Goal: Task Accomplishment & Management: Manage account settings

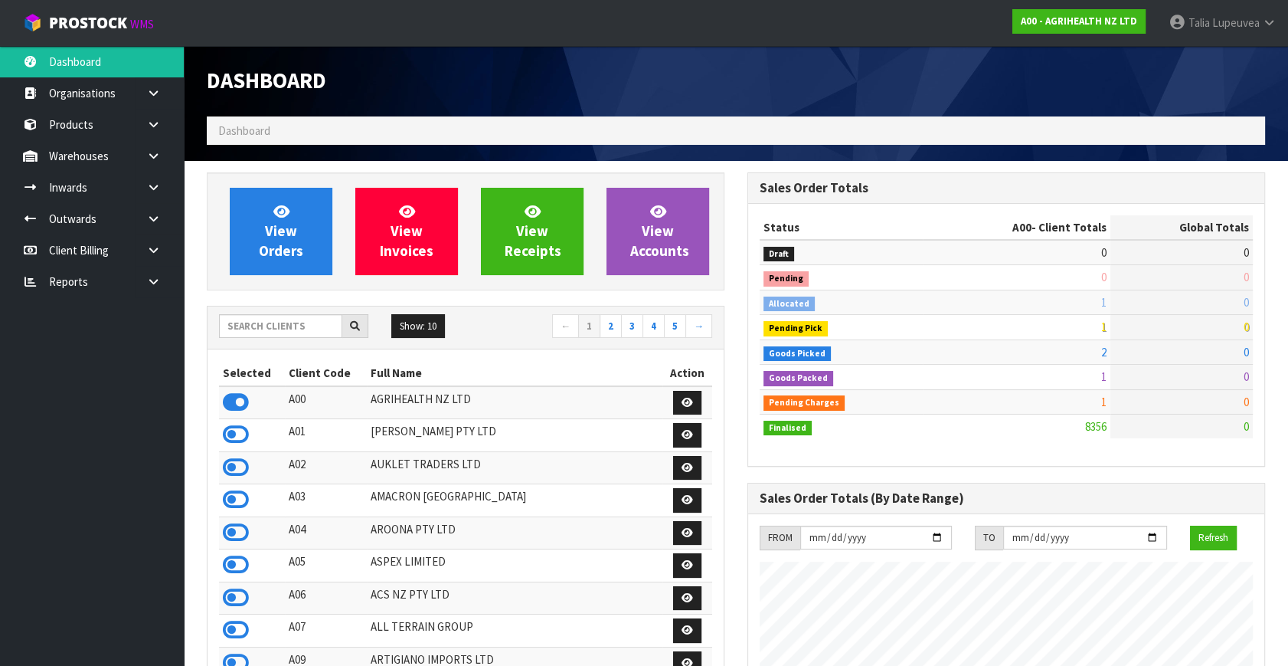
scroll to position [1158, 540]
click at [293, 321] on input "text" at bounding box center [280, 326] width 123 height 24
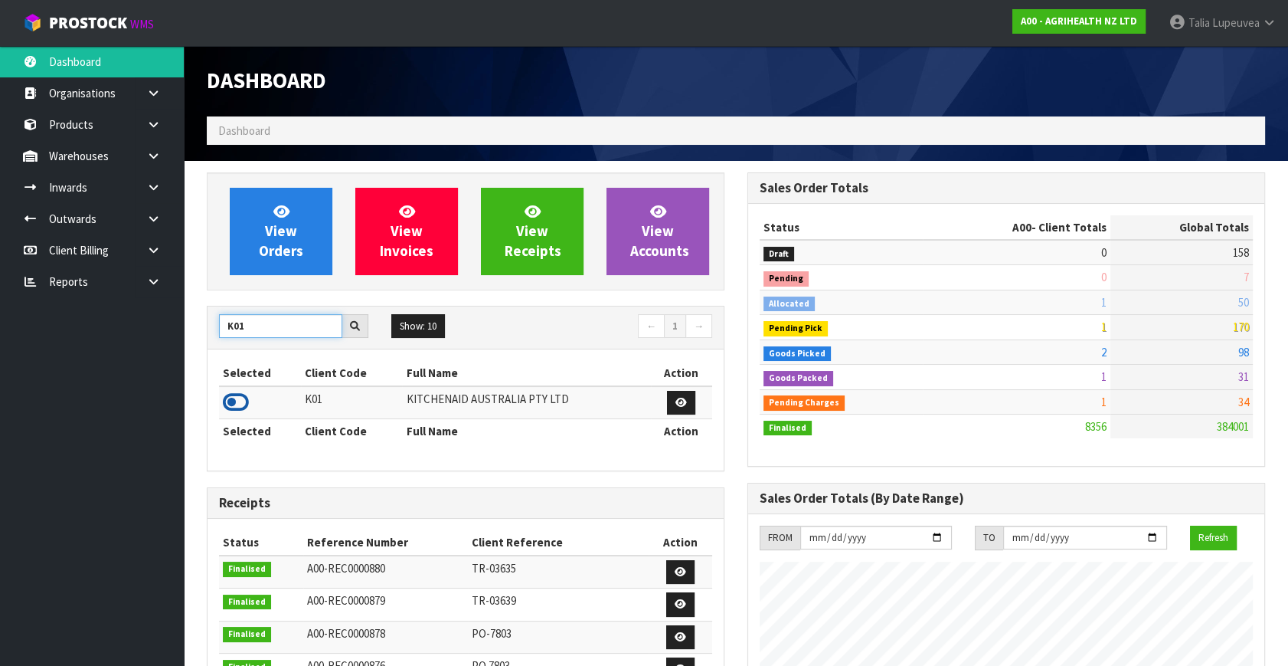
type input "K01"
click at [227, 398] on icon at bounding box center [236, 402] width 26 height 23
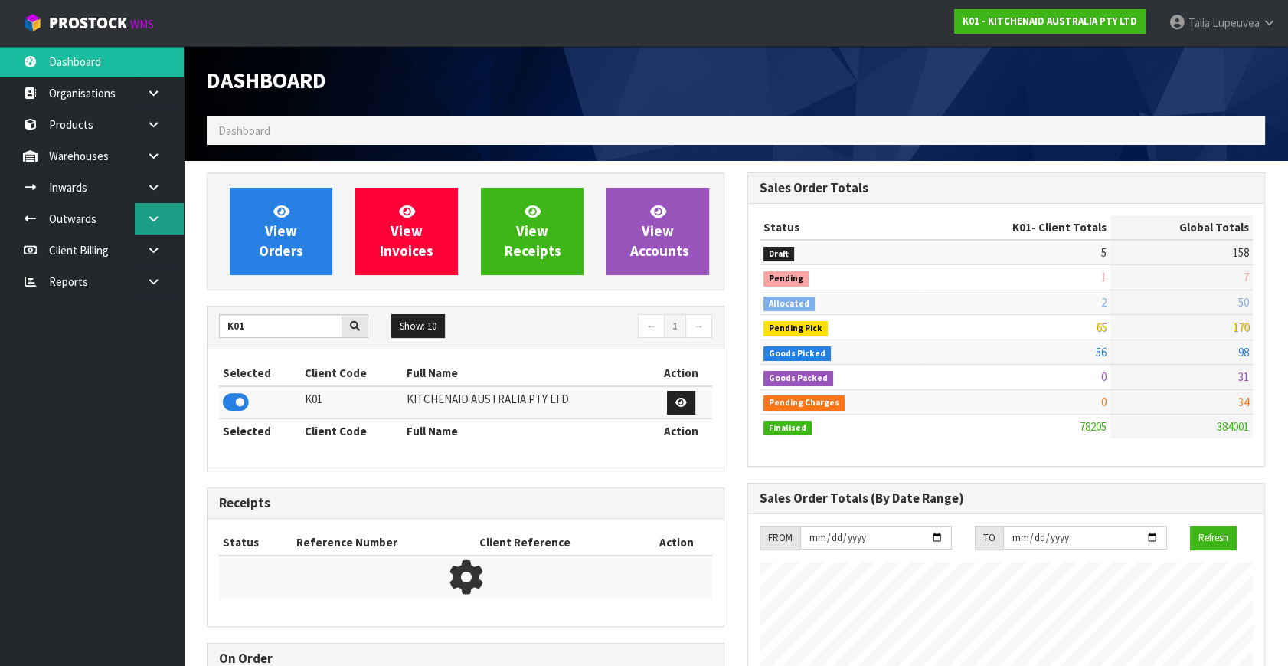
click at [157, 214] on icon at bounding box center [153, 218] width 15 height 11
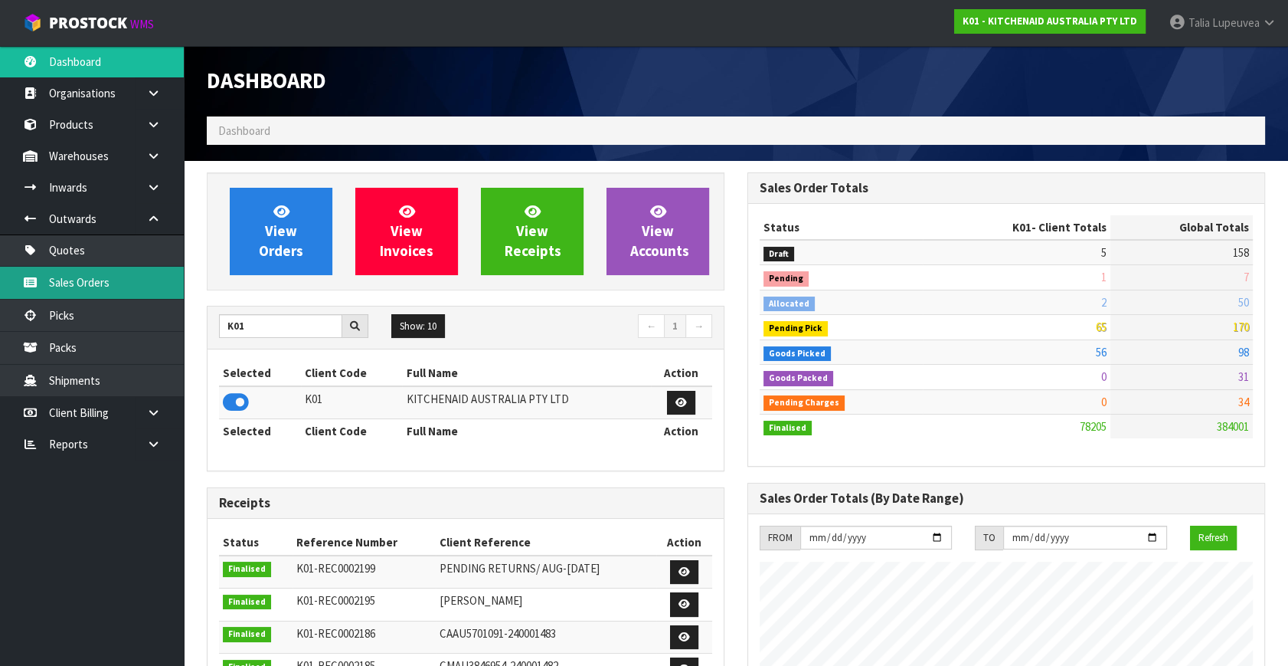
click at [135, 279] on link "Sales Orders" at bounding box center [92, 282] width 184 height 31
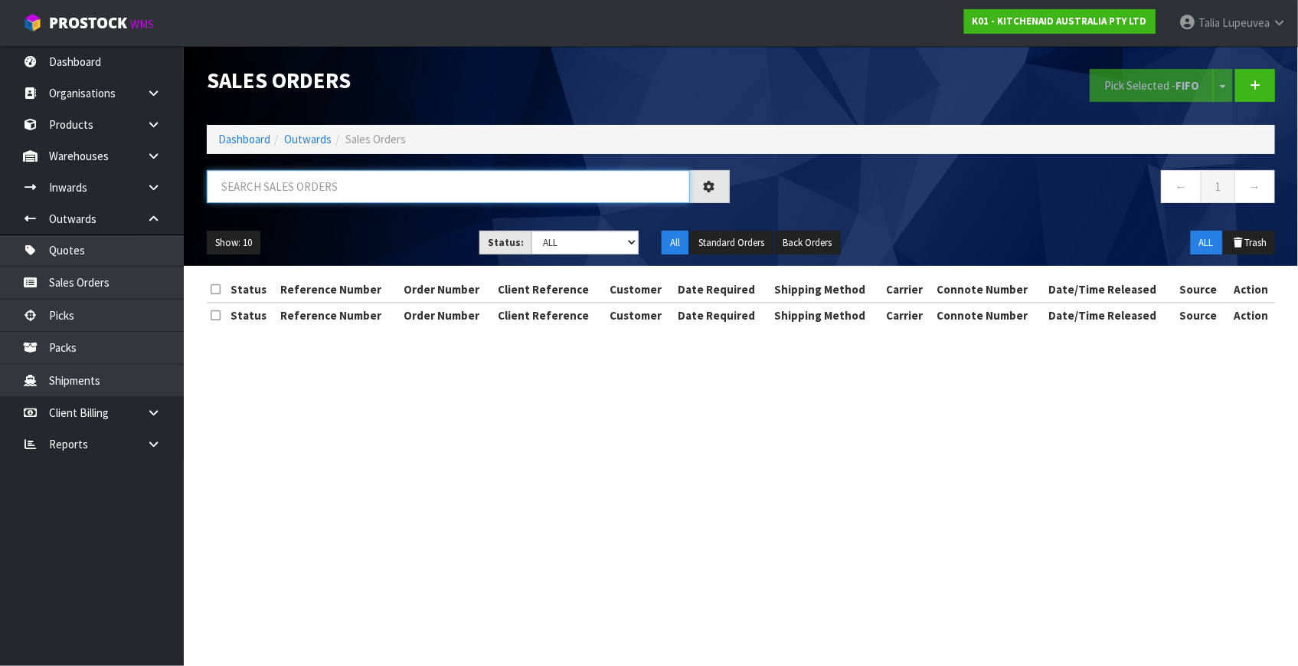
click at [377, 191] on input "text" at bounding box center [448, 186] width 483 height 33
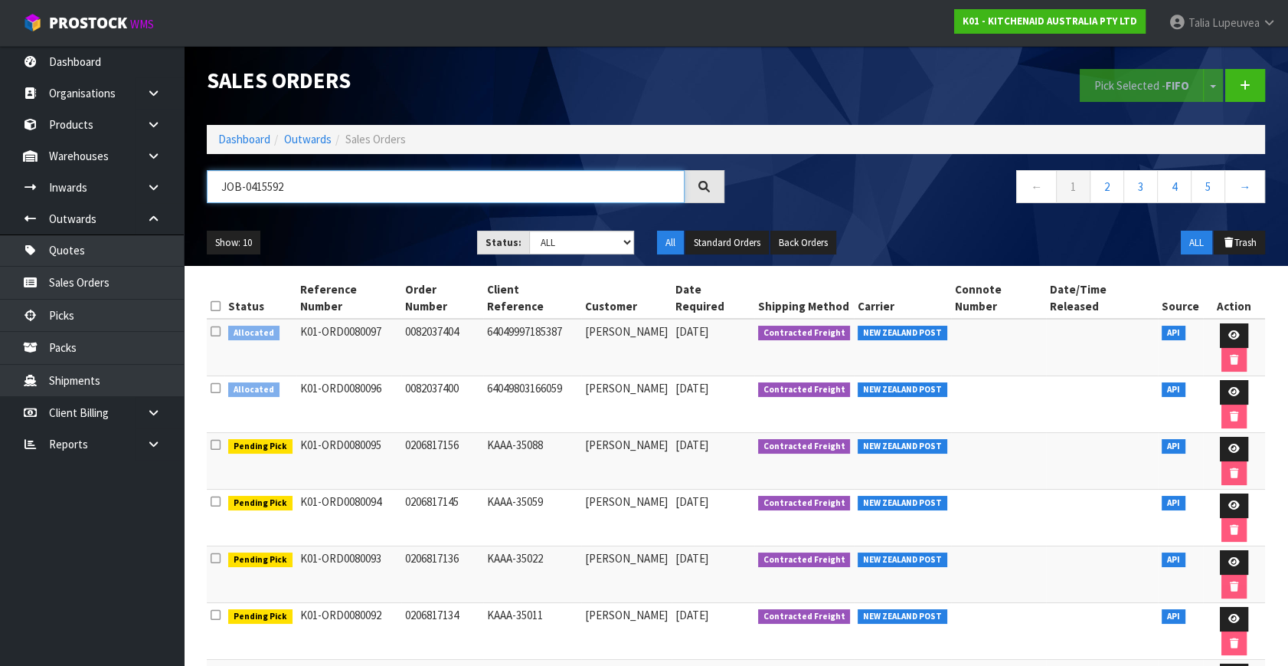
type input "JOB-0415592"
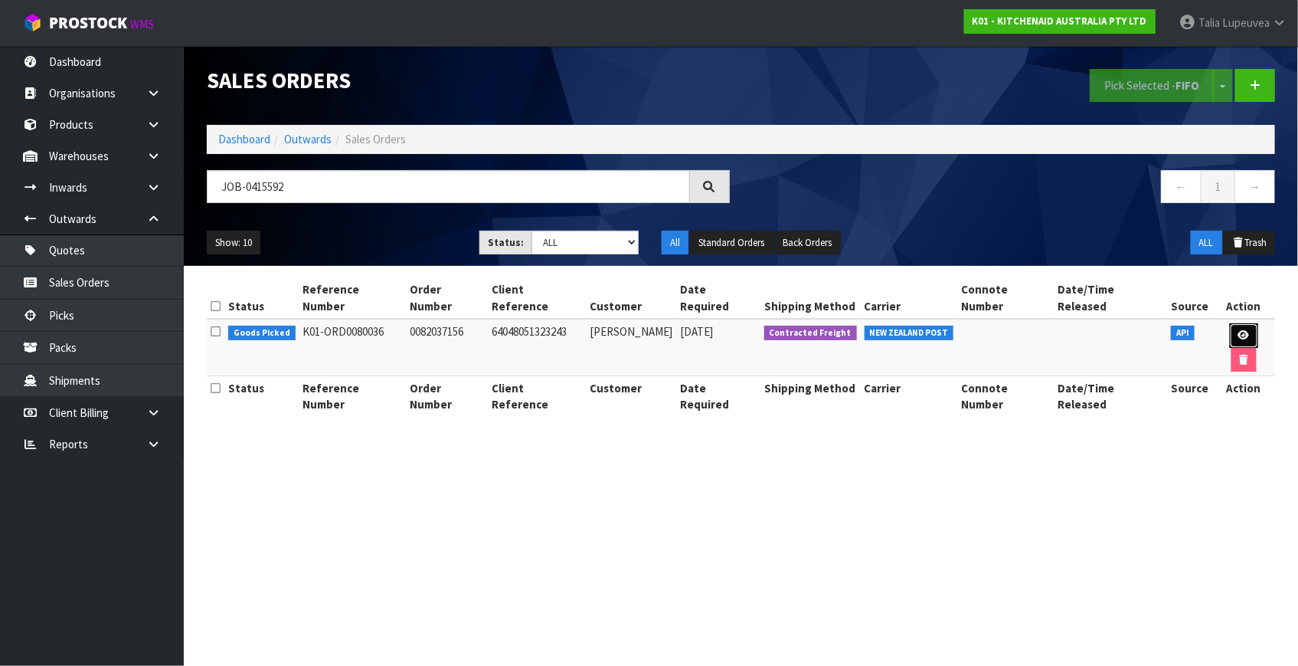
click at [1232, 323] on link at bounding box center [1244, 335] width 28 height 25
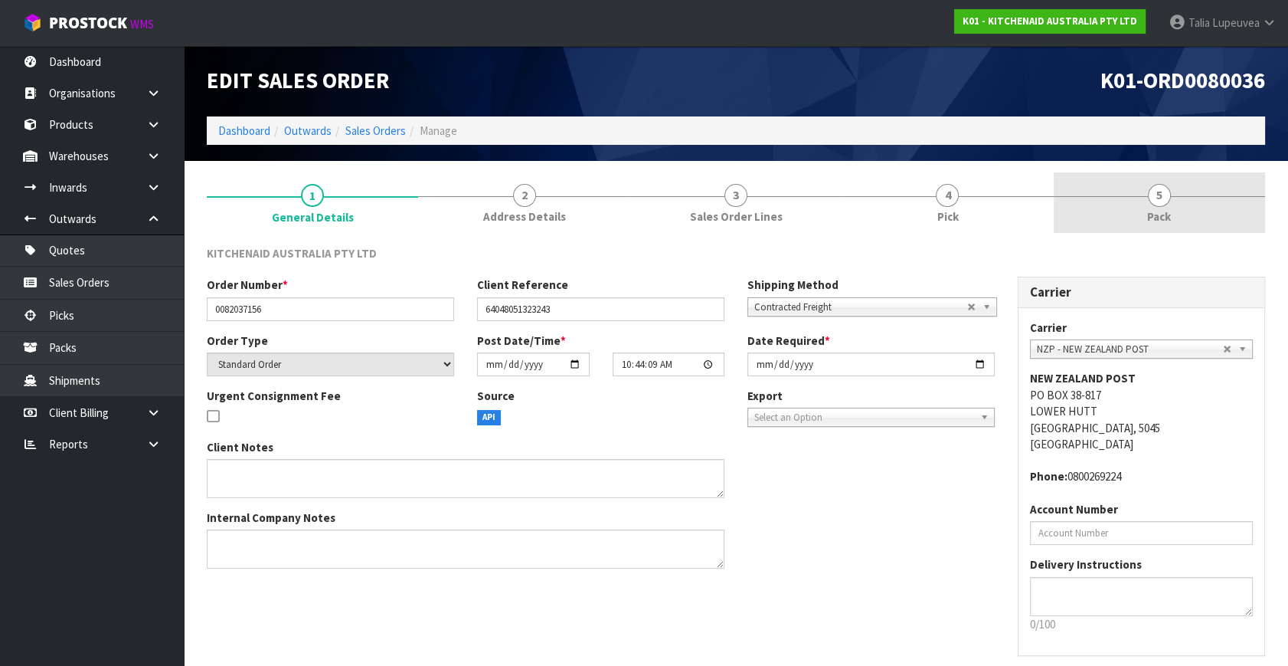
click at [1144, 206] on link "5 Pack" at bounding box center [1159, 202] width 211 height 61
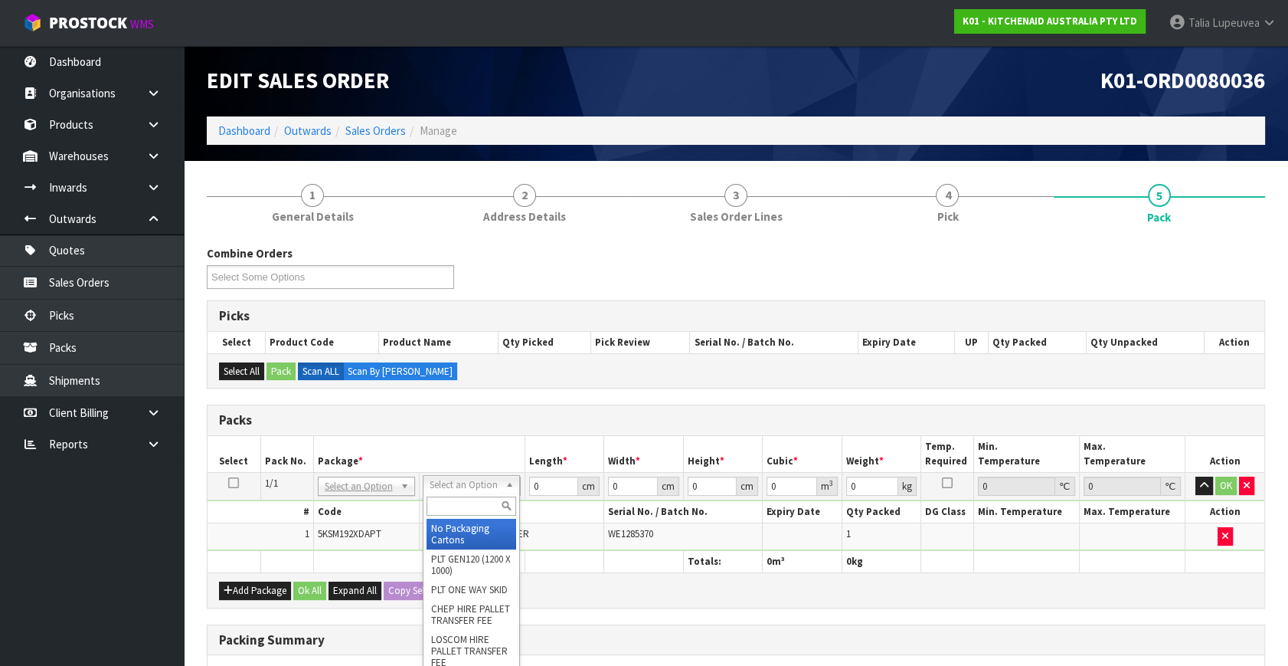
click at [466, 499] on input "text" at bounding box center [472, 505] width 90 height 19
type input "OWN"
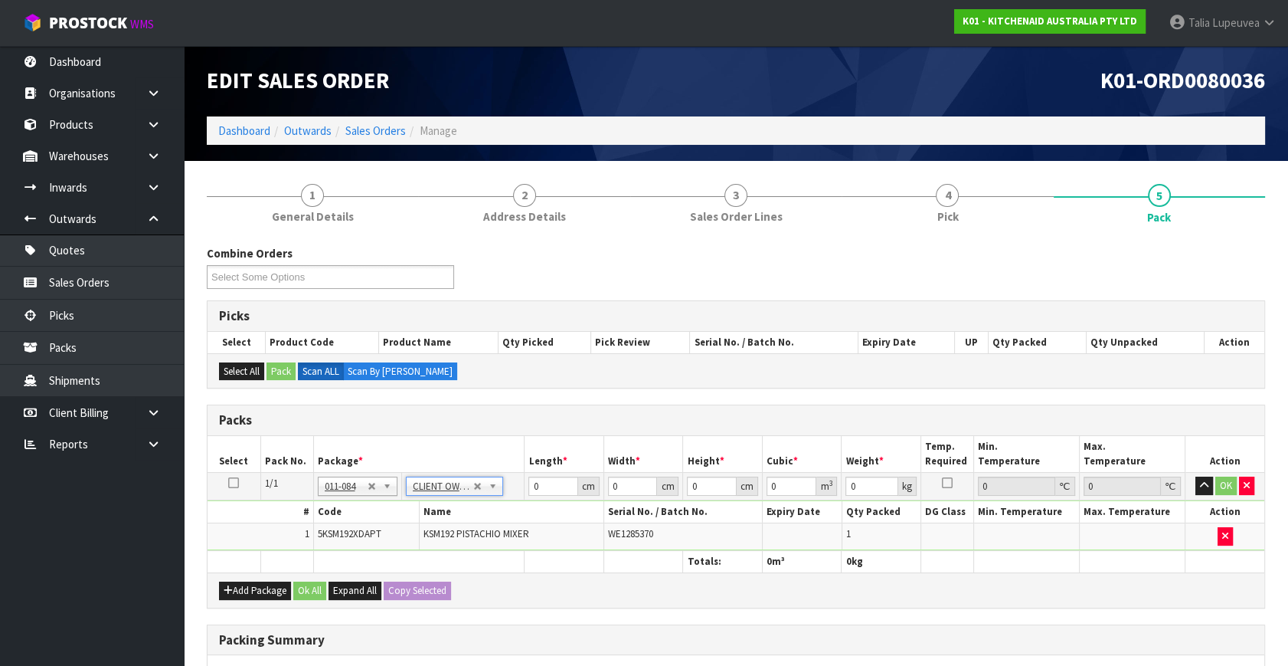
type input "11"
drag, startPoint x: 535, startPoint y: 483, endPoint x: 500, endPoint y: 486, distance: 35.4
click at [500, 486] on tr "1/1 NONE 007-001 007-002 007-004 007-009 007-013 007-014 007-015 007-017 007-01…" at bounding box center [736, 487] width 1057 height 28
type input "42"
type input "29"
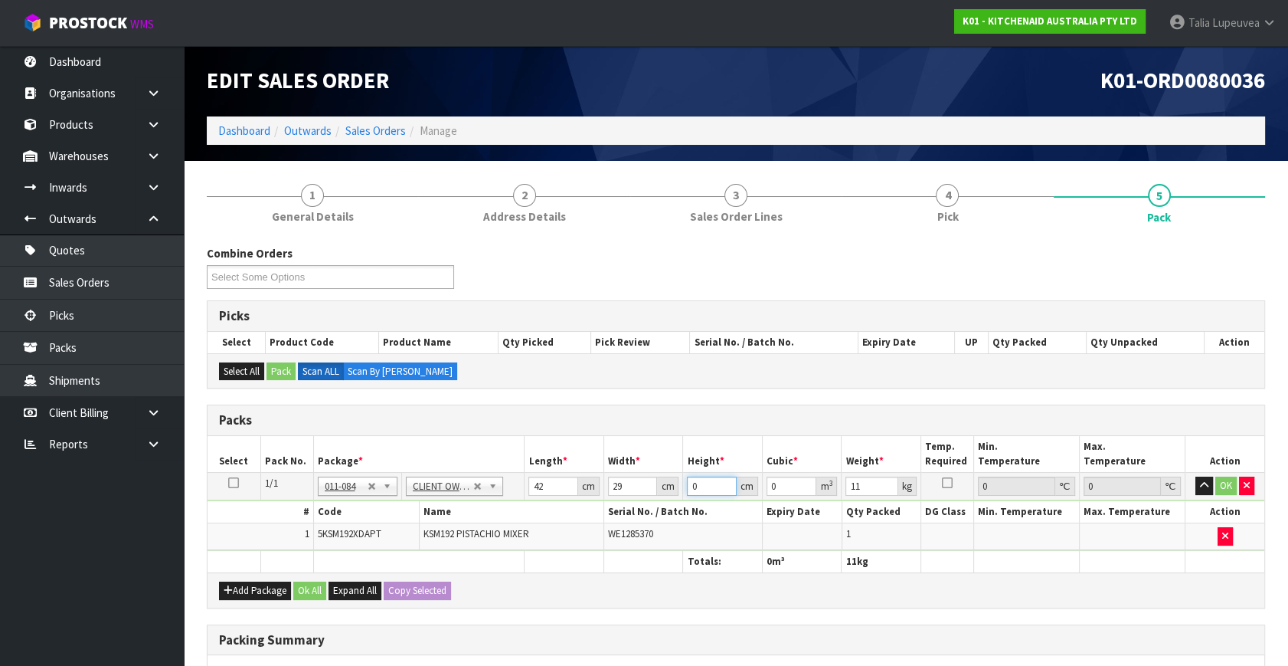
type input "4"
type input "0.004872"
type input "43"
type input "0.052374"
type input "43"
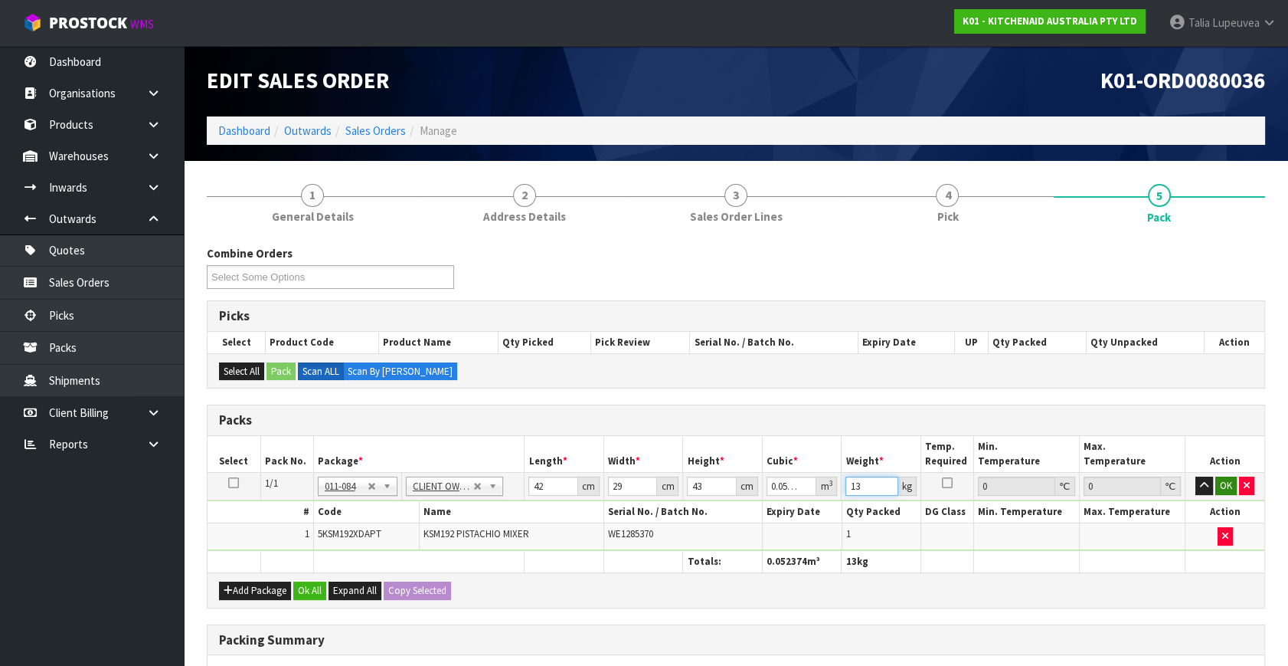
type input "13"
click at [1220, 481] on button "OK" at bounding box center [1226, 485] width 21 height 18
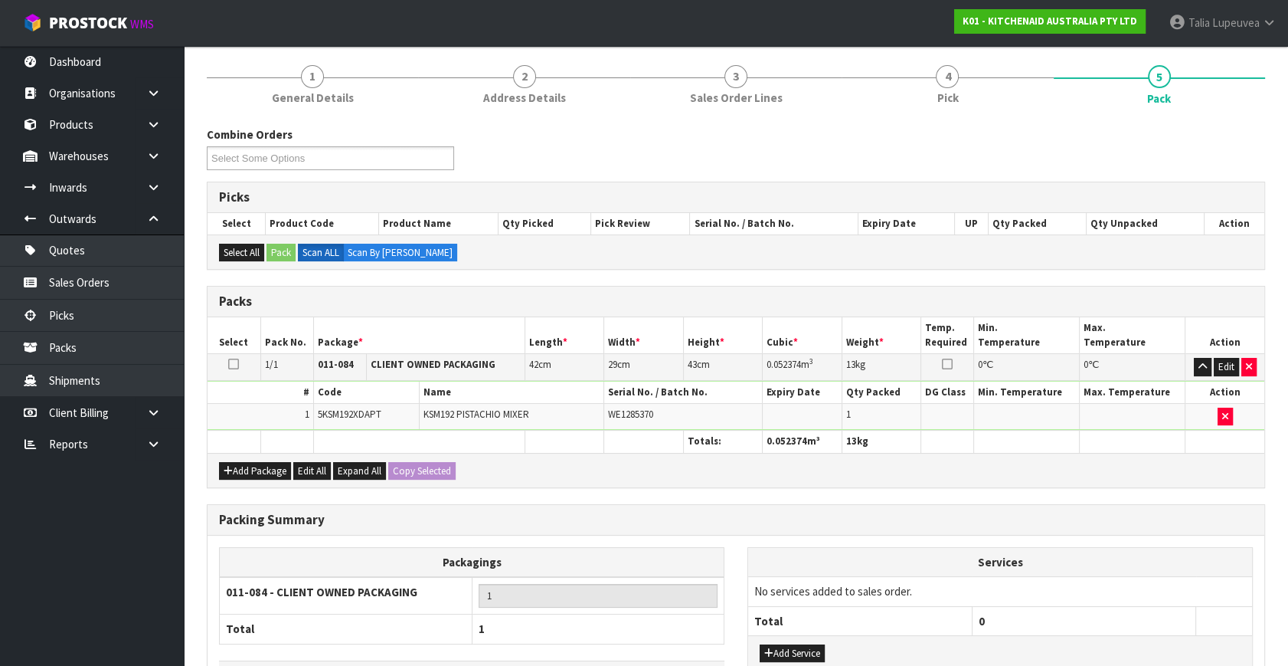
scroll to position [228, 0]
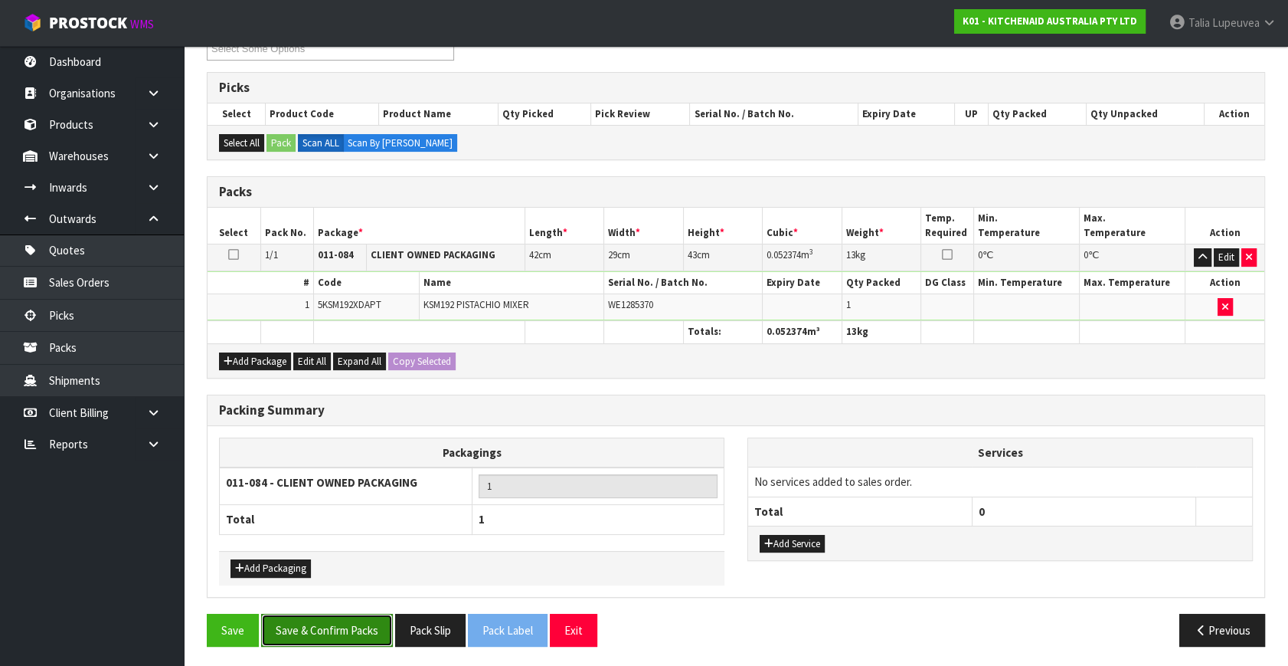
click at [363, 620] on button "Save & Confirm Packs" at bounding box center [327, 630] width 132 height 33
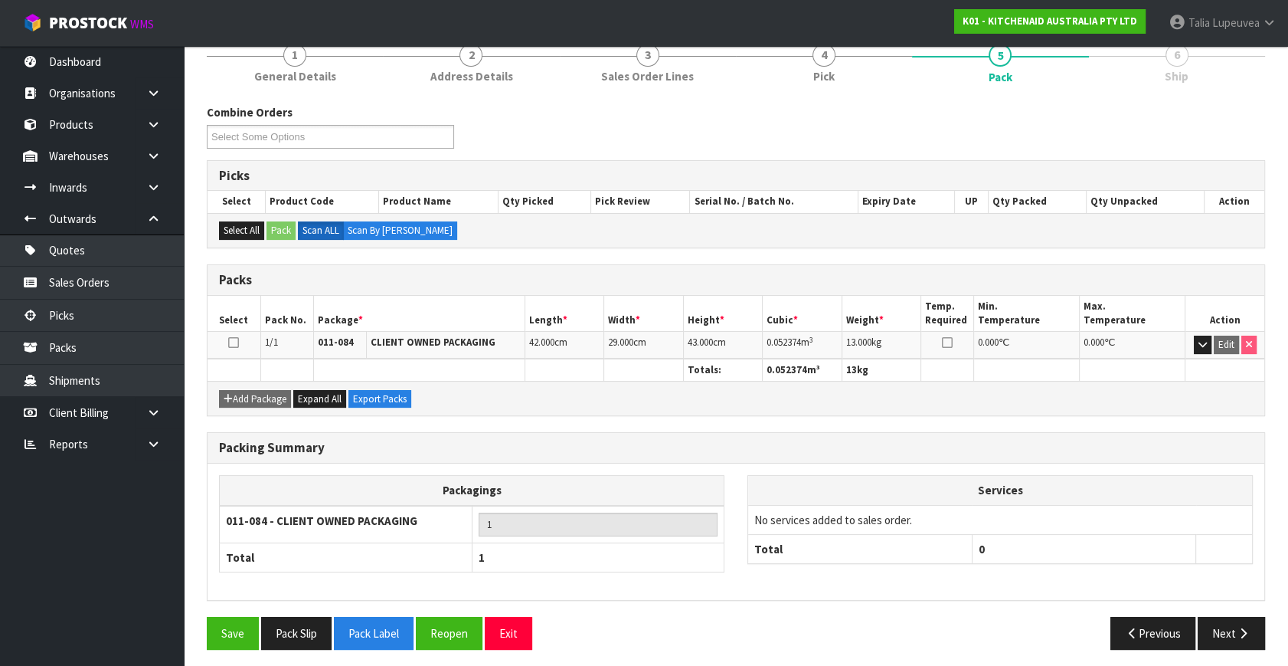
scroll to position [200, 0]
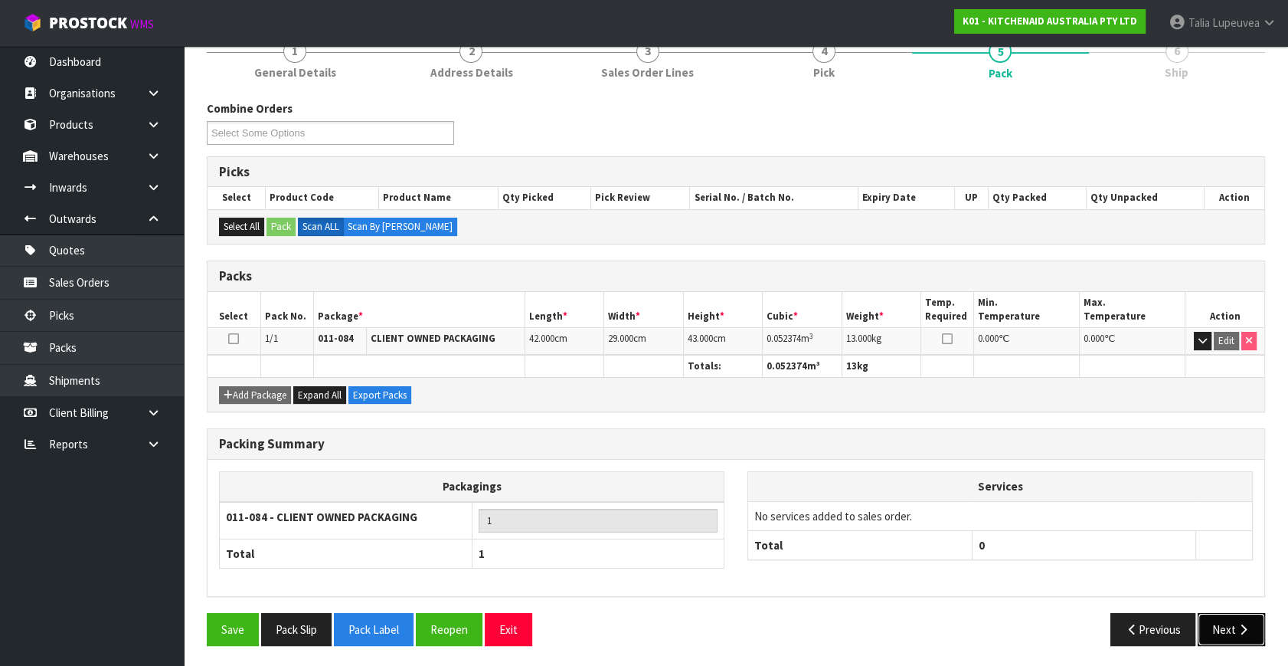
drag, startPoint x: 1216, startPoint y: 633, endPoint x: 1192, endPoint y: 621, distance: 26.7
click at [1216, 633] on button "Next" at bounding box center [1231, 629] width 67 height 33
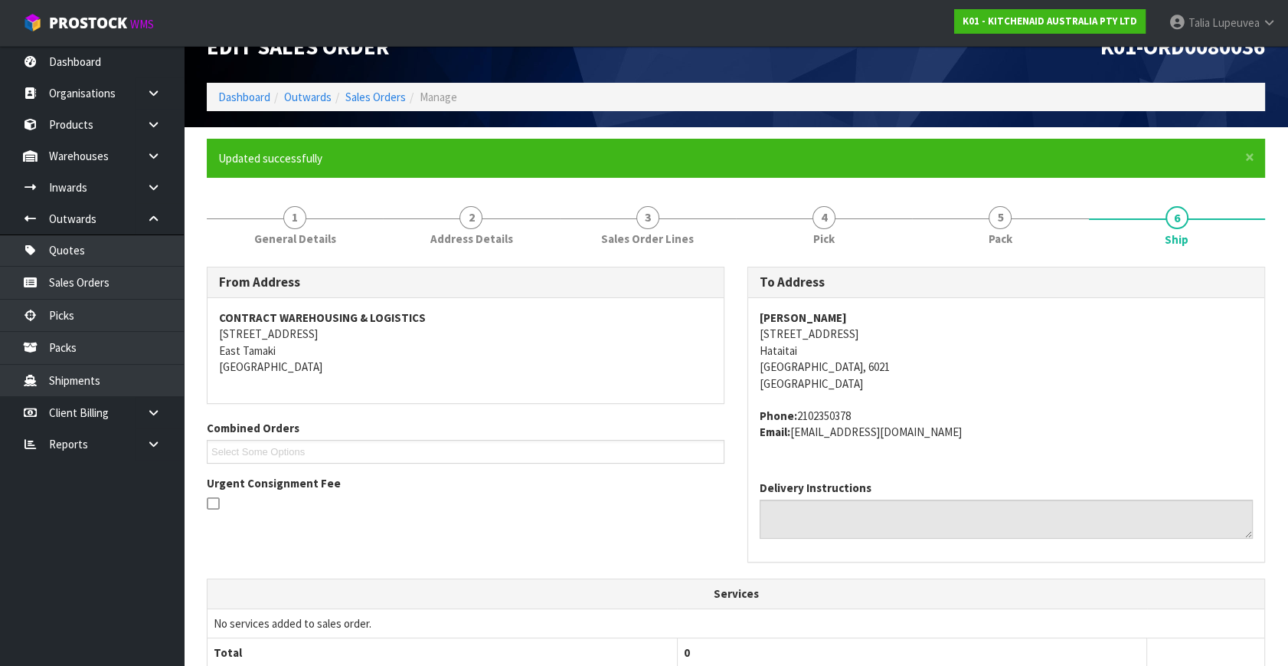
scroll to position [377, 0]
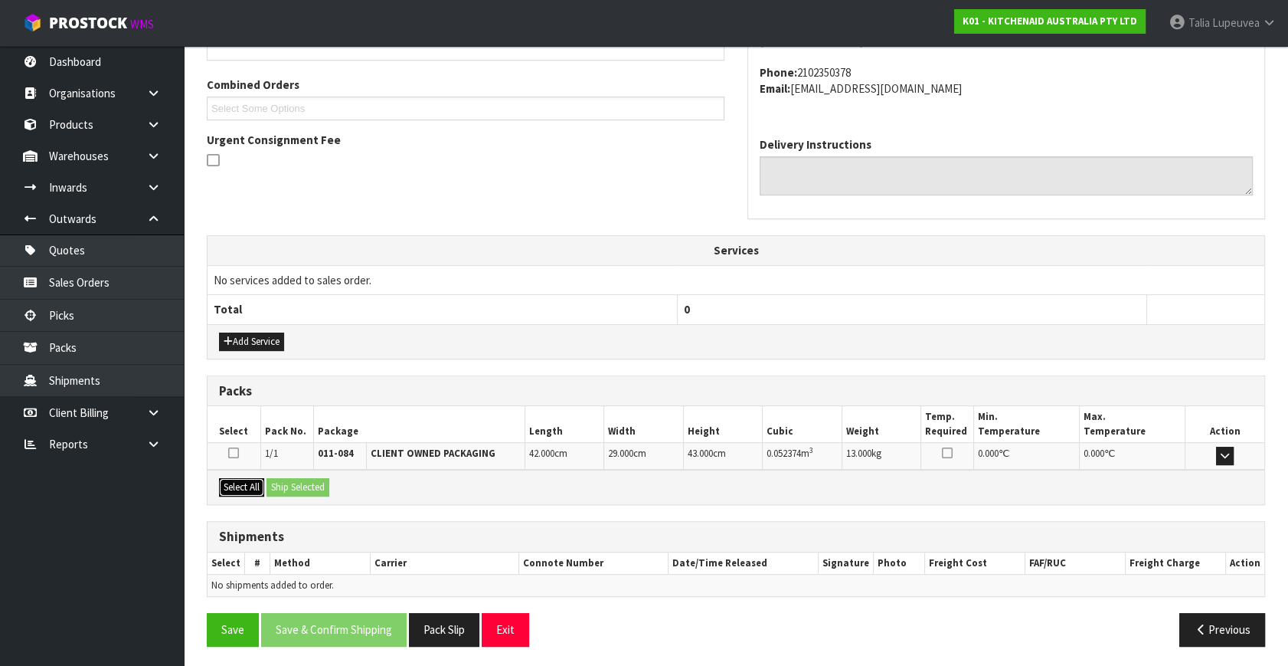
click at [241, 485] on button "Select All" at bounding box center [241, 487] width 45 height 18
click at [311, 487] on button "Ship Selected" at bounding box center [298, 487] width 63 height 18
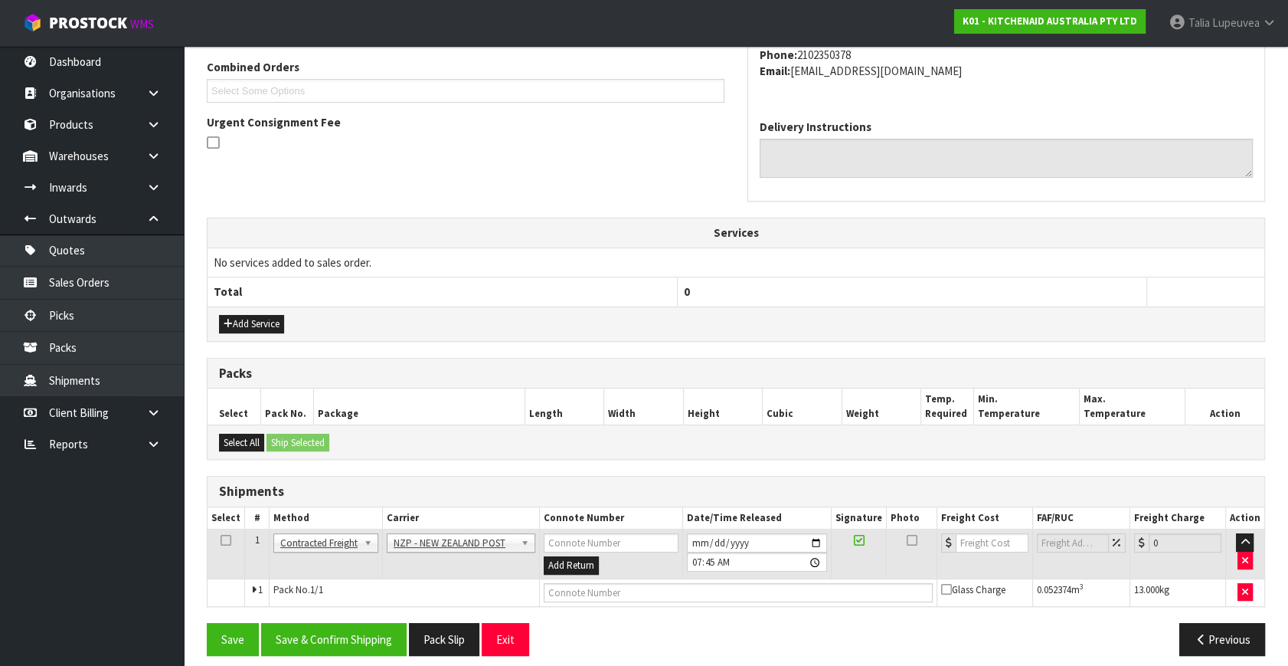
scroll to position [404, 0]
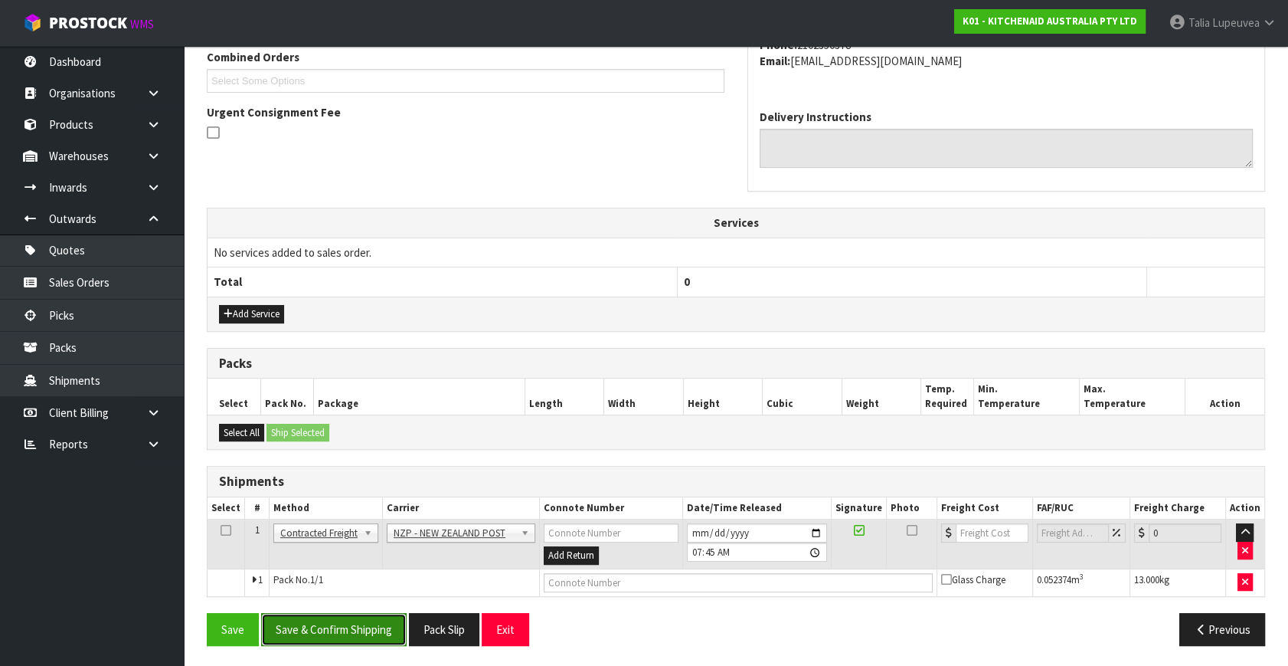
click at [381, 630] on button "Save & Confirm Shipping" at bounding box center [334, 629] width 146 height 33
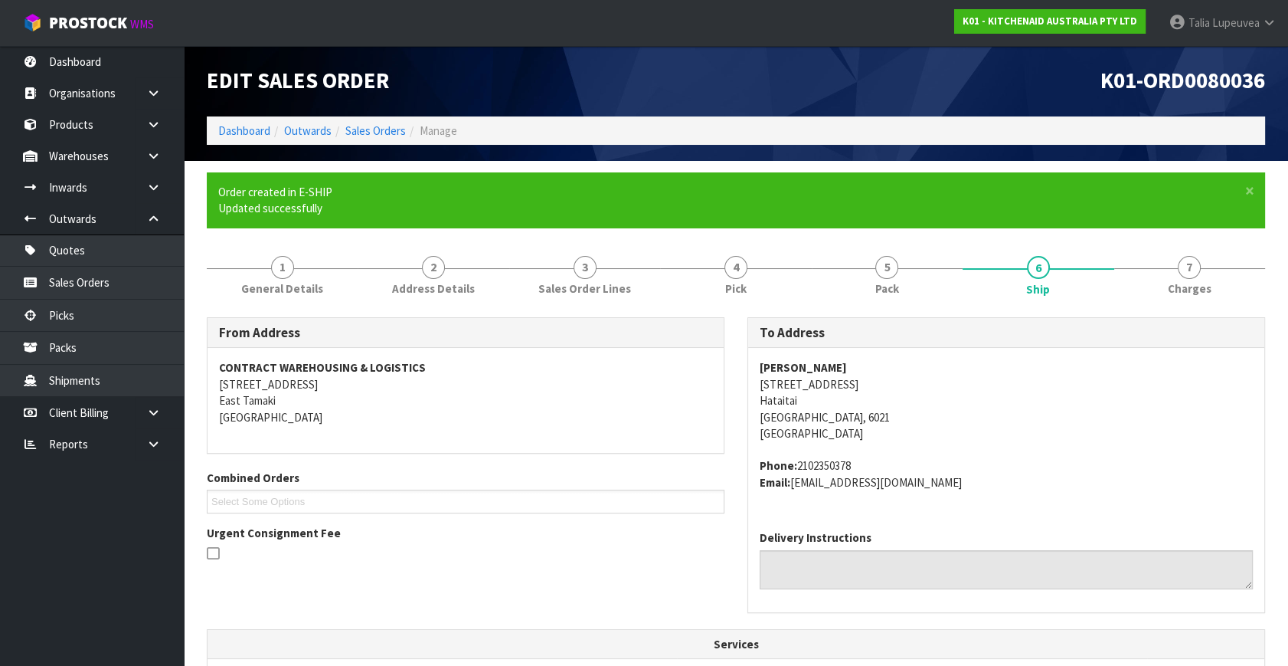
scroll to position [383, 0]
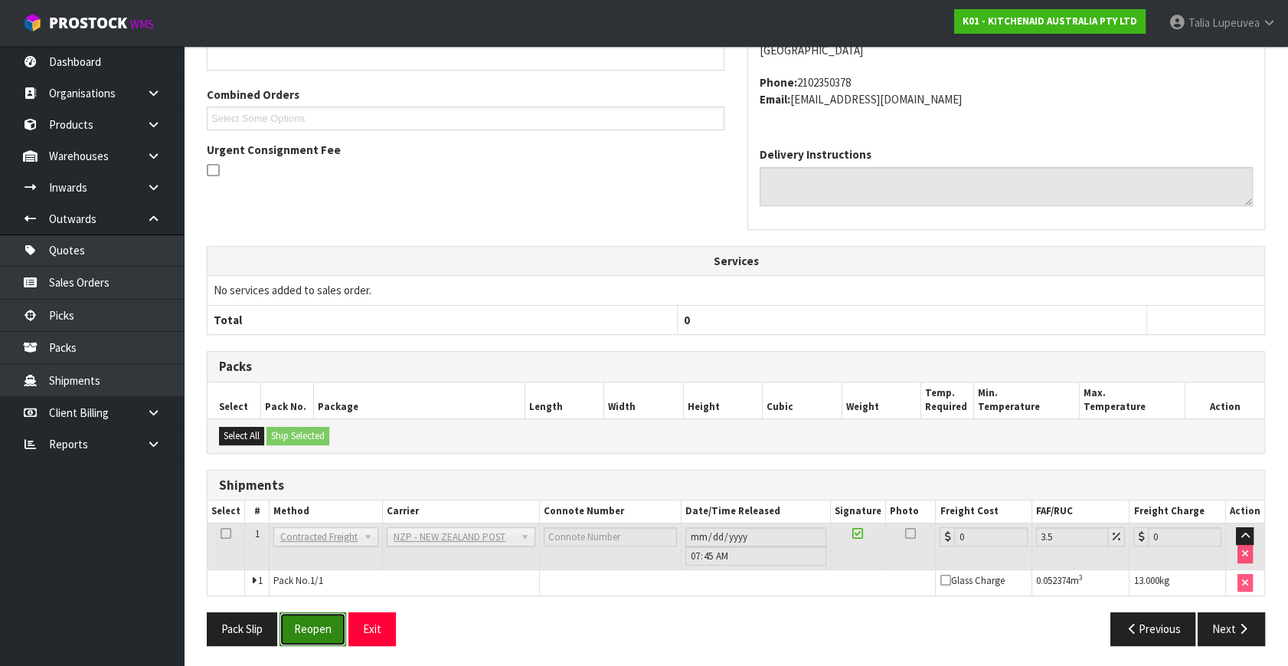
click at [309, 632] on button "Reopen" at bounding box center [313, 628] width 67 height 33
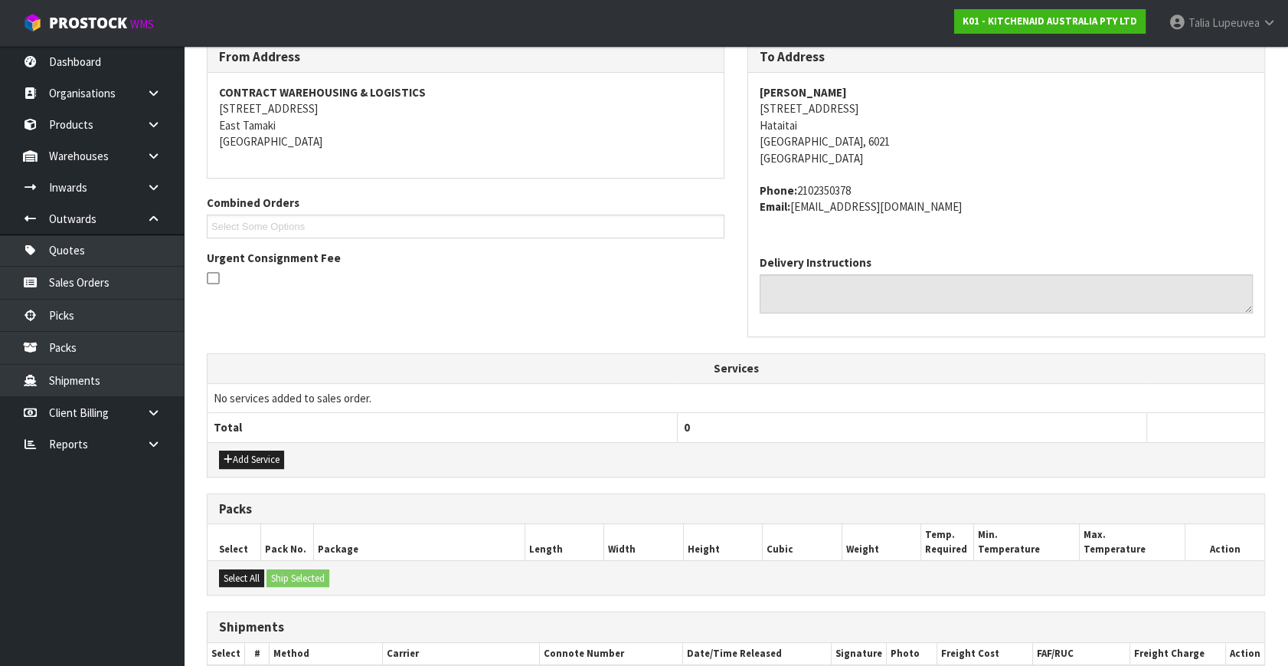
scroll to position [419, 0]
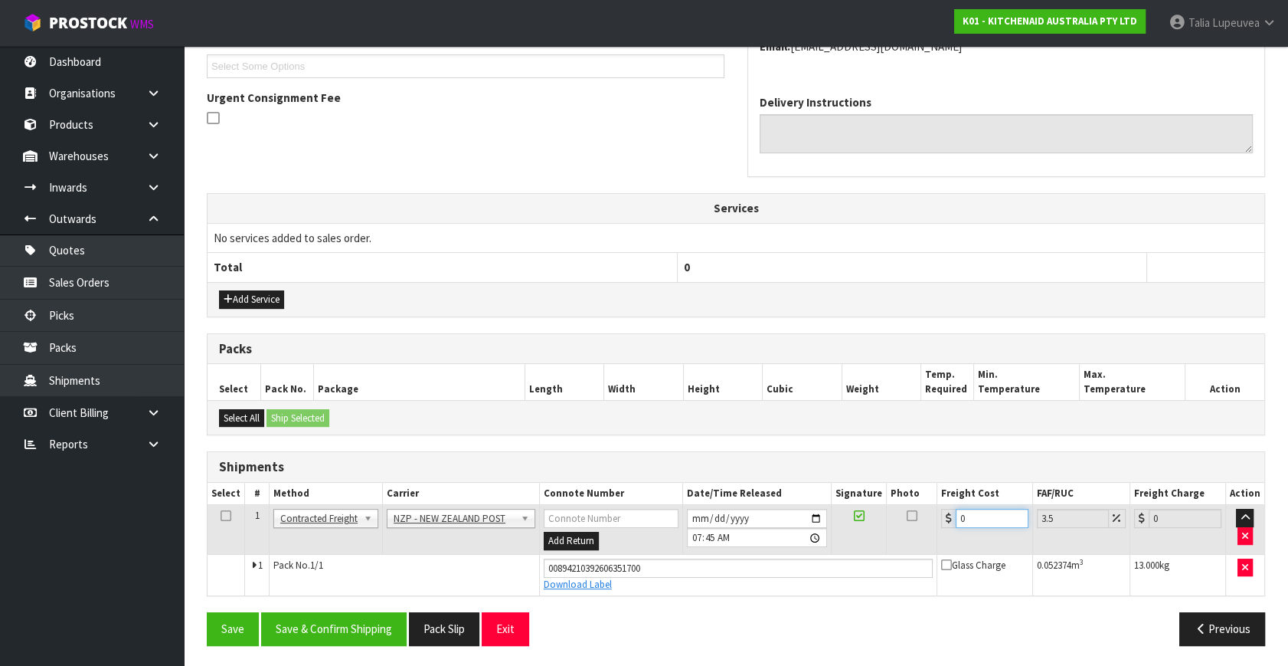
drag, startPoint x: 962, startPoint y: 518, endPoint x: 941, endPoint y: 528, distance: 23.6
click at [941, 528] on td "0" at bounding box center [985, 530] width 96 height 50
type input "1"
type input "1.03"
type input "10"
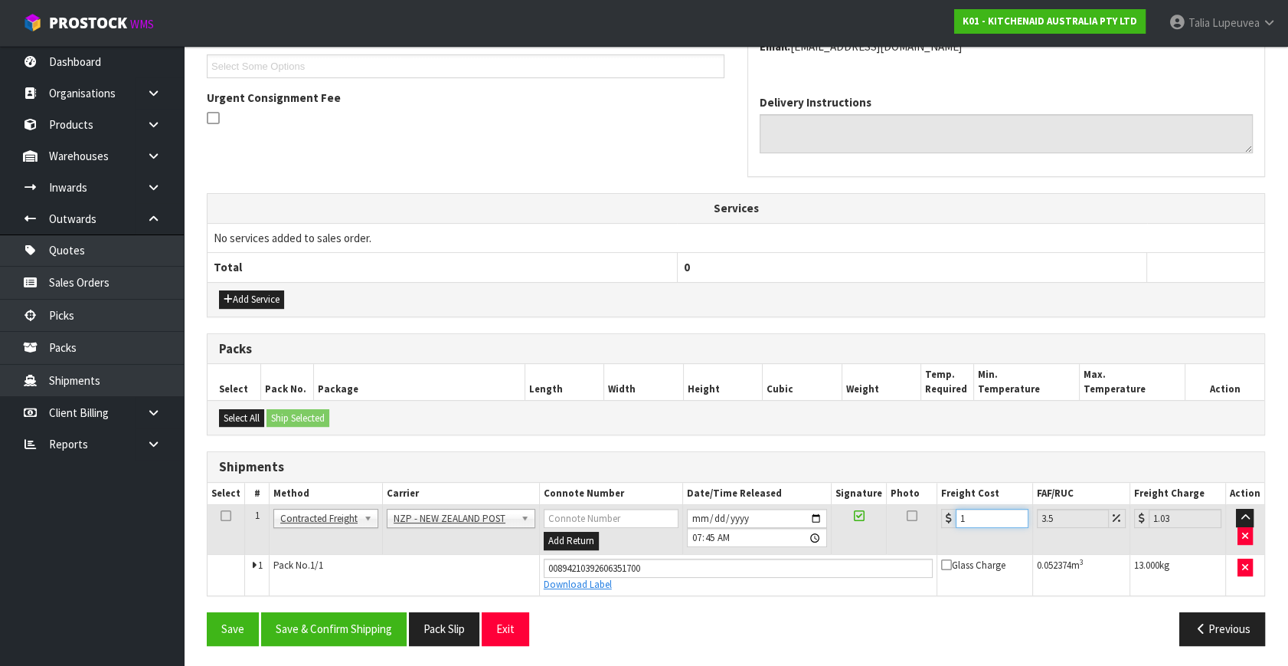
type input "10.35"
type input "10.8"
type input "11.18"
type input "10.89"
type input "11.27"
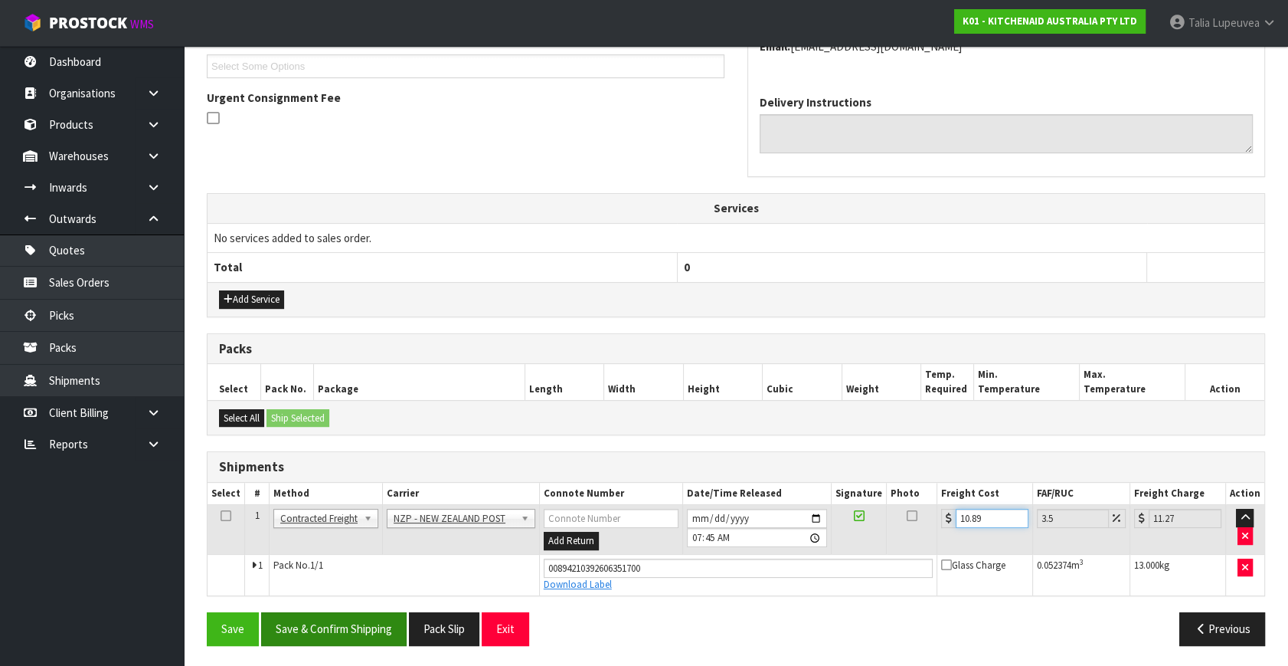
type input "10.89"
click at [380, 628] on button "Save & Confirm Shipping" at bounding box center [334, 628] width 146 height 33
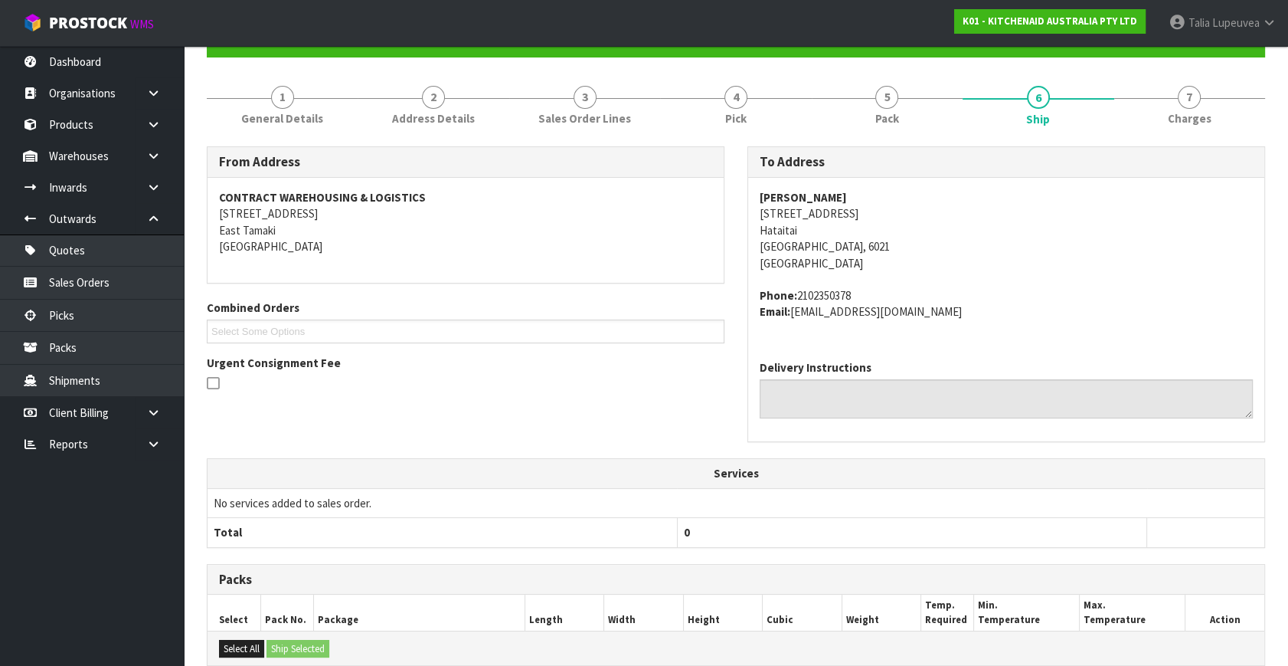
scroll to position [0, 0]
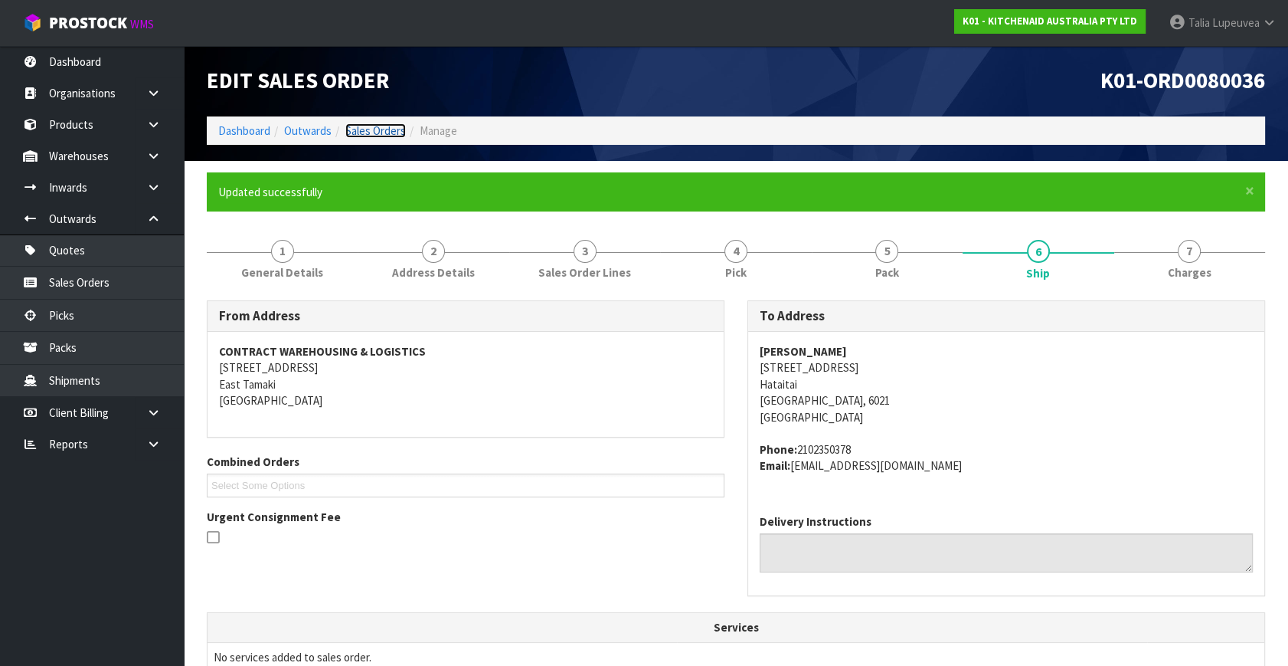
click at [370, 130] on link "Sales Orders" at bounding box center [375, 130] width 61 height 15
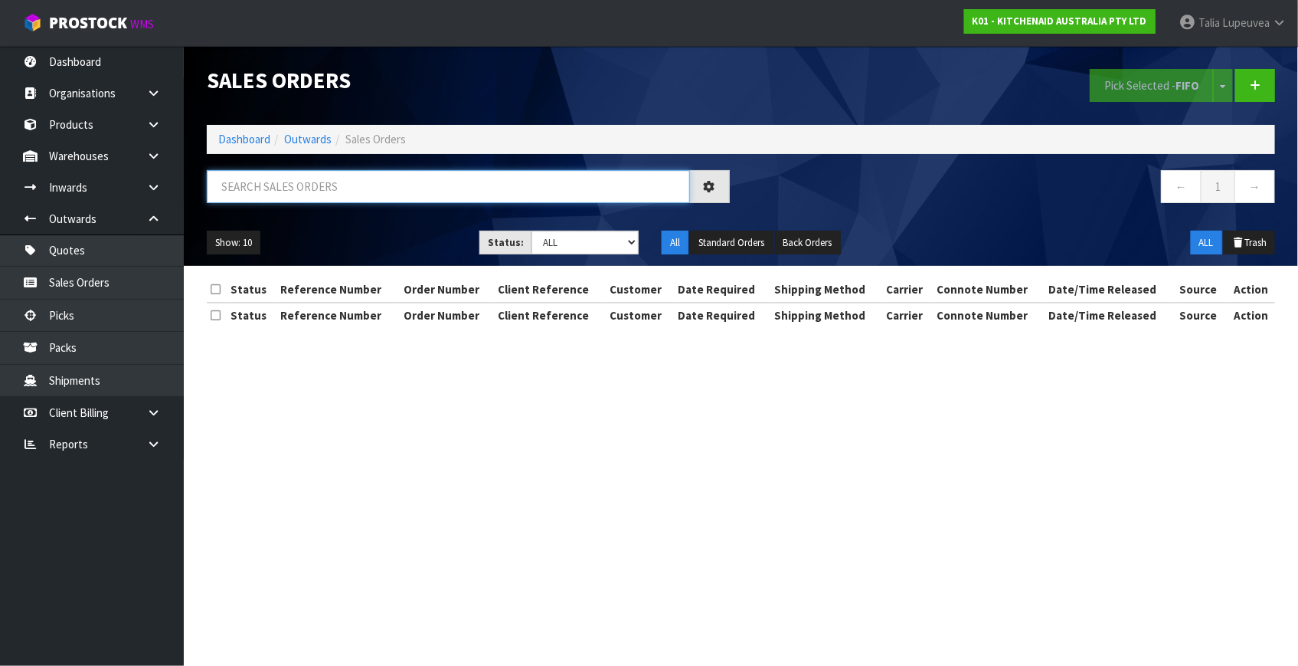
click at [392, 191] on input "text" at bounding box center [448, 186] width 483 height 33
type input "JOB-0415585"
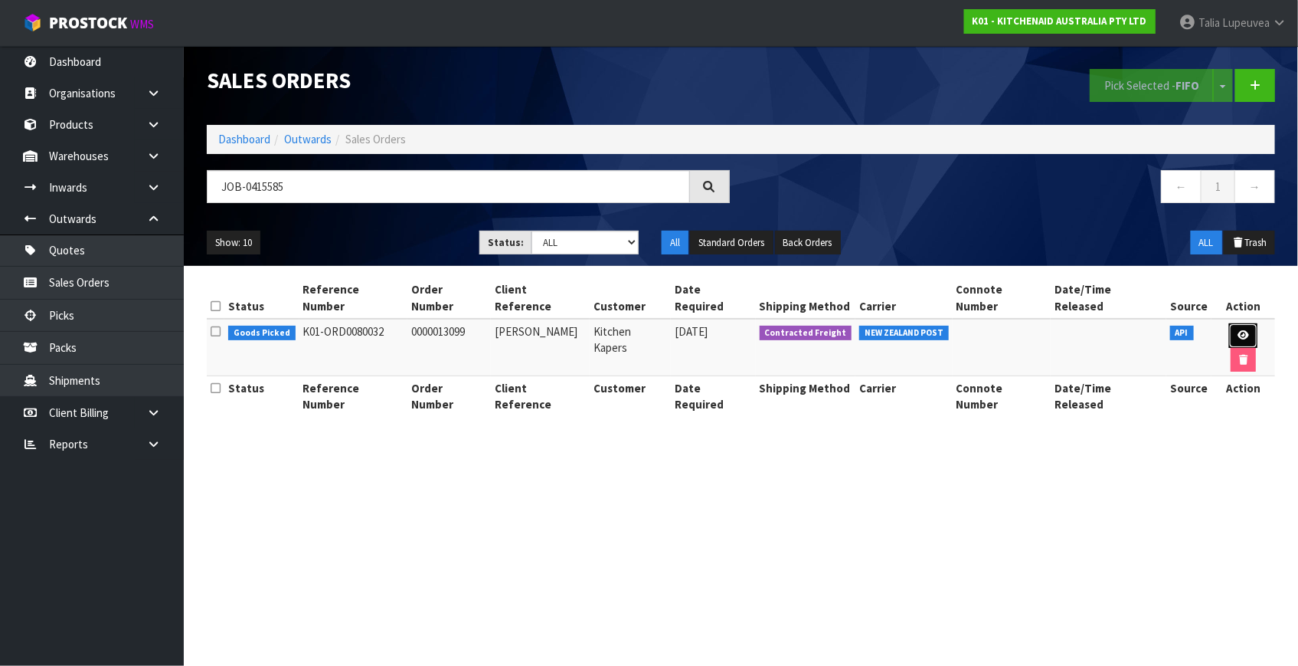
click at [1238, 330] on icon at bounding box center [1243, 335] width 11 height 10
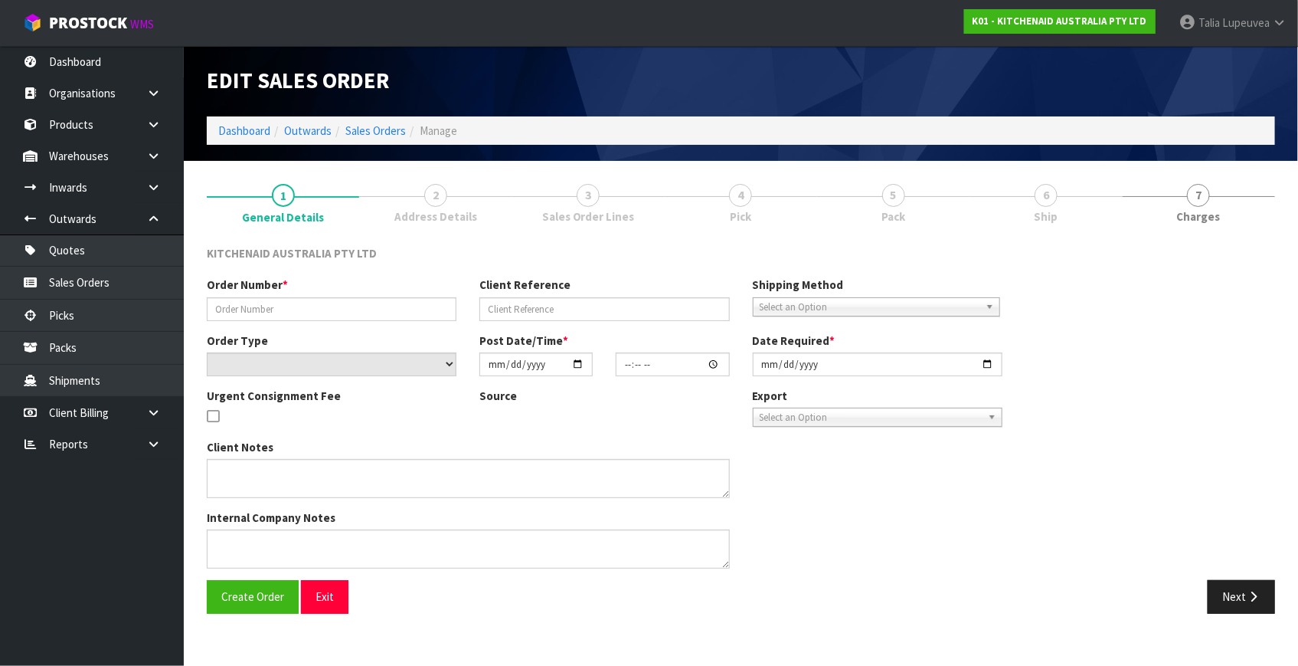
type input "0000013099"
type input "[PERSON_NAME]"
select select "number:0"
type input "[DATE]"
type input "10:35:42.000"
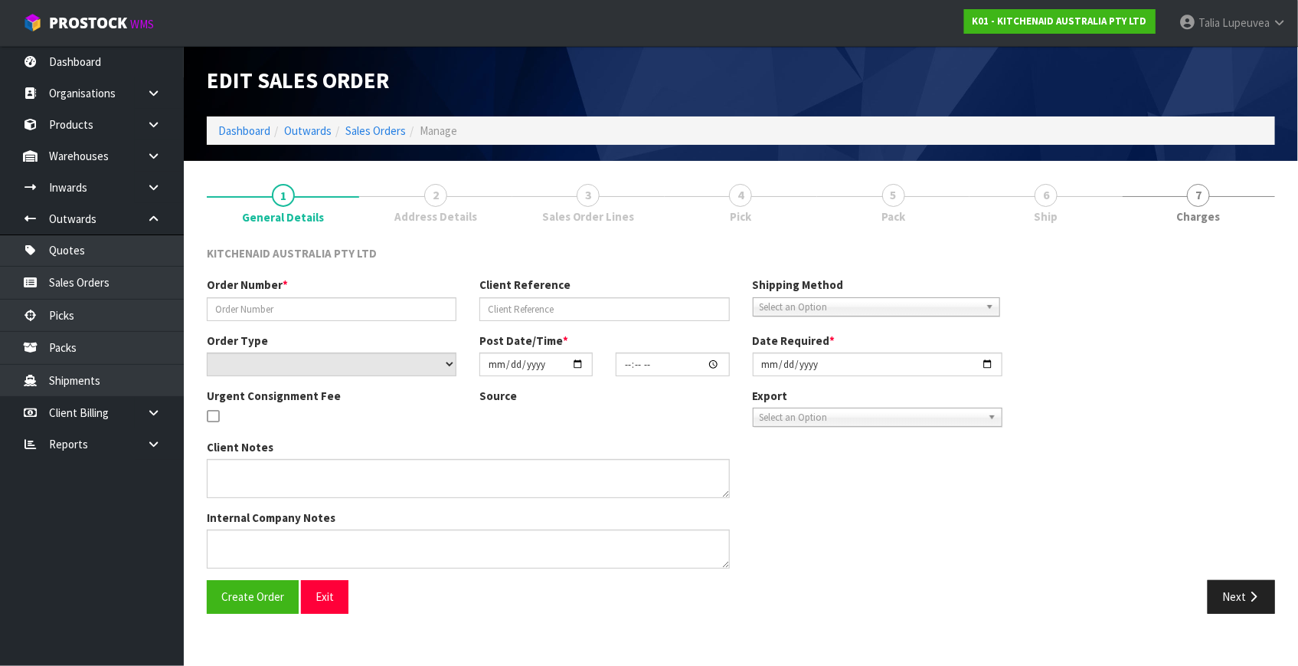
type input "[DATE]"
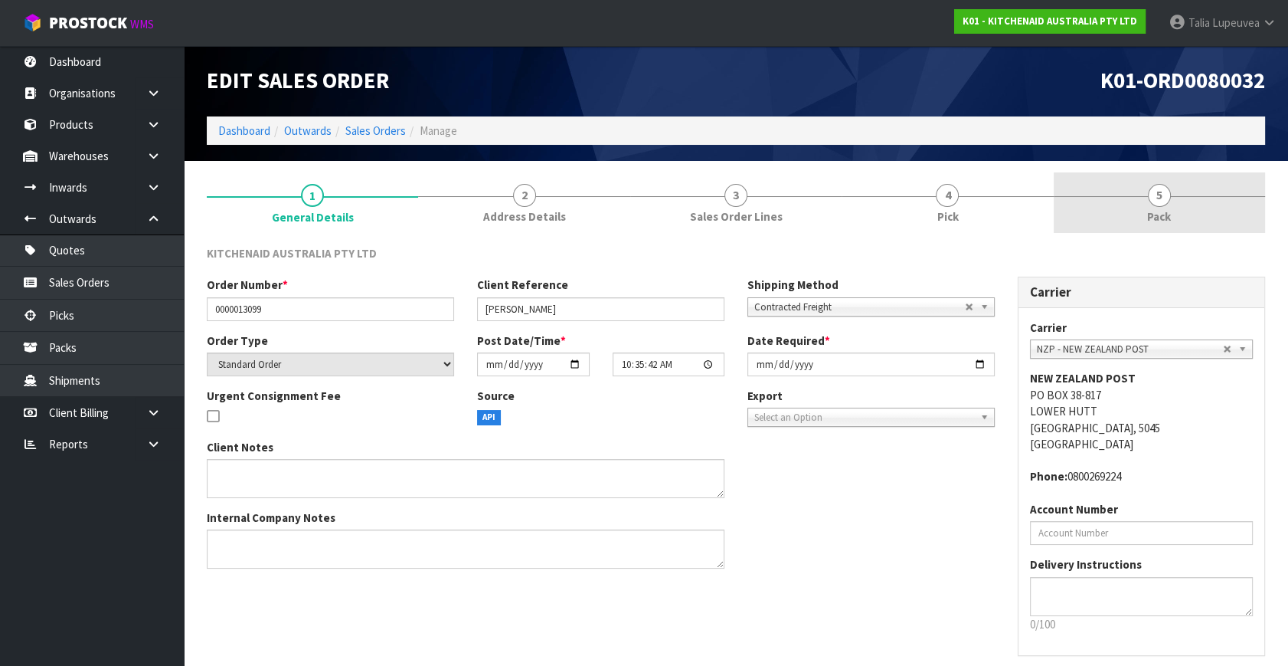
click at [1172, 205] on link "5 Pack" at bounding box center [1159, 202] width 211 height 61
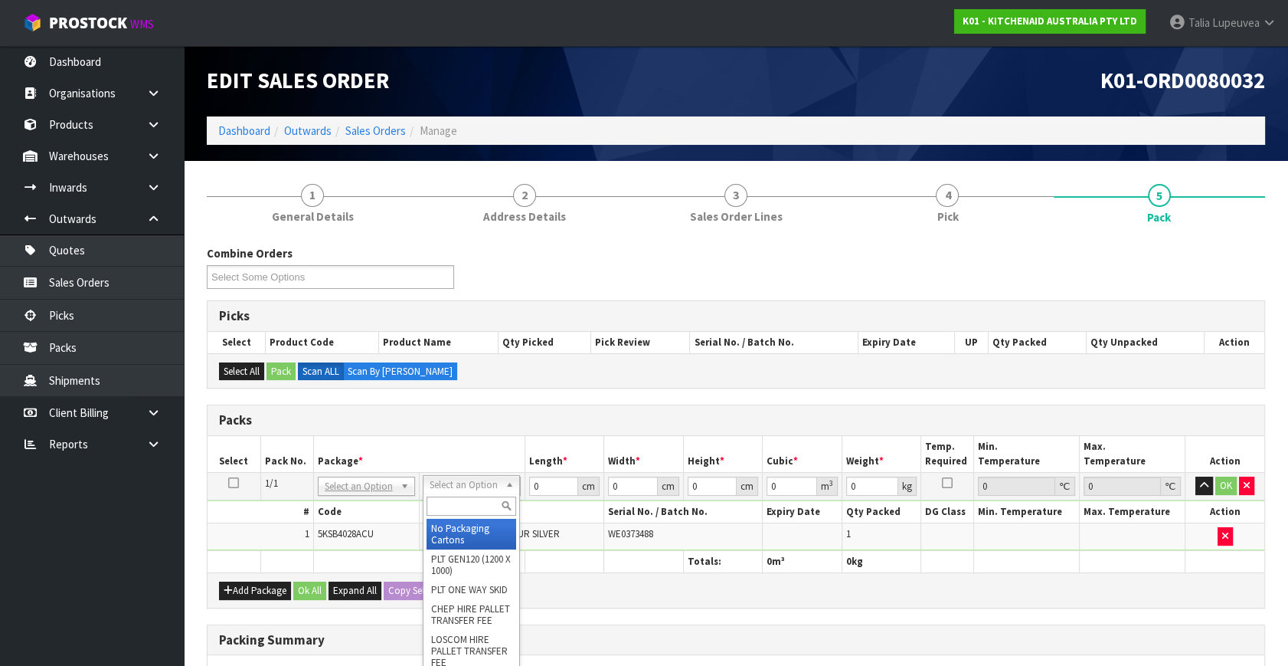
click at [466, 496] on input "text" at bounding box center [472, 505] width 90 height 19
type input "OWN"
drag, startPoint x: 475, startPoint y: 539, endPoint x: 513, endPoint y: 519, distance: 43.2
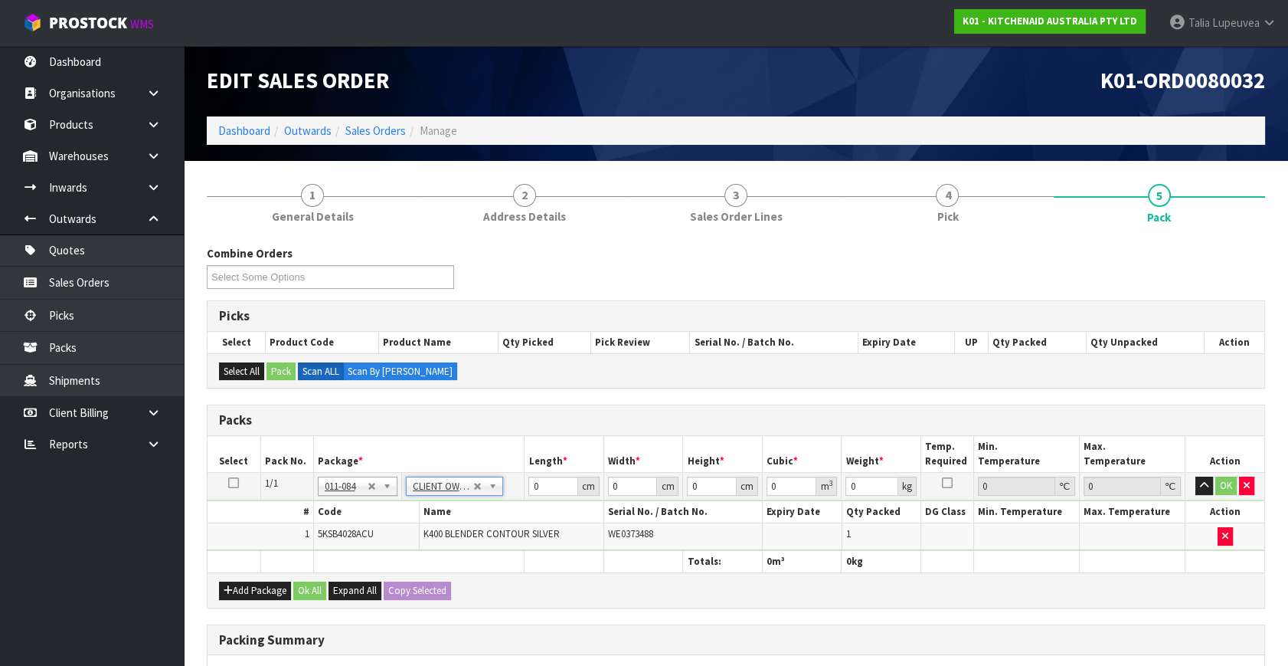
type input "7.55"
drag, startPoint x: 548, startPoint y: 484, endPoint x: 381, endPoint y: 507, distance: 168.5
click at [381, 507] on tbody "1/1 NONE 007-001 007-002 007-004 007-009 007-013 007-014 007-015 007-017 007-01…" at bounding box center [736, 512] width 1057 height 78
type input "33"
type input "30"
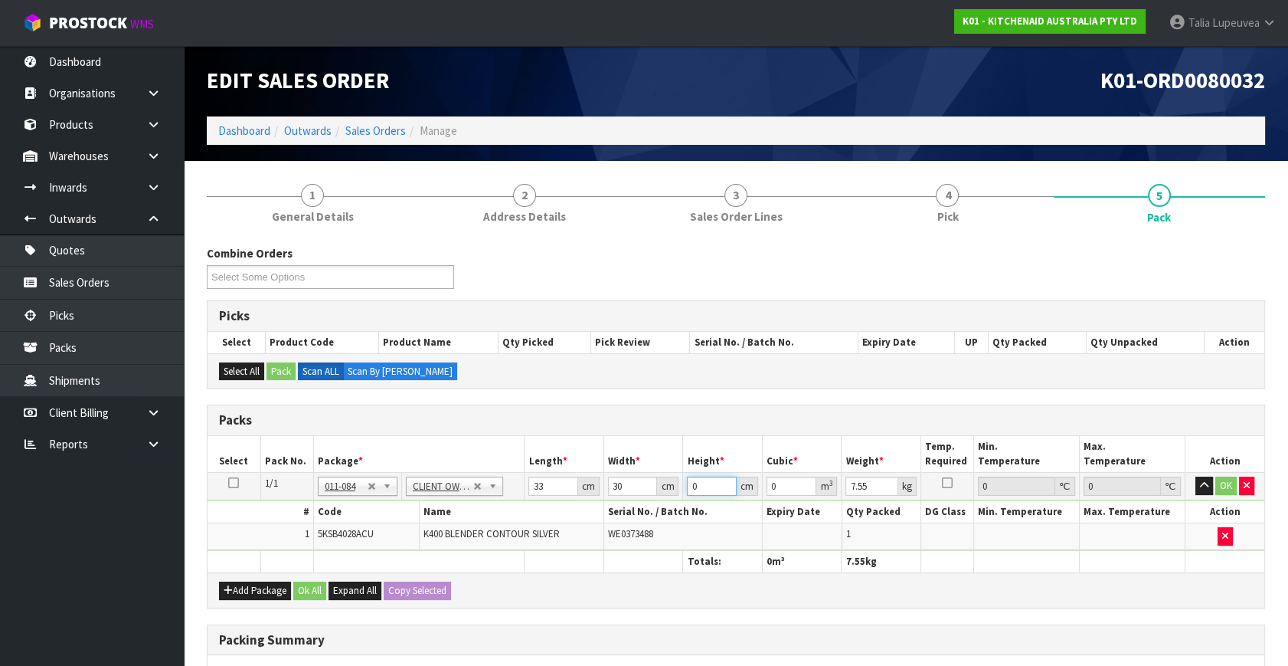
type input "4"
type input "0.00396"
type input "48"
type input "0.04752"
type input "48"
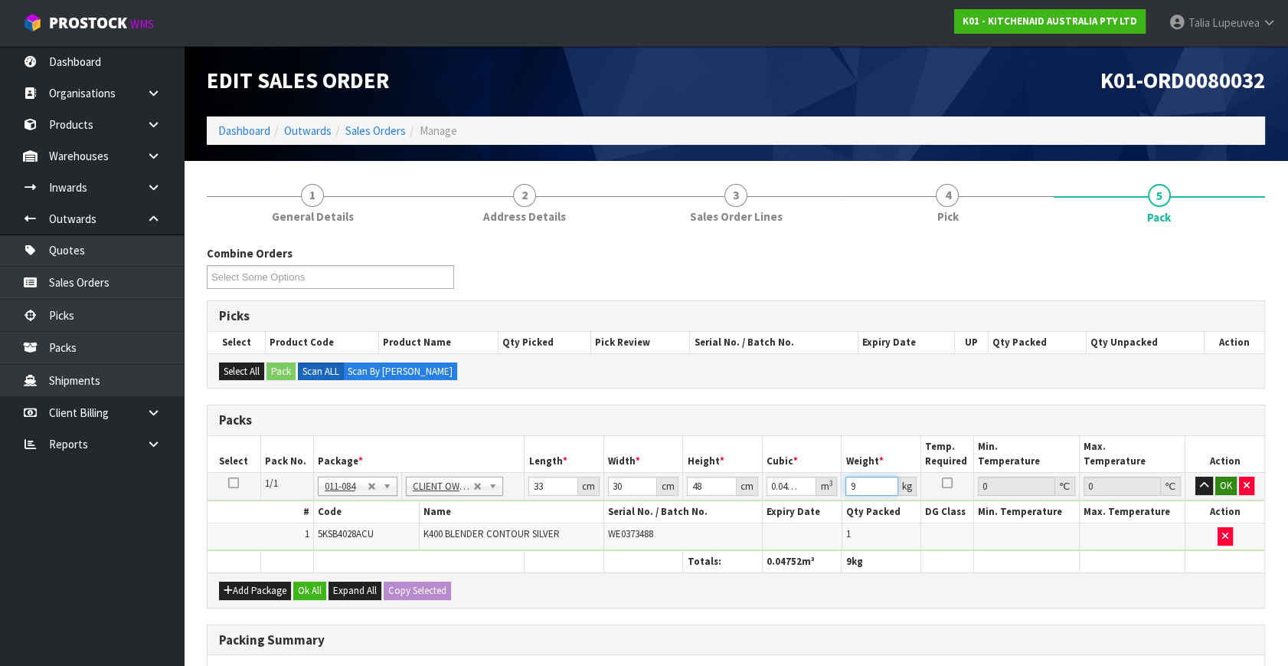
type input "9"
click at [1228, 476] on button "OK" at bounding box center [1226, 485] width 21 height 18
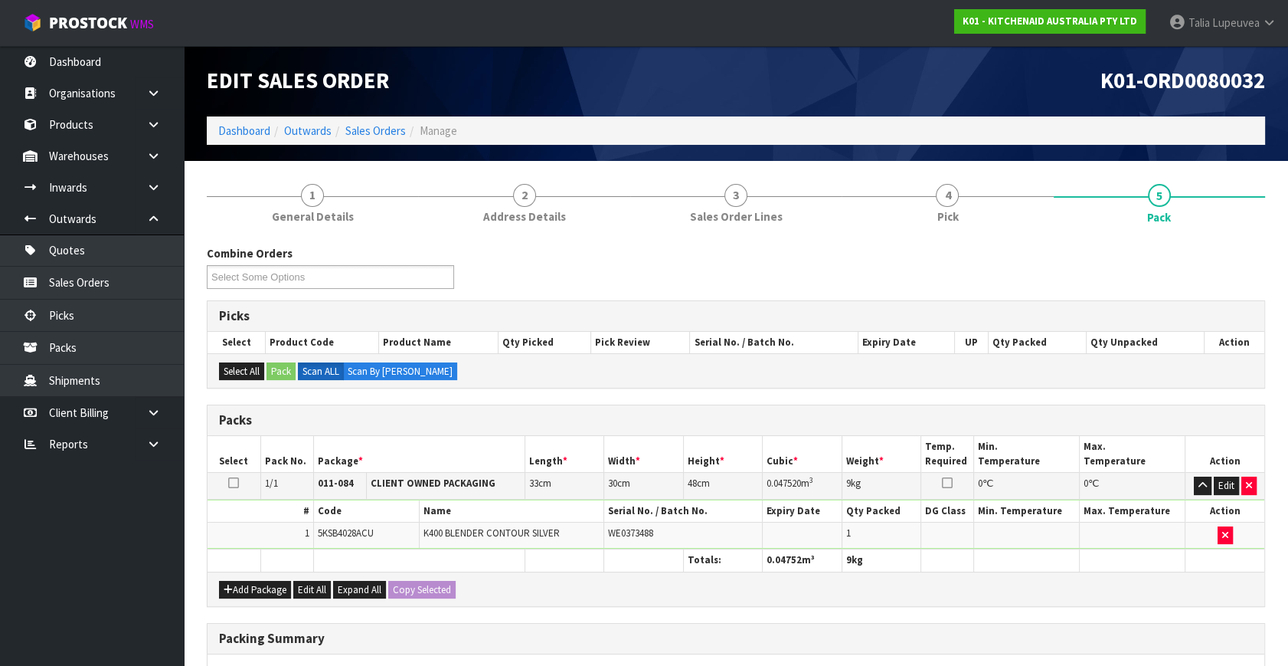
scroll to position [228, 0]
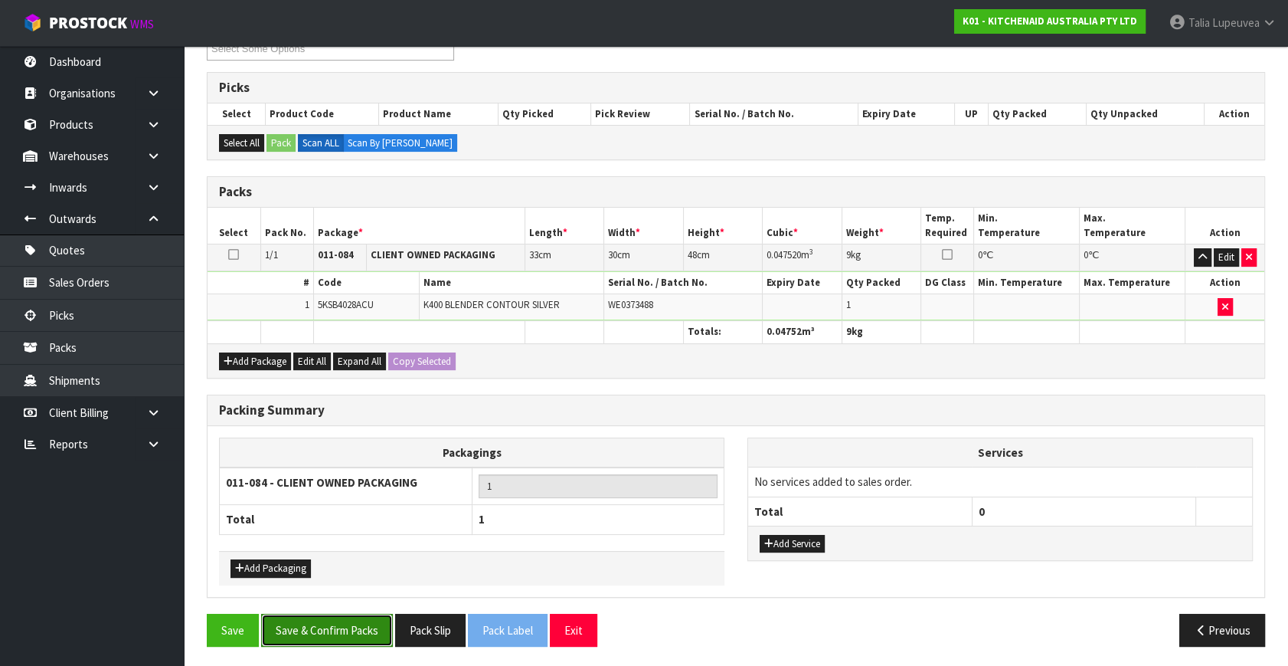
click at [337, 630] on button "Save & Confirm Packs" at bounding box center [327, 630] width 132 height 33
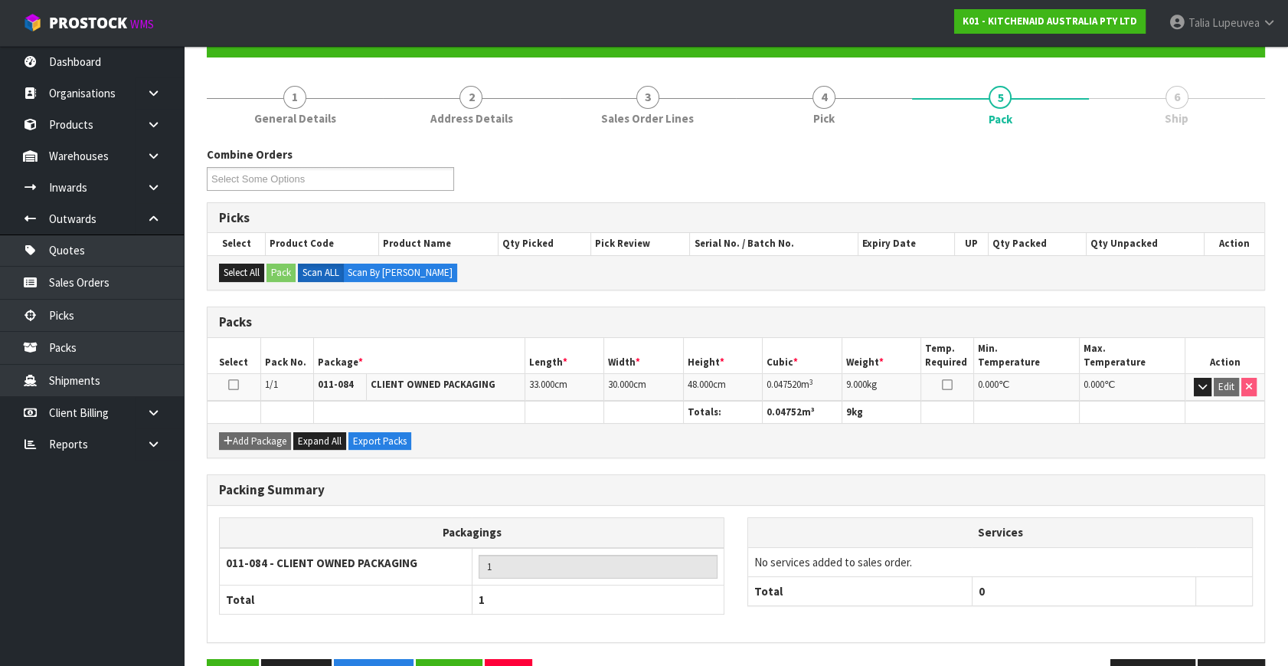
scroll to position [200, 0]
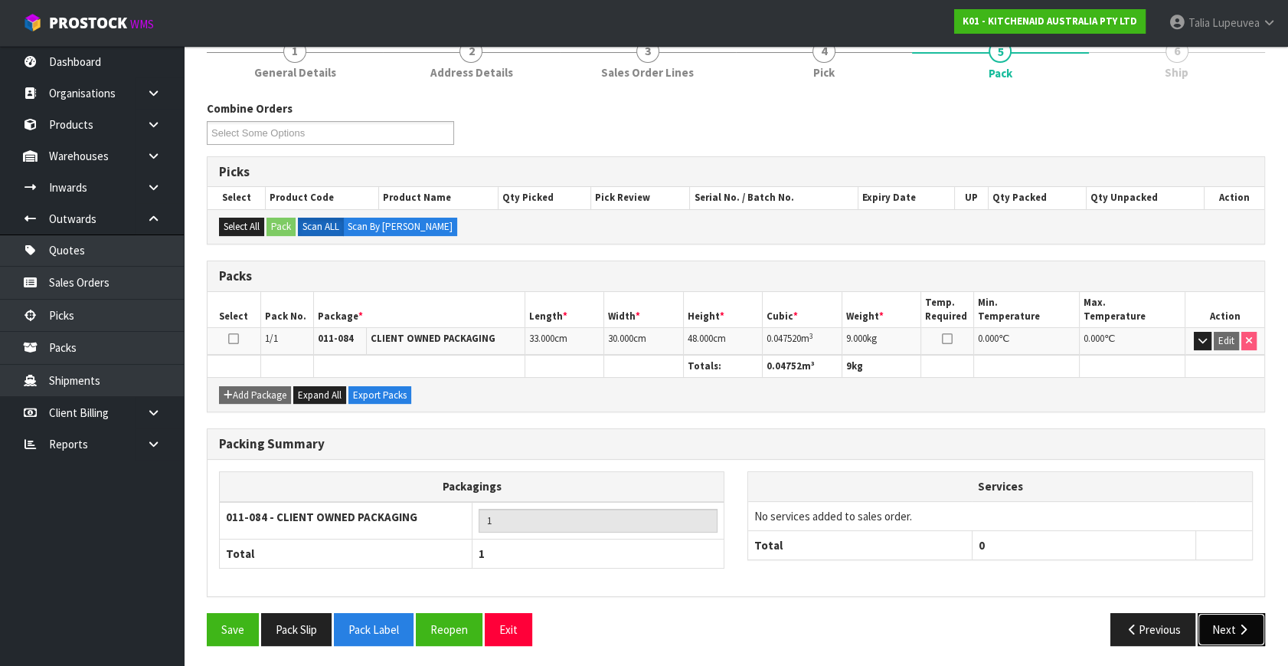
click at [1221, 617] on button "Next" at bounding box center [1231, 629] width 67 height 33
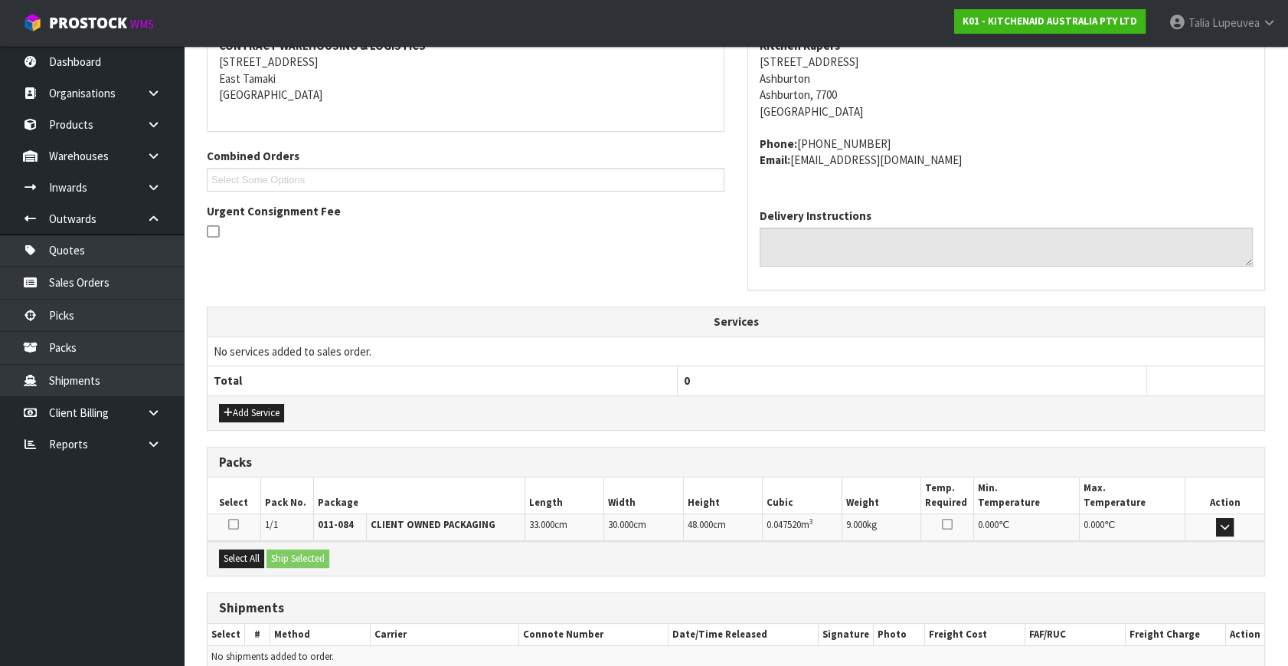
scroll to position [377, 0]
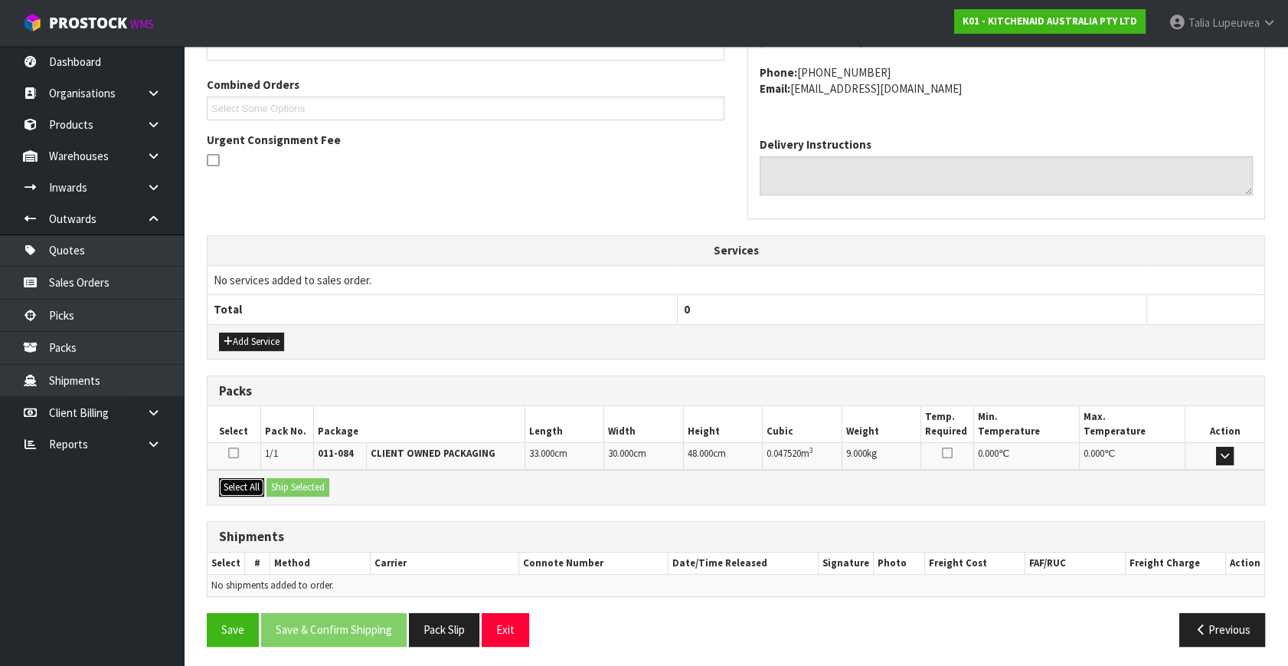
drag, startPoint x: 253, startPoint y: 483, endPoint x: 315, endPoint y: 488, distance: 62.3
click at [261, 483] on button "Select All" at bounding box center [241, 487] width 45 height 18
click at [315, 488] on button "Ship Selected" at bounding box center [298, 487] width 63 height 18
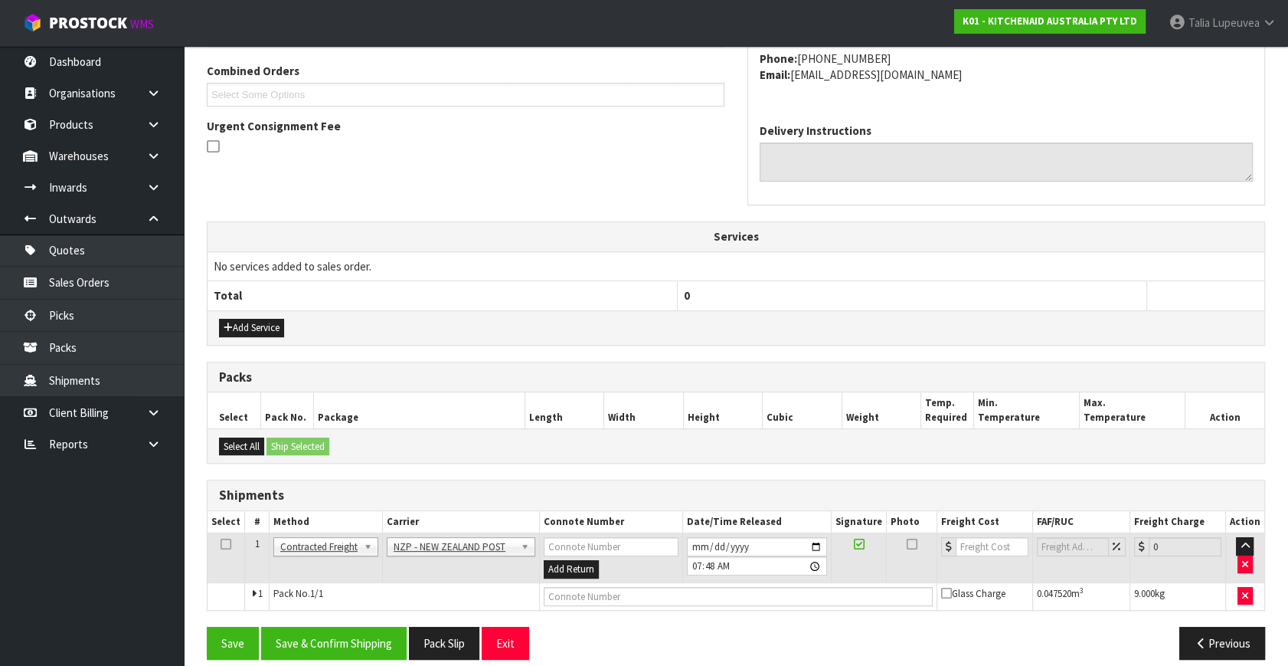
scroll to position [404, 0]
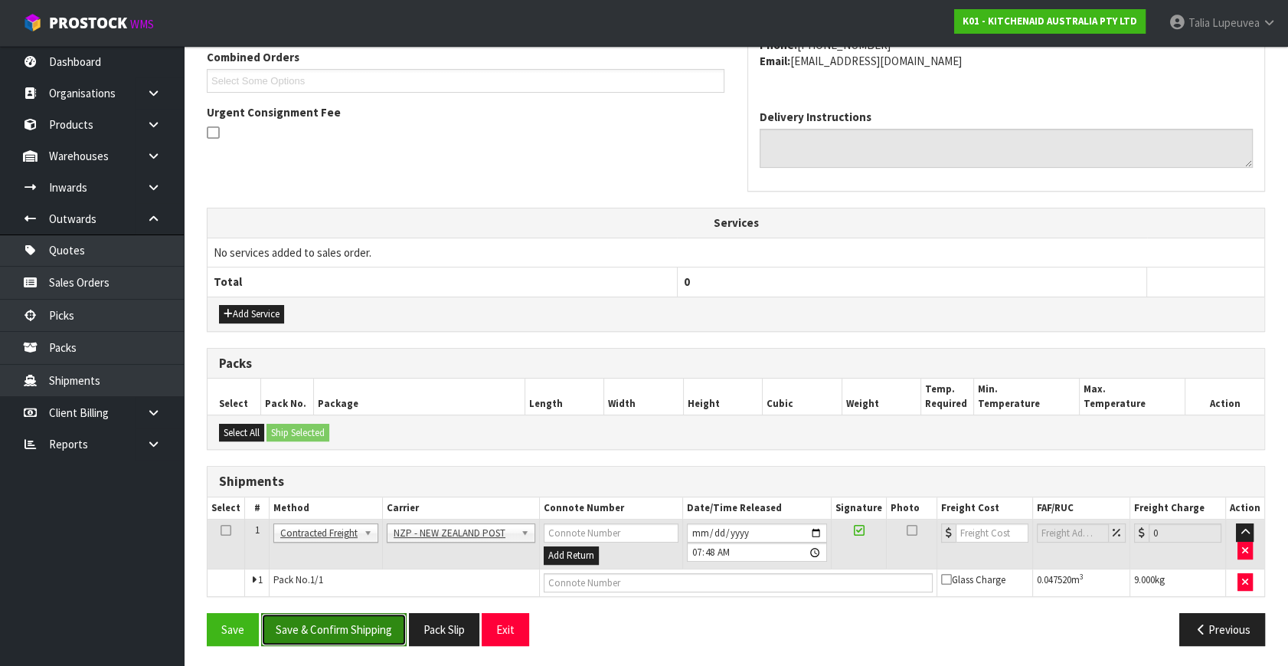
click at [395, 619] on button "Save & Confirm Shipping" at bounding box center [334, 629] width 146 height 33
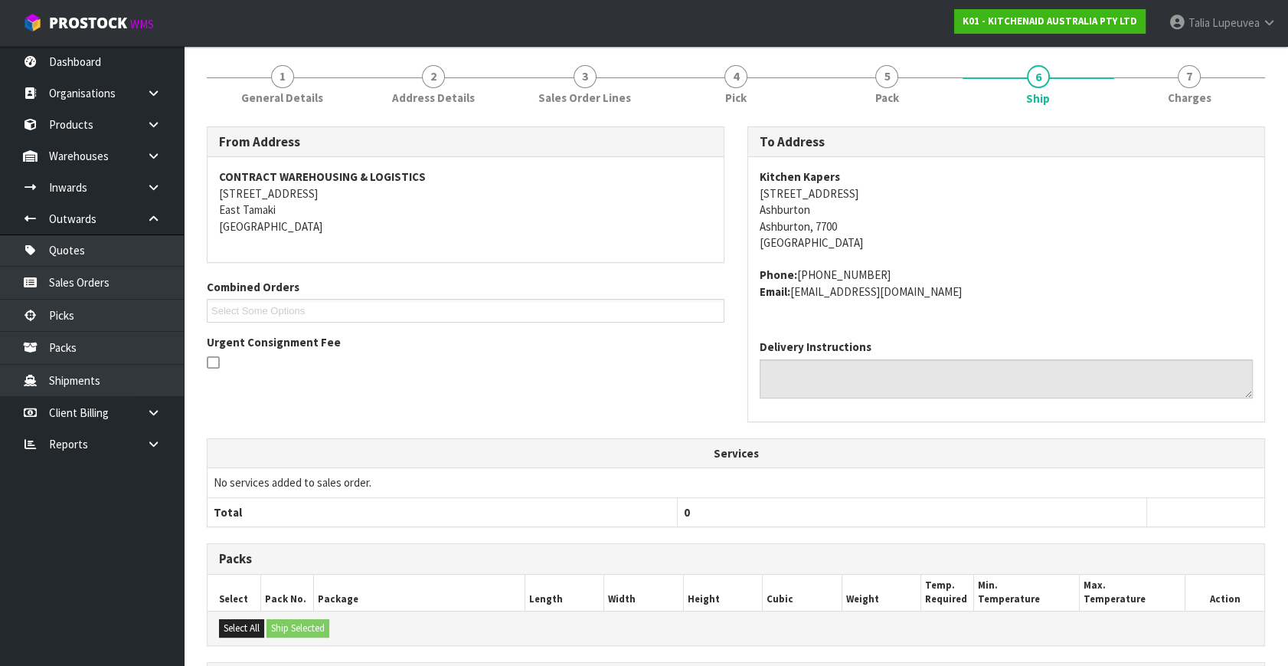
scroll to position [383, 0]
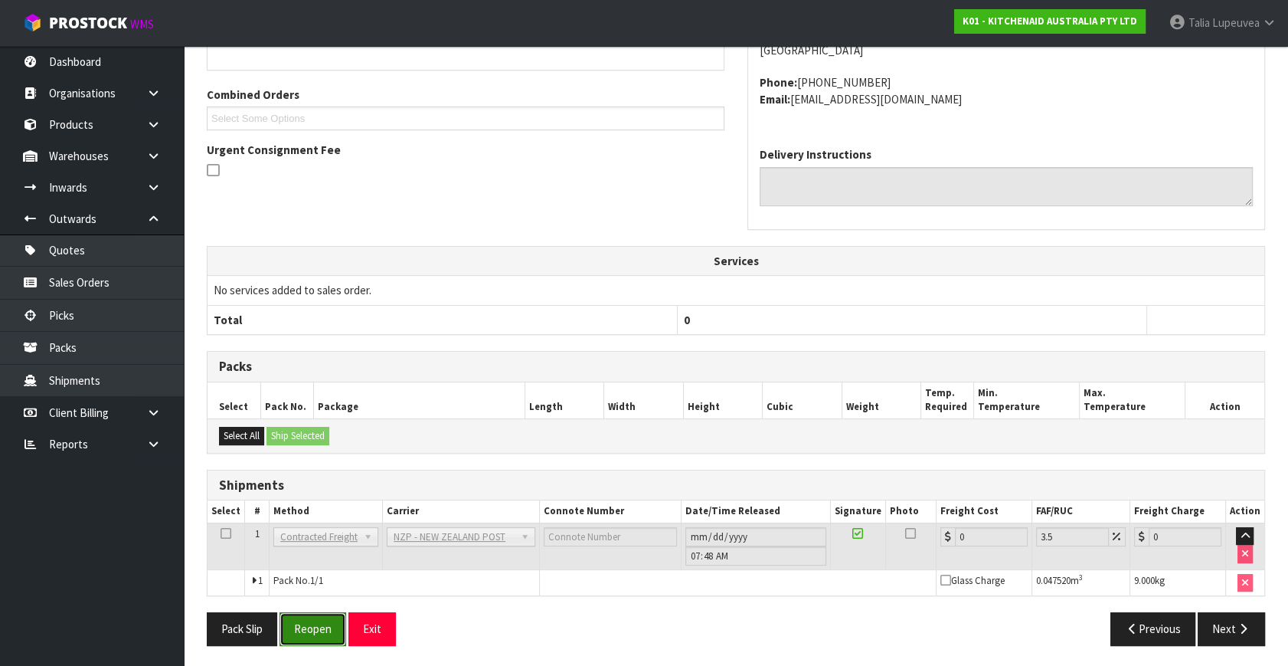
click at [317, 623] on button "Reopen" at bounding box center [313, 628] width 67 height 33
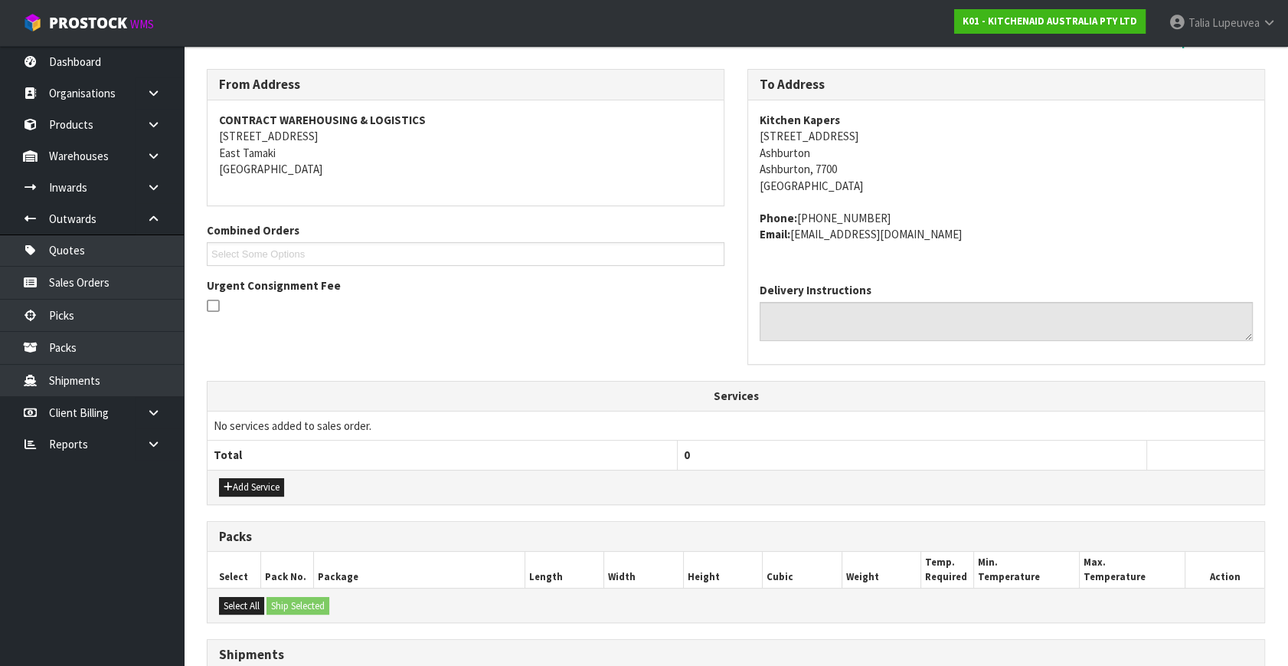
scroll to position [419, 0]
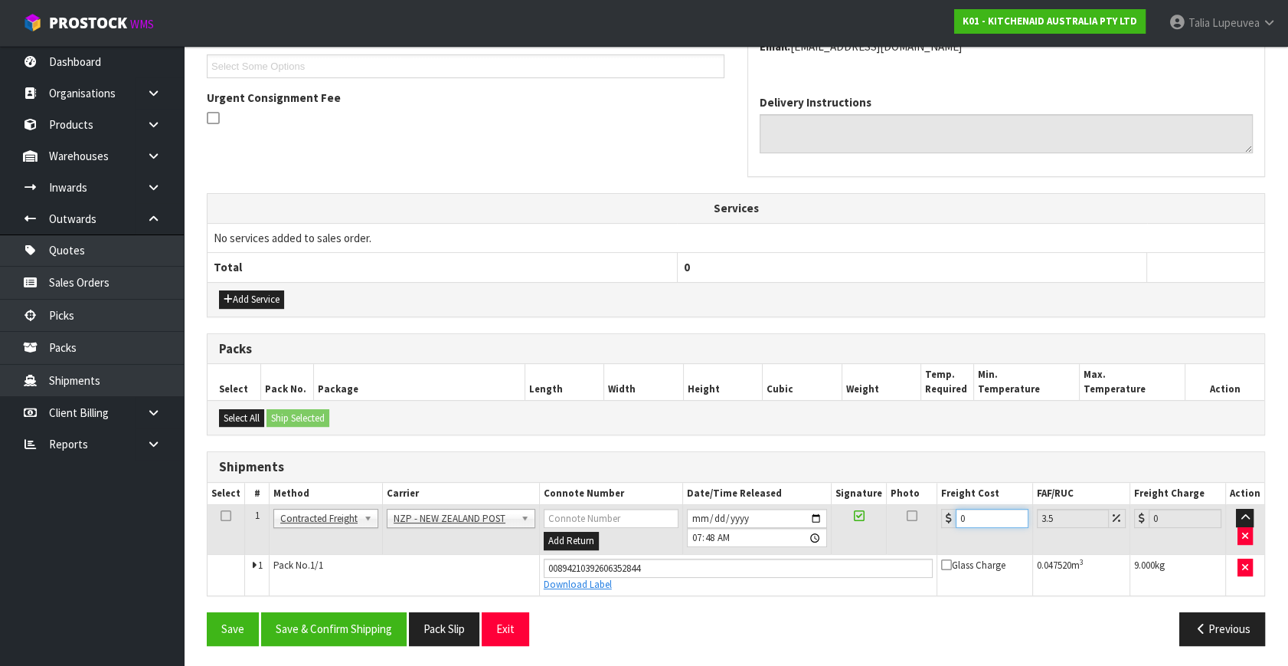
drag, startPoint x: 974, startPoint y: 513, endPoint x: 943, endPoint y: 524, distance: 33.2
click at [943, 524] on div "0" at bounding box center [984, 518] width 87 height 19
type input "1"
type input "1.03"
type input "11"
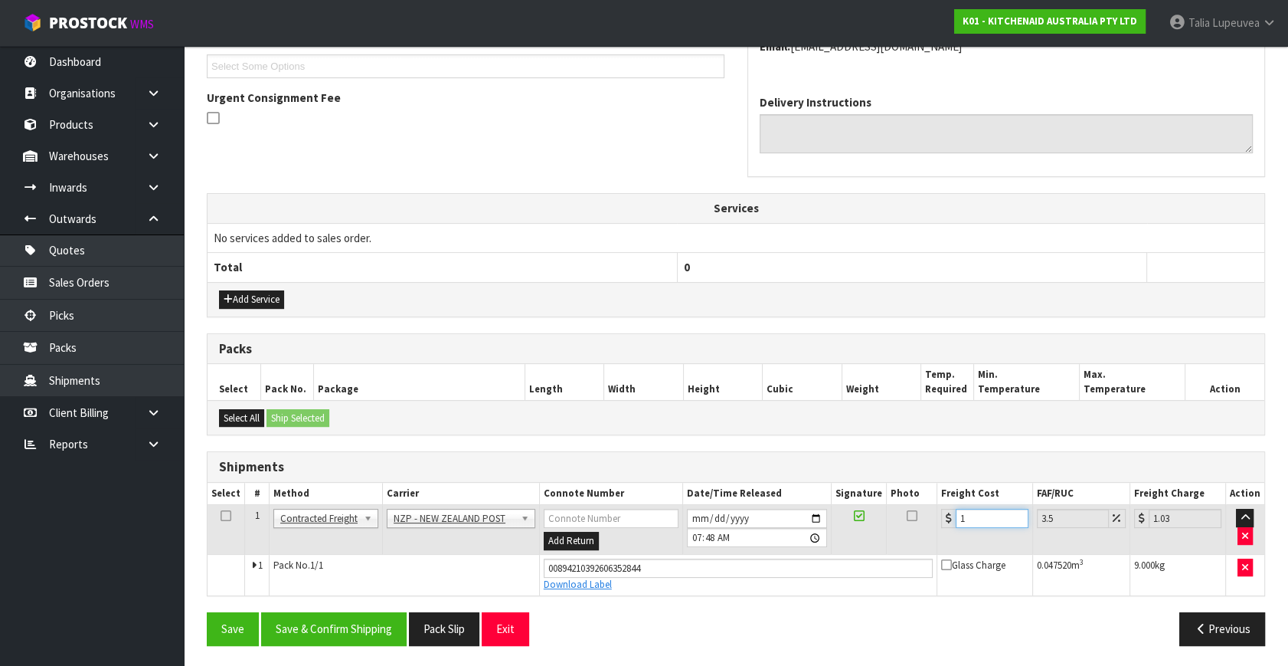
type input "11.38"
type input "11.6"
type input "12.01"
type input "11.61"
type input "12.02"
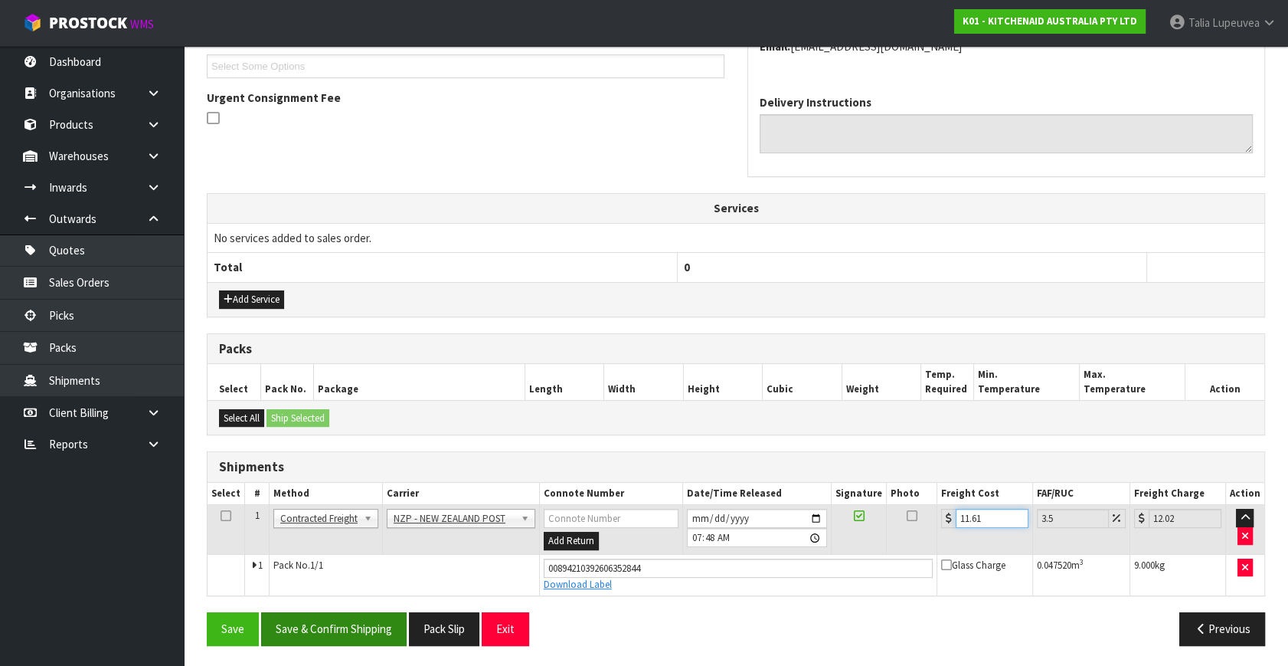
type input "11.61"
click at [342, 612] on button "Save & Confirm Shipping" at bounding box center [334, 628] width 146 height 33
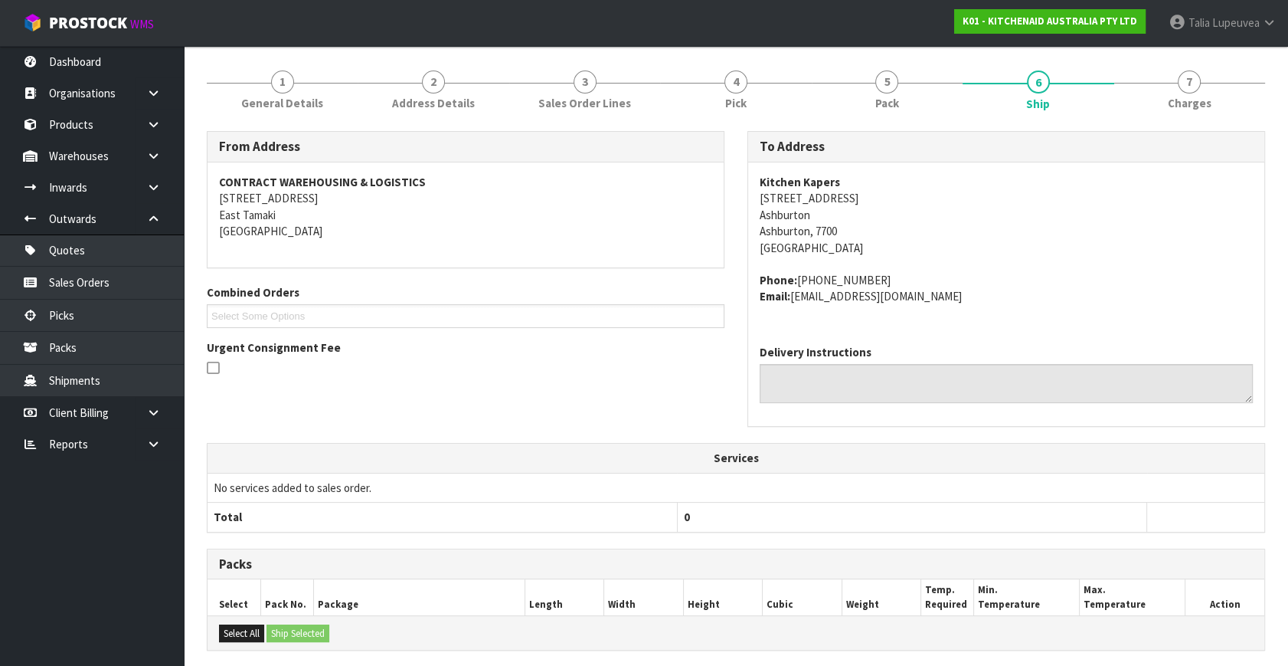
scroll to position [377, 0]
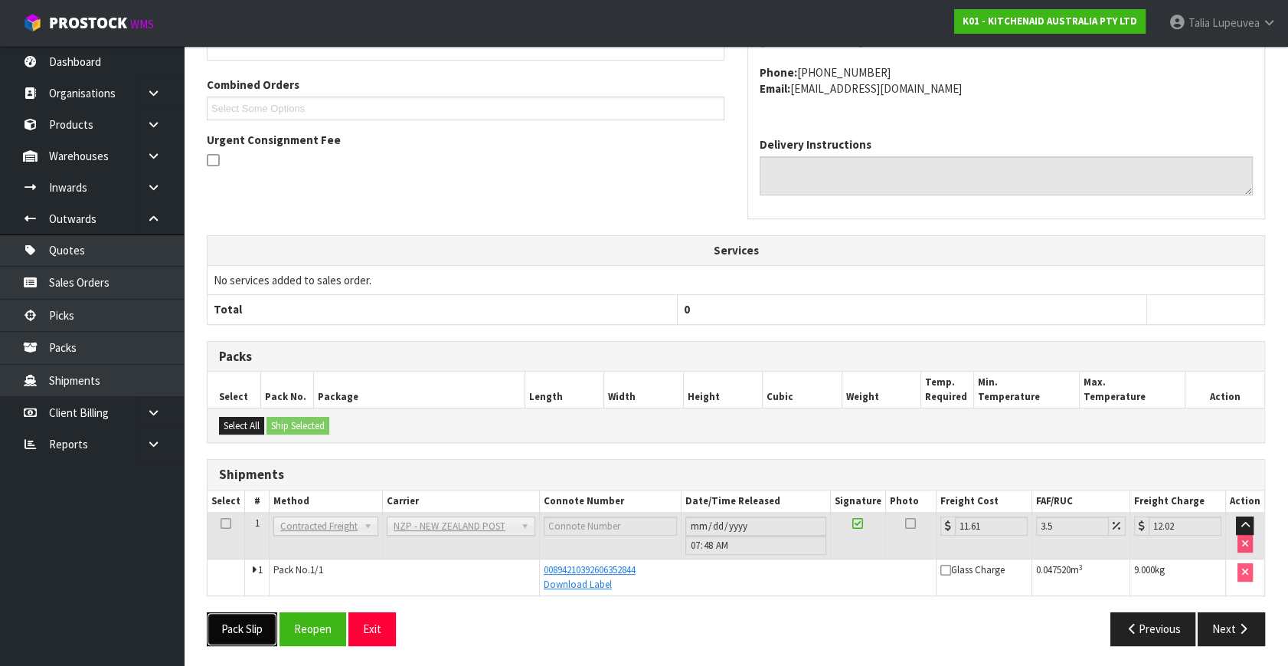
click at [241, 620] on button "Pack Slip" at bounding box center [242, 628] width 70 height 33
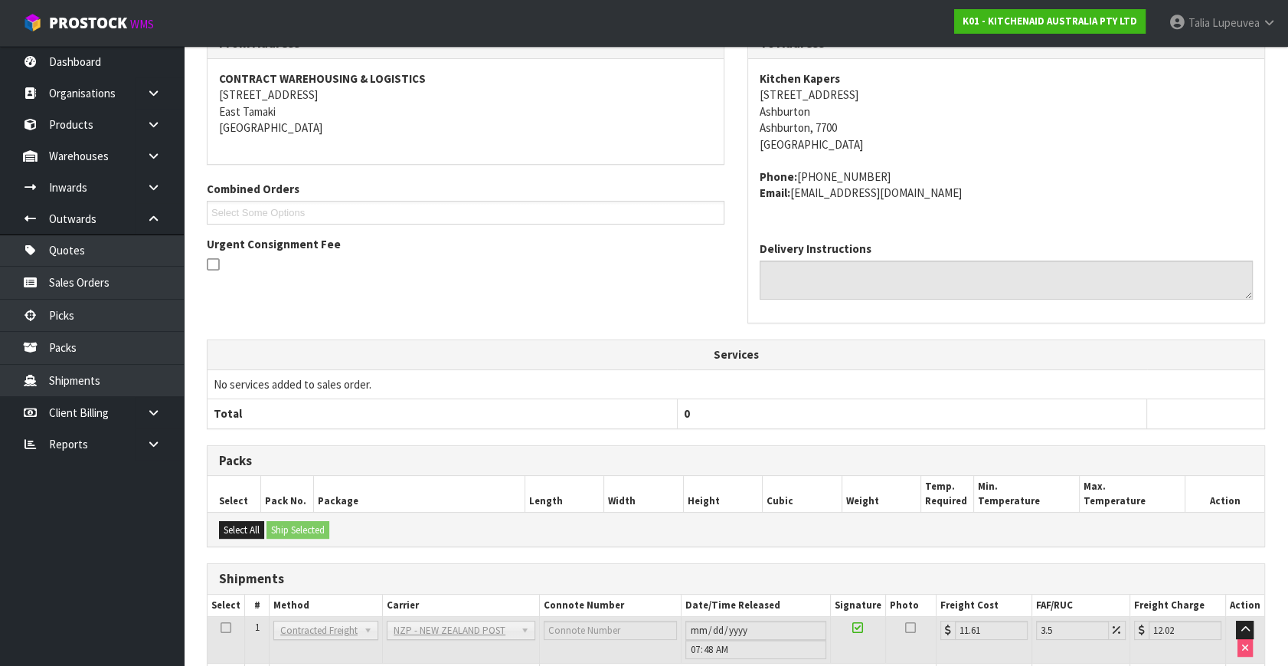
scroll to position [0, 0]
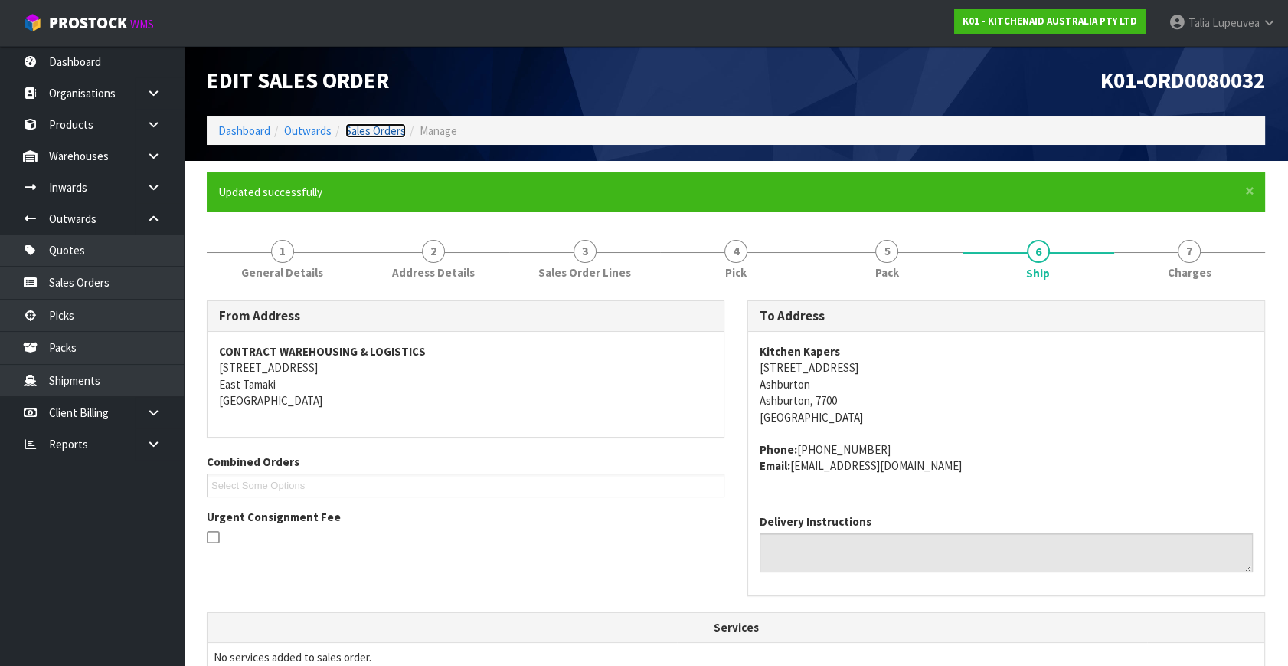
click at [372, 125] on link "Sales Orders" at bounding box center [375, 130] width 61 height 15
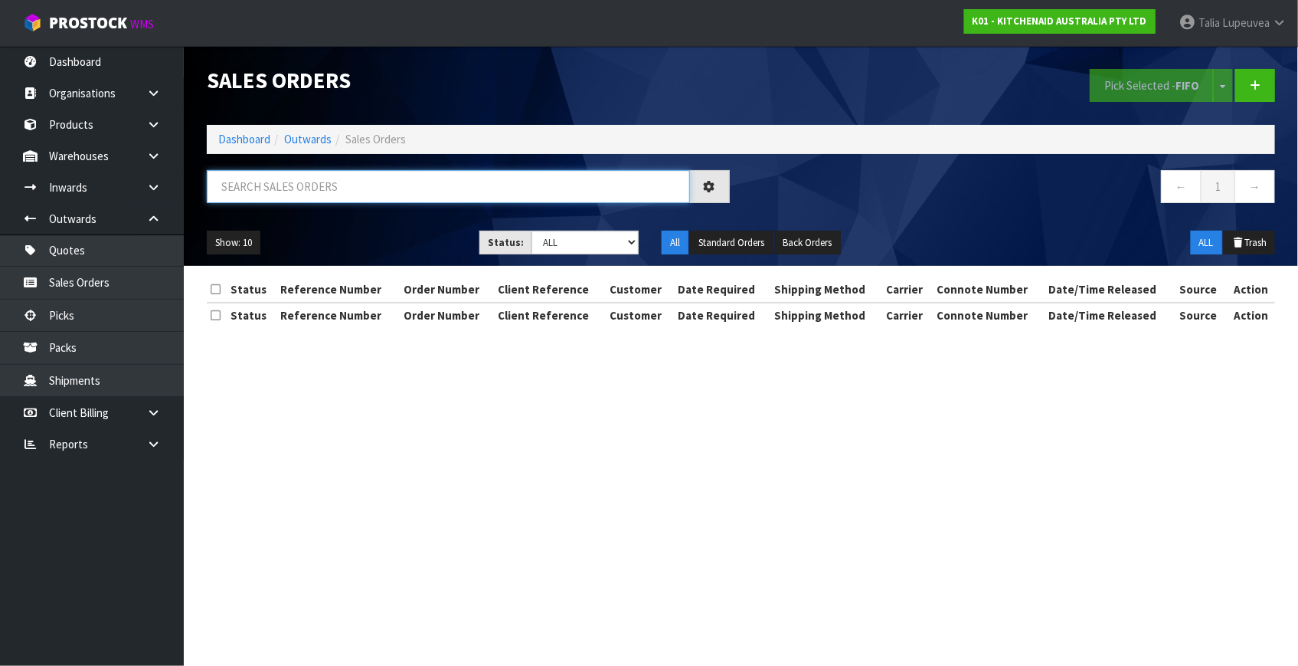
click at [337, 188] on input "text" at bounding box center [448, 186] width 483 height 33
type input "JOB-0413113"
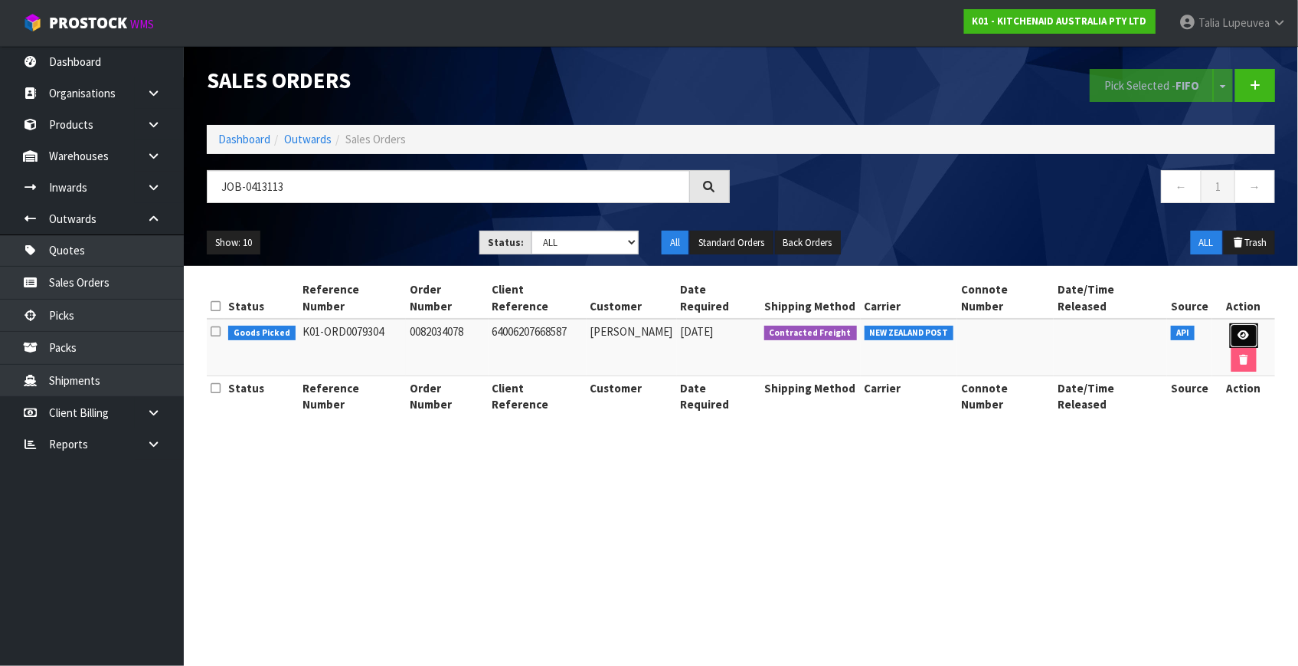
click at [1239, 330] on icon at bounding box center [1244, 335] width 11 height 10
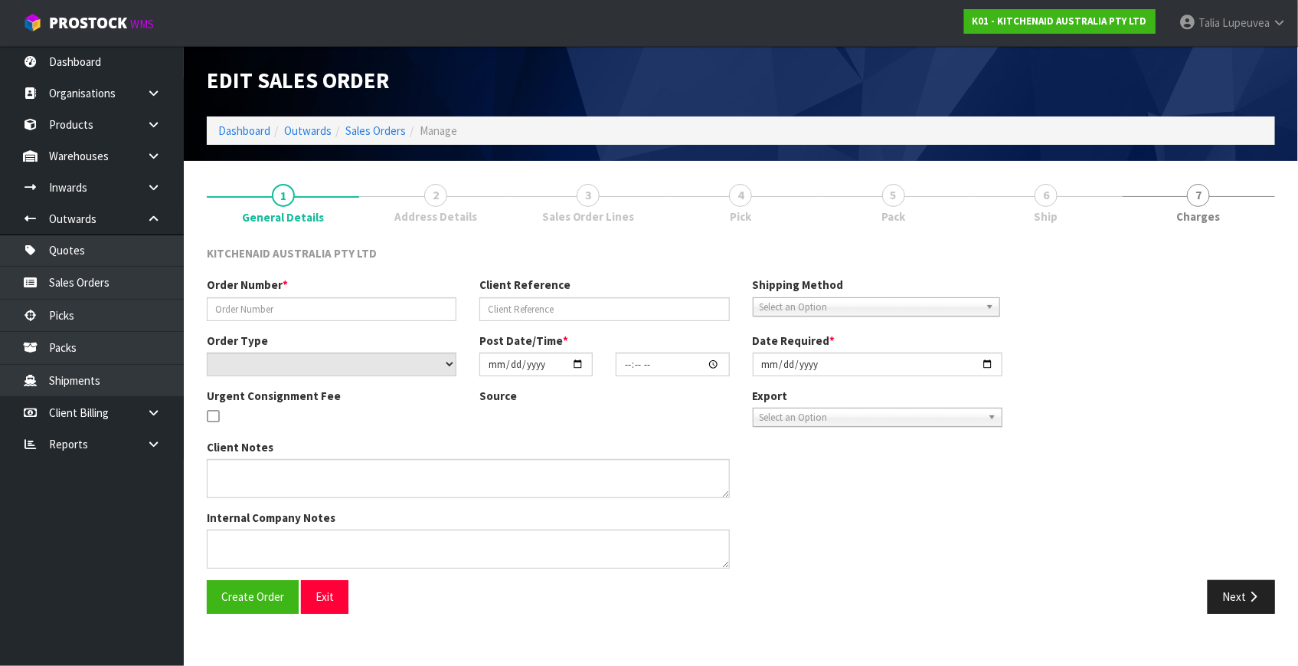
type input "0082034078"
type input "64006207668587"
select select "number:0"
type input "[DATE]"
type input "17:40:52.000"
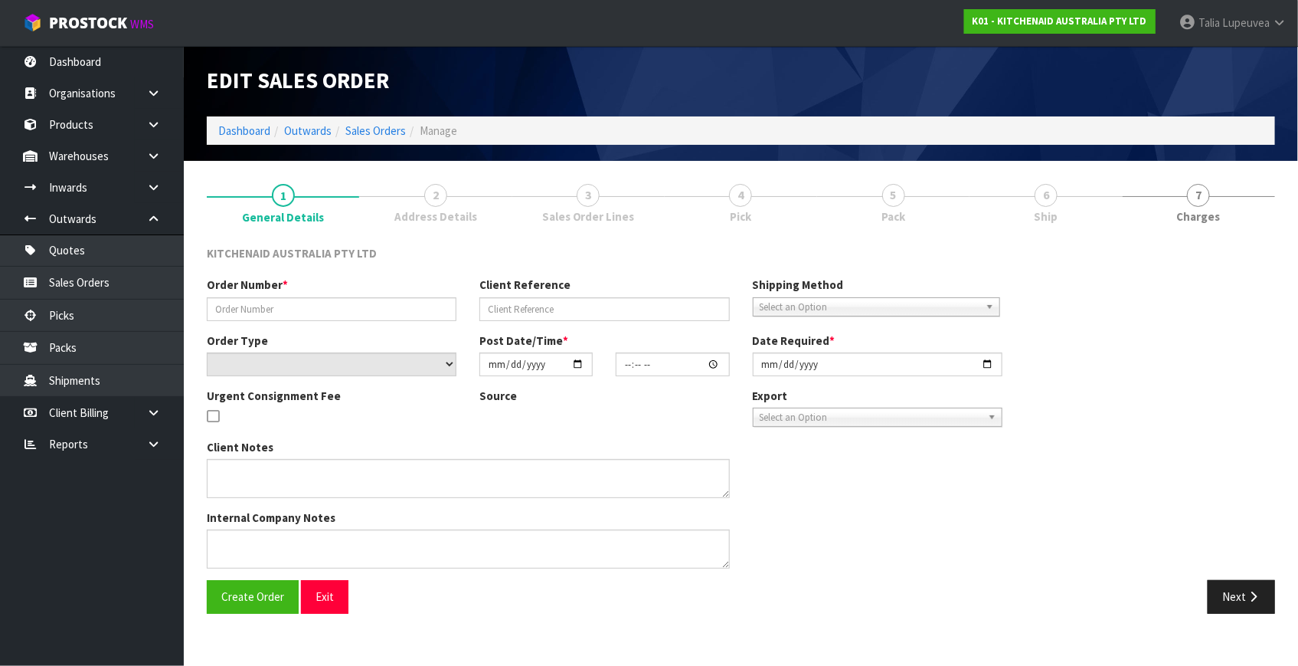
type input "[DATE]"
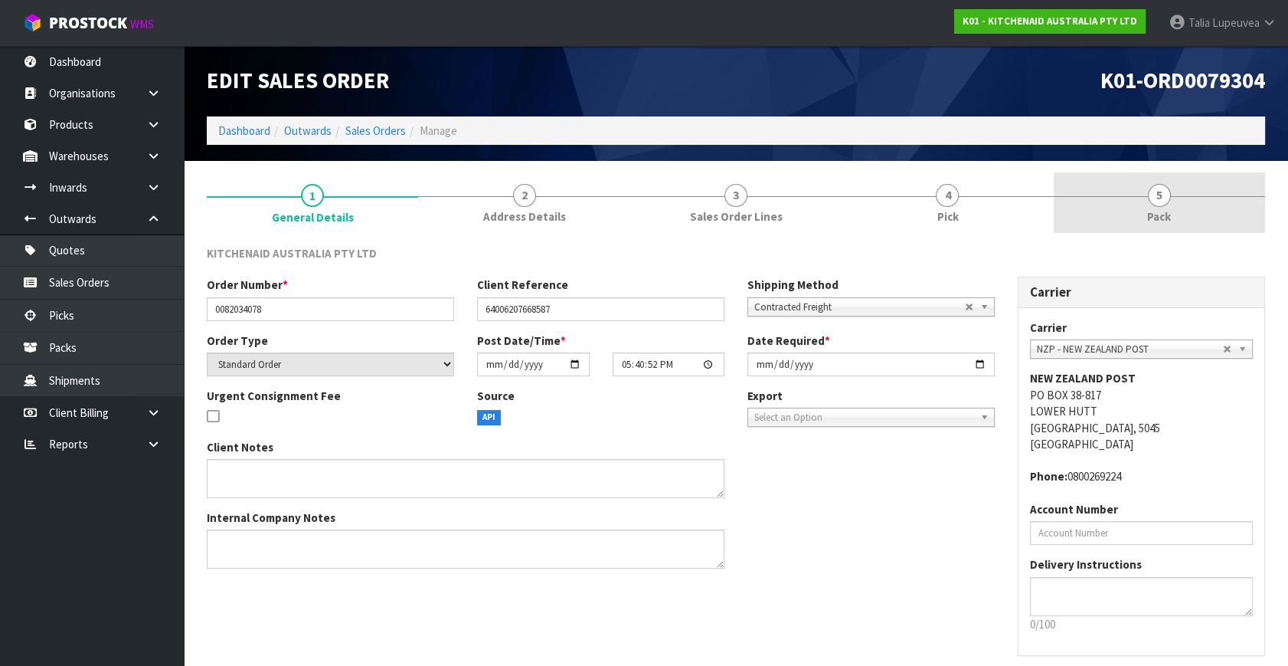
click at [1149, 214] on span "Pack" at bounding box center [1159, 216] width 24 height 16
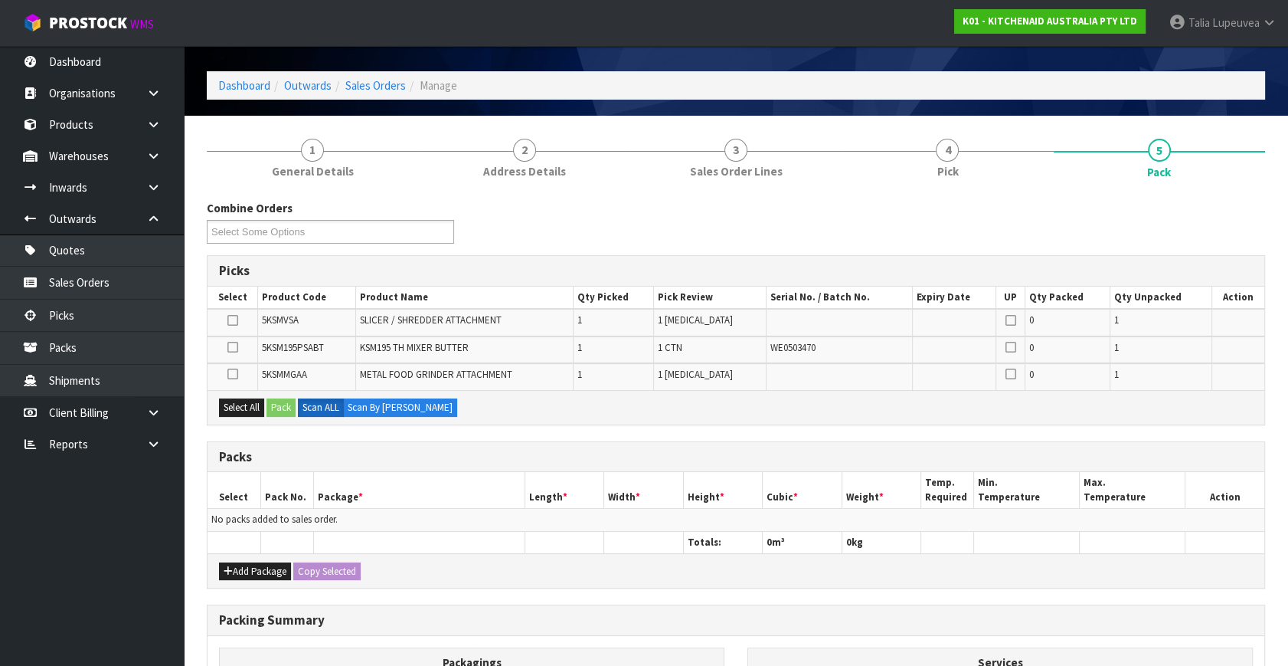
scroll to position [69, 0]
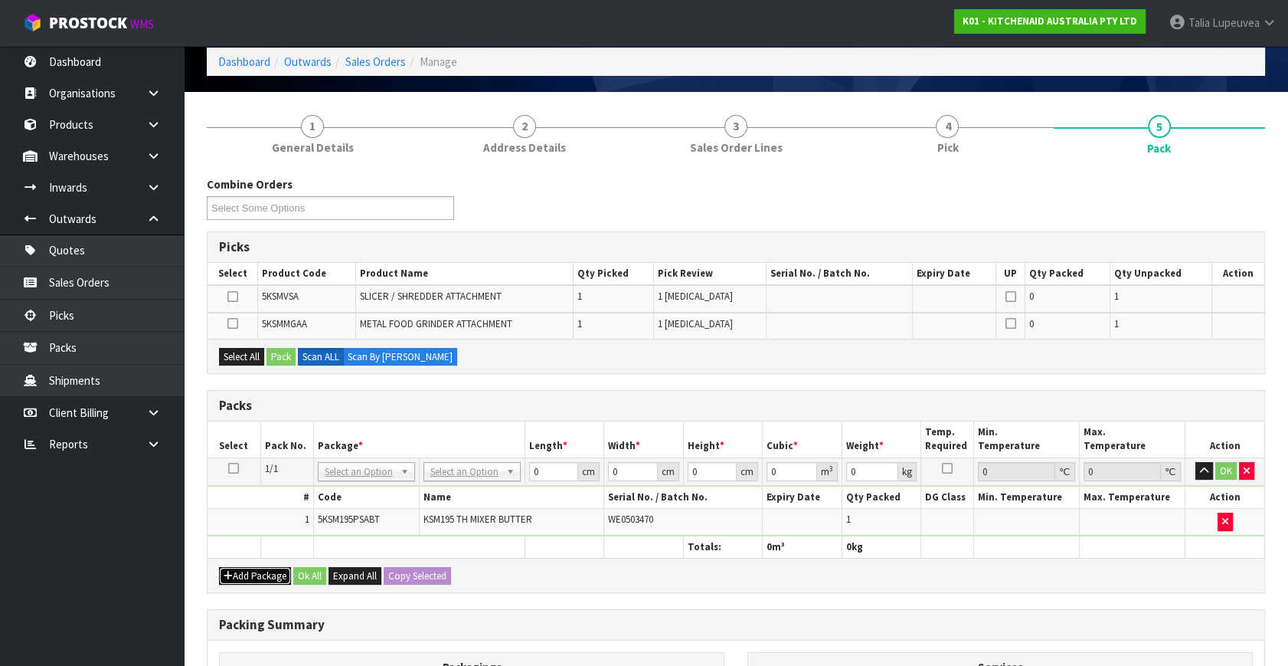
click at [257, 568] on button "Add Package" at bounding box center [255, 576] width 72 height 18
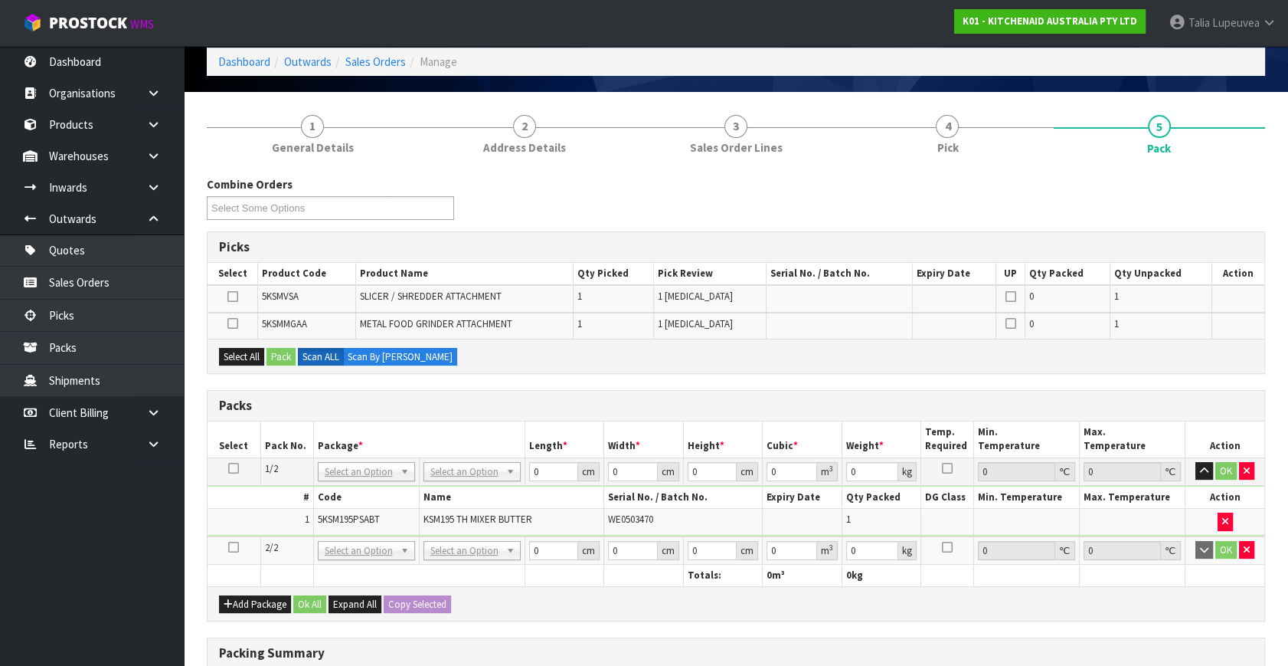
click at [236, 547] on icon at bounding box center [233, 547] width 11 height 1
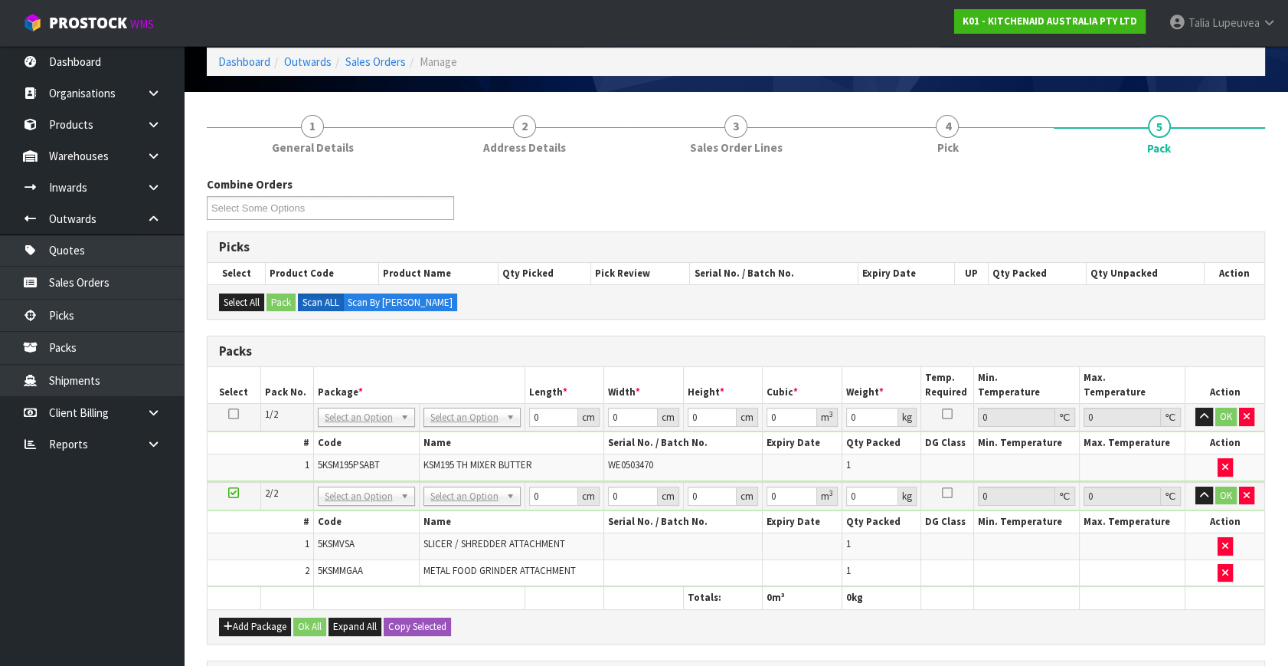
drag, startPoint x: 473, startPoint y: 415, endPoint x: 471, endPoint y: 426, distance: 11.0
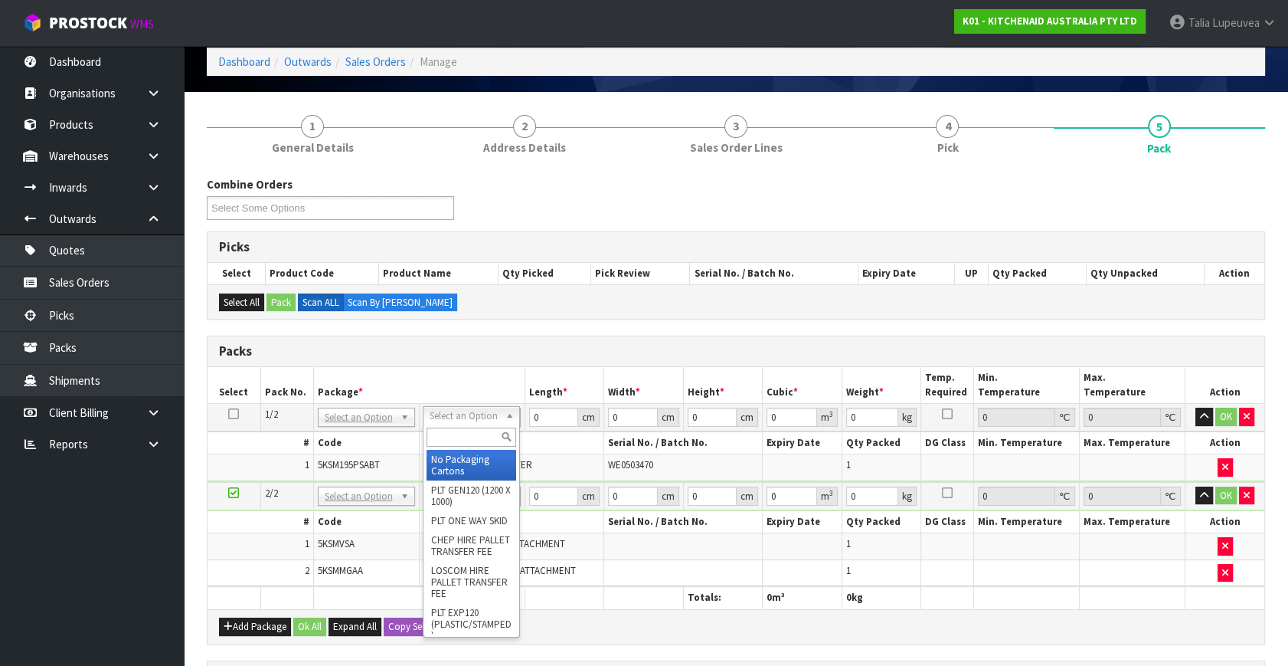
click at [471, 428] on input "text" at bounding box center [472, 436] width 90 height 19
type input "OWN"
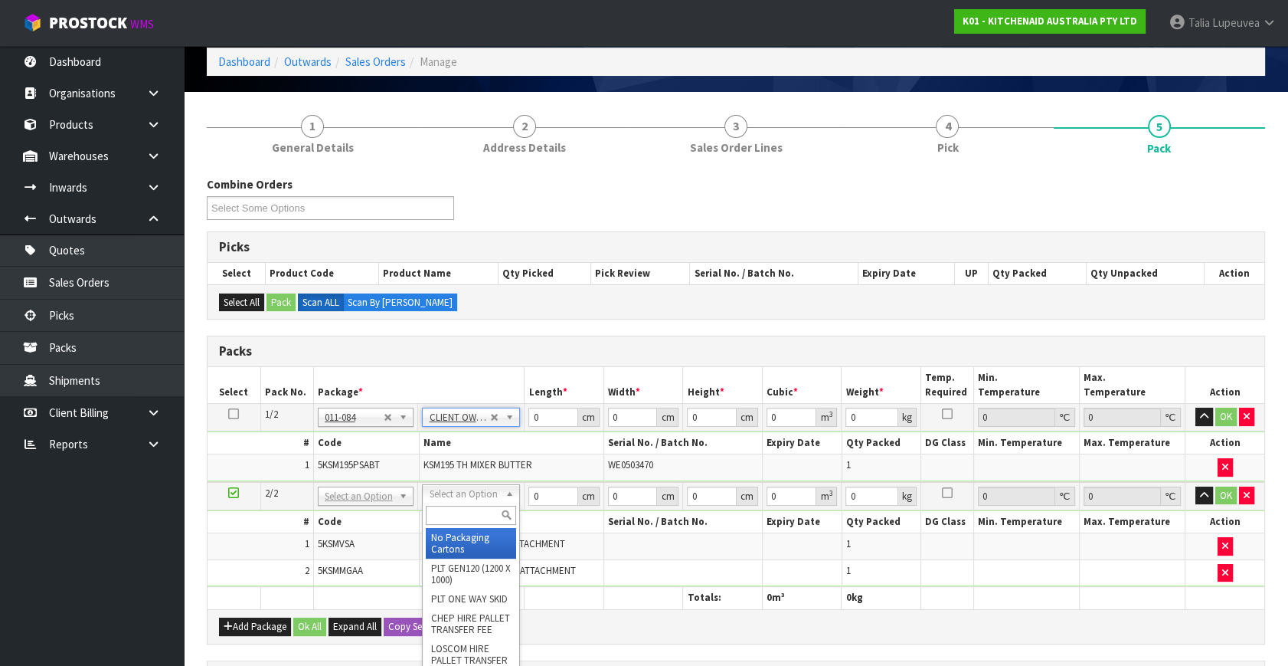
type input "12.3"
click at [460, 509] on input "text" at bounding box center [471, 515] width 90 height 19
type input "OC"
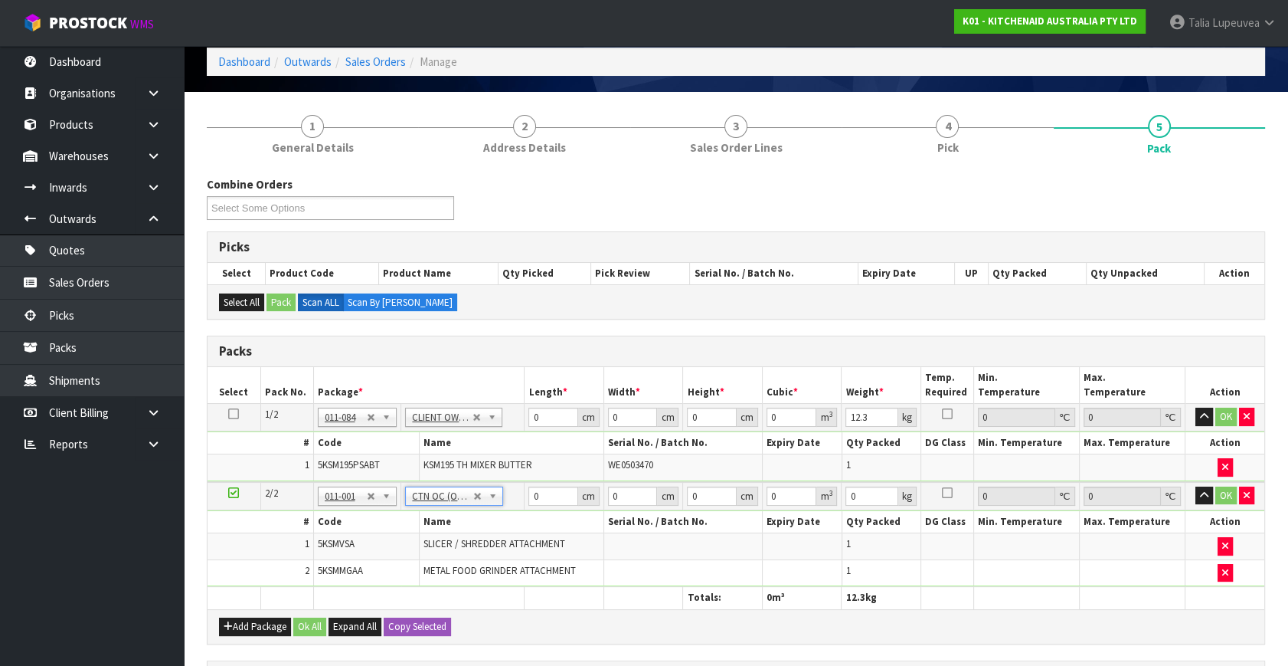
type input "3.9"
drag, startPoint x: 546, startPoint y: 413, endPoint x: 513, endPoint y: 420, distance: 33.6
click at [513, 420] on tr "1/2 NONE 007-001 007-002 007-004 007-009 007-013 007-014 007-015 007-017 007-01…" at bounding box center [736, 418] width 1057 height 28
type input "42"
type input "29"
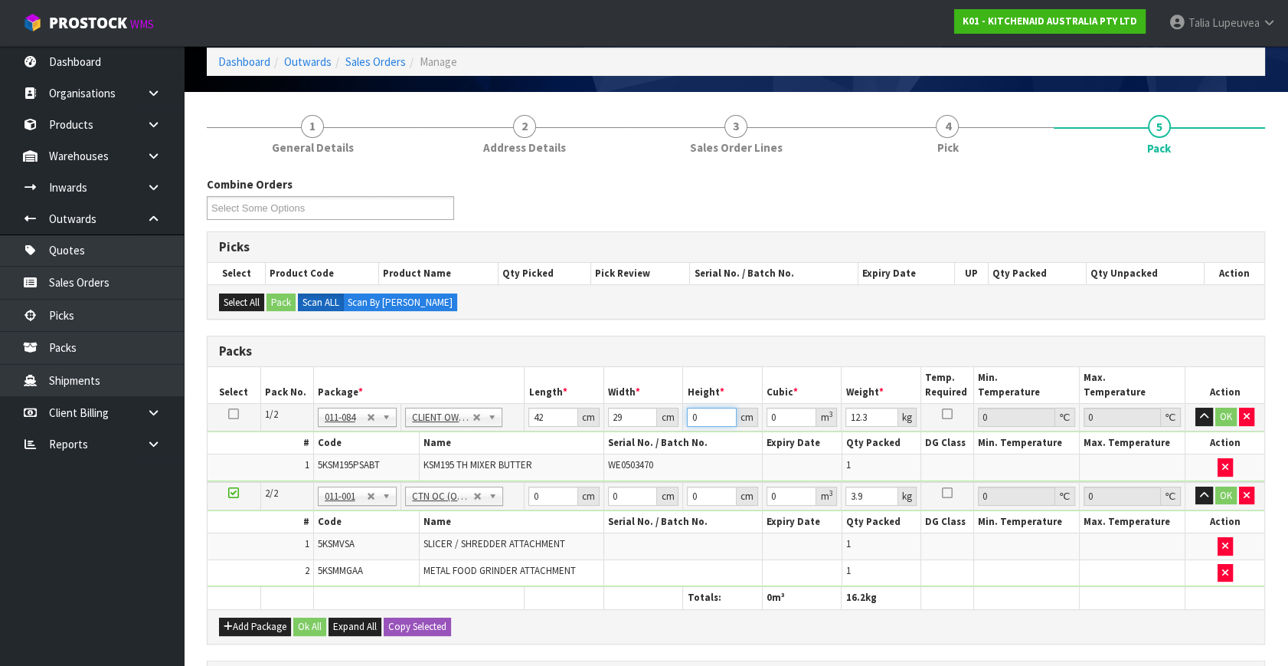
type input "4"
type input "0.004872"
type input "43"
type input "0.052374"
type input "43"
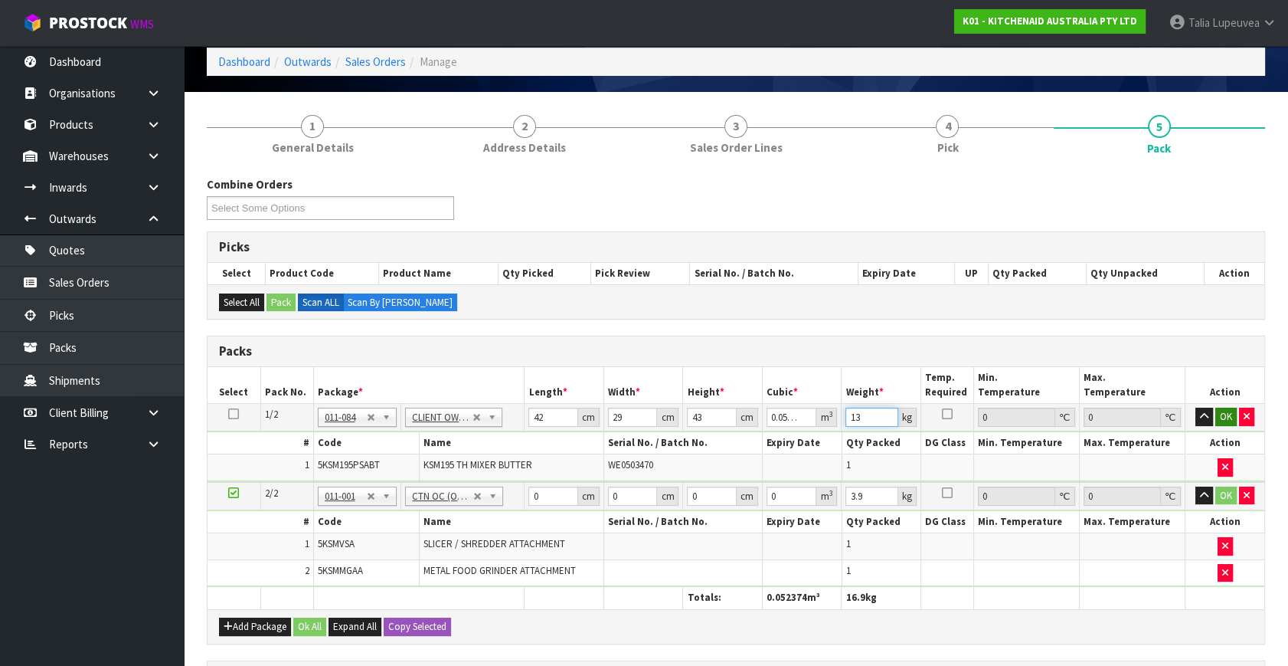
type input "13"
click at [1221, 407] on button "OK" at bounding box center [1226, 416] width 21 height 18
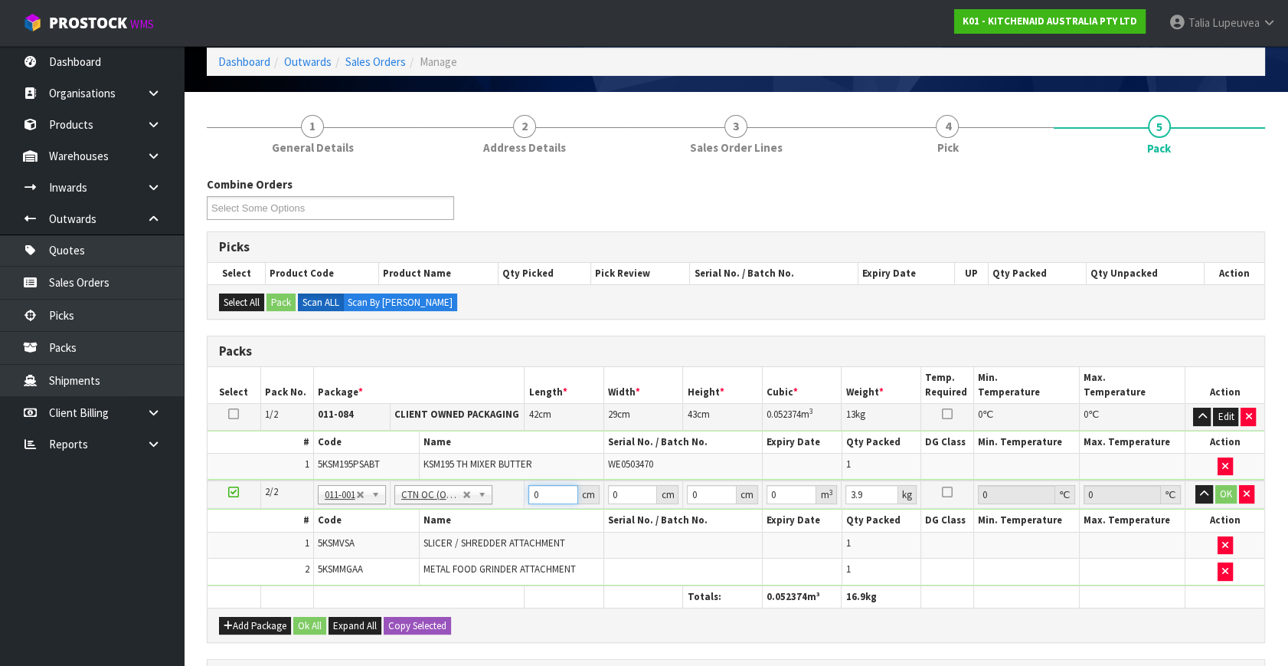
drag, startPoint x: 546, startPoint y: 490, endPoint x: 513, endPoint y: 482, distance: 34.0
click at [512, 482] on tr "2/2 NONE 007-001 007-002 007-004 007-009 007-013 007-014 007-015 007-017 007-01…" at bounding box center [736, 494] width 1057 height 28
type input "42"
type input "29"
drag, startPoint x: 715, startPoint y: 489, endPoint x: 673, endPoint y: 499, distance: 42.7
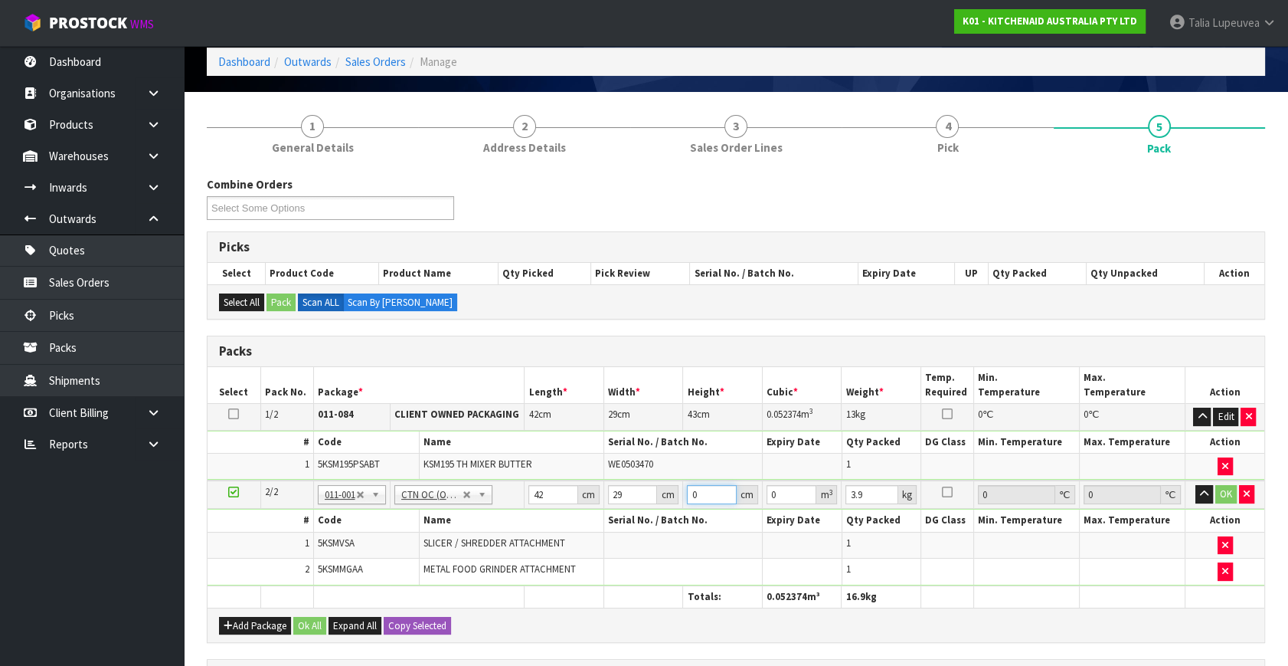
click at [673, 499] on tr "2/2 NONE 007-001 007-002 007-004 007-009 007-013 007-014 007-015 007-017 007-01…" at bounding box center [736, 494] width 1057 height 28
type input "3"
type input "0.003654"
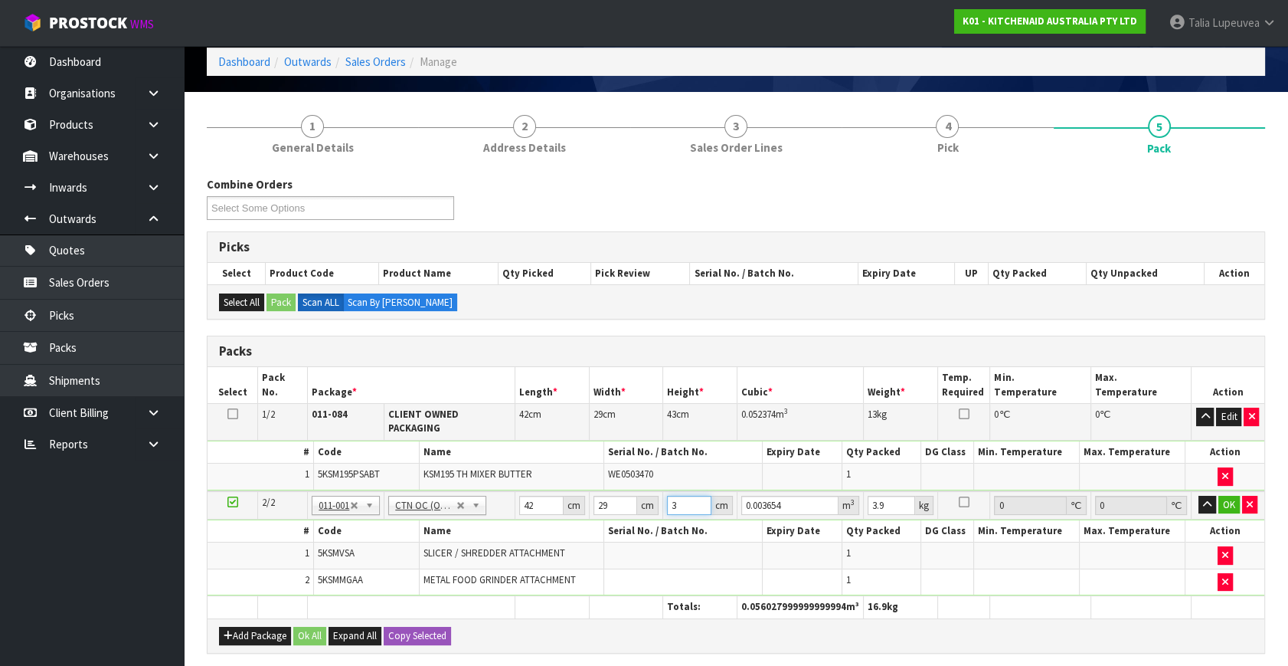
type input "31"
type input "0.037758"
type input "31"
type input "5"
click at [1235, 496] on button "OK" at bounding box center [1228, 505] width 21 height 18
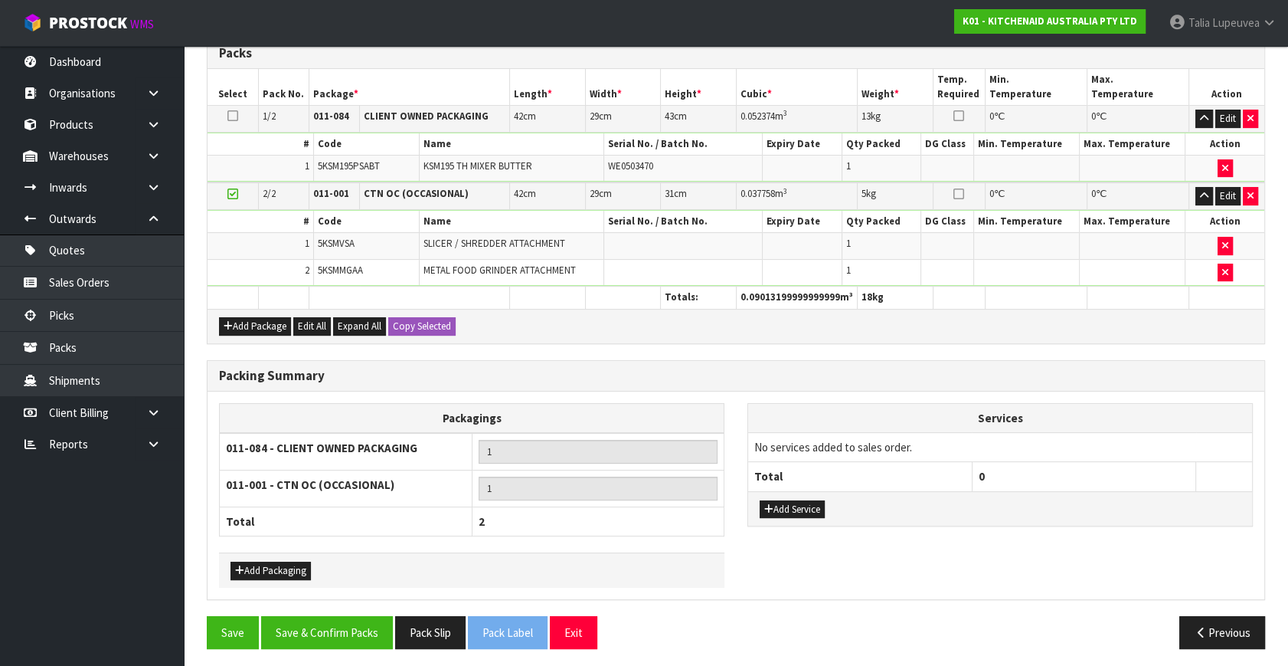
scroll to position [368, 0]
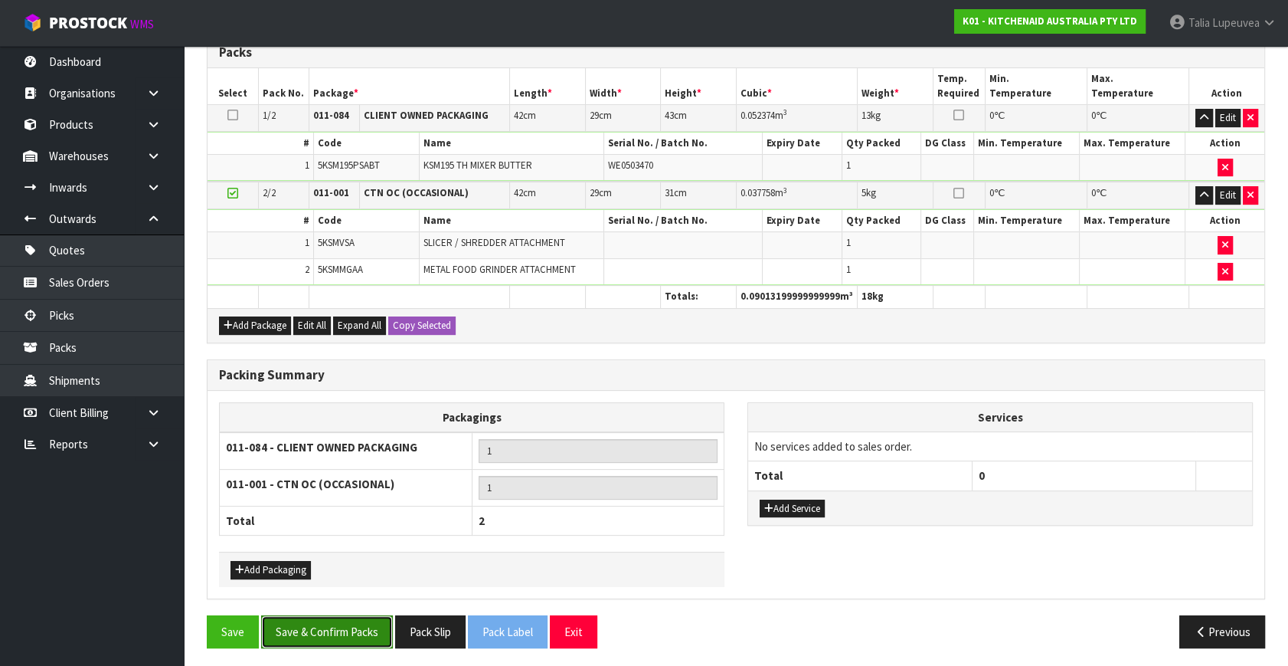
click at [312, 626] on button "Save & Confirm Packs" at bounding box center [327, 631] width 132 height 33
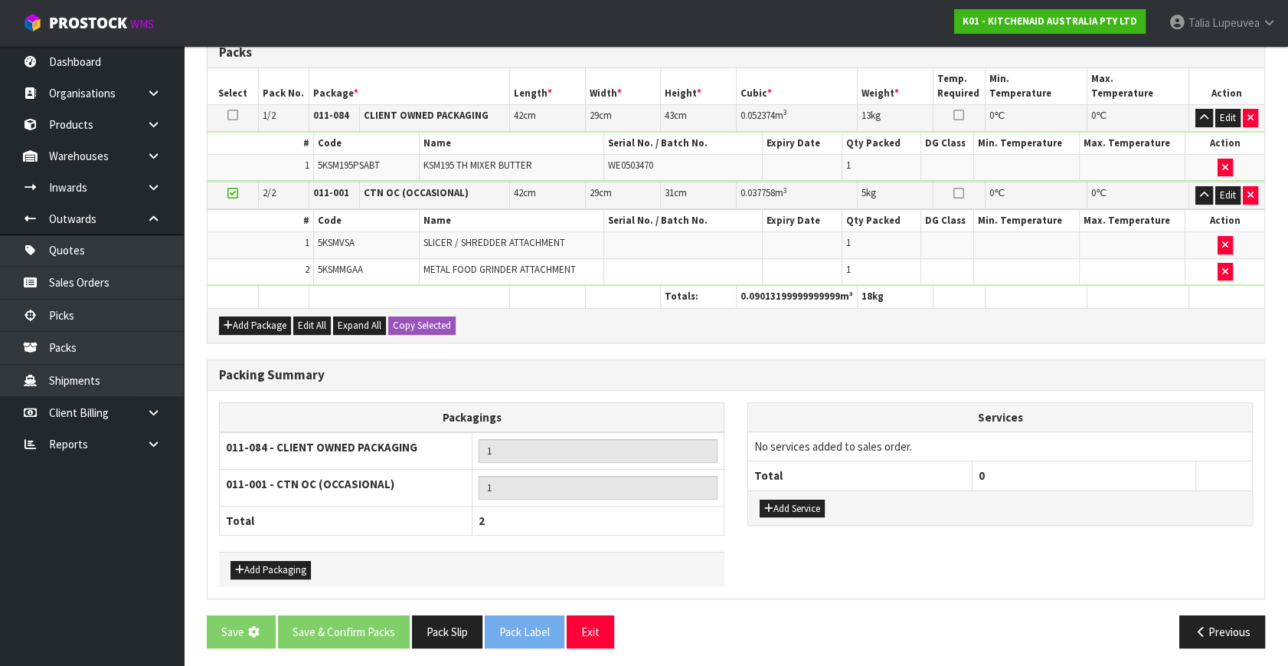
scroll to position [0, 0]
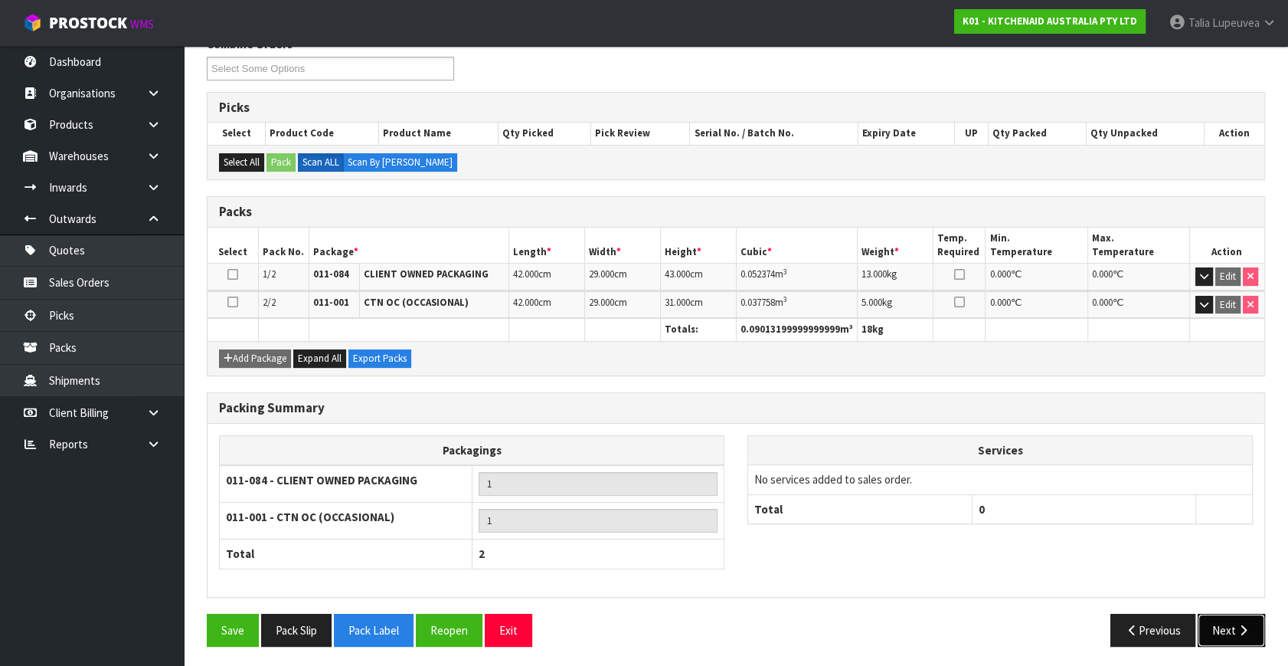
click at [1255, 616] on button "Next" at bounding box center [1231, 630] width 67 height 33
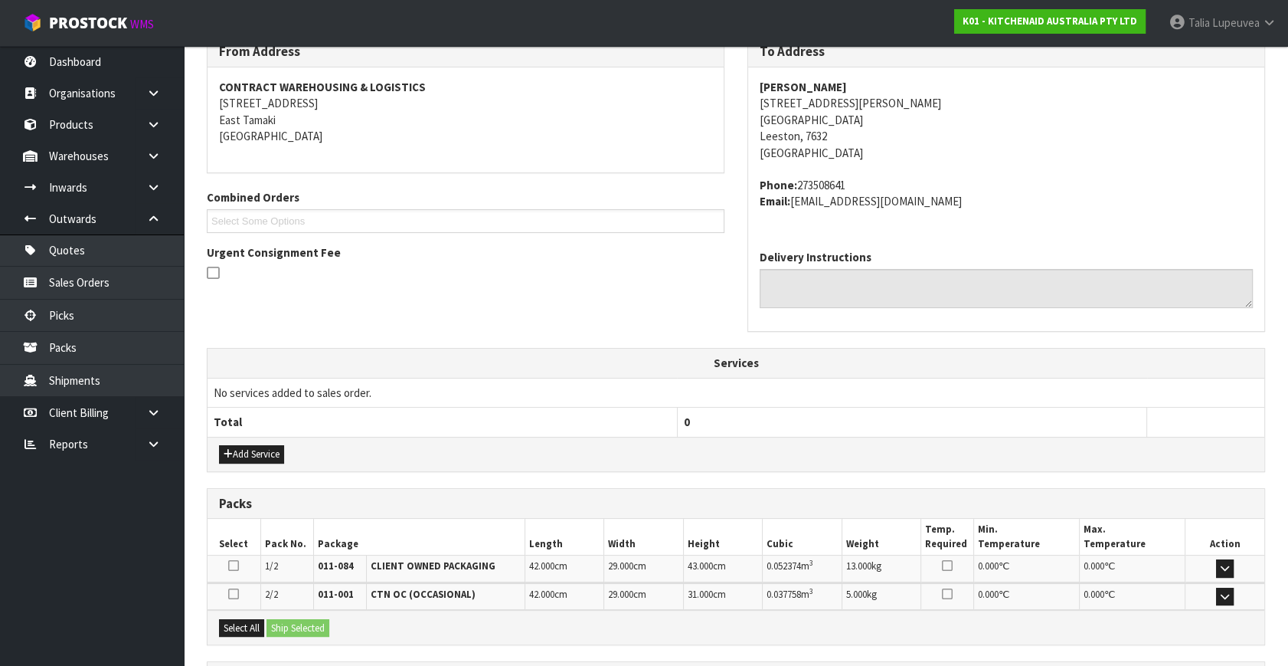
drag, startPoint x: 270, startPoint y: 241, endPoint x: 253, endPoint y: 272, distance: 36.0
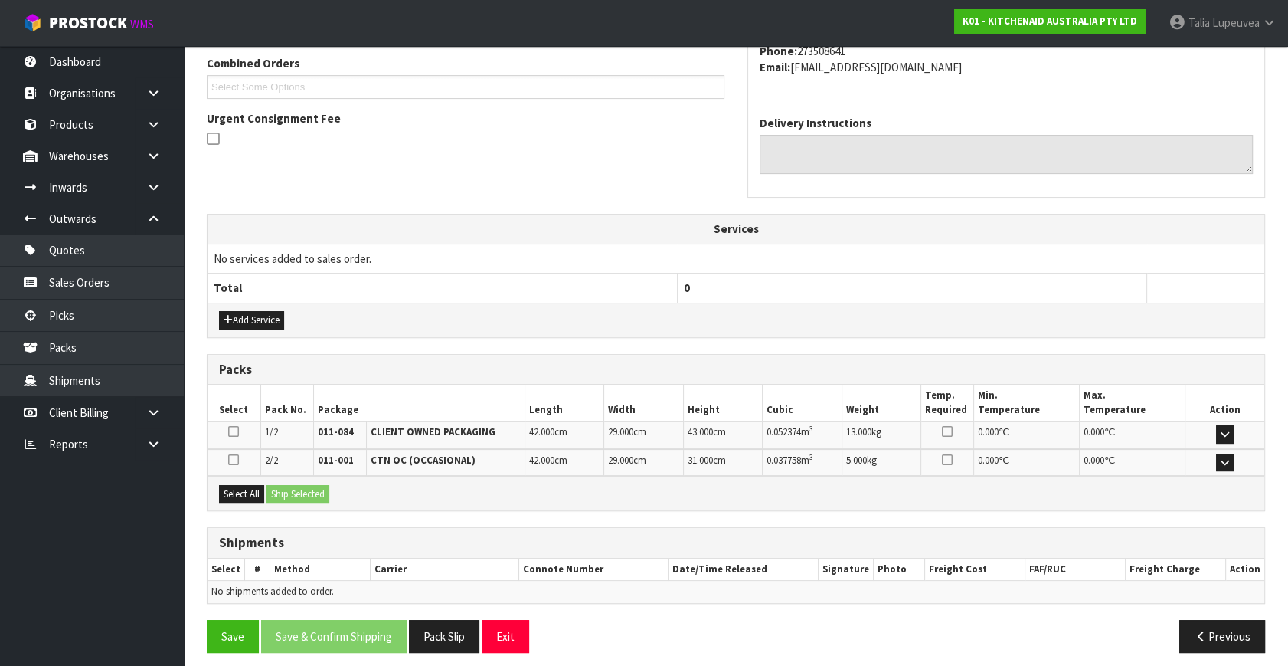
scroll to position [405, 0]
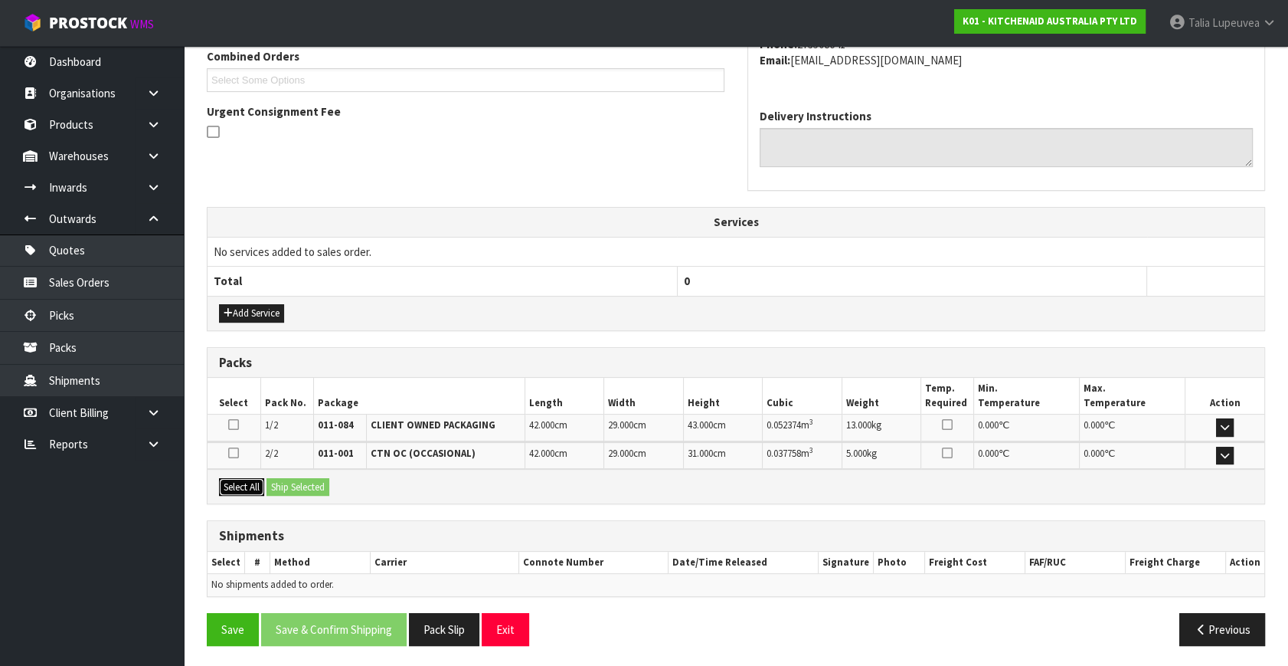
click at [254, 481] on button "Select All" at bounding box center [241, 487] width 45 height 18
click at [299, 490] on button "Ship Selected" at bounding box center [298, 487] width 63 height 18
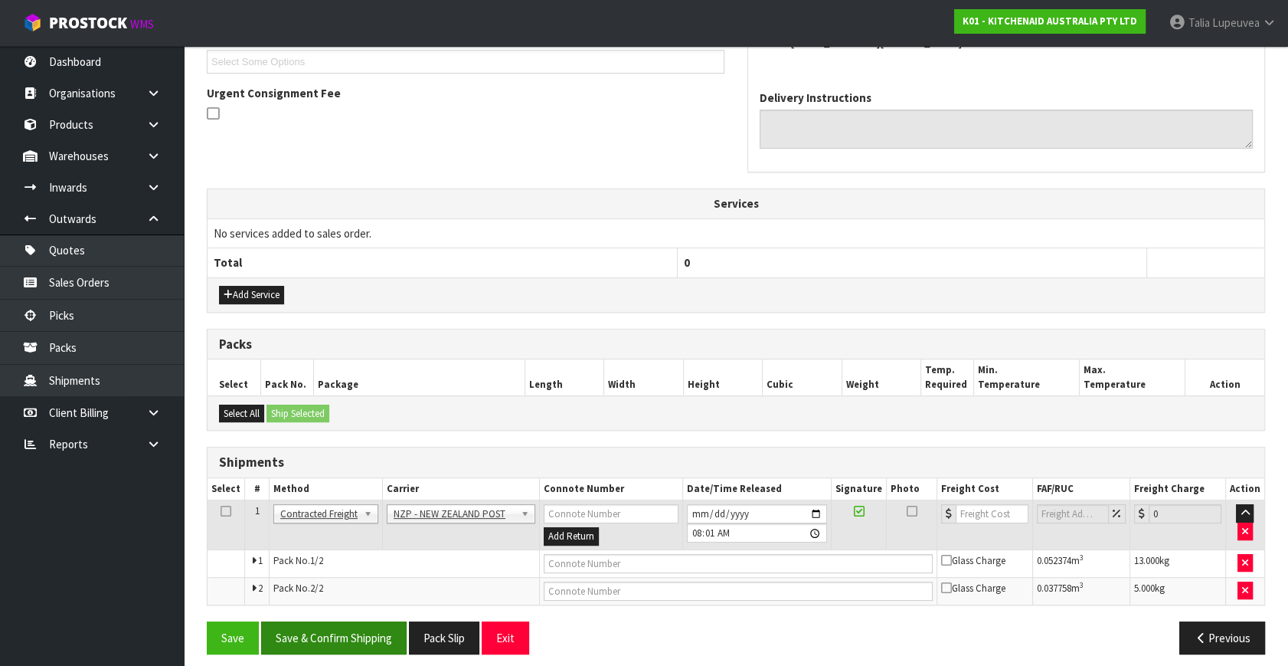
scroll to position [432, 0]
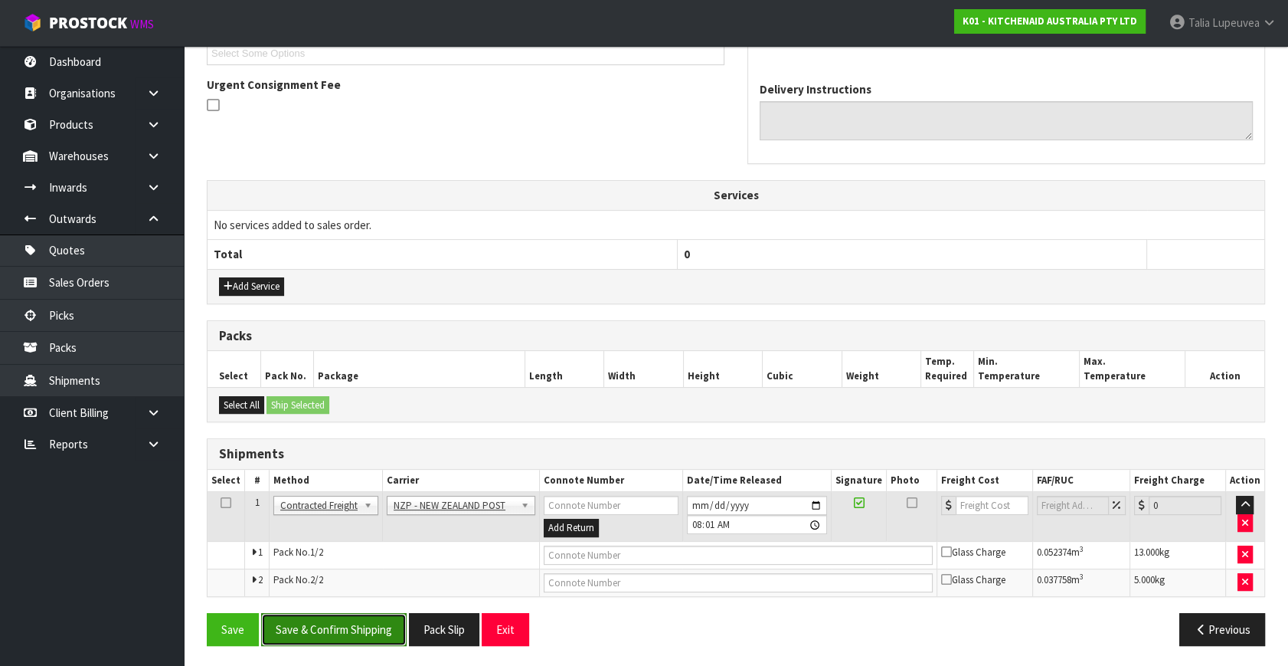
click at [336, 628] on button "Save & Confirm Shipping" at bounding box center [334, 629] width 146 height 33
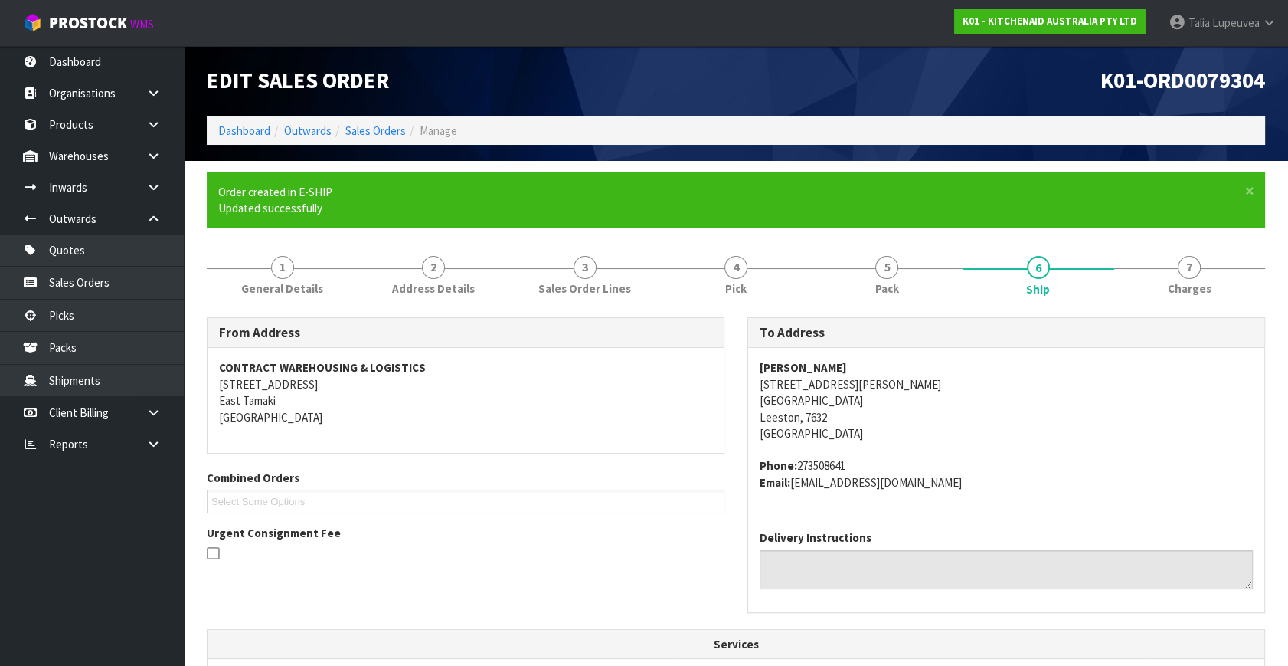
scroll to position [409, 0]
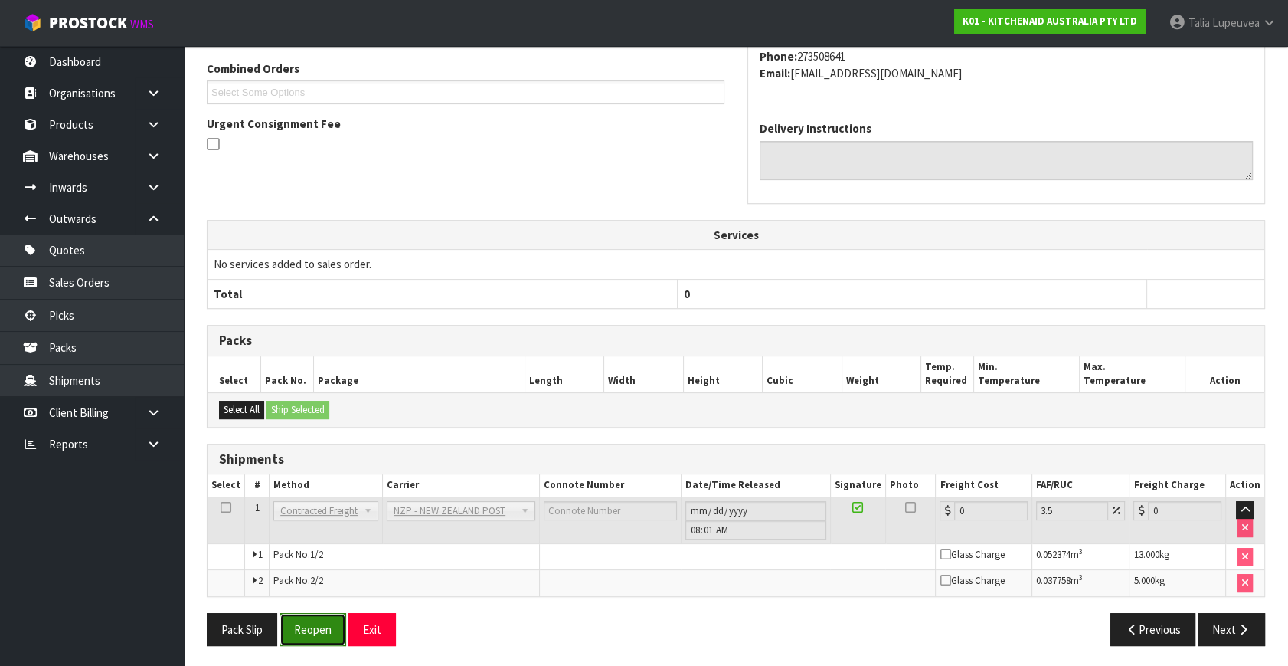
click at [339, 623] on button "Reopen" at bounding box center [313, 629] width 67 height 33
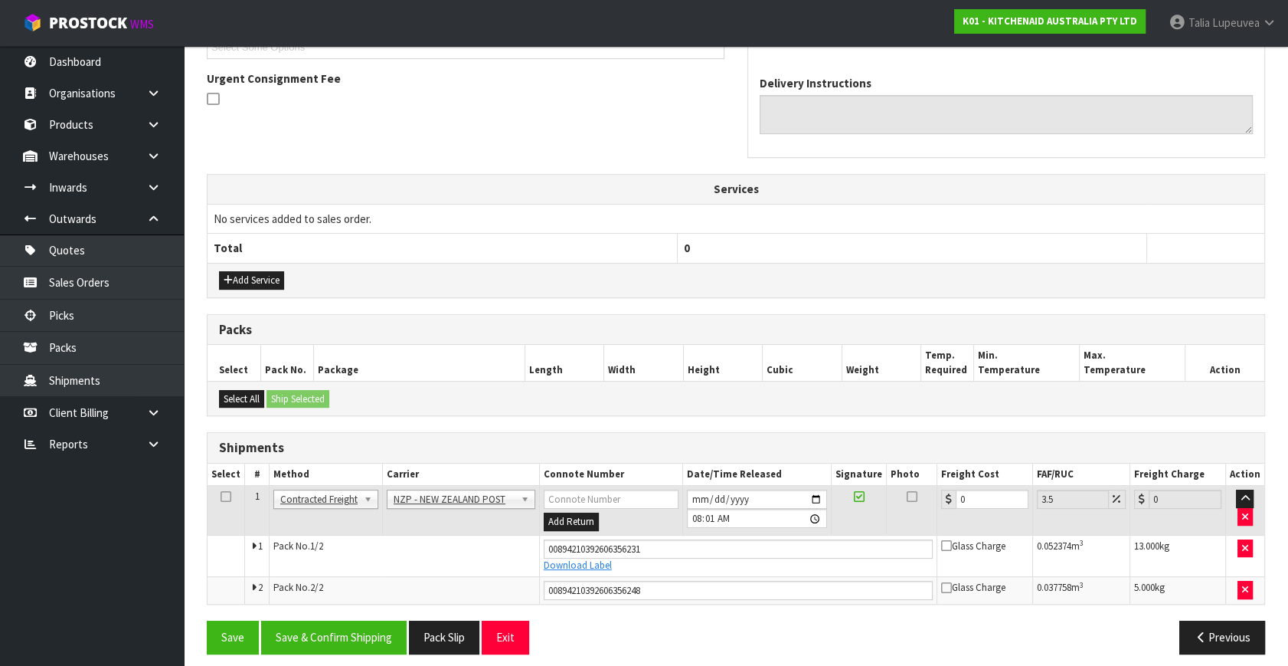
scroll to position [446, 0]
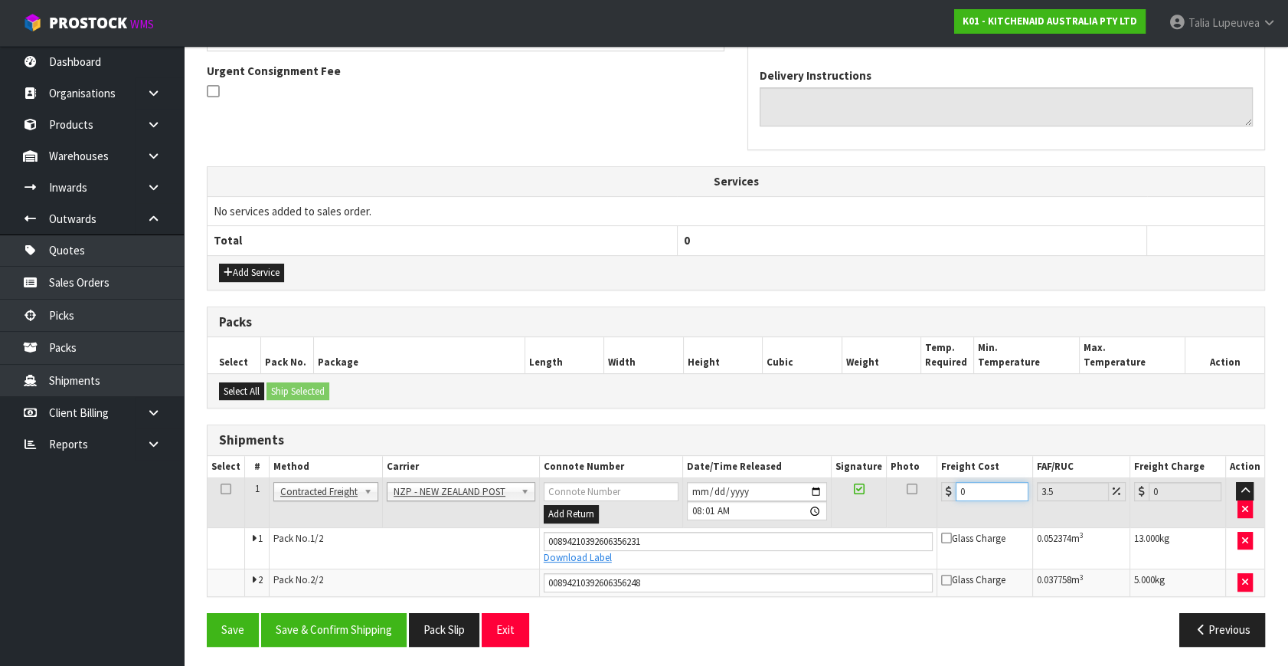
drag, startPoint x: 952, startPoint y: 497, endPoint x: 897, endPoint y: 526, distance: 62.4
click at [897, 526] on tbody "1 Client Local Pickup Customer Local Pickup Company Freight Contracted Freight …" at bounding box center [736, 537] width 1057 height 118
type input "2"
type input "2.07"
type input "28"
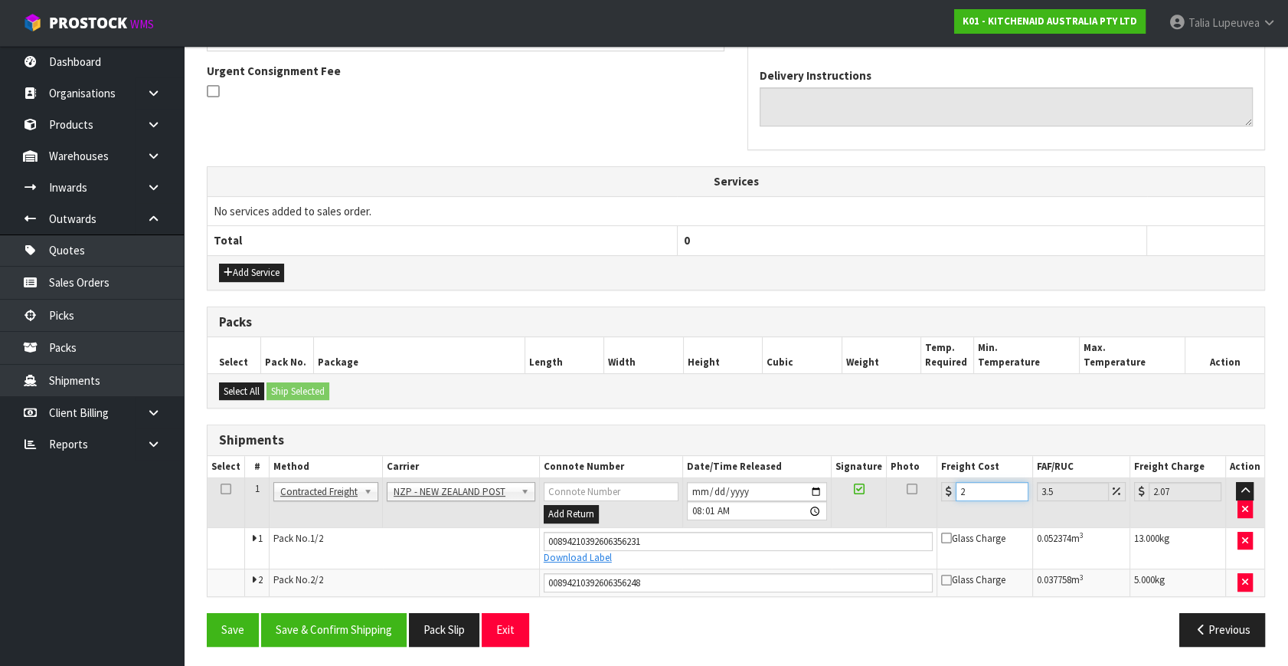
type input "28.98"
type input "28.2"
type input "29.19"
type input "28.22"
type input "29.21"
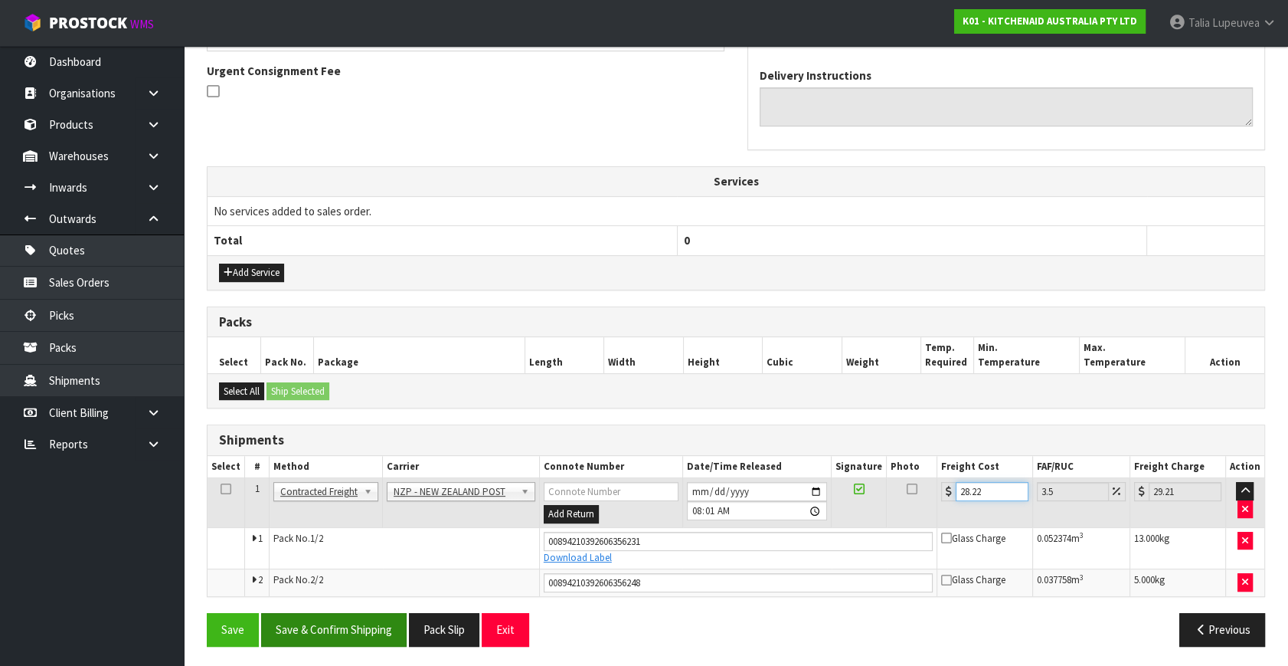
type input "28.22"
click at [331, 620] on button "Save & Confirm Shipping" at bounding box center [334, 629] width 146 height 33
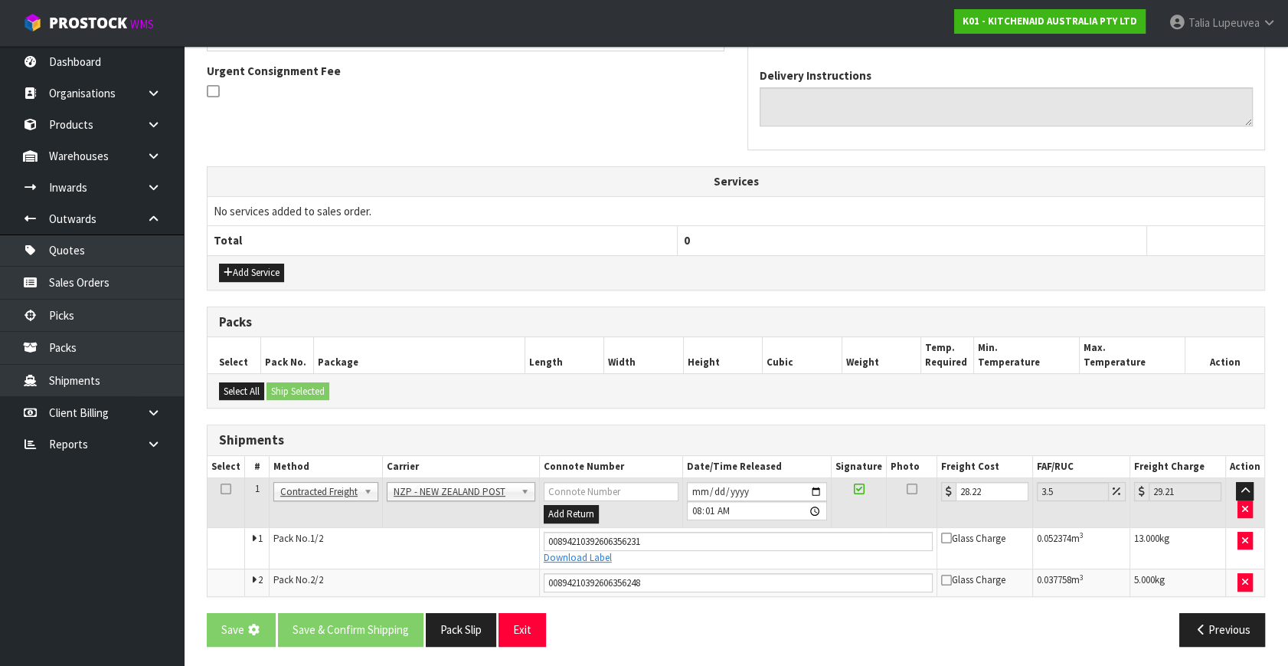
scroll to position [0, 0]
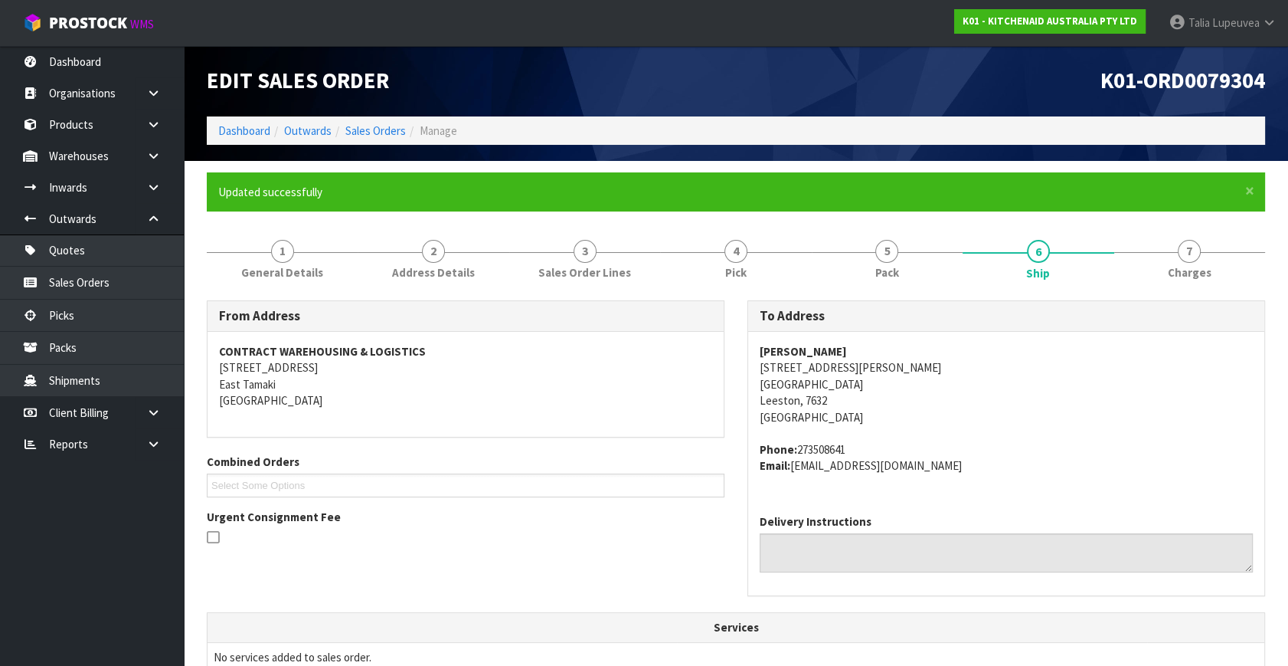
click at [385, 121] on ol "Dashboard Outwards Sales Orders Manage" at bounding box center [736, 130] width 1059 height 28
click at [384, 126] on link "Sales Orders" at bounding box center [375, 130] width 61 height 15
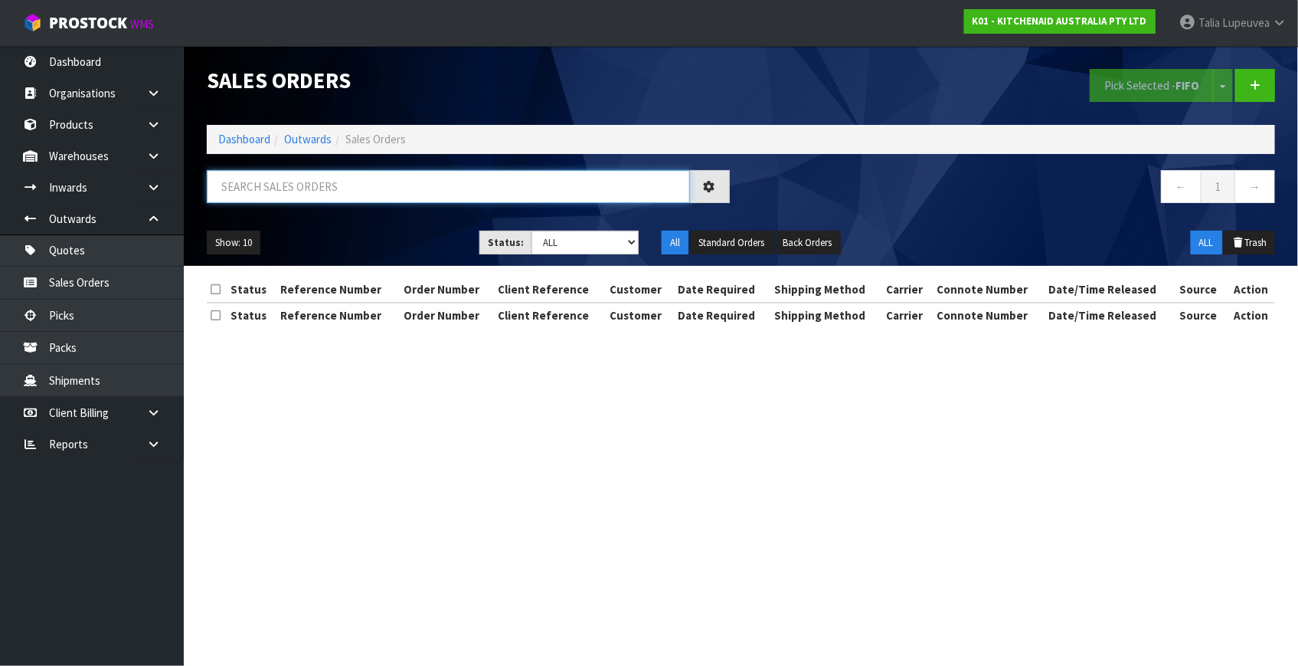
click at [587, 178] on input "text" at bounding box center [448, 186] width 483 height 33
type input "JOB-0415577"
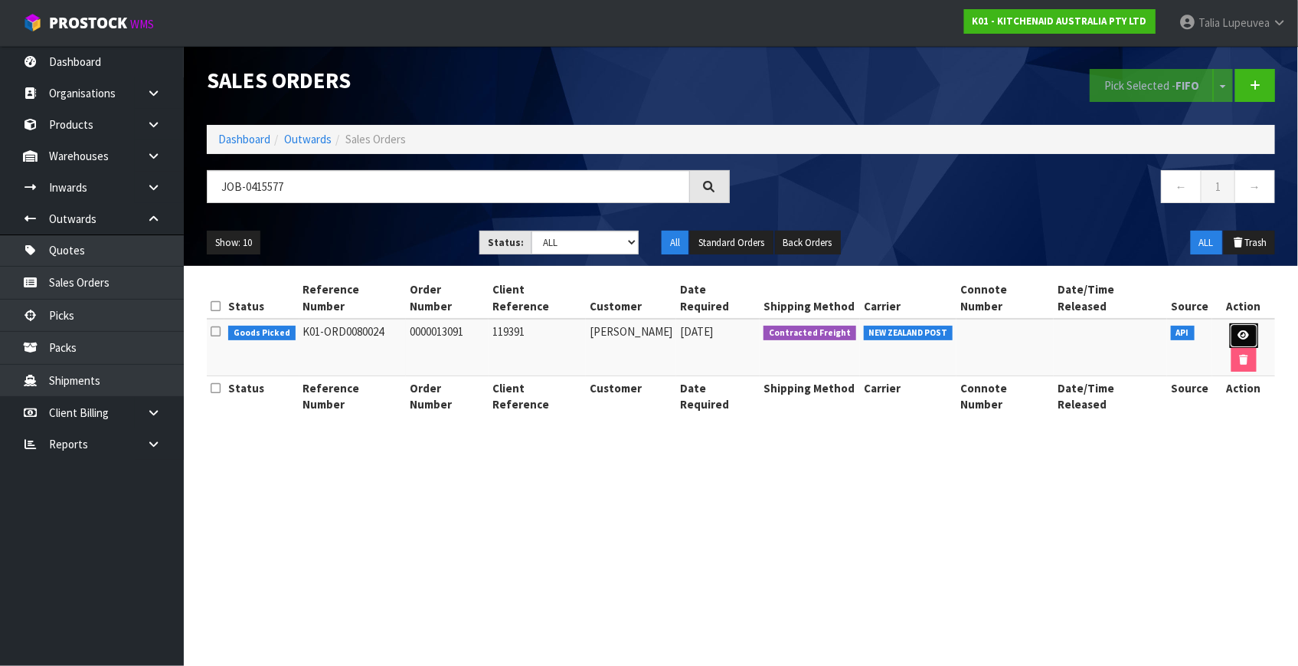
click at [1240, 326] on link at bounding box center [1244, 335] width 28 height 25
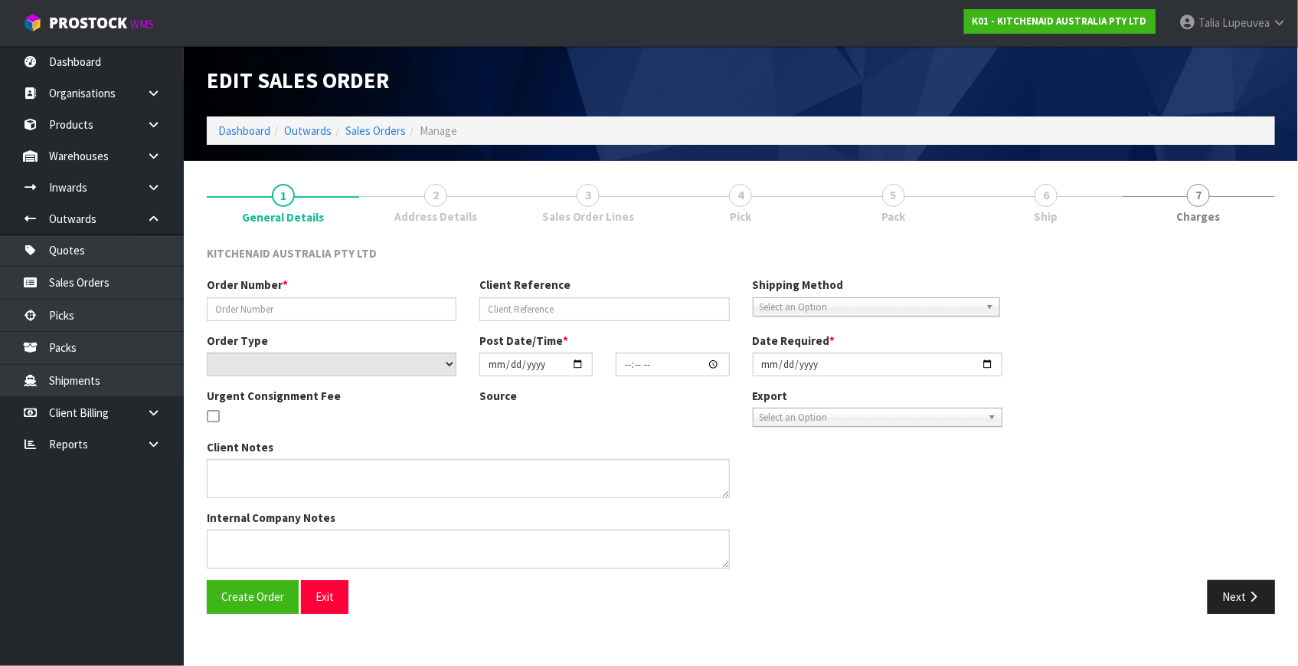
type input "0000013091"
type input "119391"
select select "number:0"
type input "[DATE]"
type input "10:35:15.000"
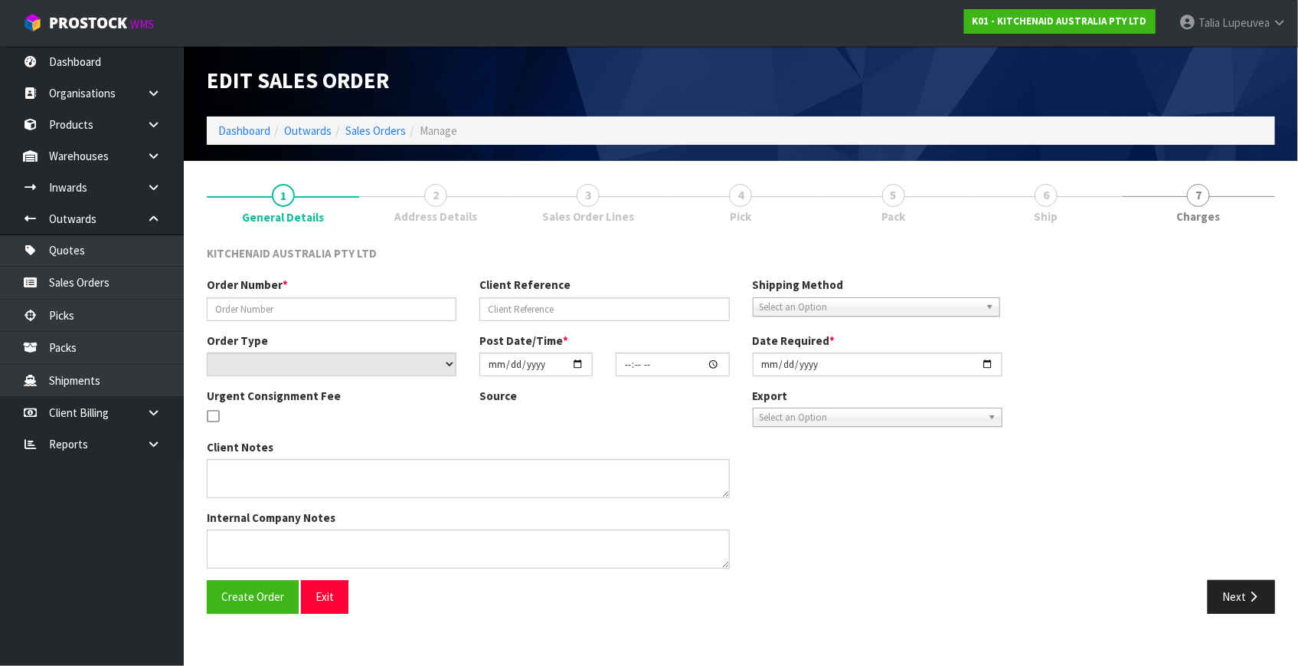
type input "[DATE]"
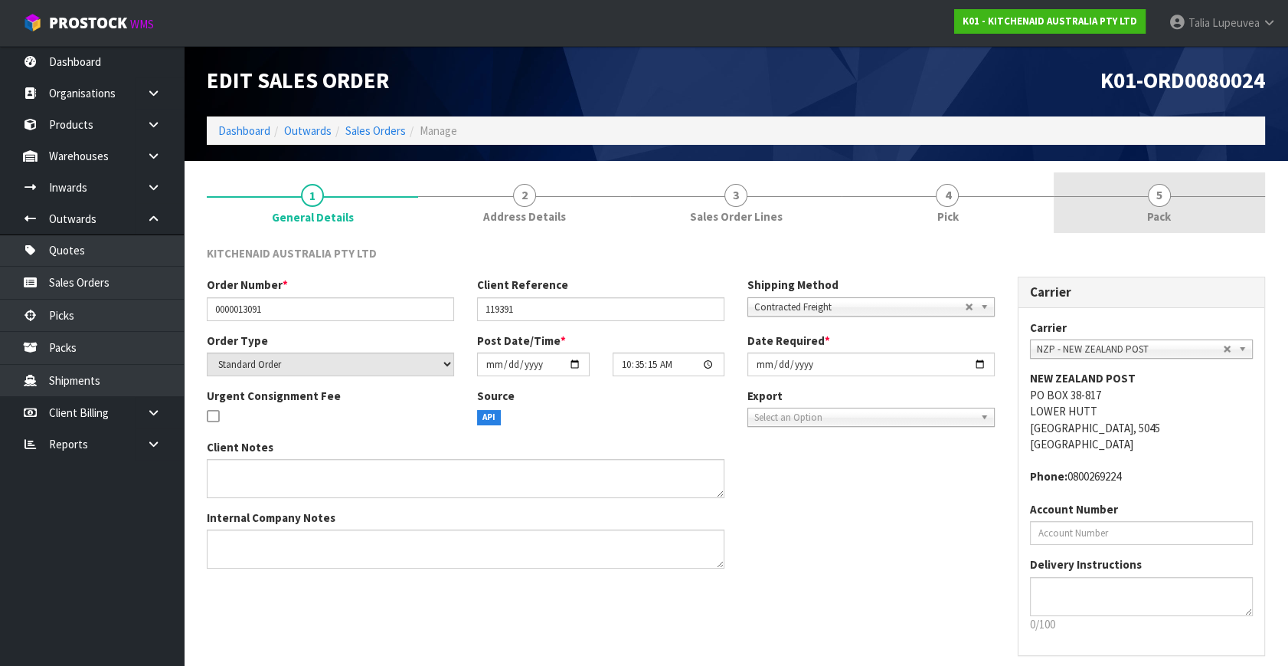
click at [1146, 208] on link "5 Pack" at bounding box center [1159, 202] width 211 height 61
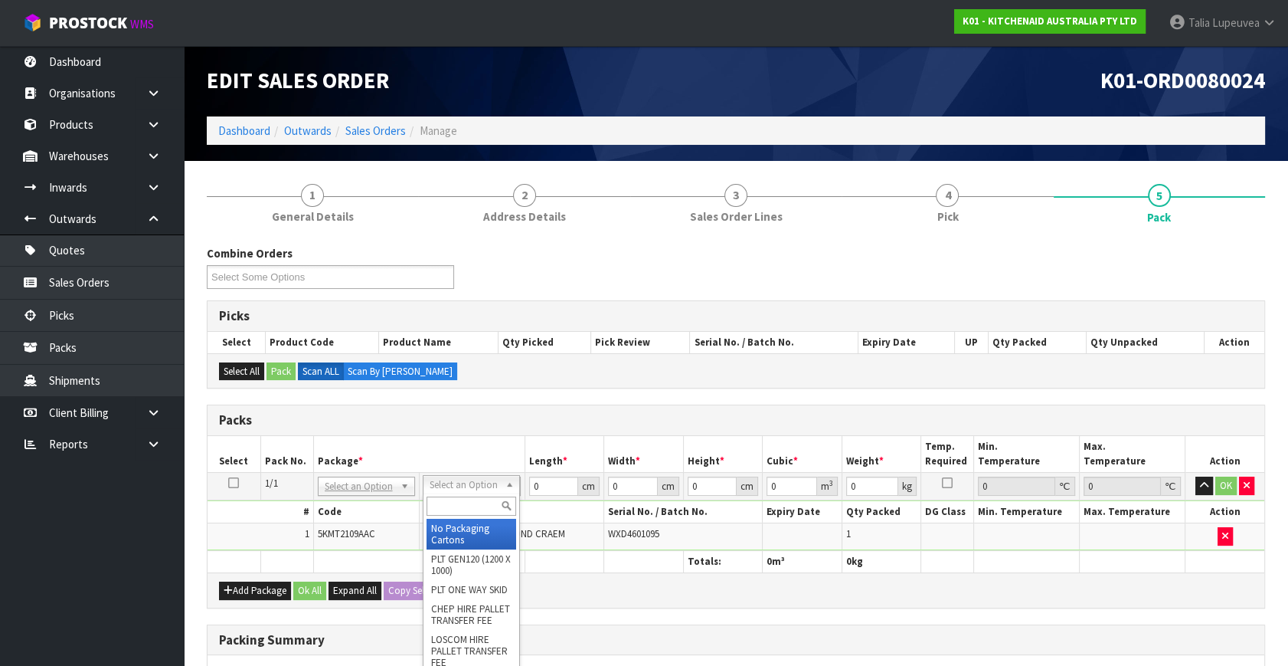
click at [466, 512] on input "text" at bounding box center [472, 505] width 90 height 19
type input "OWN"
drag, startPoint x: 467, startPoint y: 528, endPoint x: 549, endPoint y: 506, distance: 84.9
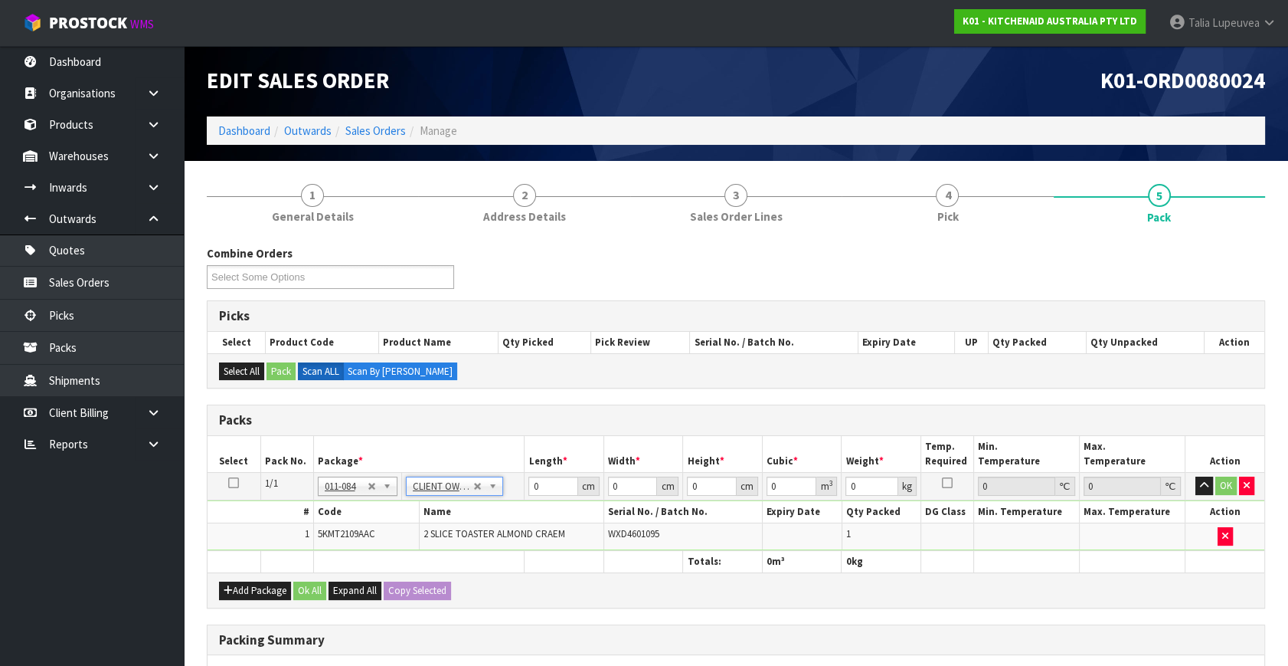
type input "2.75"
drag, startPoint x: 545, startPoint y: 479, endPoint x: 491, endPoint y: 518, distance: 65.9
click at [484, 515] on tbody "1/1 NONE 007-001 007-002 007-004 007-009 007-013 007-014 007-015 007-017 007-01…" at bounding box center [736, 512] width 1057 height 78
type input "39"
type input "28"
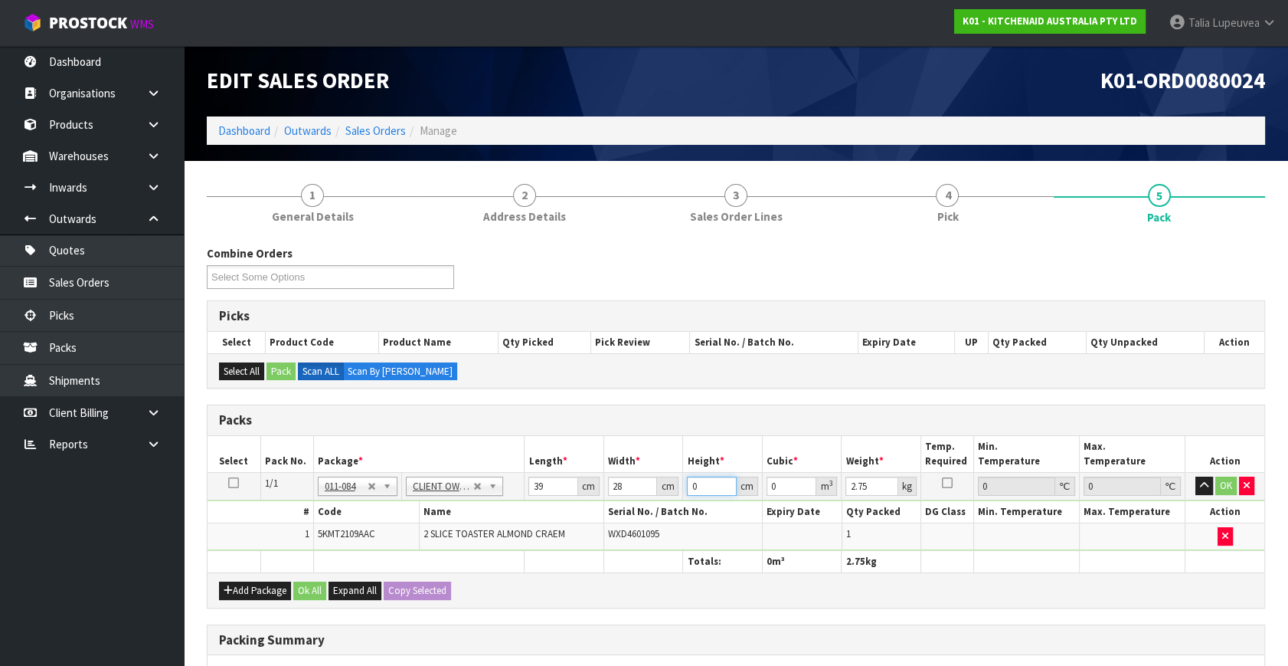
type input "2"
type input "0.002184"
type input "28"
type input "0.030576"
type input "28"
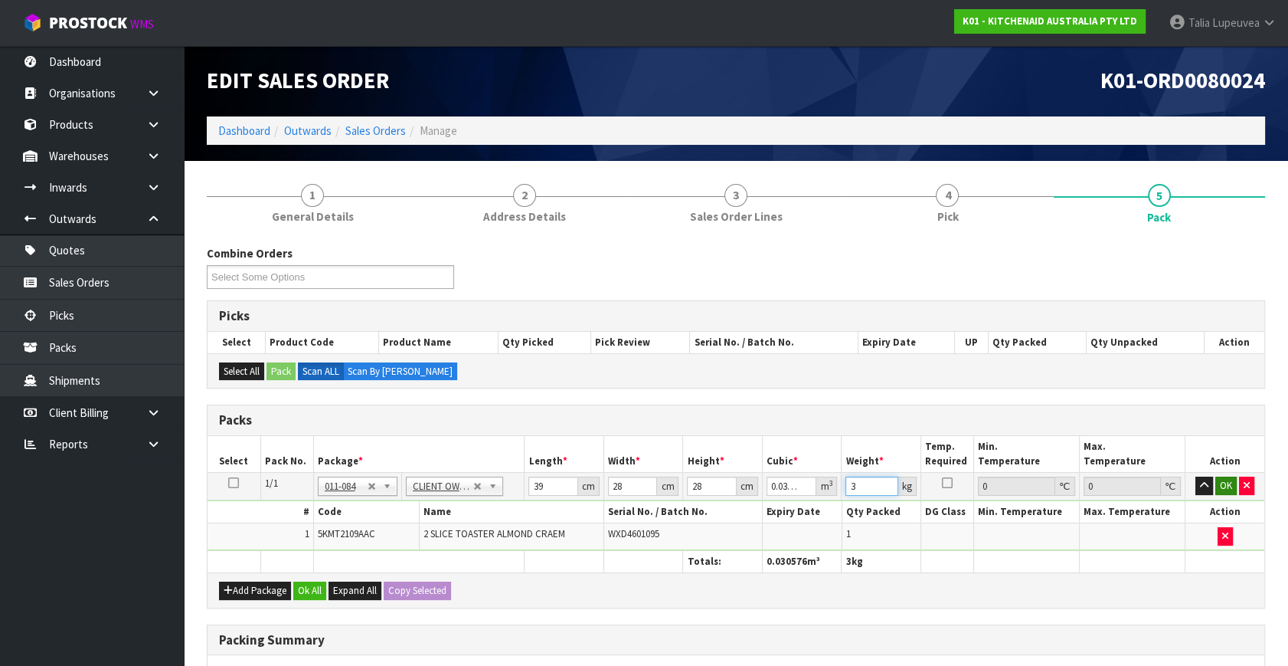
type input "3"
click at [1230, 485] on button "OK" at bounding box center [1226, 485] width 21 height 18
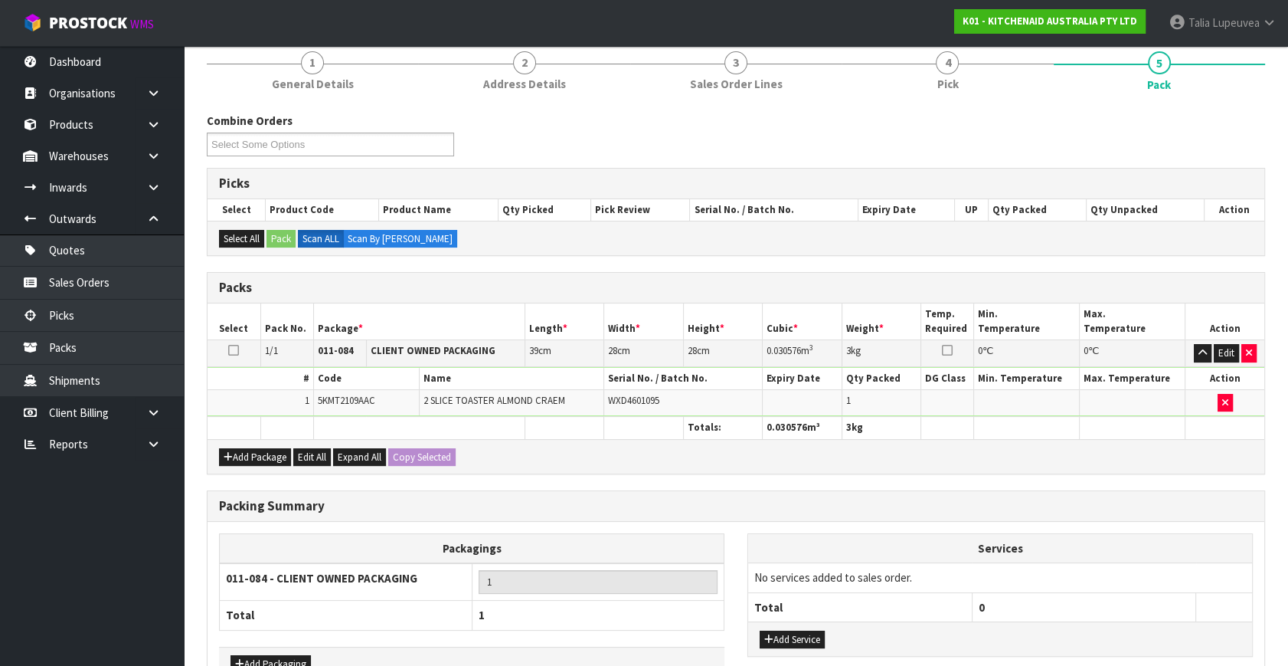
scroll to position [228, 0]
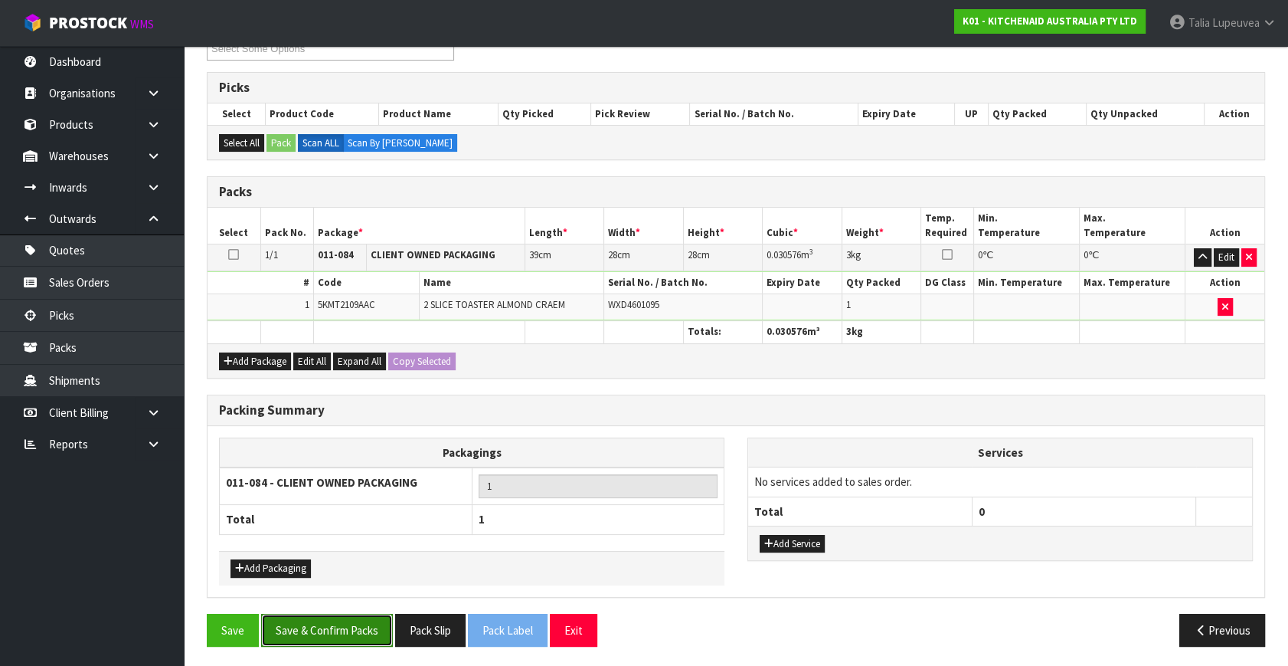
click at [359, 614] on button "Save & Confirm Packs" at bounding box center [327, 630] width 132 height 33
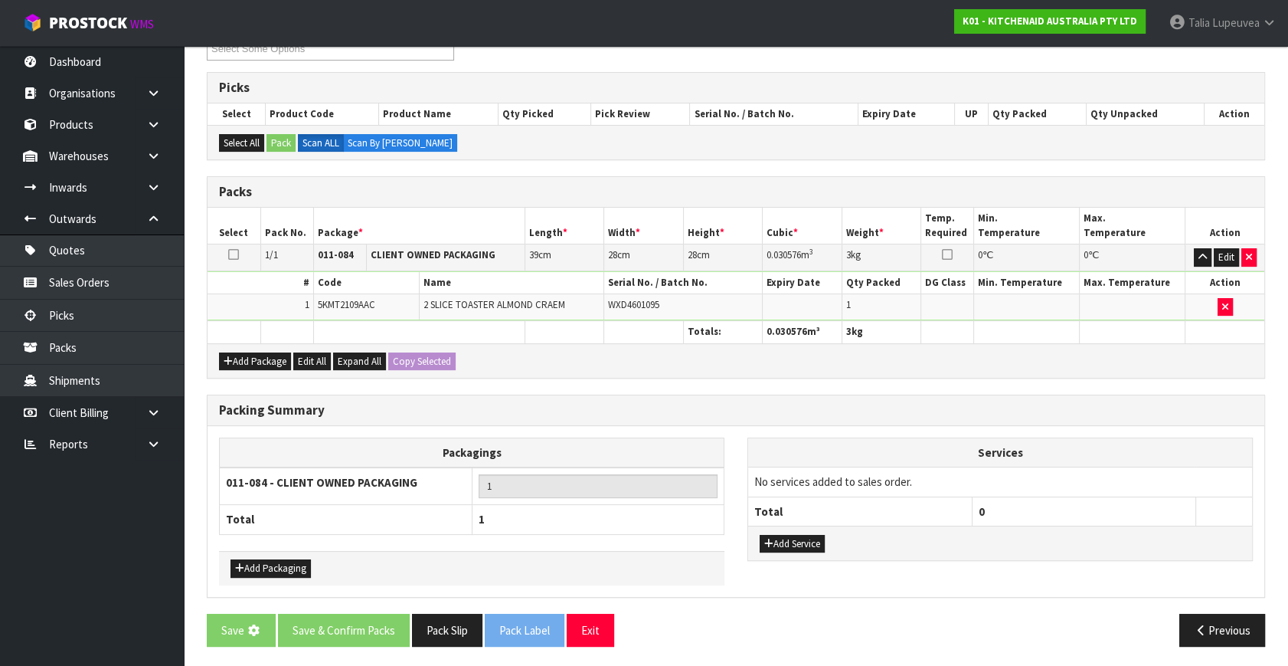
scroll to position [0, 0]
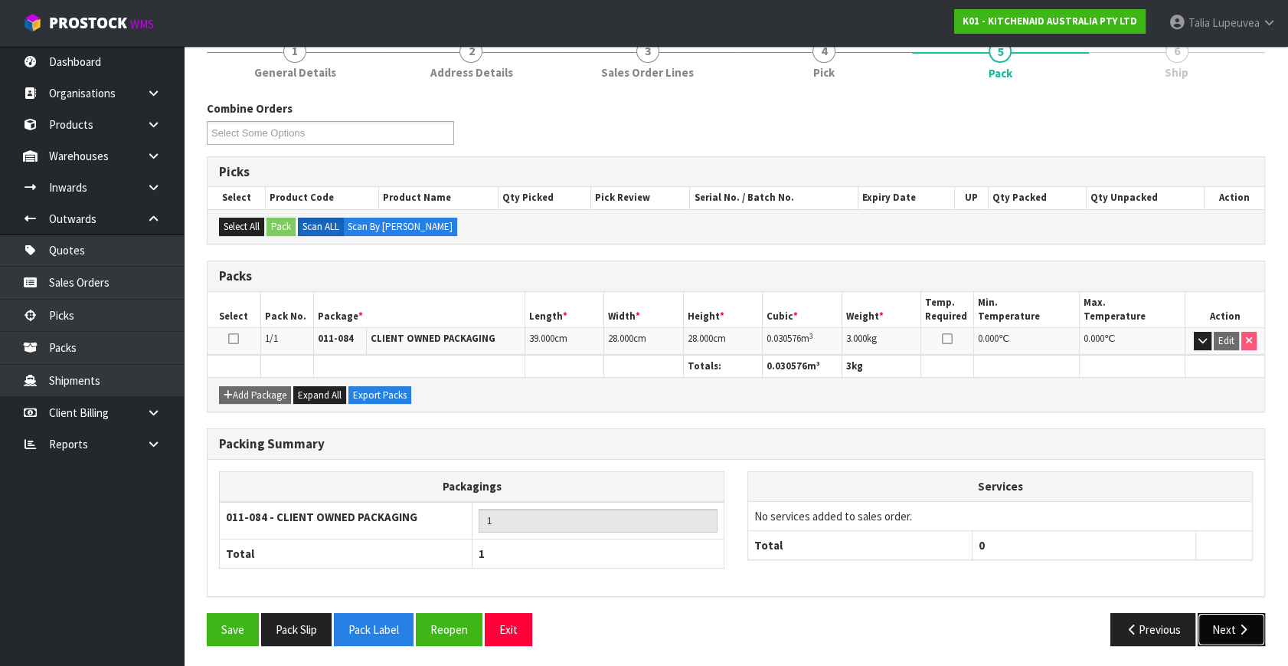
click at [1236, 623] on icon "button" at bounding box center [1243, 628] width 15 height 11
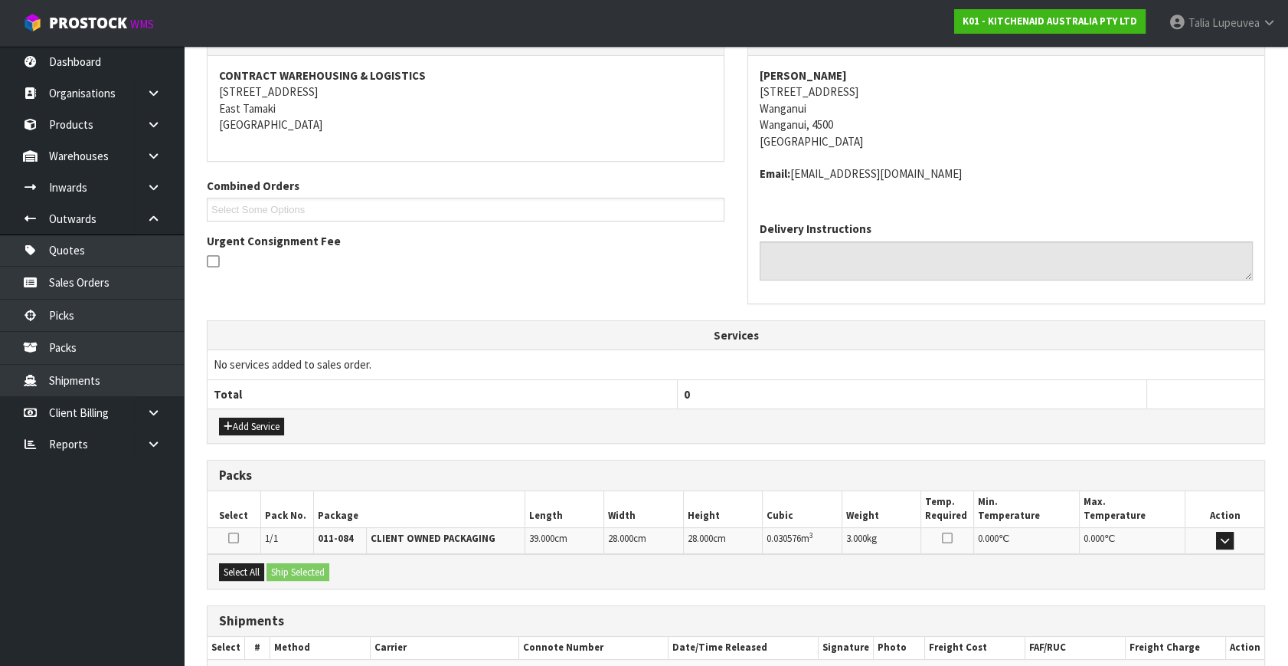
scroll to position [361, 0]
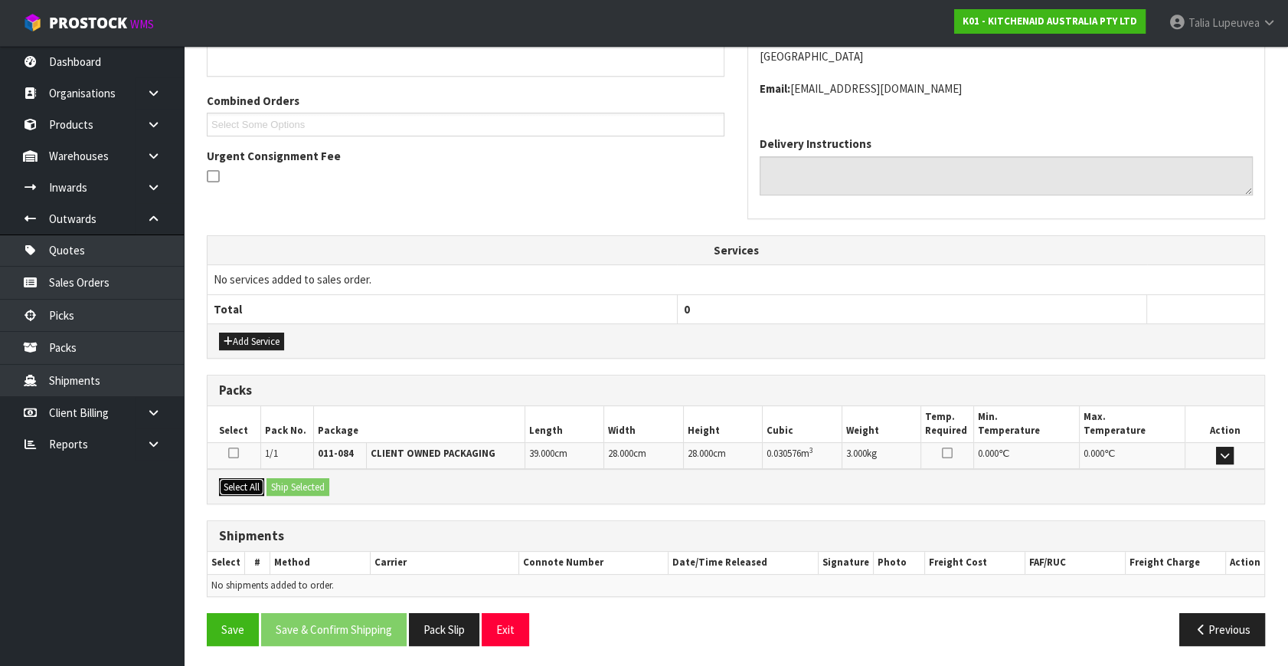
drag, startPoint x: 243, startPoint y: 486, endPoint x: 255, endPoint y: 483, distance: 12.6
click at [245, 485] on button "Select All" at bounding box center [241, 487] width 45 height 18
click at [305, 479] on button "Ship Selected" at bounding box center [298, 487] width 63 height 18
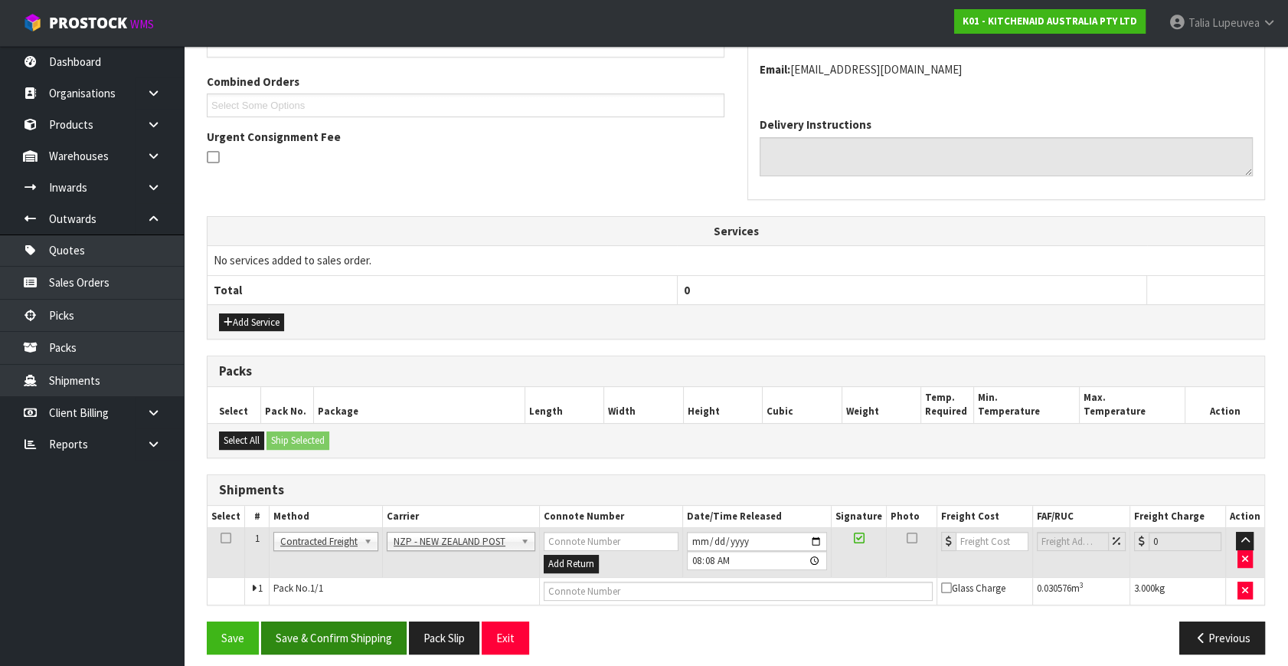
scroll to position [388, 0]
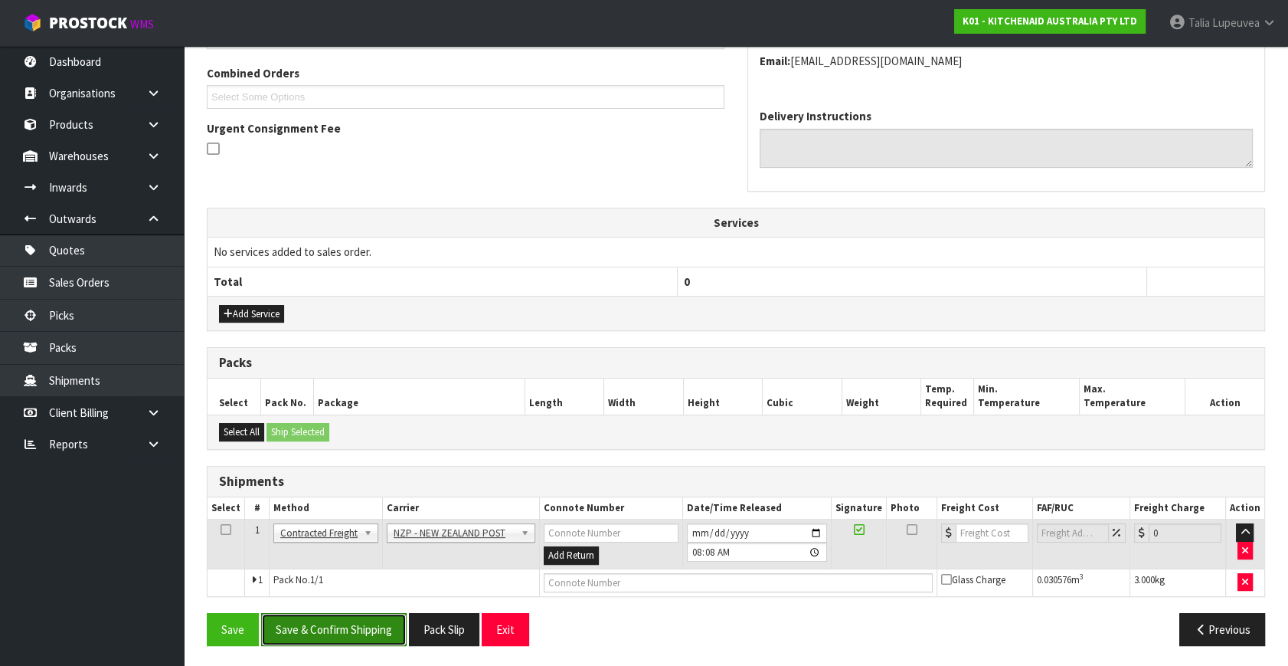
click at [379, 630] on button "Save & Confirm Shipping" at bounding box center [334, 629] width 146 height 33
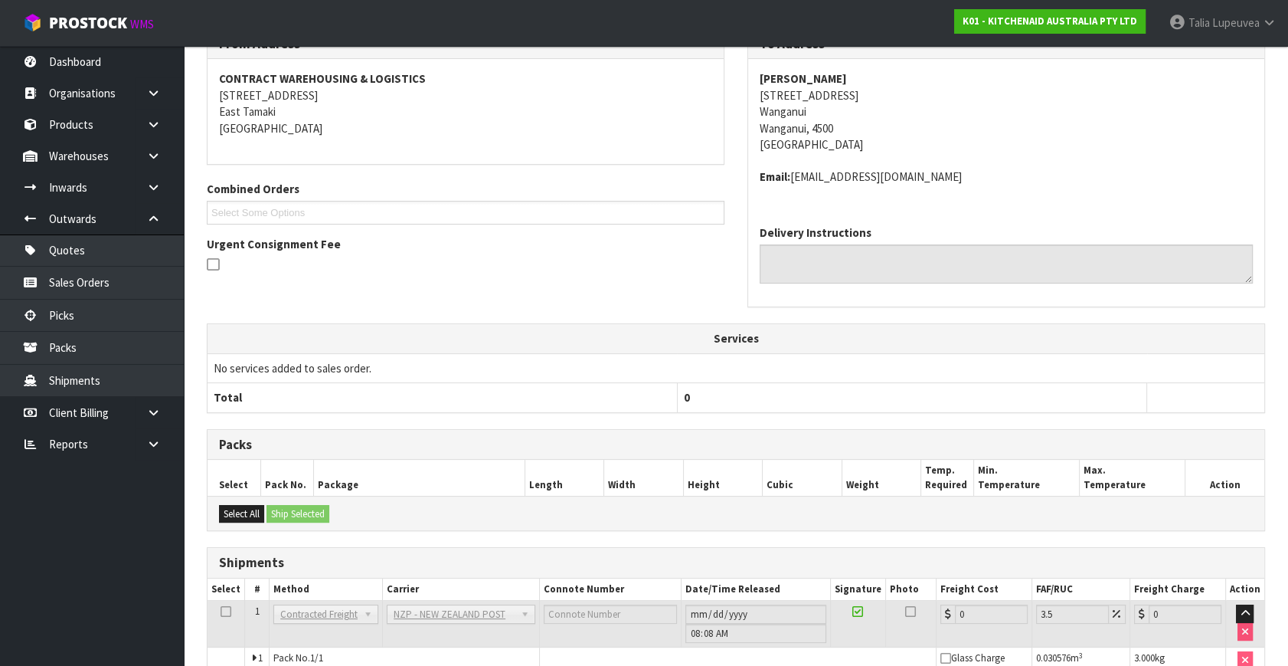
scroll to position [367, 0]
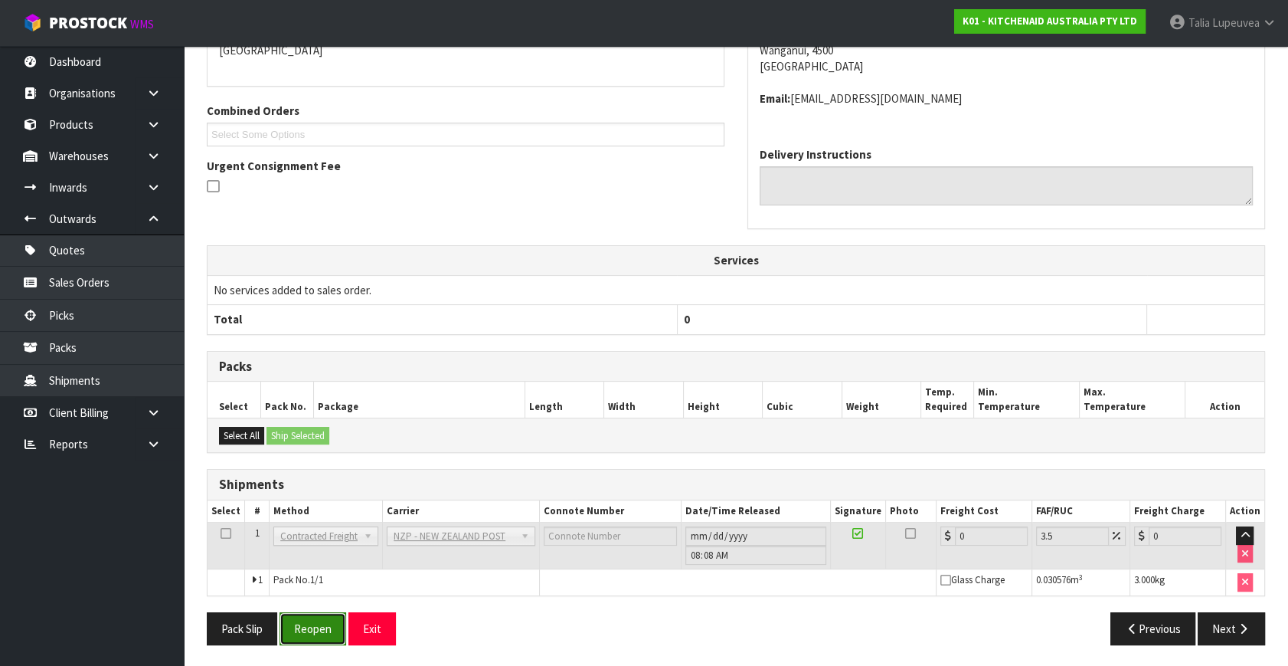
click at [328, 628] on button "Reopen" at bounding box center [313, 628] width 67 height 33
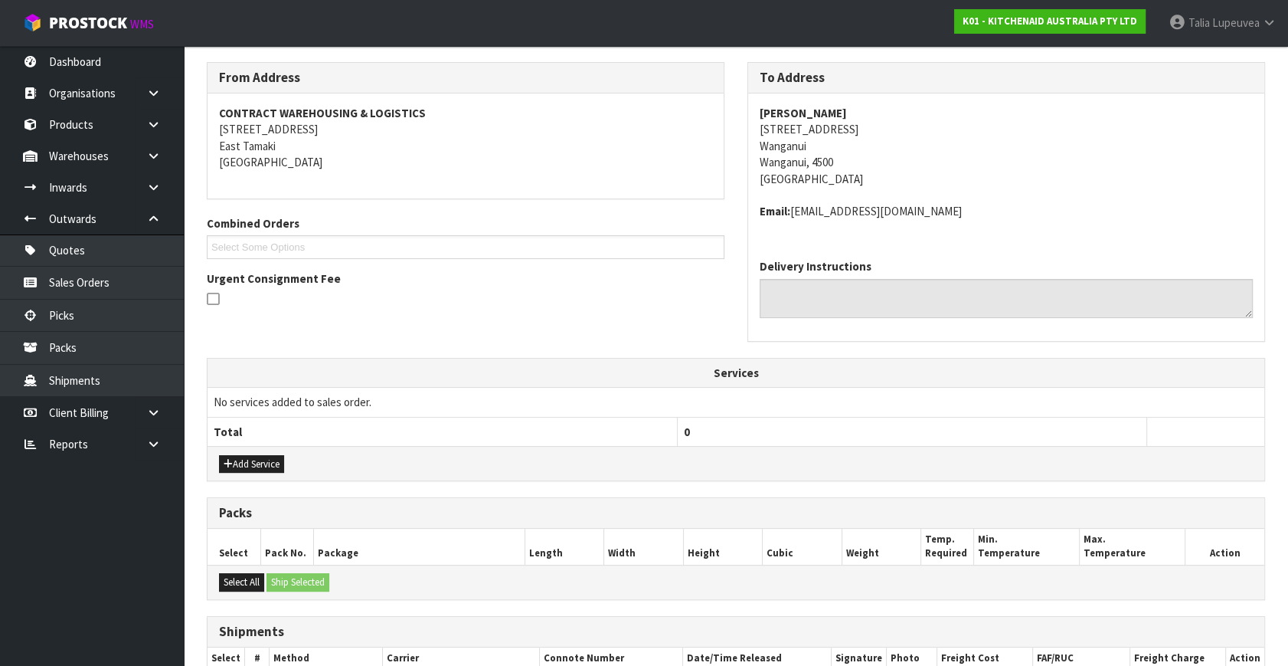
scroll to position [402, 0]
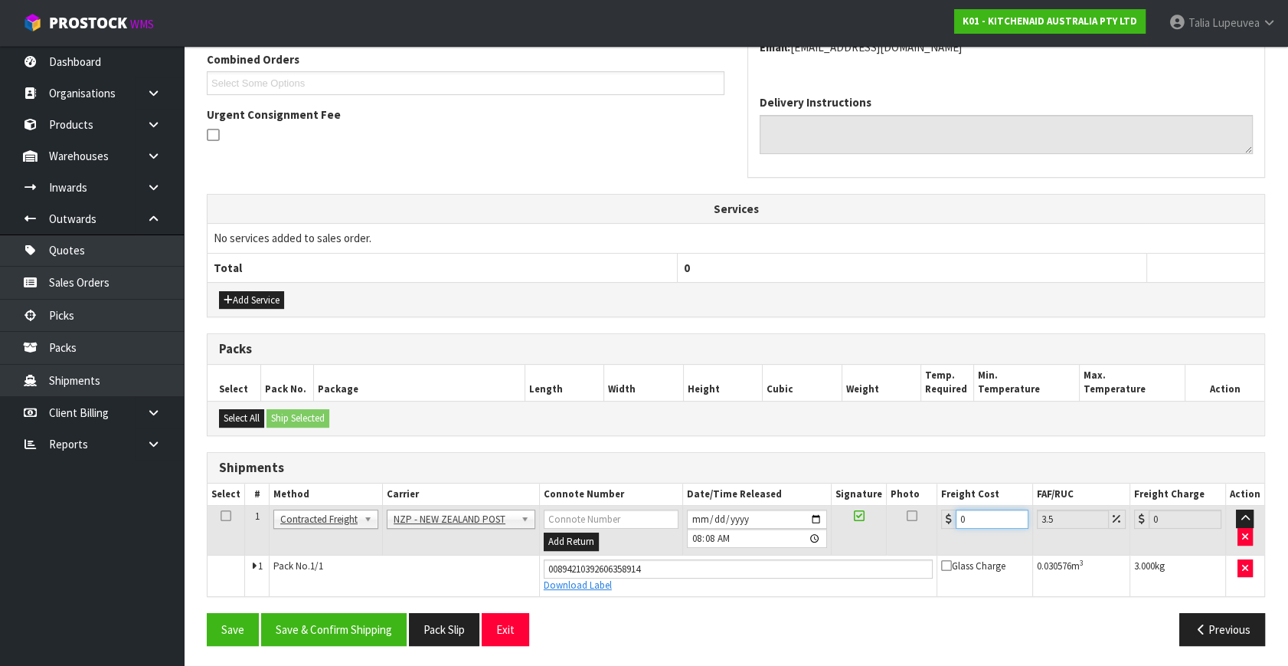
drag, startPoint x: 995, startPoint y: 515, endPoint x: 882, endPoint y: 486, distance: 117.0
click at [883, 486] on table "Select # Method Carrier Connote Number Date/Time Released Signature Photo Freig…" at bounding box center [736, 539] width 1057 height 113
type input "8"
type input "8.28"
type input "8.4"
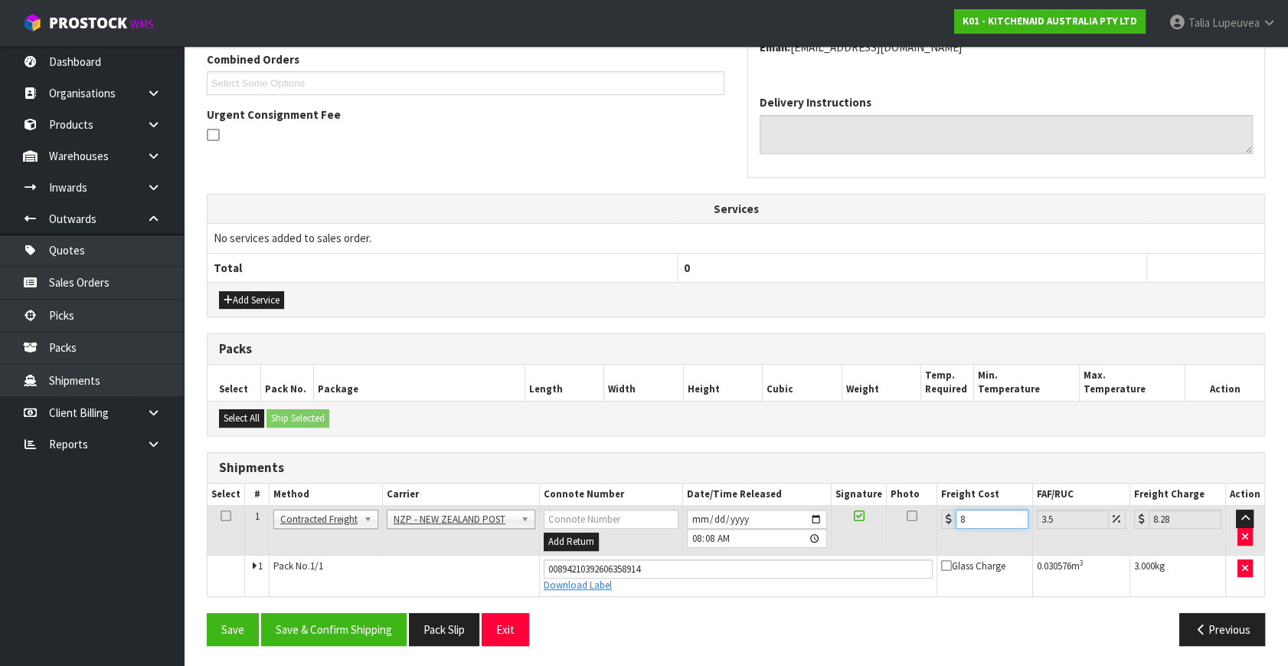
type input "8.69"
type input "8.45"
type input "8.75"
type input "8.45"
click at [336, 627] on button "Save & Confirm Shipping" at bounding box center [334, 629] width 146 height 33
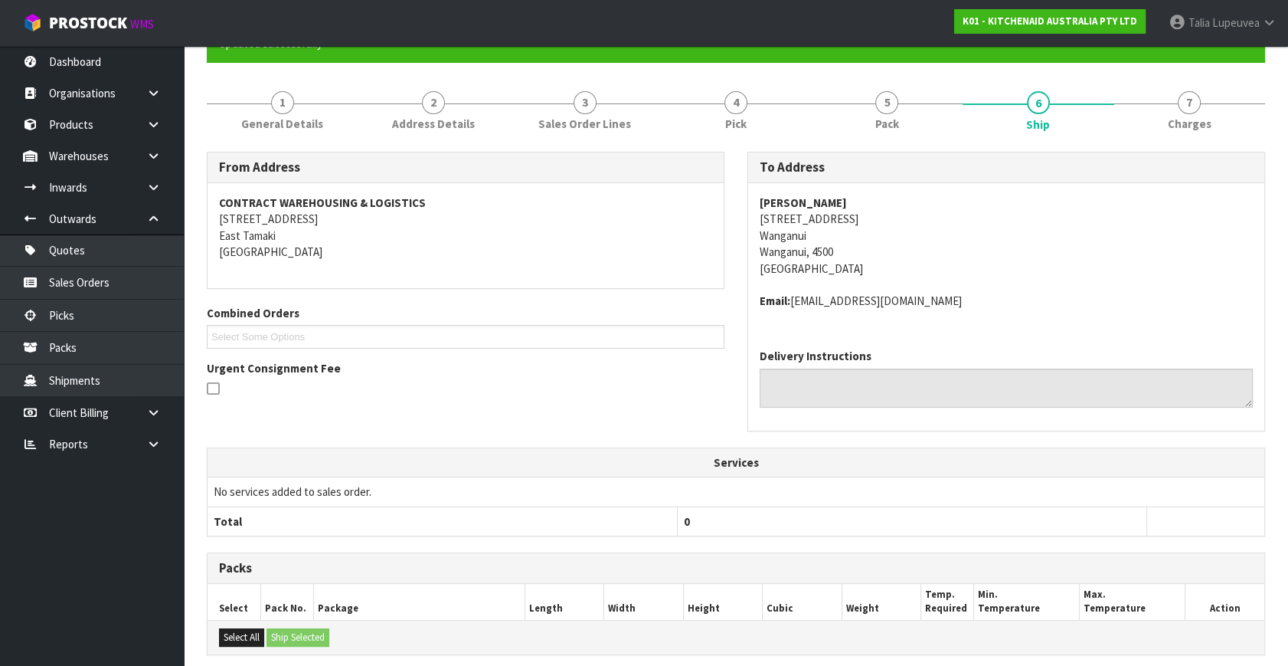
scroll to position [360, 0]
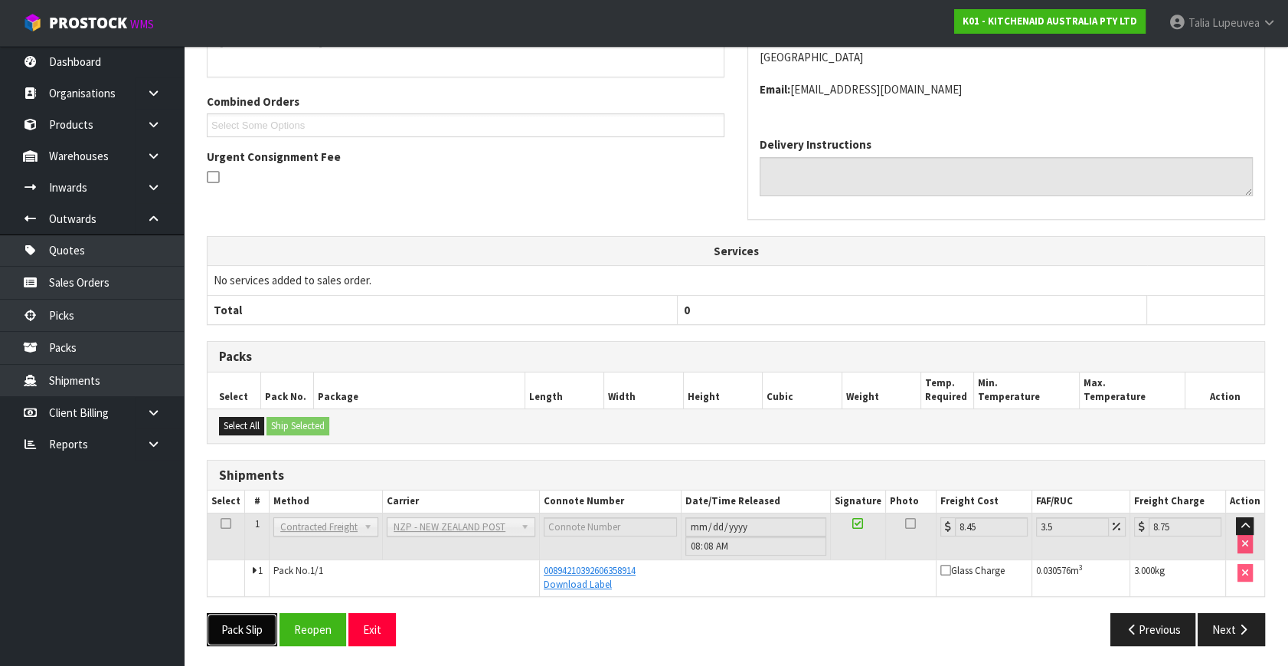
click at [231, 625] on button "Pack Slip" at bounding box center [242, 629] width 70 height 33
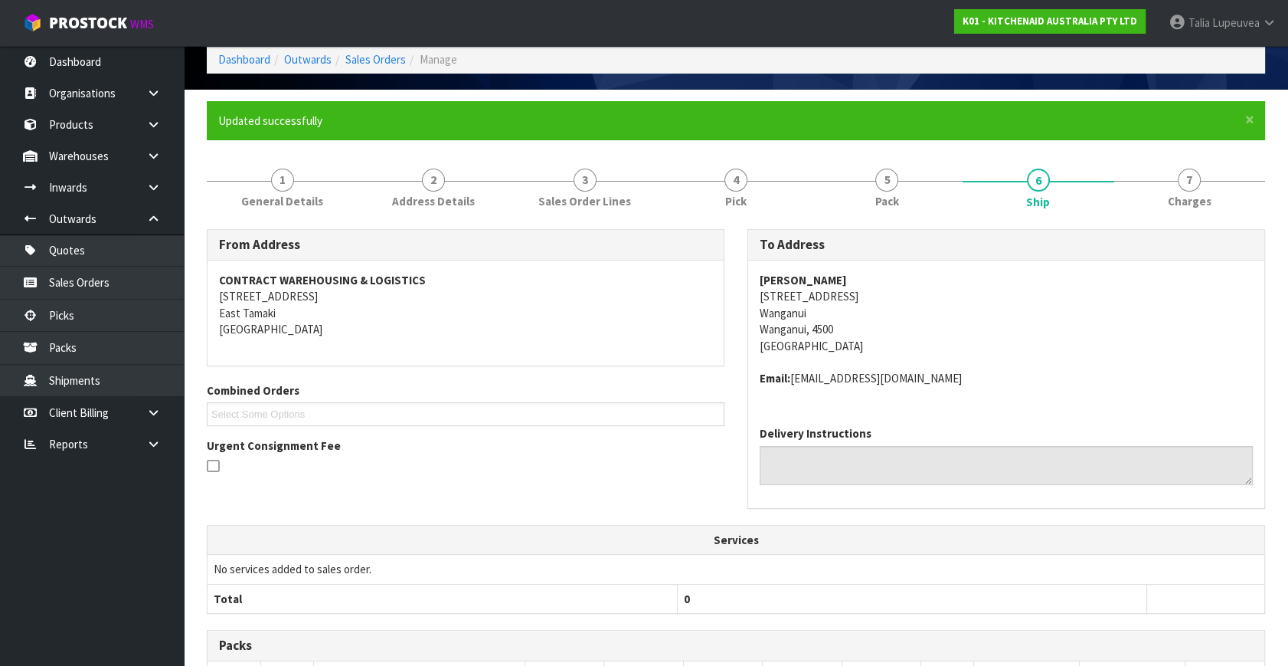
scroll to position [0, 0]
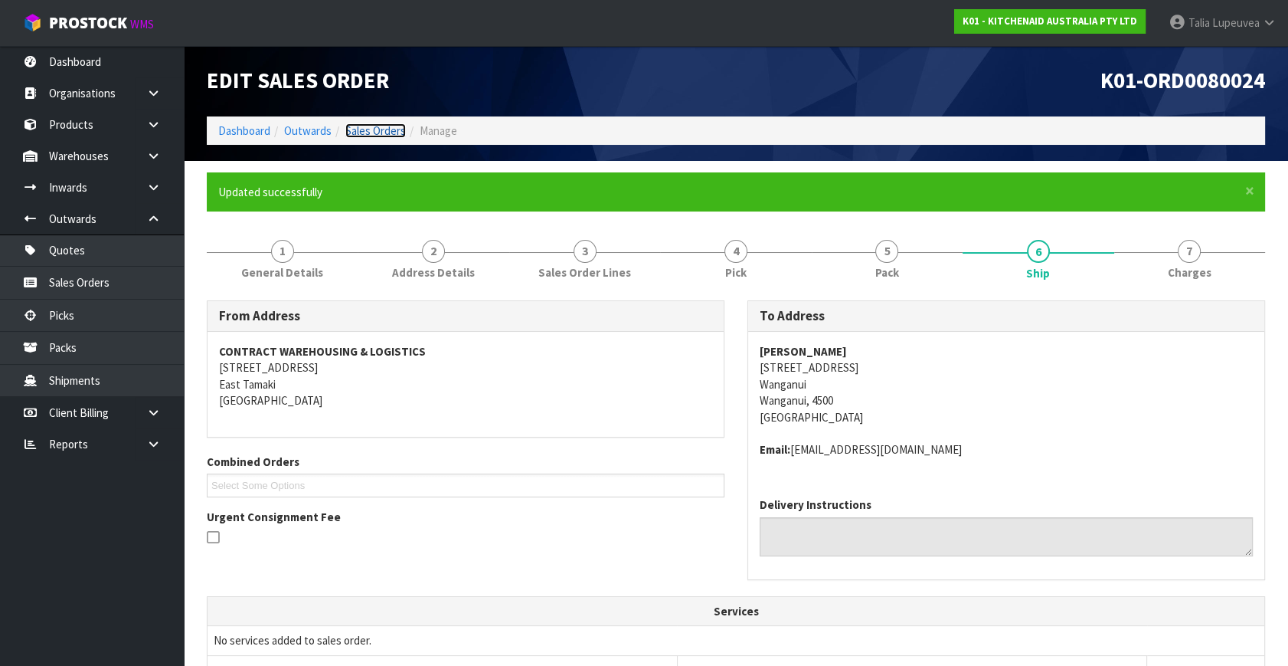
click at [375, 126] on link "Sales Orders" at bounding box center [375, 130] width 61 height 15
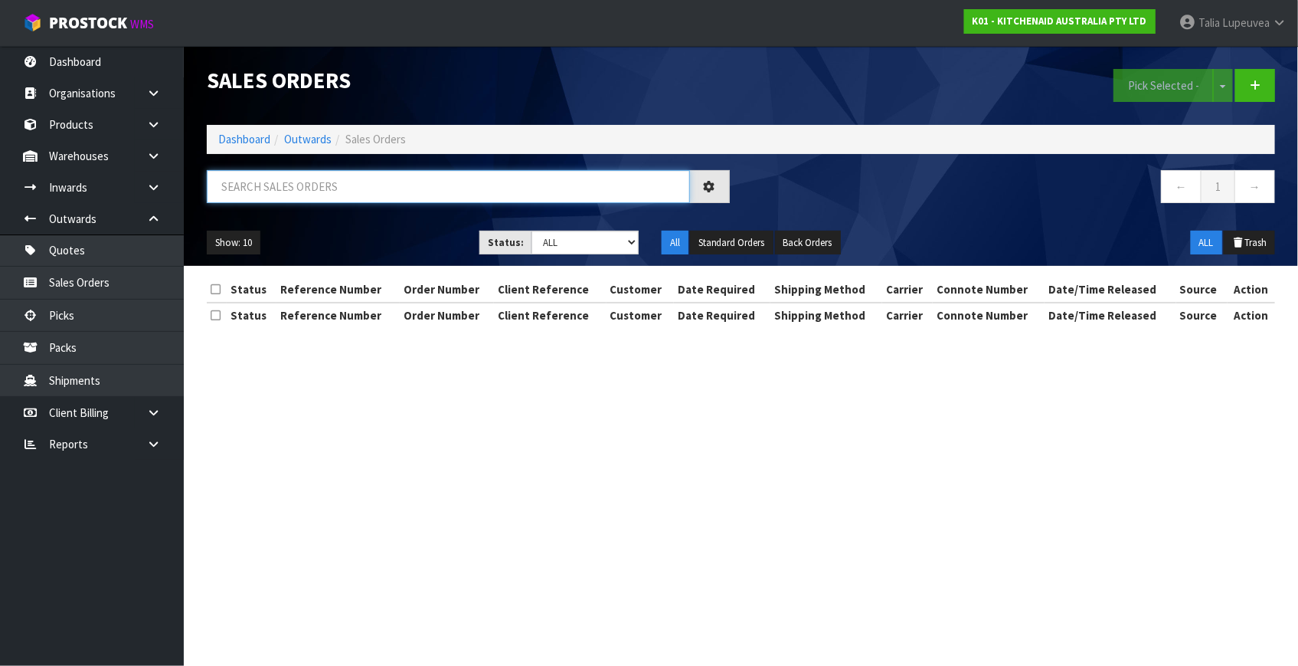
click at [358, 191] on input "text" at bounding box center [448, 186] width 483 height 33
type input "JOB-0415437"
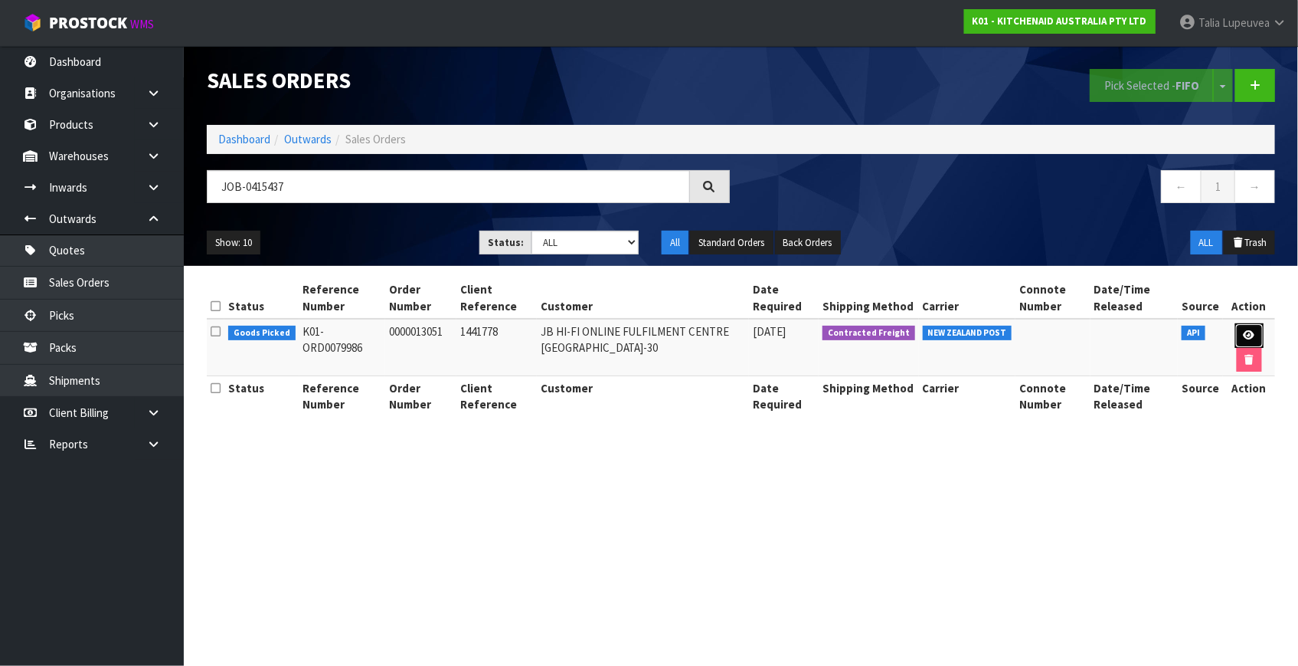
click at [1256, 335] on link at bounding box center [1249, 335] width 28 height 25
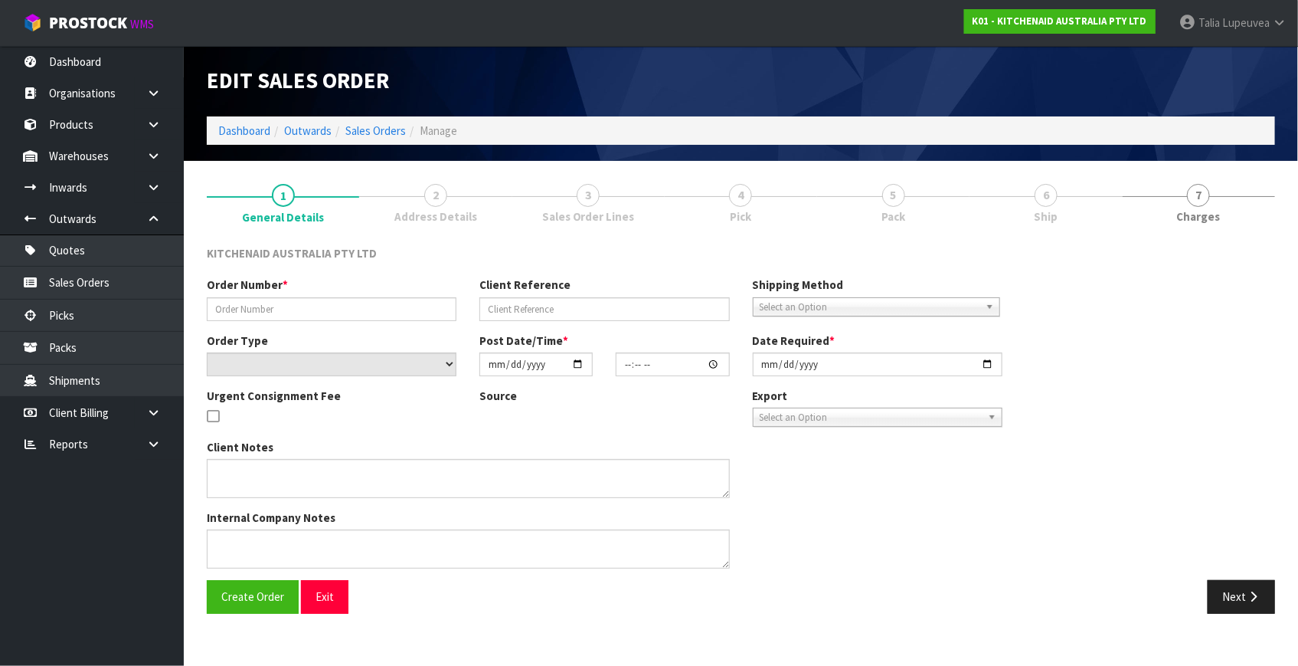
type input "0000013051"
type input "1441778"
select select "number:0"
type input "[DATE]"
type input "12:33:12.000"
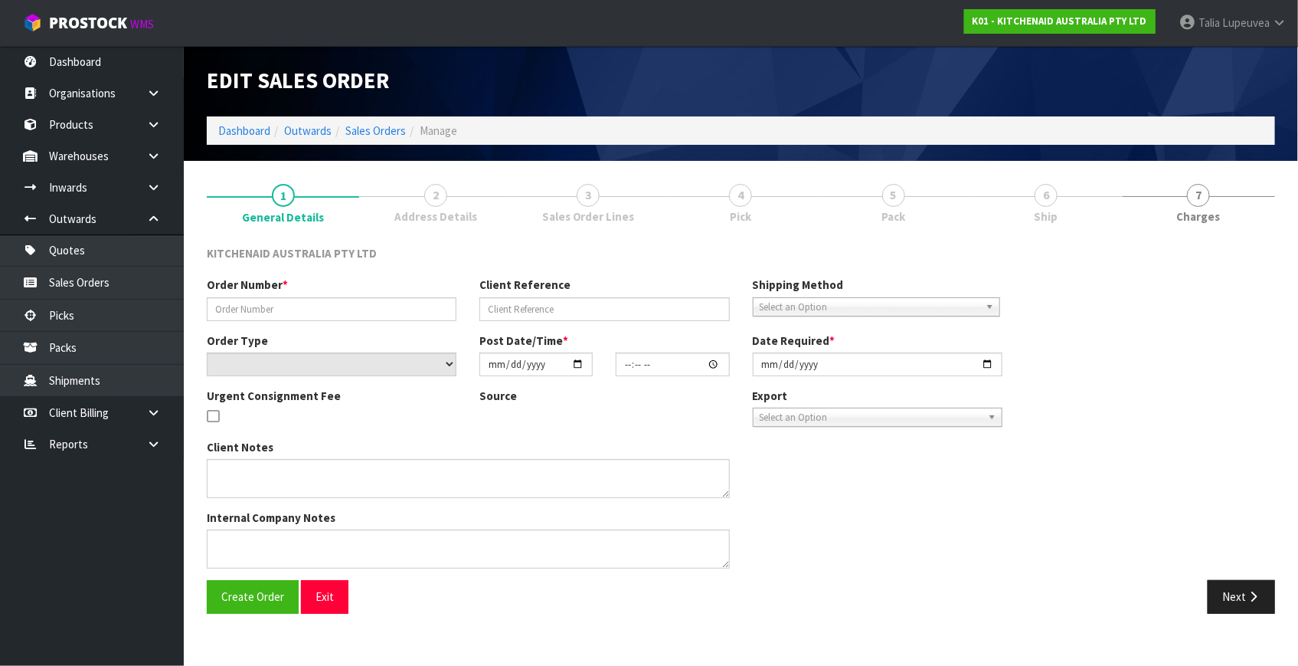
type input "[DATE]"
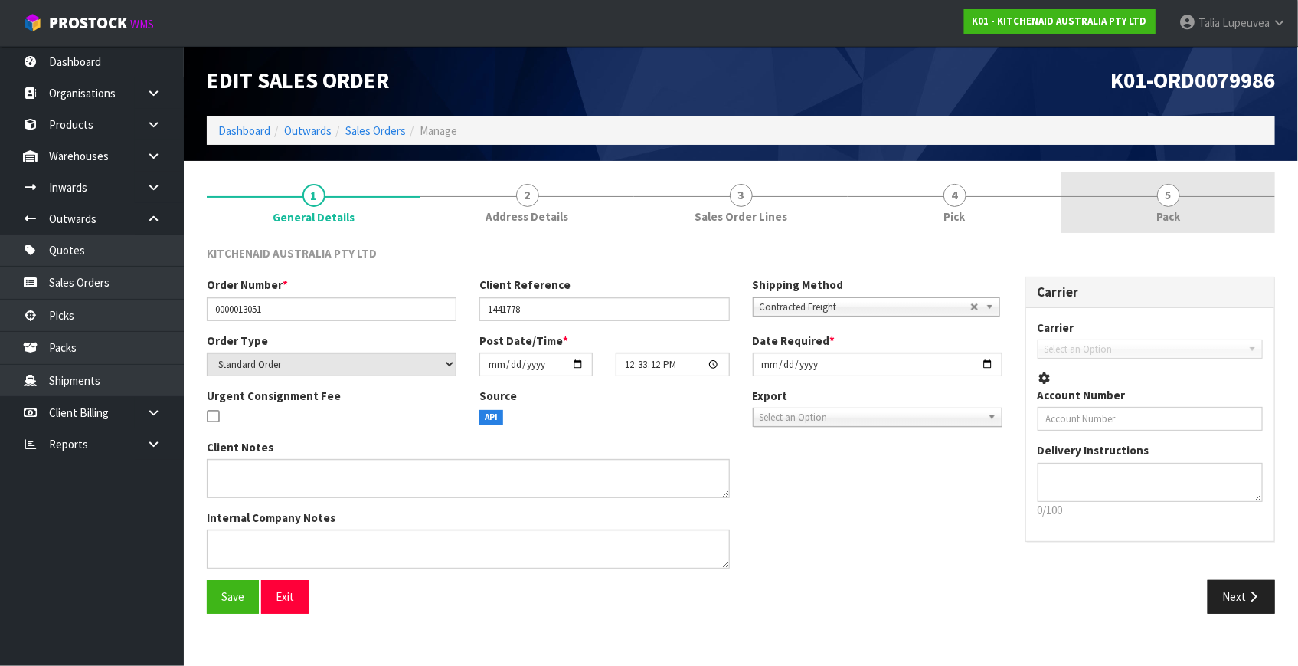
click at [1144, 191] on link "5 Pack" at bounding box center [1169, 202] width 214 height 61
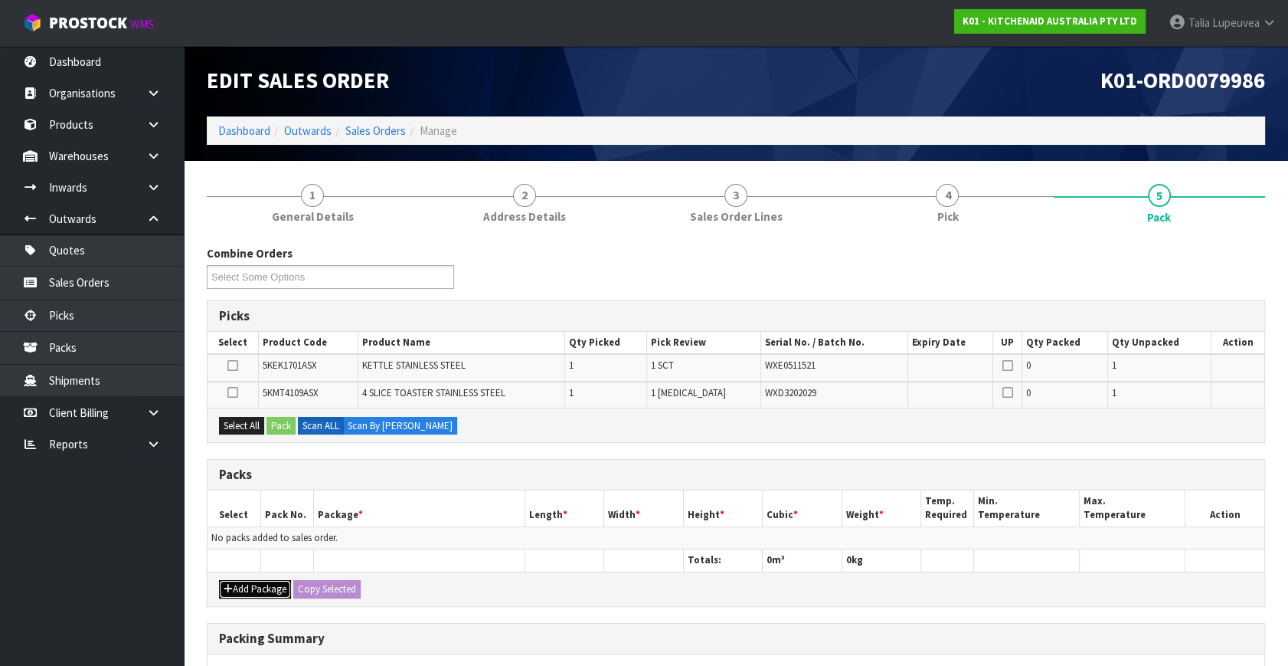
click at [244, 587] on button "Add Package" at bounding box center [255, 589] width 72 height 18
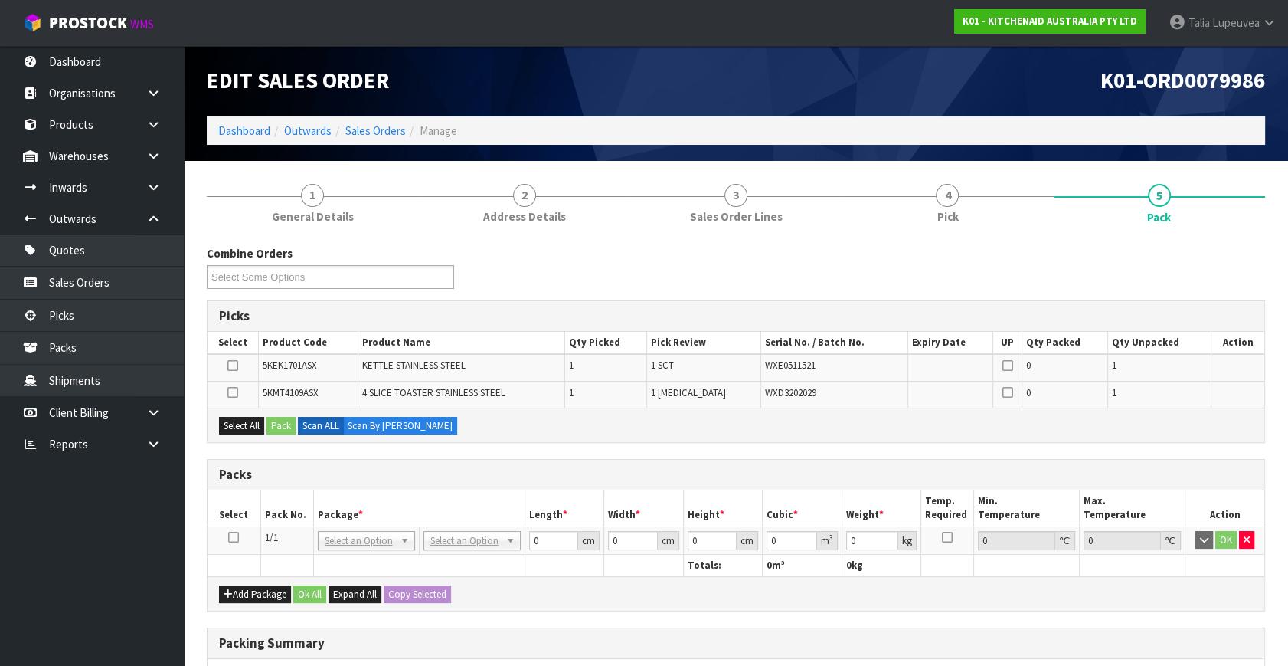
click at [237, 537] on icon at bounding box center [233, 537] width 11 height 1
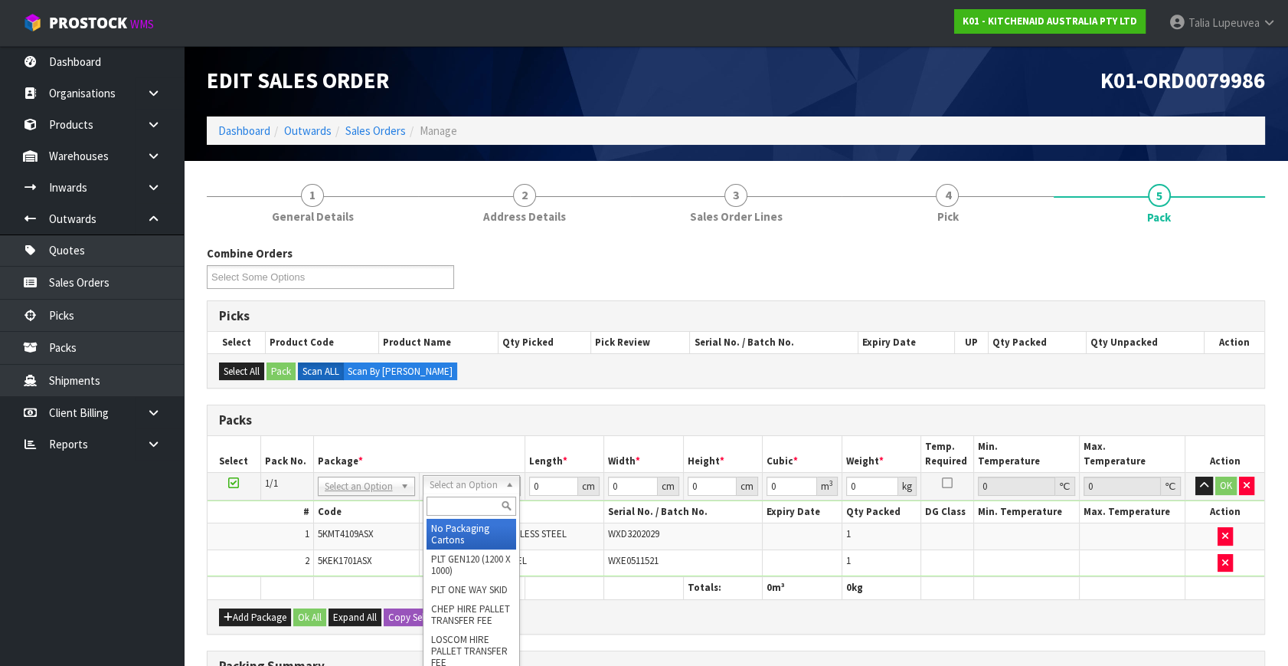
click at [475, 506] on input "text" at bounding box center [472, 505] width 90 height 19
type input "OC"
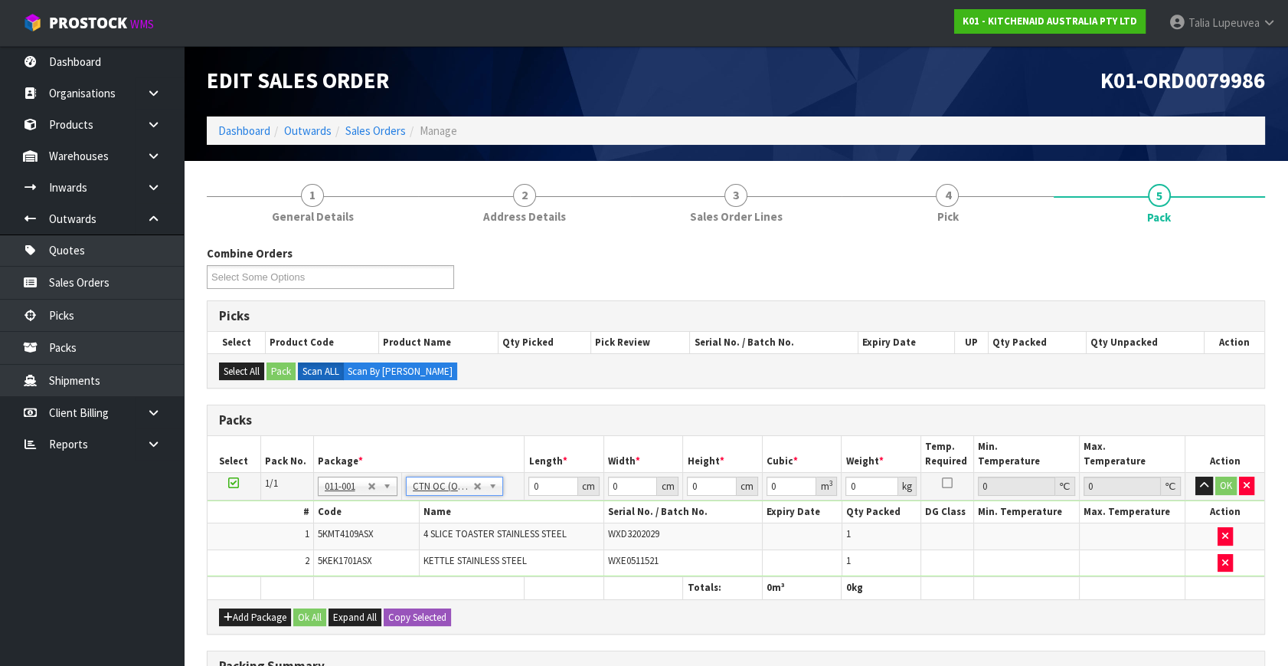
type input "6.55"
drag, startPoint x: 547, startPoint y: 482, endPoint x: 471, endPoint y: 502, distance: 78.4
click at [470, 494] on tr "1/1 NONE 007-001 007-002 007-004 007-009 007-013 007-014 007-015 007-017 007-01…" at bounding box center [736, 487] width 1057 height 28
type input "65"
type input "37"
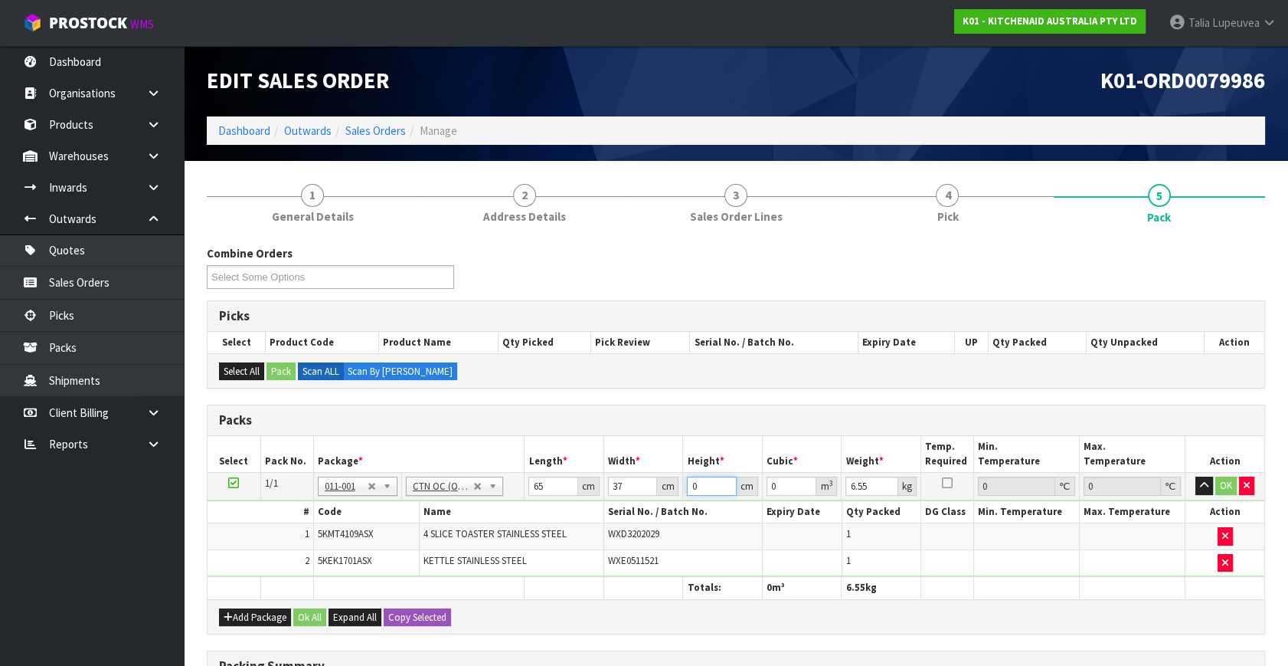
type input "2"
type input "0.00481"
type input "28"
type input "0.06734"
type input "28"
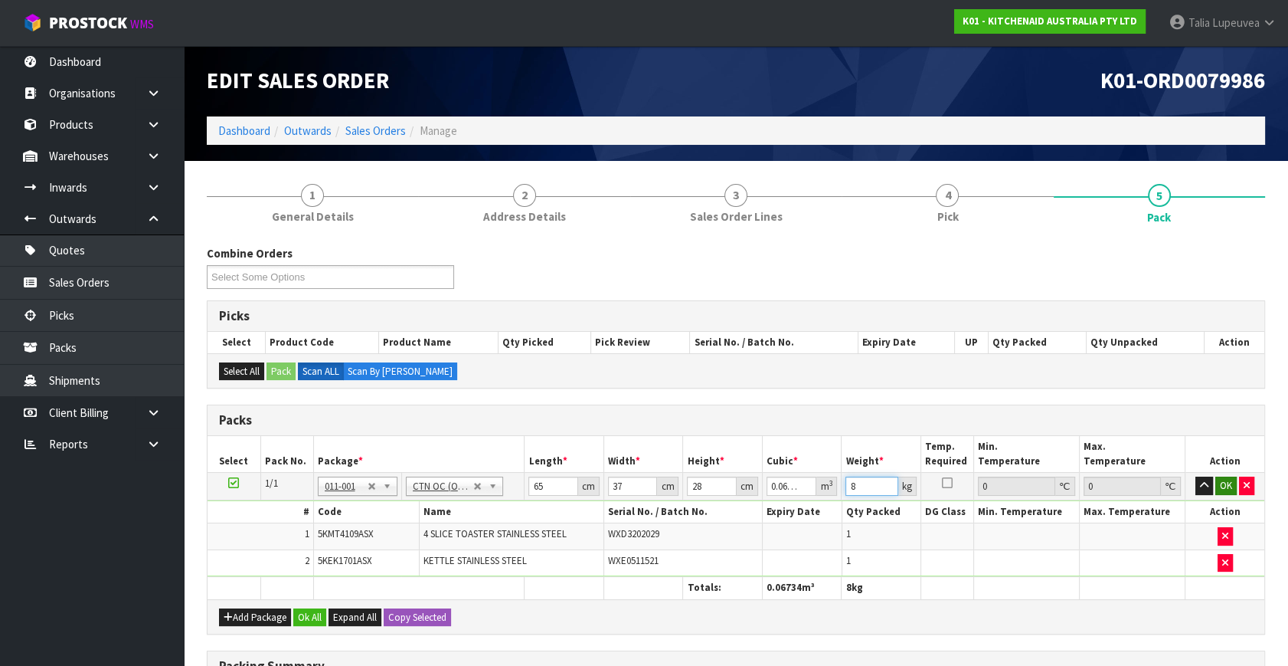
type input "8"
click at [1222, 479] on button "OK" at bounding box center [1226, 485] width 21 height 18
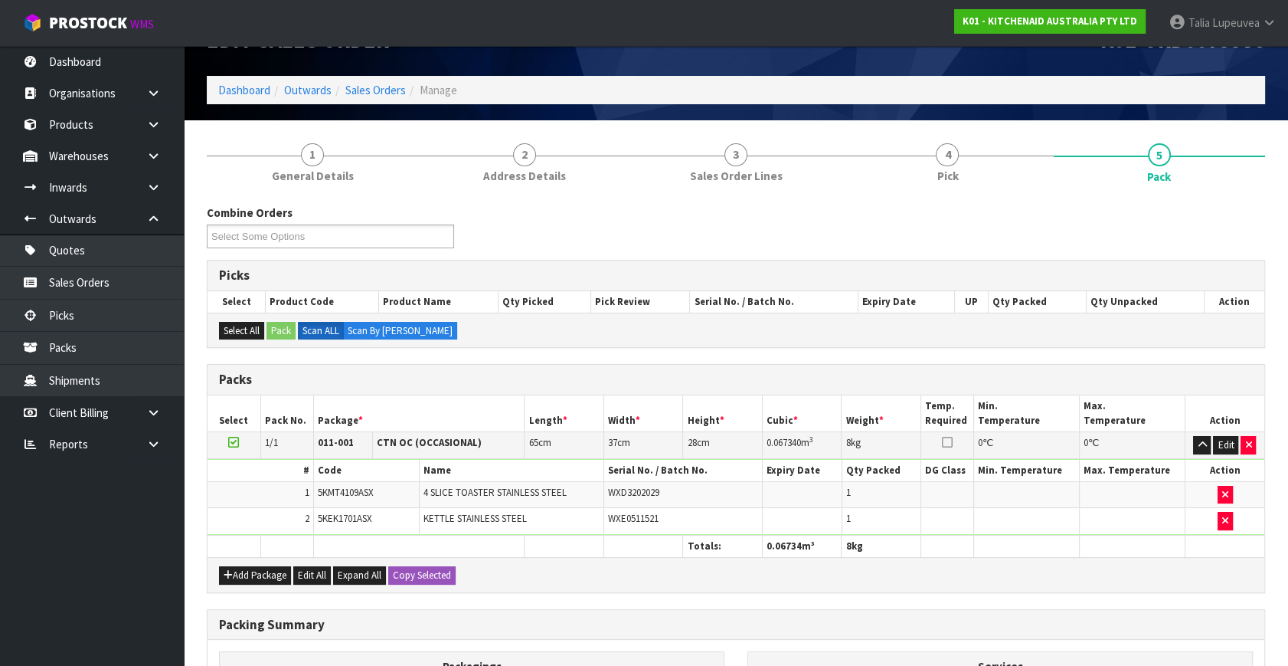
scroll to position [254, 0]
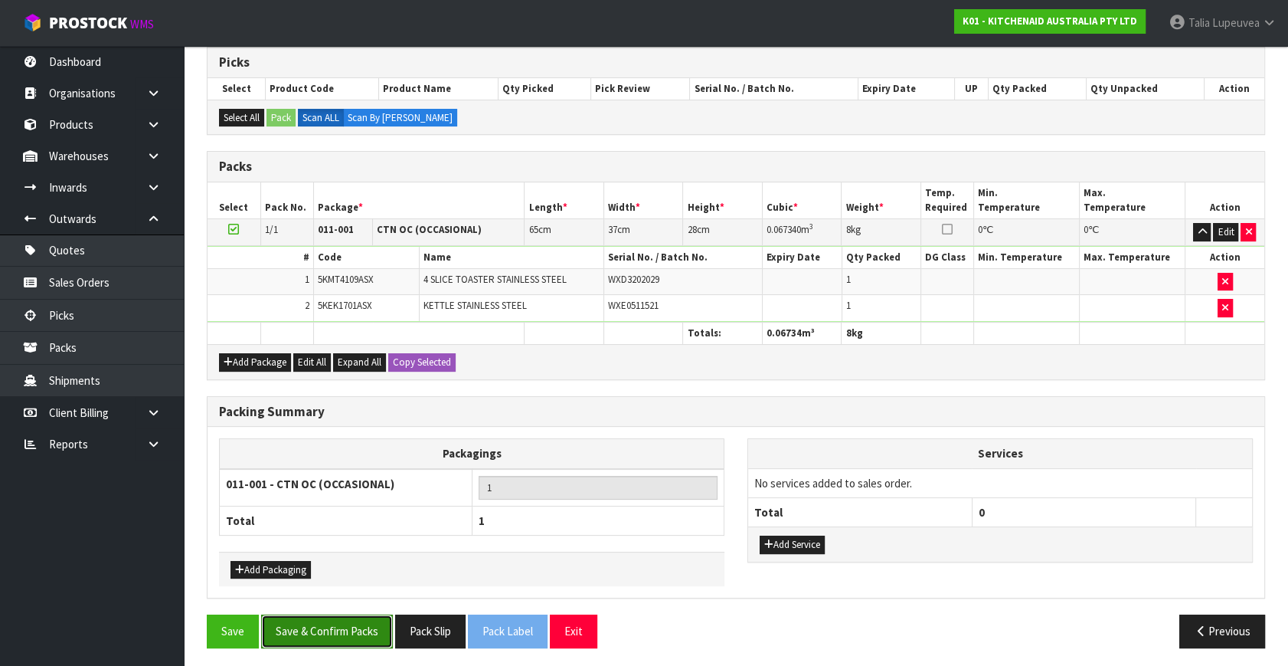
click at [319, 635] on button "Save & Confirm Packs" at bounding box center [327, 630] width 132 height 33
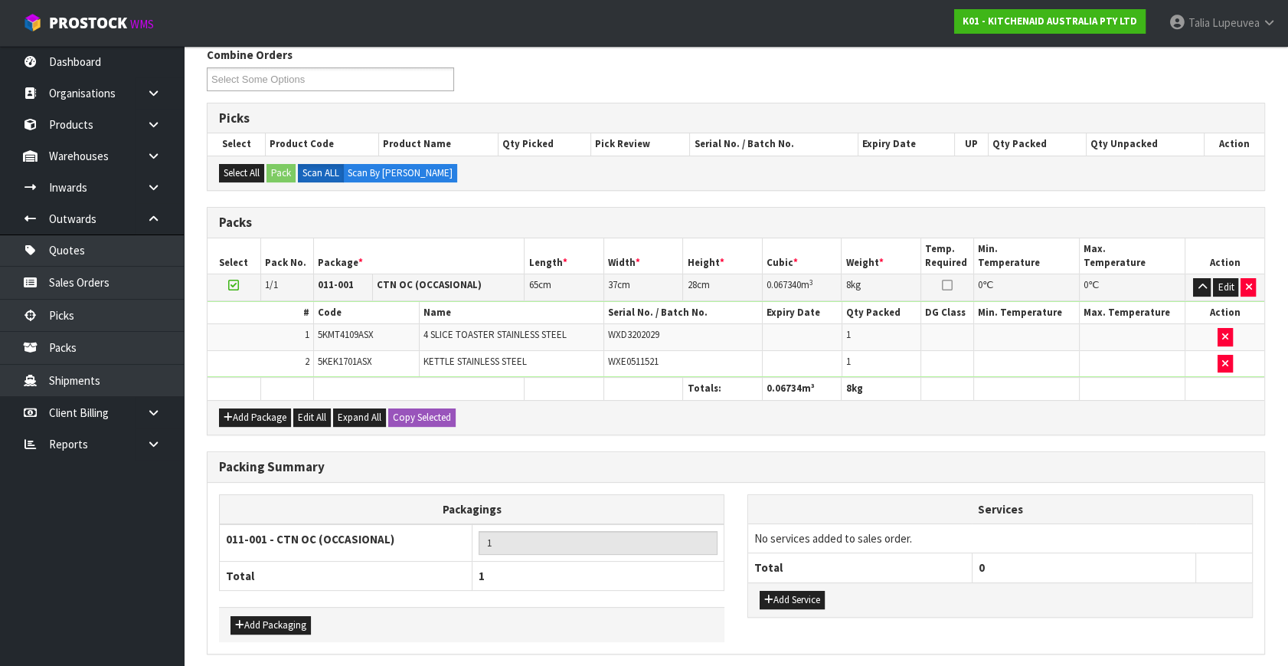
scroll to position [0, 0]
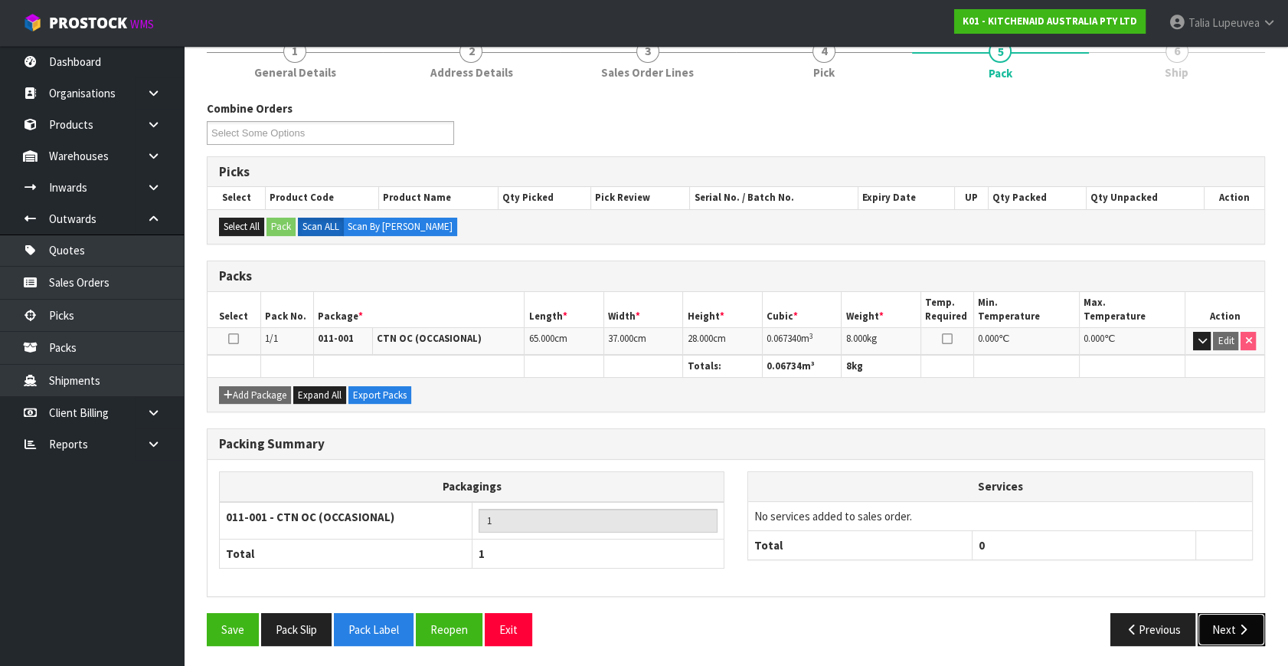
click at [1222, 624] on button "Next" at bounding box center [1231, 629] width 67 height 33
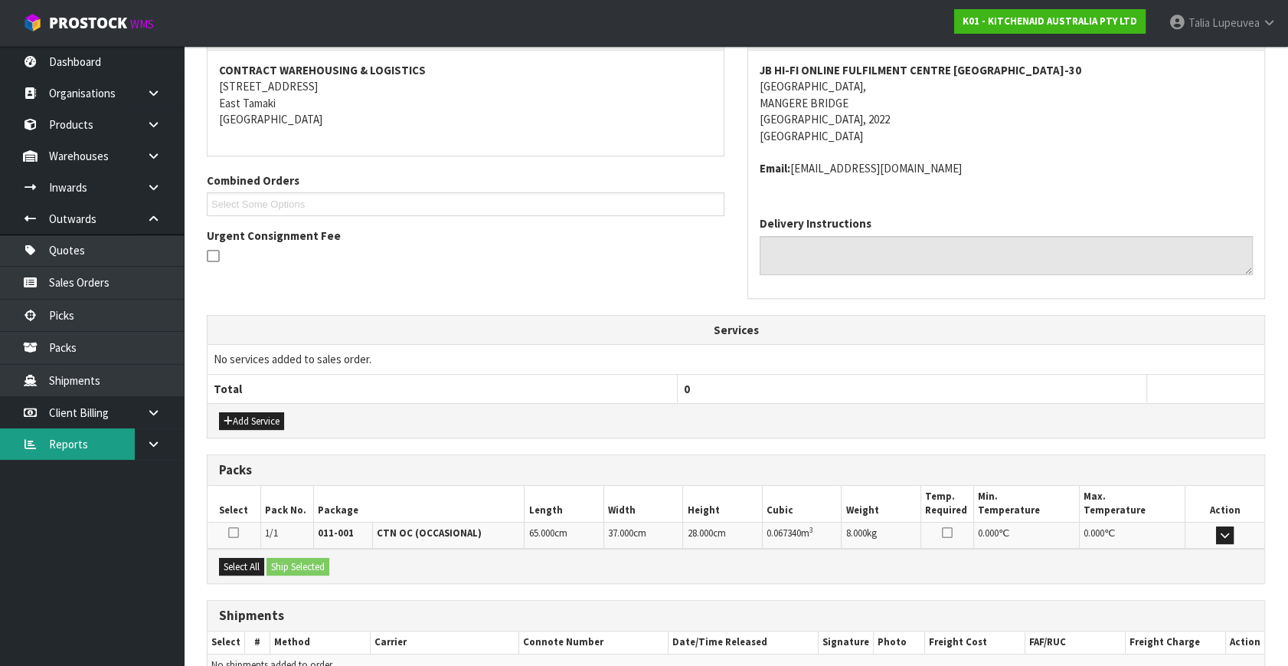
scroll to position [361, 0]
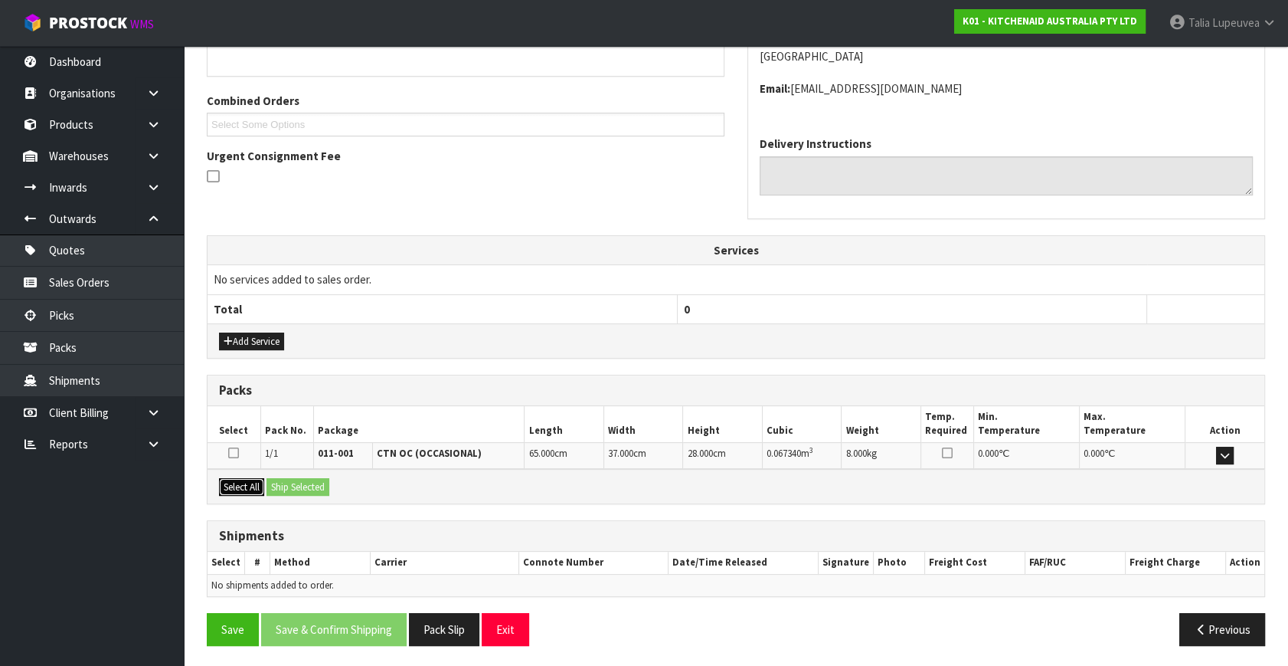
click at [259, 484] on button "Select All" at bounding box center [241, 487] width 45 height 18
click at [276, 484] on button "Ship Selected" at bounding box center [298, 487] width 63 height 18
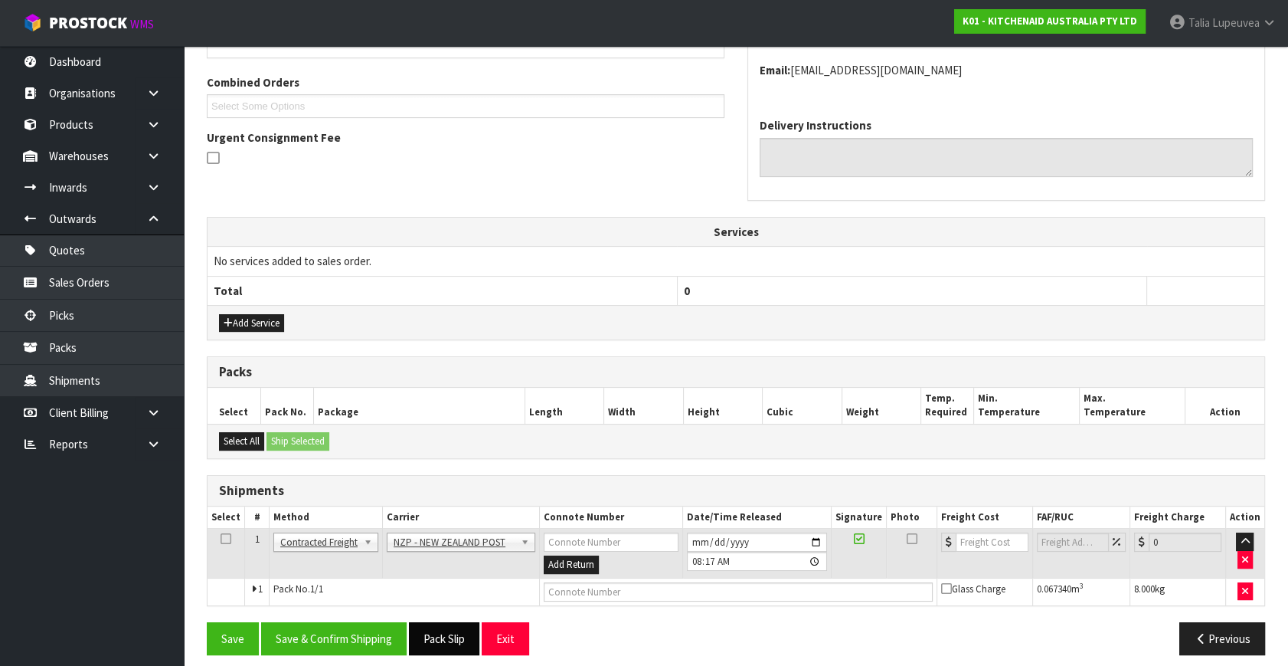
scroll to position [388, 0]
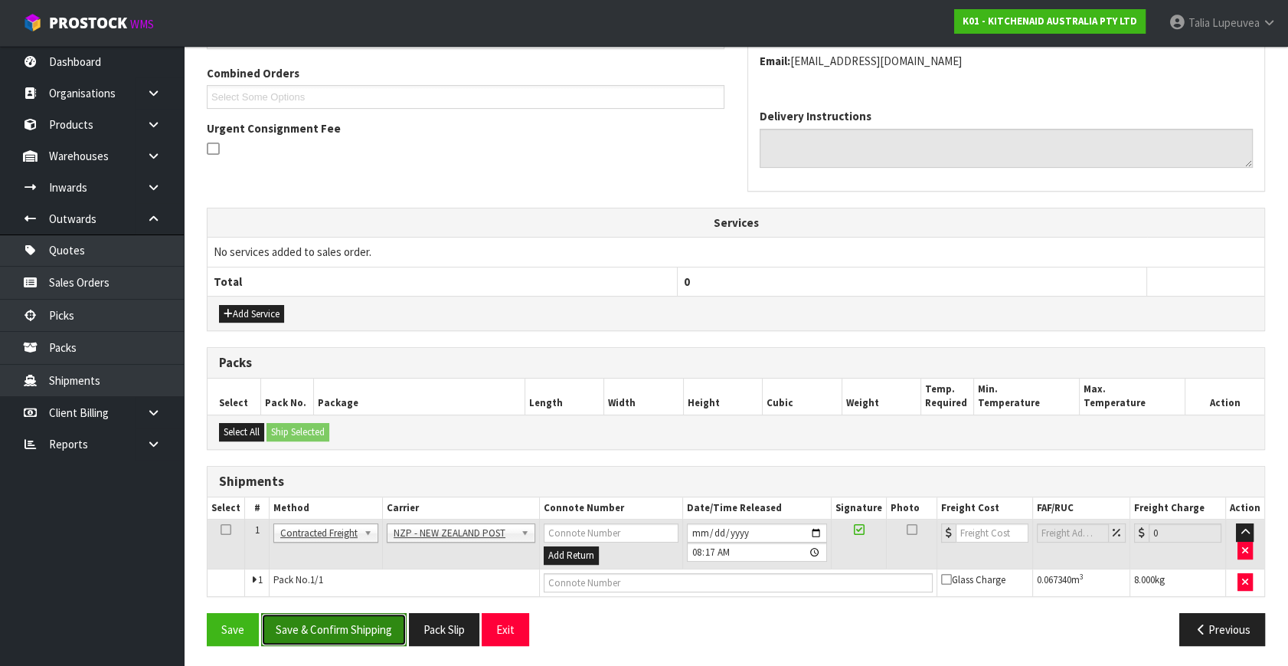
click at [392, 625] on button "Save & Confirm Shipping" at bounding box center [334, 629] width 146 height 33
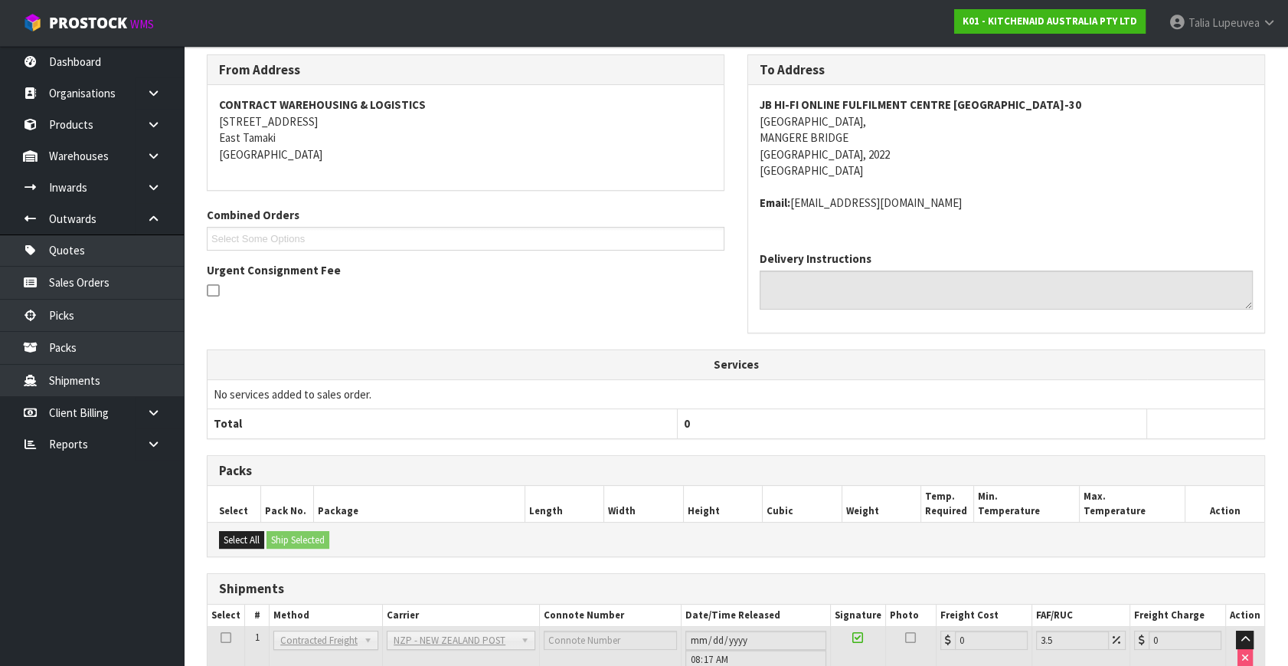
scroll to position [367, 0]
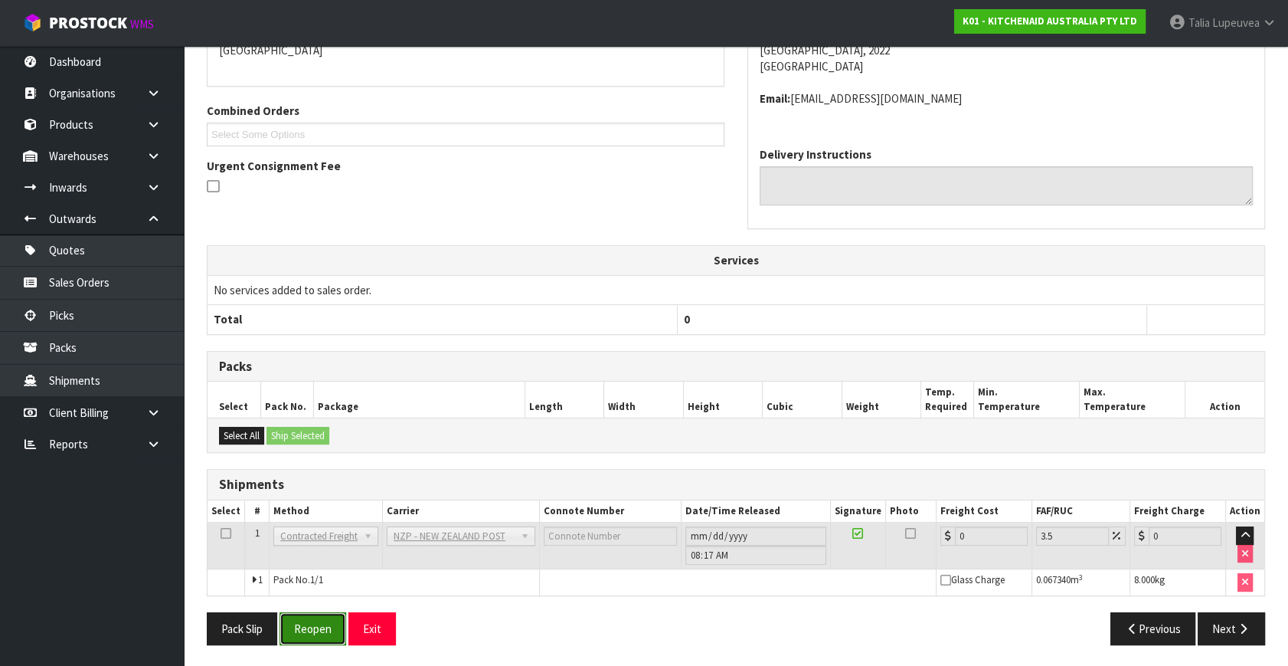
click at [318, 612] on button "Reopen" at bounding box center [313, 628] width 67 height 33
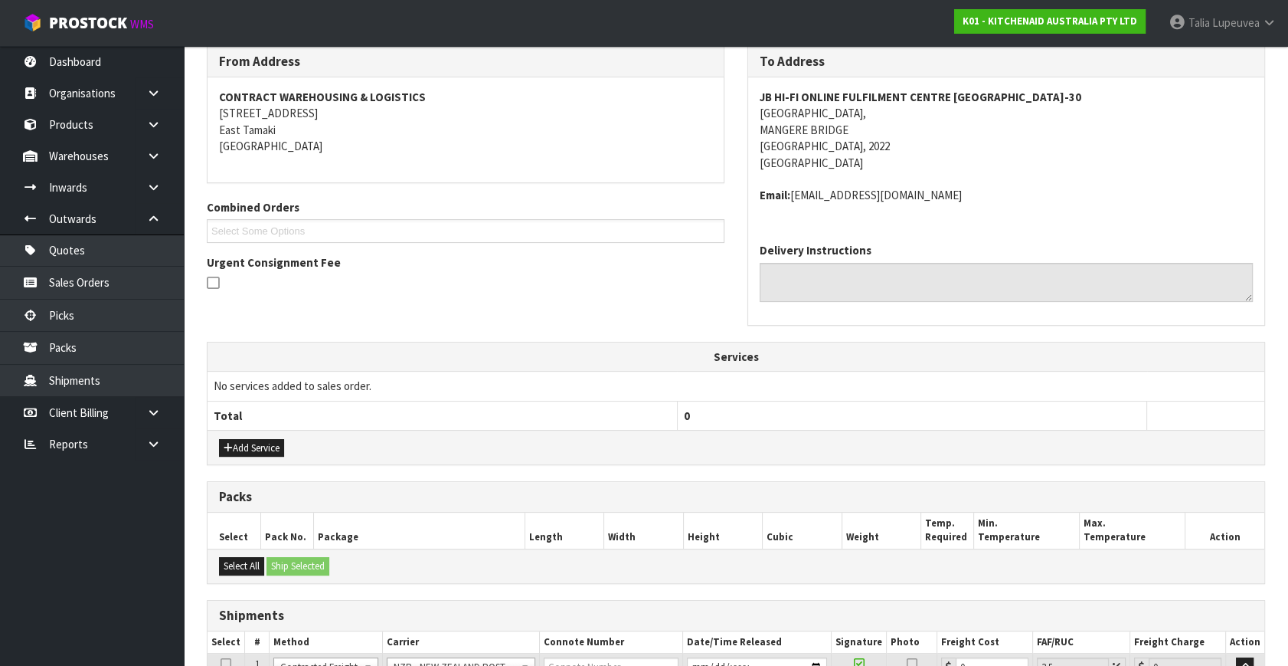
scroll to position [402, 0]
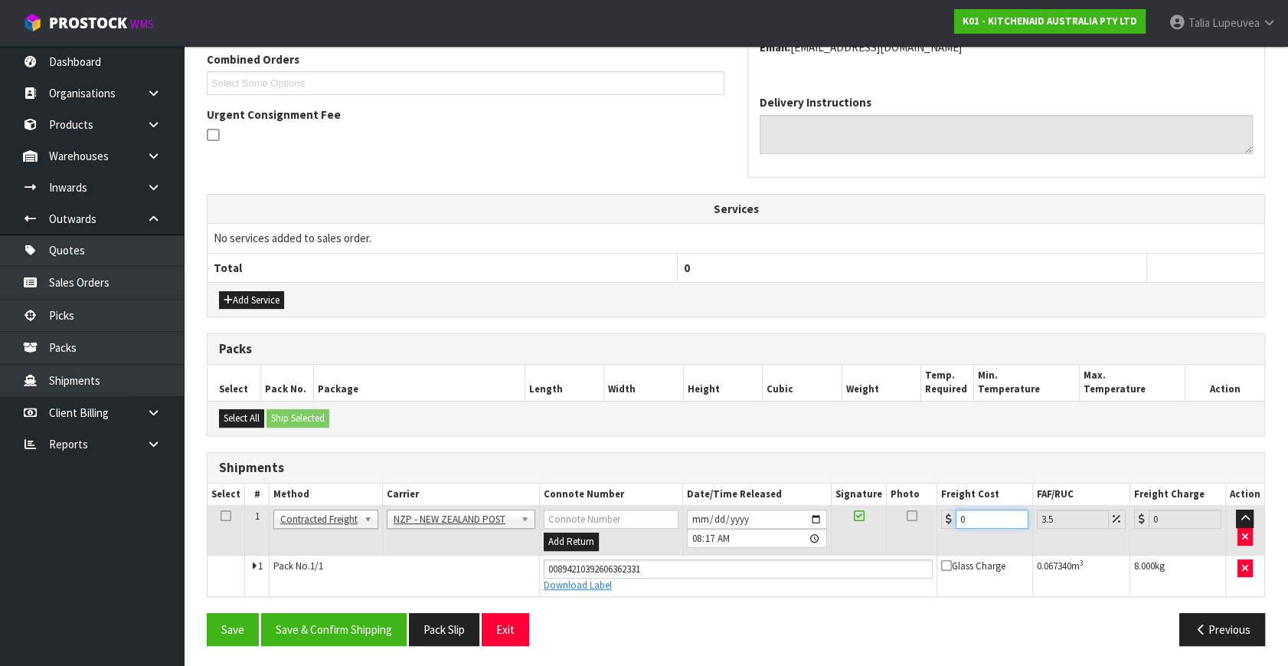
drag, startPoint x: 967, startPoint y: 518, endPoint x: 943, endPoint y: 527, distance: 25.5
click at [943, 527] on td "0" at bounding box center [985, 531] width 96 height 50
type input "4"
type input "4.14"
type input "4.3"
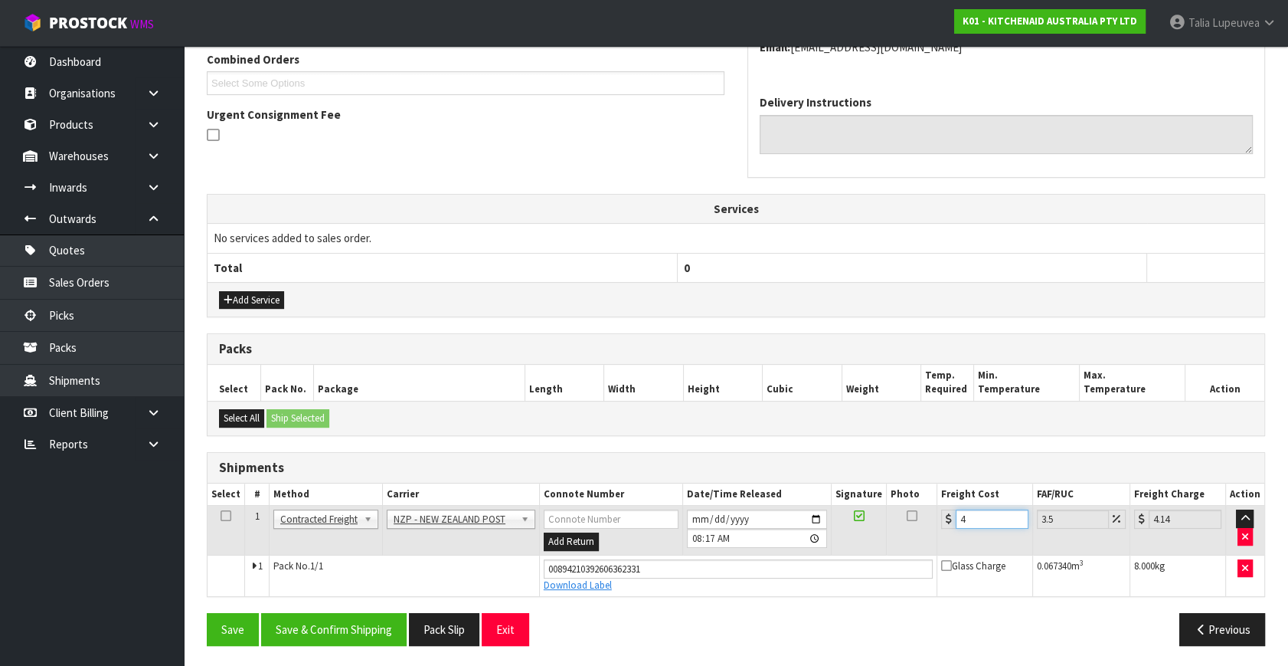
type input "4.45"
type input "4.33"
type input "4.48"
type input "4.33"
click at [350, 628] on button "Save & Confirm Shipping" at bounding box center [334, 629] width 146 height 33
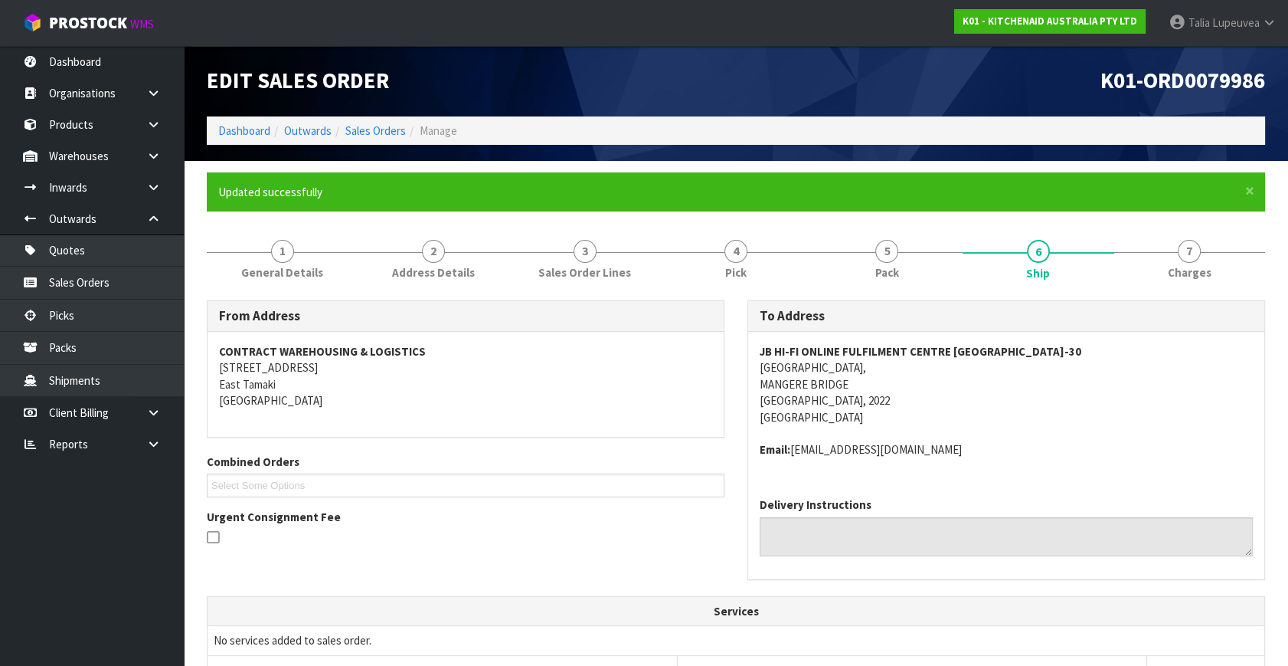
scroll to position [360, 0]
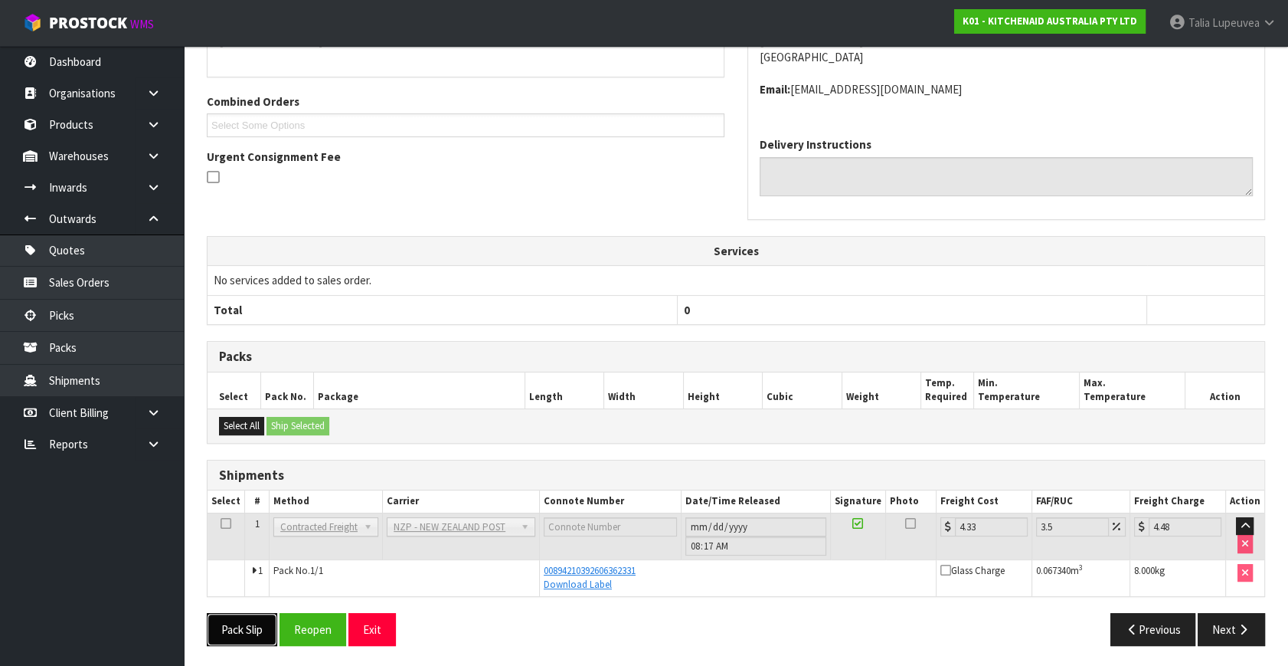
click at [243, 621] on button "Pack Slip" at bounding box center [242, 629] width 70 height 33
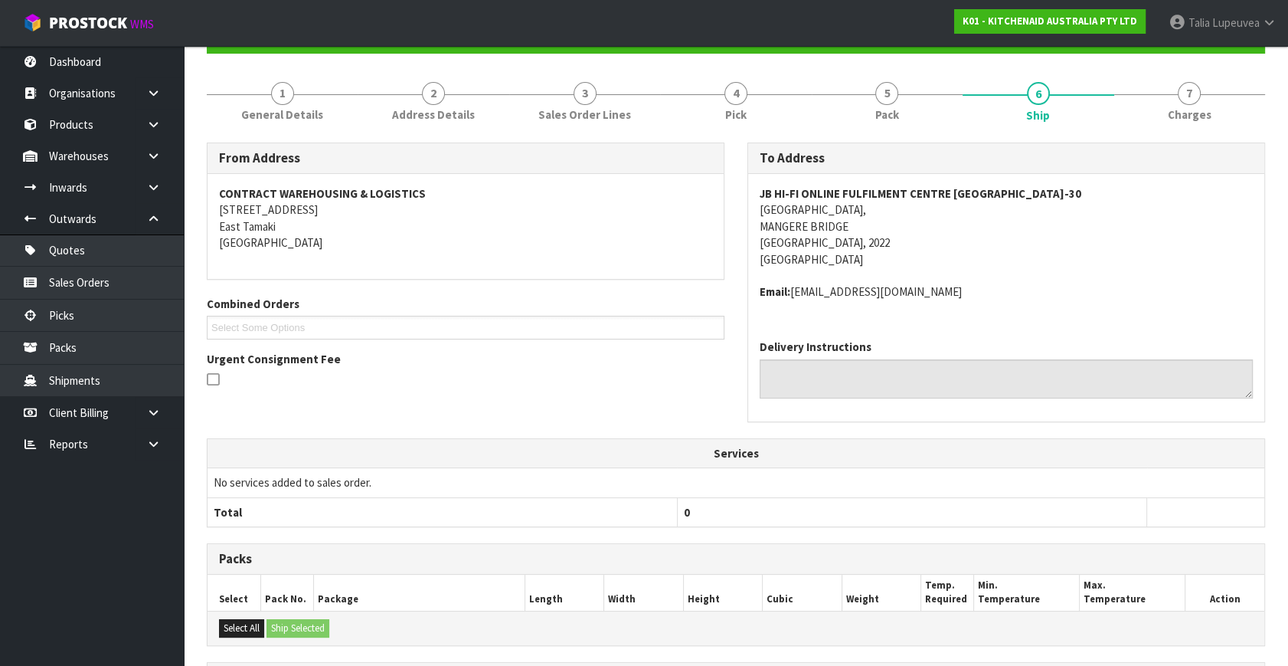
scroll to position [0, 0]
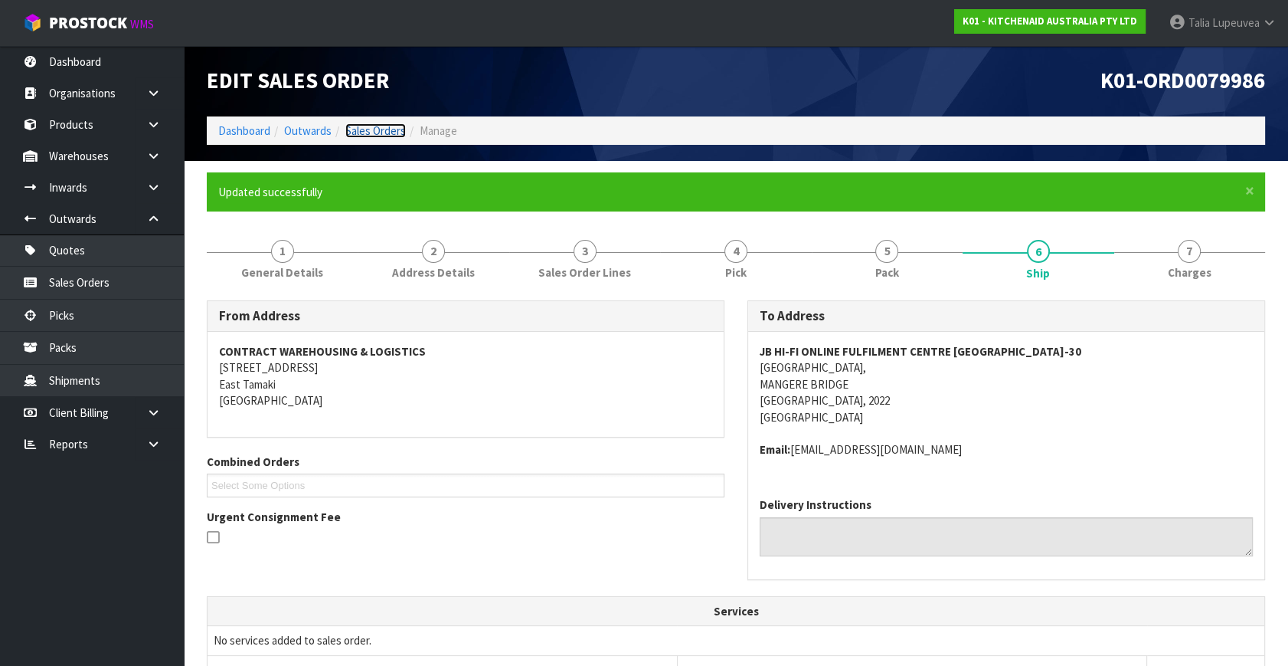
click at [367, 131] on link "Sales Orders" at bounding box center [375, 130] width 61 height 15
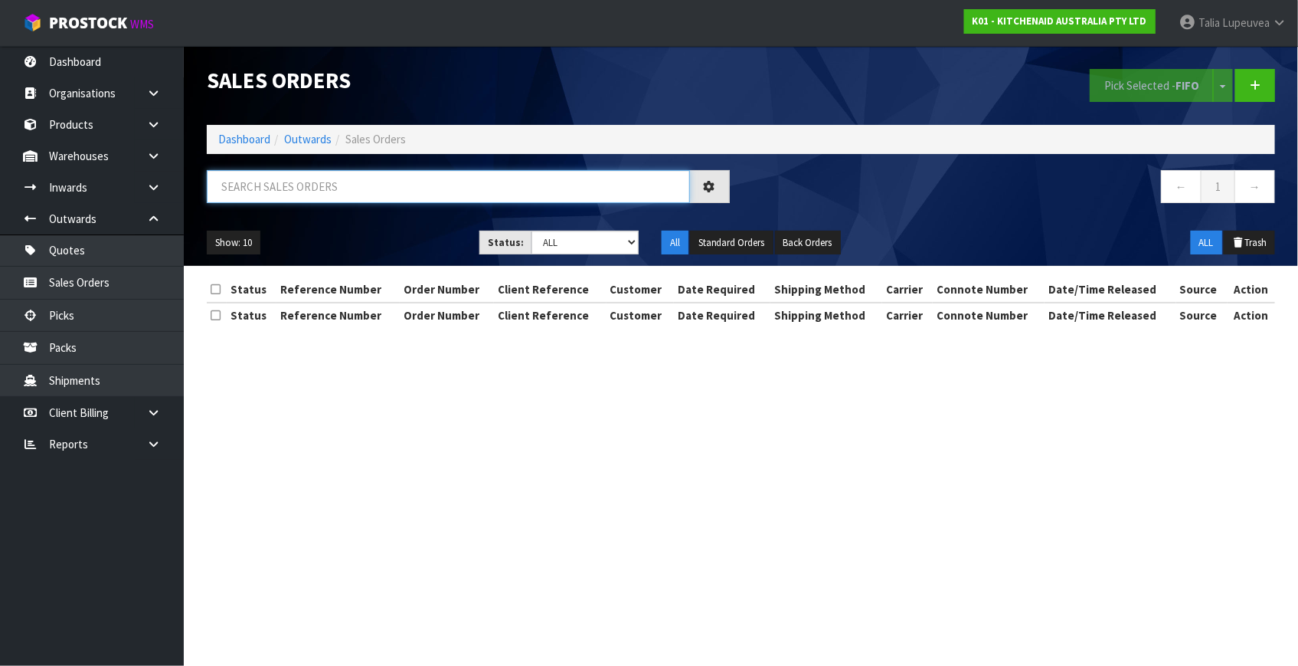
drag, startPoint x: 367, startPoint y: 189, endPoint x: 375, endPoint y: 165, distance: 24.9
click at [373, 179] on input "text" at bounding box center [448, 186] width 483 height 33
type input "JOB-0415448"
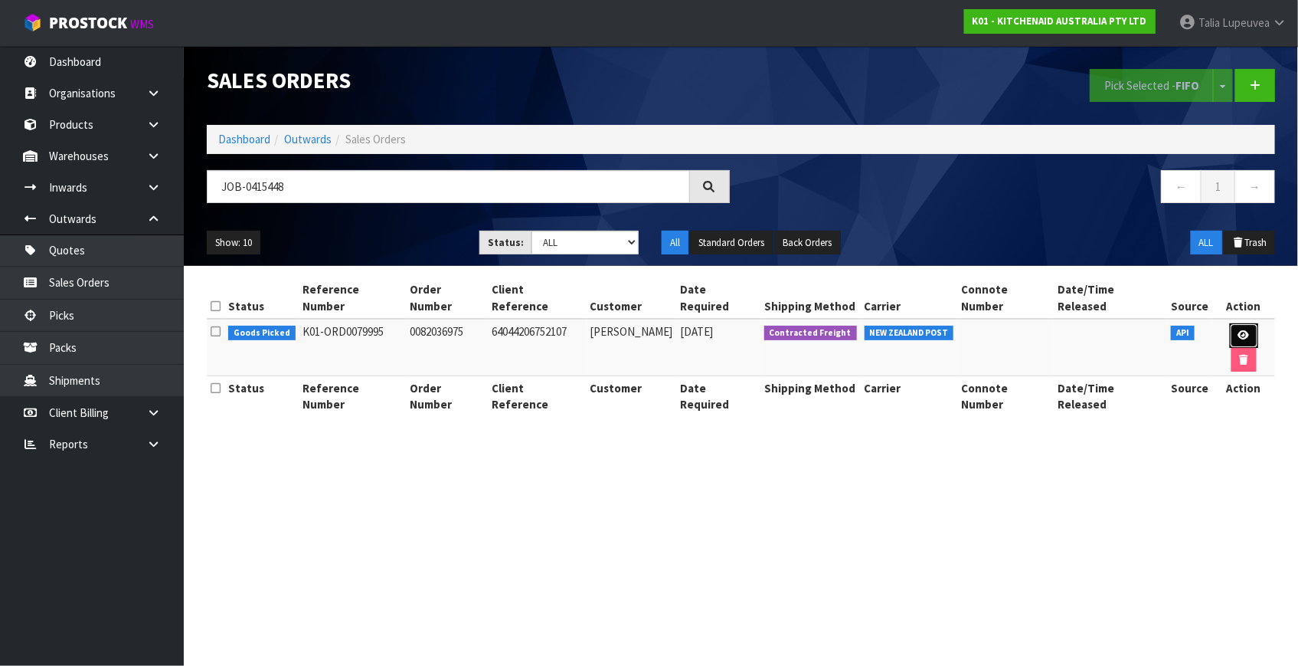
drag, startPoint x: 1222, startPoint y: 316, endPoint x: 1232, endPoint y: 314, distance: 10.2
click at [1239, 330] on icon at bounding box center [1244, 335] width 11 height 10
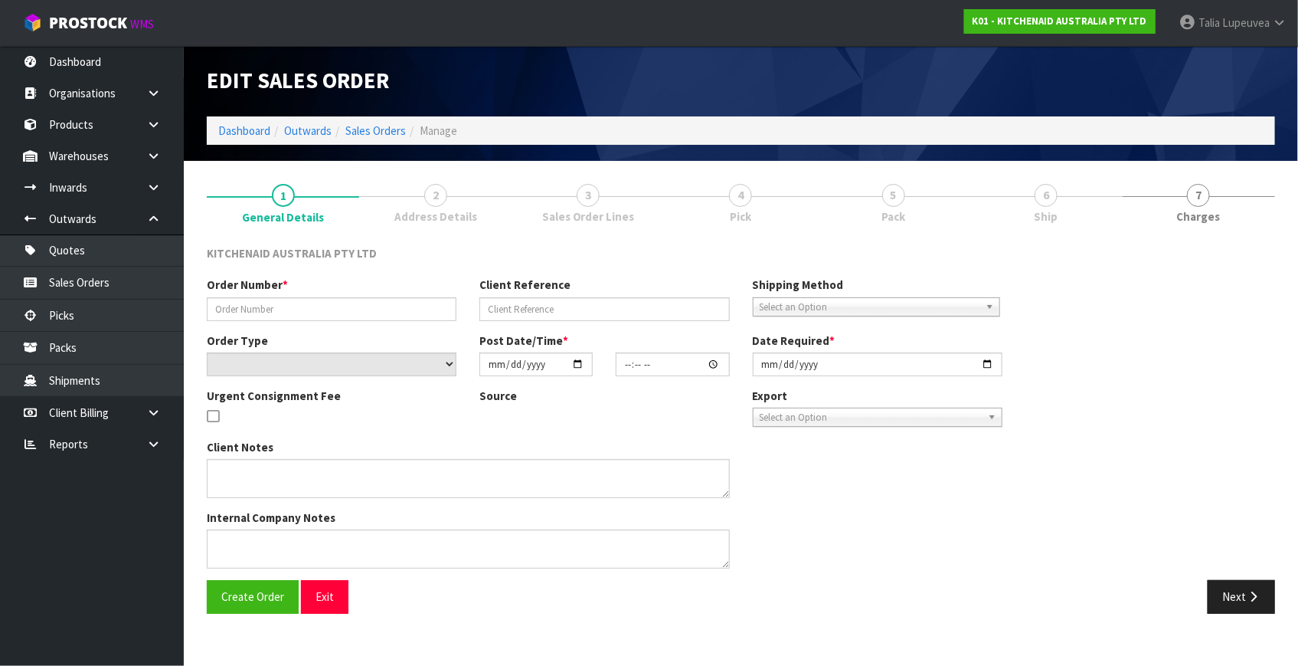
type input "0082036975"
type input "64044206752107"
select select "number:0"
type input "[DATE]"
type input "12:40:08.000"
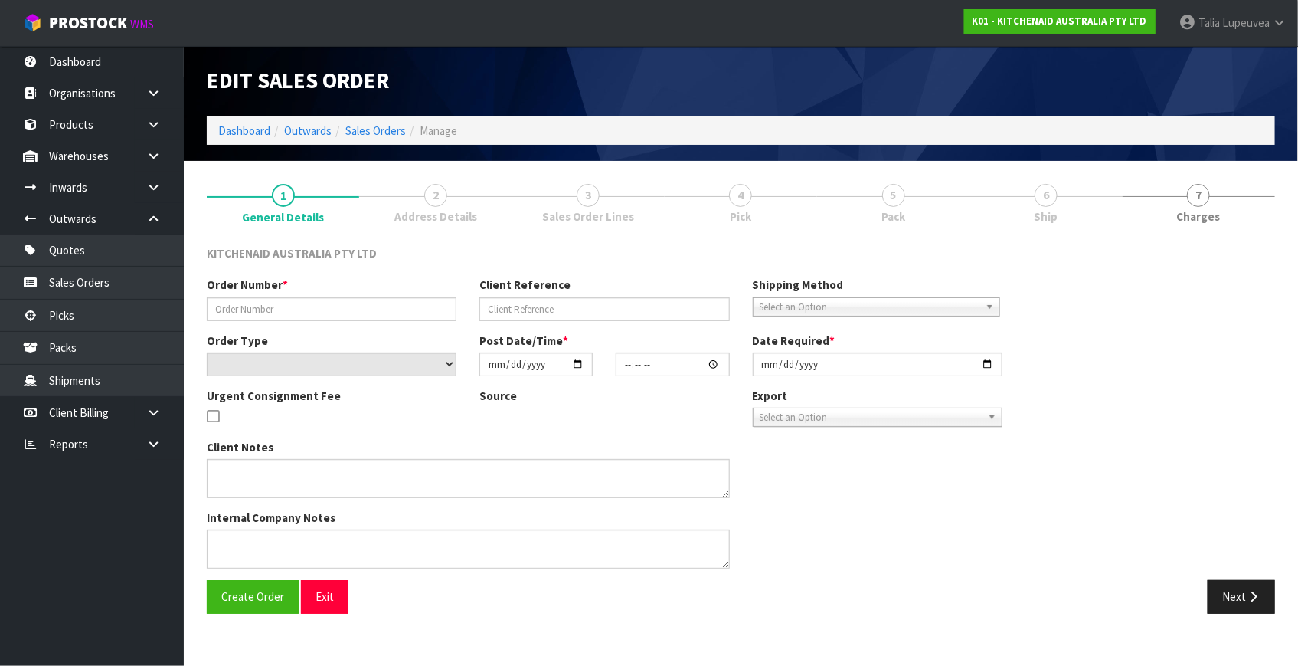
type input "[DATE]"
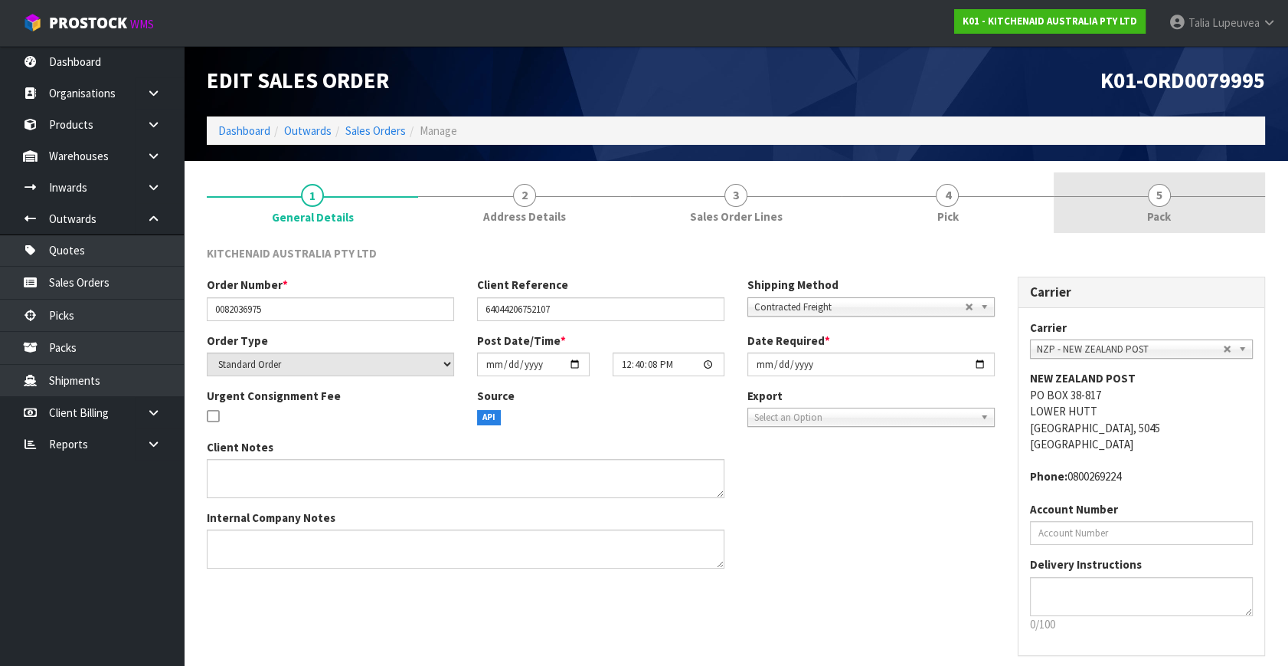
click at [1170, 201] on link "5 Pack" at bounding box center [1159, 202] width 211 height 61
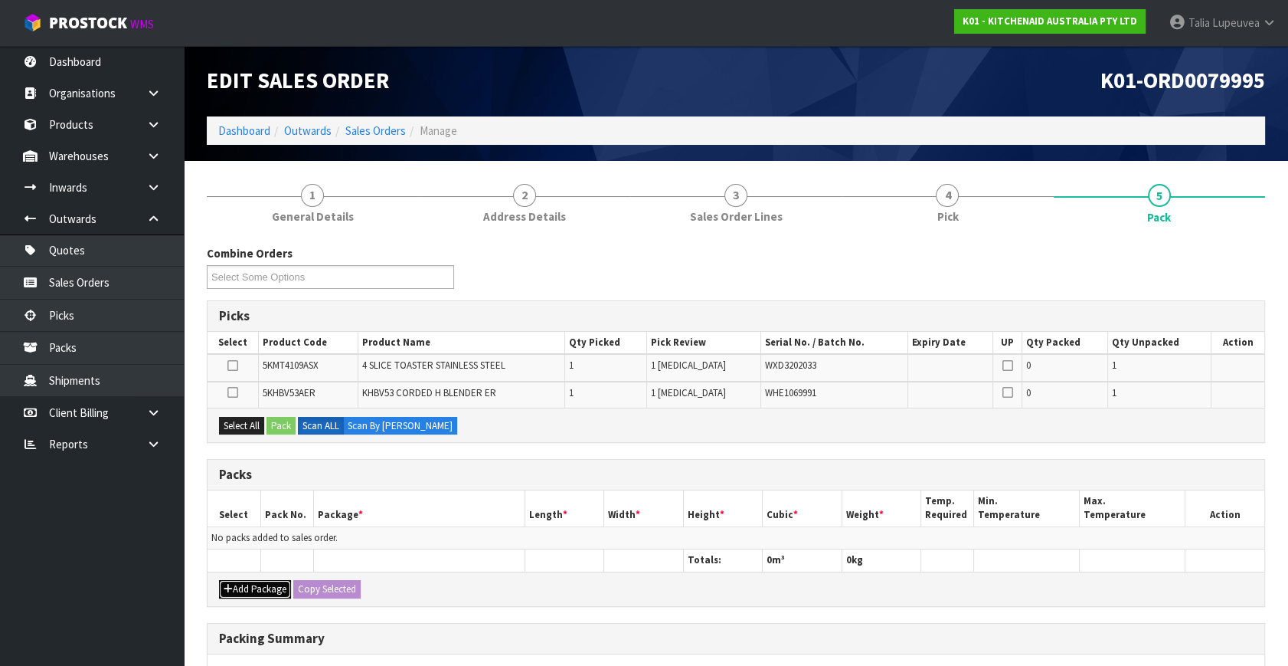
click at [273, 582] on button "Add Package" at bounding box center [255, 589] width 72 height 18
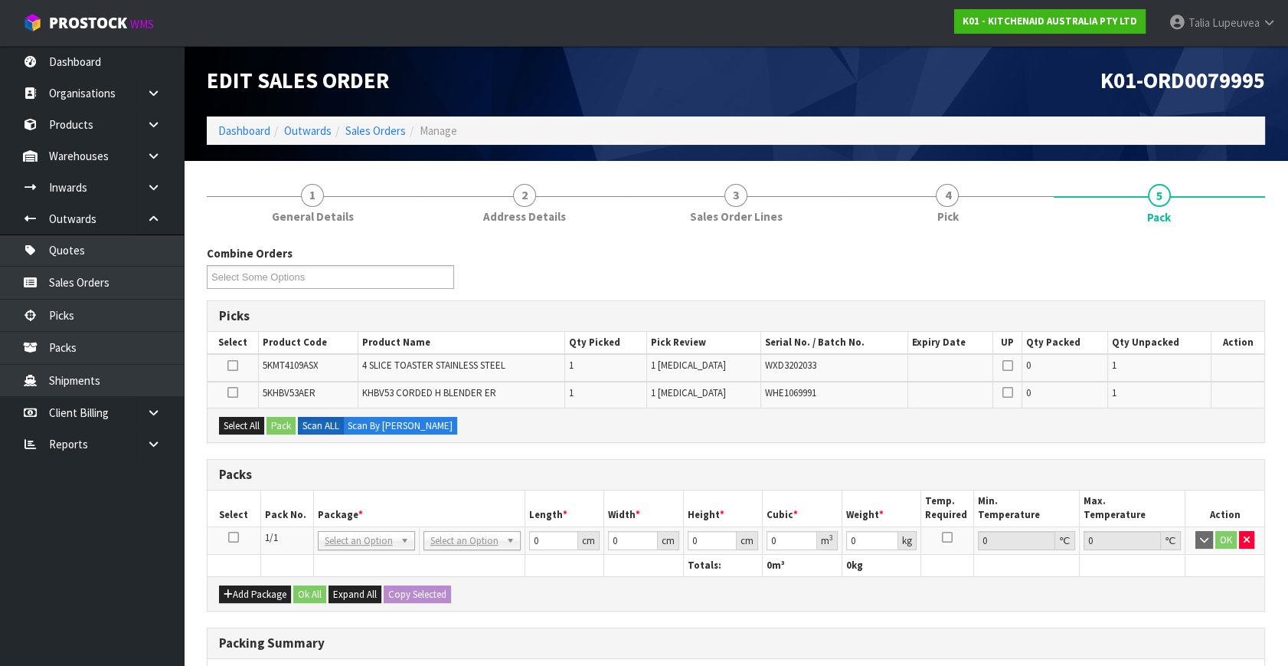
click at [231, 537] on icon at bounding box center [233, 537] width 11 height 1
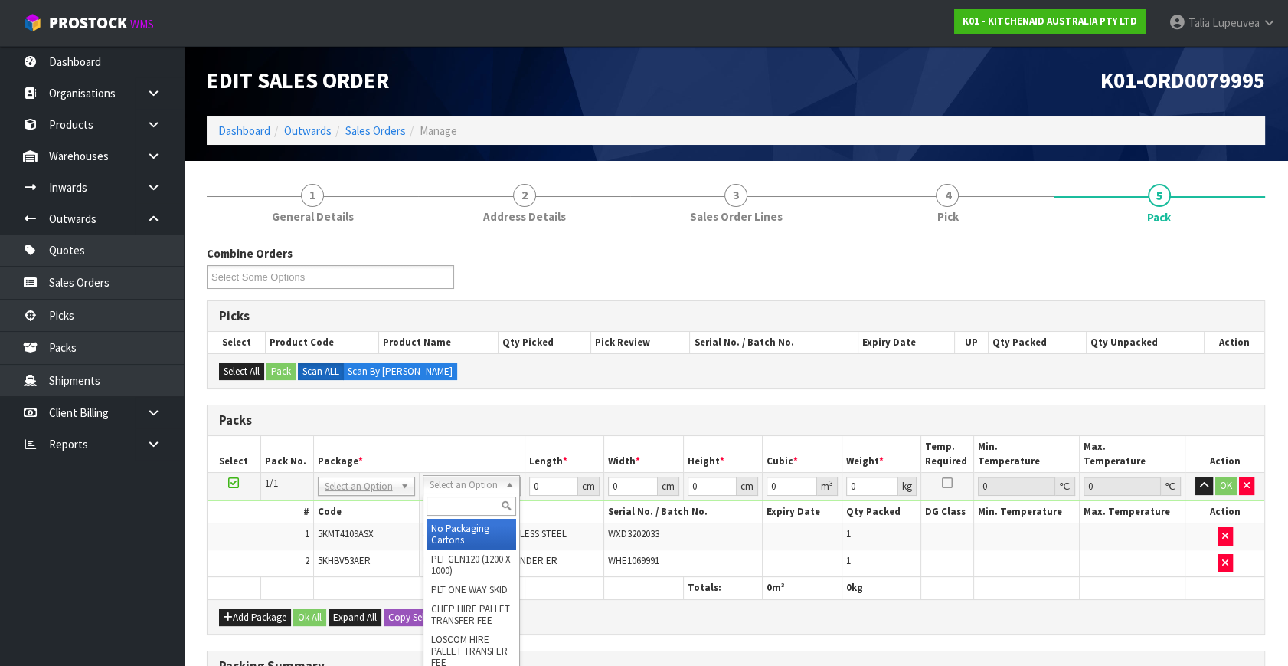
click at [456, 502] on input "text" at bounding box center [472, 505] width 90 height 19
type input "OC"
click at [459, 550] on div "OC CTN OC (OCCASIONAL)" at bounding box center [471, 523] width 97 height 60
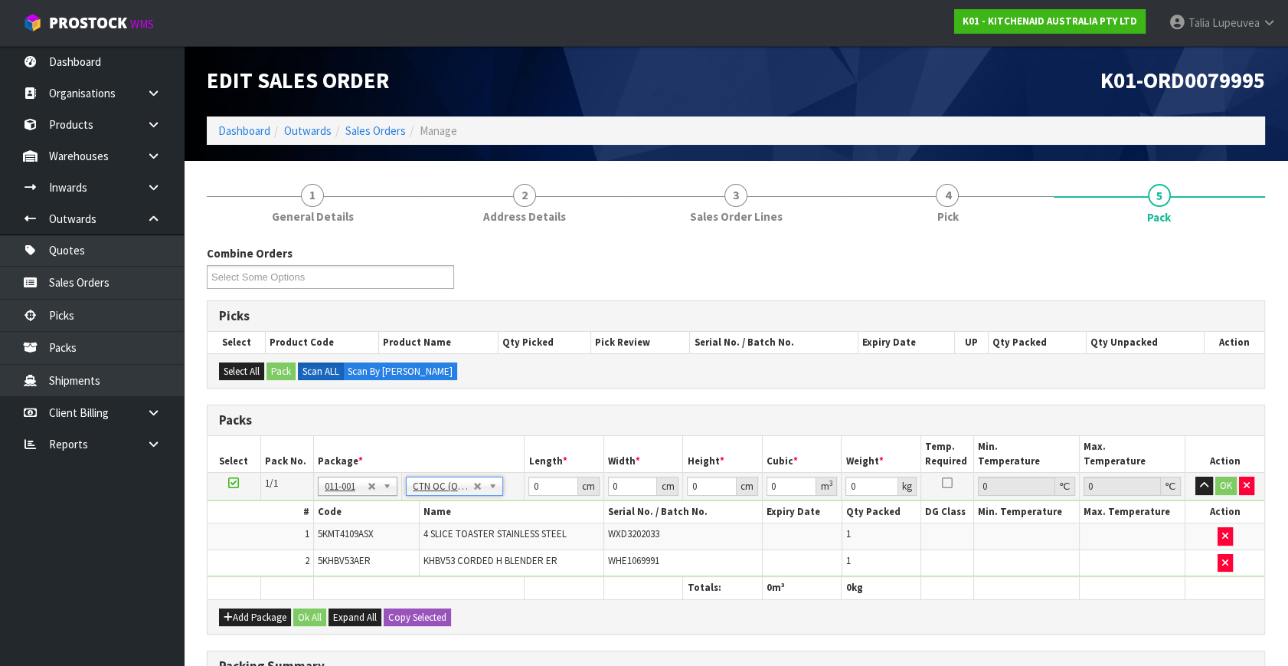
type input "5.75"
drag, startPoint x: 541, startPoint y: 483, endPoint x: 443, endPoint y: 489, distance: 98.3
click at [430, 490] on tr "1/1 NONE 007-001 007-002 007-004 007-009 007-013 007-014 007-015 007-017 007-01…" at bounding box center [736, 487] width 1057 height 28
type input "53"
type input "38"
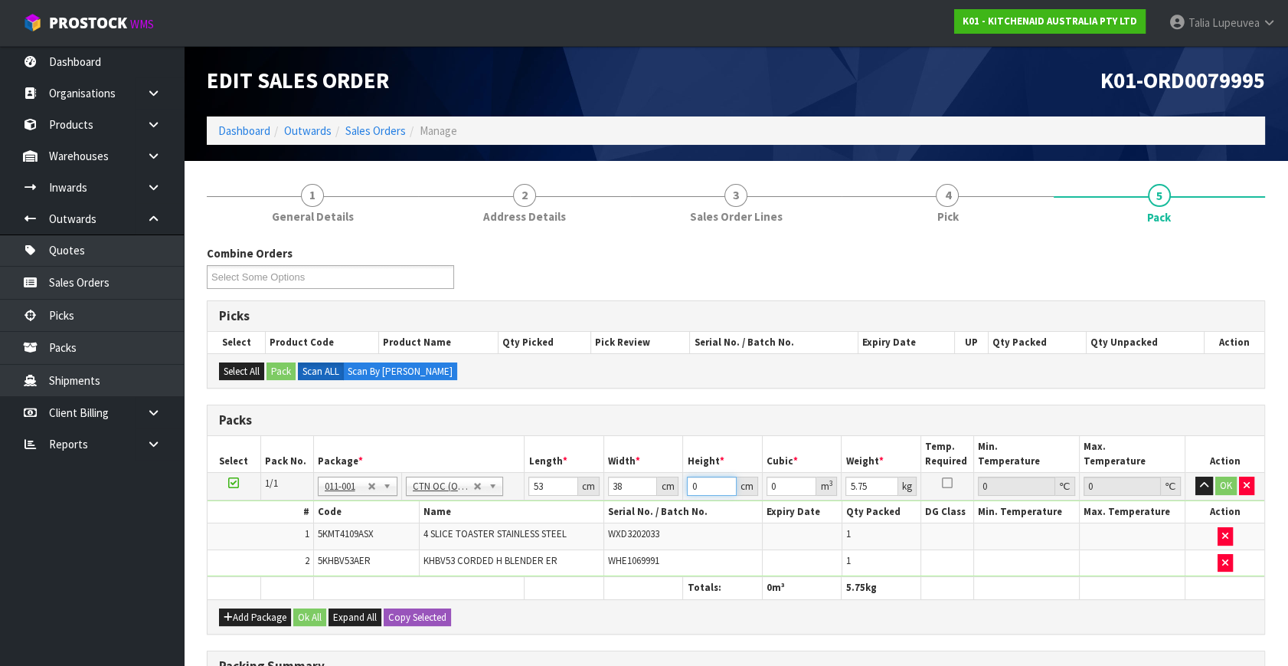
type input "2"
type input "0.004028"
type input "28"
type input "0.056392"
type input "28"
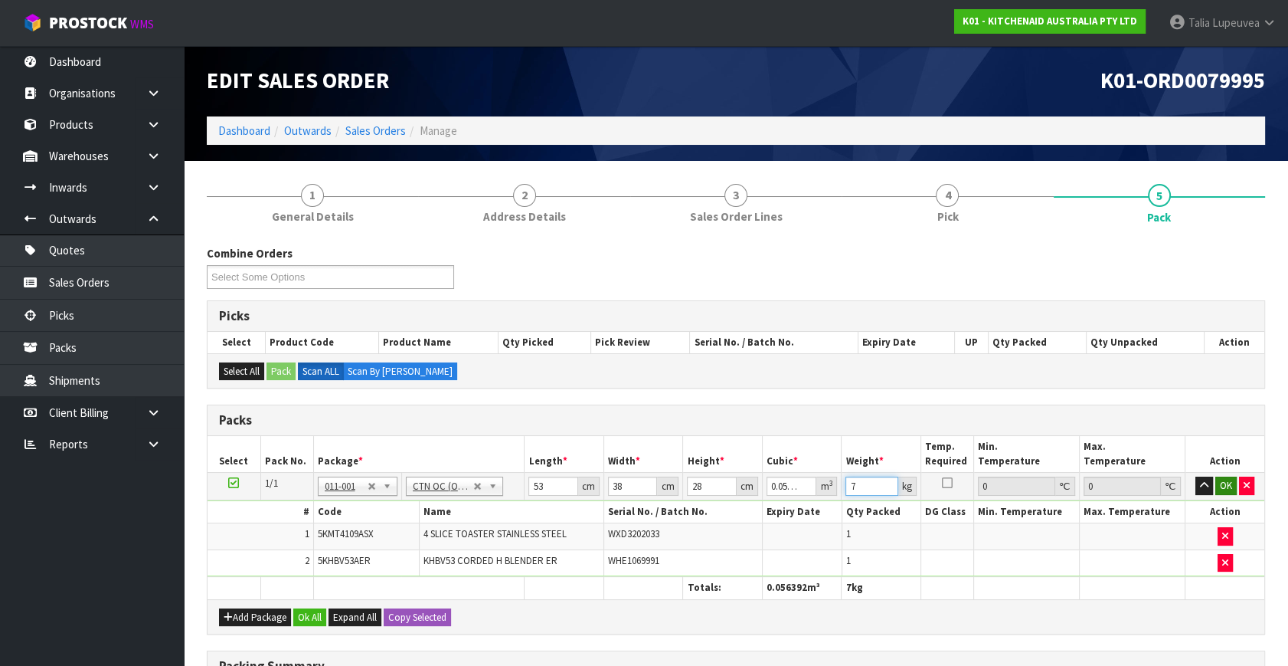
type input "7"
click at [1234, 488] on button "OK" at bounding box center [1226, 485] width 21 height 18
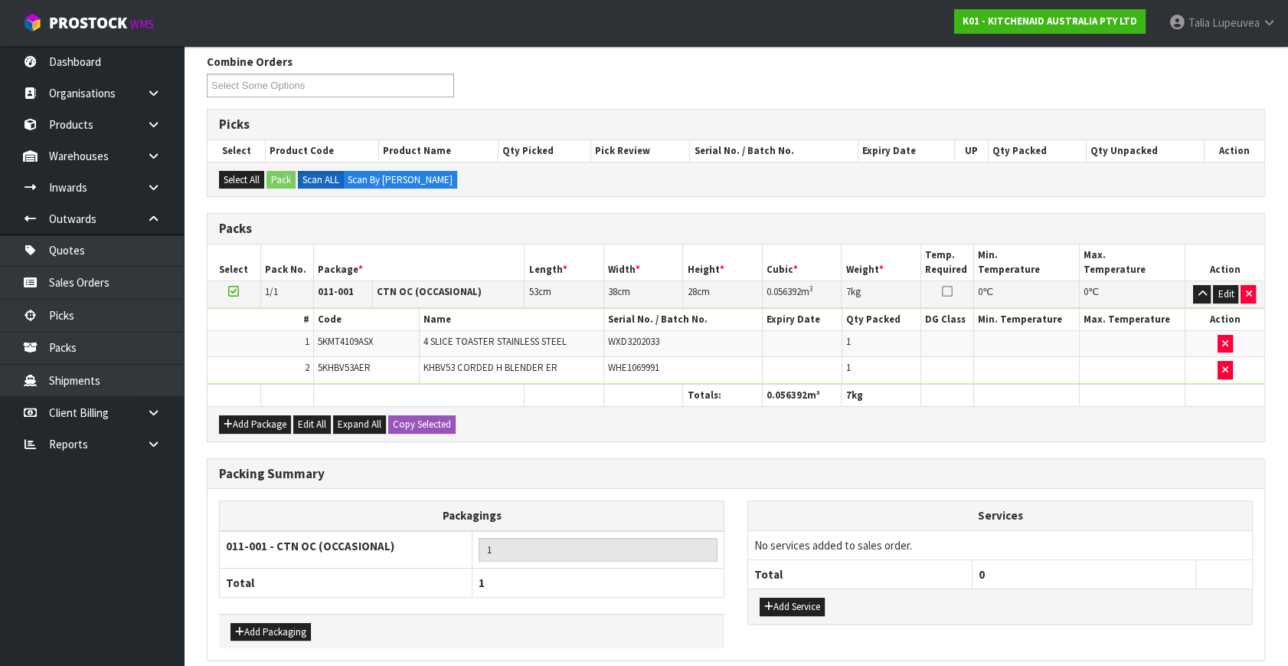
scroll to position [254, 0]
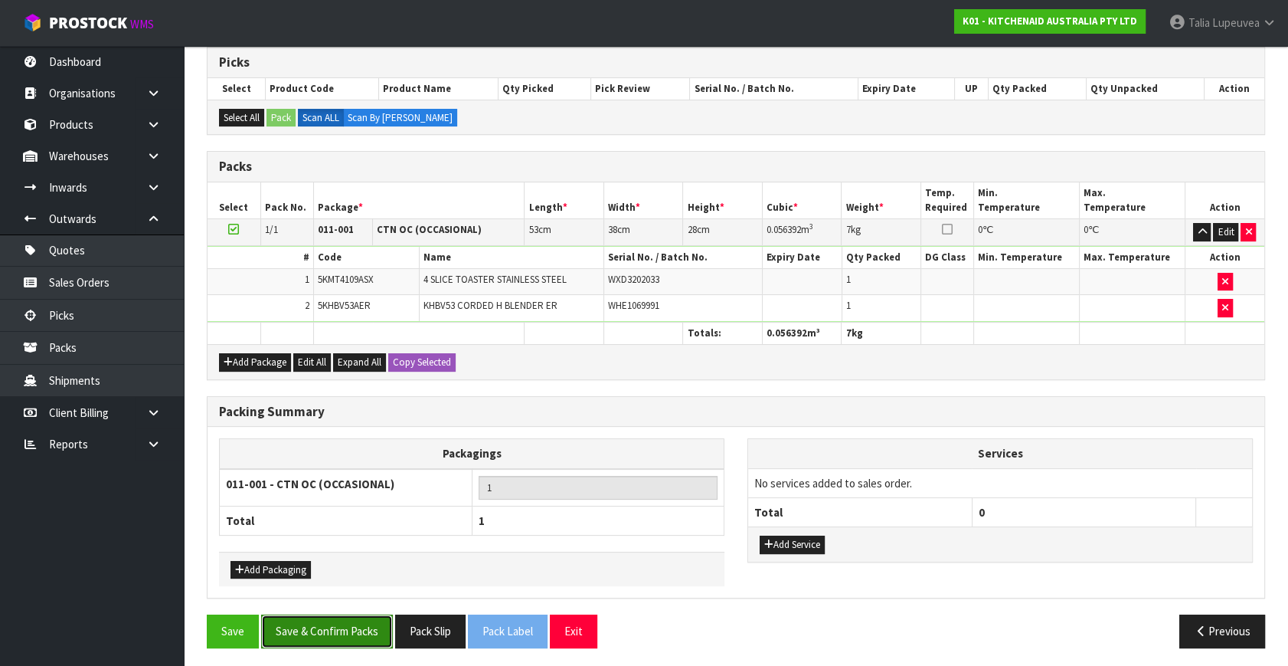
click at [342, 630] on button "Save & Confirm Packs" at bounding box center [327, 630] width 132 height 33
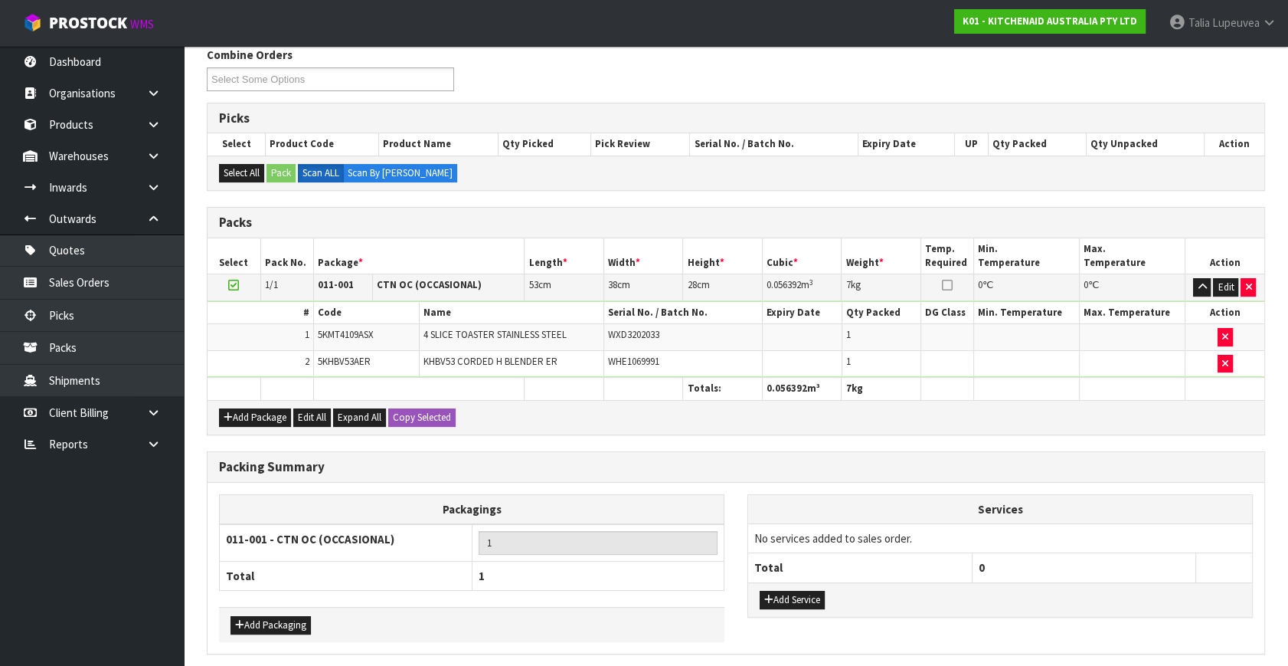
scroll to position [0, 0]
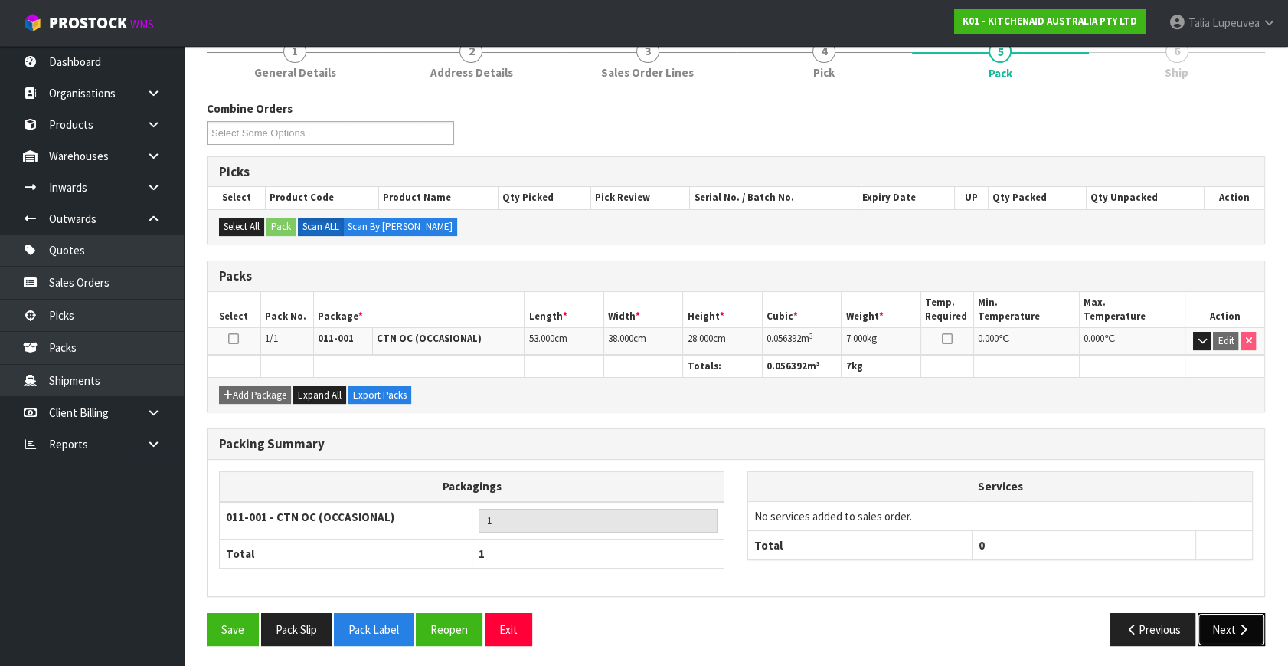
click at [1219, 623] on button "Next" at bounding box center [1231, 629] width 67 height 33
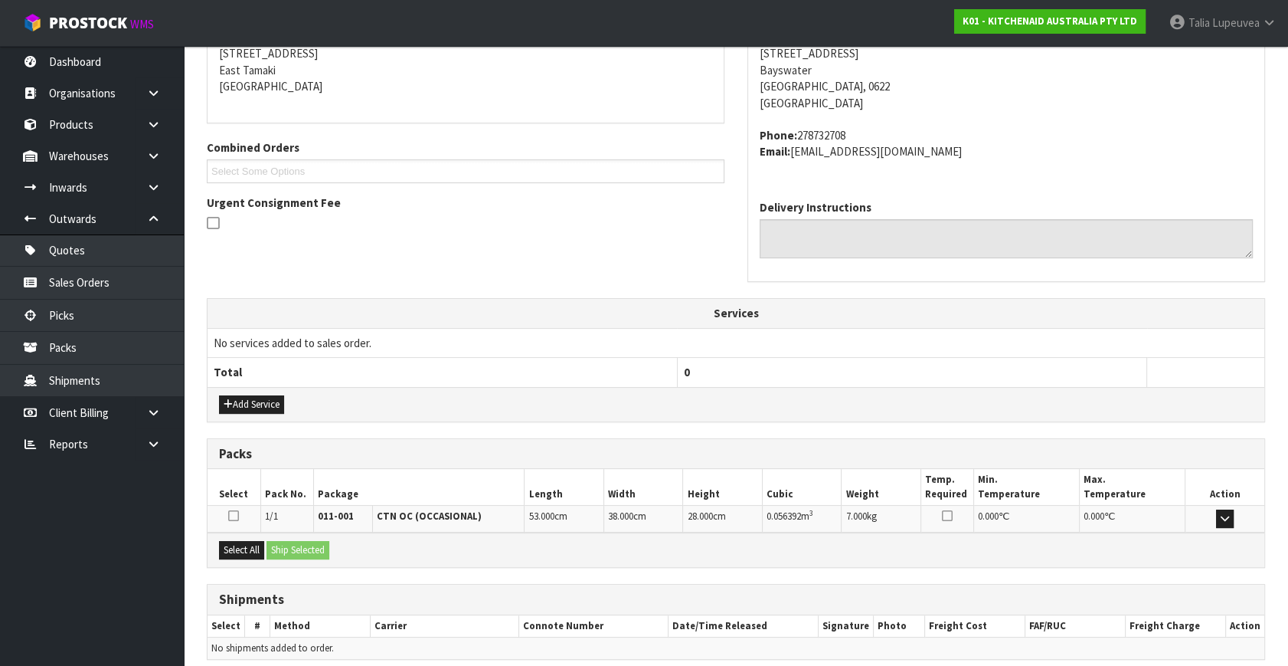
scroll to position [377, 0]
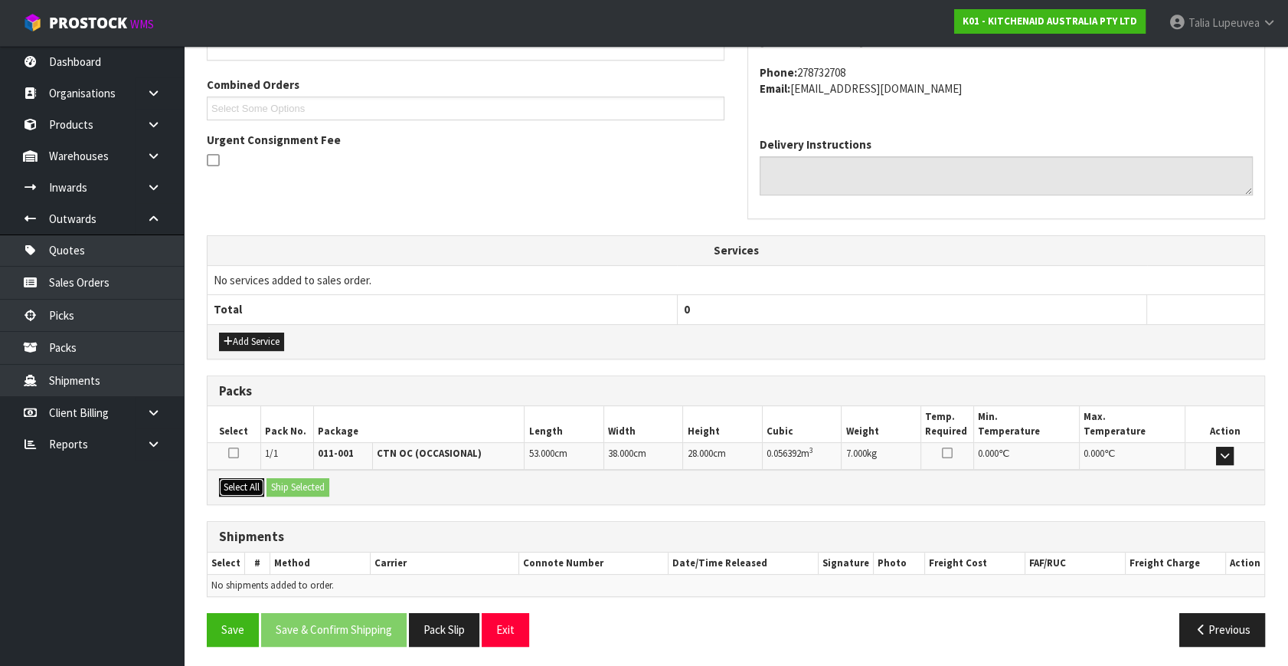
click at [251, 478] on button "Select All" at bounding box center [241, 487] width 45 height 18
click at [296, 478] on button "Ship Selected" at bounding box center [298, 487] width 63 height 18
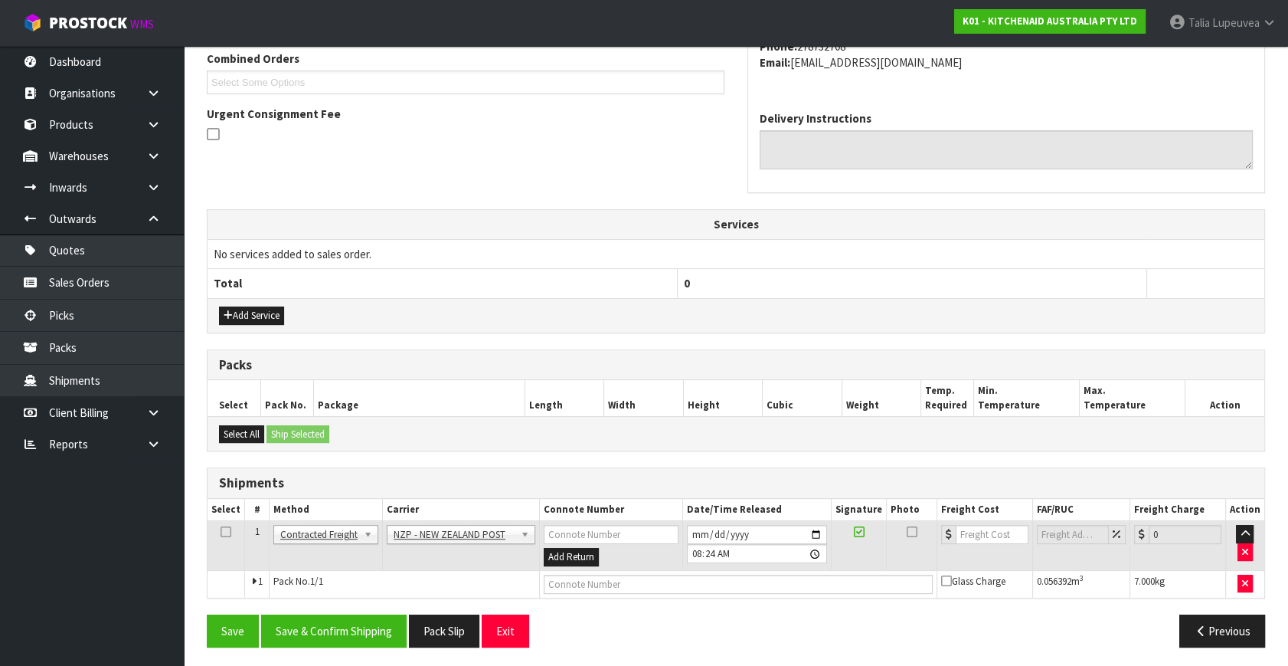
scroll to position [404, 0]
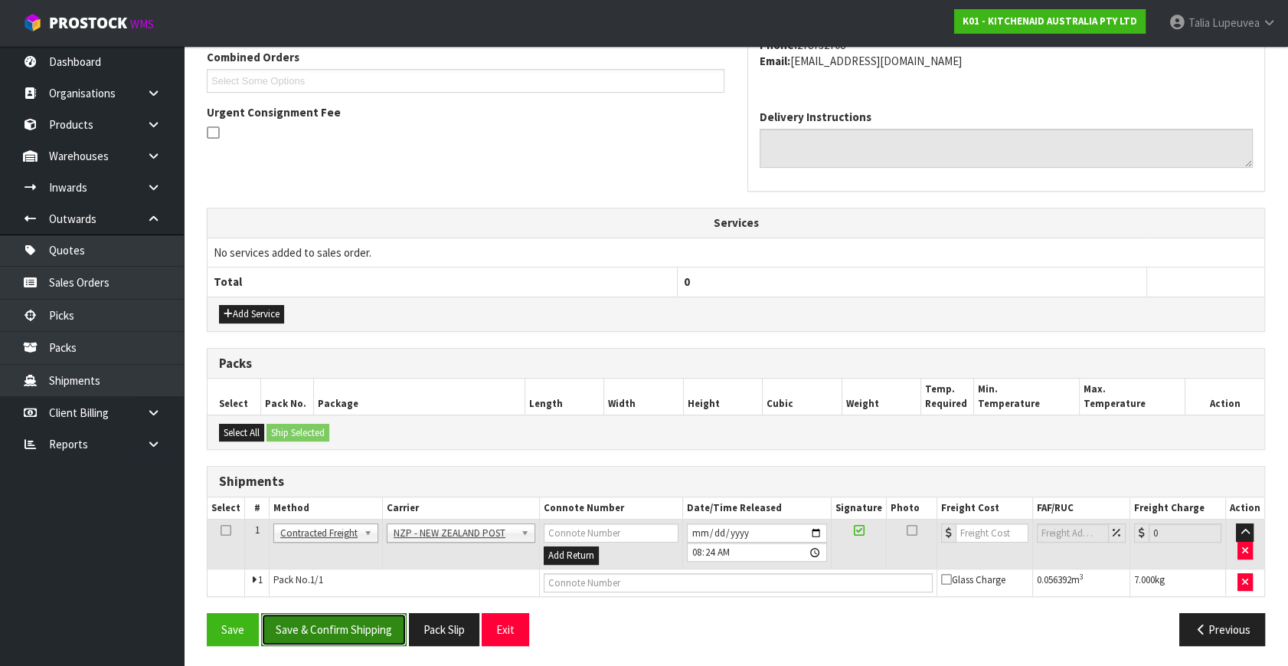
click at [344, 637] on button "Save & Confirm Shipping" at bounding box center [334, 629] width 146 height 33
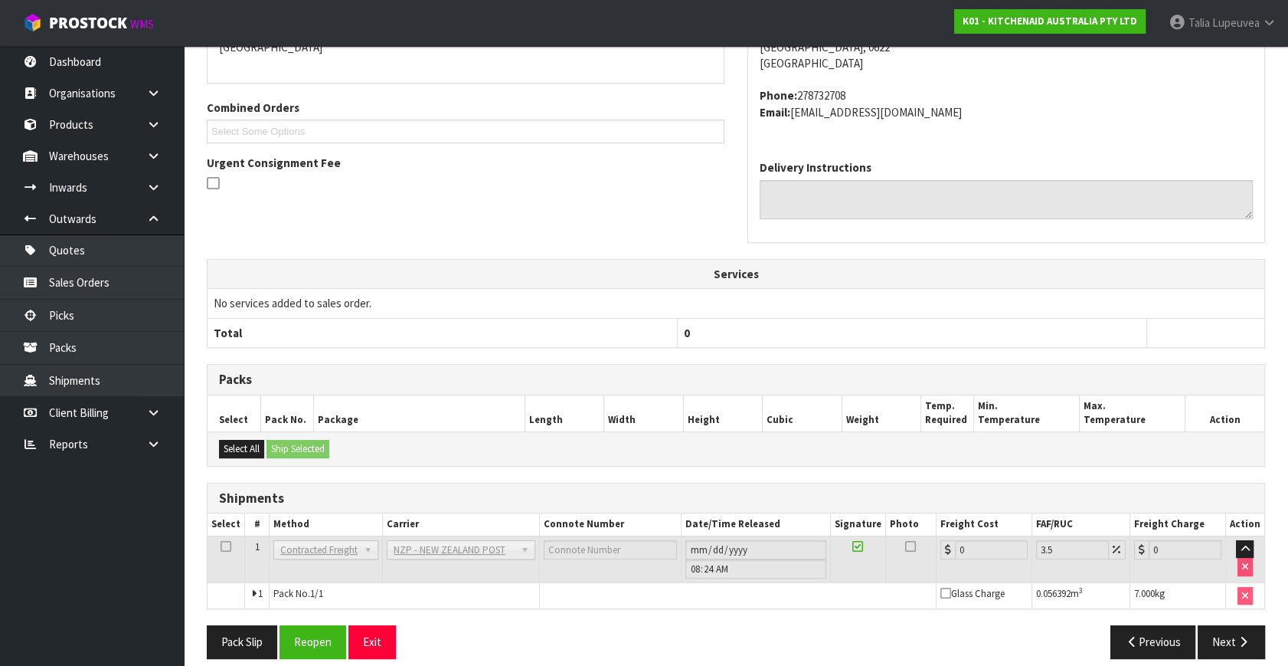
scroll to position [383, 0]
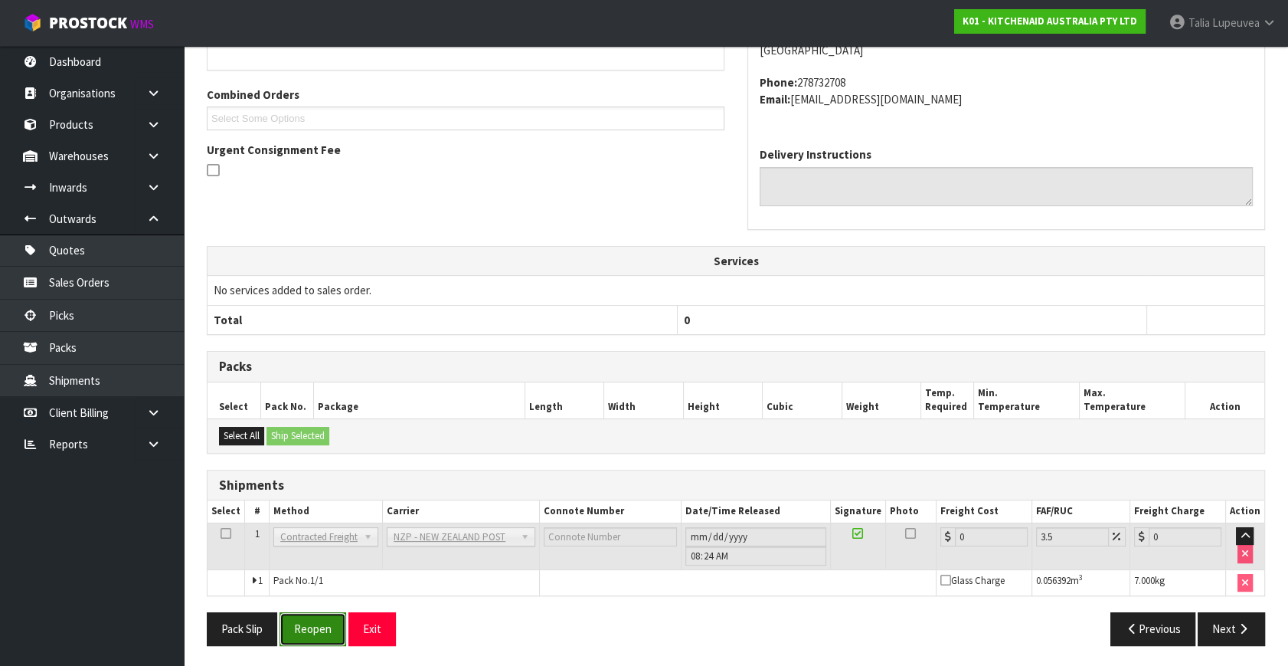
click at [319, 625] on button "Reopen" at bounding box center [313, 628] width 67 height 33
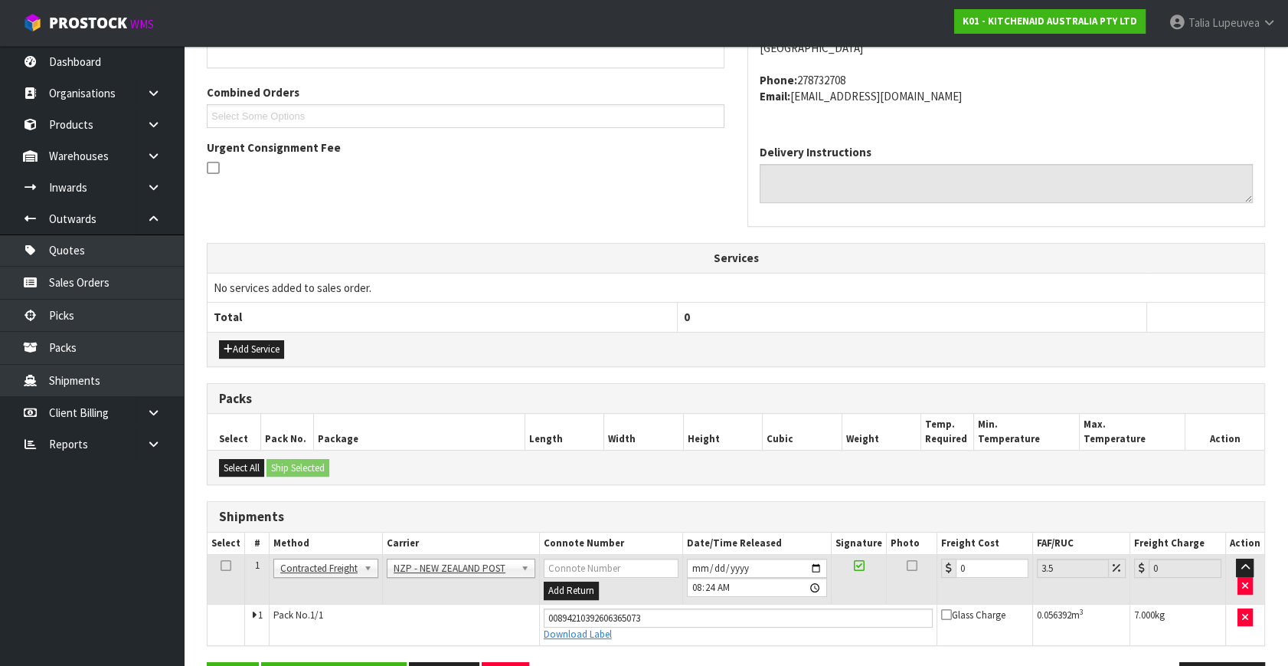
scroll to position [419, 0]
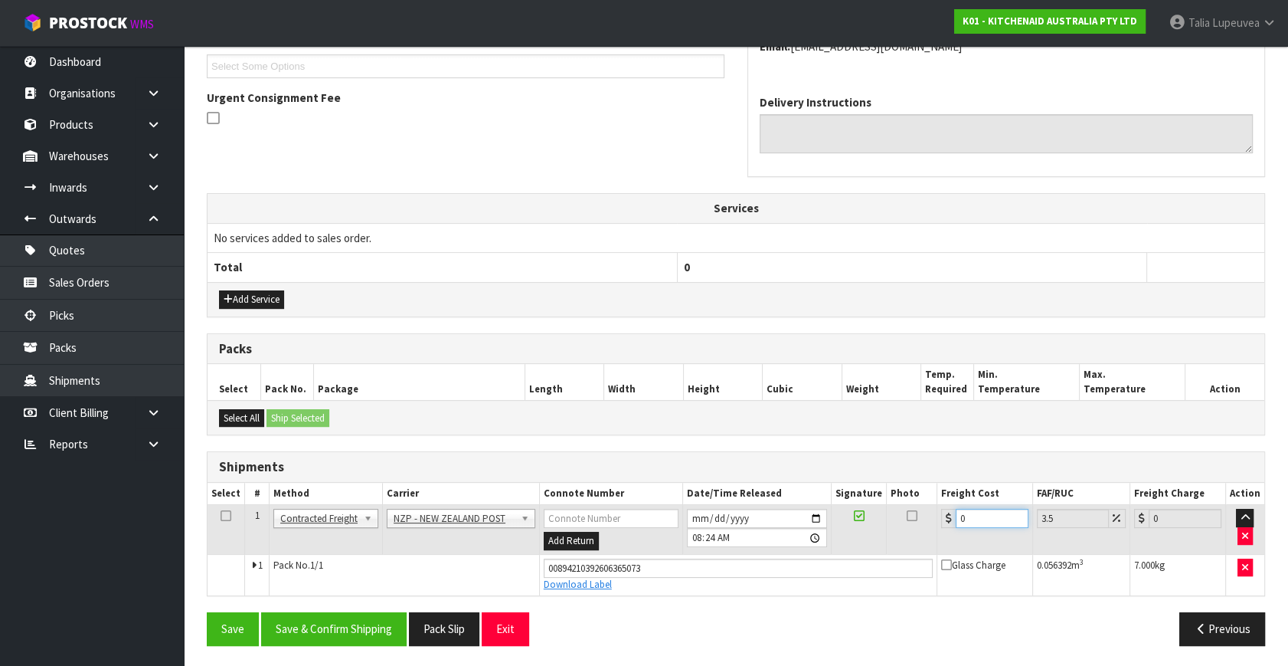
drag, startPoint x: 973, startPoint y: 515, endPoint x: 911, endPoint y: 504, distance: 63.0
click at [922, 507] on tr "1 Client Local Pickup Customer Local Pickup Company Freight Contracted Freight …" at bounding box center [736, 530] width 1057 height 50
type input "4"
type input "4.14"
type input "4.3"
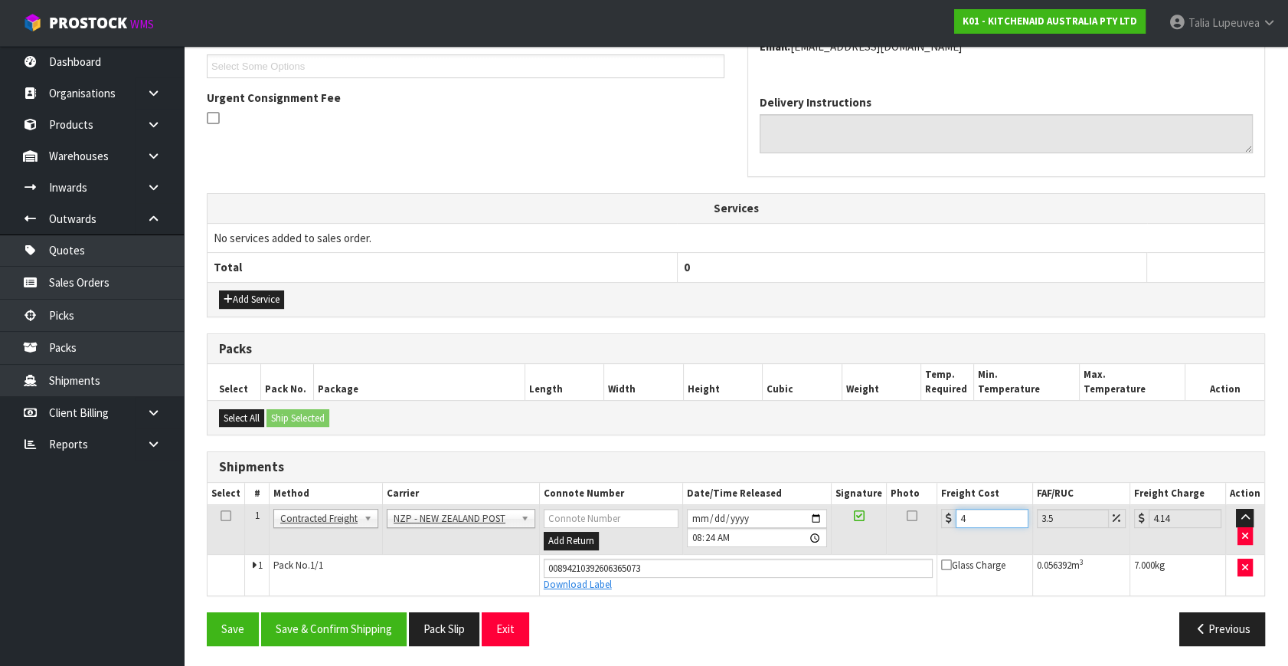
type input "4.45"
type input "4.33"
type input "4.48"
type input "4.33"
click at [379, 615] on button "Save & Confirm Shipping" at bounding box center [334, 628] width 146 height 33
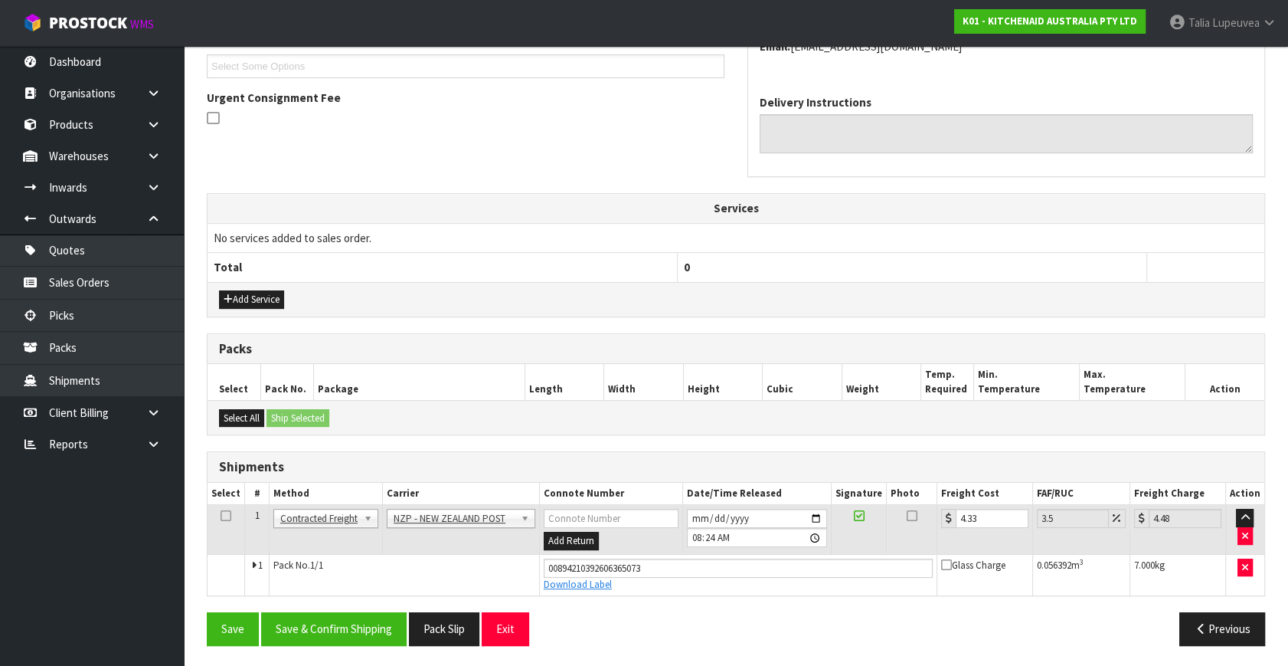
scroll to position [0, 0]
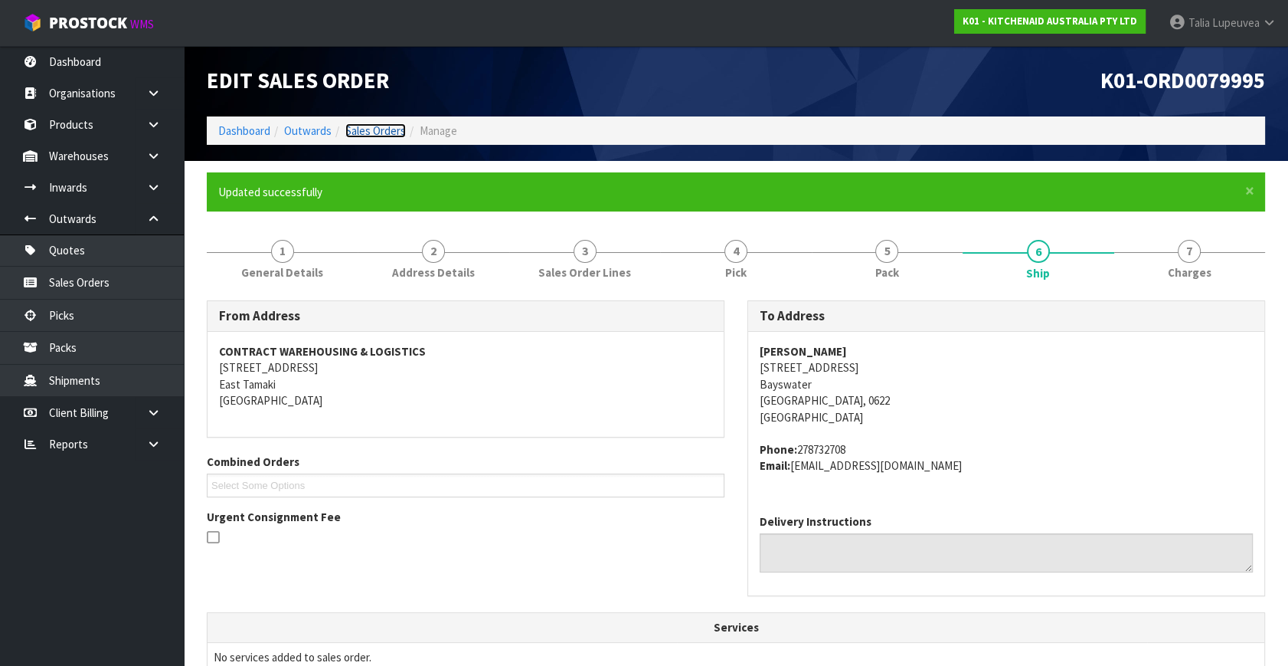
click at [355, 124] on link "Sales Orders" at bounding box center [375, 130] width 61 height 15
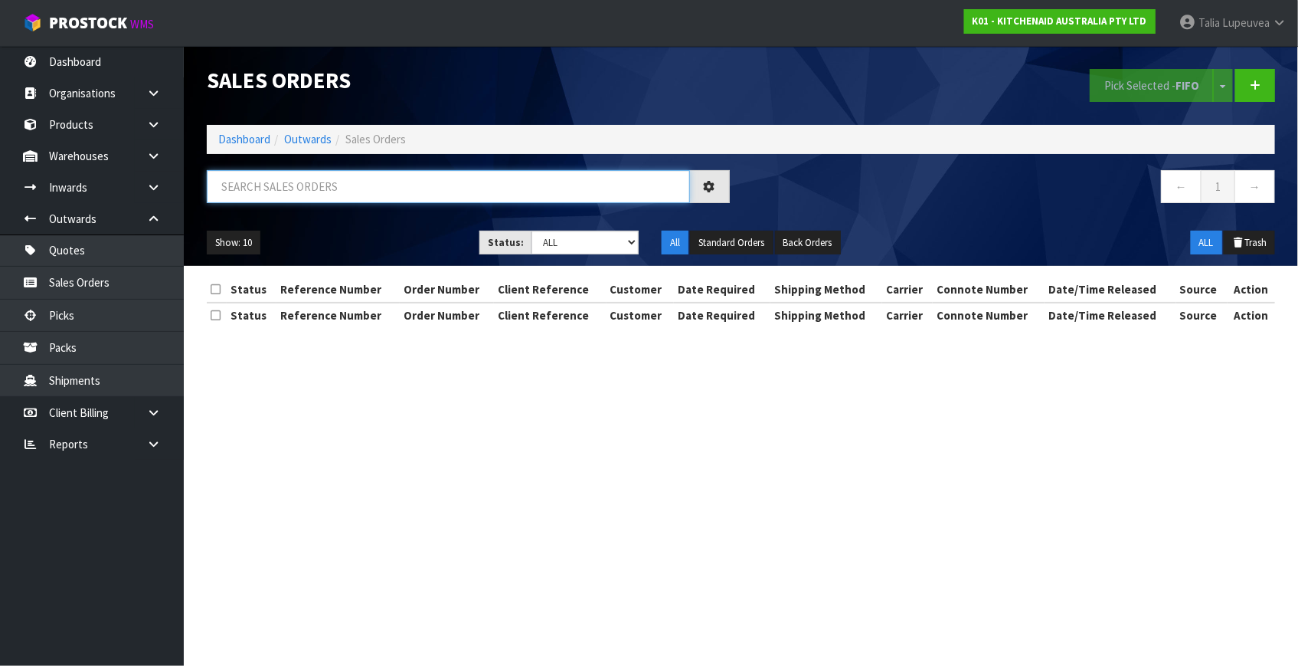
click at [378, 188] on input "text" at bounding box center [448, 186] width 483 height 33
type input "JOB-0415495"
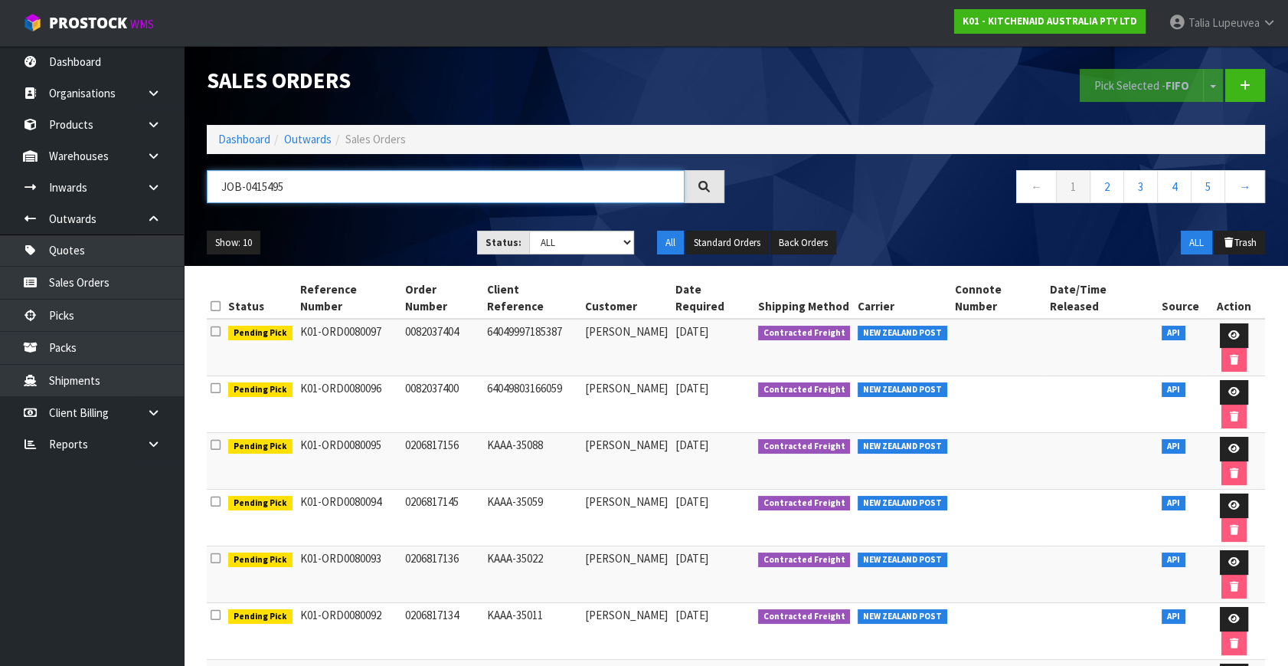
drag, startPoint x: 326, startPoint y: 175, endPoint x: 191, endPoint y: 211, distance: 139.7
click at [208, 201] on input "JOB-0415495" at bounding box center [446, 186] width 478 height 33
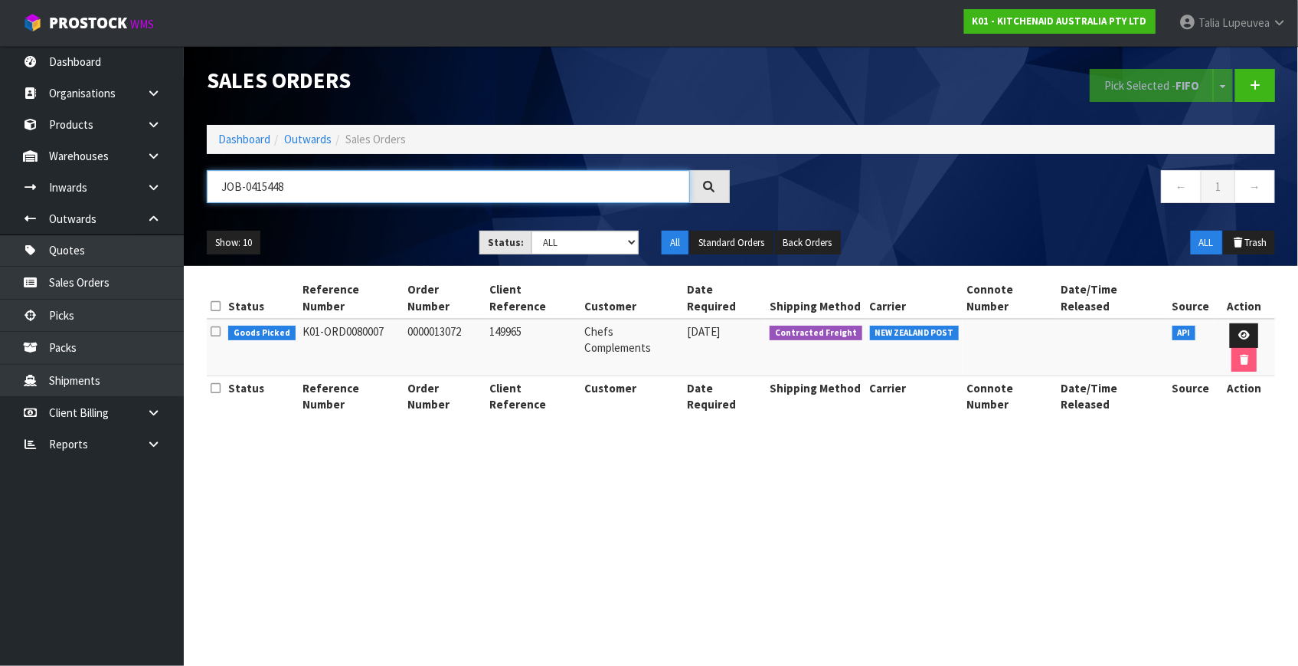
type input "JOB-0415448"
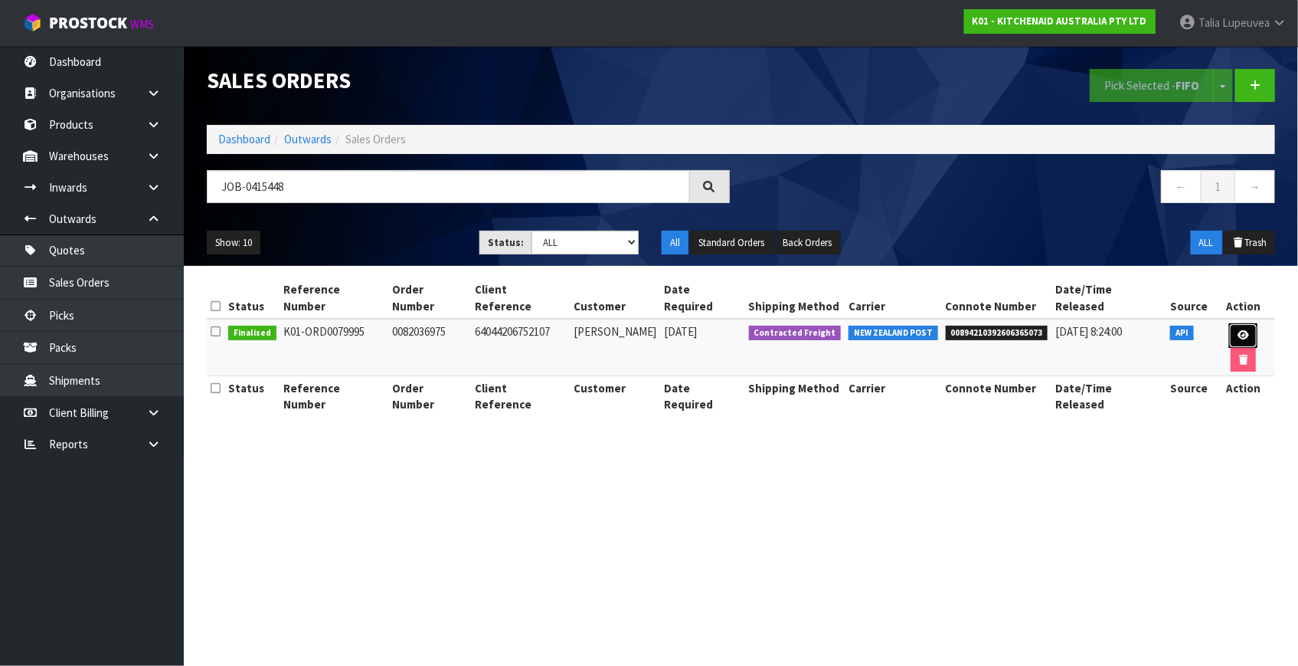
click at [1238, 330] on icon at bounding box center [1243, 335] width 11 height 10
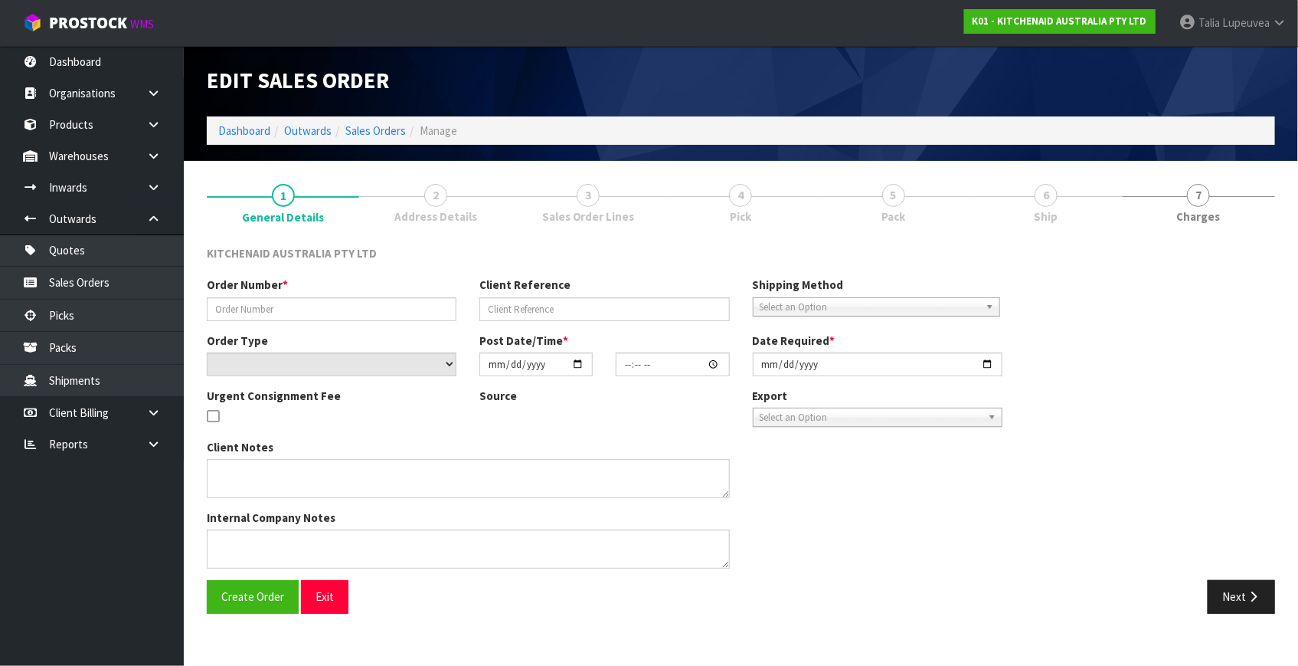
type input "0082036975"
type input "64044206752107"
select select "number:0"
type input "[DATE]"
type input "12:40:08.000"
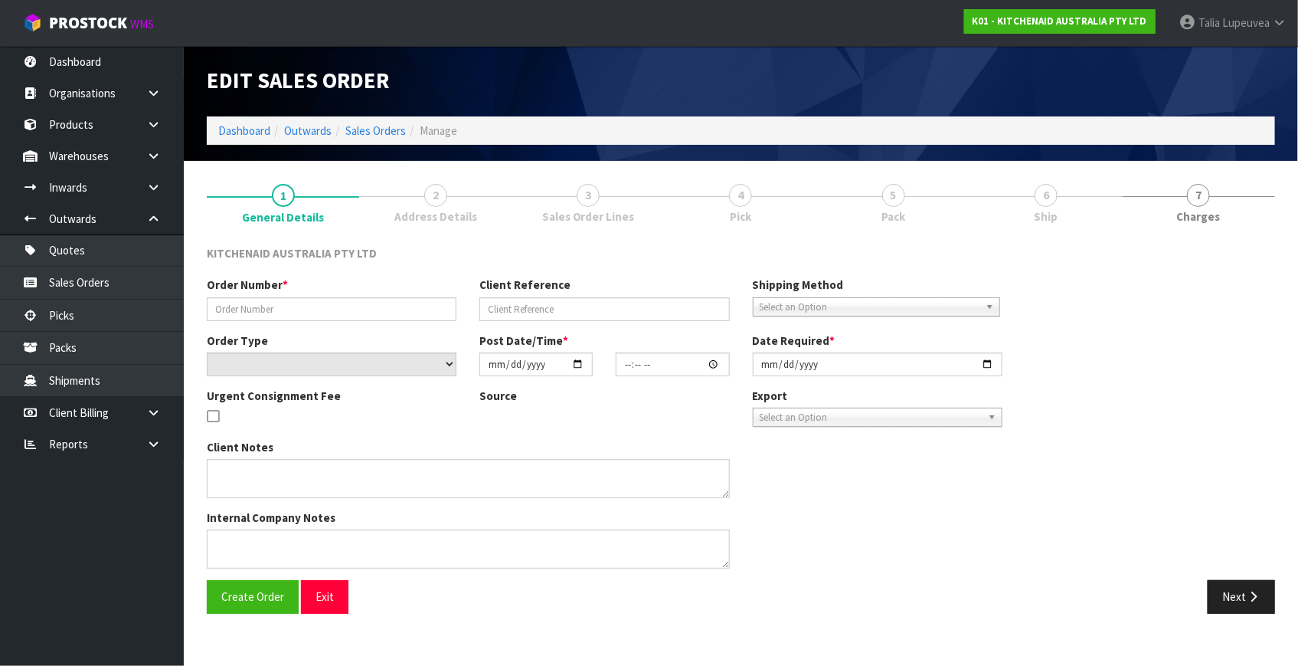
type input "[DATE]"
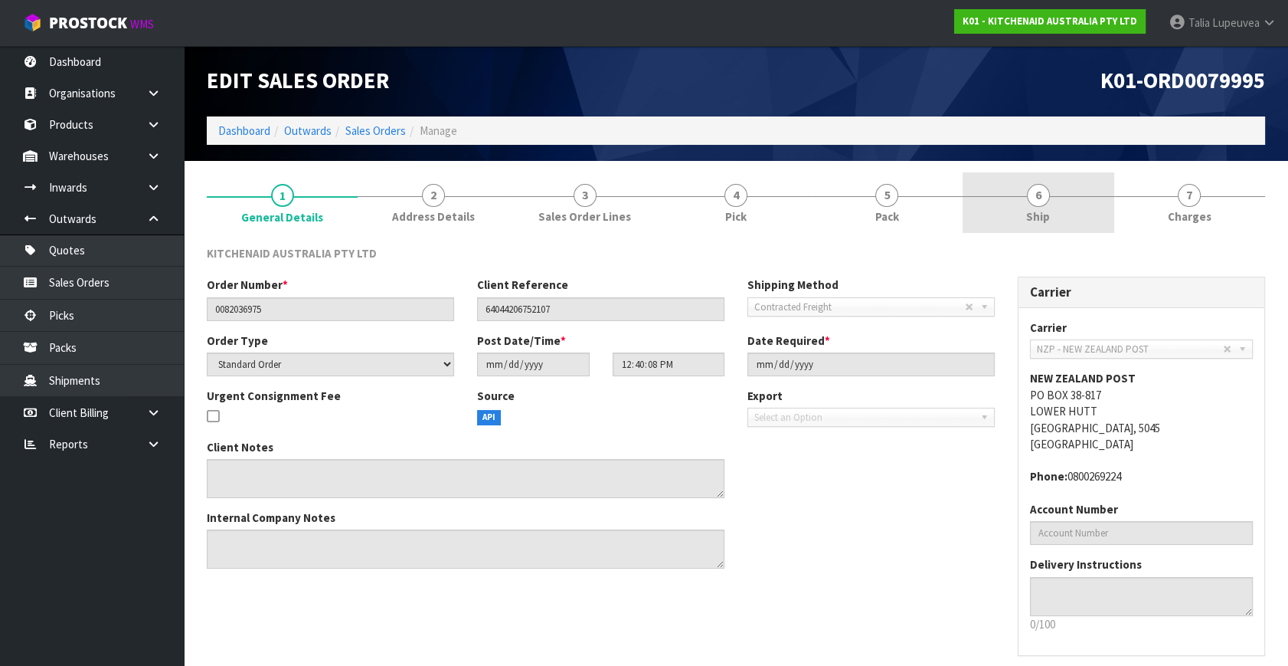
click at [1063, 214] on link "6 Ship" at bounding box center [1038, 202] width 151 height 61
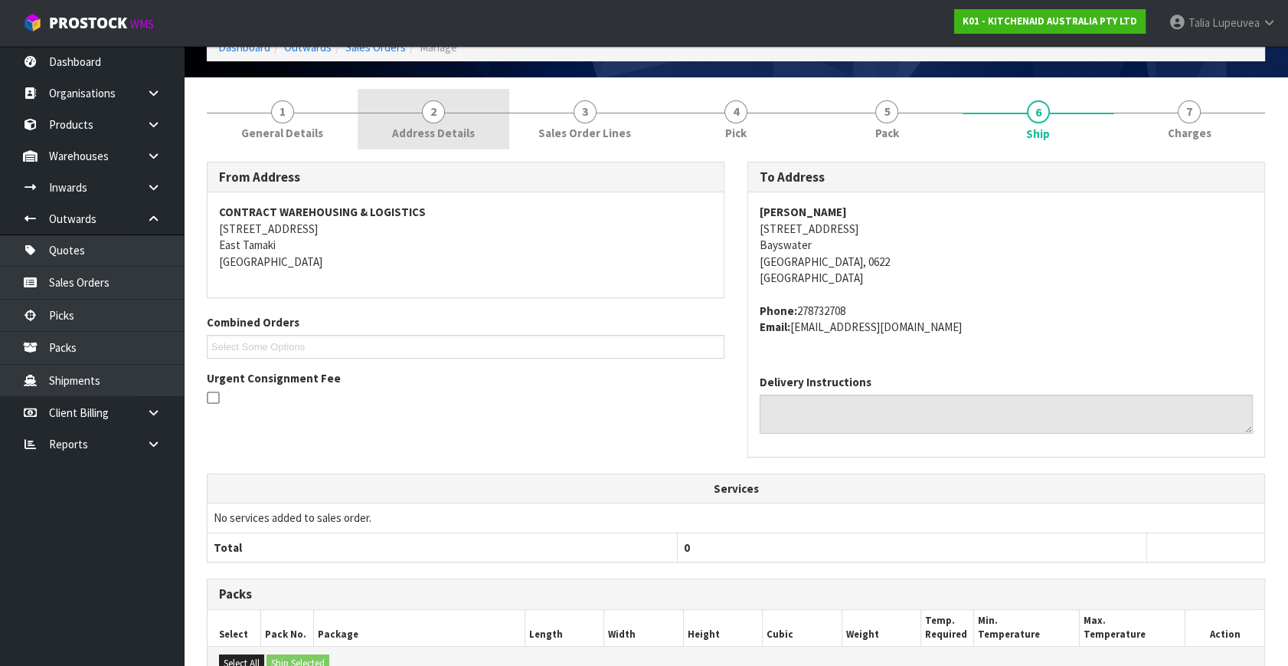
drag, startPoint x: 947, startPoint y: 381, endPoint x: 498, endPoint y: 189, distance: 488.0
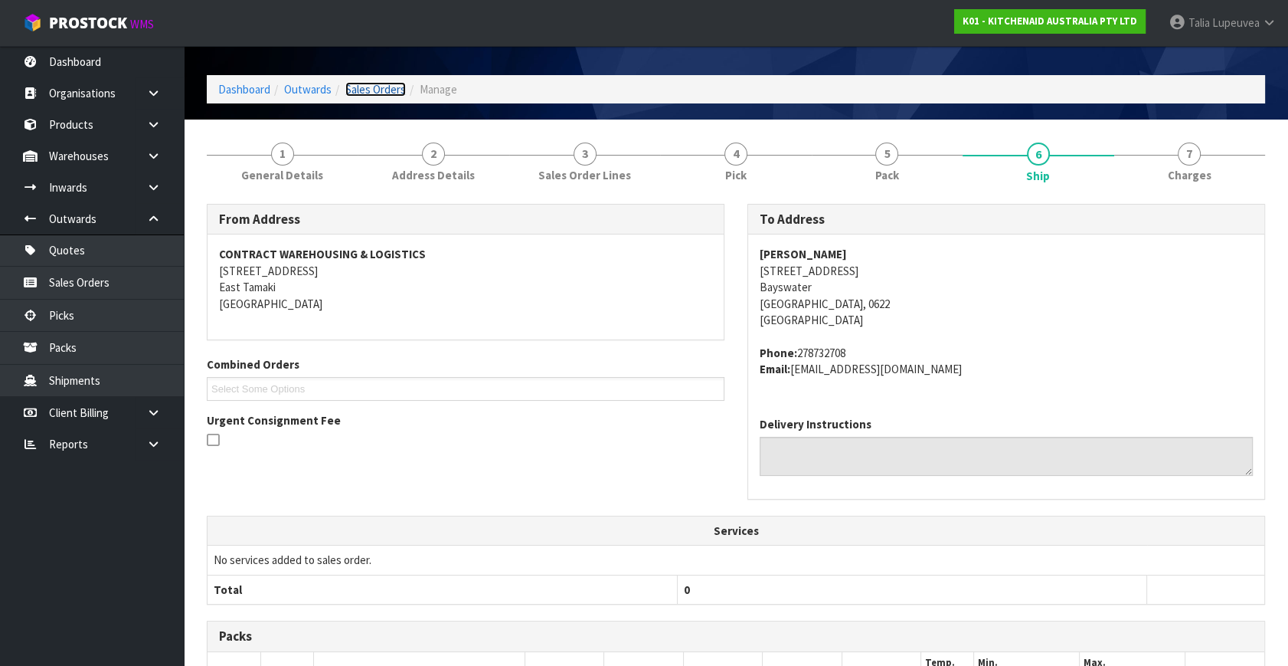
click at [383, 88] on link "Sales Orders" at bounding box center [375, 89] width 61 height 15
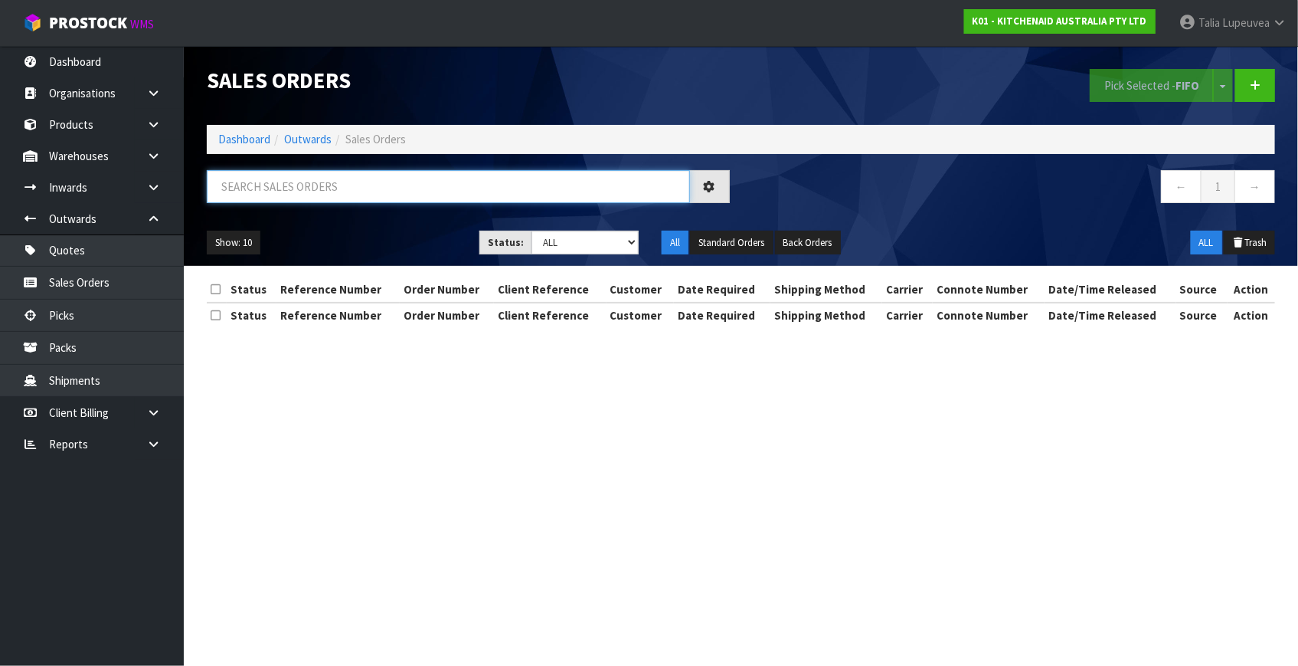
click at [380, 188] on input "text" at bounding box center [448, 186] width 483 height 33
type input "JOB-0415495"
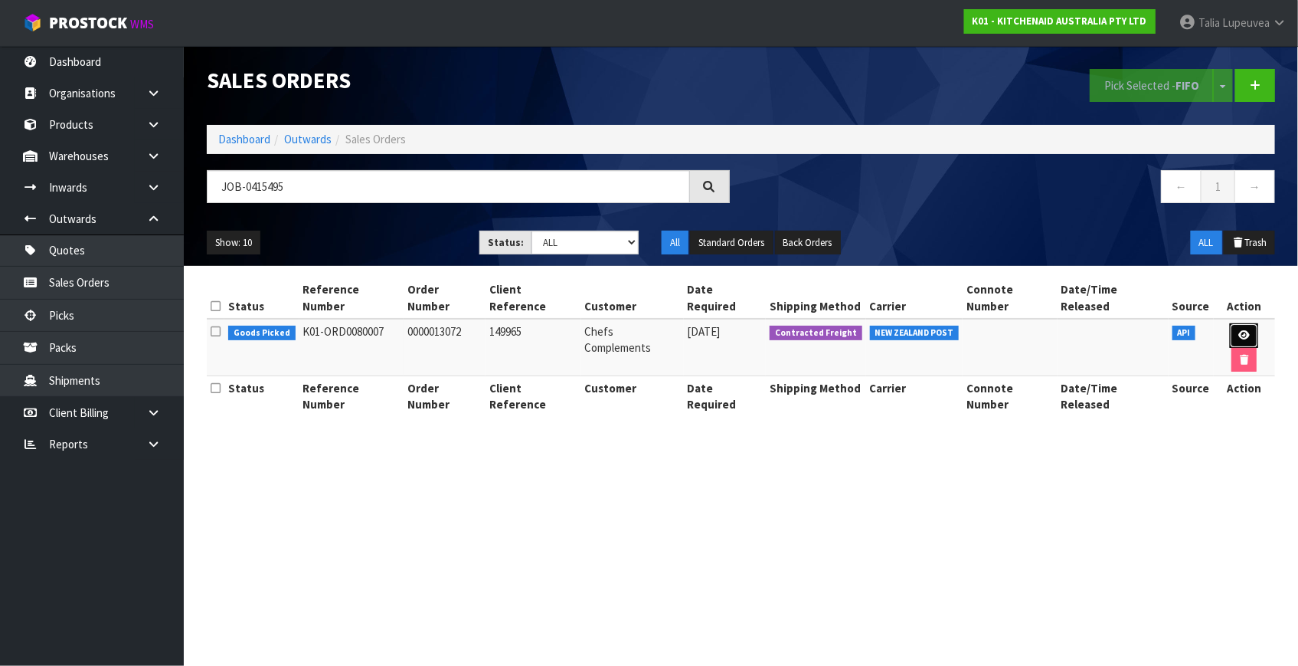
click at [1237, 323] on link at bounding box center [1244, 335] width 28 height 25
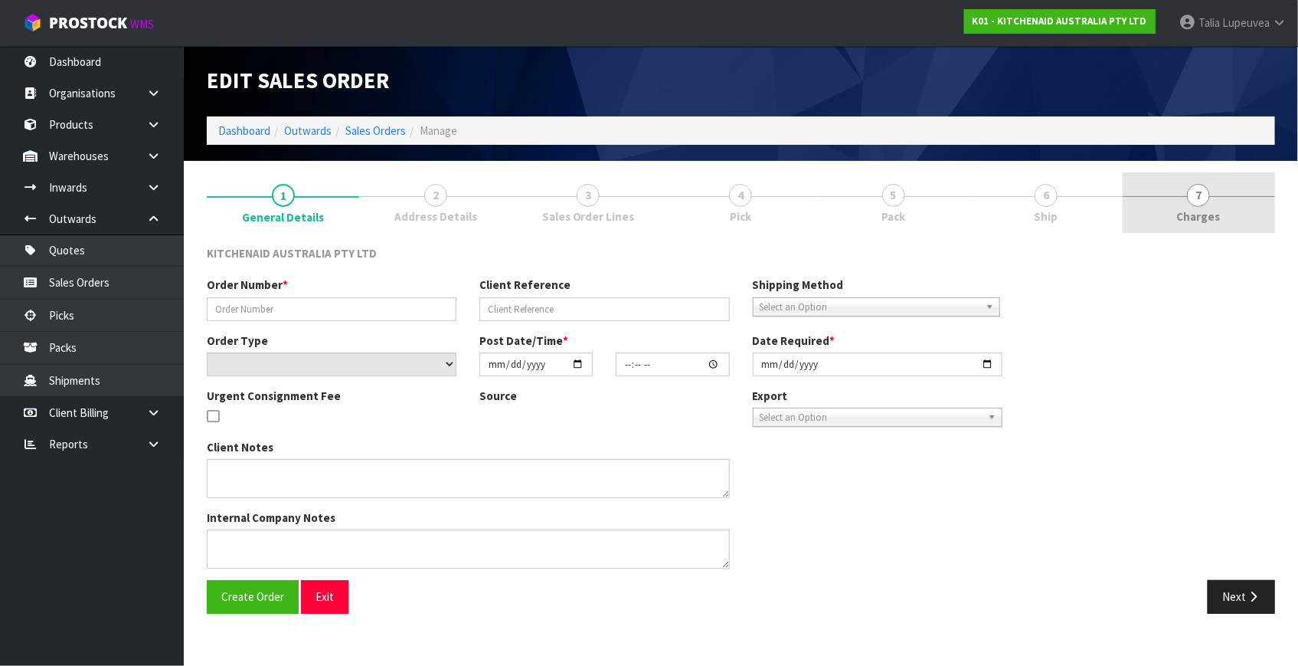
type input "0000013072"
type input "149965"
select select "number:0"
type input "[DATE]"
type input "16:34:16.000"
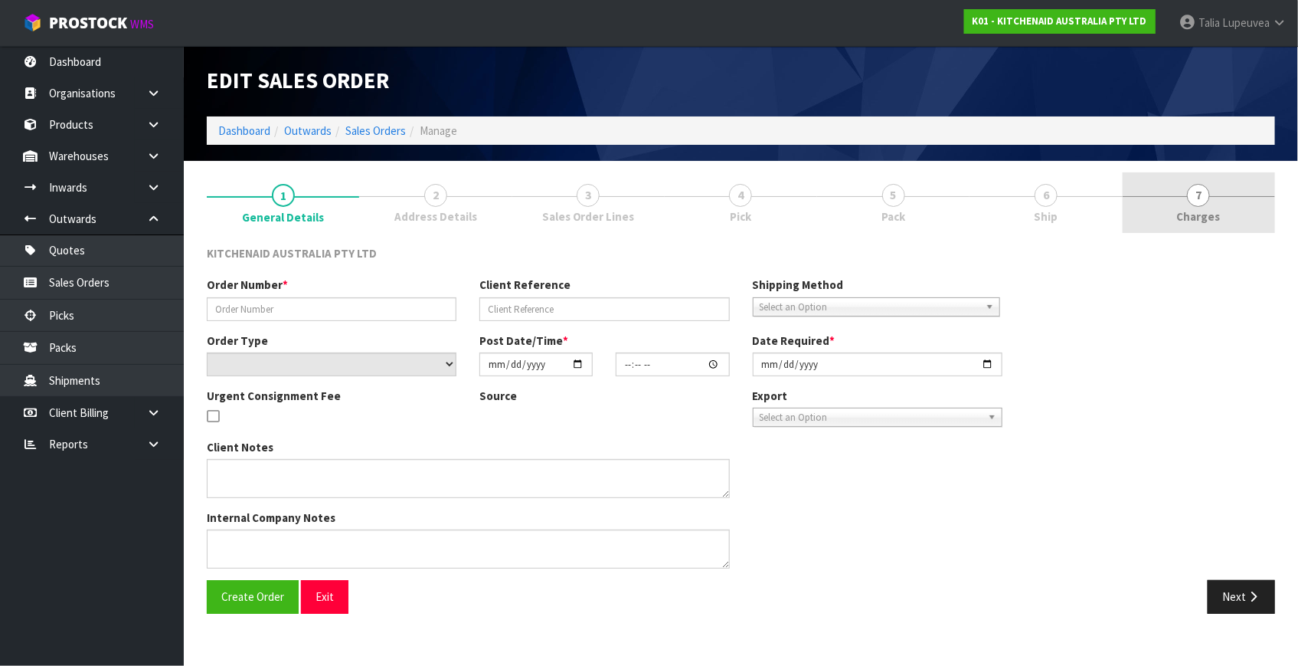
type input "[DATE]"
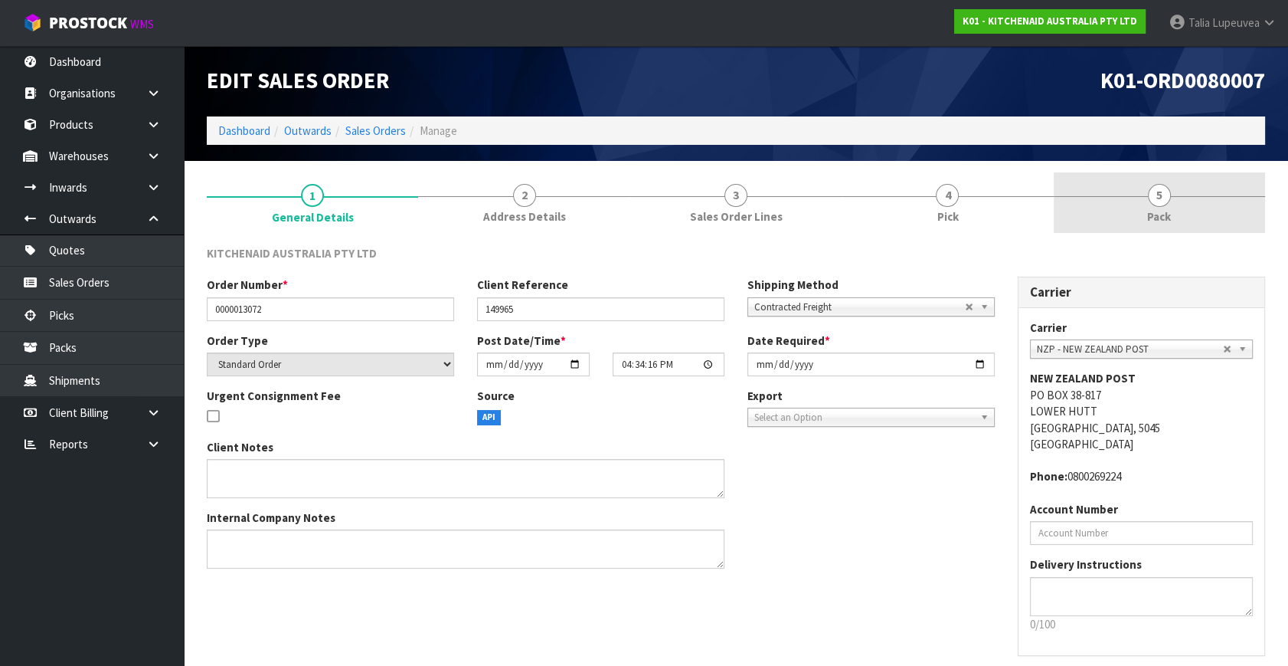
click at [1175, 208] on link "5 Pack" at bounding box center [1159, 202] width 211 height 61
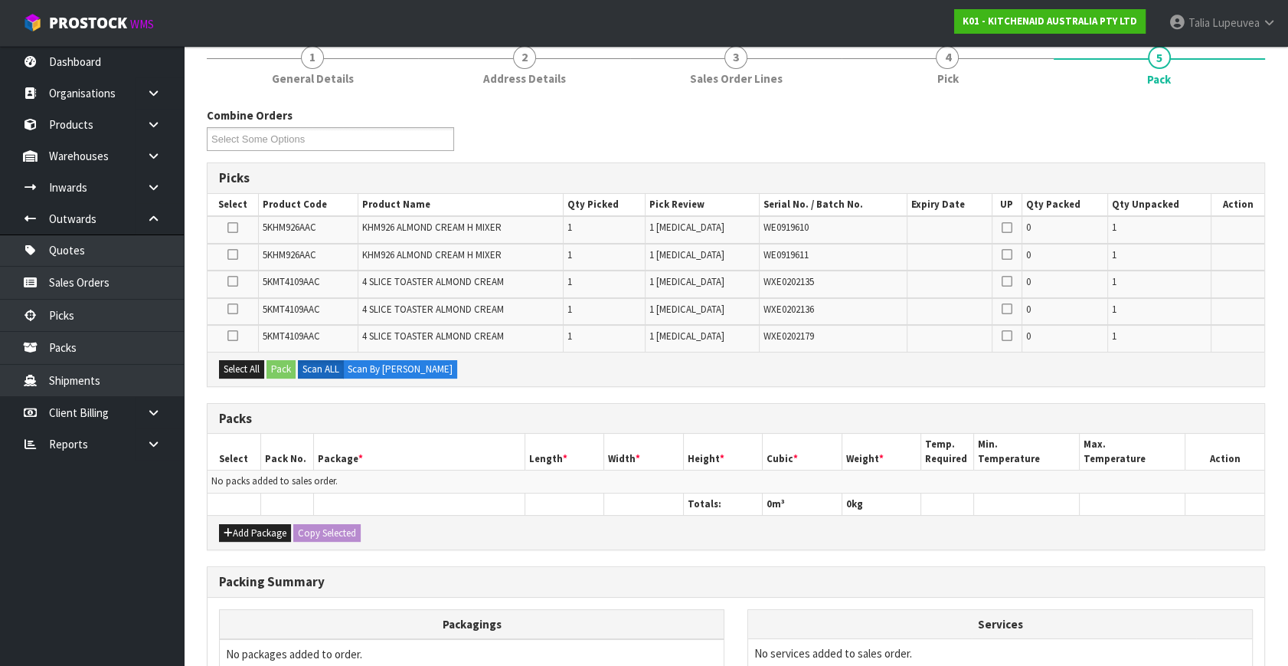
scroll to position [139, 0]
click at [248, 523] on button "Add Package" at bounding box center [255, 532] width 72 height 18
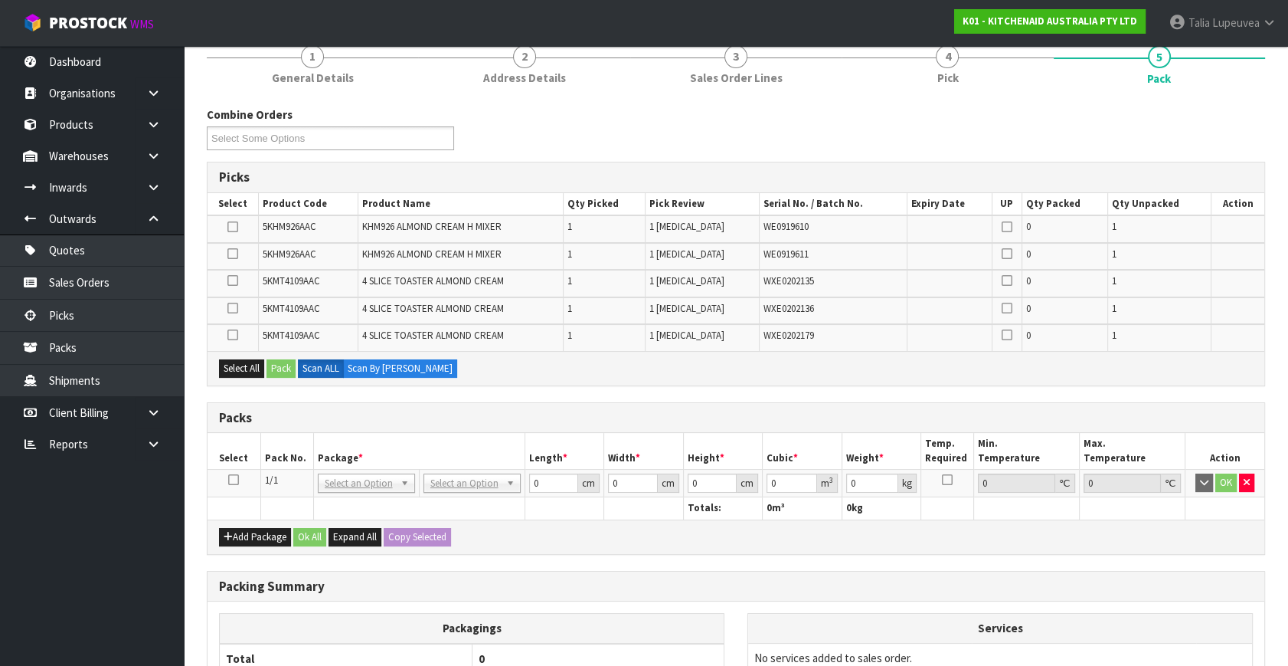
click at [234, 479] on icon at bounding box center [233, 479] width 11 height 1
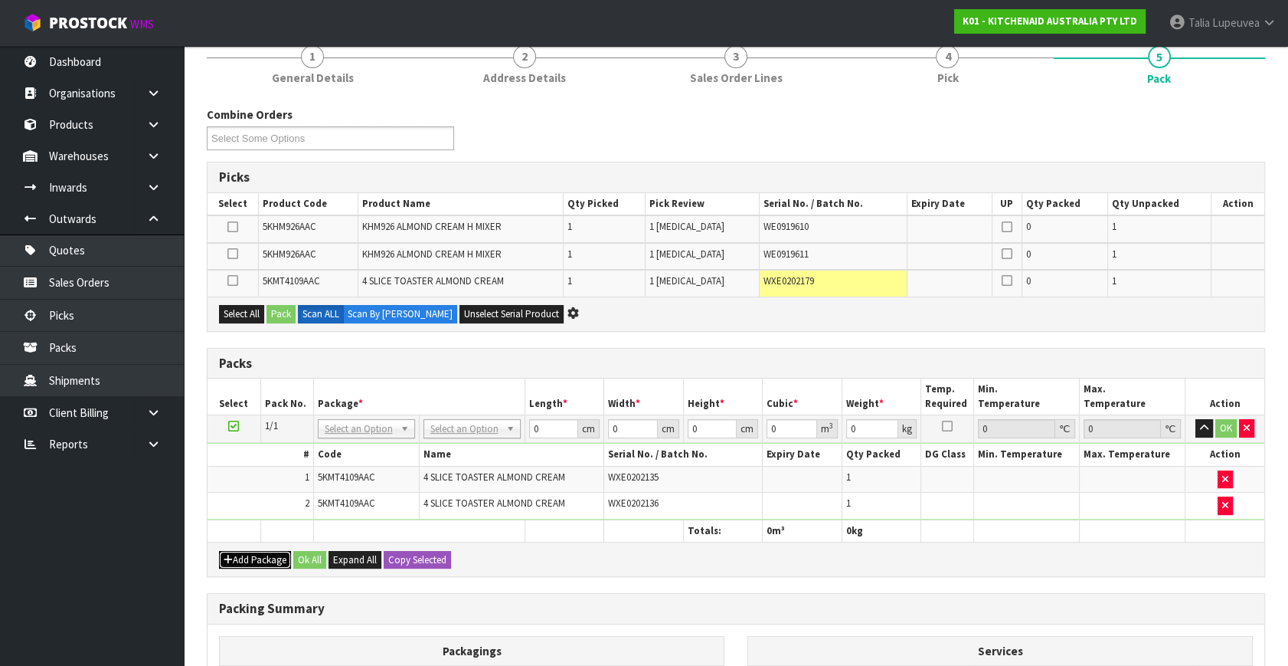
click at [245, 551] on button "Add Package" at bounding box center [255, 560] width 72 height 18
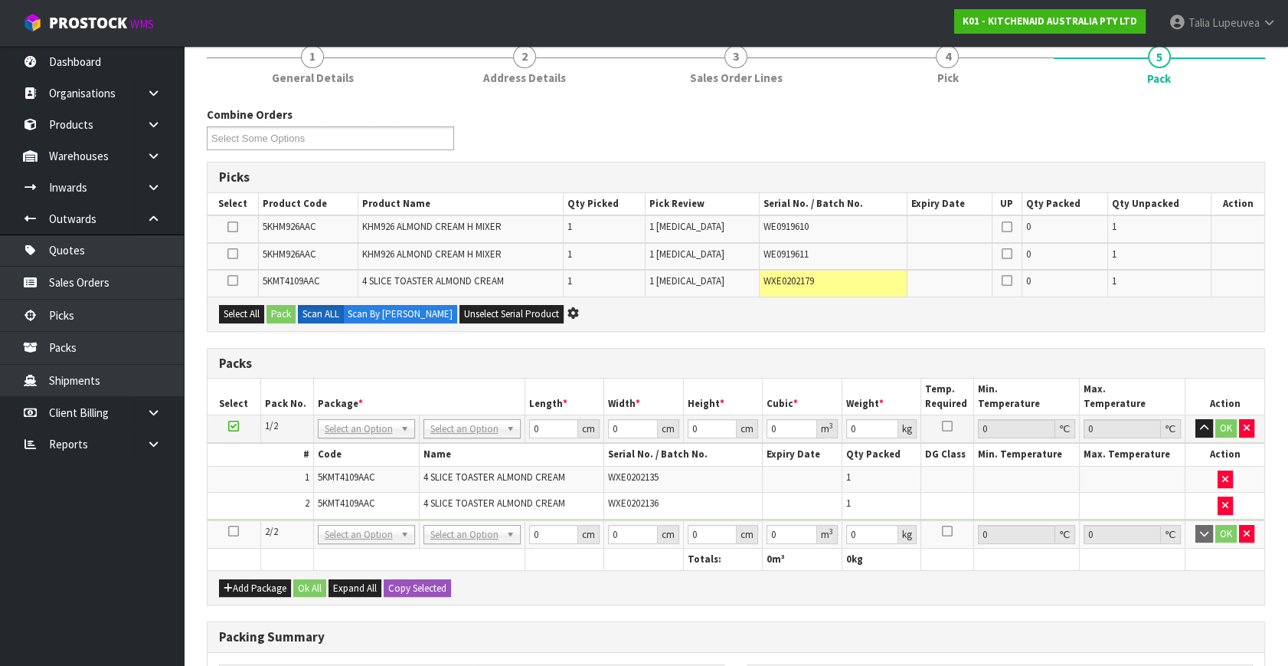
click at [235, 532] on icon at bounding box center [233, 531] width 11 height 1
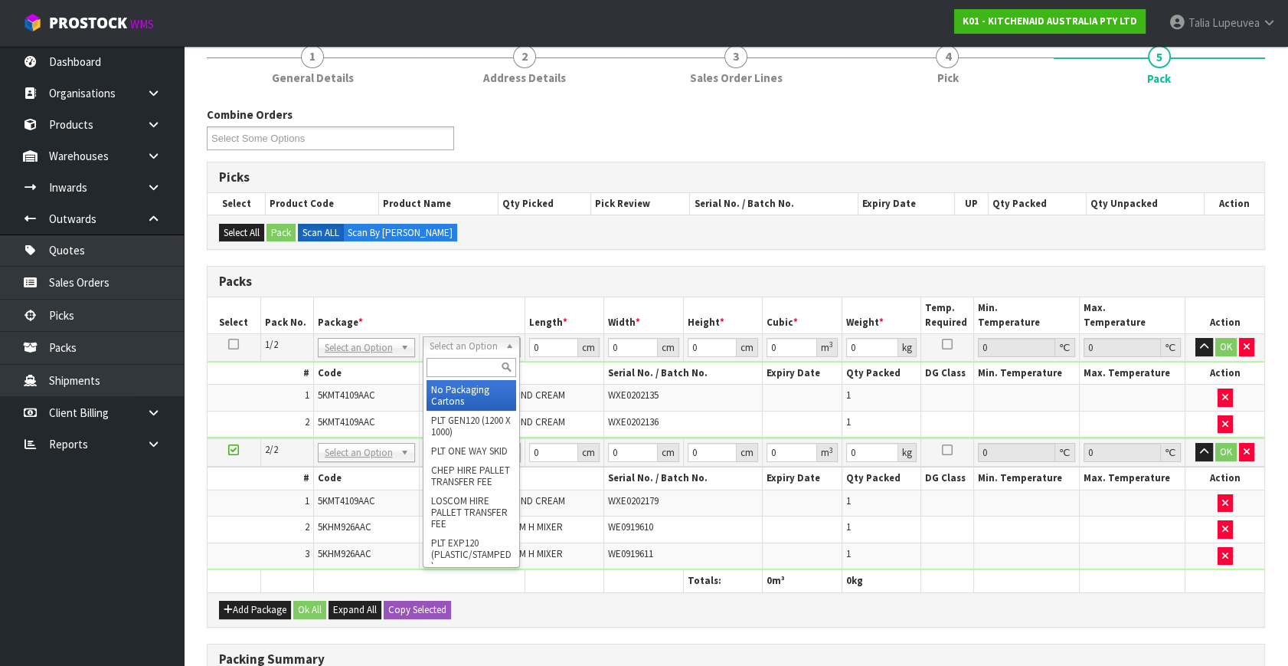
click at [484, 360] on input "text" at bounding box center [472, 367] width 90 height 19
type input "OWN"
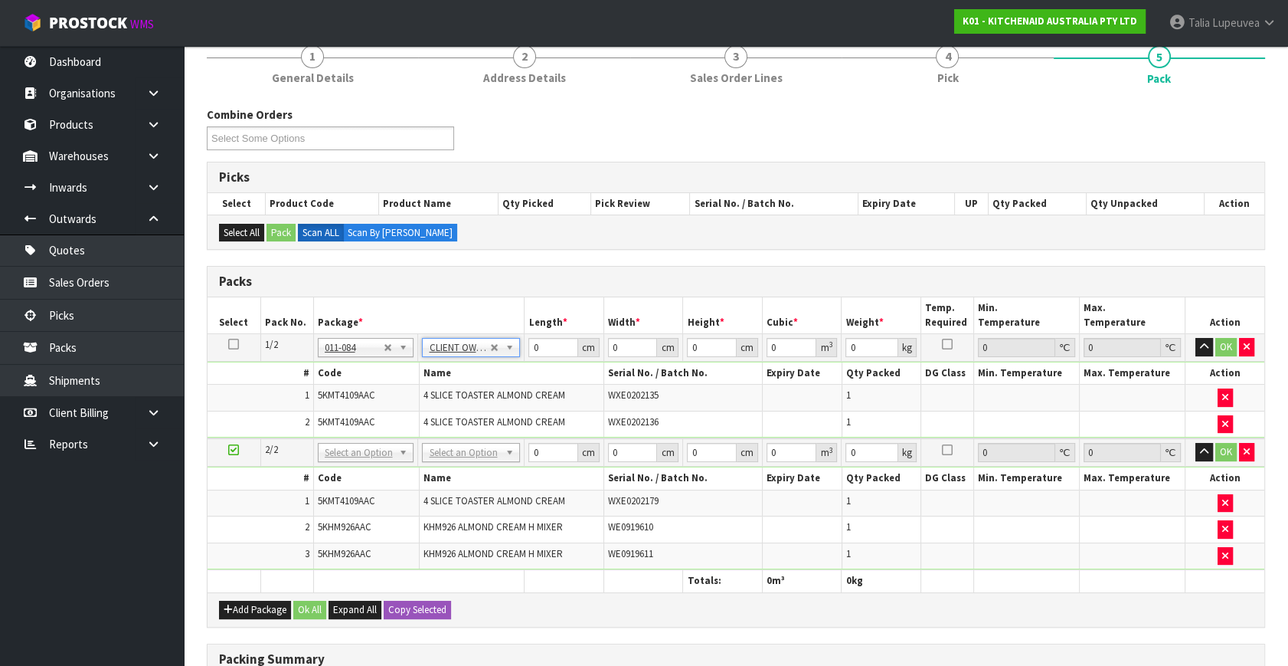
type input "9.1"
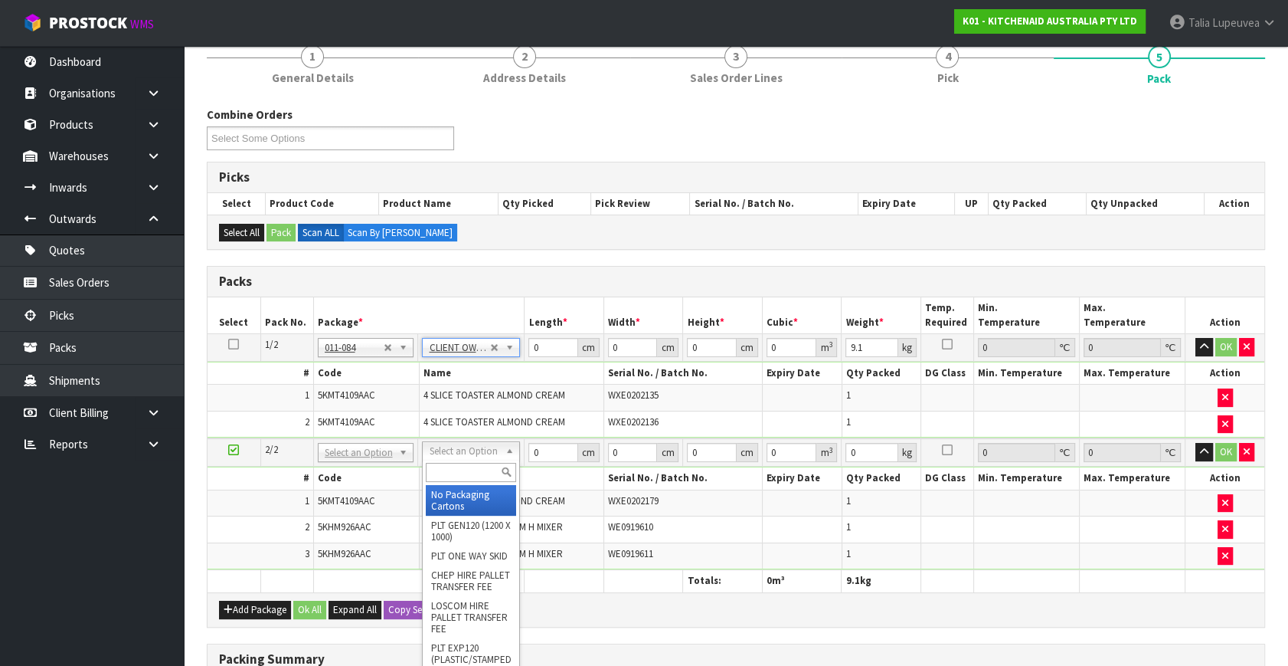
click at [478, 465] on input "text" at bounding box center [471, 472] width 90 height 19
type input "OC"
drag, startPoint x: 480, startPoint y: 488, endPoint x: 506, endPoint y: 447, distance: 48.9
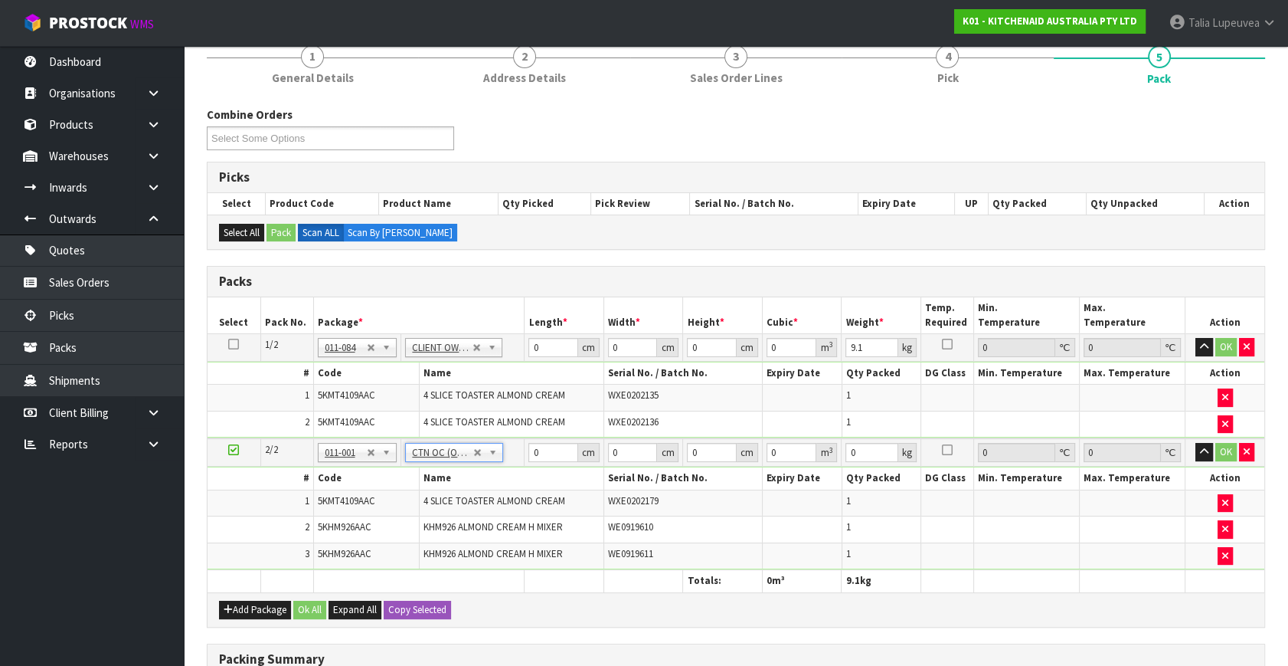
type input "7.75"
drag, startPoint x: 550, startPoint y: 342, endPoint x: 486, endPoint y: 350, distance: 64.1
type input "76"
type input "37"
type input "2"
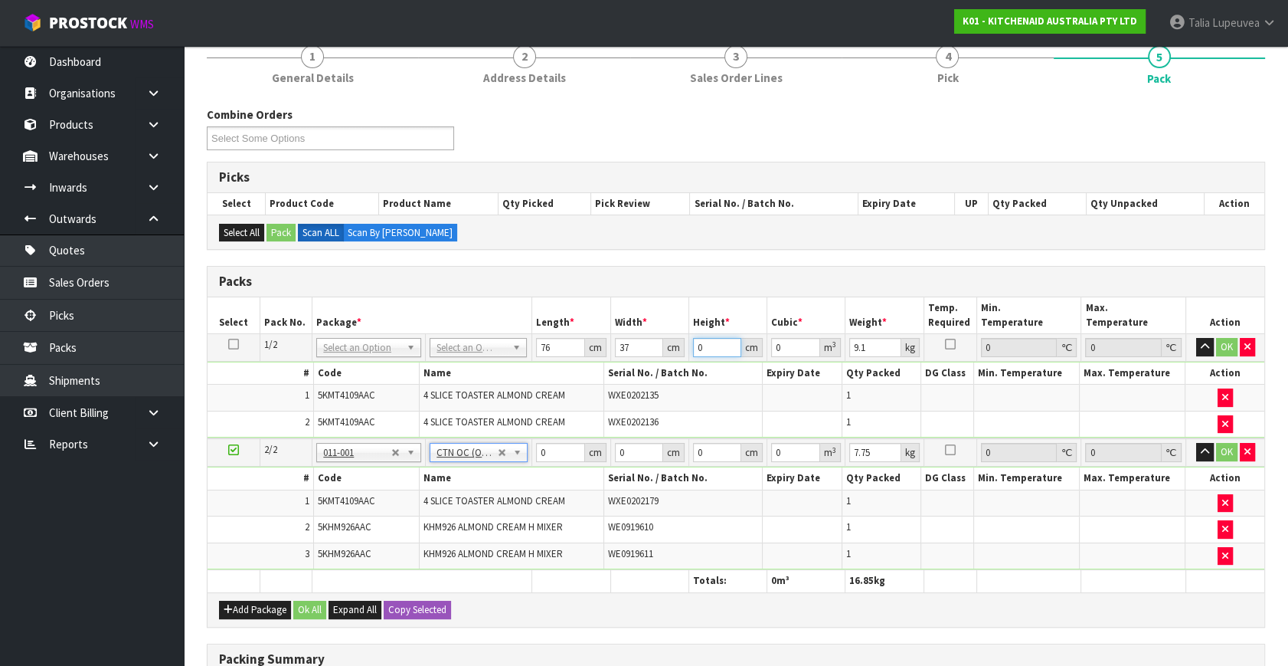
type input "0.005624"
type input "28"
type input "0.078736"
type input "28"
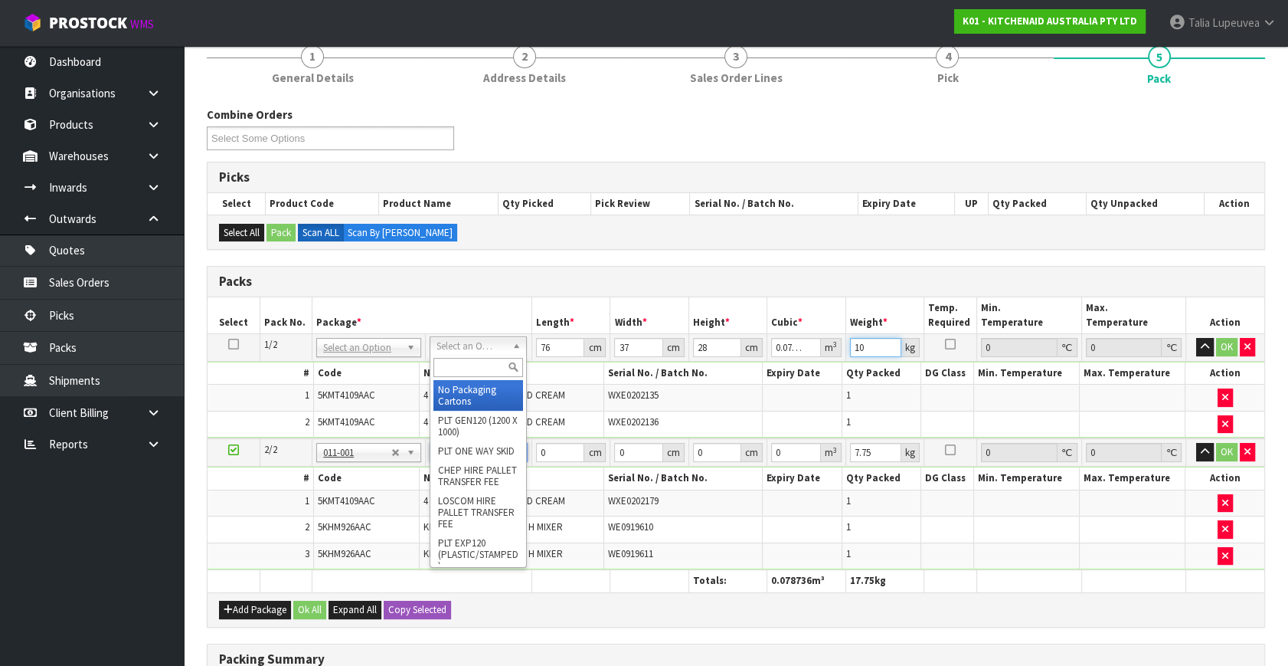
type input "10"
click at [467, 369] on input "text" at bounding box center [479, 367] width 90 height 19
type input "OWN"
type input "0"
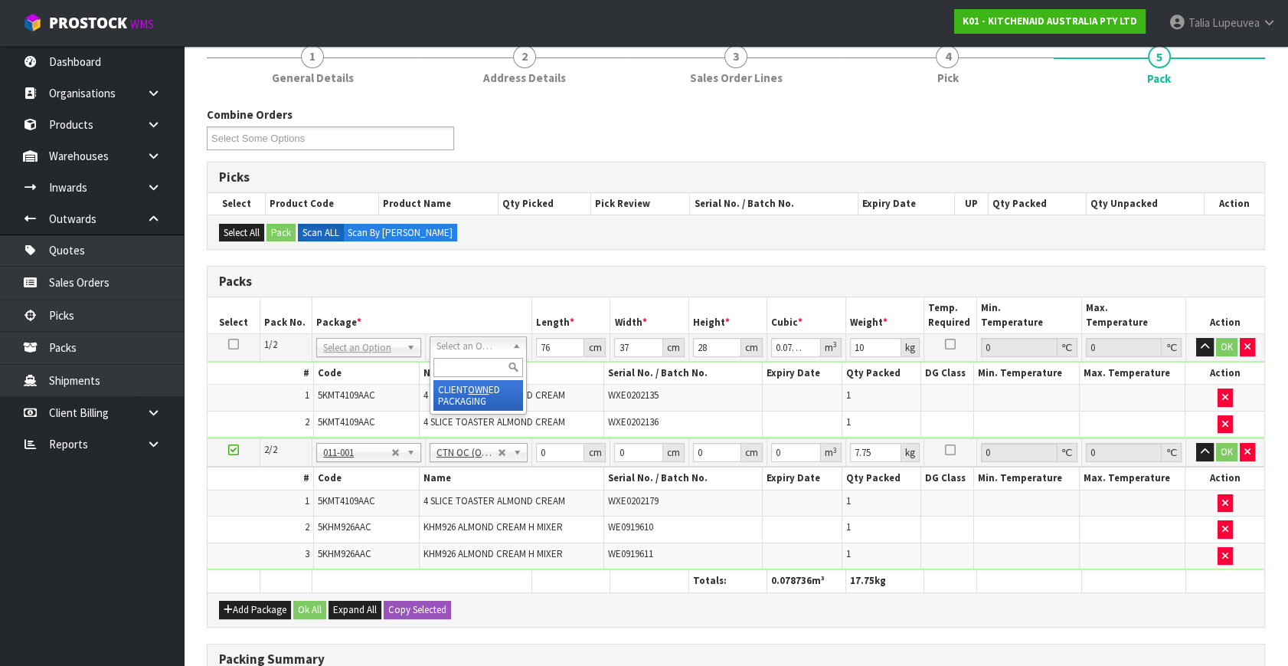
type input "0"
type input "9.1"
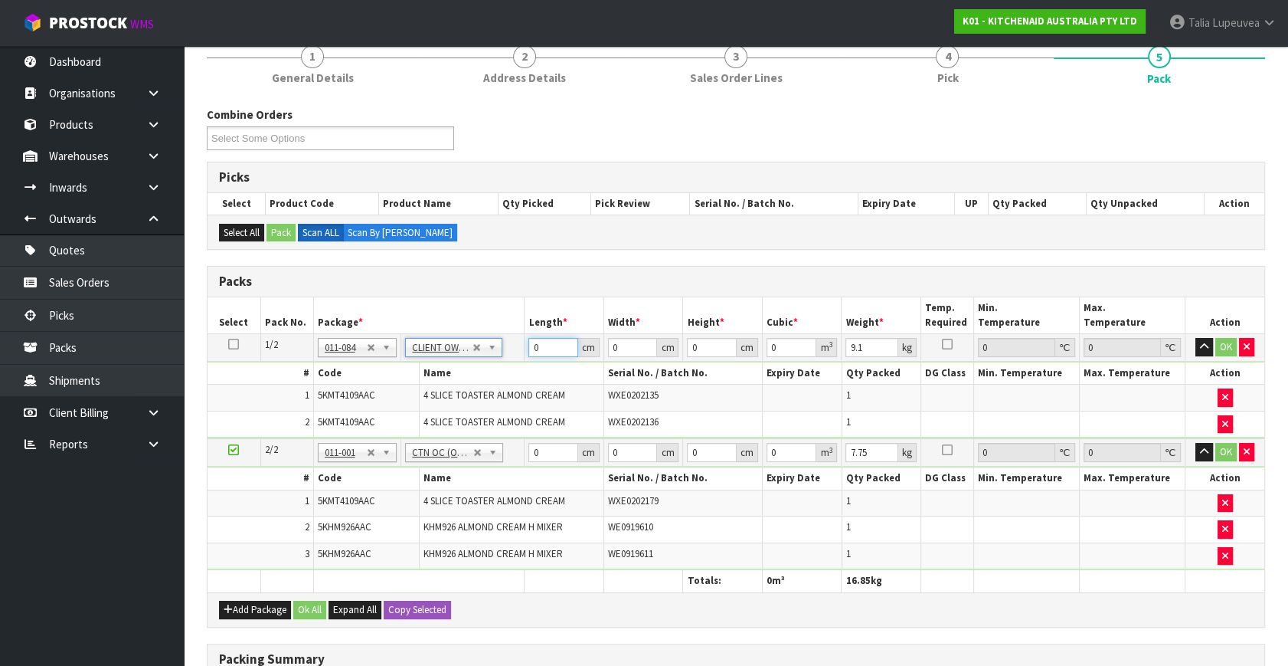
drag, startPoint x: 542, startPoint y: 342, endPoint x: 509, endPoint y: 344, distance: 33.7
click at [509, 344] on tr "1/2 NONE 007-001 007-002 007-004 007-009 007-013 007-014 007-015 007-017 007-01…" at bounding box center [736, 348] width 1057 height 28
type input "76"
type input "37"
type input "2"
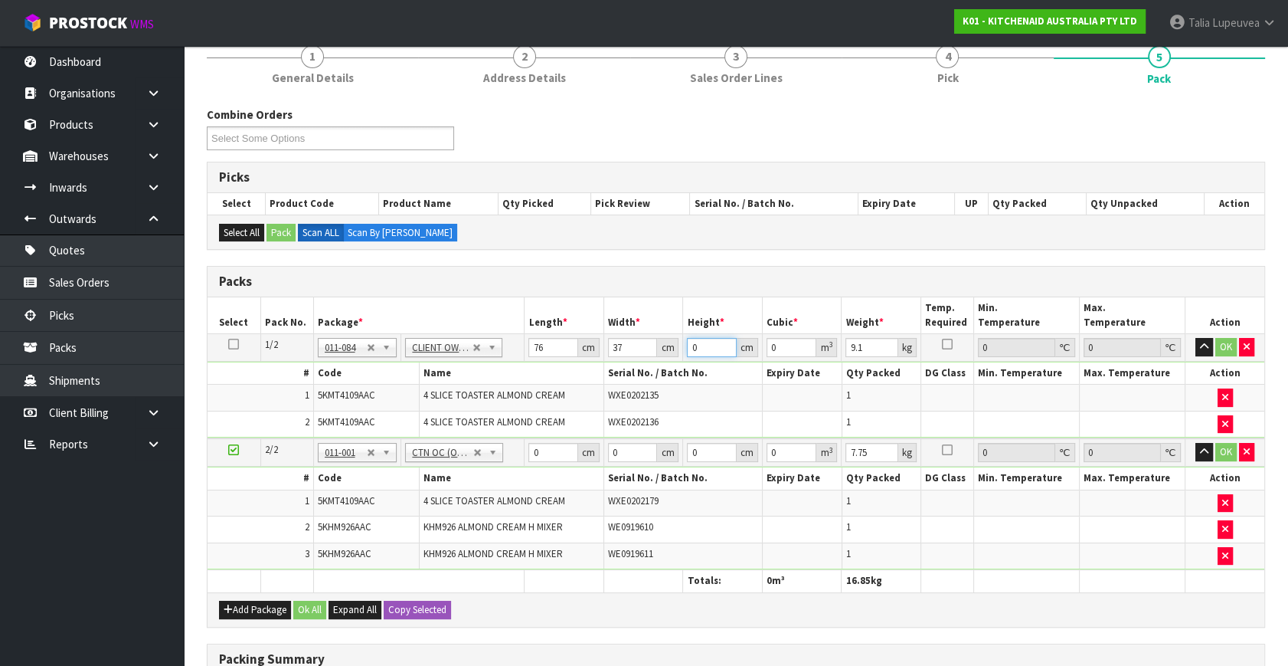
type input "0.005624"
type input "28"
type input "0.078736"
type input "28"
type input "10"
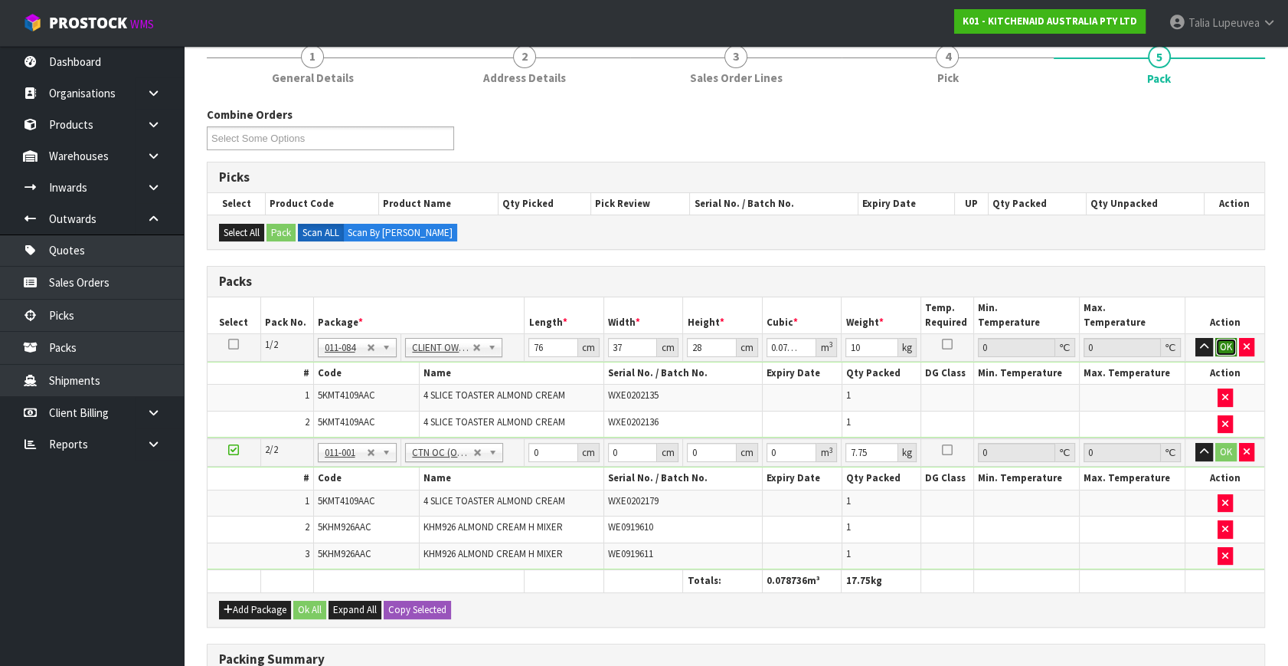
click at [1221, 341] on button "OK" at bounding box center [1226, 347] width 21 height 18
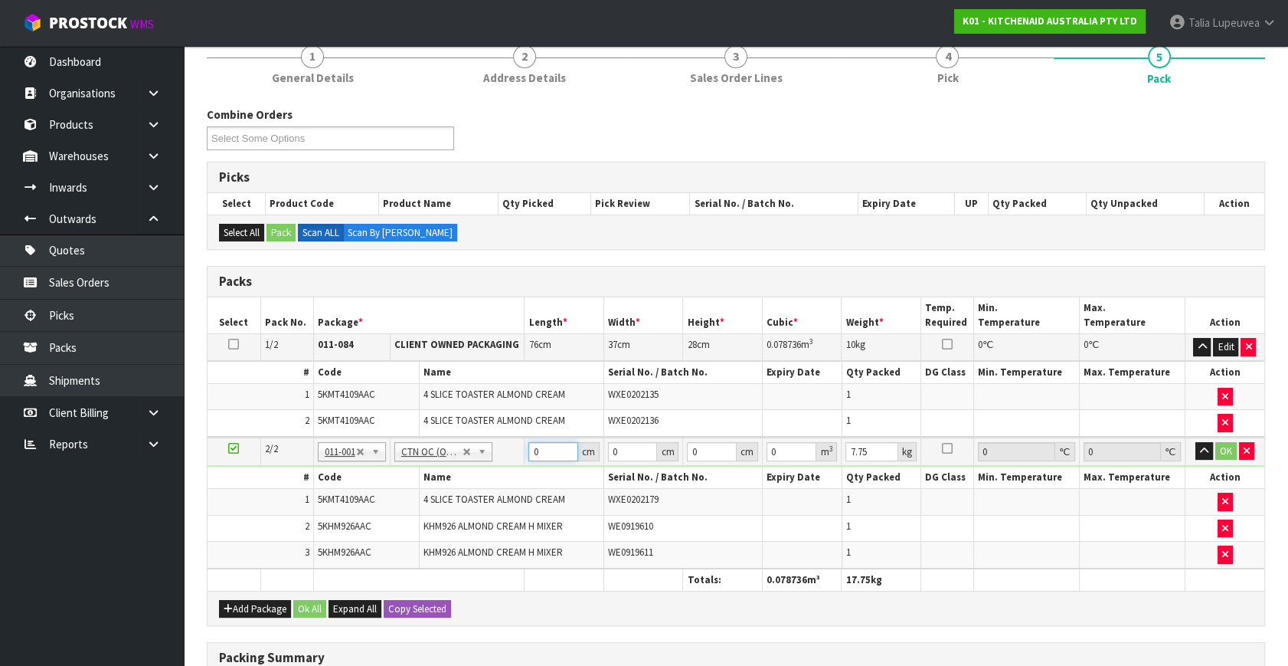
drag, startPoint x: 548, startPoint y: 446, endPoint x: 536, endPoint y: 437, distance: 14.2
click at [536, 437] on td "0 cm" at bounding box center [565, 451] width 80 height 28
drag, startPoint x: 539, startPoint y: 451, endPoint x: 506, endPoint y: 461, distance: 34.4
click at [501, 460] on tr "2/2 NONE 007-001 007-002 007-004 007-009 007-013 007-014 007-015 007-017 007-01…" at bounding box center [736, 451] width 1057 height 28
type input "61"
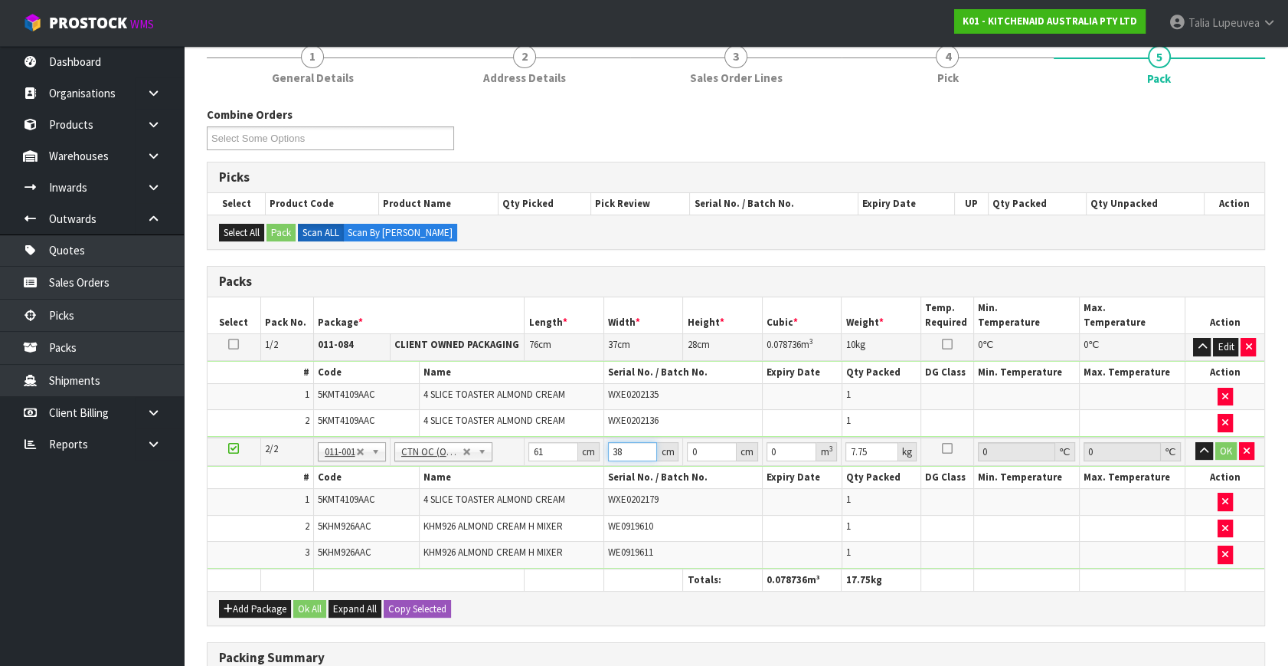
type input "38"
type input "2"
type input "0.004636"
click at [1225, 444] on button "OK" at bounding box center [1226, 451] width 21 height 18
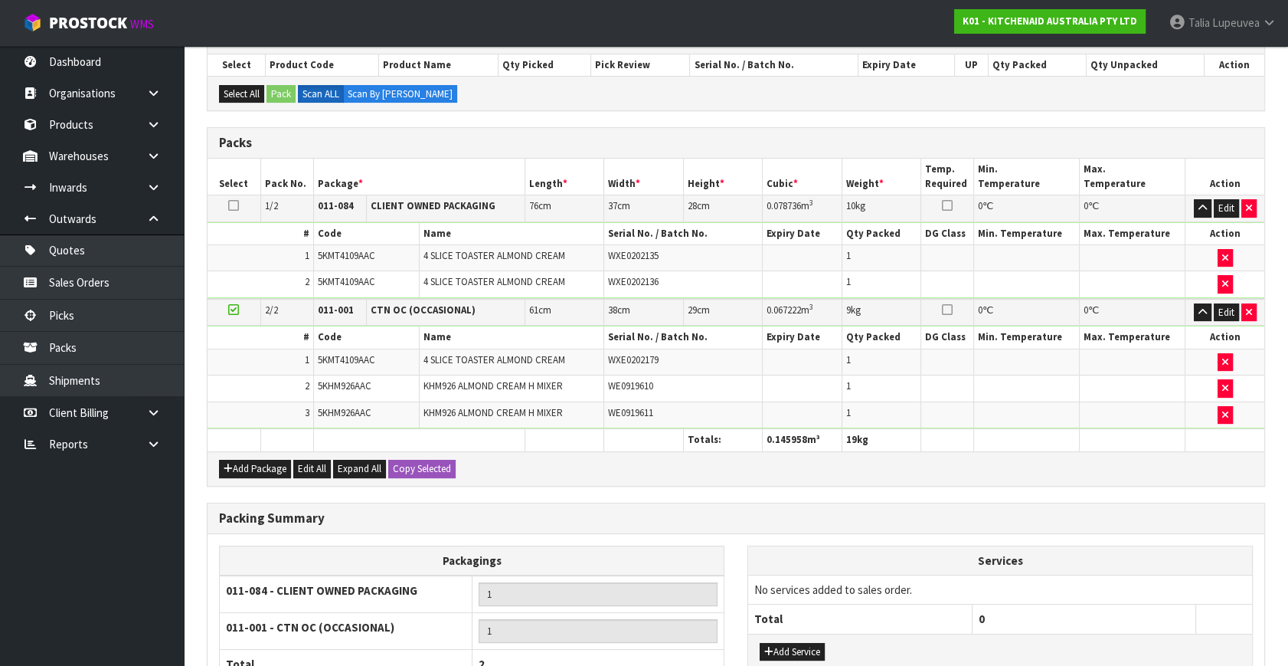
scroll to position [420, 0]
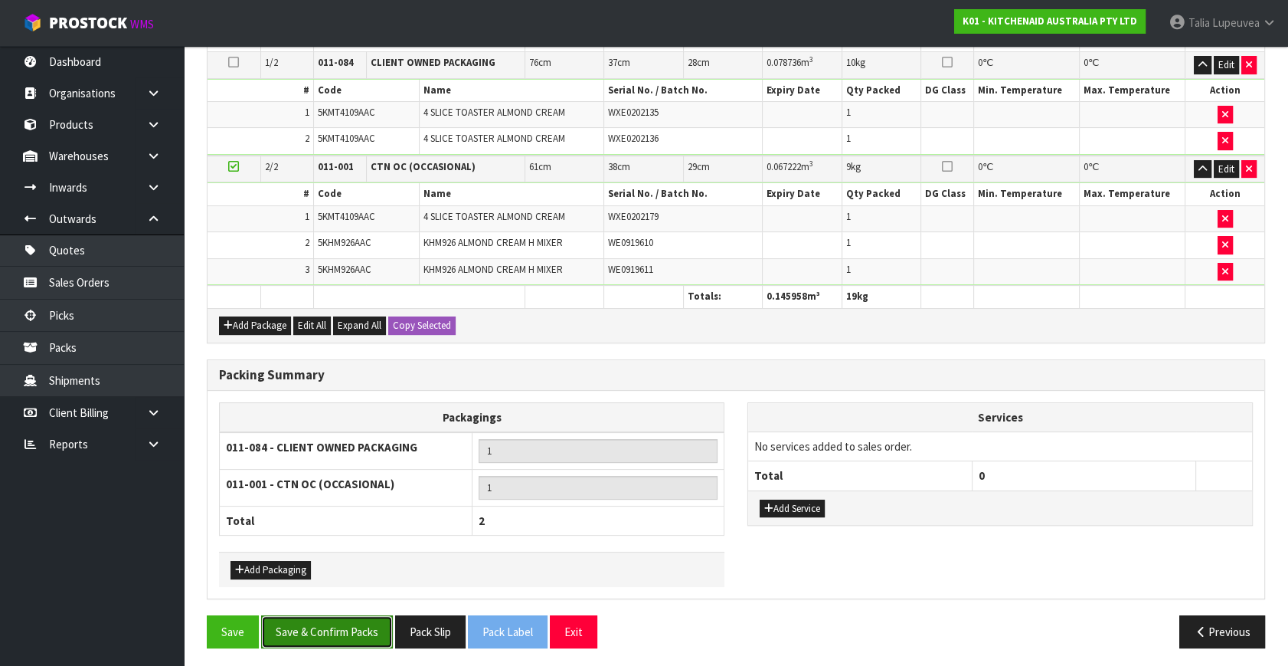
click at [324, 615] on button "Save & Confirm Packs" at bounding box center [327, 631] width 132 height 33
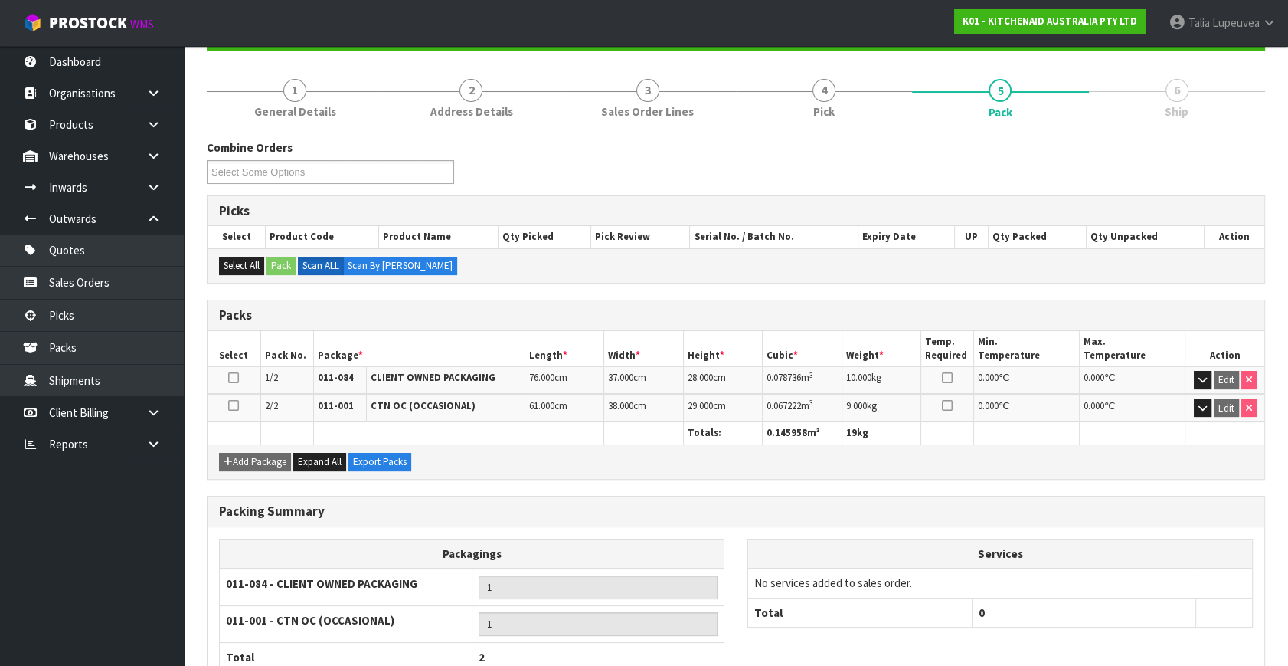
scroll to position [264, 0]
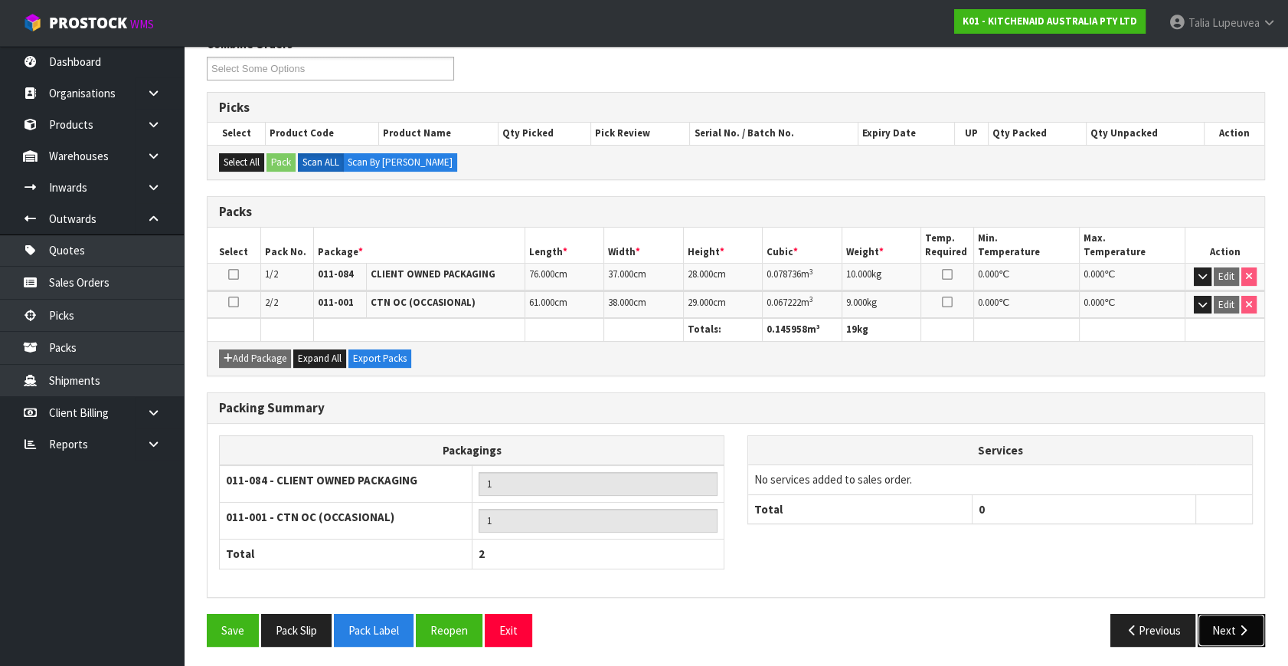
click at [1225, 620] on button "Next" at bounding box center [1231, 630] width 67 height 33
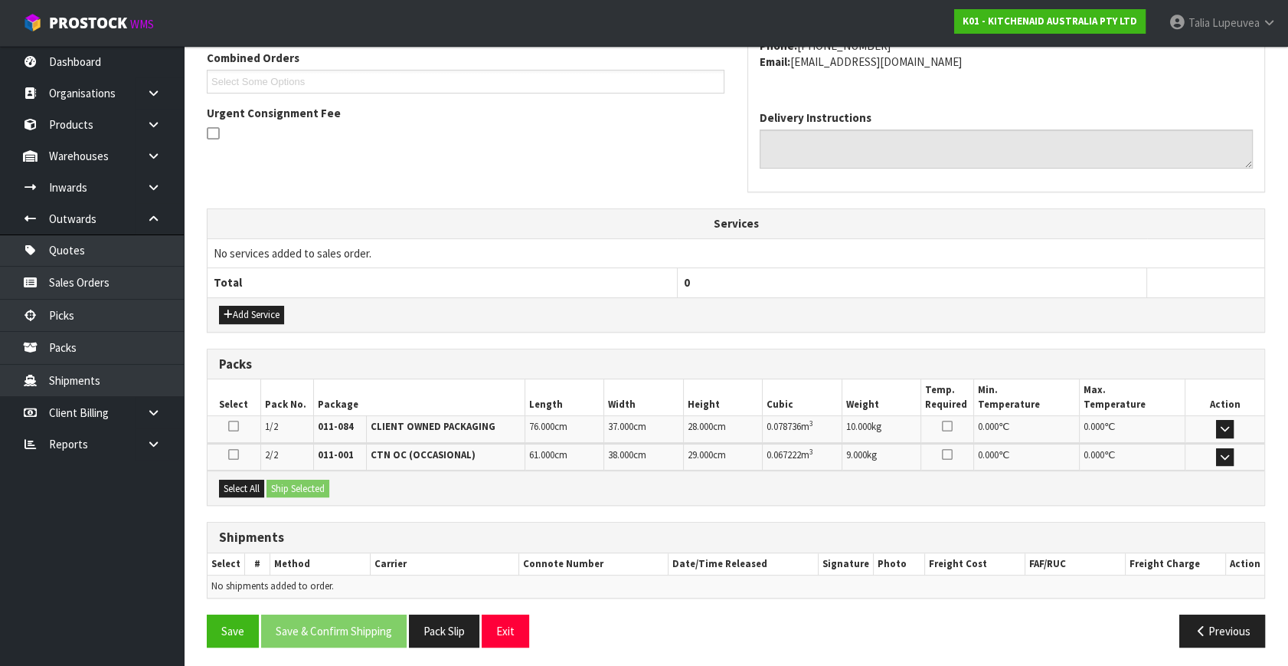
scroll to position [405, 0]
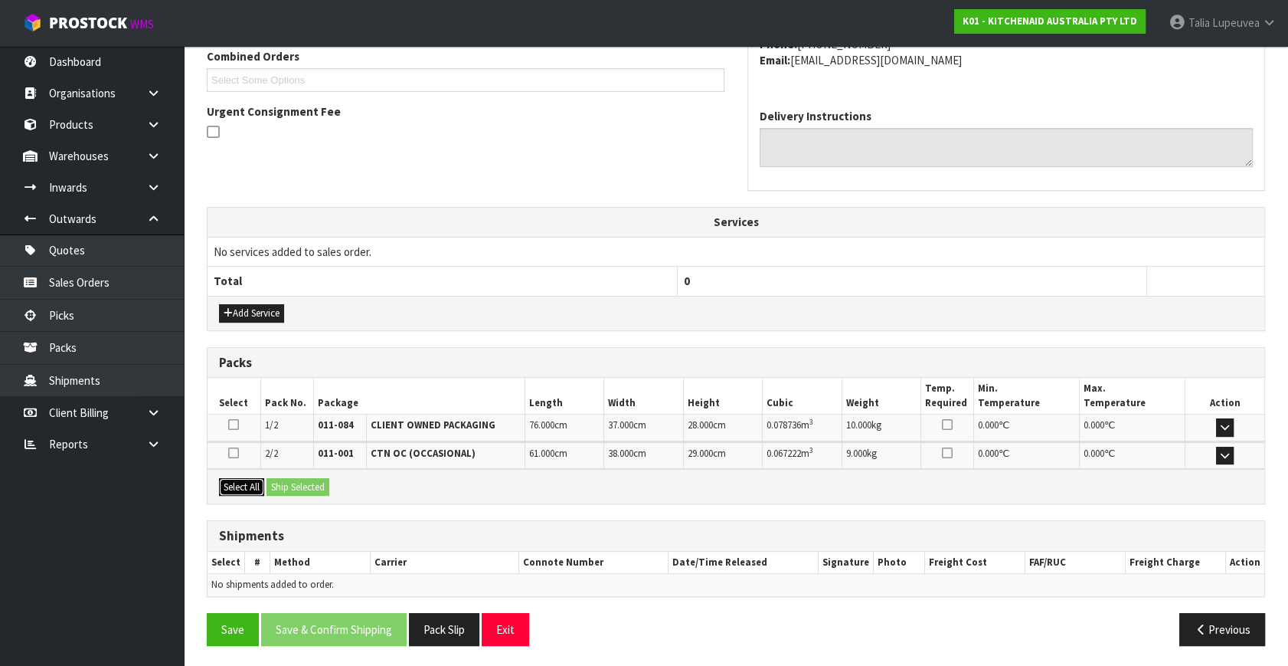
click at [250, 479] on button "Select All" at bounding box center [241, 487] width 45 height 18
click at [306, 481] on button "Ship Selected" at bounding box center [298, 487] width 63 height 18
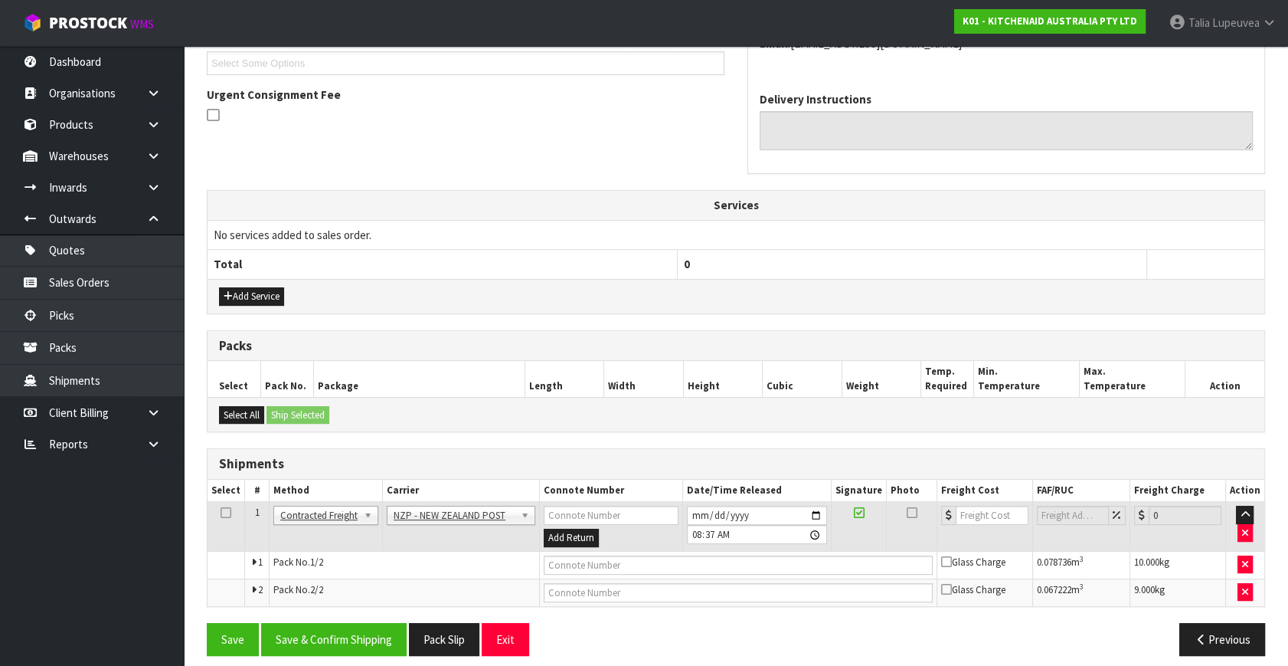
scroll to position [432, 0]
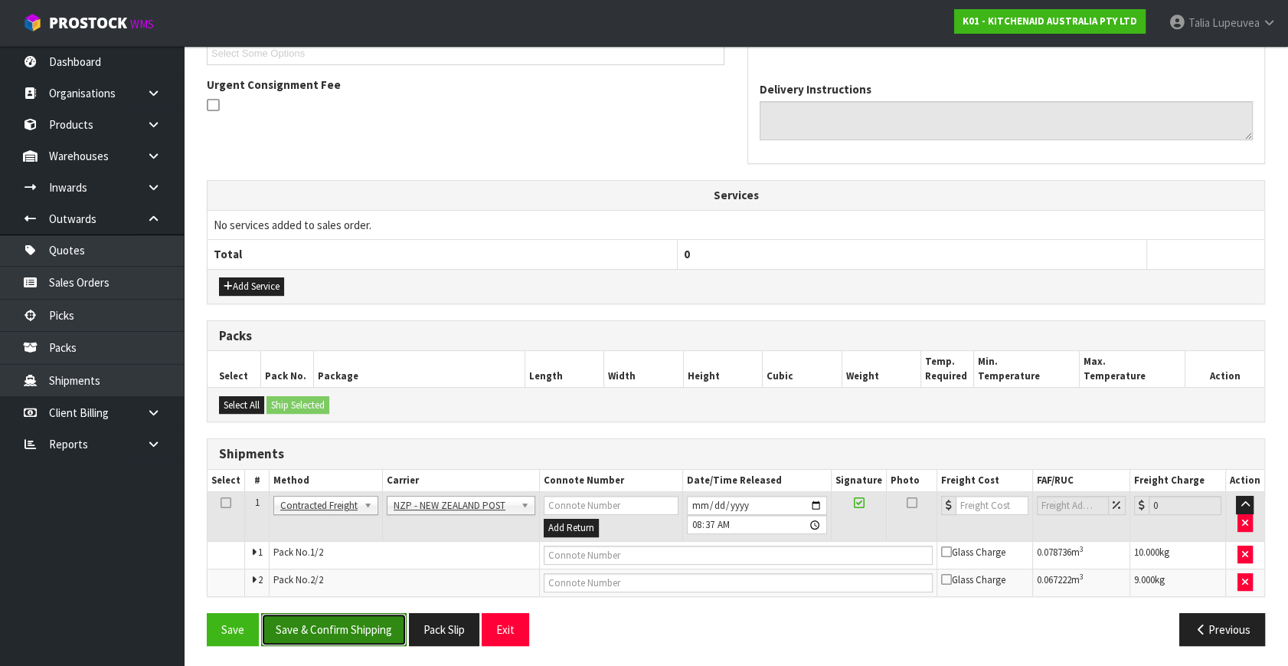
click at [396, 624] on button "Save & Confirm Shipping" at bounding box center [334, 629] width 146 height 33
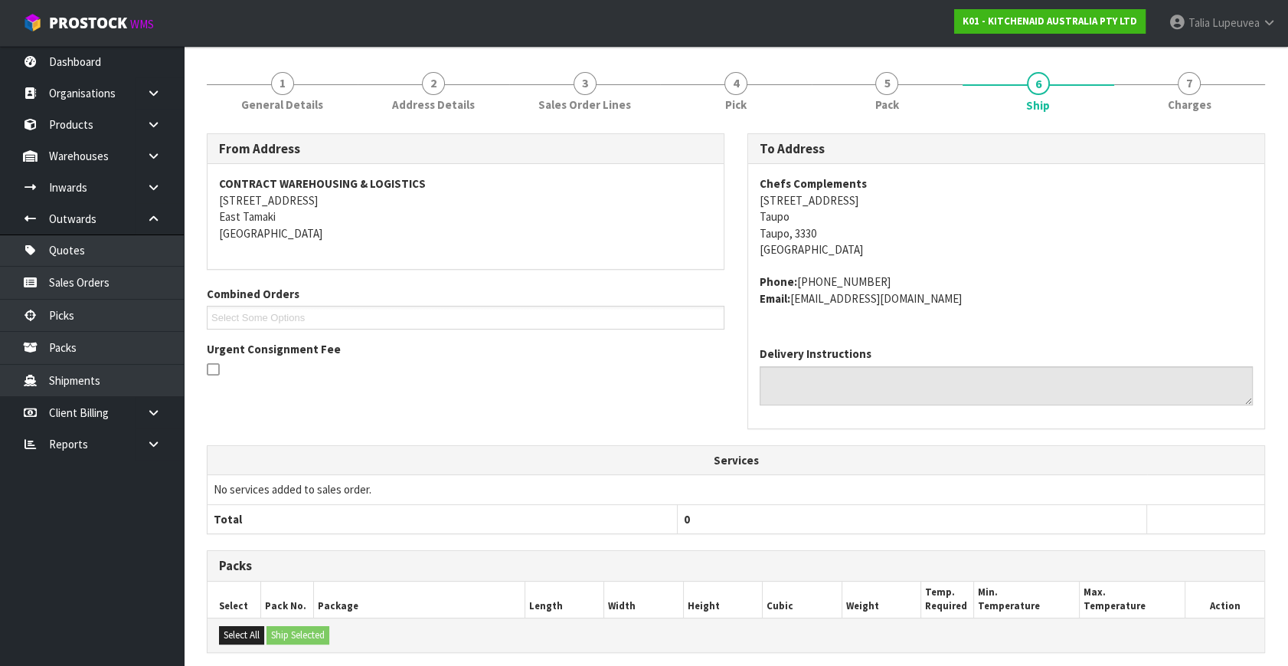
scroll to position [409, 0]
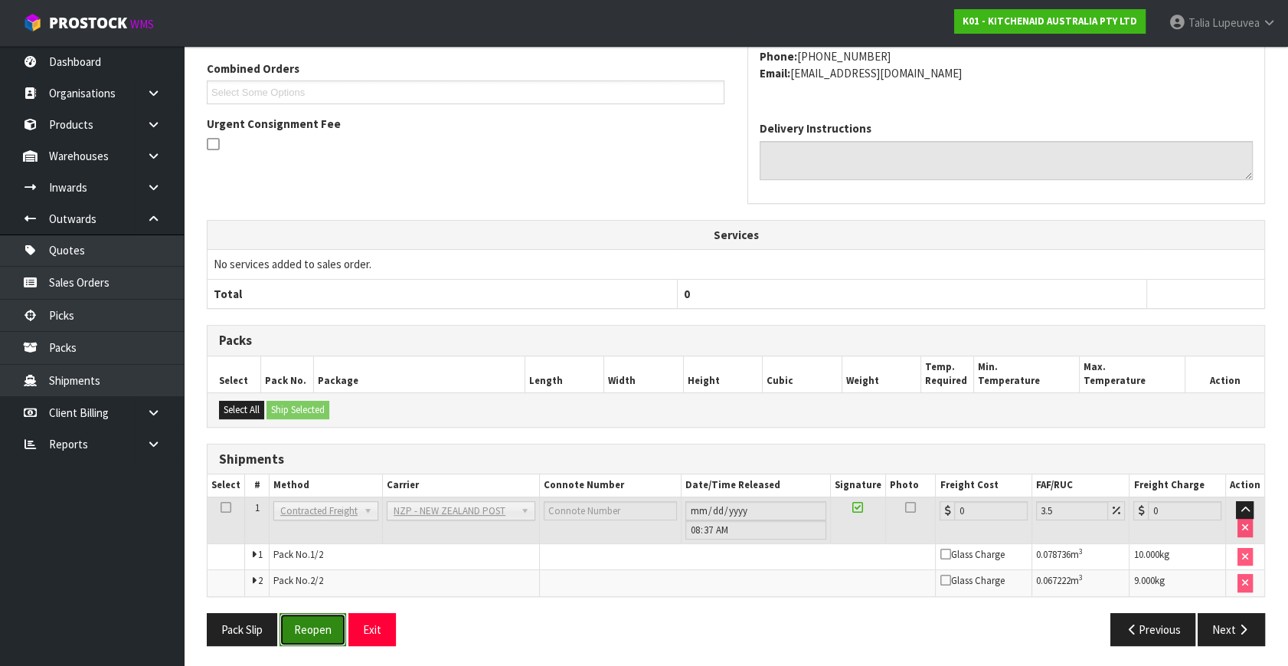
click at [307, 630] on button "Reopen" at bounding box center [313, 629] width 67 height 33
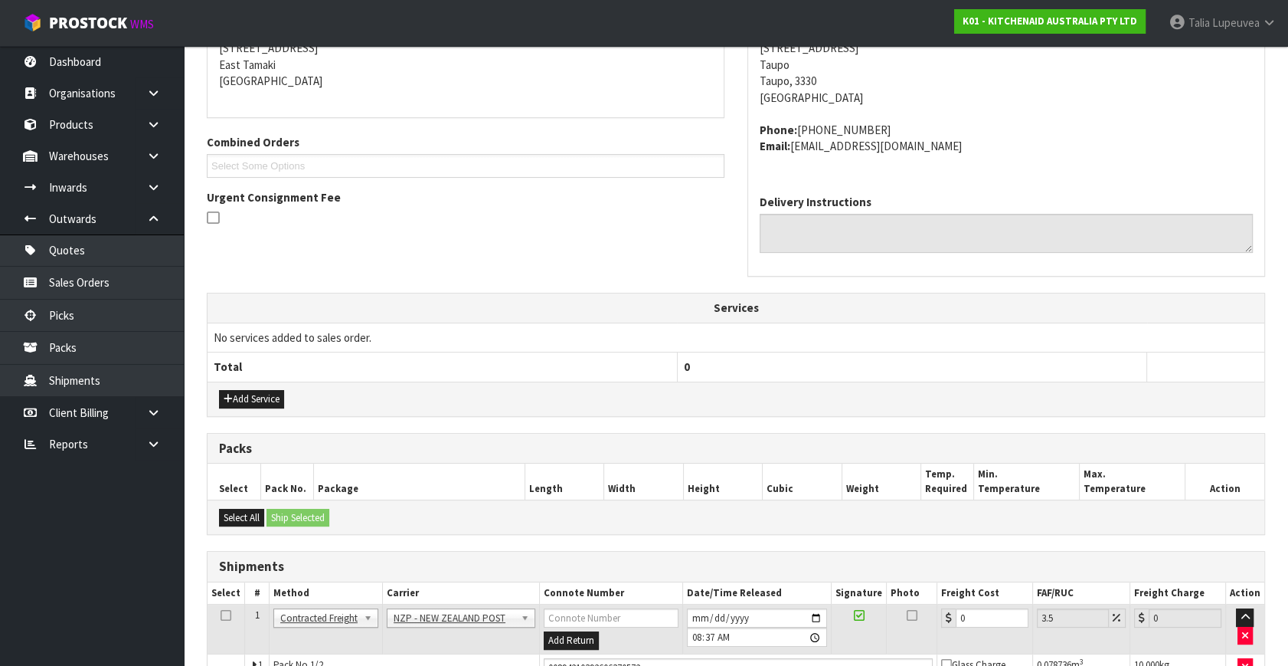
scroll to position [446, 0]
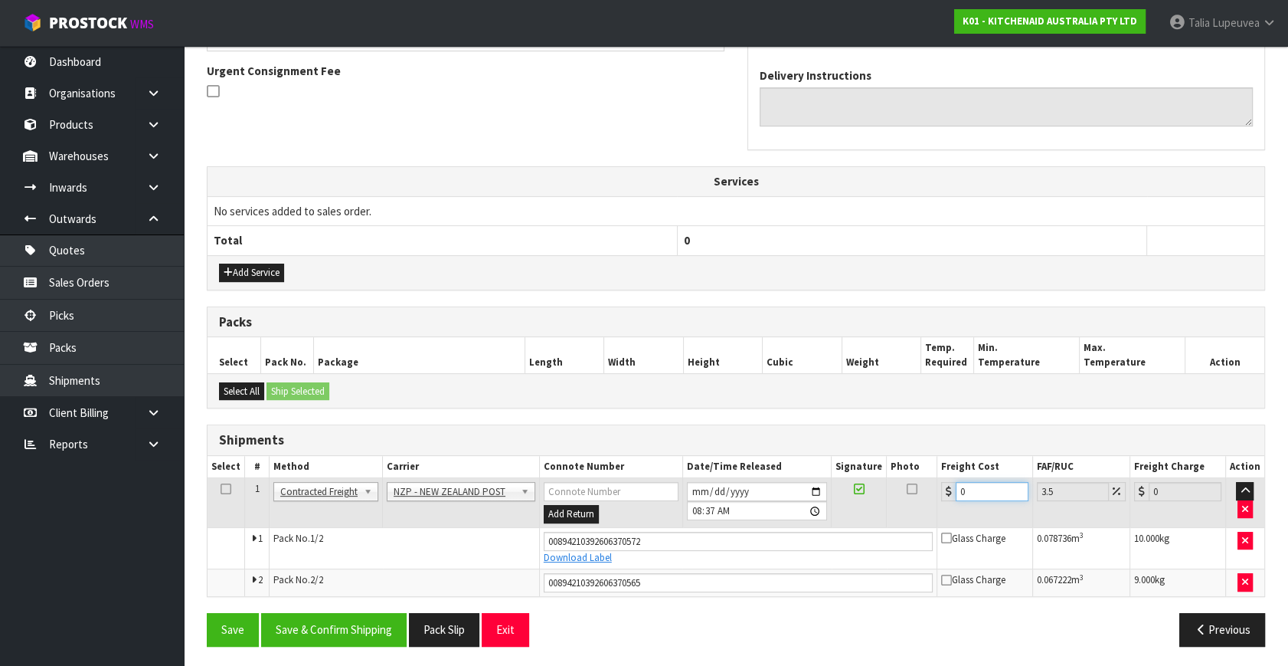
drag, startPoint x: 991, startPoint y: 489, endPoint x: 916, endPoint y: 492, distance: 75.1
click at [916, 492] on tr "1 Client Local Pickup Customer Local Pickup Company Freight Contracted Freight …" at bounding box center [736, 503] width 1057 height 50
click at [335, 636] on button "Save & Confirm Shipping" at bounding box center [334, 629] width 146 height 33
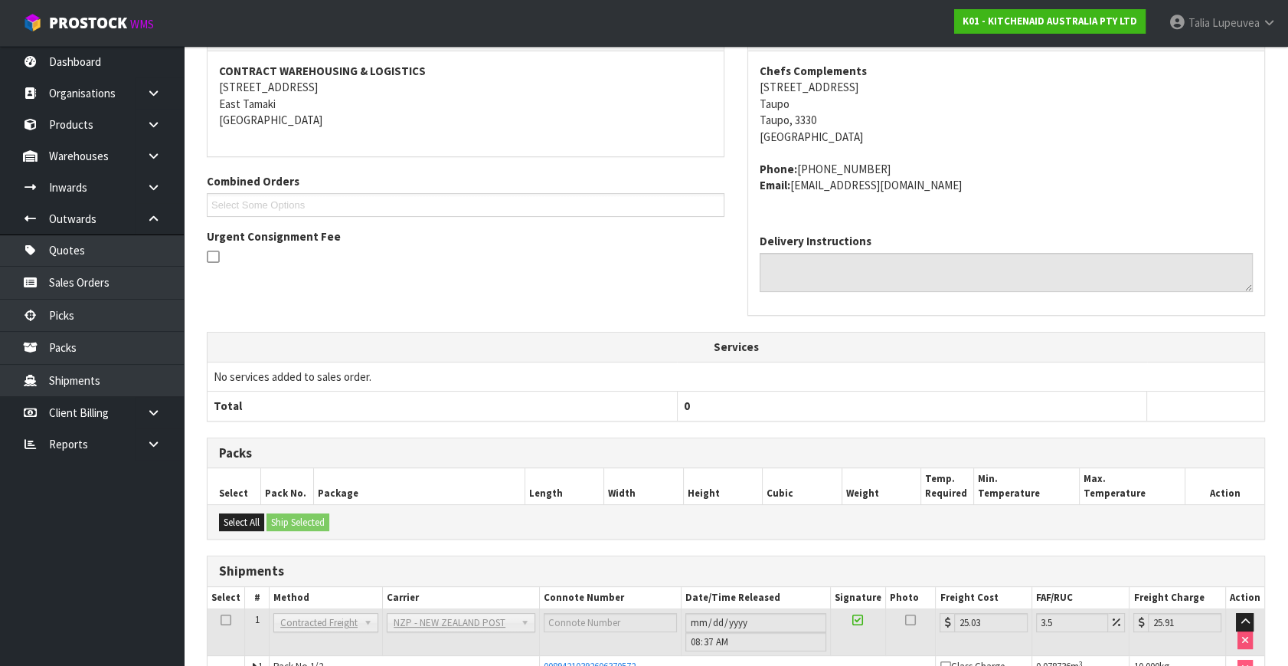
scroll to position [404, 0]
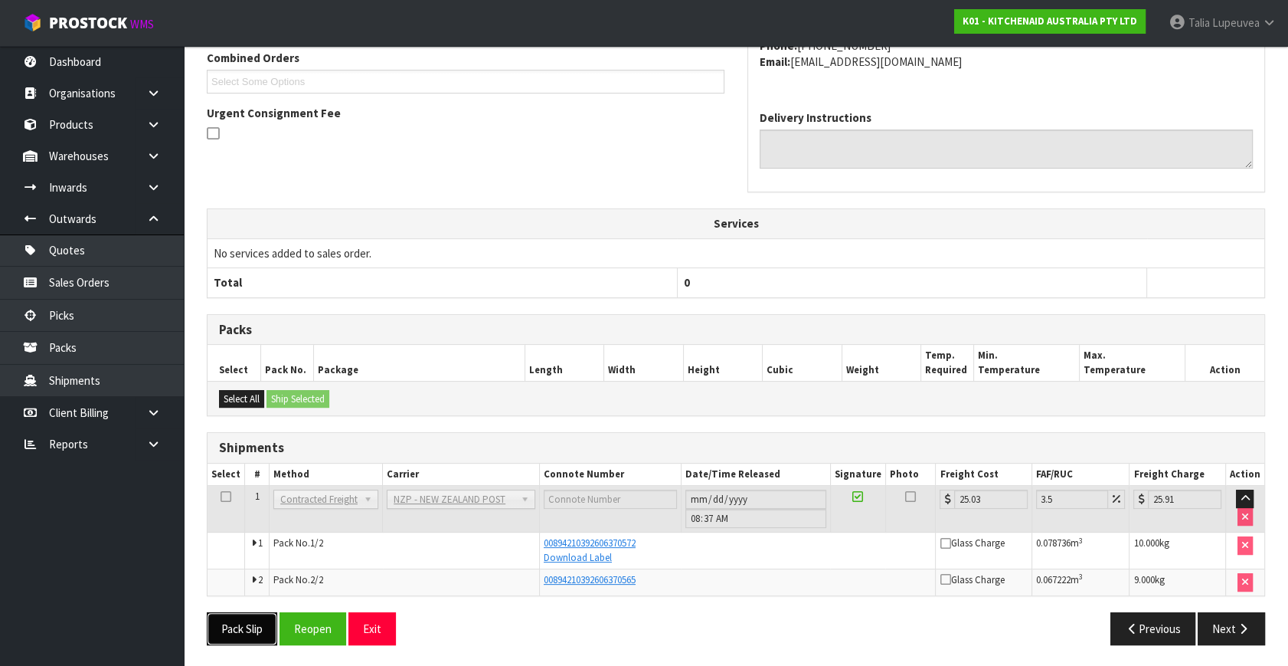
click at [257, 623] on button "Pack Slip" at bounding box center [242, 628] width 70 height 33
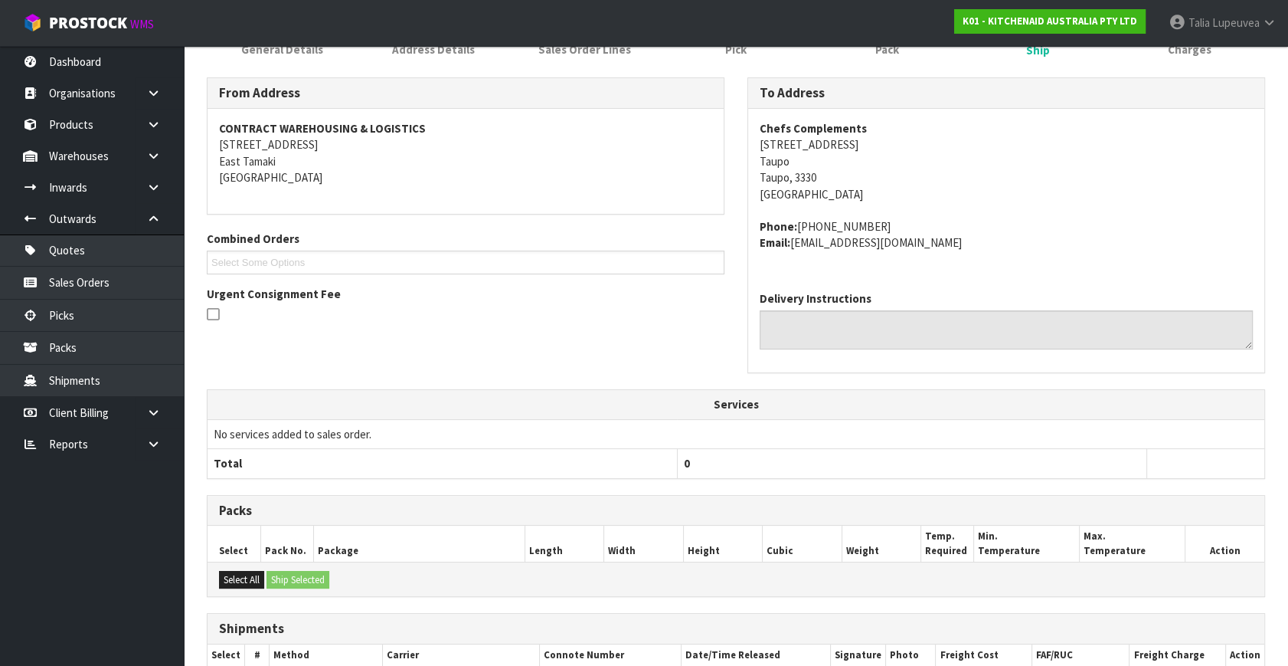
scroll to position [55, 0]
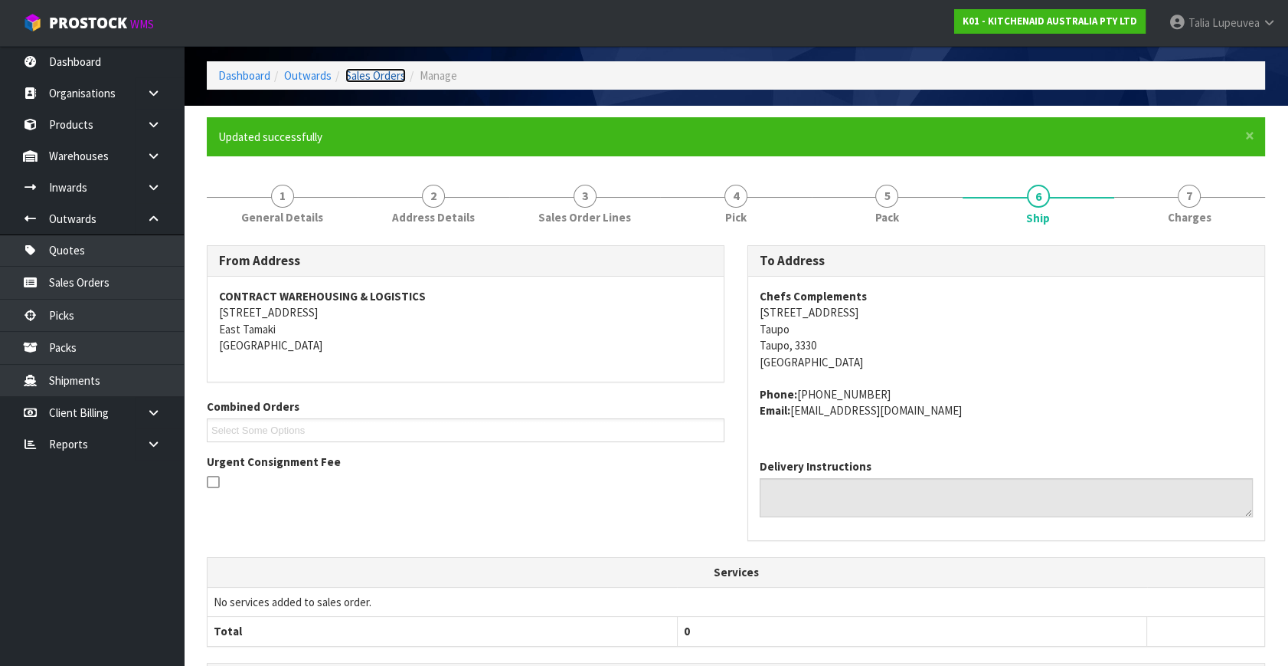
click at [390, 78] on link "Sales Orders" at bounding box center [375, 75] width 61 height 15
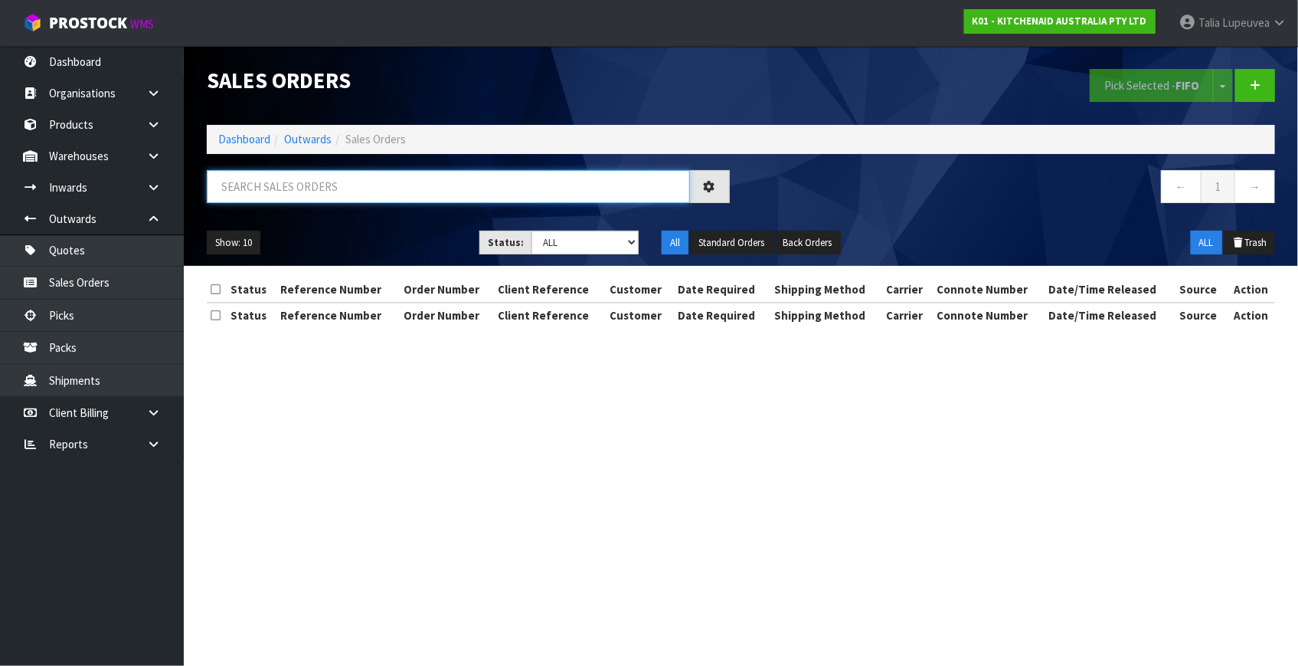
click at [423, 182] on input "text" at bounding box center [448, 186] width 483 height 33
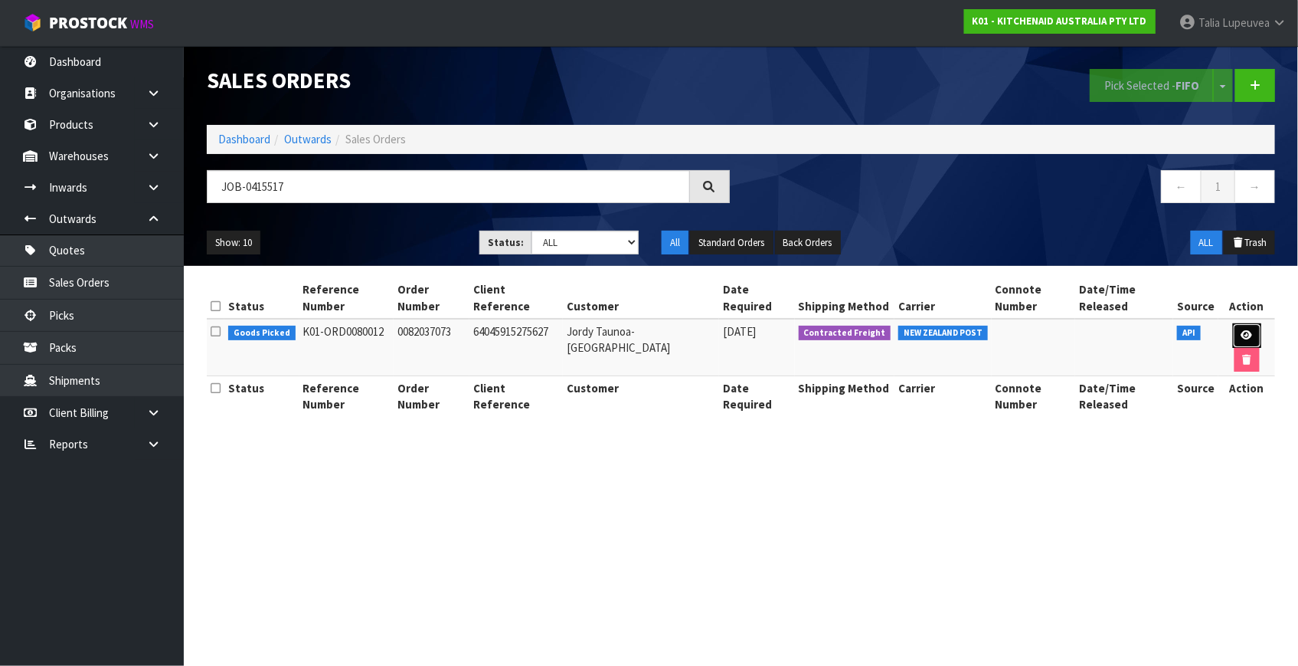
click at [1242, 330] on icon at bounding box center [1247, 335] width 11 height 10
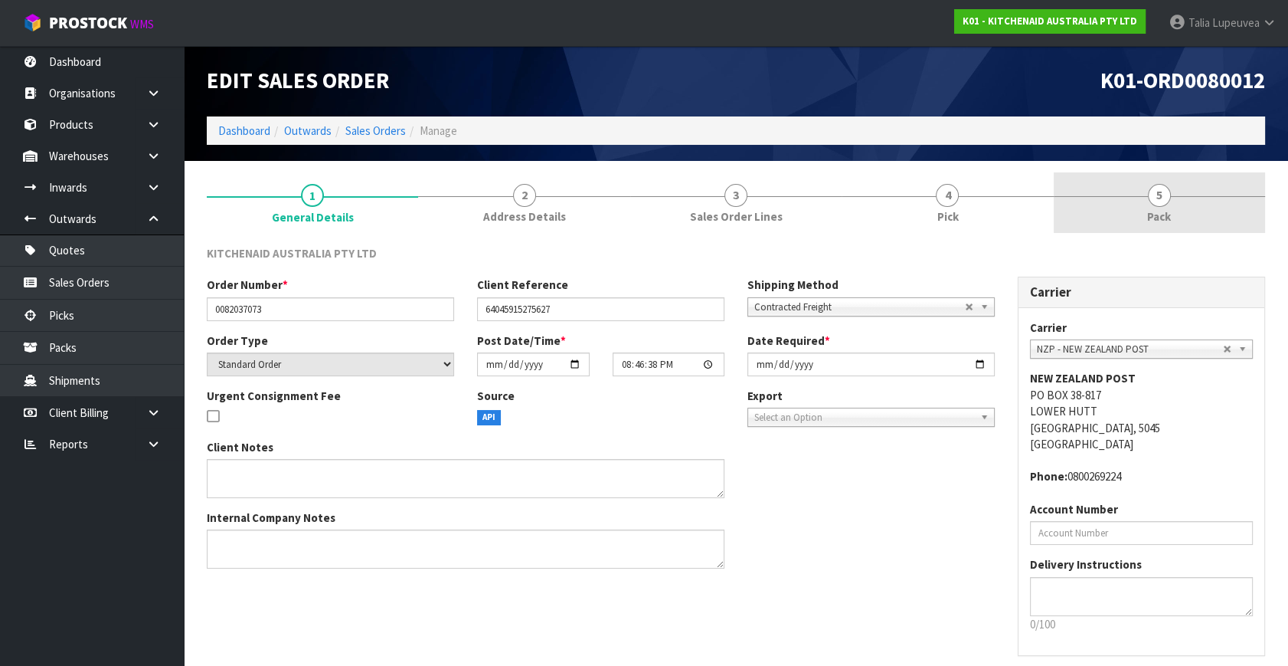
click at [1154, 220] on span "Pack" at bounding box center [1159, 216] width 24 height 16
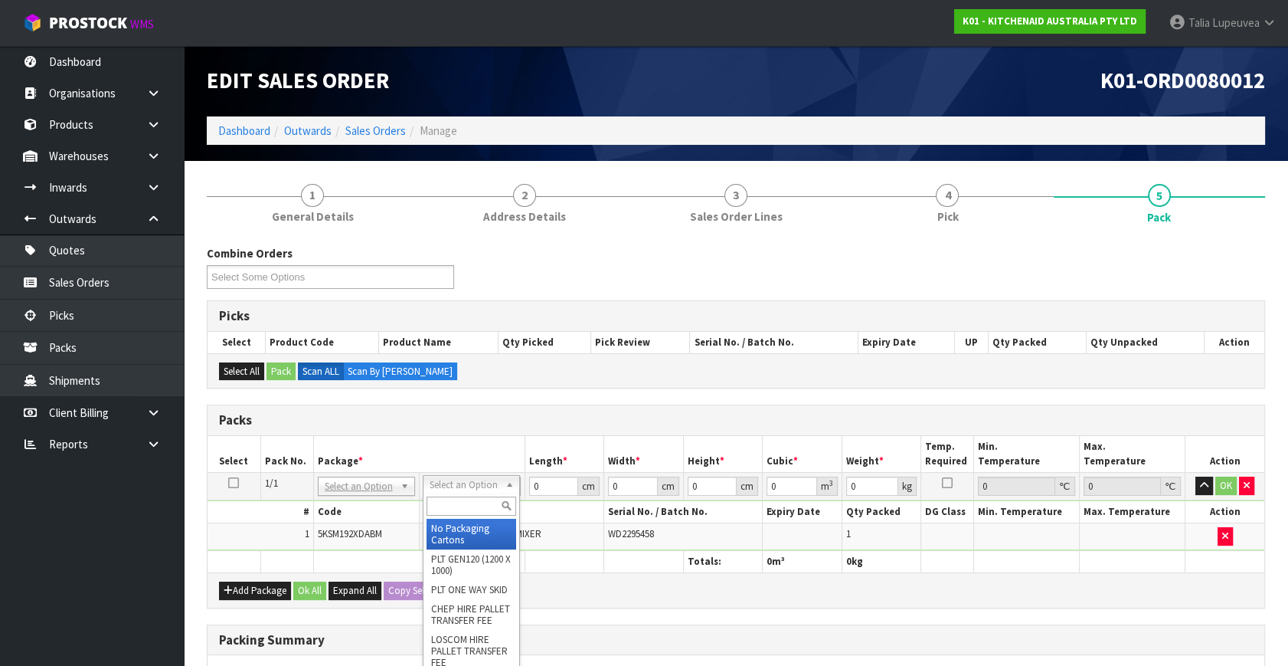
click at [483, 501] on input "text" at bounding box center [472, 505] width 90 height 19
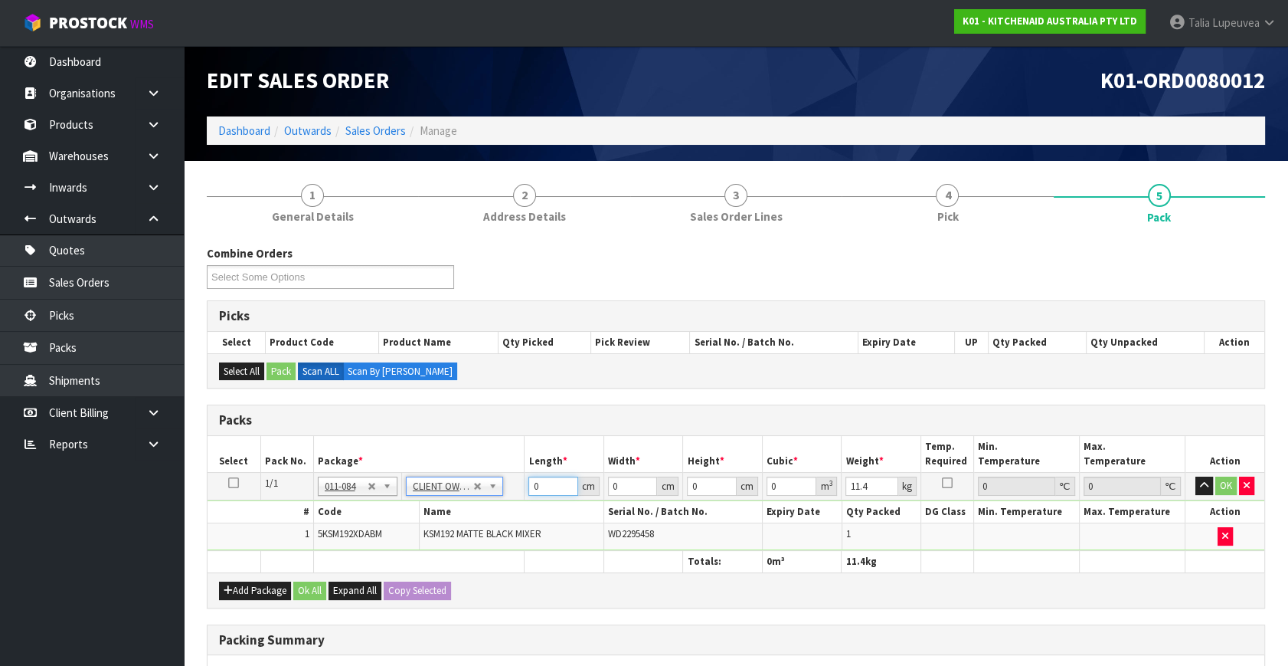
drag, startPoint x: 546, startPoint y: 486, endPoint x: 474, endPoint y: 503, distance: 74.1
click at [469, 503] on tbody "1/1 NONE 007-001 007-002 007-004 007-009 007-013 007-014 007-015 007-017 007-01…" at bounding box center [736, 512] width 1057 height 78
click at [1221, 476] on button "OK" at bounding box center [1226, 485] width 21 height 18
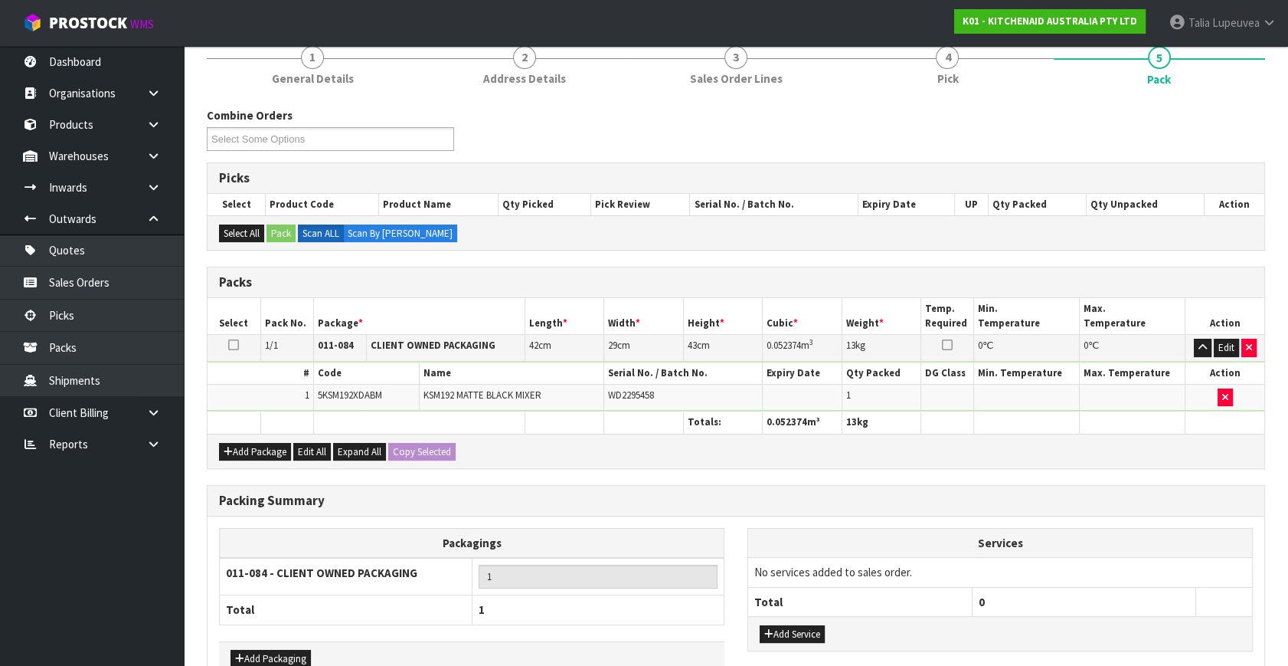
scroll to position [228, 0]
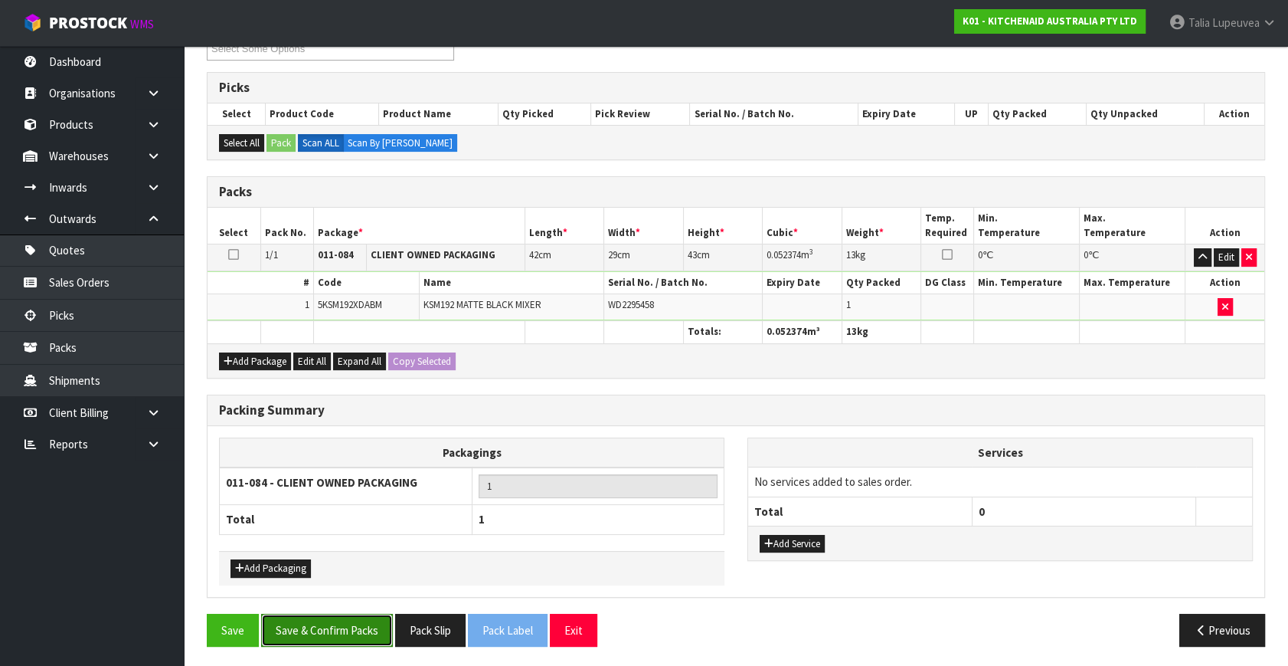
click at [380, 636] on button "Save & Confirm Packs" at bounding box center [327, 630] width 132 height 33
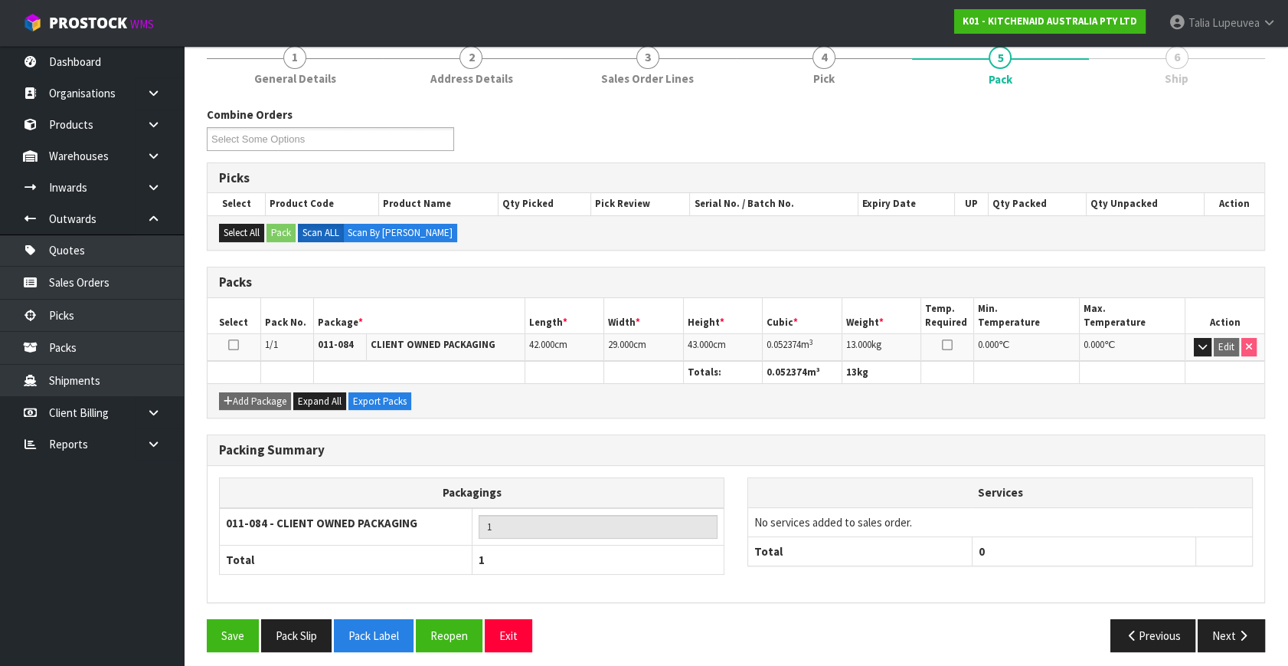
scroll to position [200, 0]
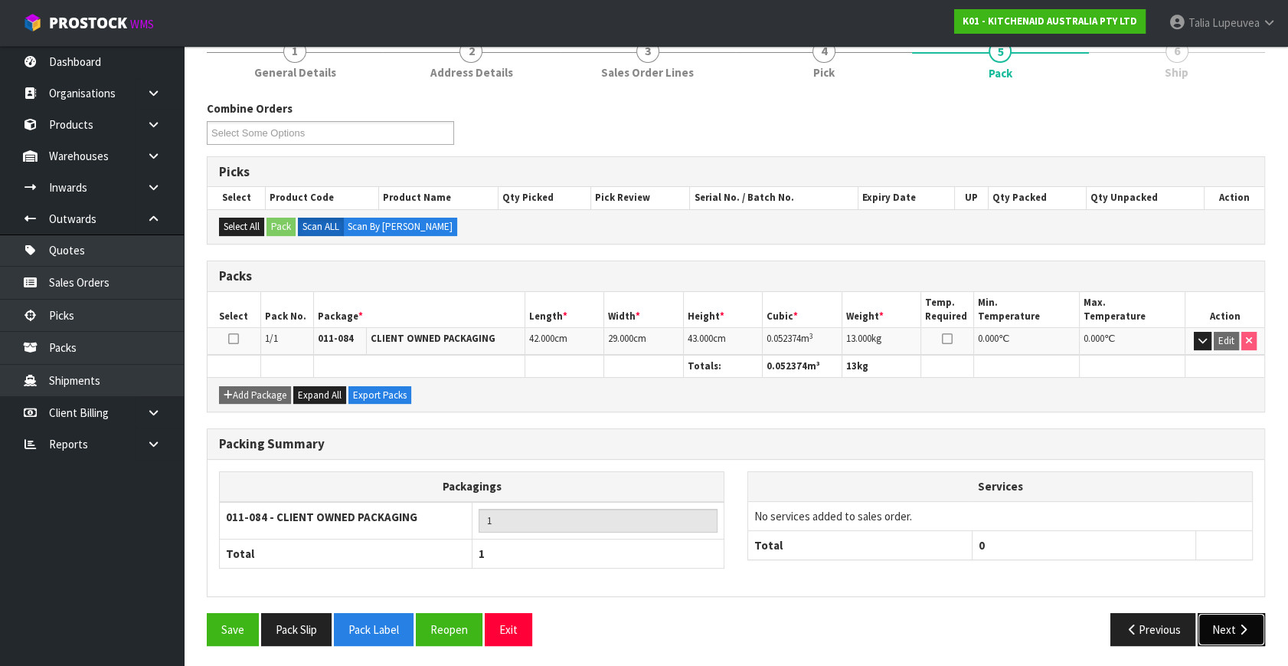
click at [1222, 623] on button "Next" at bounding box center [1231, 629] width 67 height 33
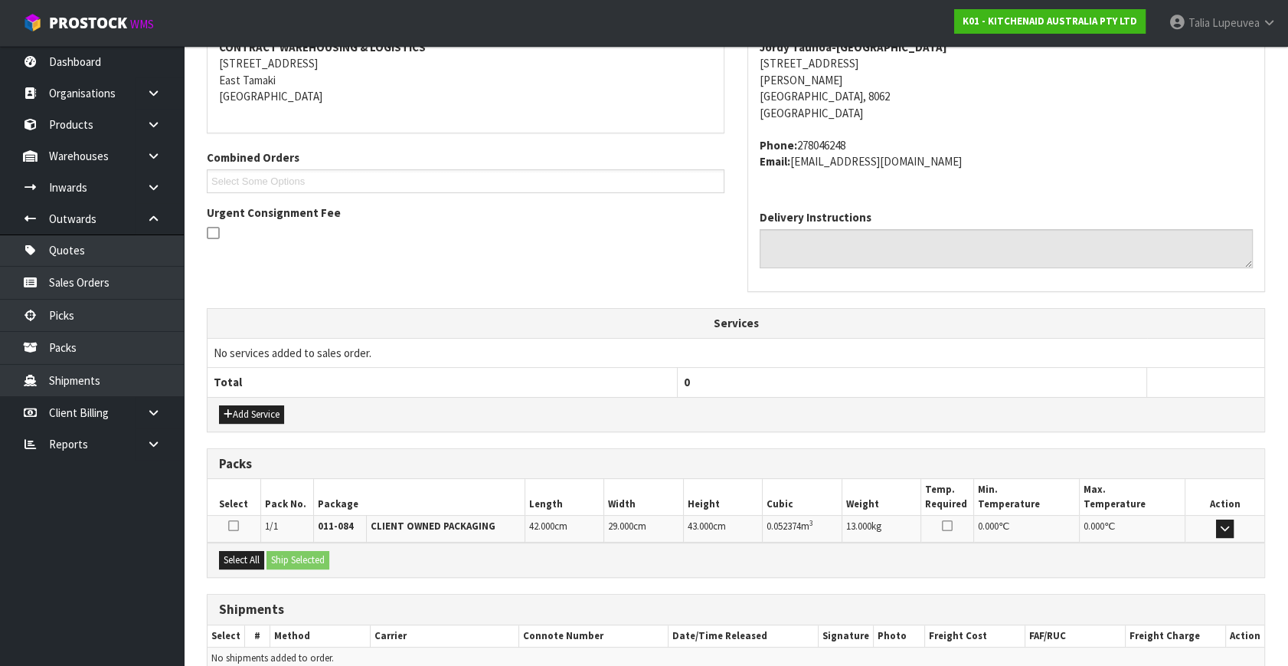
scroll to position [377, 0]
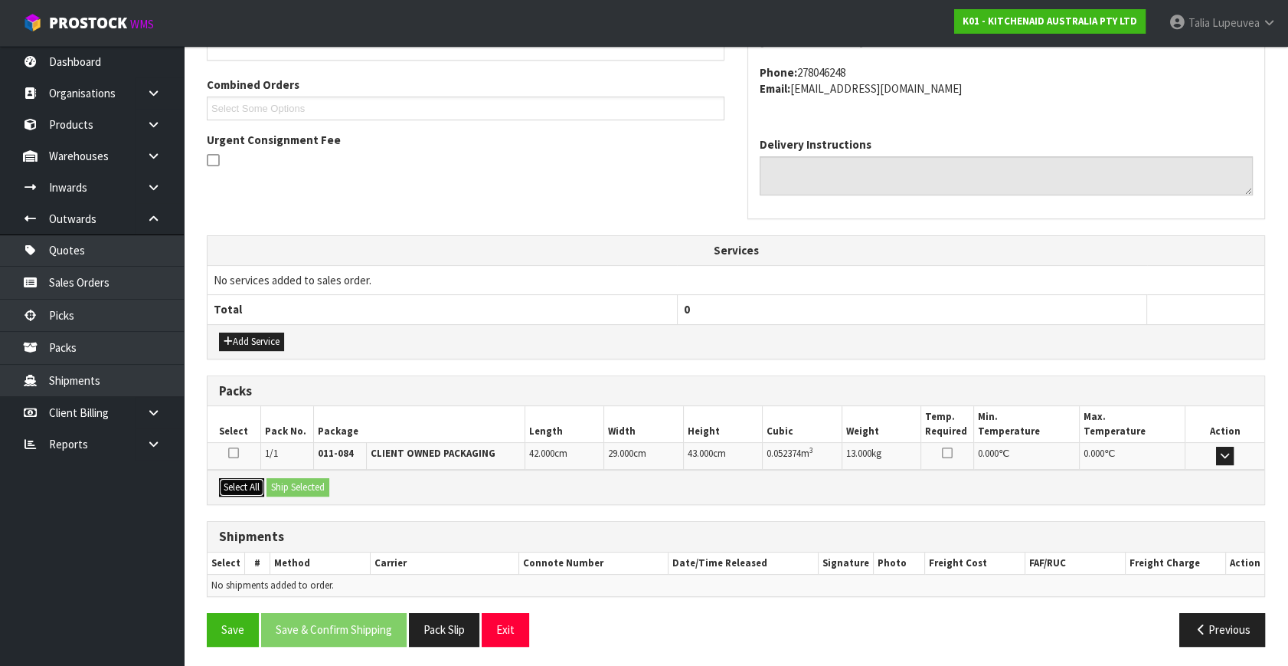
click at [231, 483] on button "Select All" at bounding box center [241, 487] width 45 height 18
click at [283, 478] on button "Ship Selected" at bounding box center [298, 487] width 63 height 18
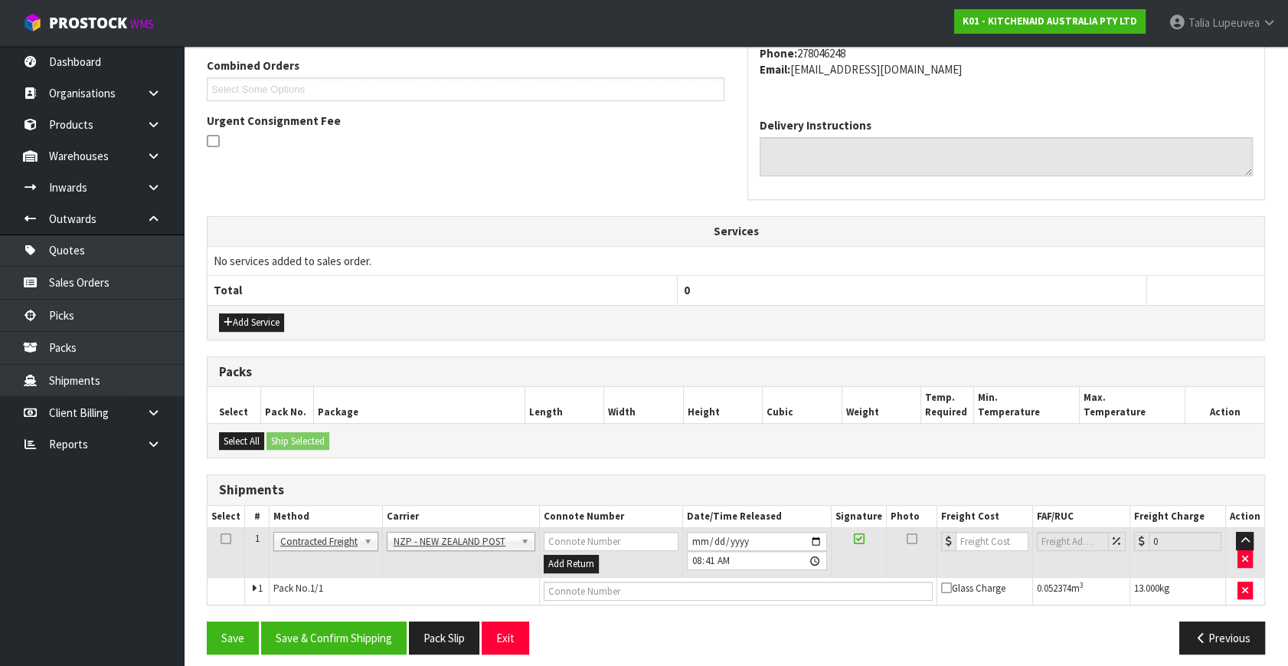
scroll to position [404, 0]
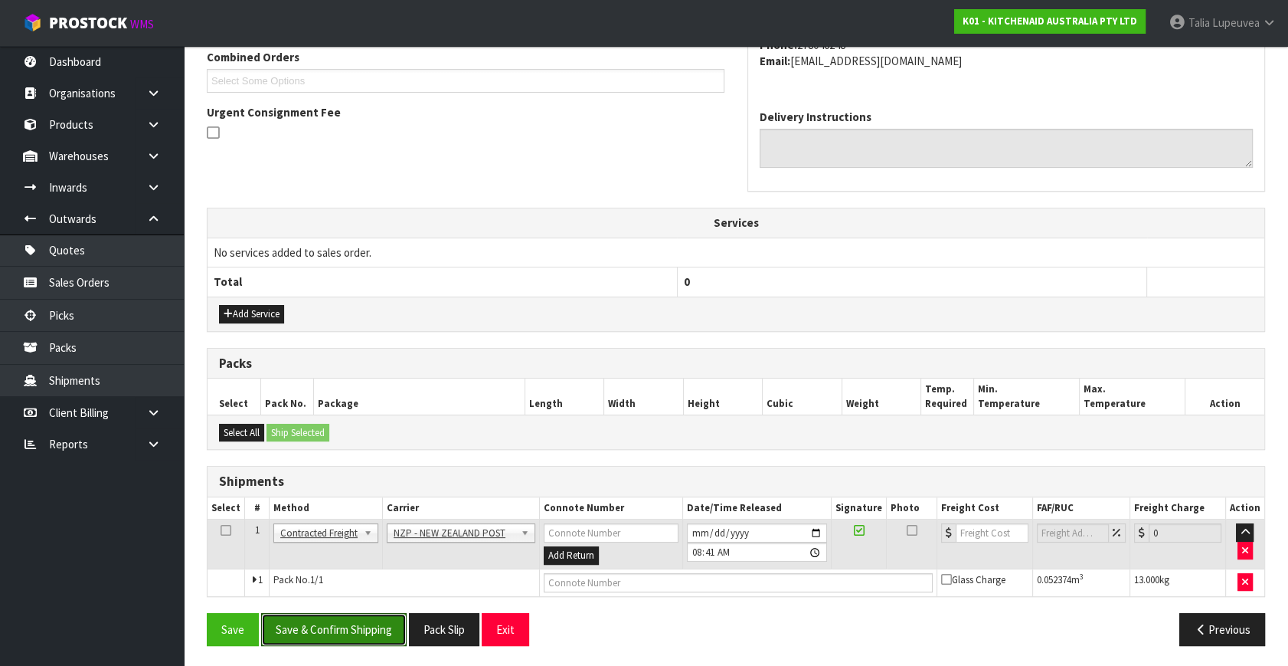
drag, startPoint x: 352, startPoint y: 617, endPoint x: 320, endPoint y: 608, distance: 32.7
click at [352, 617] on button "Save & Confirm Shipping" at bounding box center [334, 629] width 146 height 33
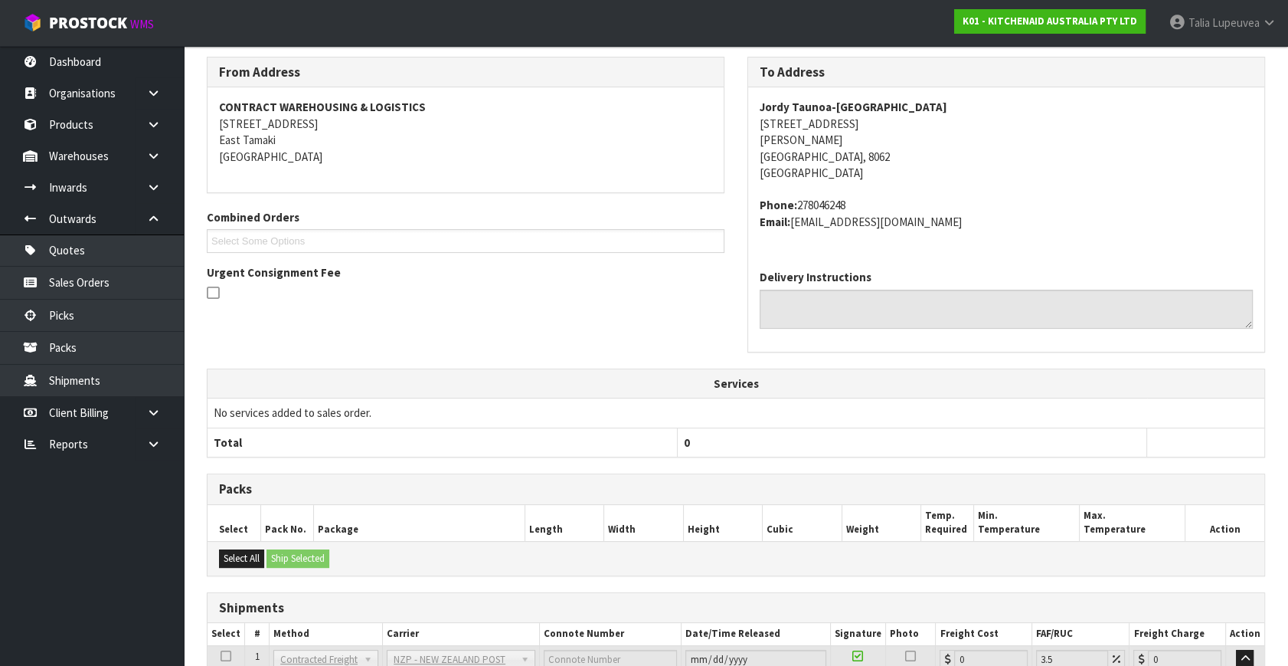
scroll to position [383, 0]
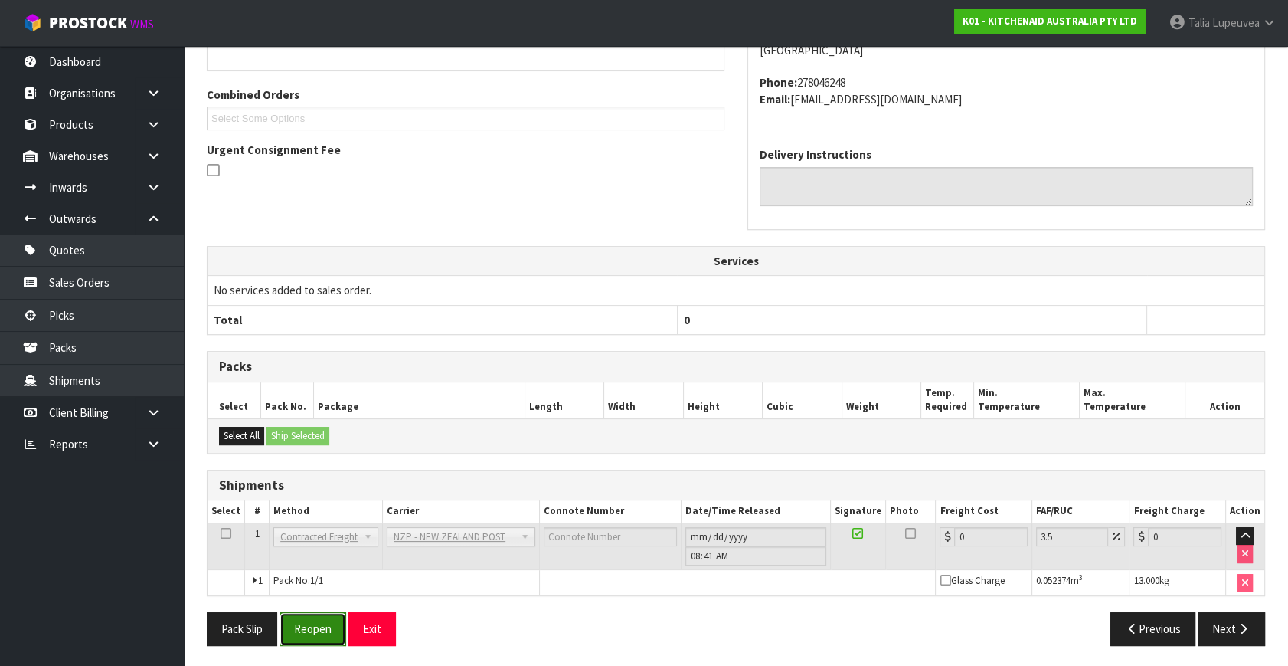
click at [309, 630] on button "Reopen" at bounding box center [313, 628] width 67 height 33
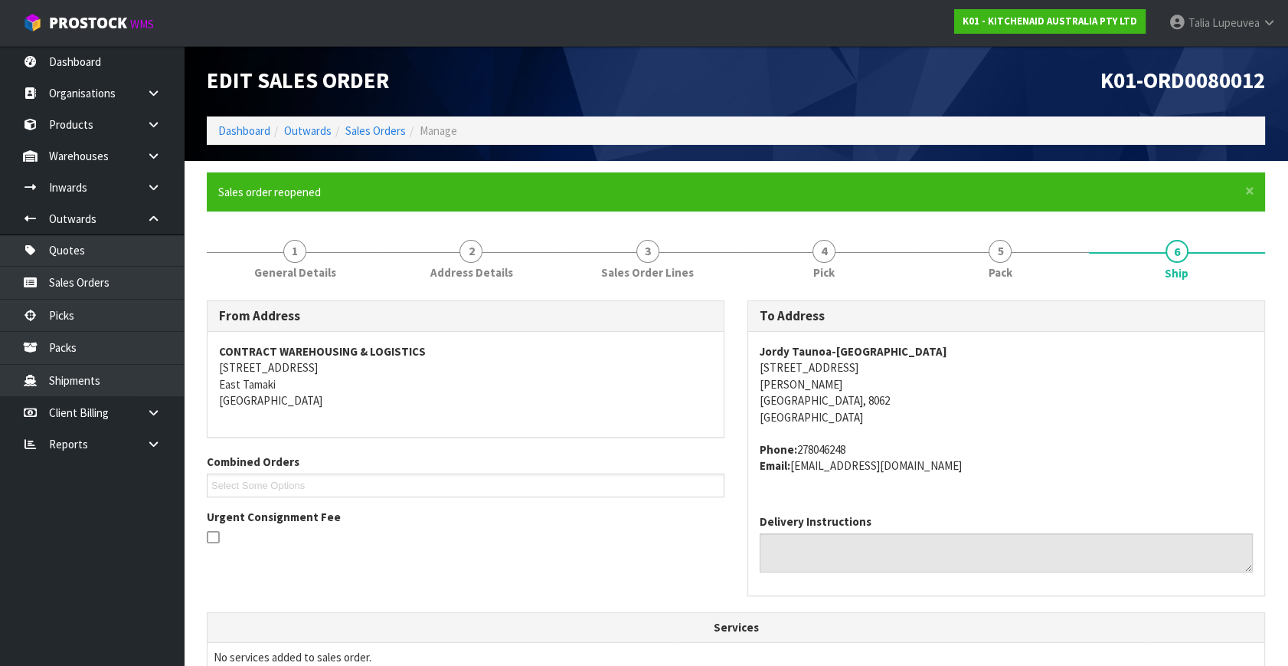
scroll to position [367, 0]
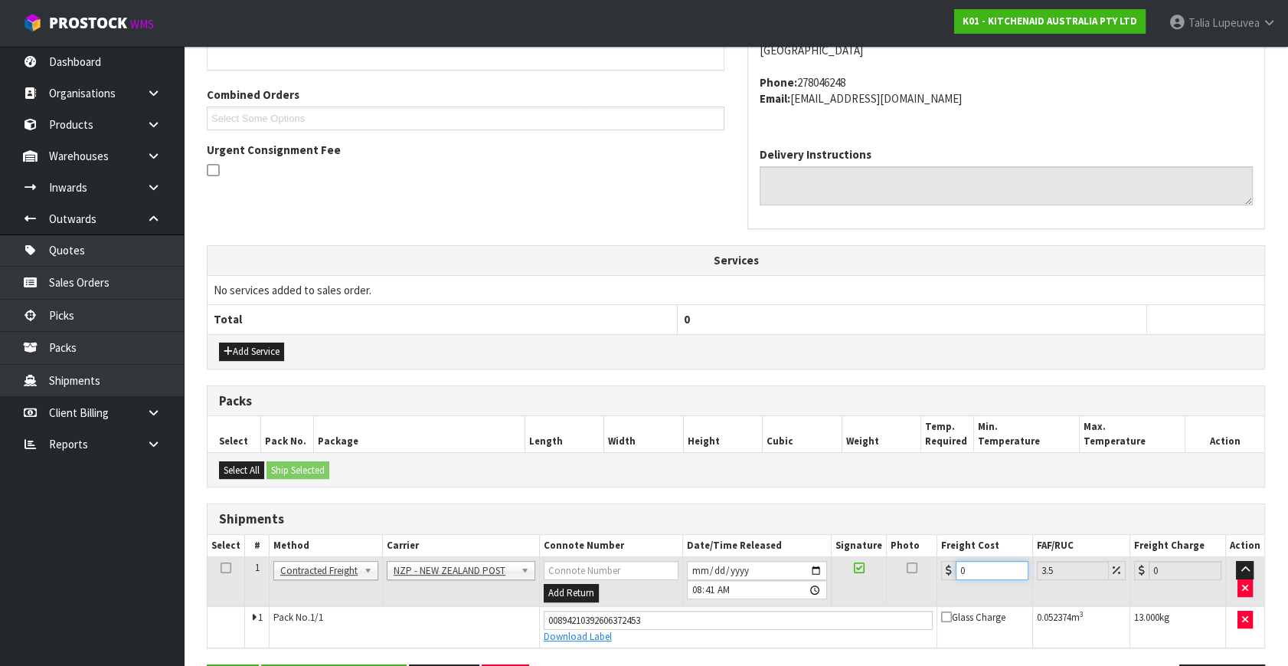
drag, startPoint x: 975, startPoint y: 565, endPoint x: 826, endPoint y: 561, distance: 148.7
click at [826, 561] on tr "1 Client Local Pickup Customer Local Pickup Company Freight Contracted Freight …" at bounding box center [736, 582] width 1057 height 50
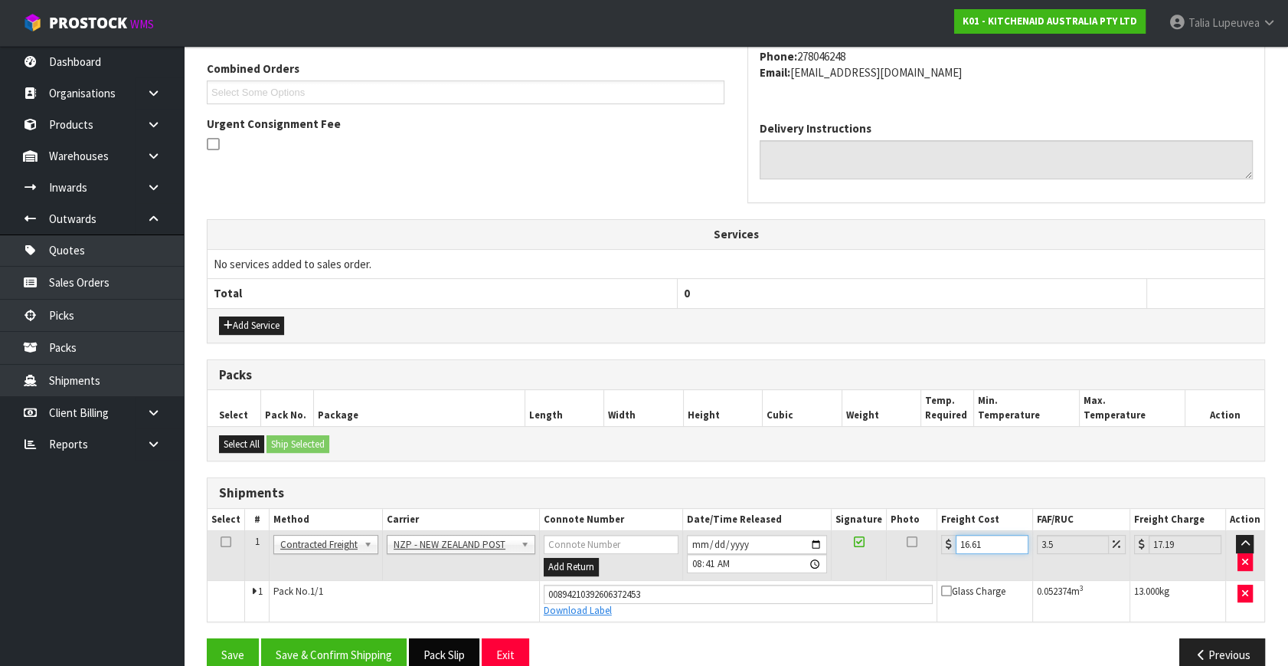
scroll to position [419, 0]
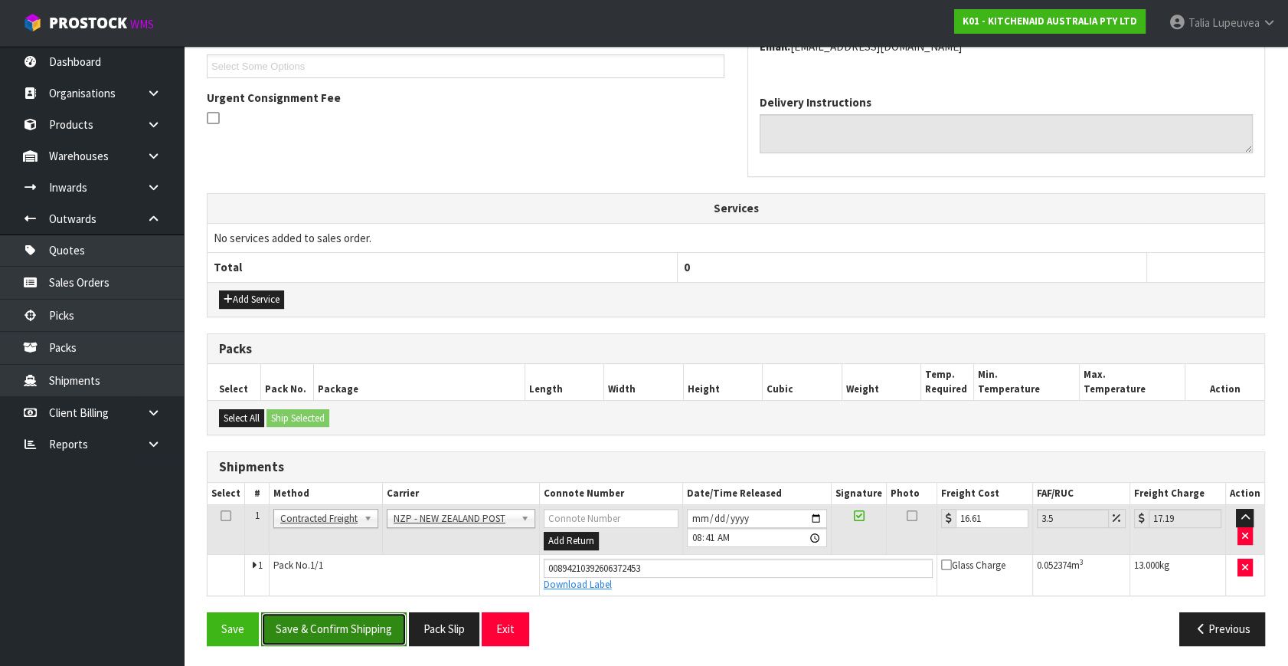
click at [365, 628] on button "Save & Confirm Shipping" at bounding box center [334, 628] width 146 height 33
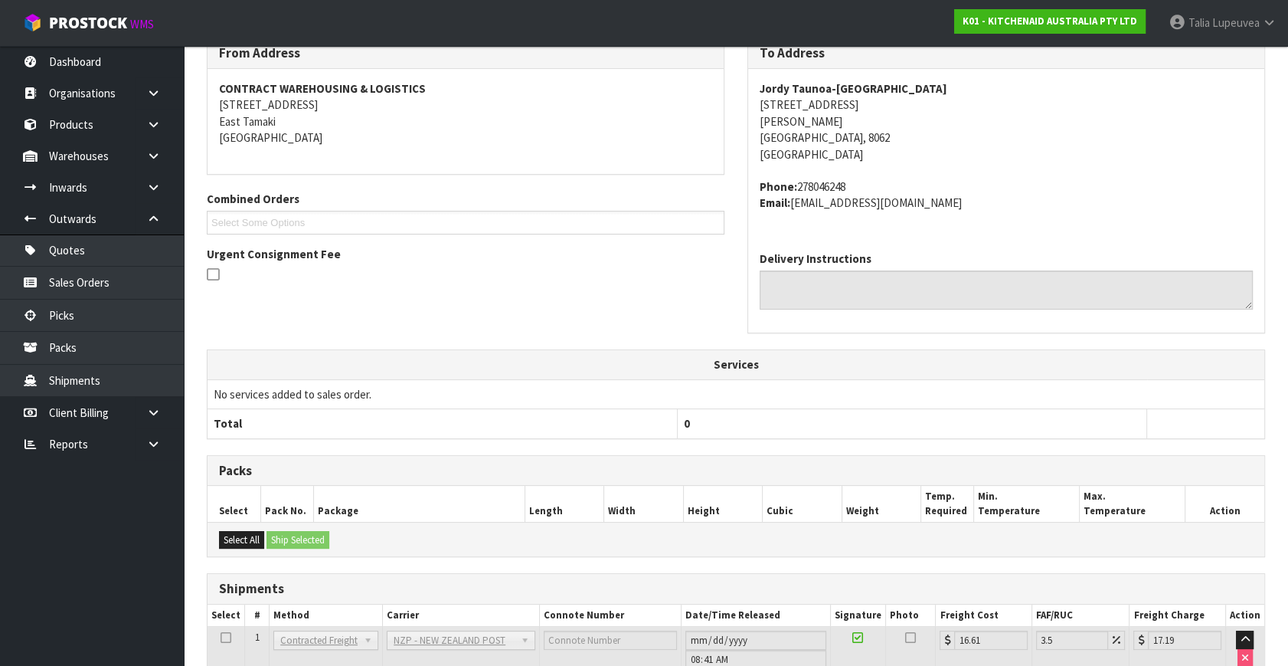
scroll to position [0, 0]
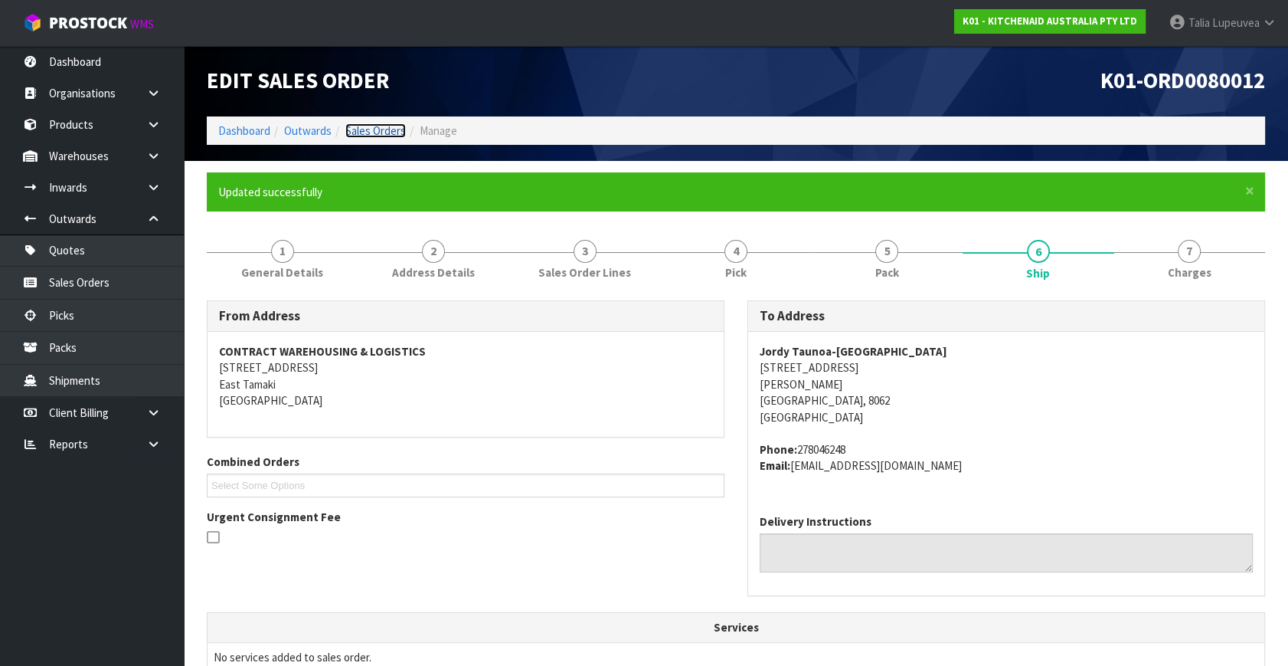
click at [371, 136] on link "Sales Orders" at bounding box center [375, 130] width 61 height 15
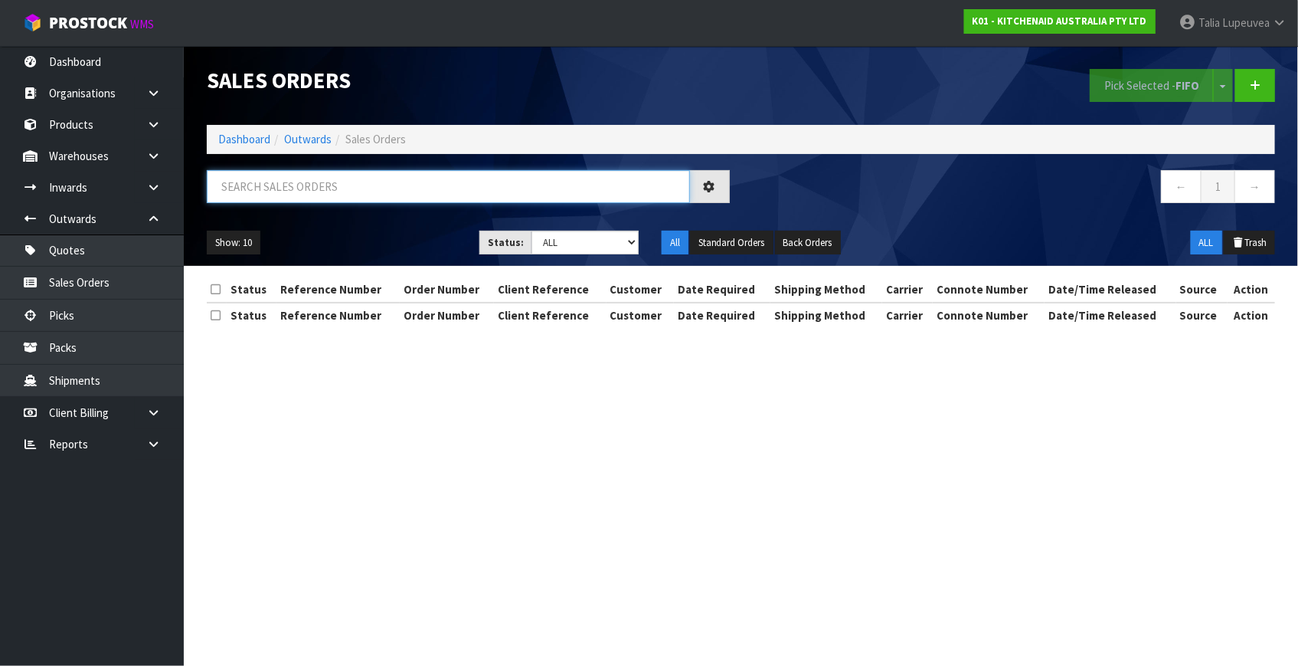
click at [390, 189] on input "text" at bounding box center [448, 186] width 483 height 33
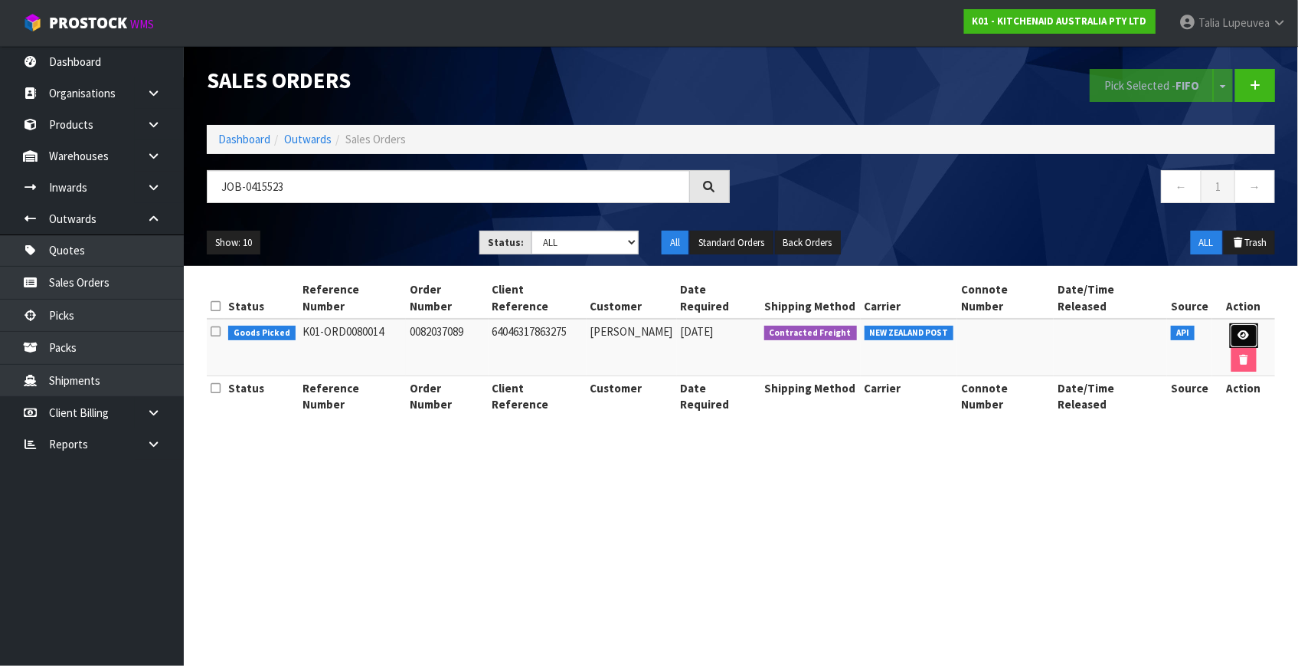
click at [1230, 323] on link at bounding box center [1244, 335] width 28 height 25
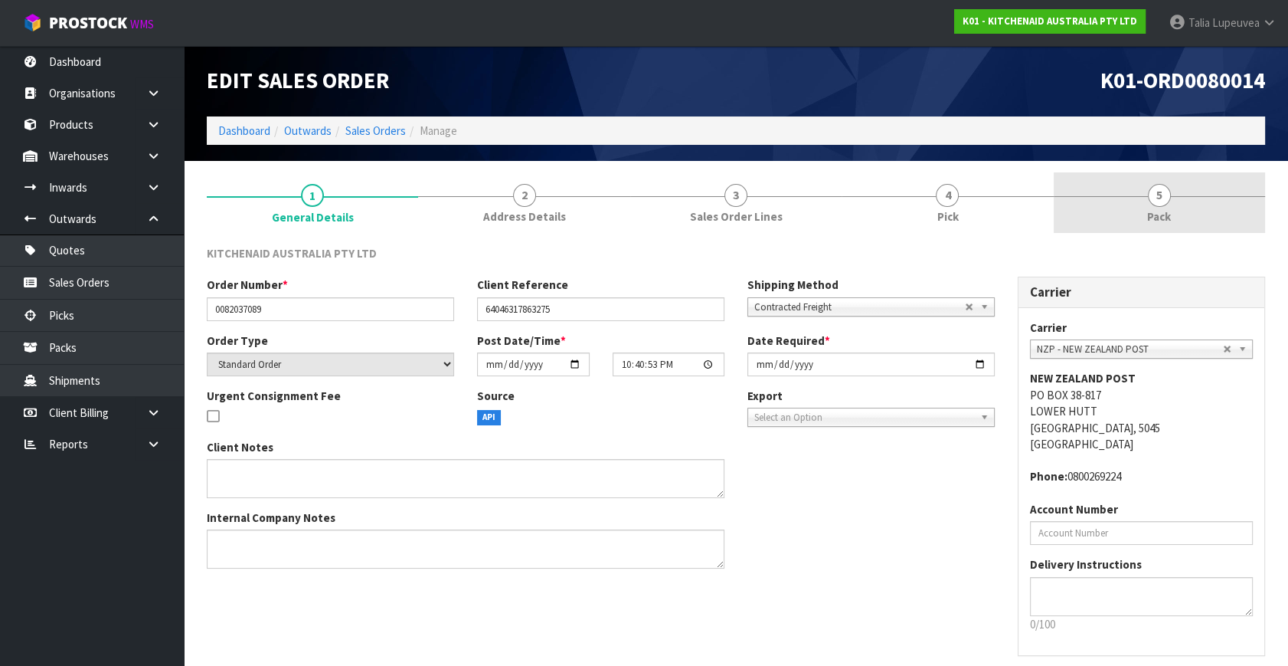
click at [1167, 198] on span "5" at bounding box center [1159, 195] width 23 height 23
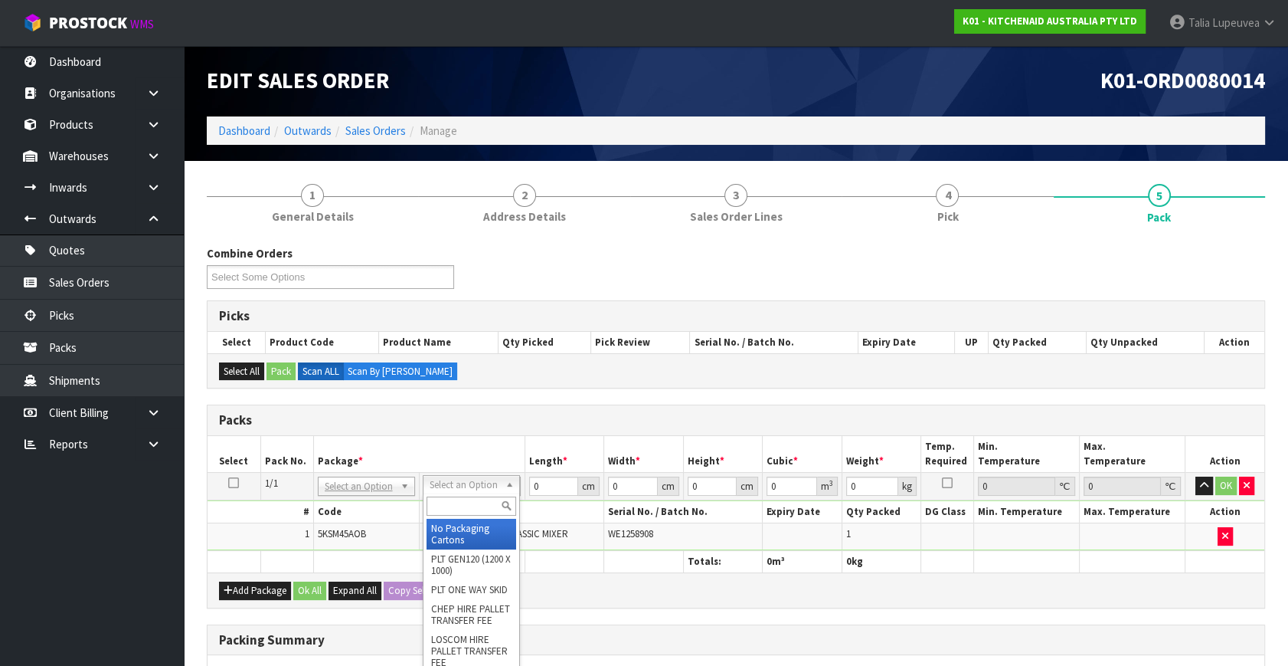
click at [444, 510] on input "text" at bounding box center [472, 505] width 90 height 19
click at [444, 509] on input "text" at bounding box center [471, 505] width 90 height 19
drag, startPoint x: 454, startPoint y: 526, endPoint x: 514, endPoint y: 495, distance: 67.5
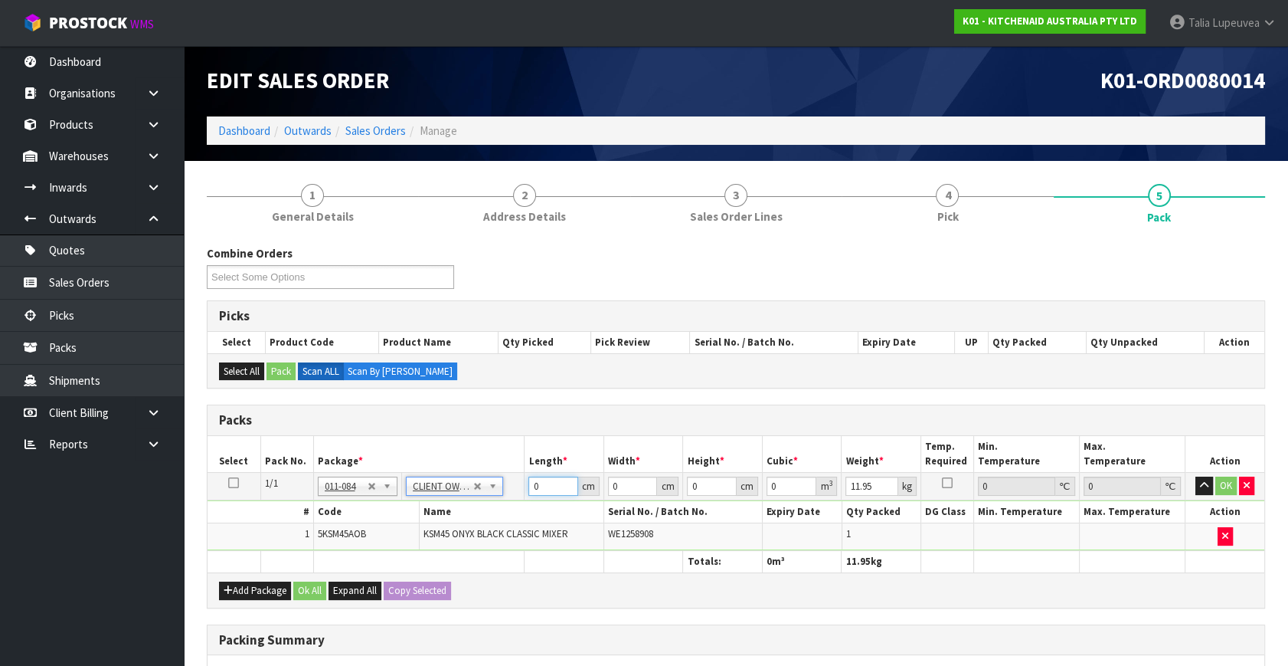
drag, startPoint x: 537, startPoint y: 483, endPoint x: 471, endPoint y: 496, distance: 67.1
click at [471, 496] on tr "1/1 NONE 007-001 007-002 007-004 007-009 007-013 007-014 007-015 007-017 007-01…" at bounding box center [736, 487] width 1057 height 28
click at [1218, 486] on button "OK" at bounding box center [1226, 485] width 21 height 18
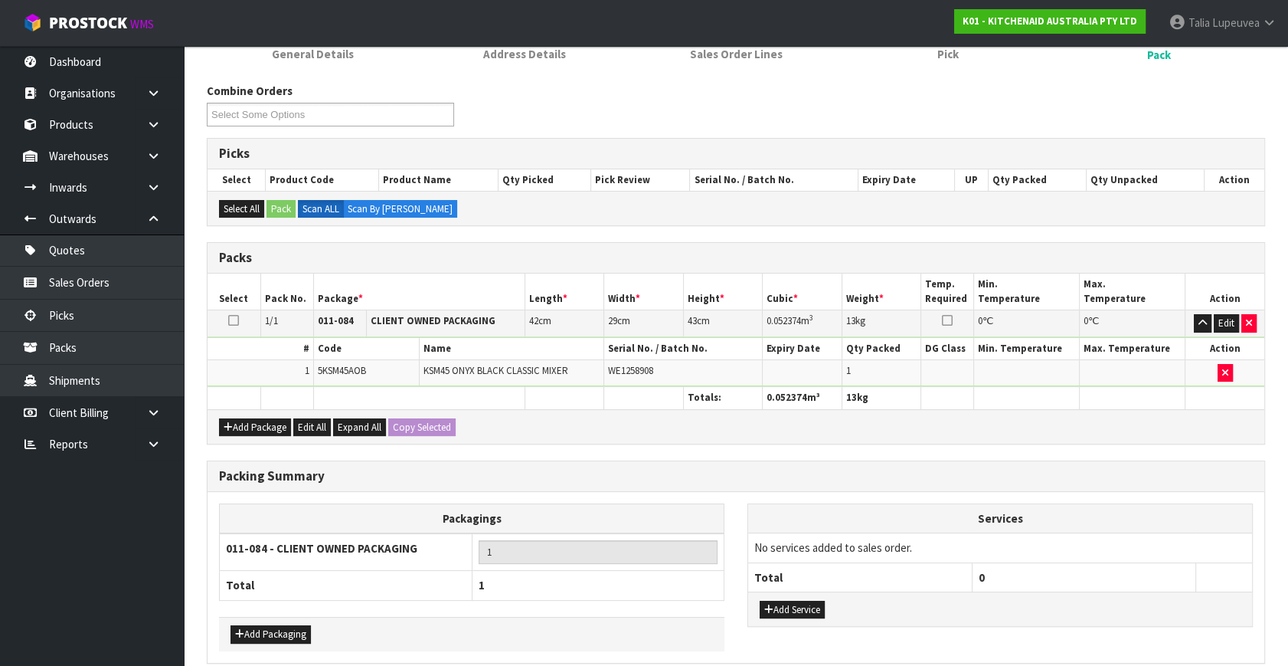
scroll to position [228, 0]
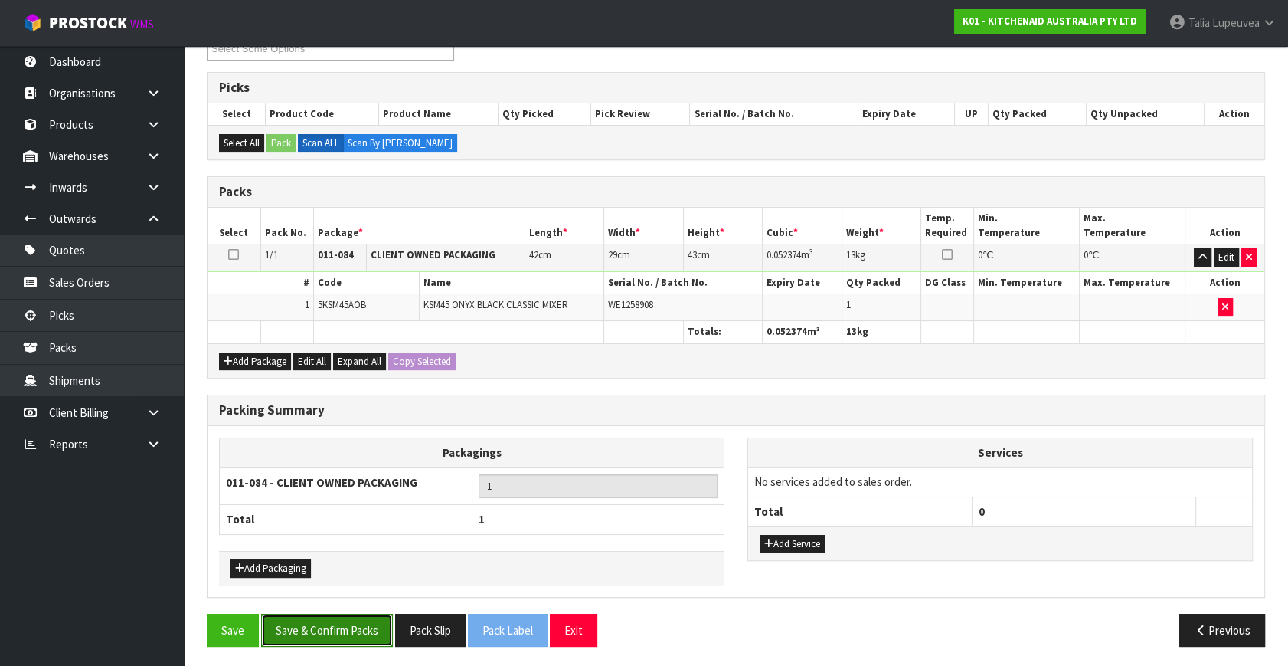
click at [369, 623] on button "Save & Confirm Packs" at bounding box center [327, 630] width 132 height 33
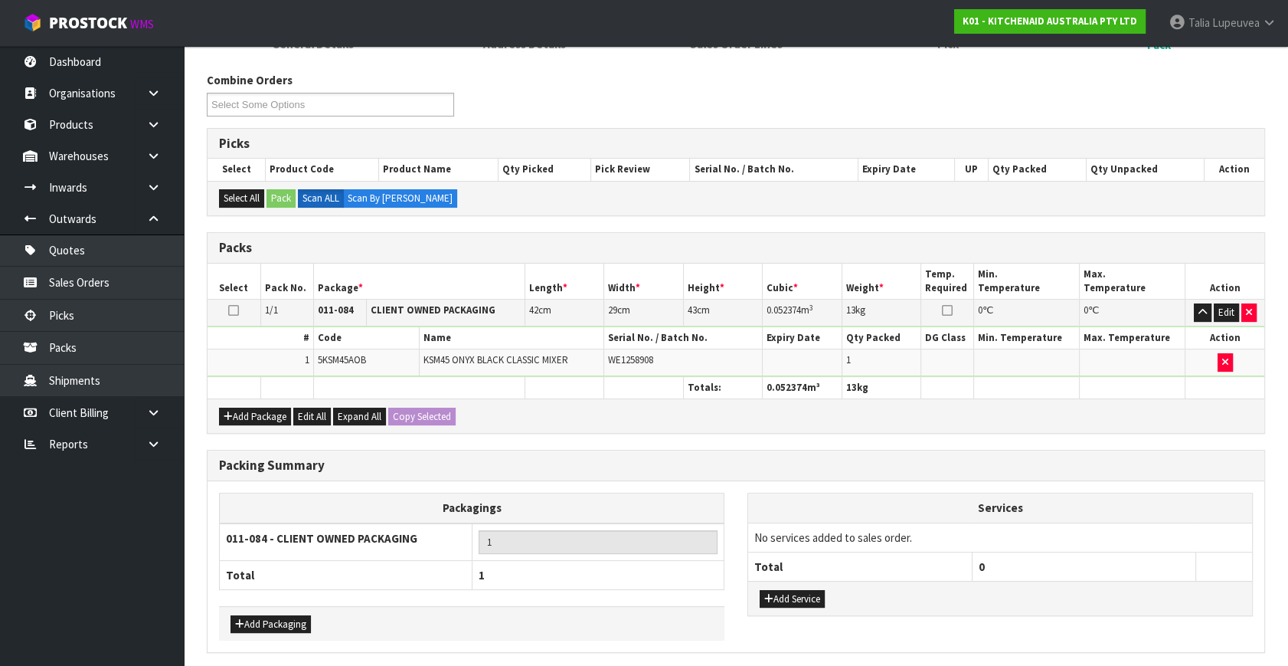
scroll to position [0, 0]
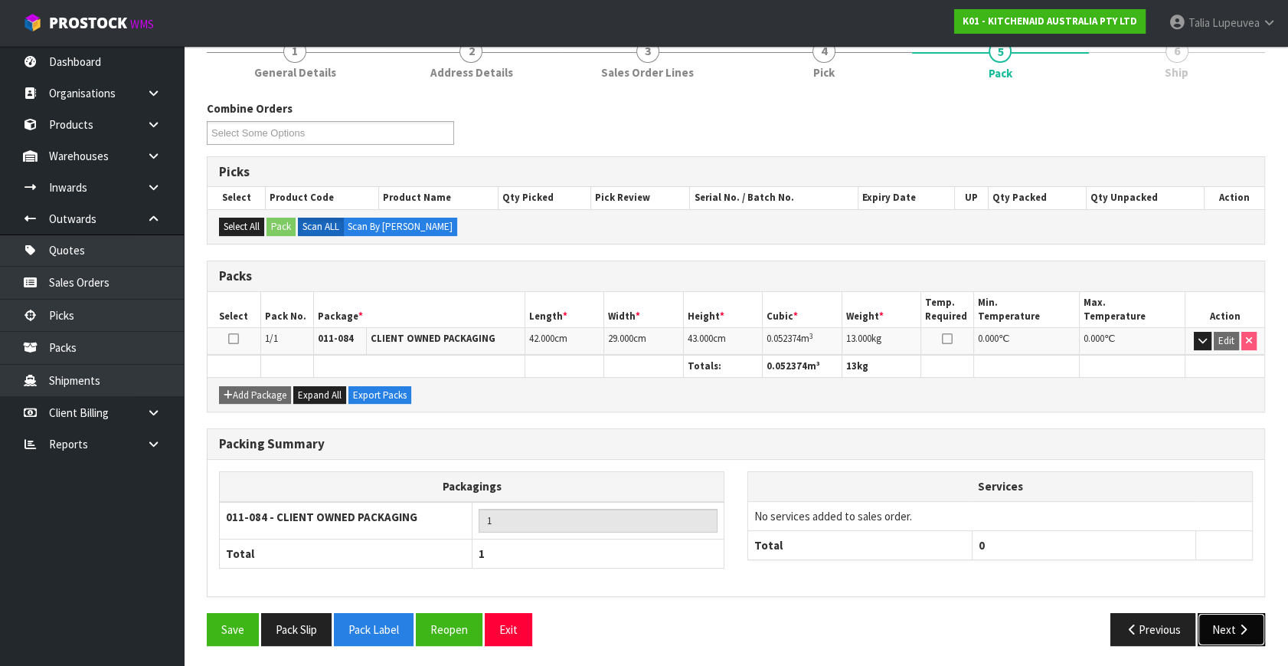
click at [1232, 619] on button "Next" at bounding box center [1231, 629] width 67 height 33
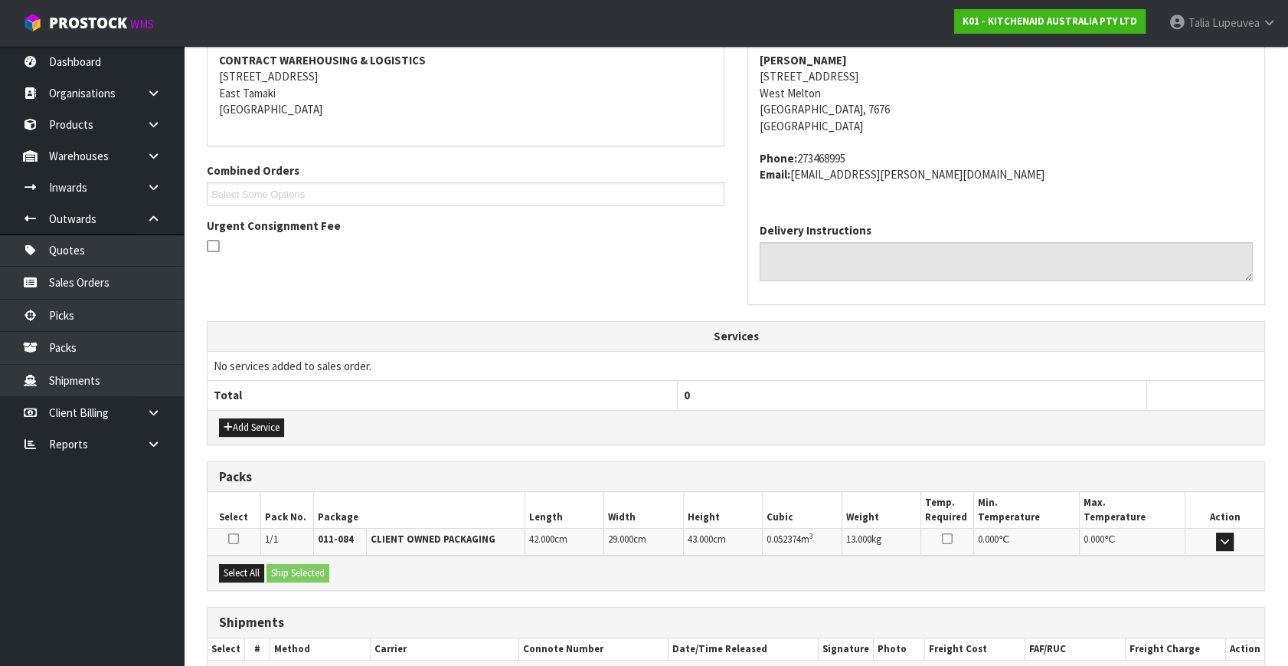
scroll to position [377, 0]
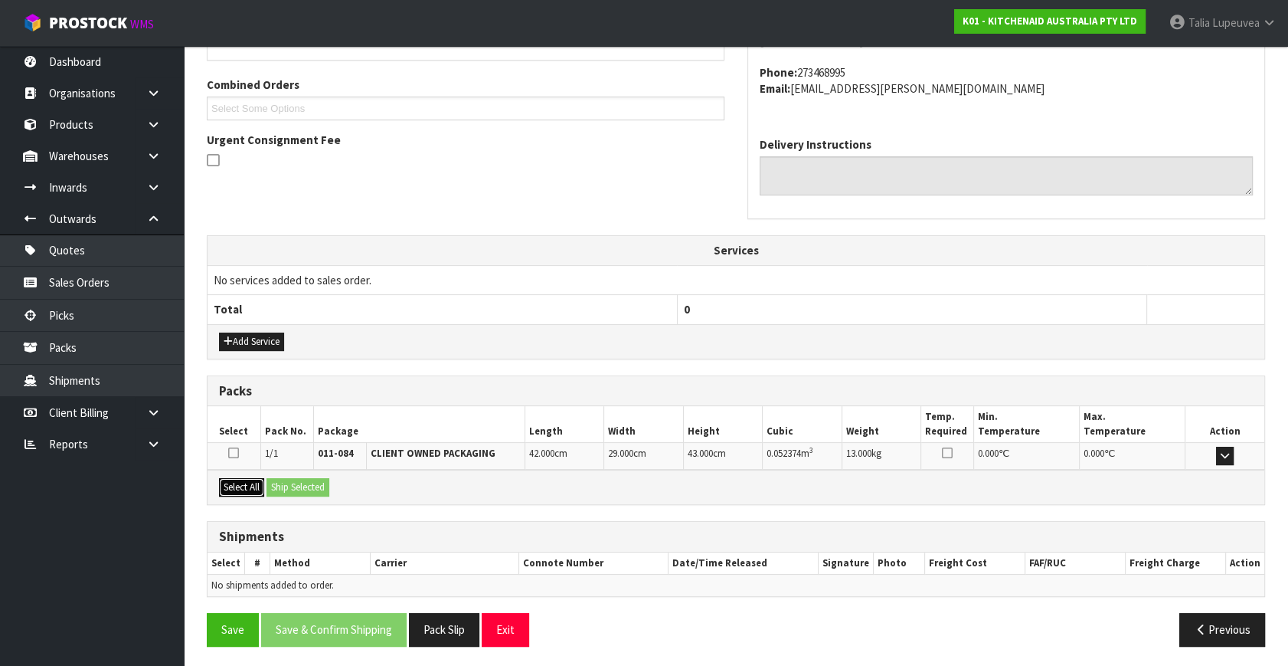
click at [243, 480] on button "Select All" at bounding box center [241, 487] width 45 height 18
click at [287, 482] on button "Ship Selected" at bounding box center [298, 487] width 63 height 18
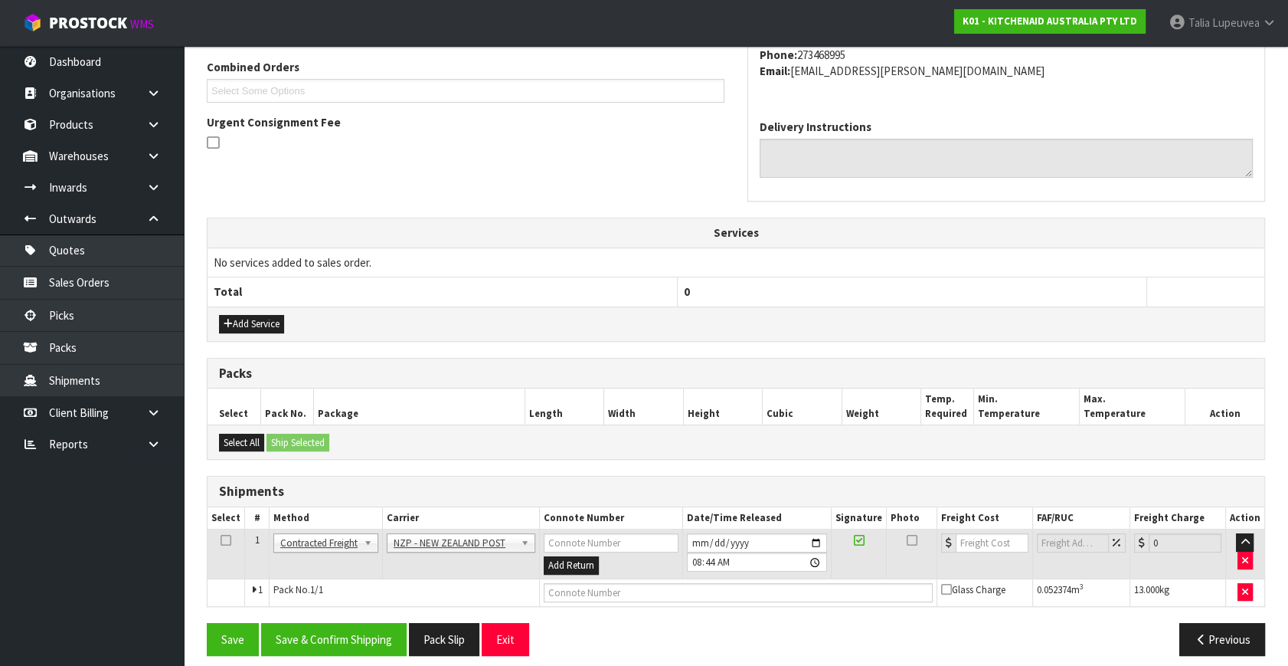
scroll to position [404, 0]
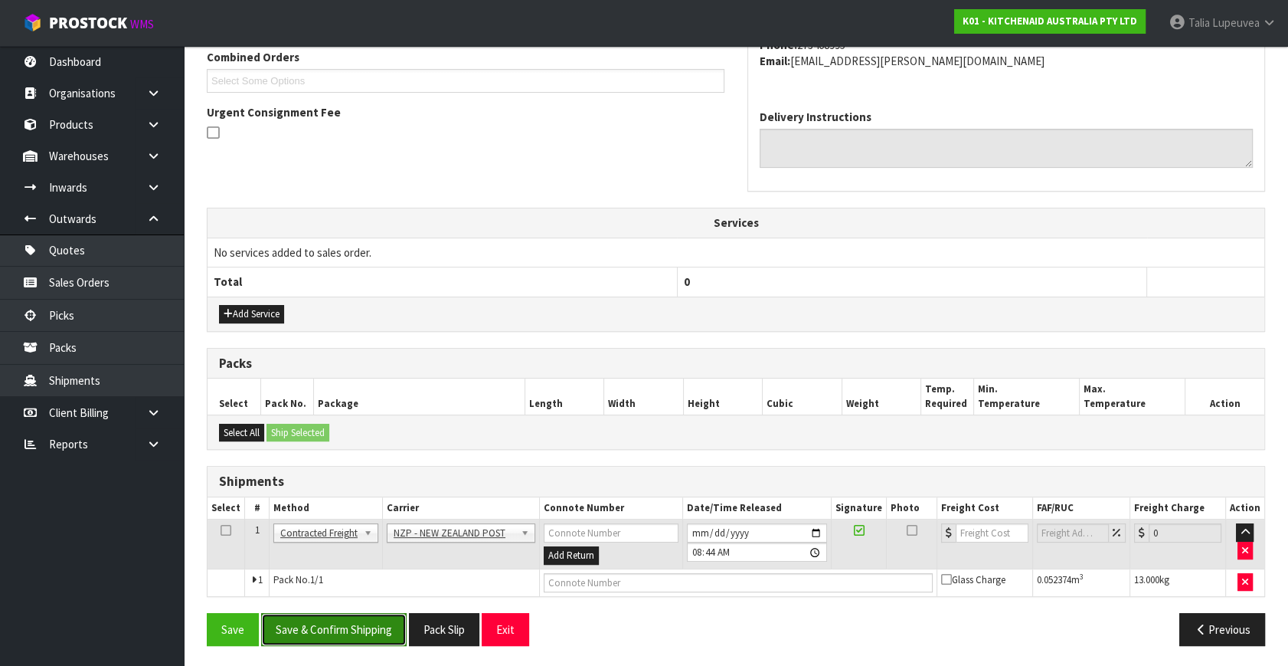
click at [324, 614] on button "Save & Confirm Shipping" at bounding box center [334, 629] width 146 height 33
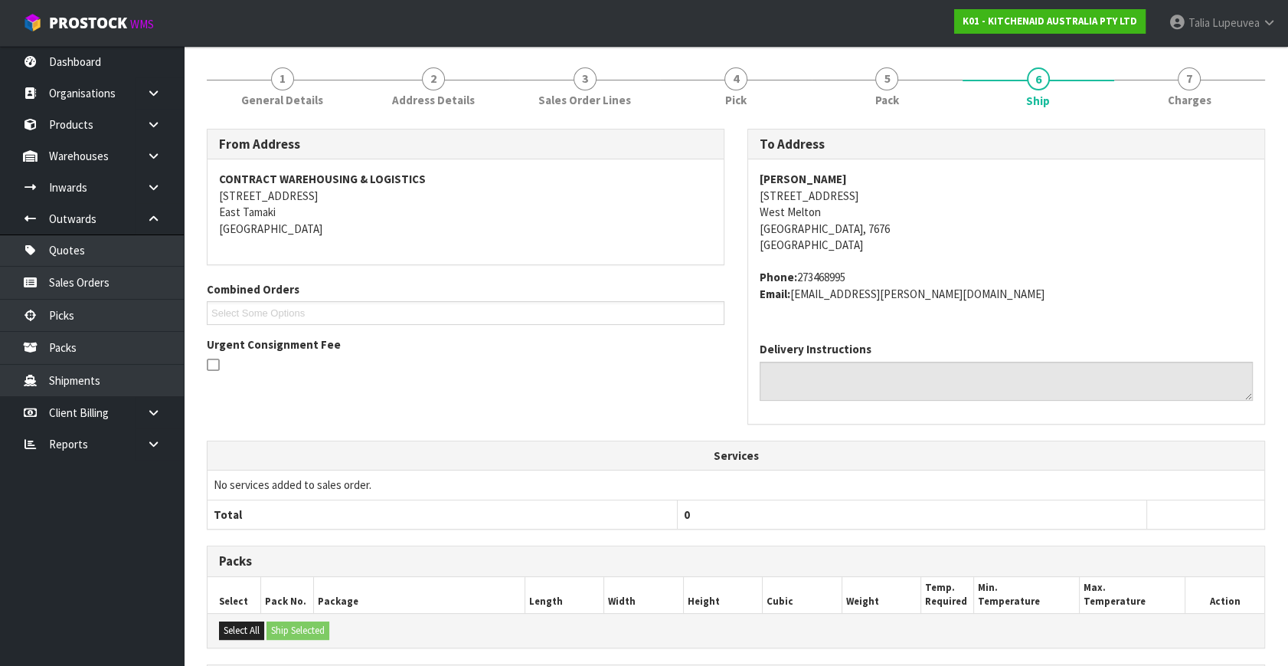
scroll to position [383, 0]
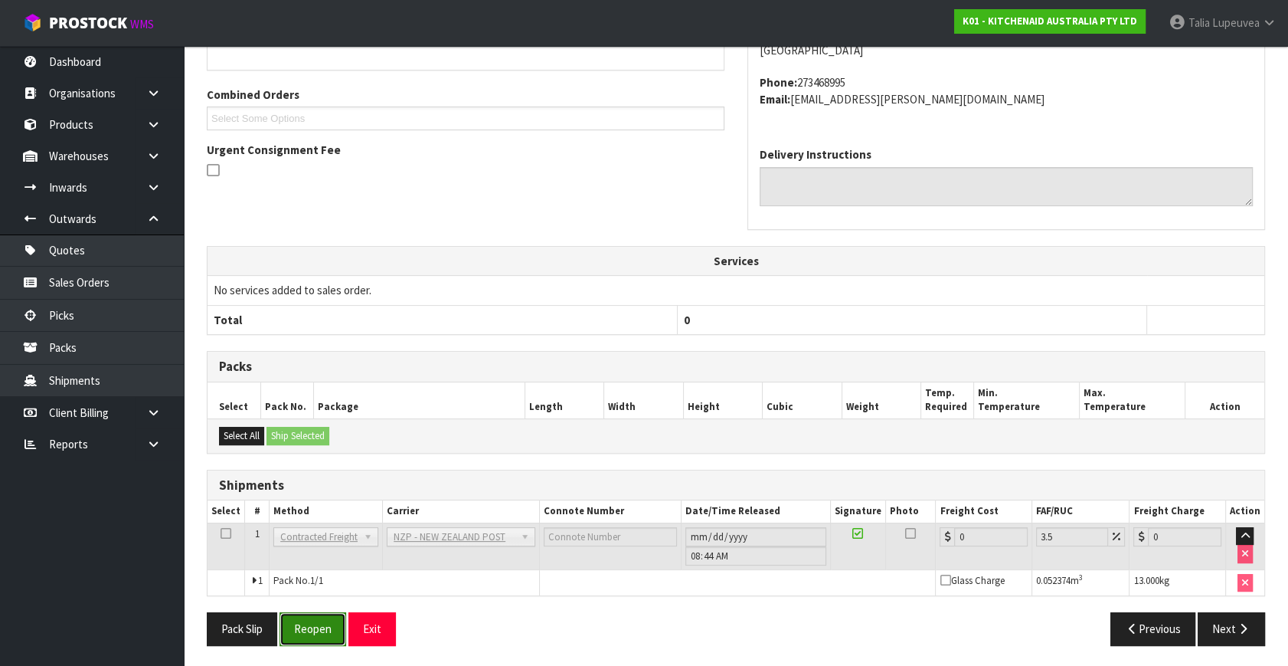
click at [306, 628] on button "Reopen" at bounding box center [313, 628] width 67 height 33
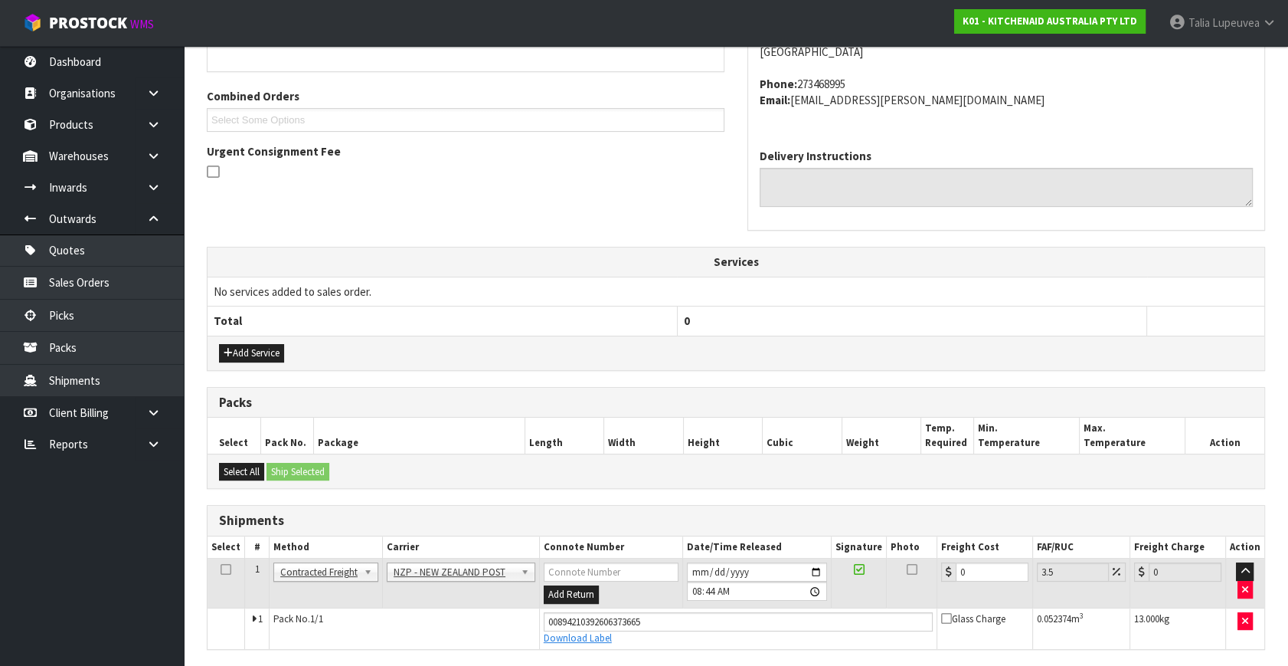
scroll to position [419, 0]
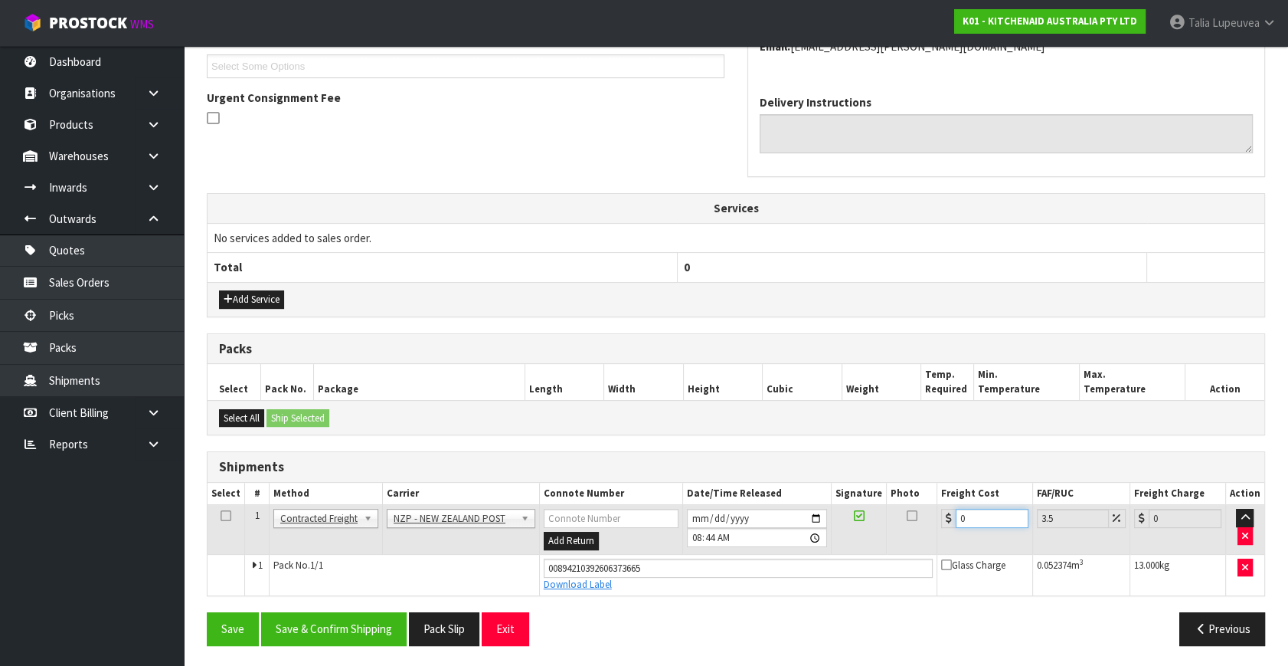
drag, startPoint x: 859, startPoint y: 521, endPoint x: 842, endPoint y: 528, distance: 18.5
click at [855, 521] on tr "1 Client Local Pickup Customer Local Pickup Company Freight Contracted Freight …" at bounding box center [736, 530] width 1057 height 50
click at [341, 620] on button "Save & Confirm Shipping" at bounding box center [334, 628] width 146 height 33
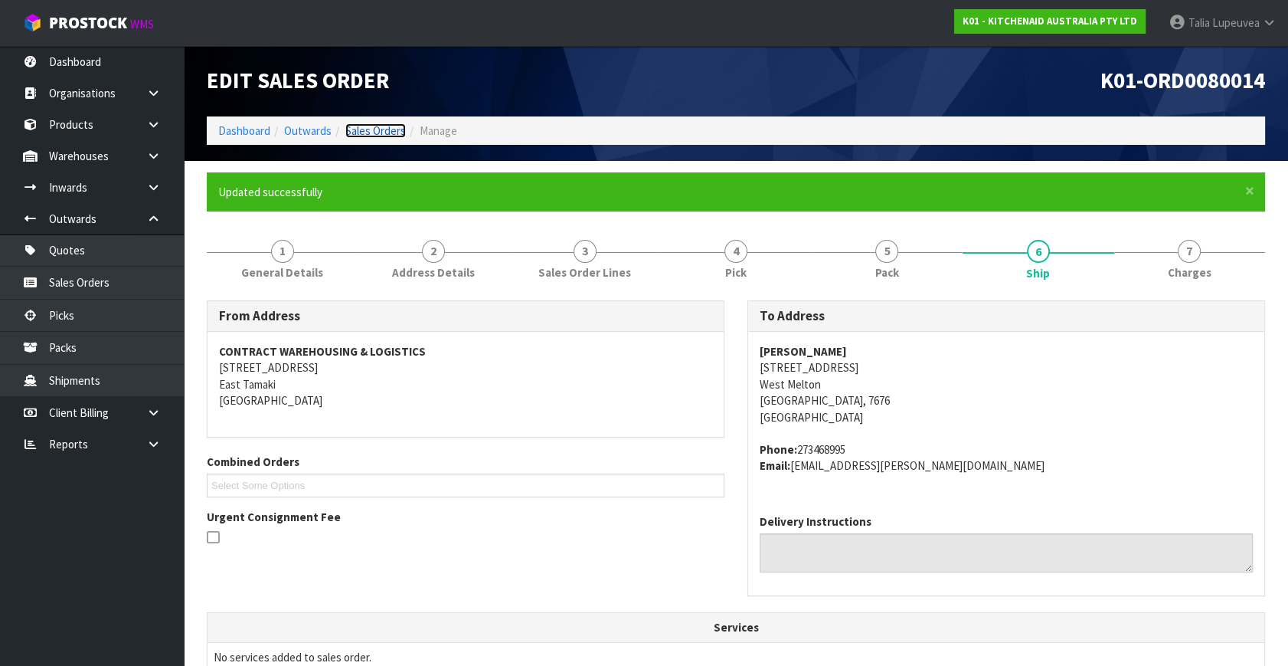
click at [375, 133] on link "Sales Orders" at bounding box center [375, 130] width 61 height 15
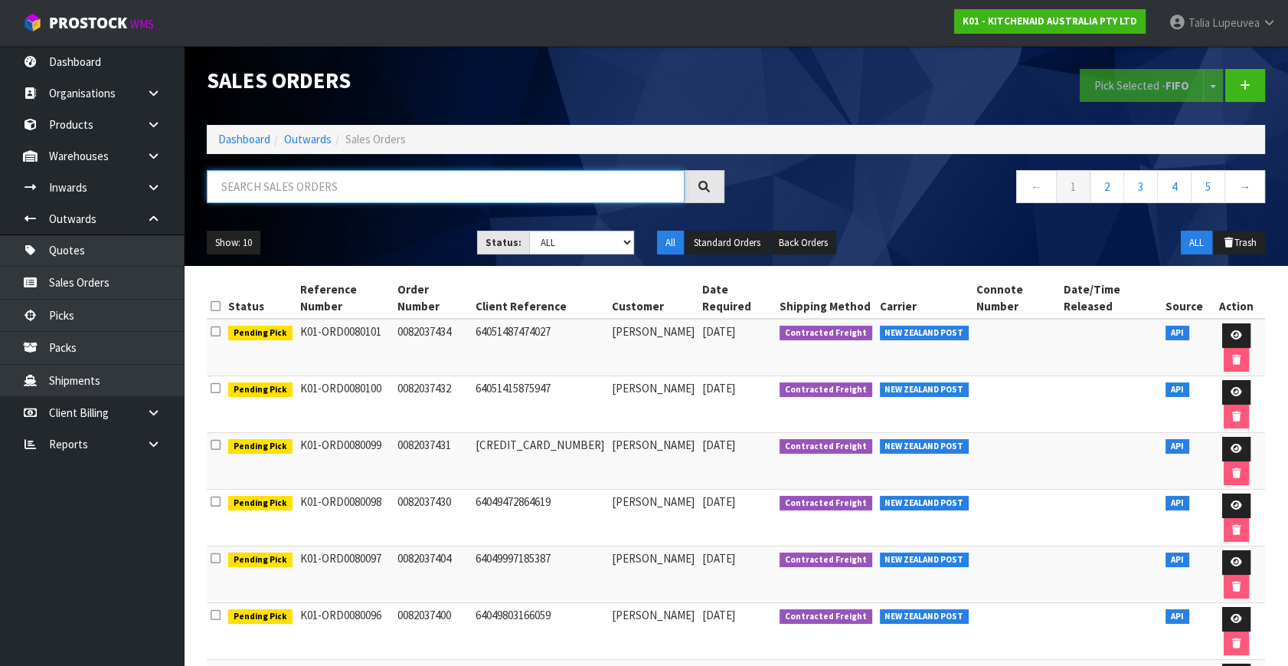
click at [450, 183] on input "text" at bounding box center [446, 186] width 478 height 33
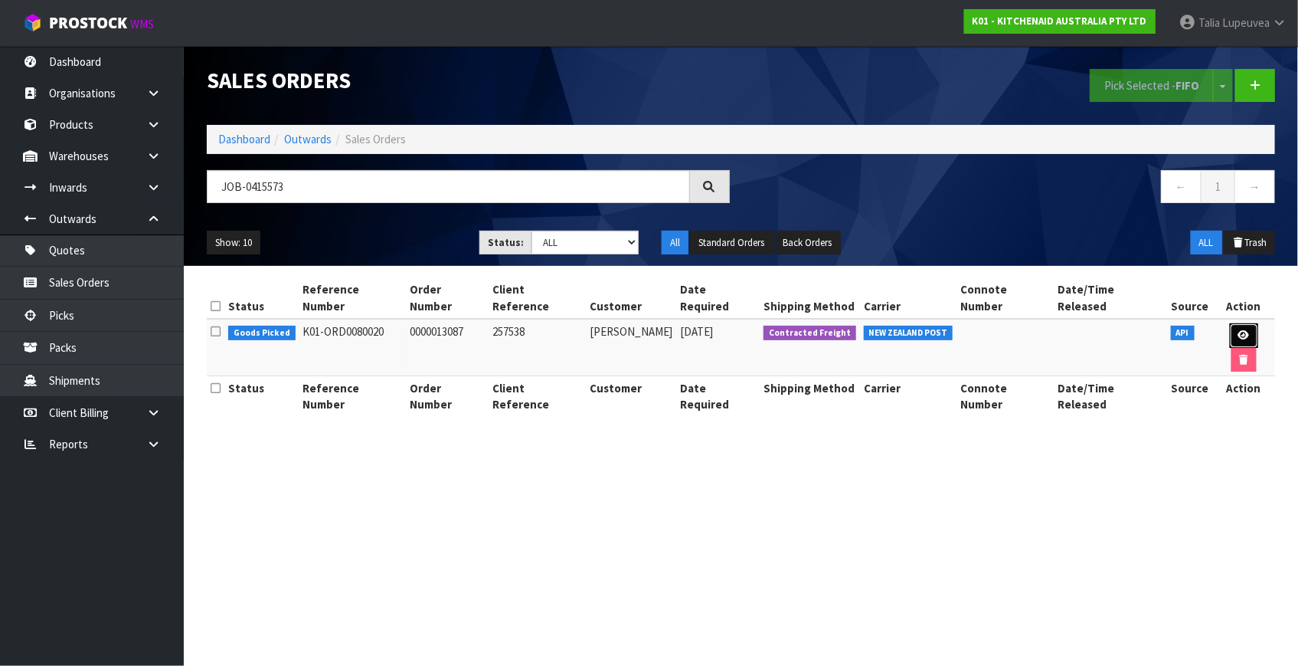
click at [1239, 330] on icon at bounding box center [1244, 335] width 11 height 10
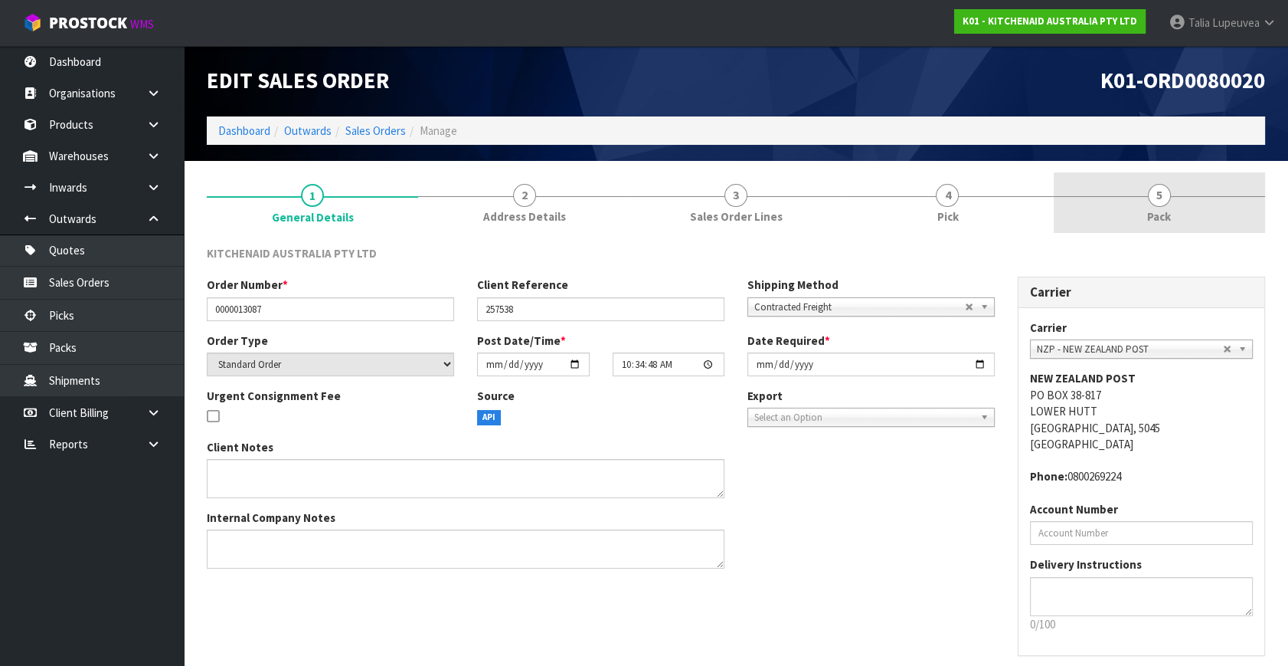
click at [1157, 218] on span "Pack" at bounding box center [1159, 216] width 24 height 16
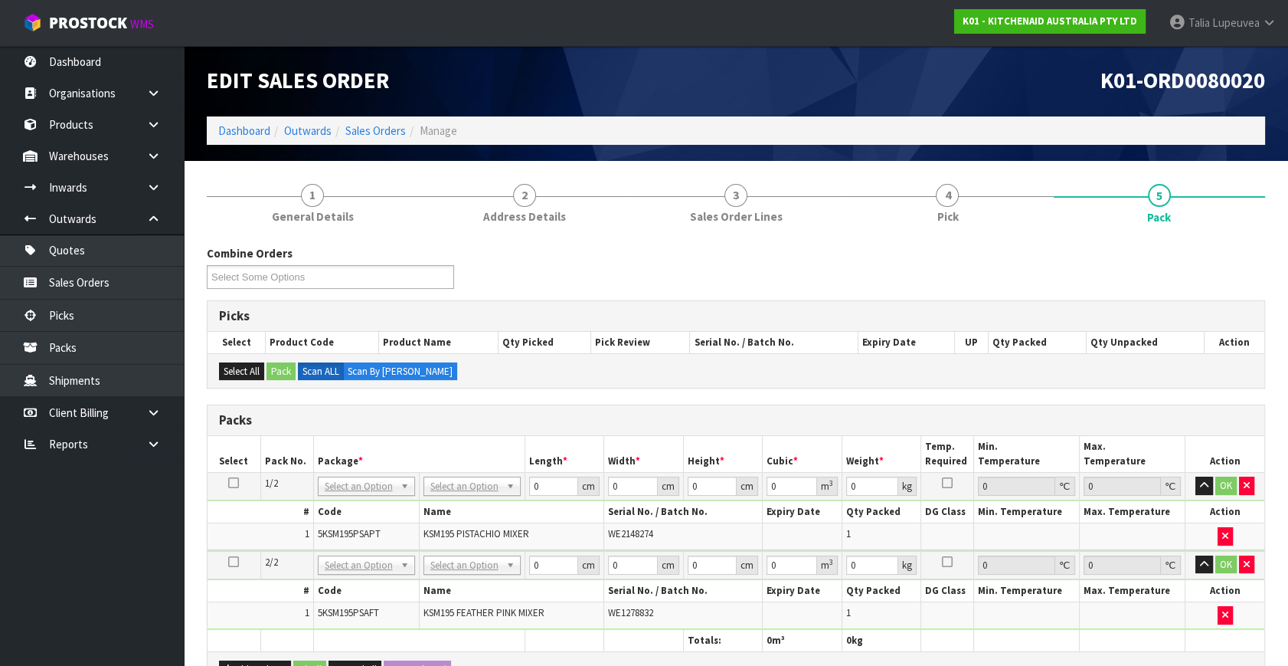
click at [233, 483] on icon at bounding box center [233, 483] width 11 height 1
drag, startPoint x: 472, startPoint y: 508, endPoint x: 464, endPoint y: 506, distance: 8.0
click at [476, 506] on input "text" at bounding box center [472, 505] width 90 height 19
drag, startPoint x: 545, startPoint y: 489, endPoint x: 533, endPoint y: 470, distance: 22.1
click at [506, 473] on tr "1/2 NONE 007-001 007-002 007-004 007-009 007-013 007-014 007-015 007-017 007-01…" at bounding box center [736, 487] width 1057 height 28
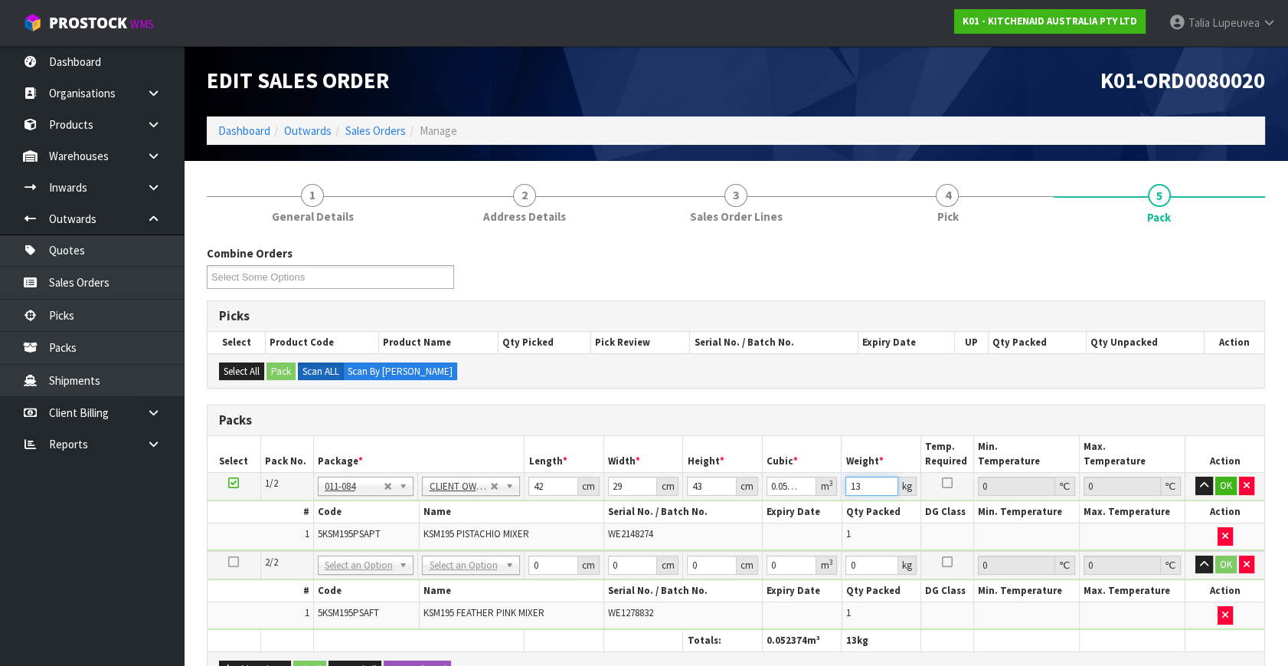
scroll to position [208, 0]
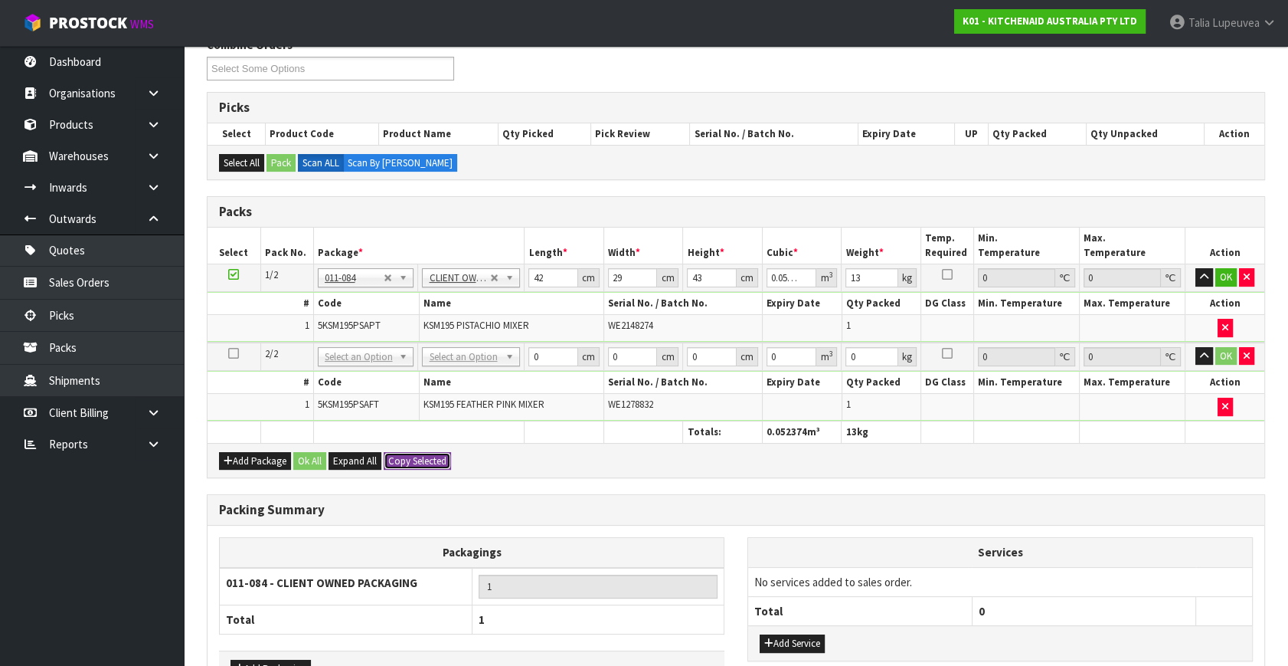
click at [426, 452] on button "Copy Selected" at bounding box center [417, 461] width 67 height 18
click at [426, 452] on button "Confirm Copy Selected" at bounding box center [434, 461] width 101 height 18
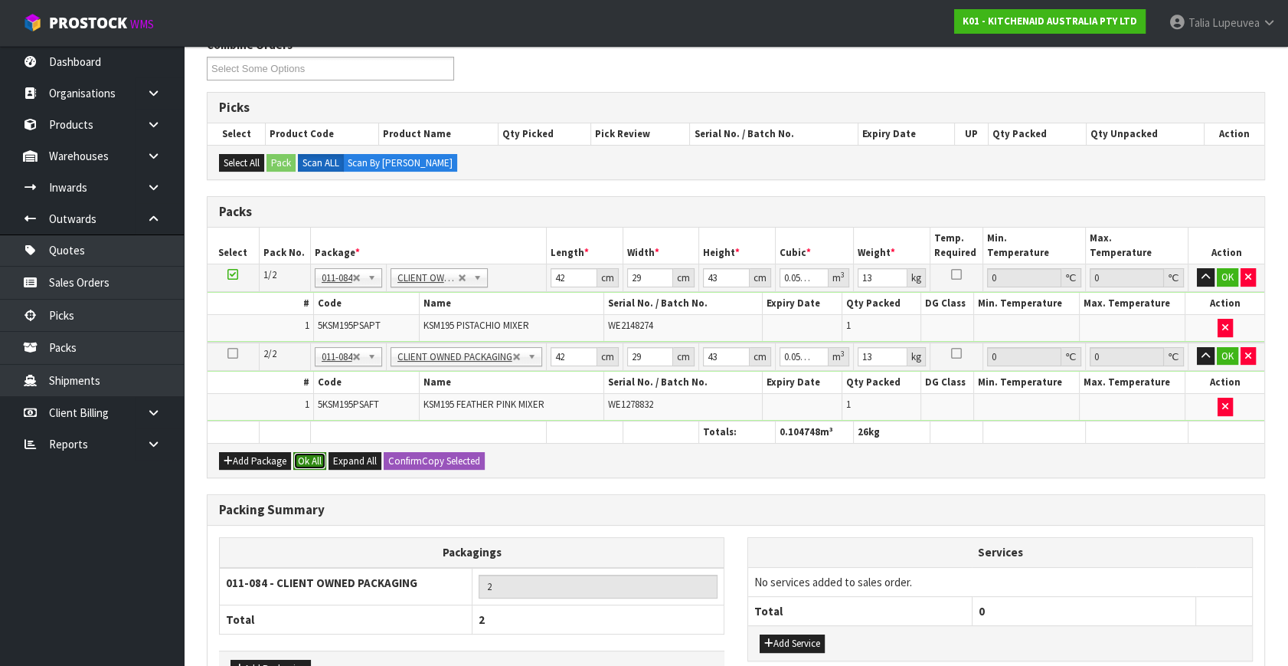
click at [309, 452] on button "Ok All" at bounding box center [309, 461] width 33 height 18
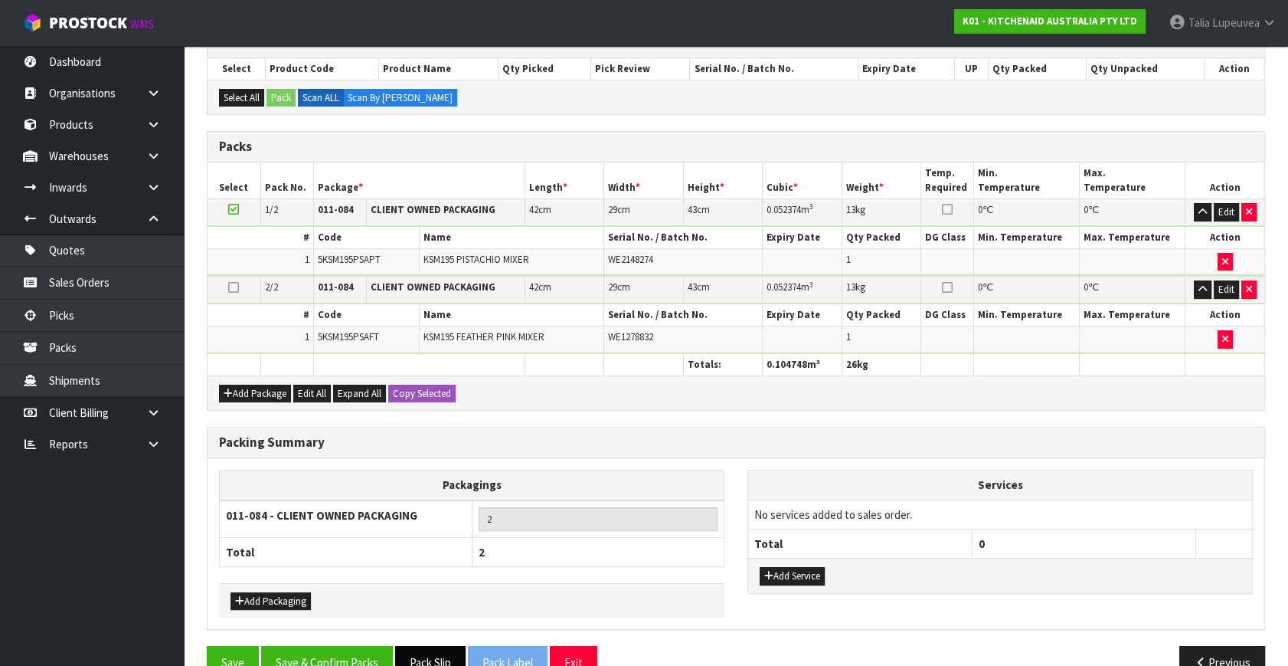
scroll to position [305, 0]
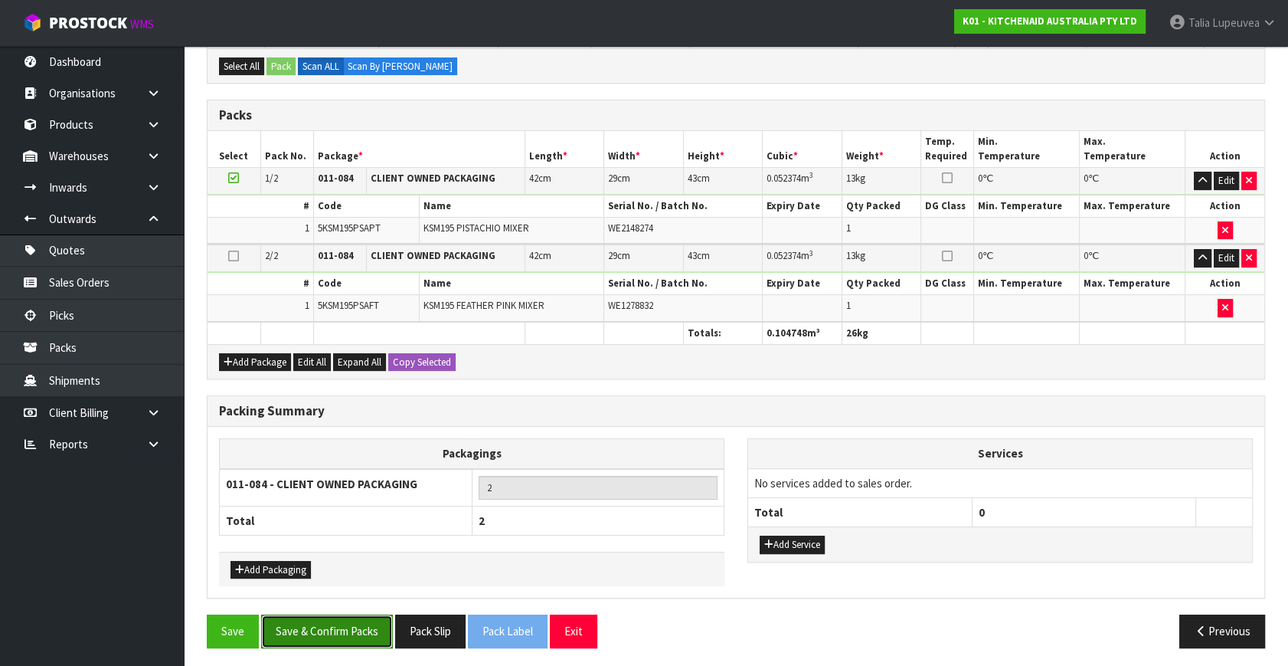
click at [376, 623] on button "Save & Confirm Packs" at bounding box center [327, 630] width 132 height 33
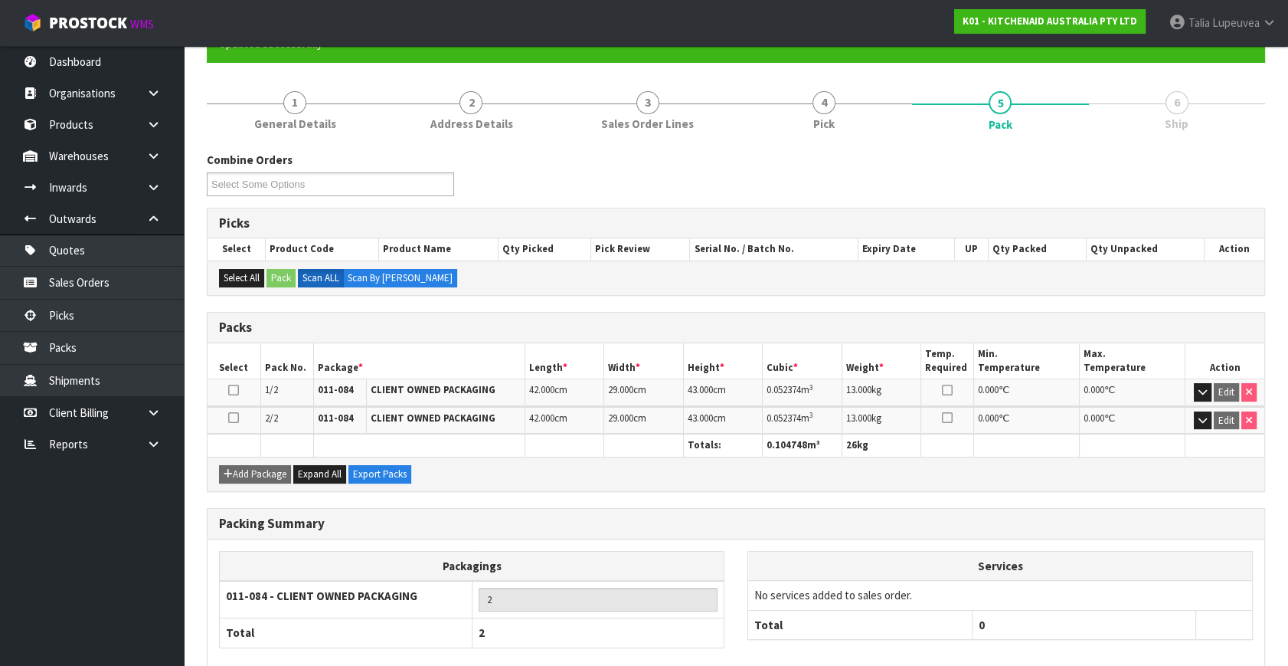
scroll to position [227, 0]
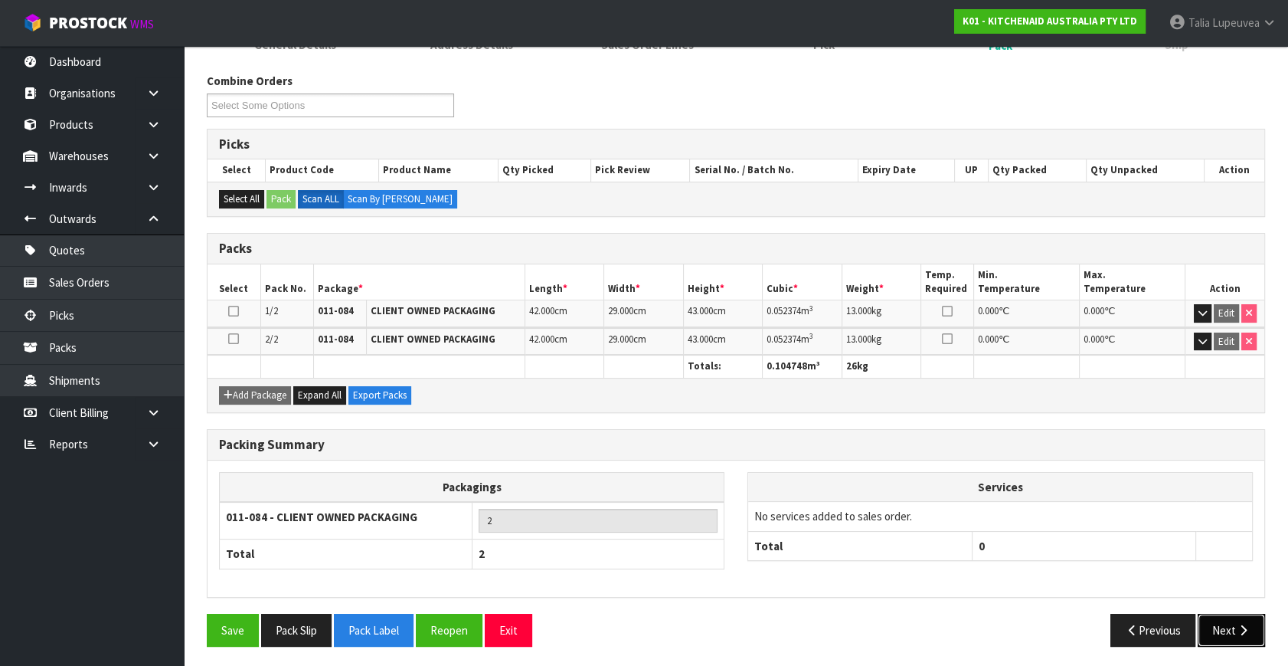
click at [1242, 630] on icon "button" at bounding box center [1243, 629] width 15 height 11
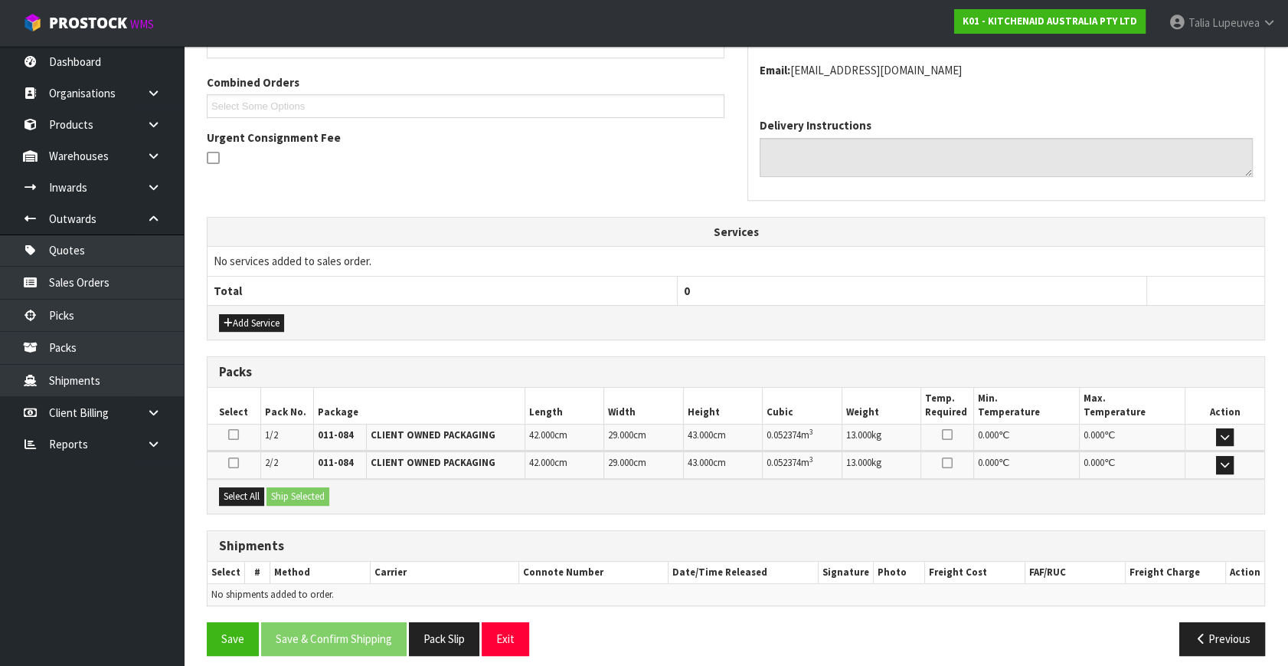
scroll to position [389, 0]
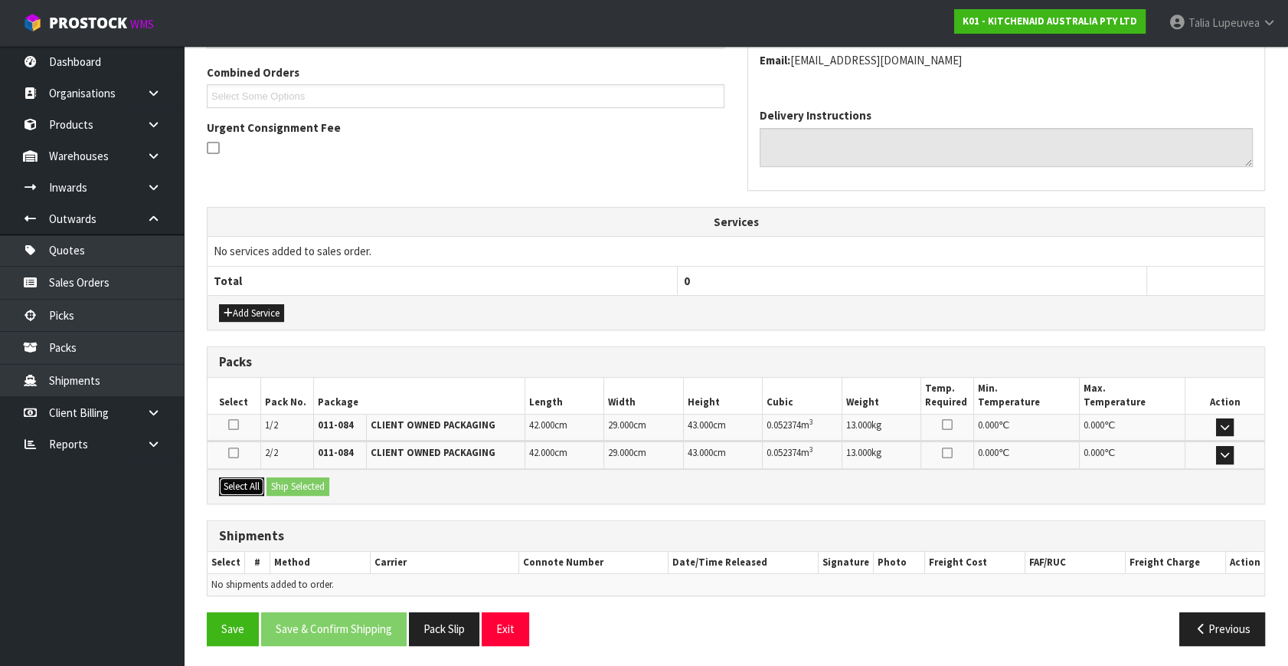
click at [260, 483] on button "Select All" at bounding box center [241, 486] width 45 height 18
click at [284, 483] on button "Ship Selected" at bounding box center [298, 486] width 63 height 18
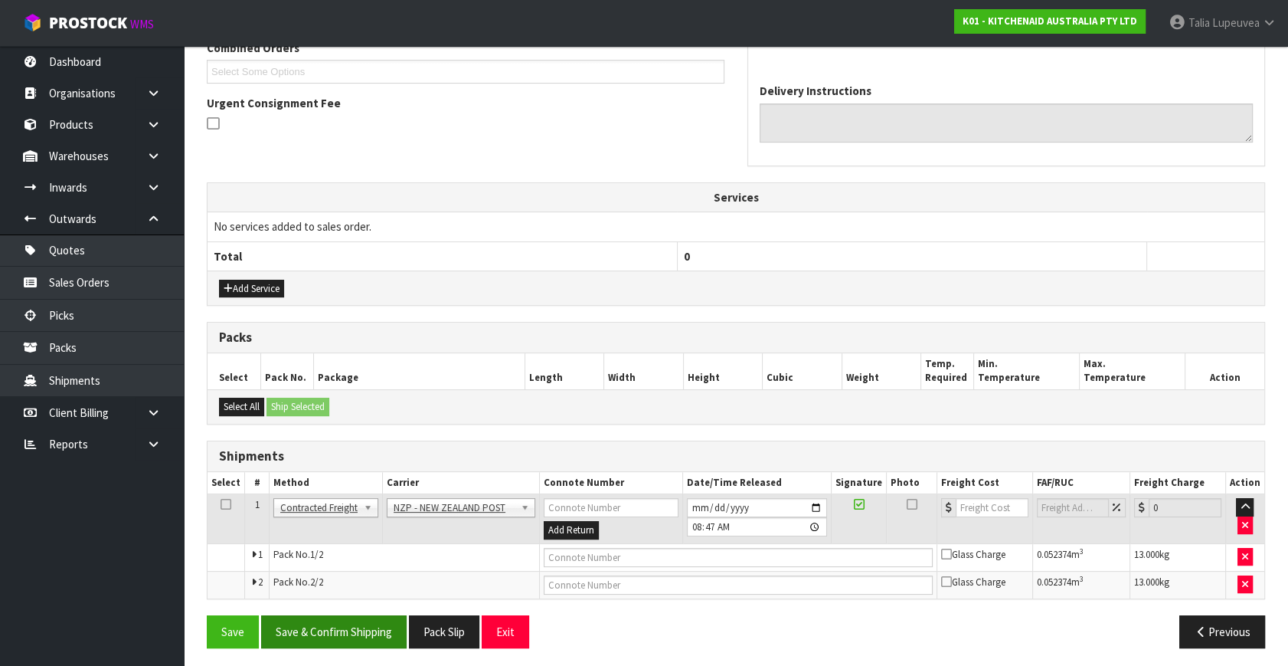
scroll to position [415, 0]
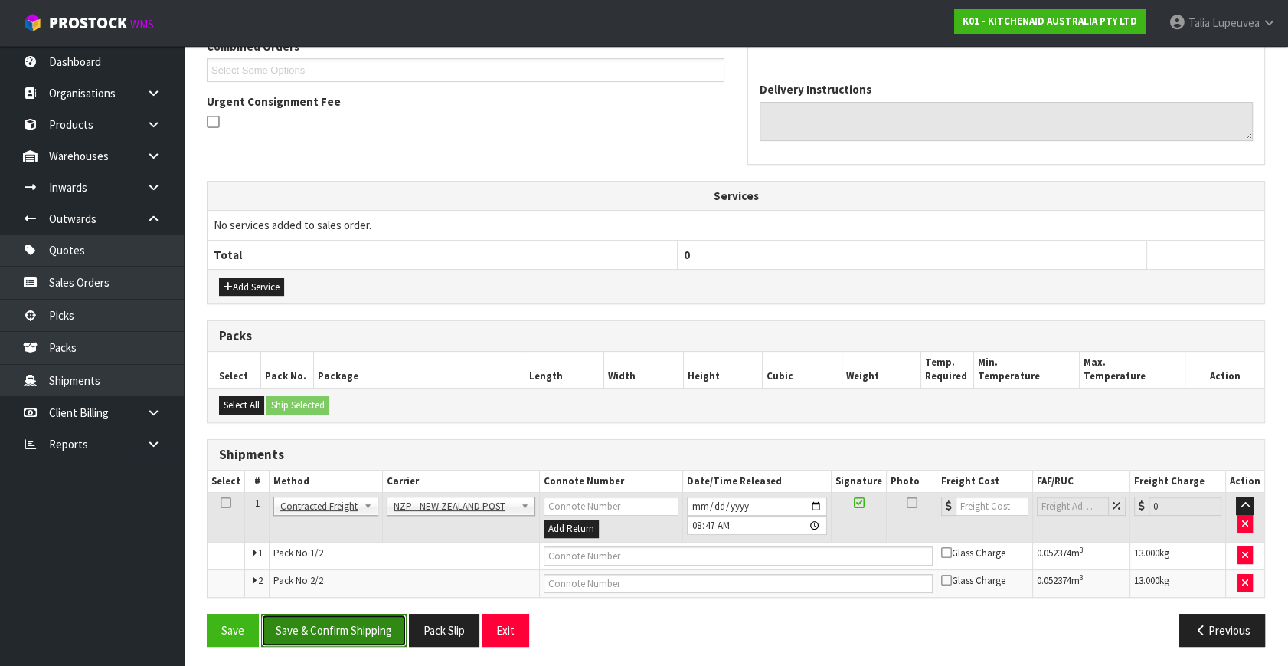
click at [326, 621] on button "Save & Confirm Shipping" at bounding box center [334, 630] width 146 height 33
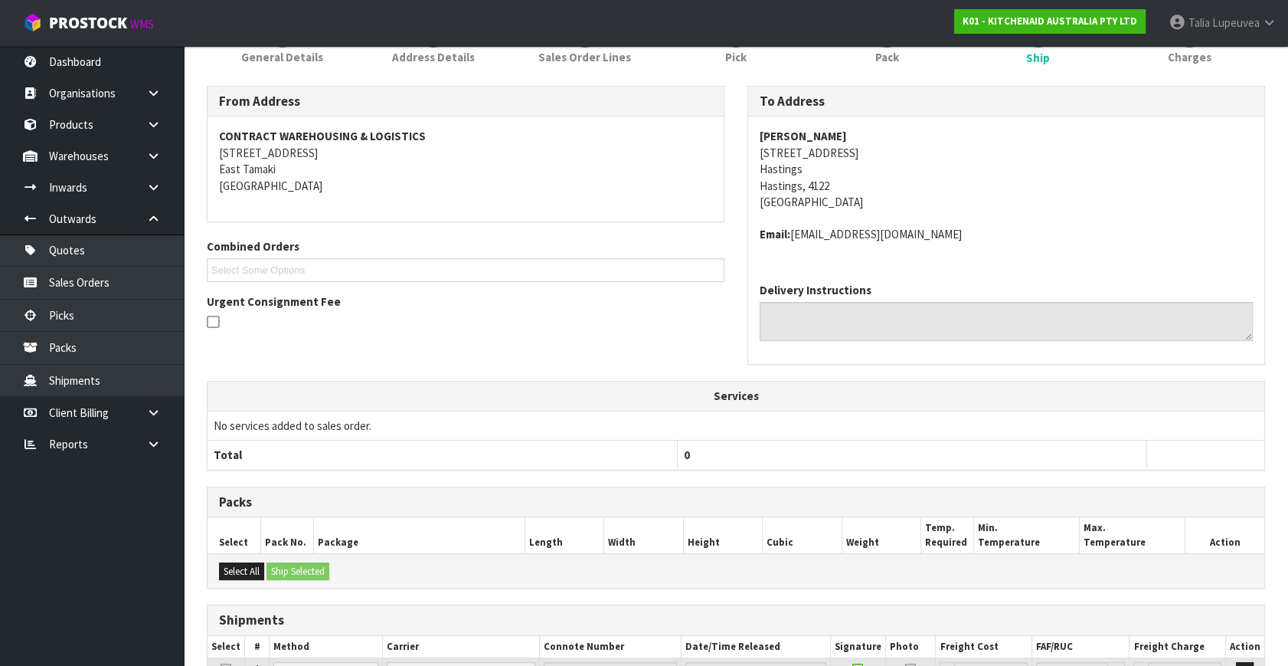
scroll to position [393, 0]
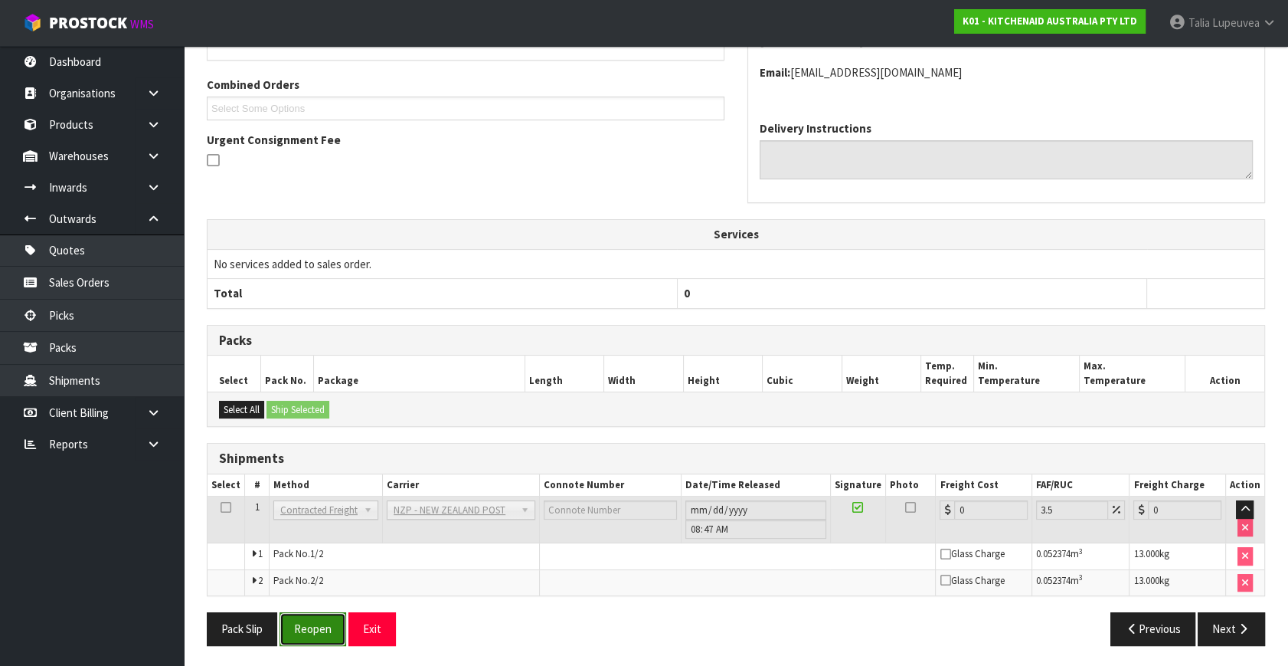
click at [286, 621] on button "Reopen" at bounding box center [313, 628] width 67 height 33
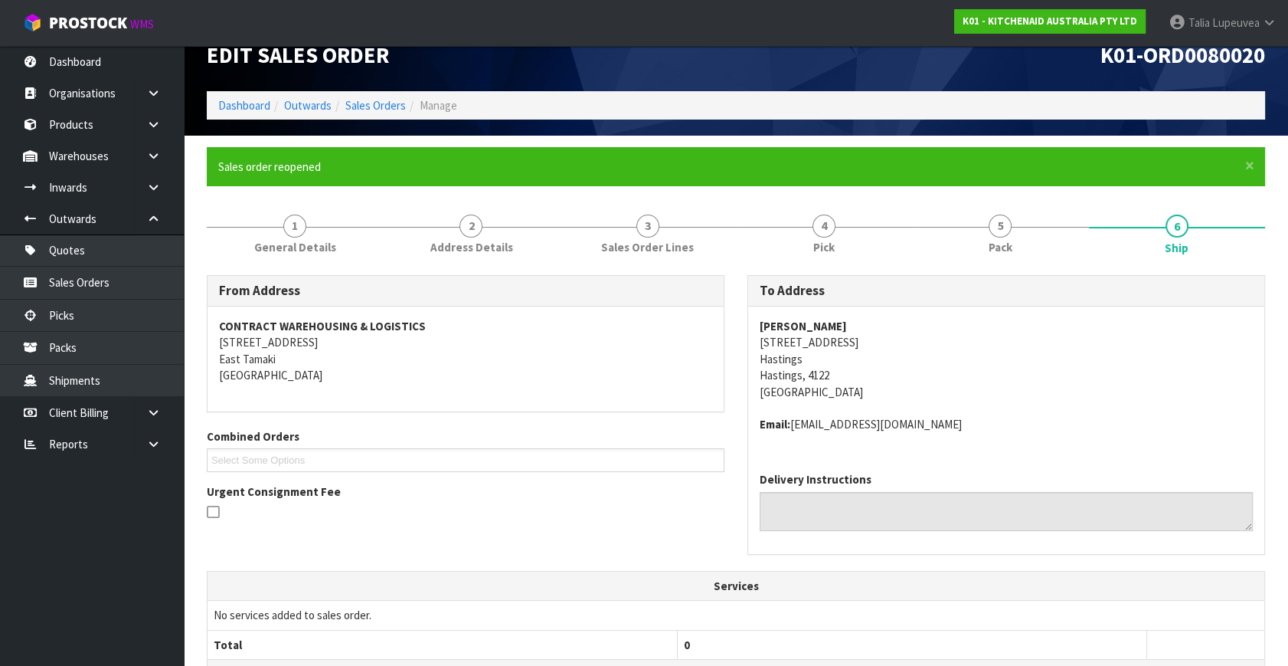
scroll to position [430, 0]
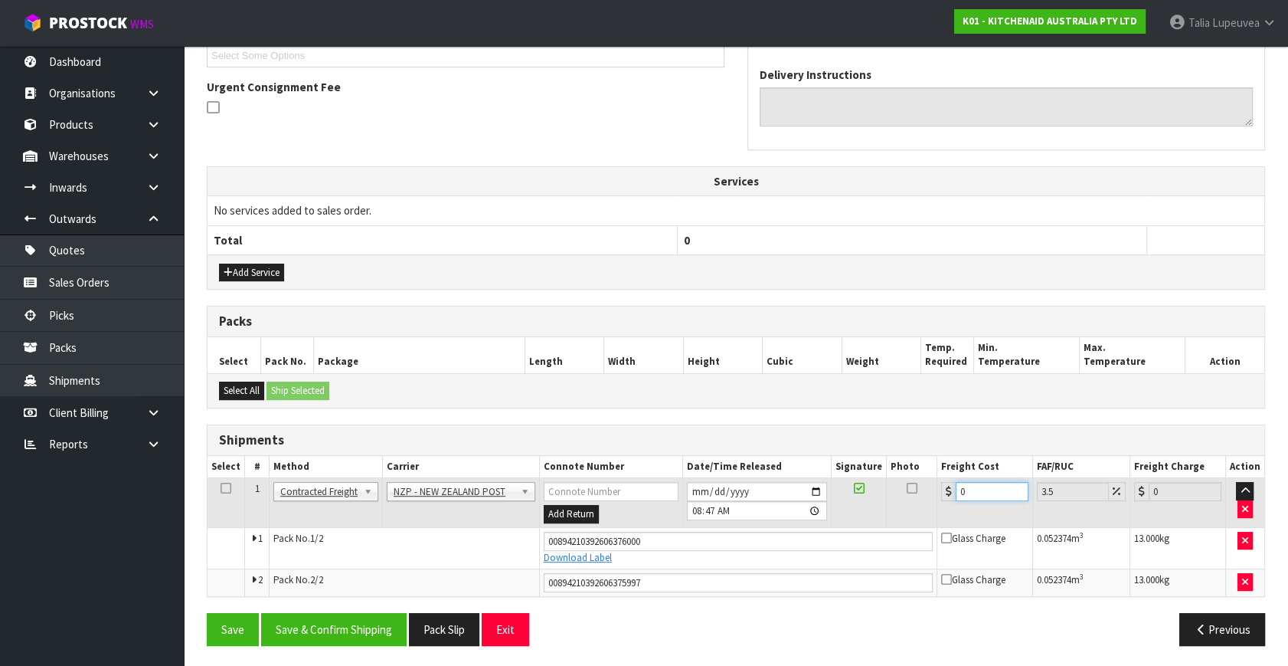
drag, startPoint x: 931, startPoint y: 501, endPoint x: 930, endPoint y: 484, distance: 16.9
click at [924, 501] on tr "1 Client Local Pickup Customer Local Pickup Company Freight Contracted Freight …" at bounding box center [736, 503] width 1057 height 50
click at [373, 621] on button "Save & Confirm Shipping" at bounding box center [334, 629] width 146 height 33
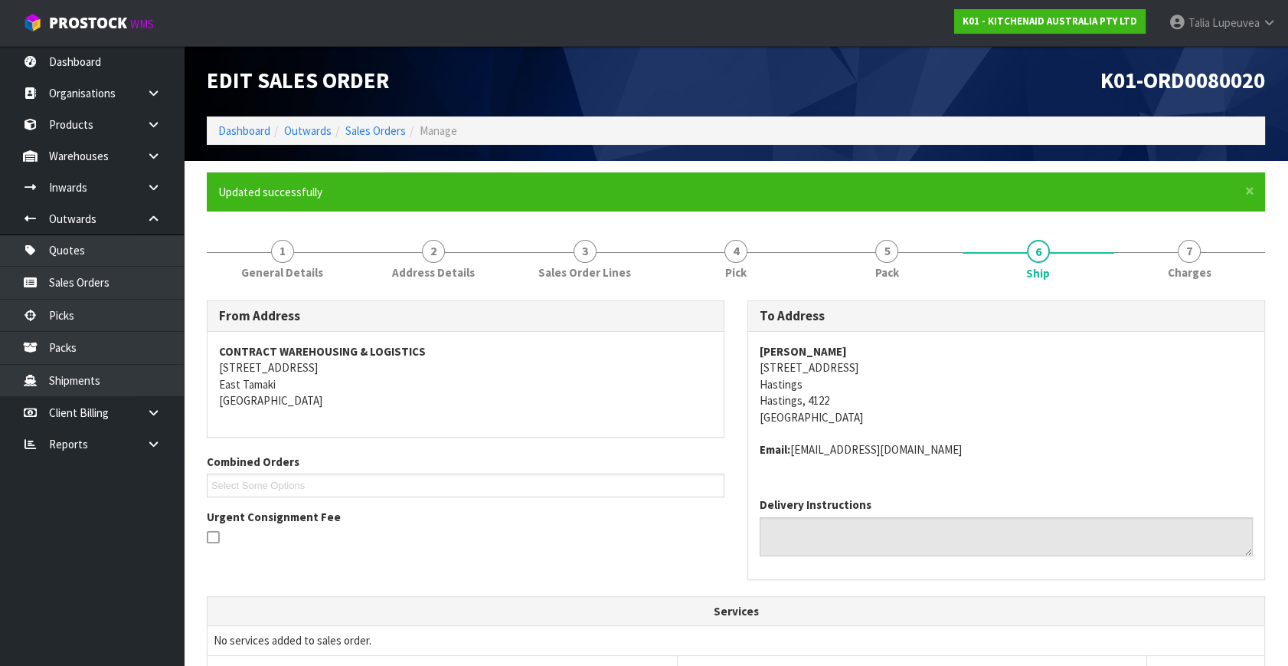
scroll to position [387, 0]
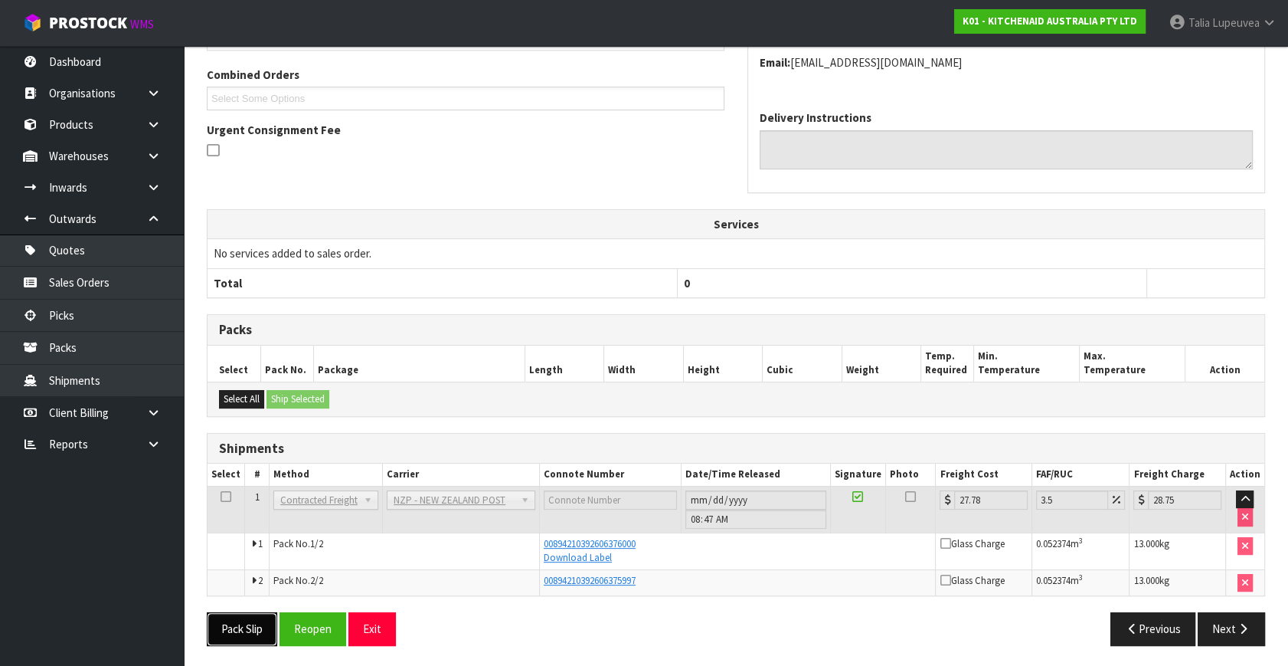
click at [240, 623] on button "Pack Slip" at bounding box center [242, 628] width 70 height 33
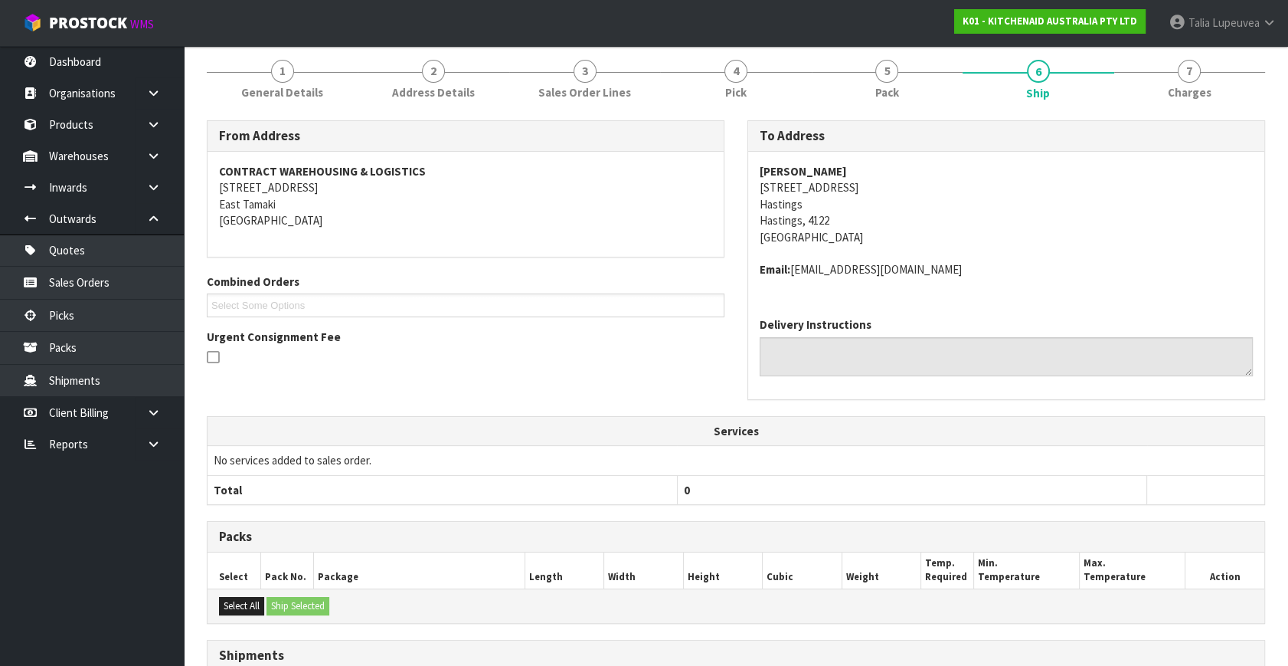
scroll to position [38, 0]
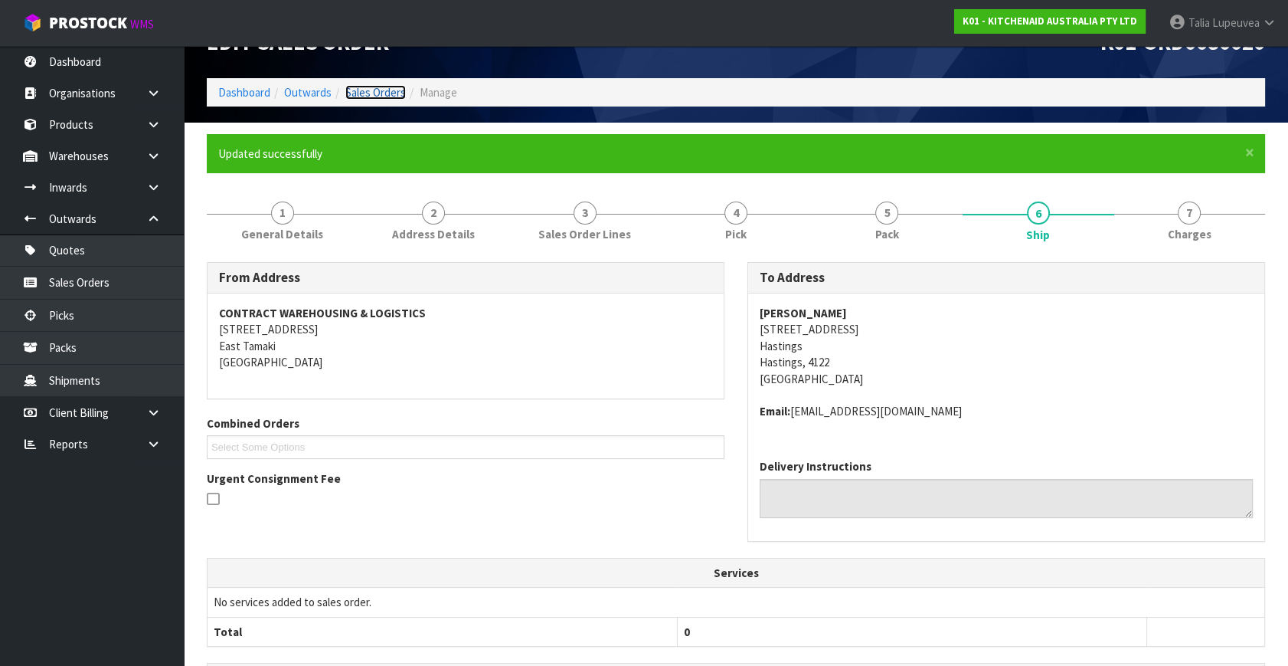
click at [388, 93] on link "Sales Orders" at bounding box center [375, 92] width 61 height 15
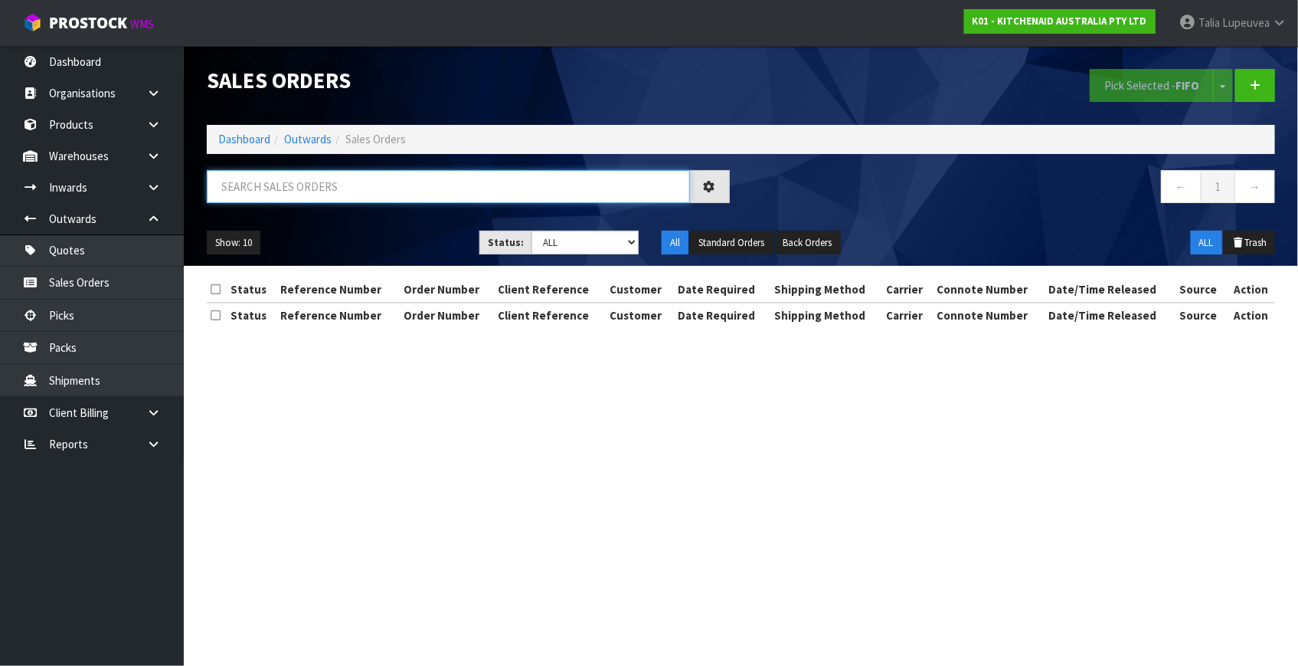
click at [371, 178] on input "text" at bounding box center [448, 186] width 483 height 33
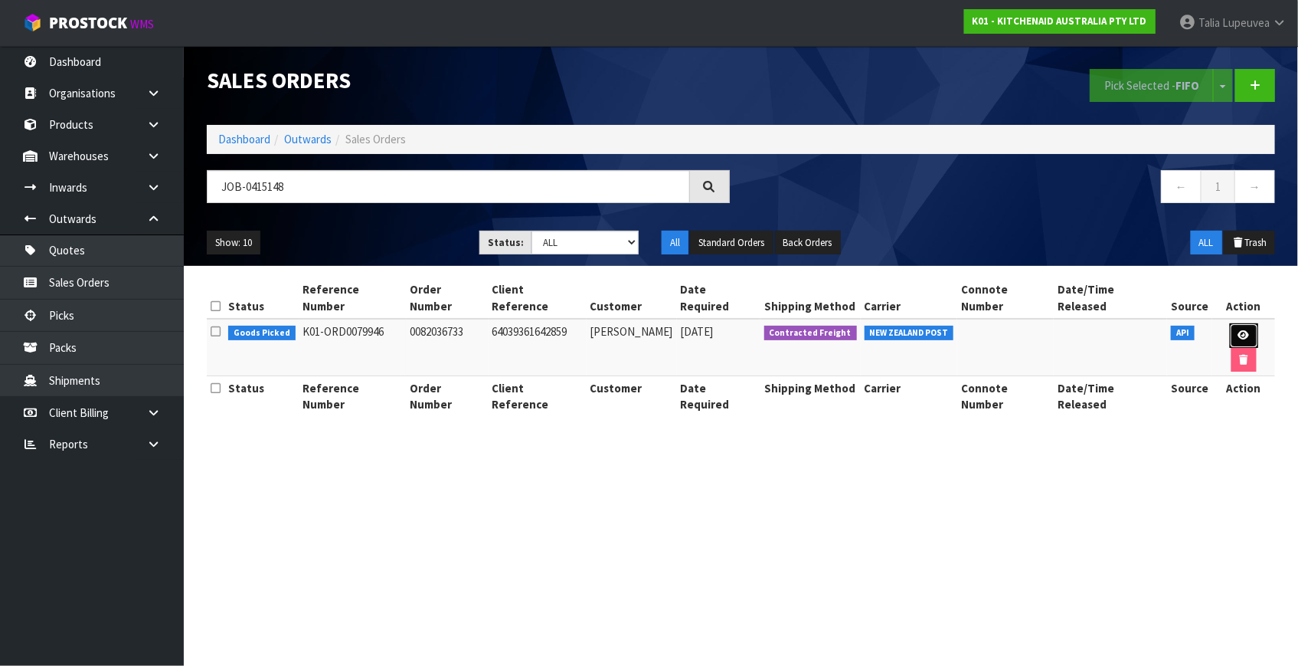
click at [1230, 323] on link at bounding box center [1244, 335] width 28 height 25
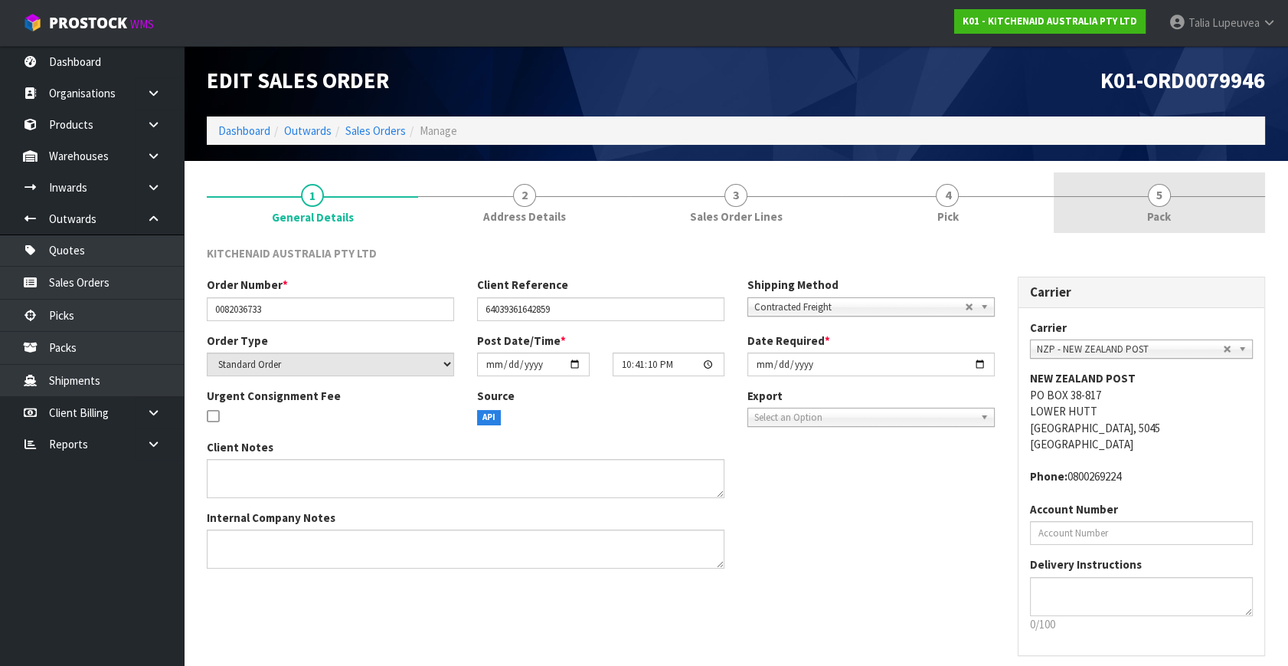
click at [1191, 227] on link "5 Pack" at bounding box center [1159, 202] width 211 height 61
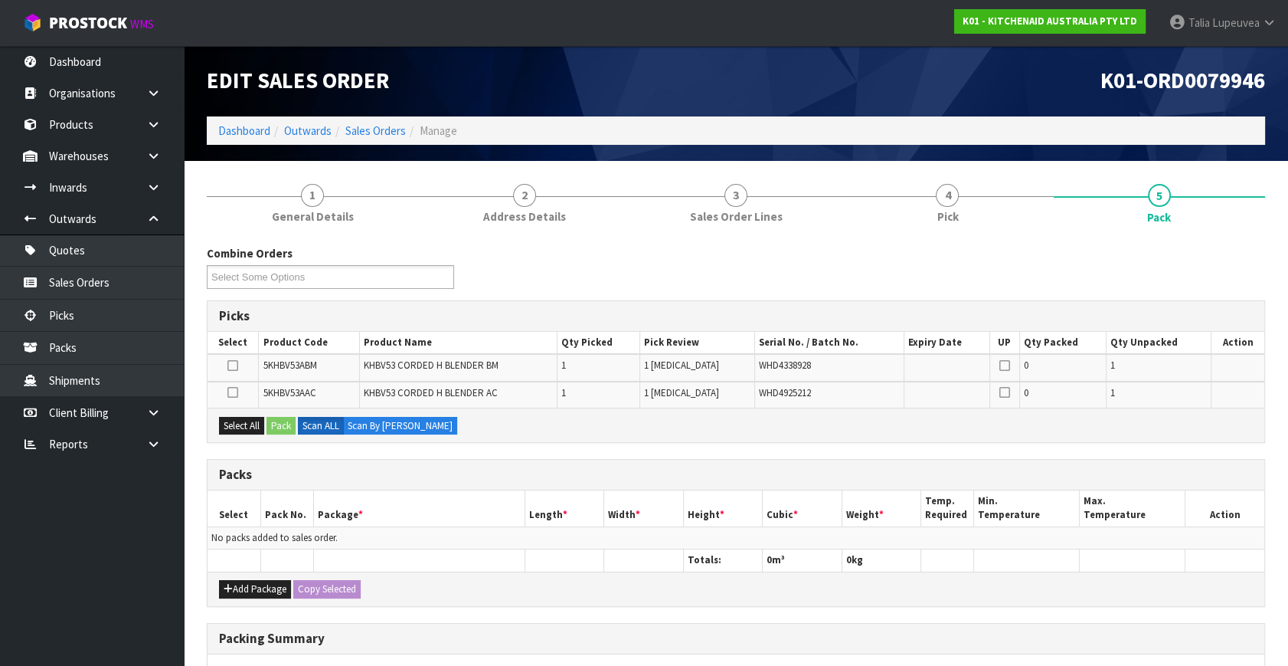
click at [242, 577] on div "Add Package Copy Selected" at bounding box center [736, 588] width 1057 height 34
drag, startPoint x: 242, startPoint y: 580, endPoint x: 237, endPoint y: 557, distance: 23.4
click at [244, 580] on button "Add Package" at bounding box center [255, 589] width 72 height 18
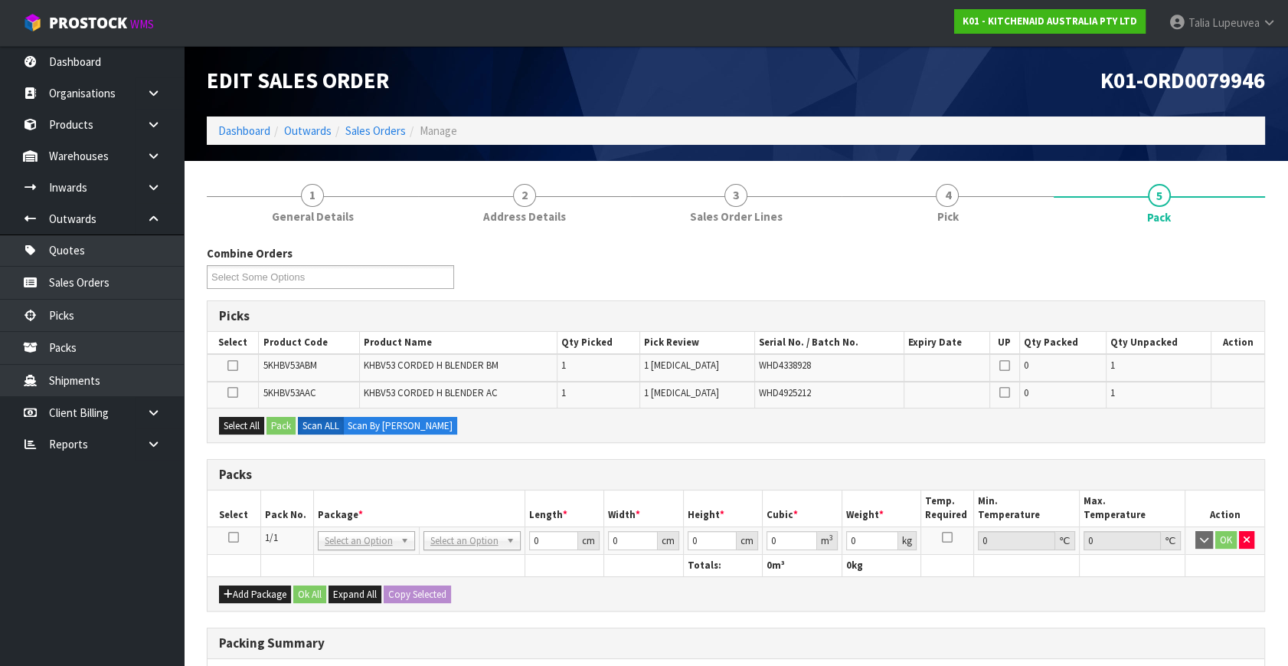
click at [234, 537] on icon at bounding box center [233, 537] width 11 height 1
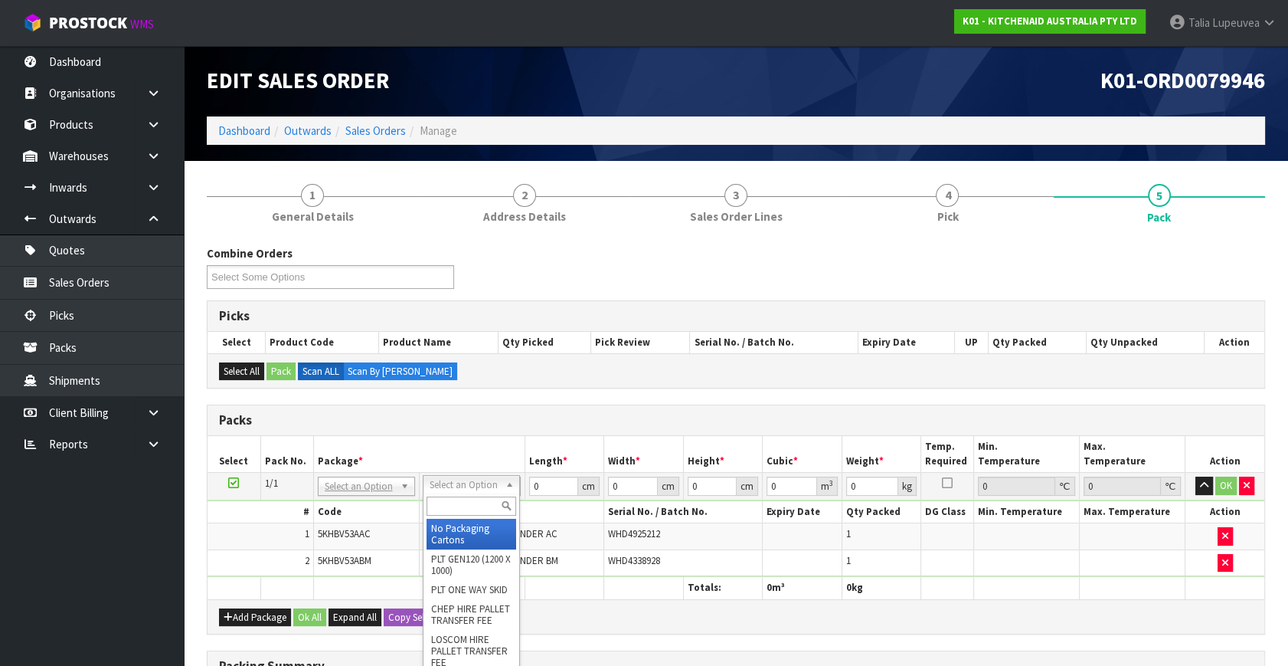
click at [475, 511] on input "text" at bounding box center [472, 505] width 90 height 19
drag, startPoint x: 460, startPoint y: 536, endPoint x: 603, endPoint y: 489, distance: 150.9
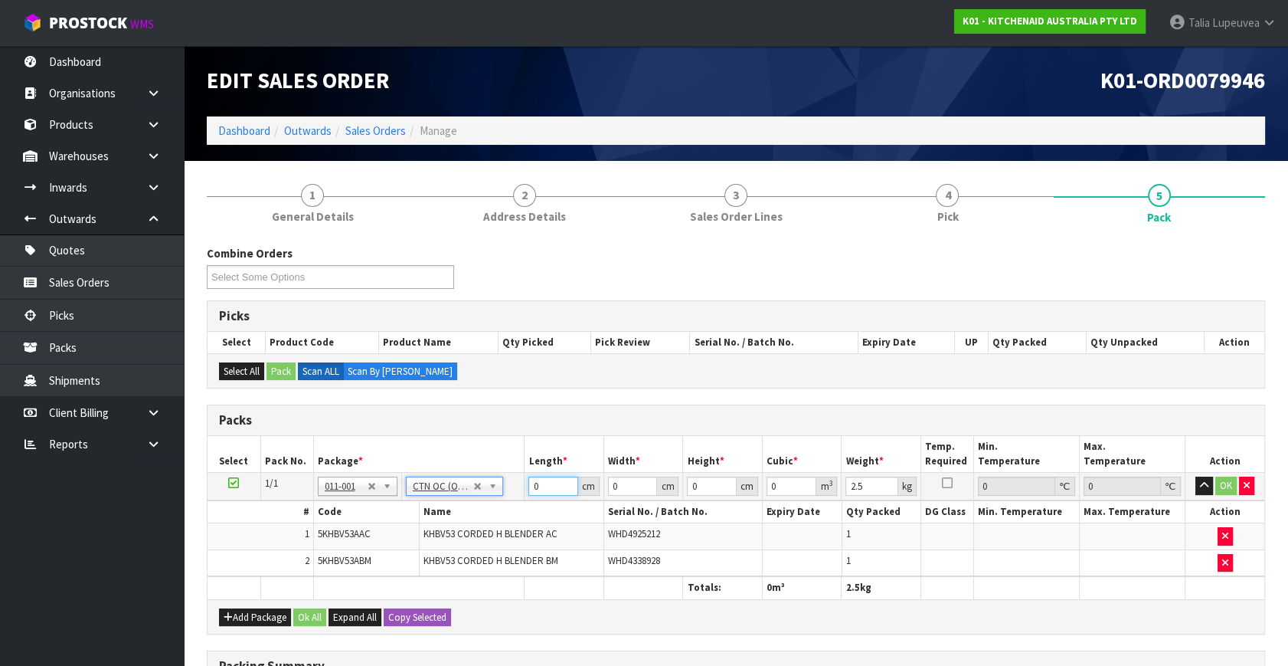
drag, startPoint x: 521, startPoint y: 495, endPoint x: 506, endPoint y: 492, distance: 14.7
click at [506, 492] on tr "1/1 NONE 007-001 007-002 007-004 007-009 007-013 007-014 007-015 007-017 007-01…" at bounding box center [736, 487] width 1057 height 28
click at [628, 483] on input "2" at bounding box center [633, 485] width 50 height 19
click at [1224, 480] on button "OK" at bounding box center [1226, 485] width 21 height 18
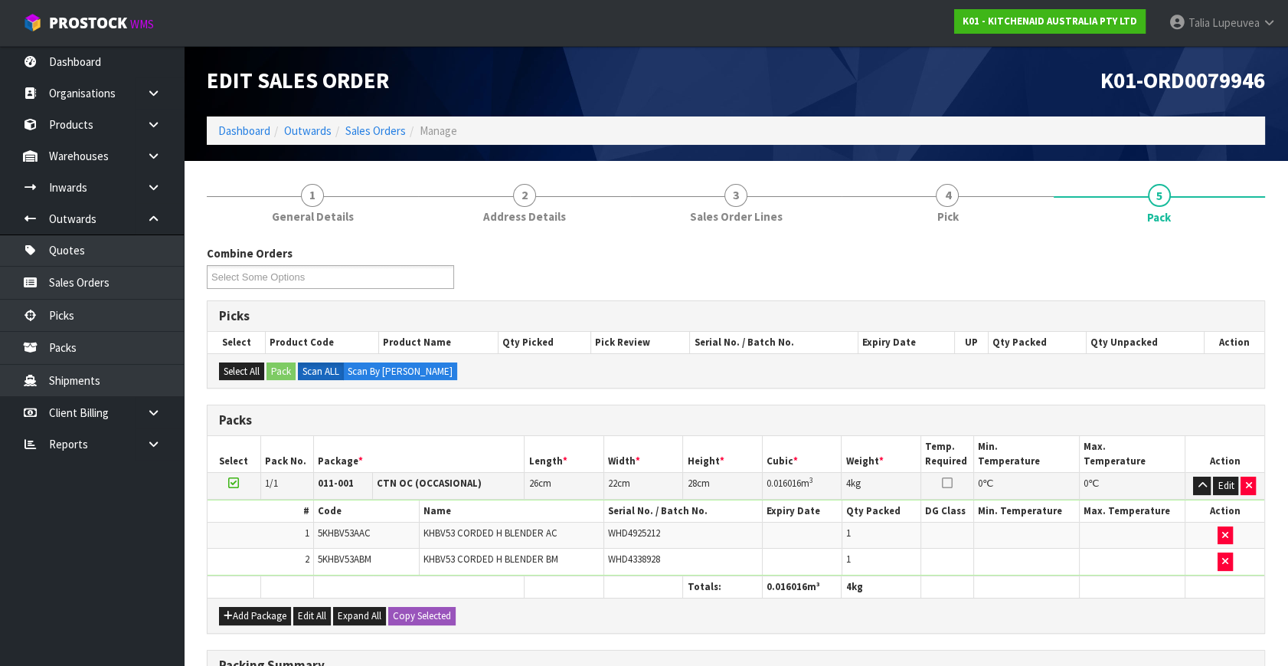
scroll to position [254, 0]
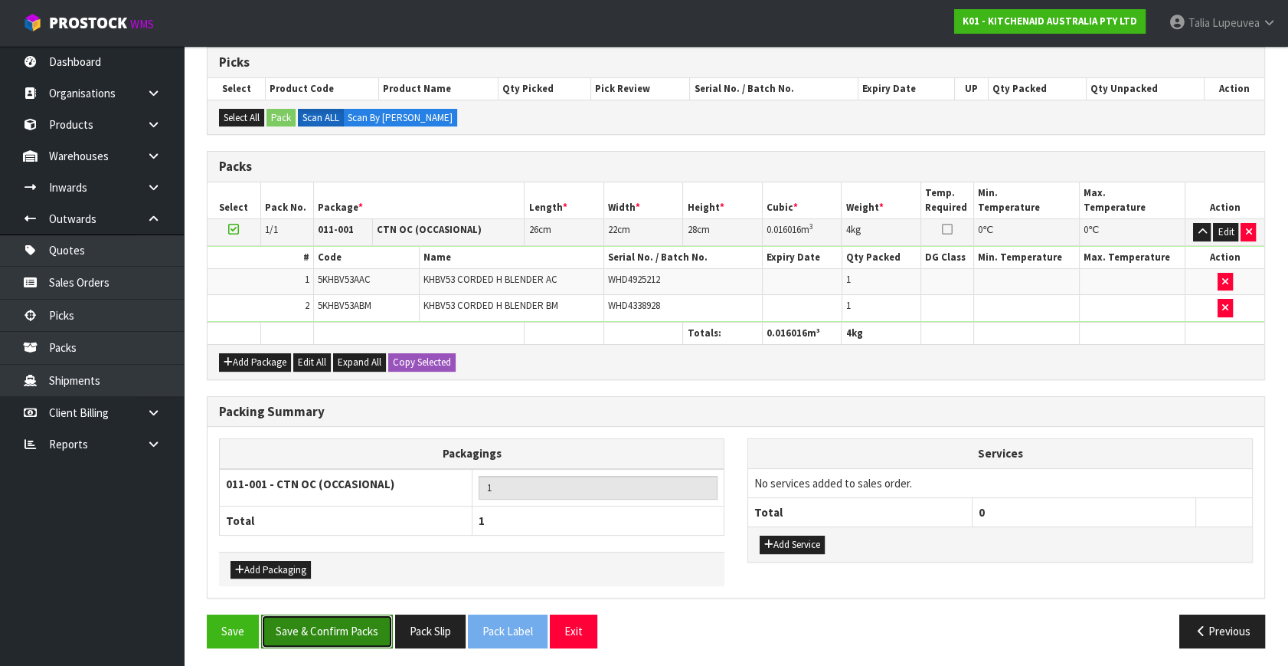
click at [320, 623] on button "Save & Confirm Packs" at bounding box center [327, 630] width 132 height 33
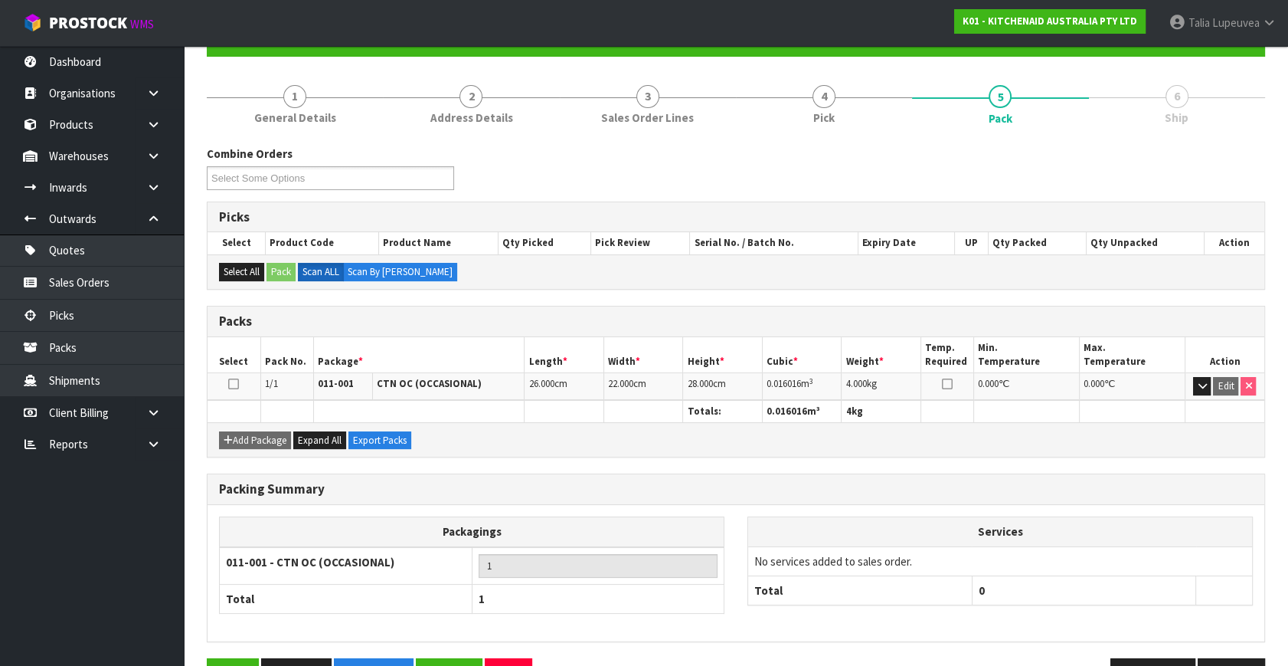
scroll to position [200, 0]
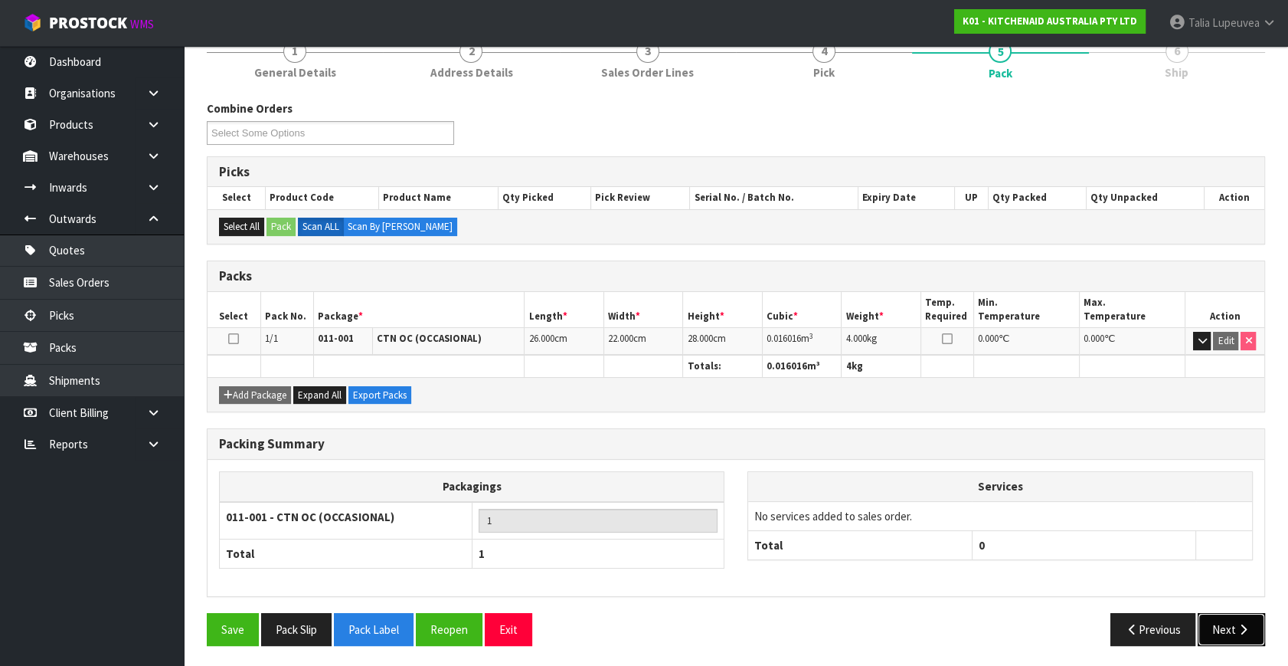
click at [1213, 614] on button "Next" at bounding box center [1231, 629] width 67 height 33
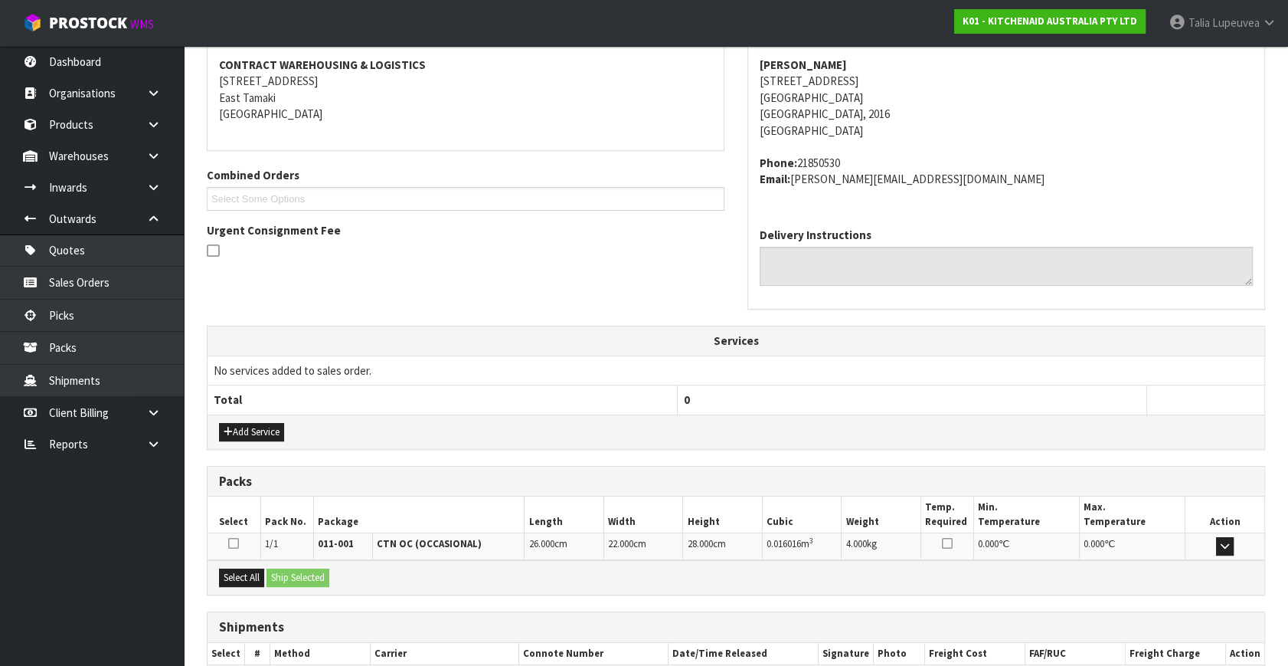
scroll to position [377, 0]
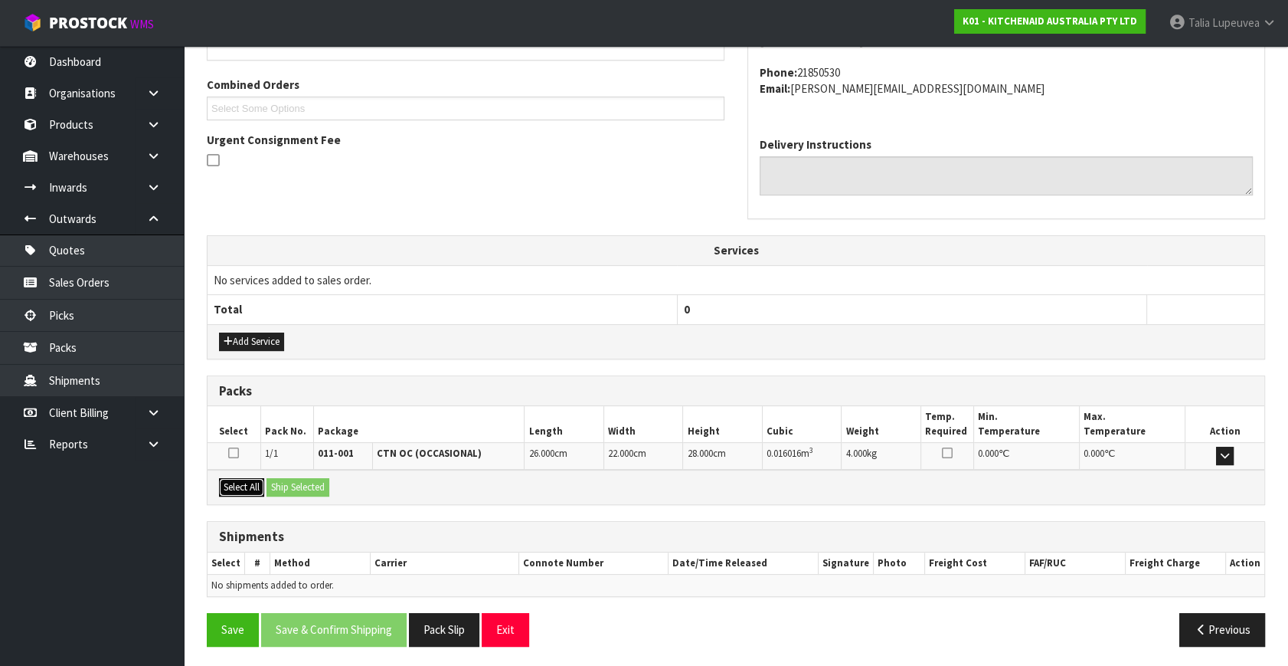
drag, startPoint x: 253, startPoint y: 479, endPoint x: 291, endPoint y: 479, distance: 38.3
click at [263, 480] on button "Select All" at bounding box center [241, 487] width 45 height 18
click at [291, 479] on button "Ship Selected" at bounding box center [298, 487] width 63 height 18
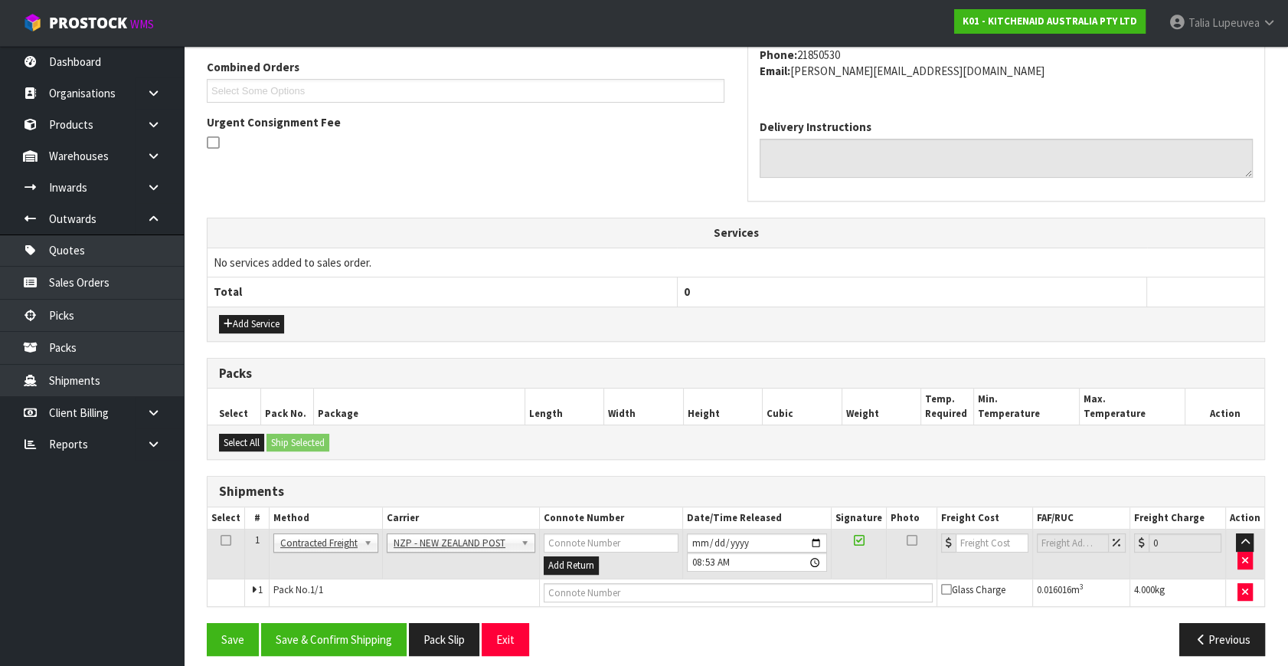
scroll to position [404, 0]
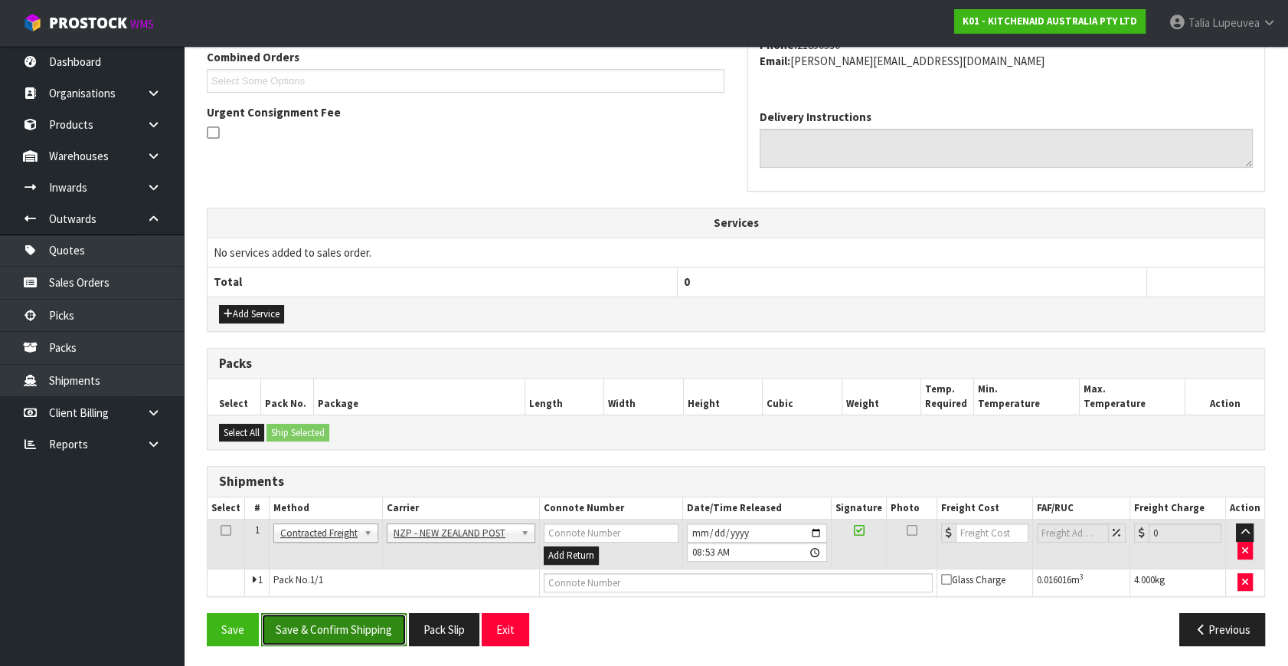
click at [334, 622] on button "Save & Confirm Shipping" at bounding box center [334, 629] width 146 height 33
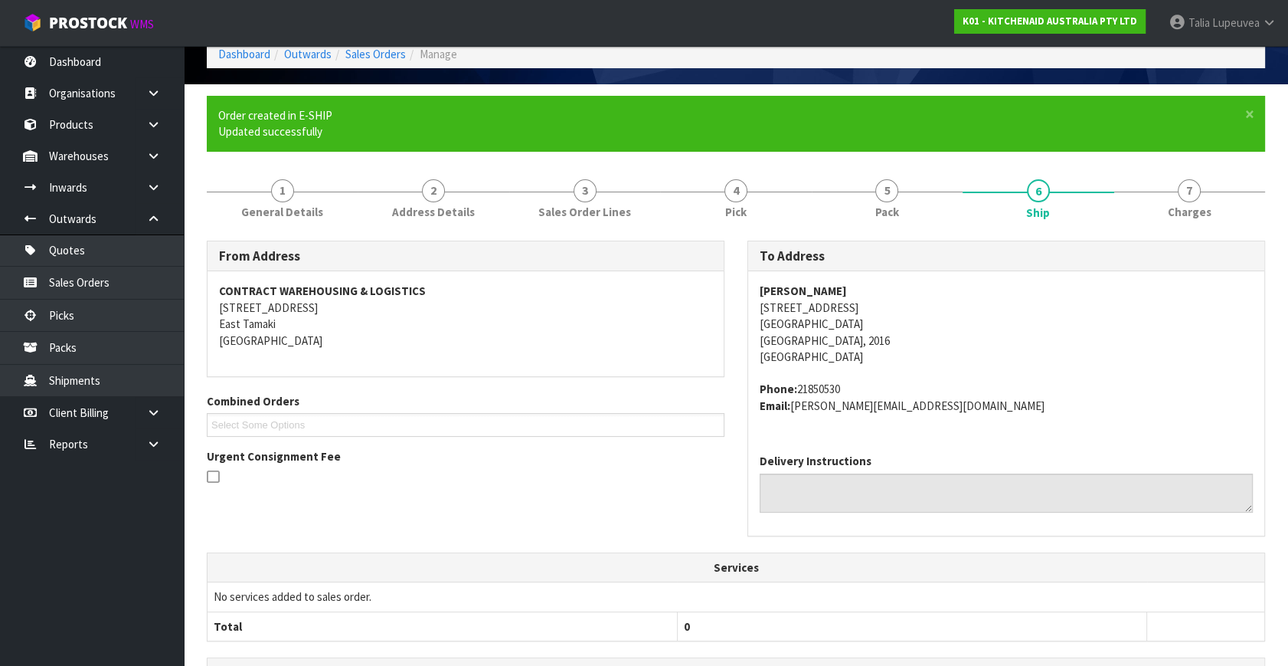
scroll to position [383, 0]
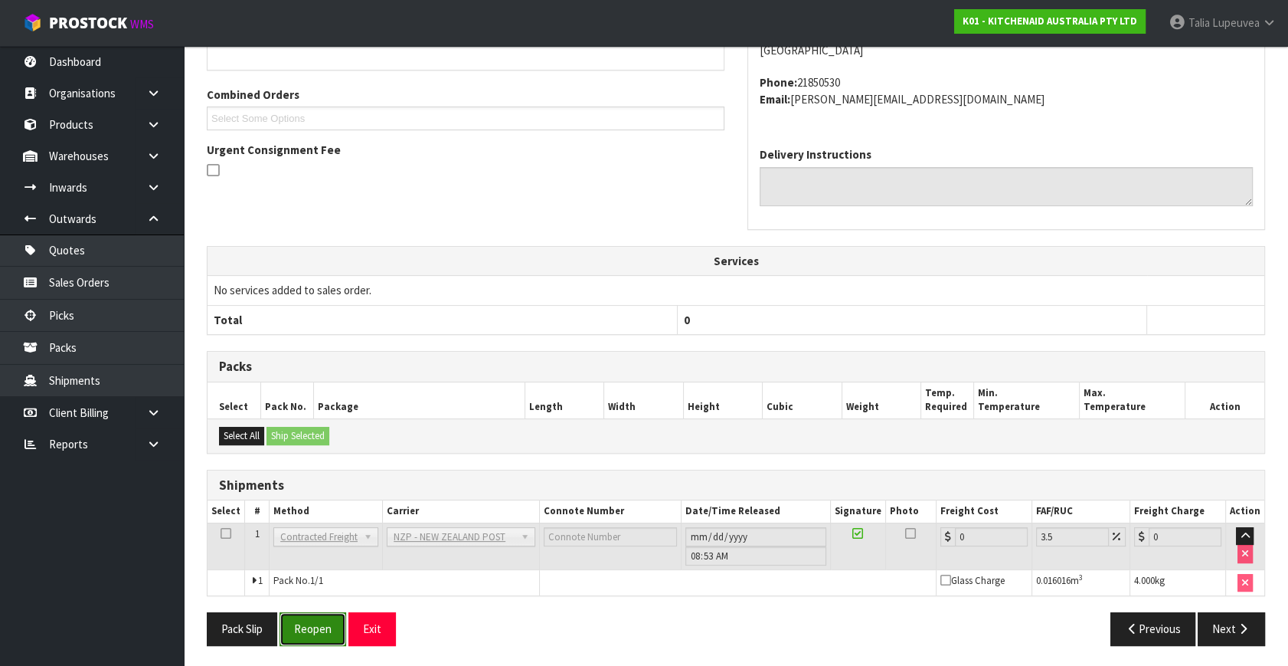
drag, startPoint x: 299, startPoint y: 617, endPoint x: 312, endPoint y: 613, distance: 13.6
click at [299, 617] on button "Reopen" at bounding box center [313, 628] width 67 height 33
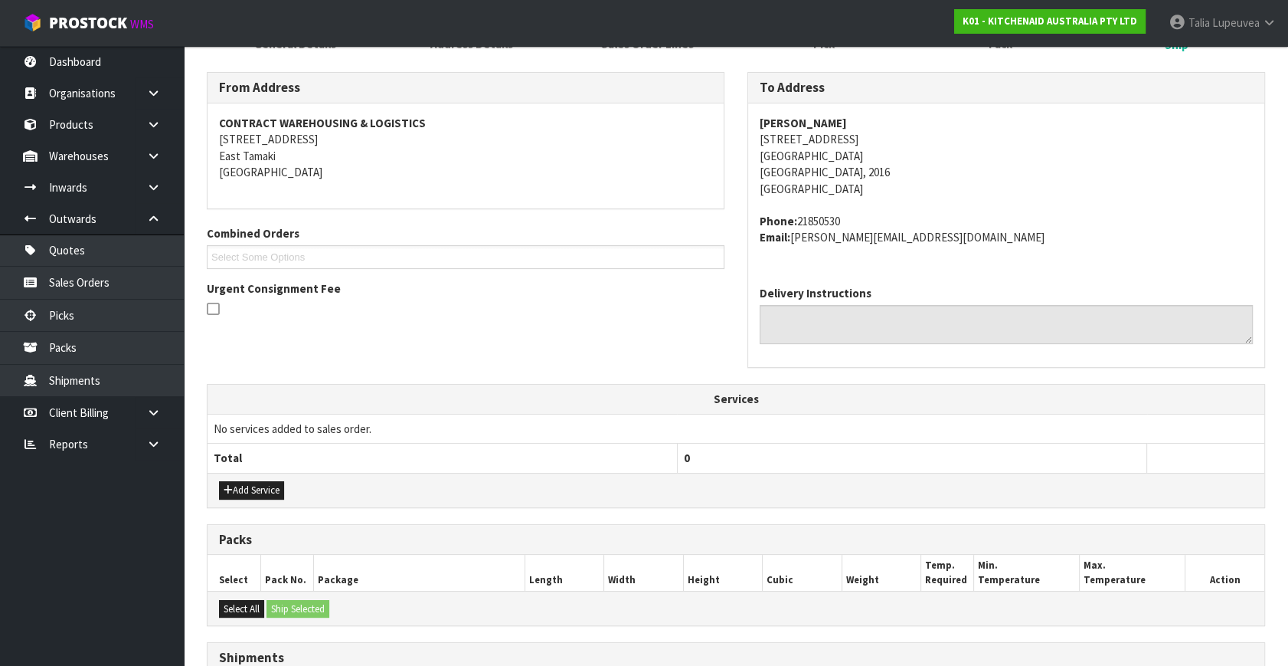
scroll to position [419, 0]
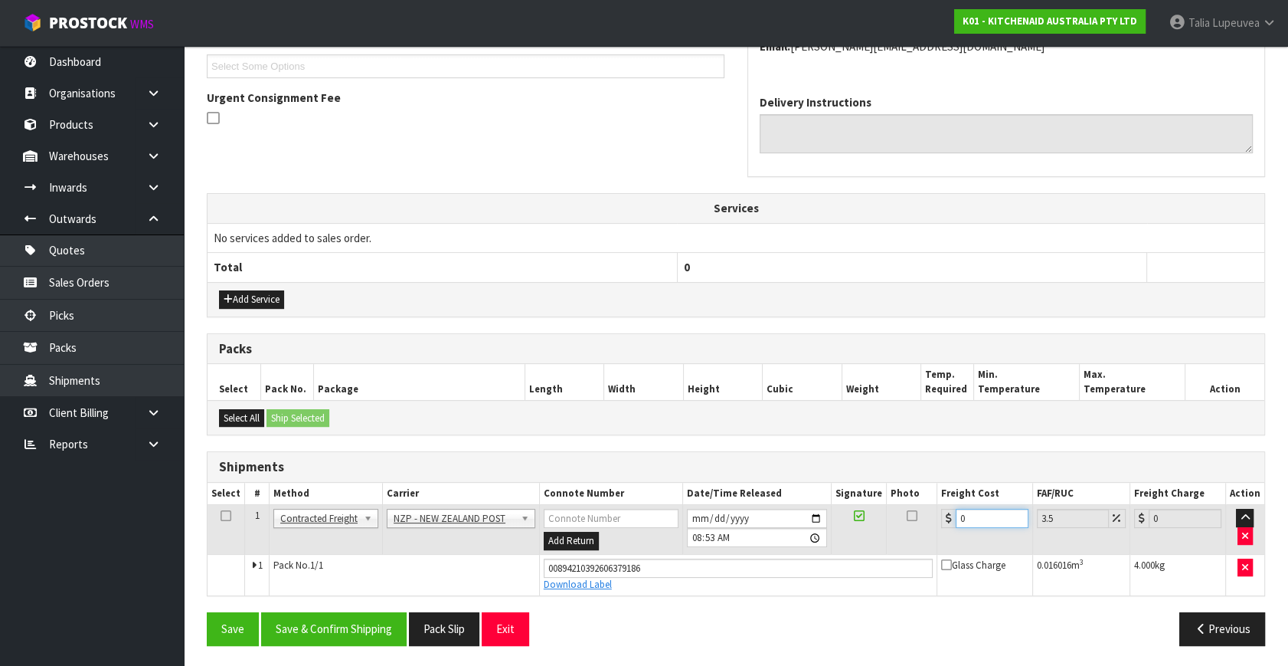
drag, startPoint x: 967, startPoint y: 513, endPoint x: 875, endPoint y: 523, distance: 92.4
click at [875, 523] on tr "1 Client Local Pickup Customer Local Pickup Company Freight Contracted Freight …" at bounding box center [736, 530] width 1057 height 50
drag, startPoint x: 318, startPoint y: 620, endPoint x: 314, endPoint y: 611, distance: 10.0
click at [318, 620] on button "Save & Confirm Shipping" at bounding box center [334, 628] width 146 height 33
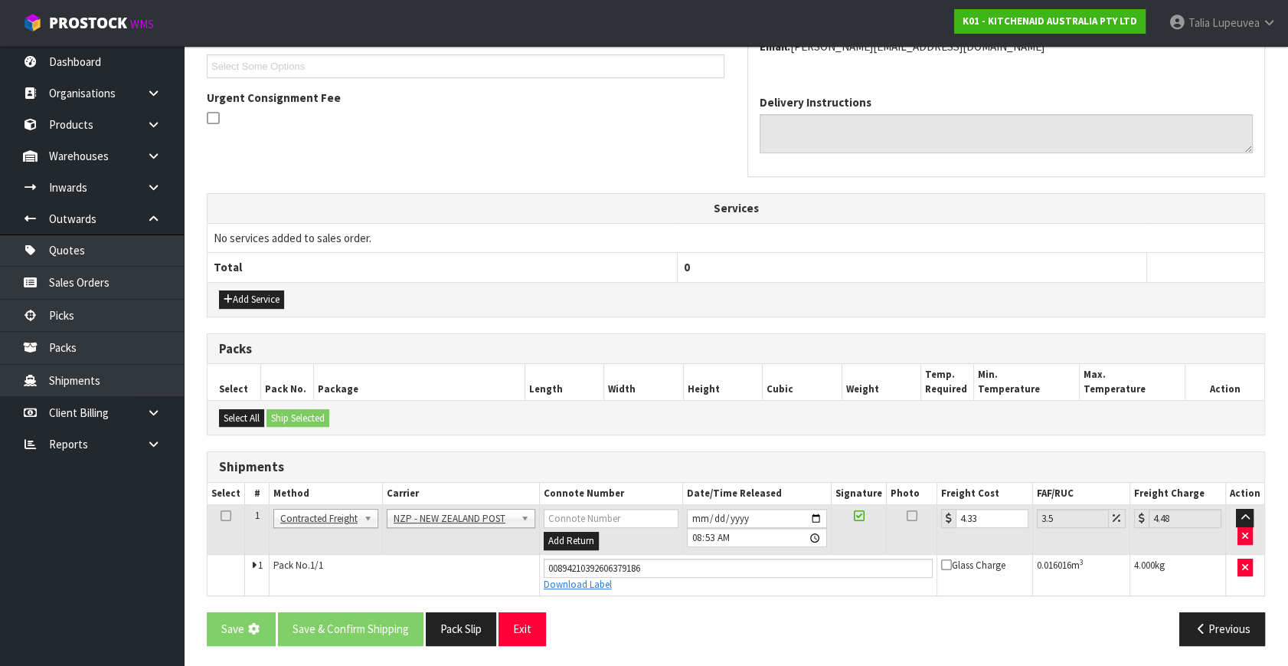
scroll to position [0, 0]
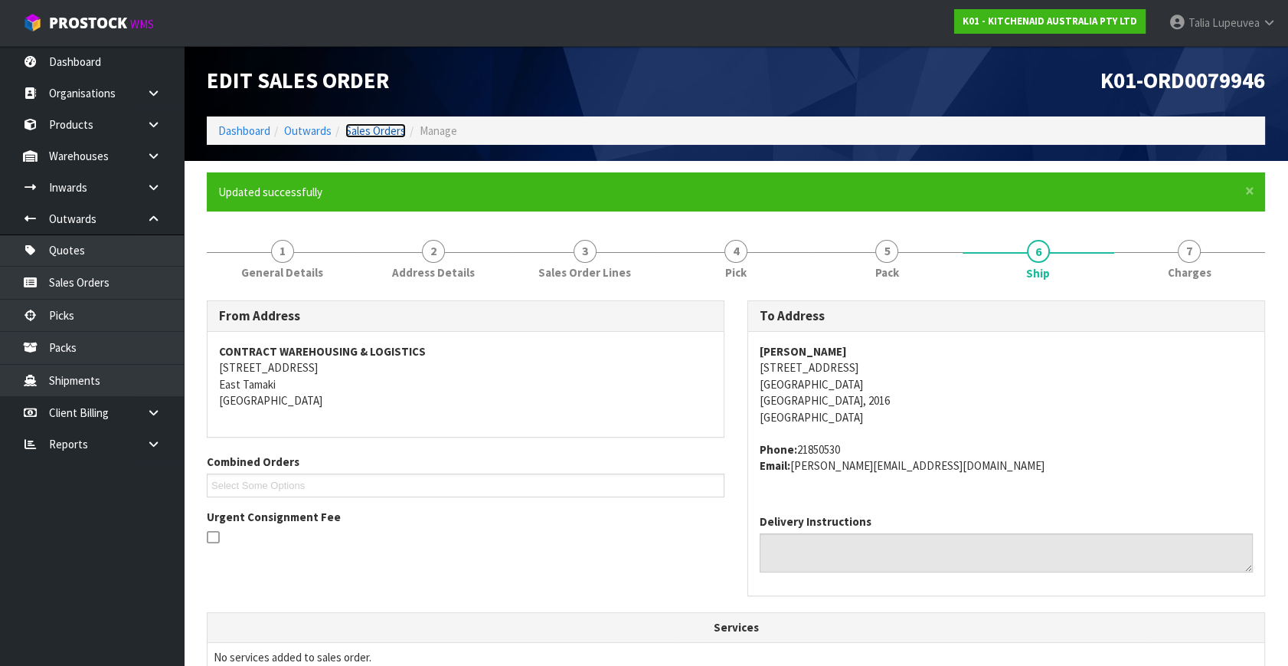
click at [355, 128] on link "Sales Orders" at bounding box center [375, 130] width 61 height 15
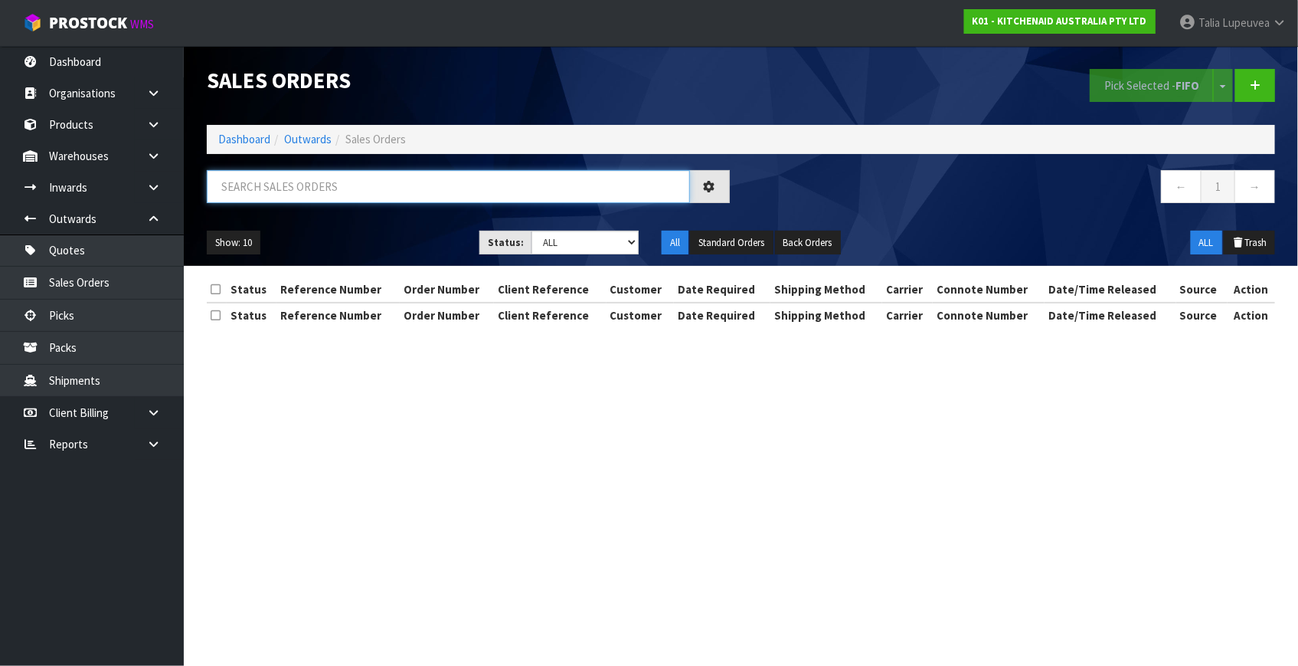
click at [490, 193] on input "text" at bounding box center [448, 186] width 483 height 33
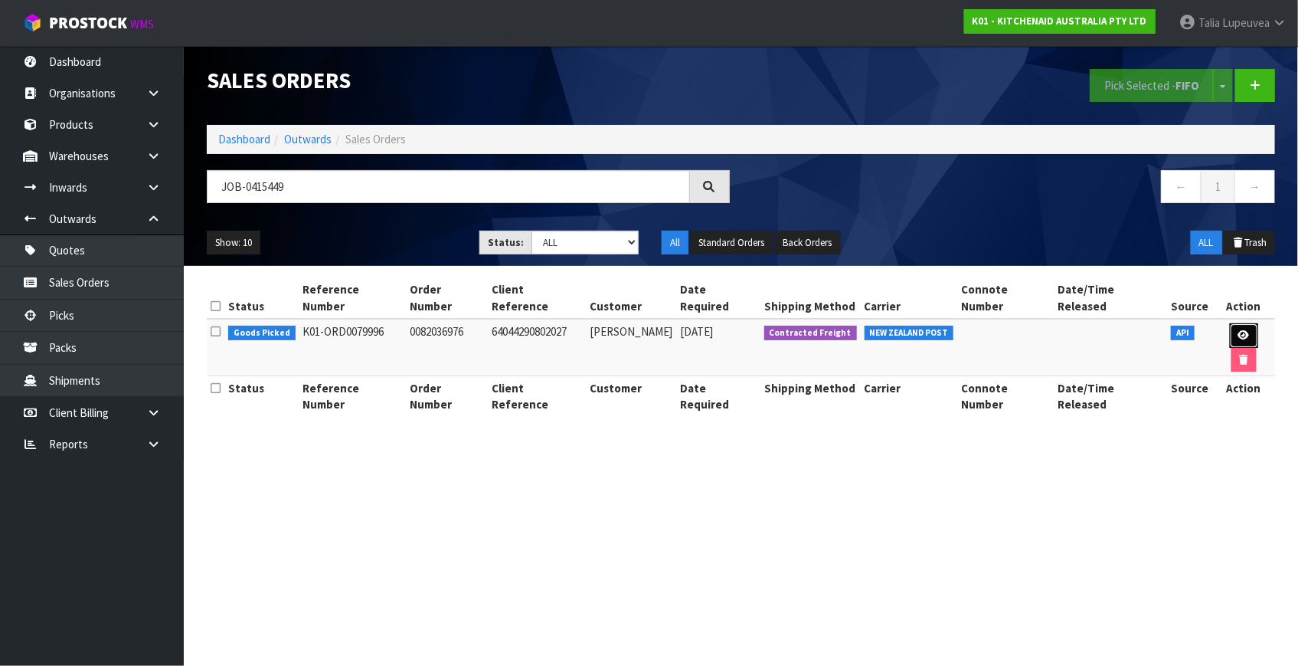
click at [1239, 330] on icon at bounding box center [1244, 335] width 11 height 10
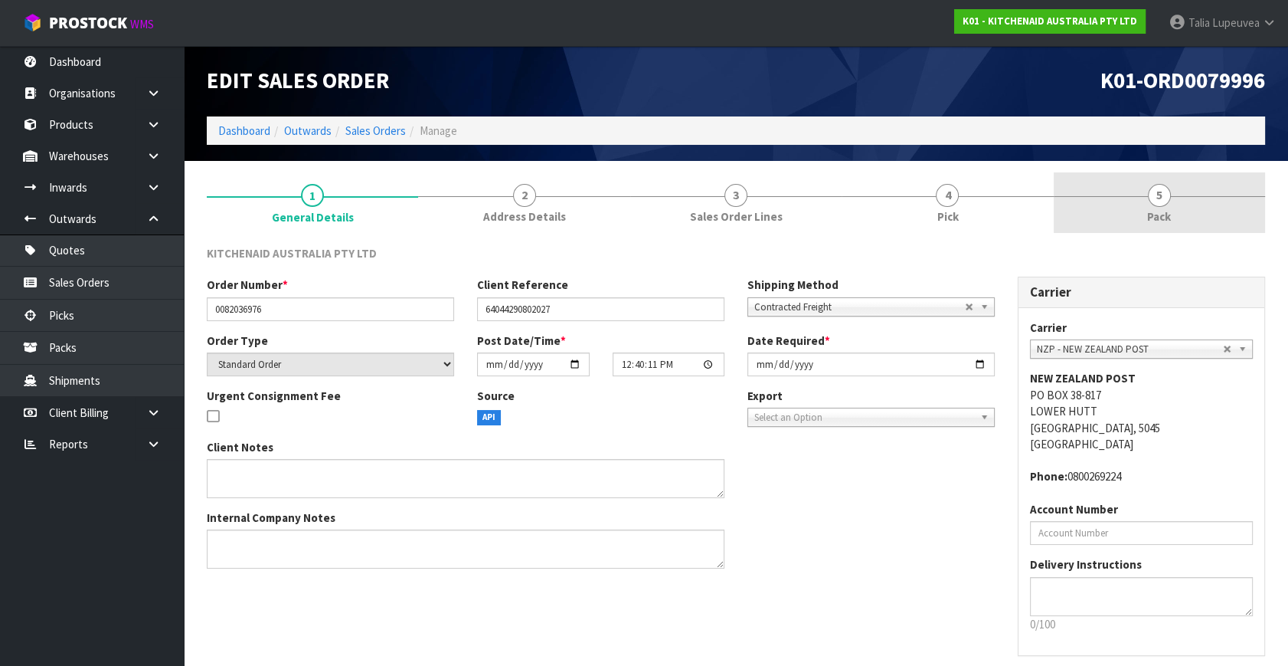
click at [1148, 219] on span "Pack" at bounding box center [1159, 216] width 24 height 16
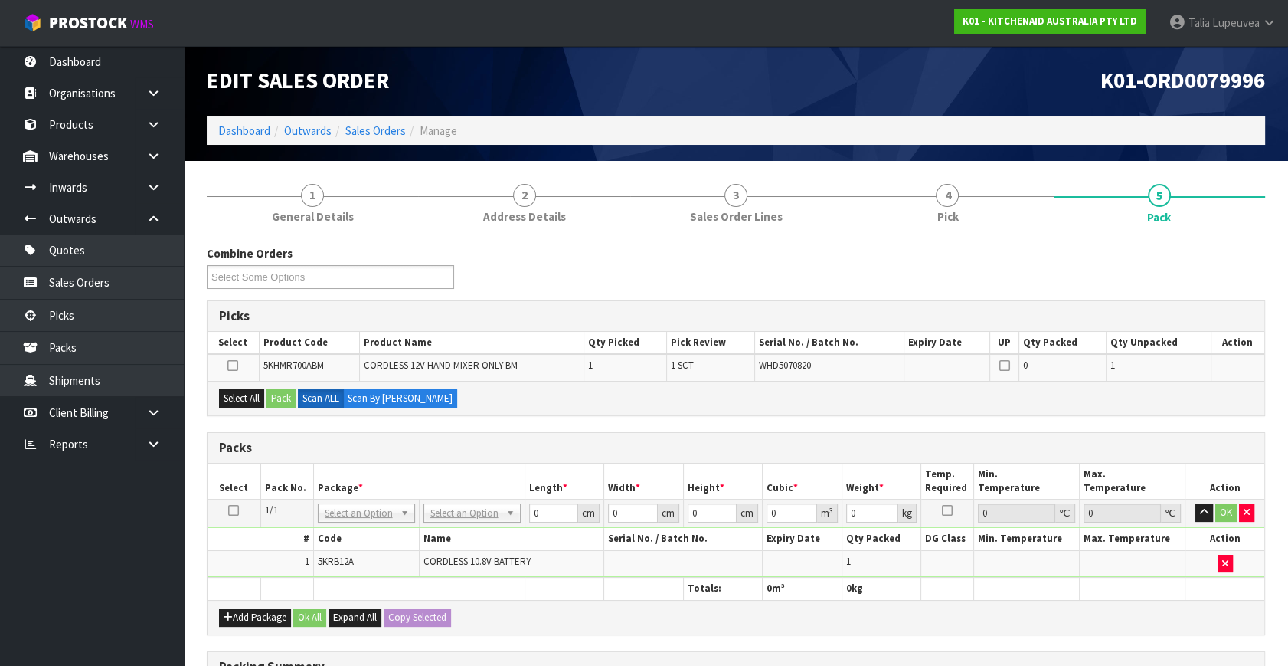
click at [233, 511] on icon at bounding box center [233, 510] width 11 height 1
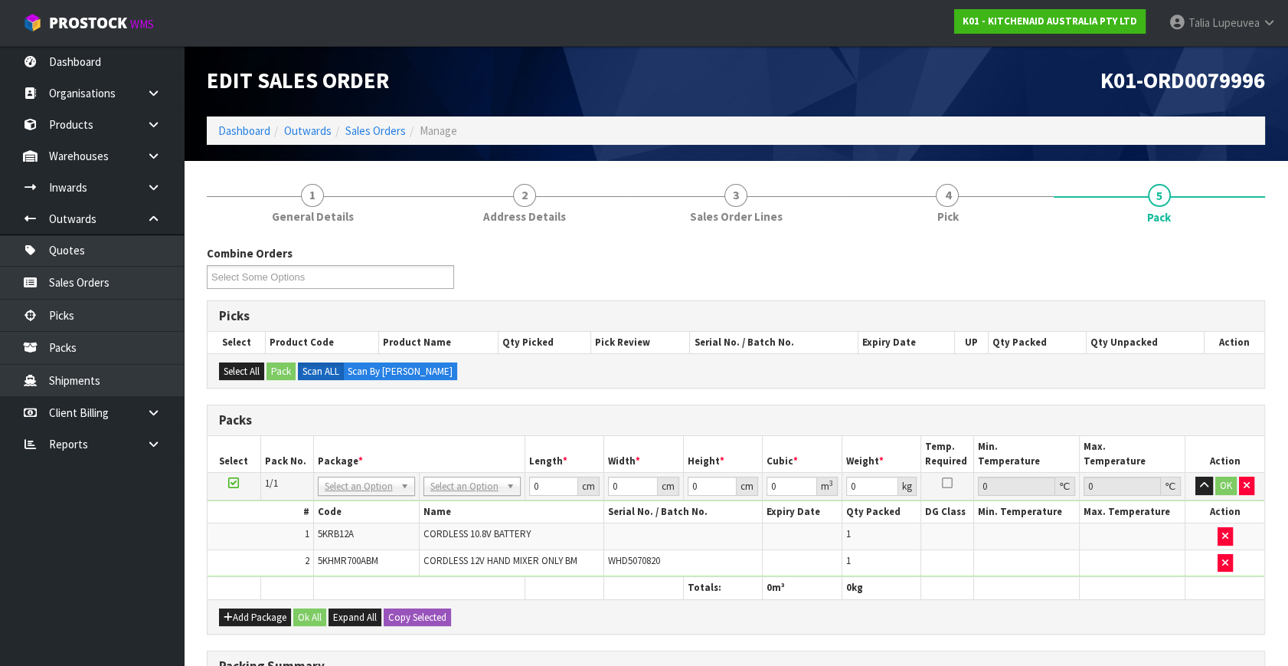
click at [465, 474] on td "No Packaging Cartons PLT GEN120 (1200 X 1000) PLT ONE WAY SKID CHEP HIRE PALLET…" at bounding box center [472, 487] width 106 height 28
click at [463, 505] on input "text" at bounding box center [472, 505] width 90 height 19
drag, startPoint x: 537, startPoint y: 492, endPoint x: 496, endPoint y: 496, distance: 41.5
click at [496, 496] on tr "1/1 NONE 007-001 007-002 007-004 007-009 007-013 007-014 007-015 007-017 007-01…" at bounding box center [736, 487] width 1057 height 28
click at [1230, 490] on button "OK" at bounding box center [1226, 485] width 21 height 18
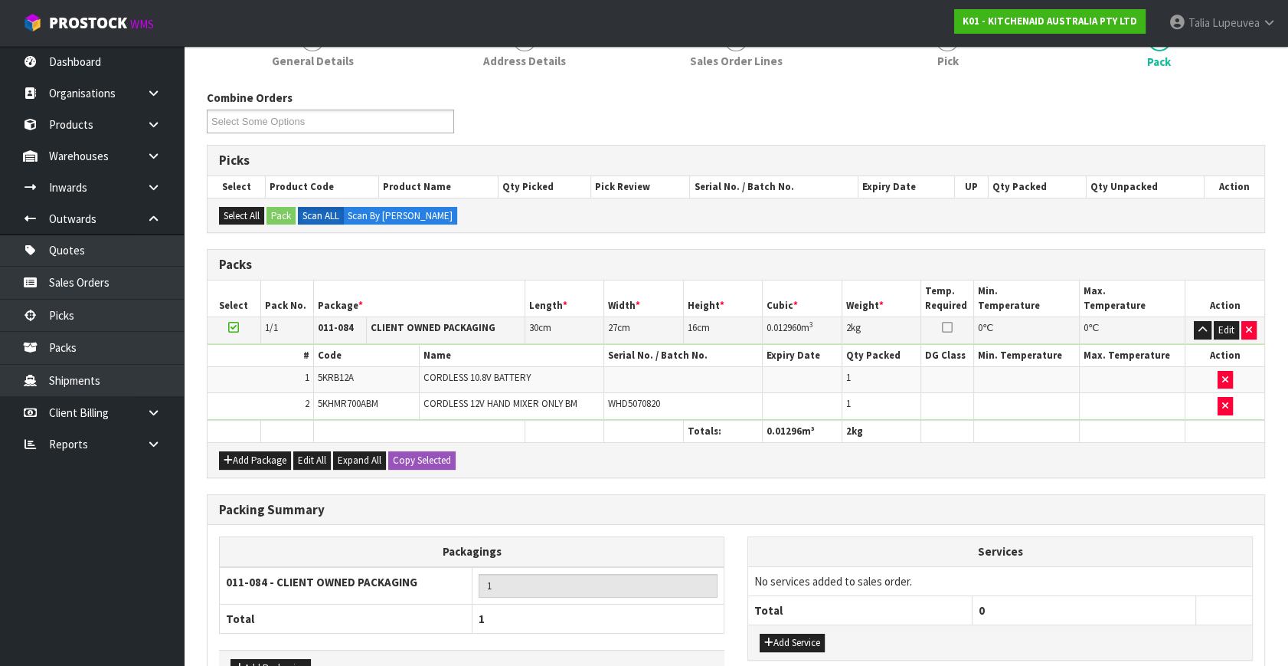
scroll to position [254, 0]
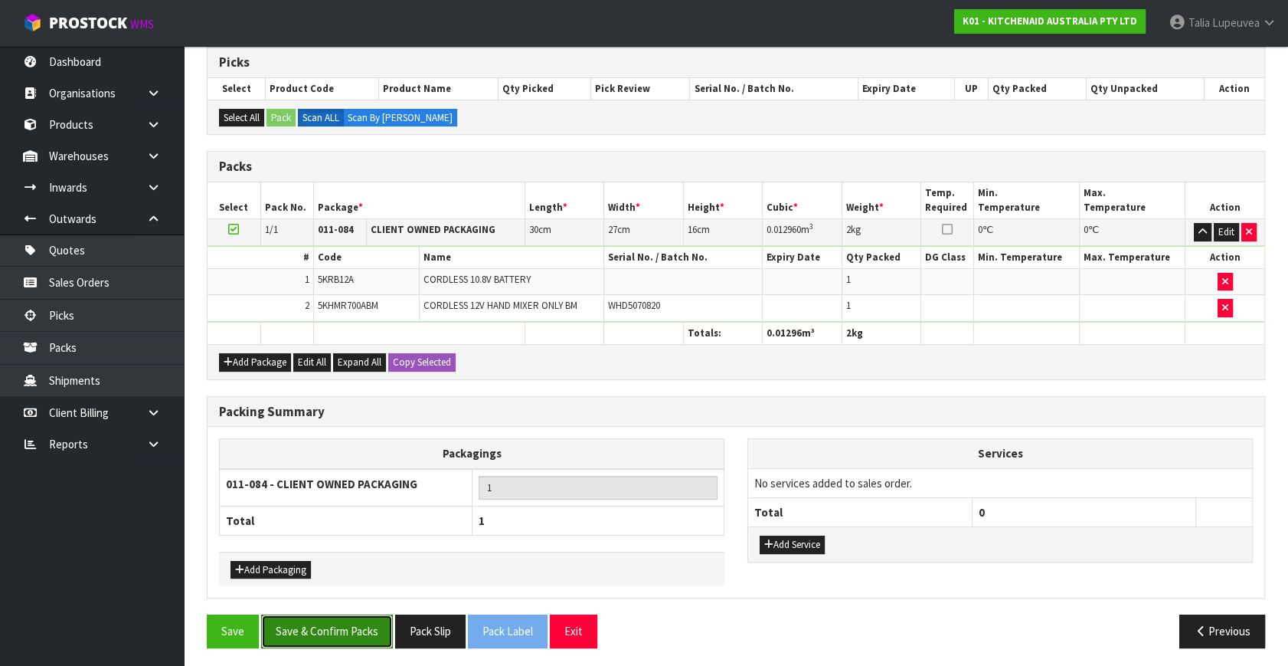
click at [378, 617] on button "Save & Confirm Packs" at bounding box center [327, 630] width 132 height 33
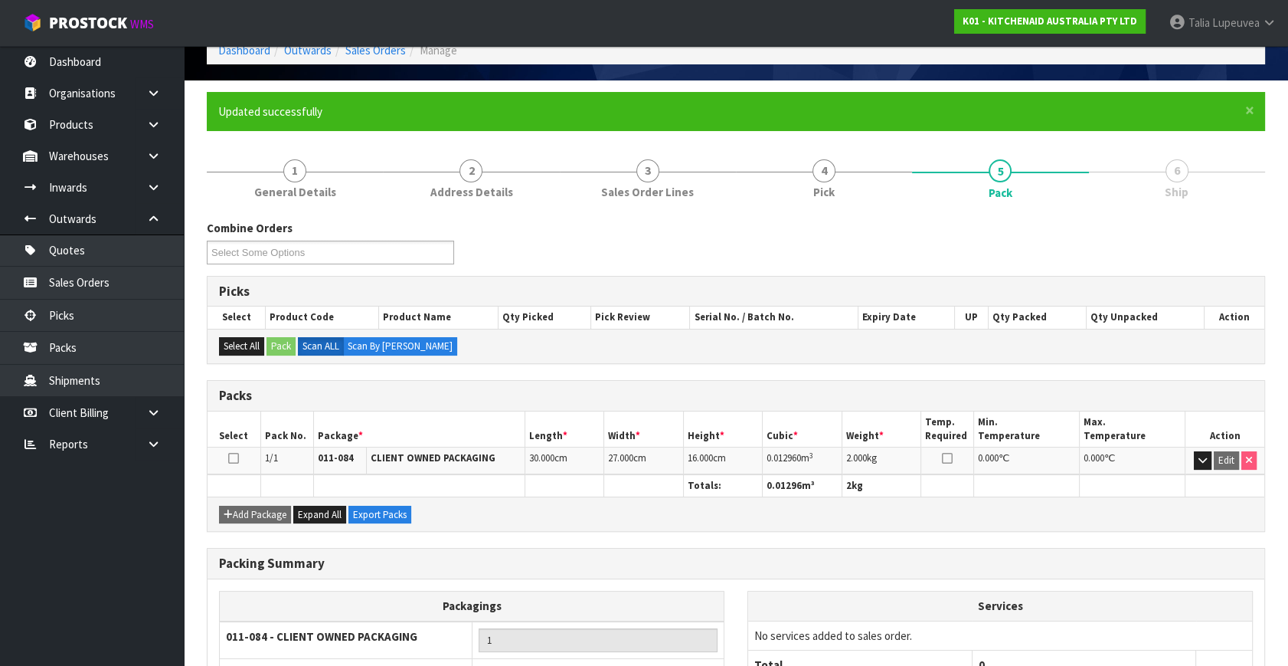
scroll to position [200, 0]
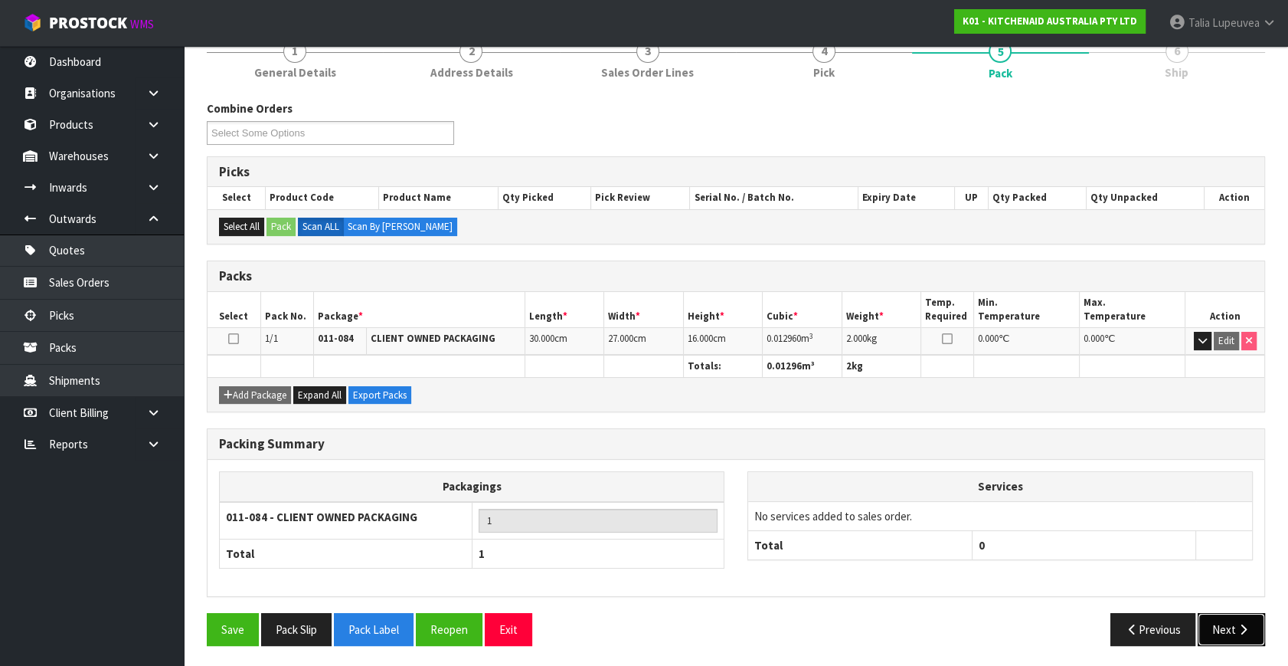
click at [1218, 614] on button "Next" at bounding box center [1231, 629] width 67 height 33
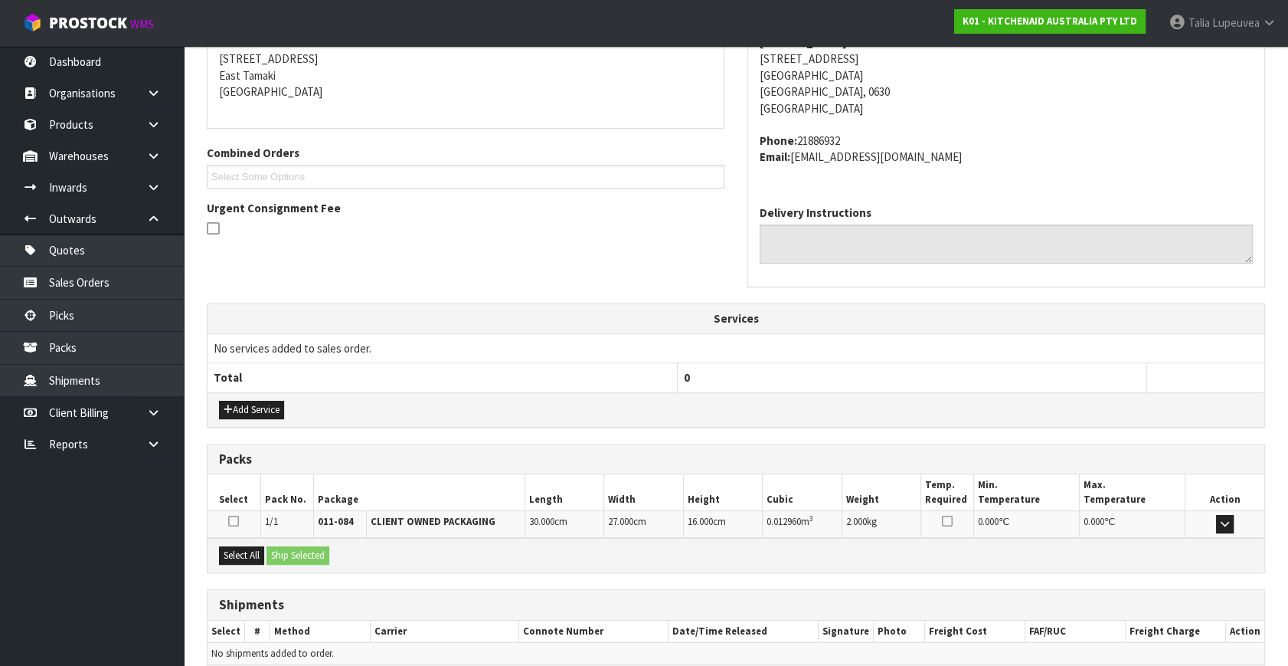
scroll to position [377, 0]
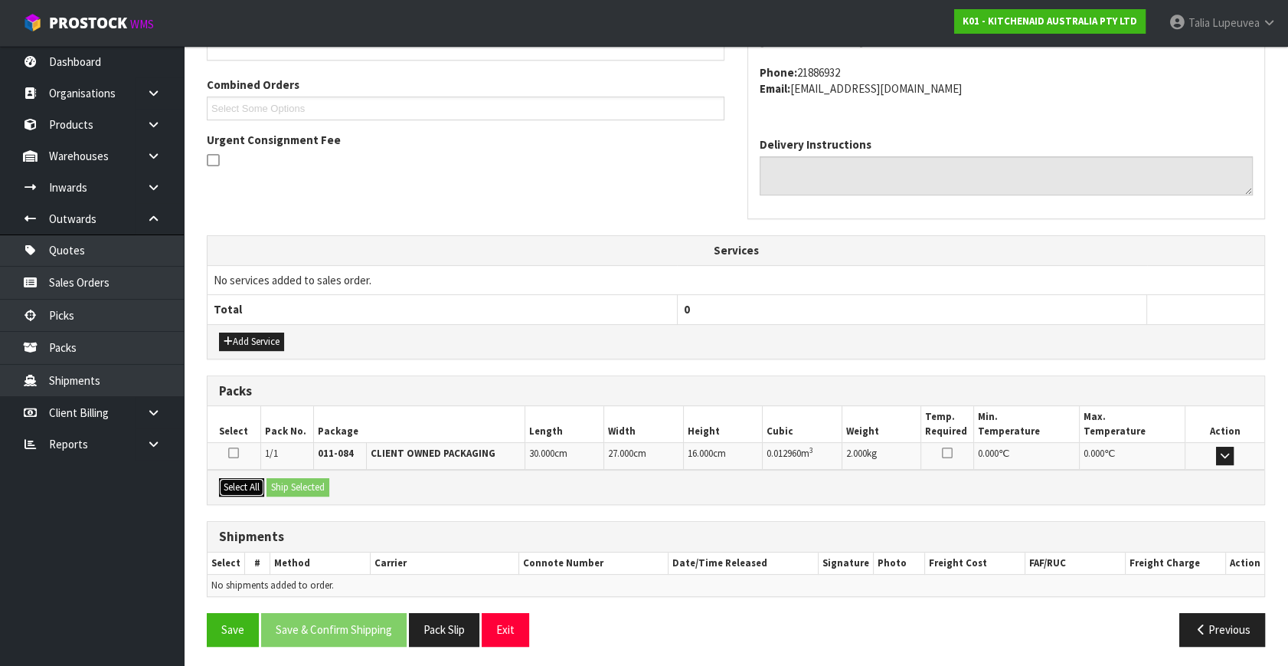
click at [250, 482] on button "Select All" at bounding box center [241, 487] width 45 height 18
click at [306, 490] on button "Ship Selected" at bounding box center [298, 487] width 63 height 18
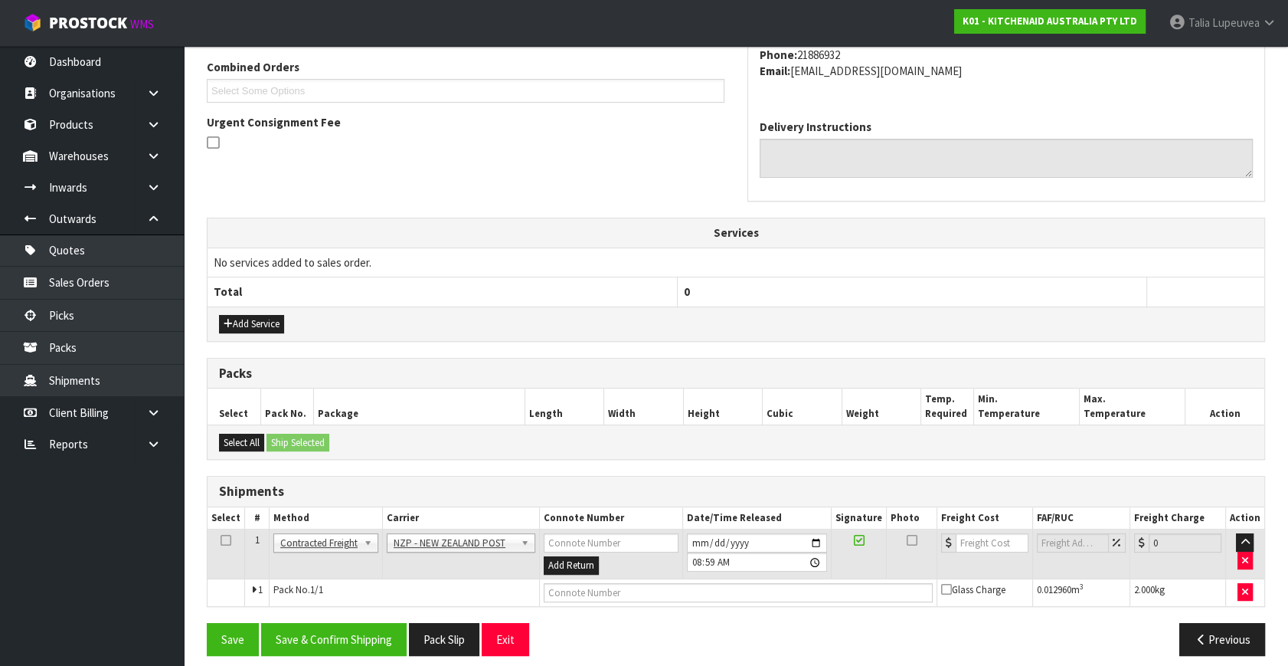
scroll to position [404, 0]
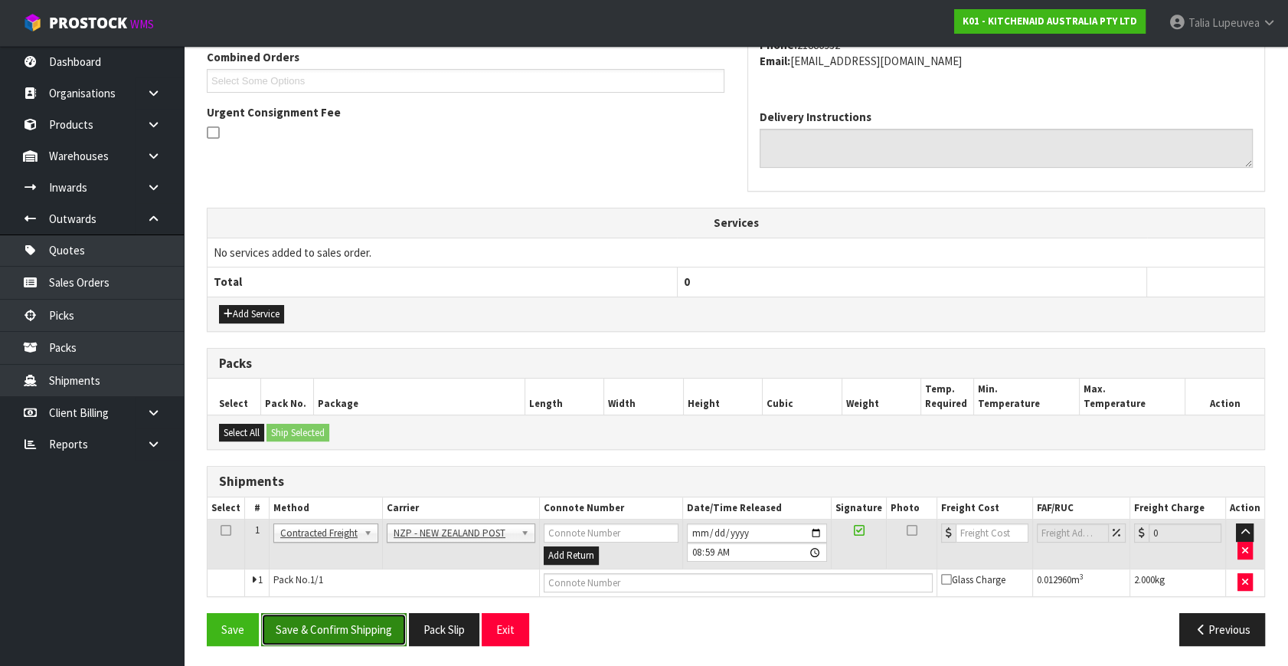
click at [348, 633] on button "Save & Confirm Shipping" at bounding box center [334, 629] width 146 height 33
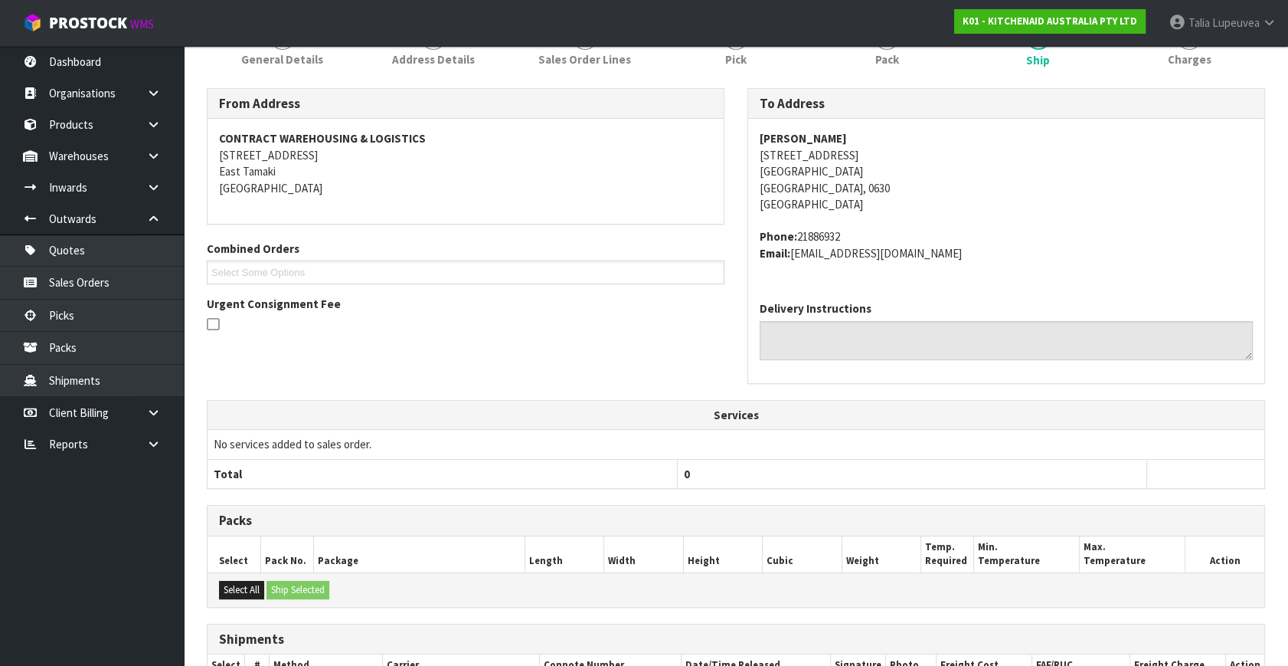
scroll to position [383, 0]
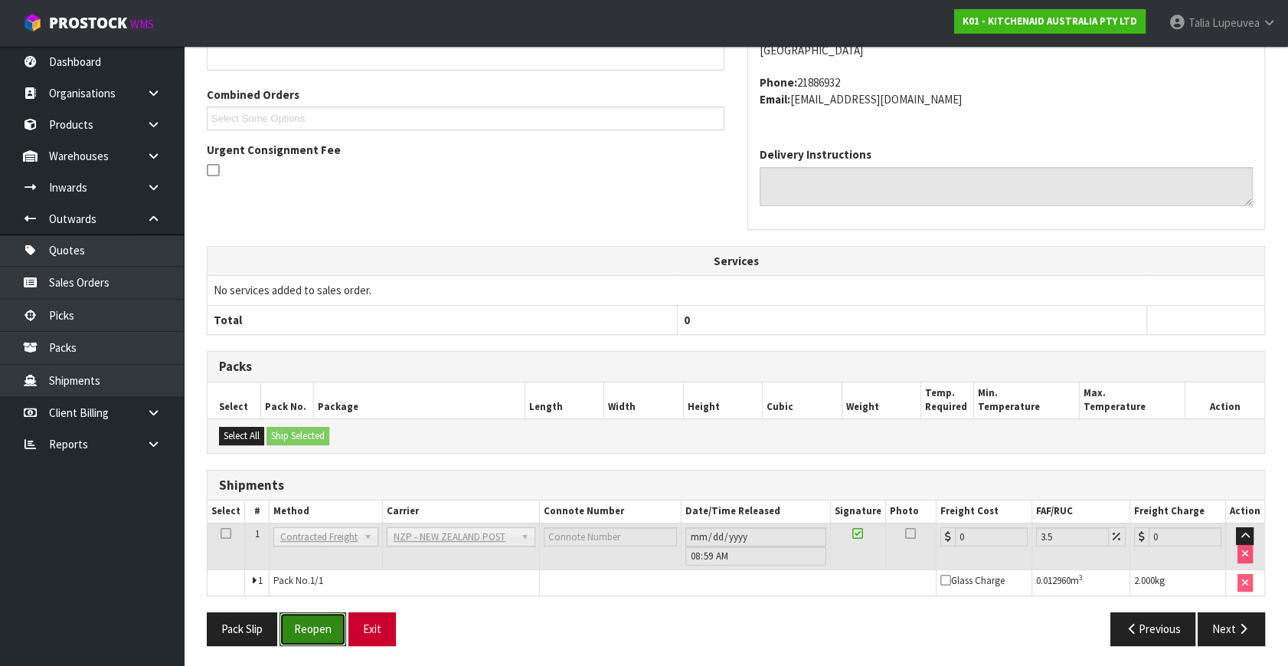
drag, startPoint x: 329, startPoint y: 636, endPoint x: 370, endPoint y: 614, distance: 46.6
click at [330, 636] on button "Reopen" at bounding box center [313, 628] width 67 height 33
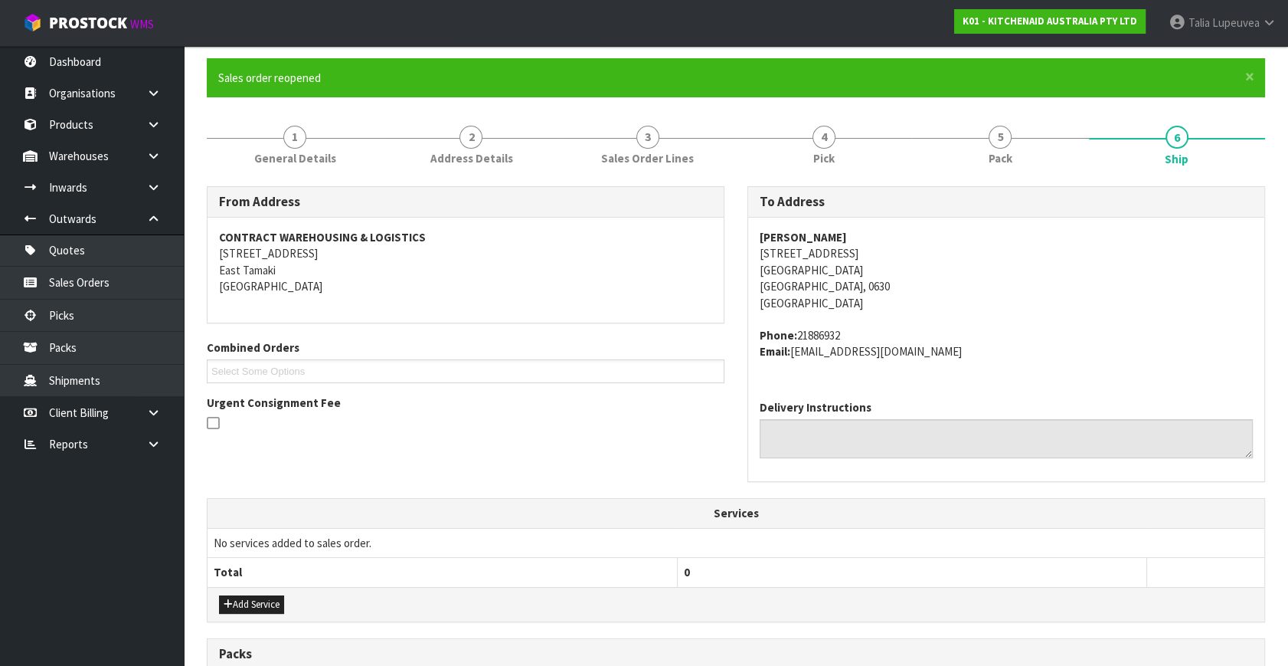
scroll to position [419, 0]
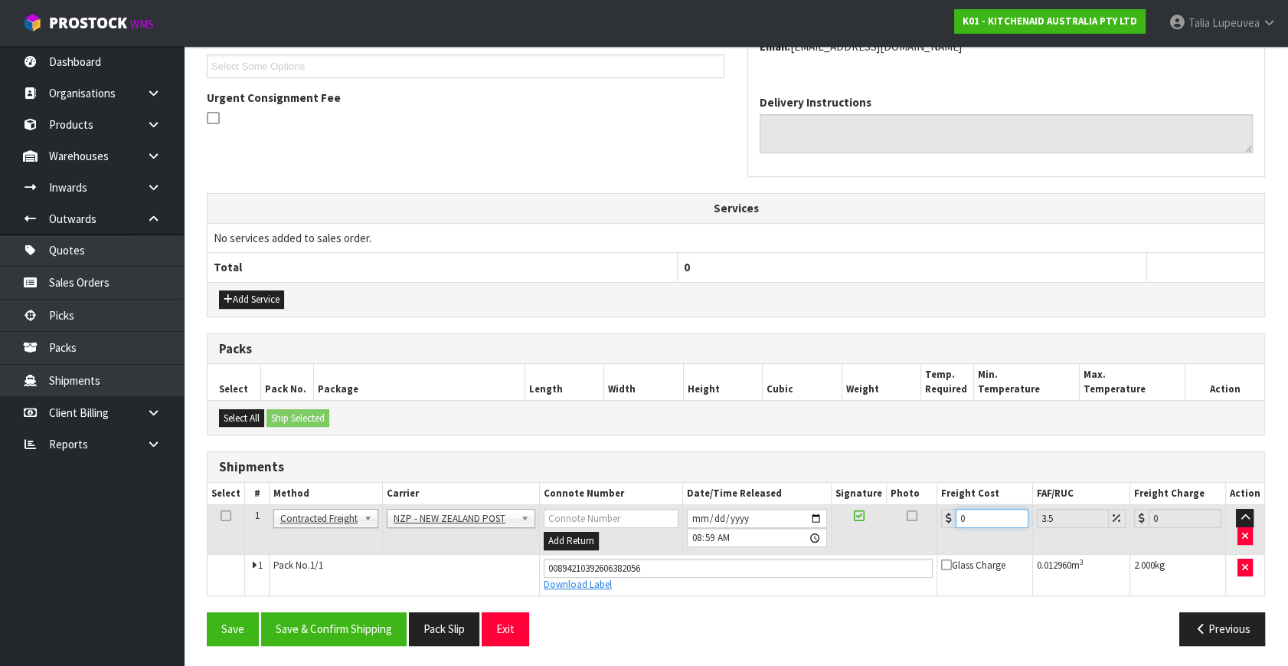
drag, startPoint x: 979, startPoint y: 519, endPoint x: 918, endPoint y: 504, distance: 62.2
click at [919, 508] on tr "1 Client Local Pickup Customer Local Pickup Company Freight Contracted Freight …" at bounding box center [736, 530] width 1057 height 50
click at [326, 613] on button "Save & Confirm Shipping" at bounding box center [334, 628] width 146 height 33
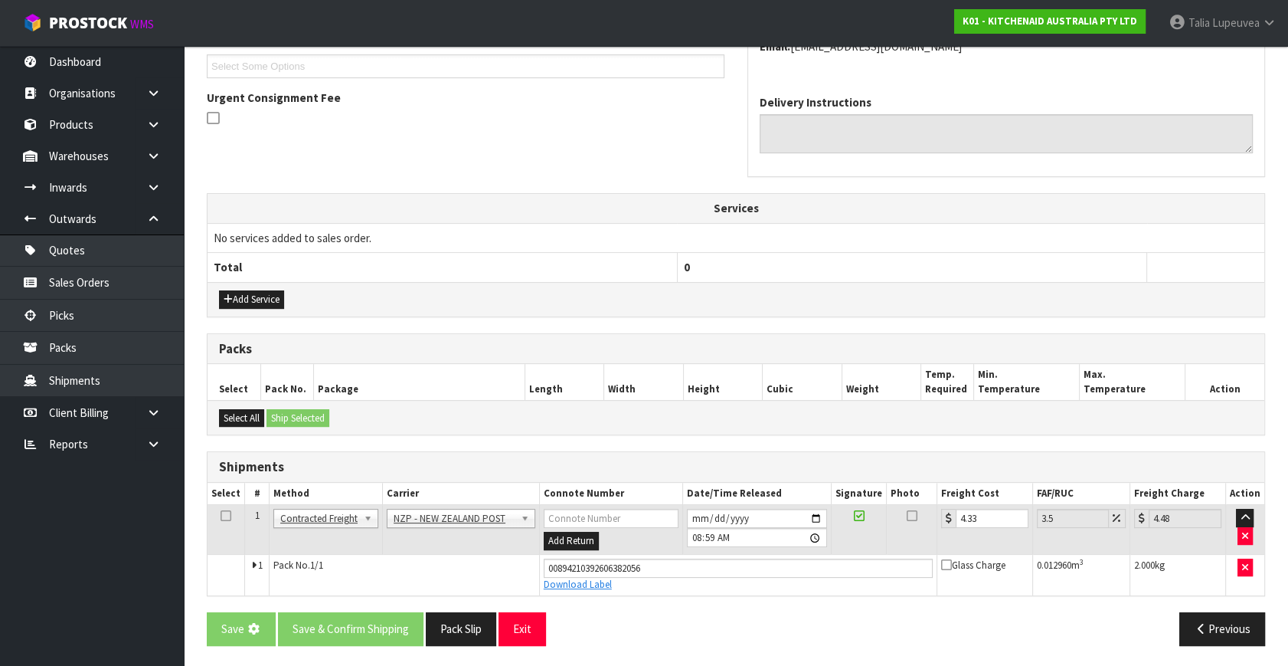
scroll to position [0, 0]
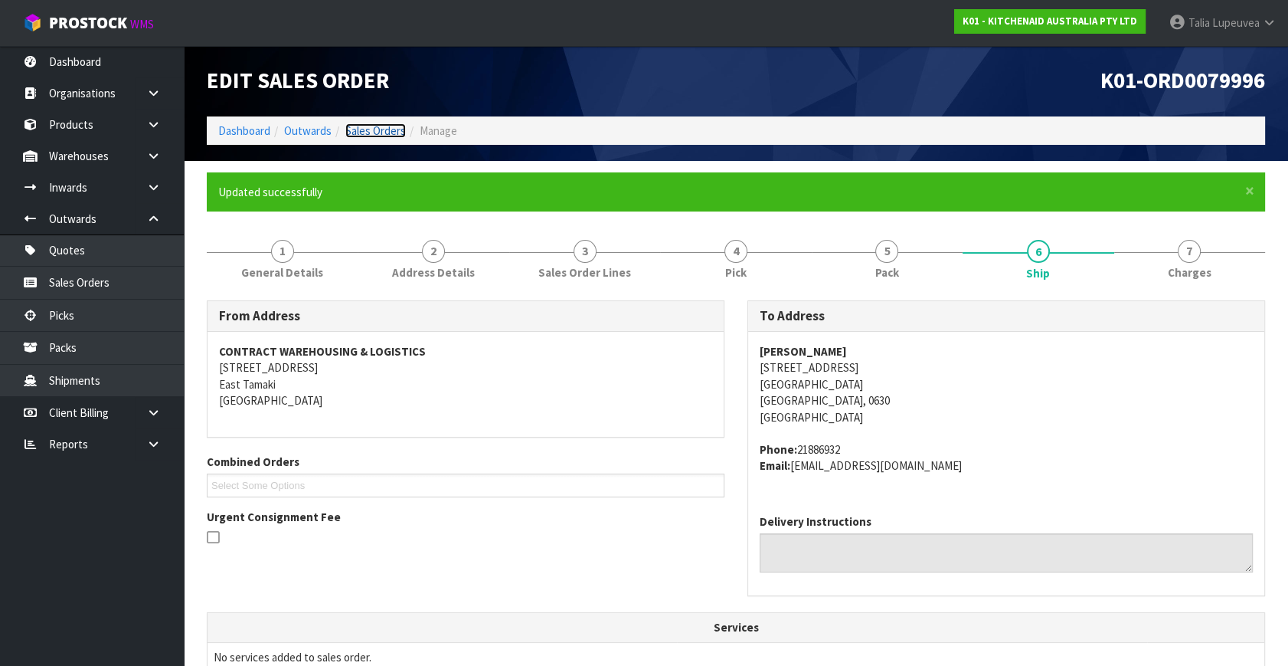
click at [355, 132] on link "Sales Orders" at bounding box center [375, 130] width 61 height 15
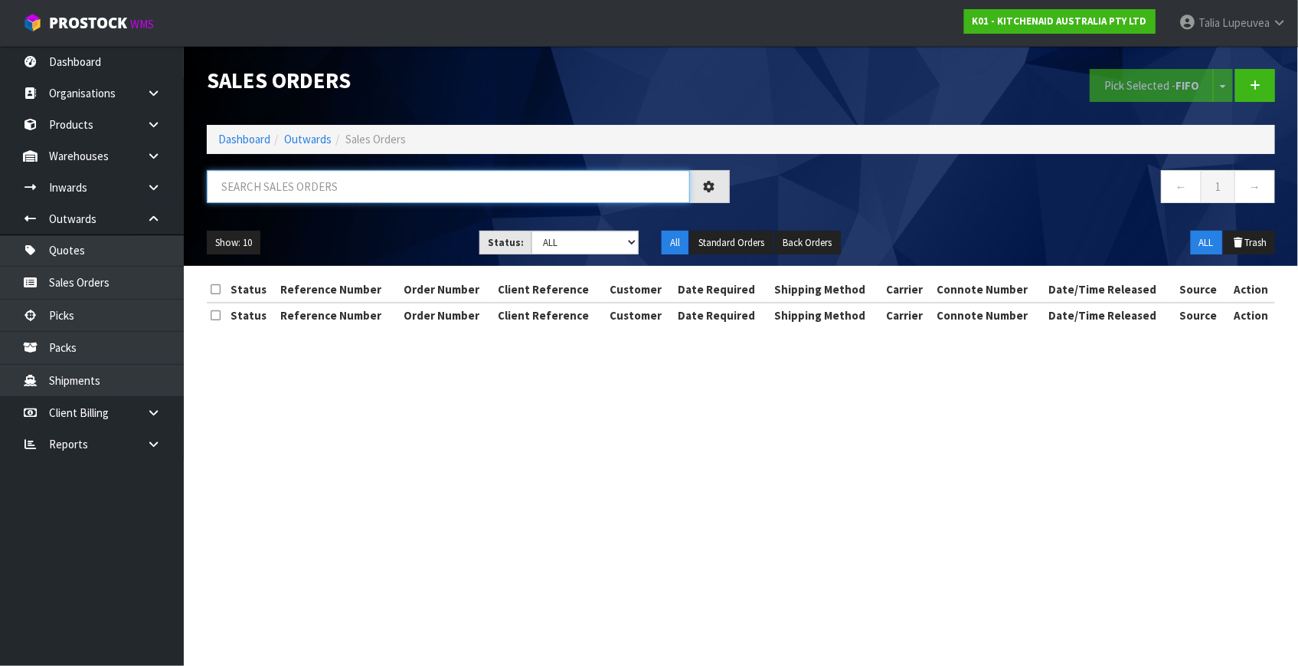
click at [401, 198] on input "text" at bounding box center [448, 186] width 483 height 33
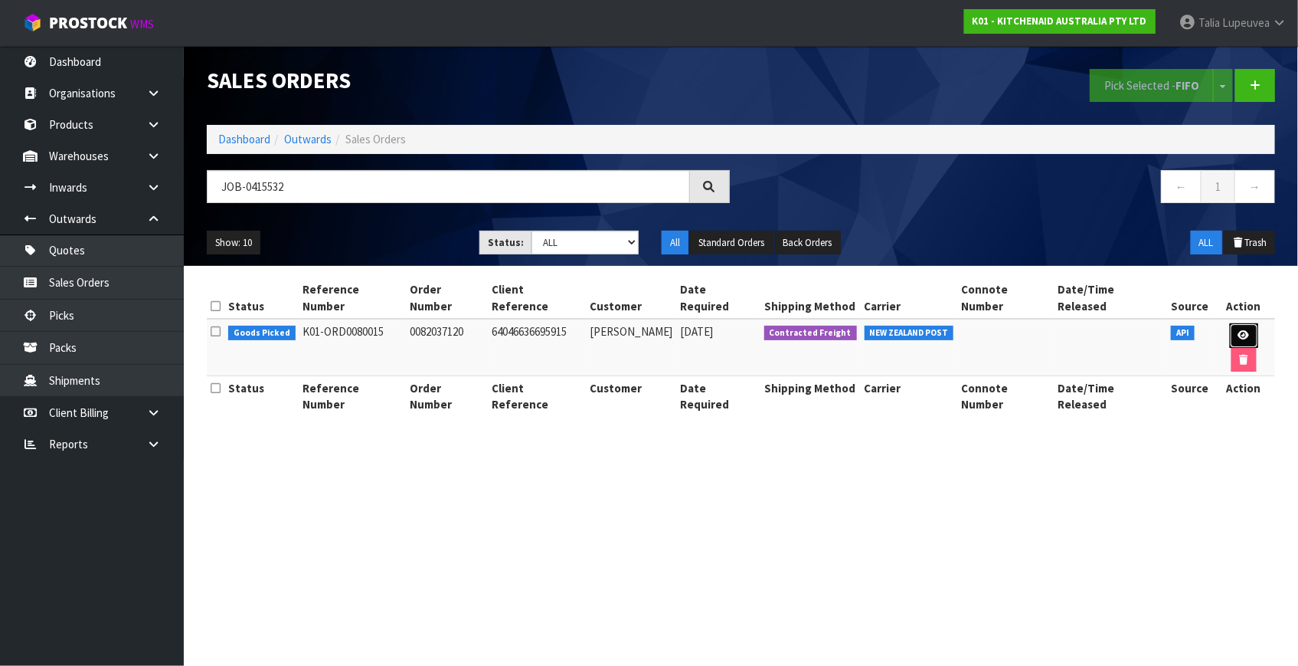
click at [1239, 330] on icon at bounding box center [1244, 335] width 11 height 10
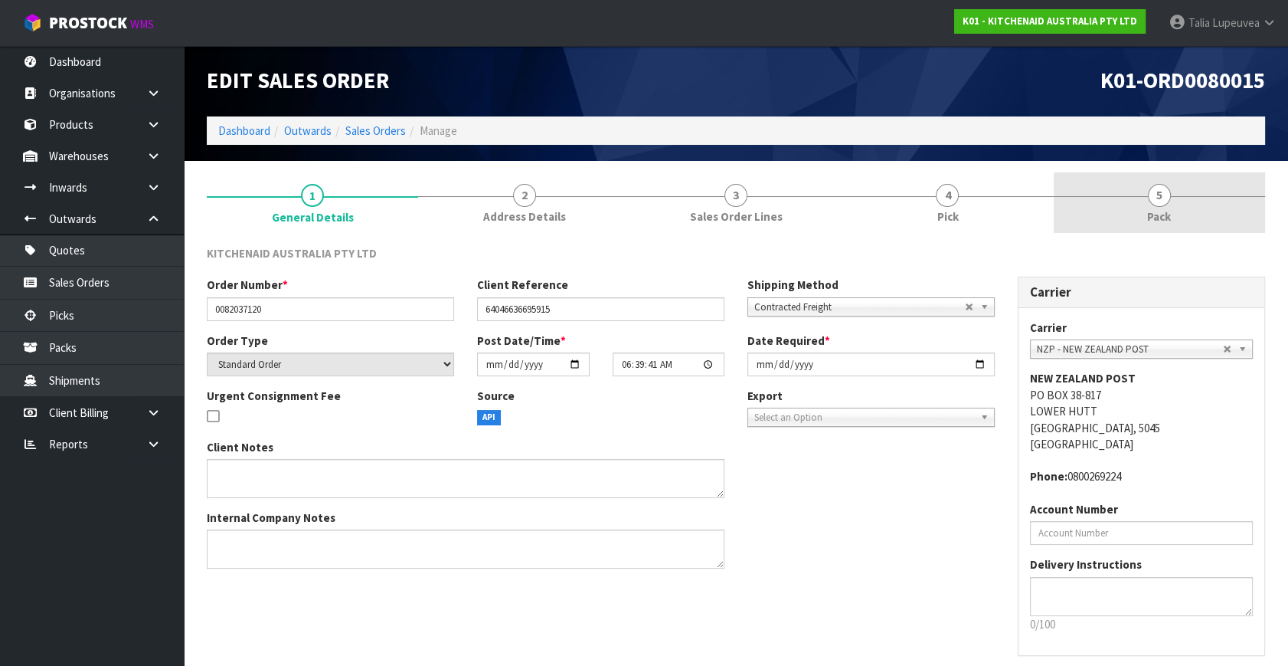
click at [1122, 216] on link "5 Pack" at bounding box center [1159, 202] width 211 height 61
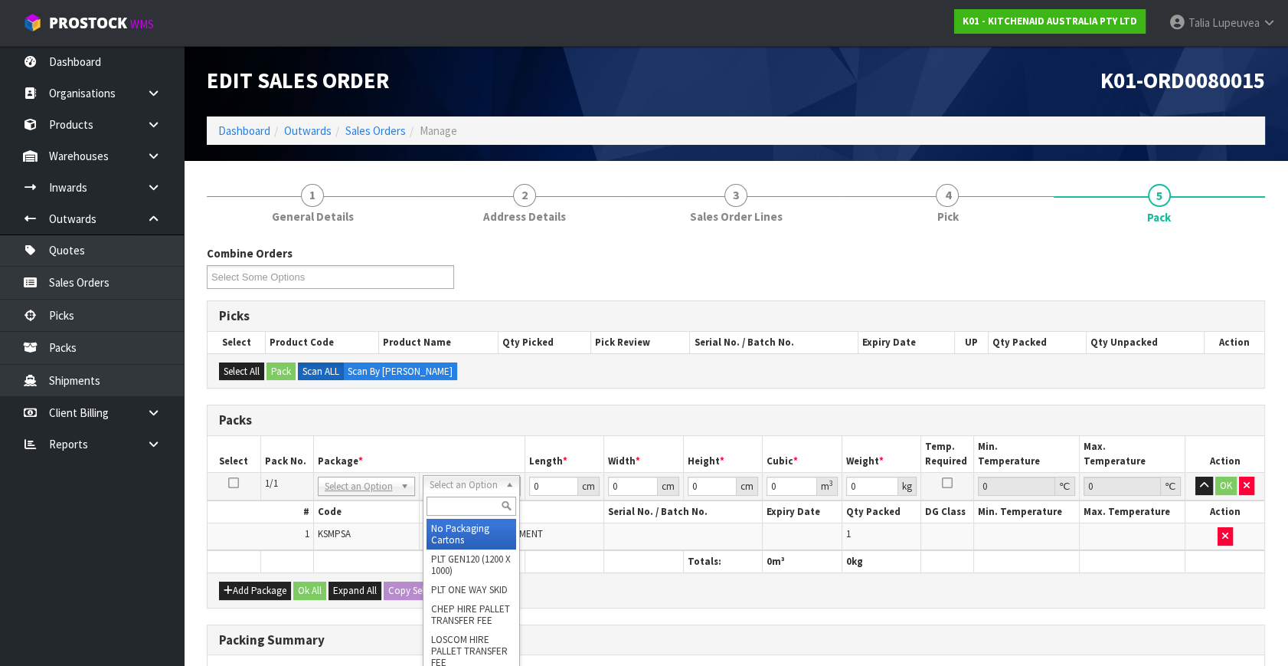
click at [455, 500] on input "text" at bounding box center [472, 505] width 90 height 19
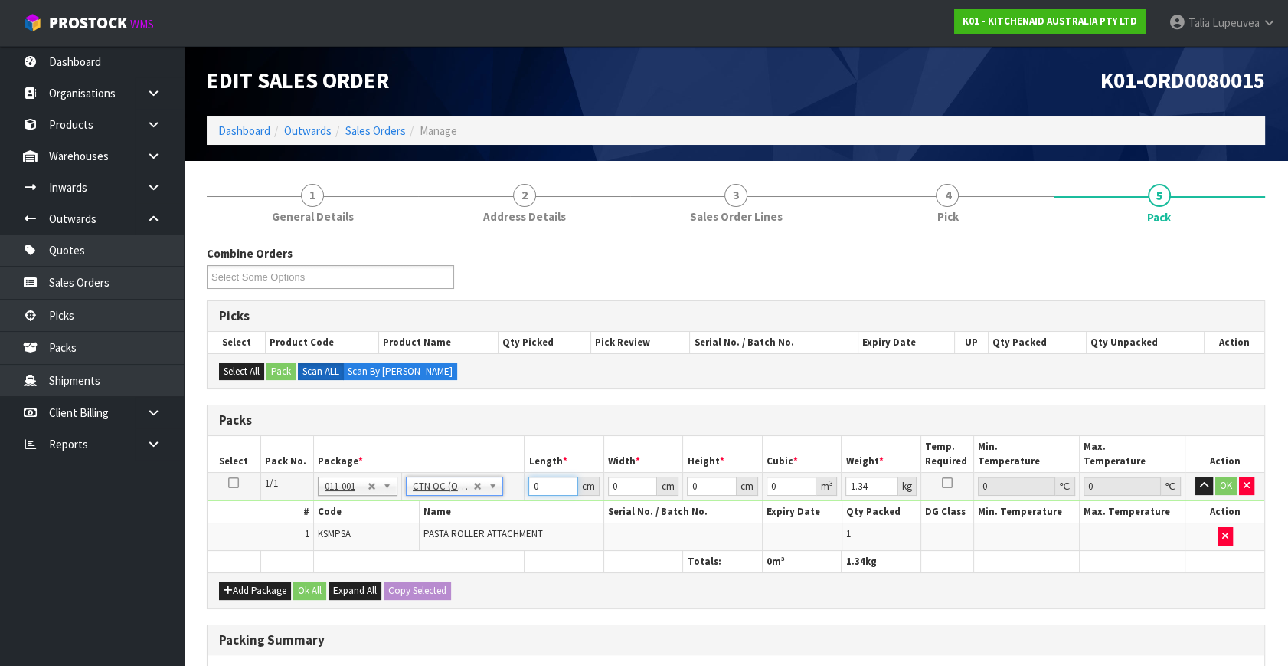
drag, startPoint x: 544, startPoint y: 480, endPoint x: 512, endPoint y: 499, distance: 36.4
click at [506, 496] on tr "1/1 NONE 007-001 007-002 007-004 007-009 007-013 007-014 007-015 007-017 007-01…" at bounding box center [736, 487] width 1057 height 28
click at [1223, 479] on button "OK" at bounding box center [1226, 485] width 21 height 18
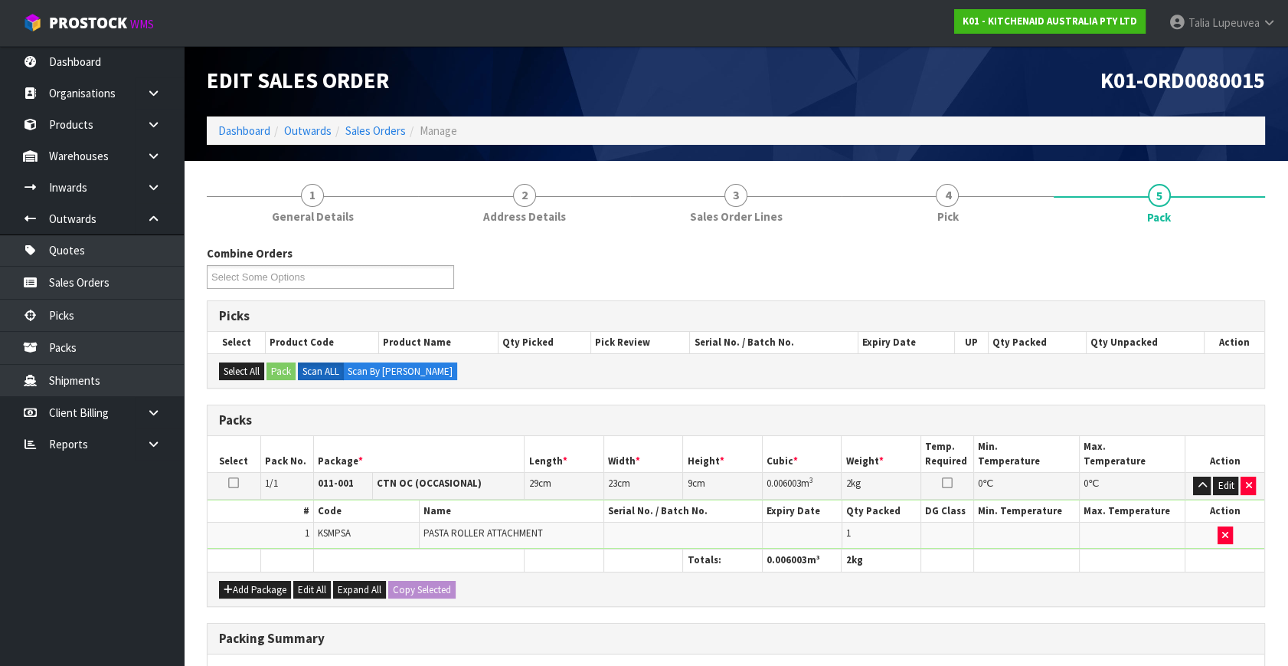
scroll to position [228, 0]
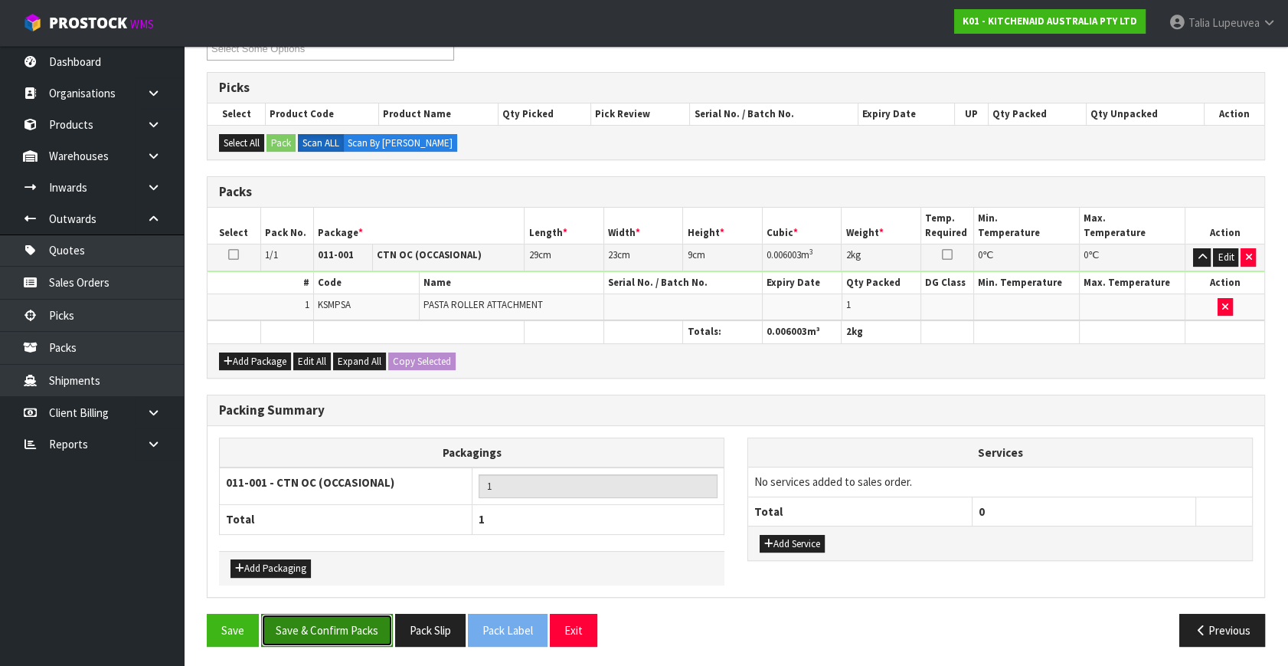
click at [322, 624] on button "Save & Confirm Packs" at bounding box center [327, 630] width 132 height 33
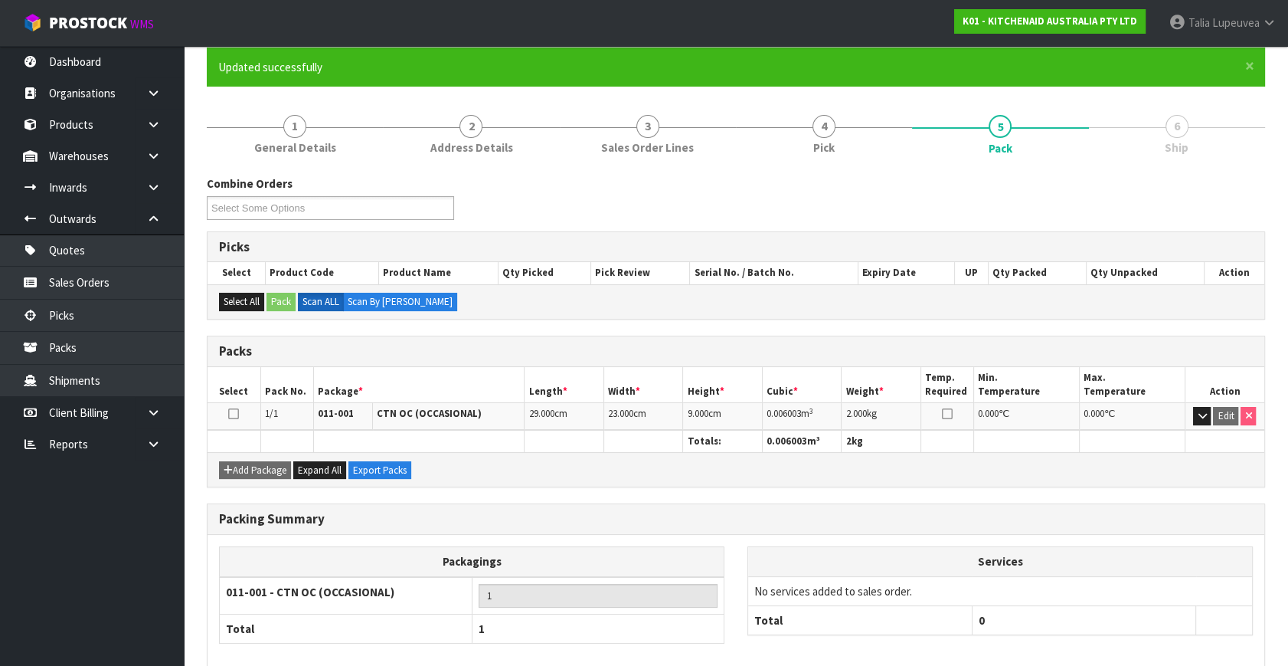
scroll to position [200, 0]
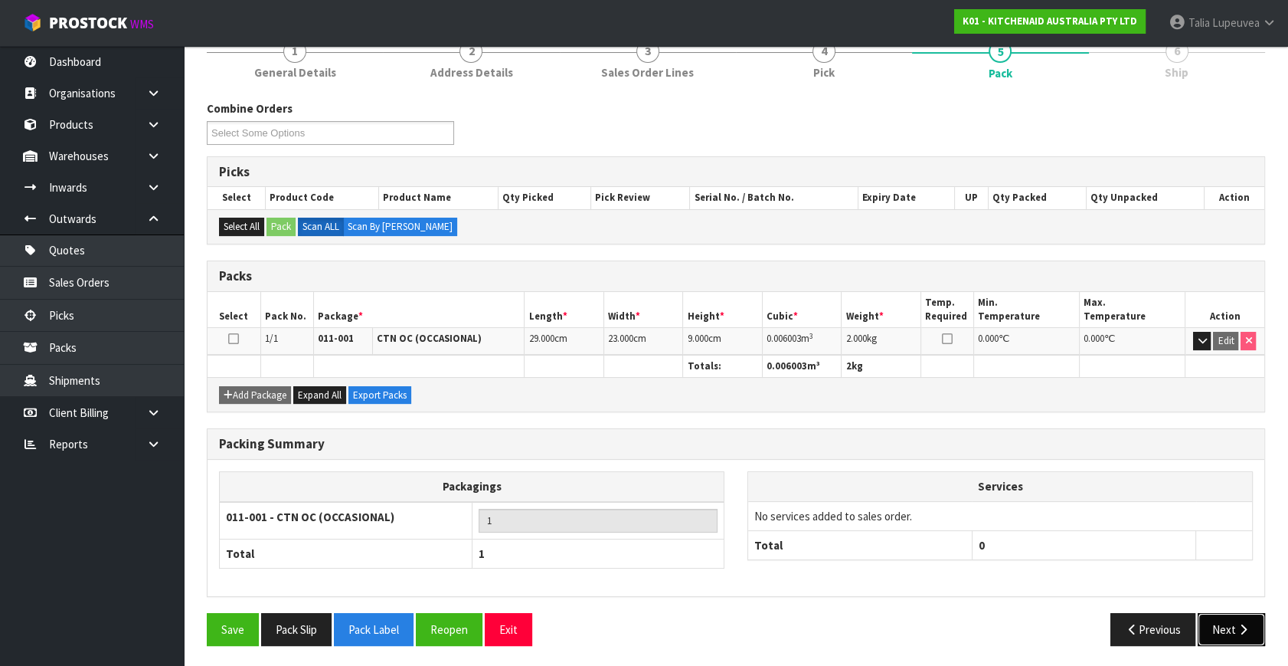
click at [1231, 623] on button "Next" at bounding box center [1231, 629] width 67 height 33
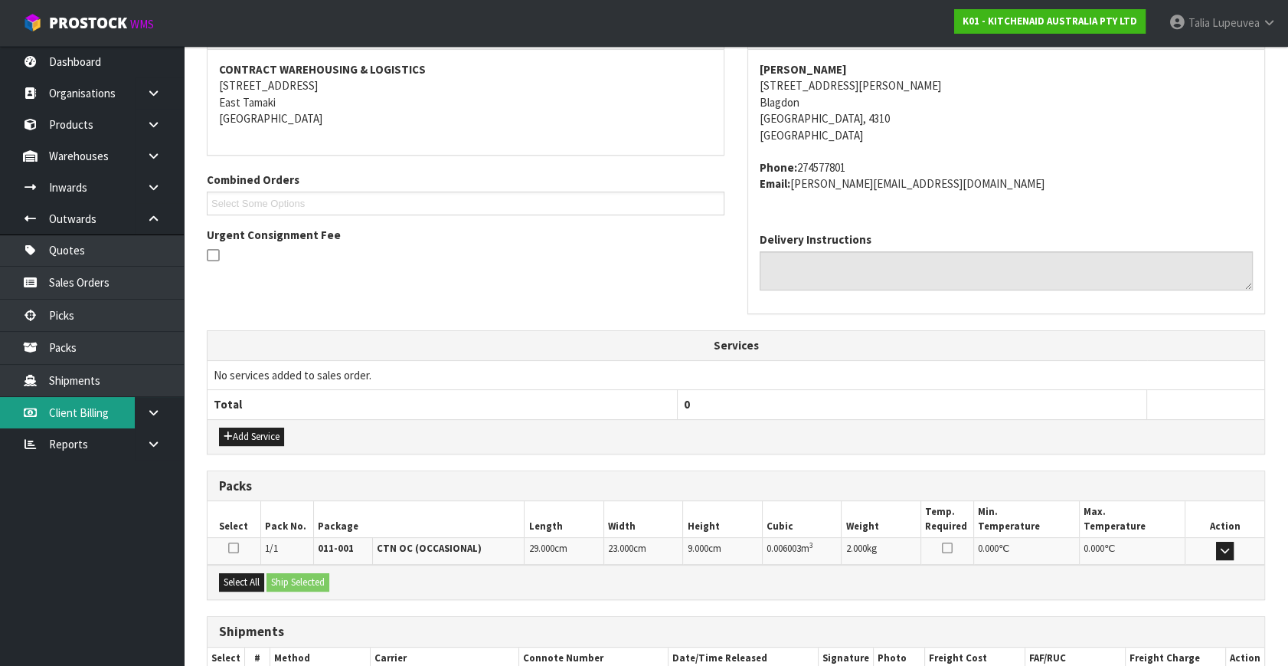
scroll to position [377, 0]
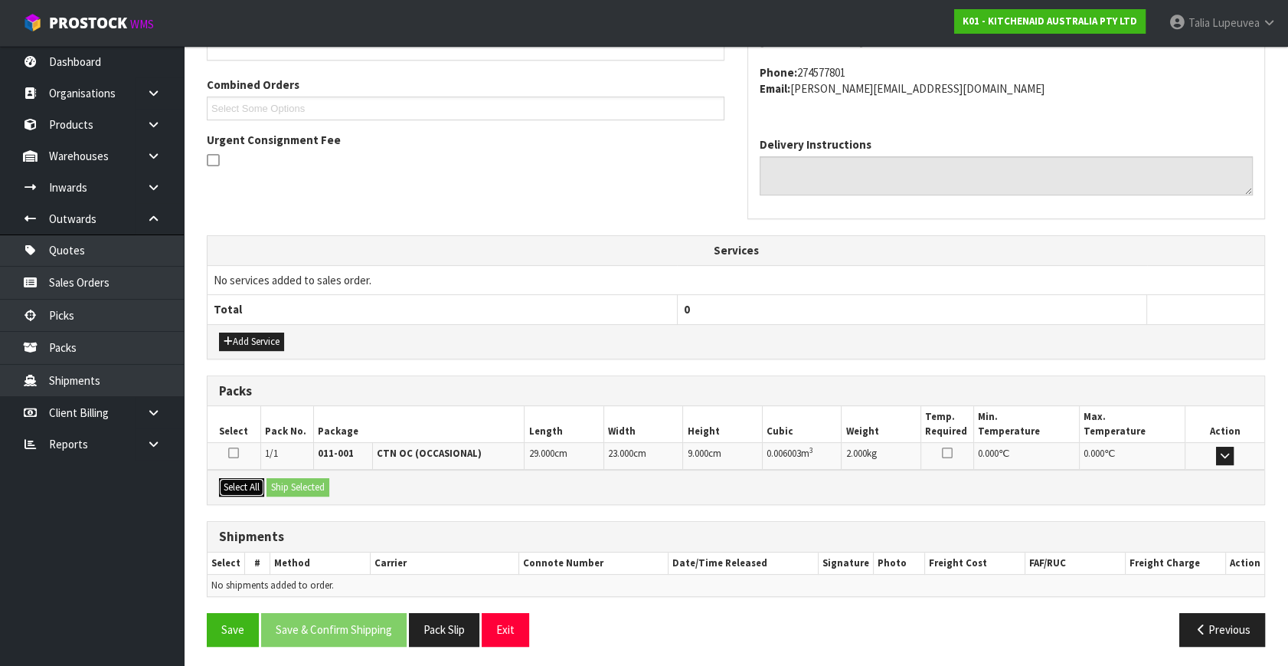
drag, startPoint x: 243, startPoint y: 485, endPoint x: 330, endPoint y: 483, distance: 87.3
click at [247, 483] on button "Select All" at bounding box center [241, 487] width 45 height 18
click at [314, 483] on button "Ship Selected" at bounding box center [298, 487] width 63 height 18
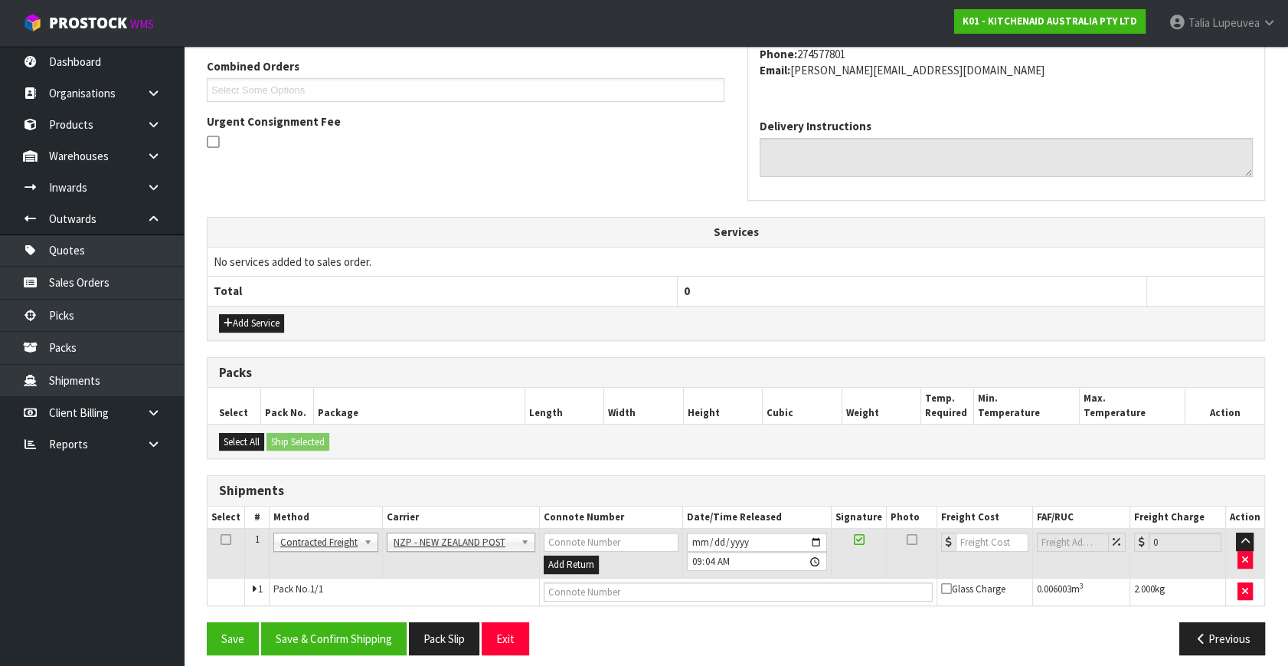
scroll to position [404, 0]
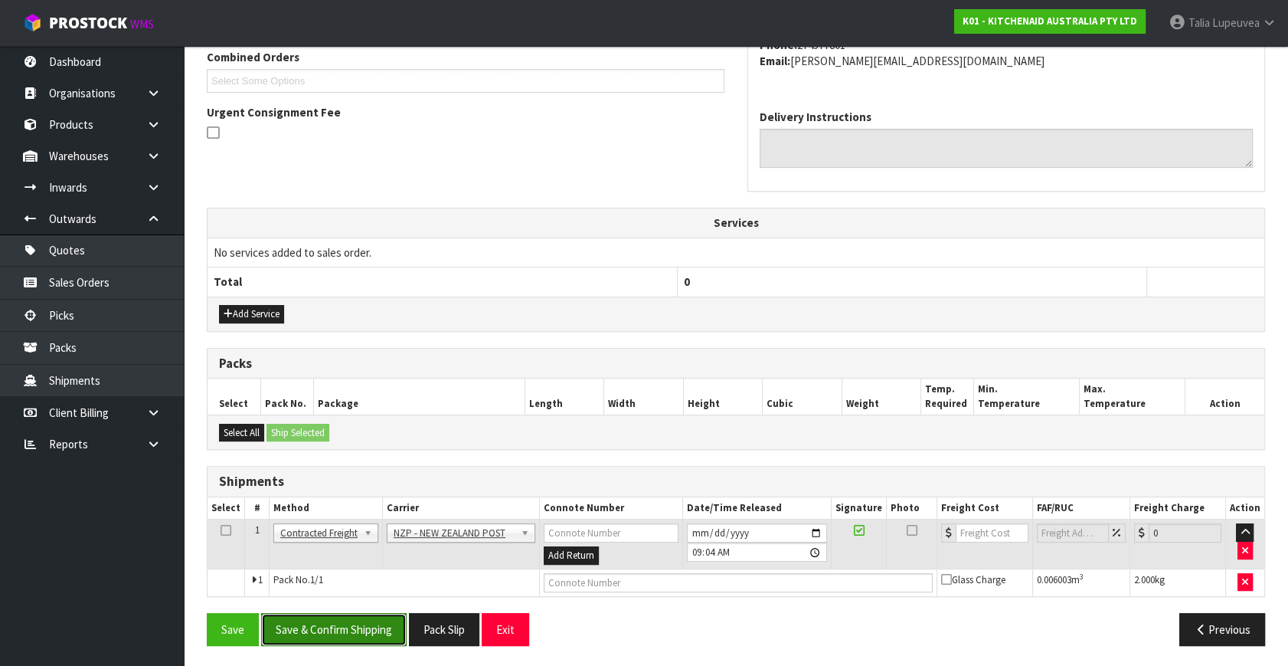
click at [320, 617] on button "Save & Confirm Shipping" at bounding box center [334, 629] width 146 height 33
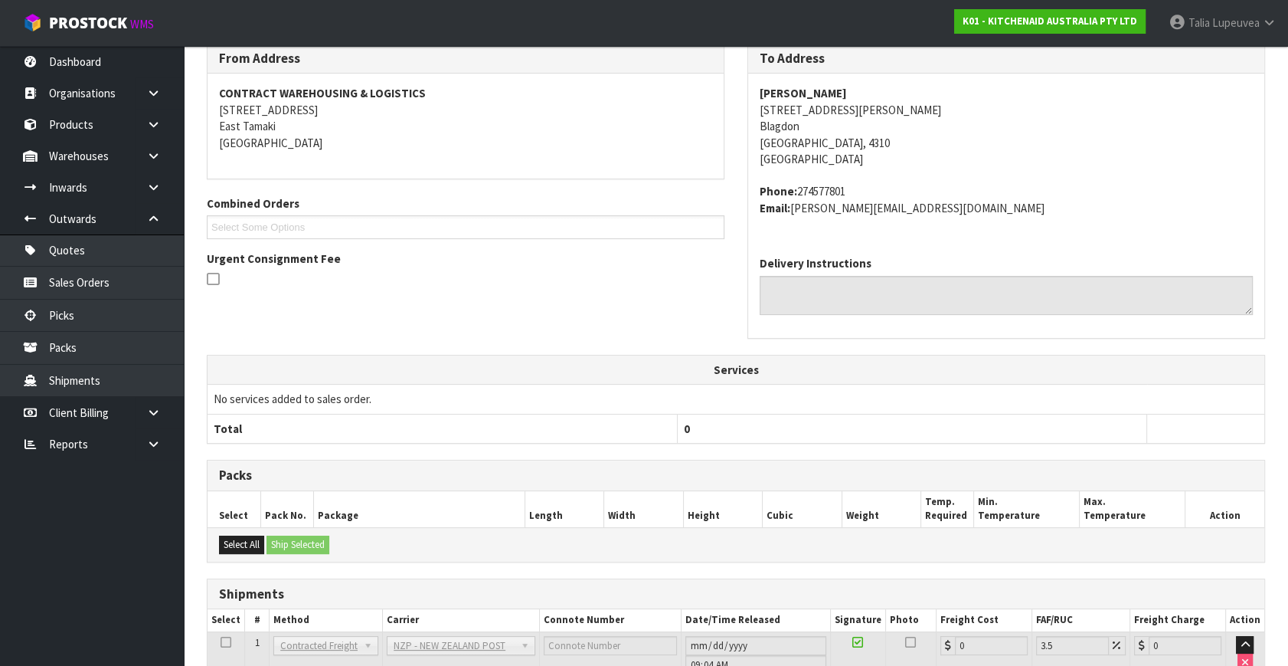
scroll to position [383, 0]
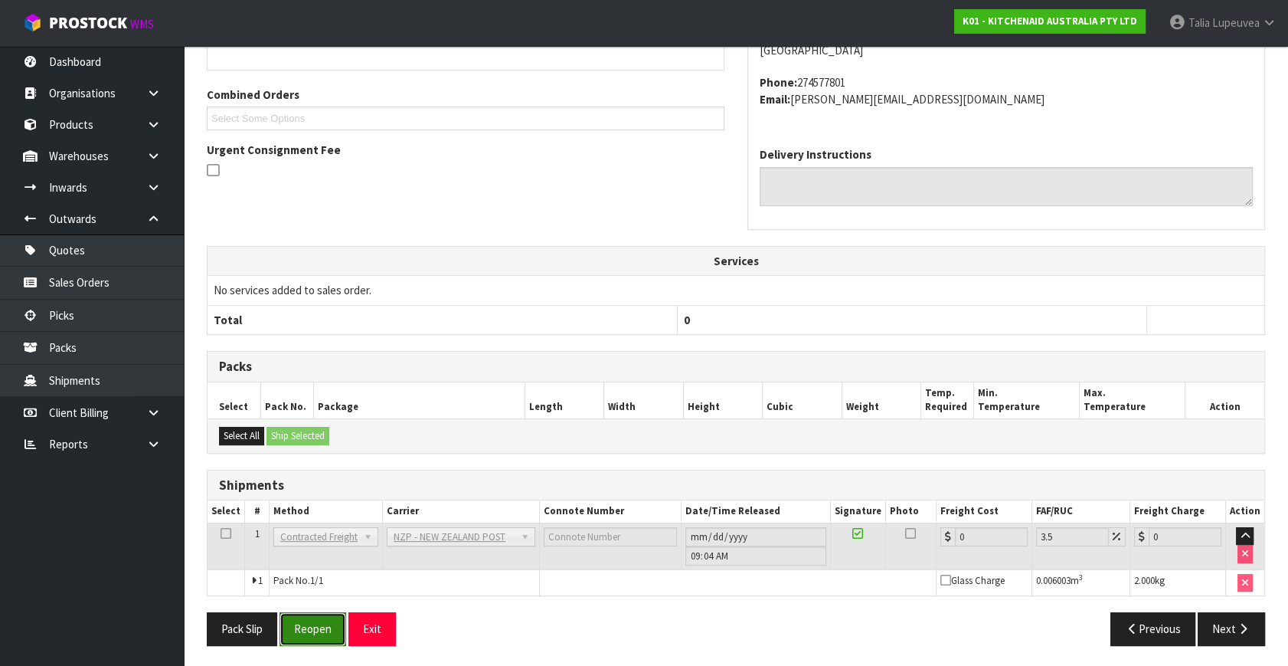
click at [308, 617] on button "Reopen" at bounding box center [313, 628] width 67 height 33
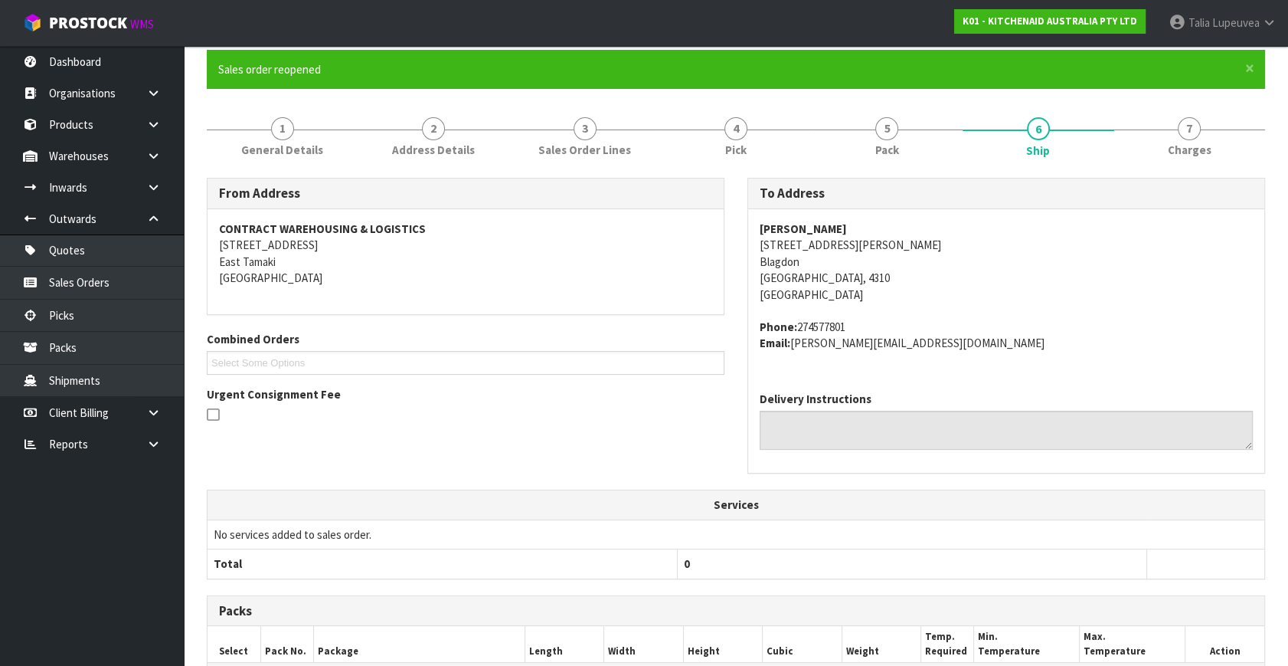
scroll to position [367, 0]
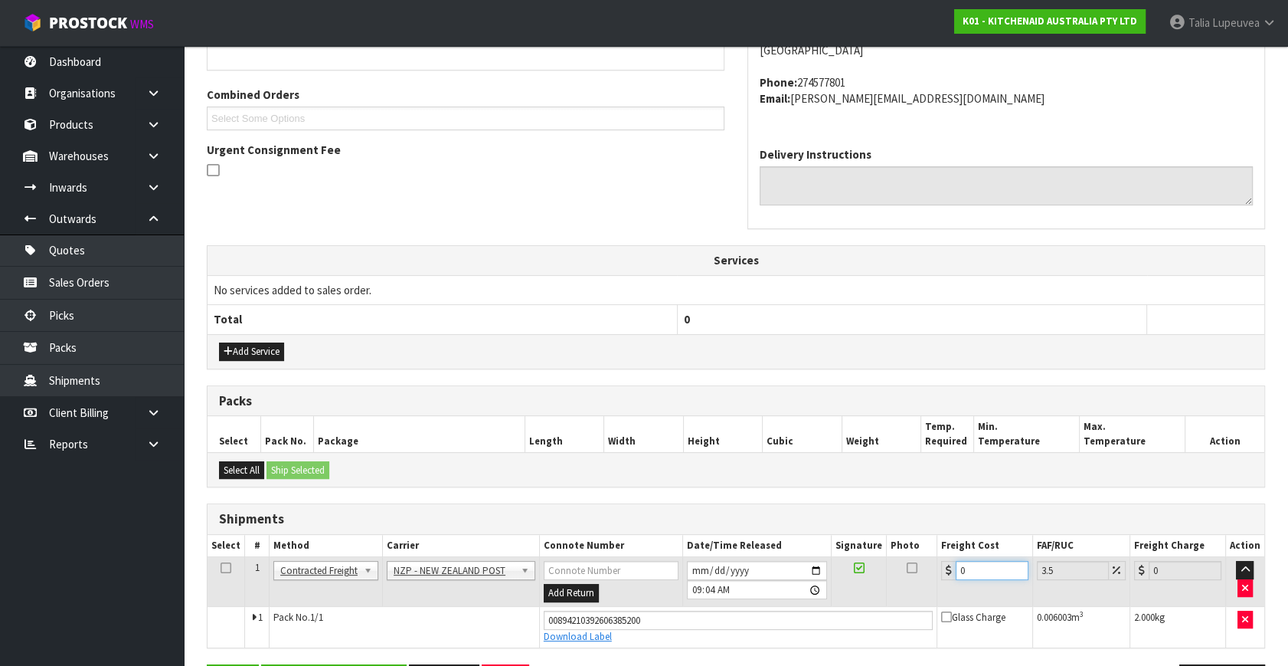
drag, startPoint x: 945, startPoint y: 578, endPoint x: 922, endPoint y: 582, distance: 23.3
click at [928, 581] on tr "1 Client Local Pickup Customer Local Pickup Company Freight Contracted Freight …" at bounding box center [736, 582] width 1057 height 50
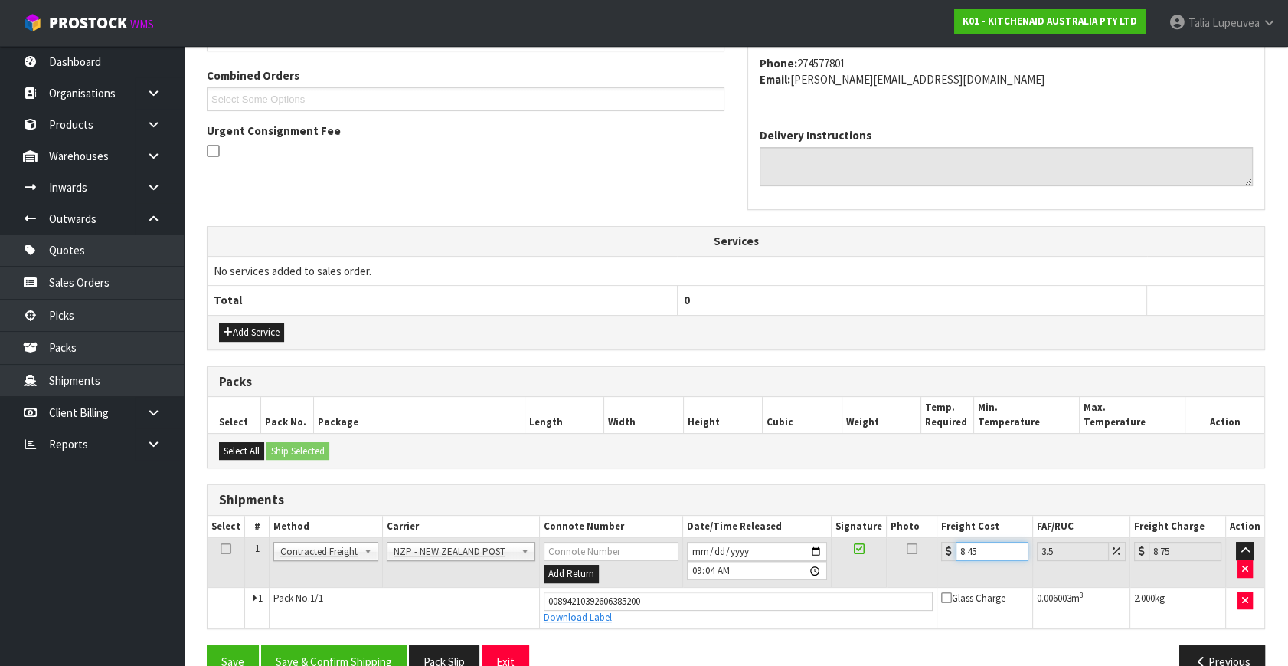
scroll to position [419, 0]
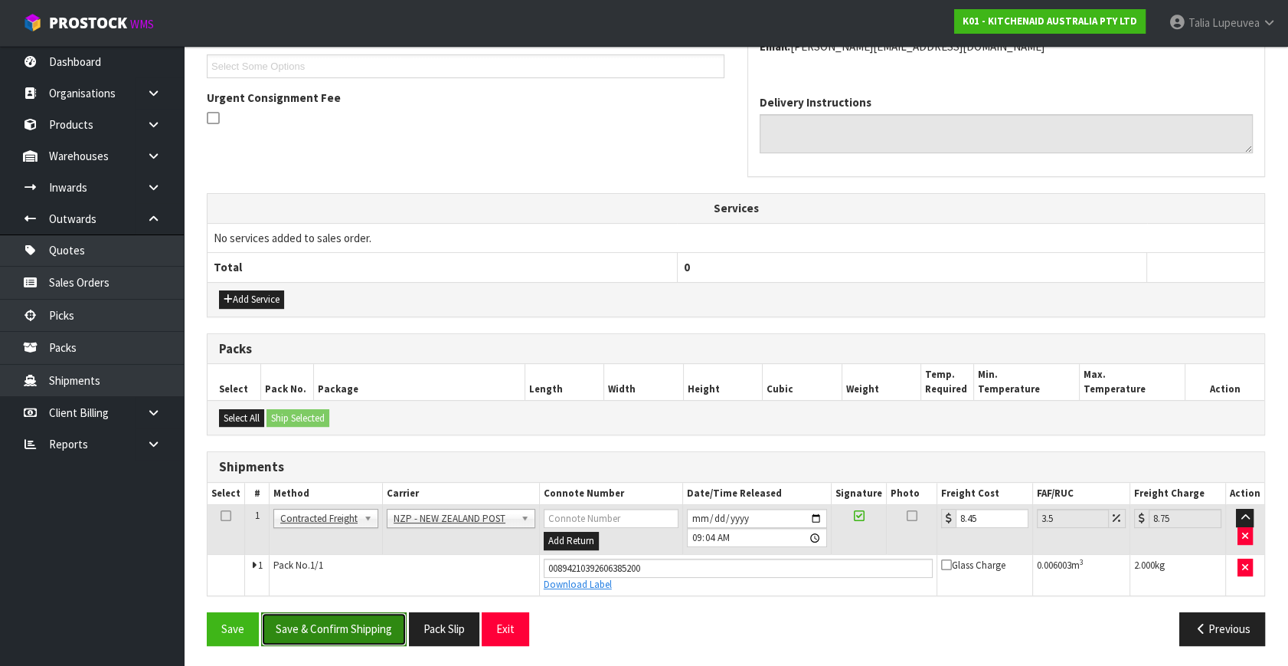
click at [378, 620] on button "Save & Confirm Shipping" at bounding box center [334, 628] width 146 height 33
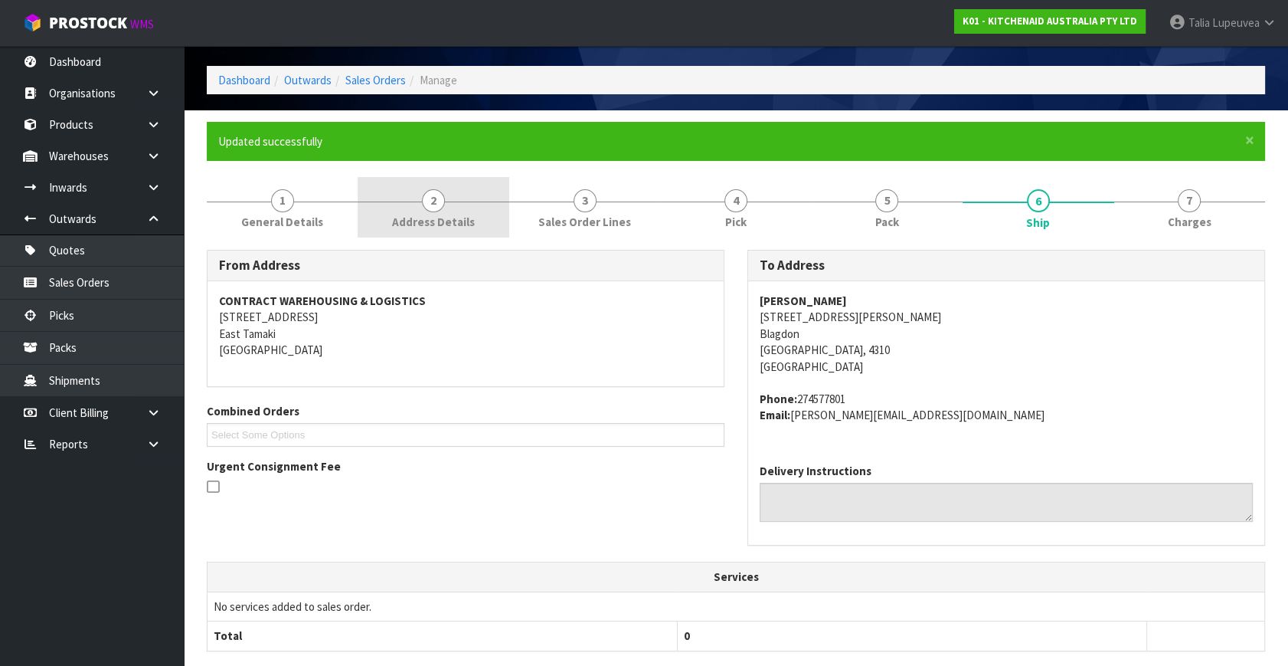
scroll to position [0, 0]
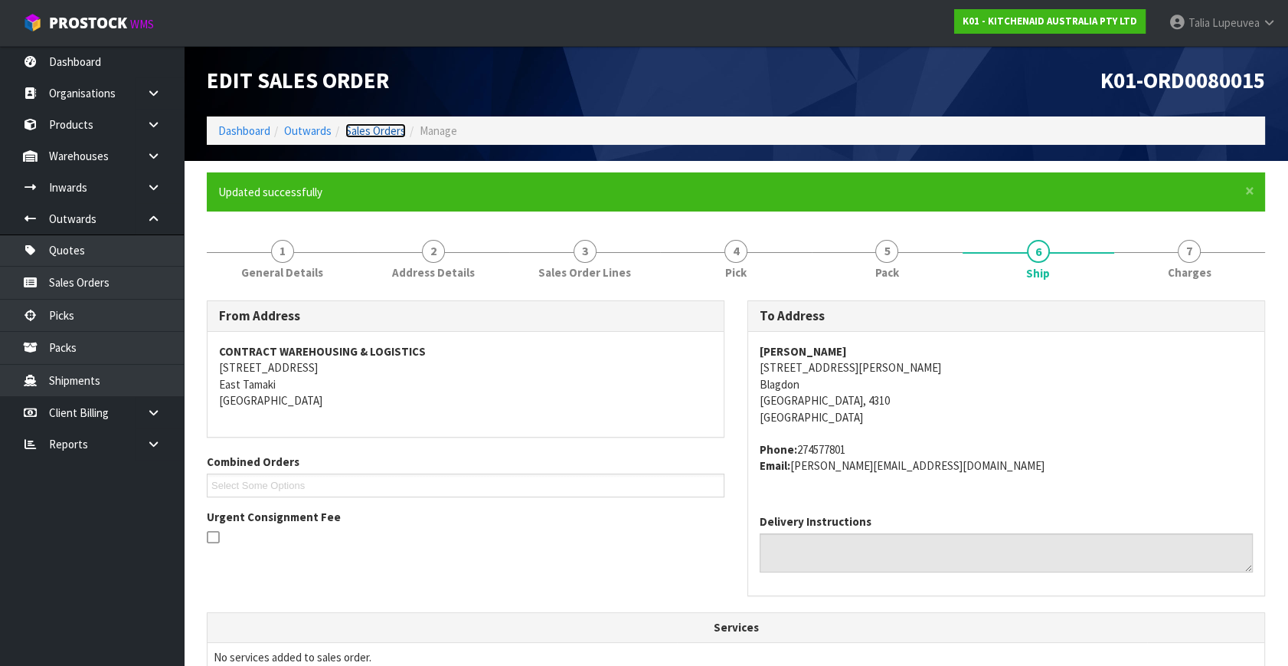
click at [393, 132] on link "Sales Orders" at bounding box center [375, 130] width 61 height 15
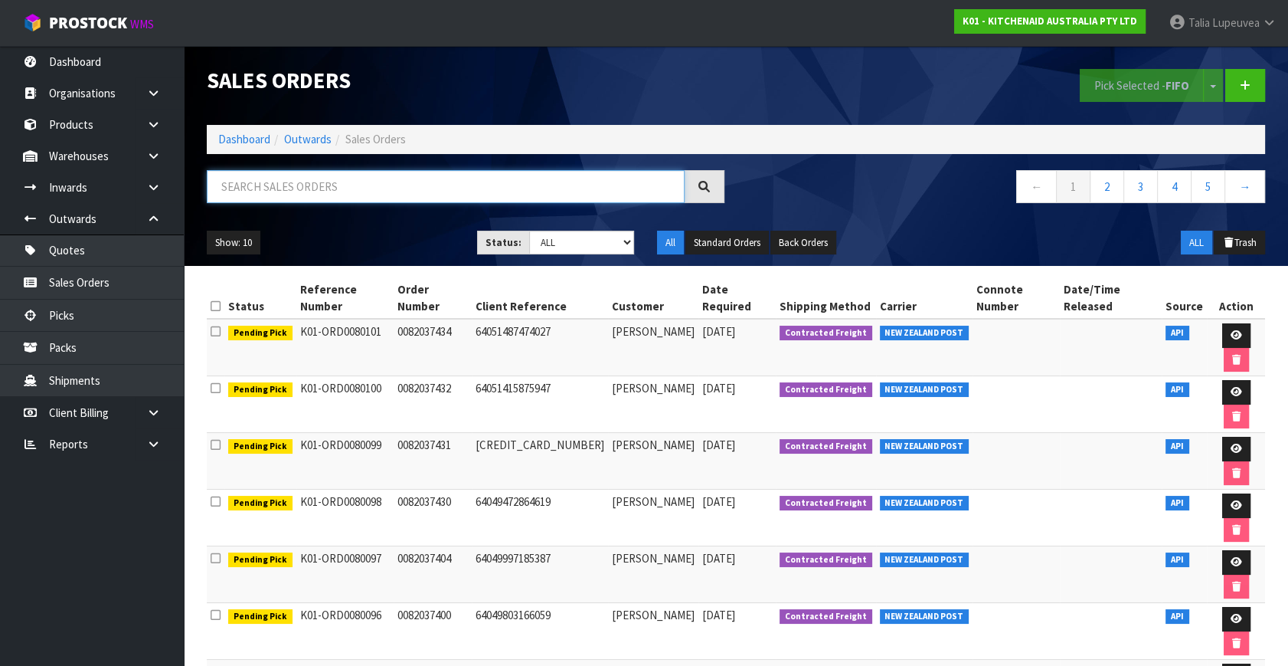
click at [381, 195] on input "text" at bounding box center [446, 186] width 478 height 33
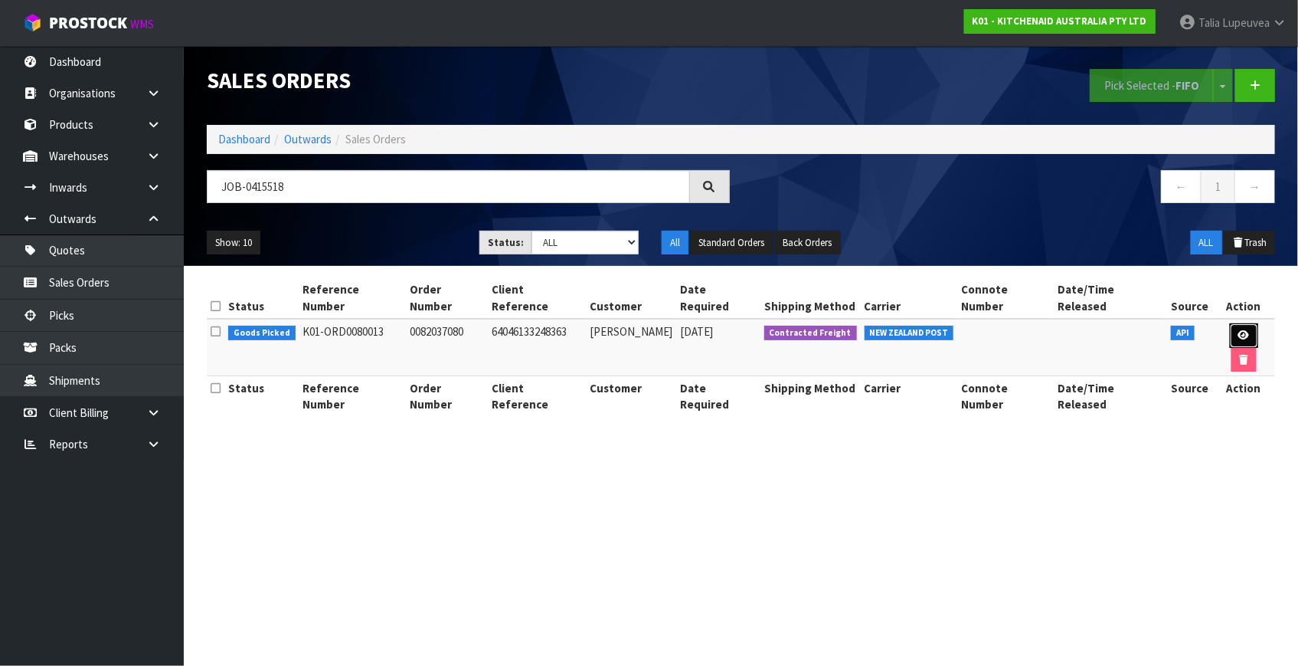
click at [1230, 323] on link at bounding box center [1244, 335] width 28 height 25
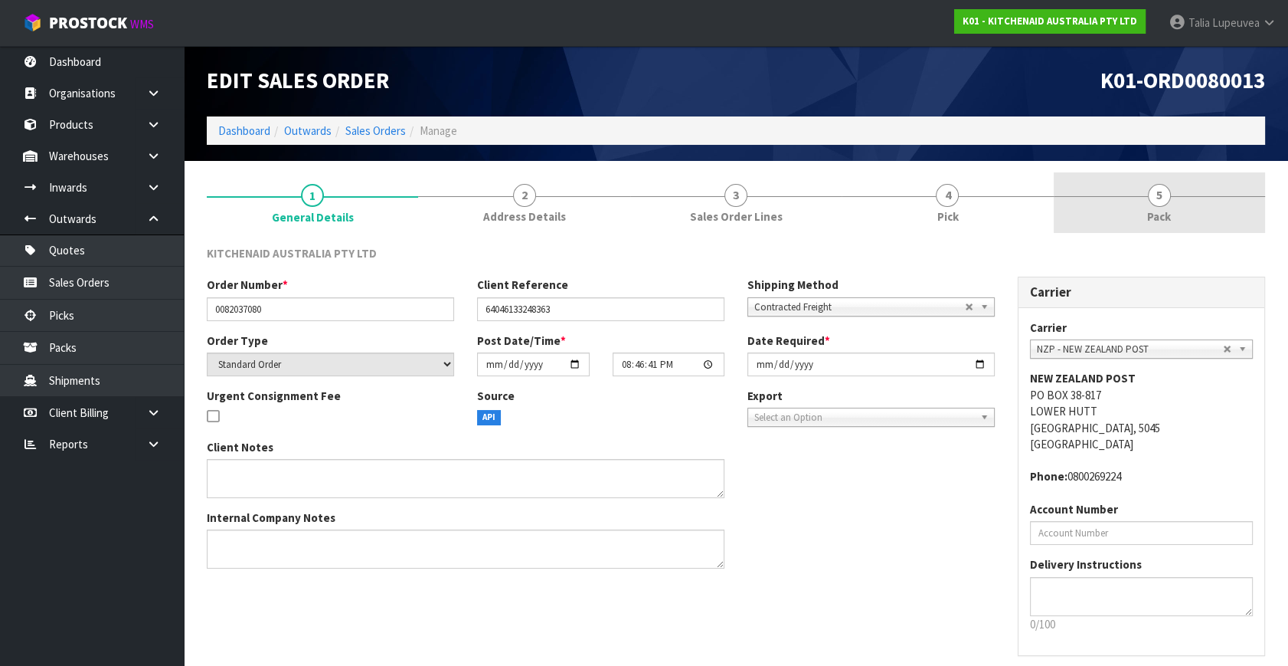
click at [1141, 207] on link "5 Pack" at bounding box center [1159, 202] width 211 height 61
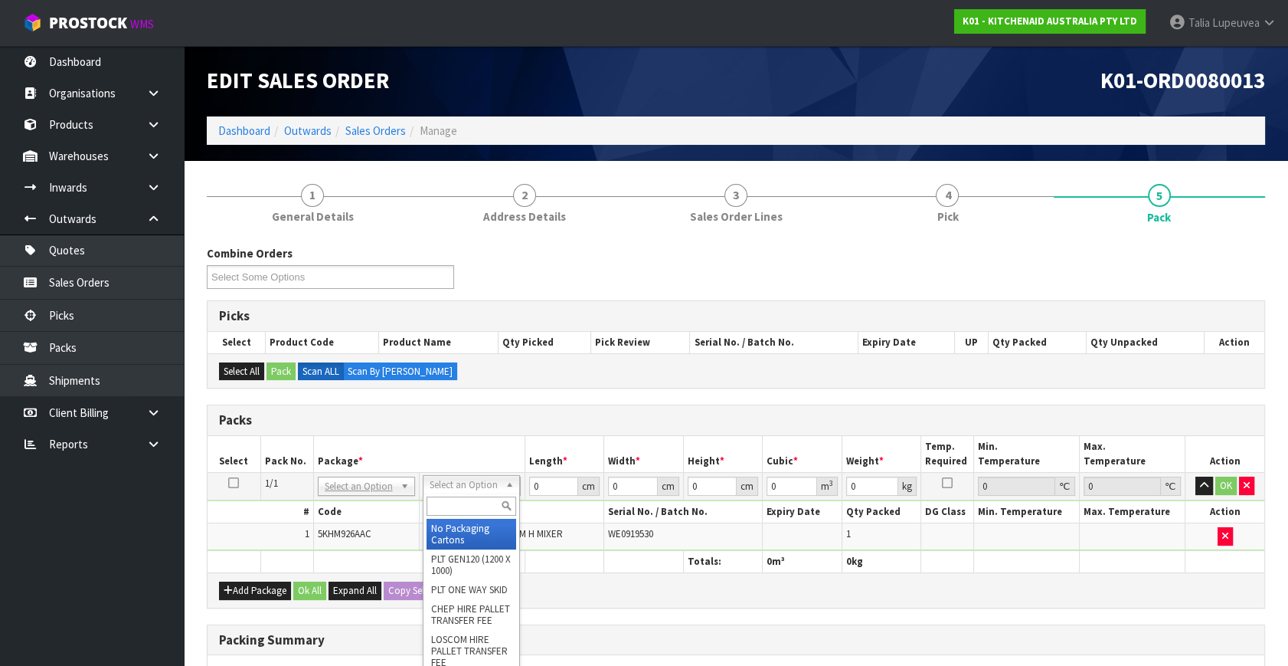
click at [489, 505] on input "text" at bounding box center [472, 505] width 90 height 19
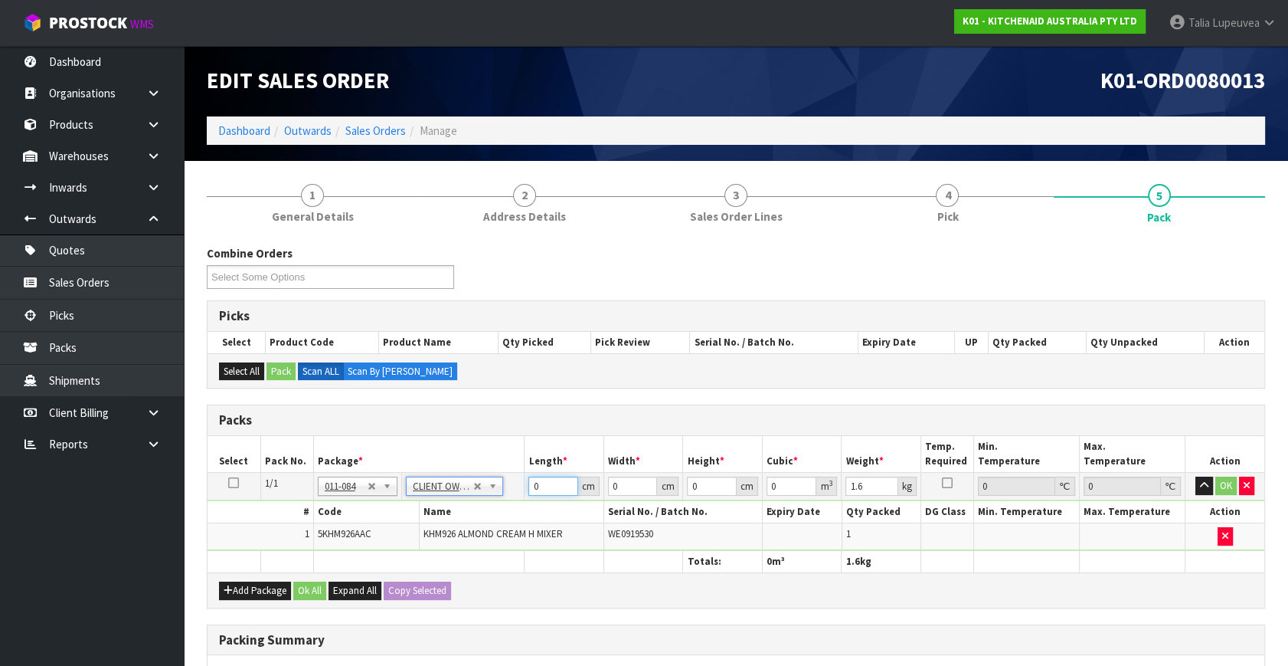
drag, startPoint x: 549, startPoint y: 486, endPoint x: 507, endPoint y: 468, distance: 45.7
click at [507, 468] on table "Select Pack No. Package * Length * Width * Height * Cubic * Weight * Temp. Requ…" at bounding box center [736, 504] width 1057 height 136
click at [1226, 486] on button "OK" at bounding box center [1226, 485] width 21 height 18
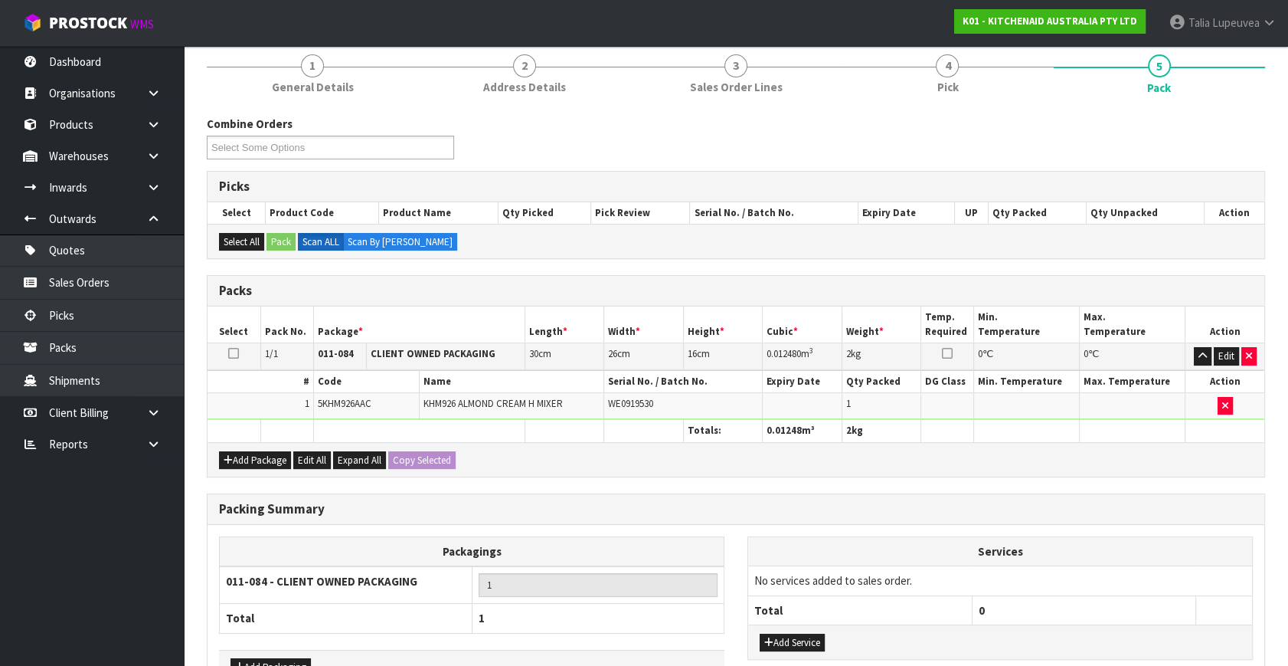
scroll to position [228, 0]
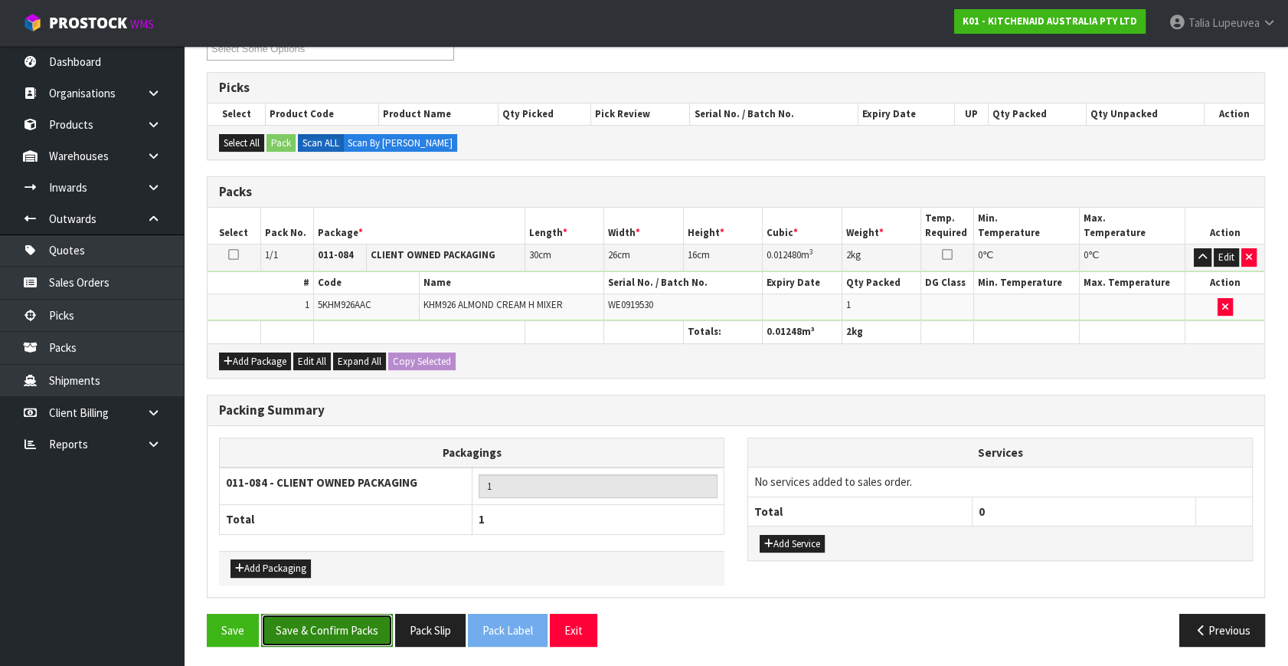
drag, startPoint x: 359, startPoint y: 617, endPoint x: 382, endPoint y: 606, distance: 25.7
click at [361, 617] on button "Save & Confirm Packs" at bounding box center [327, 630] width 132 height 33
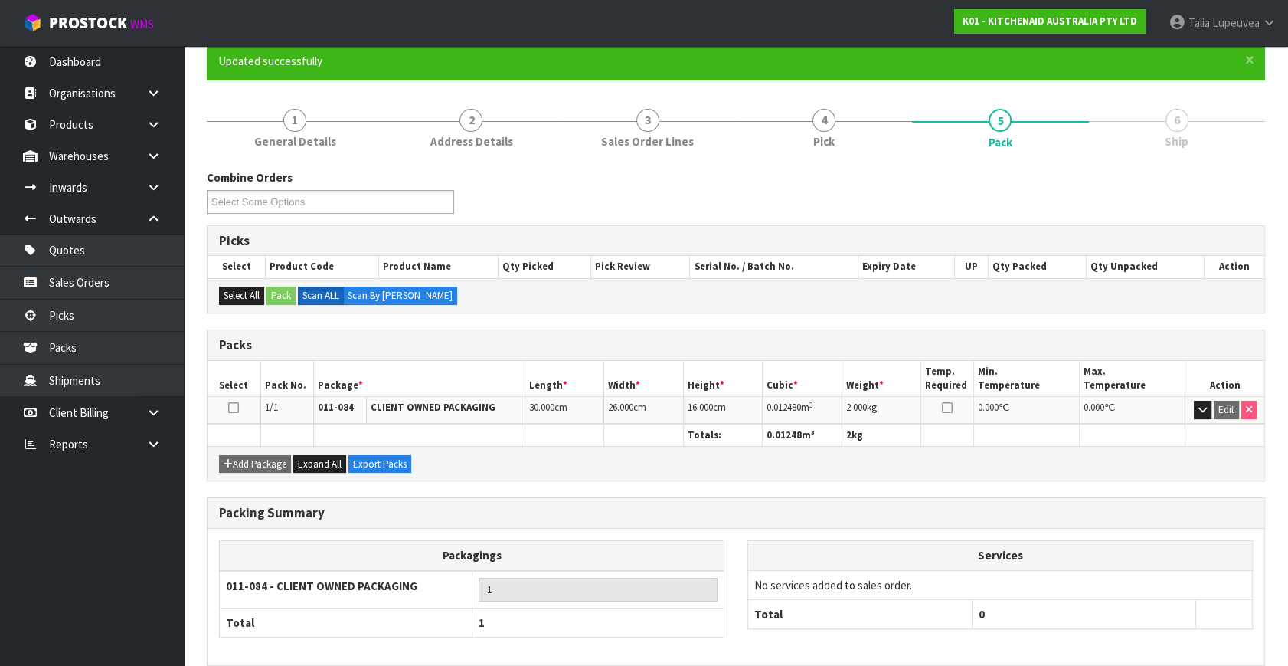
scroll to position [200, 0]
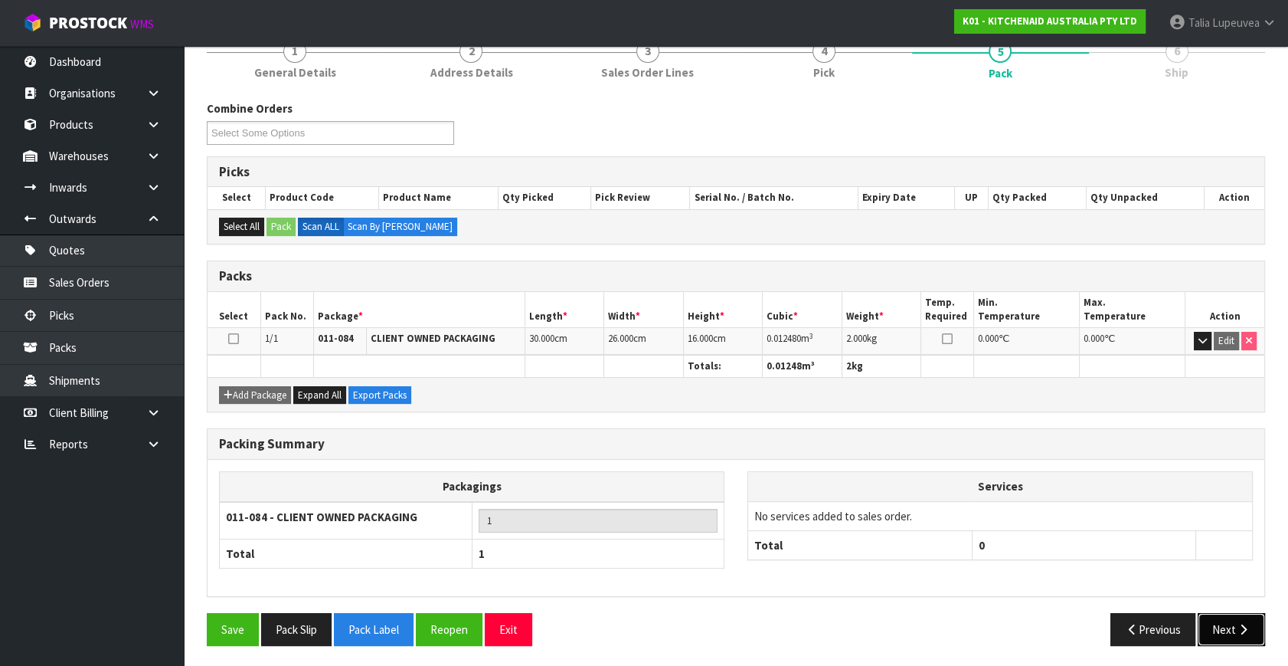
click at [1229, 630] on button "Next" at bounding box center [1231, 629] width 67 height 33
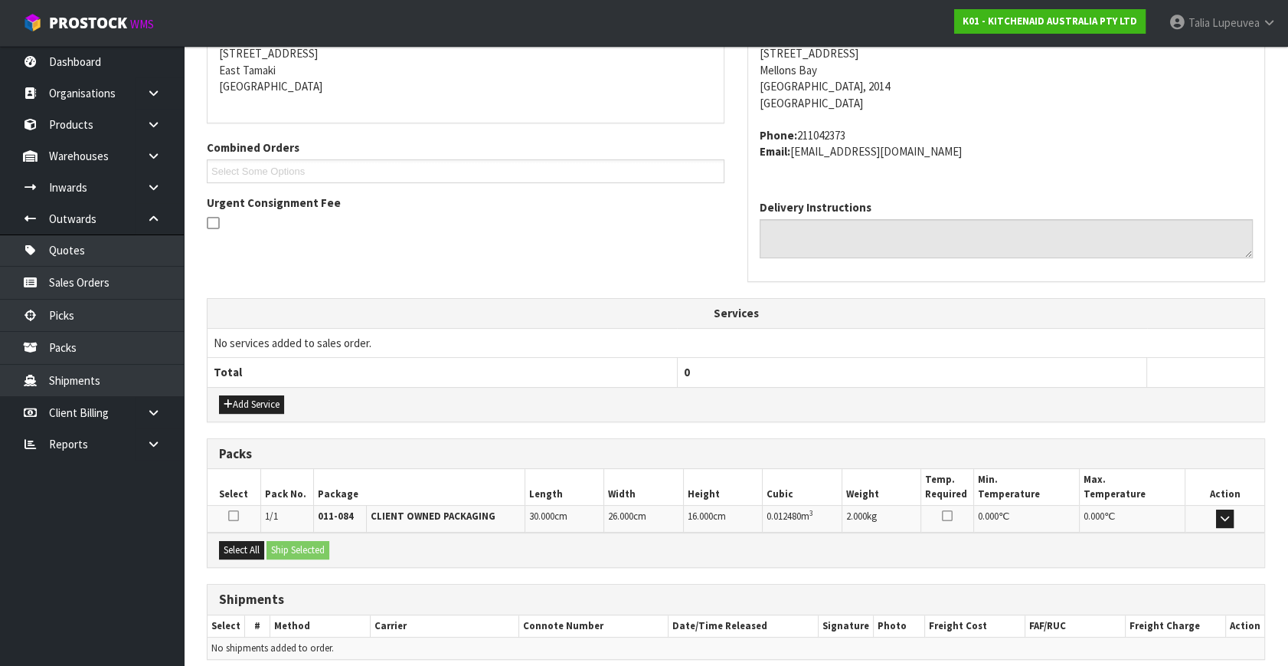
scroll to position [377, 0]
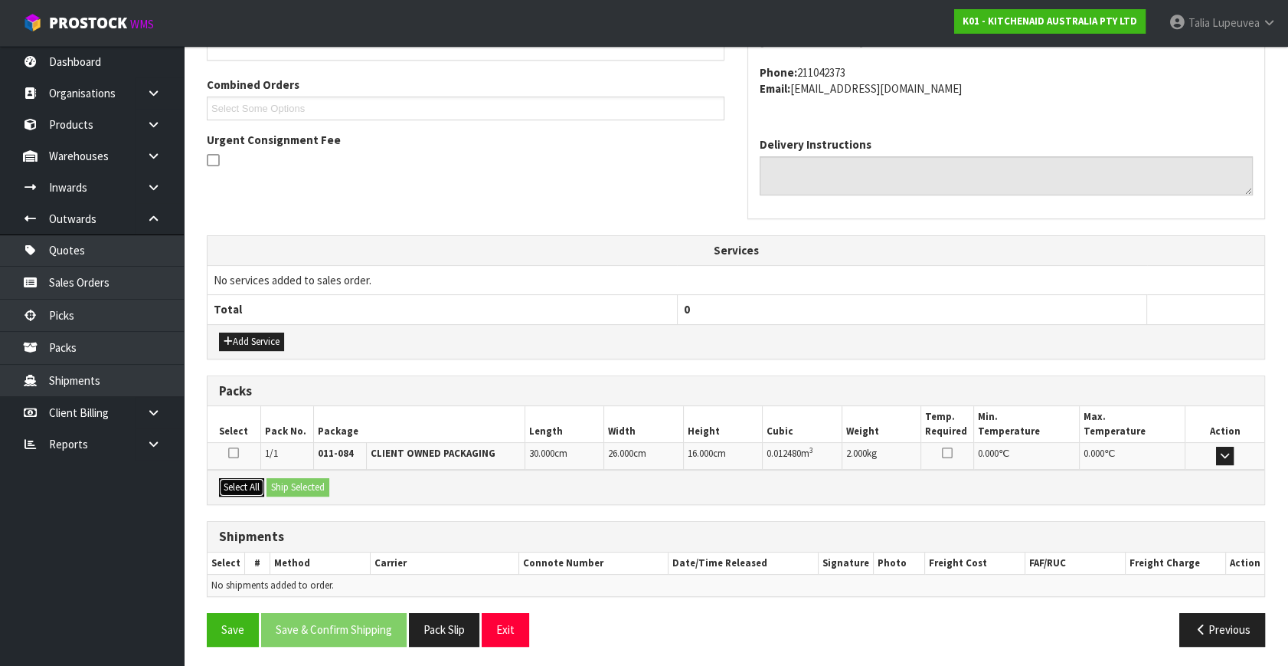
click at [279, 482] on div "Select All Ship Selected" at bounding box center [736, 487] width 1057 height 34
drag, startPoint x: 261, startPoint y: 489, endPoint x: 316, endPoint y: 487, distance: 55.2
click at [266, 489] on div "Select All Ship Selected" at bounding box center [736, 487] width 1057 height 34
click at [240, 478] on button "Select All" at bounding box center [241, 487] width 45 height 18
click at [299, 480] on button "Ship Selected" at bounding box center [298, 487] width 63 height 18
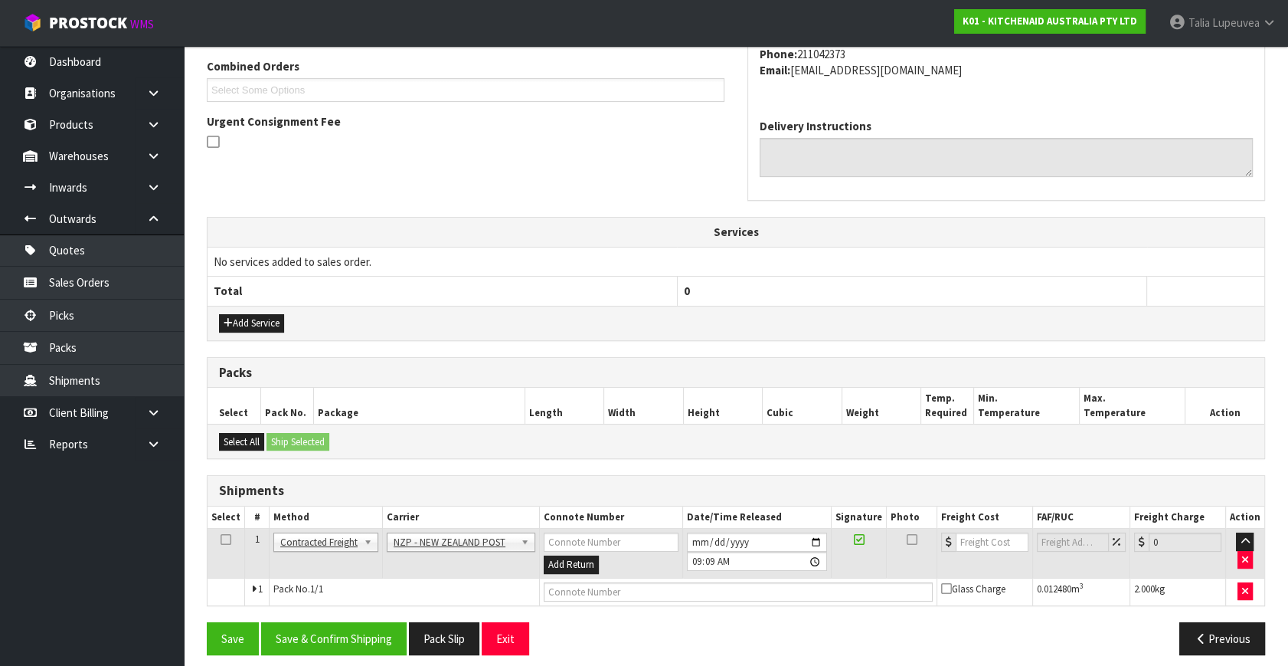
scroll to position [404, 0]
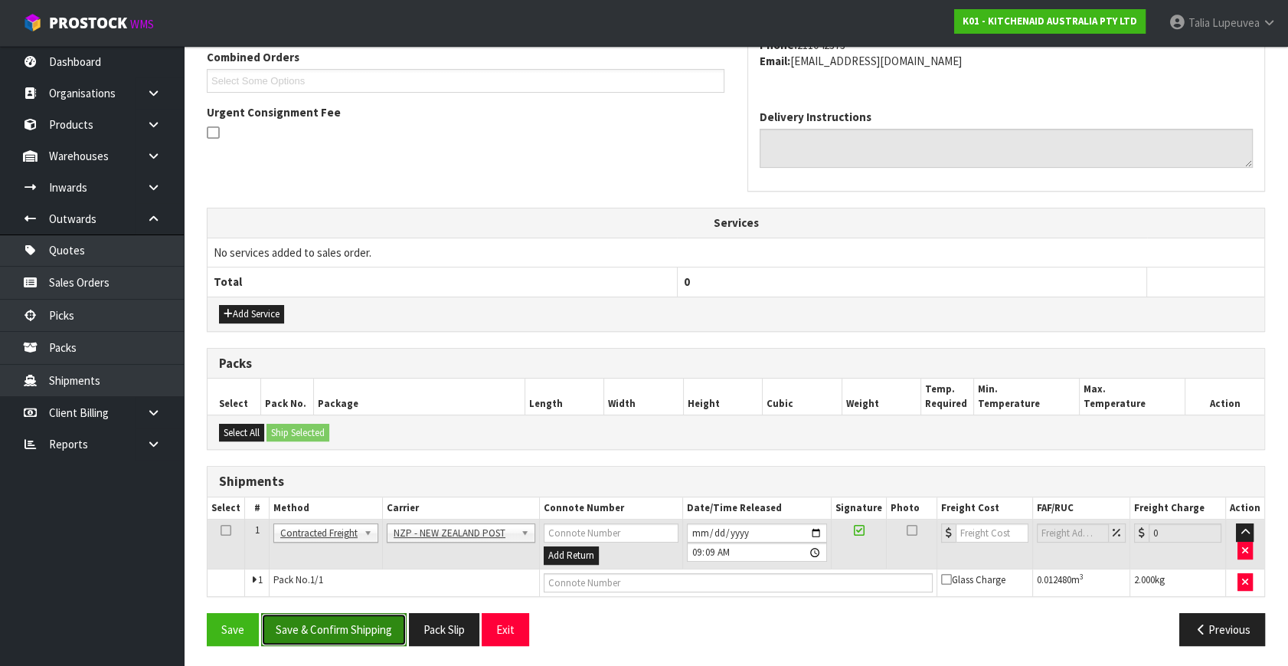
click at [340, 630] on button "Save & Confirm Shipping" at bounding box center [334, 629] width 146 height 33
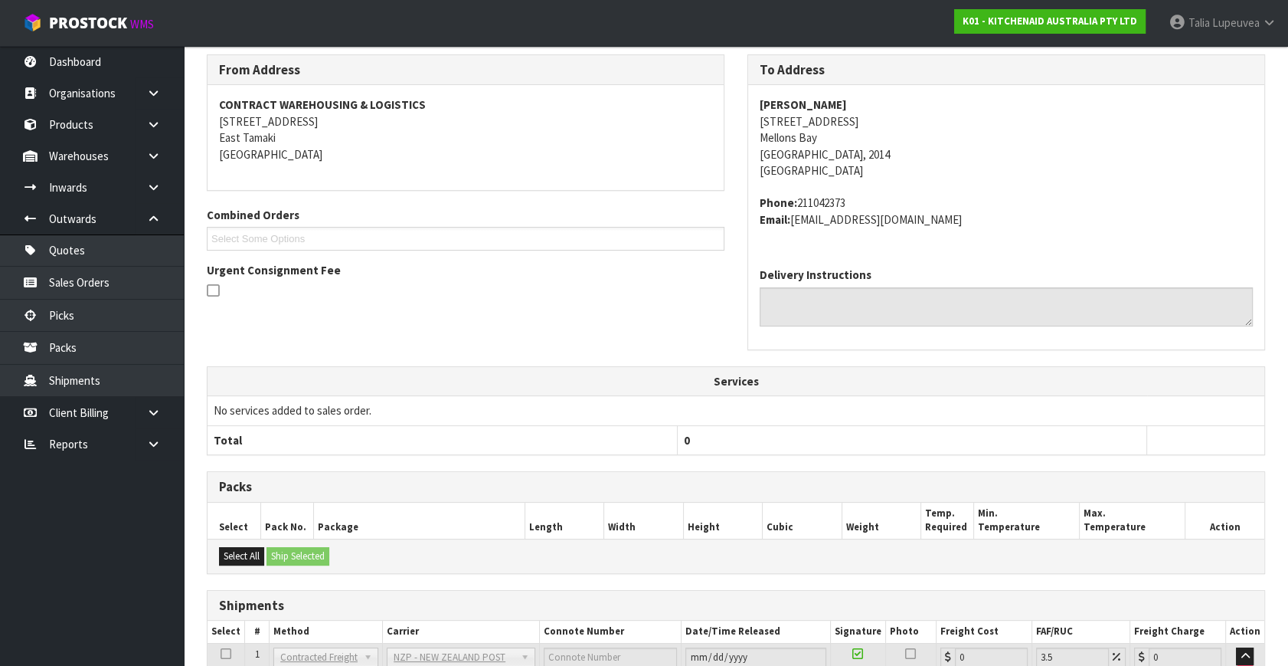
scroll to position [383, 0]
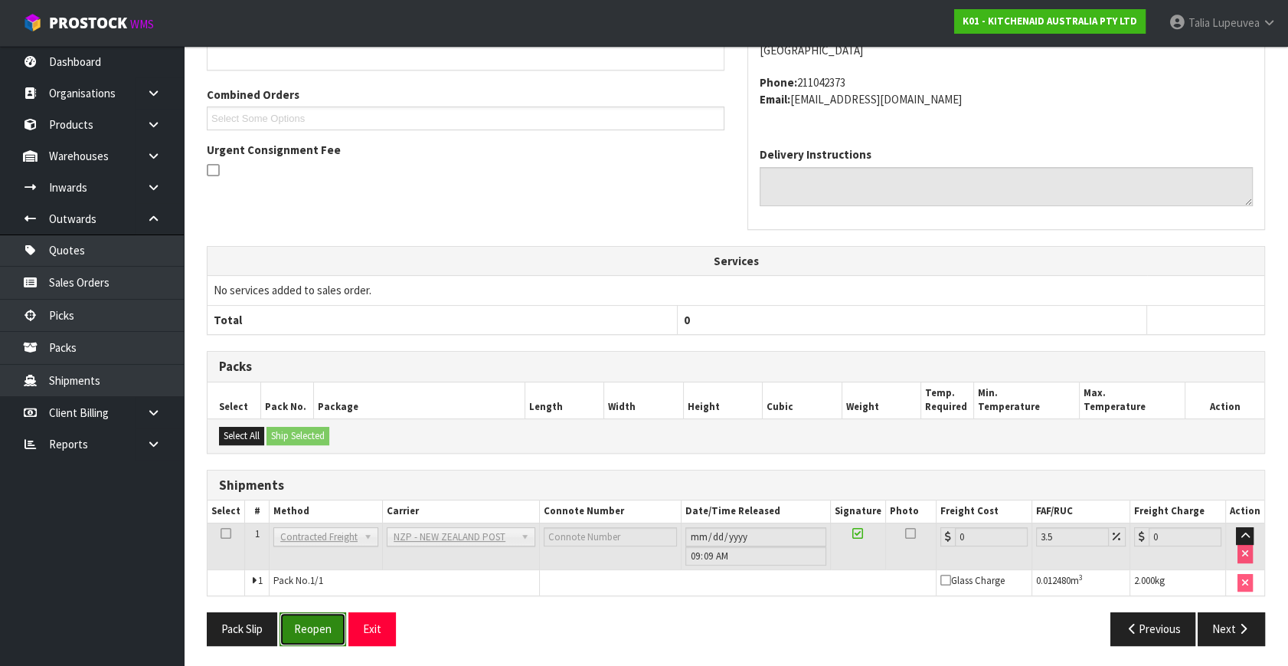
drag, startPoint x: 300, startPoint y: 628, endPoint x: 314, endPoint y: 616, distance: 18.4
click at [300, 628] on button "Reopen" at bounding box center [313, 628] width 67 height 33
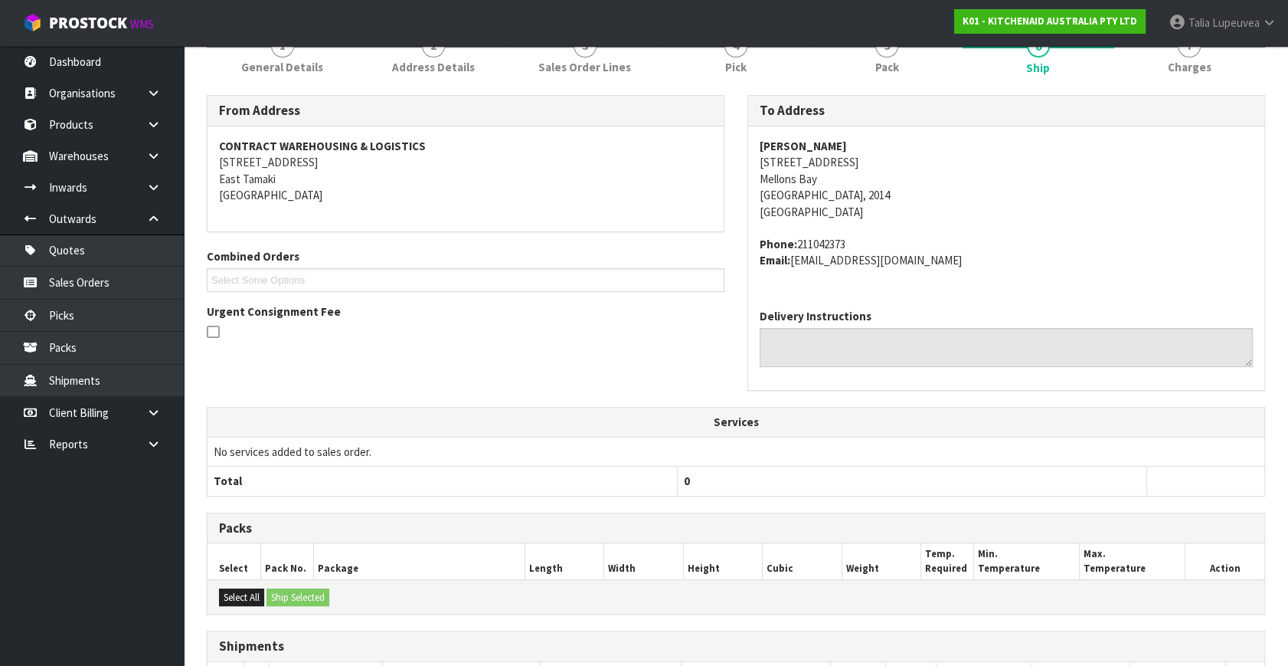
scroll to position [367, 0]
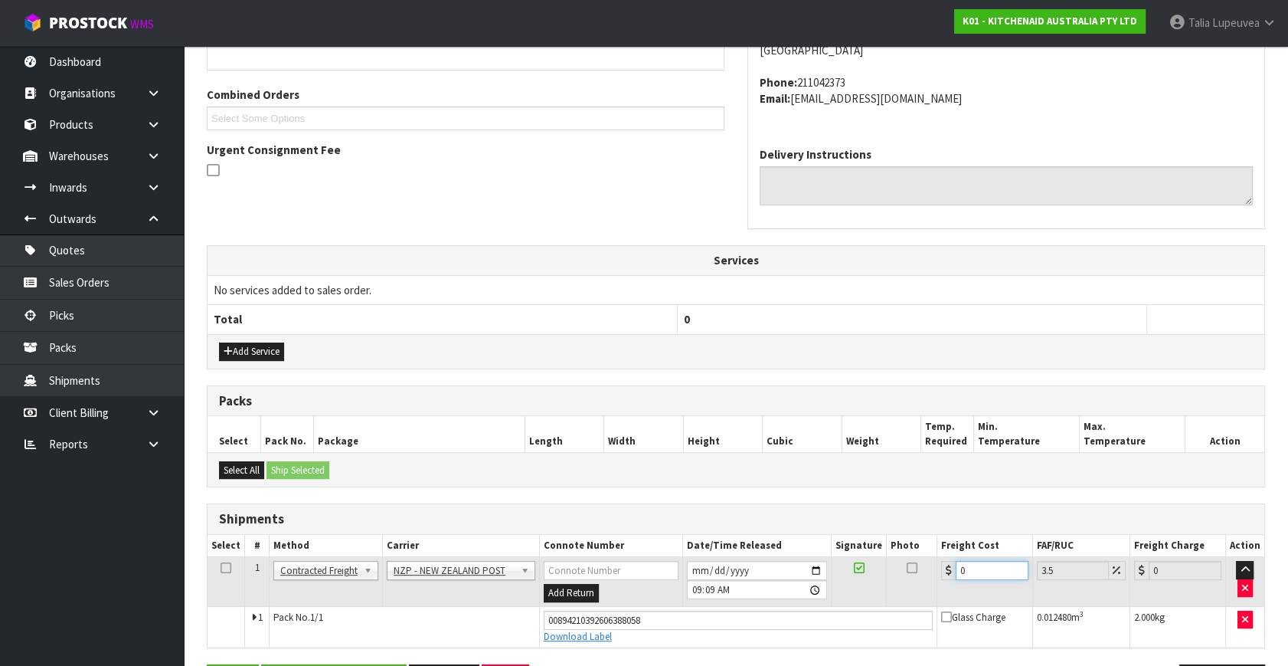
drag, startPoint x: 980, startPoint y: 571, endPoint x: 885, endPoint y: 564, distance: 95.2
click at [888, 565] on tr "1 Client Local Pickup Customer Local Pickup Company Freight Contracted Freight …" at bounding box center [736, 582] width 1057 height 50
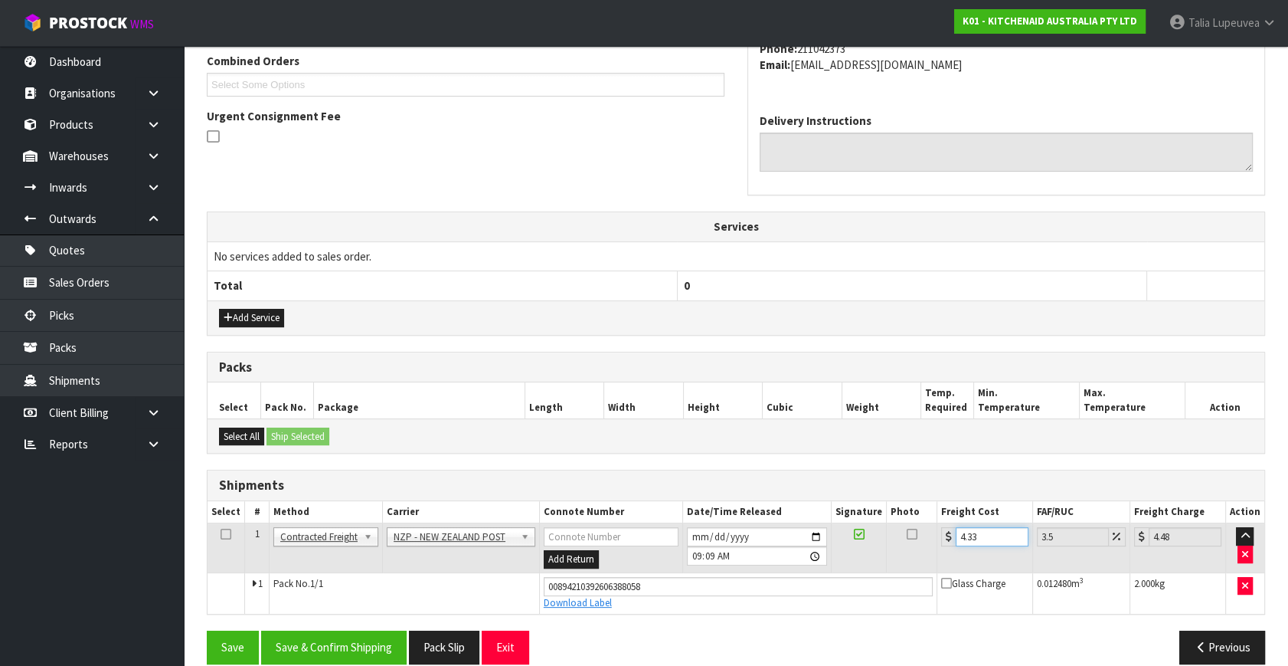
scroll to position [419, 0]
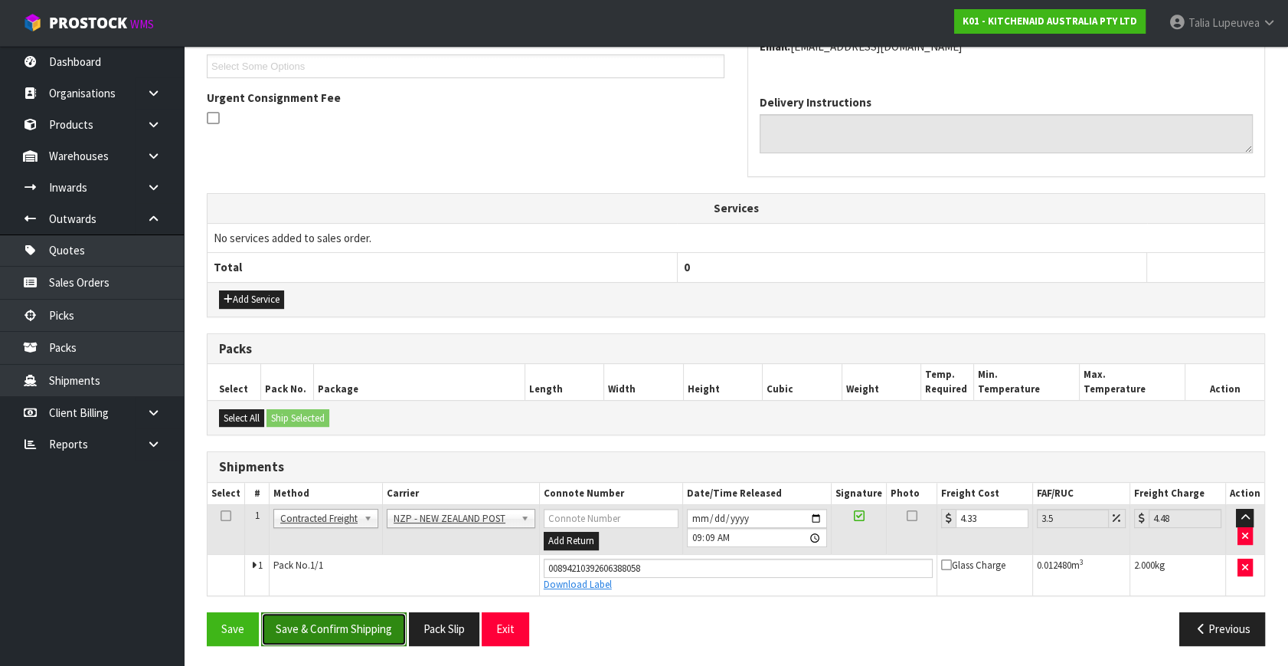
click at [322, 622] on button "Save & Confirm Shipping" at bounding box center [334, 628] width 146 height 33
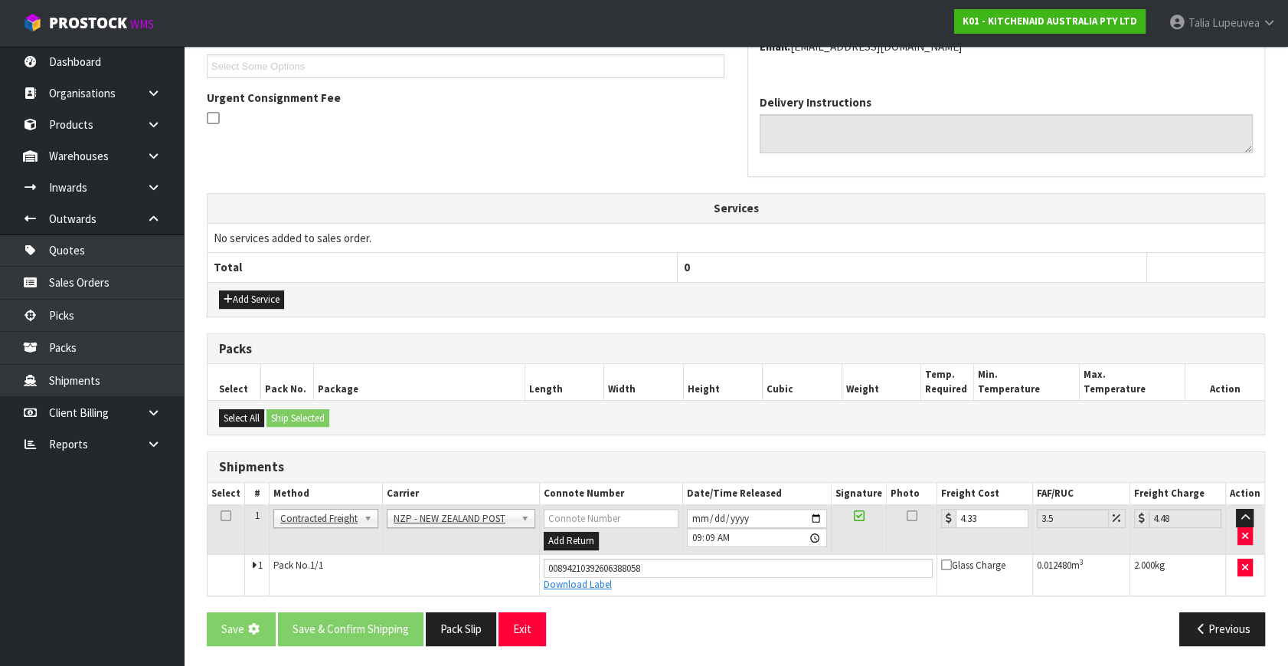
scroll to position [0, 0]
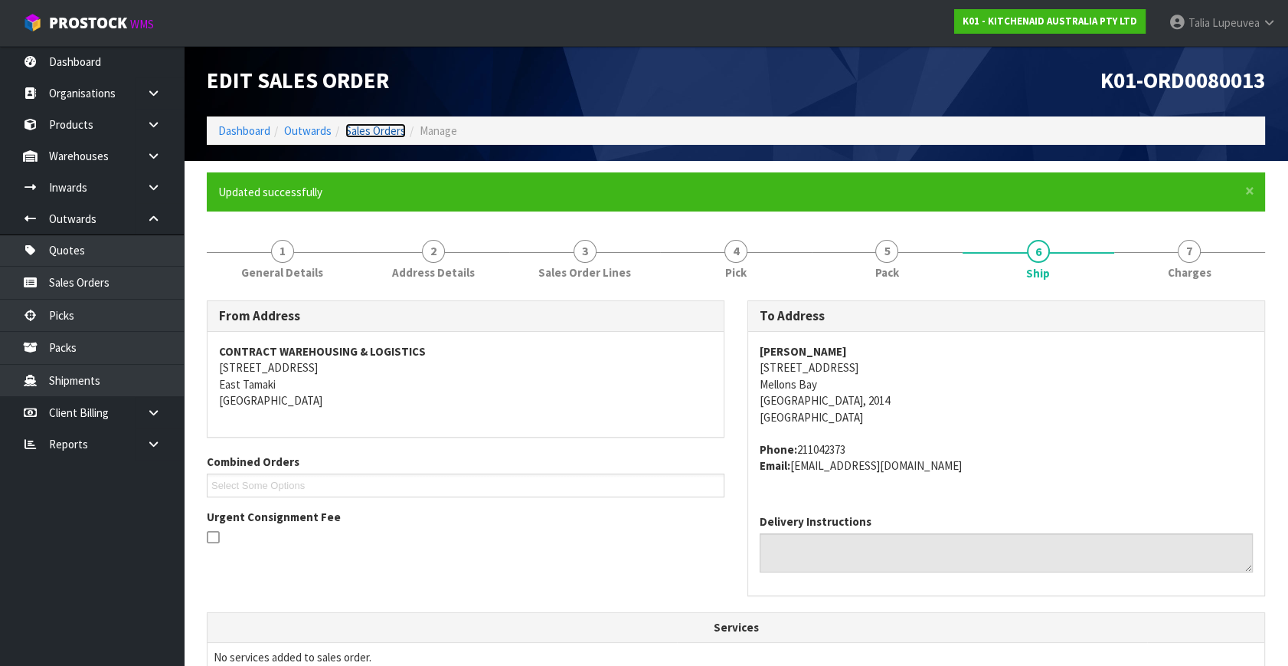
click at [369, 131] on link "Sales Orders" at bounding box center [375, 130] width 61 height 15
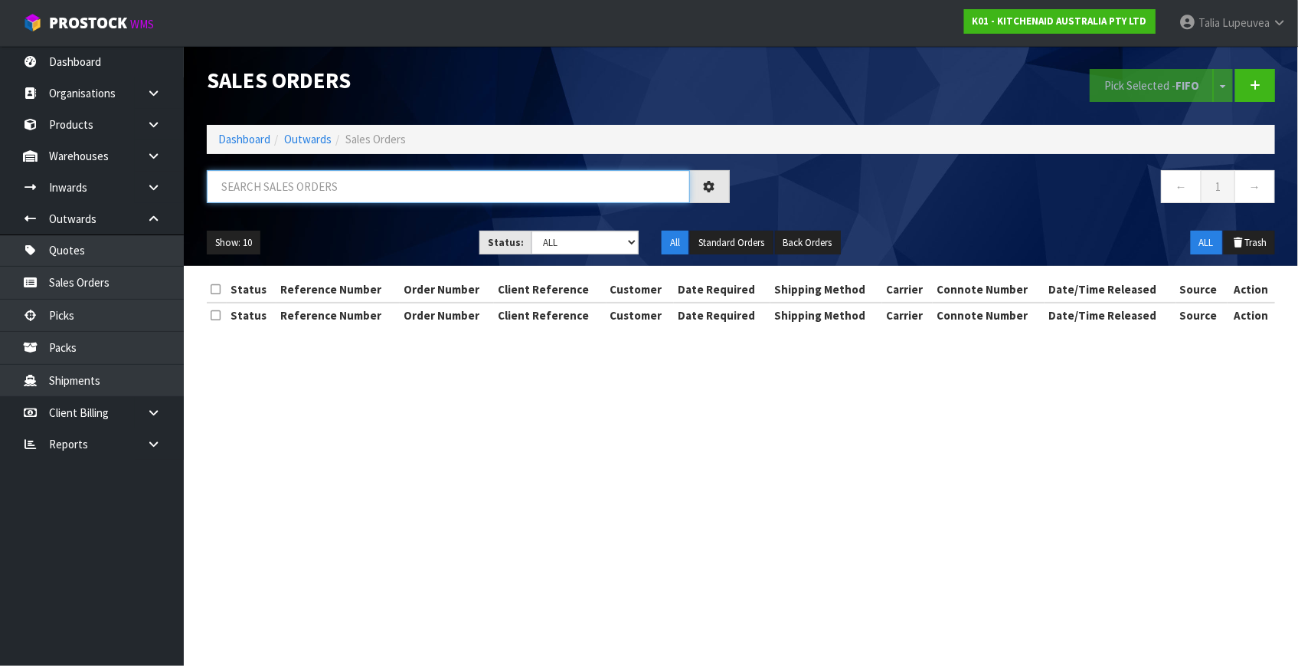
click at [352, 185] on input "text" at bounding box center [448, 186] width 483 height 33
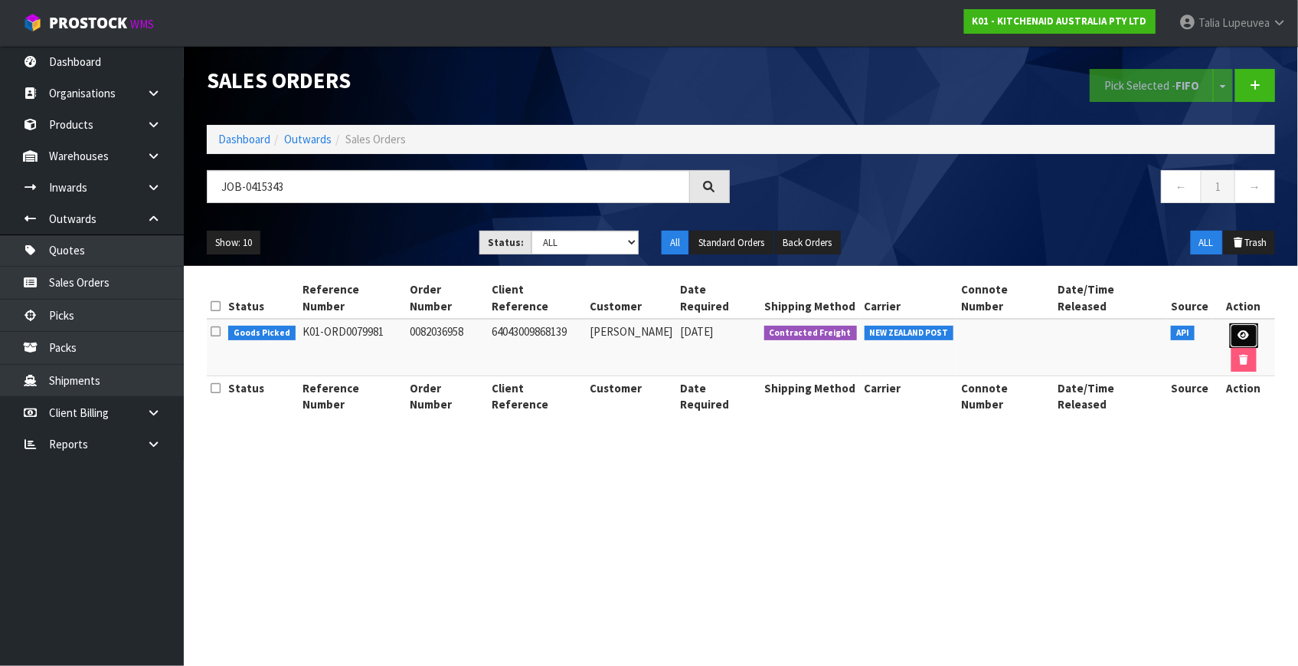
click at [1230, 323] on link at bounding box center [1244, 335] width 28 height 25
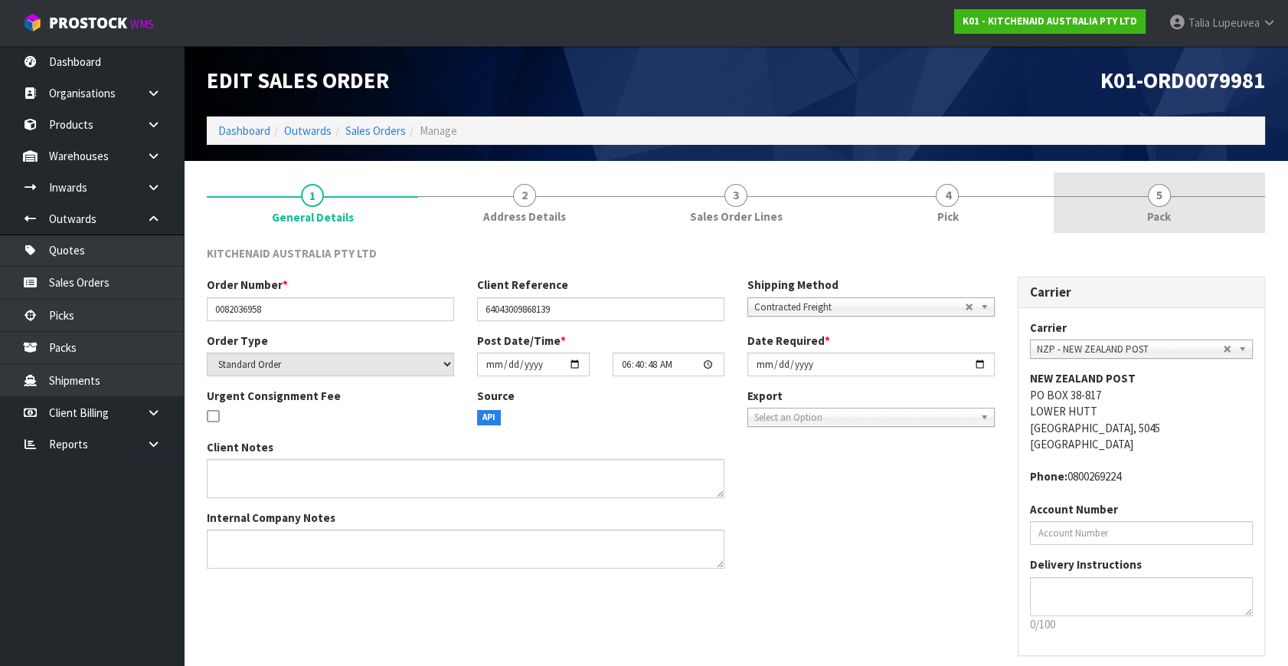
click at [1179, 198] on link "5 Pack" at bounding box center [1159, 202] width 211 height 61
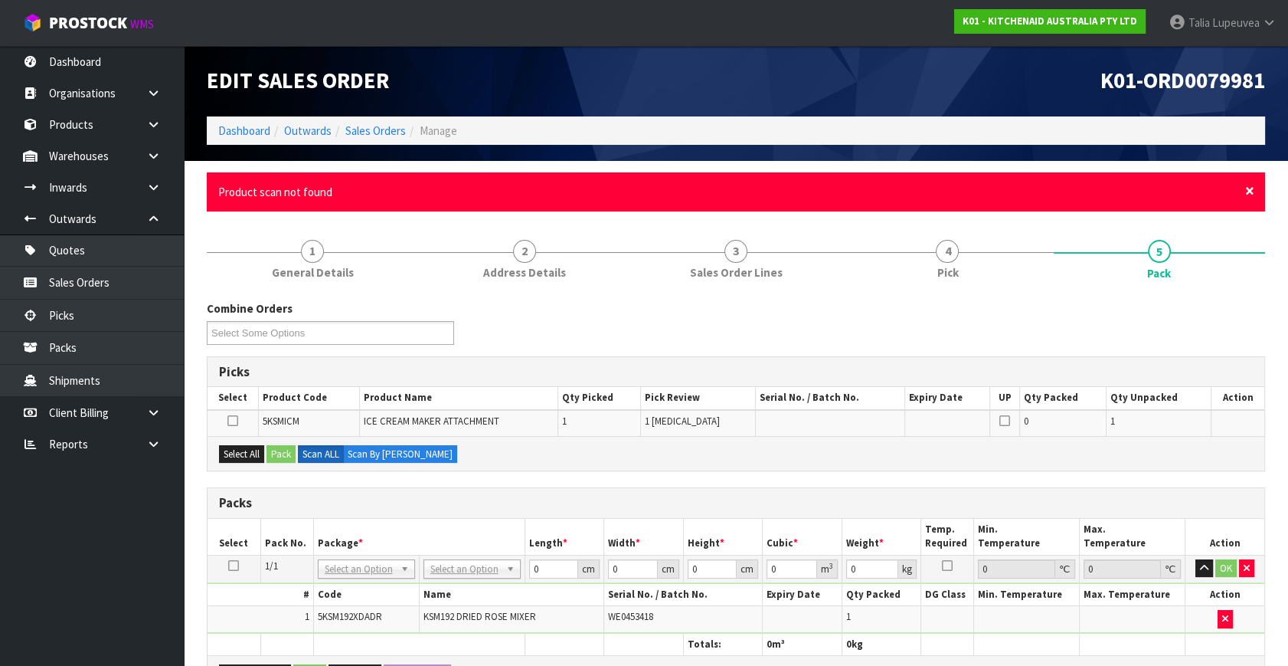
click at [1247, 191] on span "×" at bounding box center [1249, 190] width 9 height 21
click at [1252, 191] on span "×" at bounding box center [1249, 190] width 9 height 21
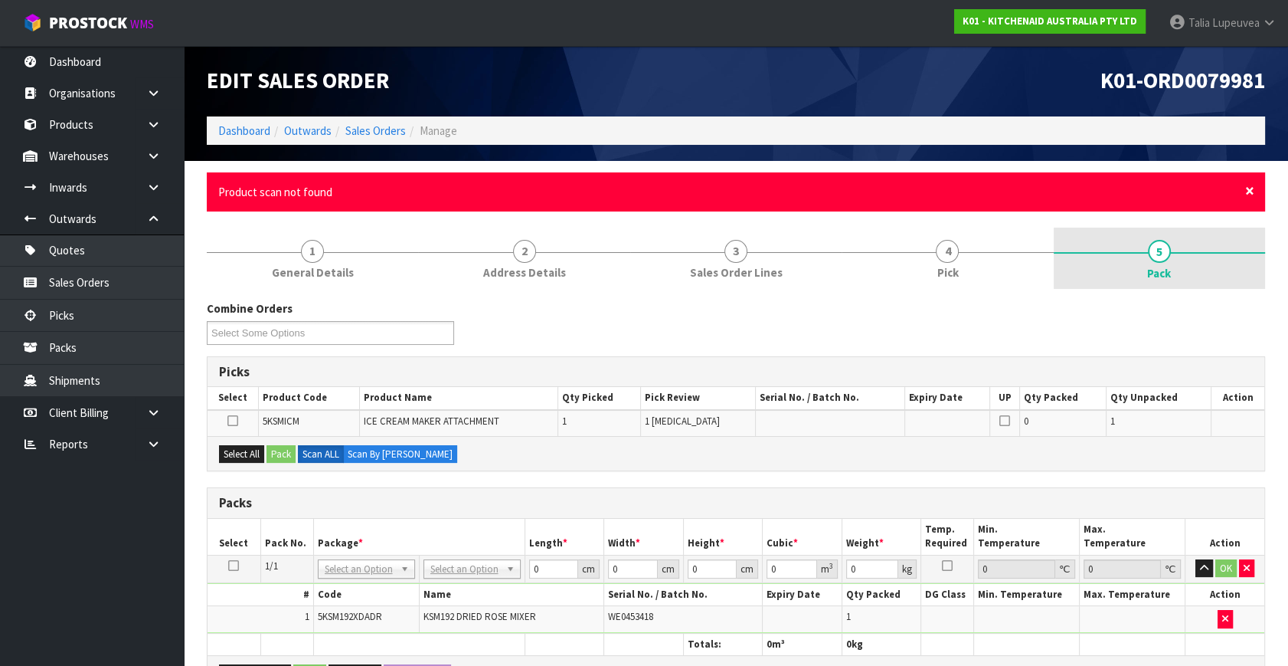
click at [1248, 191] on span "×" at bounding box center [1249, 190] width 9 height 21
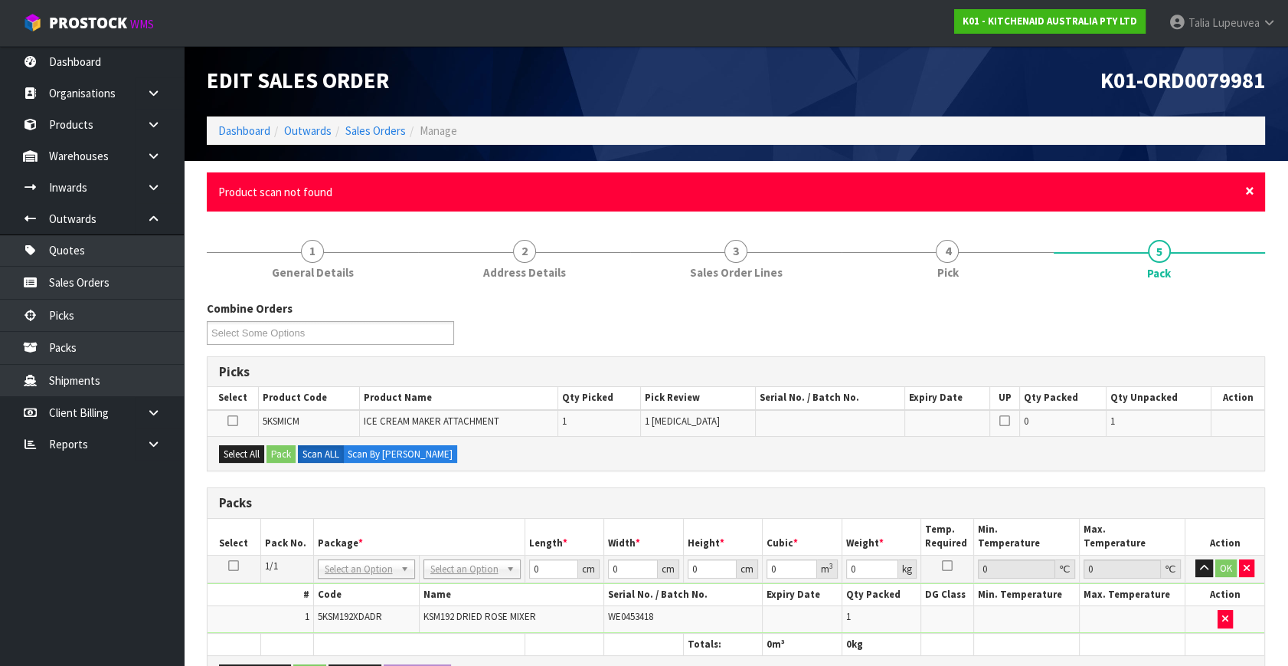
click at [1248, 190] on span "×" at bounding box center [1249, 190] width 9 height 21
click at [1246, 183] on span "×" at bounding box center [1249, 190] width 9 height 21
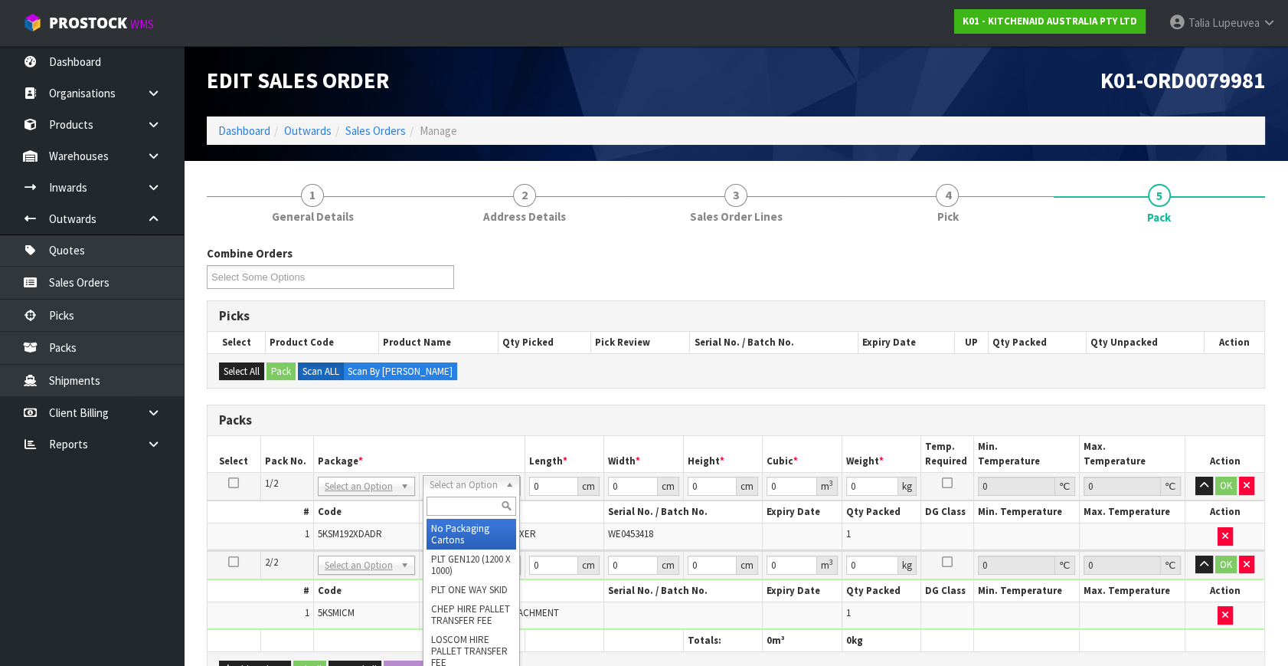
click at [476, 496] on input "text" at bounding box center [472, 505] width 90 height 19
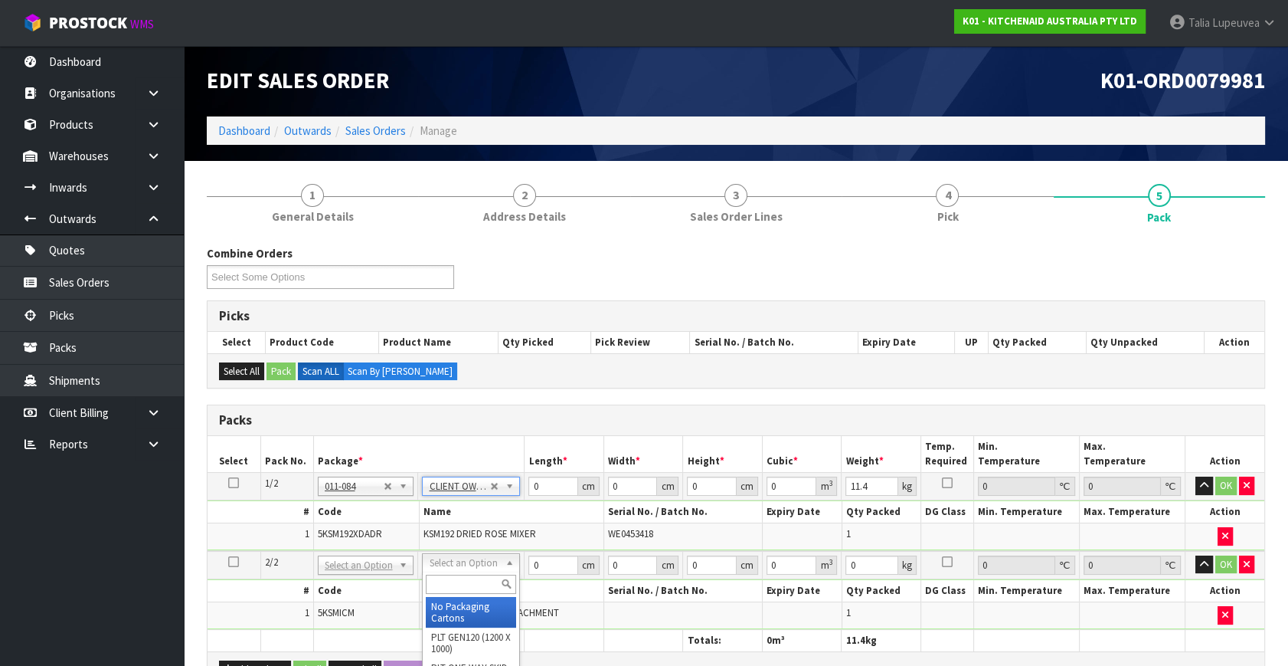
click at [465, 578] on input "text" at bounding box center [471, 583] width 90 height 19
drag, startPoint x: 475, startPoint y: 597, endPoint x: 489, endPoint y: 555, distance: 45.3
click at [476, 596] on div "OC CTN OC (OCCASIONAL)" at bounding box center [471, 601] width 98 height 60
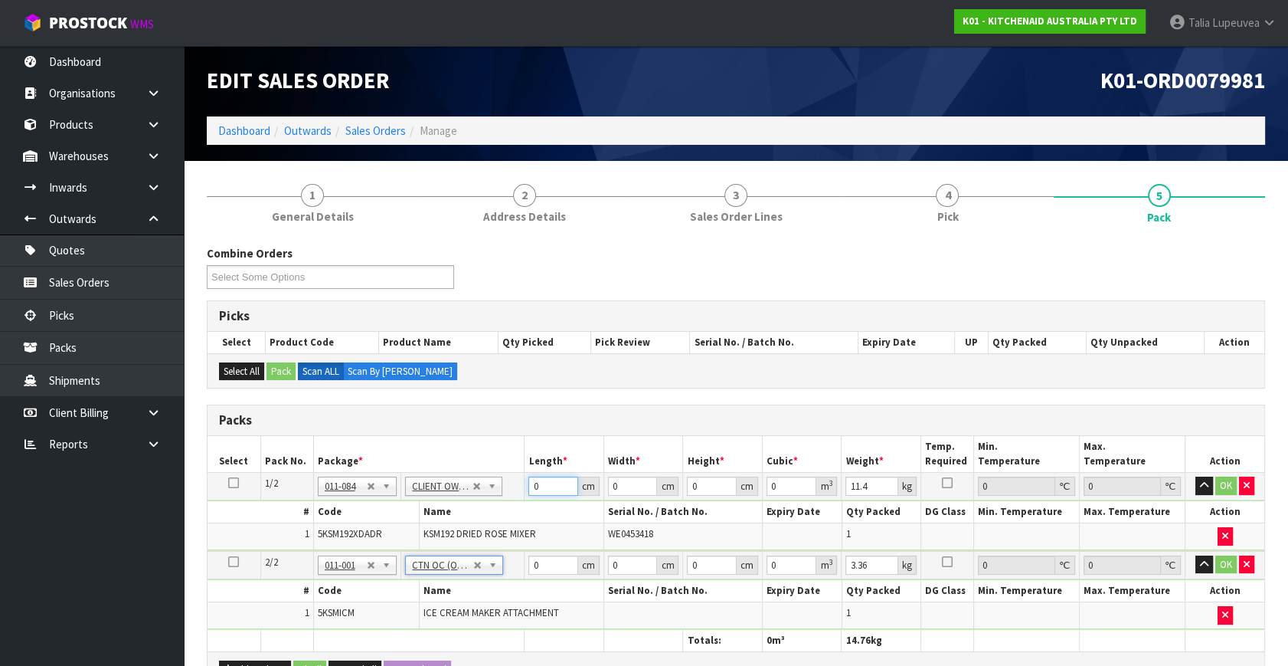
drag, startPoint x: 542, startPoint y: 482, endPoint x: 515, endPoint y: 510, distance: 39.5
click at [515, 510] on tbody "1/2 NONE 007-001 007-002 007-004 007-009 007-013 007-014 007-015 007-017 007-01…" at bounding box center [736, 512] width 1057 height 78
click at [1226, 485] on button "OK" at bounding box center [1226, 485] width 21 height 18
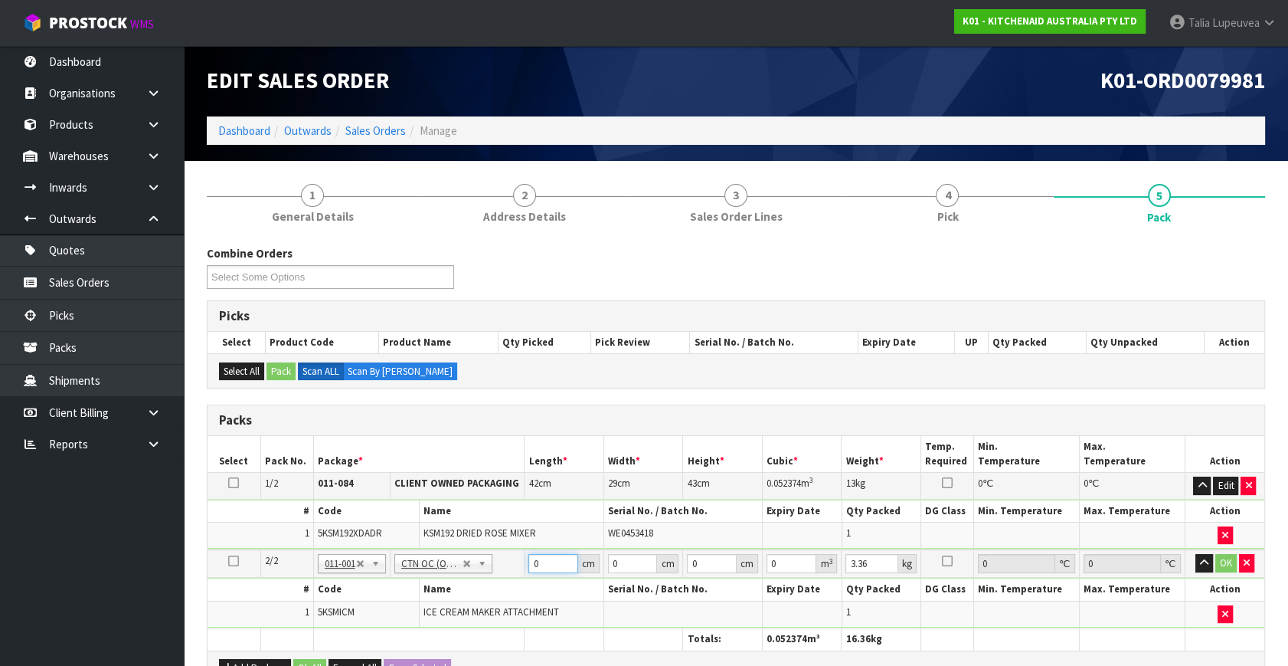
drag, startPoint x: 553, startPoint y: 562, endPoint x: 499, endPoint y: 552, distance: 54.5
click at [499, 552] on tr "2/2 NONE 007-001 007-002 007-004 007-009 007-013 007-014 007-015 007-017 007-01…" at bounding box center [736, 563] width 1057 height 28
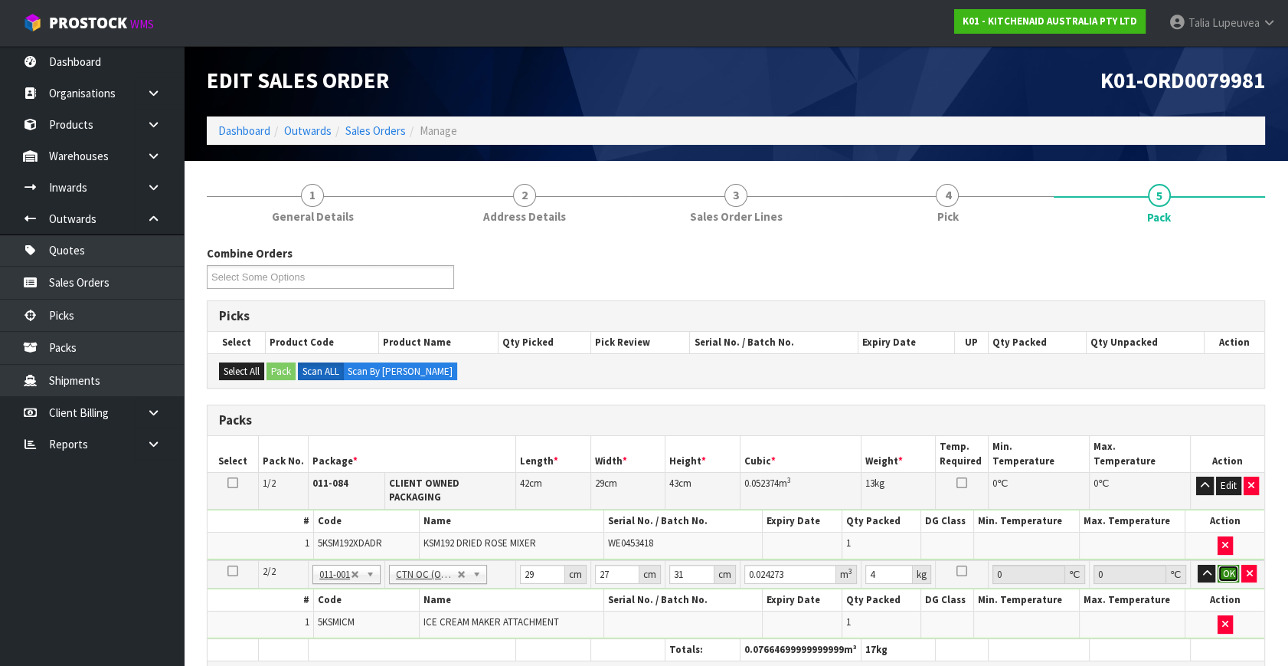
click at [1223, 567] on button "OK" at bounding box center [1228, 573] width 21 height 18
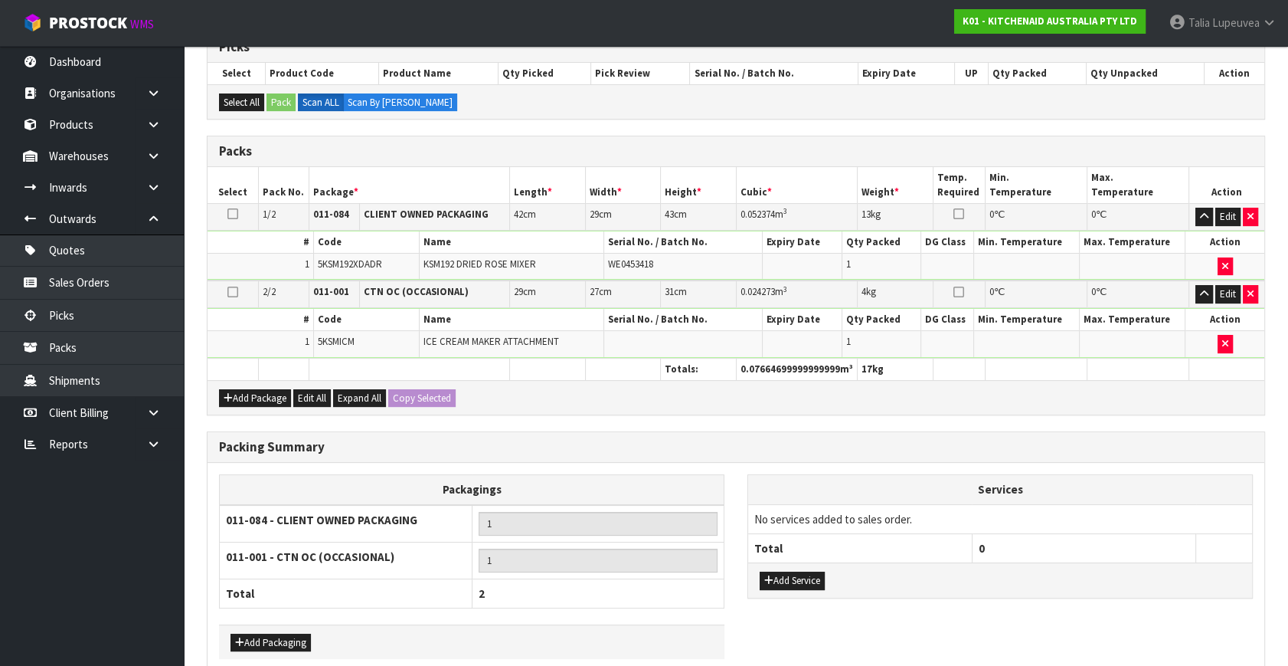
scroll to position [342, 0]
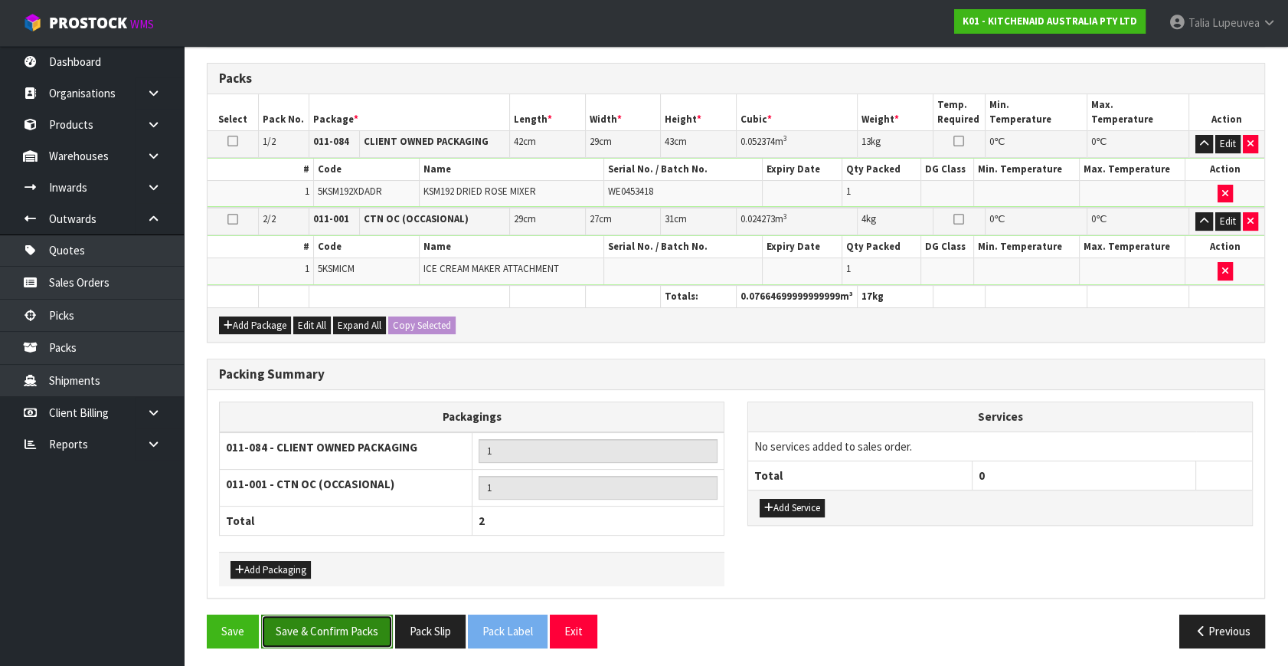
click at [379, 627] on button "Save & Confirm Packs" at bounding box center [327, 630] width 132 height 33
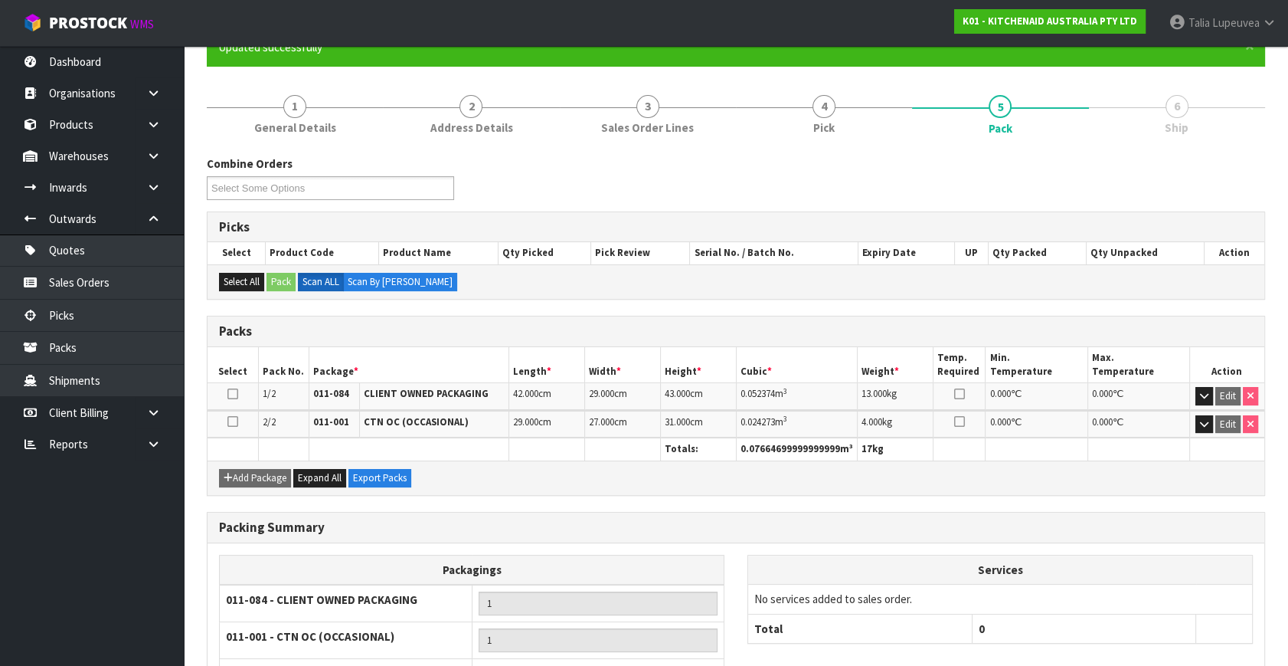
scroll to position [264, 0]
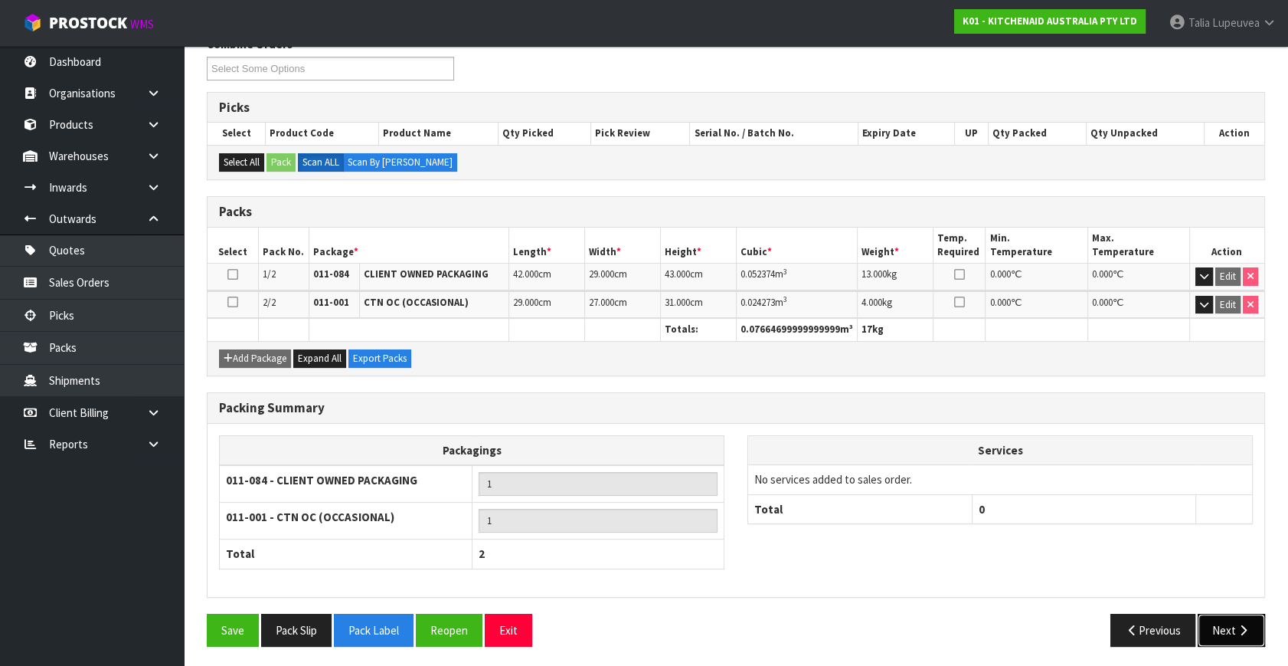
click at [1224, 628] on button "Next" at bounding box center [1231, 630] width 67 height 33
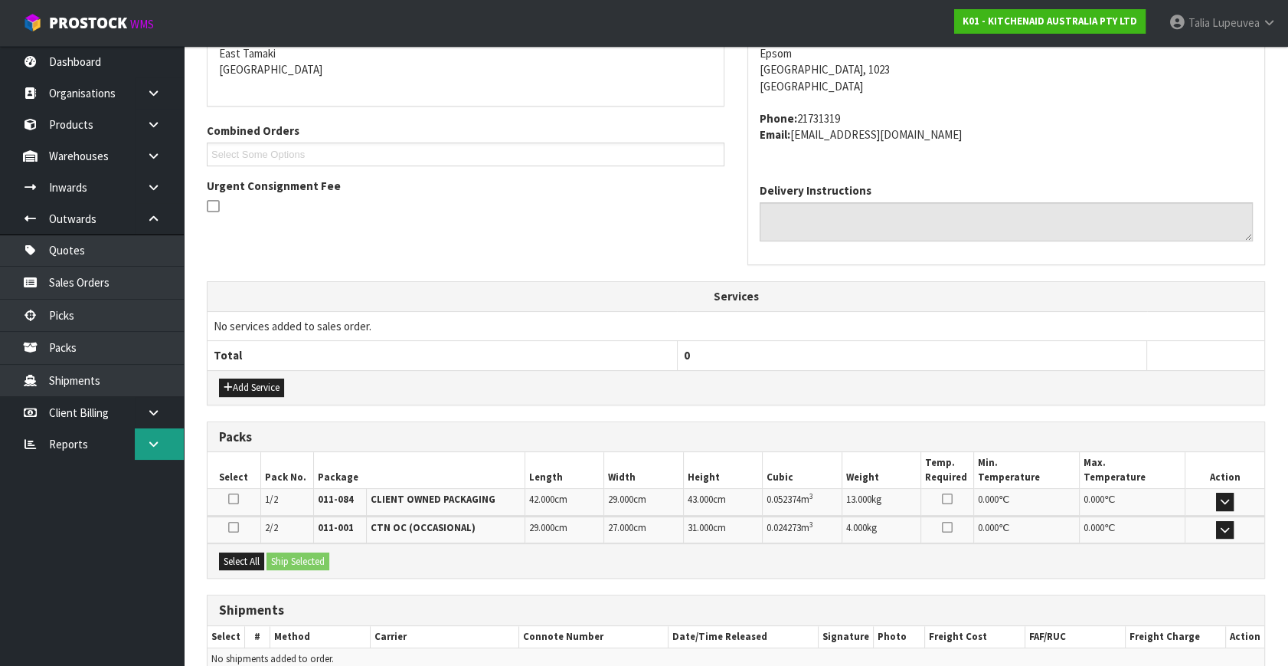
scroll to position [405, 0]
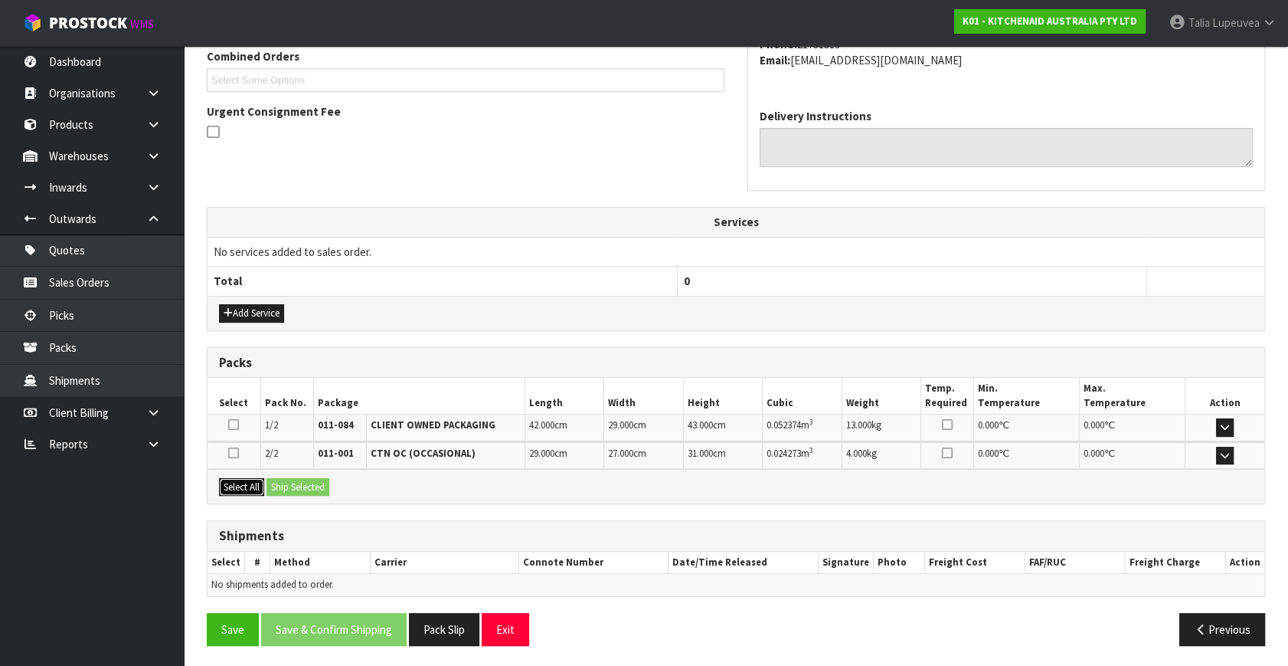
click at [241, 478] on button "Select All" at bounding box center [241, 487] width 45 height 18
click at [291, 486] on button "Ship Selected" at bounding box center [298, 487] width 63 height 18
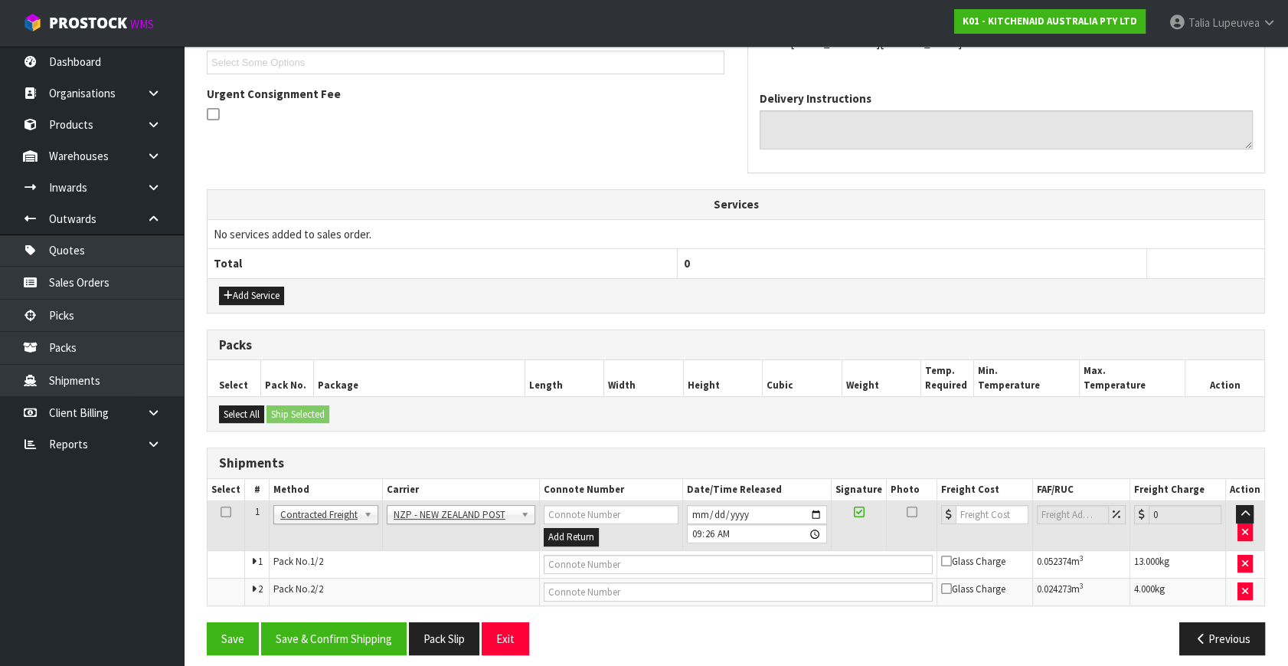
scroll to position [432, 0]
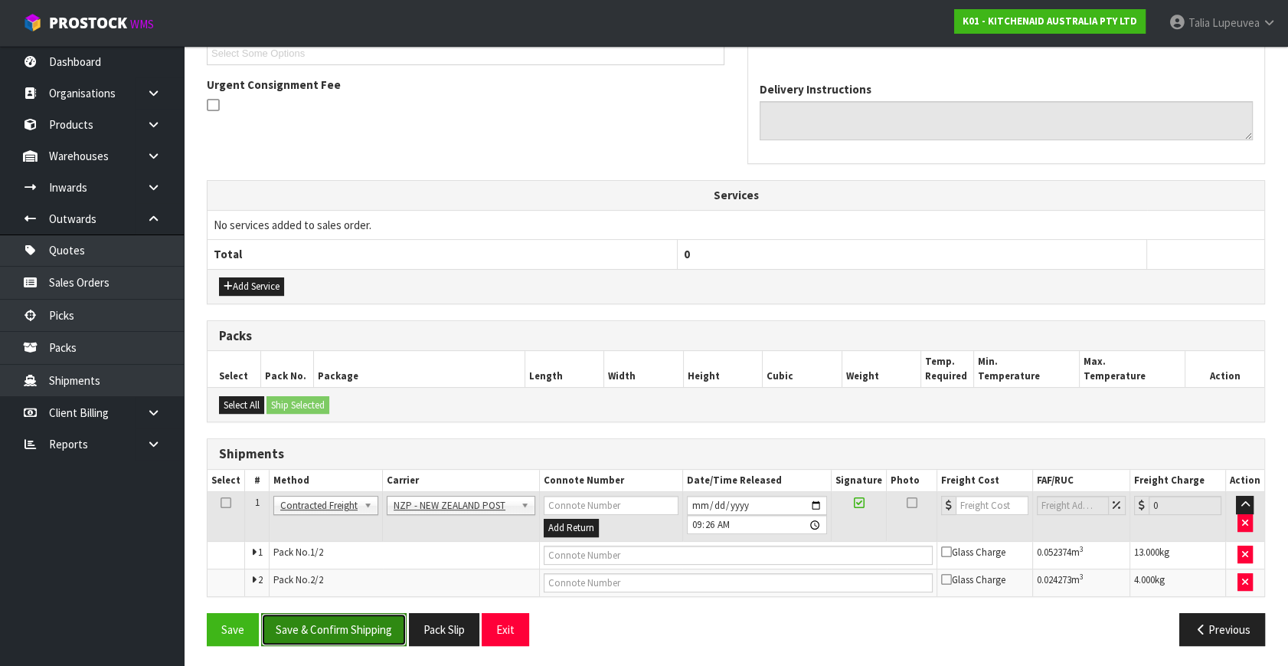
click at [336, 628] on button "Save & Confirm Shipping" at bounding box center [334, 629] width 146 height 33
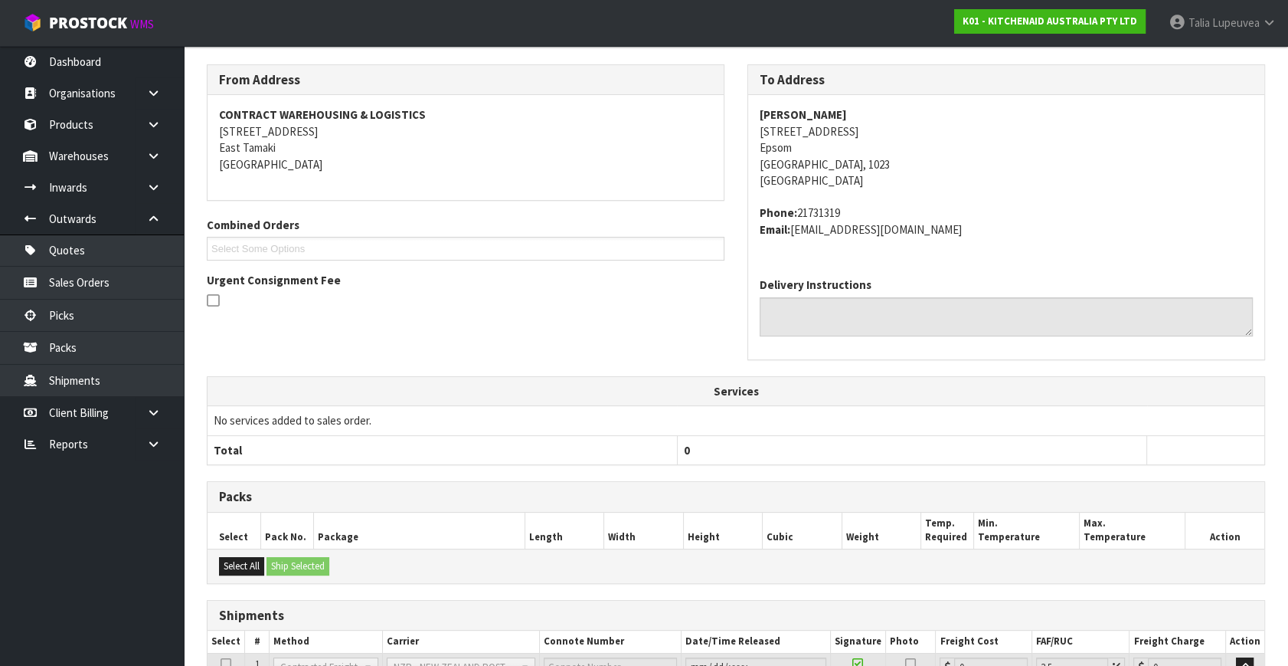
scroll to position [409, 0]
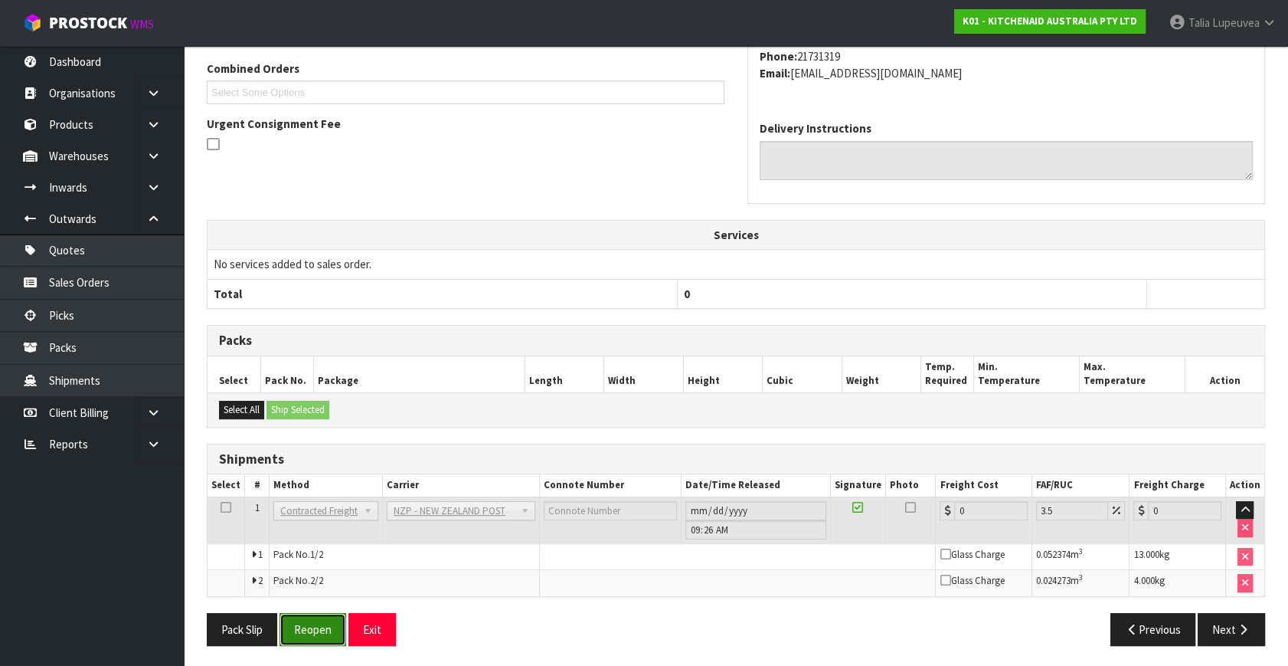
click at [302, 633] on button "Reopen" at bounding box center [313, 629] width 67 height 33
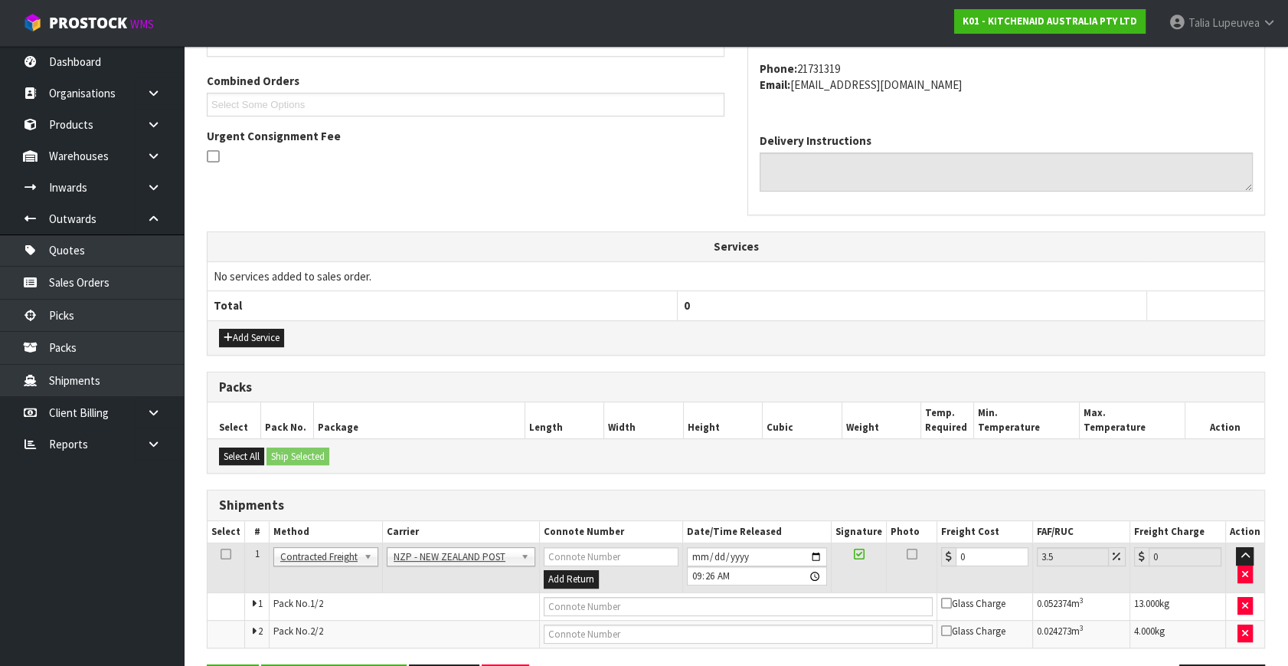
scroll to position [432, 0]
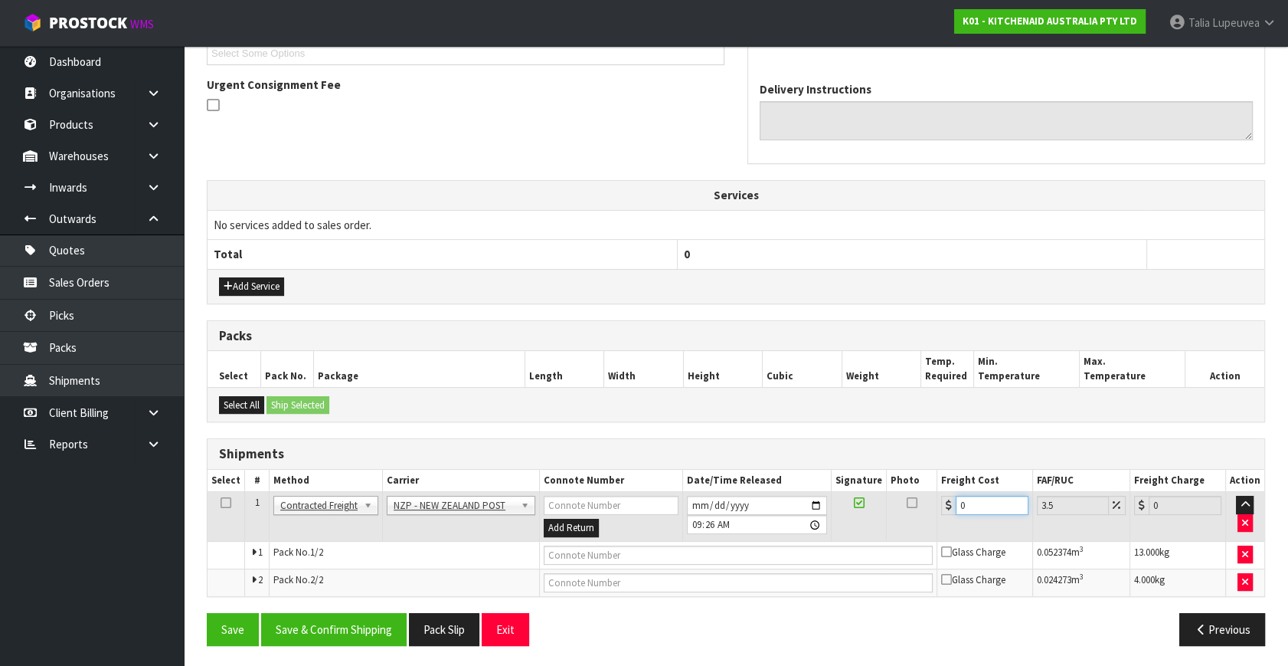
drag, startPoint x: 973, startPoint y: 499, endPoint x: 887, endPoint y: 554, distance: 101.6
click at [890, 542] on tbody "1 Client Local Pickup Customer Local Pickup Company Freight Contracted Freight …" at bounding box center [736, 544] width 1057 height 104
click at [325, 627] on button "Save & Confirm Shipping" at bounding box center [334, 629] width 146 height 33
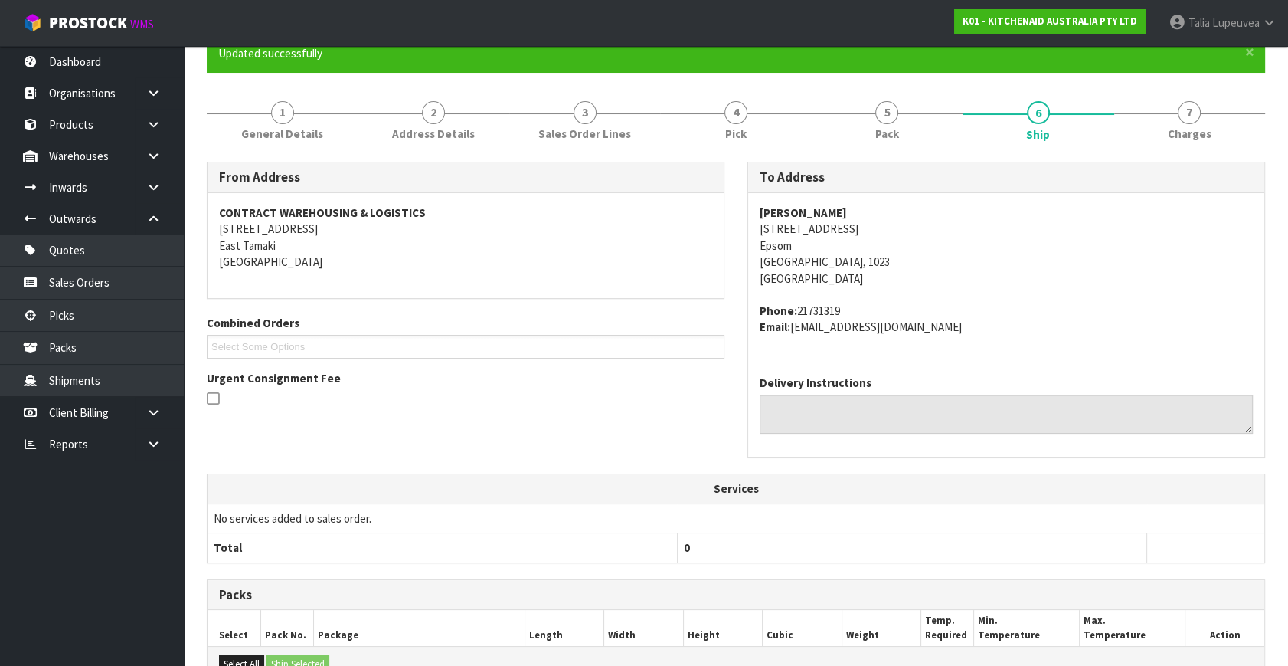
scroll to position [0, 0]
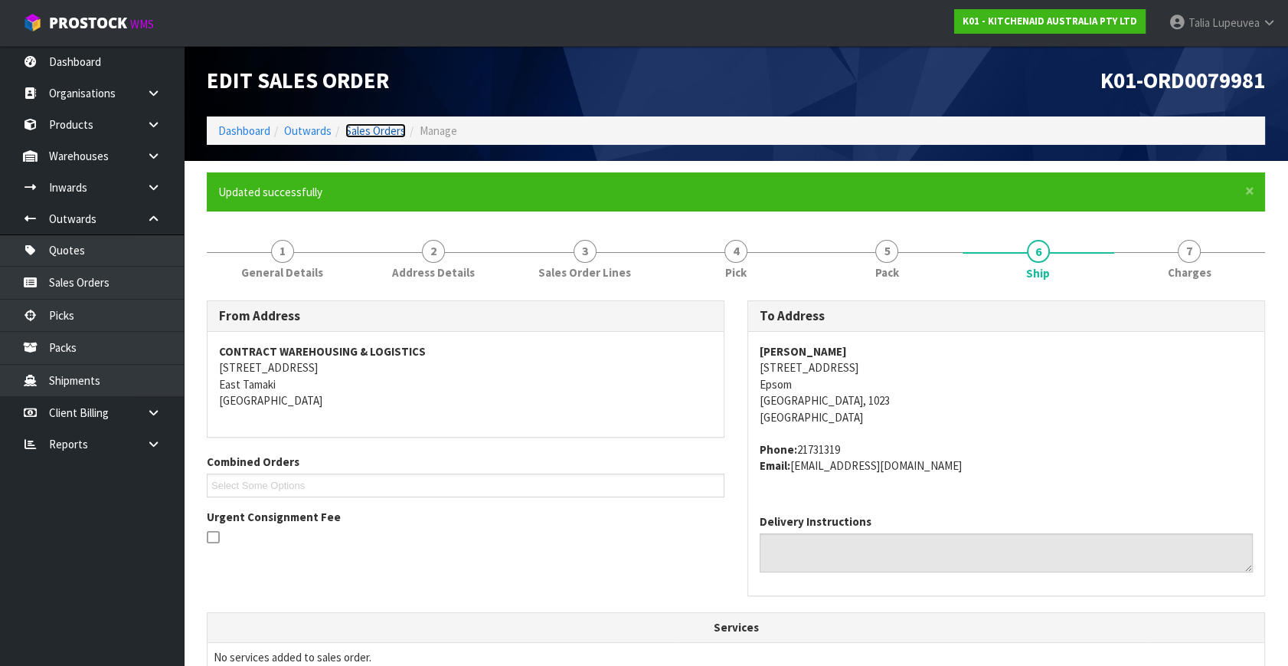
click at [386, 128] on link "Sales Orders" at bounding box center [375, 130] width 61 height 15
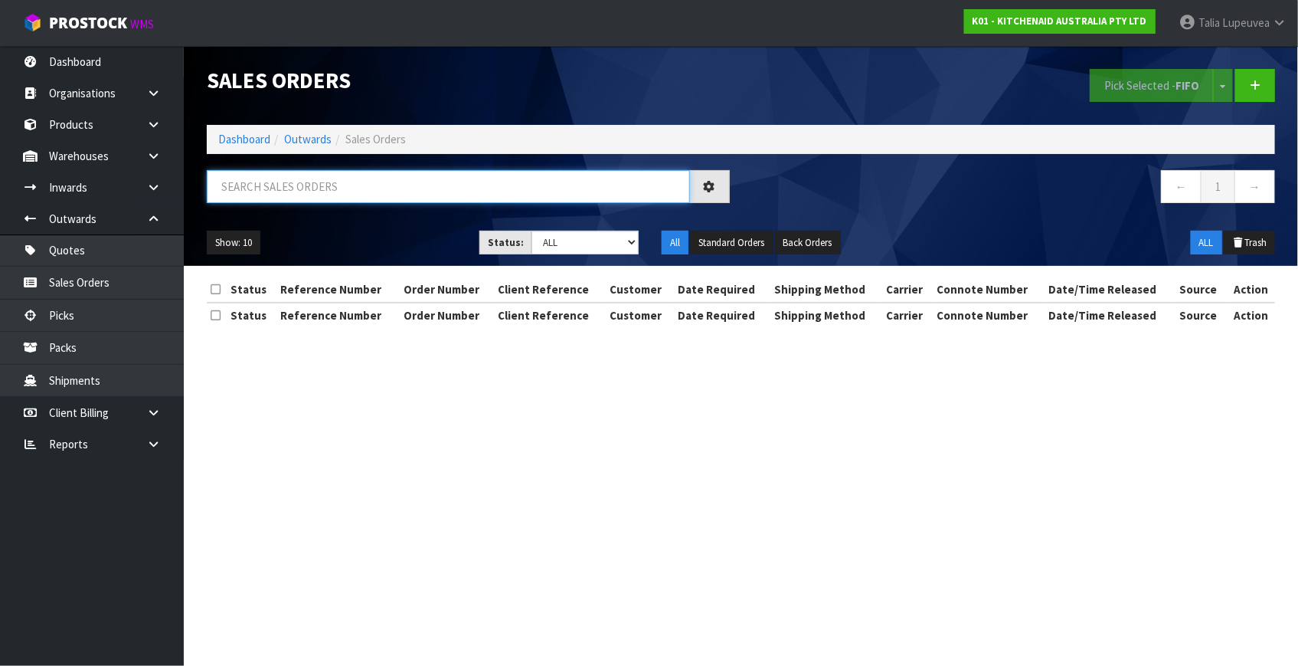
click at [340, 189] on input "text" at bounding box center [448, 186] width 483 height 33
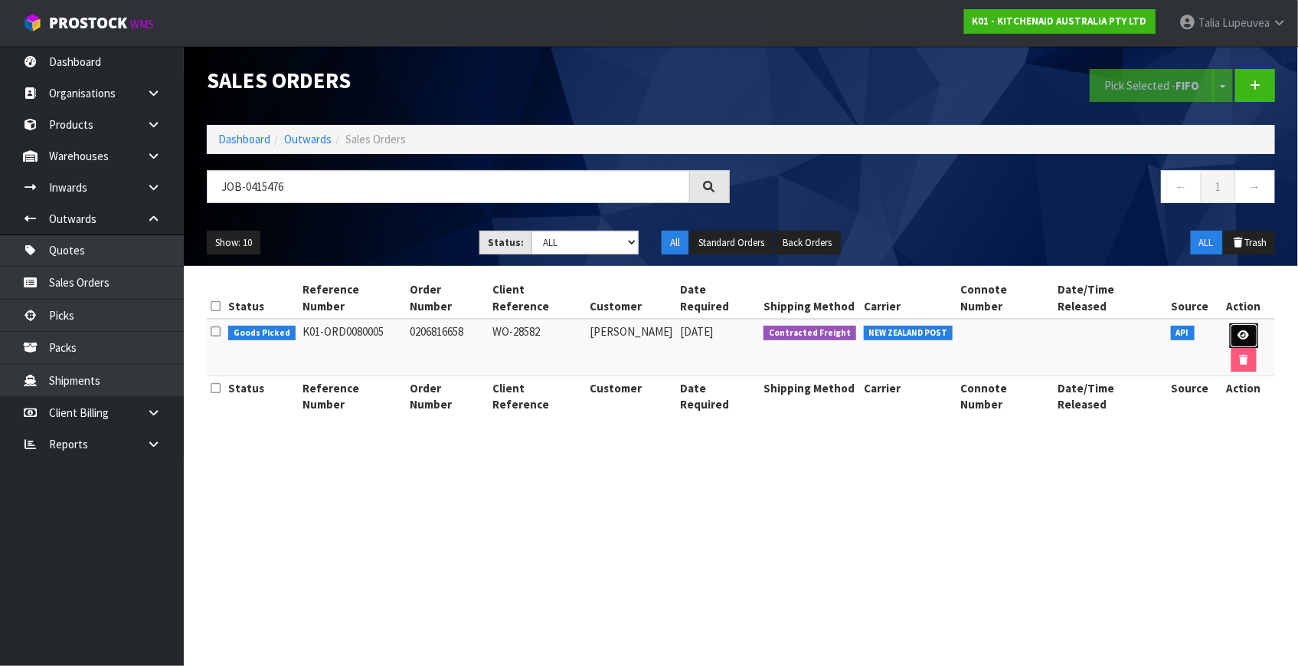
click at [1230, 323] on link at bounding box center [1244, 335] width 28 height 25
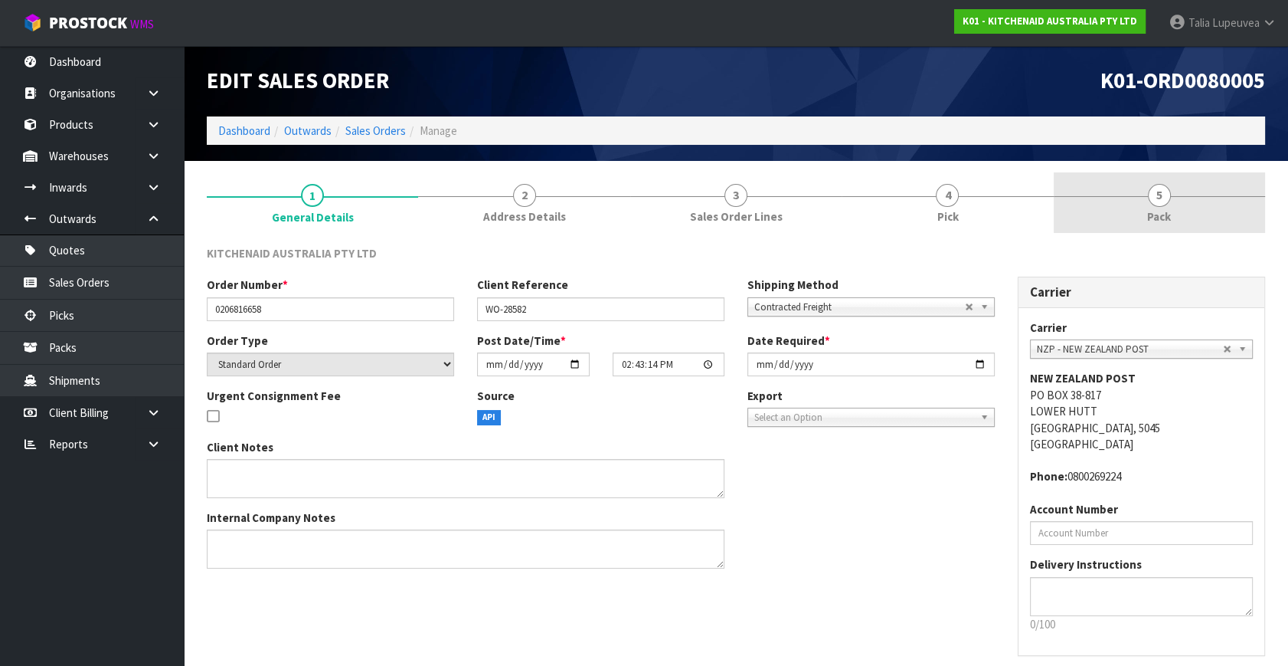
click at [1191, 224] on link "5 Pack" at bounding box center [1159, 202] width 211 height 61
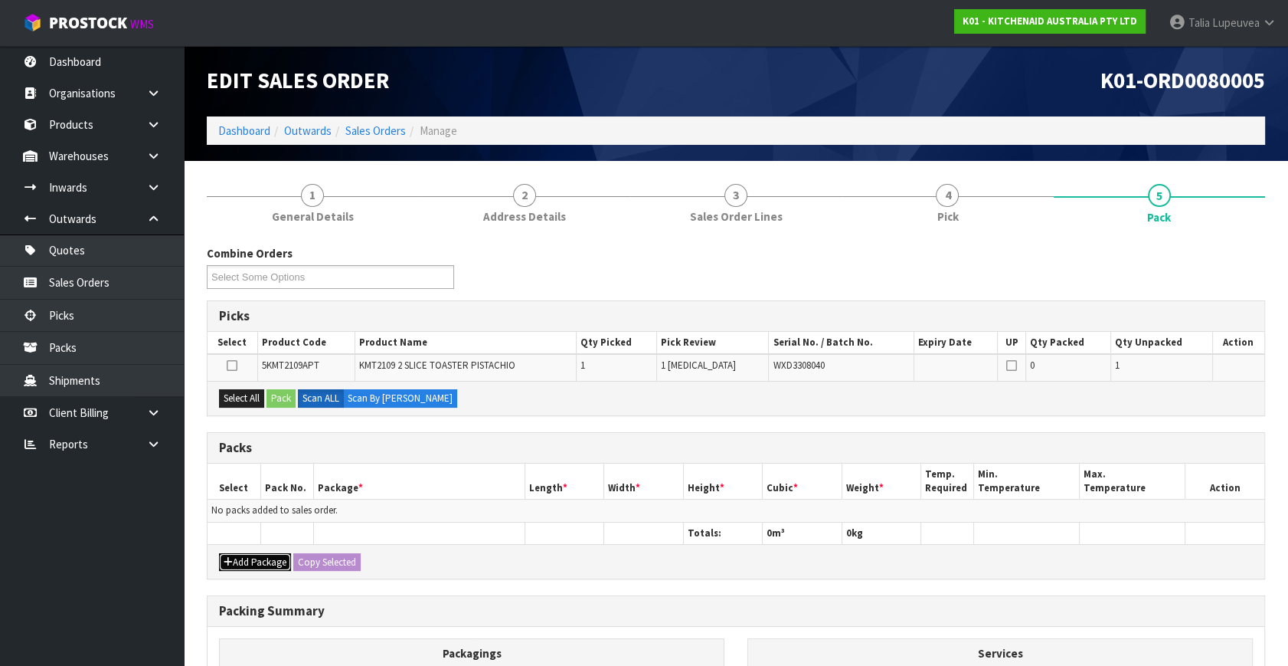
click at [264, 558] on button "Add Package" at bounding box center [255, 562] width 72 height 18
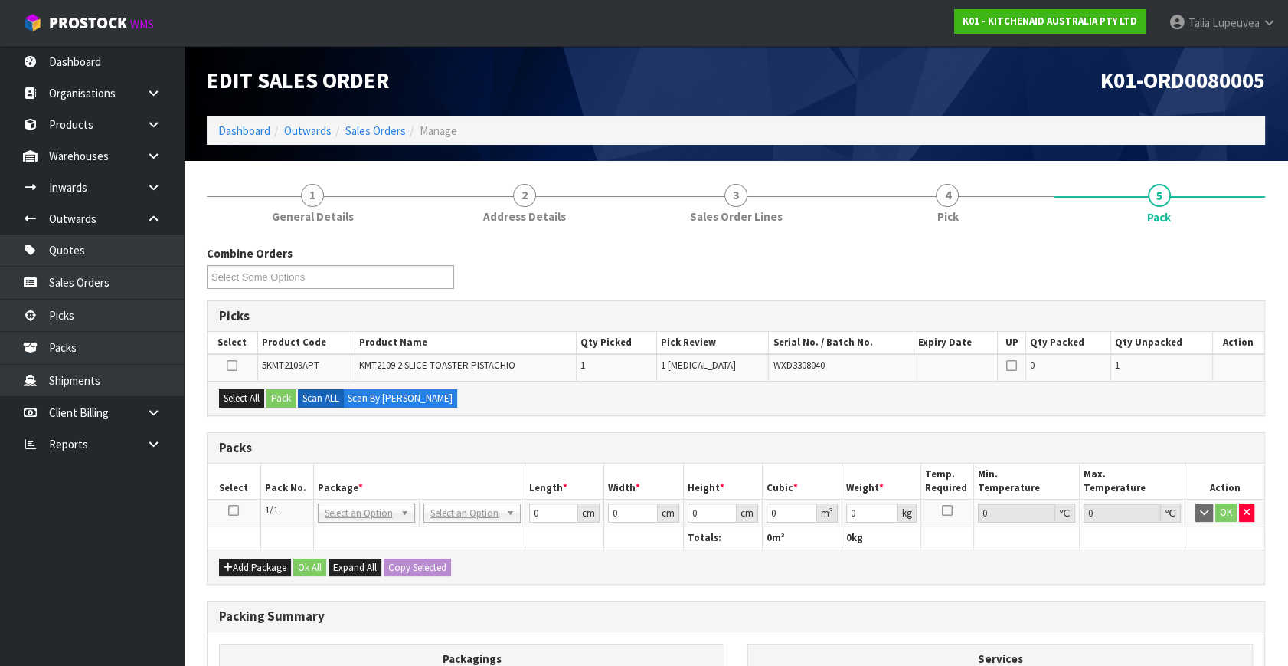
click at [234, 510] on icon at bounding box center [233, 510] width 11 height 1
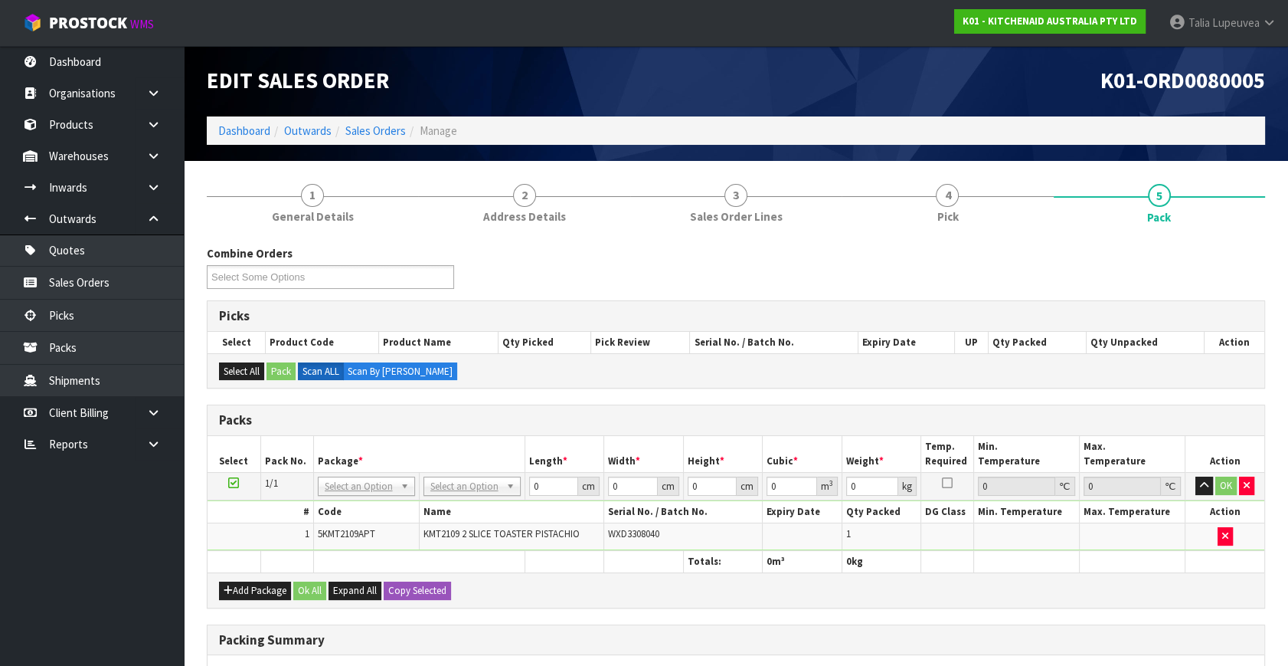
drag, startPoint x: 467, startPoint y: 479, endPoint x: 466, endPoint y: 488, distance: 9.2
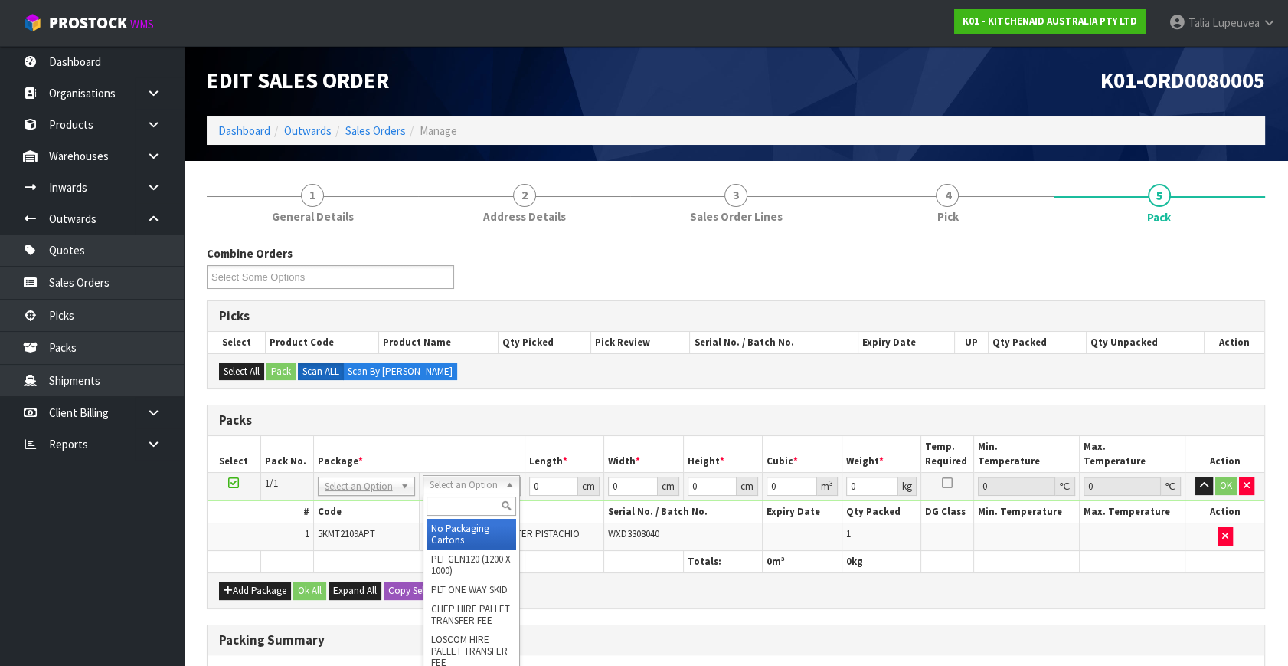
click at [463, 503] on input "text" at bounding box center [472, 505] width 90 height 19
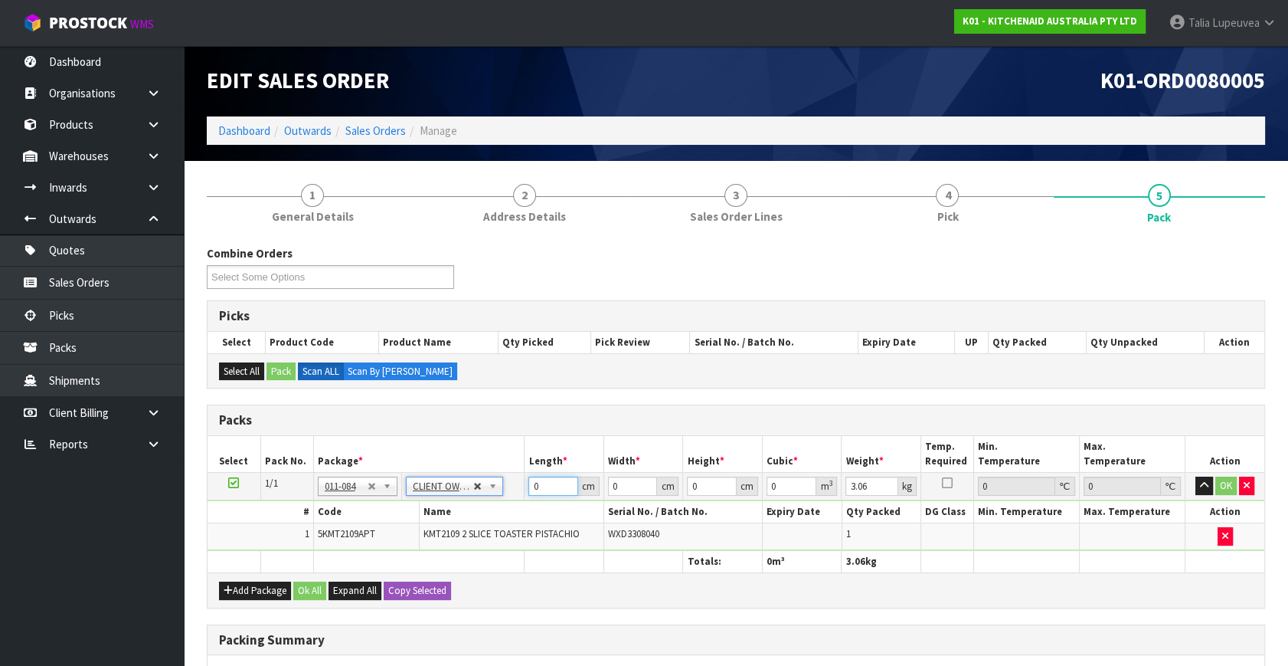
drag, startPoint x: 547, startPoint y: 484, endPoint x: 475, endPoint y: 479, distance: 72.1
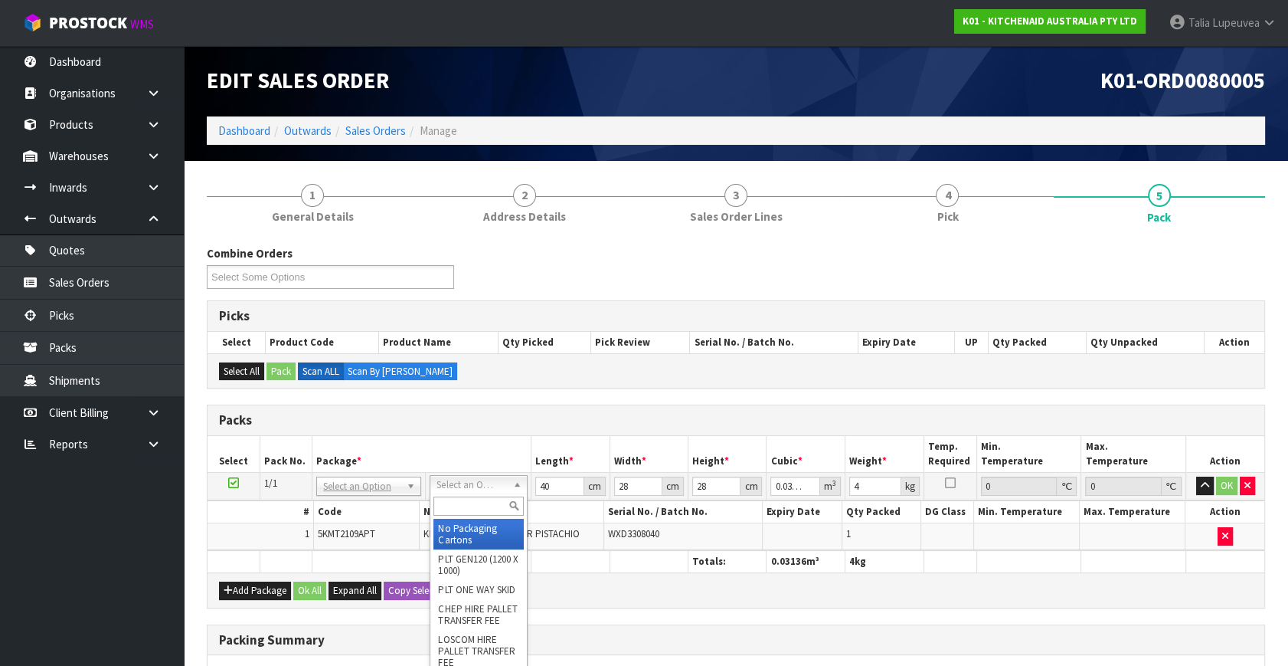
click at [479, 499] on input "text" at bounding box center [479, 505] width 90 height 19
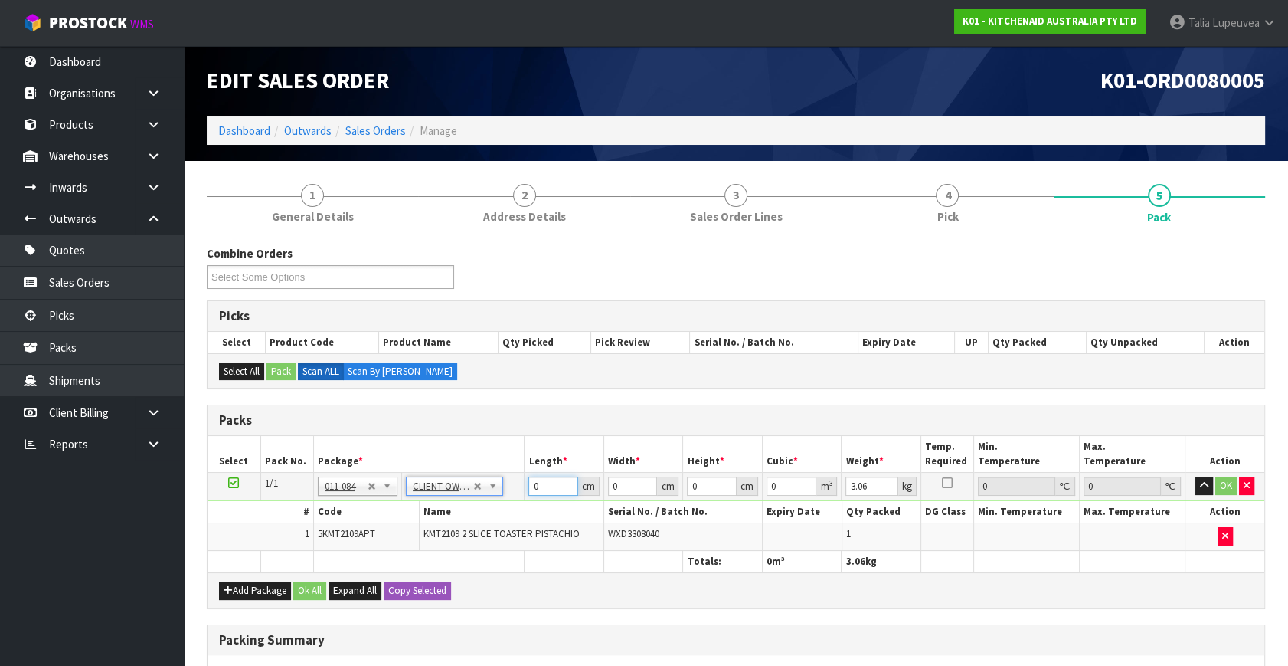
drag, startPoint x: 544, startPoint y: 487, endPoint x: 481, endPoint y: 496, distance: 63.4
click at [481, 496] on tr "1/1 NONE 007-001 007-002 007-004 007-009 007-013 007-014 007-015 007-017 007-01…" at bounding box center [736, 487] width 1057 height 28
click at [1232, 483] on button "OK" at bounding box center [1226, 485] width 21 height 18
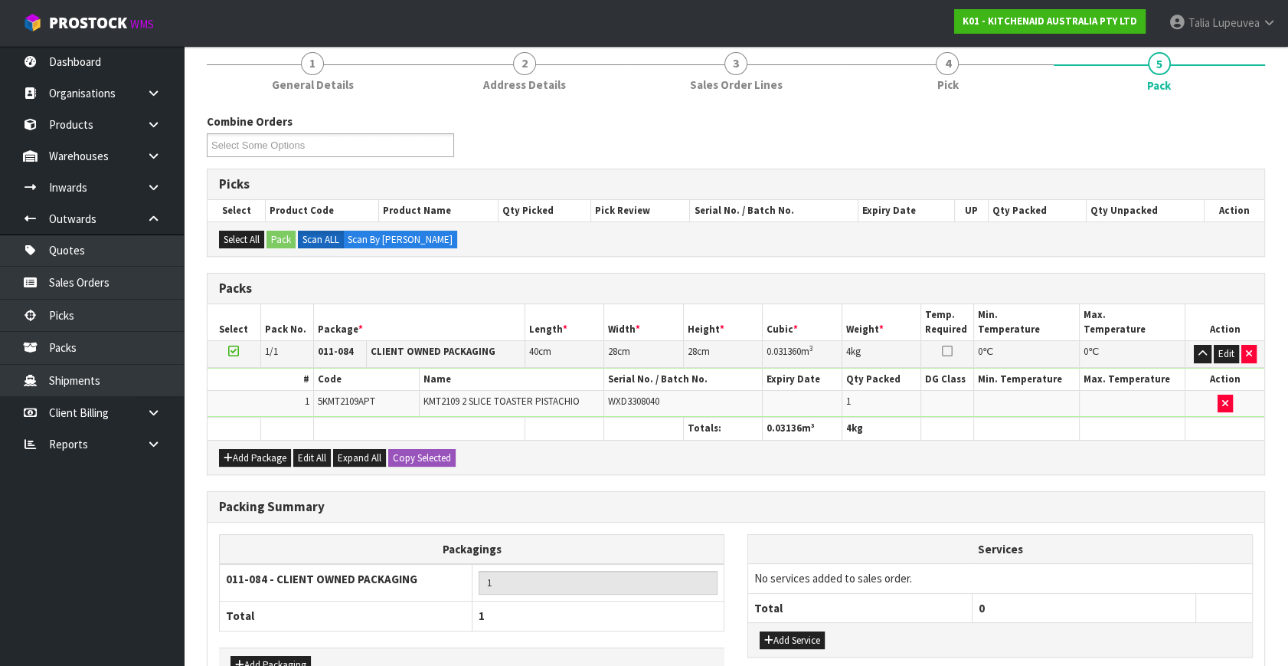
scroll to position [228, 0]
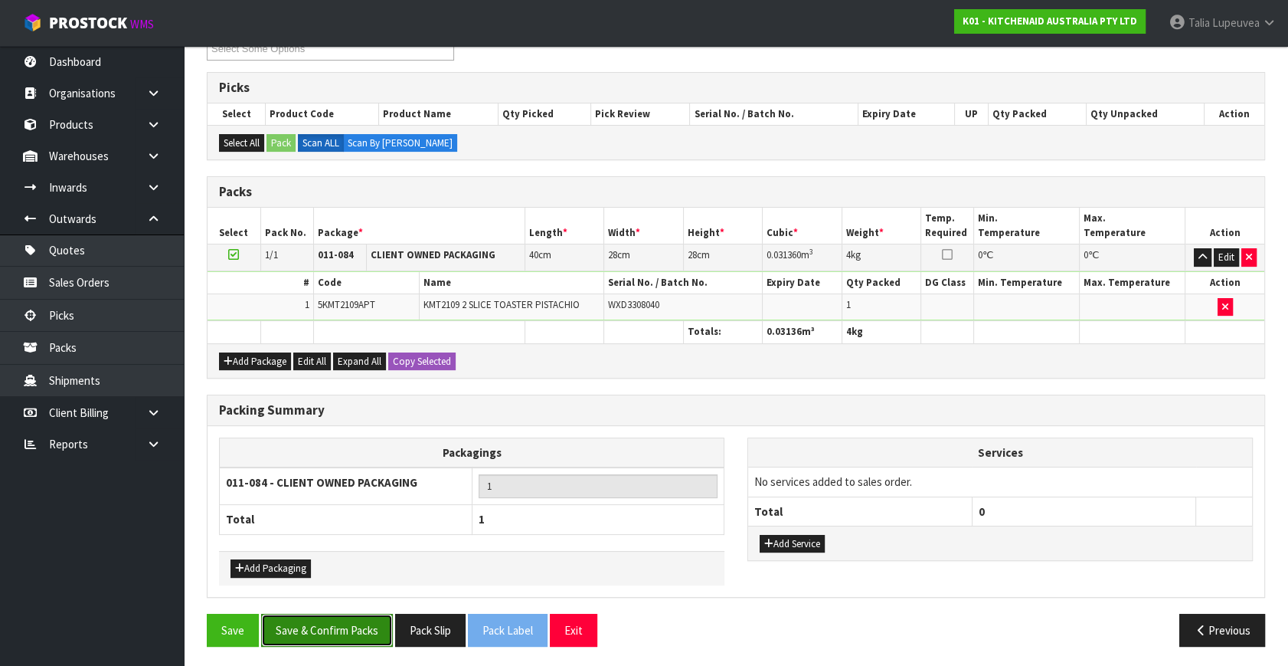
click at [326, 620] on button "Save & Confirm Packs" at bounding box center [327, 630] width 132 height 33
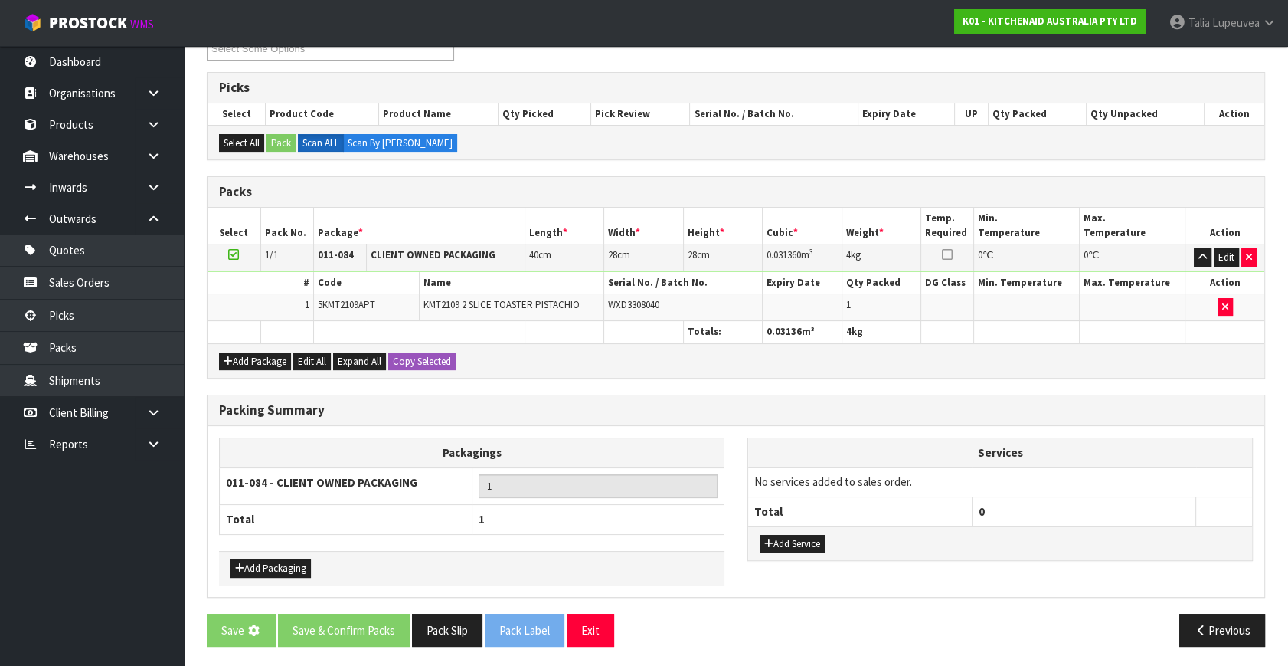
scroll to position [0, 0]
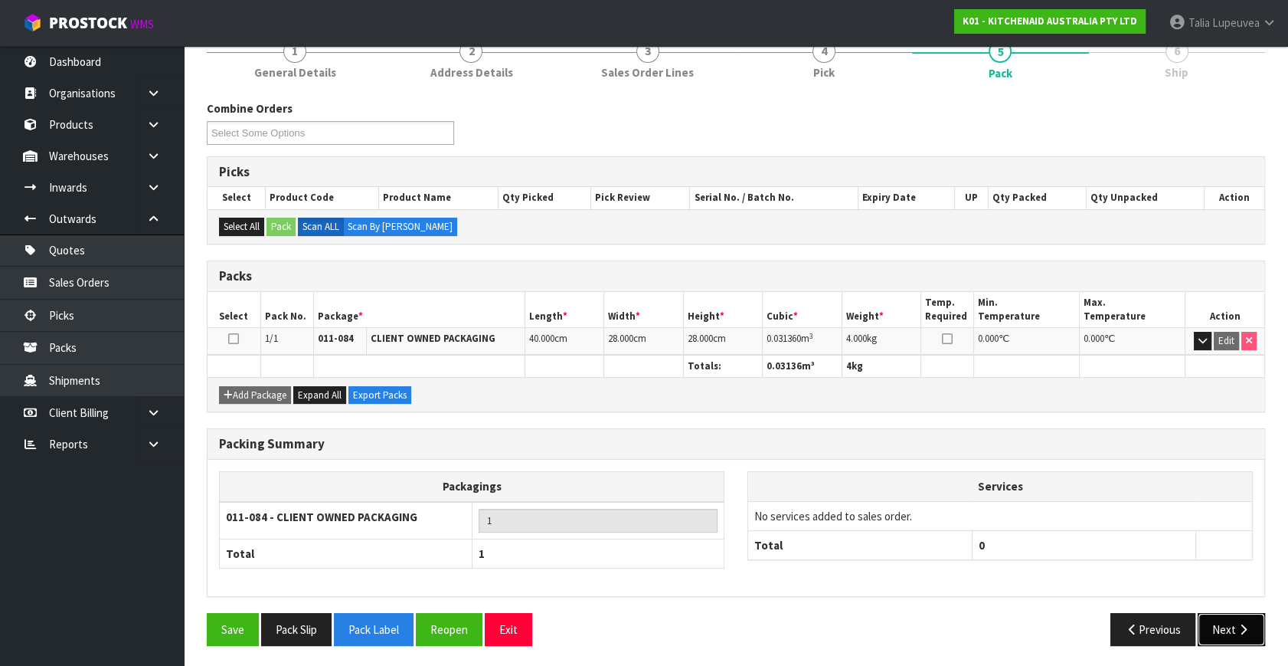
click at [1228, 627] on button "Next" at bounding box center [1231, 629] width 67 height 33
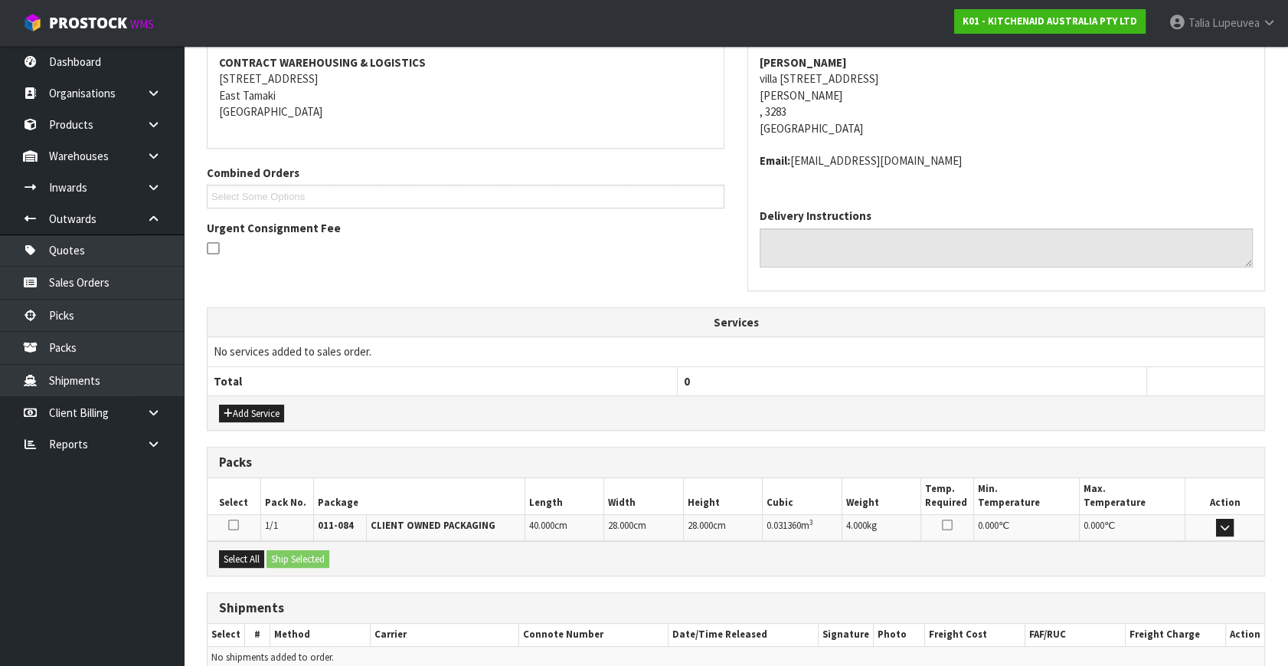
scroll to position [361, 0]
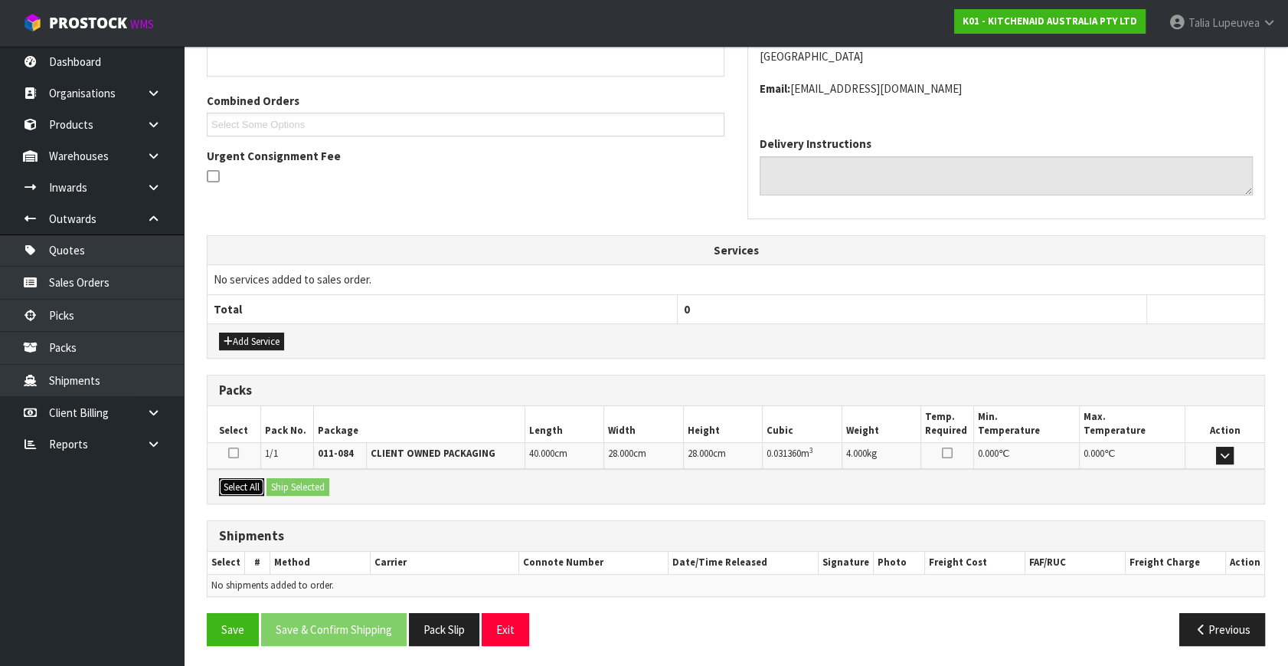
click at [254, 478] on button "Select All" at bounding box center [241, 487] width 45 height 18
click at [299, 490] on button "Ship Selected" at bounding box center [298, 487] width 63 height 18
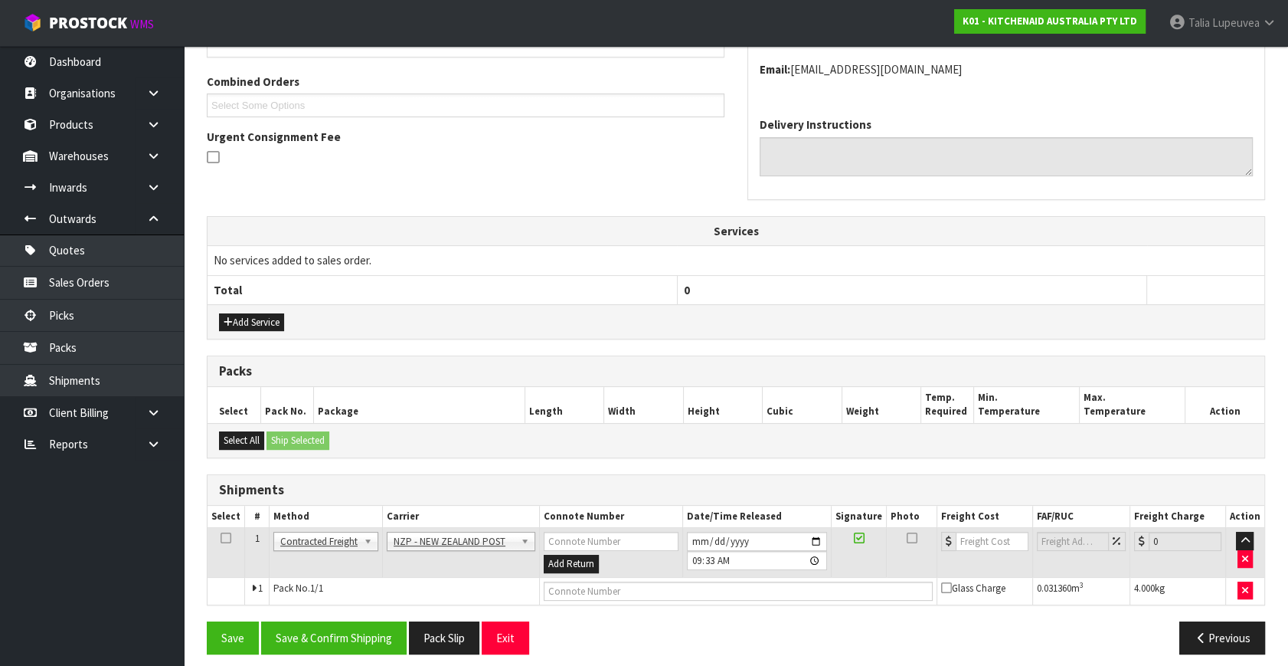
scroll to position [388, 0]
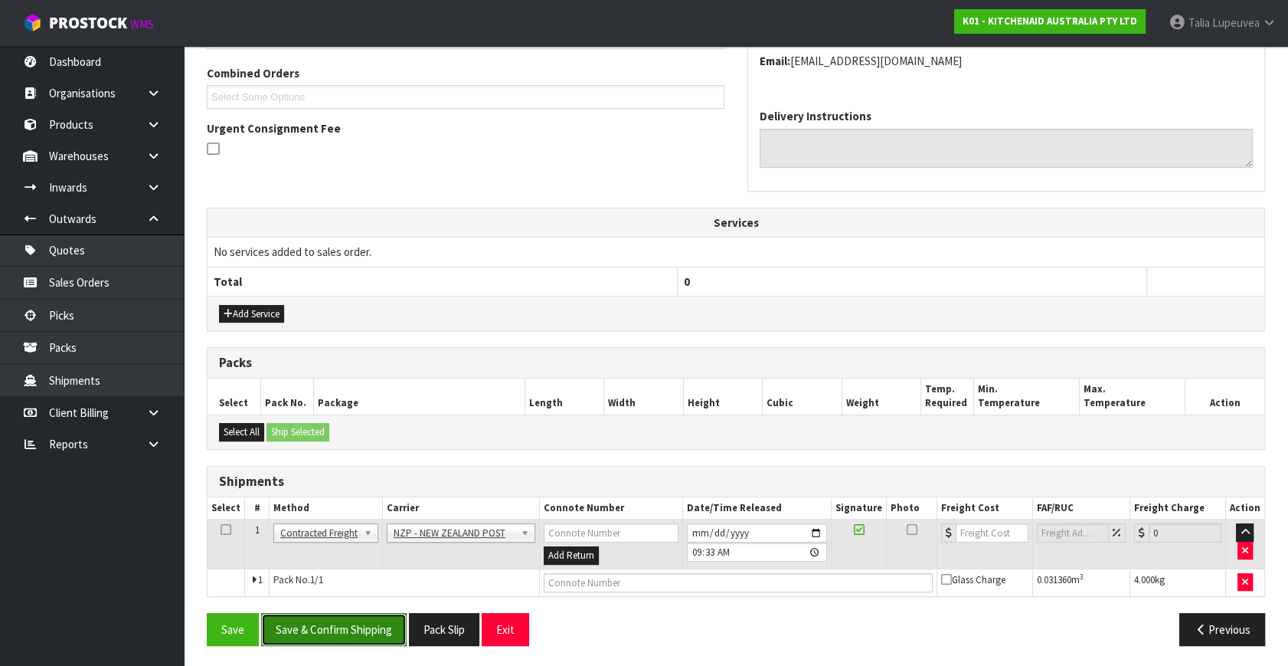
click at [352, 628] on button "Save & Confirm Shipping" at bounding box center [334, 629] width 146 height 33
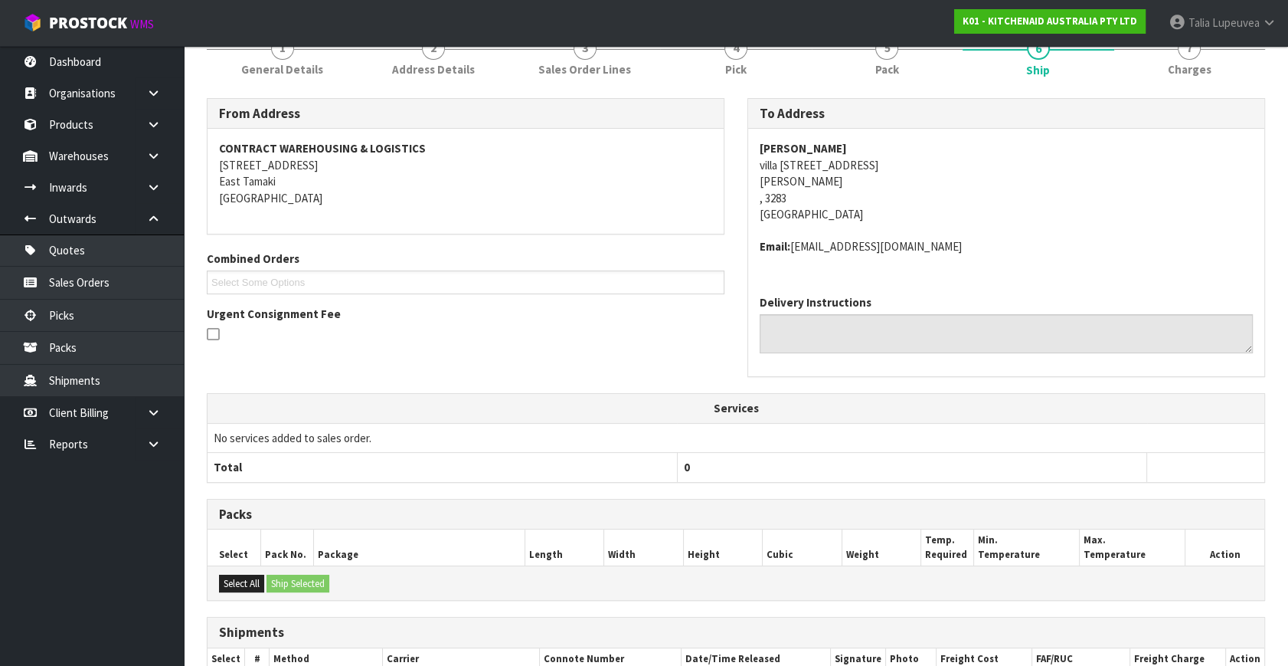
scroll to position [367, 0]
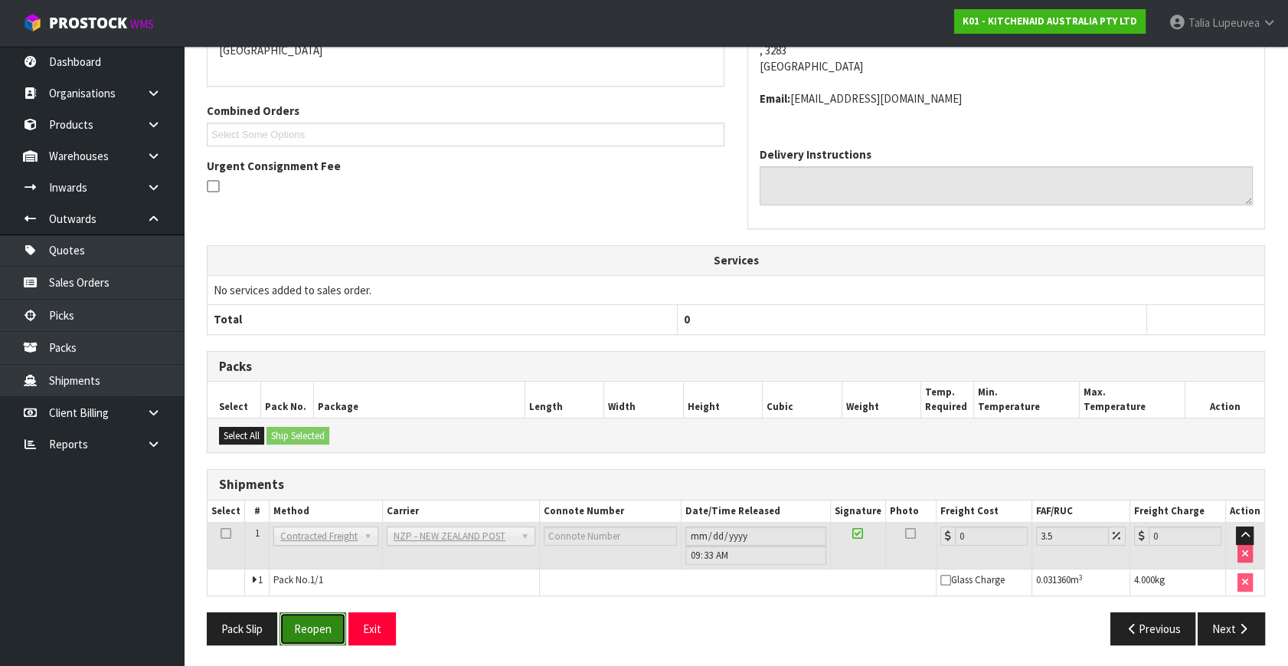
click at [299, 629] on button "Reopen" at bounding box center [313, 628] width 67 height 33
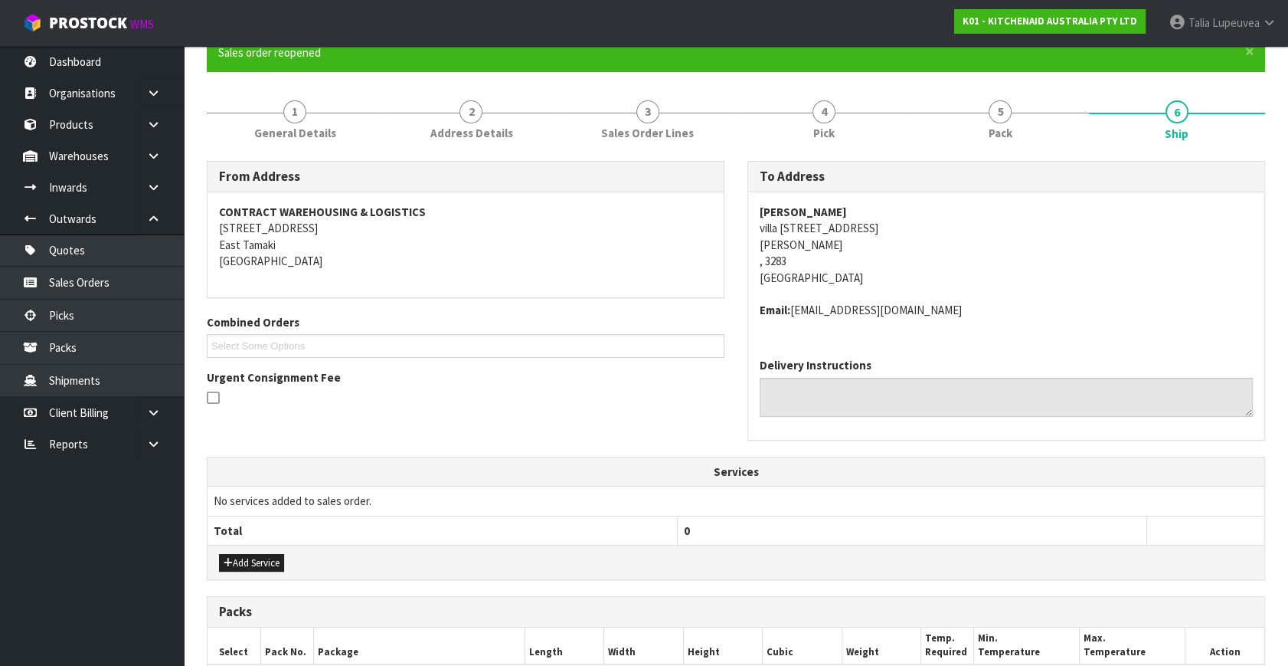
scroll to position [402, 0]
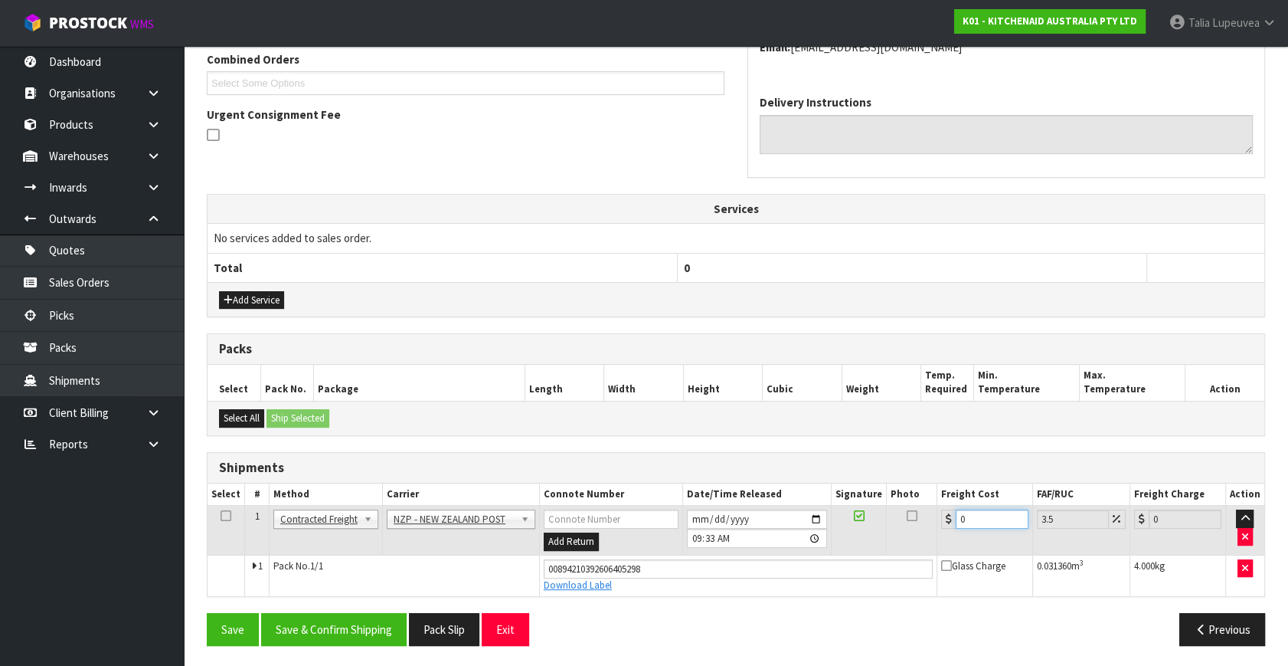
drag, startPoint x: 961, startPoint y: 509, endPoint x: 973, endPoint y: 522, distance: 16.8
click at [971, 522] on input "0" at bounding box center [992, 518] width 73 height 19
click at [326, 617] on button "Save & Confirm Shipping" at bounding box center [334, 629] width 146 height 33
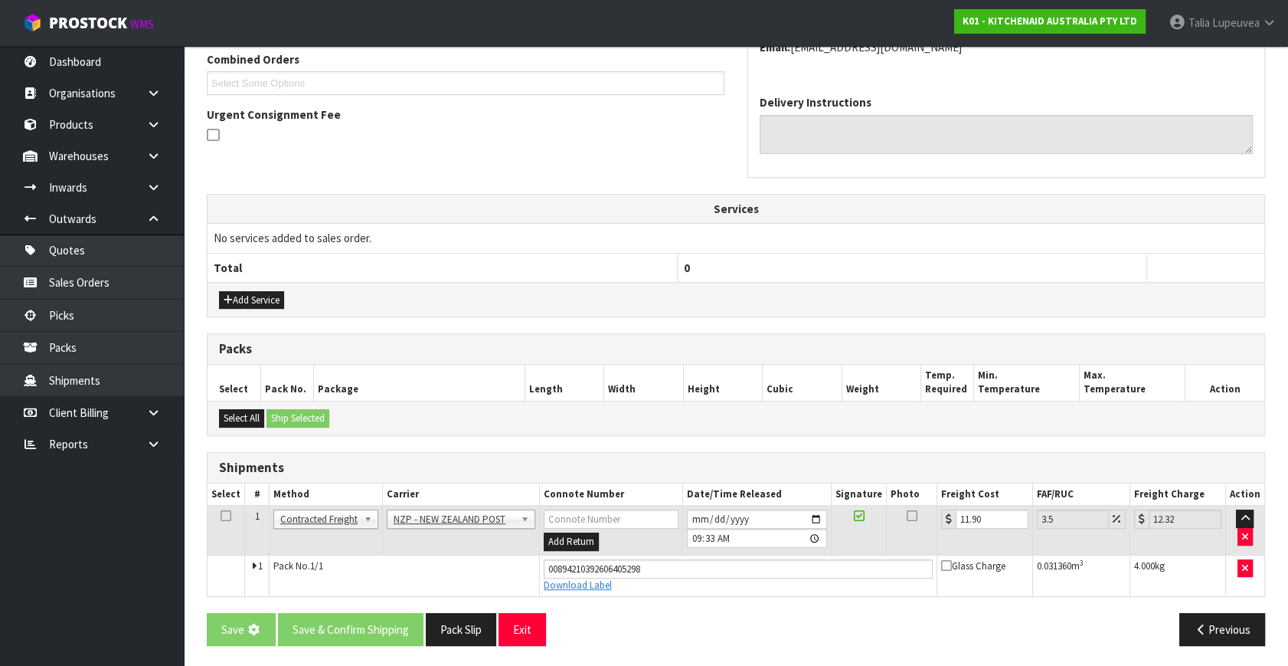
scroll to position [0, 0]
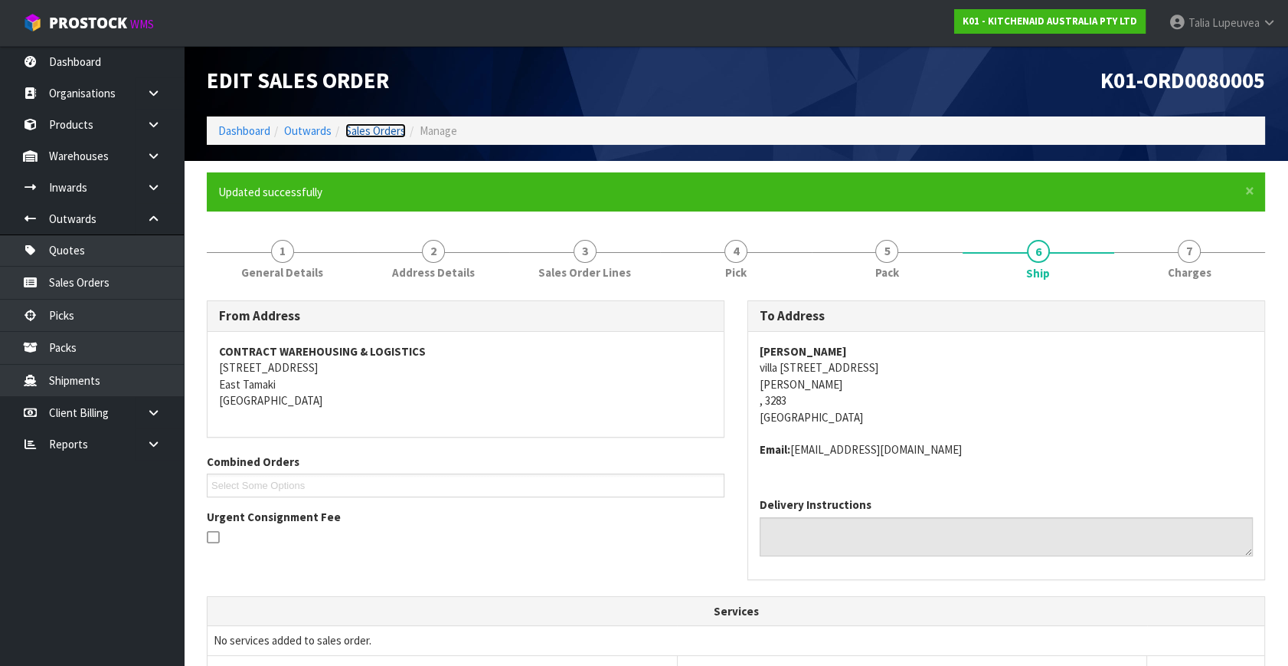
click at [370, 126] on link "Sales Orders" at bounding box center [375, 130] width 61 height 15
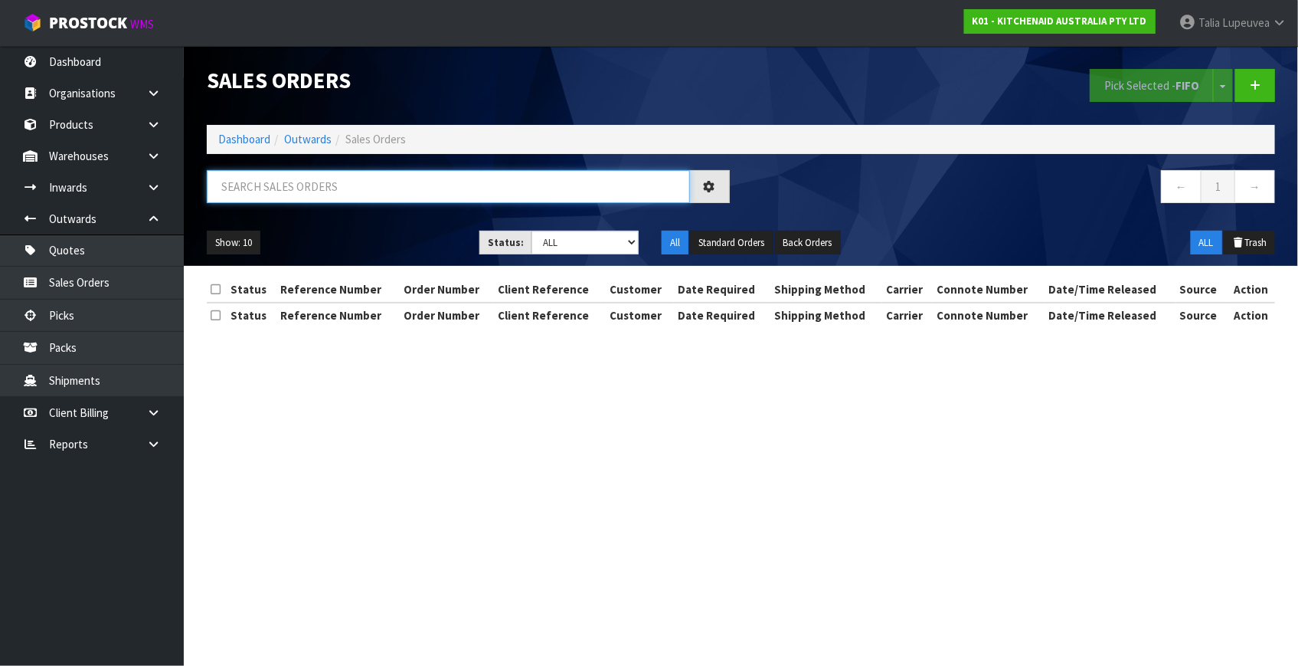
drag, startPoint x: 347, startPoint y: 190, endPoint x: 352, endPoint y: 183, distance: 8.3
click at [348, 190] on input "text" at bounding box center [448, 186] width 483 height 33
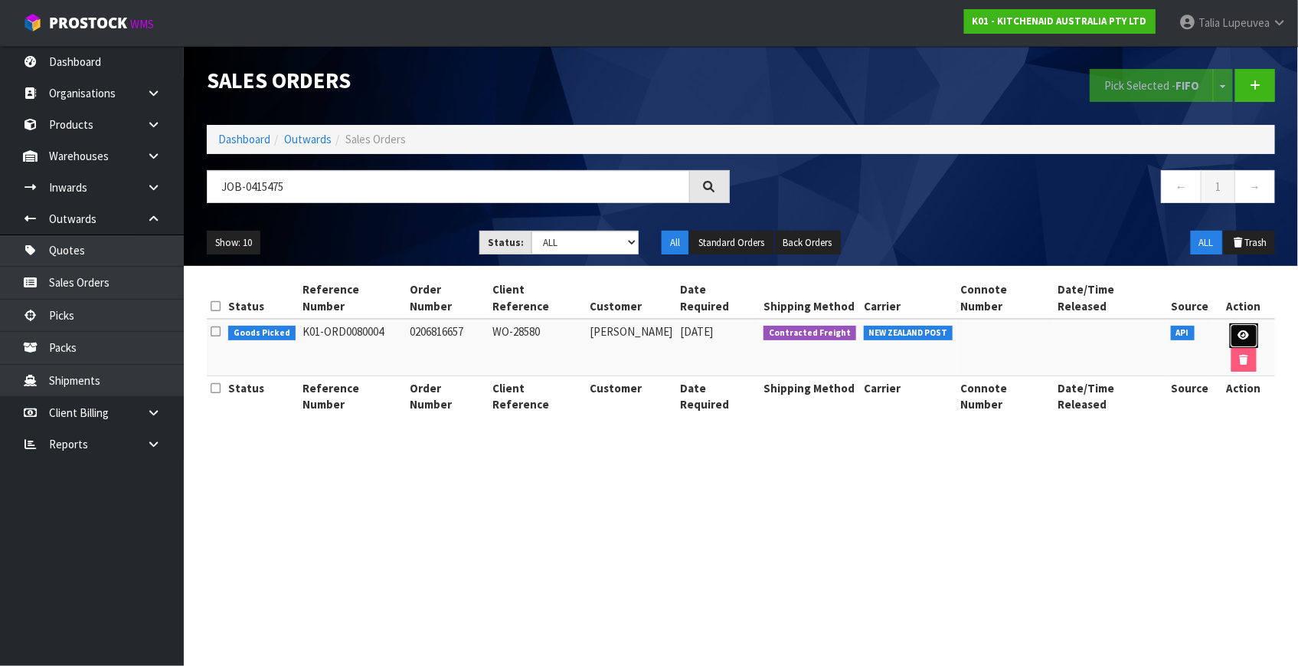
click at [1230, 329] on link at bounding box center [1244, 335] width 28 height 25
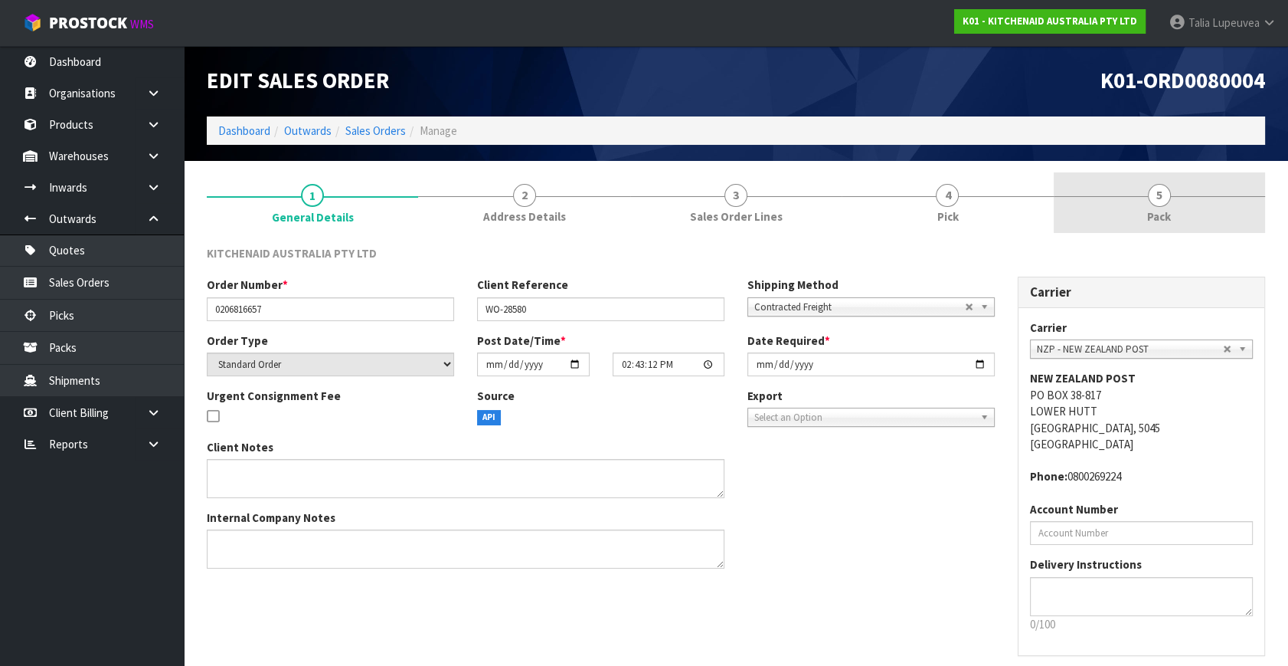
click at [1114, 199] on link "5 Pack" at bounding box center [1159, 202] width 211 height 61
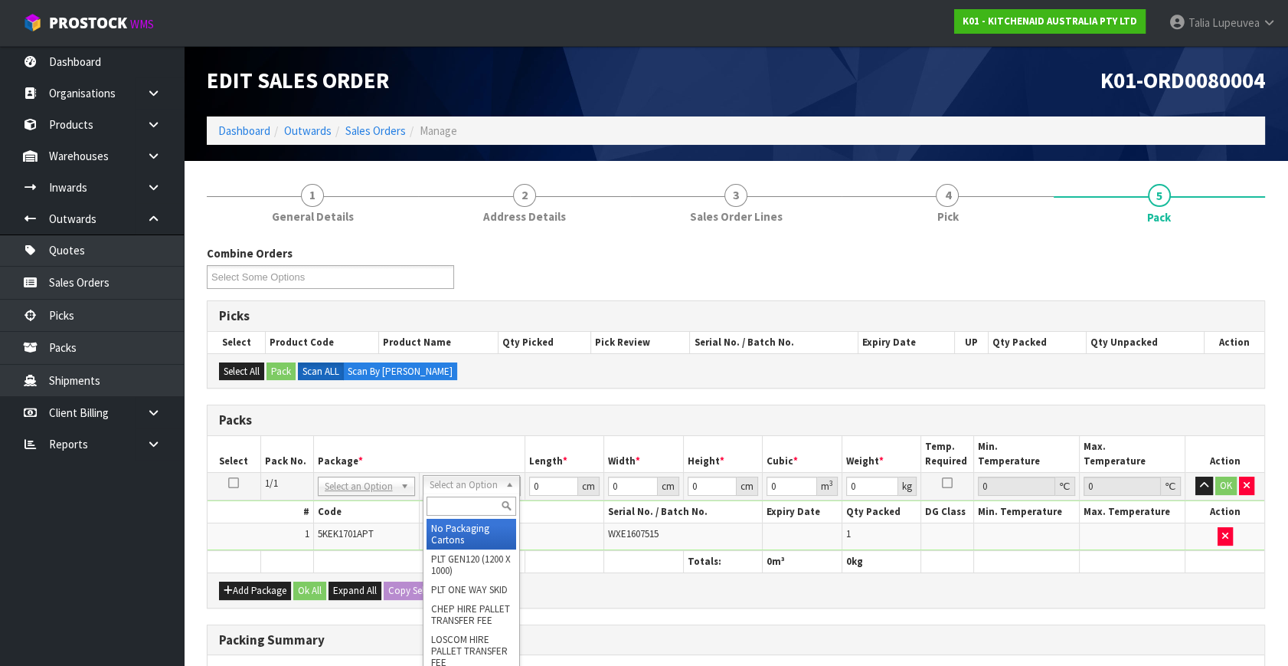
click at [467, 510] on input "text" at bounding box center [472, 505] width 90 height 19
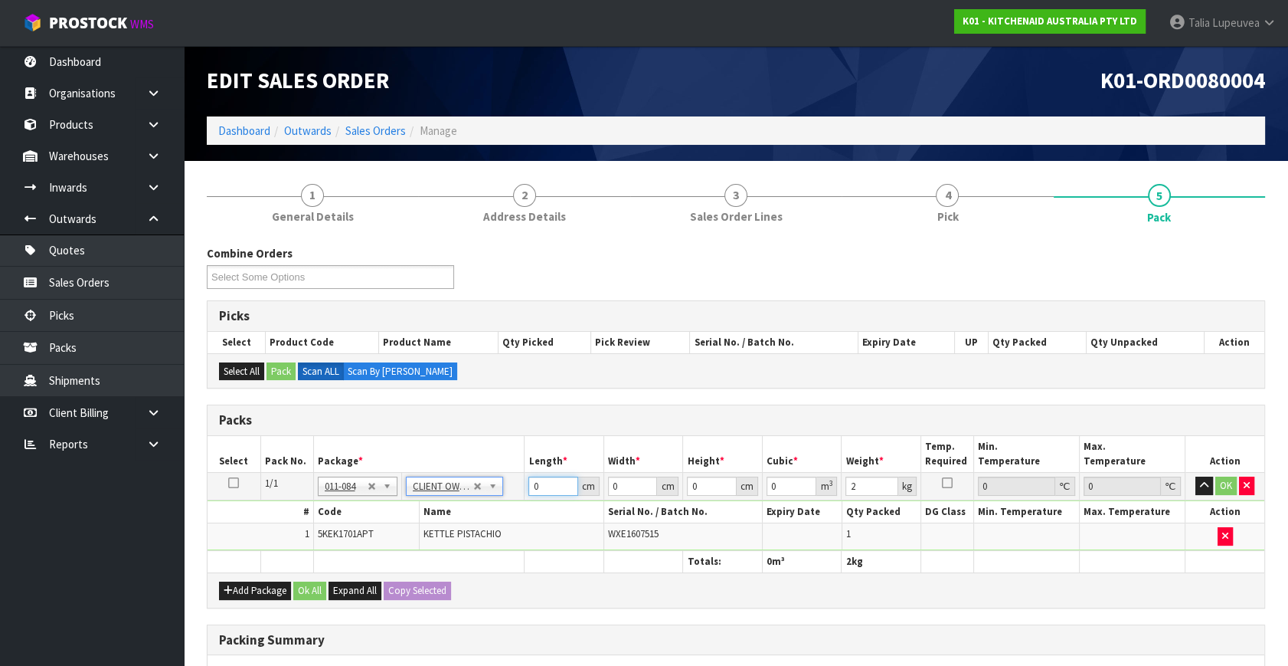
drag, startPoint x: 551, startPoint y: 482, endPoint x: 502, endPoint y: 492, distance: 50.0
click at [506, 491] on tr "1/1 NONE 007-001 007-002 007-004 007-009 007-013 007-014 007-015 007-017 007-01…" at bounding box center [736, 487] width 1057 height 28
click at [1225, 490] on button "OK" at bounding box center [1226, 485] width 21 height 18
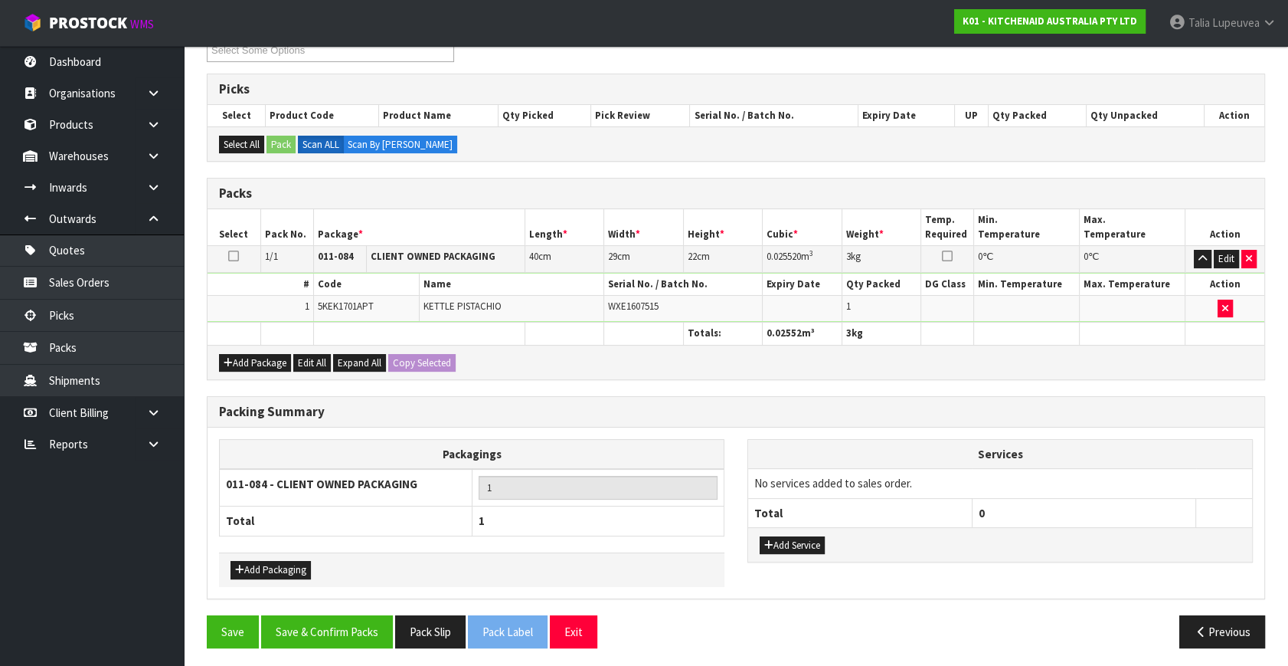
scroll to position [228, 0]
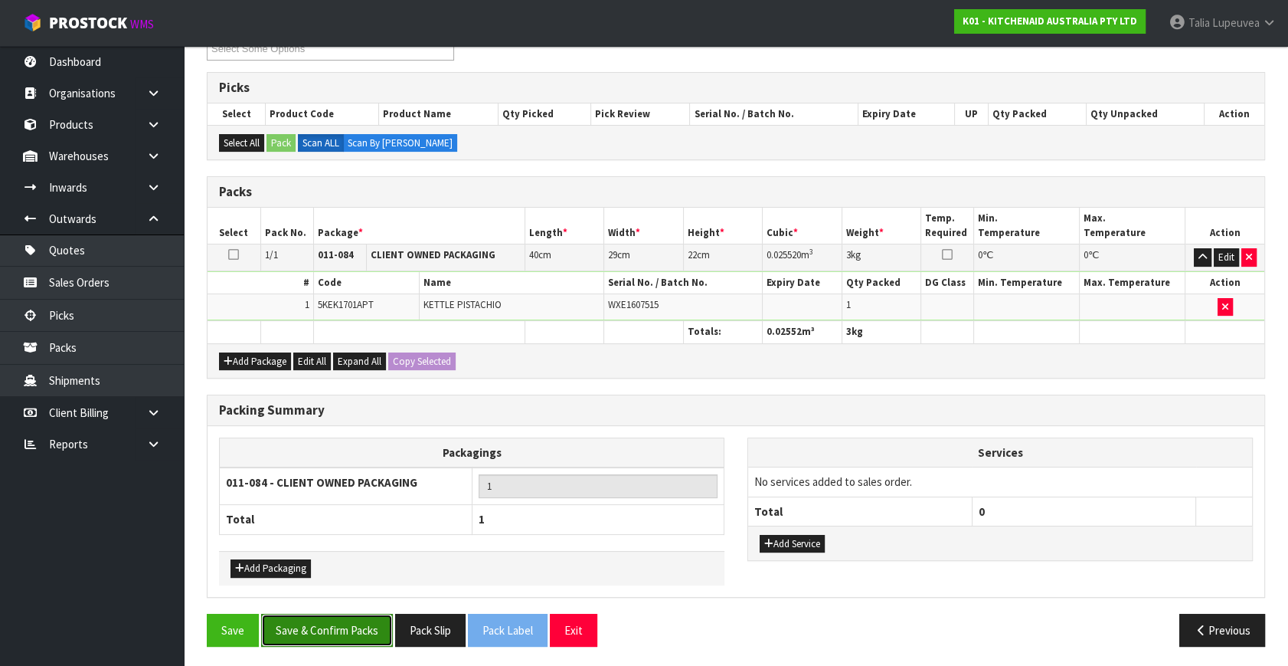
click at [355, 615] on button "Save & Confirm Packs" at bounding box center [327, 630] width 132 height 33
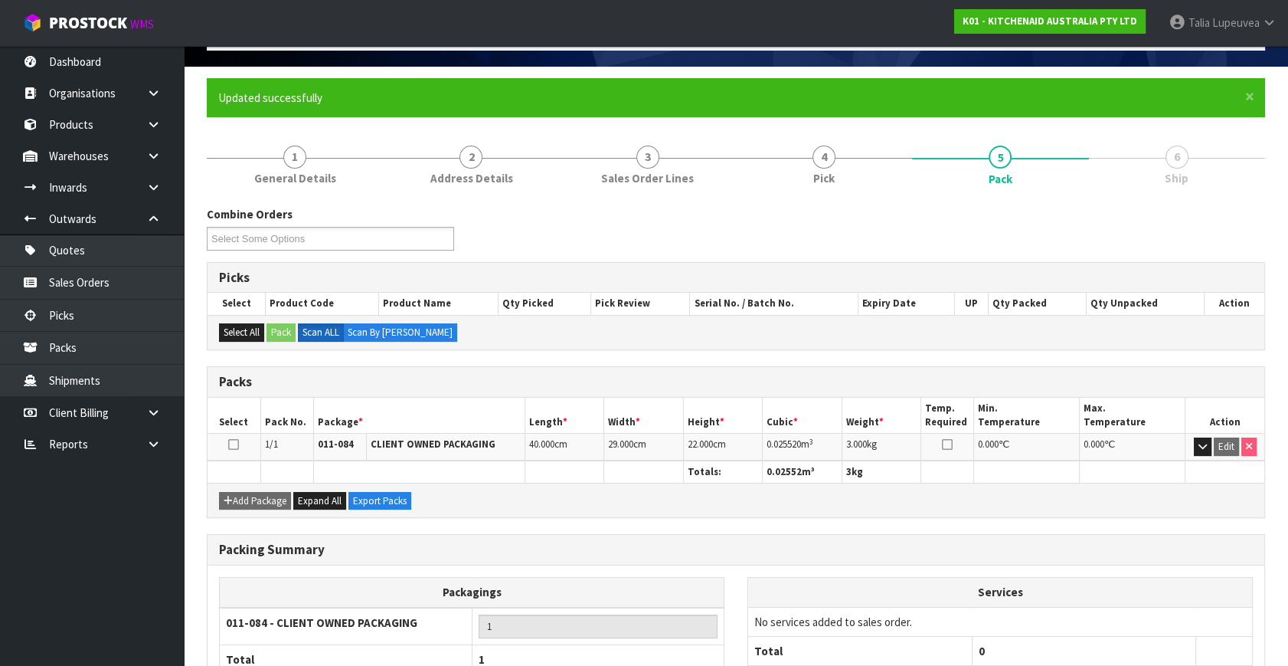
scroll to position [200, 0]
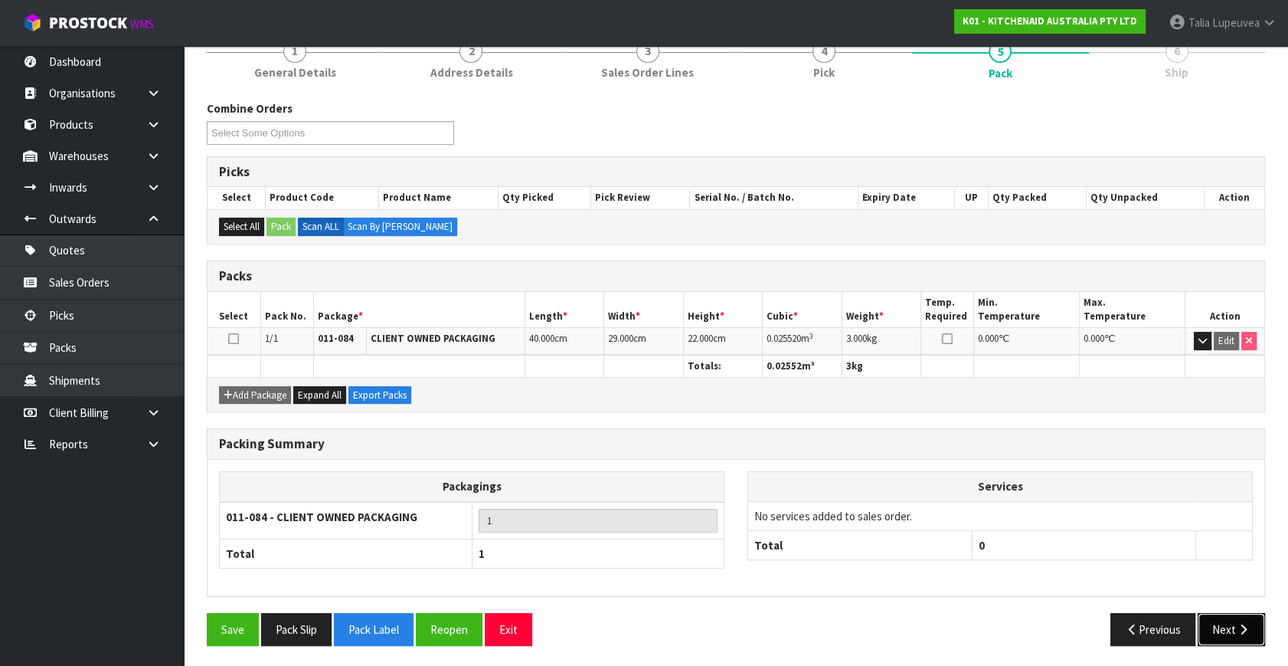
click at [1221, 619] on button "Next" at bounding box center [1231, 629] width 67 height 33
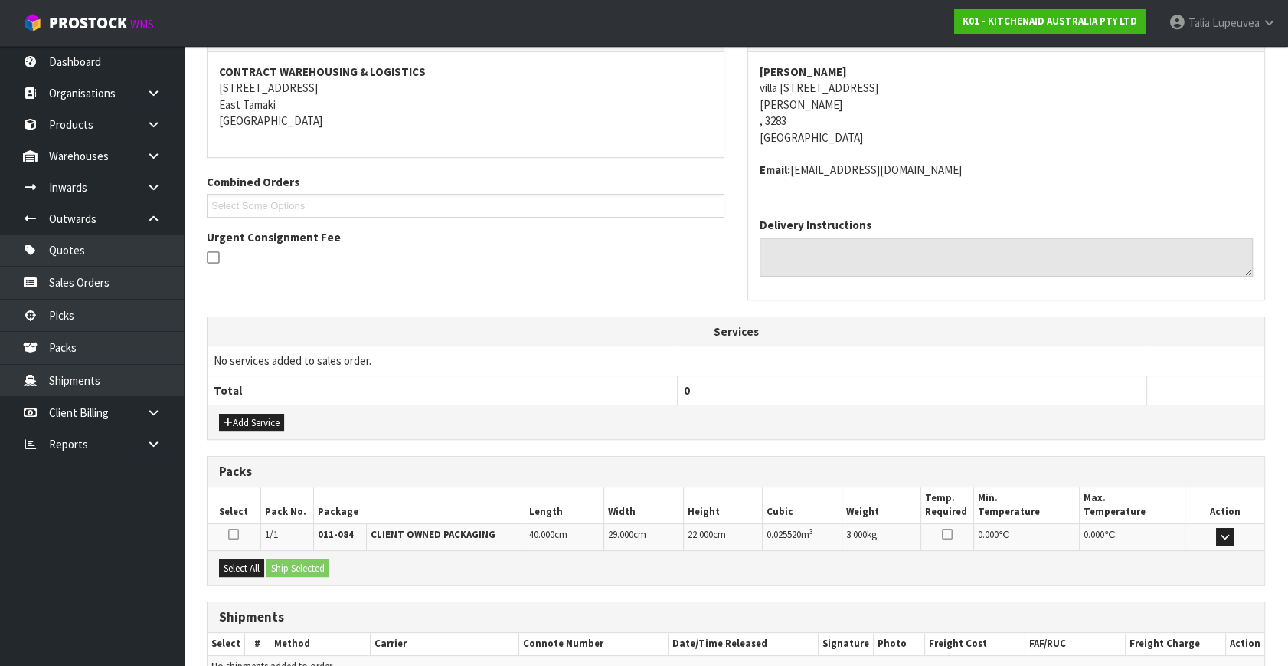
scroll to position [361, 0]
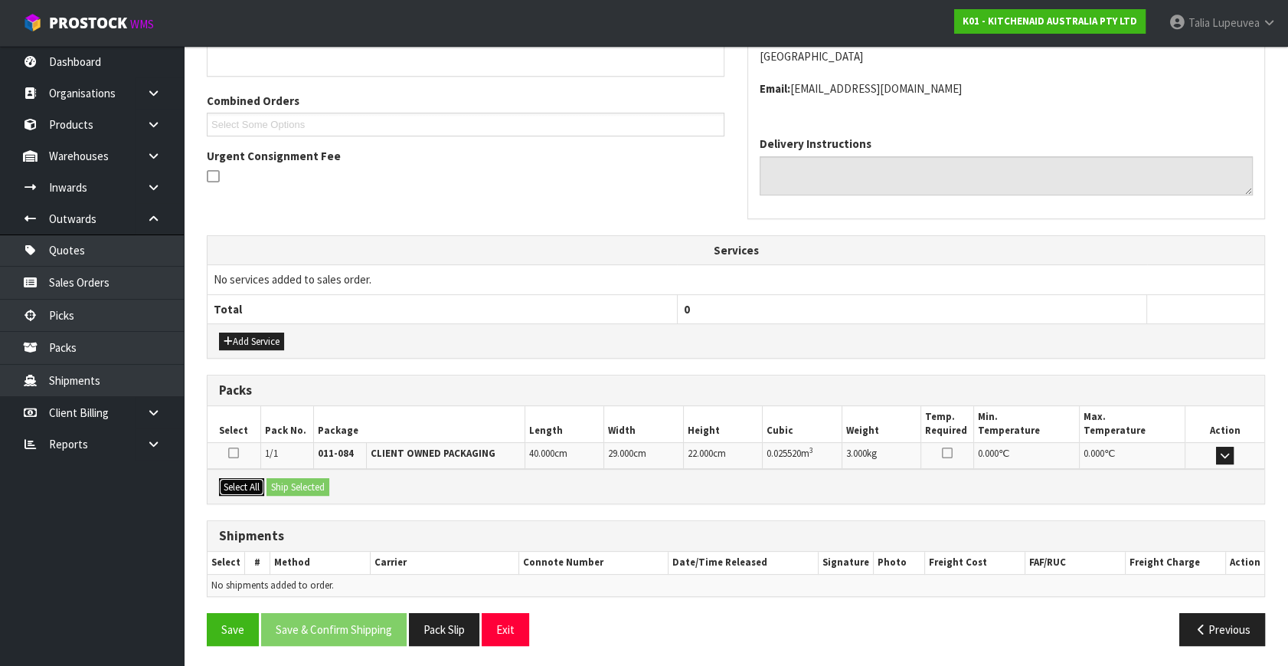
click at [241, 478] on button "Select All" at bounding box center [241, 487] width 45 height 18
click at [305, 481] on button "Ship Selected" at bounding box center [298, 487] width 63 height 18
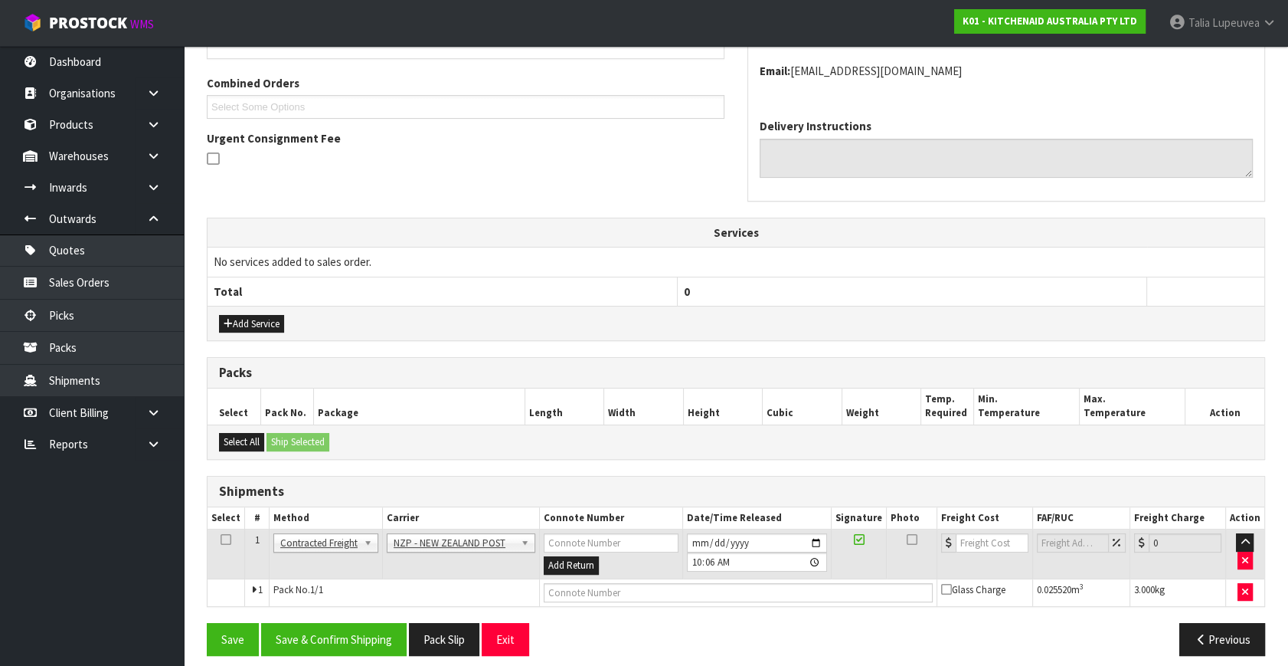
scroll to position [388, 0]
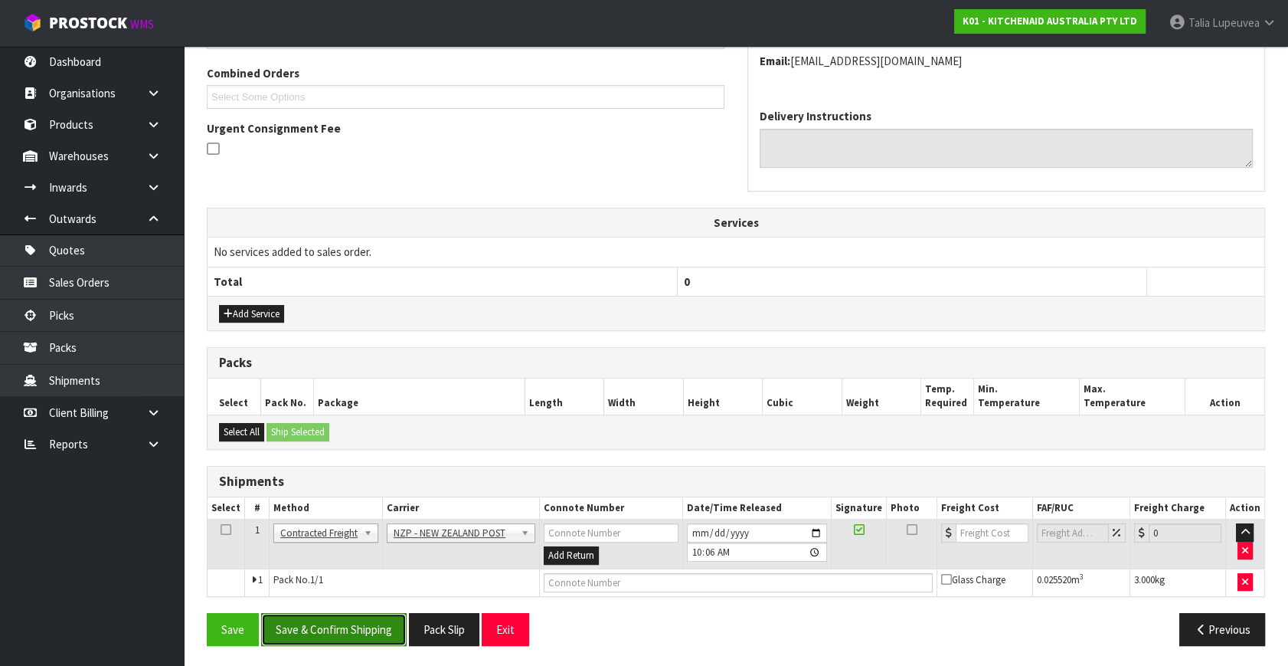
click at [358, 623] on button "Save & Confirm Shipping" at bounding box center [334, 629] width 146 height 33
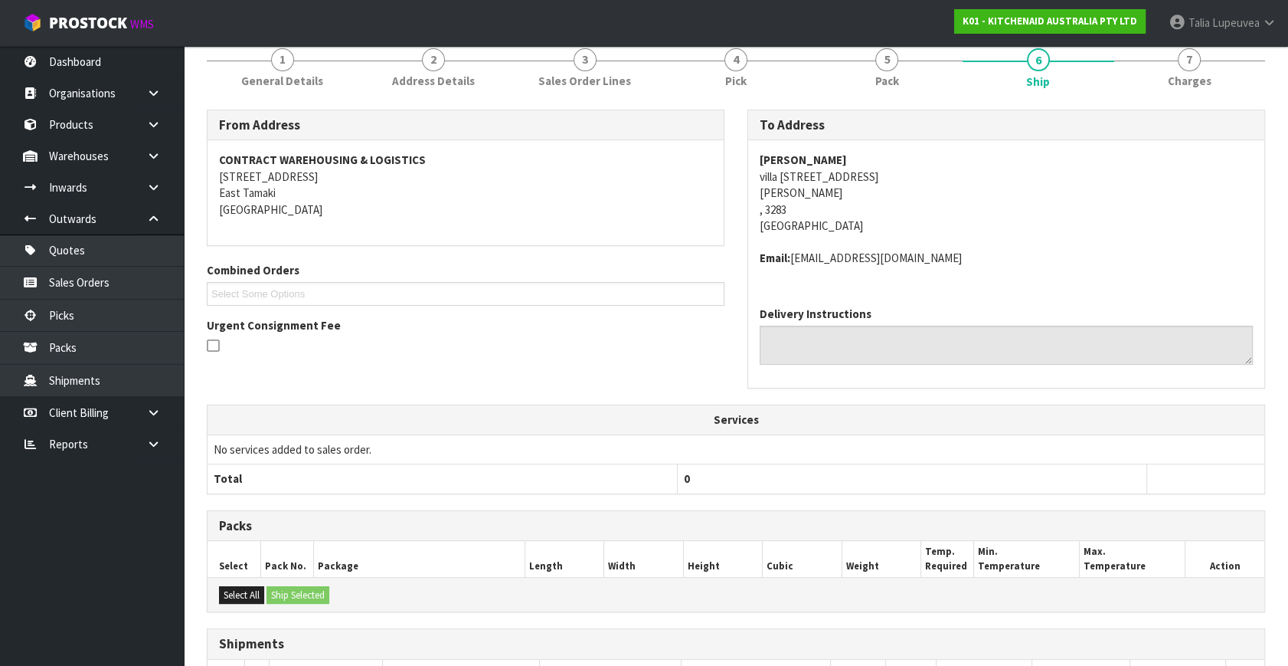
scroll to position [367, 0]
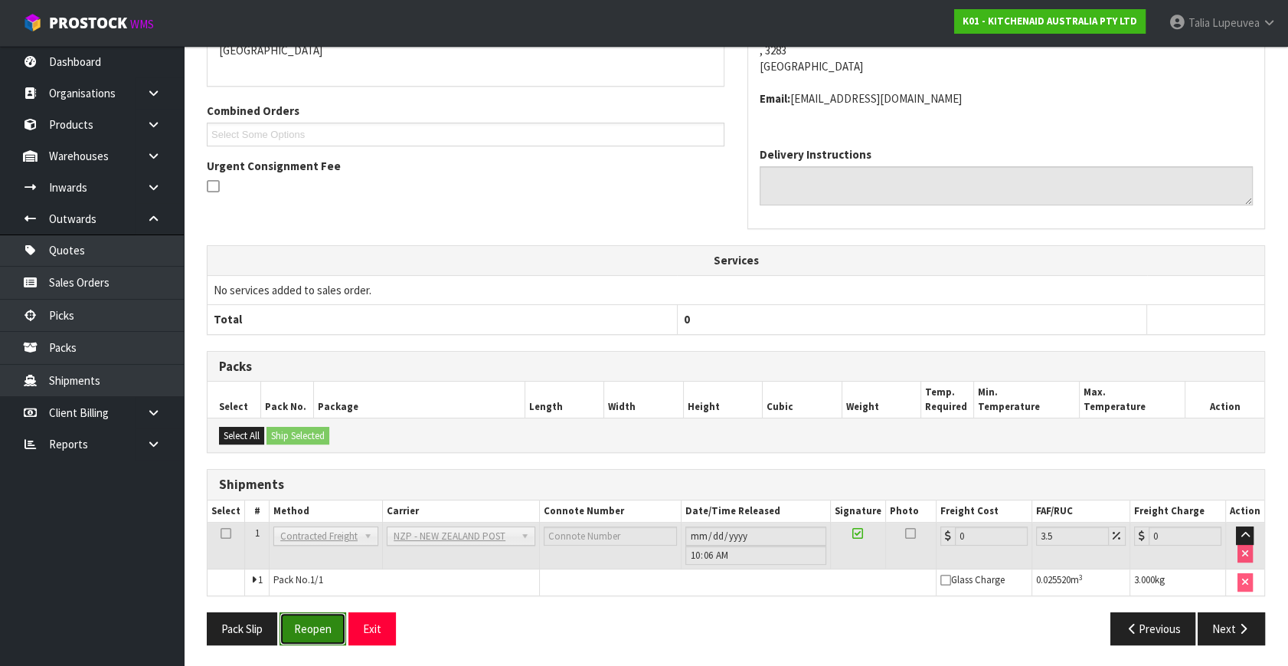
click at [302, 612] on button "Reopen" at bounding box center [313, 628] width 67 height 33
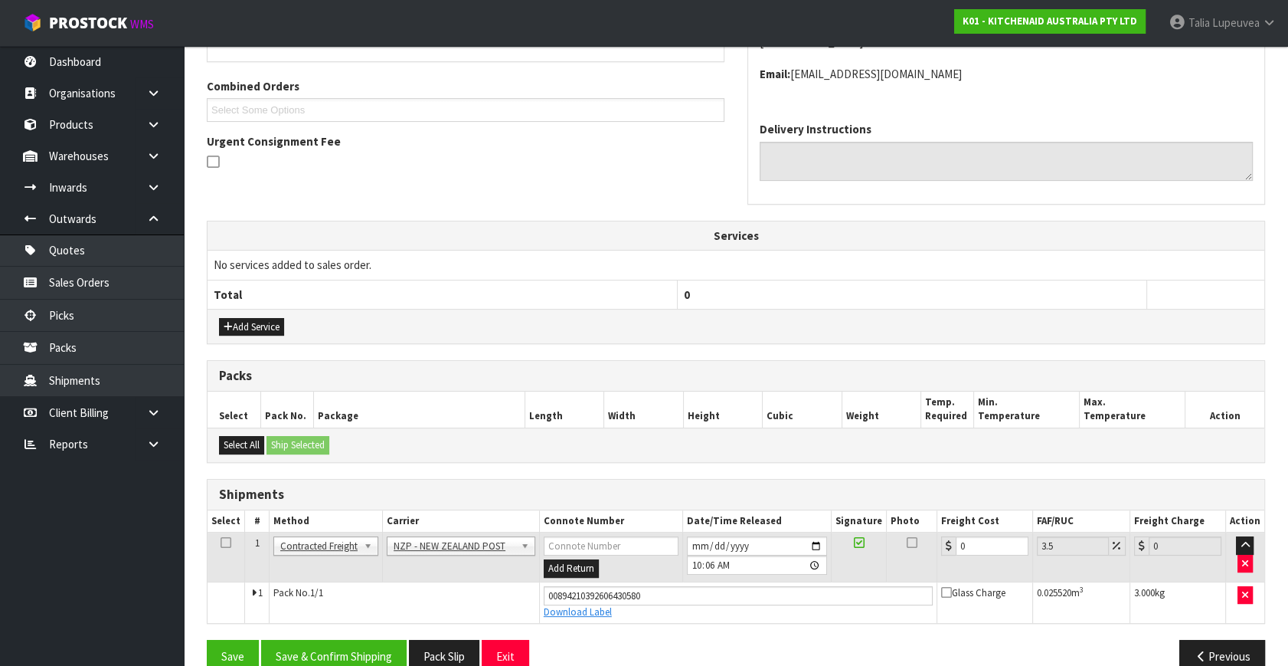
scroll to position [402, 0]
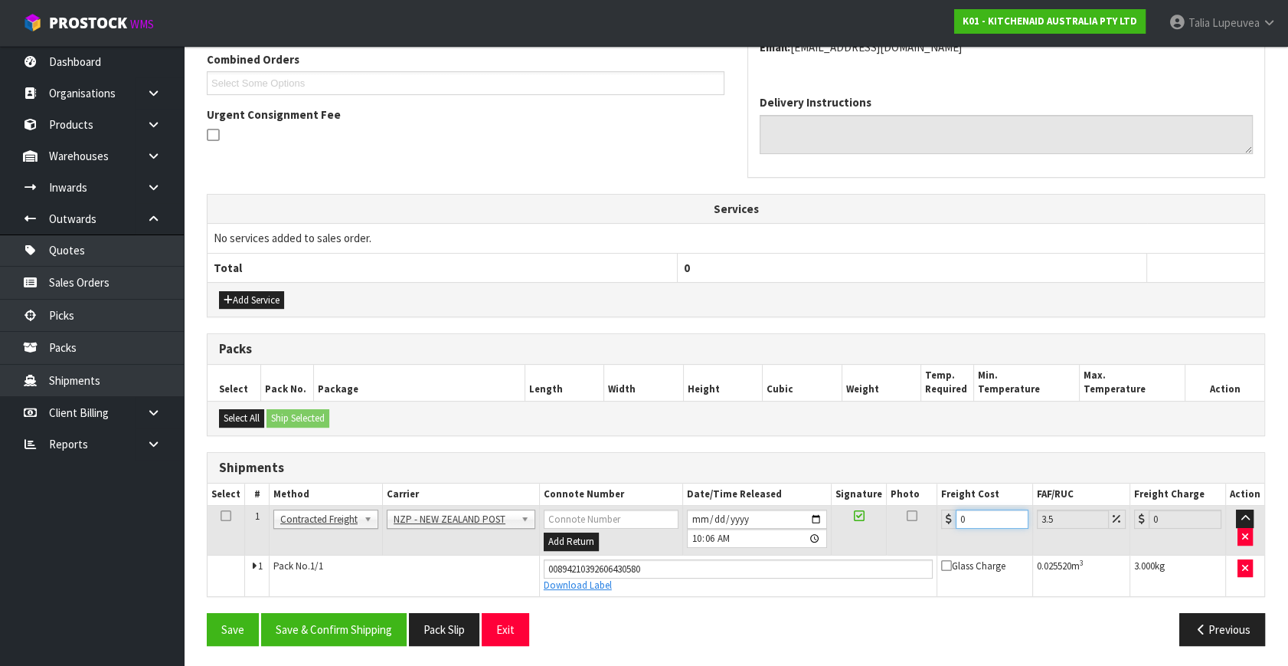
drag, startPoint x: 969, startPoint y: 510, endPoint x: 922, endPoint y: 536, distance: 53.5
click at [922, 536] on tr "1 Client Local Pickup Customer Local Pickup Company Freight Contracted Freight …" at bounding box center [736, 531] width 1057 height 50
click at [333, 632] on button "Save & Confirm Shipping" at bounding box center [334, 629] width 146 height 33
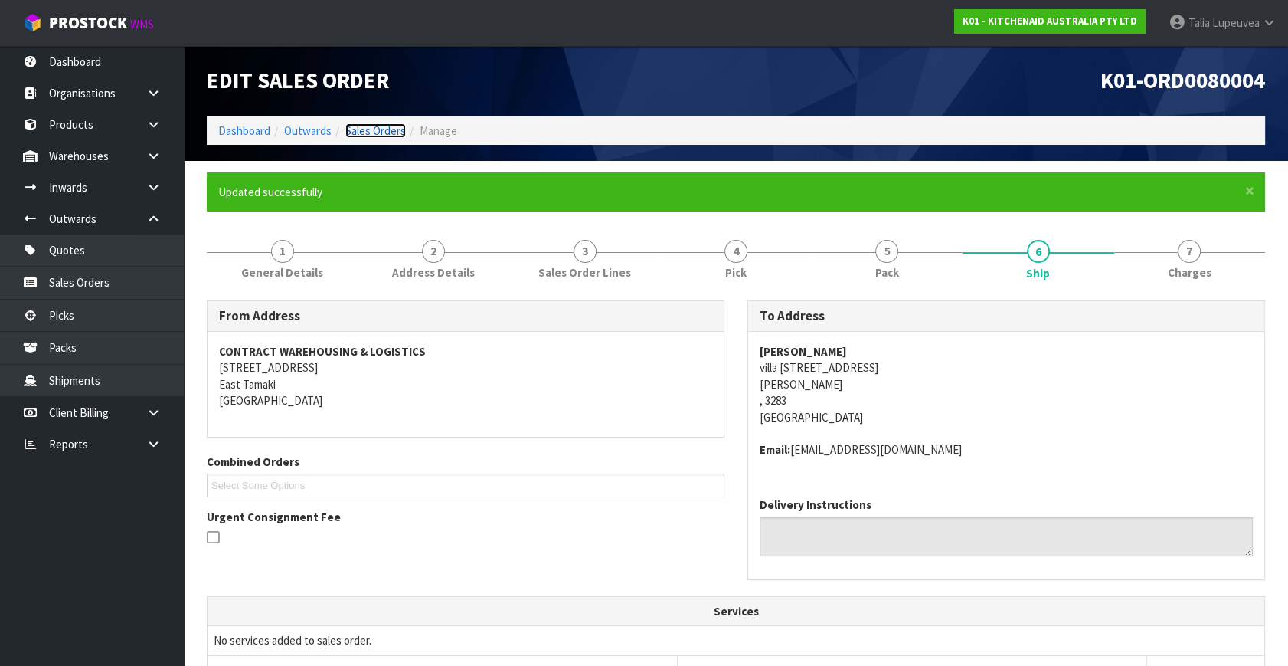
click at [388, 129] on link "Sales Orders" at bounding box center [375, 130] width 61 height 15
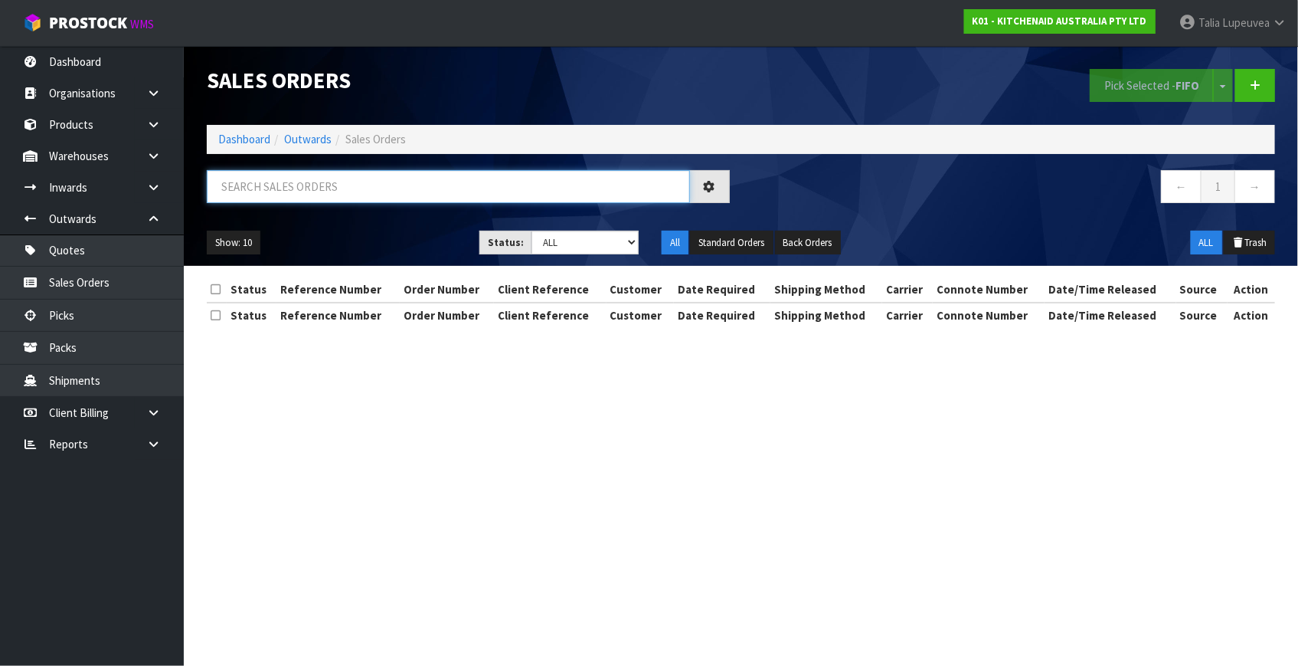
click at [382, 176] on input "text" at bounding box center [448, 186] width 483 height 33
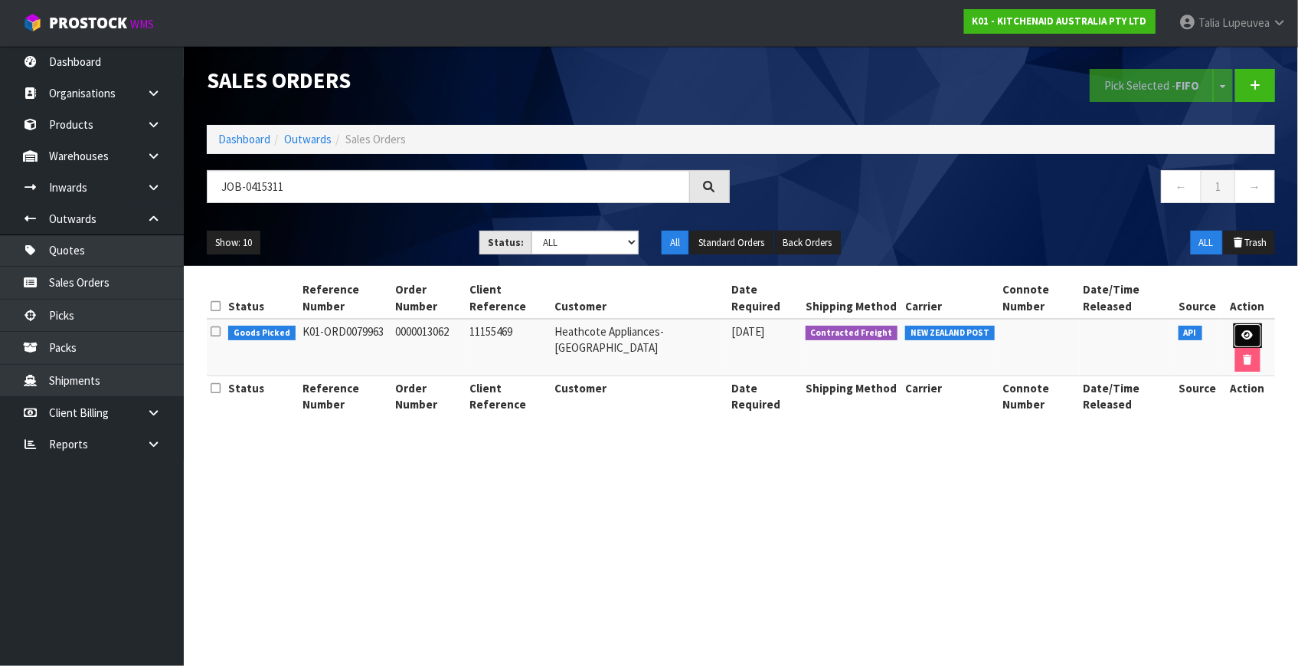
click at [1249, 329] on link at bounding box center [1248, 335] width 28 height 25
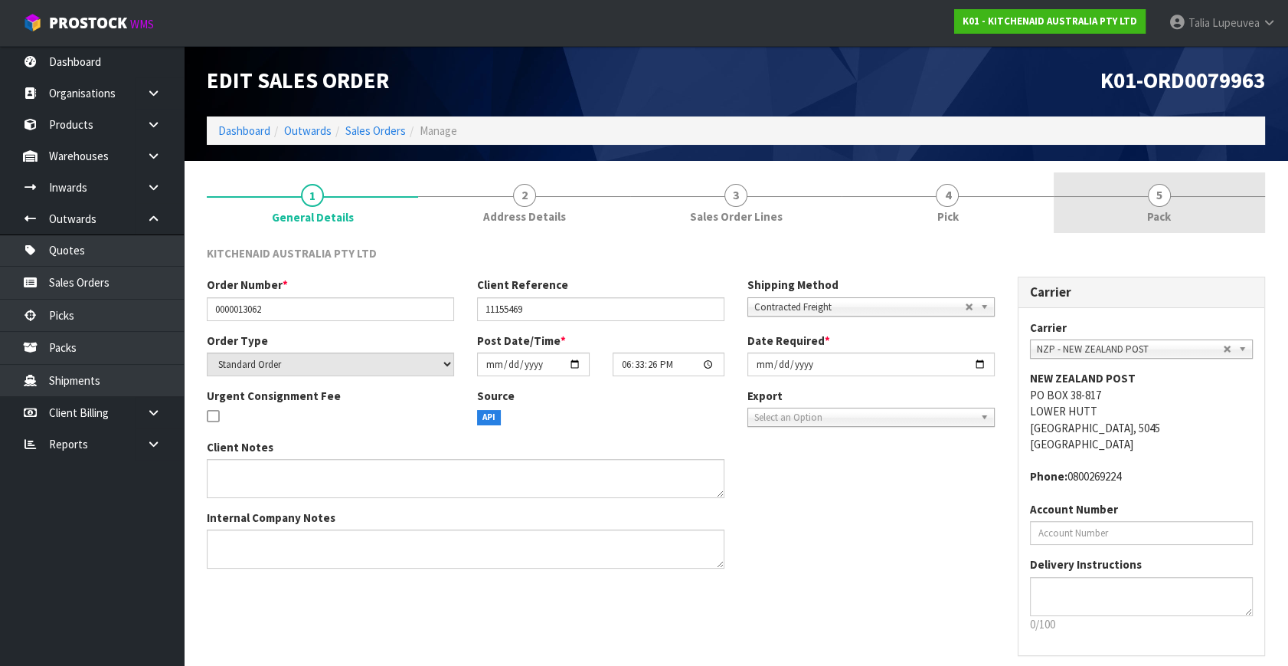
click at [1173, 201] on link "5 Pack" at bounding box center [1159, 202] width 211 height 61
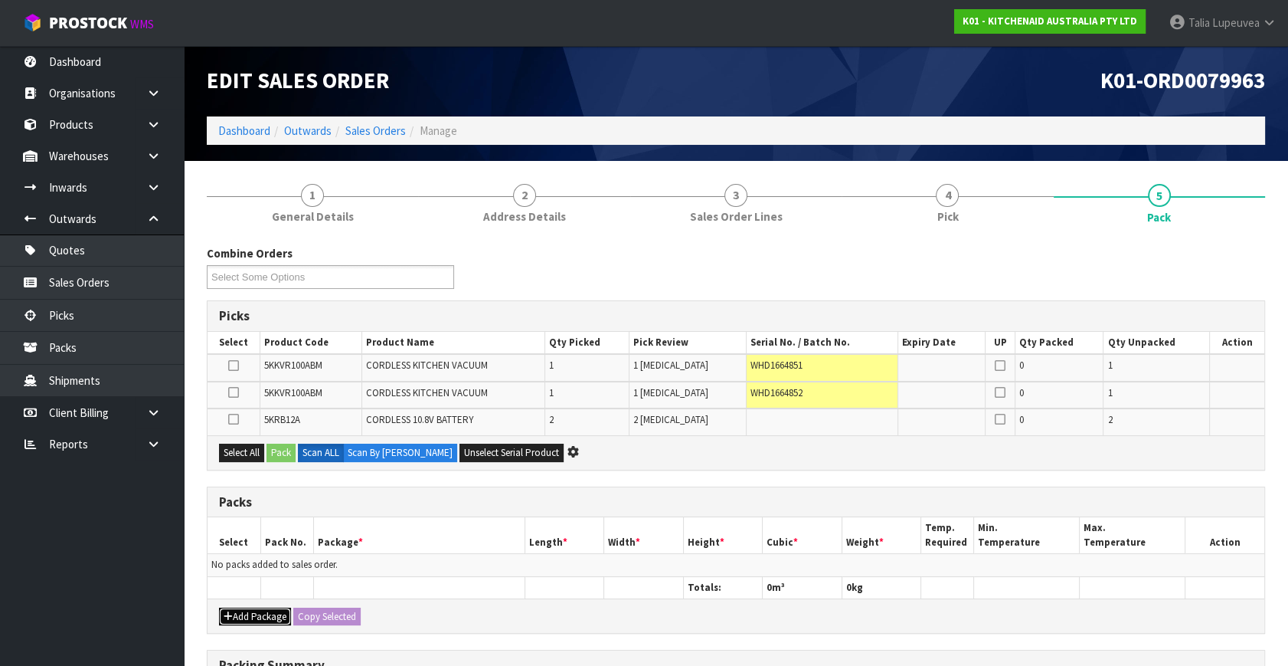
click at [267, 609] on button "Add Package" at bounding box center [255, 616] width 72 height 18
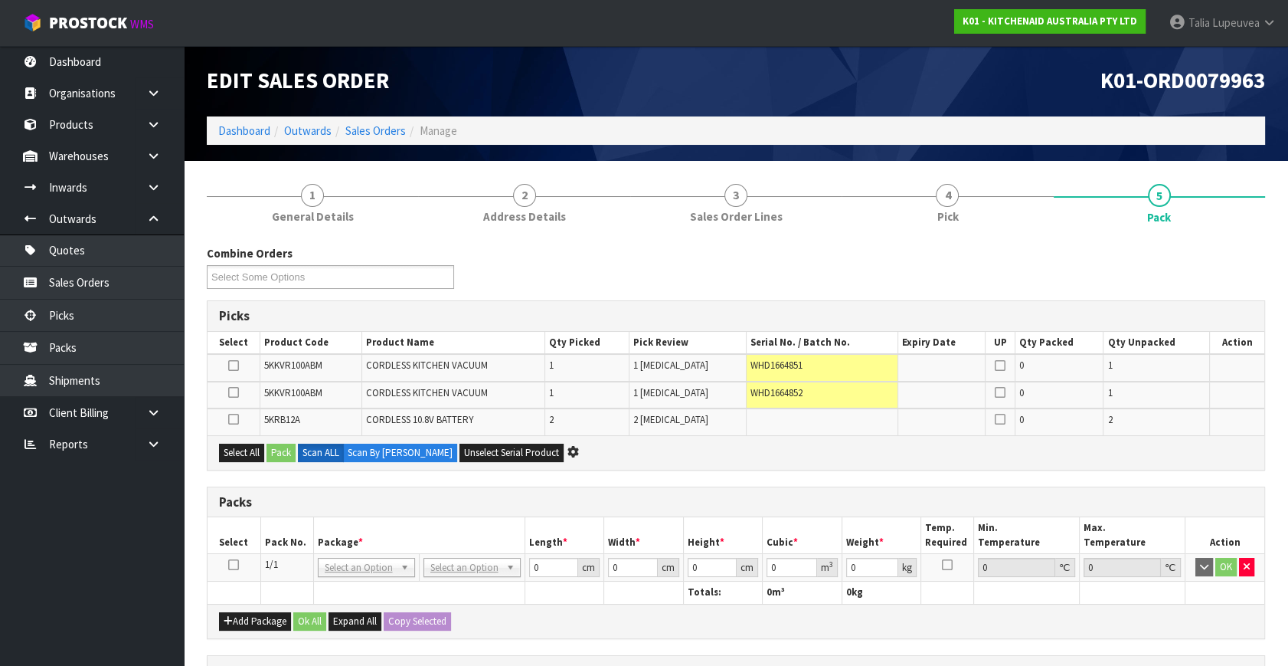
click at [236, 564] on icon at bounding box center [233, 564] width 11 height 1
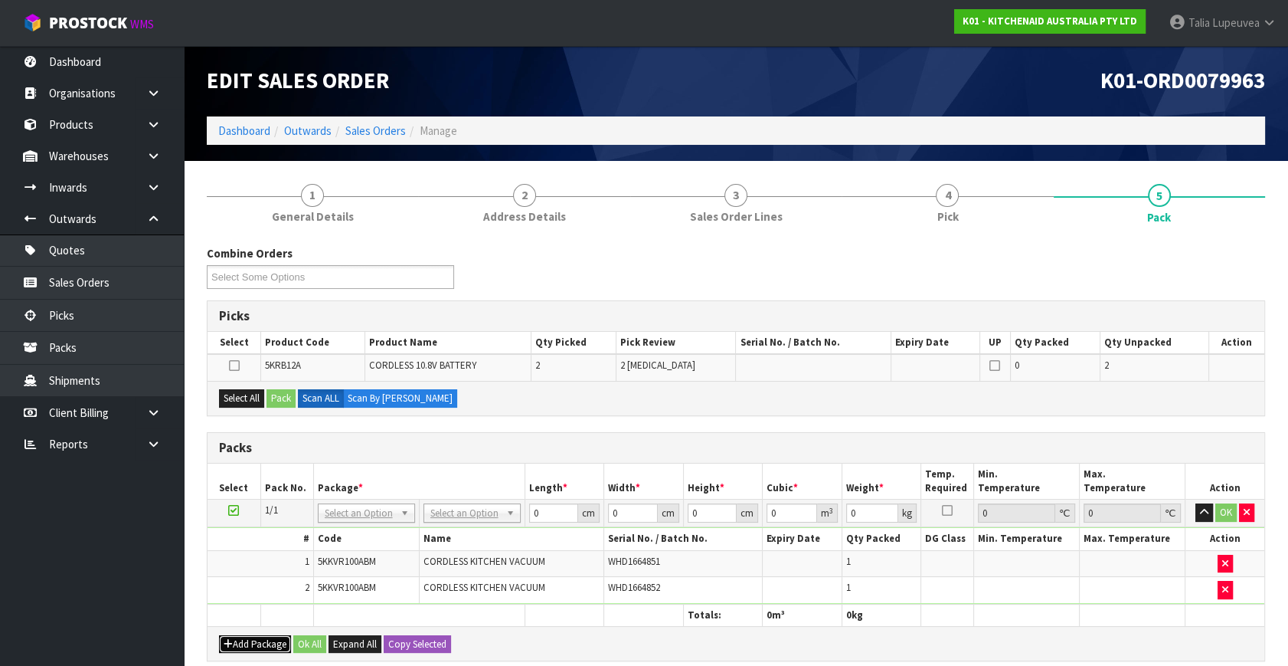
click at [260, 636] on button "Add Package" at bounding box center [255, 644] width 72 height 18
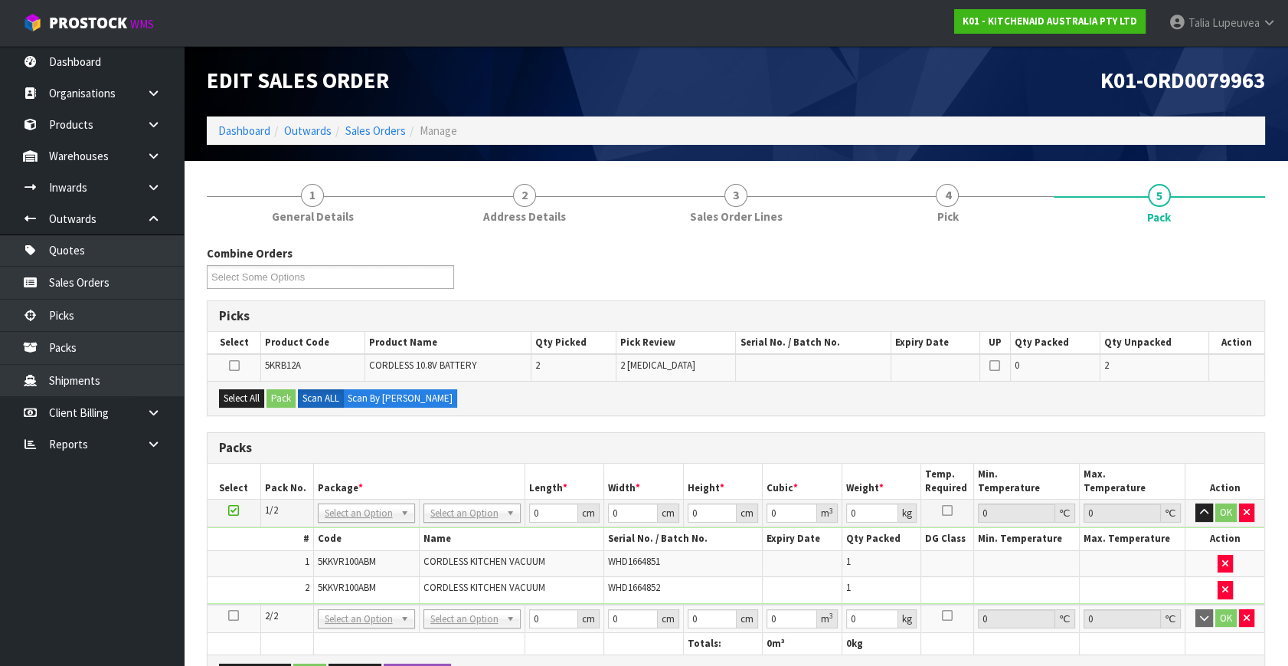
click at [235, 615] on icon at bounding box center [233, 615] width 11 height 1
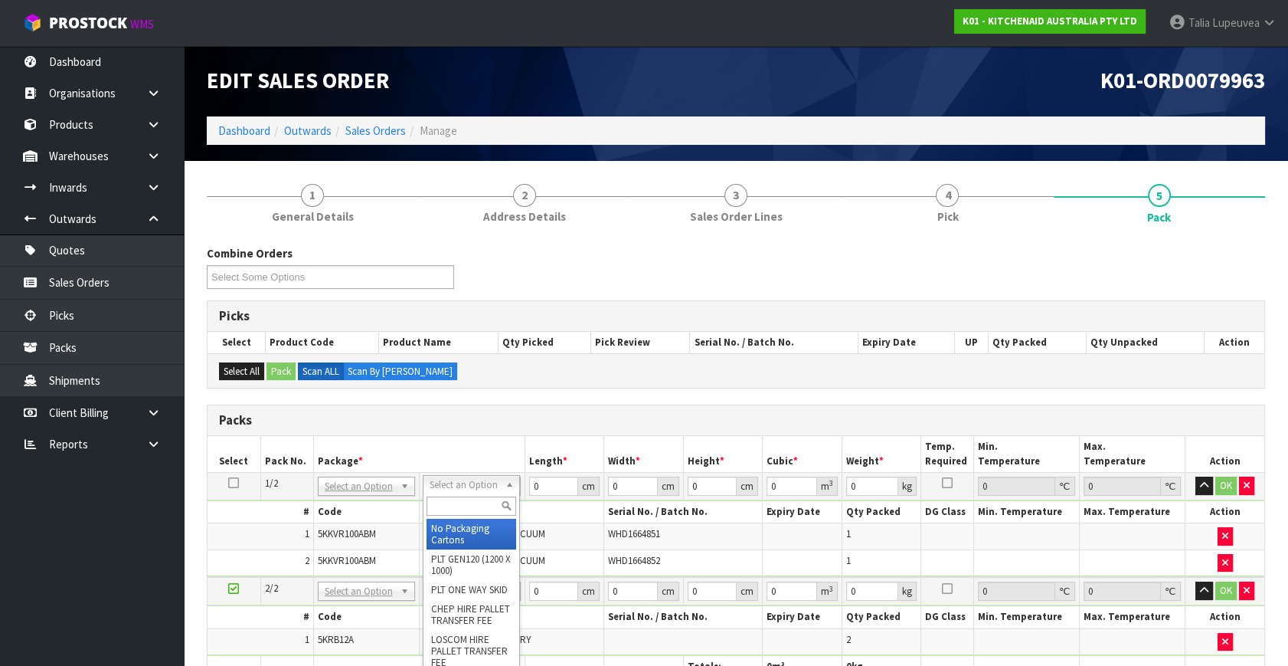
click at [458, 512] on input "text" at bounding box center [472, 505] width 90 height 19
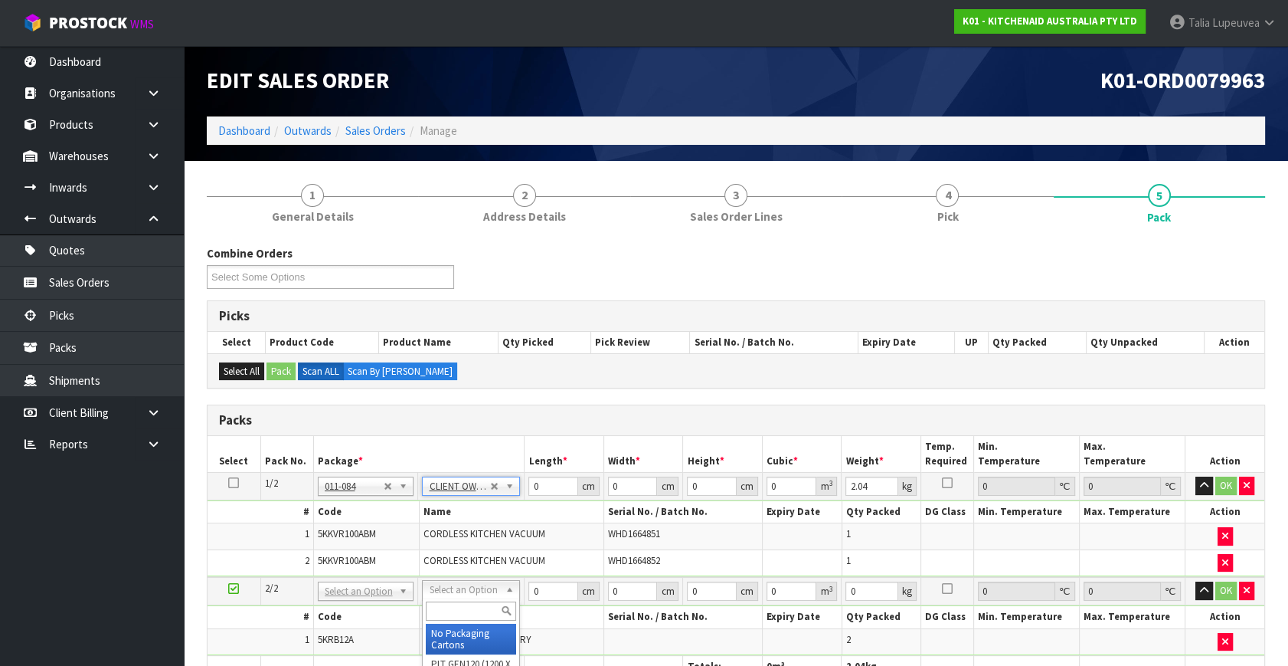
click at [467, 605] on input "text" at bounding box center [471, 610] width 90 height 19
drag, startPoint x: 537, startPoint y: 478, endPoint x: 511, endPoint y: 467, distance: 28.2
click at [511, 467] on table "Select Pack No. Package * Length * Width * Height * Cubic * Weight * Temp. Requ…" at bounding box center [736, 557] width 1057 height 242
click at [1228, 477] on button "OK" at bounding box center [1226, 485] width 21 height 18
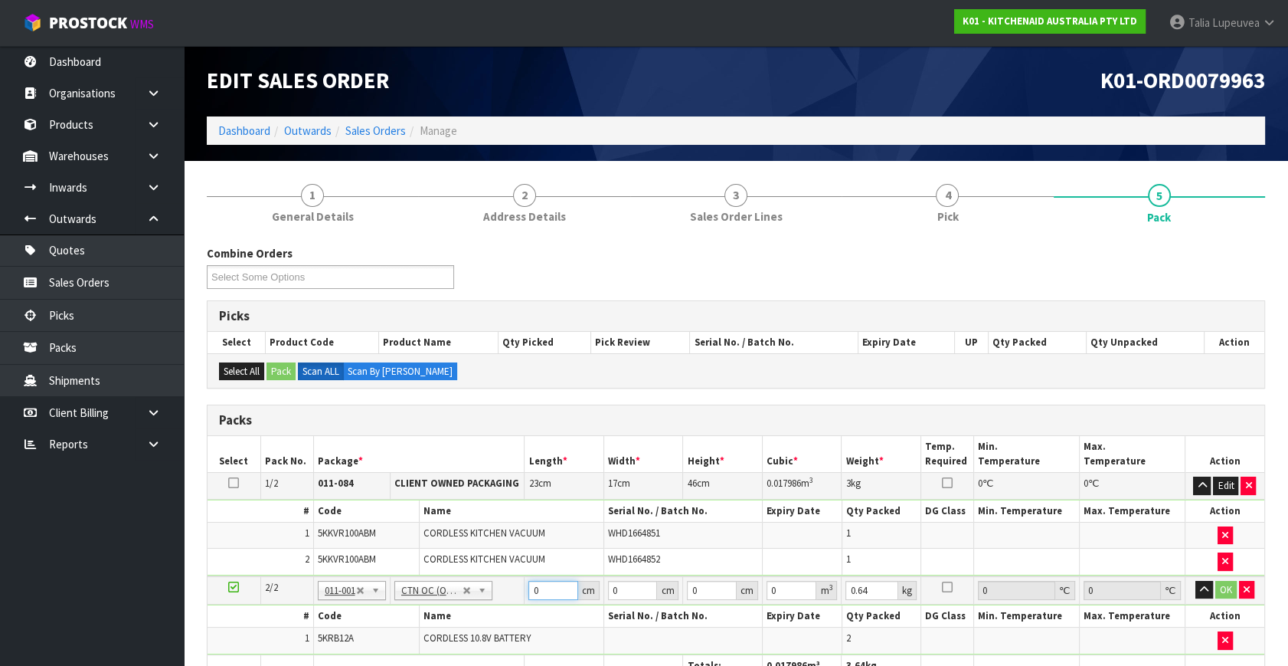
drag, startPoint x: 542, startPoint y: 582, endPoint x: 525, endPoint y: 586, distance: 17.3
click at [525, 586] on td "0 cm" at bounding box center [565, 590] width 80 height 28
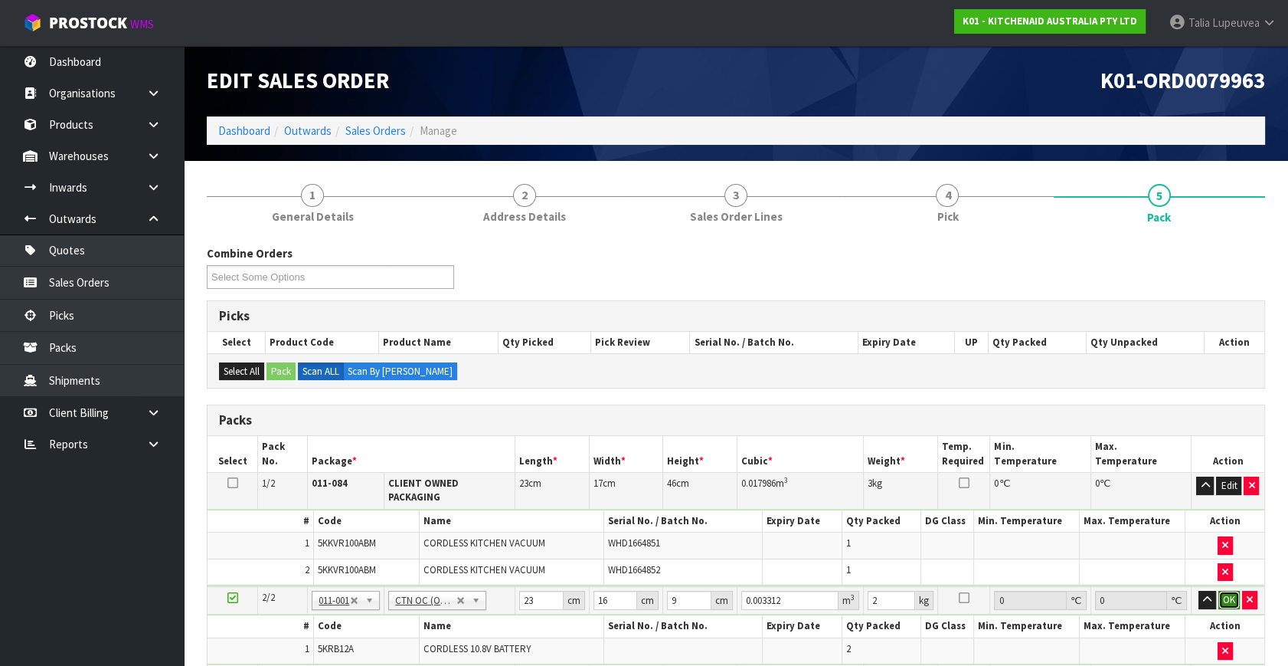
click at [1235, 591] on button "OK" at bounding box center [1229, 600] width 21 height 18
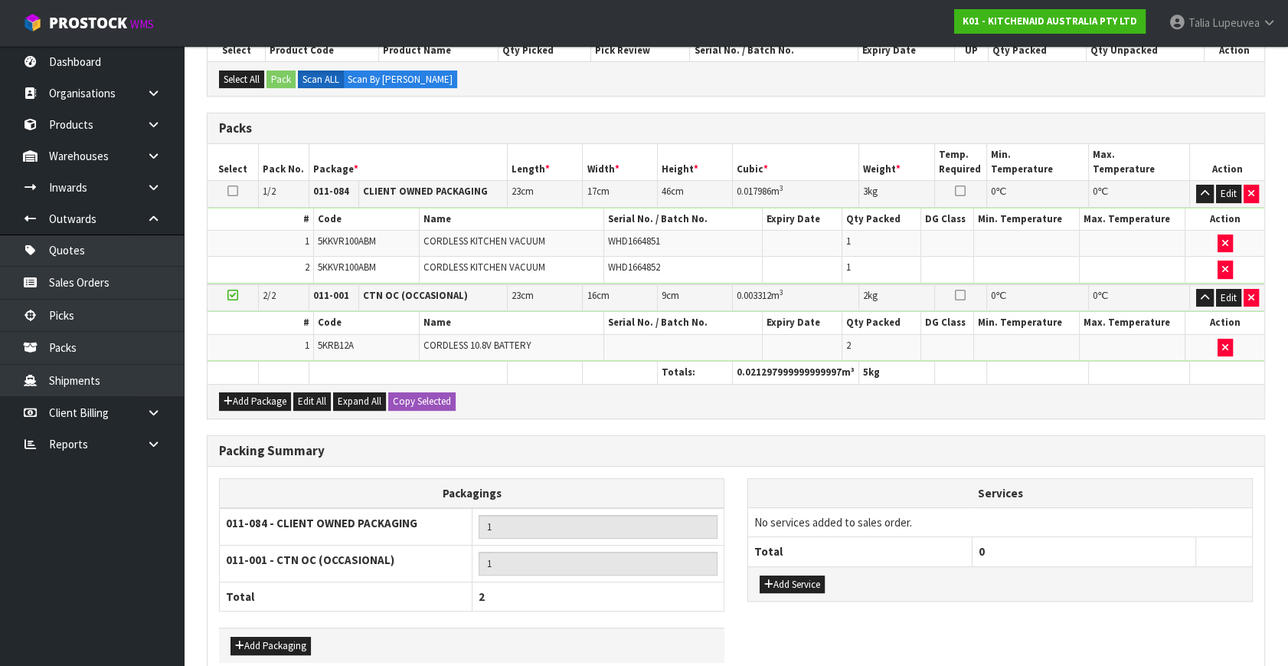
scroll to position [368, 0]
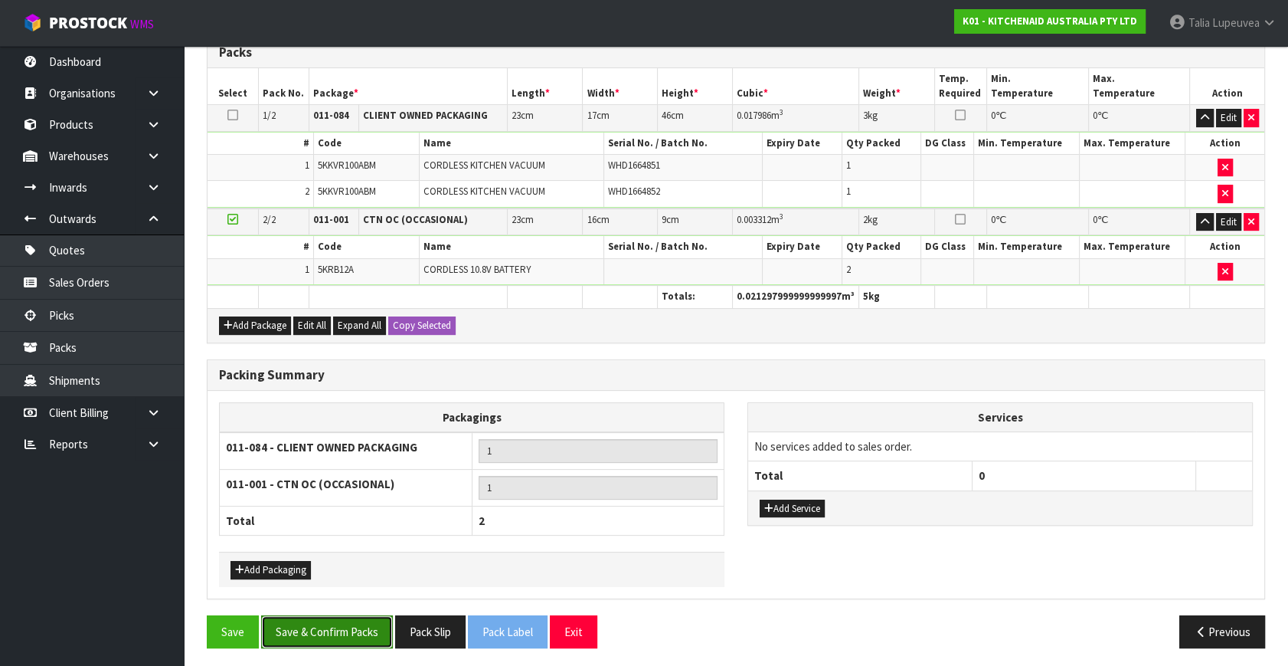
click at [368, 627] on button "Save & Confirm Packs" at bounding box center [327, 631] width 132 height 33
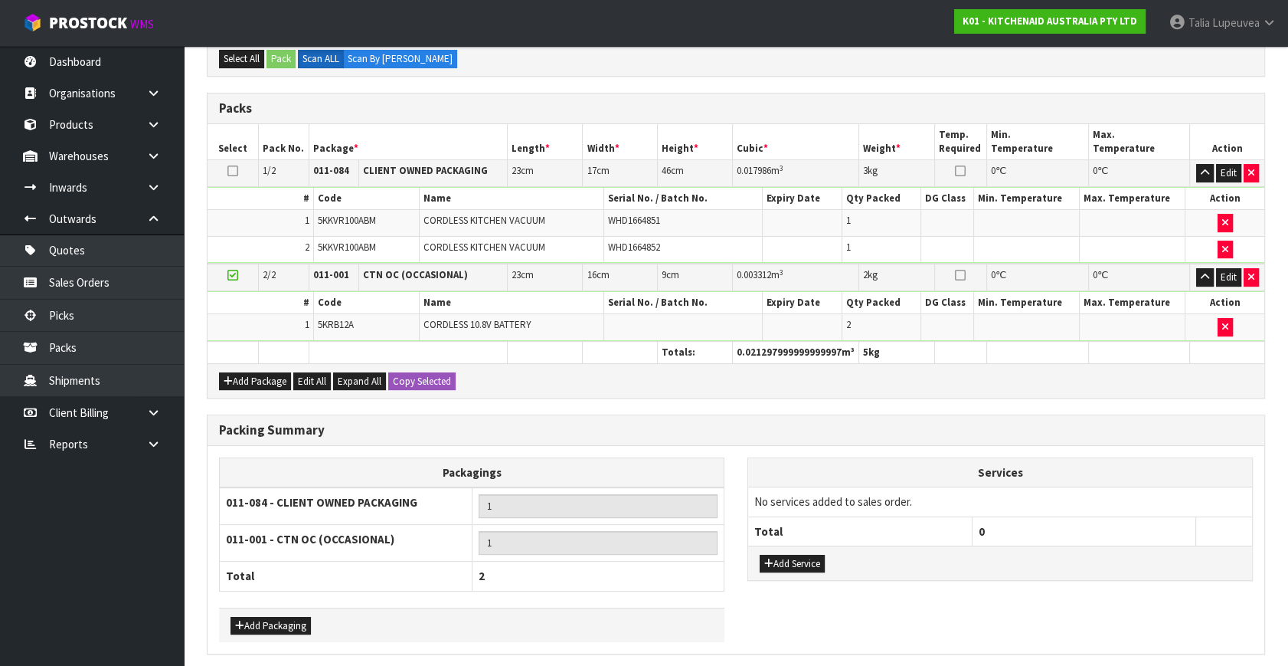
scroll to position [0, 0]
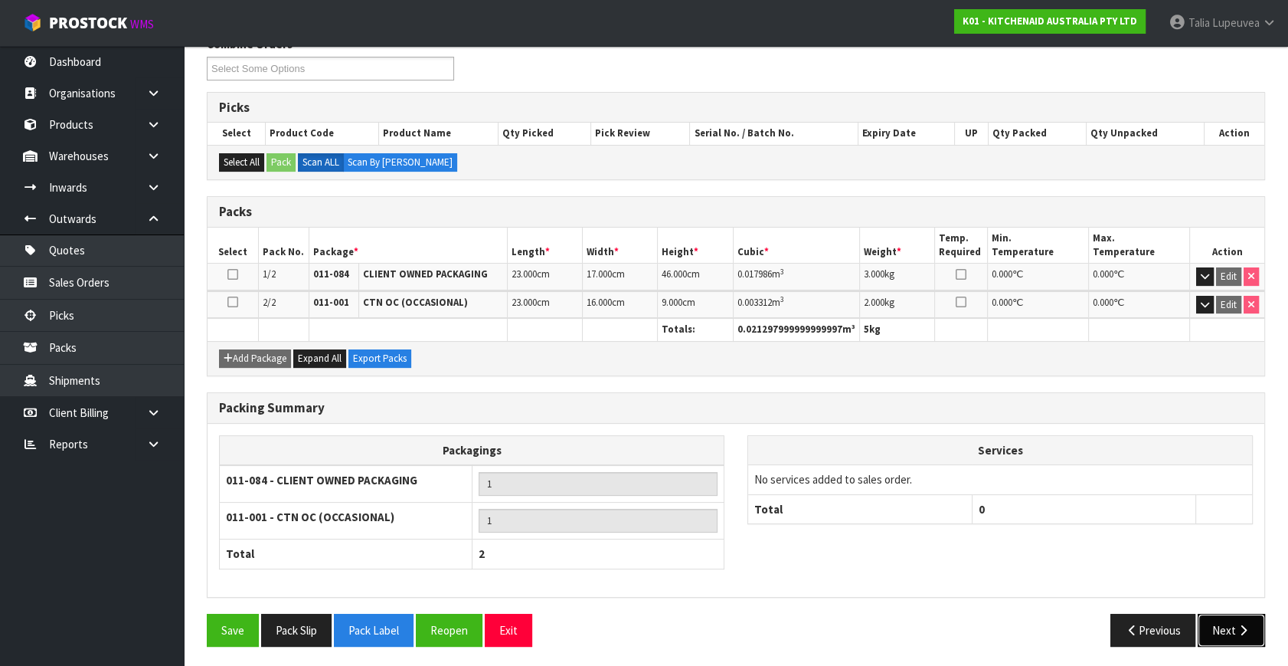
click at [1232, 627] on button "Next" at bounding box center [1231, 630] width 67 height 33
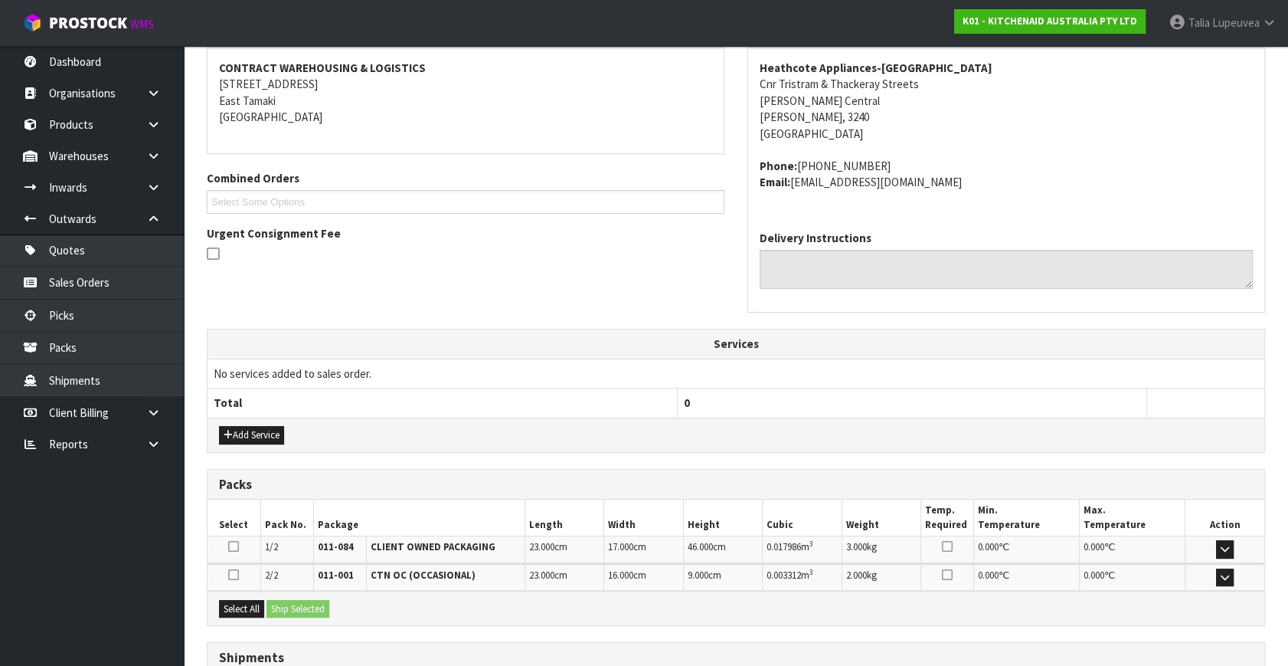
scroll to position [405, 0]
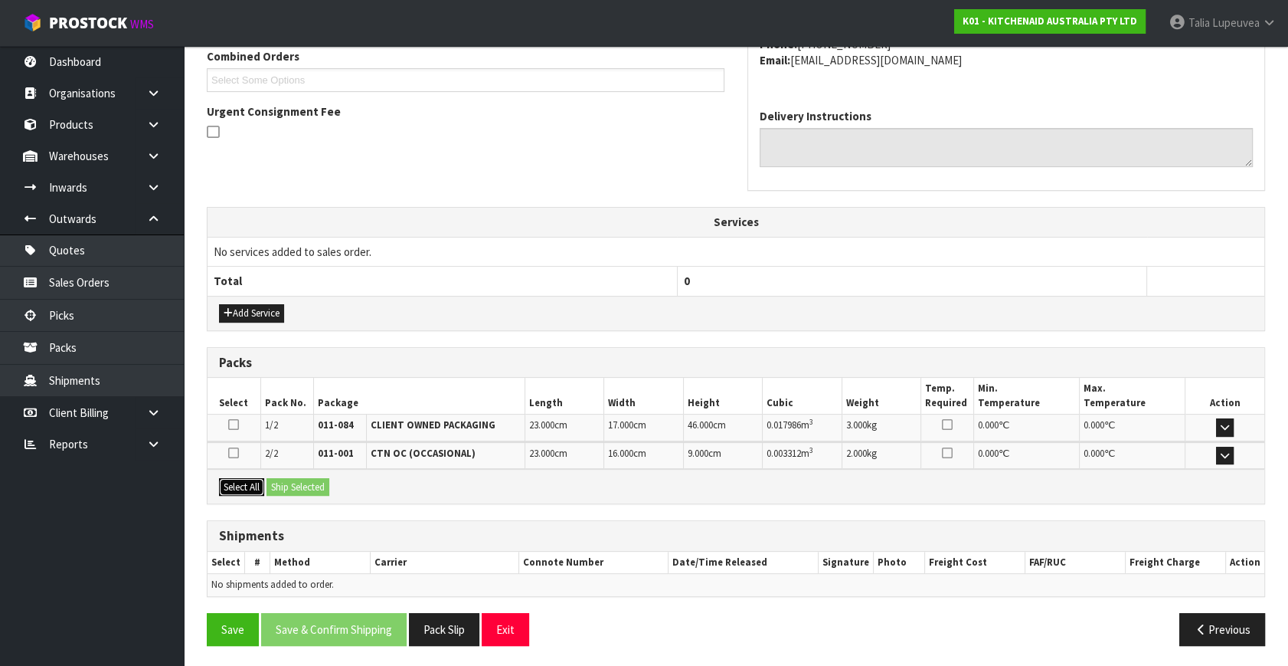
click at [261, 483] on button "Select All" at bounding box center [241, 487] width 45 height 18
click at [312, 486] on button "Ship Selected" at bounding box center [298, 487] width 63 height 18
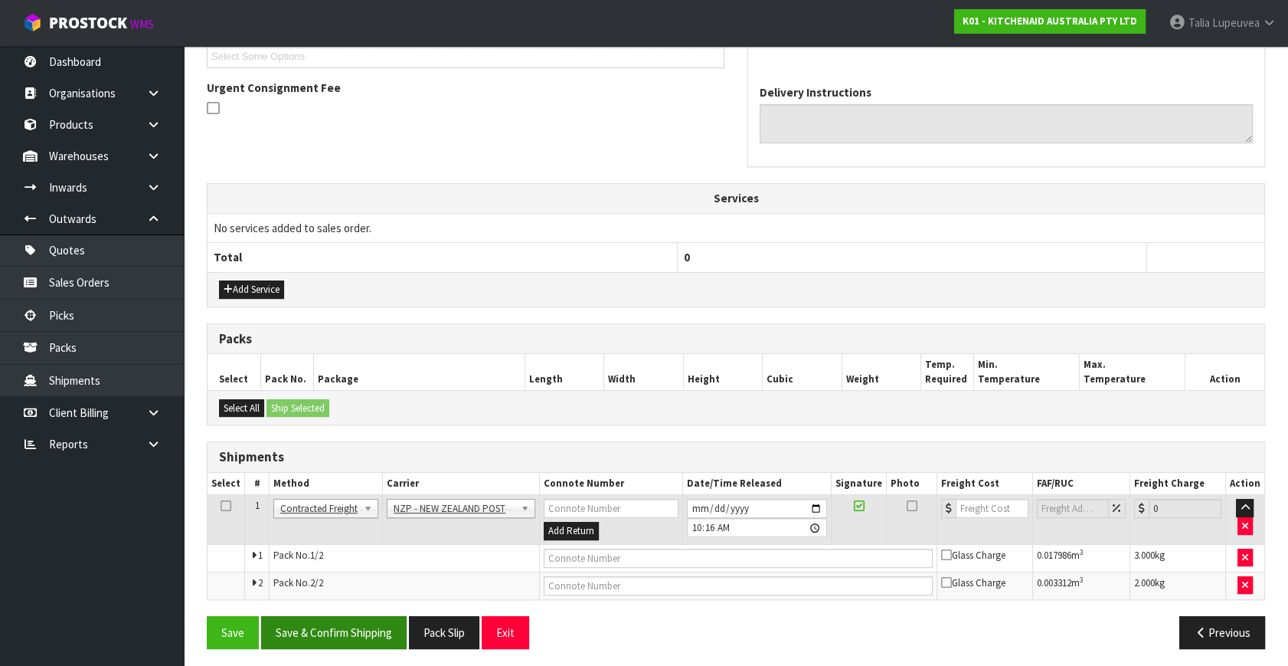
scroll to position [432, 0]
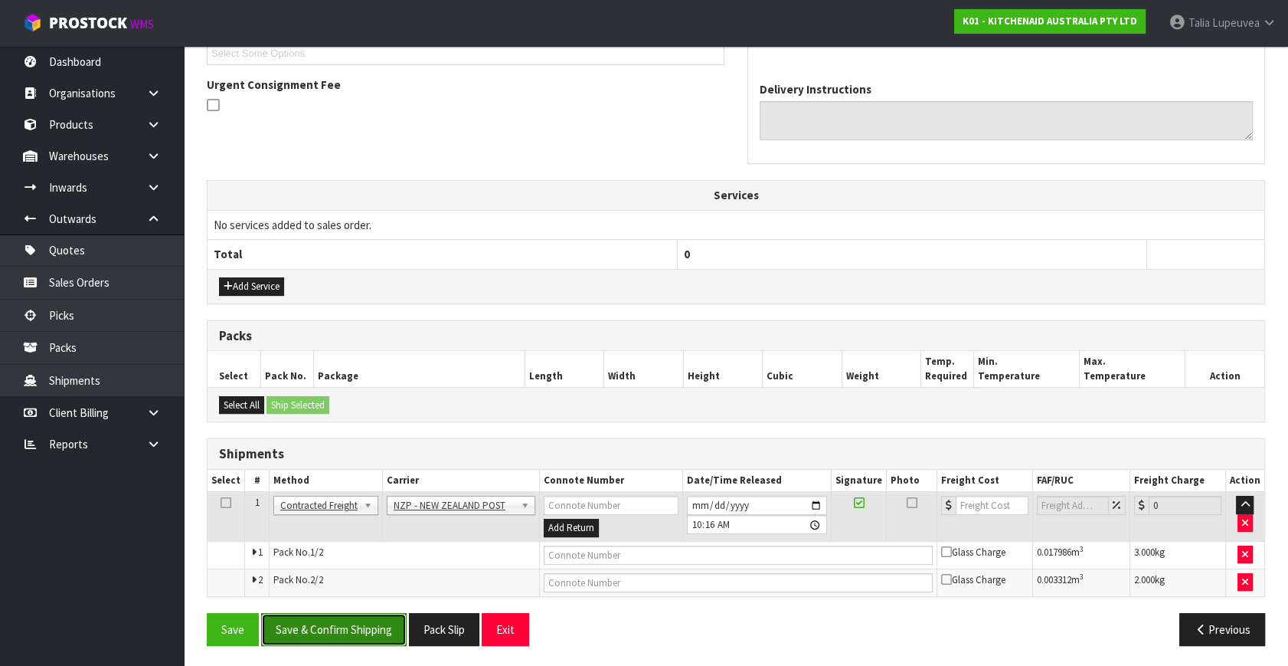
click at [372, 620] on button "Save & Confirm Shipping" at bounding box center [334, 629] width 146 height 33
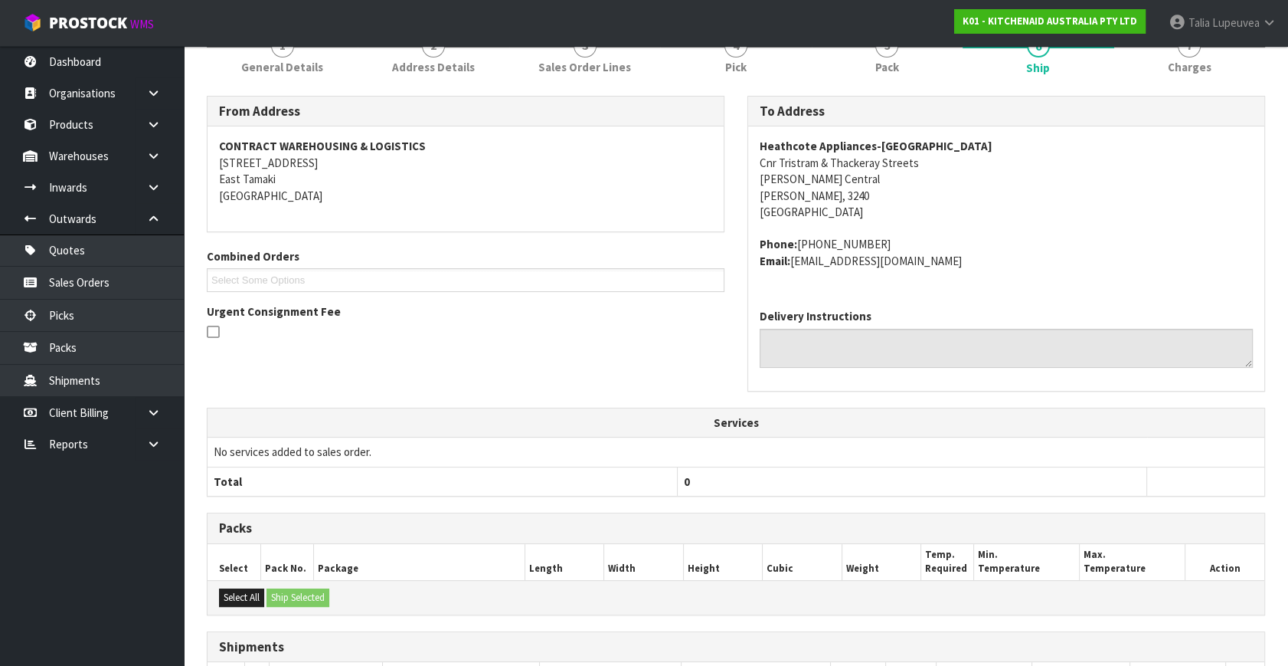
scroll to position [409, 0]
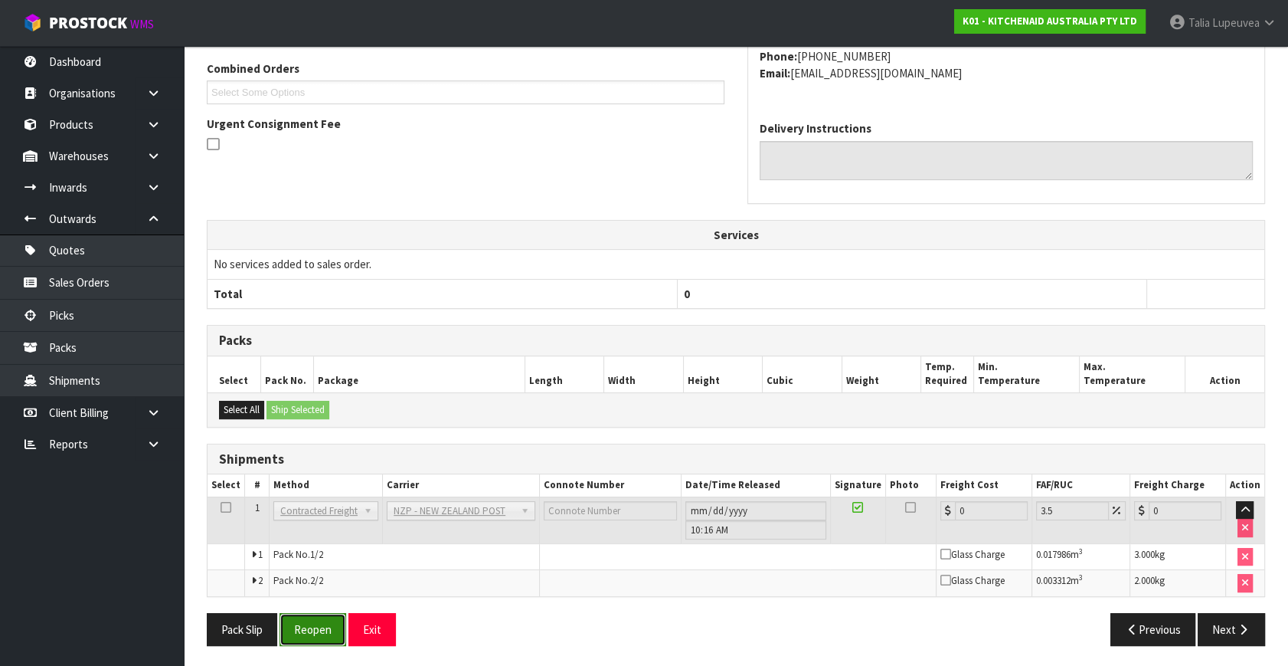
click at [336, 636] on button "Reopen" at bounding box center [313, 629] width 67 height 33
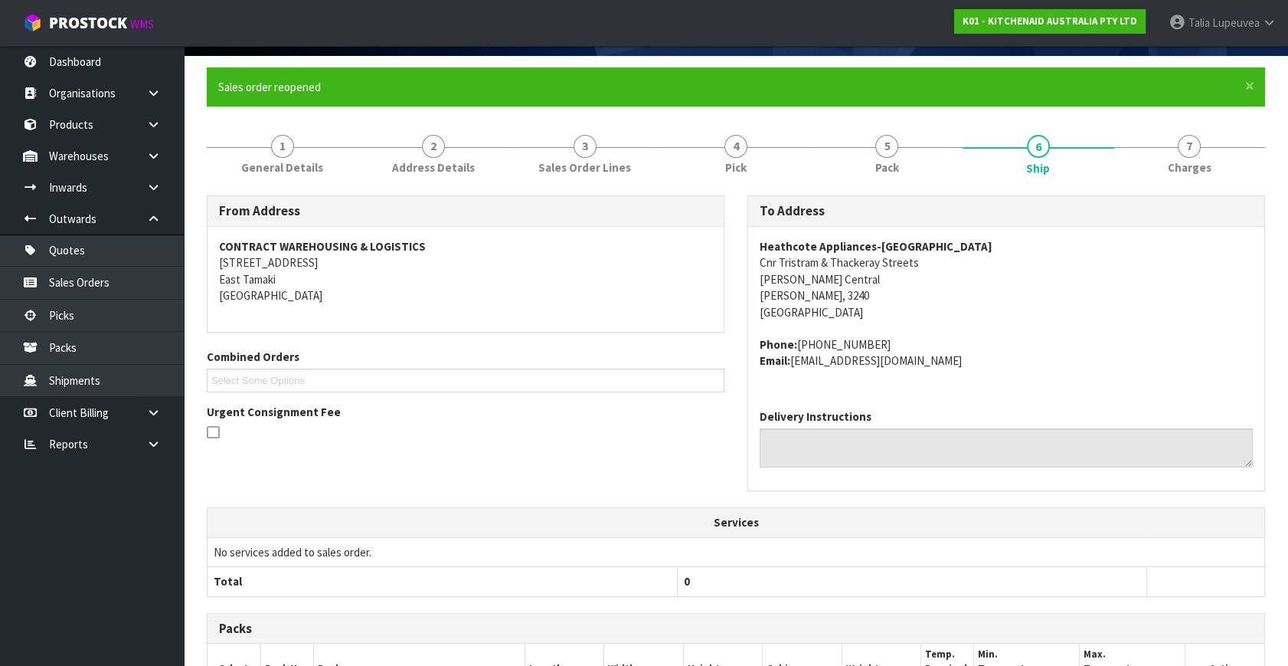
scroll to position [393, 0]
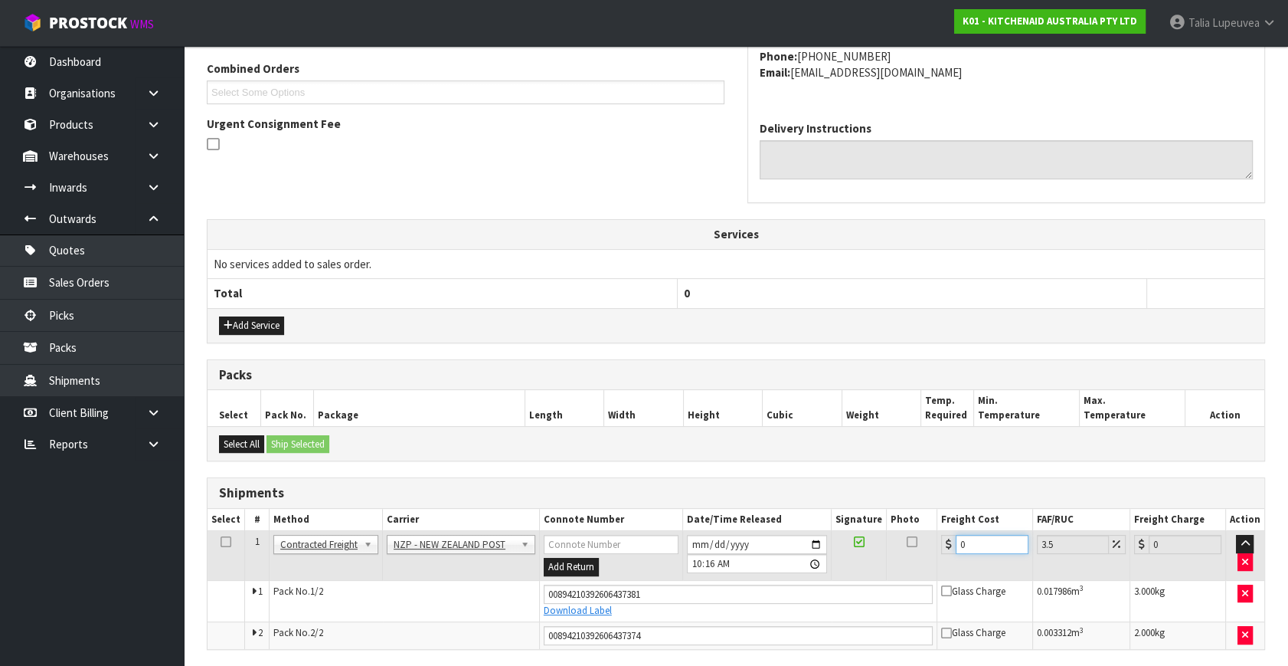
drag, startPoint x: 967, startPoint y: 538, endPoint x: 934, endPoint y: 551, distance: 35.7
click at [934, 551] on tr "1 Client Local Pickup Customer Local Pickup Company Freight Contracted Freight …" at bounding box center [736, 556] width 1057 height 50
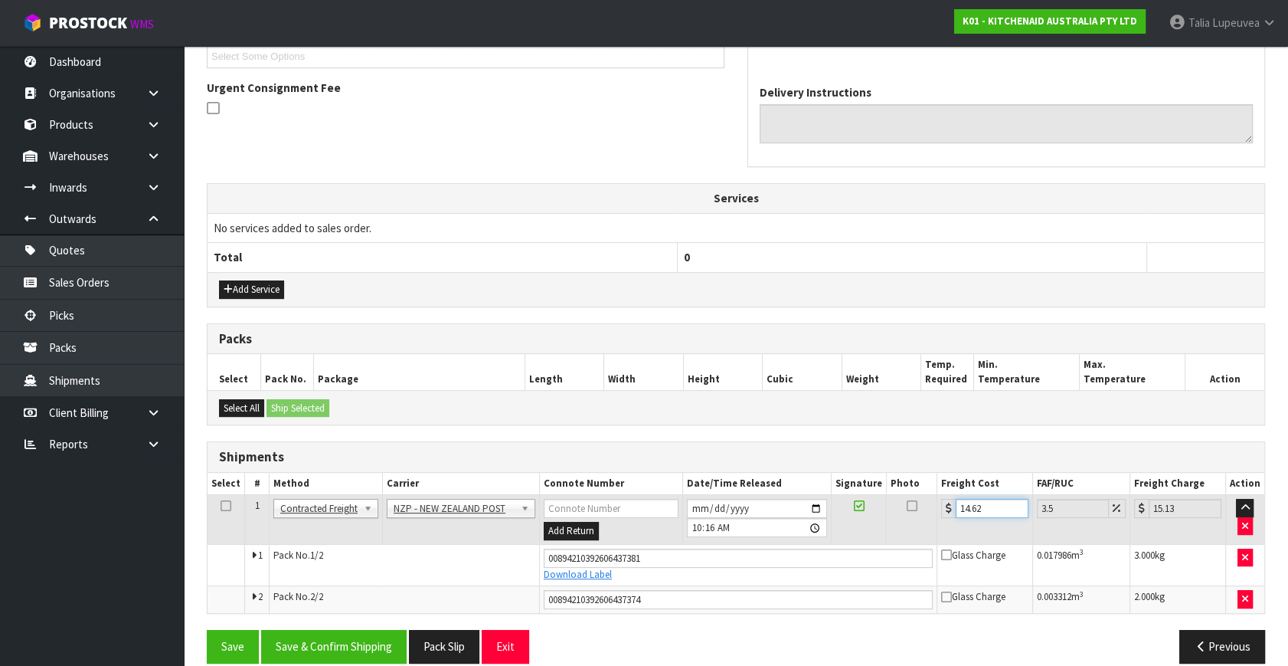
scroll to position [446, 0]
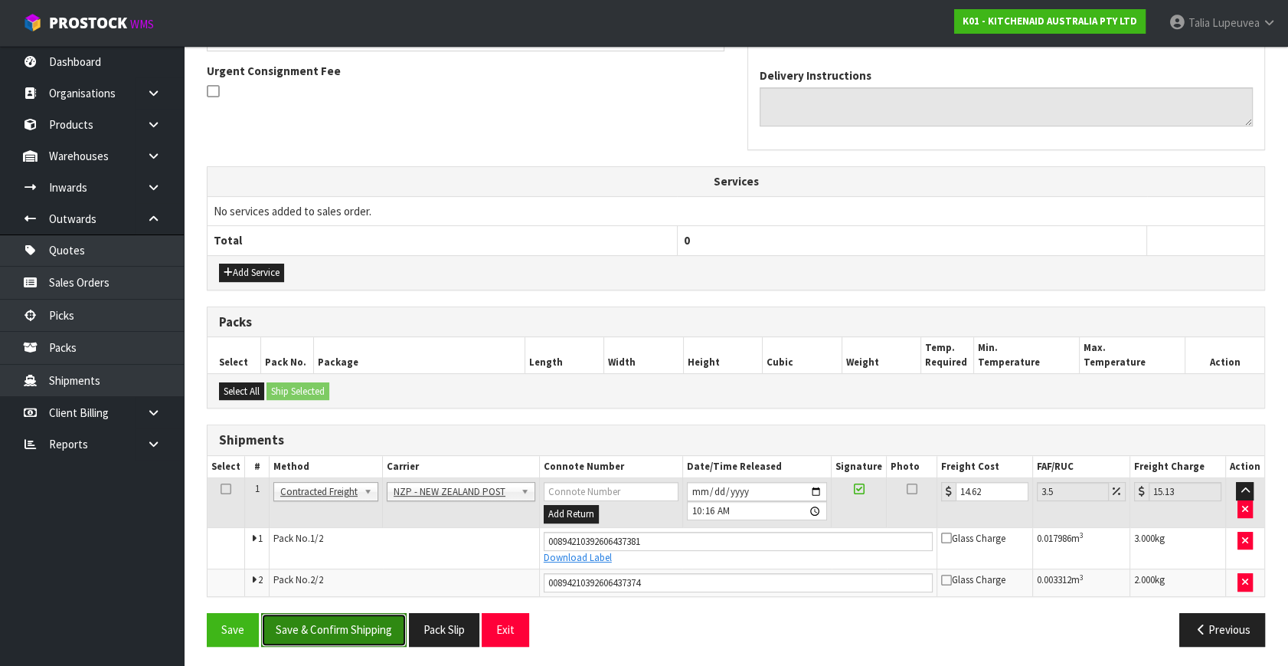
click at [328, 632] on button "Save & Confirm Shipping" at bounding box center [334, 629] width 146 height 33
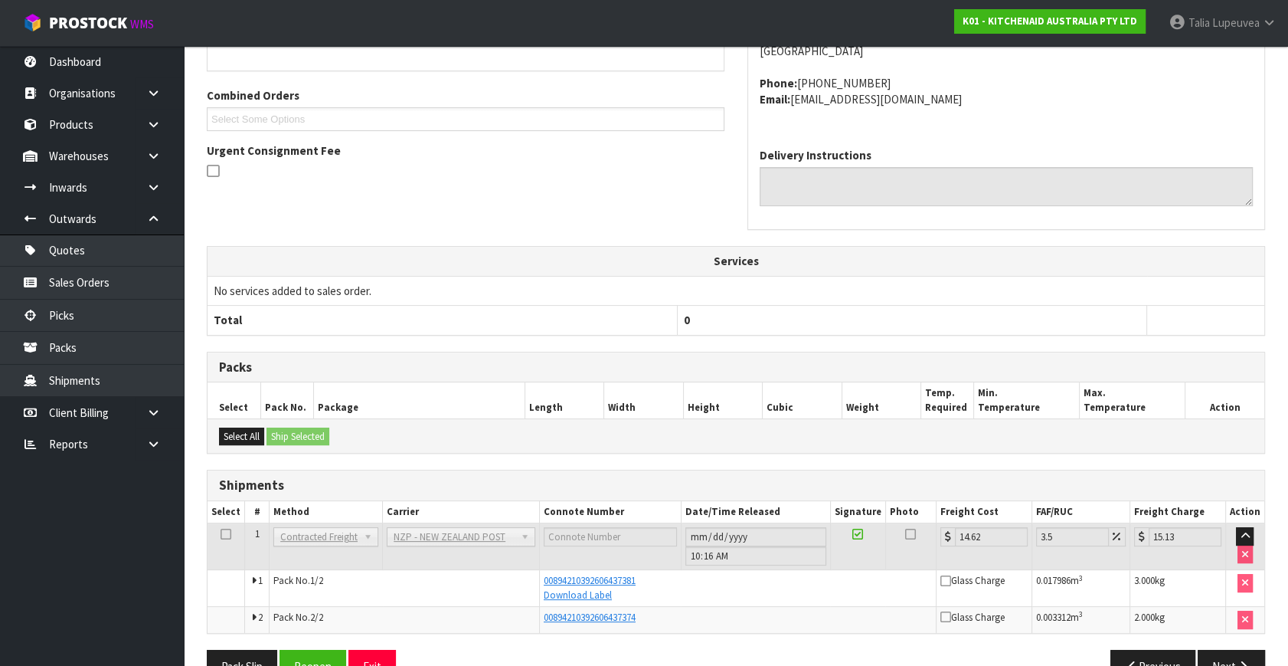
scroll to position [404, 0]
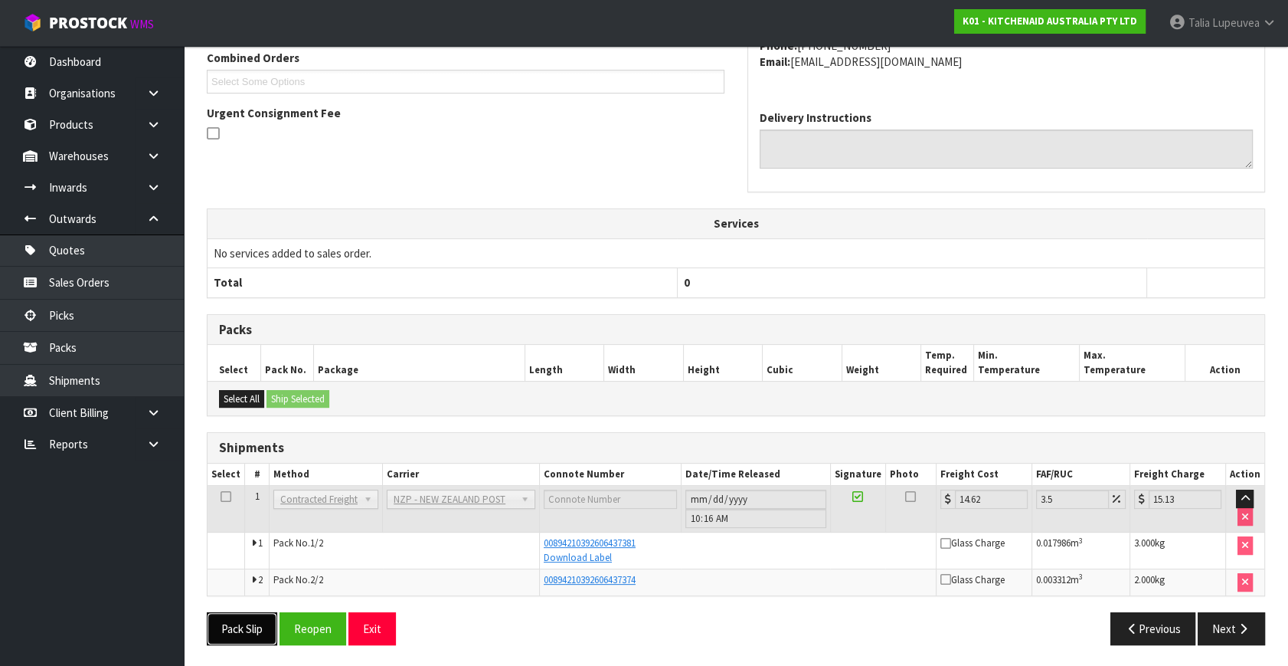
click at [224, 621] on button "Pack Slip" at bounding box center [242, 628] width 70 height 33
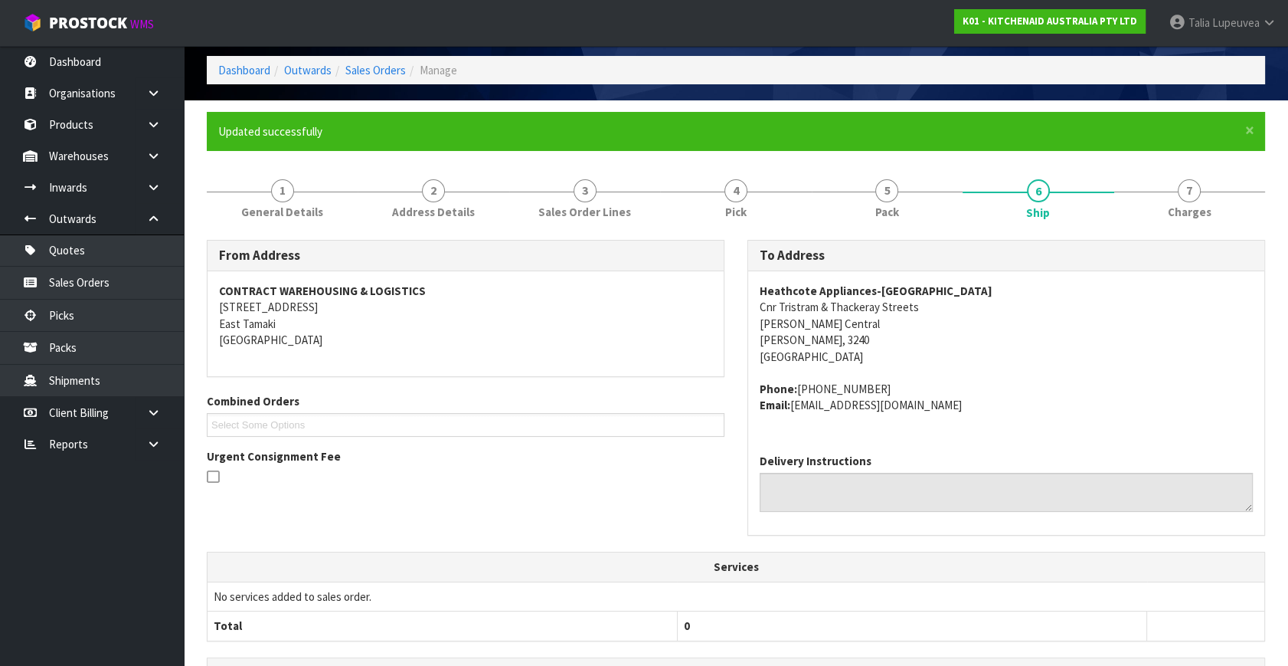
scroll to position [0, 0]
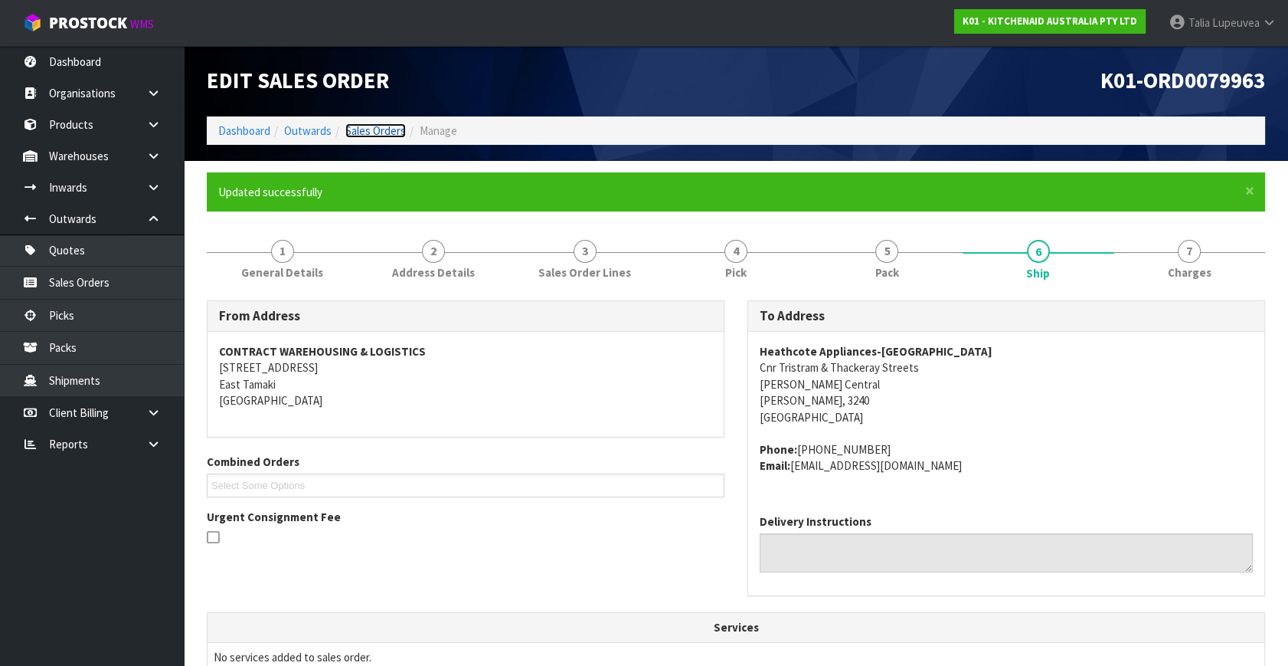
click at [375, 135] on link "Sales Orders" at bounding box center [375, 130] width 61 height 15
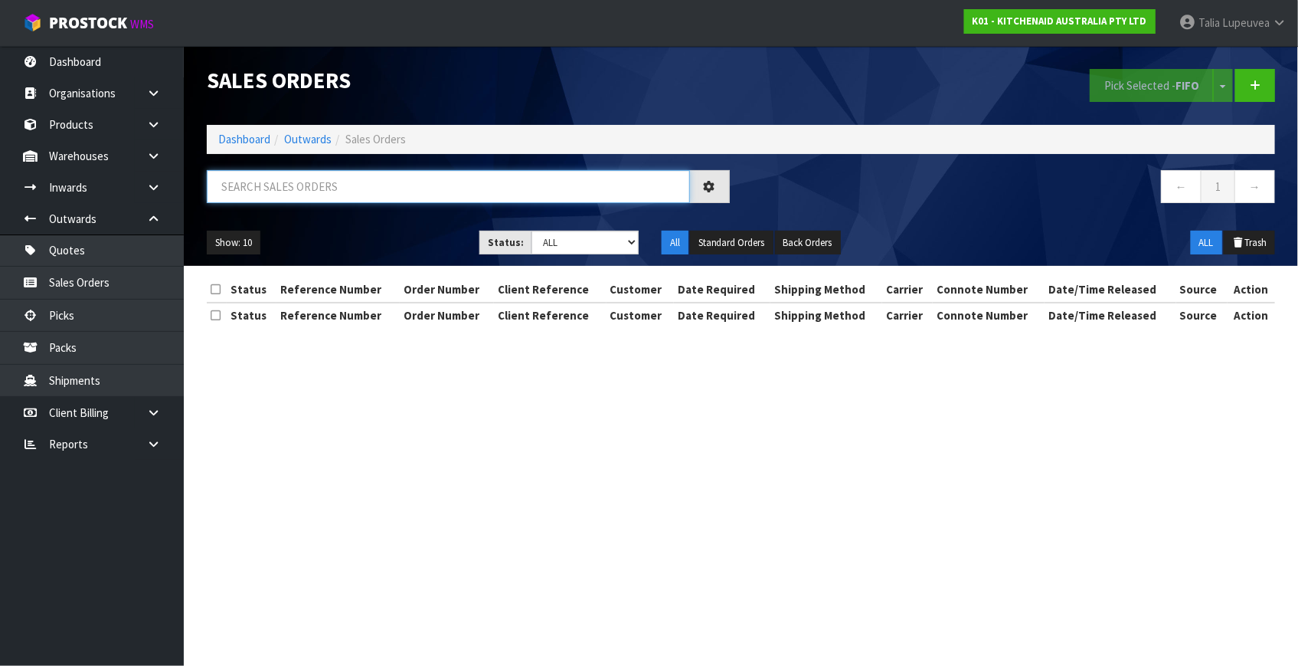
click at [381, 185] on input "text" at bounding box center [448, 186] width 483 height 33
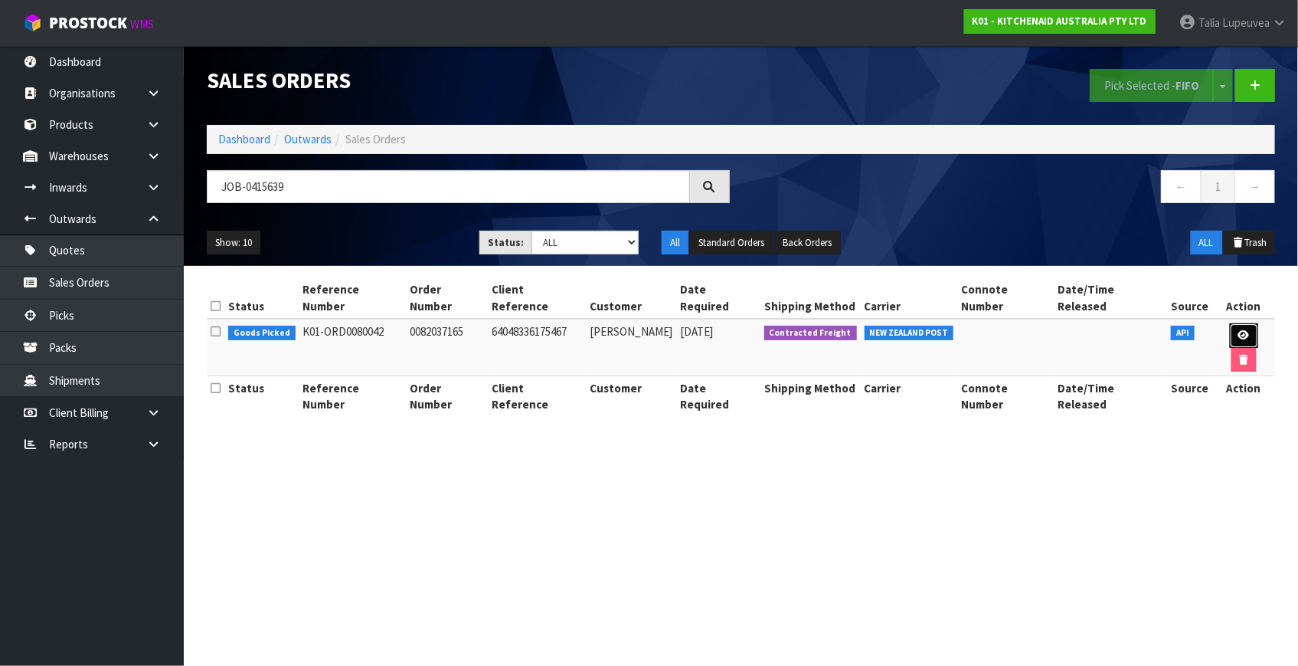
click at [1239, 330] on icon at bounding box center [1244, 335] width 11 height 10
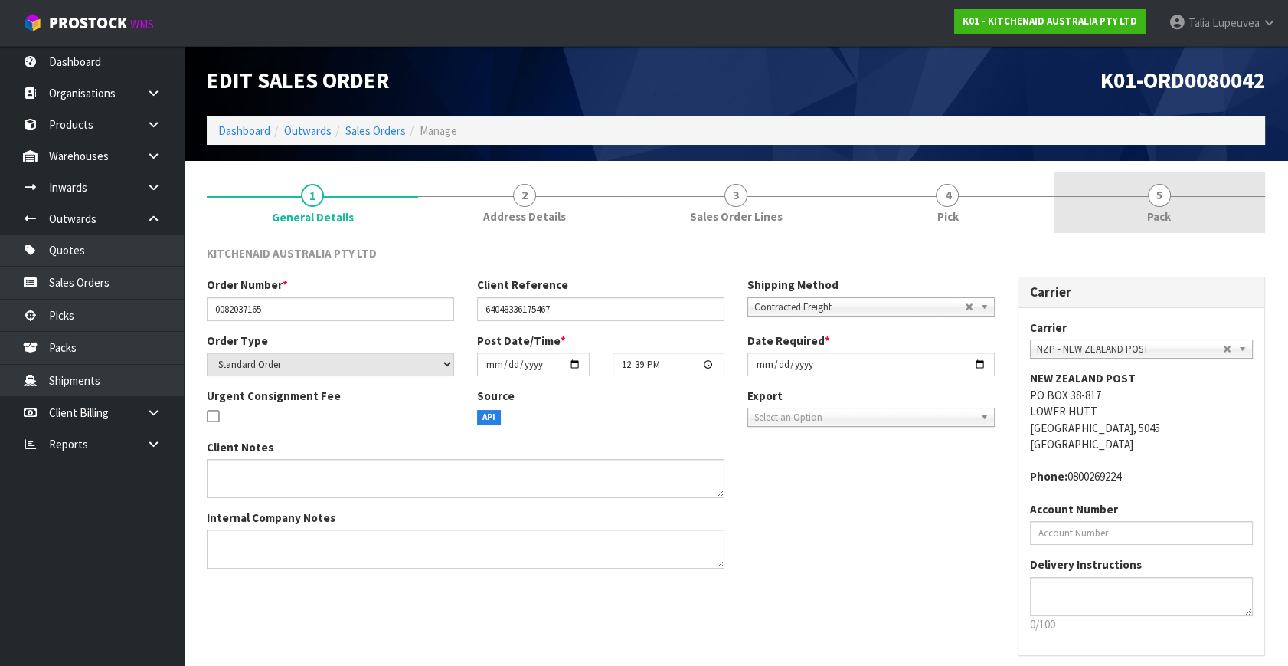
drag, startPoint x: 1203, startPoint y: 220, endPoint x: 1211, endPoint y: 218, distance: 8.7
click at [1210, 218] on link "5 Pack" at bounding box center [1159, 202] width 211 height 61
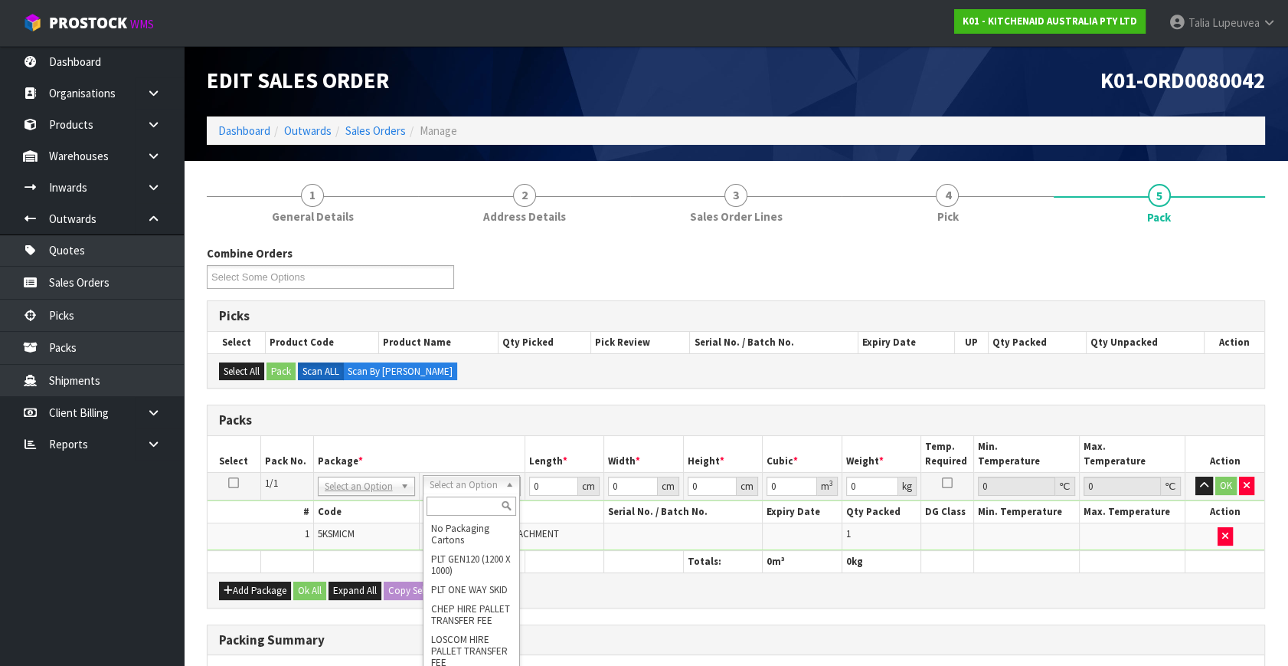
click at [489, 500] on input "text" at bounding box center [472, 505] width 90 height 19
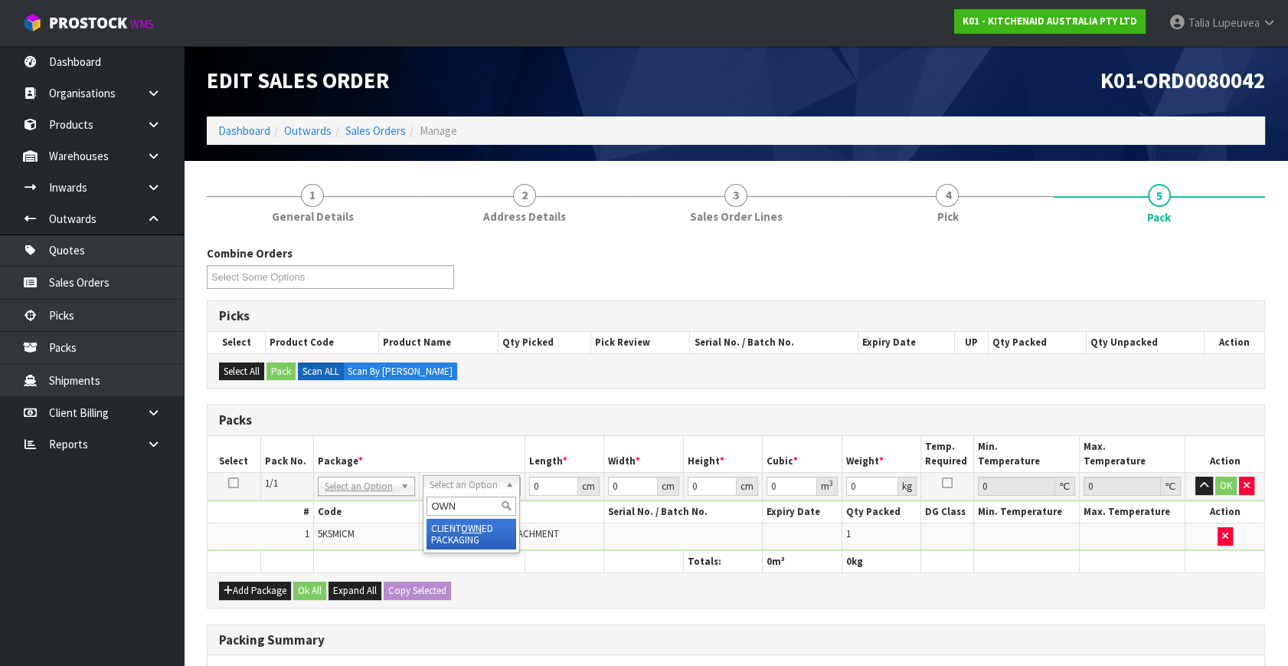
drag, startPoint x: 482, startPoint y: 533, endPoint x: 538, endPoint y: 515, distance: 59.6
drag, startPoint x: 540, startPoint y: 488, endPoint x: 492, endPoint y: 506, distance: 51.6
click at [467, 490] on tr "1/1 NONE 007-001 007-002 007-004 007-009 007-013 007-014 007-015 007-017 007-01…" at bounding box center [736, 487] width 1057 height 28
click at [1225, 484] on button "OK" at bounding box center [1226, 485] width 21 height 18
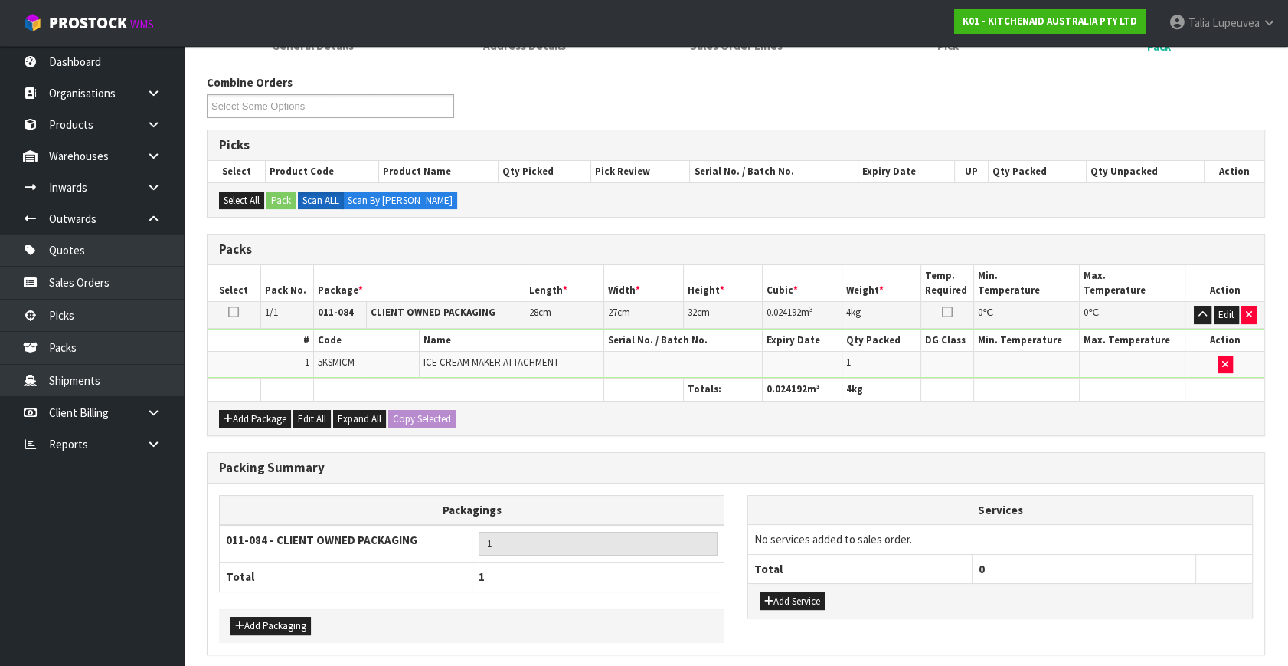
scroll to position [228, 0]
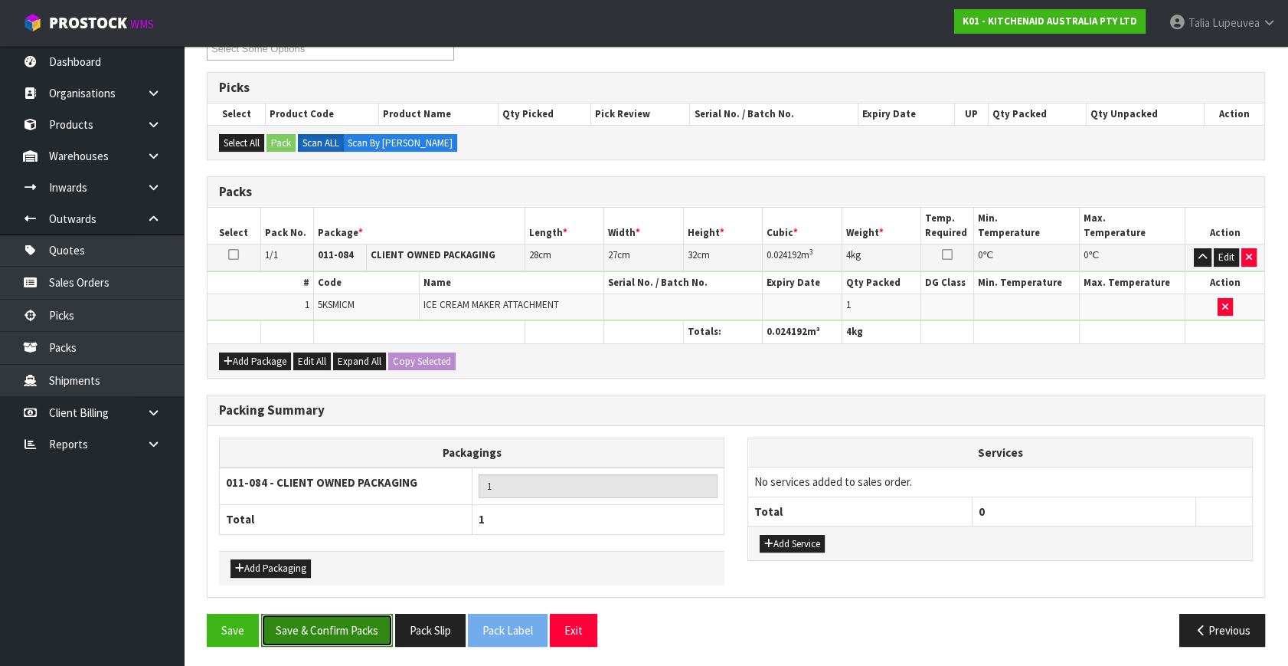
click at [369, 614] on button "Save & Confirm Packs" at bounding box center [327, 630] width 132 height 33
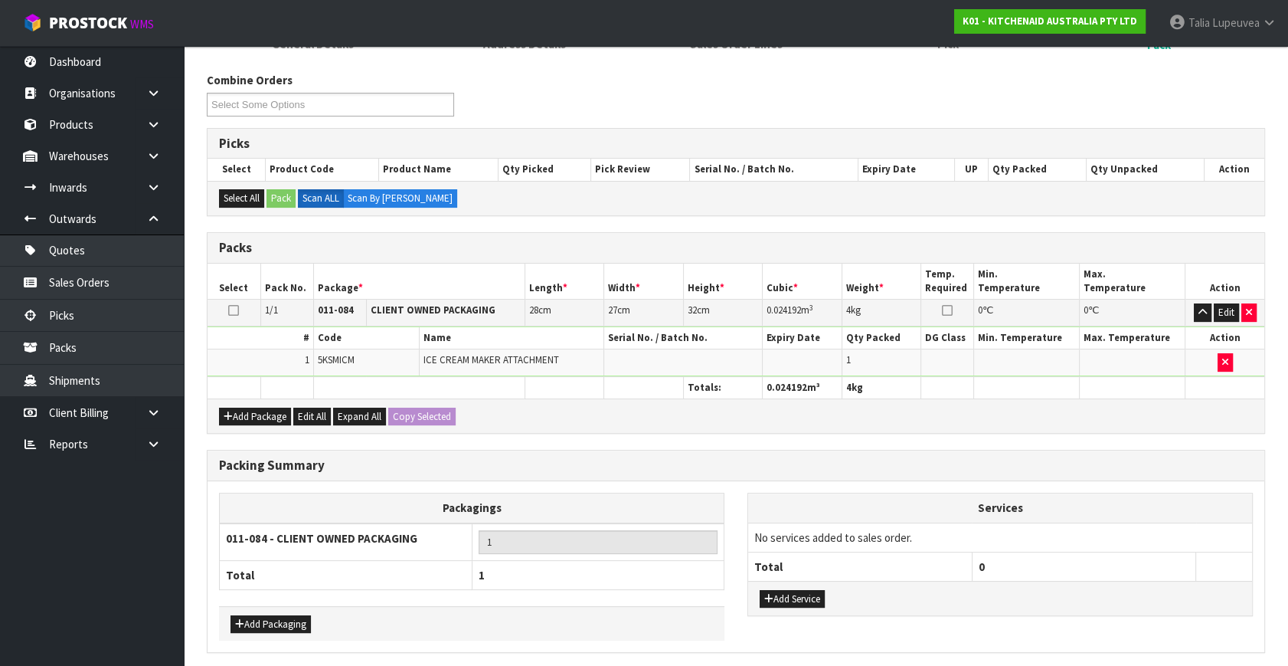
scroll to position [0, 0]
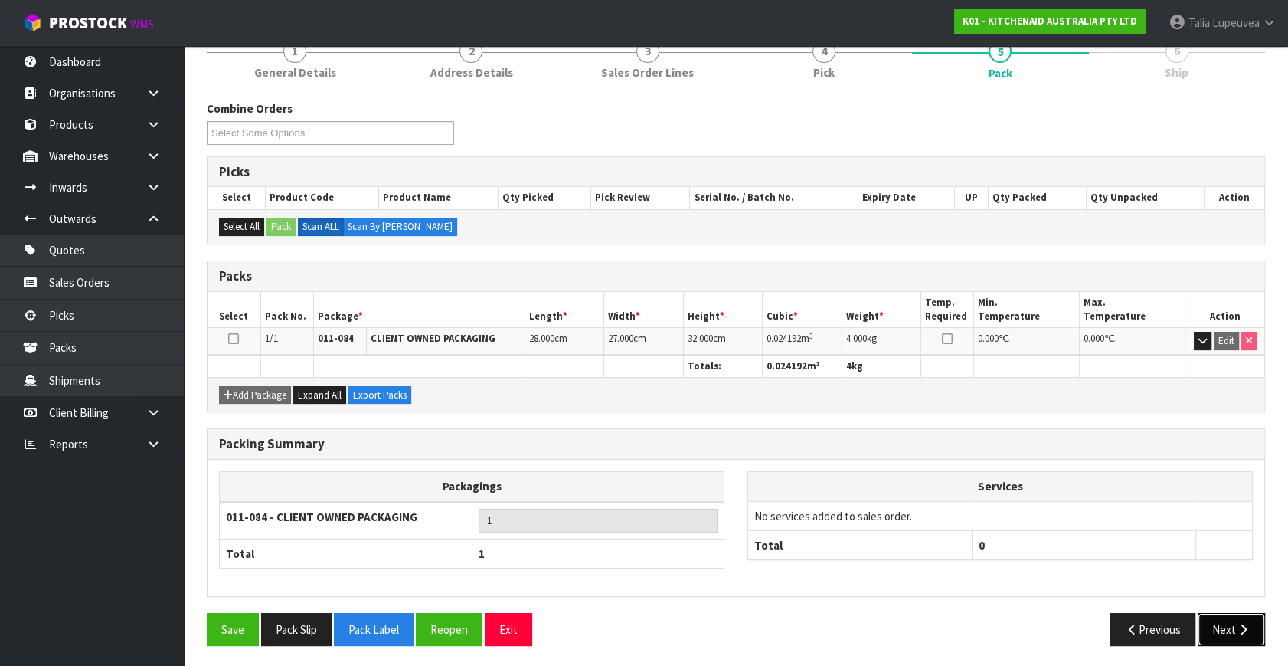
click at [1243, 635] on button "Next" at bounding box center [1231, 629] width 67 height 33
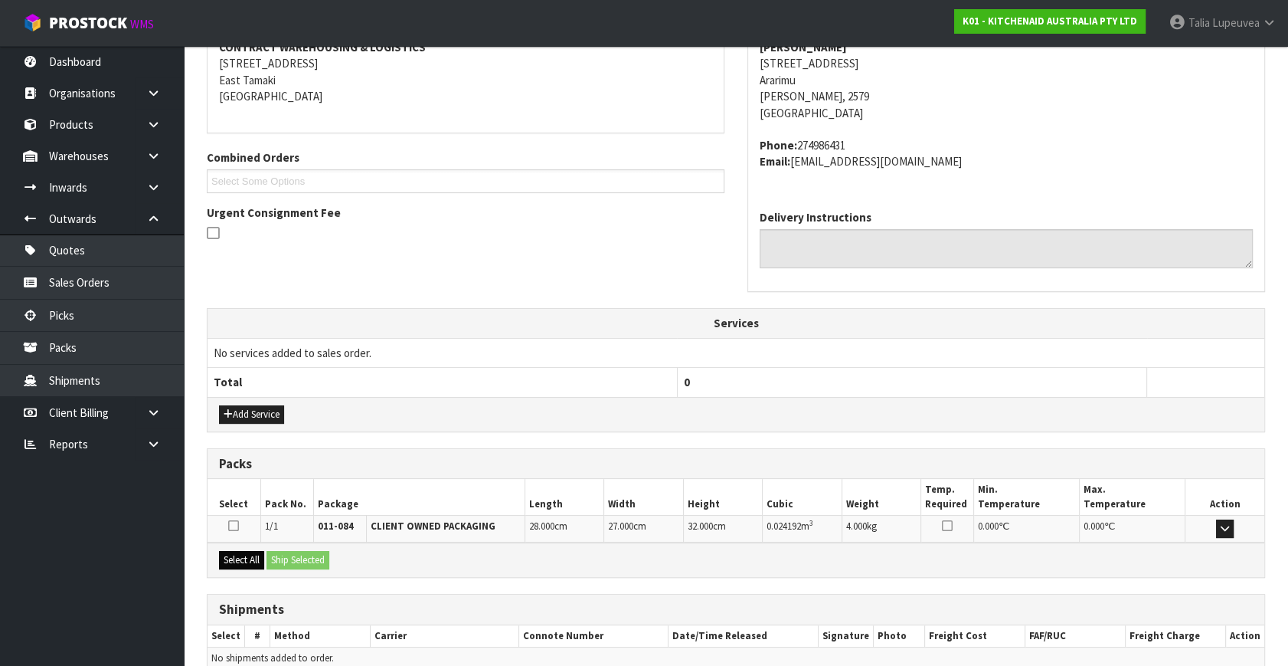
scroll to position [377, 0]
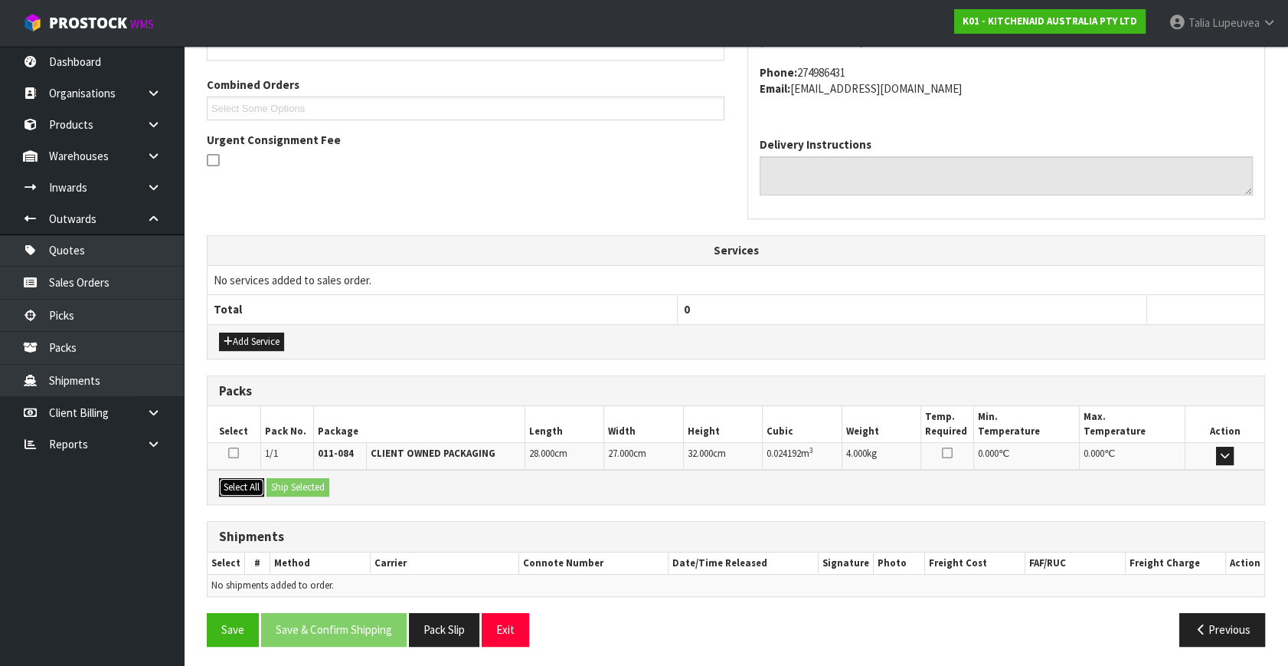
drag, startPoint x: 235, startPoint y: 486, endPoint x: 293, endPoint y: 485, distance: 57.4
click at [261, 484] on button "Select All" at bounding box center [241, 487] width 45 height 18
click at [324, 492] on button "Ship Selected" at bounding box center [298, 487] width 63 height 18
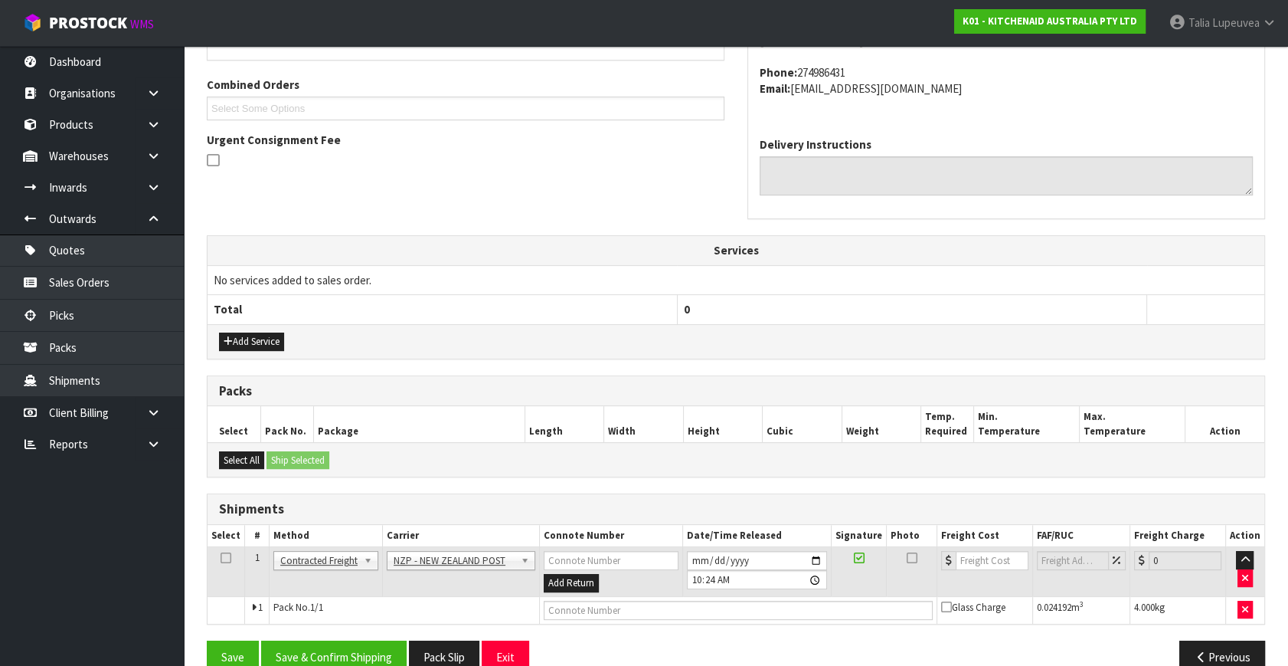
scroll to position [404, 0]
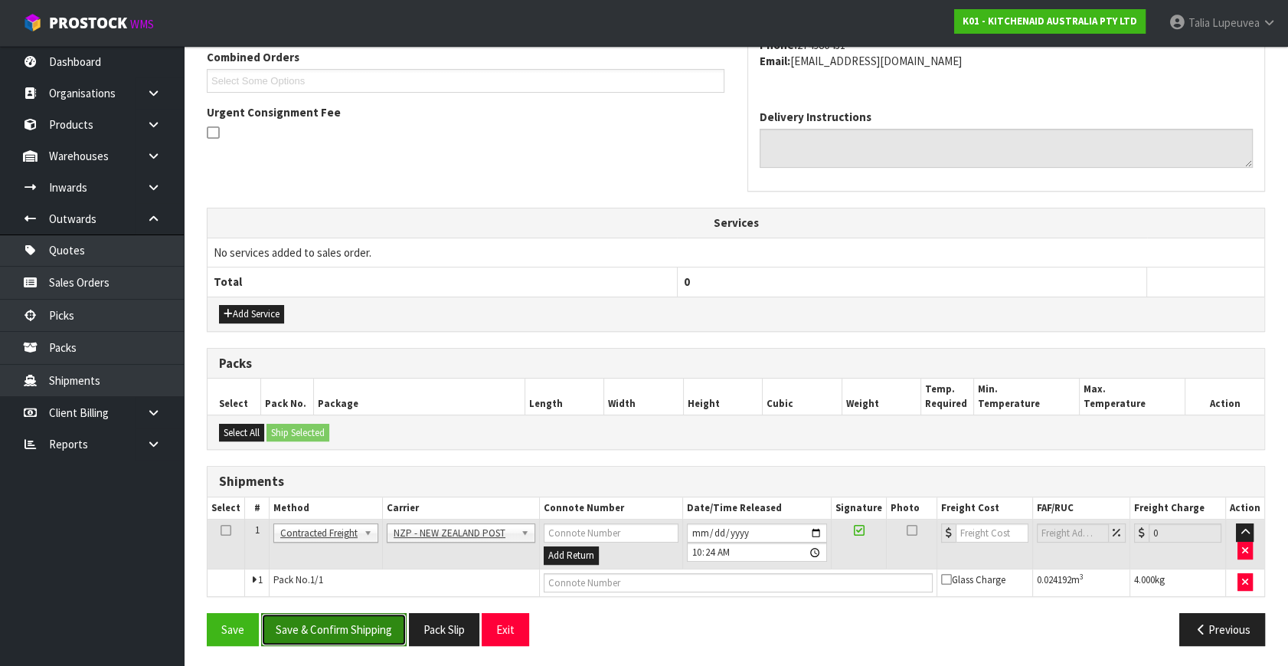
click at [348, 627] on button "Save & Confirm Shipping" at bounding box center [334, 629] width 146 height 33
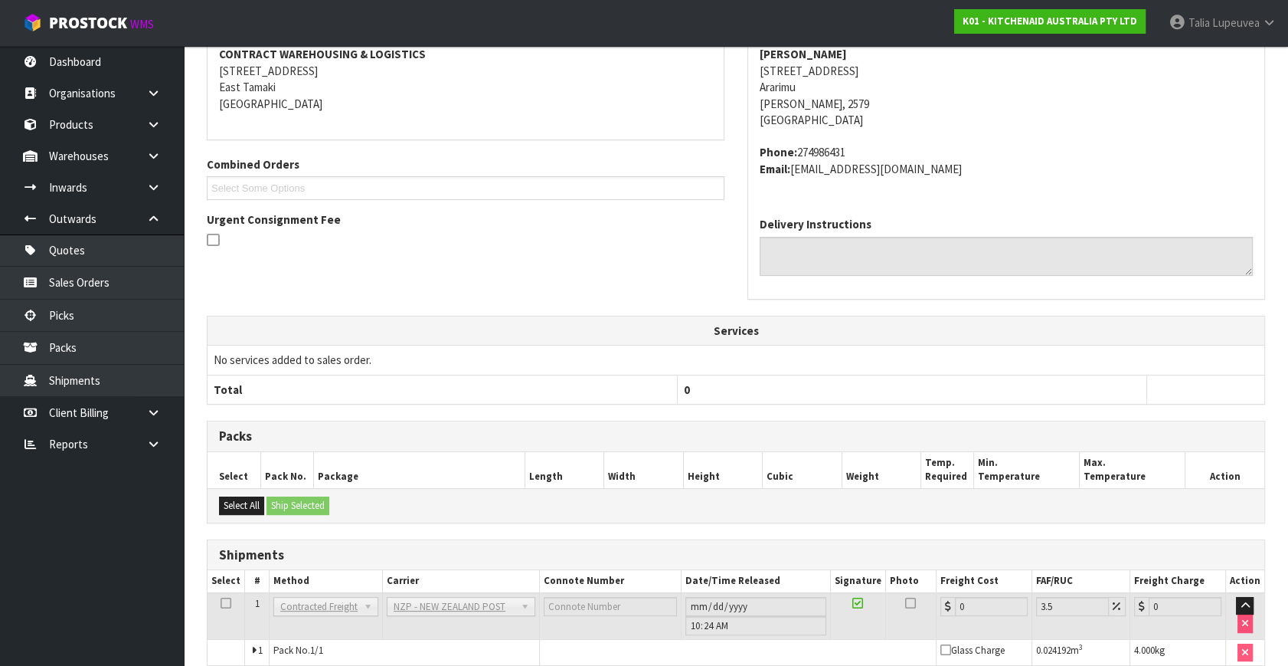
scroll to position [383, 0]
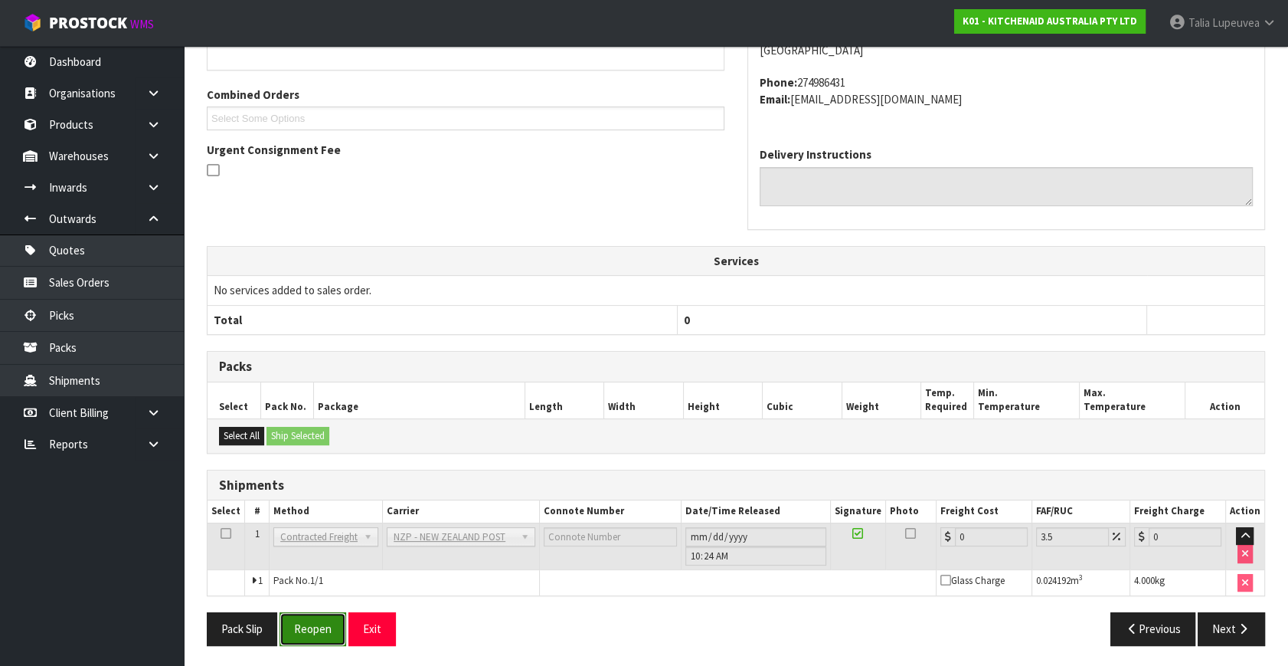
click at [325, 620] on button "Reopen" at bounding box center [313, 628] width 67 height 33
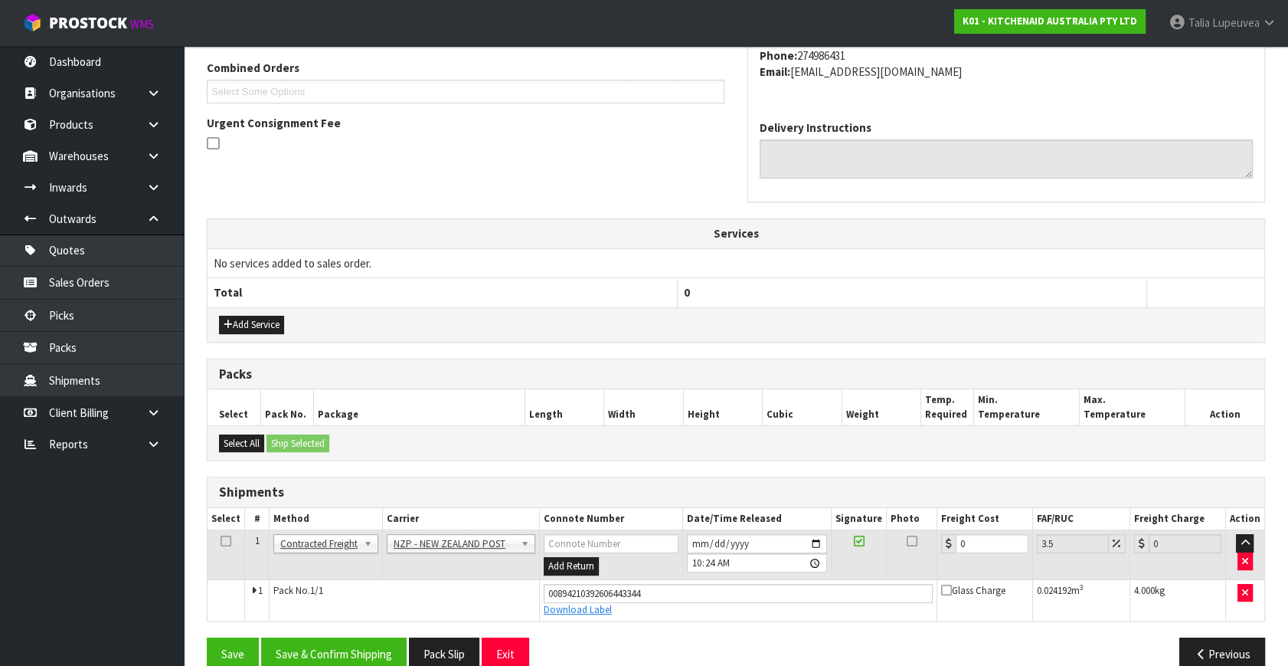
scroll to position [419, 0]
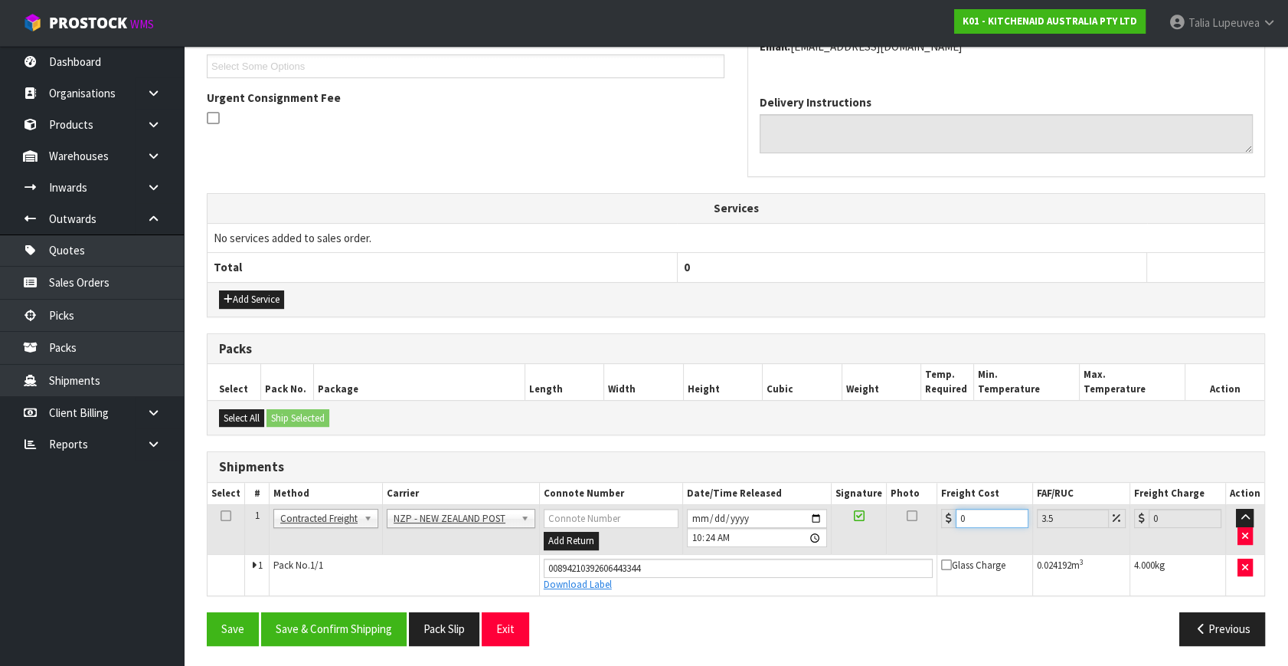
drag, startPoint x: 970, startPoint y: 512, endPoint x: 908, endPoint y: 527, distance: 63.7
click at [908, 527] on tr "1 Client Local Pickup Customer Local Pickup Company Freight Contracted Freight …" at bounding box center [736, 530] width 1057 height 50
click at [370, 633] on button "Save & Confirm Shipping" at bounding box center [334, 628] width 146 height 33
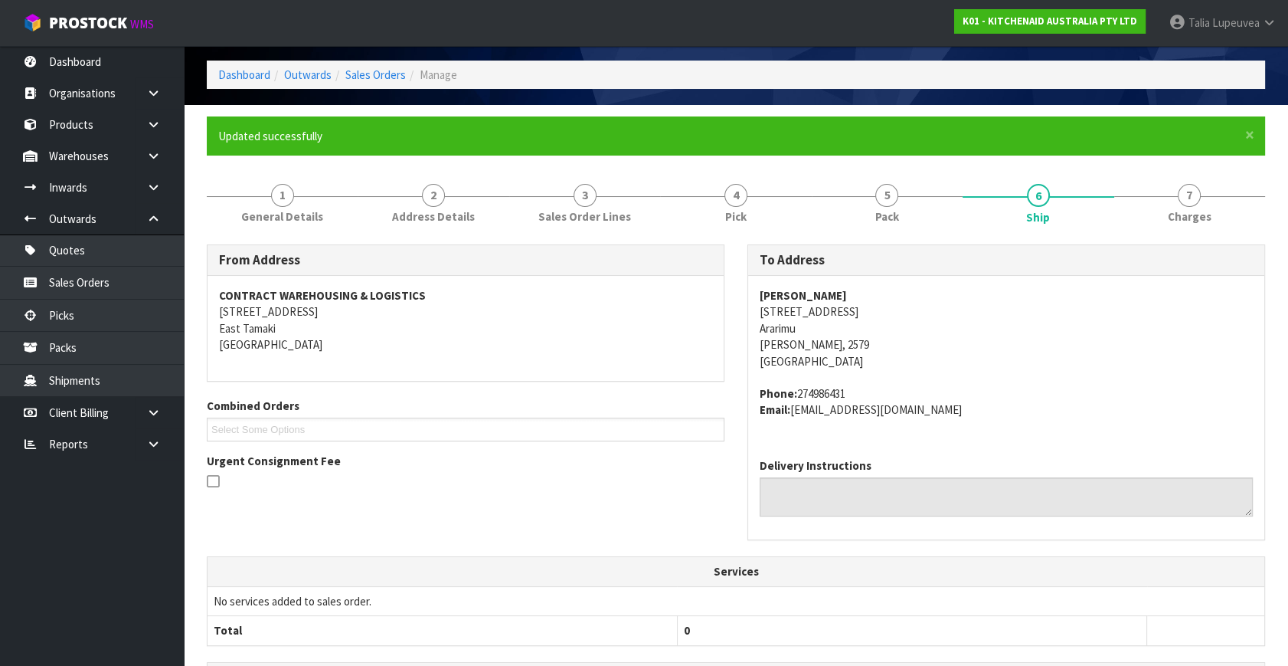
scroll to position [0, 0]
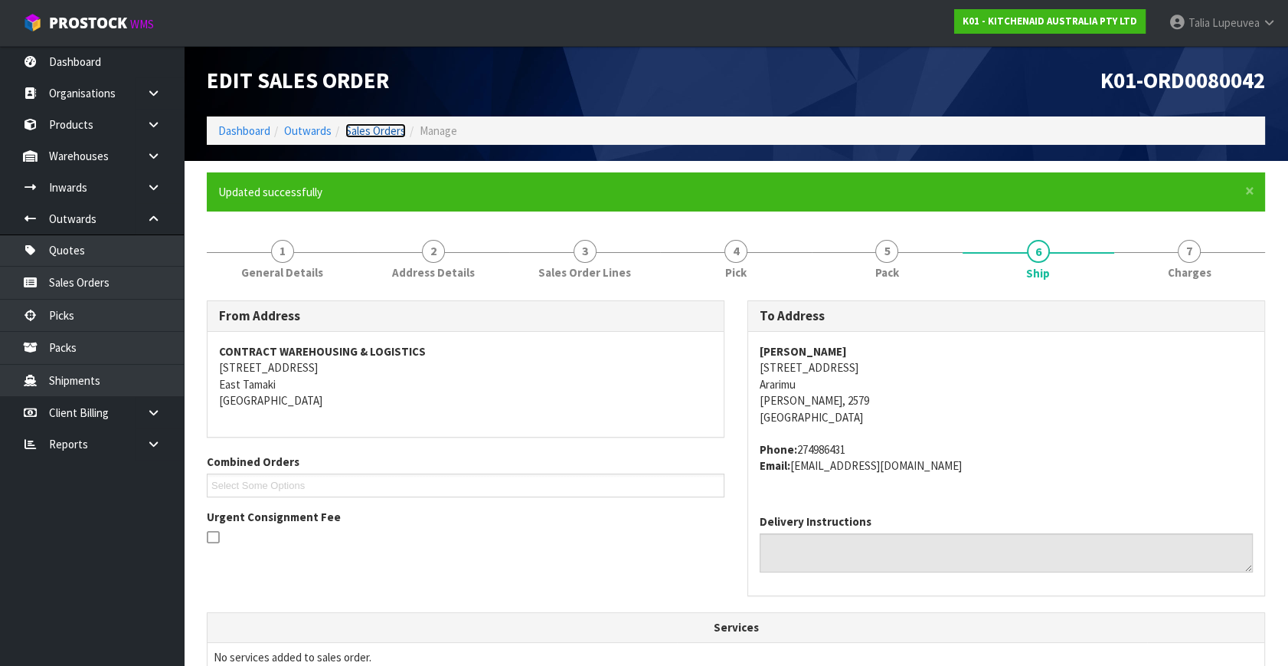
click at [365, 131] on link "Sales Orders" at bounding box center [375, 130] width 61 height 15
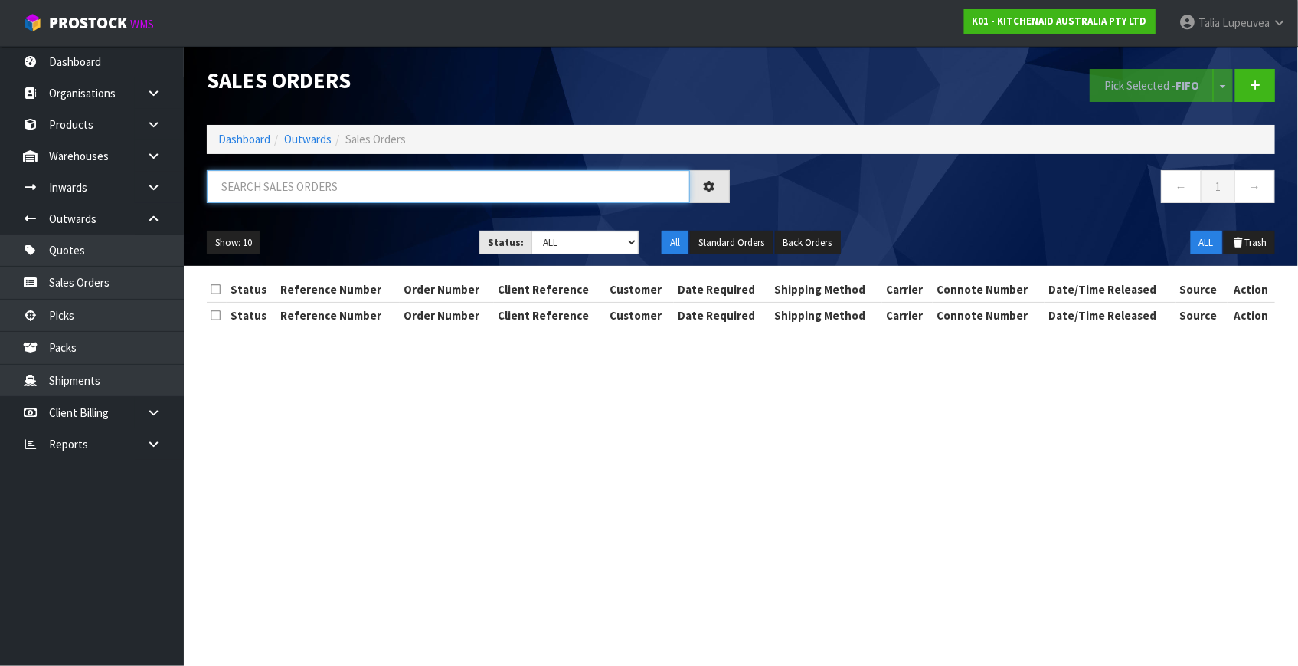
click at [391, 192] on input "text" at bounding box center [448, 186] width 483 height 33
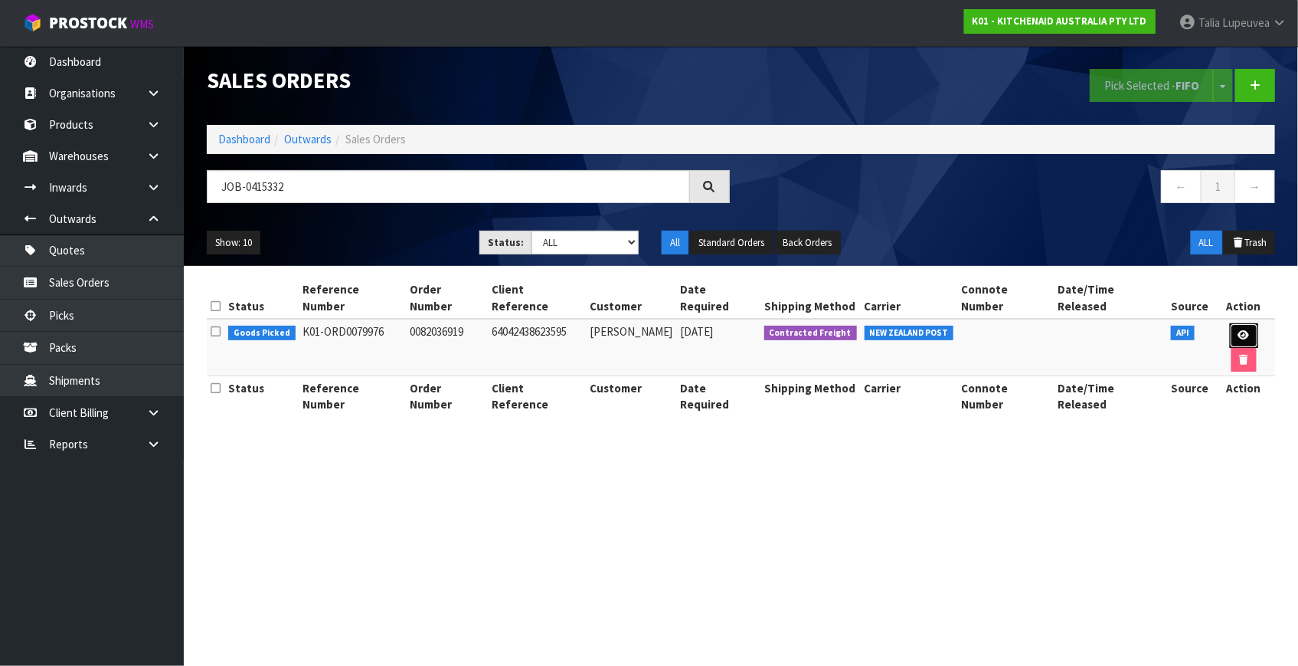
click at [1230, 325] on link at bounding box center [1244, 335] width 28 height 25
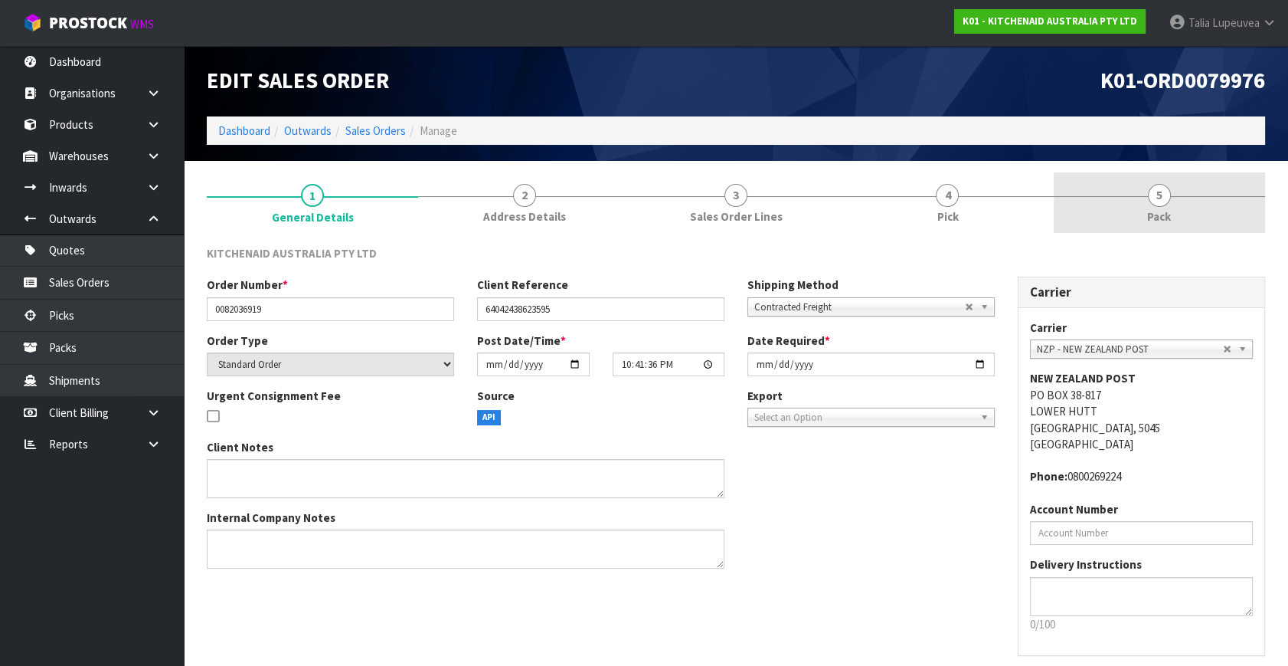
click at [1145, 207] on link "5 Pack" at bounding box center [1159, 202] width 211 height 61
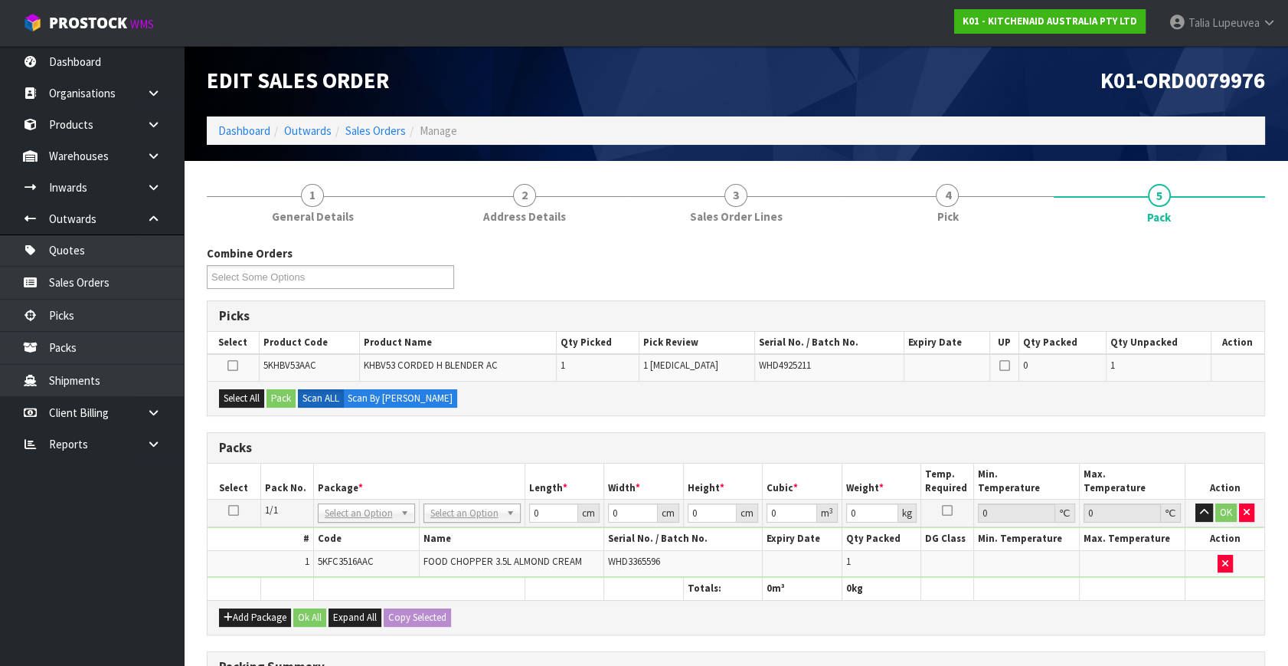
click at [237, 511] on icon at bounding box center [233, 510] width 11 height 1
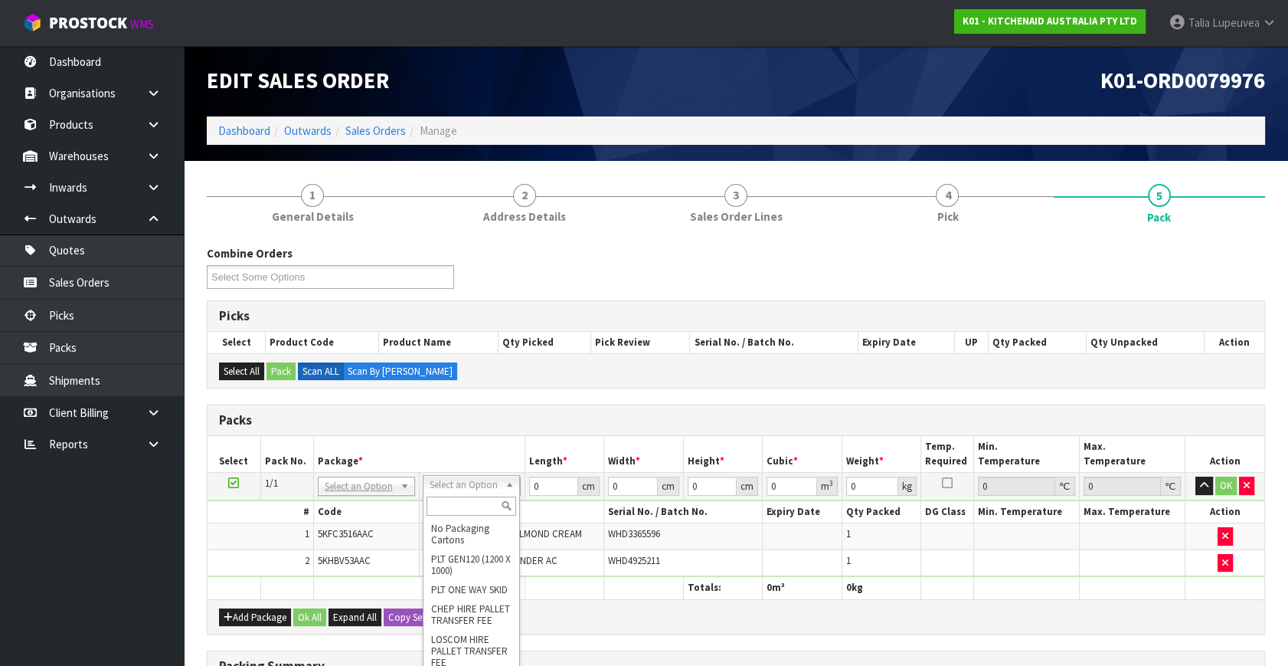
click at [489, 502] on input "text" at bounding box center [472, 505] width 90 height 19
drag, startPoint x: 538, startPoint y: 487, endPoint x: 523, endPoint y: 494, distance: 16.1
click at [509, 489] on tr "1/1 NONE 007-001 007-002 007-004 007-009 007-013 007-014 007-015 007-017 007-01…" at bounding box center [736, 487] width 1057 height 28
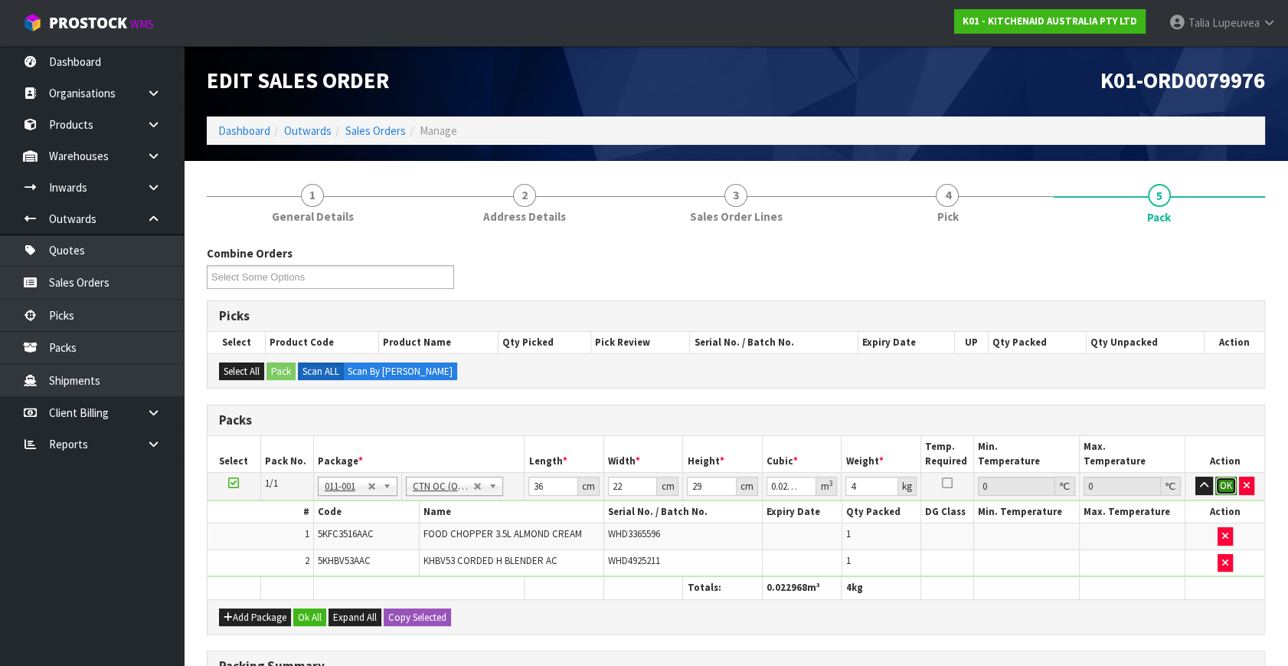
drag, startPoint x: 1229, startPoint y: 484, endPoint x: 873, endPoint y: 509, distance: 357.1
click at [1229, 483] on button "OK" at bounding box center [1226, 485] width 21 height 18
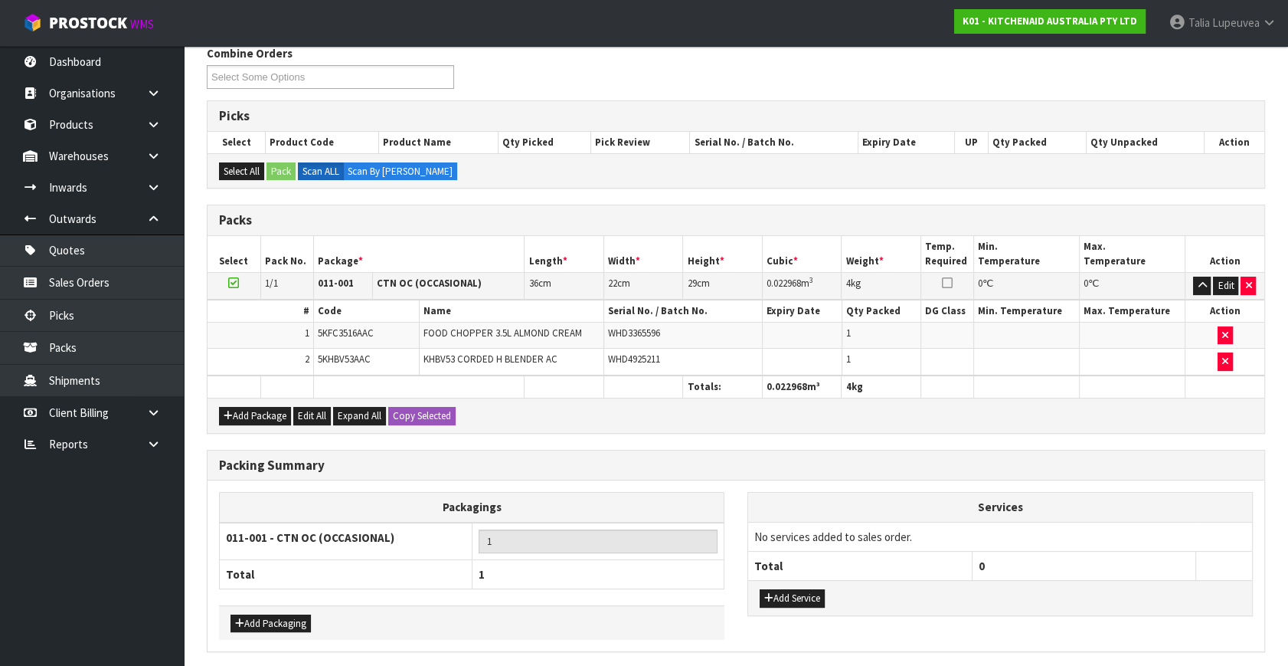
scroll to position [254, 0]
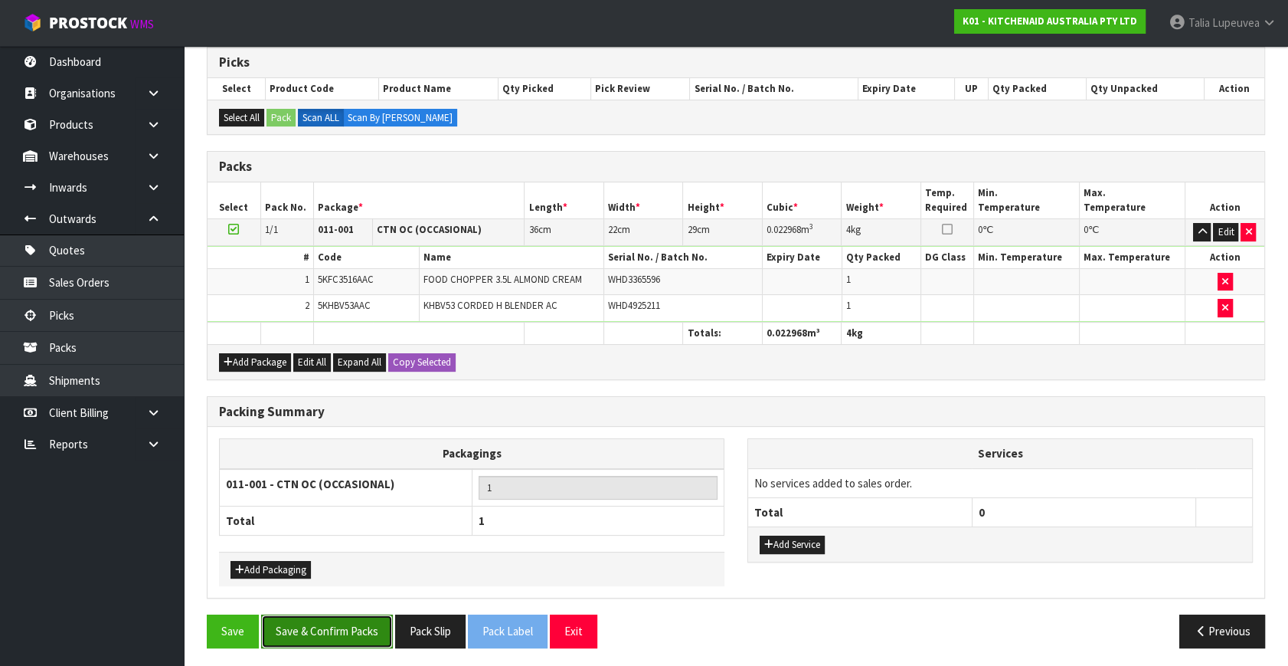
drag, startPoint x: 336, startPoint y: 623, endPoint x: 461, endPoint y: 536, distance: 151.9
click at [338, 619] on button "Save & Confirm Packs" at bounding box center [327, 630] width 132 height 33
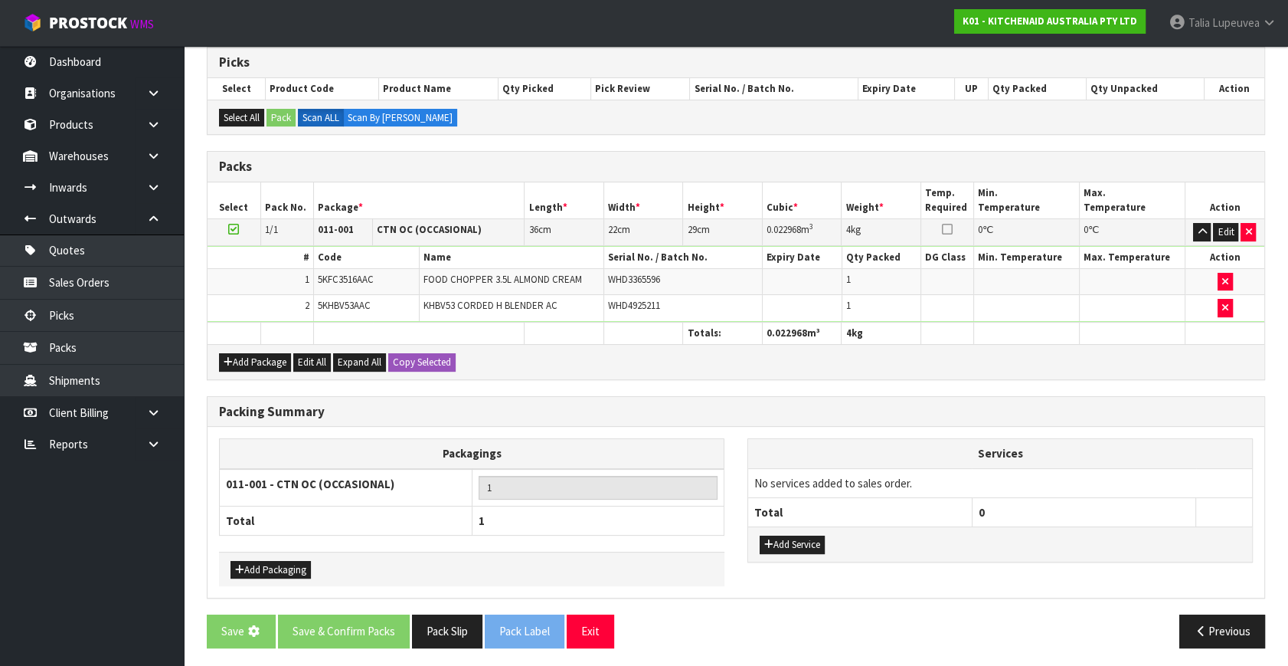
scroll to position [0, 0]
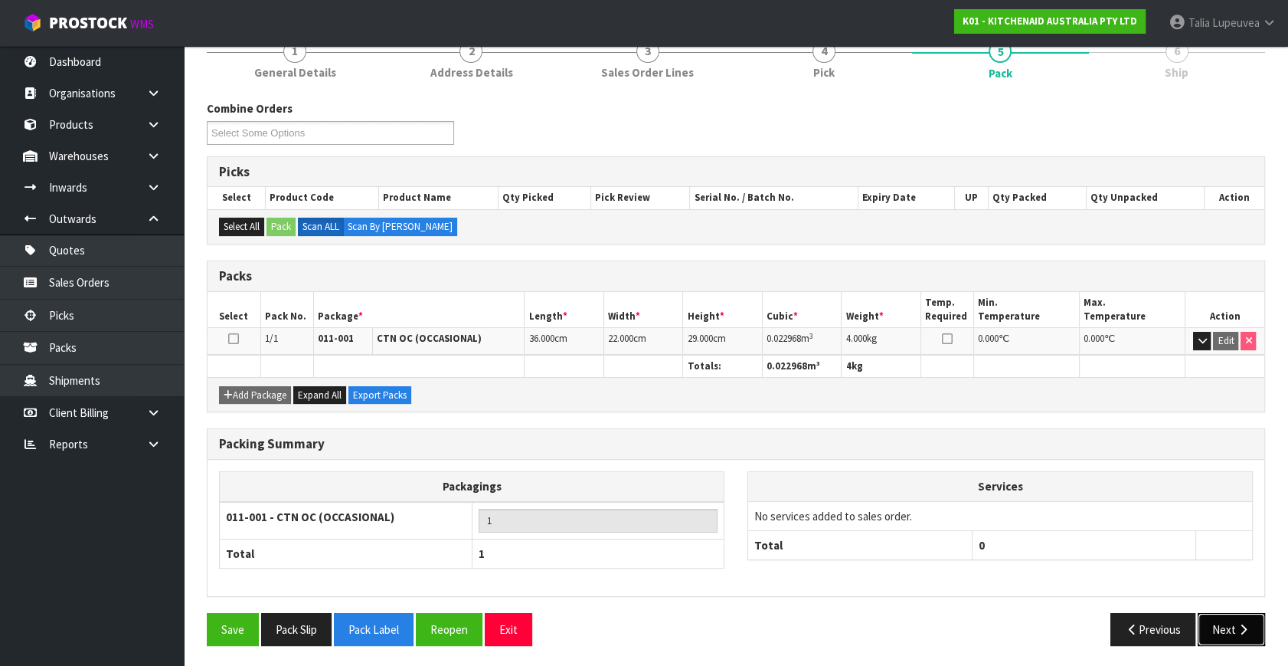
click at [1248, 623] on icon "button" at bounding box center [1243, 628] width 15 height 11
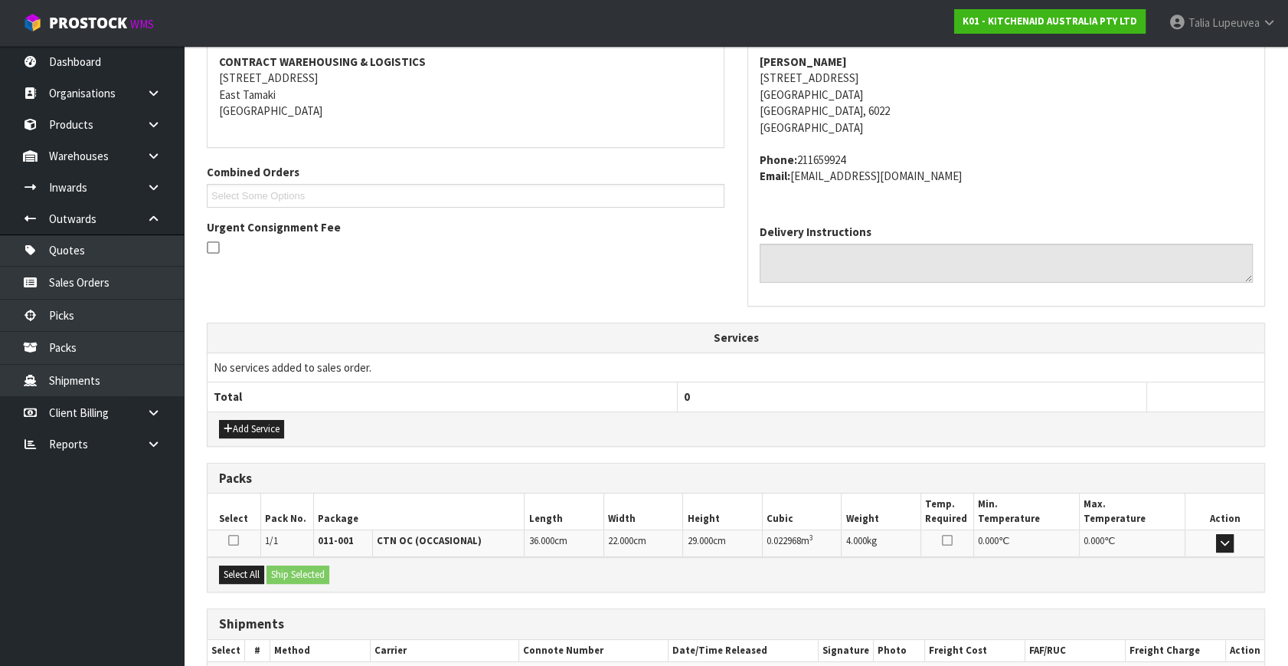
scroll to position [377, 0]
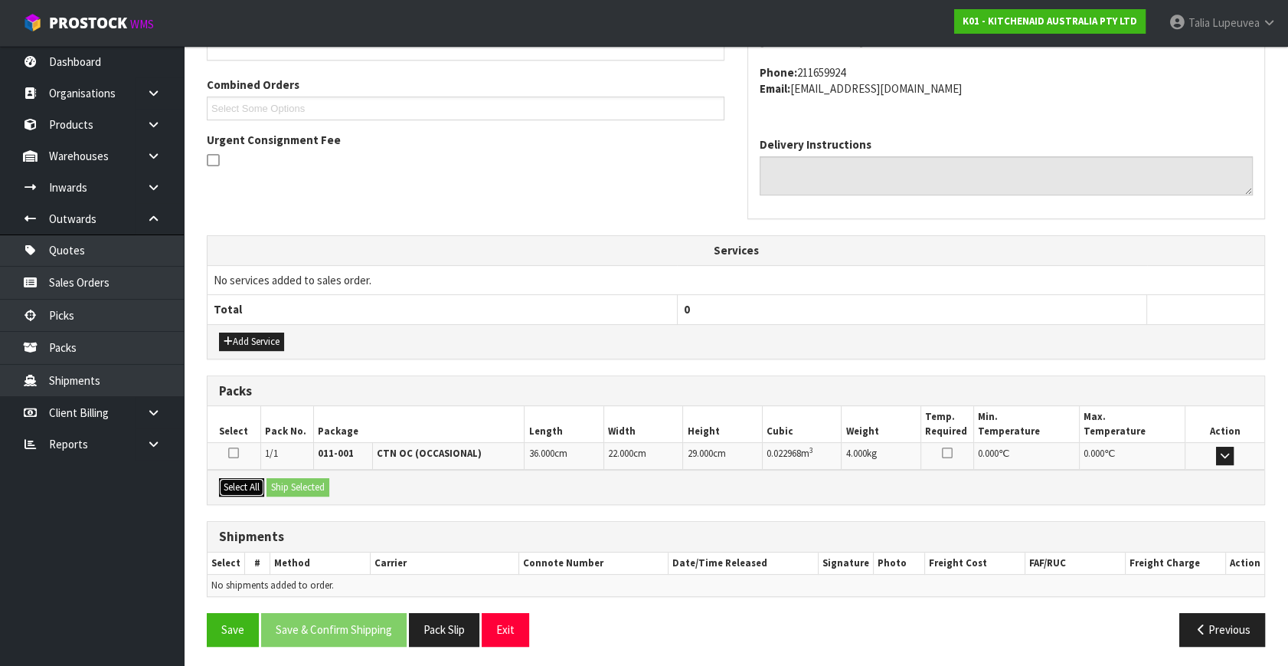
click at [259, 483] on button "Select All" at bounding box center [241, 487] width 45 height 18
click at [294, 484] on button "Ship Selected" at bounding box center [298, 487] width 63 height 18
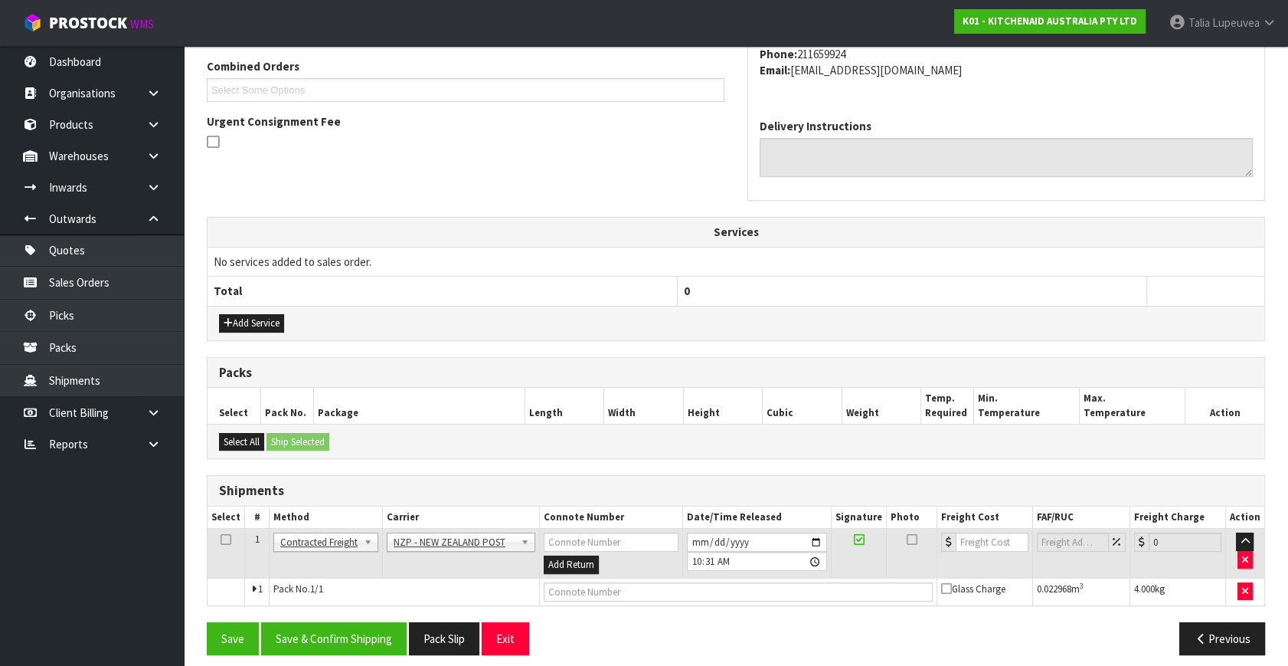
scroll to position [404, 0]
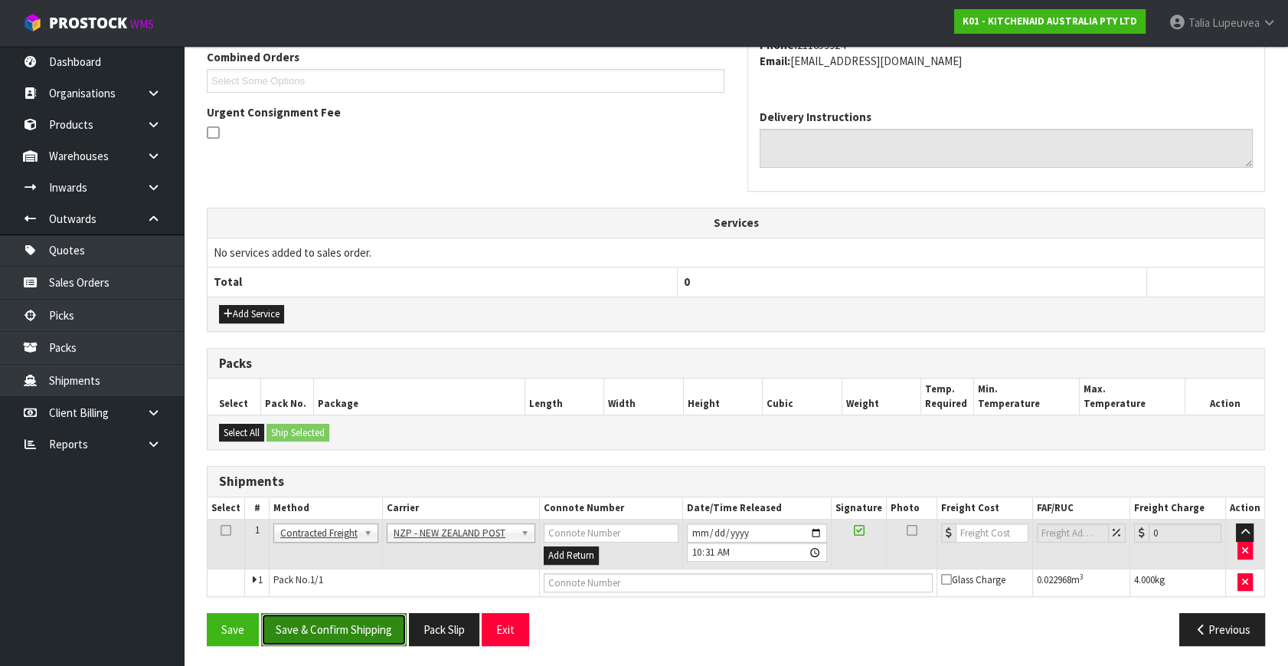
click at [387, 620] on button "Save & Confirm Shipping" at bounding box center [334, 629] width 146 height 33
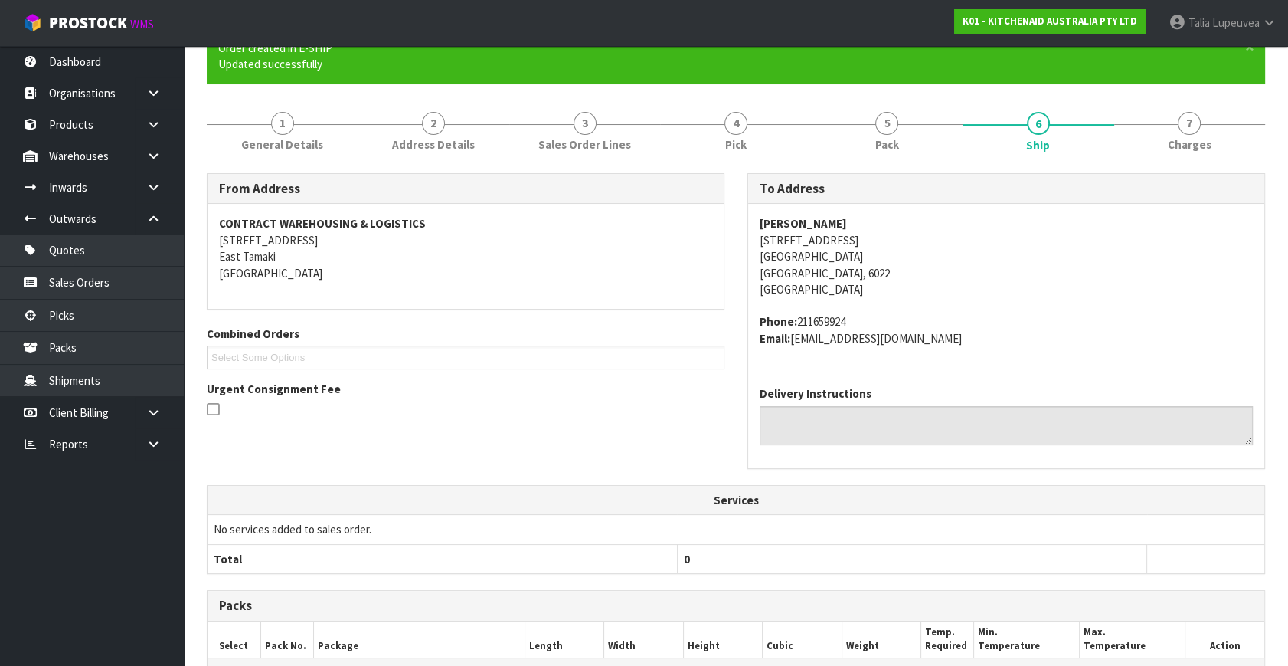
scroll to position [383, 0]
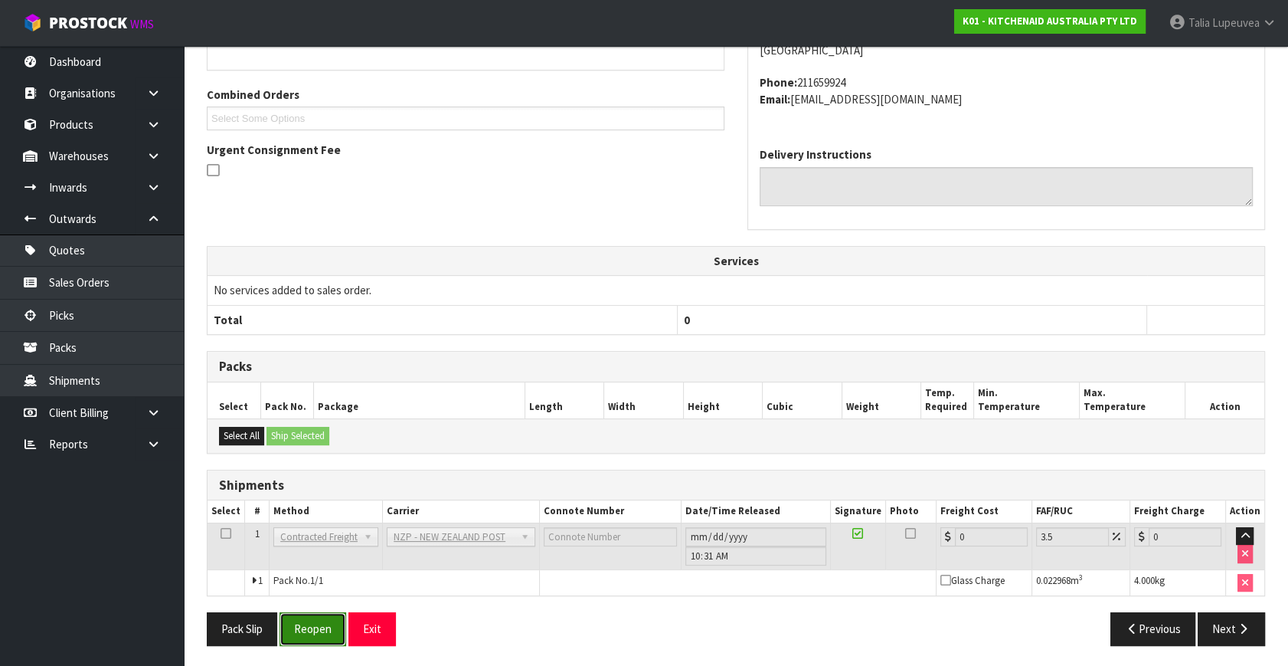
click at [321, 620] on button "Reopen" at bounding box center [313, 628] width 67 height 33
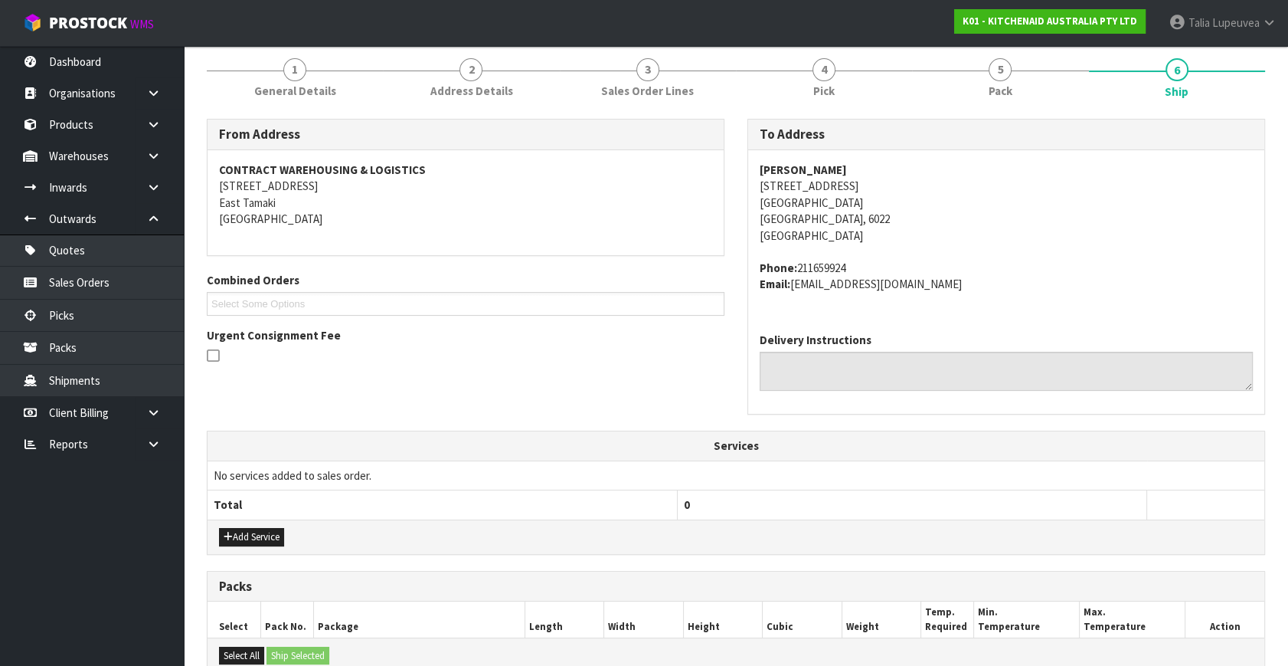
scroll to position [419, 0]
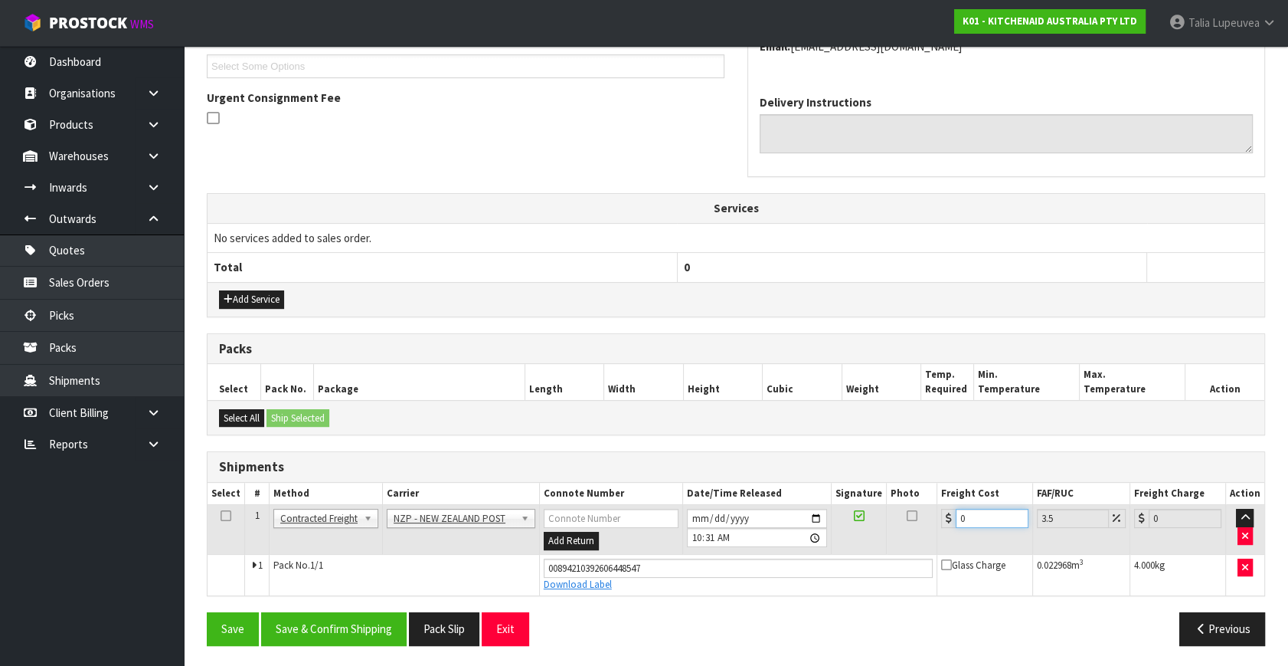
drag, startPoint x: 977, startPoint y: 516, endPoint x: 901, endPoint y: 533, distance: 77.7
click at [901, 533] on tr "1 Client Local Pickup Customer Local Pickup Company Freight Contracted Freight …" at bounding box center [736, 530] width 1057 height 50
click at [325, 622] on button "Save & Confirm Shipping" at bounding box center [334, 628] width 146 height 33
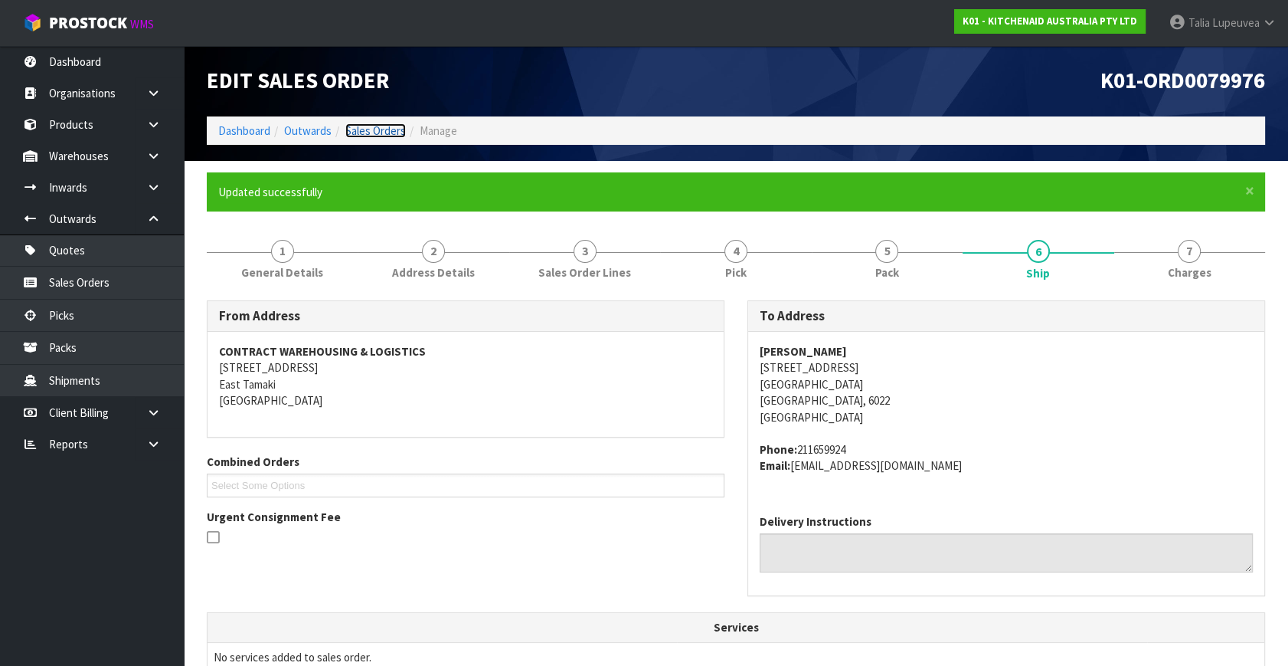
click at [379, 126] on link "Sales Orders" at bounding box center [375, 130] width 61 height 15
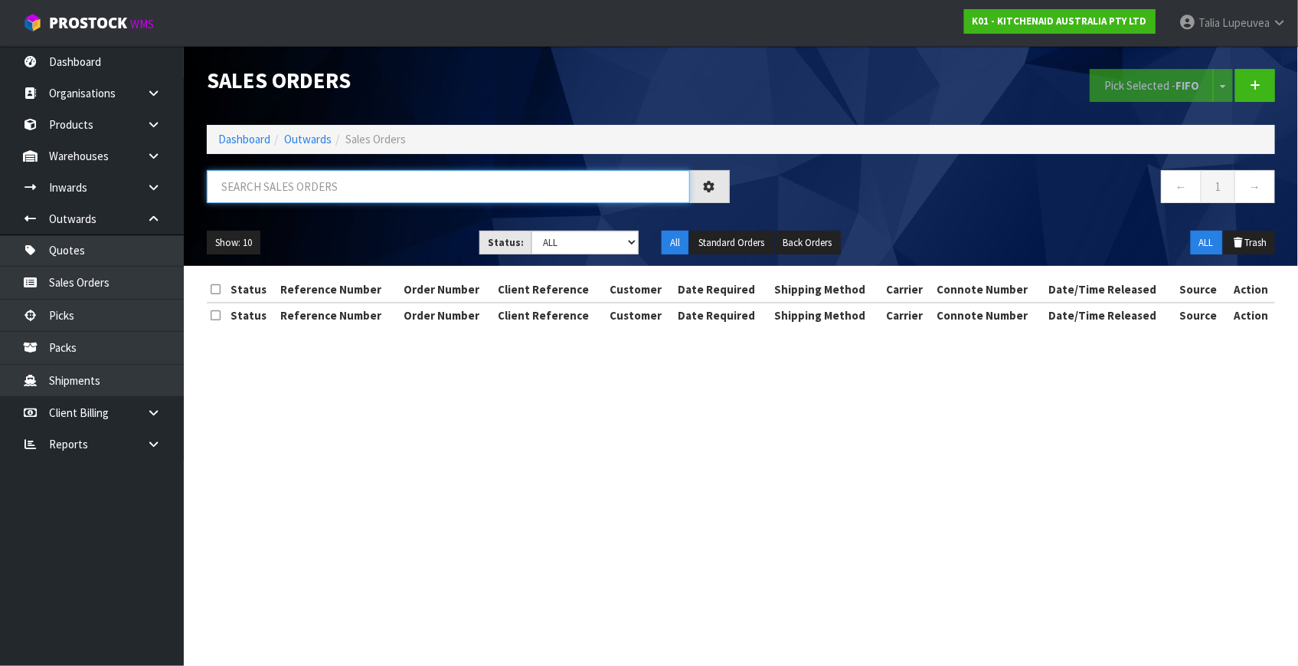
click at [432, 200] on input "text" at bounding box center [448, 186] width 483 height 33
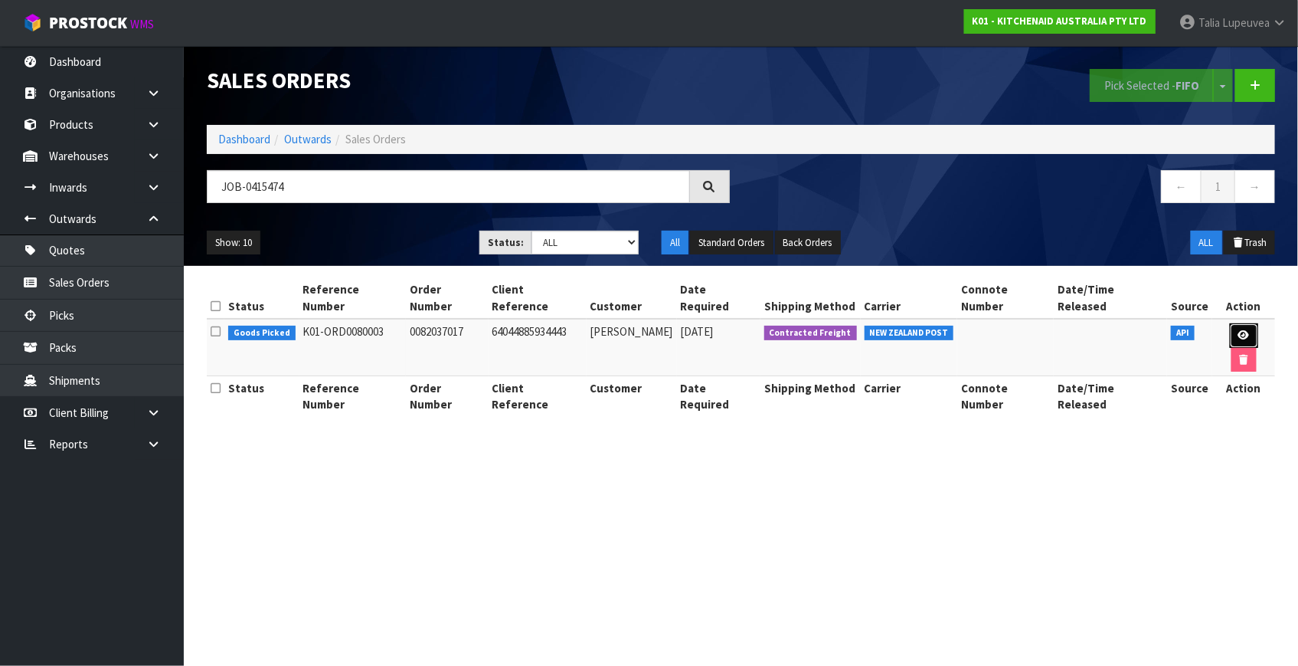
click at [1239, 330] on icon at bounding box center [1244, 335] width 11 height 10
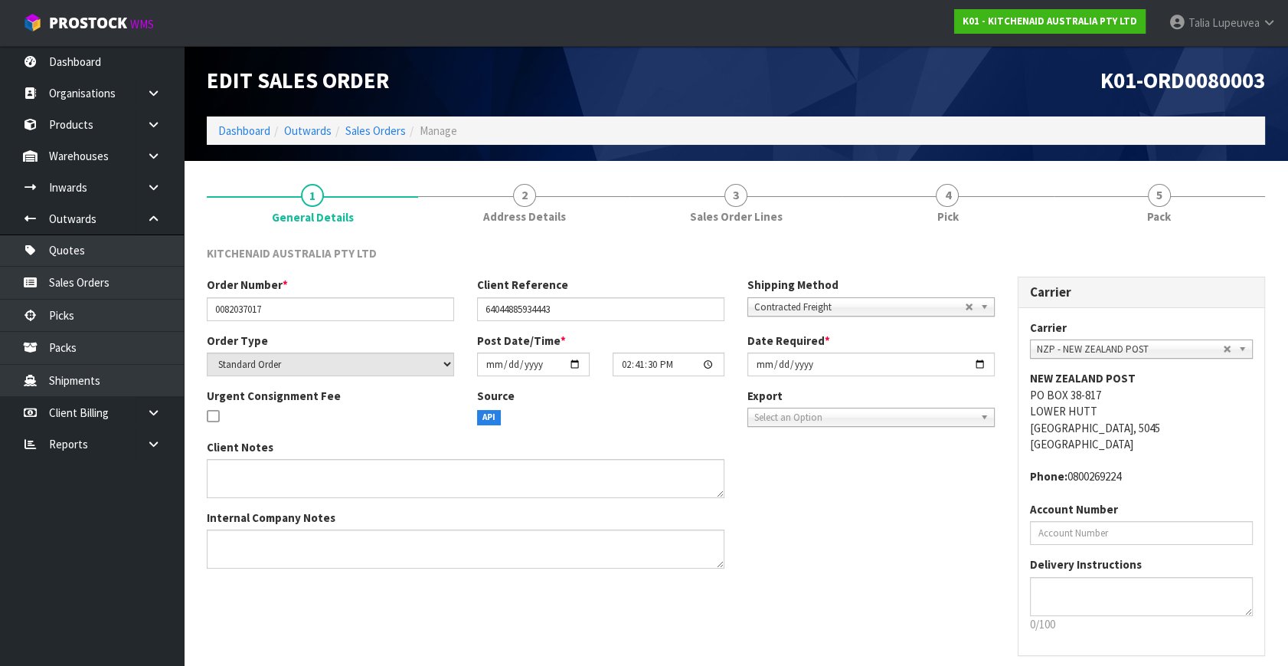
click at [1195, 218] on link "5 Pack" at bounding box center [1159, 202] width 211 height 61
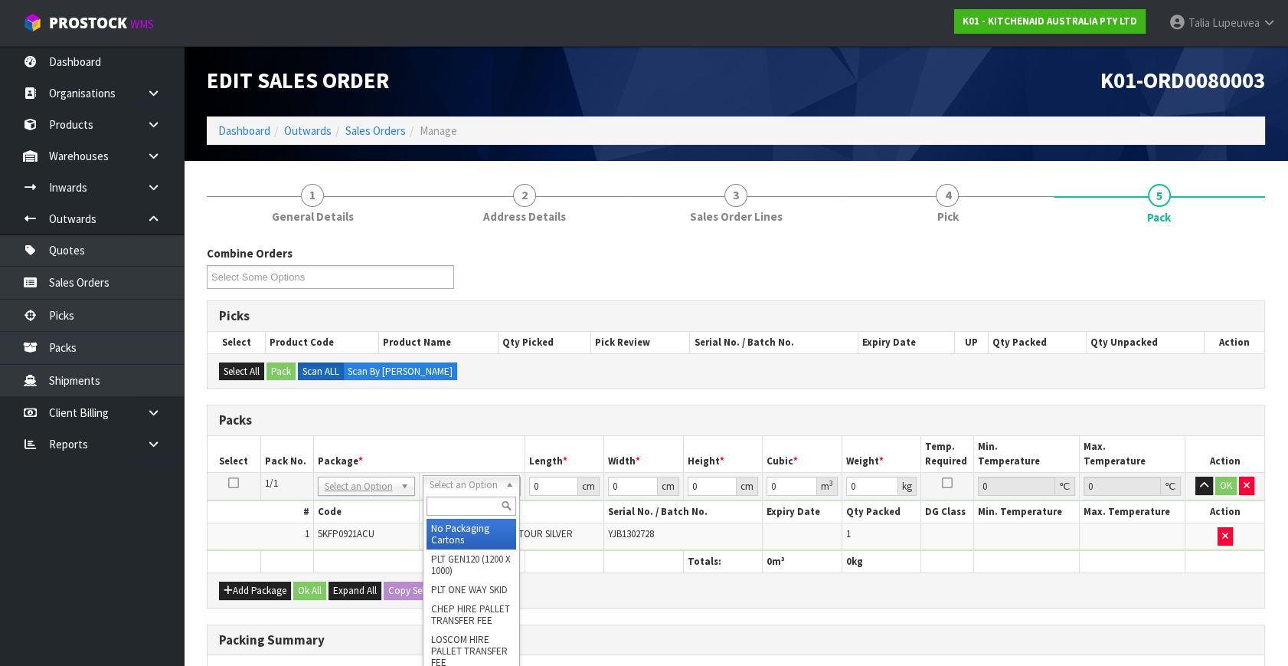
click at [493, 506] on input "text" at bounding box center [472, 505] width 90 height 19
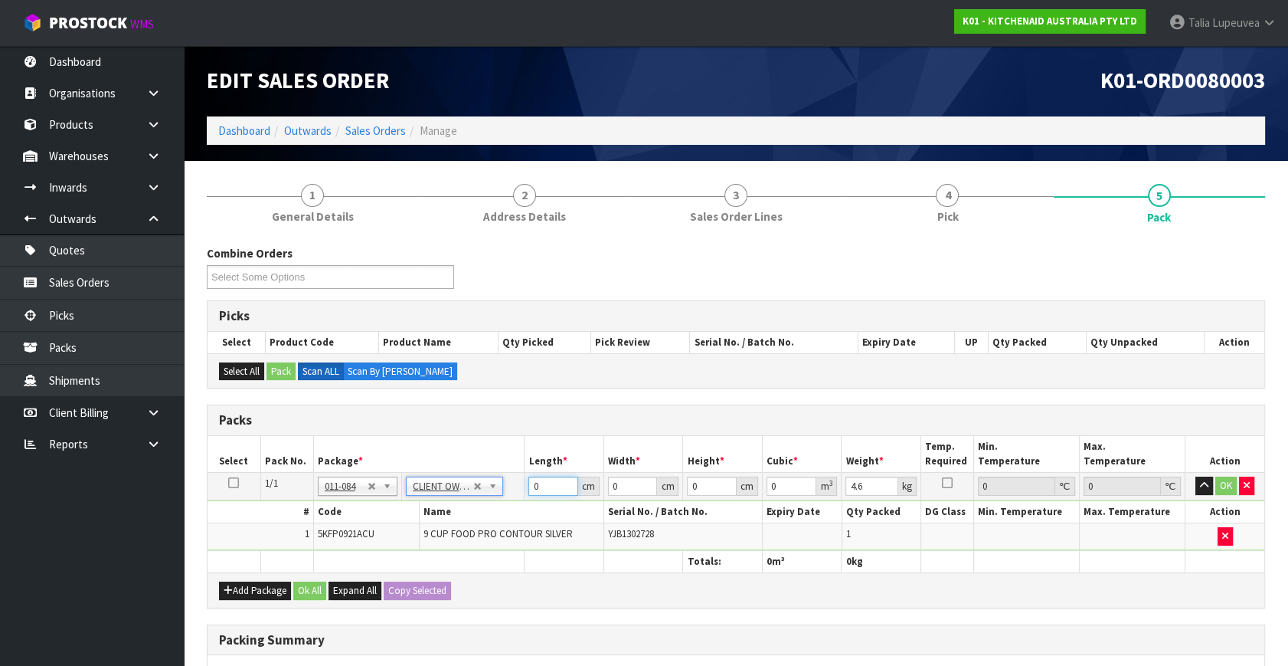
drag, startPoint x: 542, startPoint y: 483, endPoint x: 509, endPoint y: 482, distance: 32.2
click at [509, 482] on tr "1/1 NONE 007-001 007-002 007-004 007-009 007-013 007-014 007-015 007-017 007-01…" at bounding box center [736, 487] width 1057 height 28
click at [1228, 488] on button "OK" at bounding box center [1226, 485] width 21 height 18
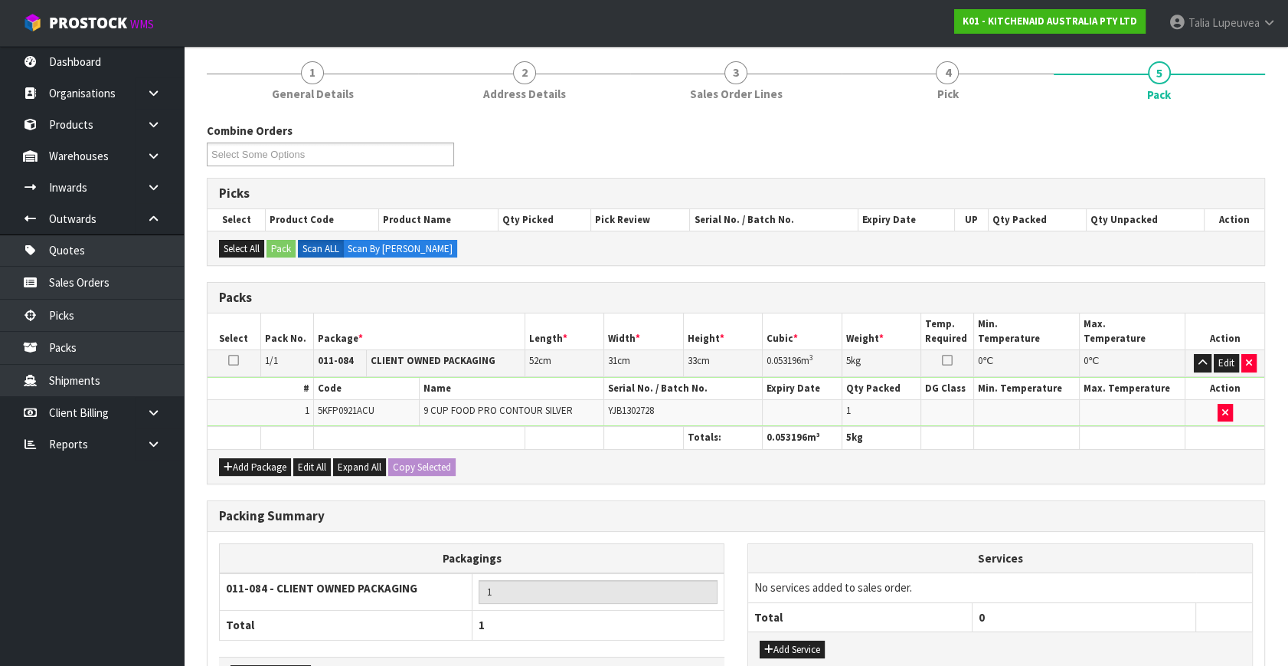
scroll to position [228, 0]
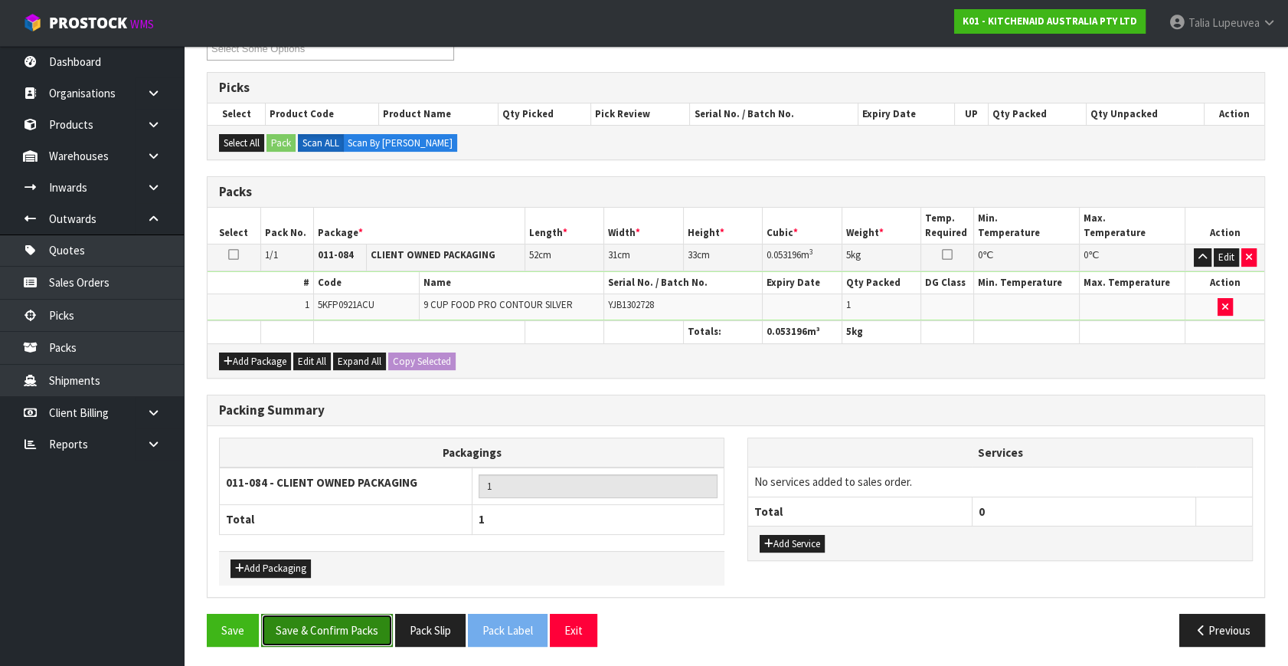
click at [335, 622] on button "Save & Confirm Packs" at bounding box center [327, 630] width 132 height 33
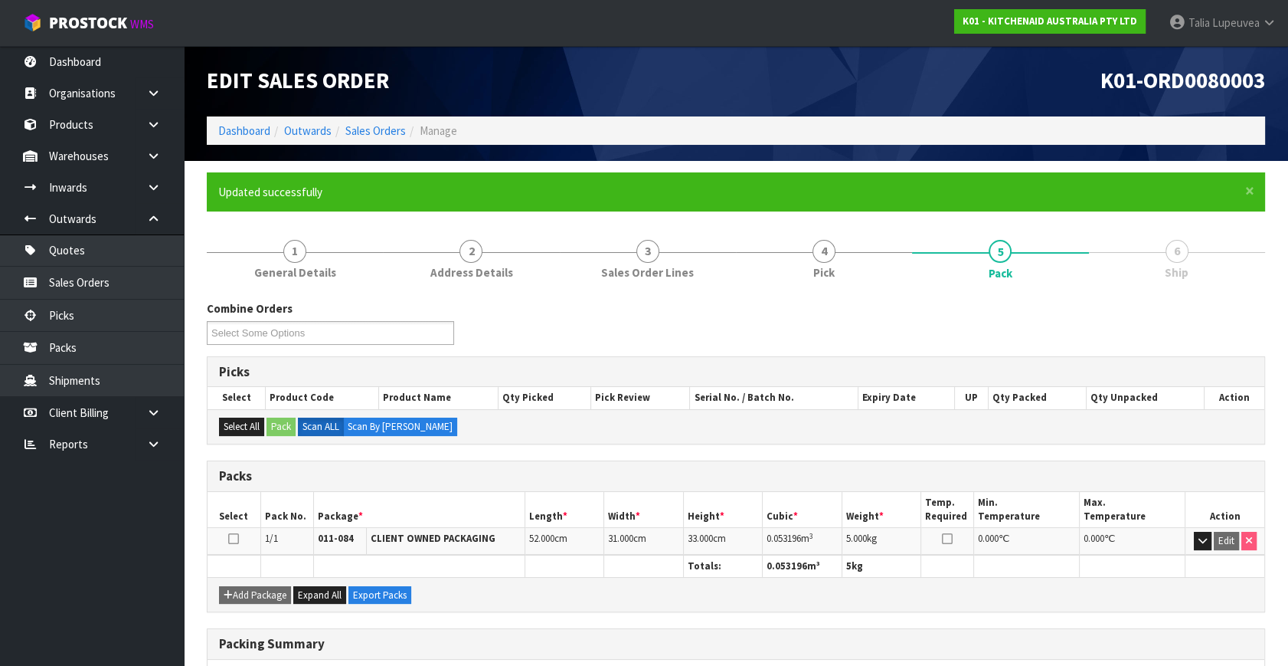
scroll to position [0, 0]
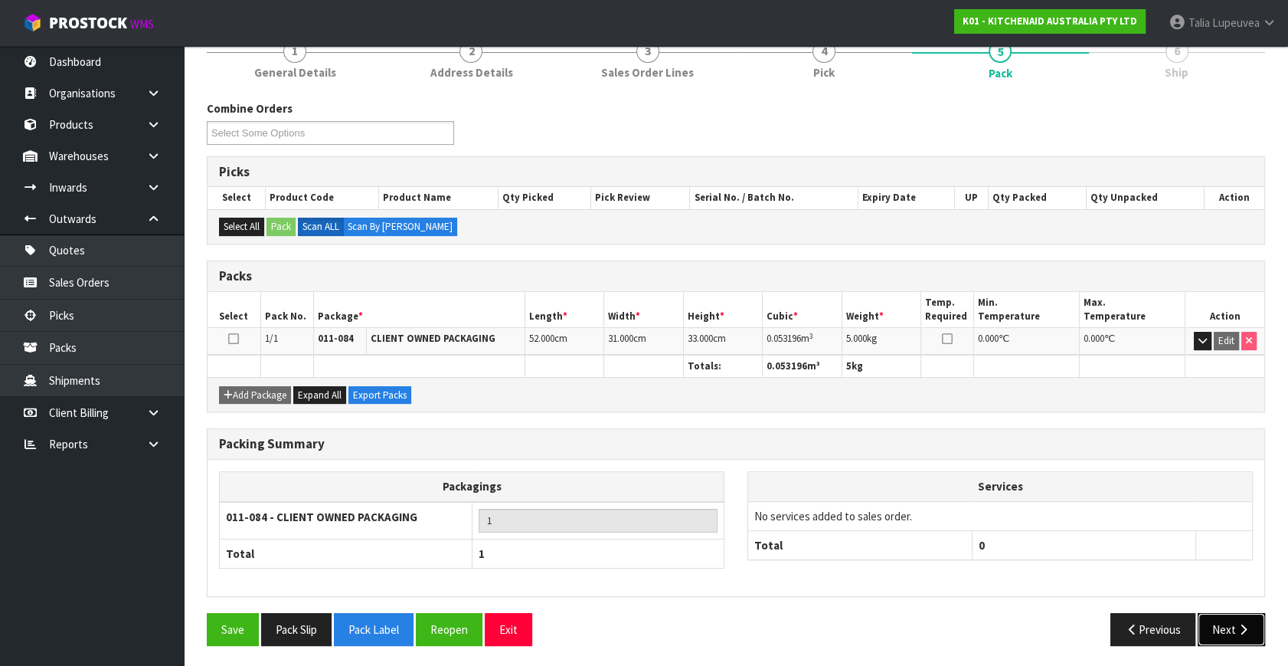
click at [1232, 627] on button "Next" at bounding box center [1231, 629] width 67 height 33
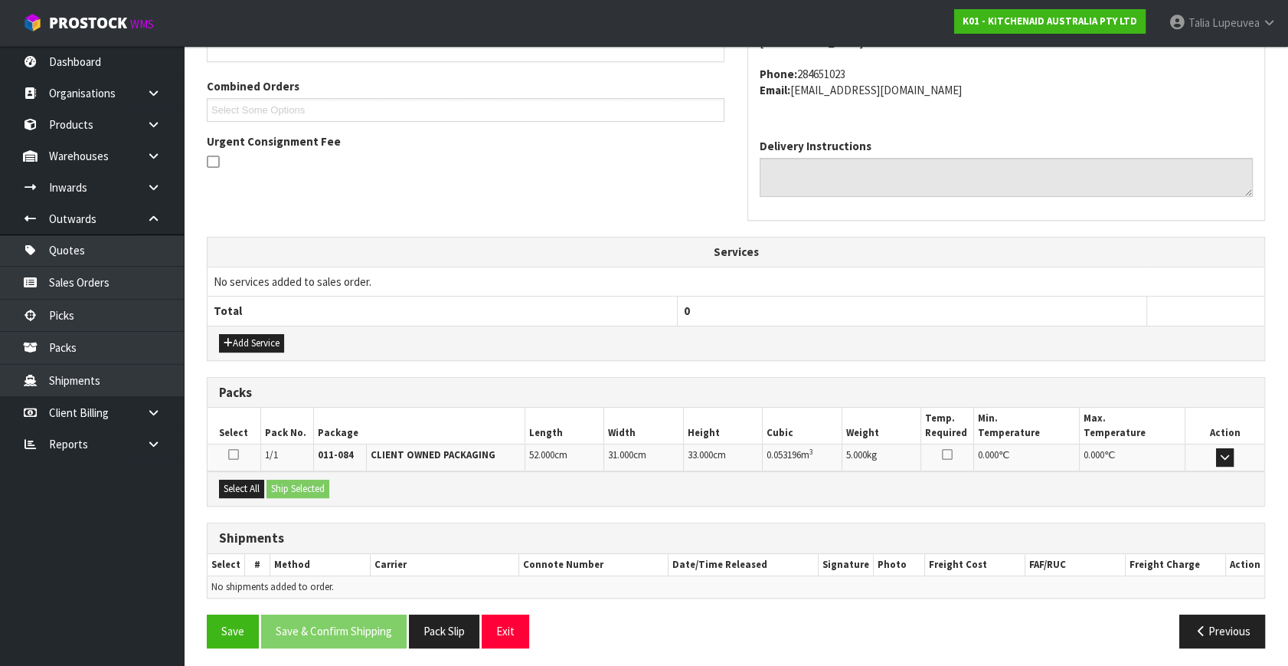
scroll to position [377, 0]
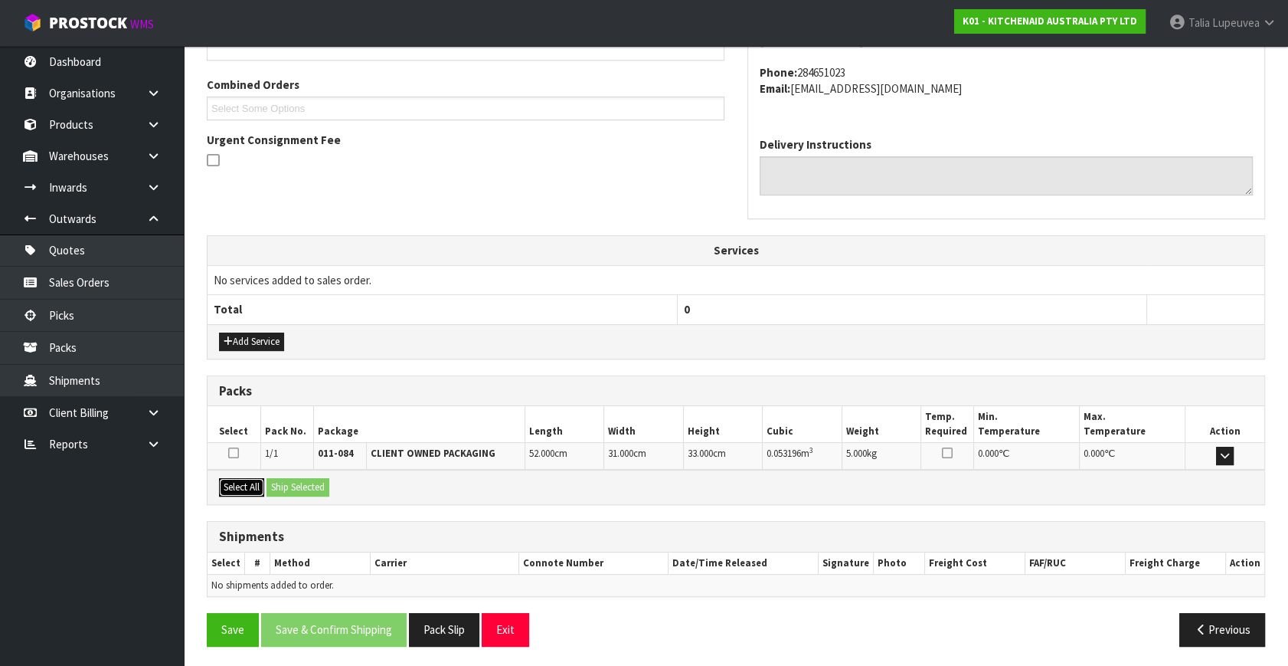
drag, startPoint x: 241, startPoint y: 482, endPoint x: 283, endPoint y: 480, distance: 41.4
click at [255, 480] on button "Select All" at bounding box center [241, 487] width 45 height 18
click at [289, 480] on button "Ship Selected" at bounding box center [298, 487] width 63 height 18
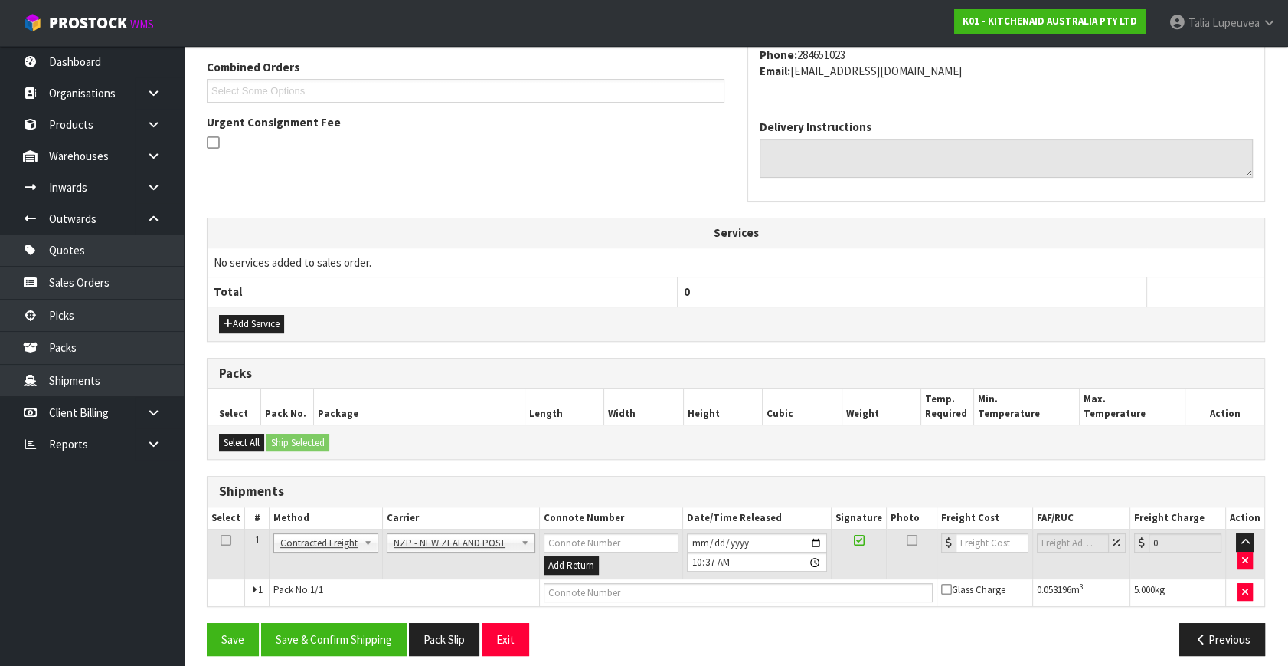
scroll to position [404, 0]
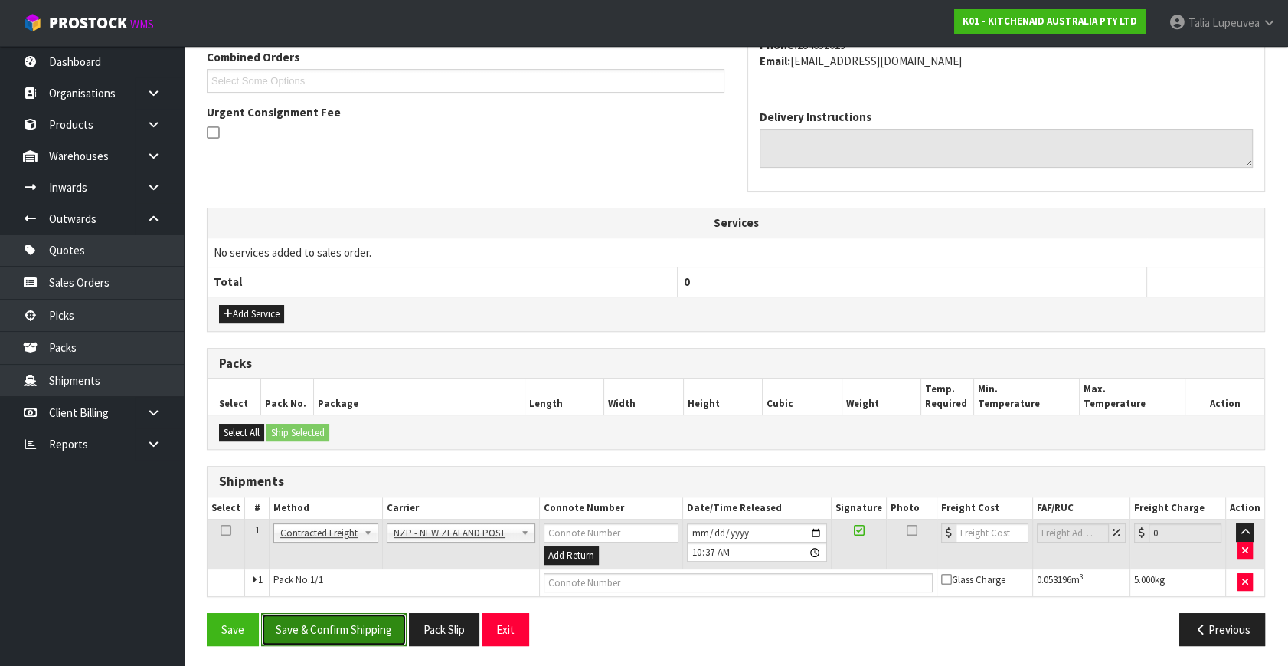
click at [322, 626] on button "Save & Confirm Shipping" at bounding box center [334, 629] width 146 height 33
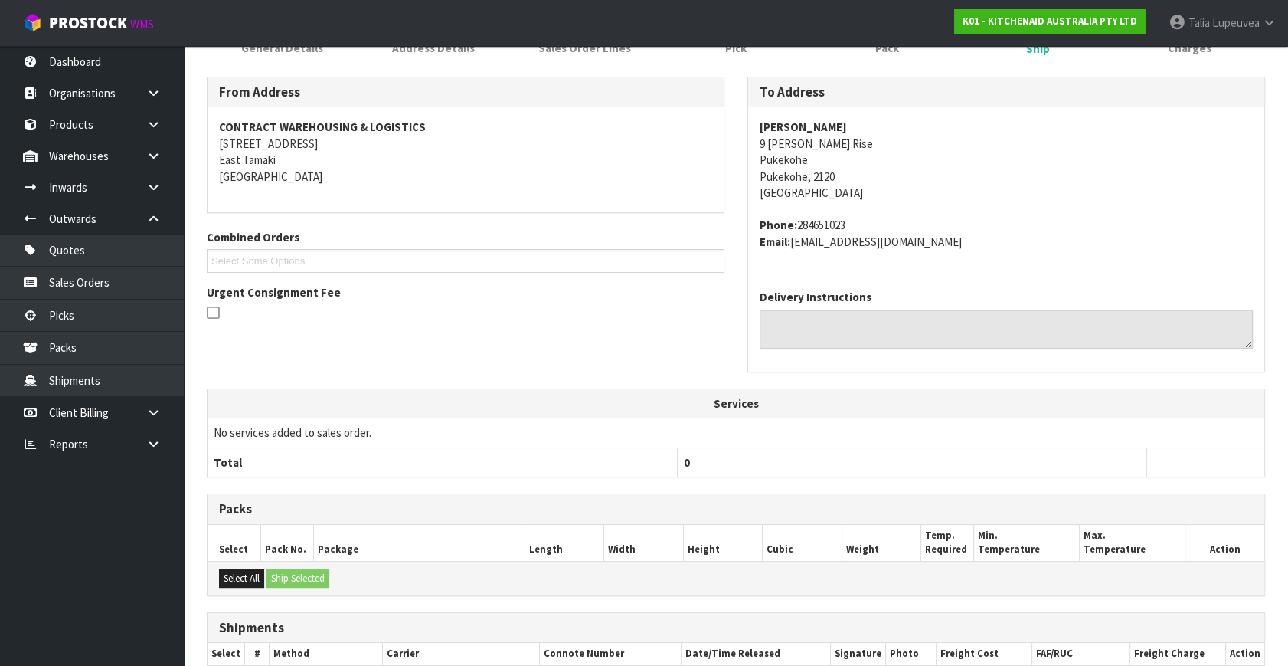
scroll to position [383, 0]
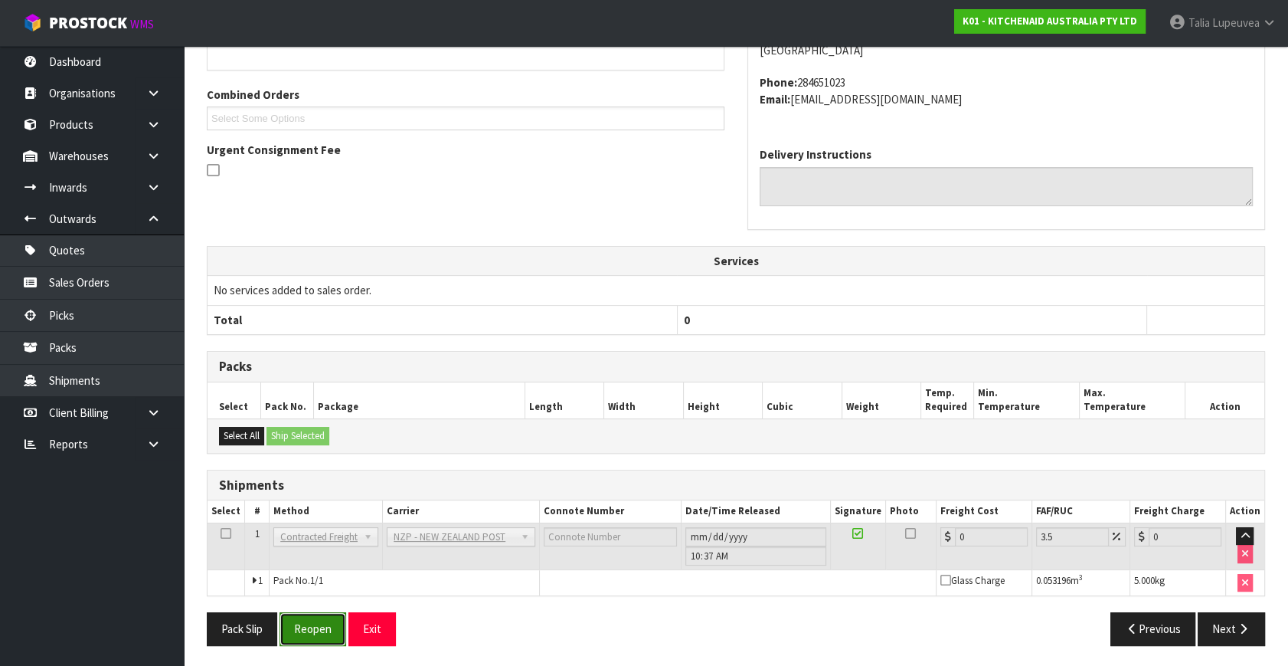
click at [320, 623] on button "Reopen" at bounding box center [313, 628] width 67 height 33
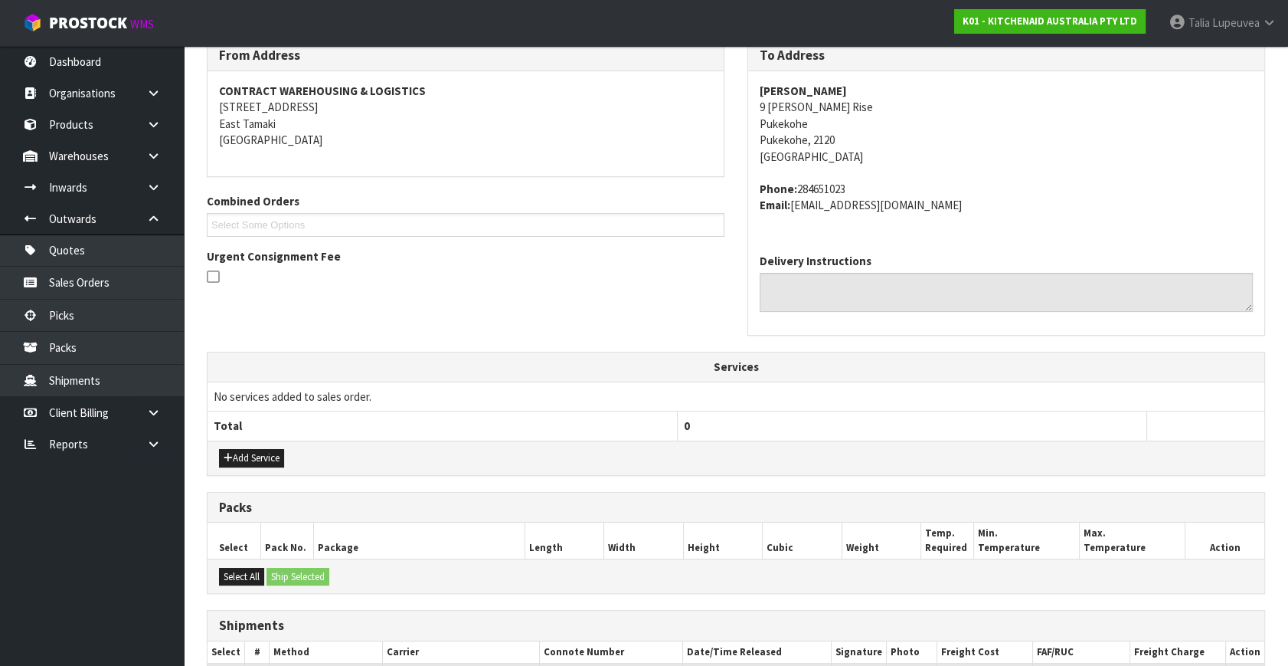
scroll to position [419, 0]
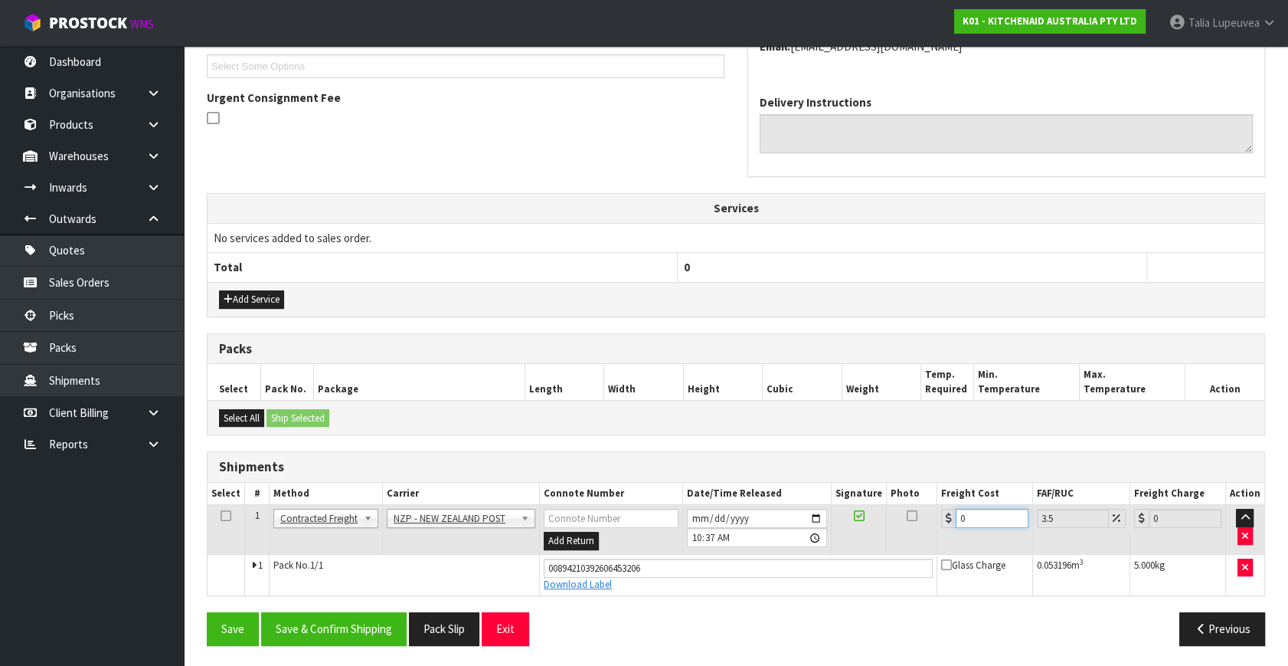
drag, startPoint x: 983, startPoint y: 522, endPoint x: 919, endPoint y: 531, distance: 65.0
click at [919, 531] on tr "1 Client Local Pickup Customer Local Pickup Company Freight Contracted Freight …" at bounding box center [736, 530] width 1057 height 50
click at [361, 625] on button "Save & Confirm Shipping" at bounding box center [334, 628] width 146 height 33
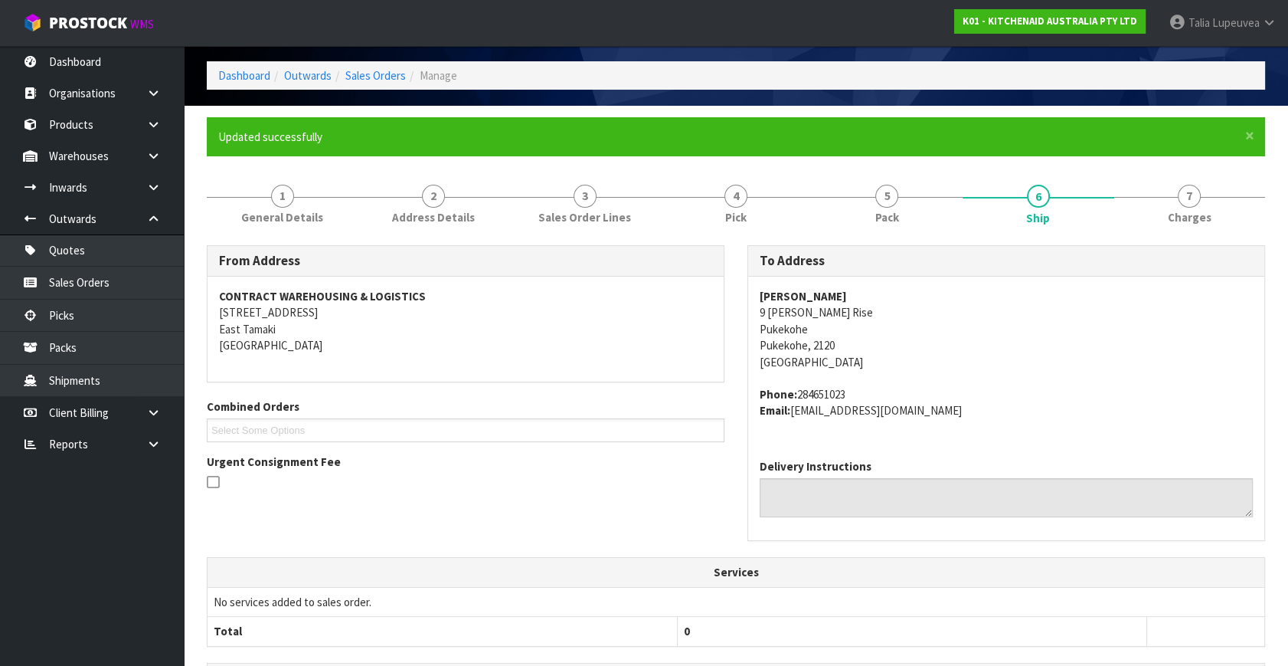
scroll to position [0, 0]
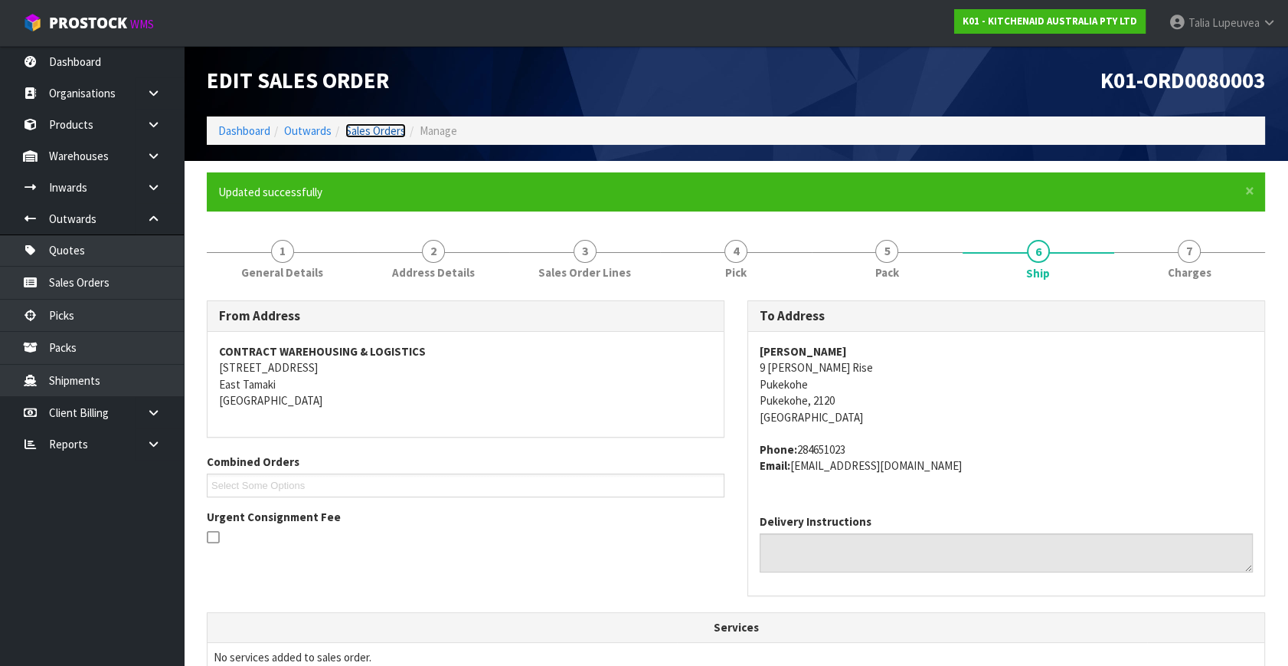
click at [371, 129] on link "Sales Orders" at bounding box center [375, 130] width 61 height 15
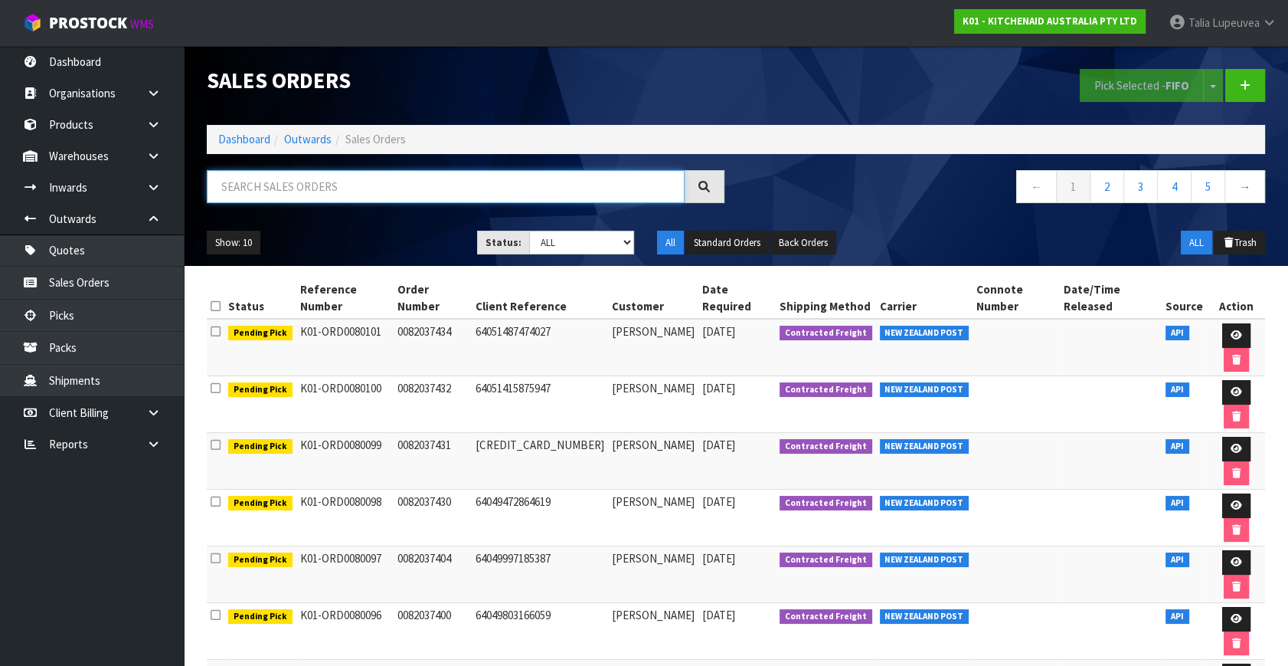
click at [502, 194] on input "text" at bounding box center [446, 186] width 478 height 33
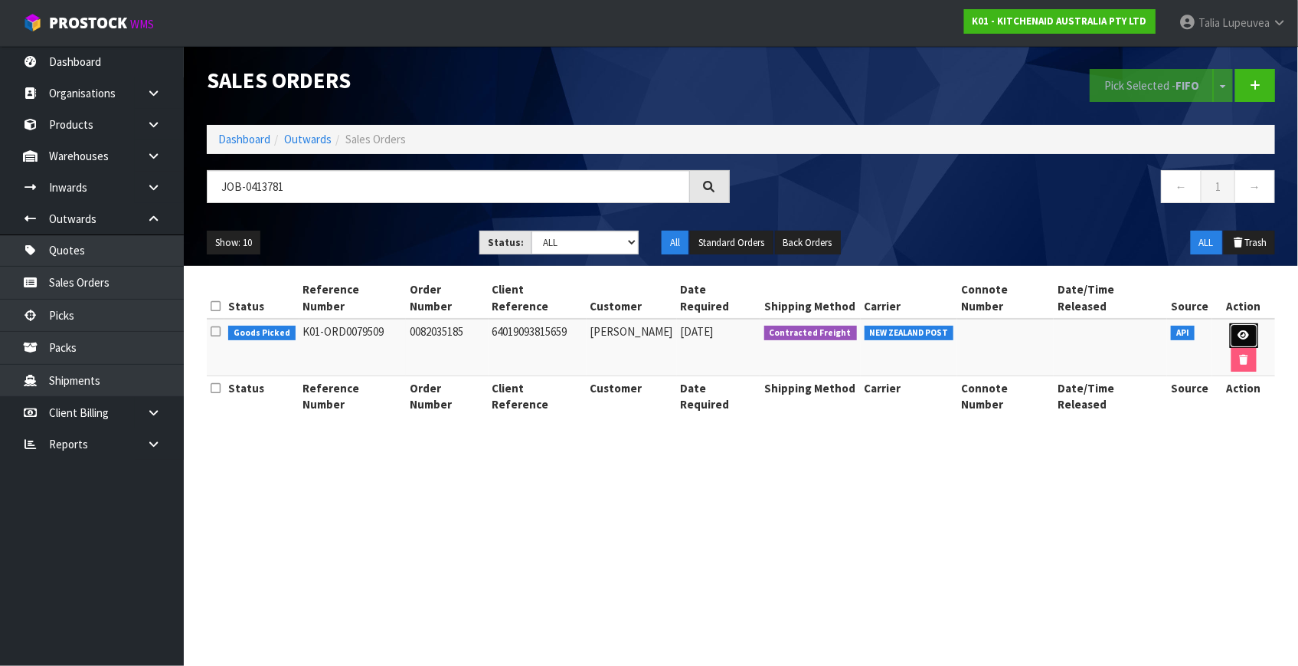
click at [1238, 323] on link at bounding box center [1244, 335] width 28 height 25
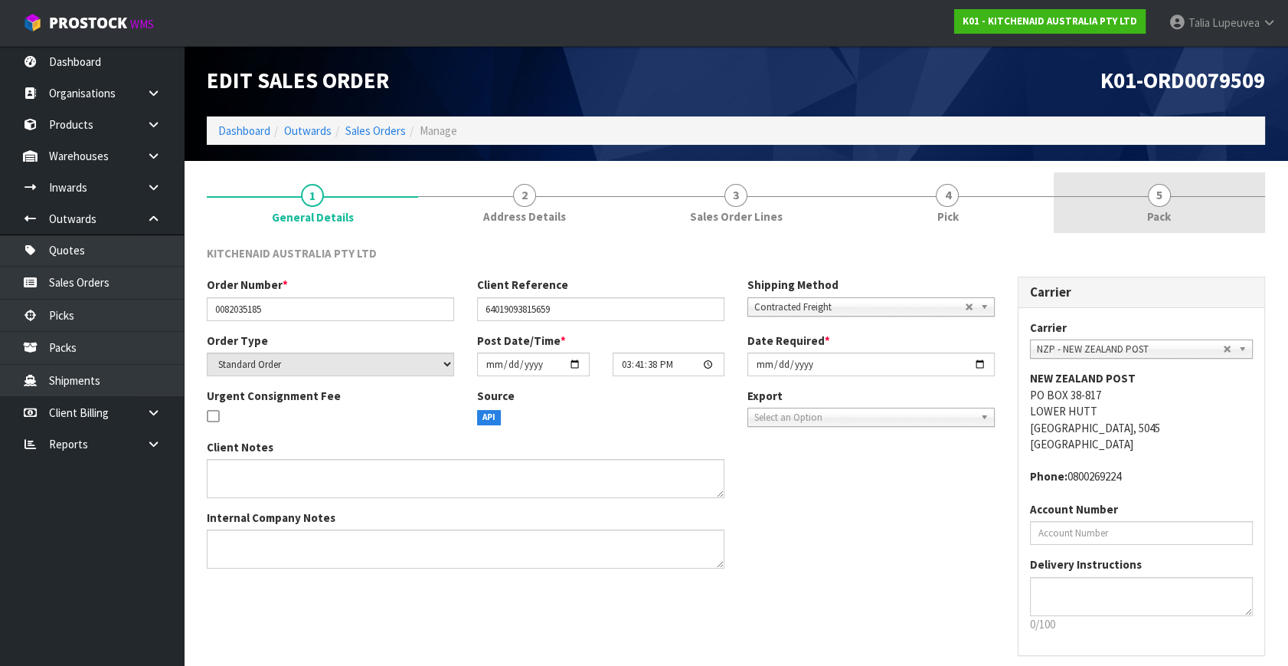
click at [1149, 214] on span "Pack" at bounding box center [1159, 216] width 24 height 16
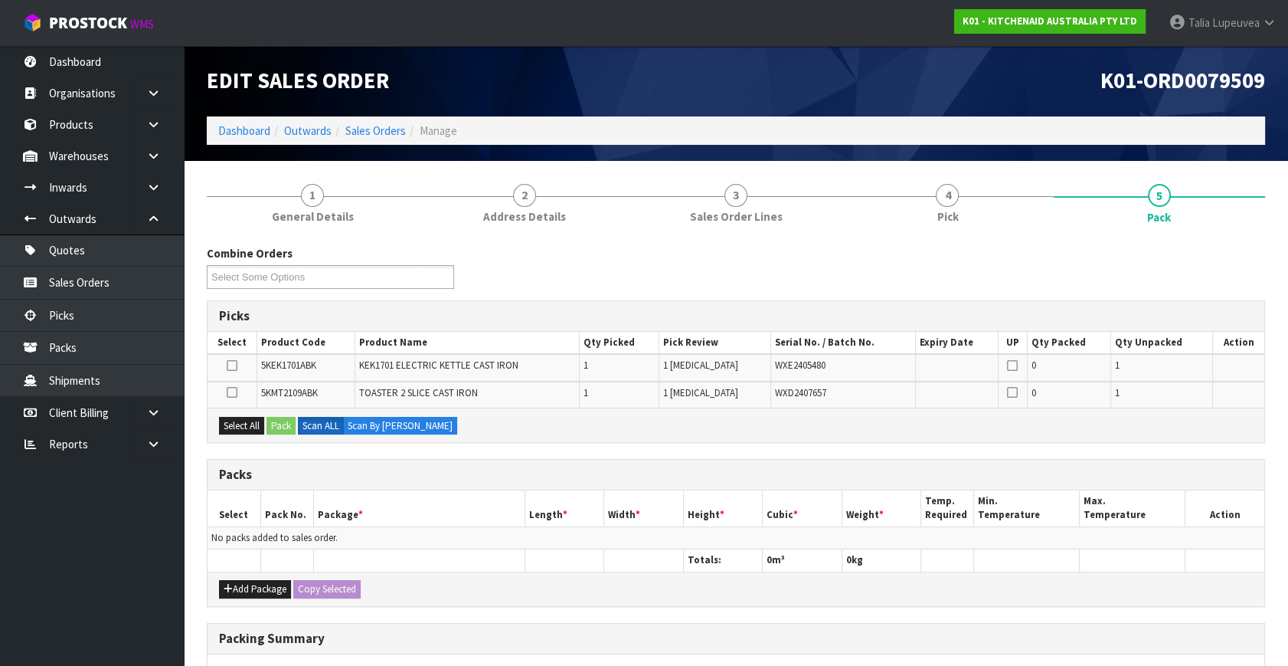
click at [247, 577] on div "Add Package Copy Selected" at bounding box center [736, 588] width 1057 height 34
click at [250, 585] on button "Add Package" at bounding box center [255, 589] width 72 height 18
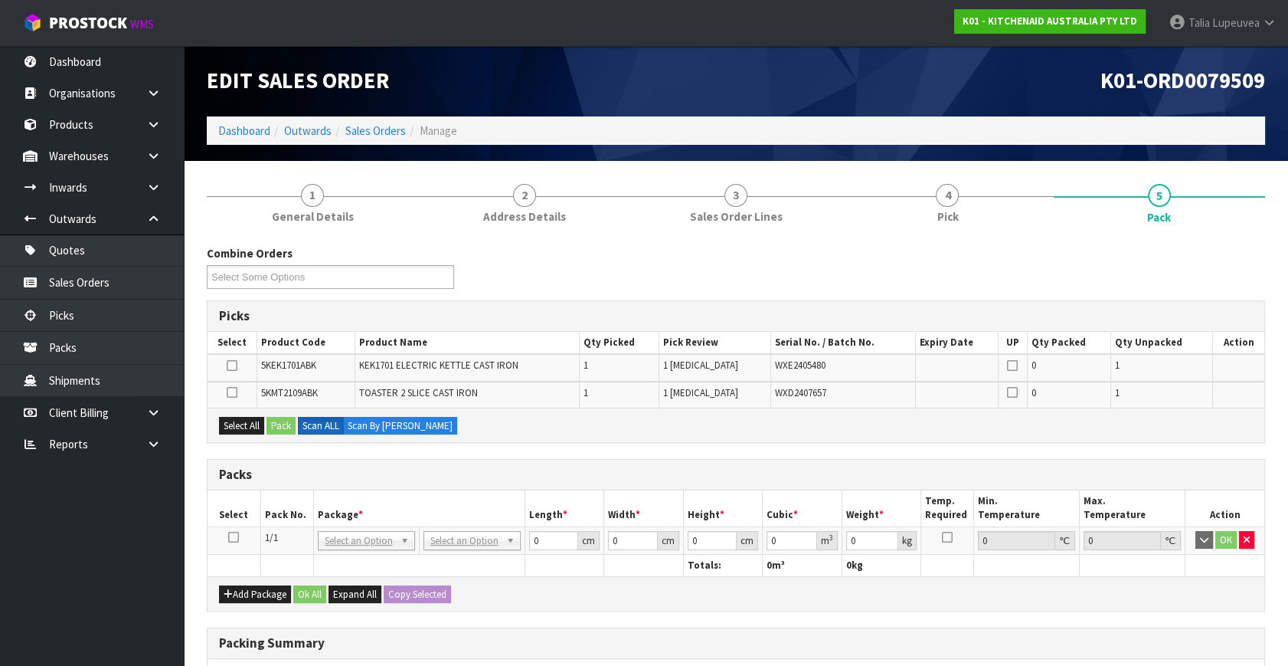
click at [234, 537] on icon at bounding box center [233, 537] width 11 height 1
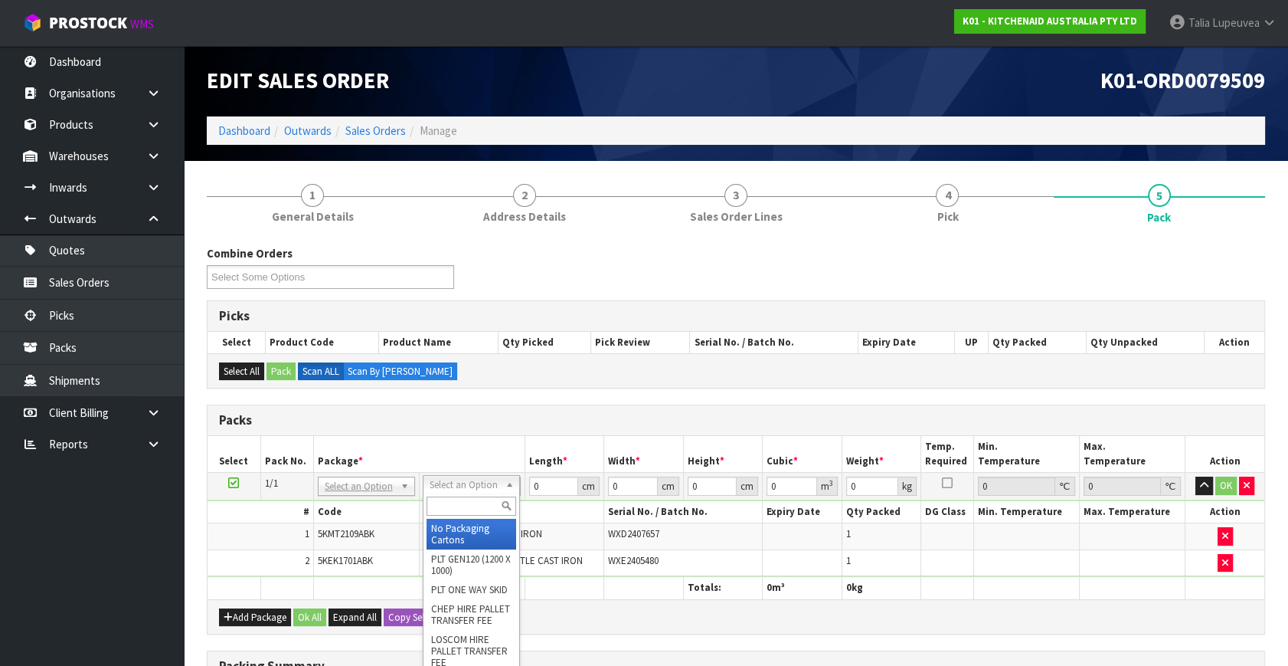
click at [456, 512] on input "text" at bounding box center [472, 505] width 90 height 19
drag, startPoint x: 476, startPoint y: 526, endPoint x: 476, endPoint y: 513, distance: 13.0
click at [476, 513] on div "OWN CLIENT OWN ED PACKAGING" at bounding box center [471, 523] width 97 height 60
drag, startPoint x: 467, startPoint y: 536, endPoint x: 544, endPoint y: 512, distance: 80.2
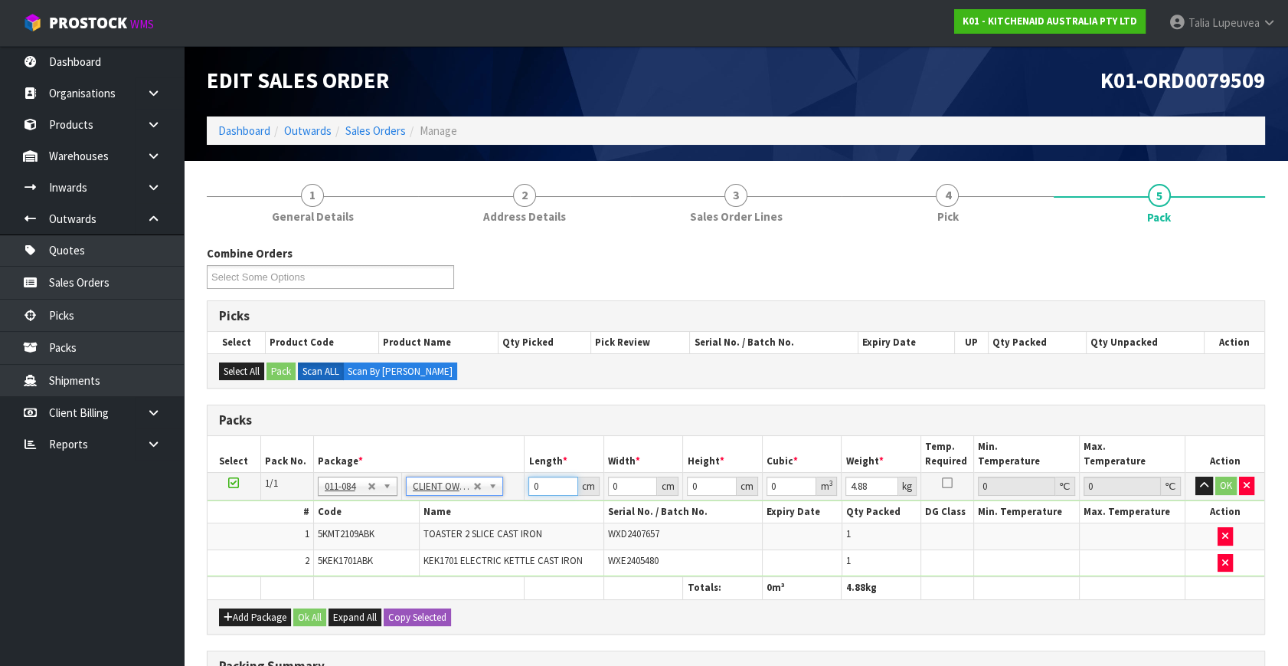
drag, startPoint x: 544, startPoint y: 489, endPoint x: 532, endPoint y: 472, distance: 20.4
click at [518, 483] on tr "1/1 NONE 007-001 007-002 007-004 007-009 007-013 007-014 007-015 007-017 007-01…" at bounding box center [736, 487] width 1057 height 28
click at [1230, 481] on button "OK" at bounding box center [1226, 485] width 21 height 18
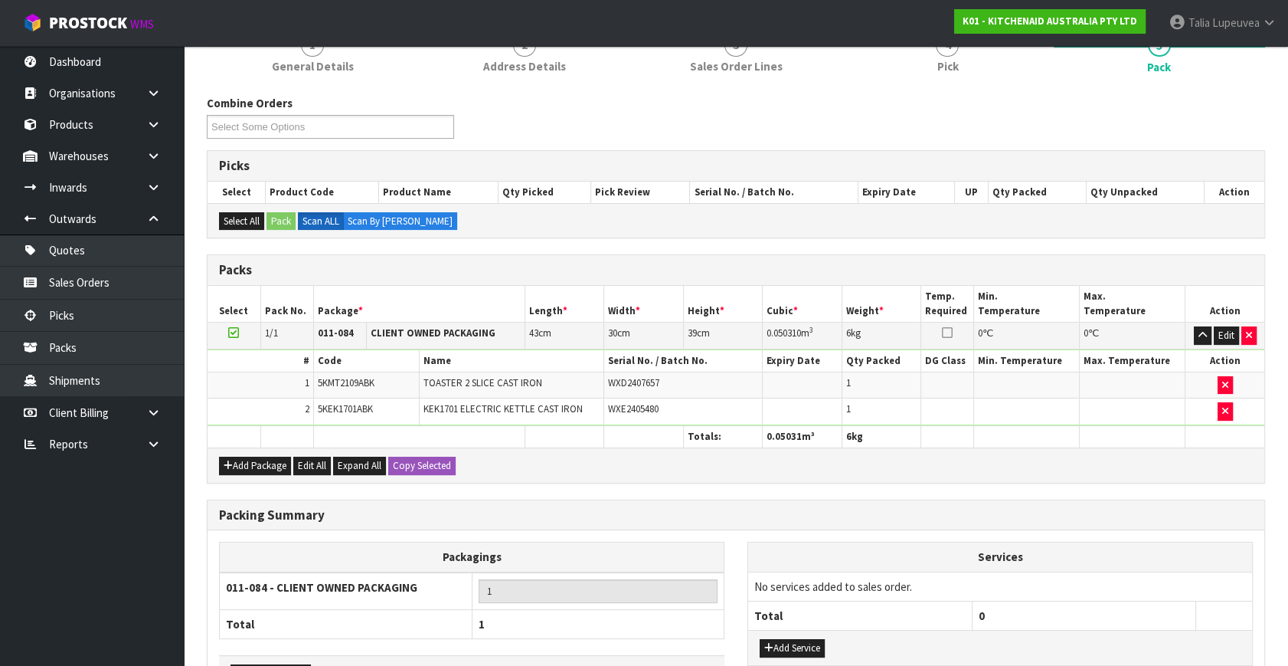
scroll to position [254, 0]
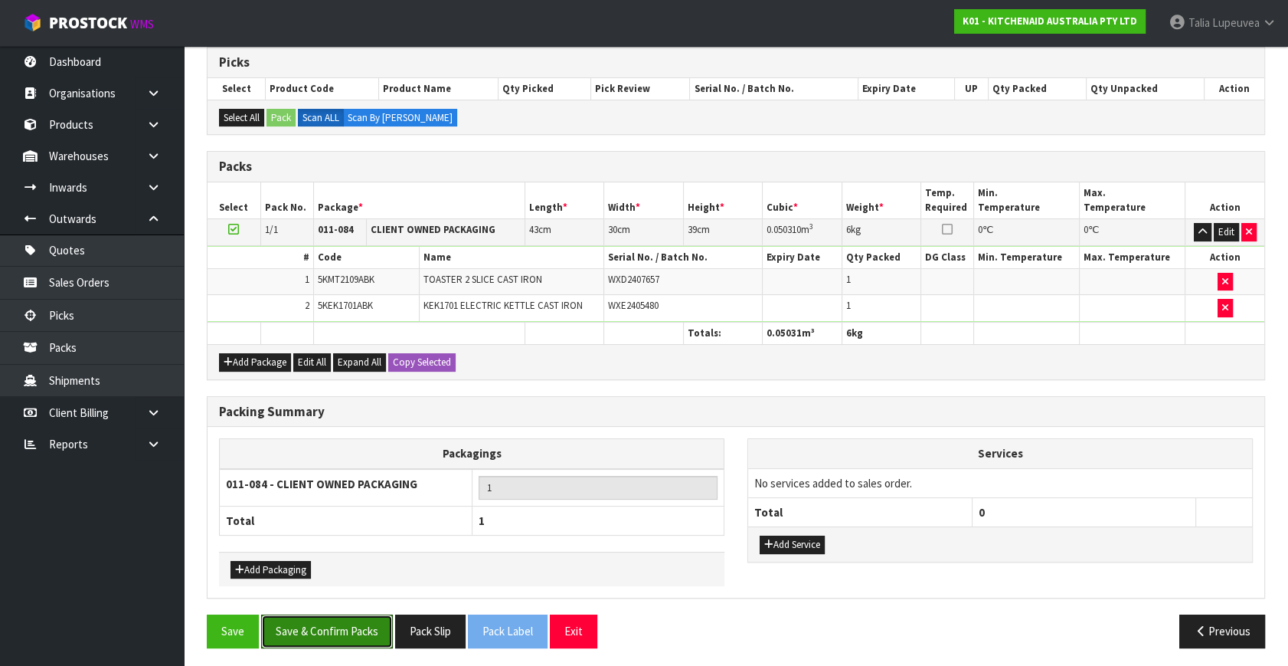
drag, startPoint x: 359, startPoint y: 623, endPoint x: 532, endPoint y: 512, distance: 204.6
click at [361, 622] on button "Save & Confirm Packs" at bounding box center [327, 630] width 132 height 33
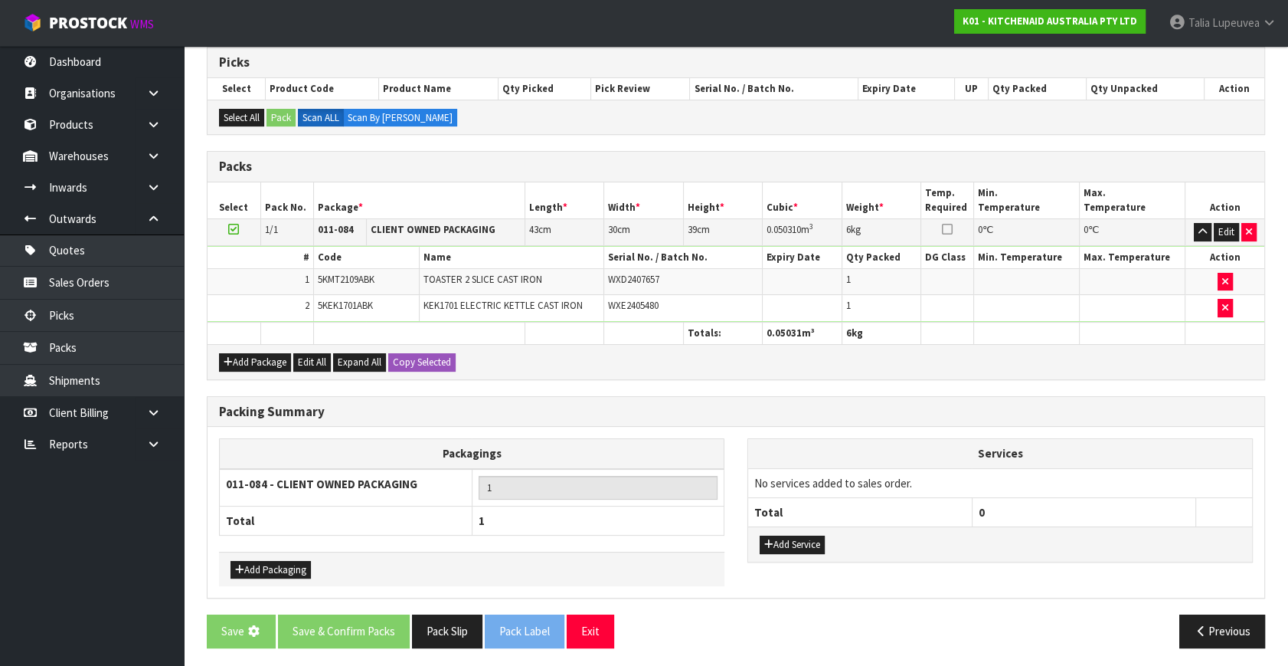
scroll to position [0, 0]
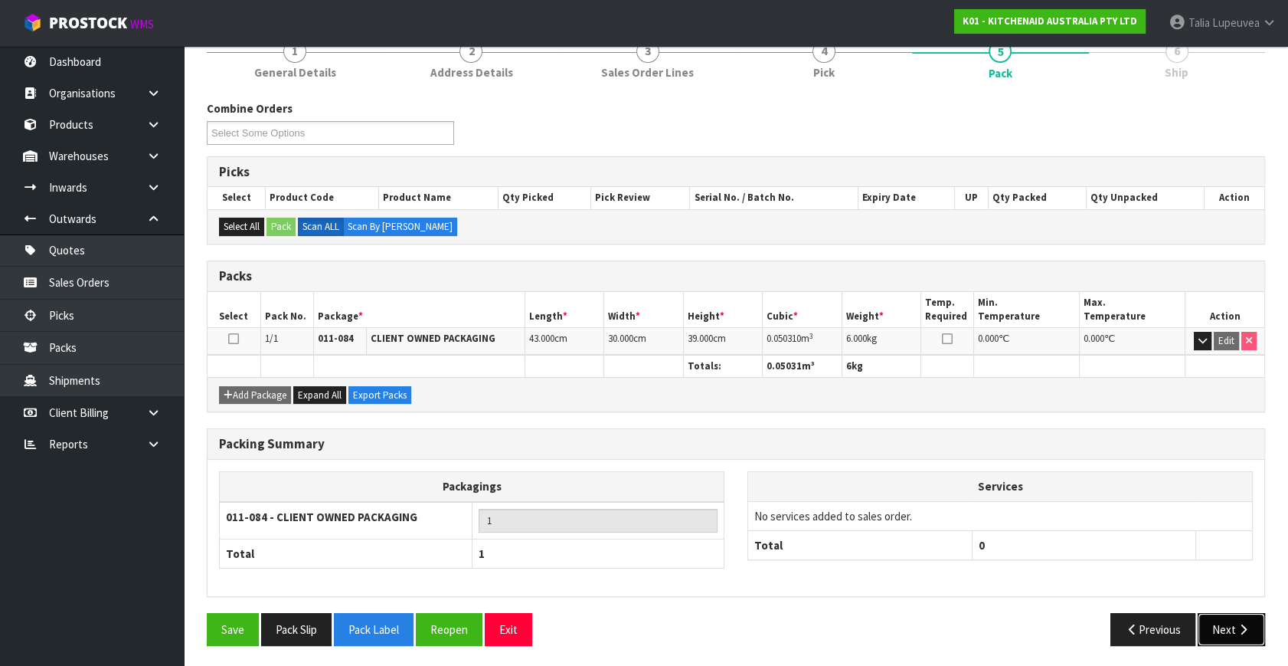
click at [1239, 616] on button "Next" at bounding box center [1231, 629] width 67 height 33
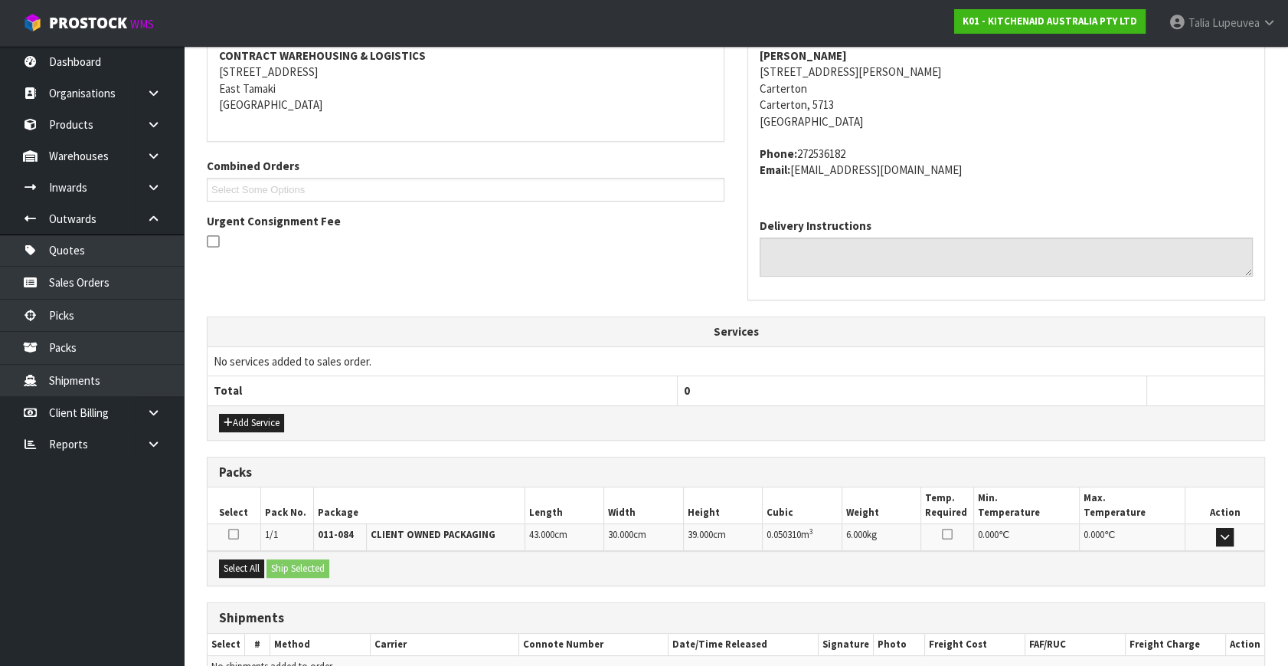
scroll to position [377, 0]
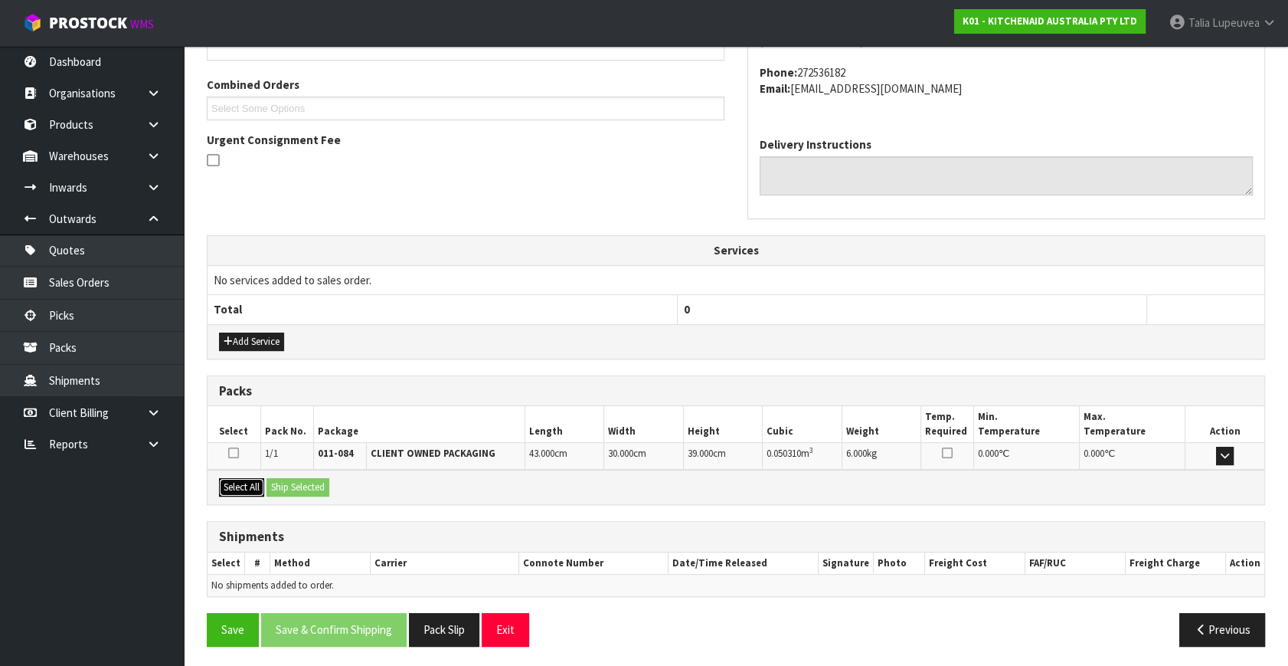
drag, startPoint x: 248, startPoint y: 483, endPoint x: 286, endPoint y: 489, distance: 38.9
click at [253, 484] on button "Select All" at bounding box center [241, 487] width 45 height 18
click at [321, 483] on button "Ship Selected" at bounding box center [298, 487] width 63 height 18
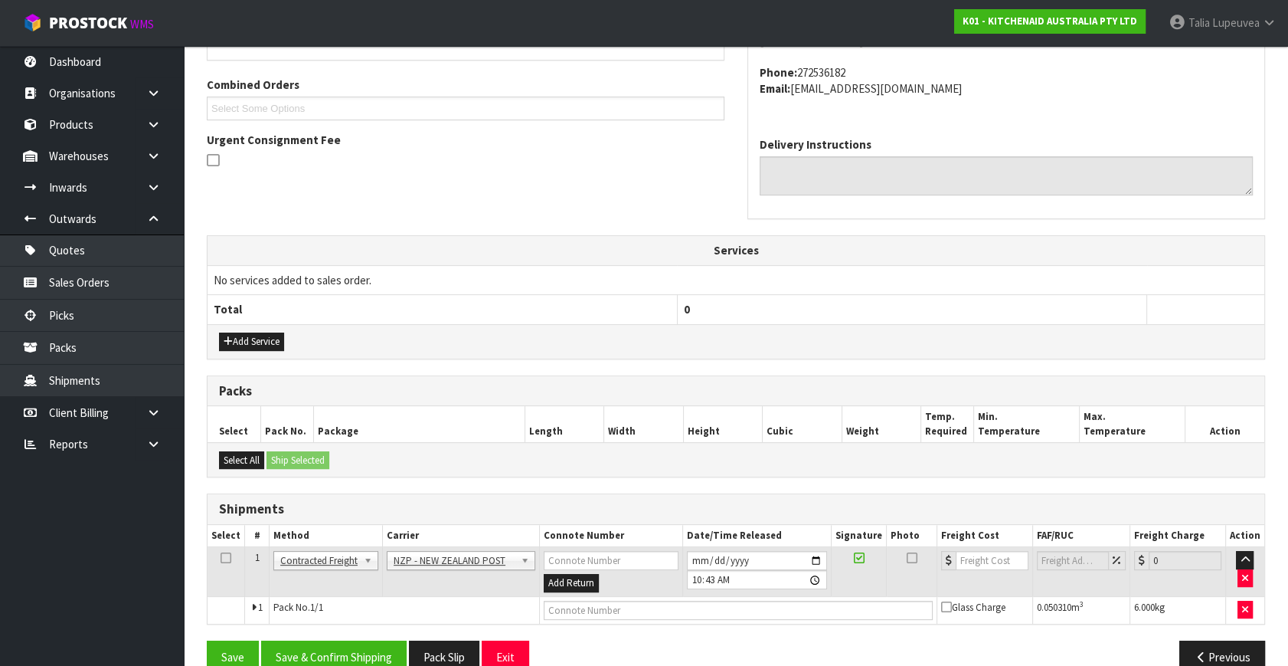
scroll to position [404, 0]
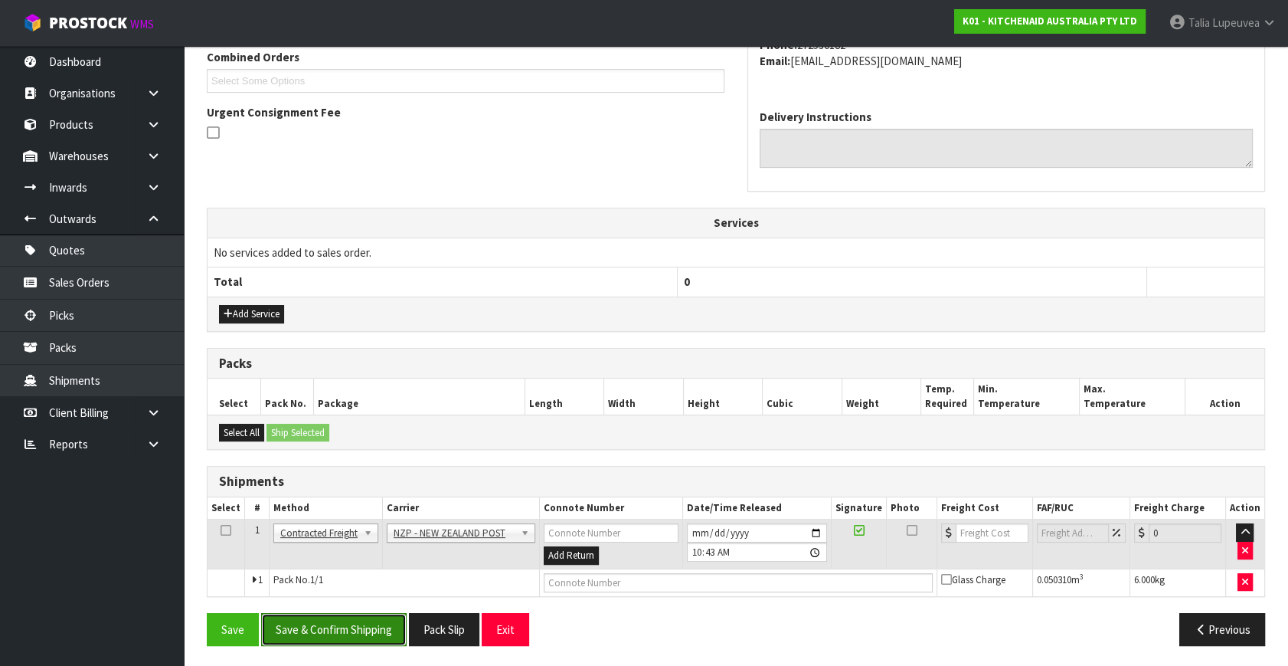
drag, startPoint x: 364, startPoint y: 627, endPoint x: 345, endPoint y: 630, distance: 18.8
click at [364, 627] on button "Save & Confirm Shipping" at bounding box center [334, 629] width 146 height 33
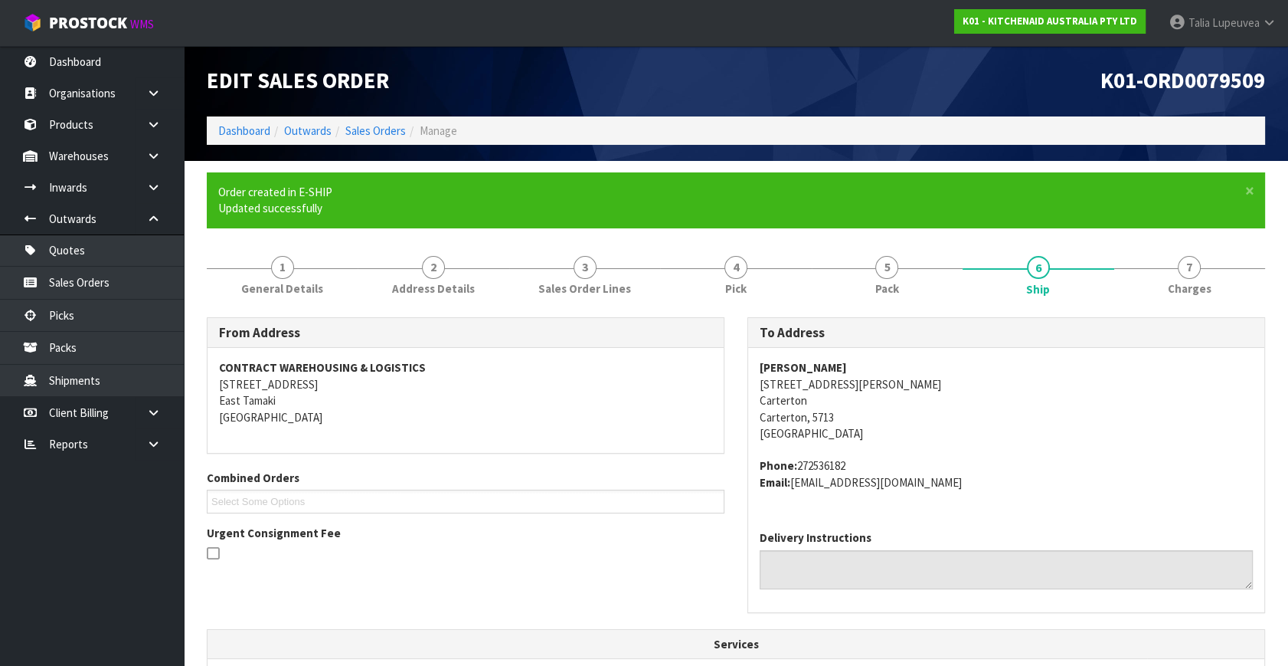
scroll to position [383, 0]
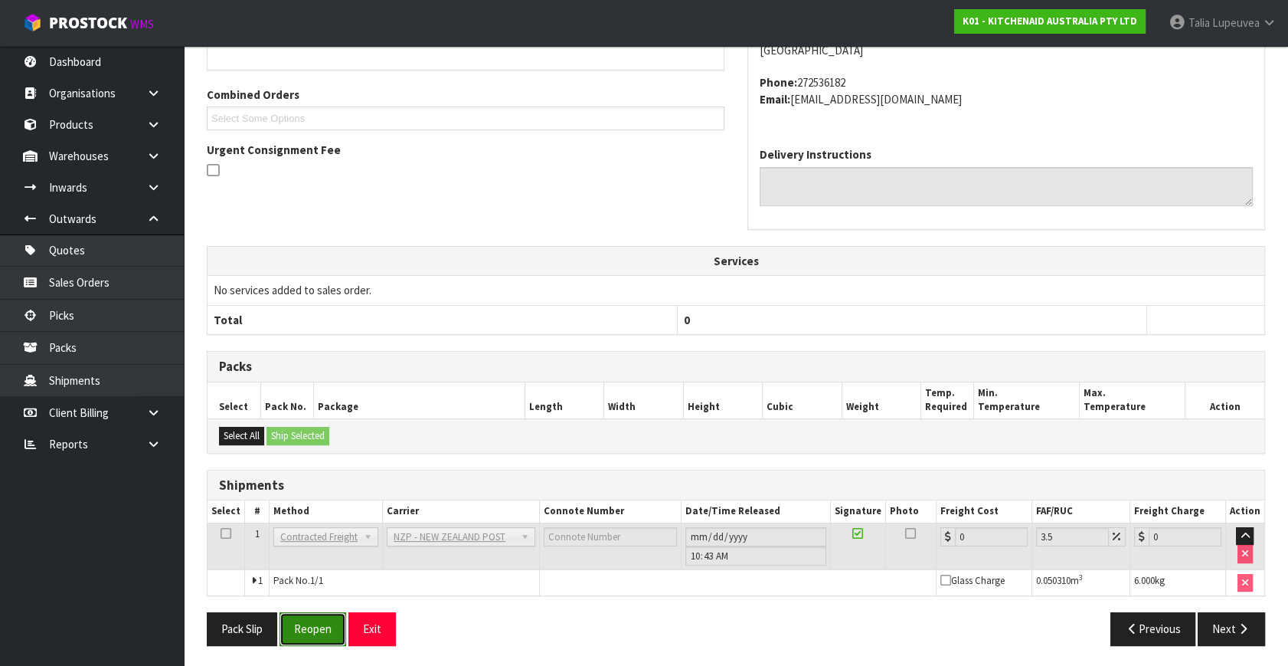
click at [289, 619] on button "Reopen" at bounding box center [313, 628] width 67 height 33
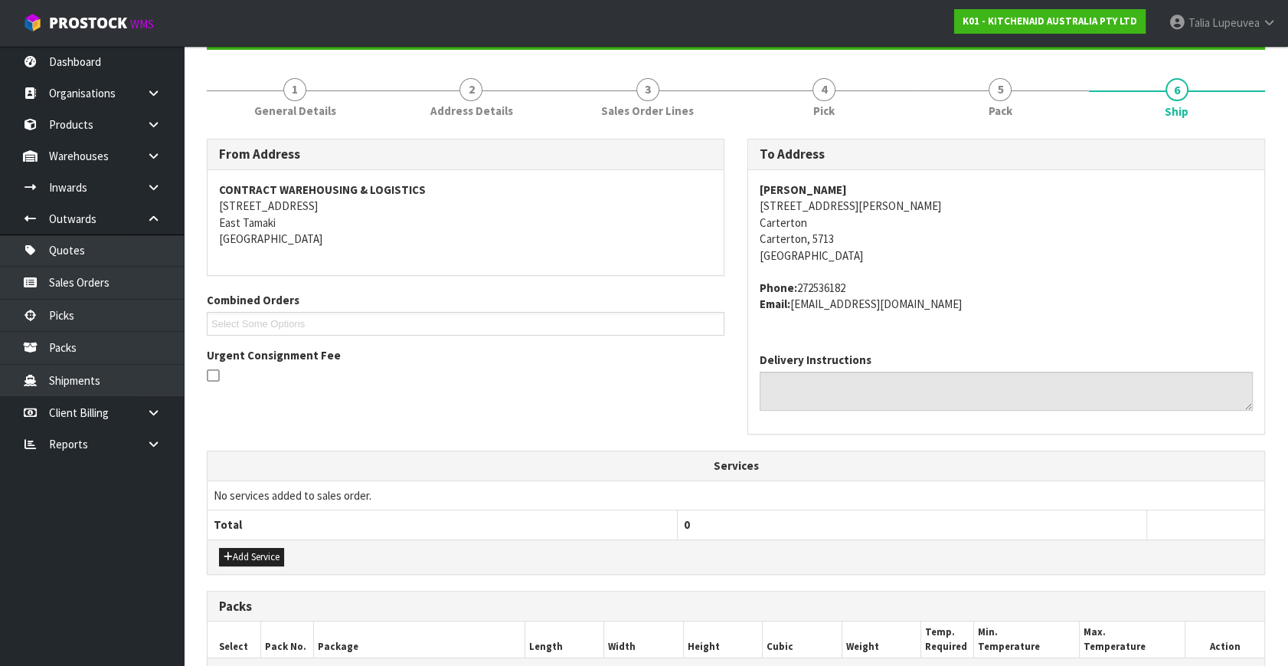
scroll to position [367, 0]
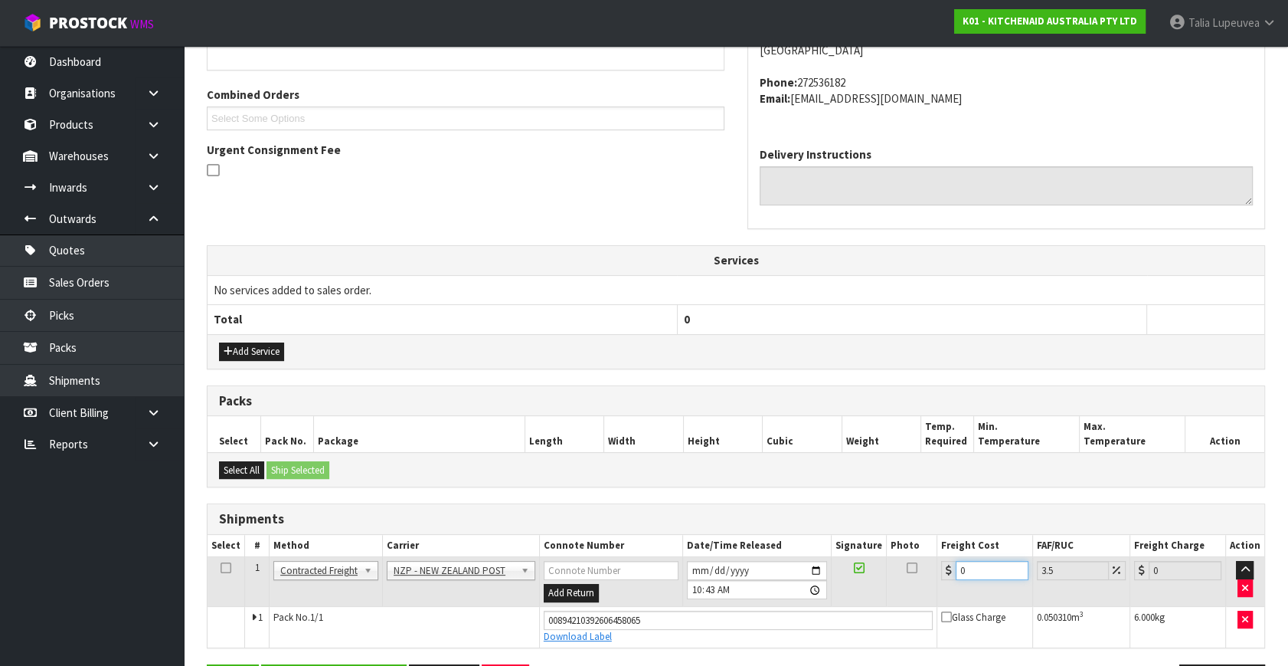
drag, startPoint x: 969, startPoint y: 567, endPoint x: 933, endPoint y: 582, distance: 39.1
click at [934, 582] on tr "1 Client Local Pickup Customer Local Pickup Company Freight Contracted Freight …" at bounding box center [736, 582] width 1057 height 50
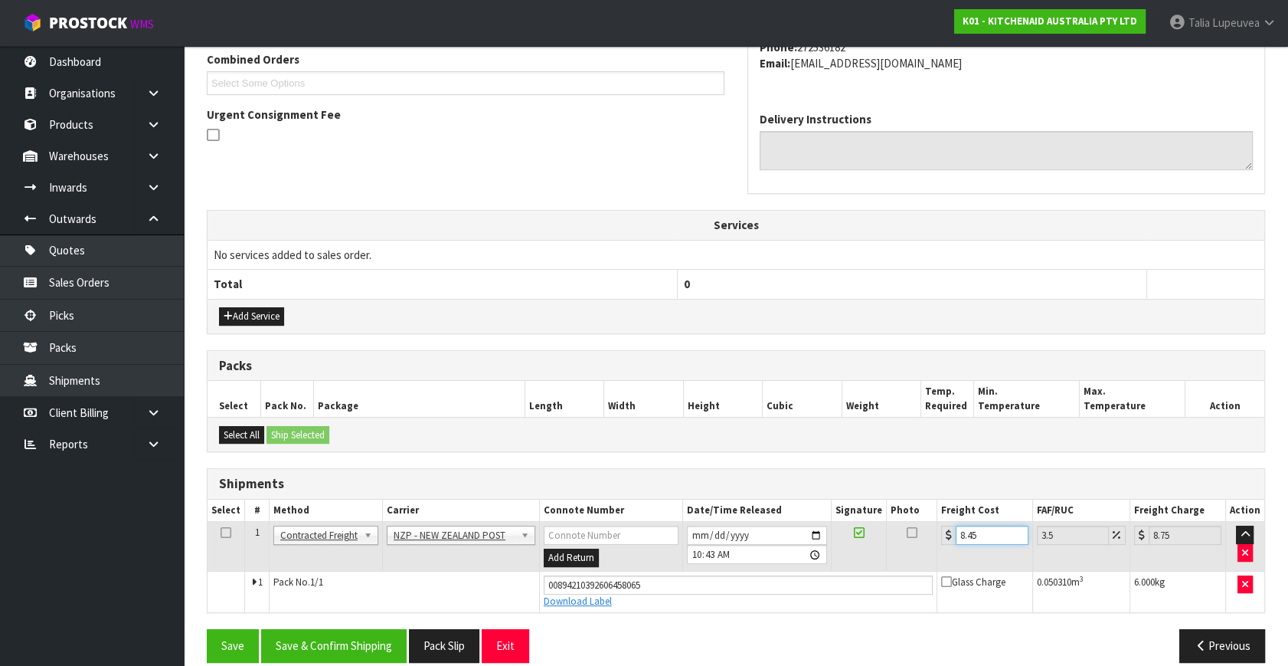
scroll to position [419, 0]
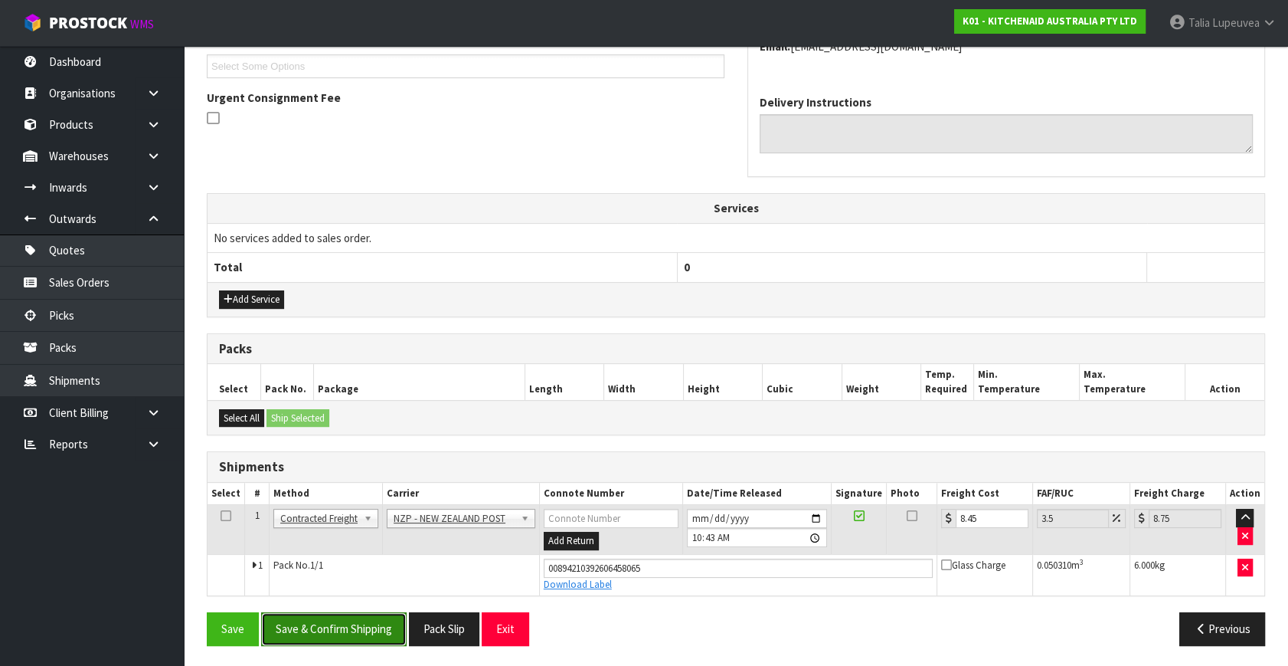
click at [389, 628] on button "Save & Confirm Shipping" at bounding box center [334, 628] width 146 height 33
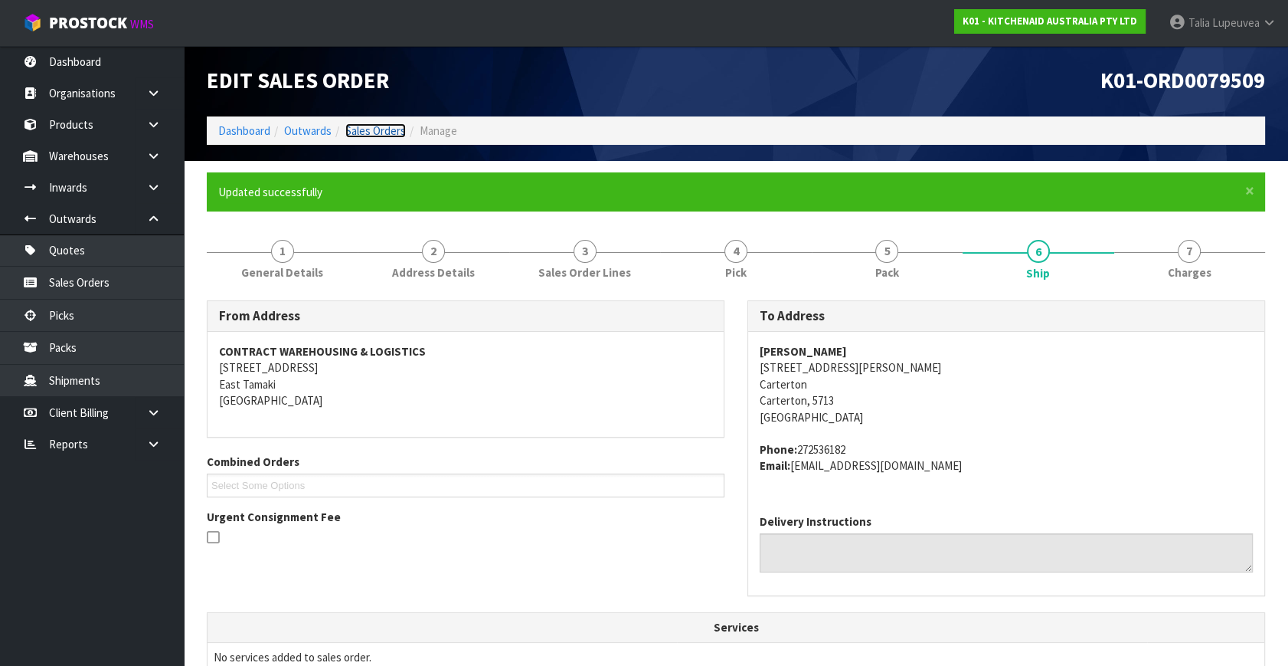
click at [365, 126] on link "Sales Orders" at bounding box center [375, 130] width 61 height 15
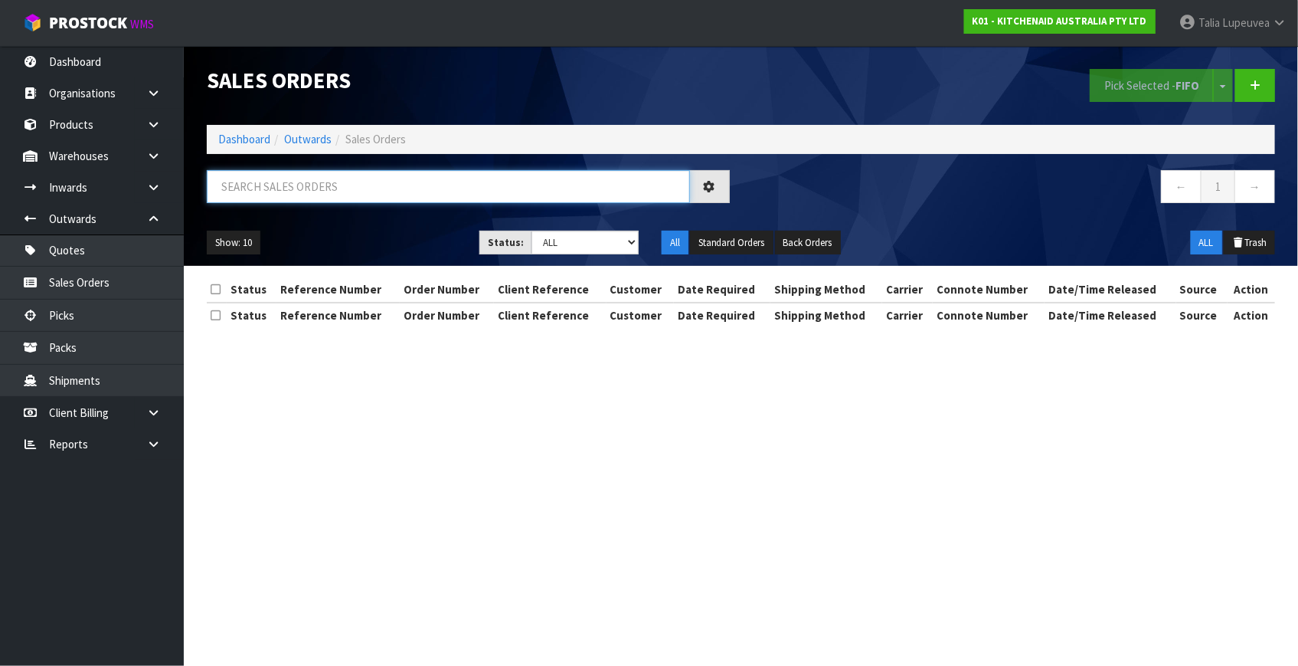
click at [368, 185] on input "text" at bounding box center [448, 186] width 483 height 33
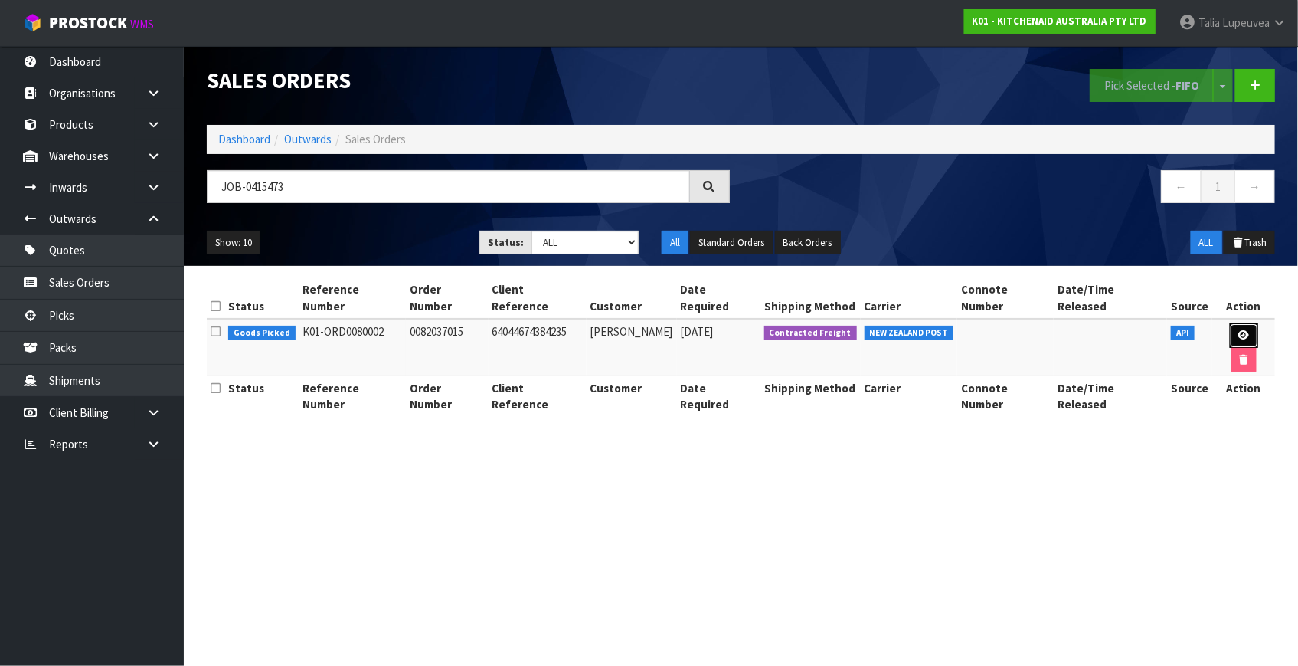
click at [1232, 326] on link at bounding box center [1244, 335] width 28 height 25
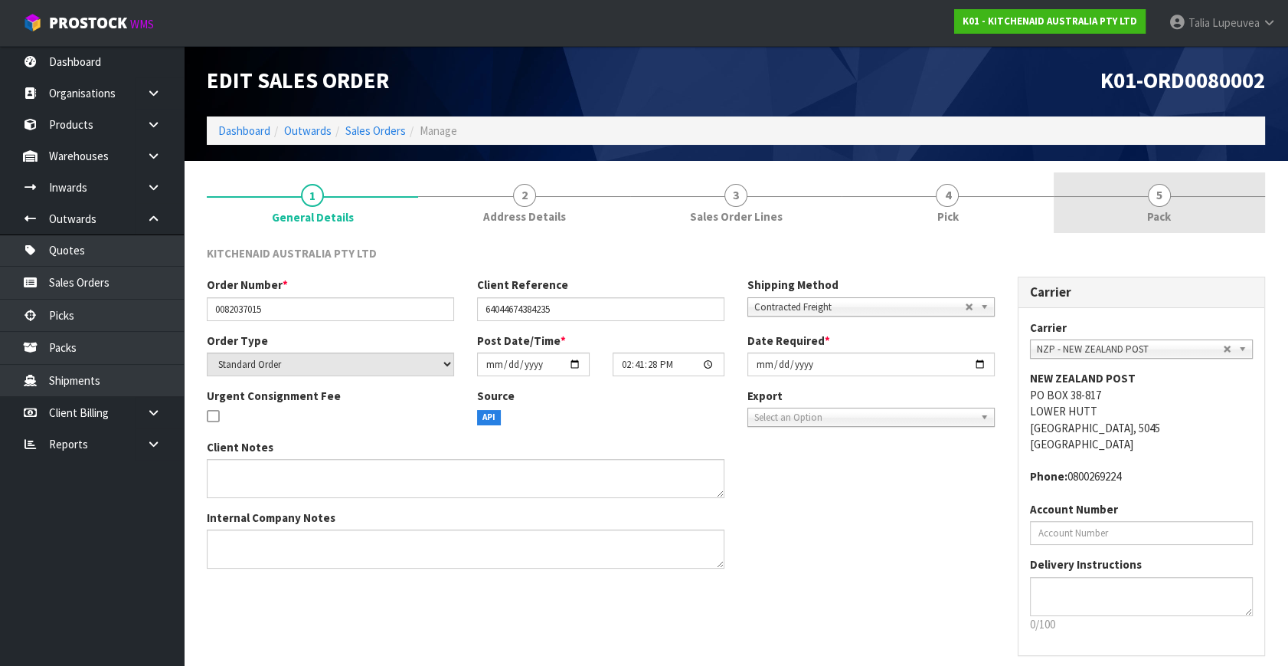
click at [1176, 191] on link "5 Pack" at bounding box center [1159, 202] width 211 height 61
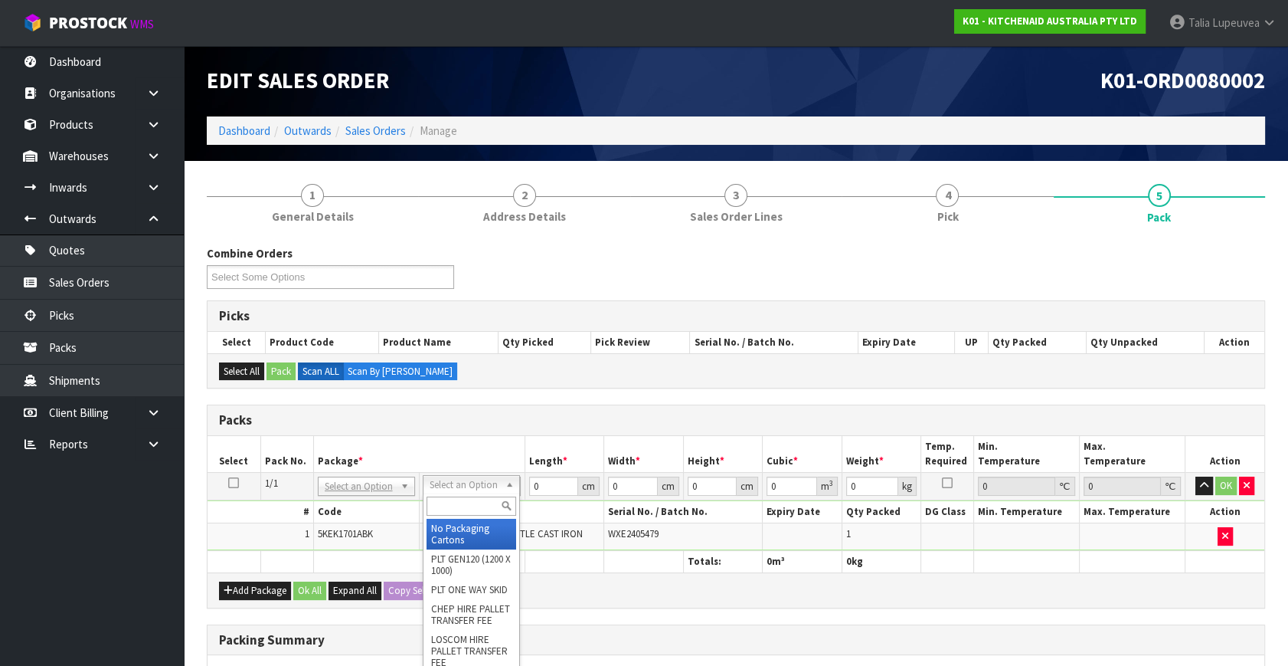
click at [485, 506] on input "text" at bounding box center [472, 505] width 90 height 19
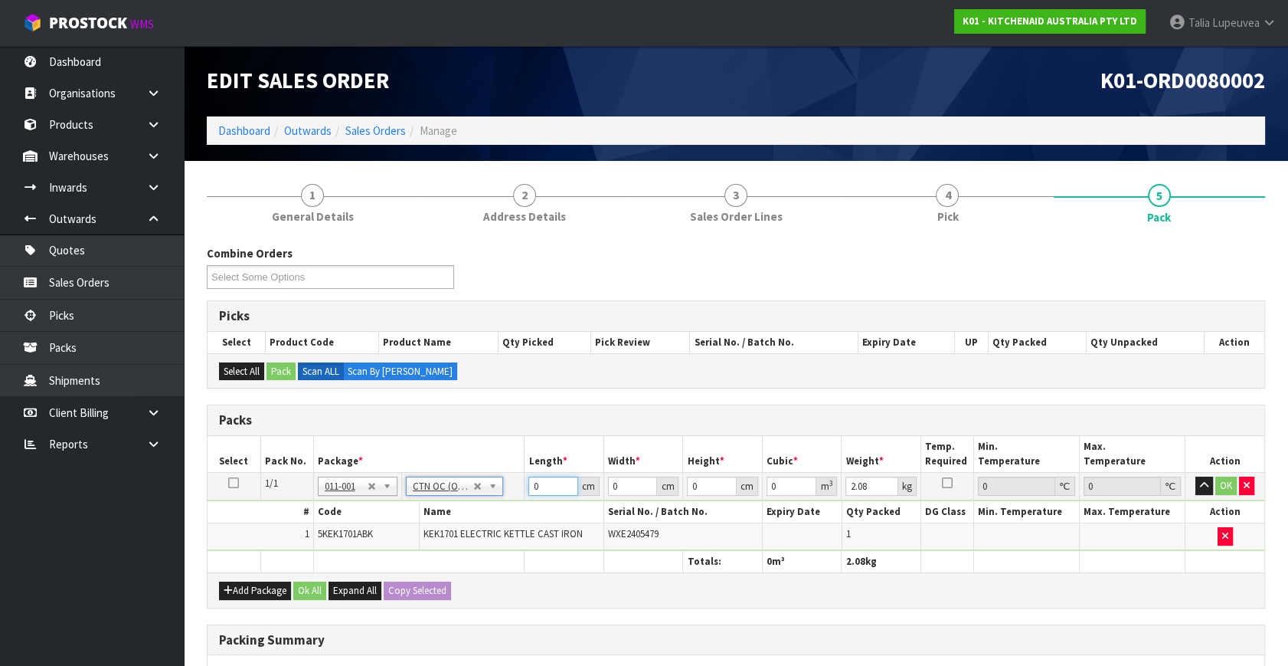
drag, startPoint x: 553, startPoint y: 486, endPoint x: 487, endPoint y: 496, distance: 66.6
click at [487, 496] on tr "1/1 NONE 007-001 007-002 007-004 007-009 007-013 007-014 007-015 007-017 007-01…" at bounding box center [736, 487] width 1057 height 28
drag, startPoint x: 1225, startPoint y: 479, endPoint x: 842, endPoint y: 450, distance: 384.8
click at [1225, 479] on button "OK" at bounding box center [1226, 485] width 21 height 18
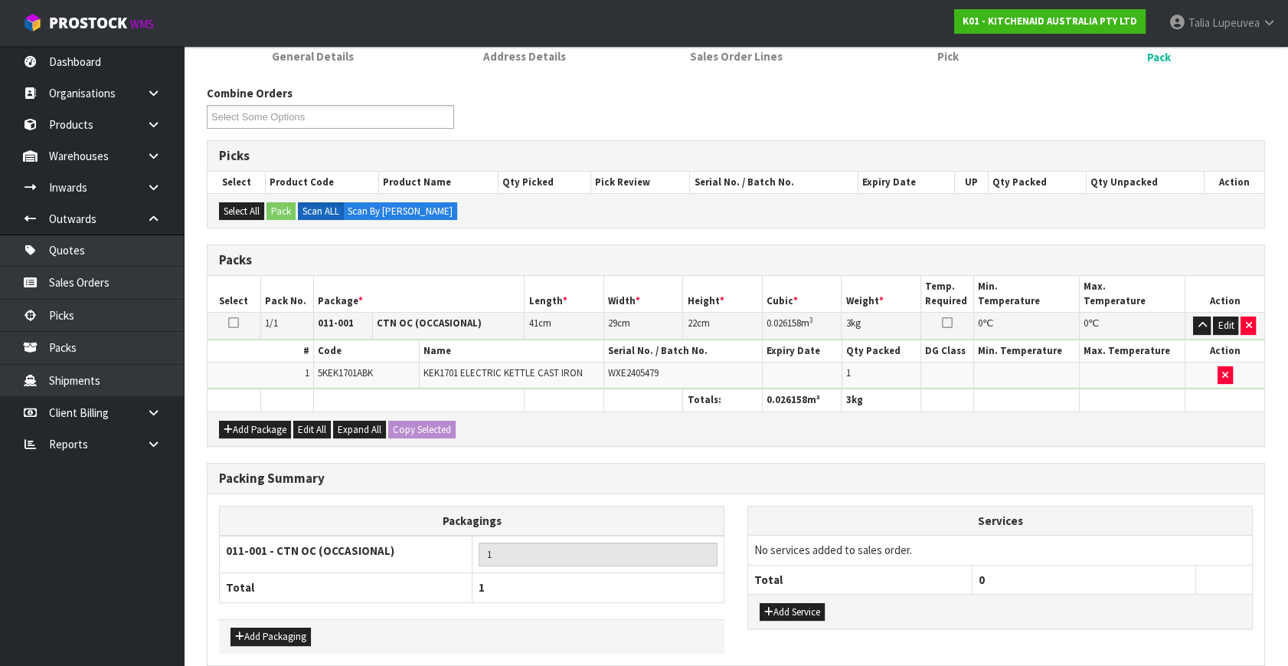
scroll to position [228, 0]
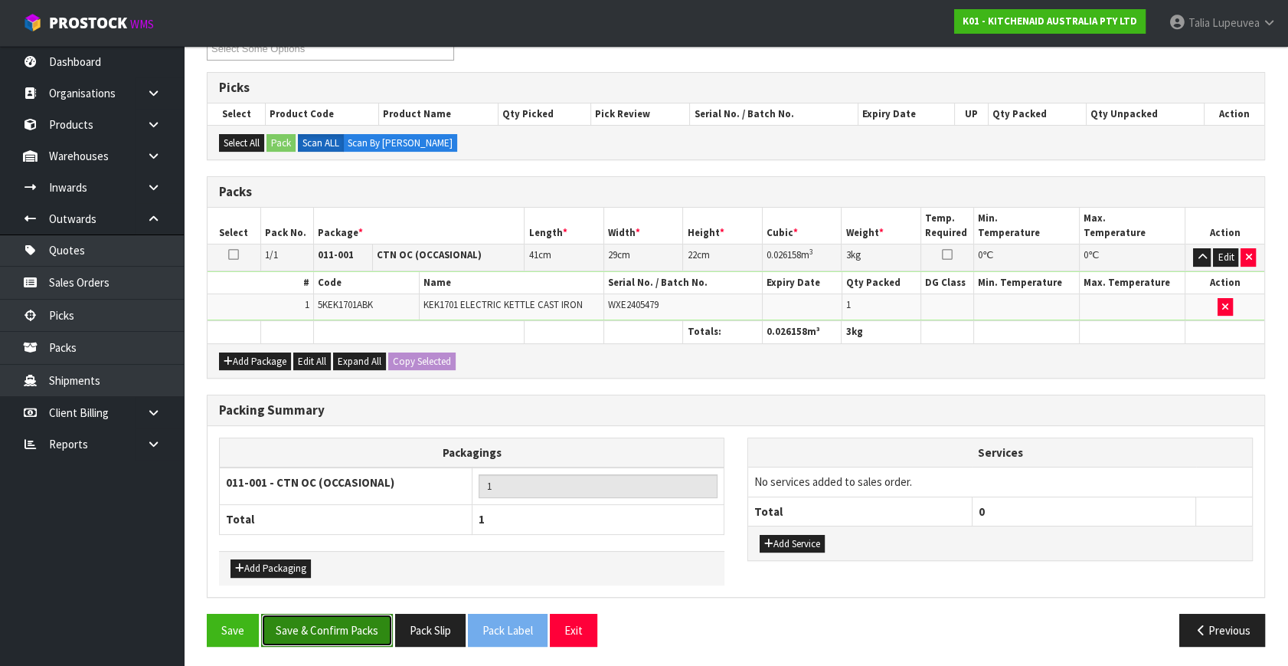
click at [314, 623] on button "Save & Confirm Packs" at bounding box center [327, 630] width 132 height 33
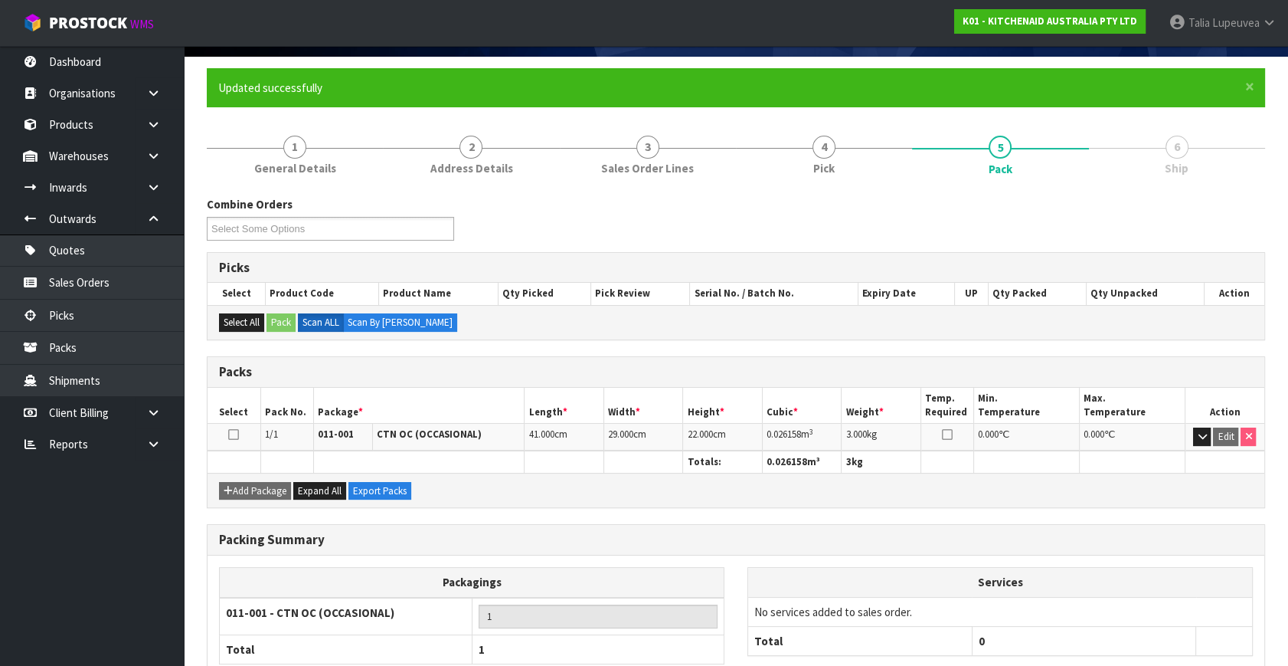
scroll to position [200, 0]
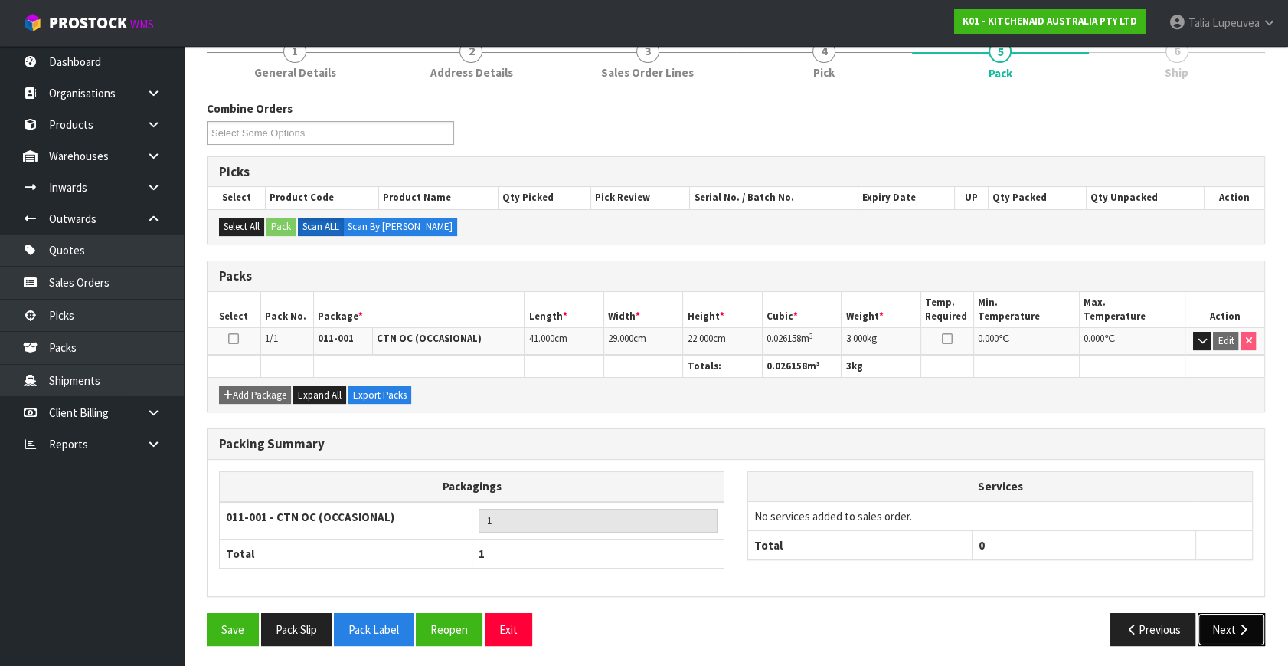
click at [1237, 628] on icon "button" at bounding box center [1243, 628] width 15 height 11
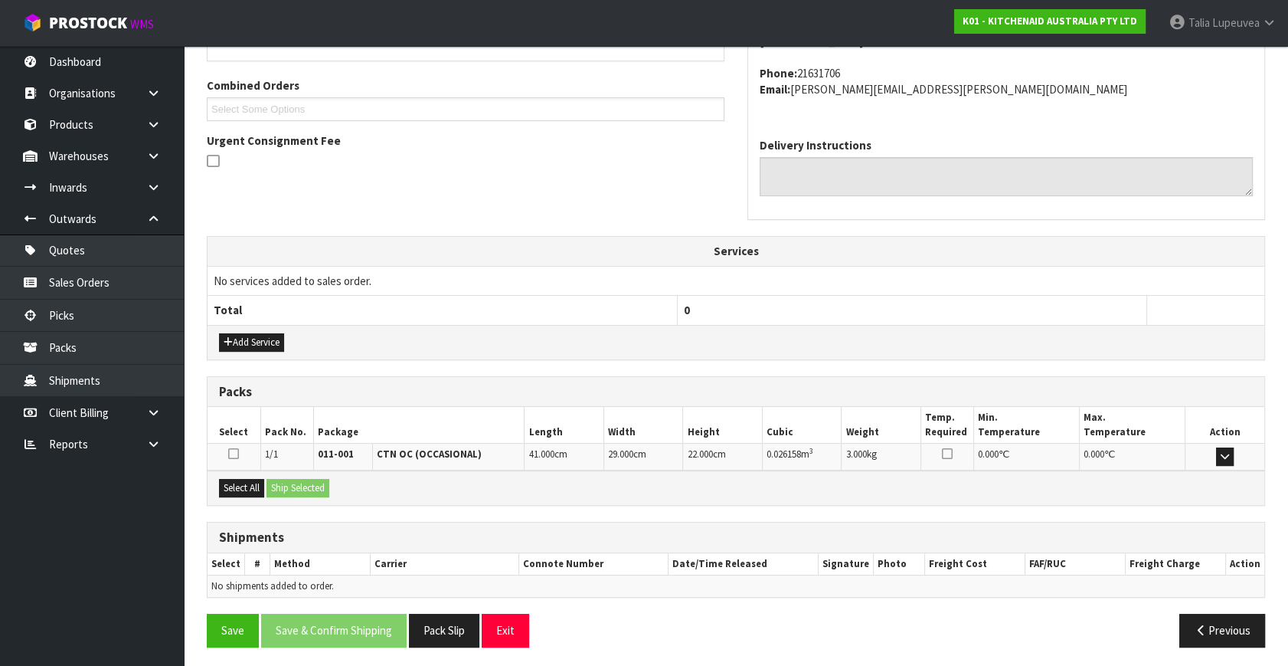
scroll to position [377, 0]
click at [239, 482] on button "Select All" at bounding box center [241, 487] width 45 height 18
click at [302, 482] on button "Ship Selected" at bounding box center [298, 487] width 63 height 18
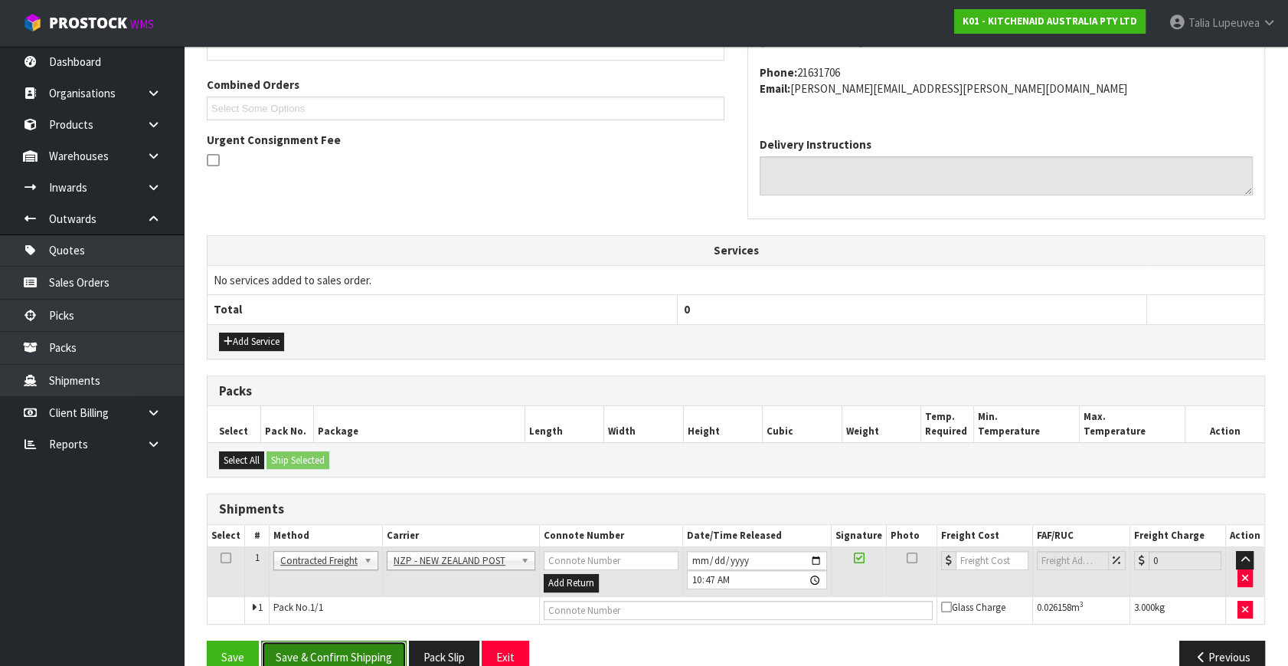
click at [372, 646] on button "Save & Confirm Shipping" at bounding box center [334, 656] width 146 height 33
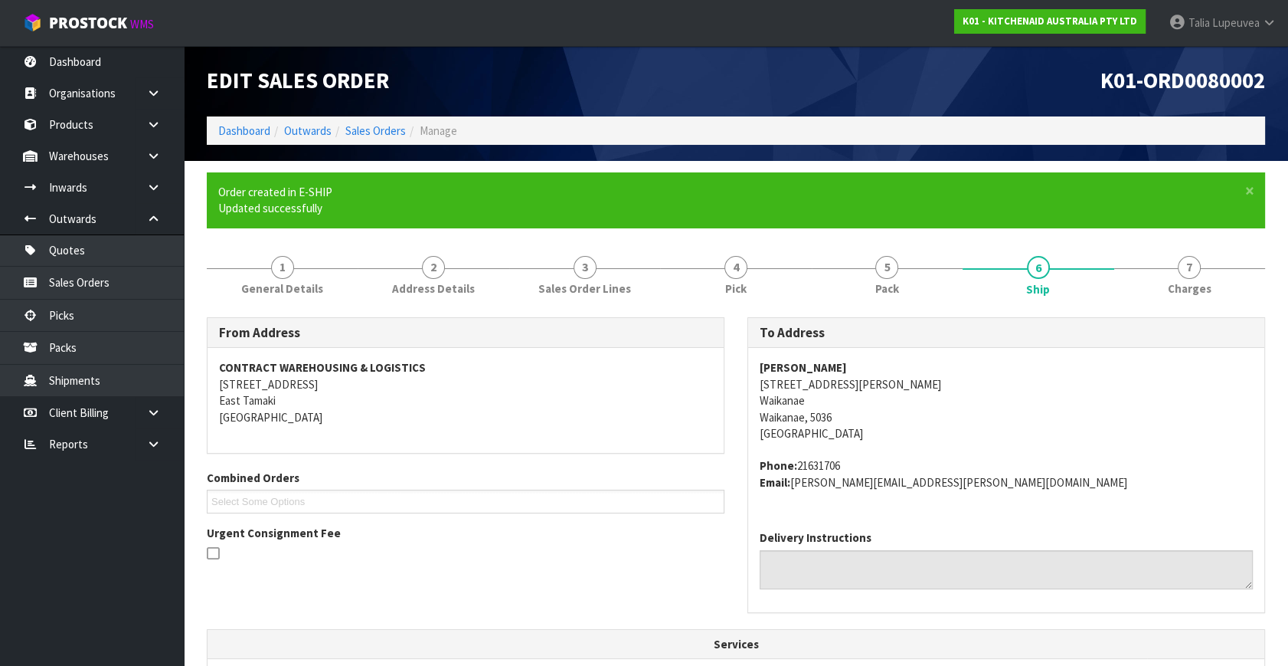
scroll to position [383, 0]
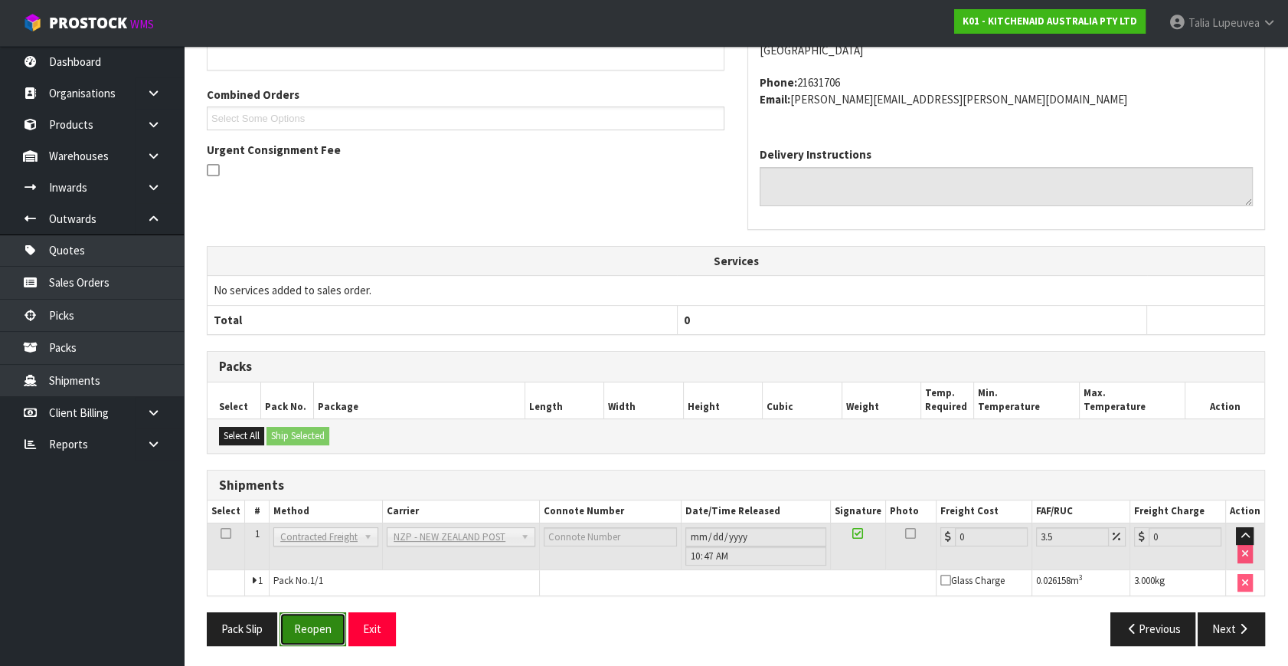
click at [321, 623] on button "Reopen" at bounding box center [313, 628] width 67 height 33
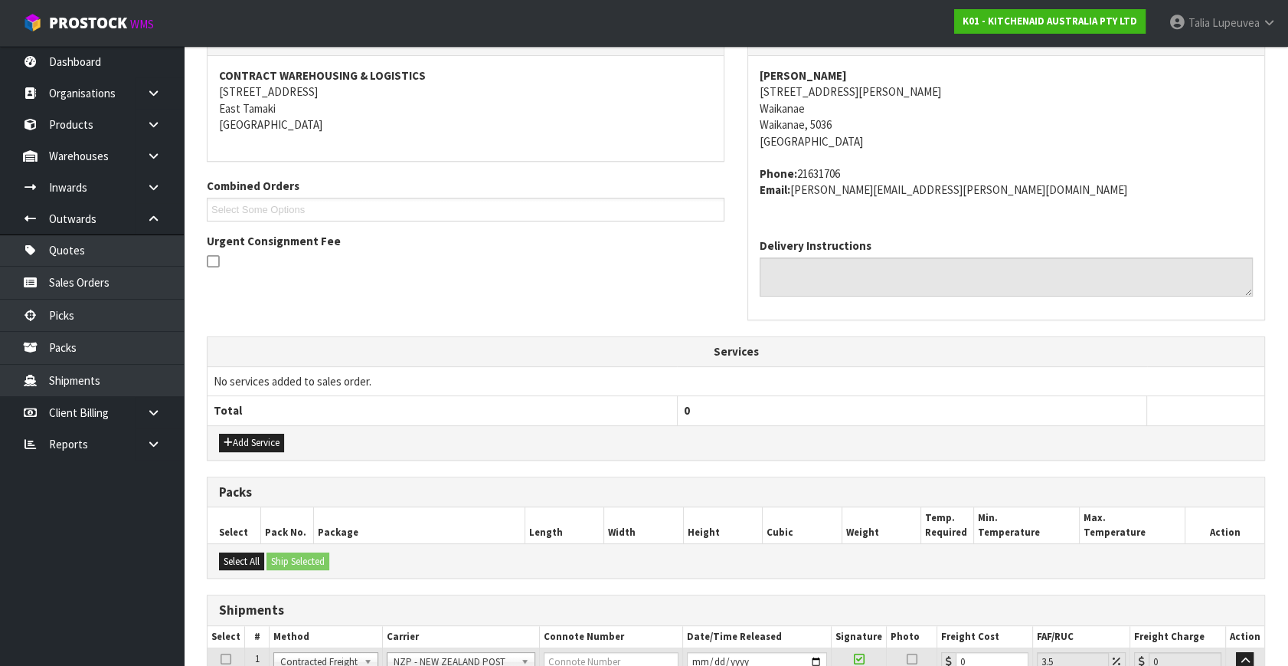
scroll to position [419, 0]
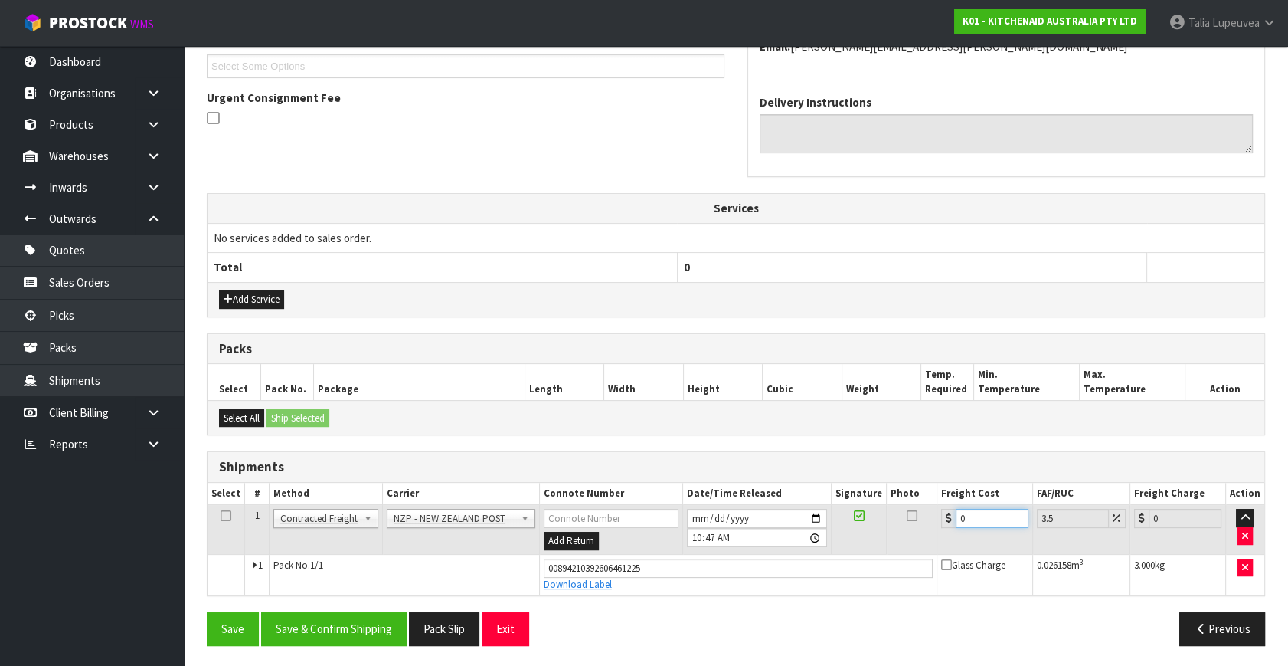
drag, startPoint x: 970, startPoint y: 515, endPoint x: 869, endPoint y: 525, distance: 101.7
click at [869, 525] on tr "1 Client Local Pickup Customer Local Pickup Company Freight Contracted Freight …" at bounding box center [736, 530] width 1057 height 50
click at [304, 636] on button "Save & Confirm Shipping" at bounding box center [334, 628] width 146 height 33
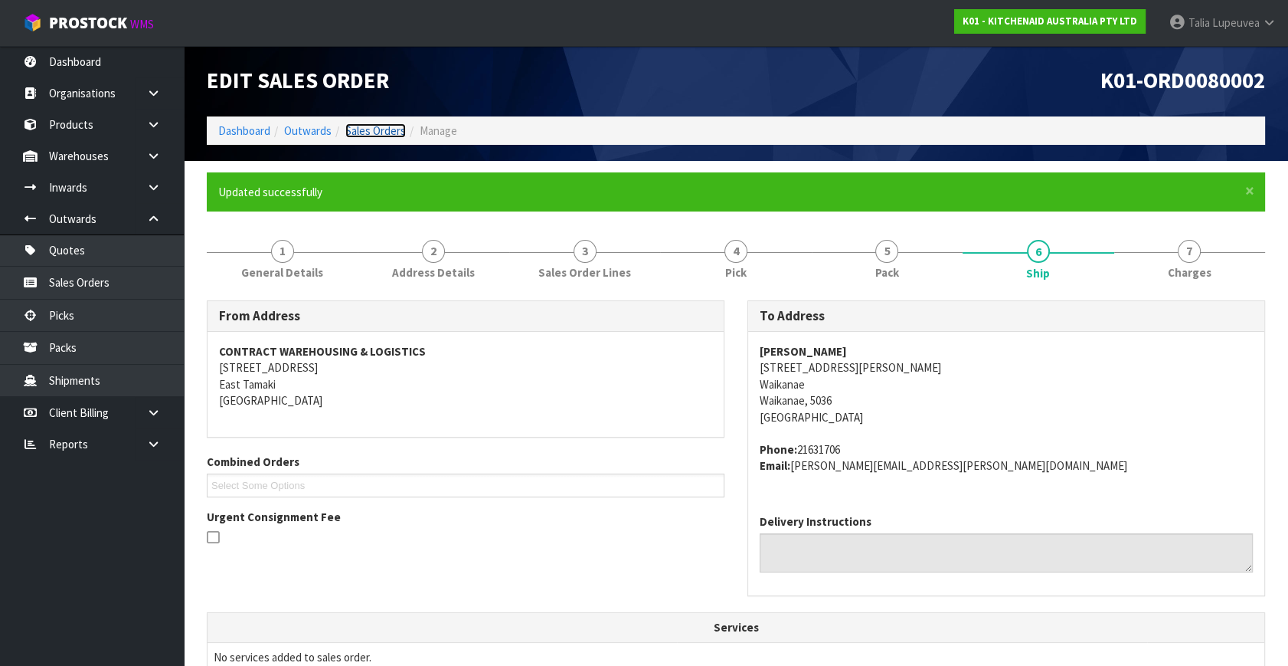
click at [371, 131] on link "Sales Orders" at bounding box center [375, 130] width 61 height 15
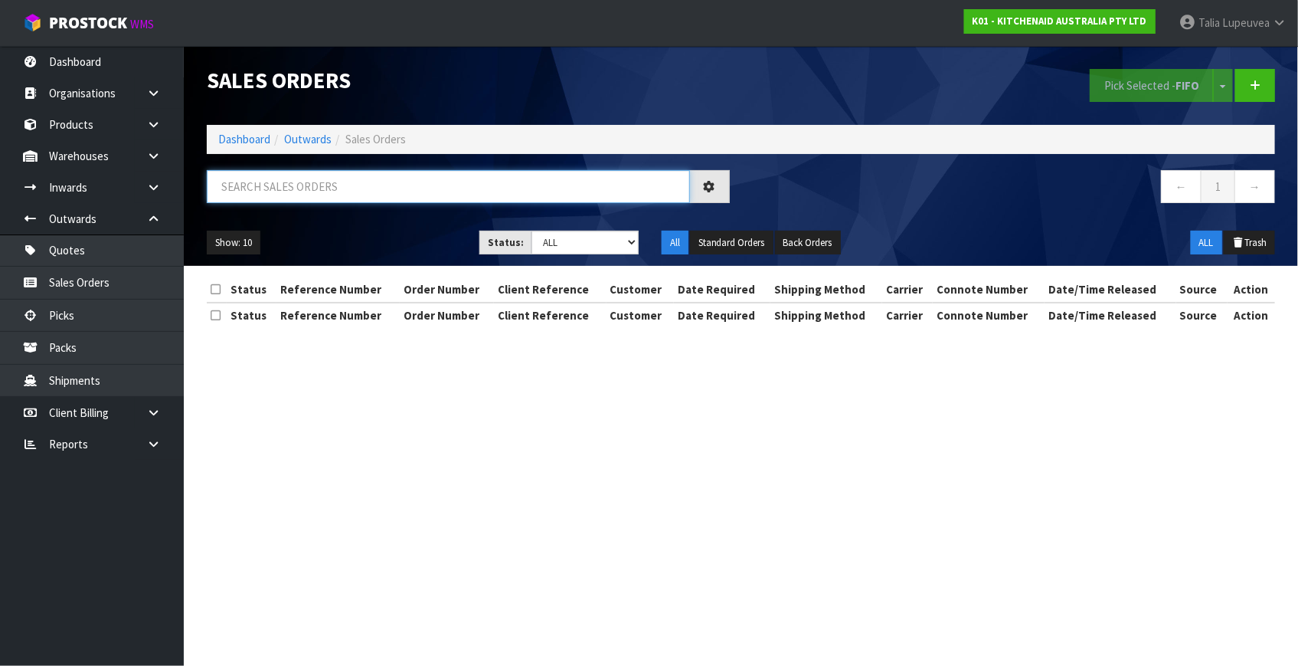
click at [359, 192] on input "text" at bounding box center [448, 186] width 483 height 33
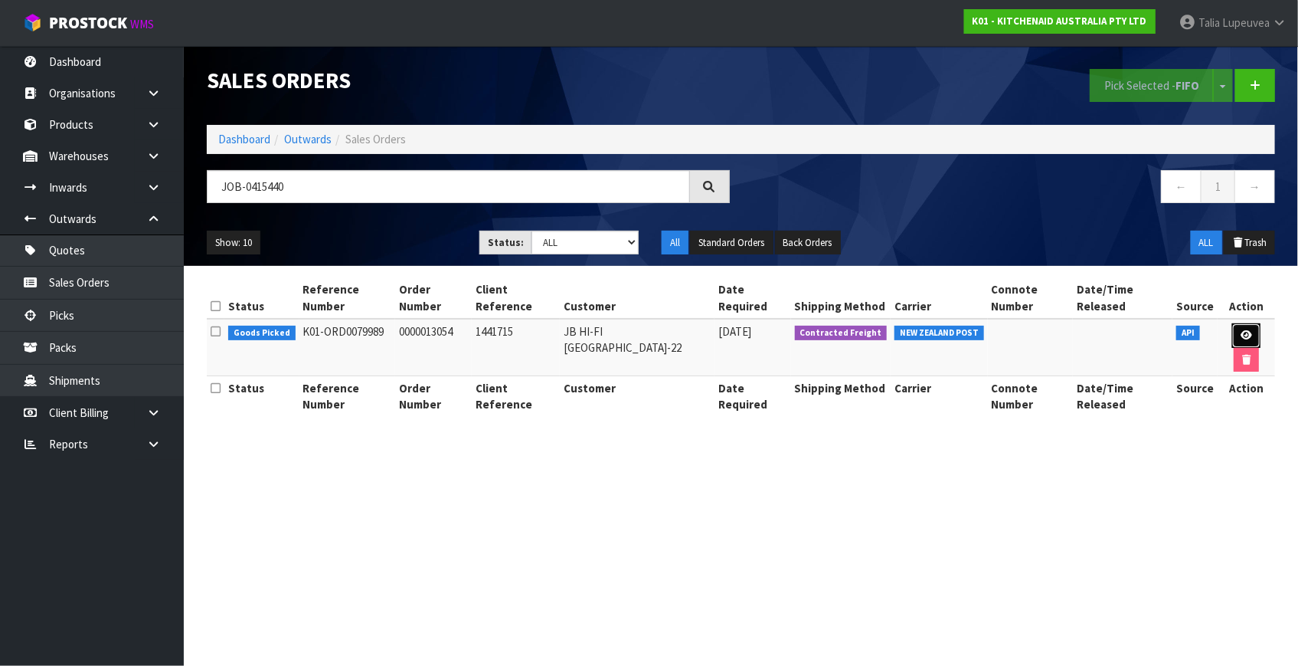
click at [1239, 329] on link at bounding box center [1246, 335] width 28 height 25
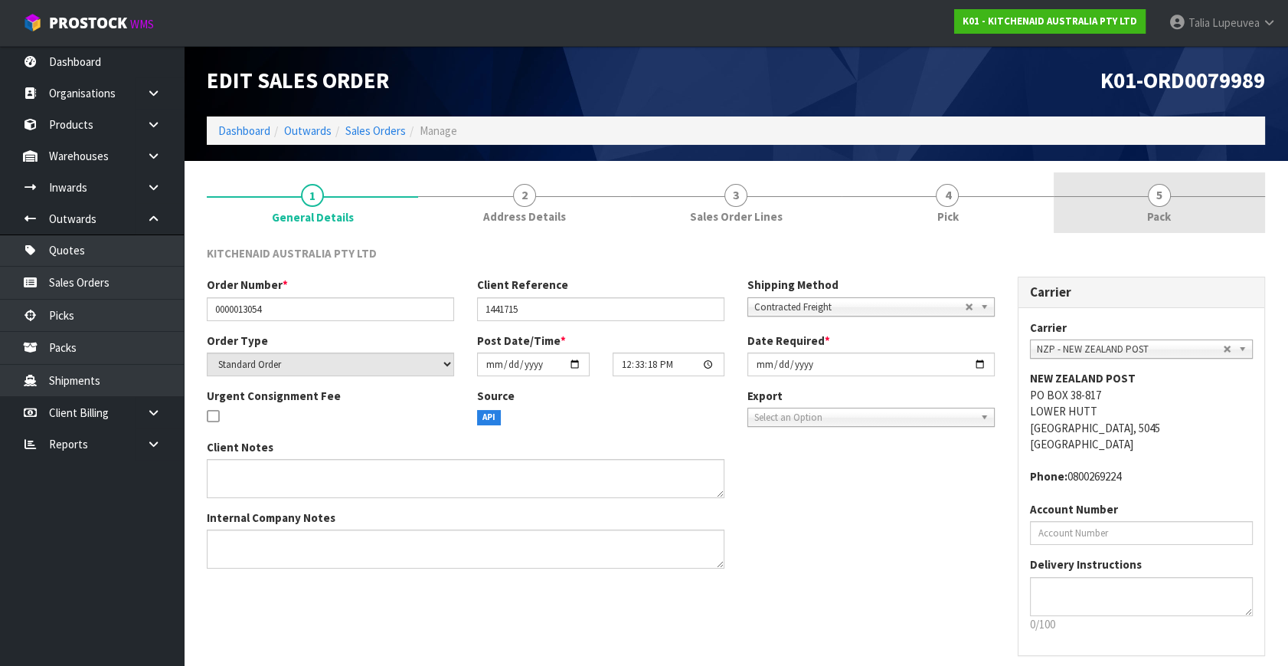
click at [1163, 206] on span "5" at bounding box center [1159, 195] width 23 height 23
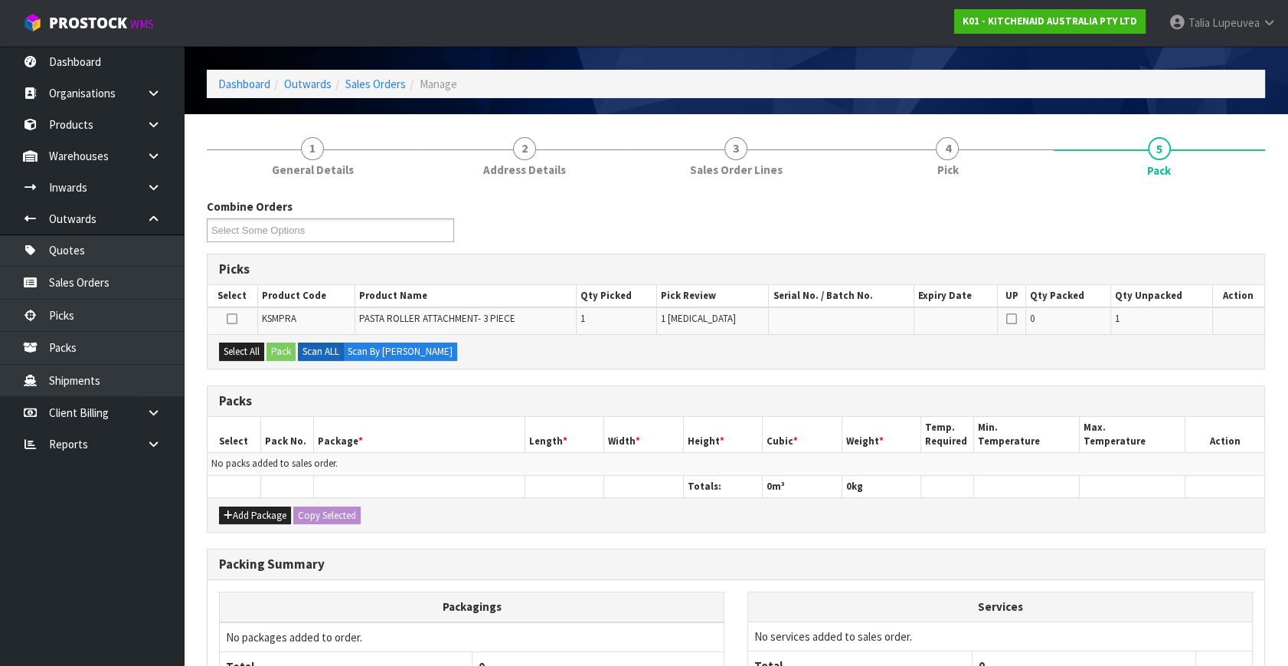
scroll to position [69, 0]
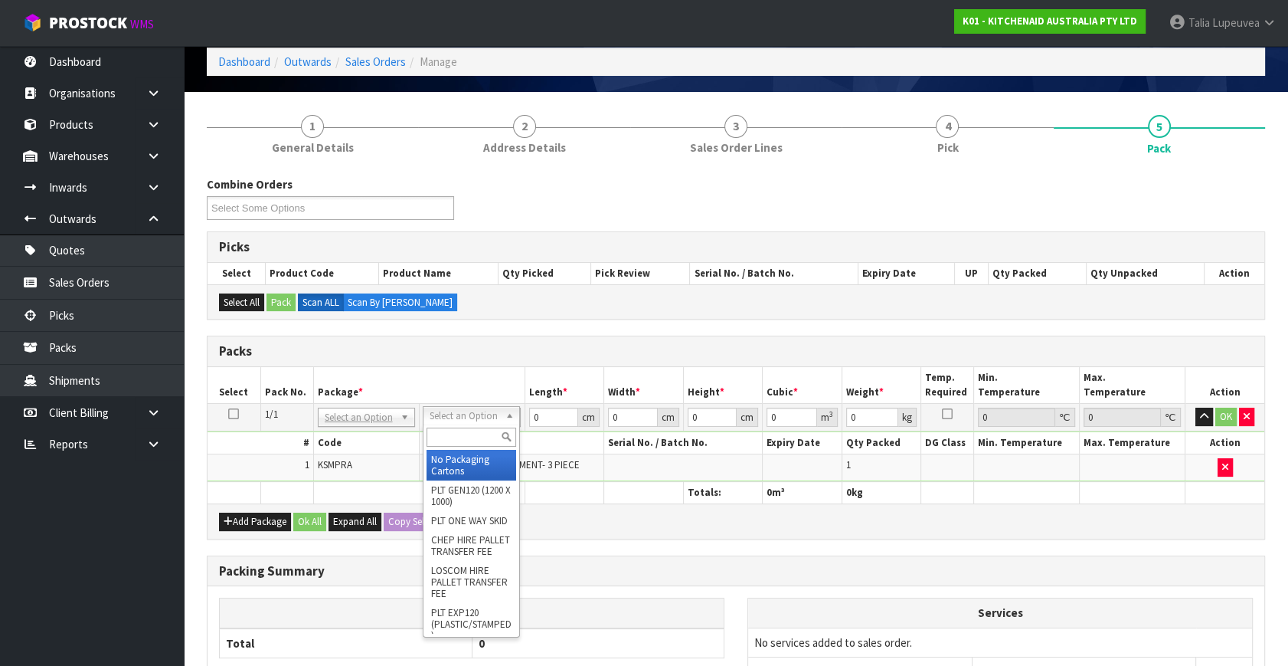
click at [479, 430] on input "text" at bounding box center [472, 436] width 90 height 19
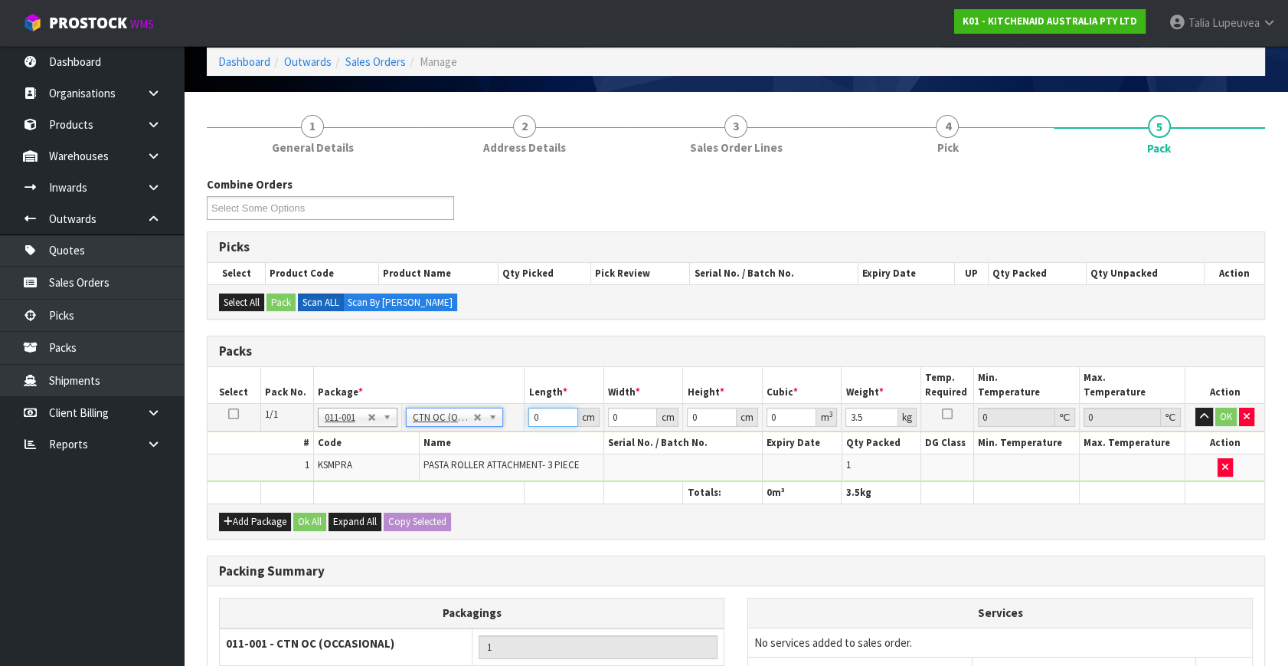
drag, startPoint x: 549, startPoint y: 414, endPoint x: 502, endPoint y: 407, distance: 47.9
click at [502, 407] on tr "1/1 NONE 007-001 007-002 007-004 007-009 007-013 007-014 007-015 007-017 007-01…" at bounding box center [736, 418] width 1057 height 28
click at [1216, 414] on button "OK" at bounding box center [1226, 416] width 21 height 18
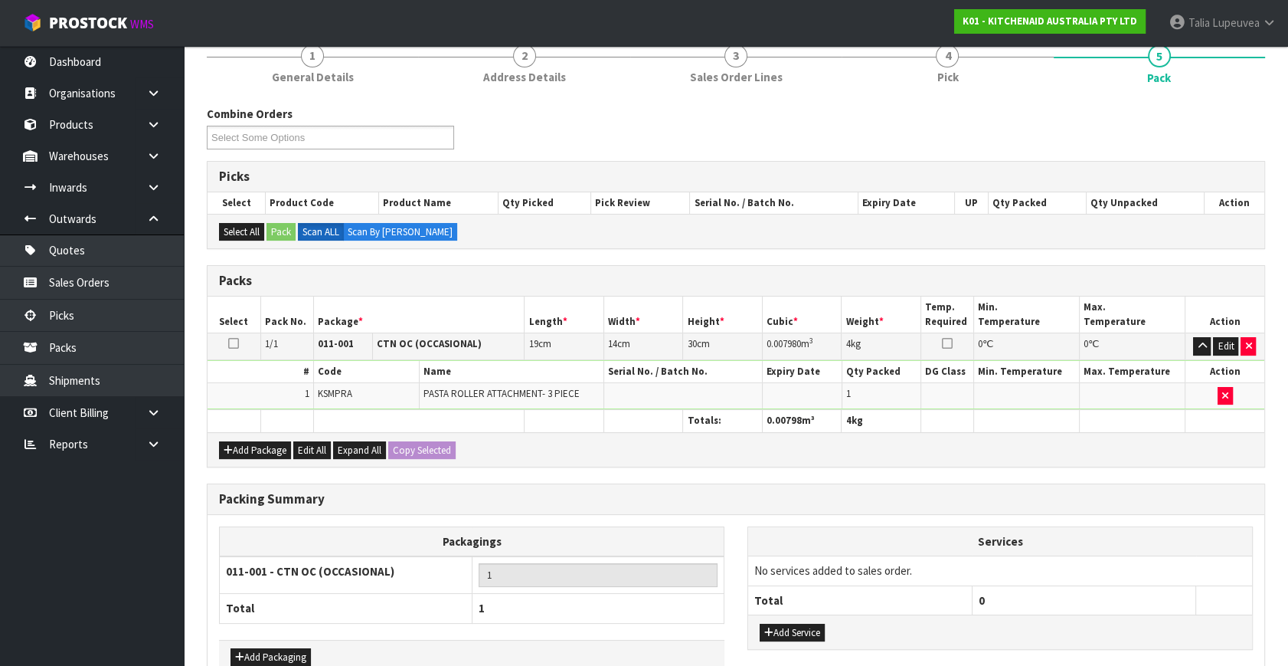
scroll to position [228, 0]
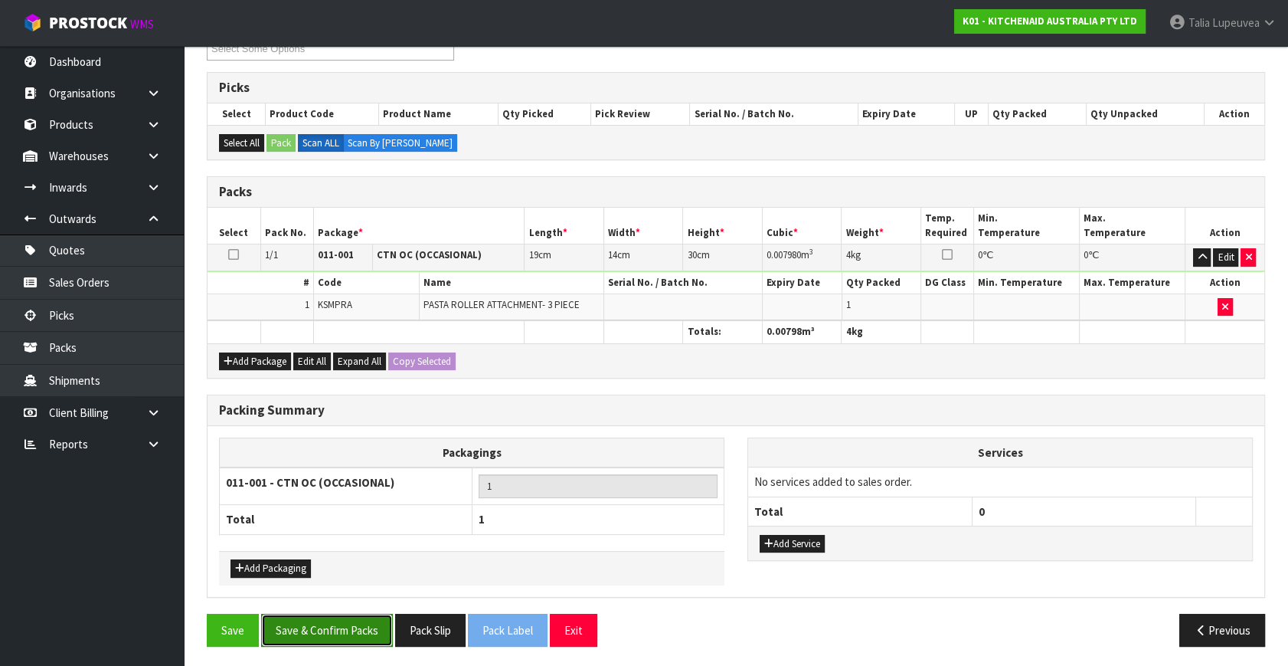
click at [329, 622] on button "Save & Confirm Packs" at bounding box center [327, 630] width 132 height 33
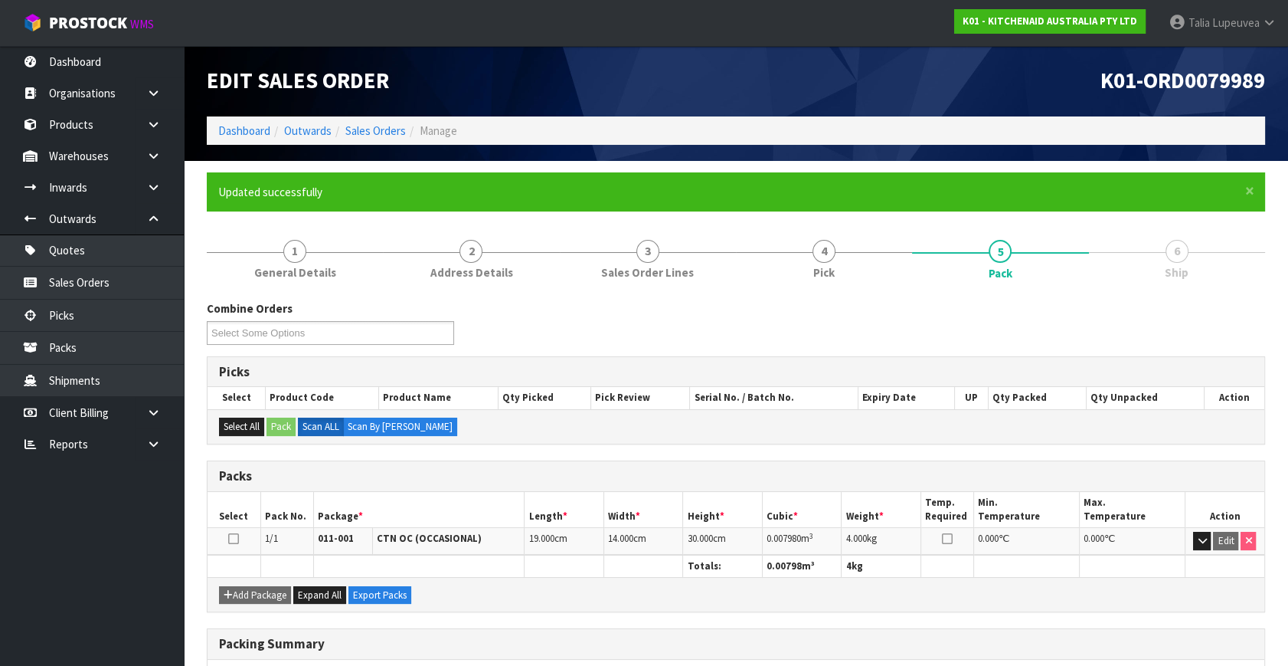
scroll to position [200, 0]
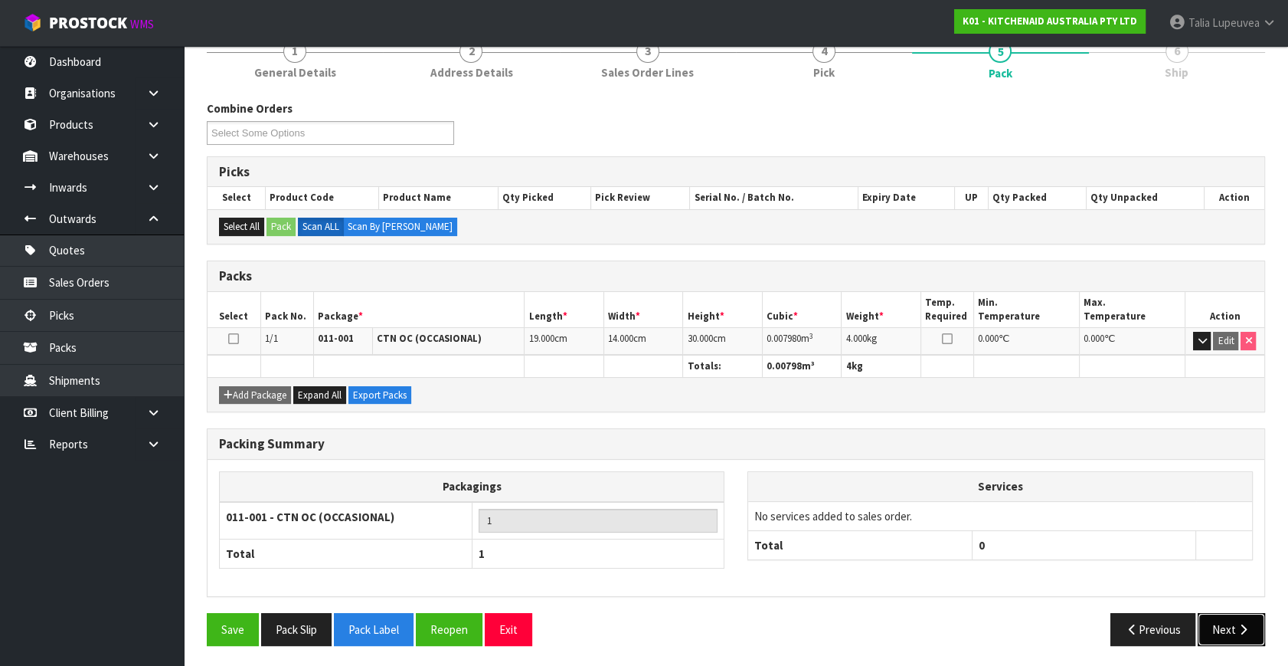
click at [1218, 617] on button "Next" at bounding box center [1231, 629] width 67 height 33
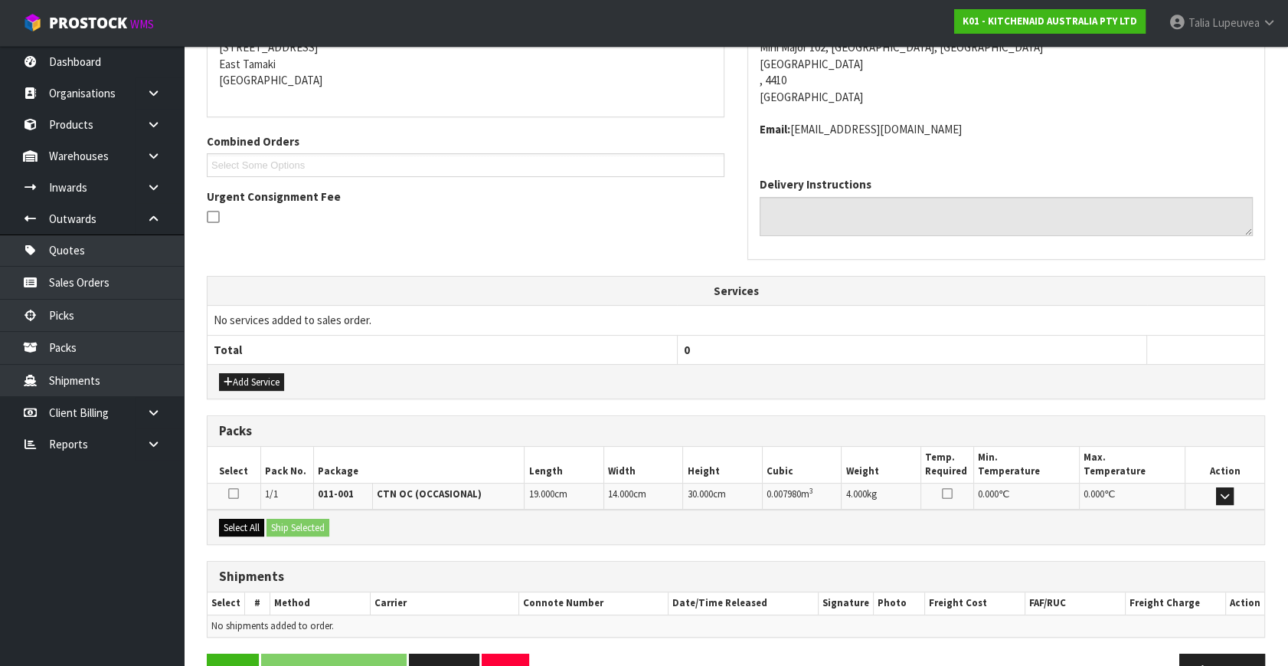
scroll to position [361, 0]
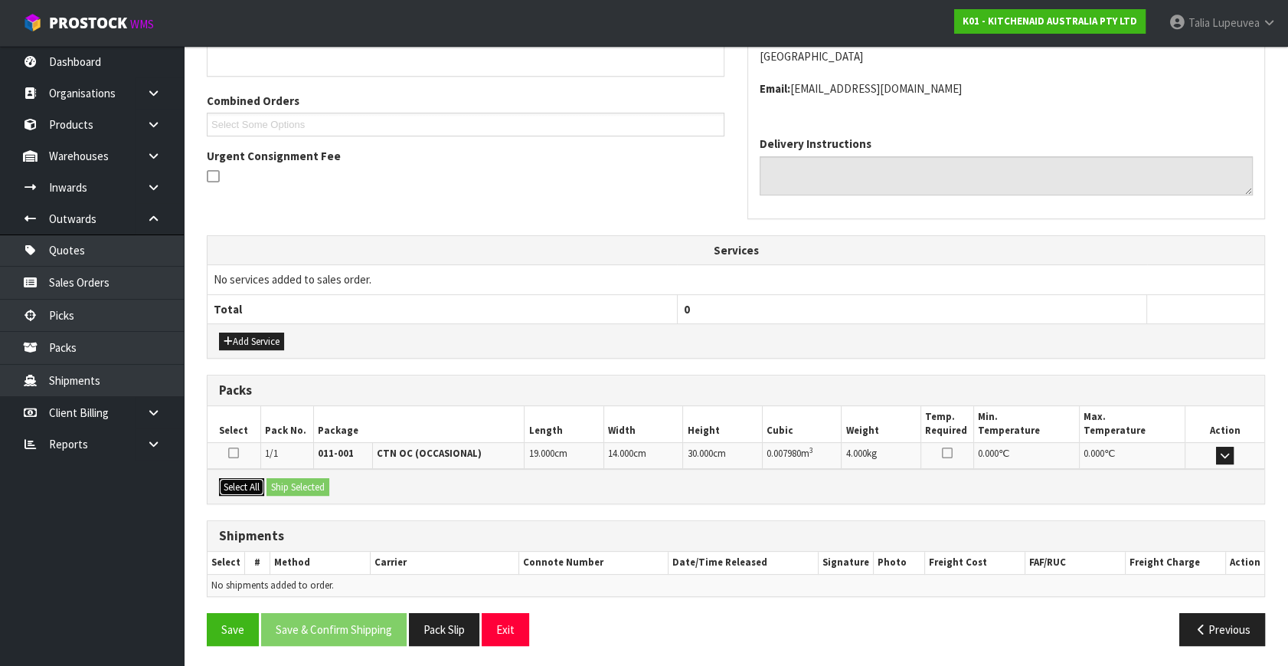
click at [241, 486] on button "Select All" at bounding box center [241, 487] width 45 height 18
click at [281, 486] on button "Ship Selected" at bounding box center [298, 487] width 63 height 18
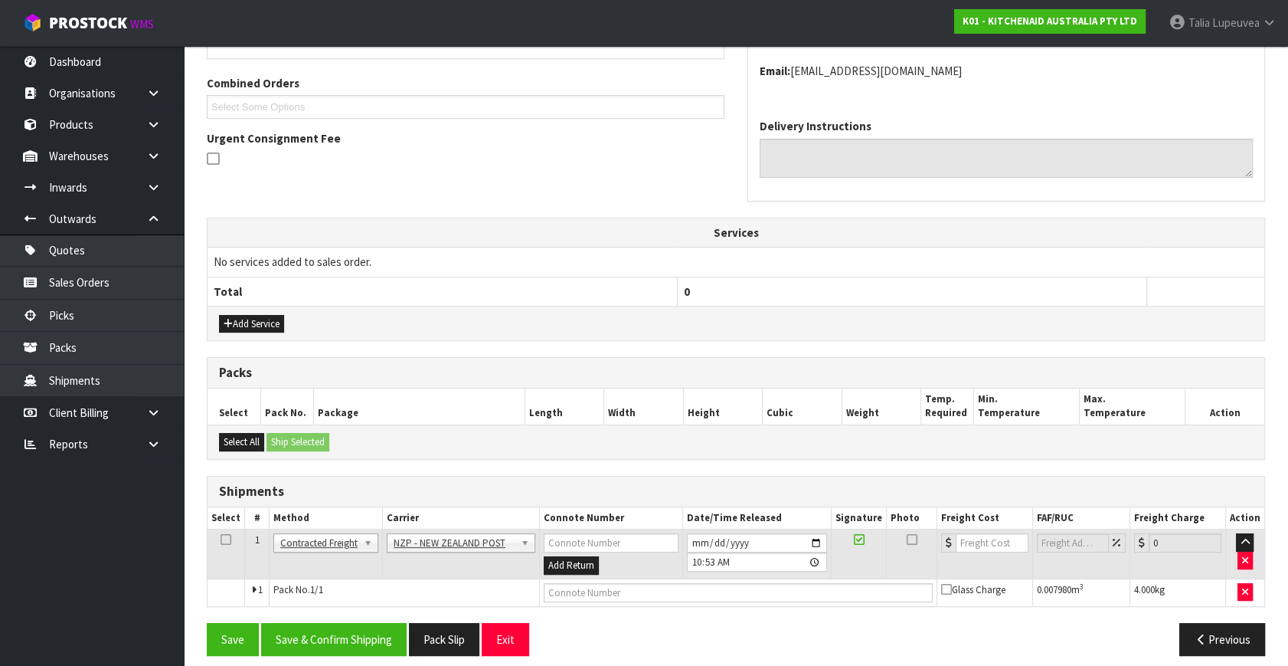
scroll to position [388, 0]
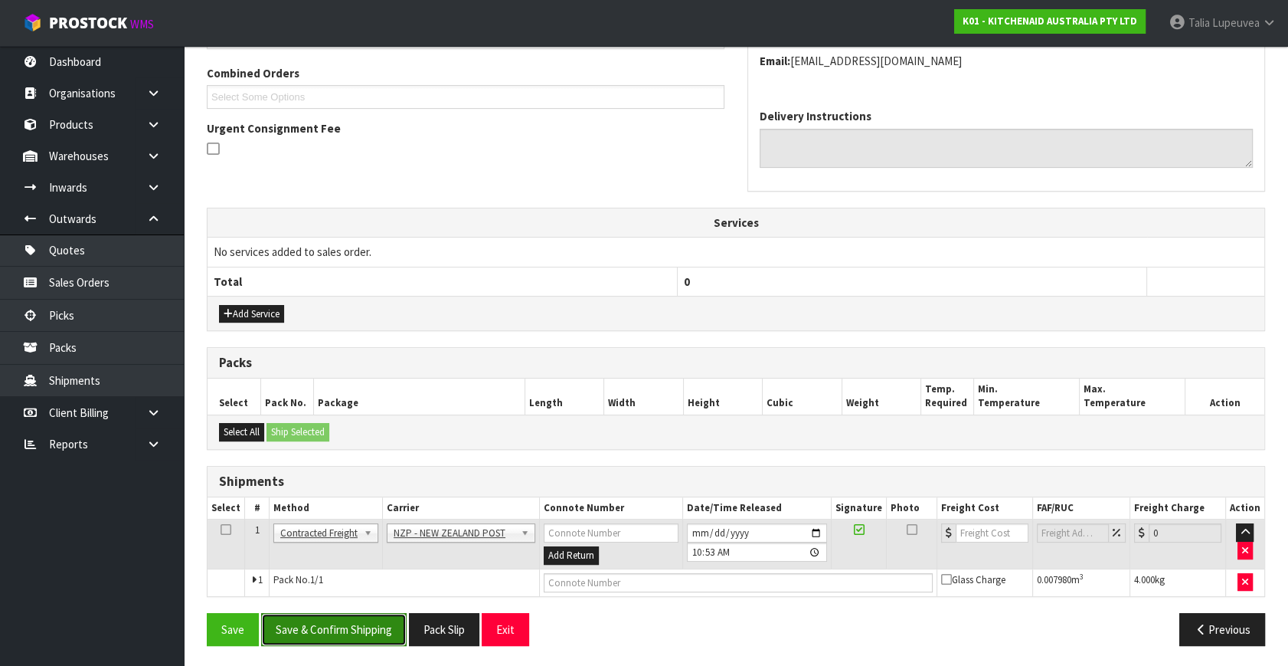
click at [329, 622] on button "Save & Confirm Shipping" at bounding box center [334, 629] width 146 height 33
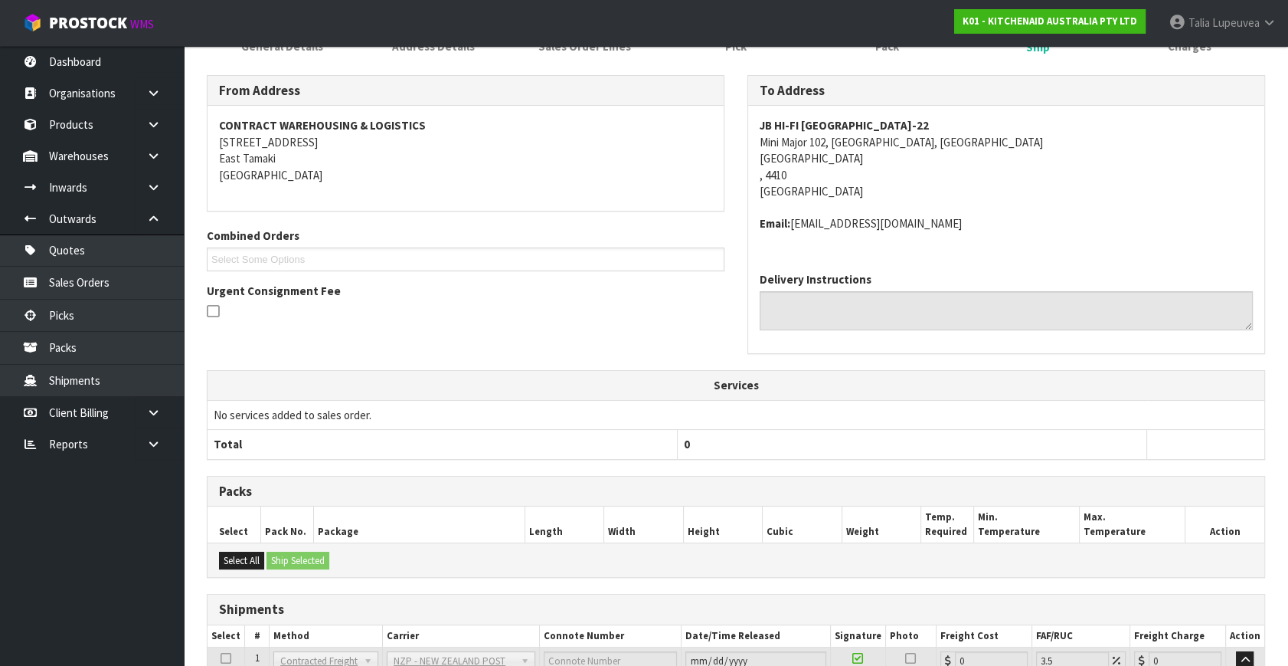
scroll to position [367, 0]
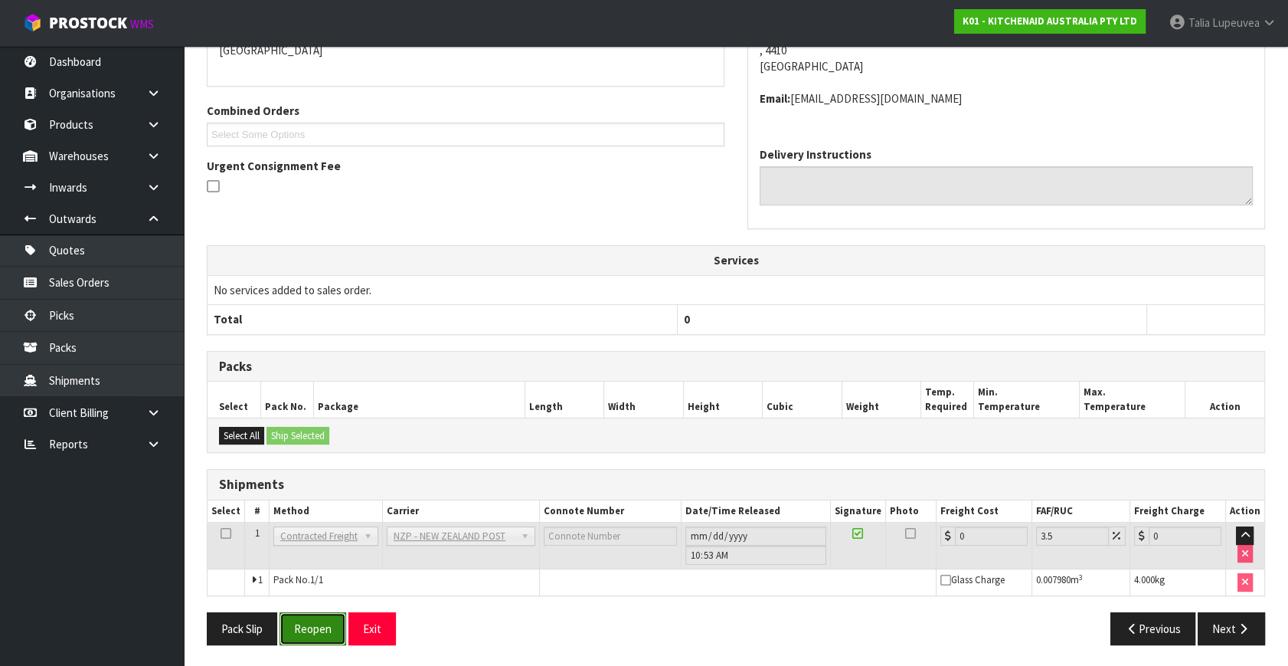
click at [310, 628] on button "Reopen" at bounding box center [313, 628] width 67 height 33
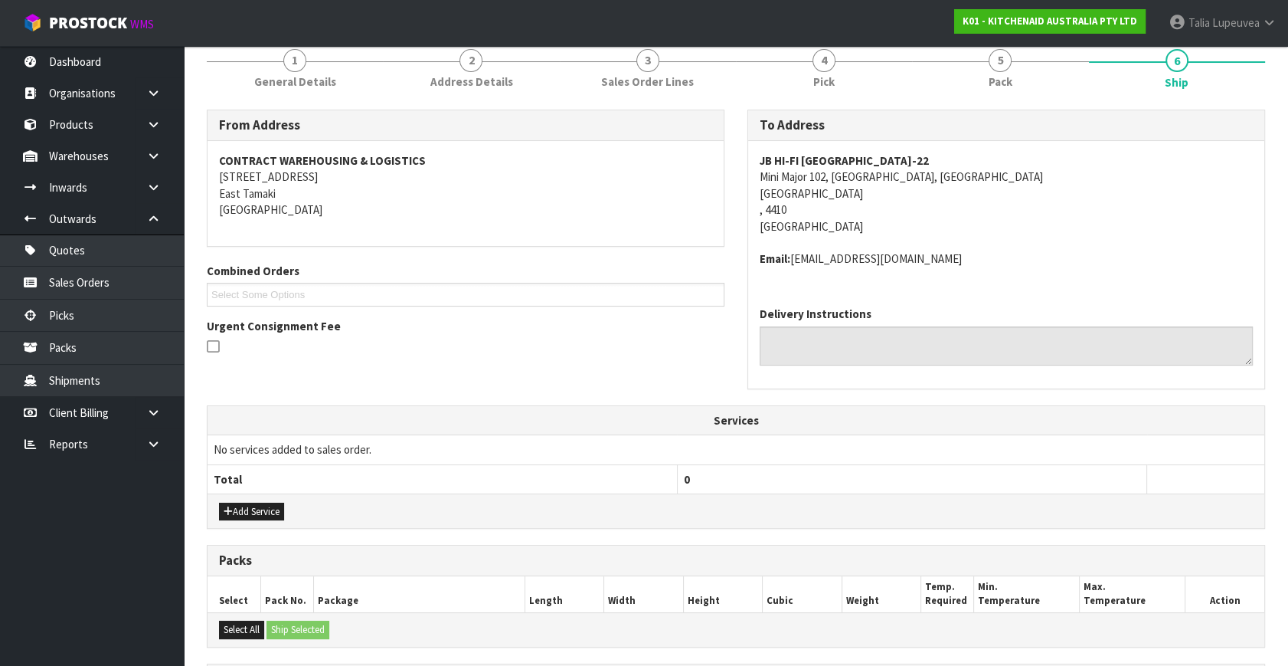
scroll to position [402, 0]
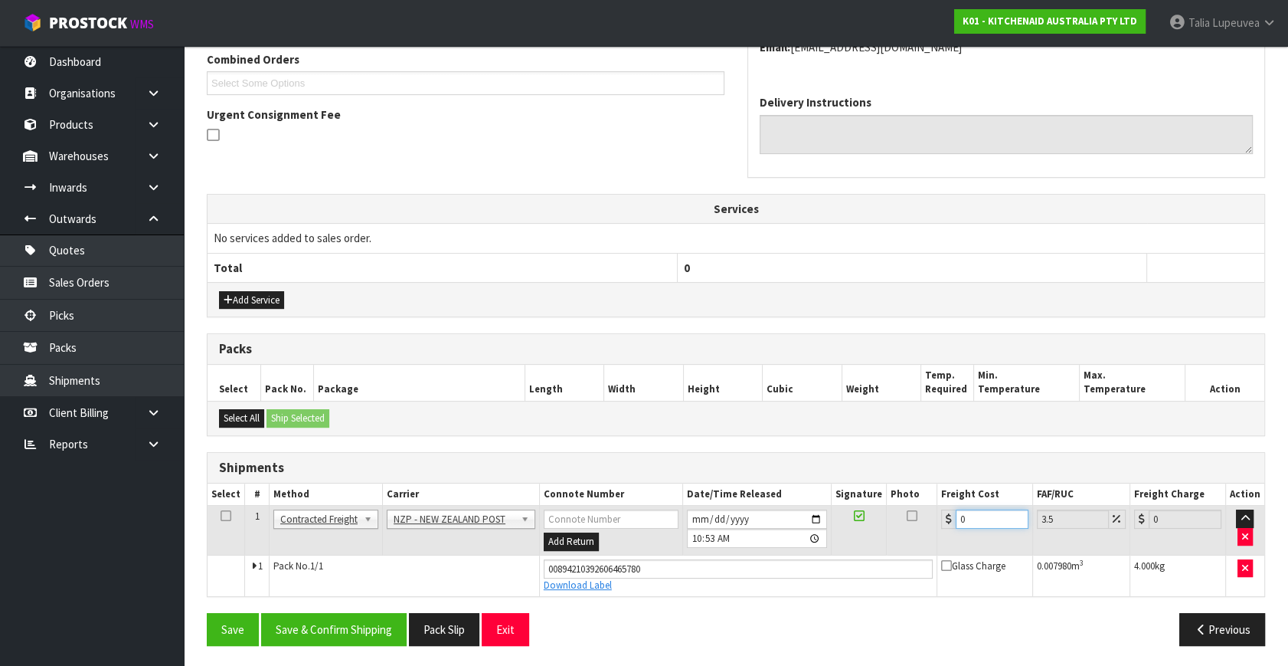
drag, startPoint x: 978, startPoint y: 513, endPoint x: 915, endPoint y: 559, distance: 78.4
click at [915, 559] on tbody "1 Client Local Pickup Customer Local Pickup Company Freight Contracted Freight …" at bounding box center [736, 551] width 1057 height 90
click at [365, 627] on button "Save & Confirm Shipping" at bounding box center [334, 629] width 146 height 33
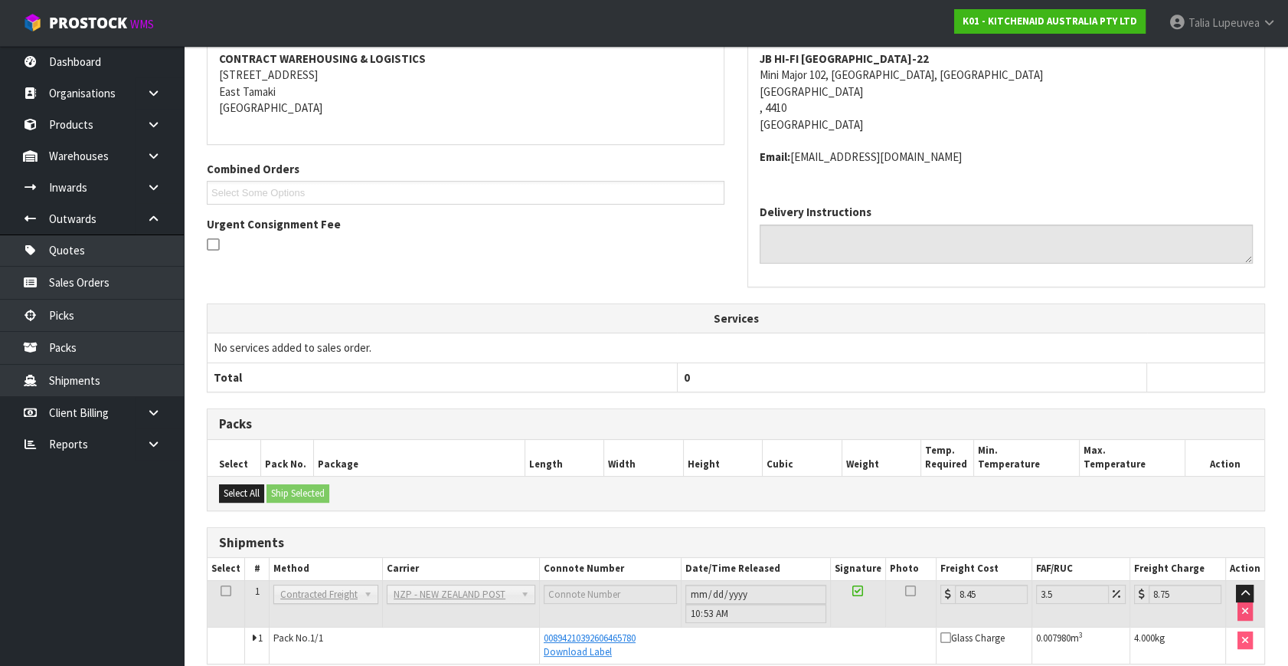
scroll to position [360, 0]
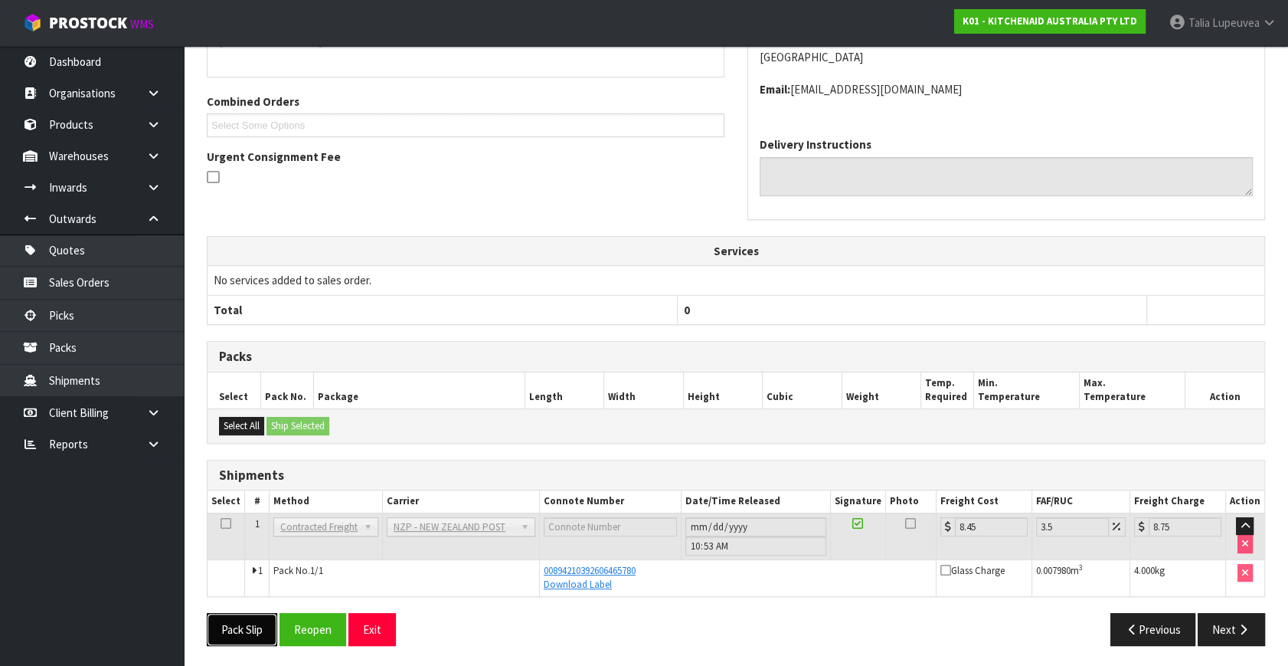
click at [244, 627] on button "Pack Slip" at bounding box center [242, 629] width 70 height 33
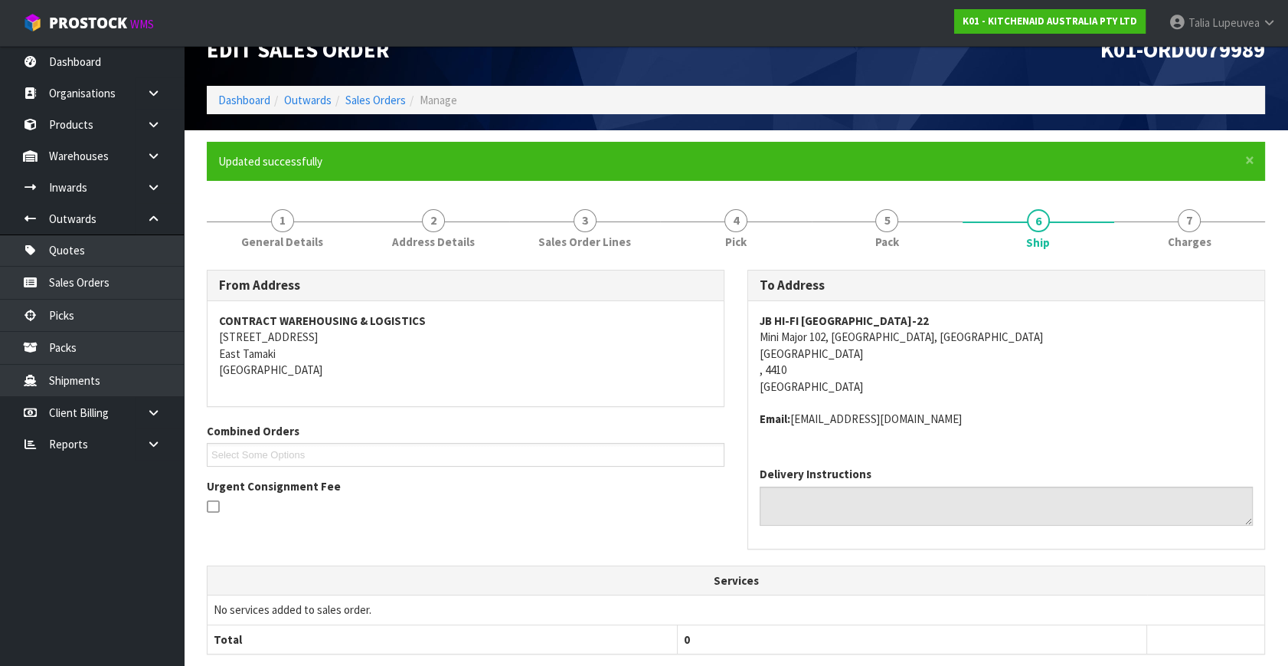
scroll to position [0, 0]
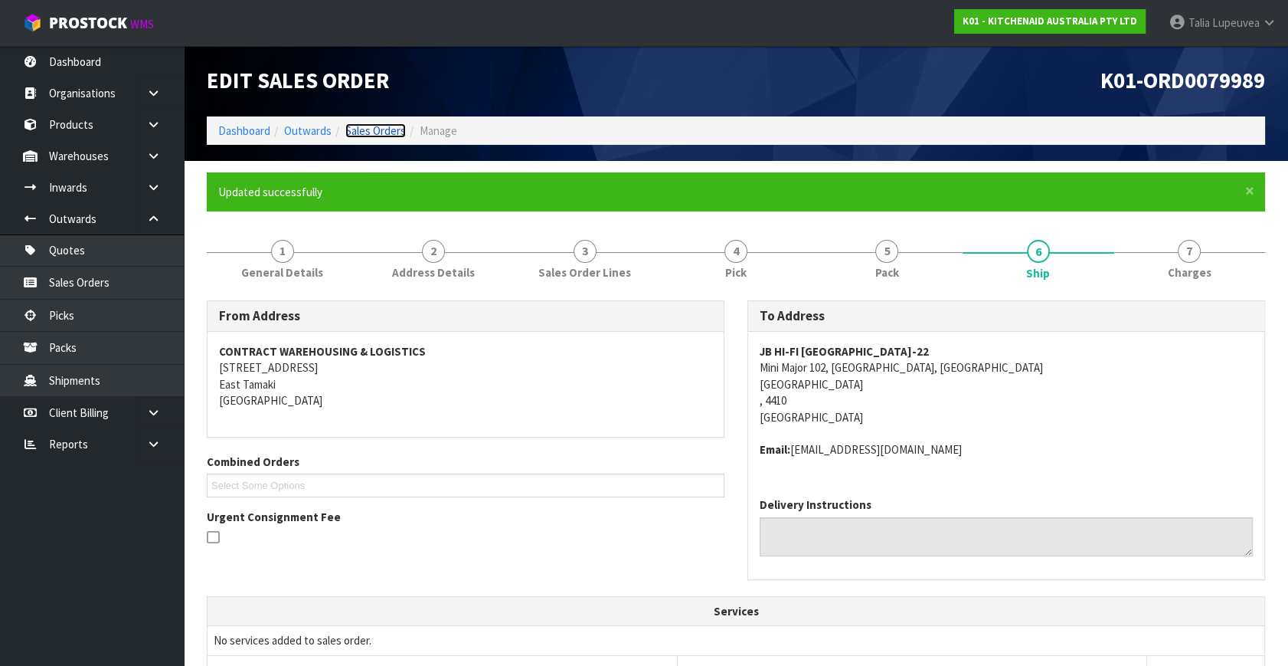
click at [385, 132] on link "Sales Orders" at bounding box center [375, 130] width 61 height 15
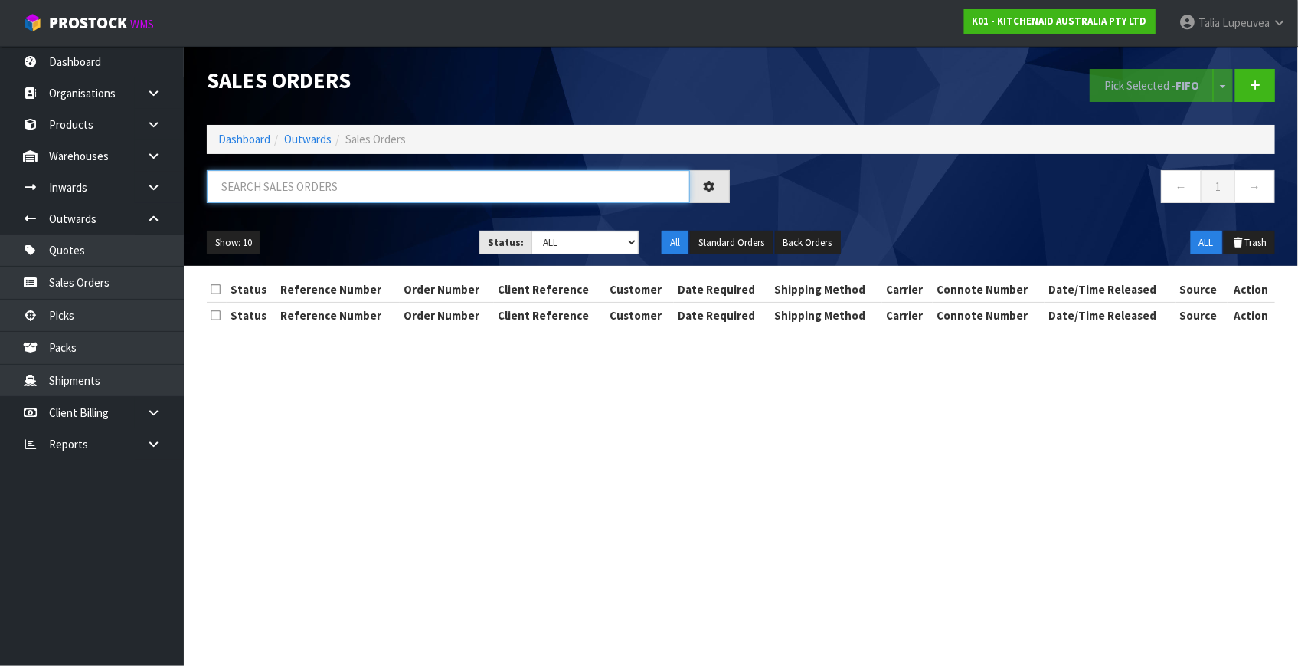
click at [414, 195] on input "text" at bounding box center [448, 186] width 483 height 33
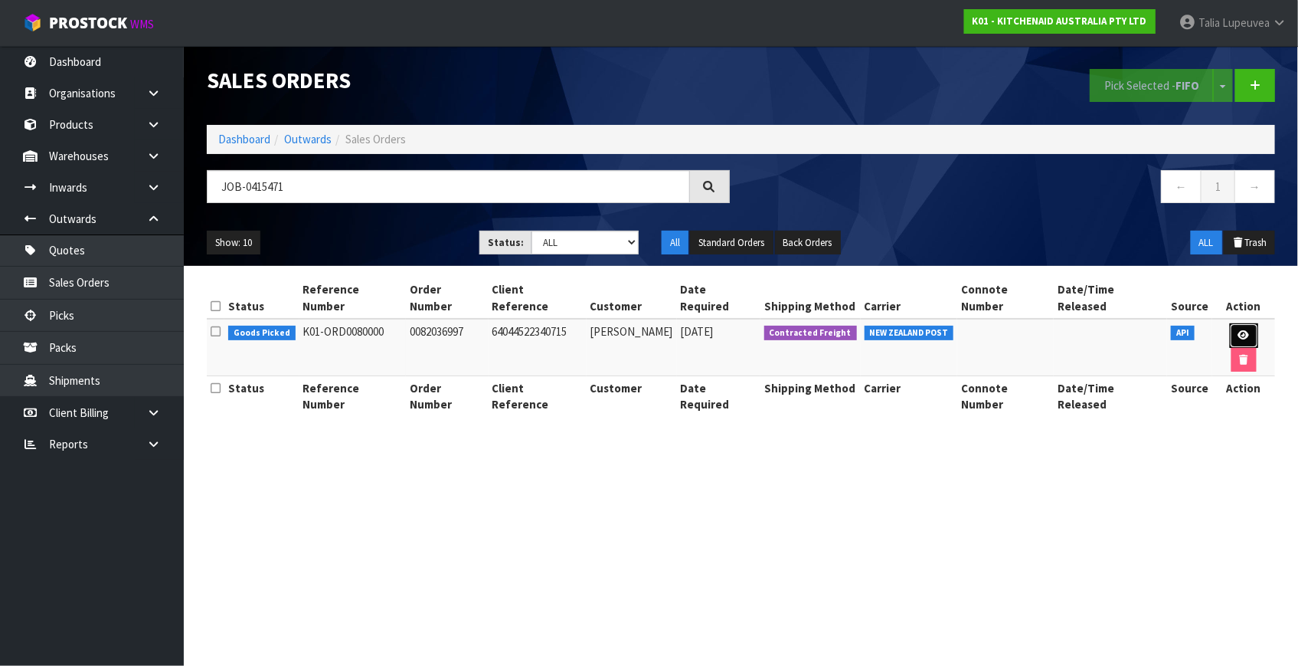
click at [1239, 330] on icon at bounding box center [1244, 335] width 11 height 10
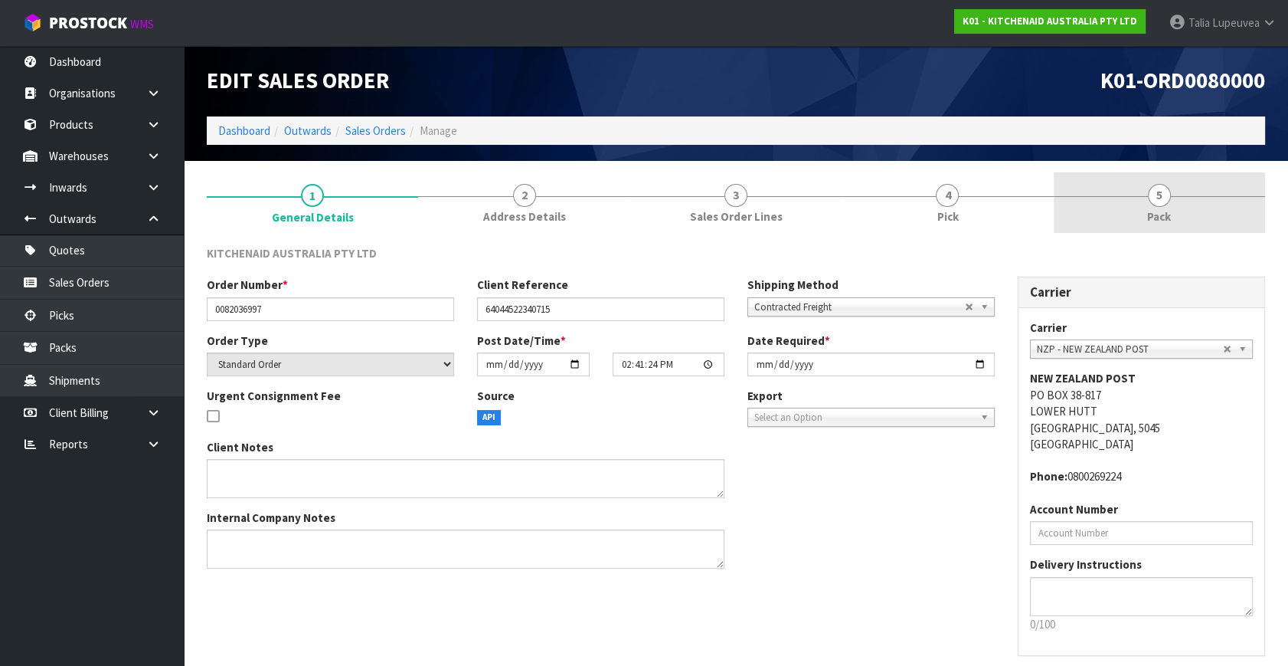
click at [1167, 222] on span "Pack" at bounding box center [1159, 216] width 24 height 16
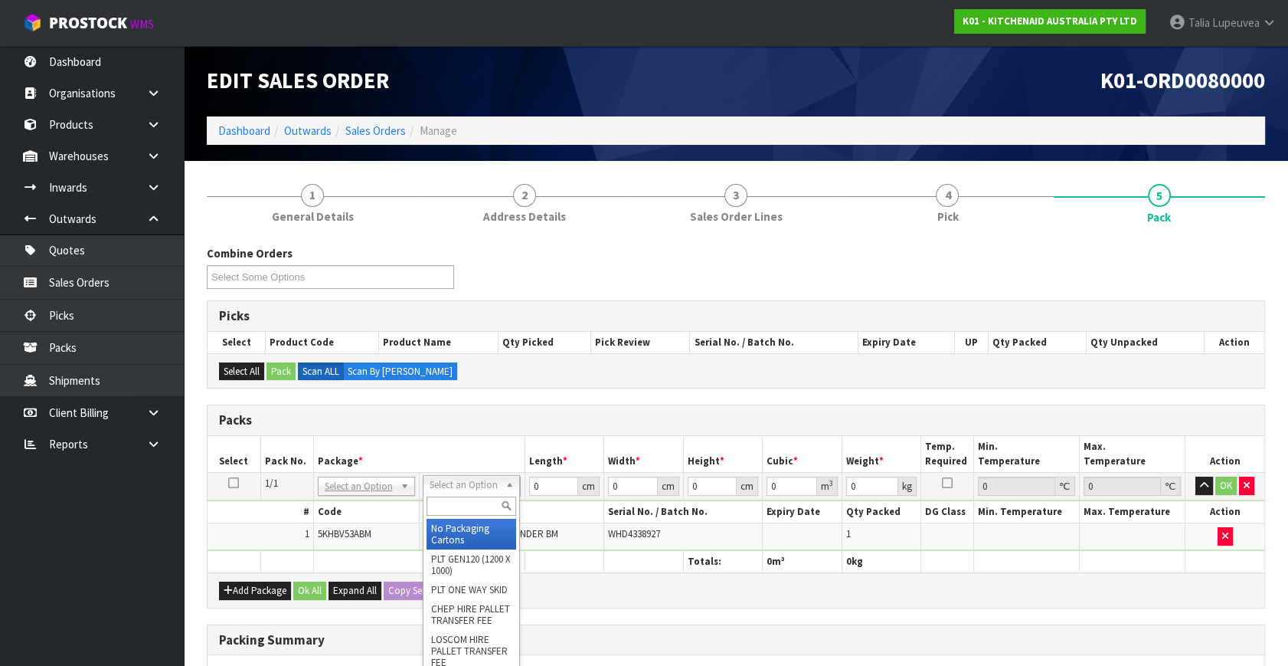
click at [482, 507] on input "text" at bounding box center [472, 505] width 90 height 19
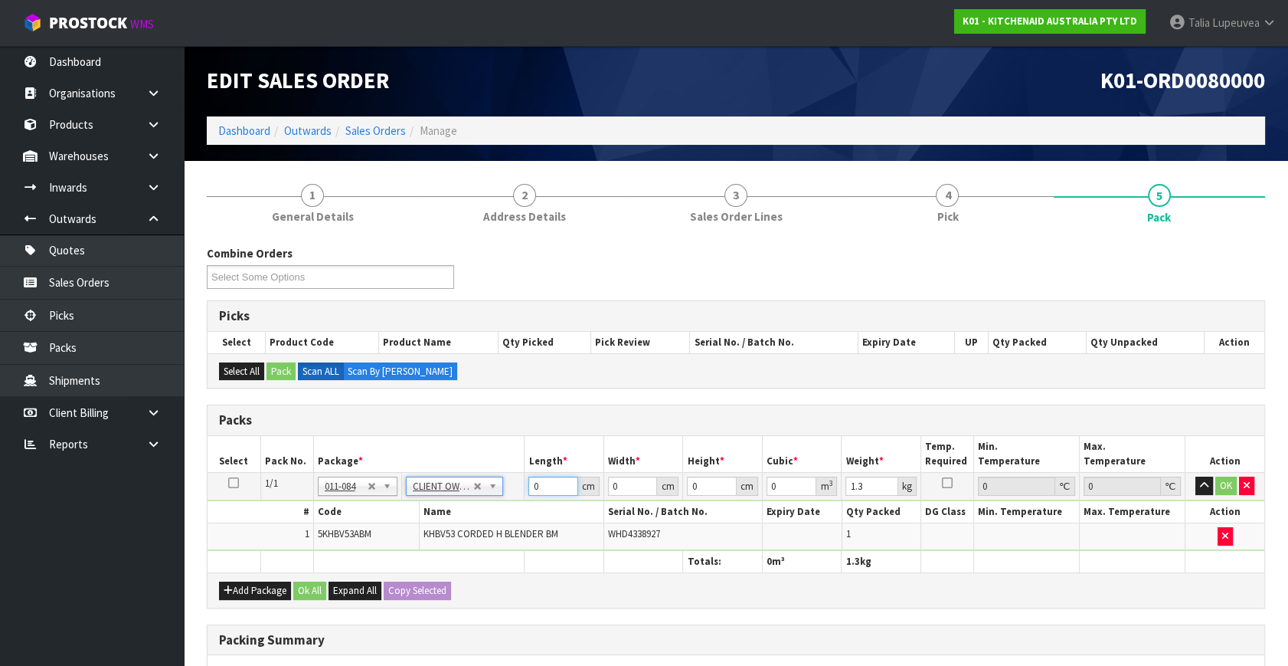
drag, startPoint x: 545, startPoint y: 487, endPoint x: 515, endPoint y: 473, distance: 33.9
click at [513, 473] on tr "1/1 NONE 007-001 007-002 007-004 007-009 007-013 007-014 007-015 007-017 007-01…" at bounding box center [736, 487] width 1057 height 28
click at [1224, 483] on button "OK" at bounding box center [1226, 485] width 21 height 18
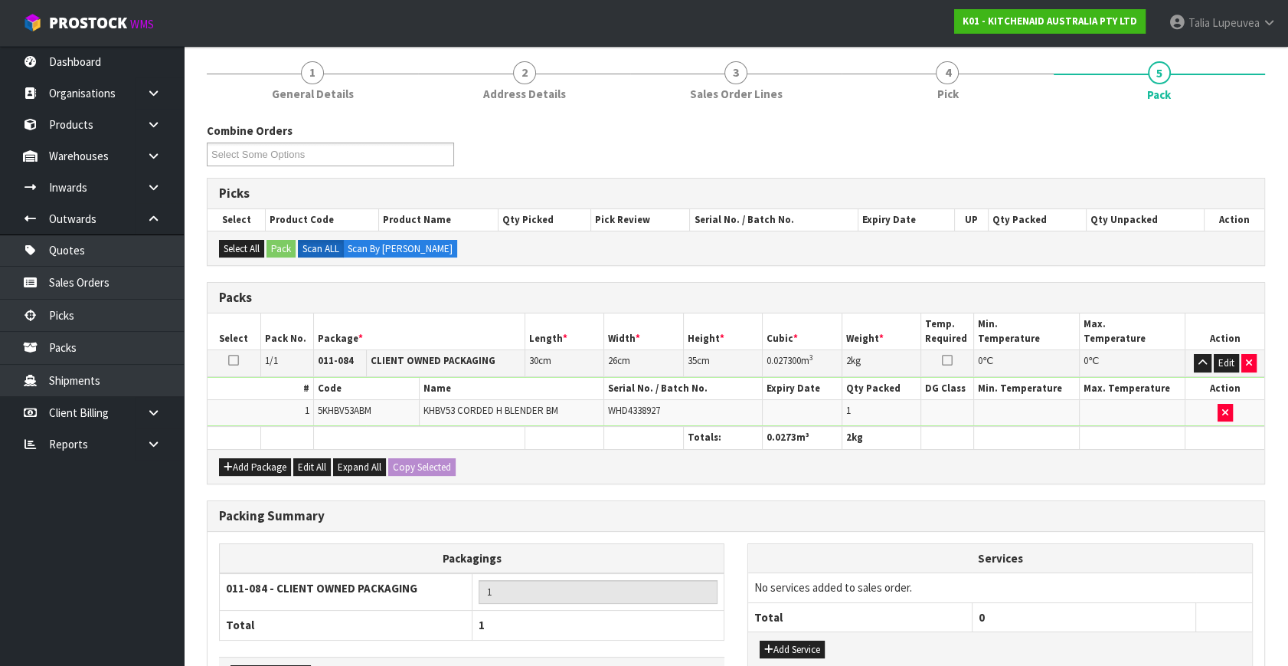
scroll to position [228, 0]
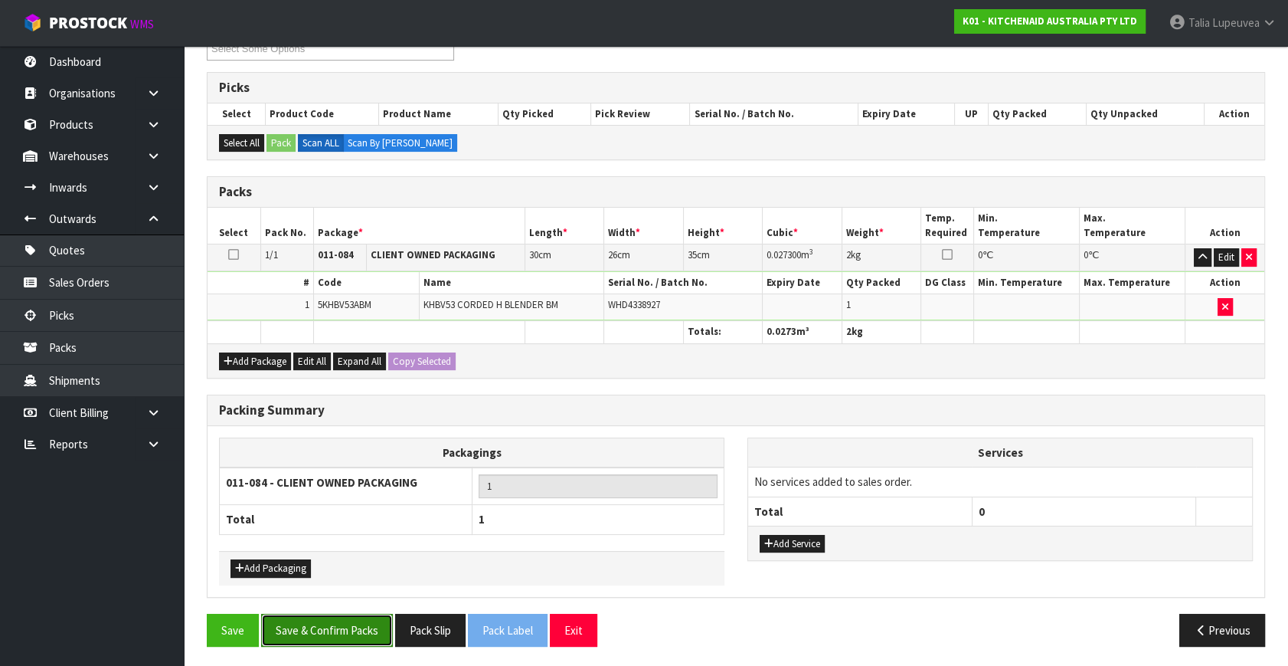
click at [336, 615] on button "Save & Confirm Packs" at bounding box center [327, 630] width 132 height 33
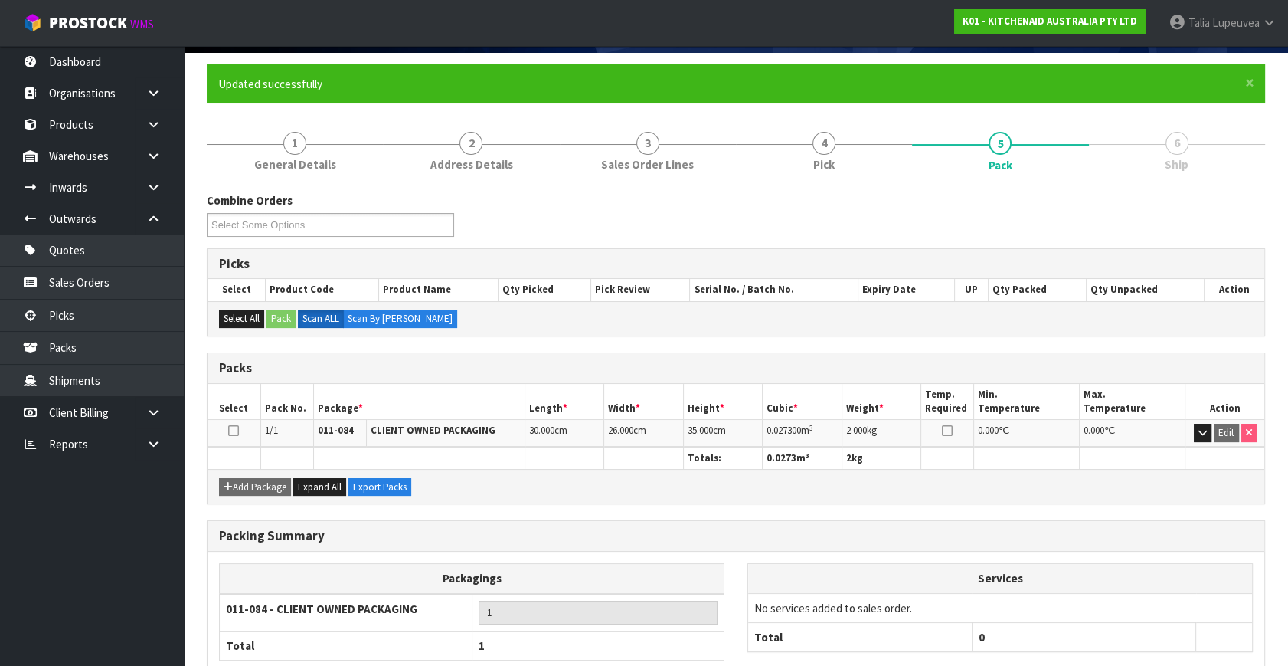
scroll to position [200, 0]
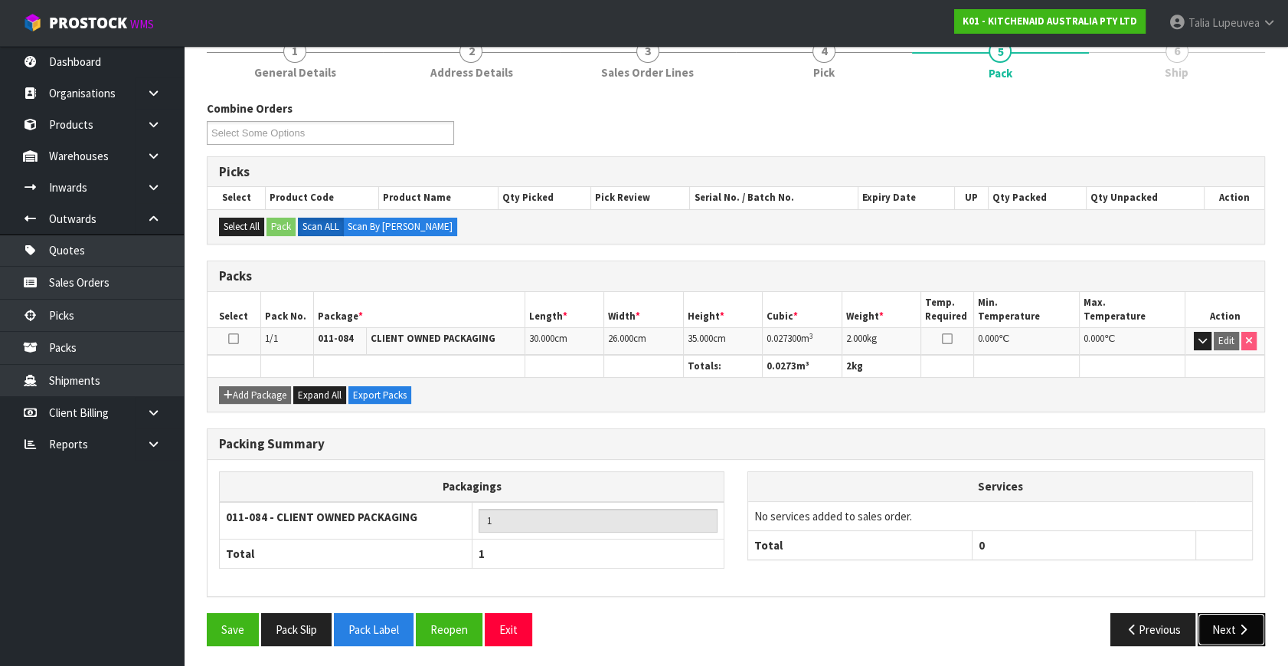
click at [1214, 616] on button "Next" at bounding box center [1231, 629] width 67 height 33
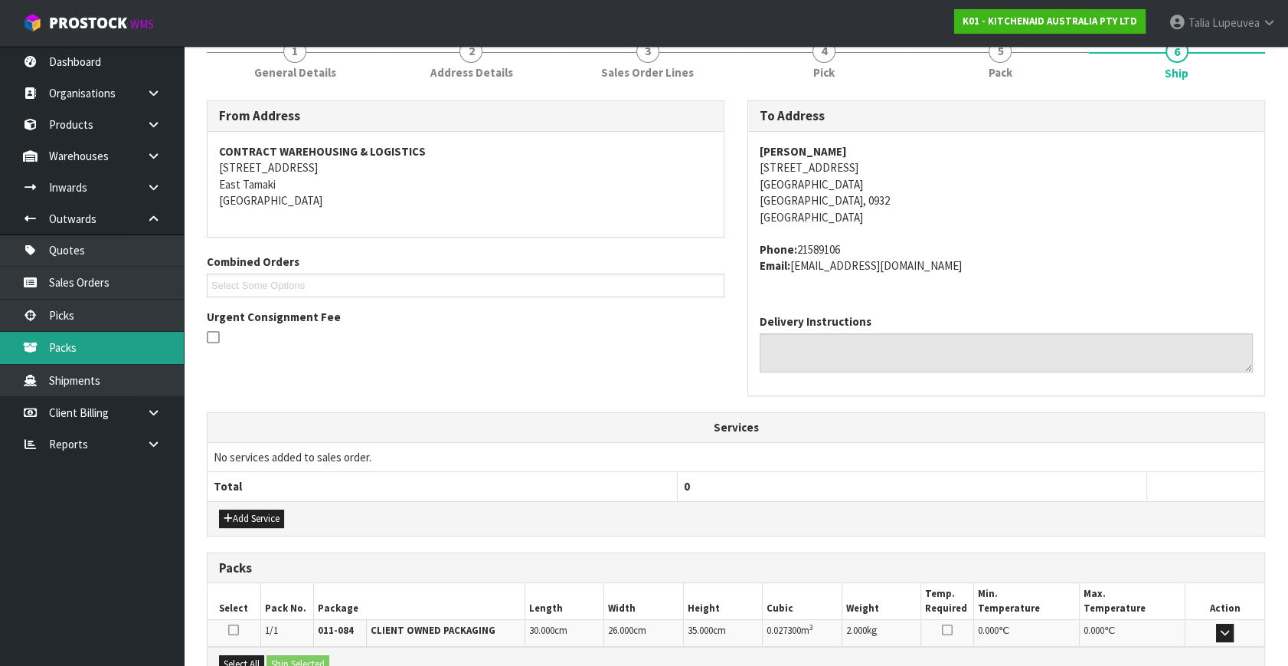
scroll to position [377, 0]
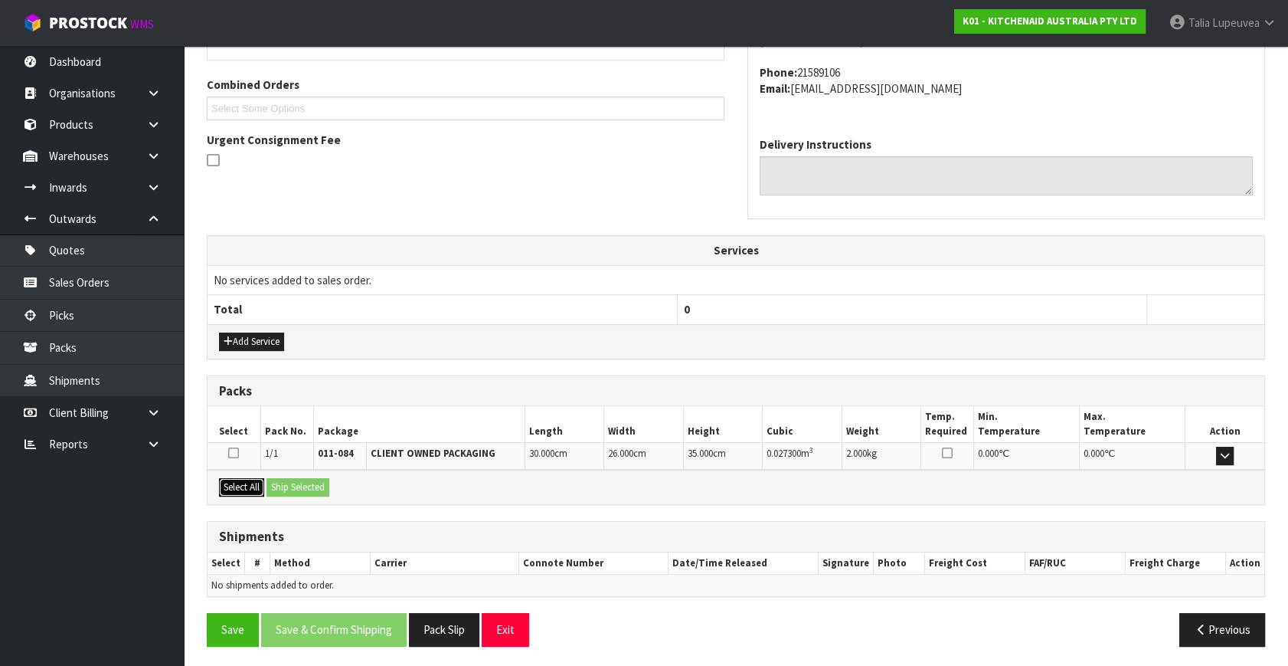
click at [247, 486] on button "Select All" at bounding box center [241, 487] width 45 height 18
click at [314, 481] on button "Ship Selected" at bounding box center [298, 487] width 63 height 18
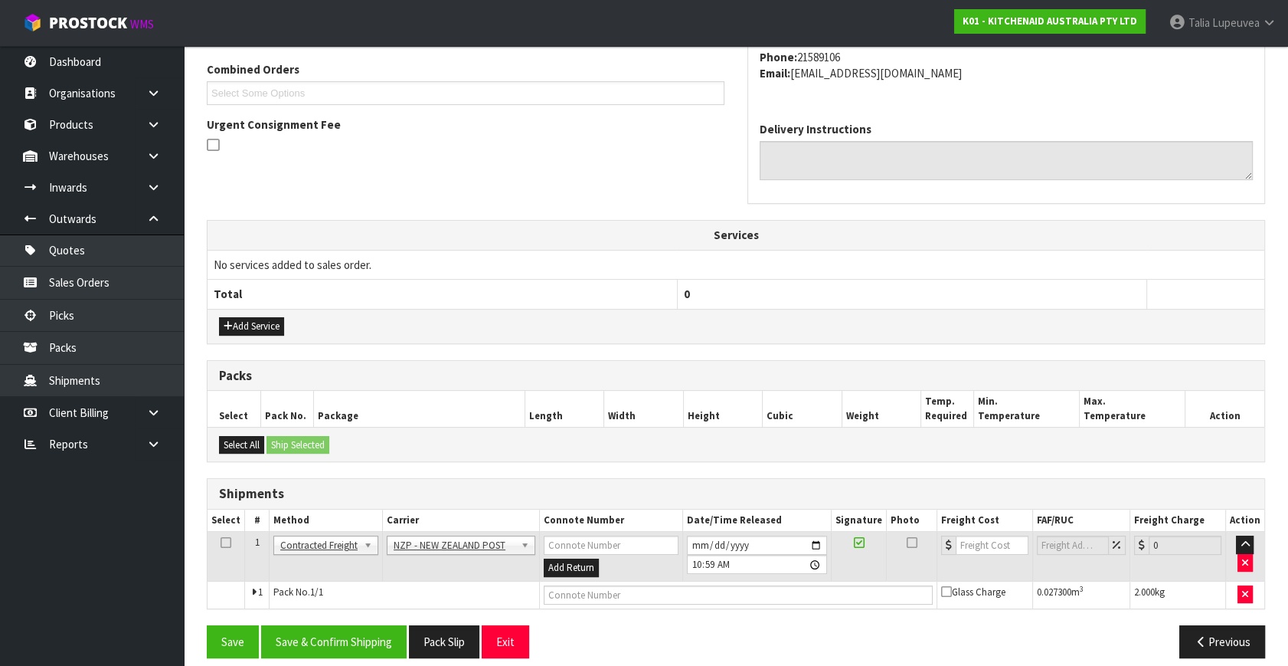
scroll to position [404, 0]
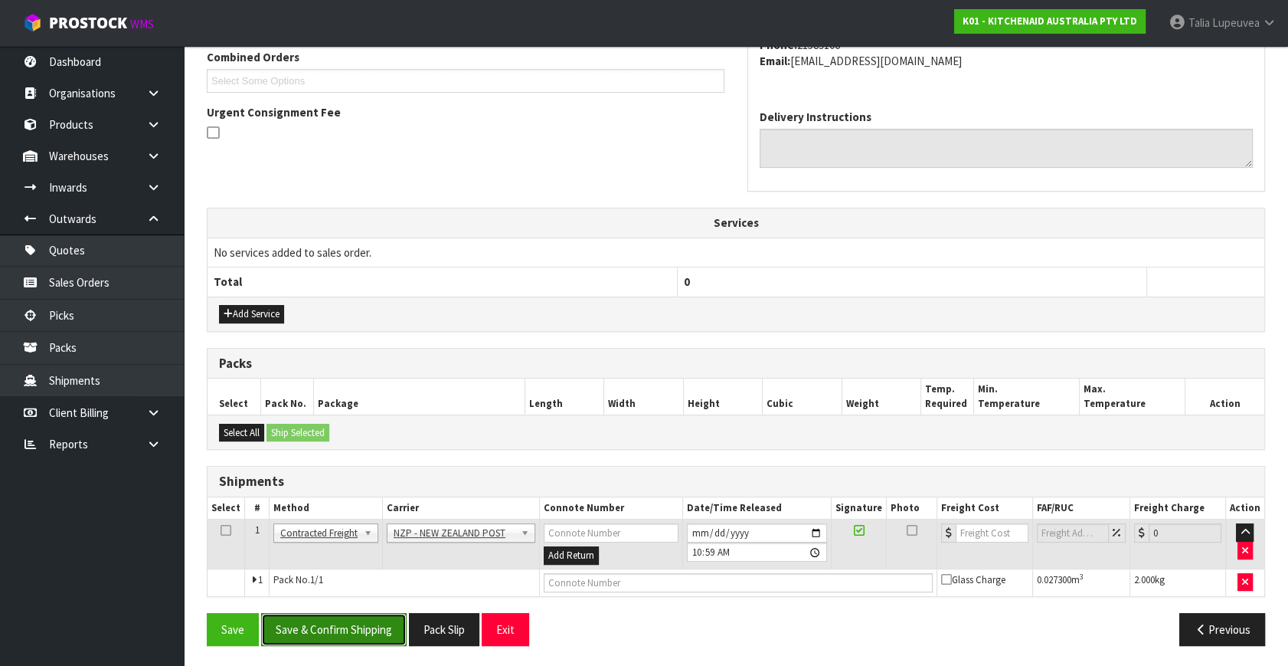
click at [349, 641] on button "Save & Confirm Shipping" at bounding box center [334, 629] width 146 height 33
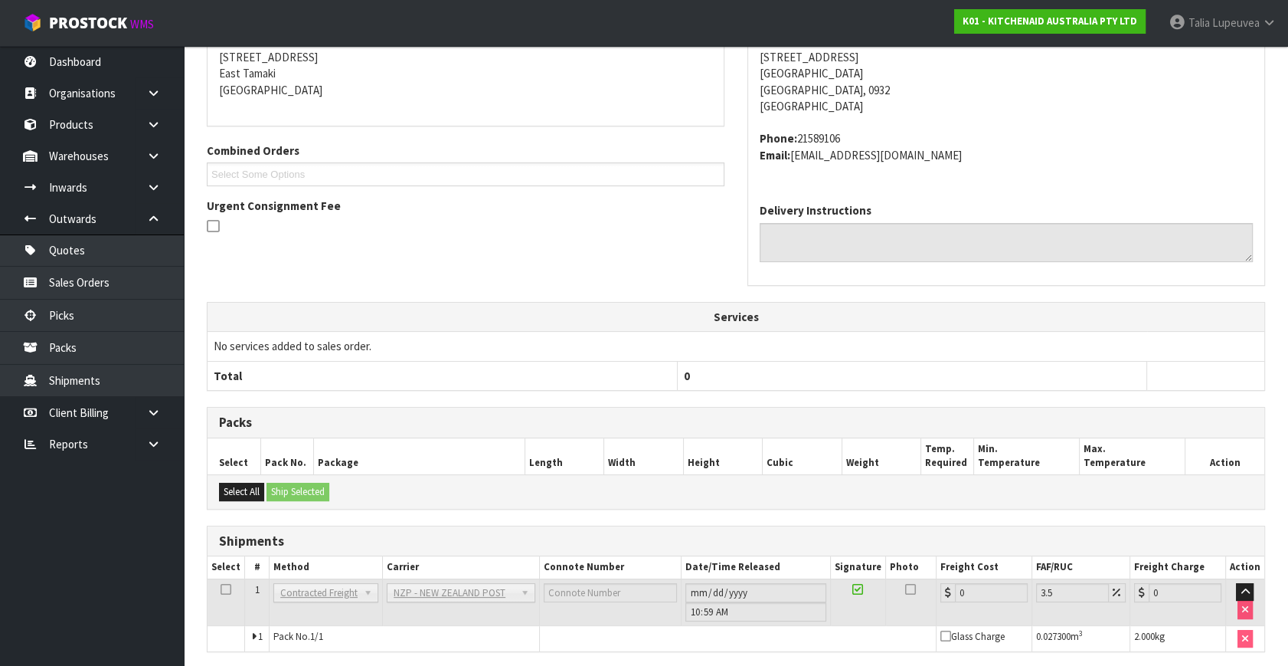
scroll to position [383, 0]
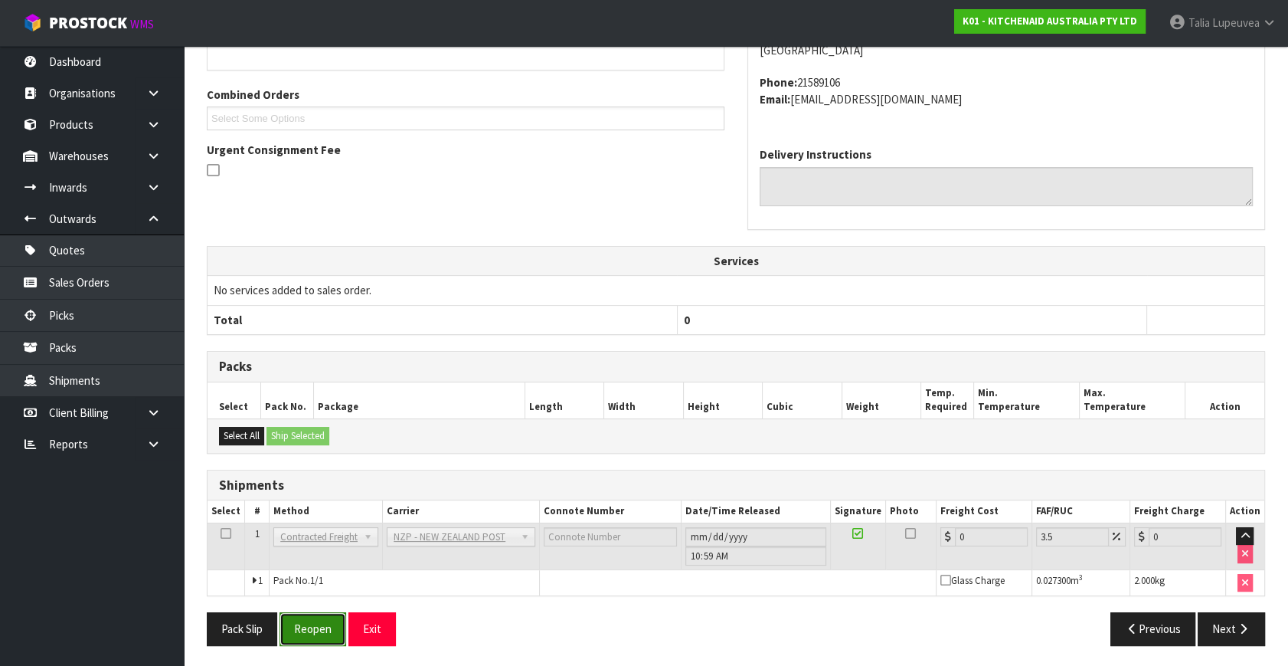
click at [338, 625] on button "Reopen" at bounding box center [313, 628] width 67 height 33
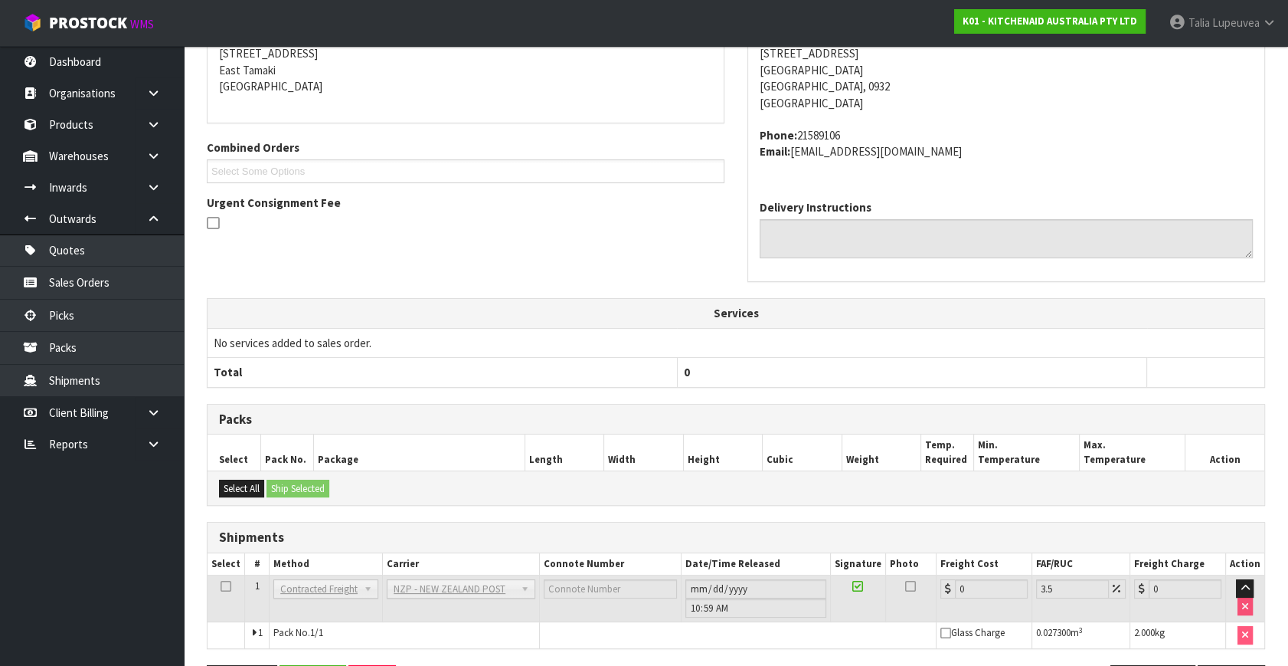
scroll to position [367, 0]
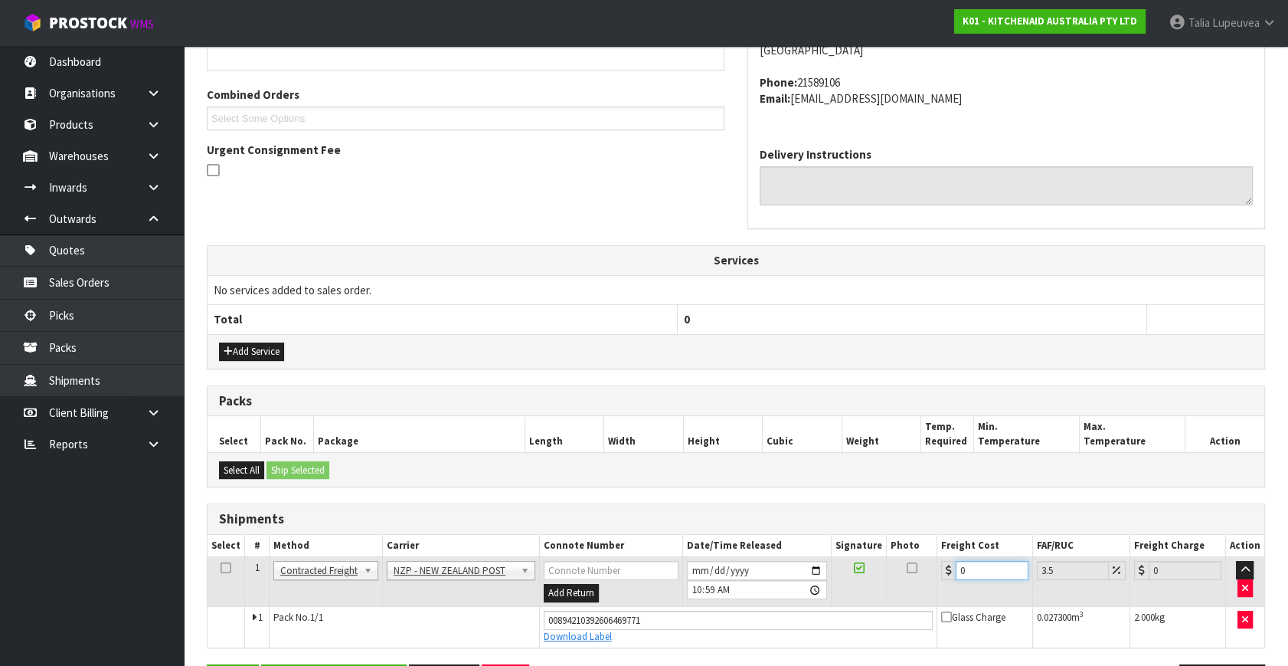
drag, startPoint x: 990, startPoint y: 566, endPoint x: 867, endPoint y: 548, distance: 123.8
click at [867, 548] on table "Select # Method Carrier Connote Number Date/Time Released Signature Photo Freig…" at bounding box center [736, 591] width 1057 height 113
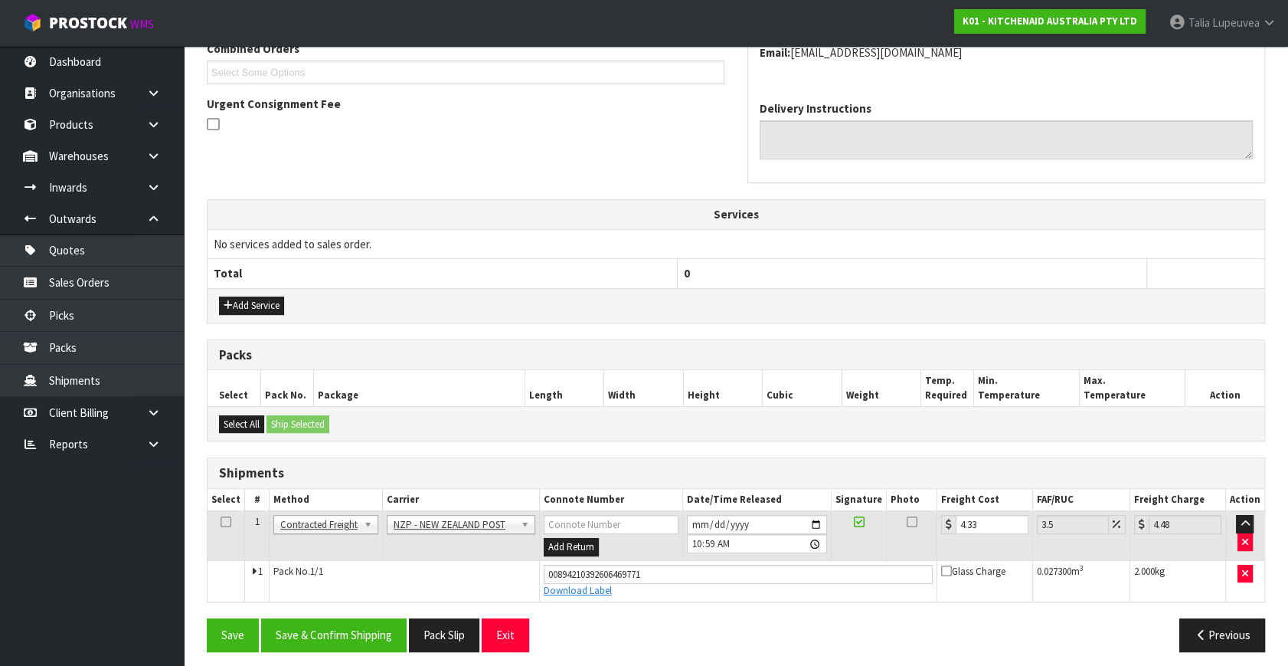
scroll to position [419, 0]
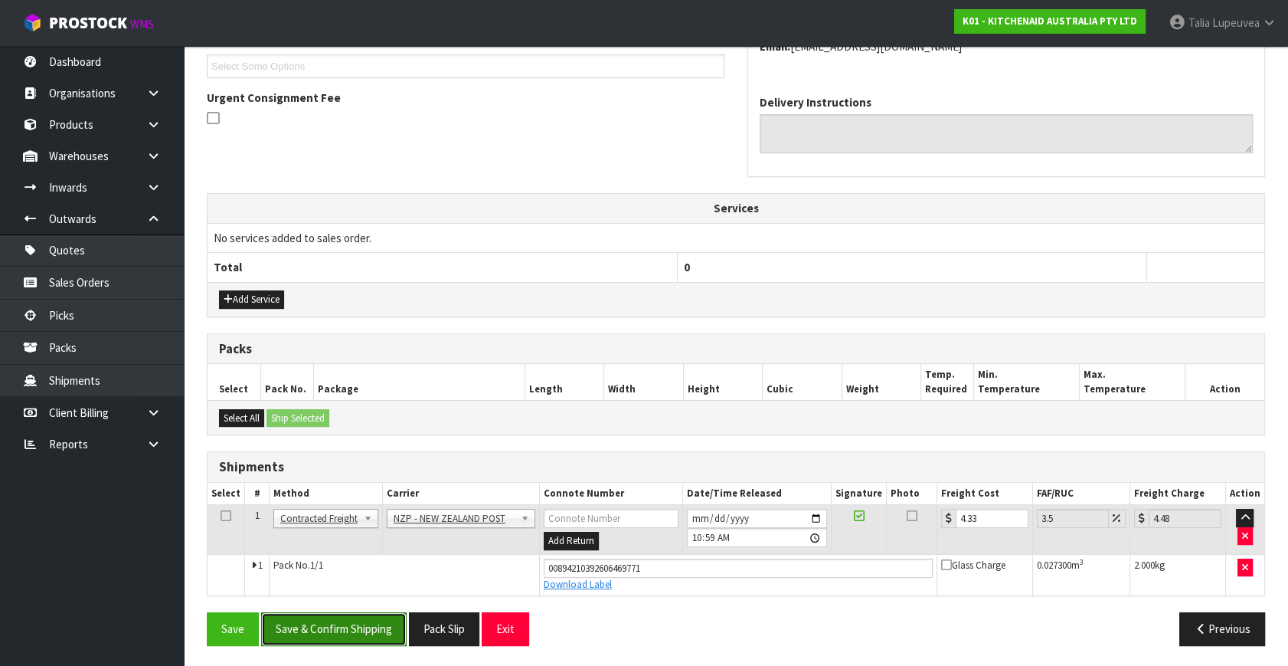
click at [374, 628] on button "Save & Confirm Shipping" at bounding box center [334, 628] width 146 height 33
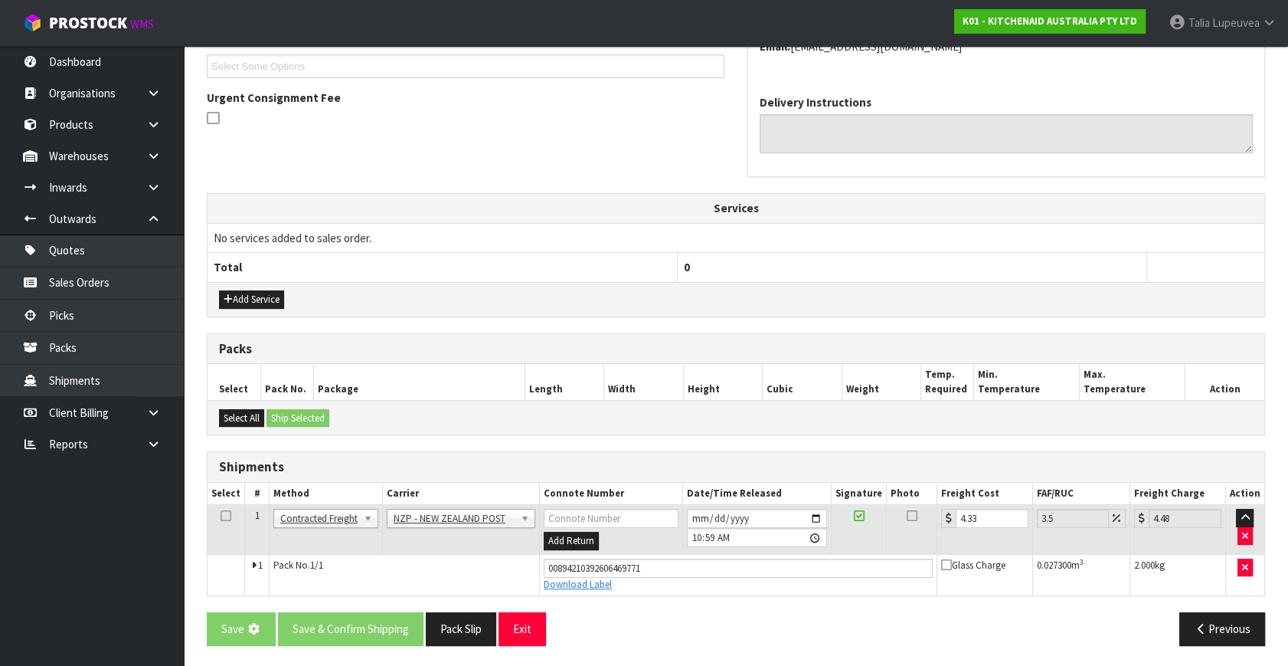
scroll to position [0, 0]
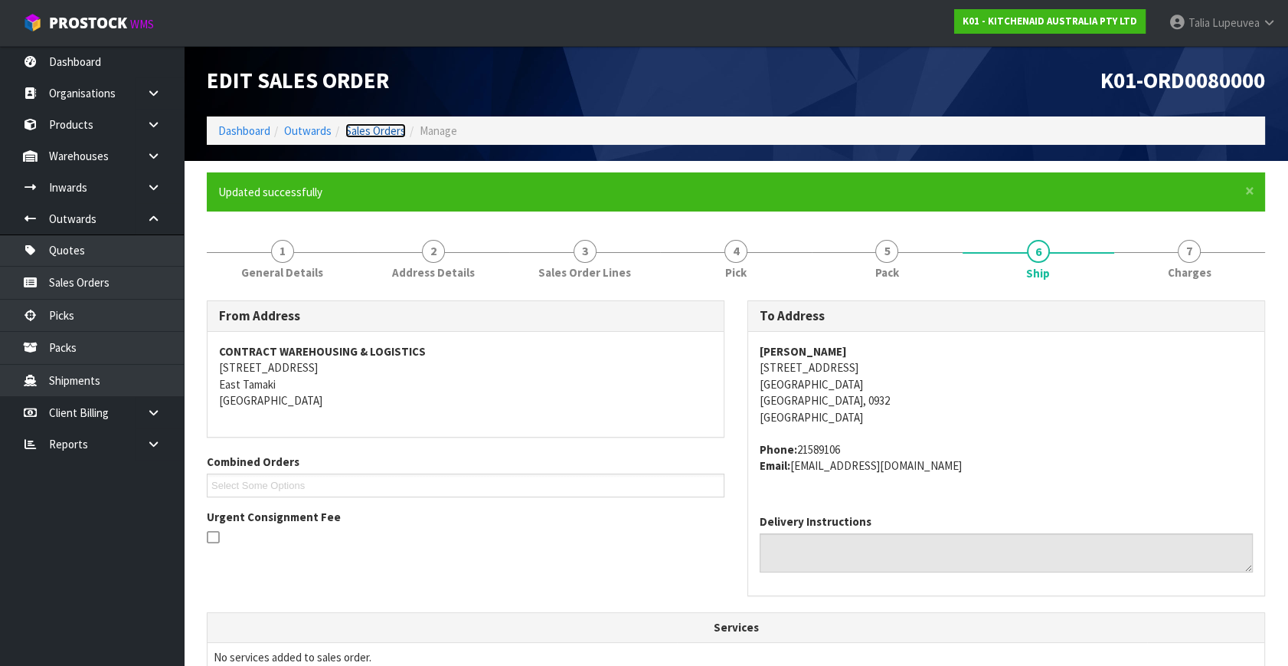
click at [369, 127] on link "Sales Orders" at bounding box center [375, 130] width 61 height 15
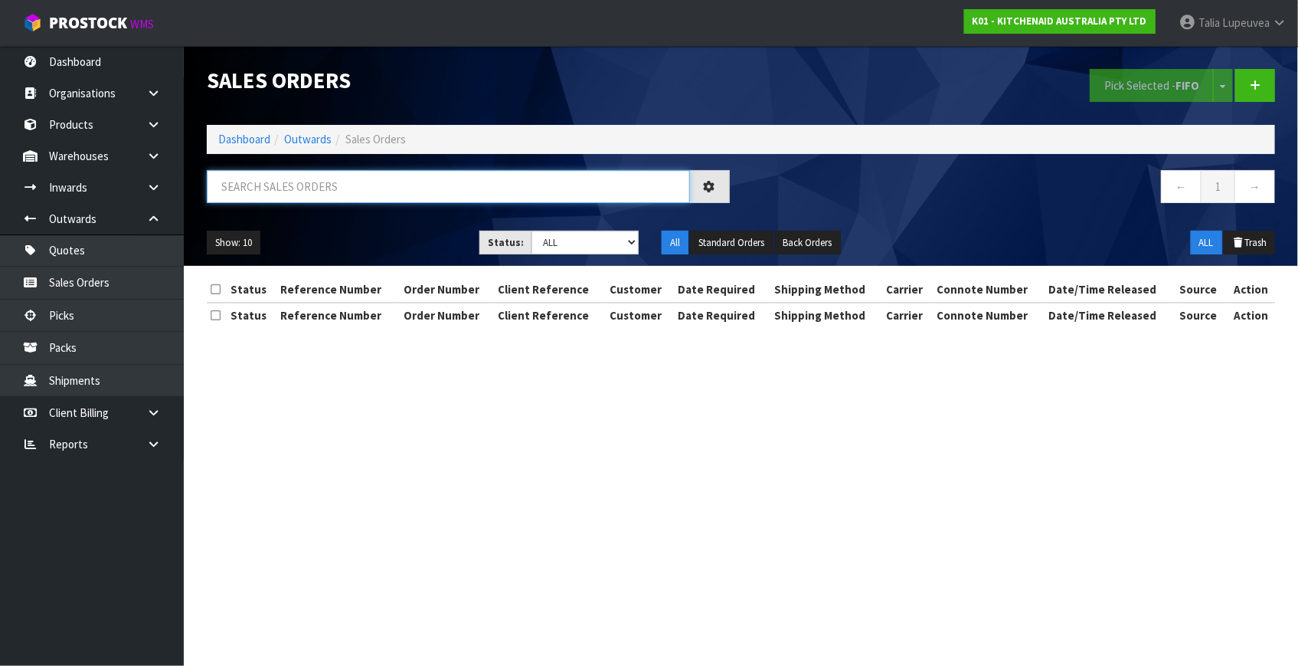
click at [424, 188] on input "text" at bounding box center [448, 186] width 483 height 33
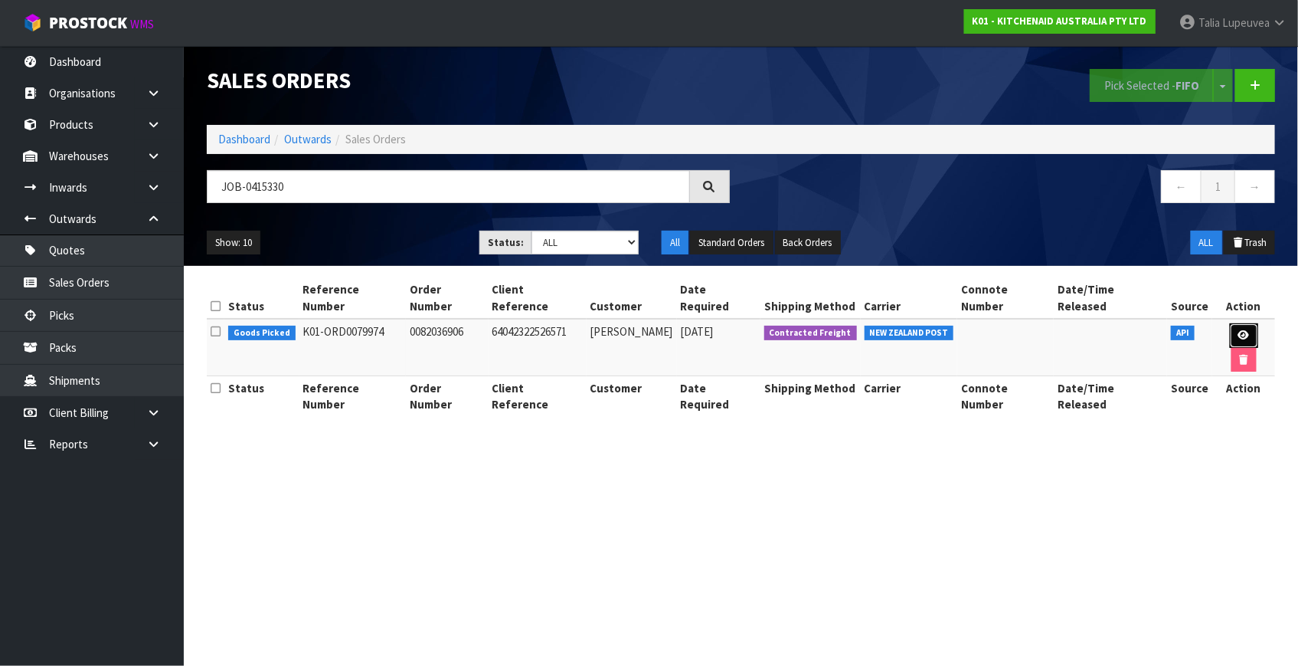
click at [1235, 324] on link at bounding box center [1244, 335] width 28 height 25
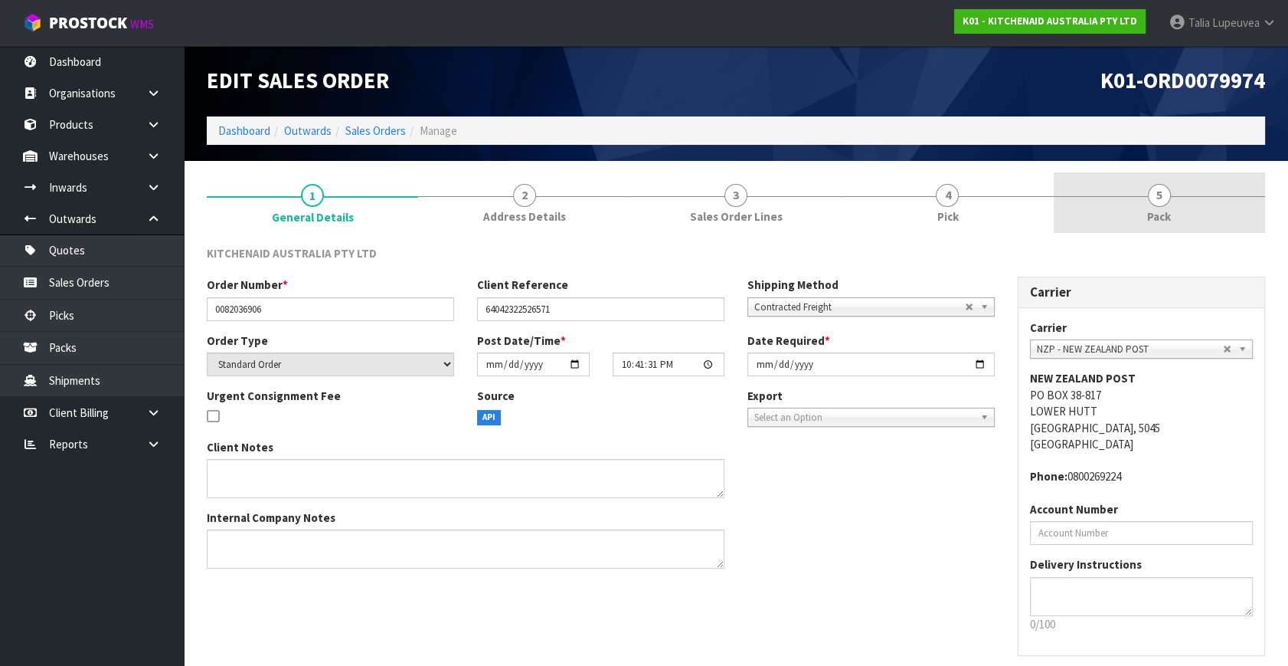
click at [1196, 191] on link "5 Pack" at bounding box center [1159, 202] width 211 height 61
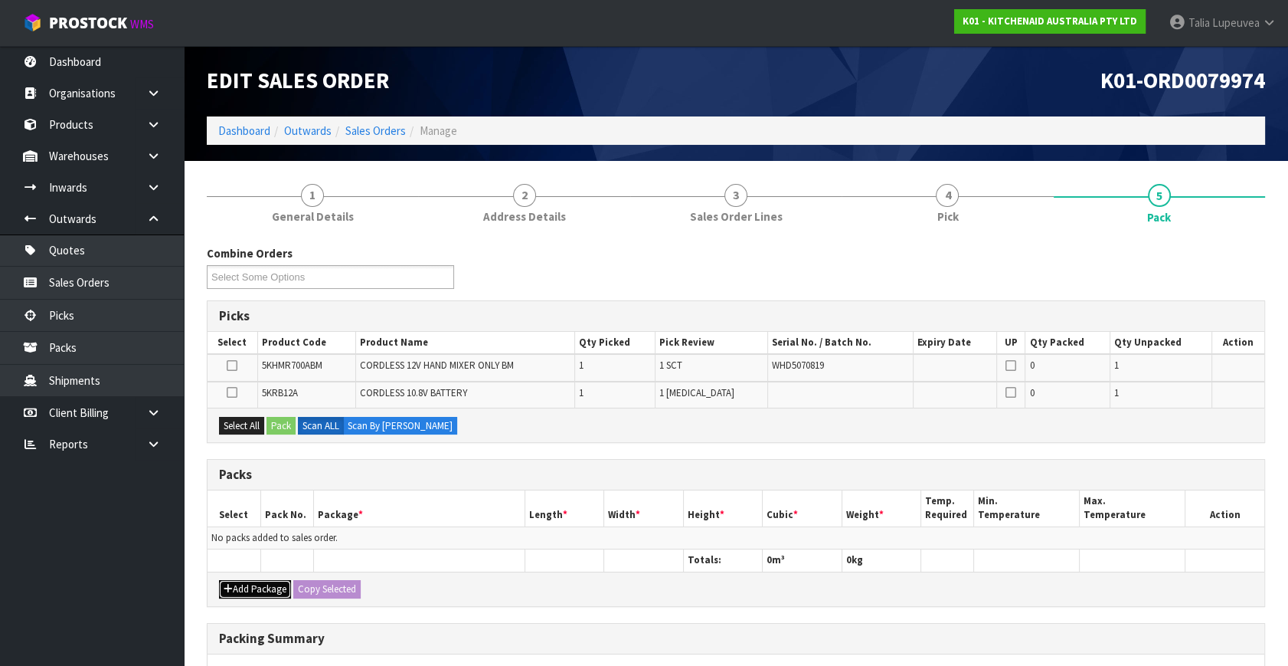
click at [274, 587] on button "Add Package" at bounding box center [255, 589] width 72 height 18
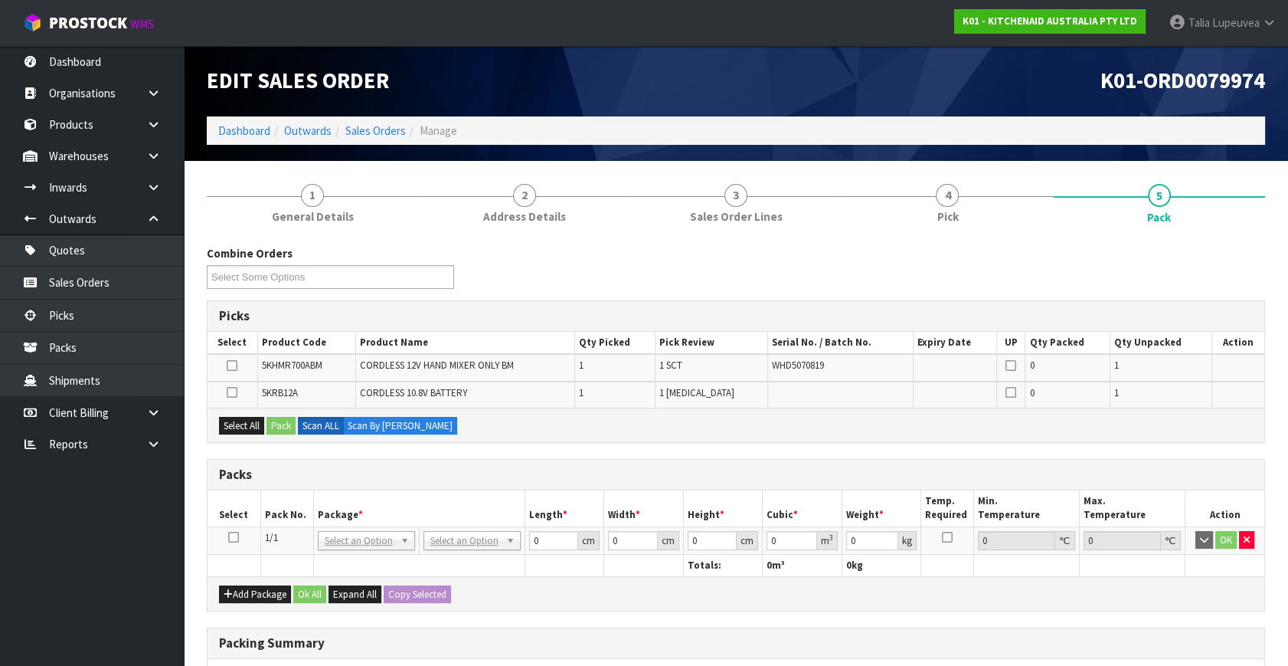
click at [230, 537] on icon at bounding box center [233, 537] width 11 height 1
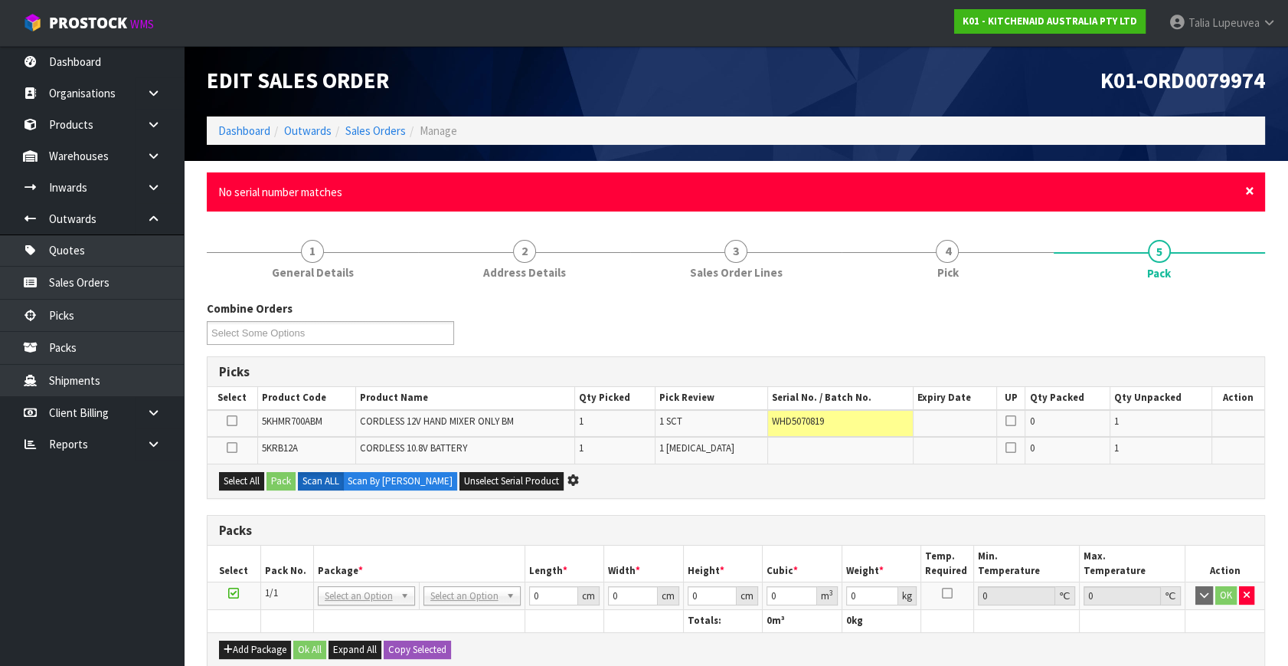
click at [1245, 191] on span "×" at bounding box center [1249, 190] width 9 height 21
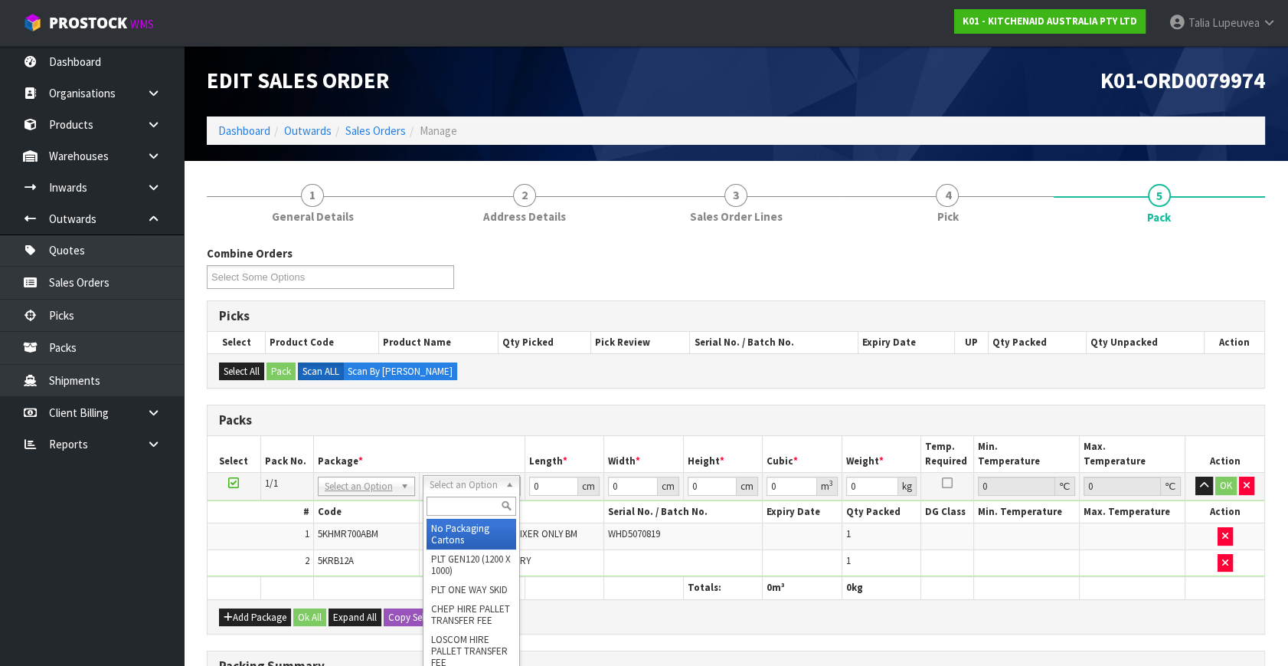
click at [460, 502] on input "text" at bounding box center [472, 505] width 90 height 19
drag, startPoint x: 457, startPoint y: 528, endPoint x: 614, endPoint y: 488, distance: 161.4
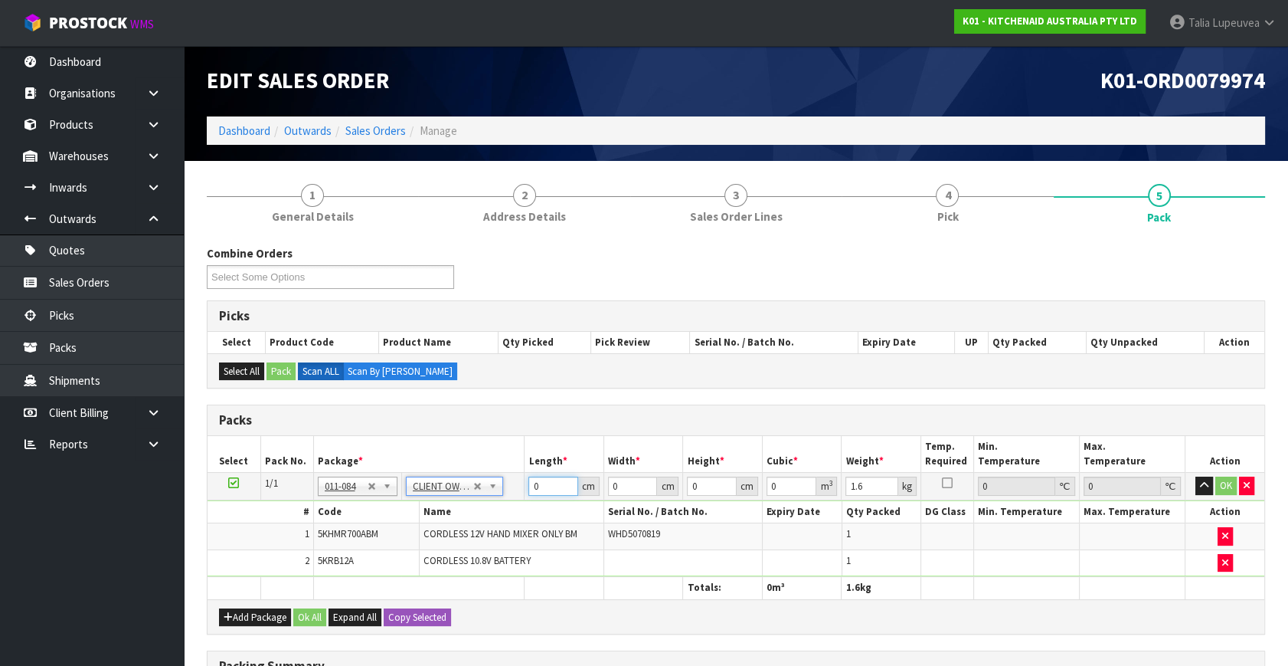
drag, startPoint x: 548, startPoint y: 484, endPoint x: 526, endPoint y: 482, distance: 21.6
click at [493, 485] on tr "1/1 NONE 007-001 007-002 007-004 007-009 007-013 007-014 007-015 007-017 007-01…" at bounding box center [736, 487] width 1057 height 28
click at [1224, 483] on button "OK" at bounding box center [1226, 485] width 21 height 18
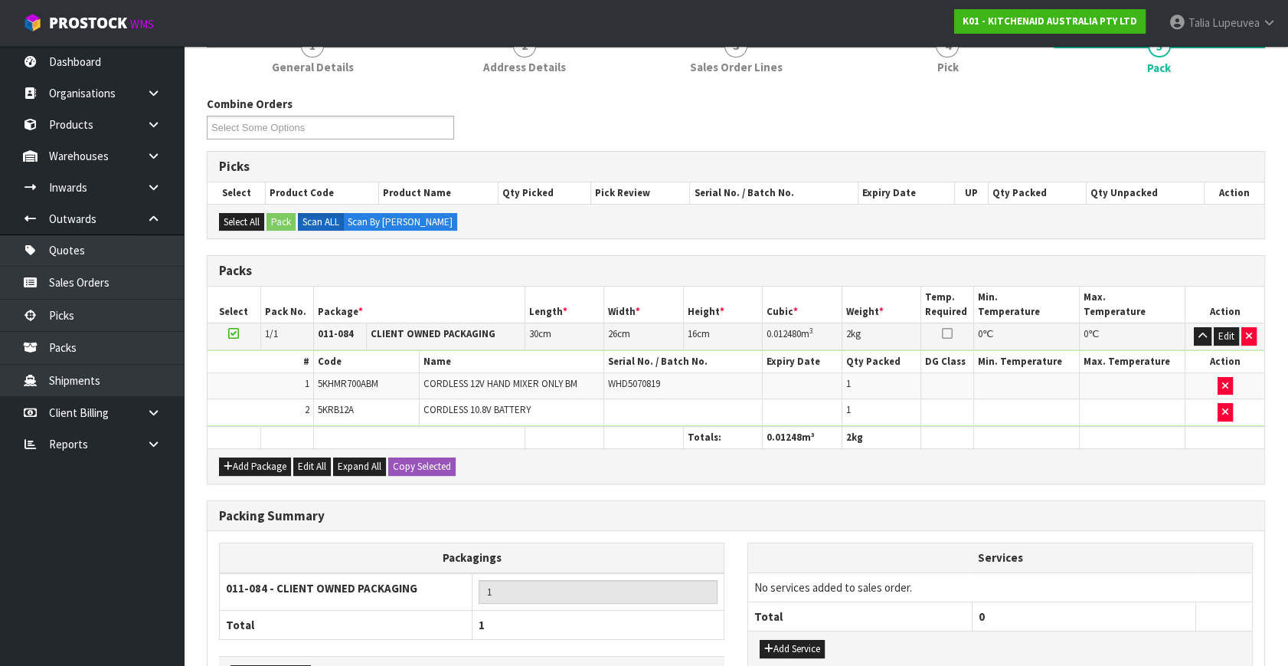
scroll to position [254, 0]
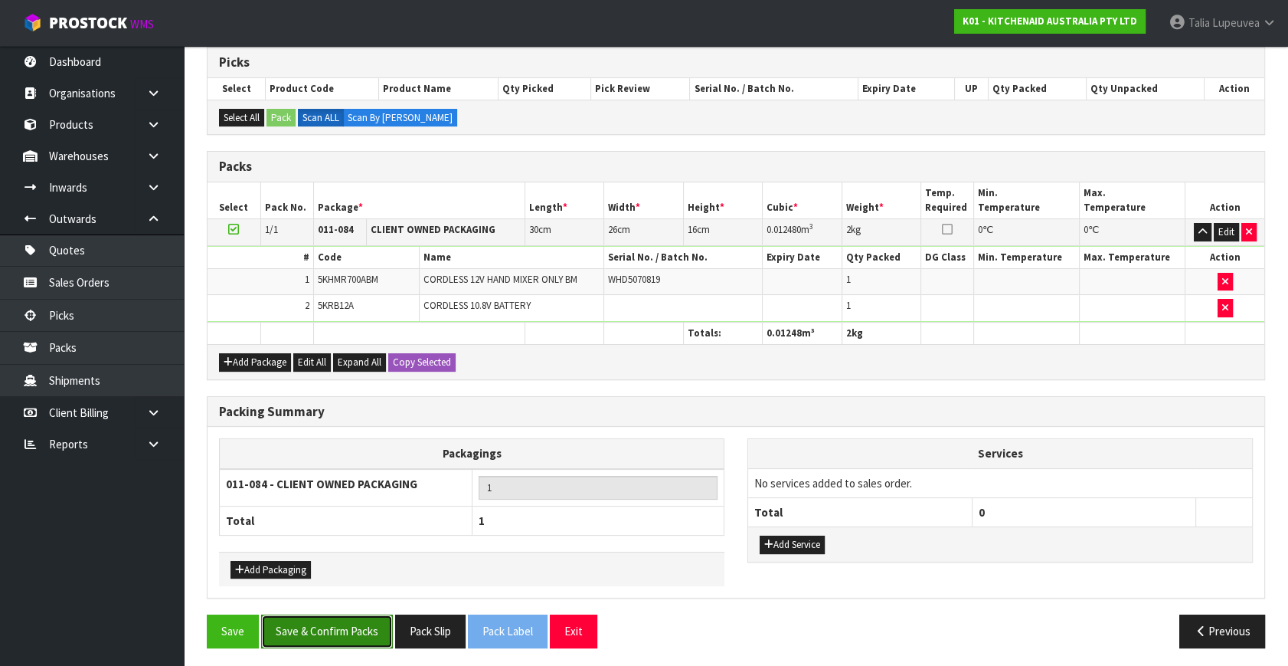
click at [322, 620] on button "Save & Confirm Packs" at bounding box center [327, 630] width 132 height 33
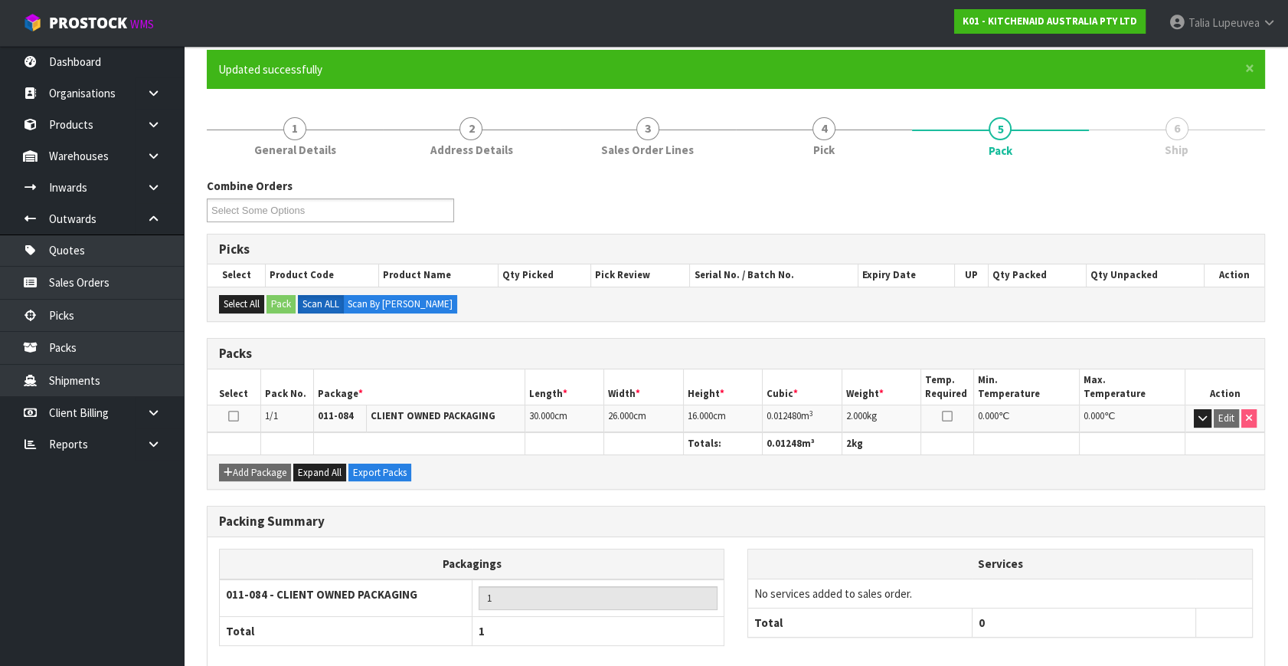
scroll to position [200, 0]
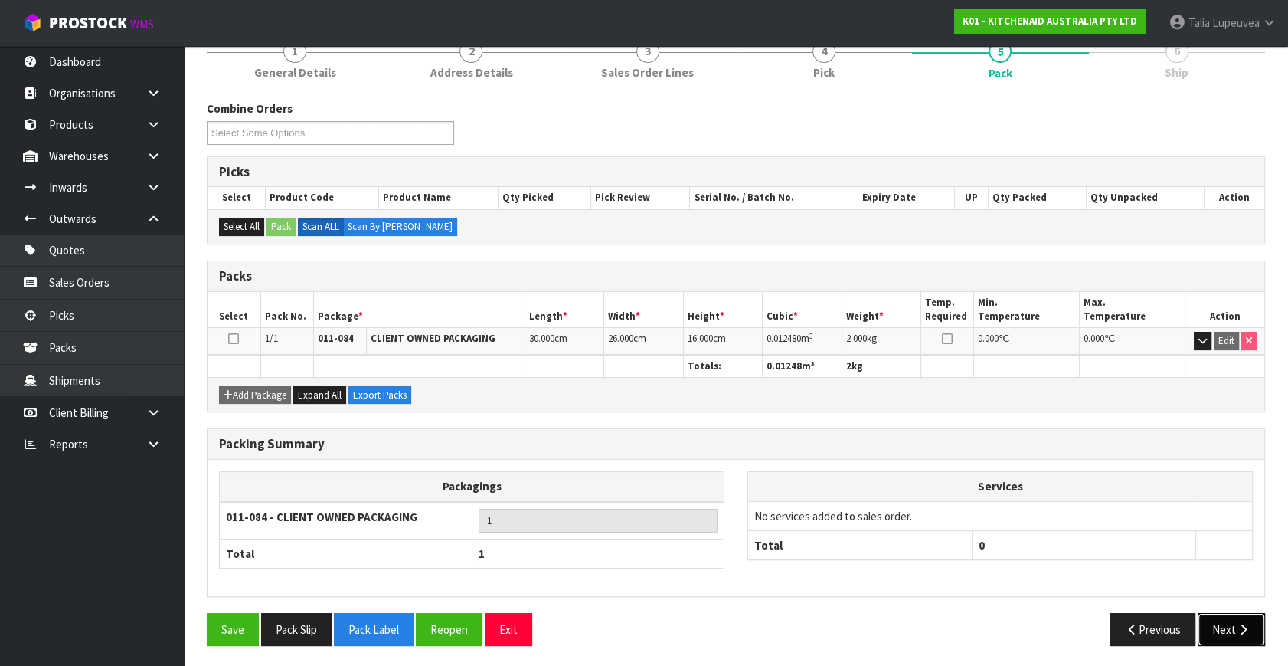
drag, startPoint x: 1229, startPoint y: 629, endPoint x: 1213, endPoint y: 627, distance: 15.5
click at [1213, 627] on button "Next" at bounding box center [1231, 629] width 67 height 33
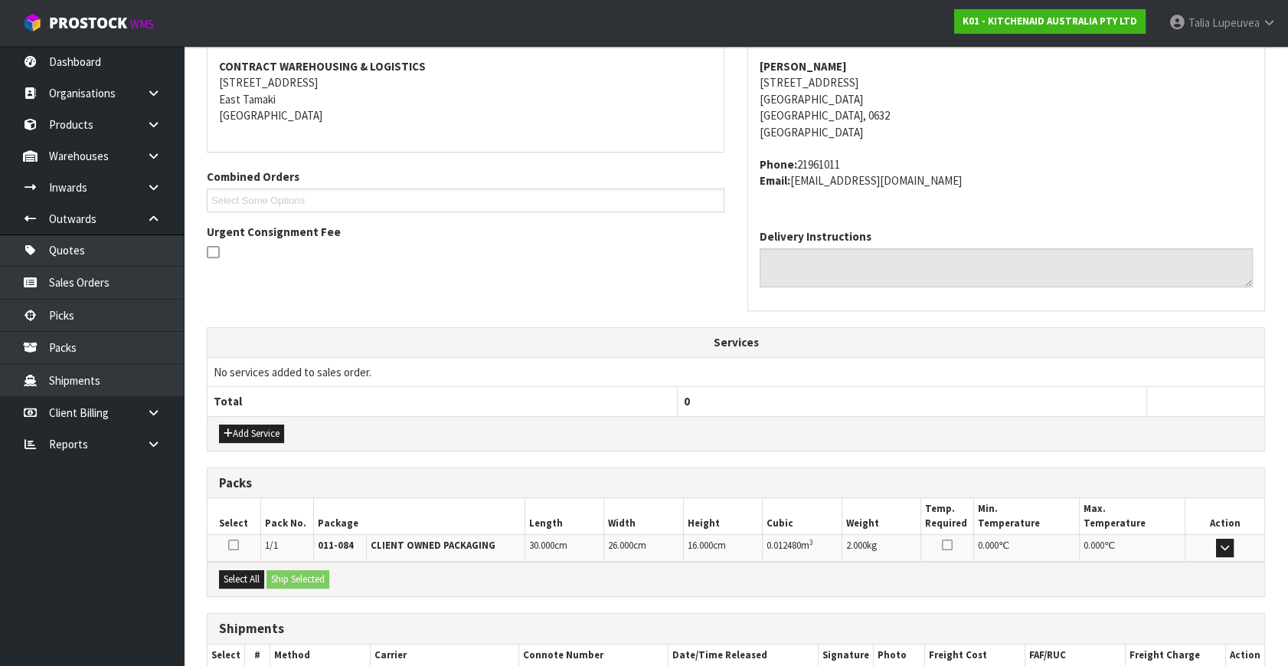
scroll to position [377, 0]
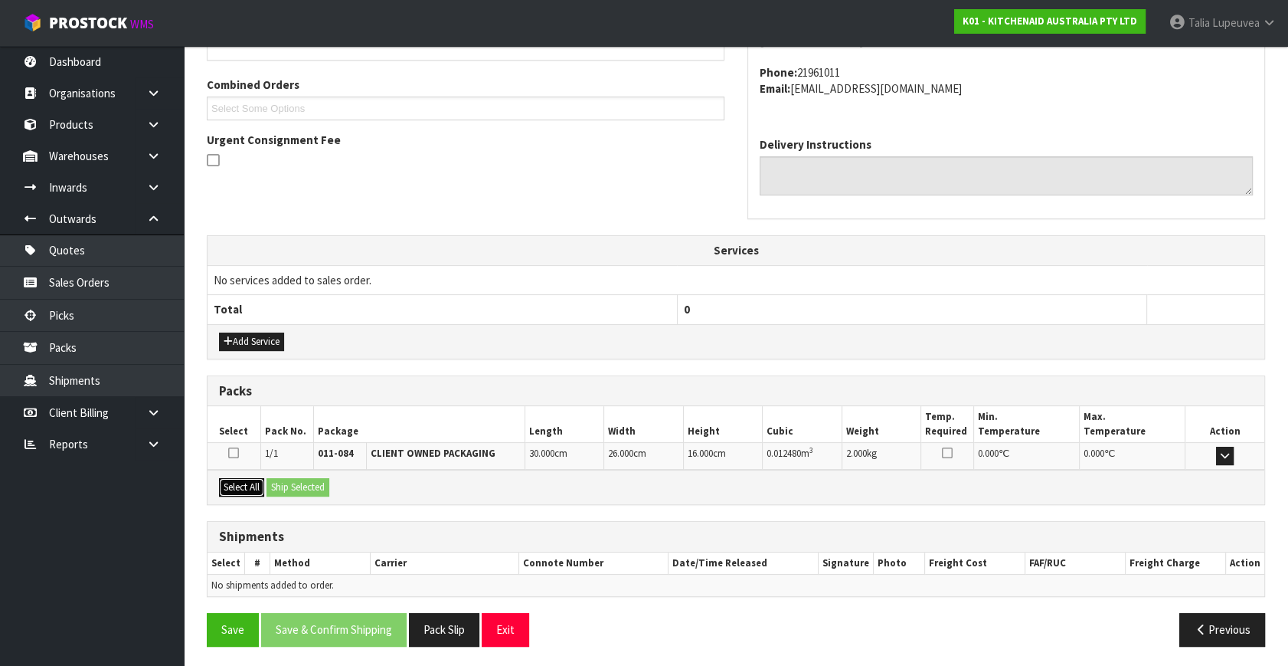
click at [254, 485] on button "Select All" at bounding box center [241, 487] width 45 height 18
click at [275, 483] on button "Ship Selected" at bounding box center [298, 487] width 63 height 18
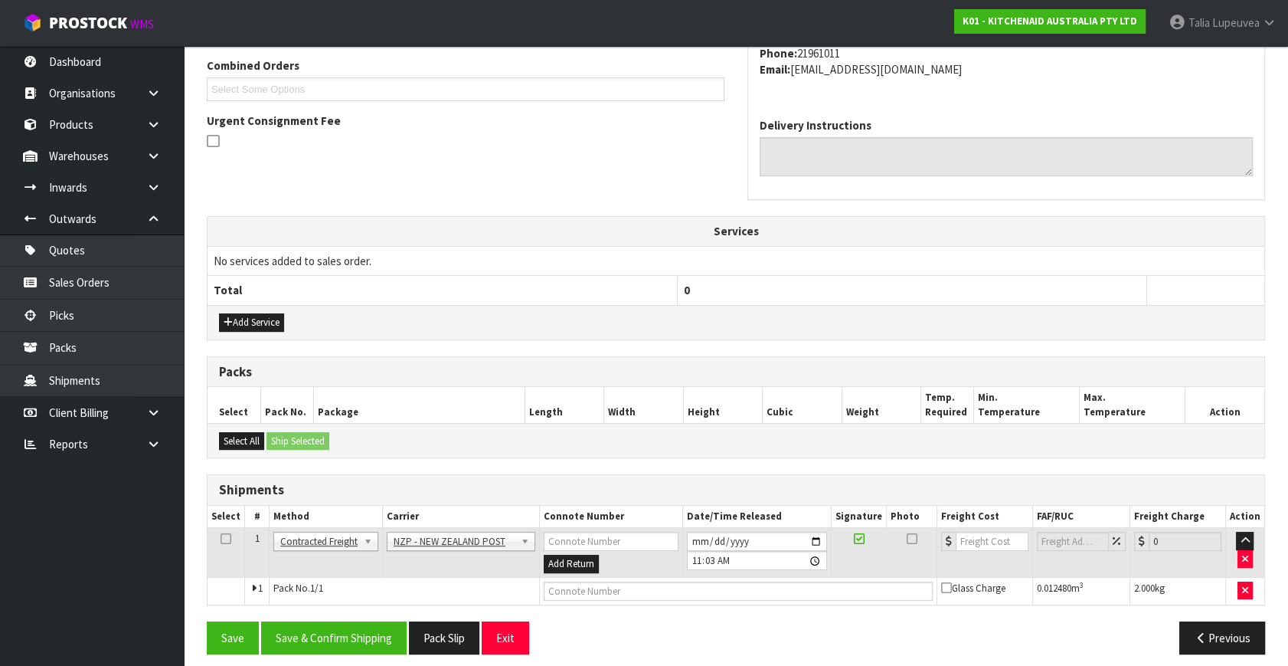
scroll to position [404, 0]
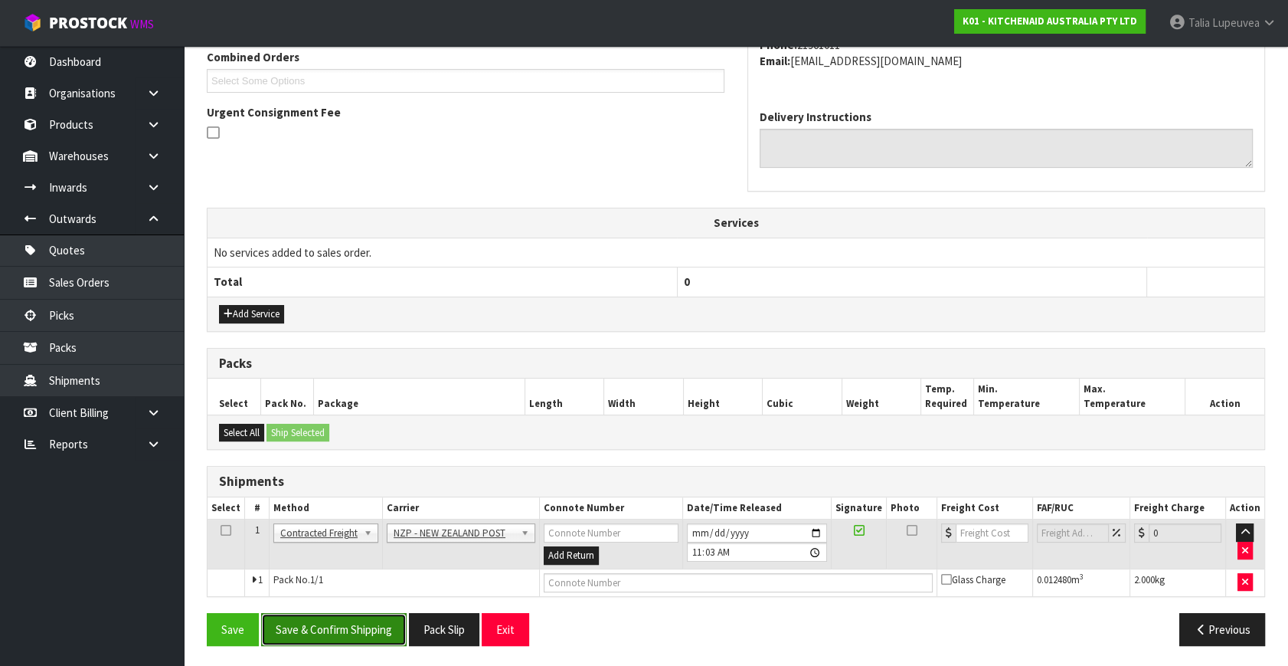
drag, startPoint x: 329, startPoint y: 617, endPoint x: 314, endPoint y: 627, distance: 18.1
click at [329, 618] on button "Save & Confirm Shipping" at bounding box center [334, 629] width 146 height 33
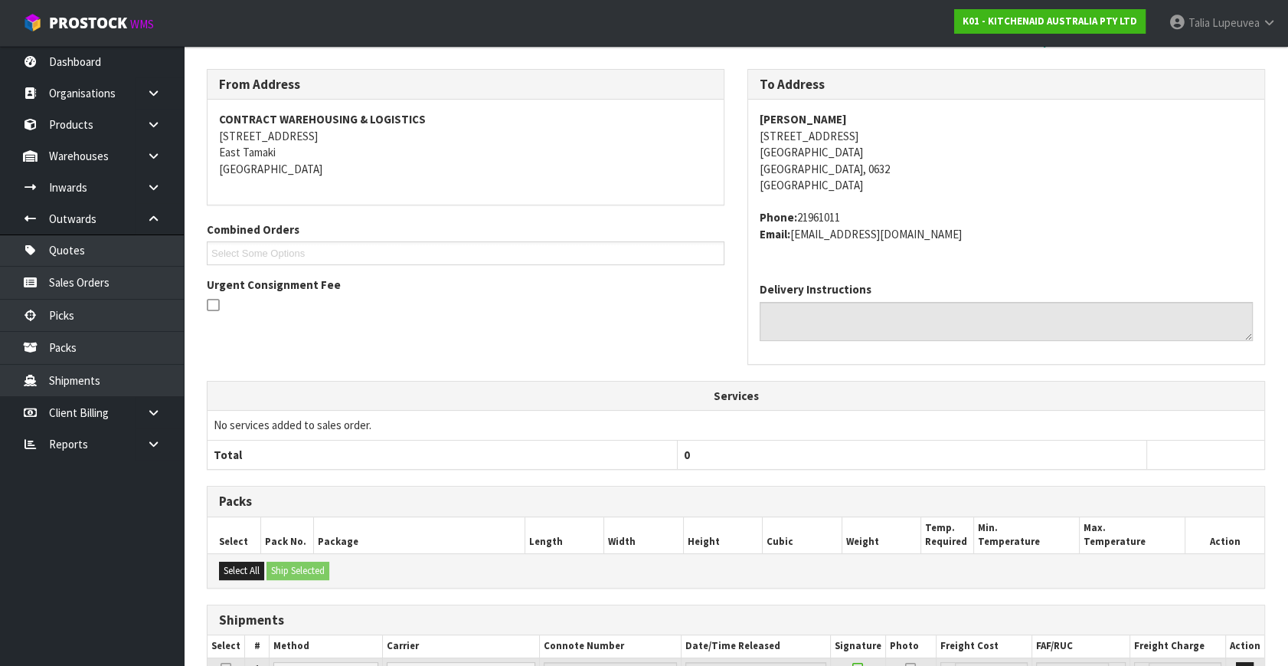
scroll to position [383, 0]
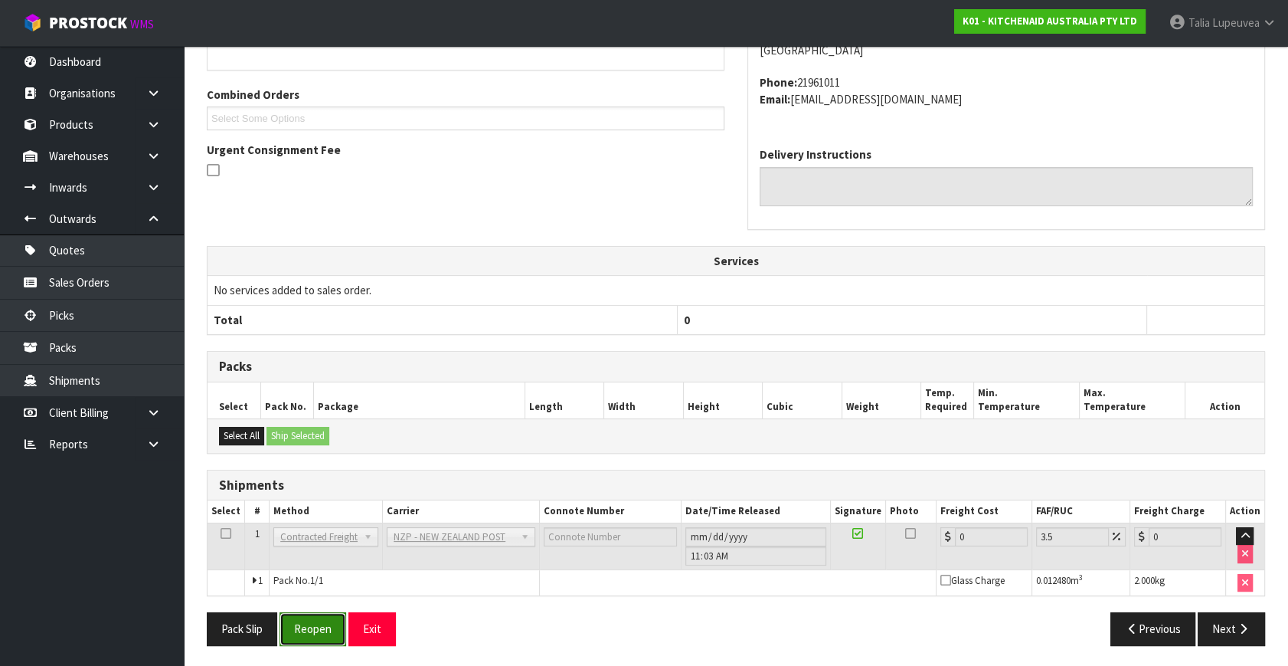
click at [321, 618] on button "Reopen" at bounding box center [313, 628] width 67 height 33
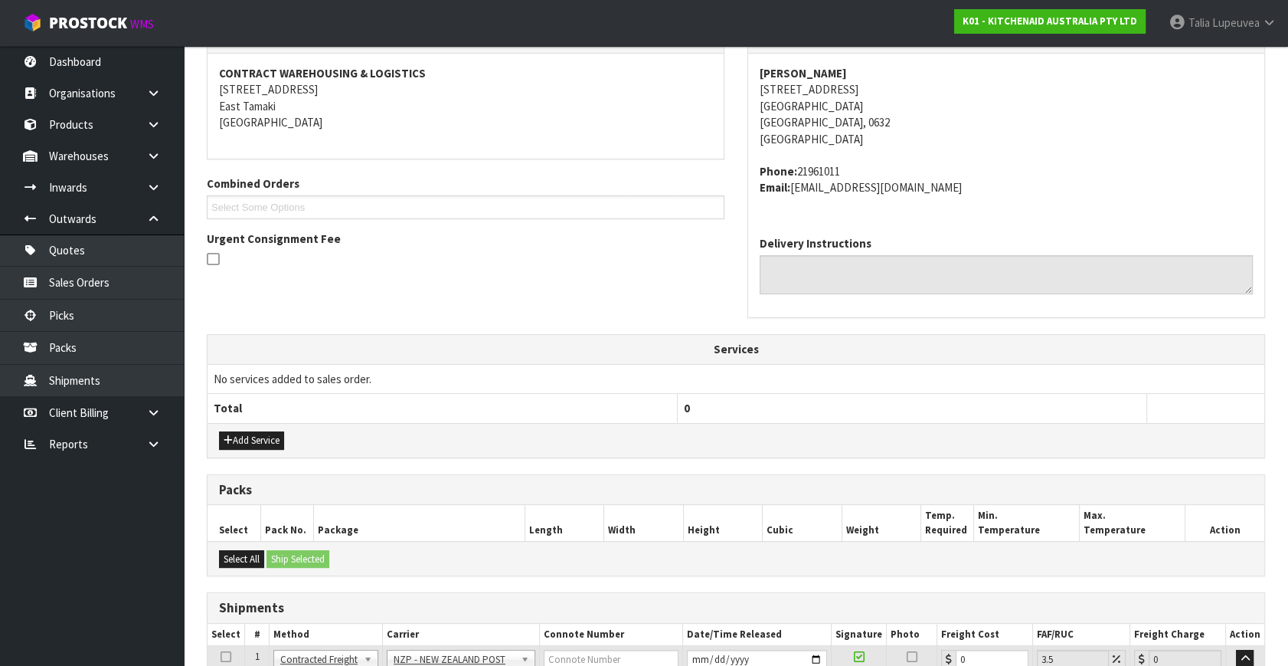
scroll to position [419, 0]
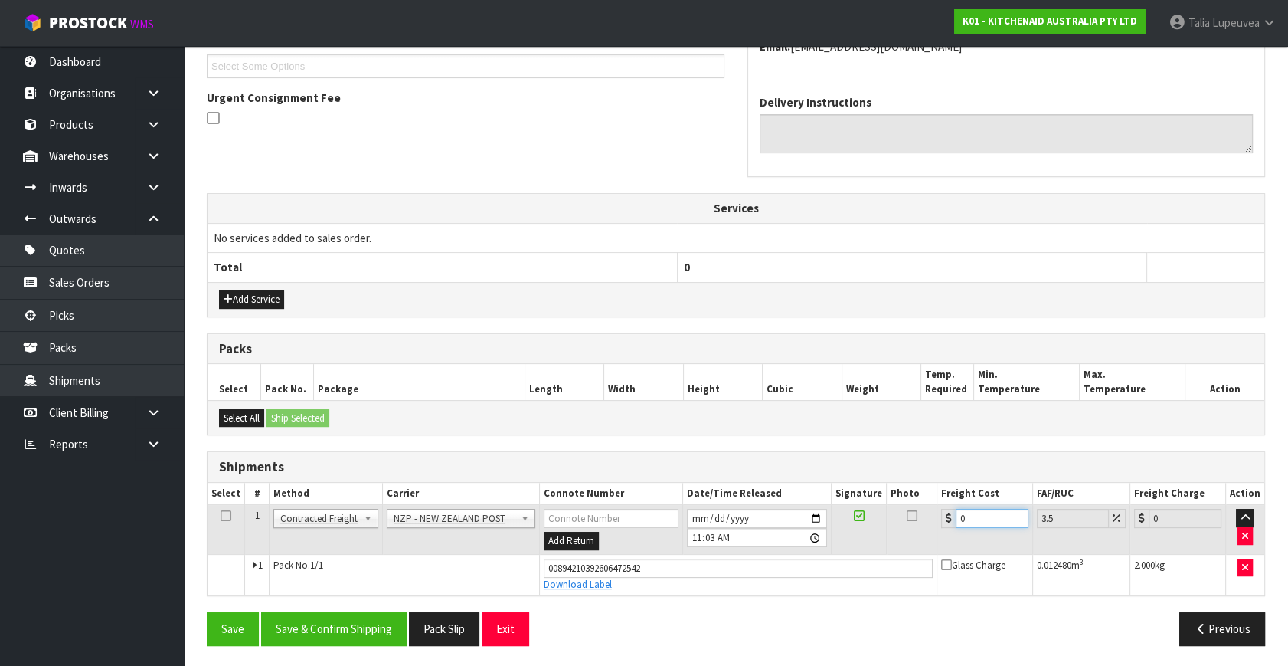
drag, startPoint x: 967, startPoint y: 513, endPoint x: 930, endPoint y: 529, distance: 40.8
click at [930, 529] on tr "1 Client Local Pickup Customer Local Pickup Company Freight Contracted Freight …" at bounding box center [736, 530] width 1057 height 50
click at [299, 614] on button "Save & Confirm Shipping" at bounding box center [334, 628] width 146 height 33
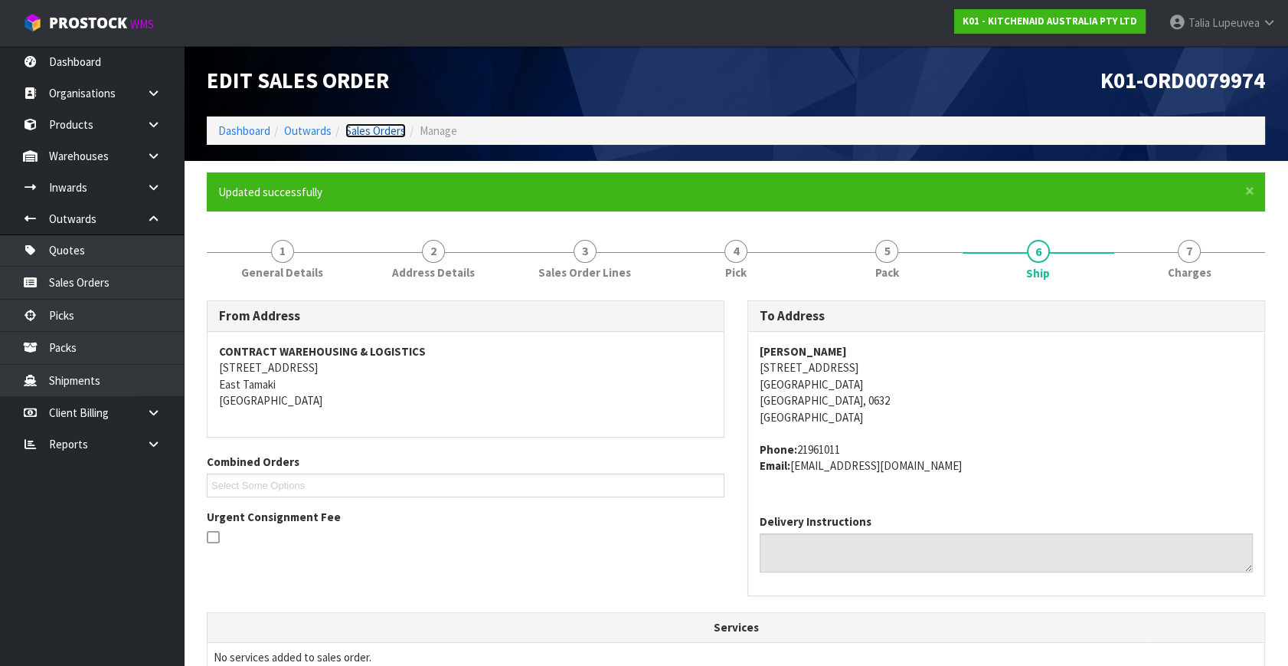
click at [374, 130] on link "Sales Orders" at bounding box center [375, 130] width 61 height 15
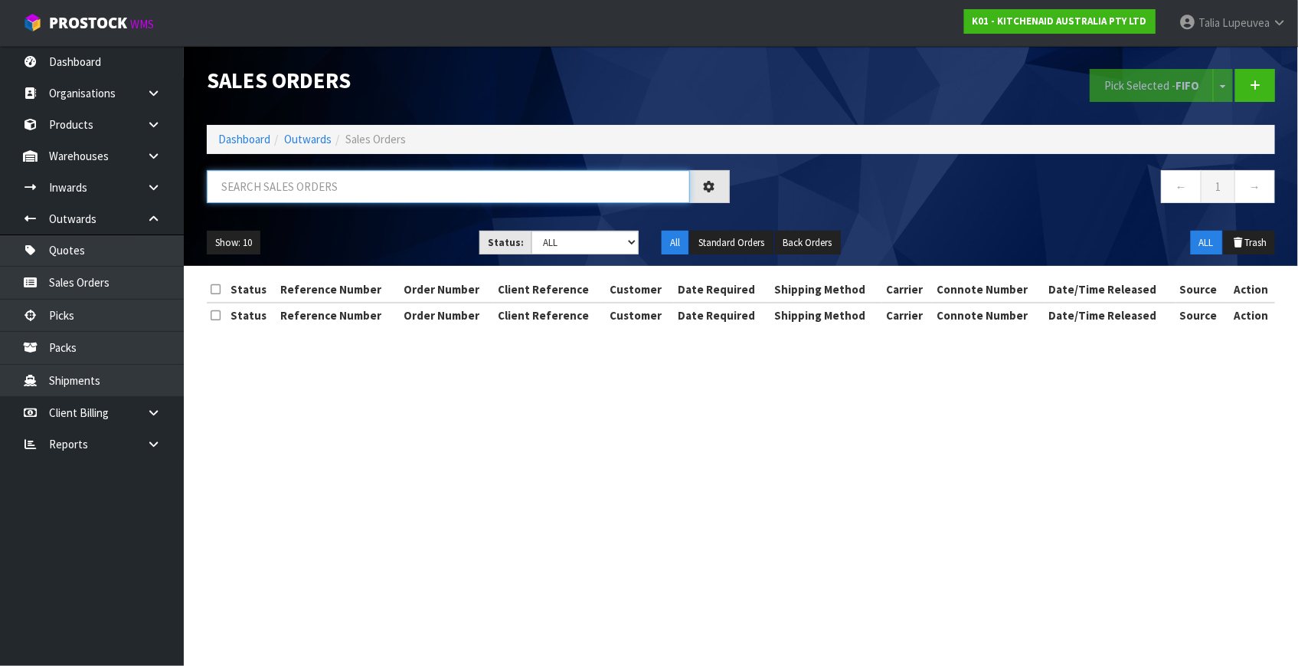
click at [407, 182] on input "text" at bounding box center [448, 186] width 483 height 33
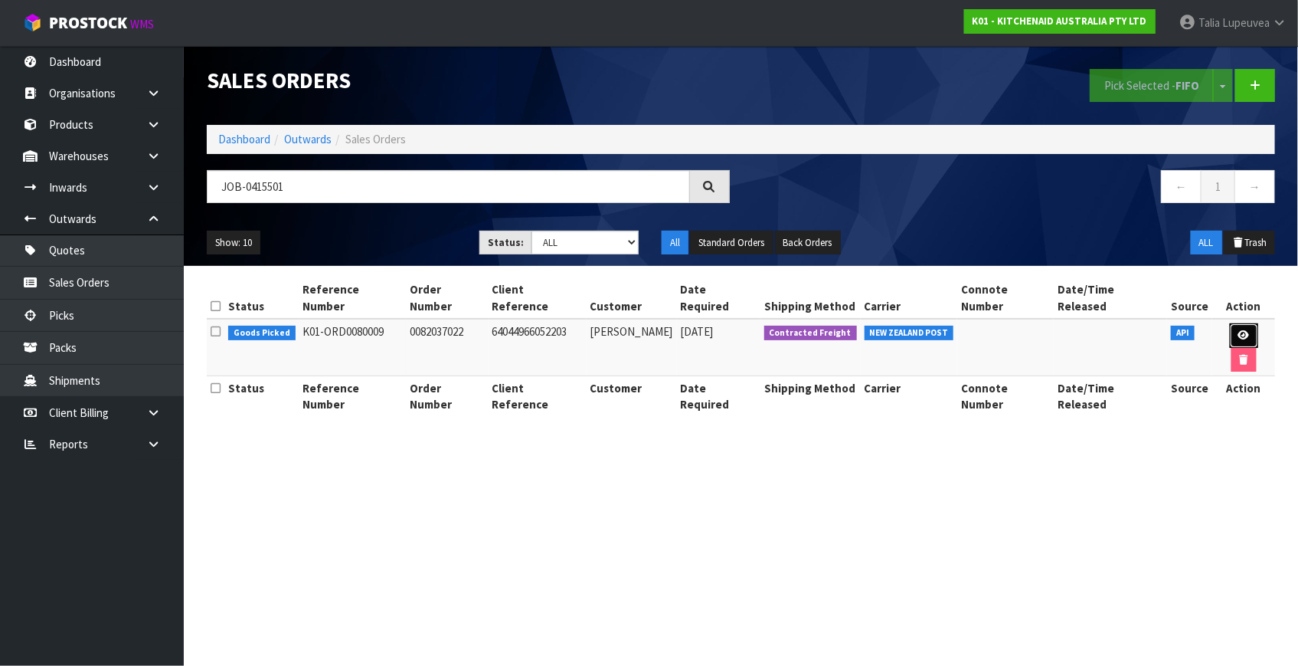
click at [1239, 330] on icon at bounding box center [1244, 335] width 11 height 10
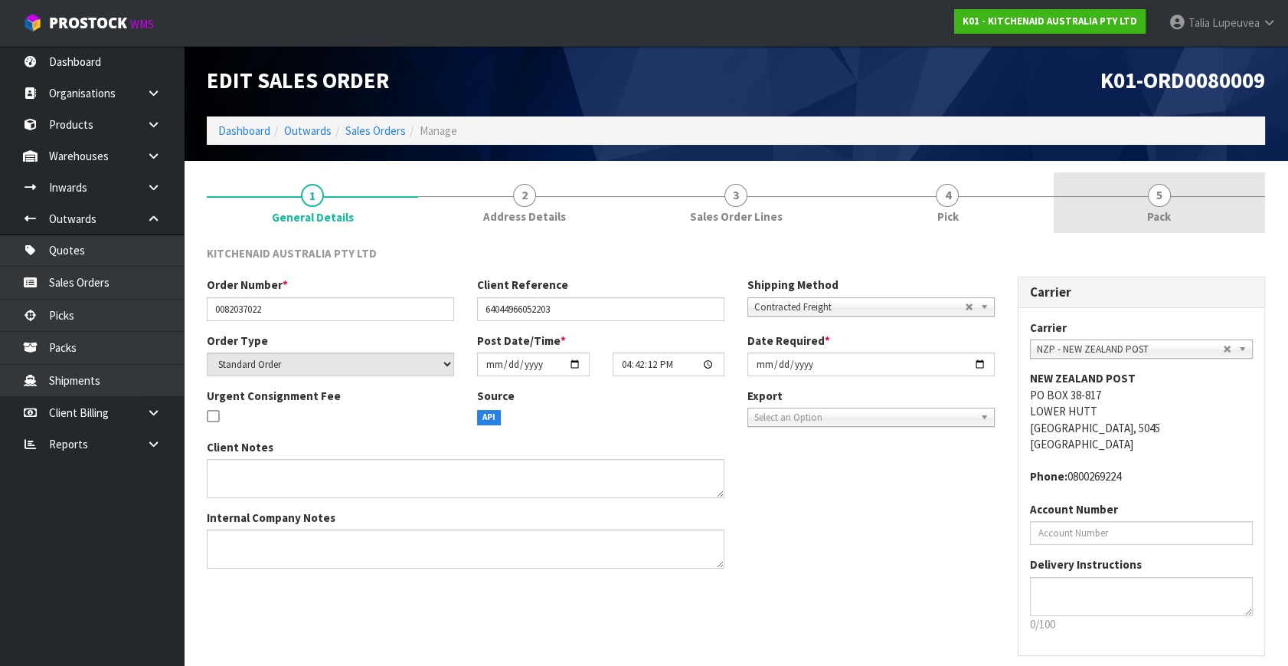
click at [1186, 214] on link "5 Pack" at bounding box center [1159, 202] width 211 height 61
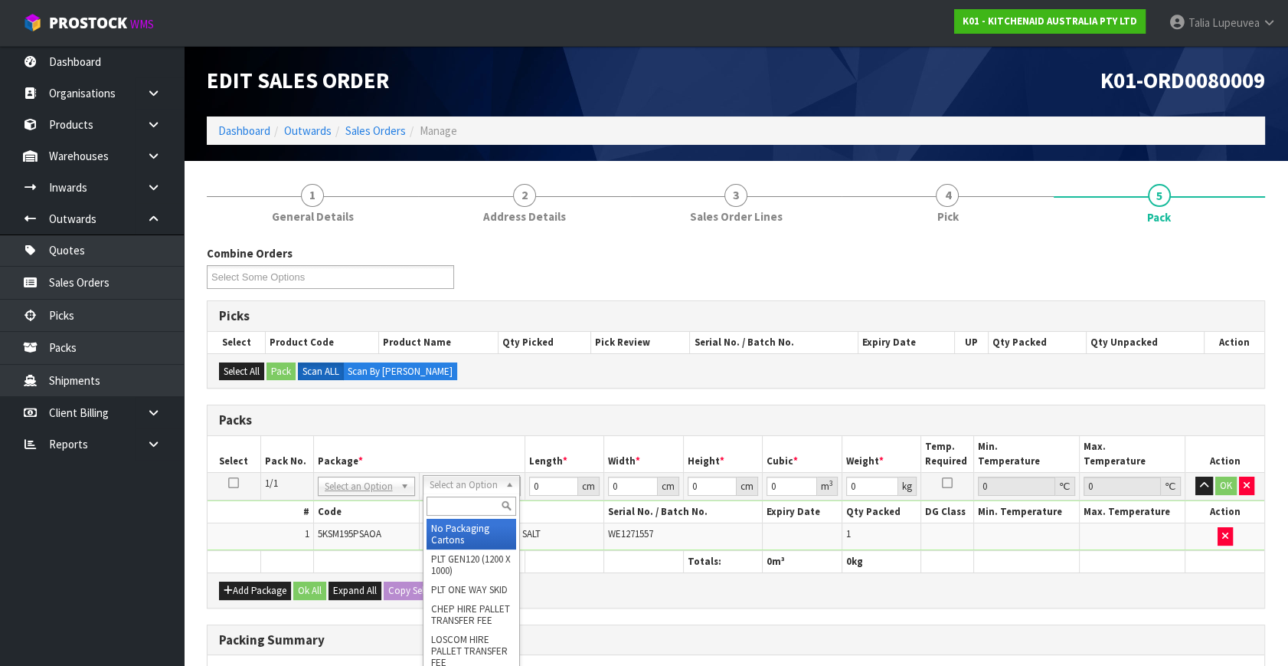
click at [466, 515] on div at bounding box center [472, 505] width 96 height 25
click at [470, 506] on input "text" at bounding box center [472, 505] width 90 height 19
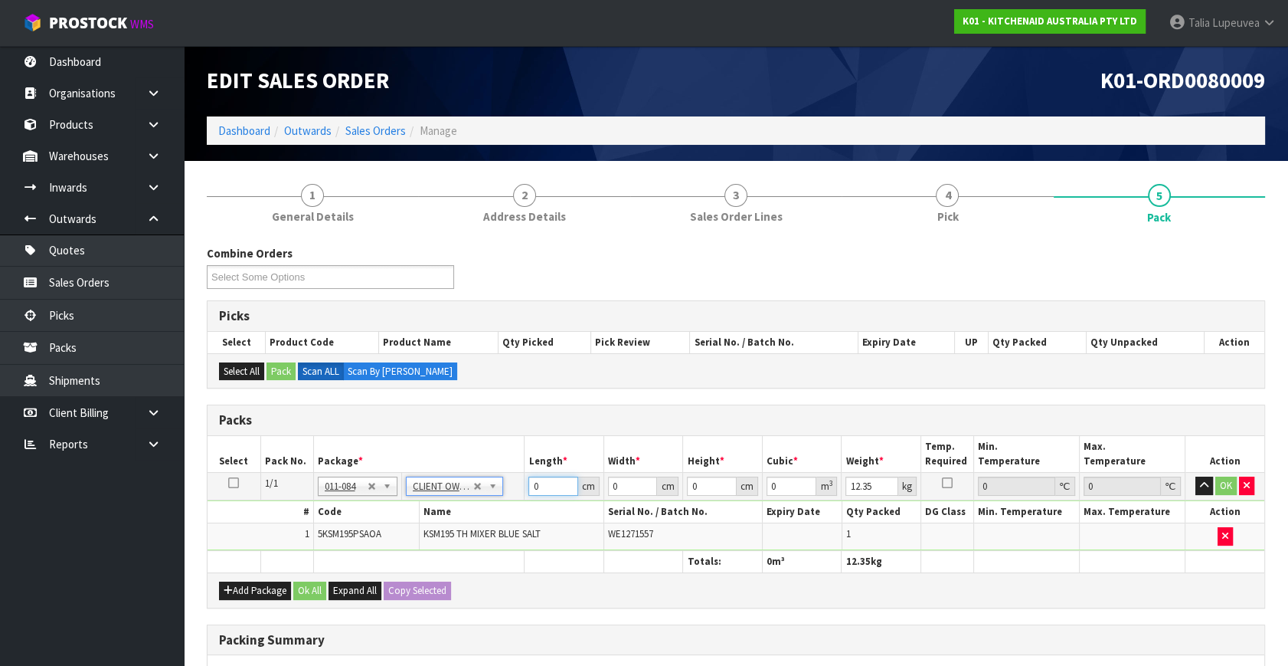
drag, startPoint x: 555, startPoint y: 479, endPoint x: 510, endPoint y: 484, distance: 45.4
click at [510, 484] on tr "1/1 NONE 007-001 007-002 007-004 007-009 007-013 007-014 007-015 007-017 007-01…" at bounding box center [736, 487] width 1057 height 28
click at [1230, 480] on button "OK" at bounding box center [1226, 485] width 21 height 18
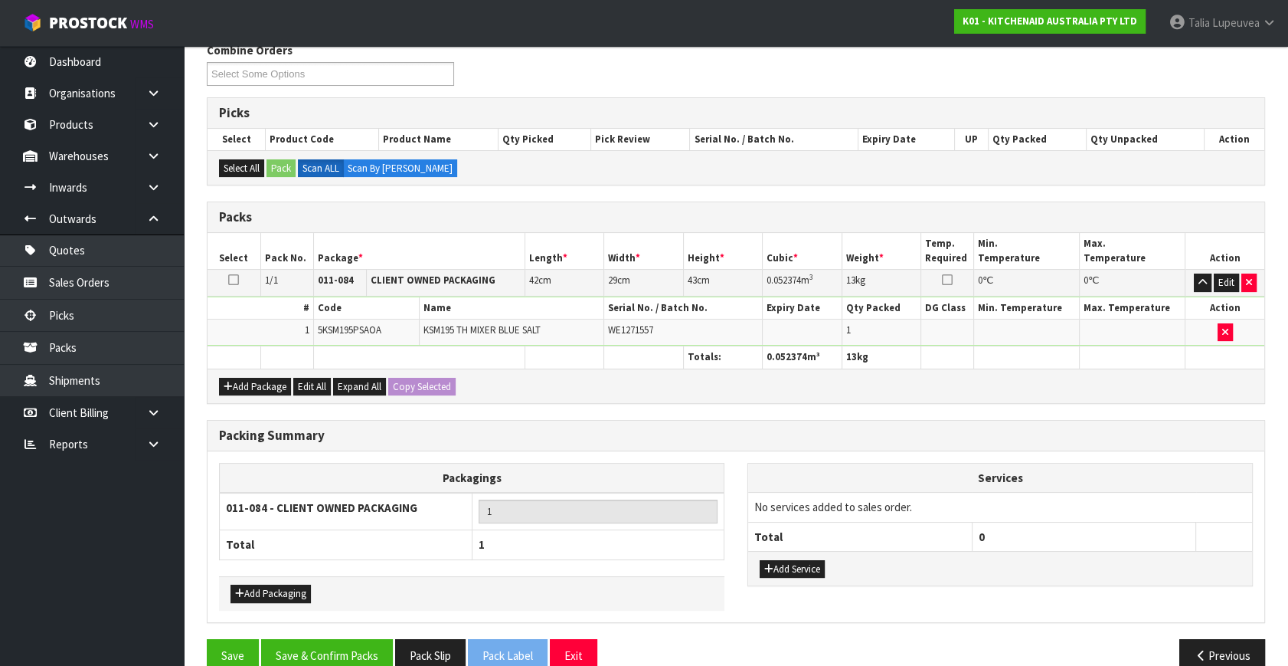
scroll to position [228, 0]
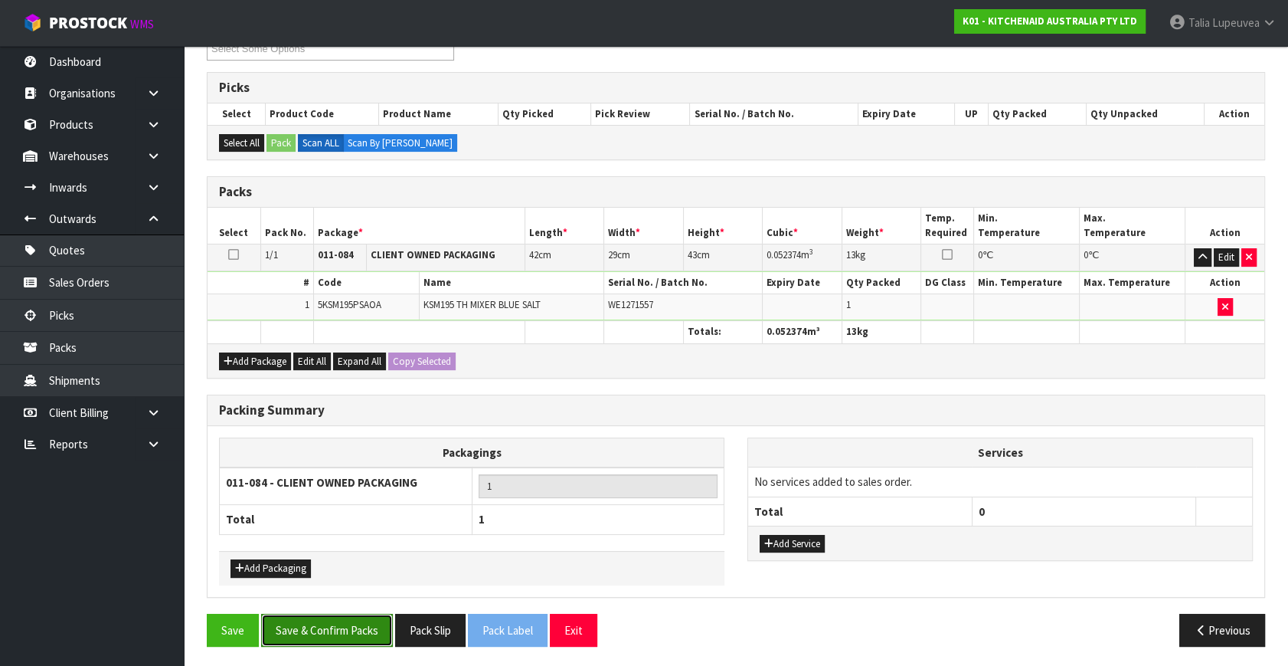
drag, startPoint x: 358, startPoint y: 620, endPoint x: 365, endPoint y: 613, distance: 9.2
click at [361, 618] on button "Save & Confirm Packs" at bounding box center [327, 630] width 132 height 33
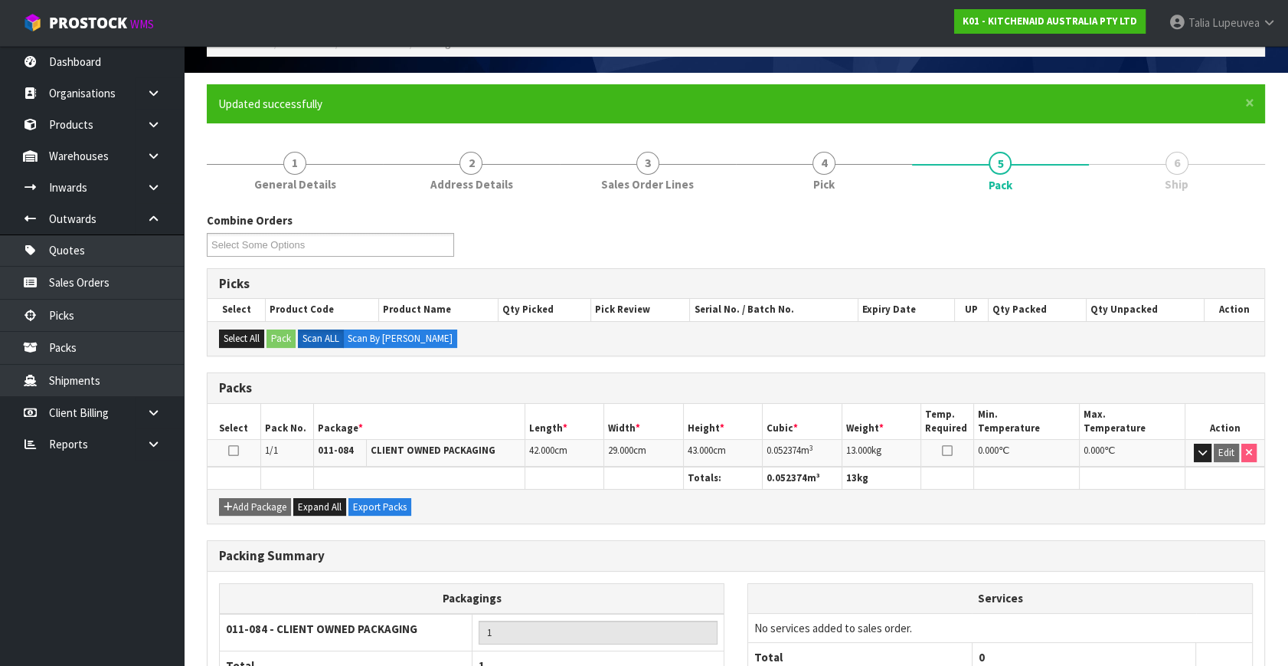
scroll to position [200, 0]
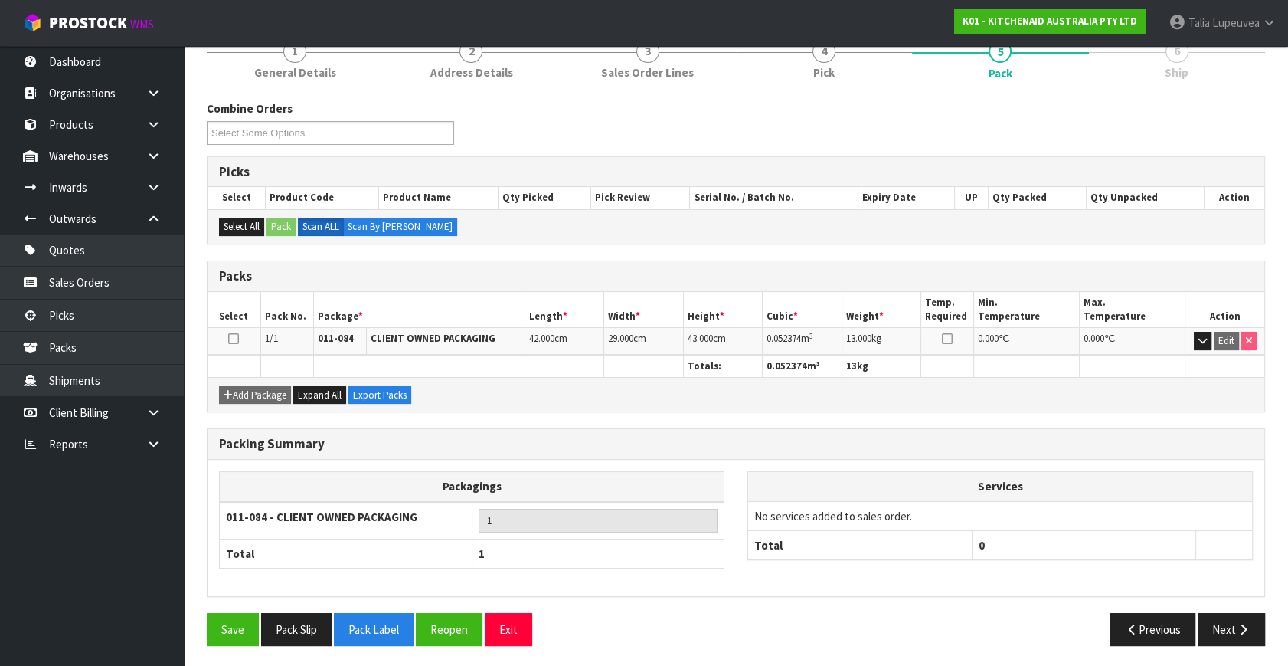
click at [1232, 606] on div "Packing Summary Packagings 011-084 - CLIENT OWNED PACKAGING 1 Total 1 Services …" at bounding box center [735, 520] width 1081 height 185
click at [1232, 619] on button "Next" at bounding box center [1231, 629] width 67 height 33
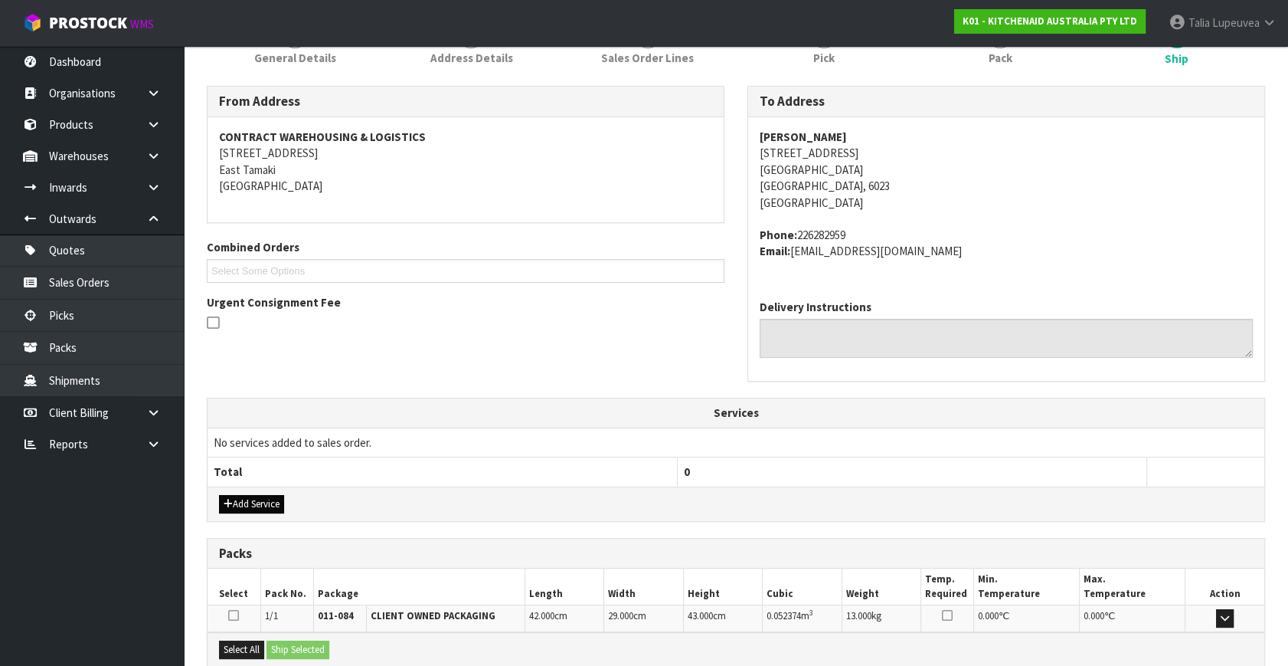
scroll to position [377, 0]
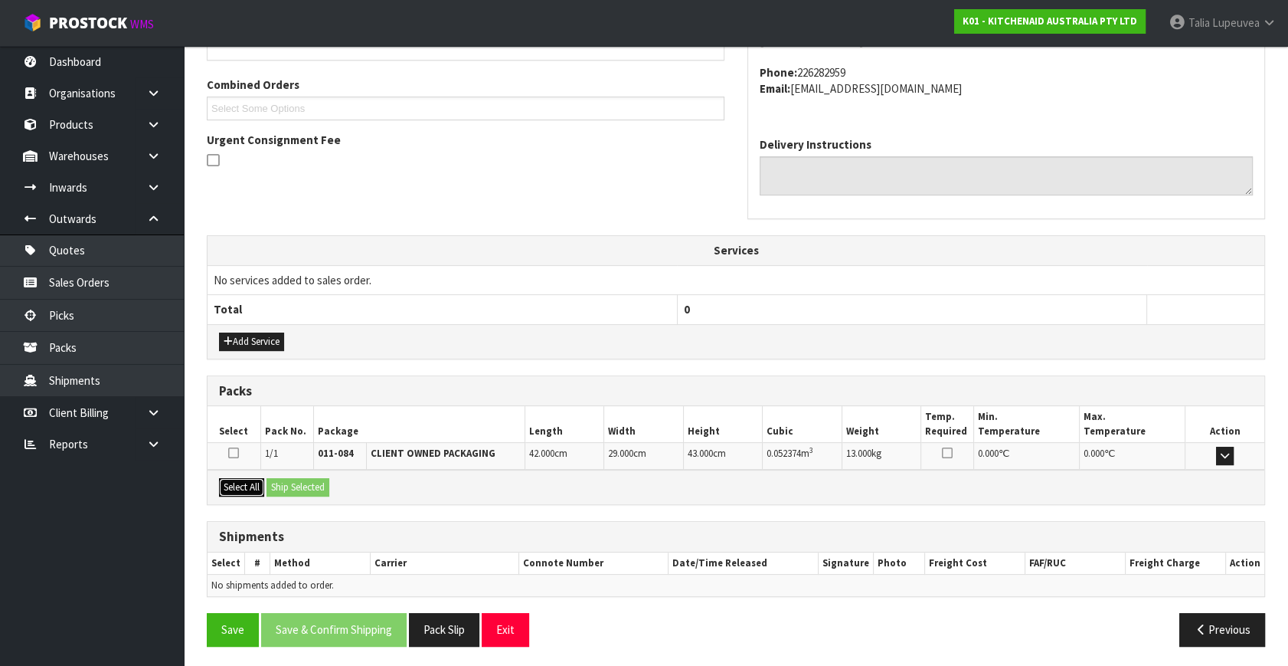
click at [246, 491] on button "Select All" at bounding box center [241, 487] width 45 height 18
click at [310, 489] on button "Ship Selected" at bounding box center [298, 487] width 63 height 18
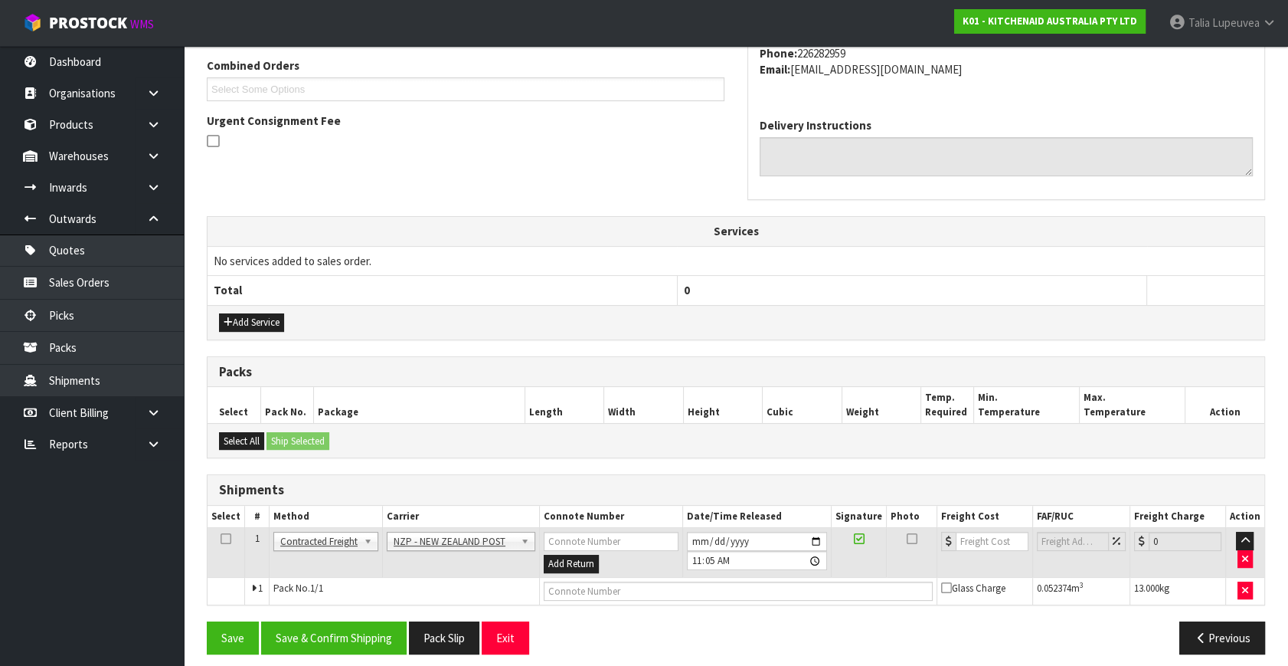
scroll to position [404, 0]
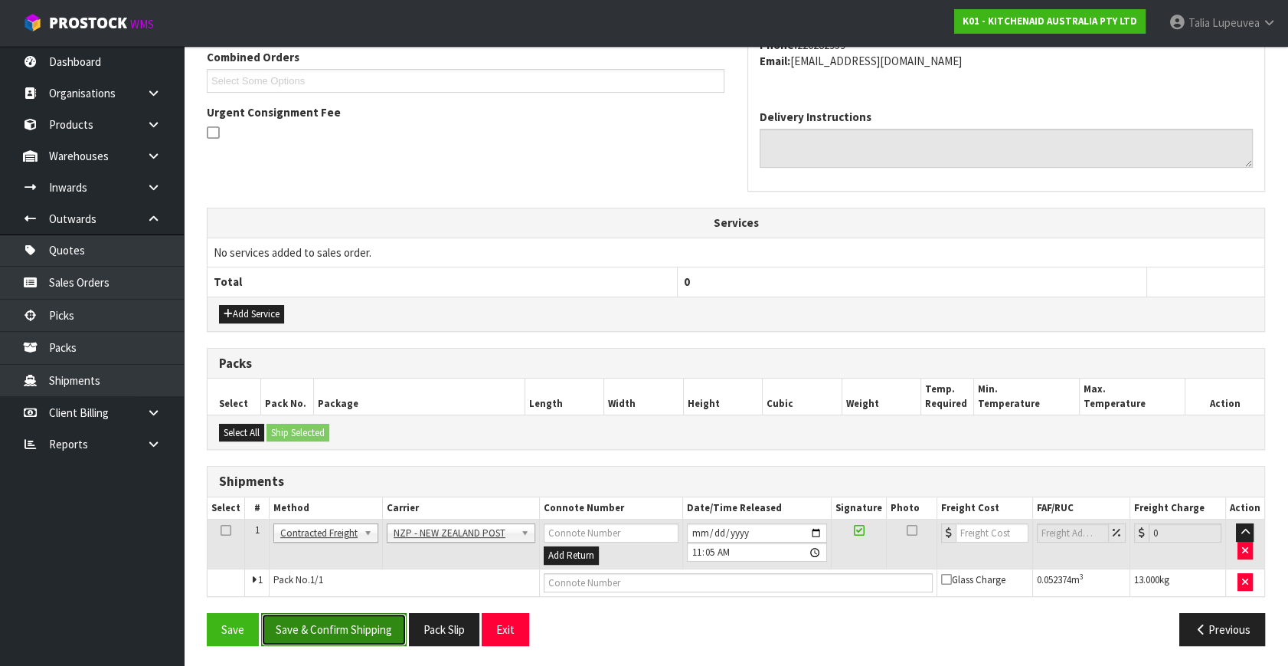
click at [343, 622] on button "Save & Confirm Shipping" at bounding box center [334, 629] width 146 height 33
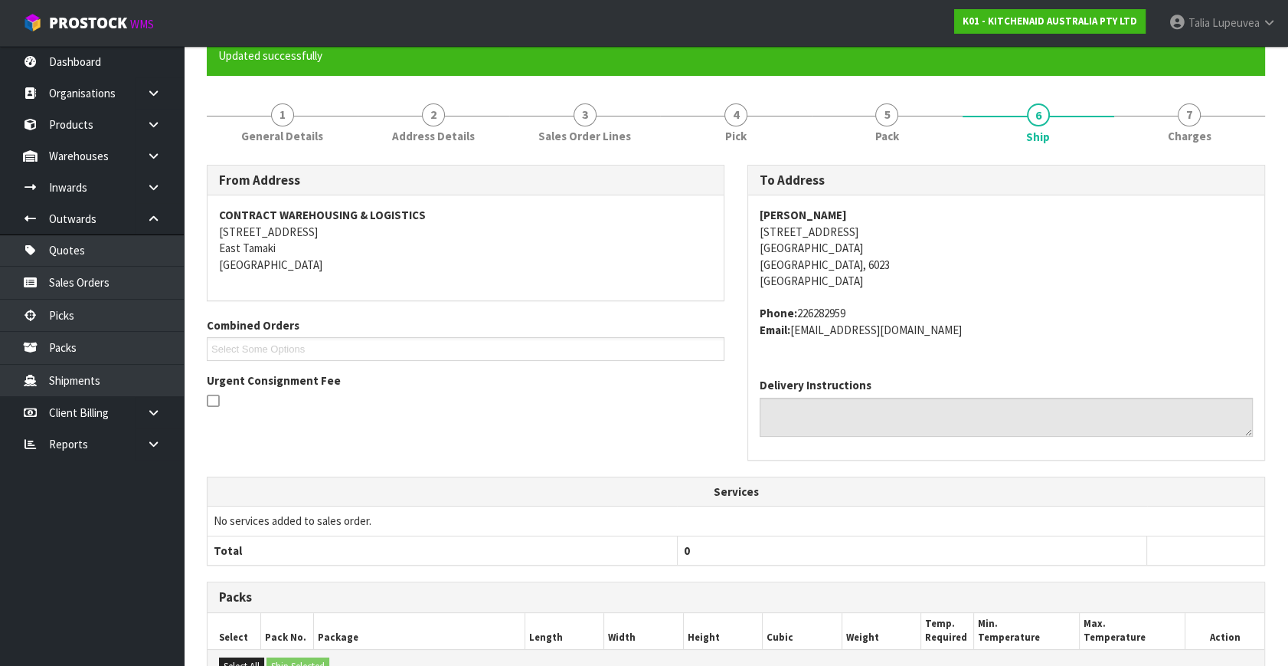
scroll to position [383, 0]
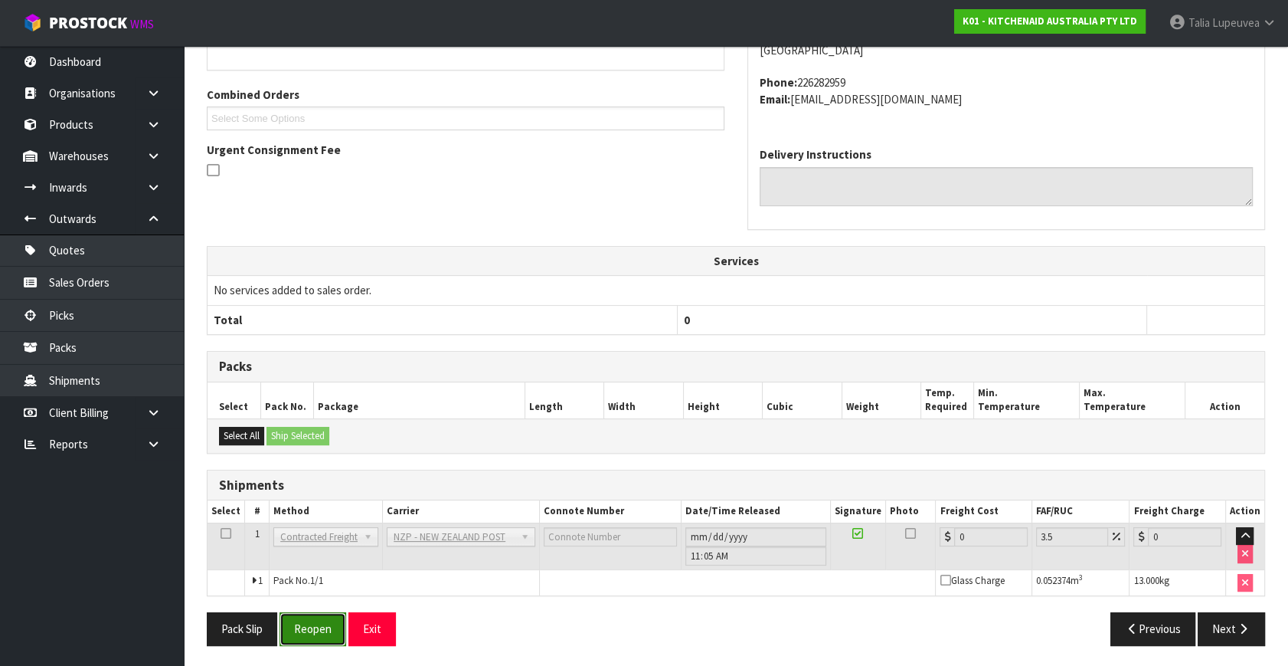
click at [322, 633] on button "Reopen" at bounding box center [313, 628] width 67 height 33
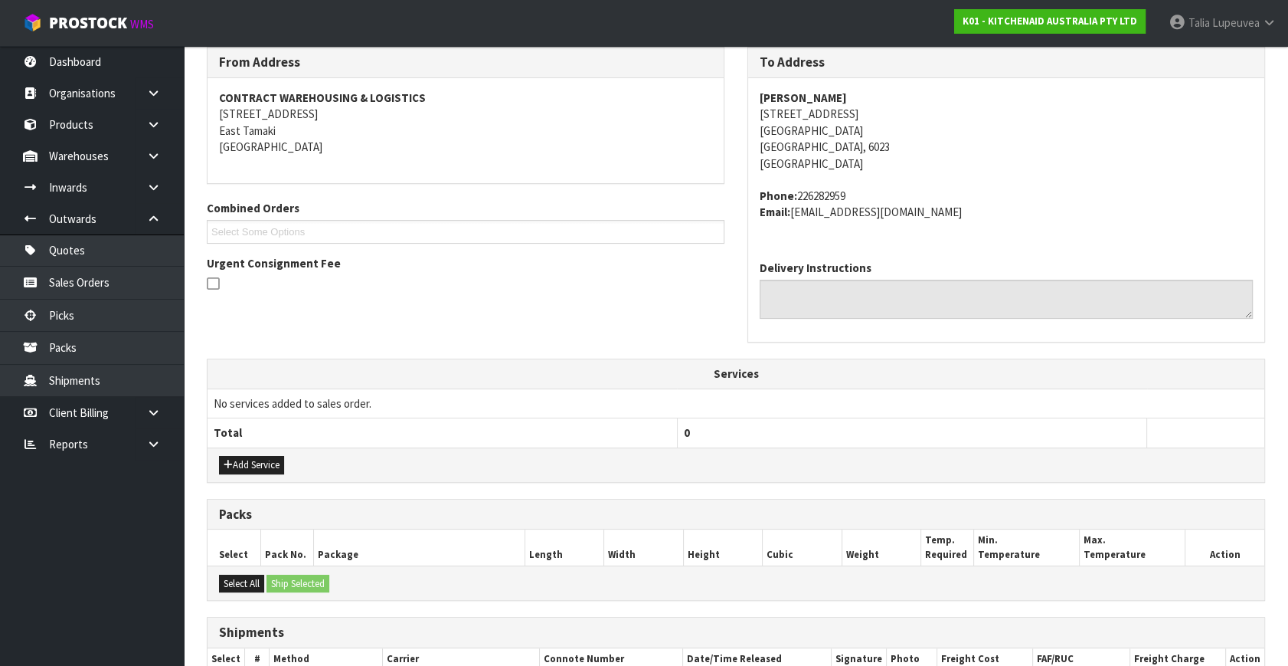
scroll to position [419, 0]
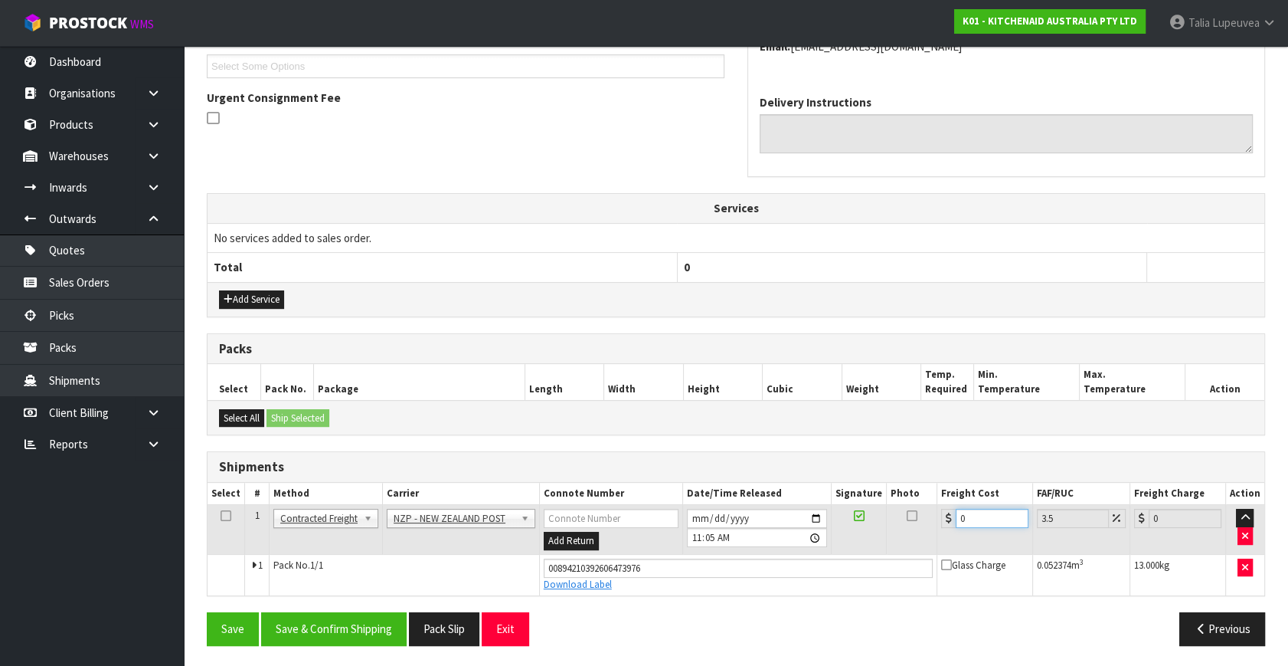
drag, startPoint x: 970, startPoint y: 520, endPoint x: 903, endPoint y: 523, distance: 67.5
click at [902, 523] on tr "1 Client Local Pickup Customer Local Pickup Company Freight Contracted Freight …" at bounding box center [736, 530] width 1057 height 50
click at [348, 614] on button "Save & Confirm Shipping" at bounding box center [334, 628] width 146 height 33
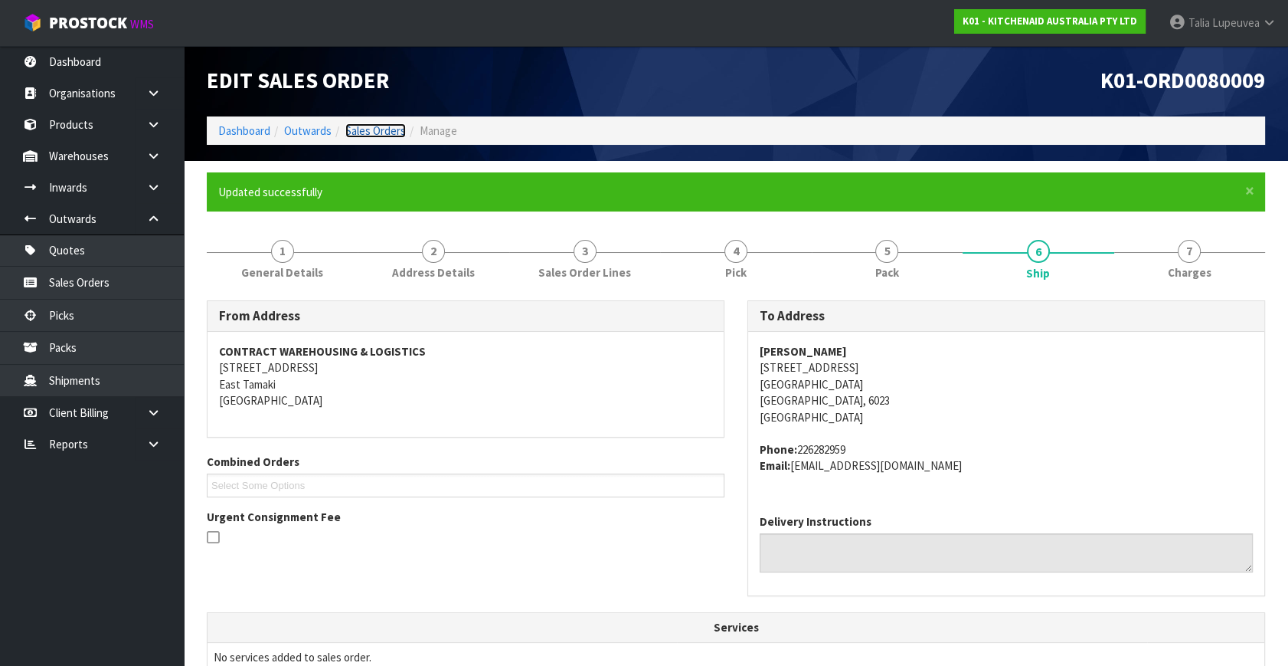
click at [365, 123] on link "Sales Orders" at bounding box center [375, 130] width 61 height 15
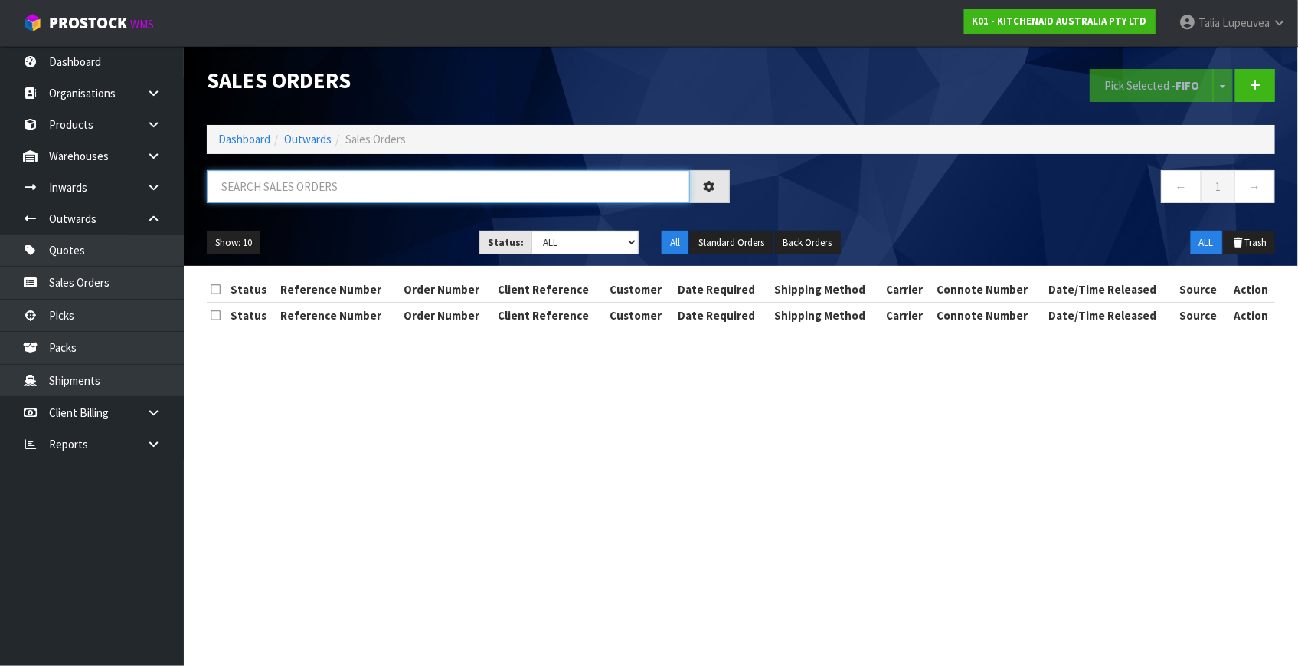
click at [375, 183] on input "text" at bounding box center [448, 186] width 483 height 33
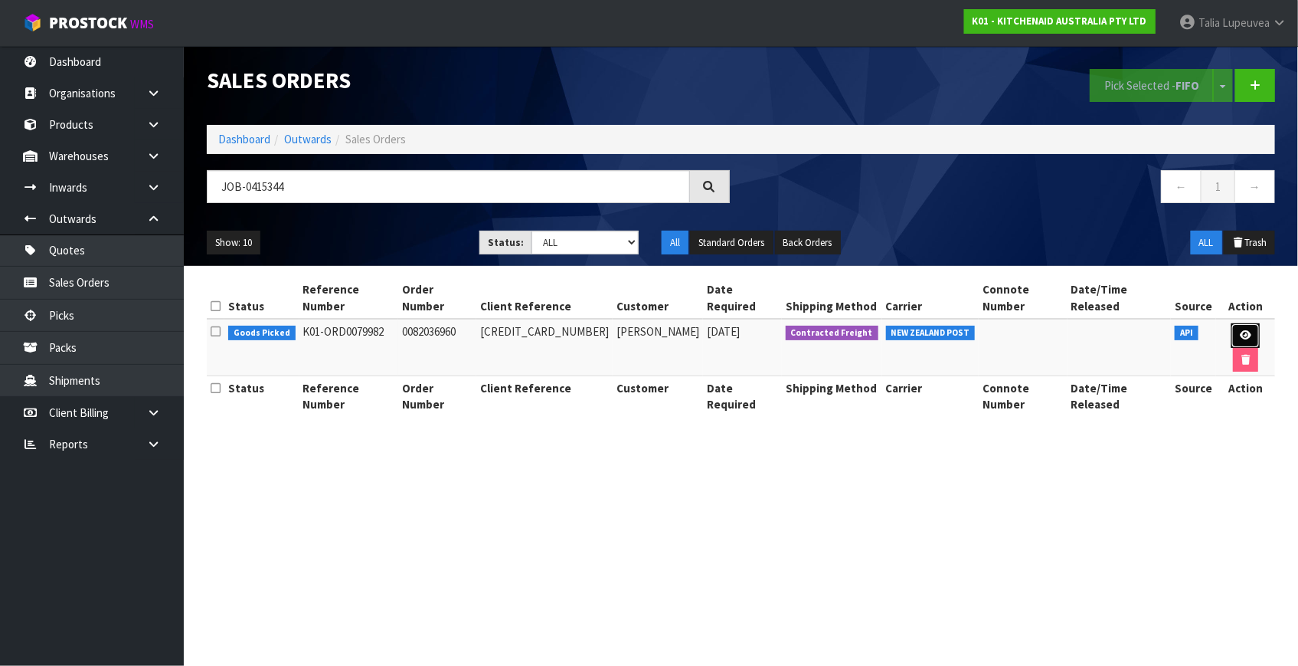
click at [1232, 323] on link at bounding box center [1246, 335] width 28 height 25
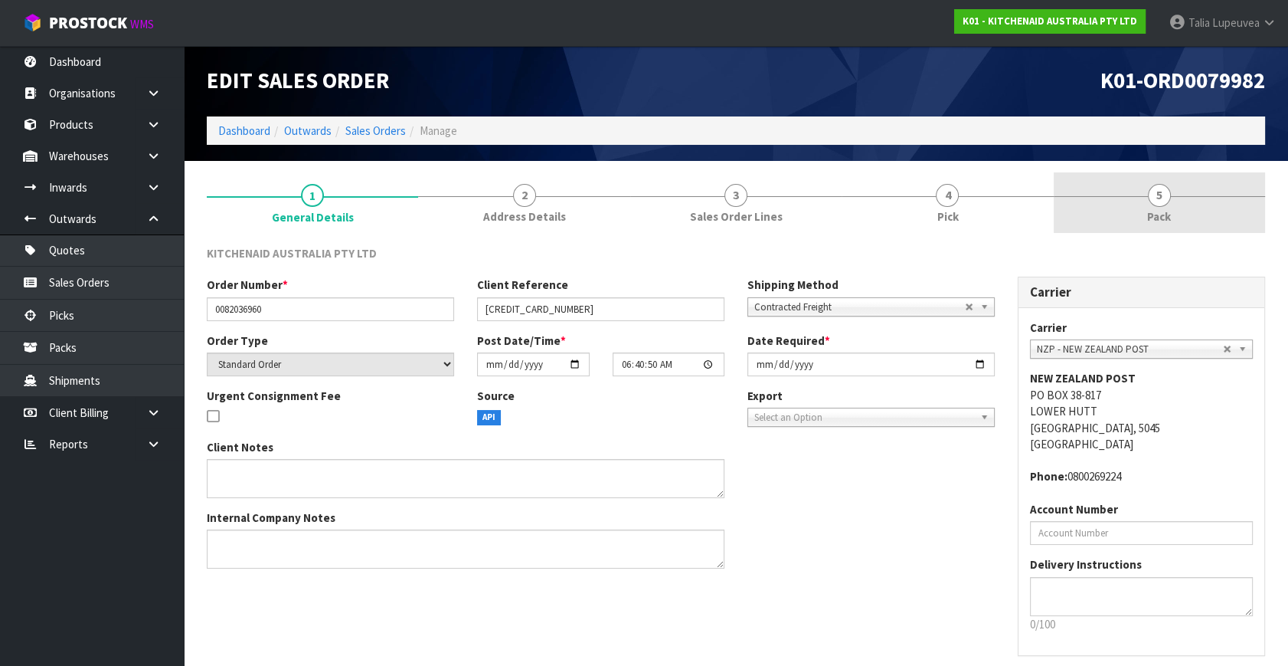
click at [1136, 208] on link "5 Pack" at bounding box center [1159, 202] width 211 height 61
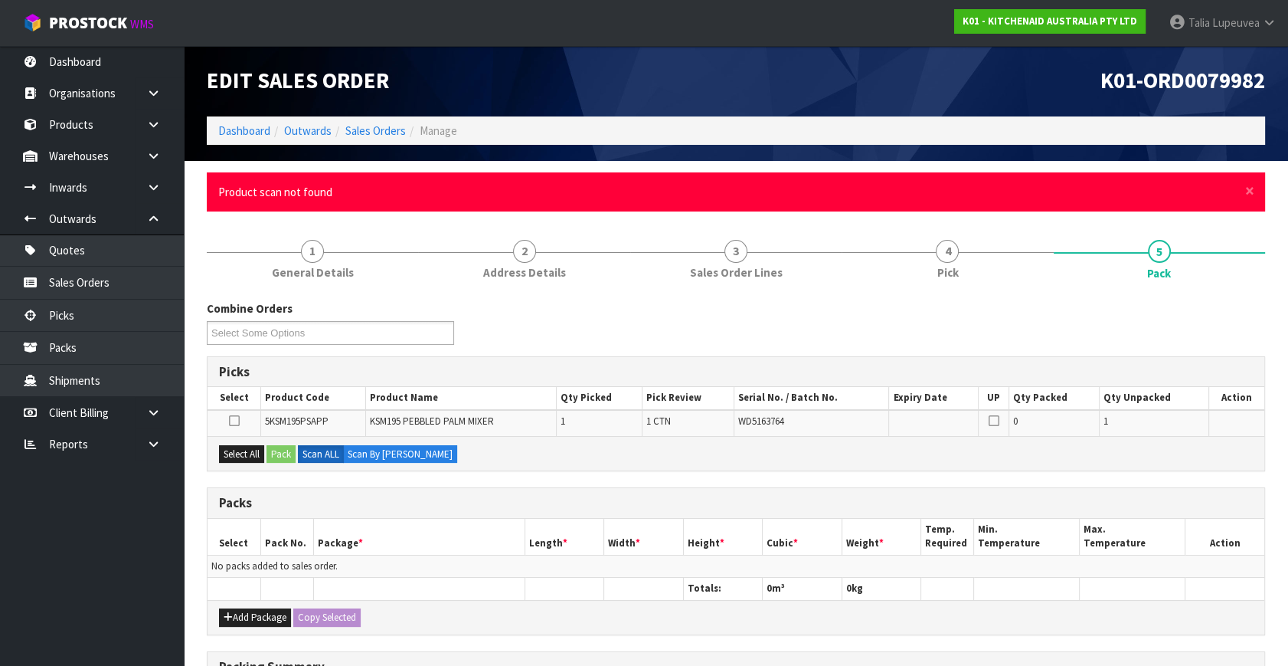
click at [1259, 192] on div "× Close Product scan not found" at bounding box center [736, 191] width 1059 height 39
click at [1254, 192] on span "×" at bounding box center [1249, 190] width 9 height 21
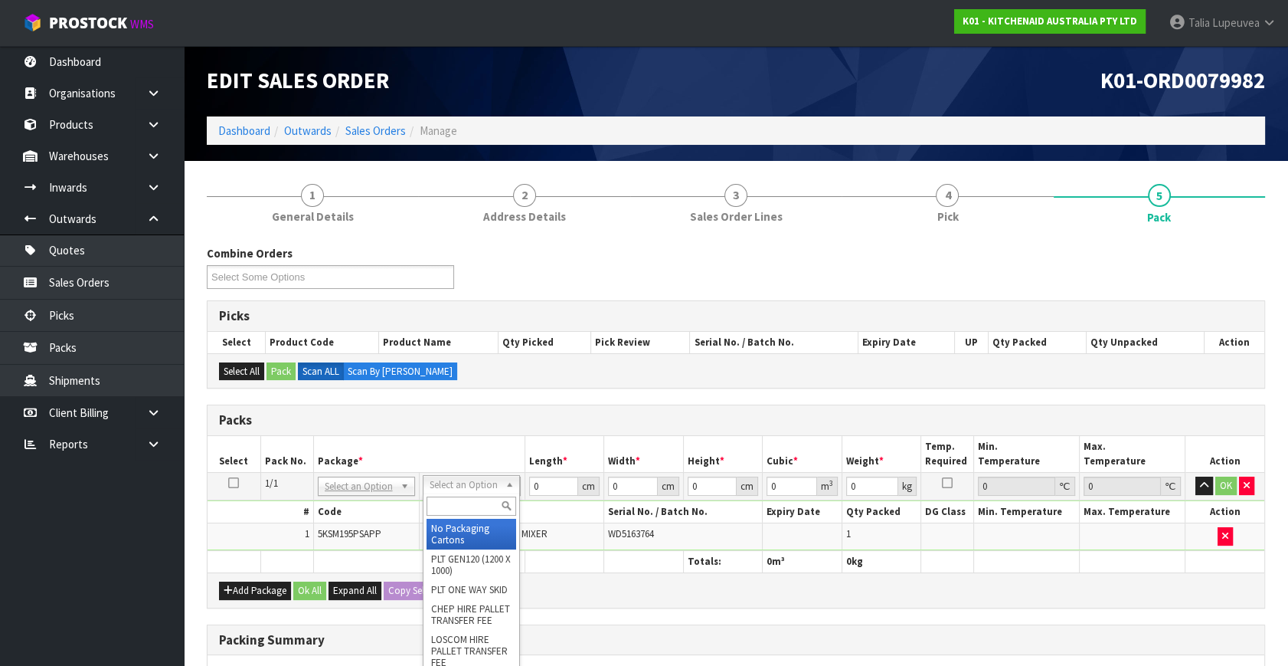
click at [478, 502] on input "text" at bounding box center [472, 505] width 90 height 19
drag, startPoint x: 496, startPoint y: 521, endPoint x: 532, endPoint y: 475, distance: 57.9
click at [499, 513] on div "OWN CLIENT OWN ED PACKAGING" at bounding box center [471, 523] width 97 height 60
drag, startPoint x: 476, startPoint y: 524, endPoint x: 492, endPoint y: 514, distance: 18.3
click at [481, 518] on div "OWN CLIENT OWN ED PACKAGING" at bounding box center [471, 523] width 97 height 60
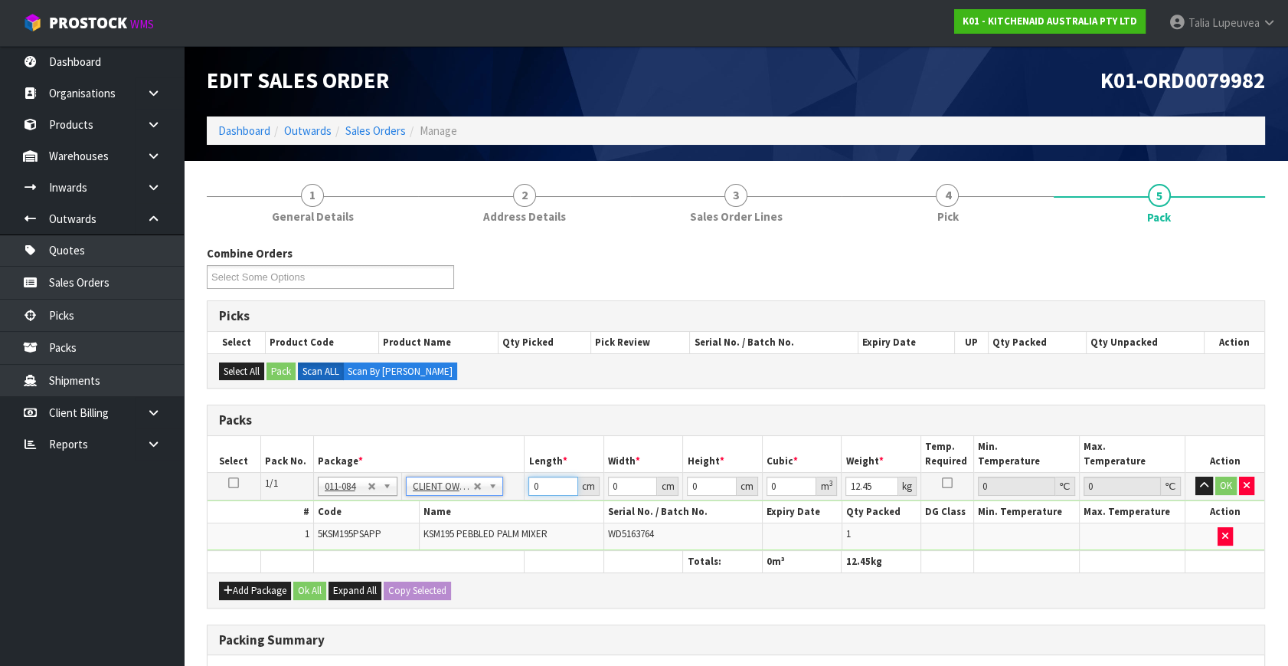
drag, startPoint x: 545, startPoint y: 483, endPoint x: 506, endPoint y: 487, distance: 39.3
click at [506, 487] on tr "1/1 NONE 007-001 007-002 007-004 007-009 007-013 007-014 007-015 007-017 007-01…" at bounding box center [736, 487] width 1057 height 28
click at [1225, 487] on button "OK" at bounding box center [1226, 485] width 21 height 18
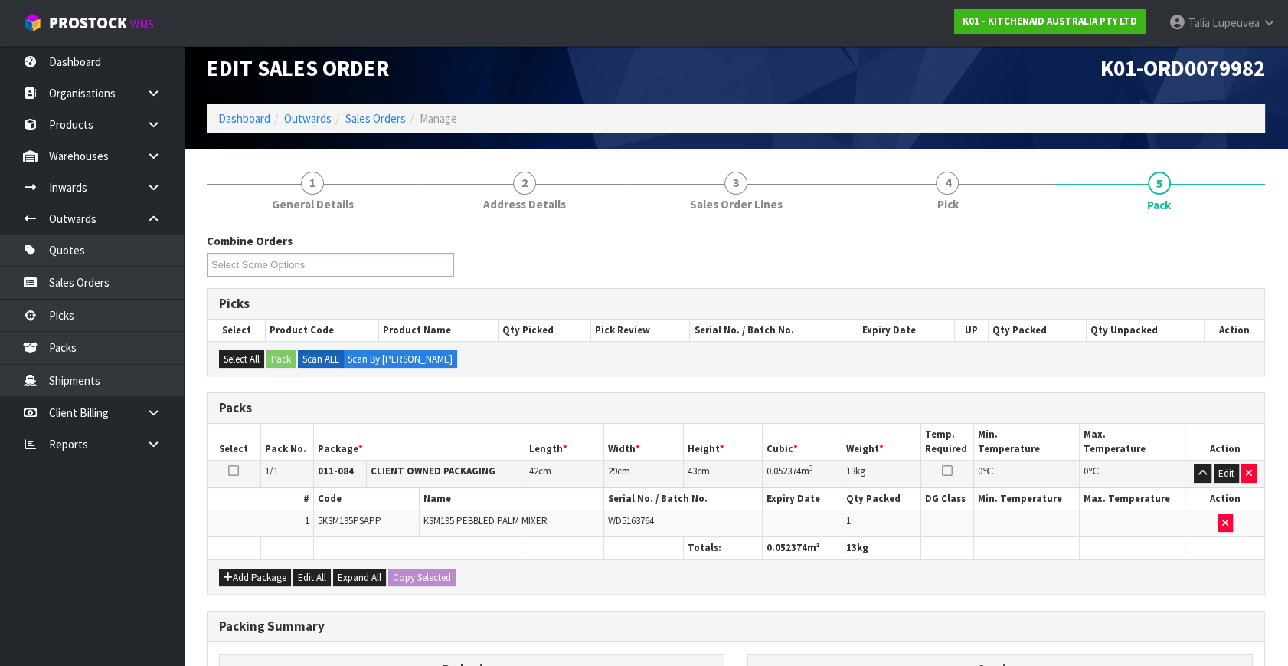
scroll to position [228, 0]
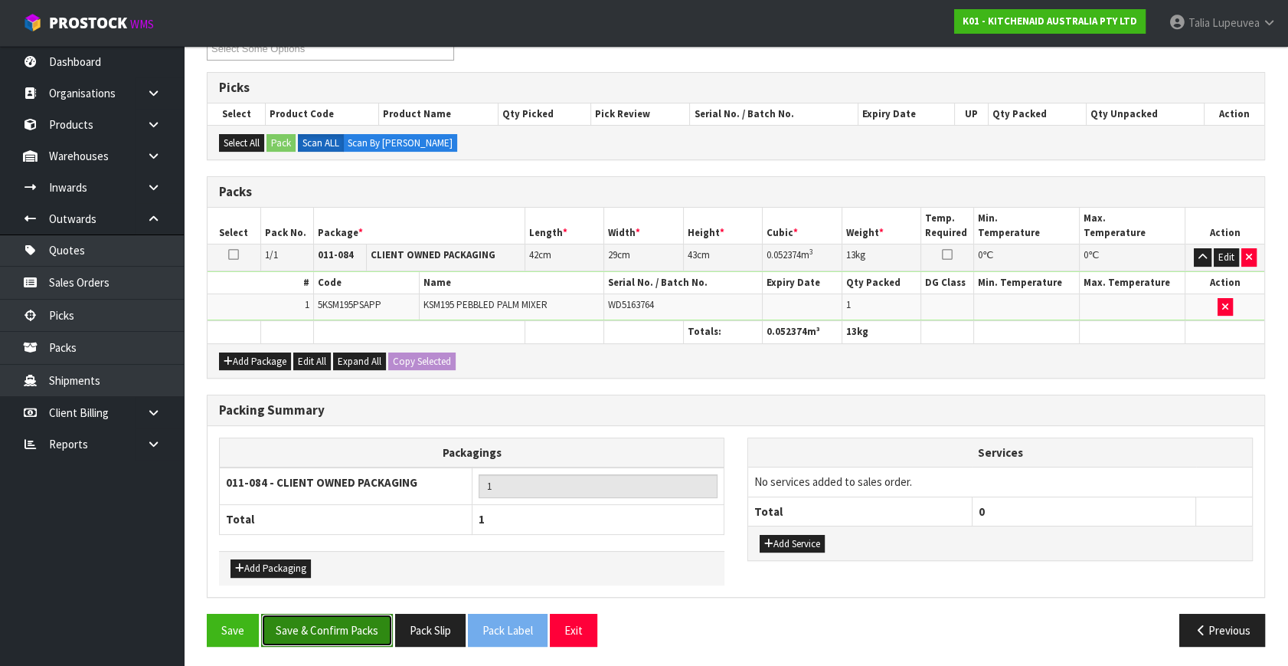
click at [301, 617] on button "Save & Confirm Packs" at bounding box center [327, 630] width 132 height 33
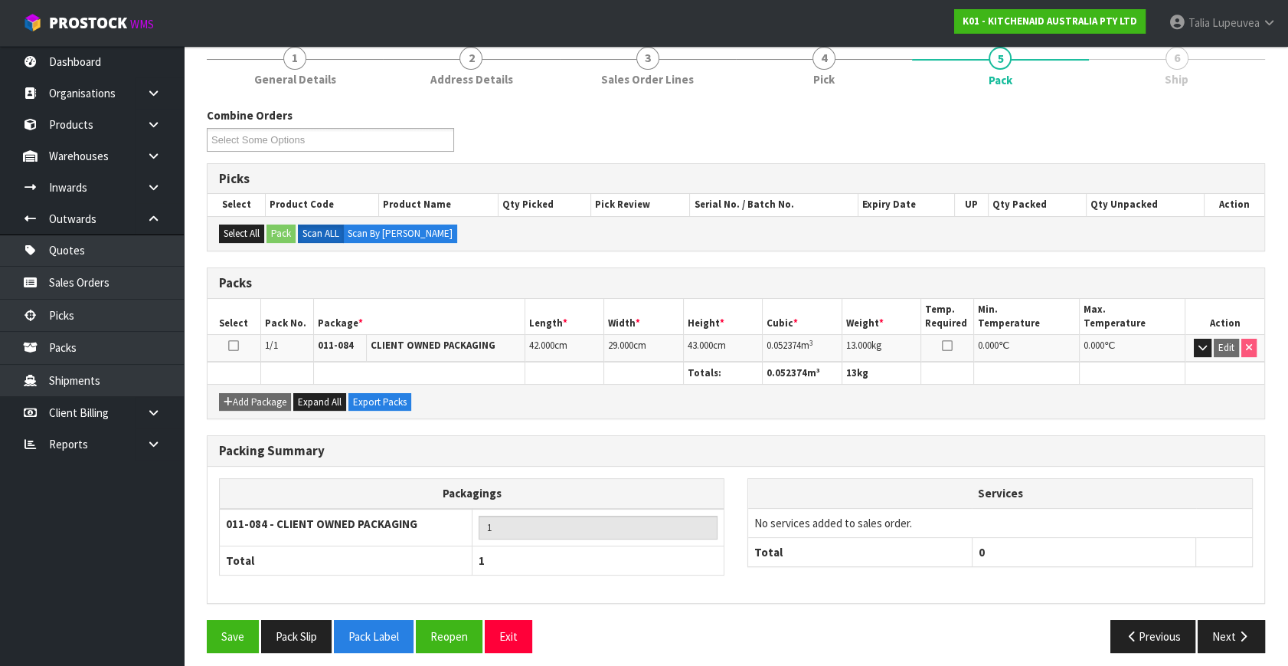
scroll to position [200, 0]
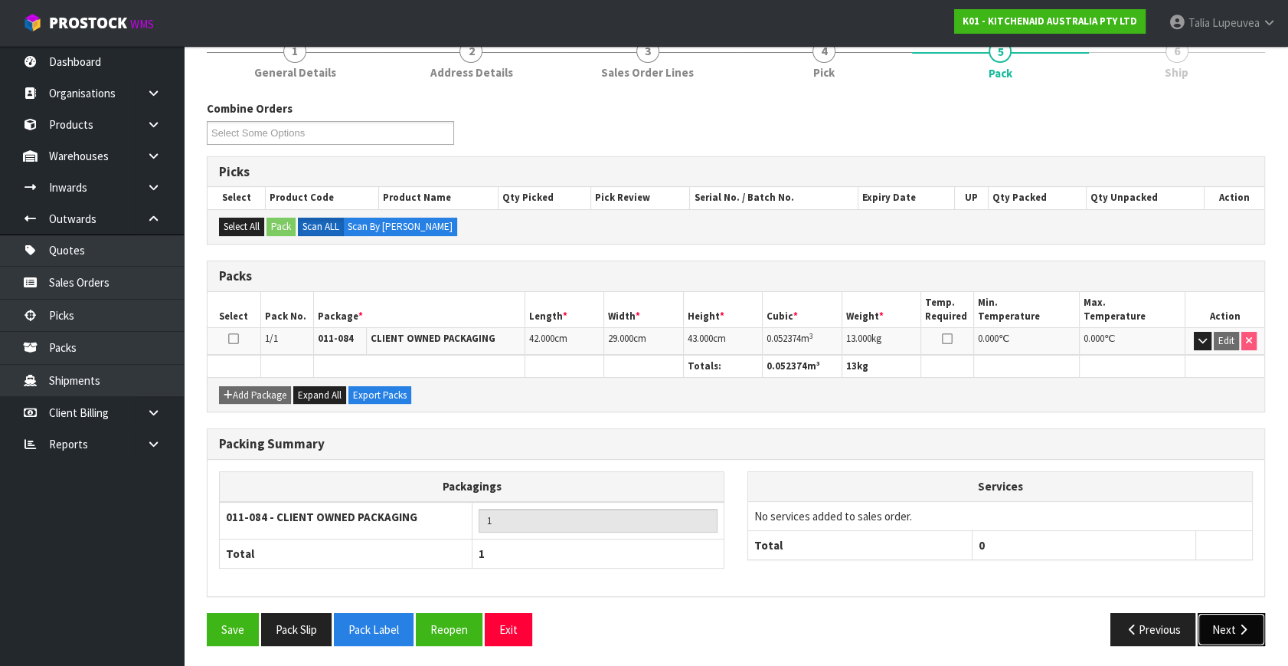
click at [1250, 613] on button "Next" at bounding box center [1231, 629] width 67 height 33
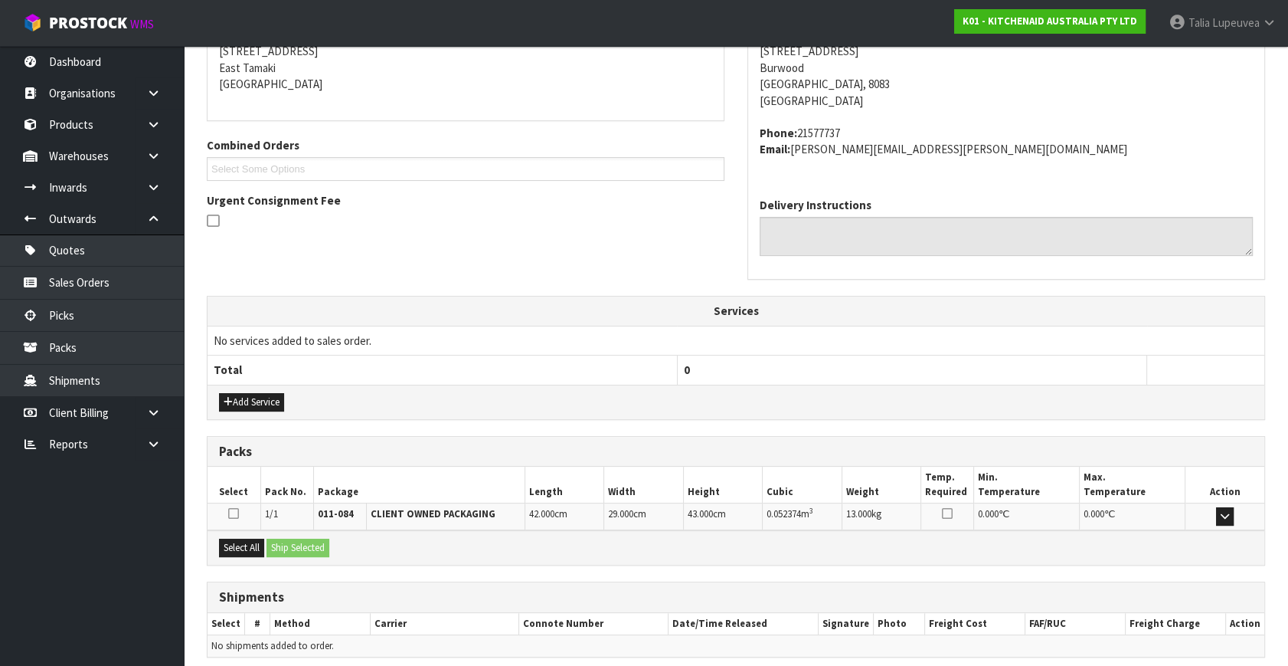
scroll to position [377, 0]
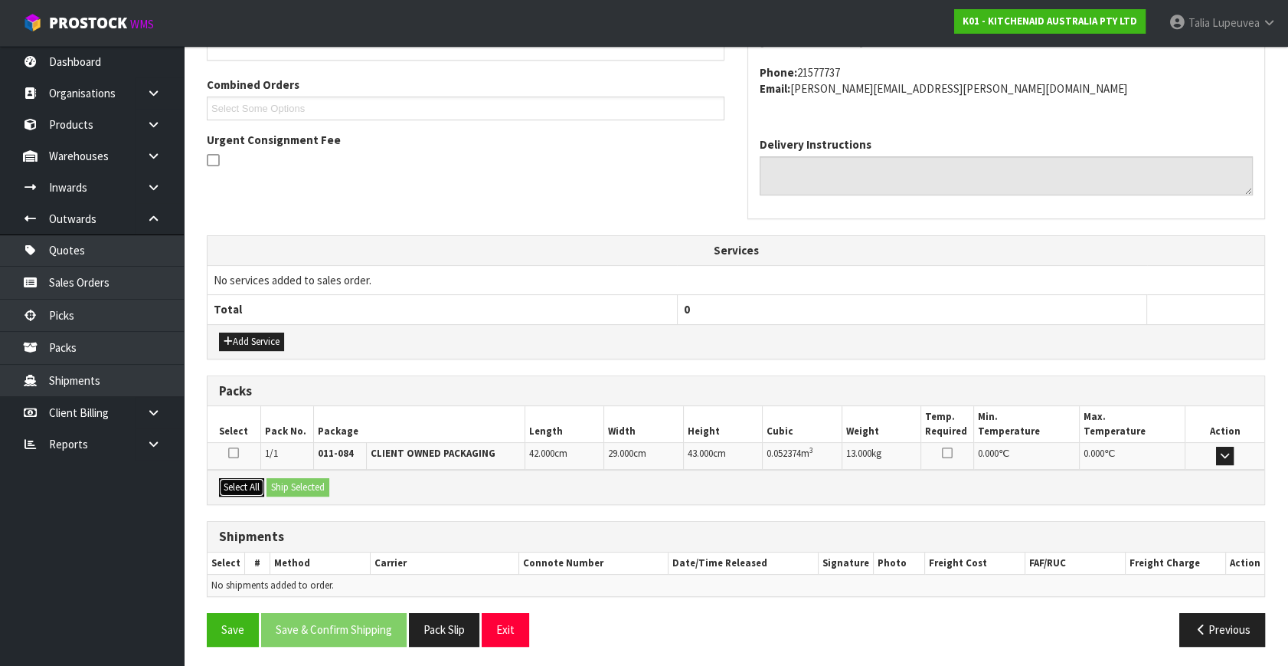
click at [245, 482] on button "Select All" at bounding box center [241, 487] width 45 height 18
click at [303, 487] on button "Ship Selected" at bounding box center [298, 487] width 63 height 18
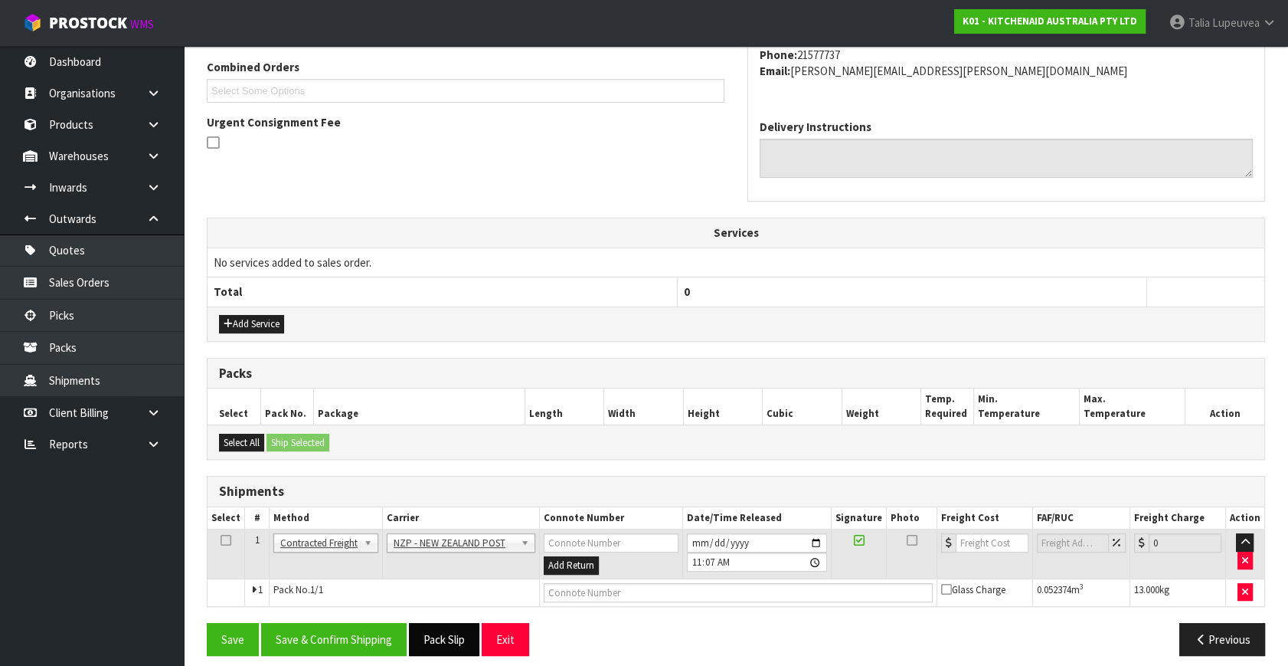
scroll to position [404, 0]
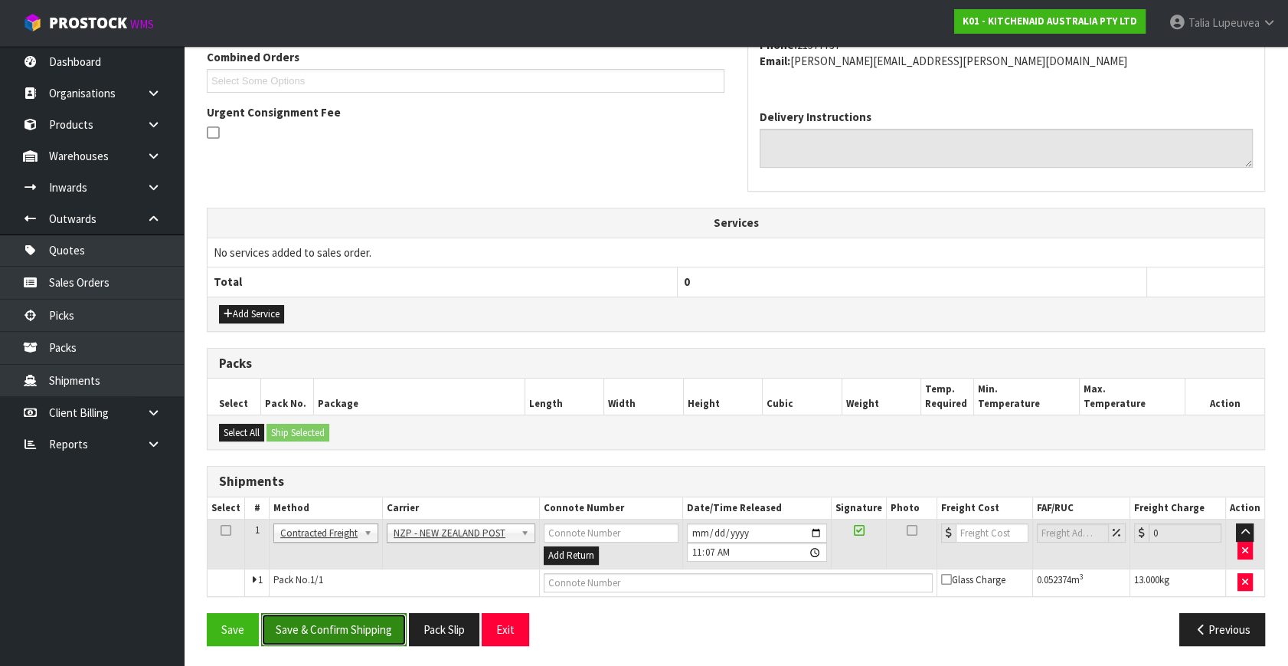
click at [380, 628] on button "Save & Confirm Shipping" at bounding box center [334, 629] width 146 height 33
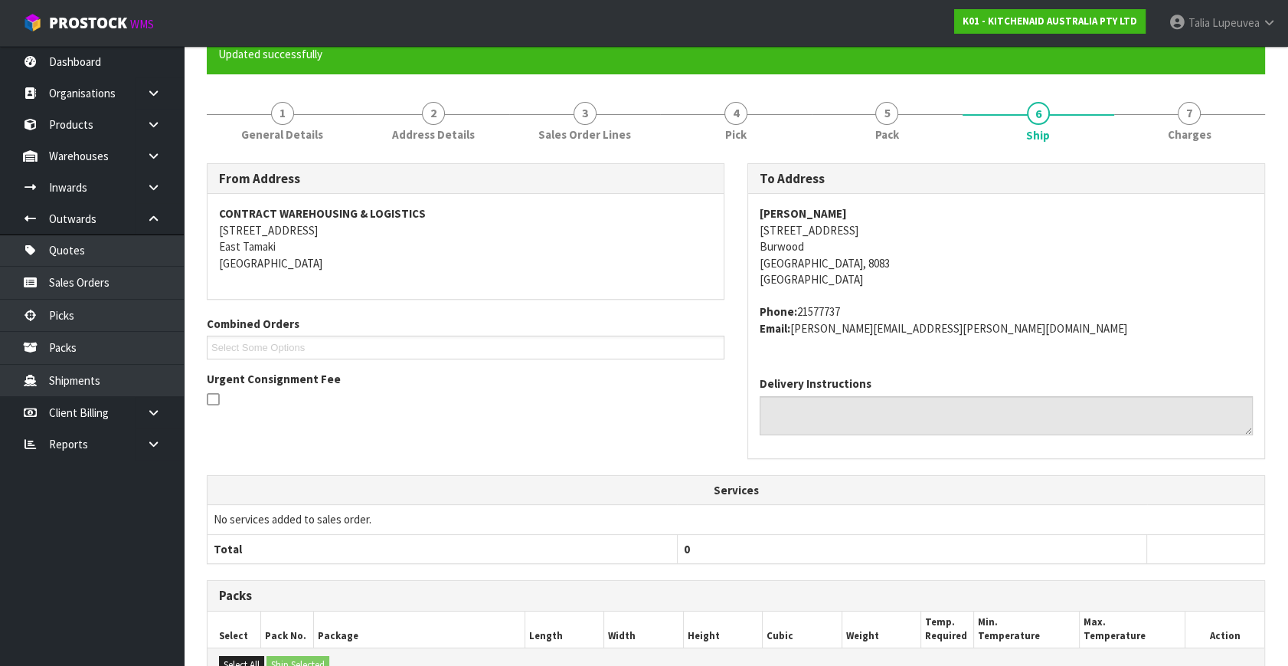
scroll to position [383, 0]
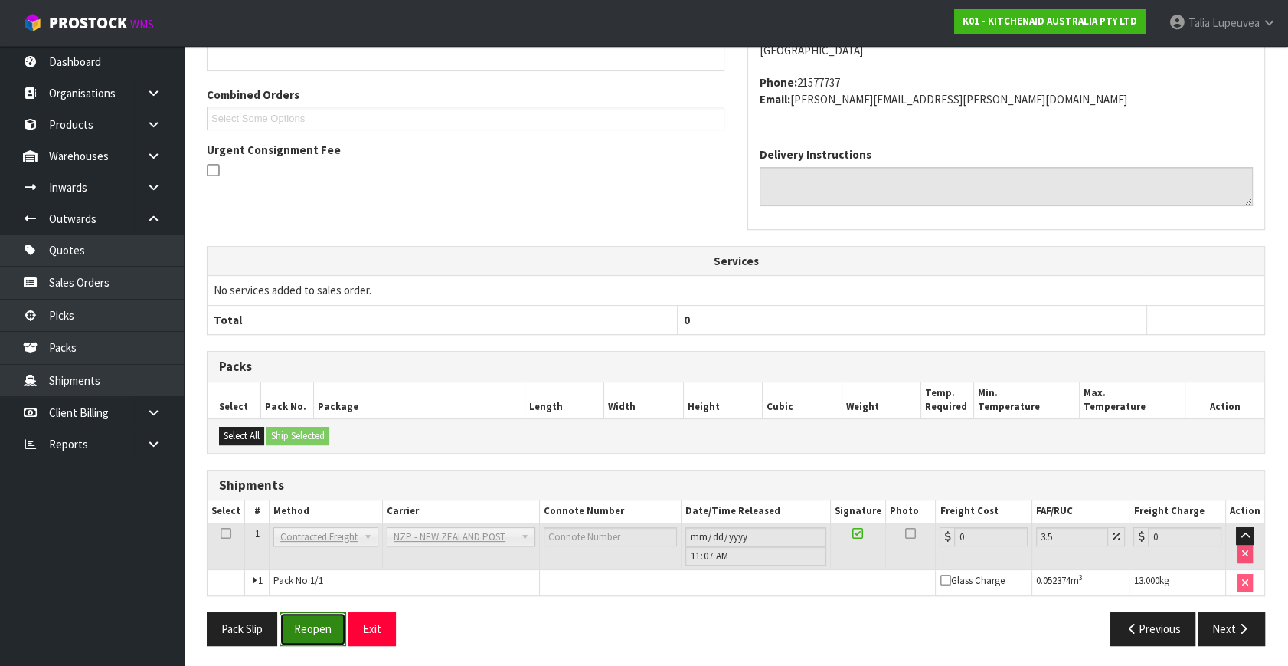
click at [306, 630] on button "Reopen" at bounding box center [313, 628] width 67 height 33
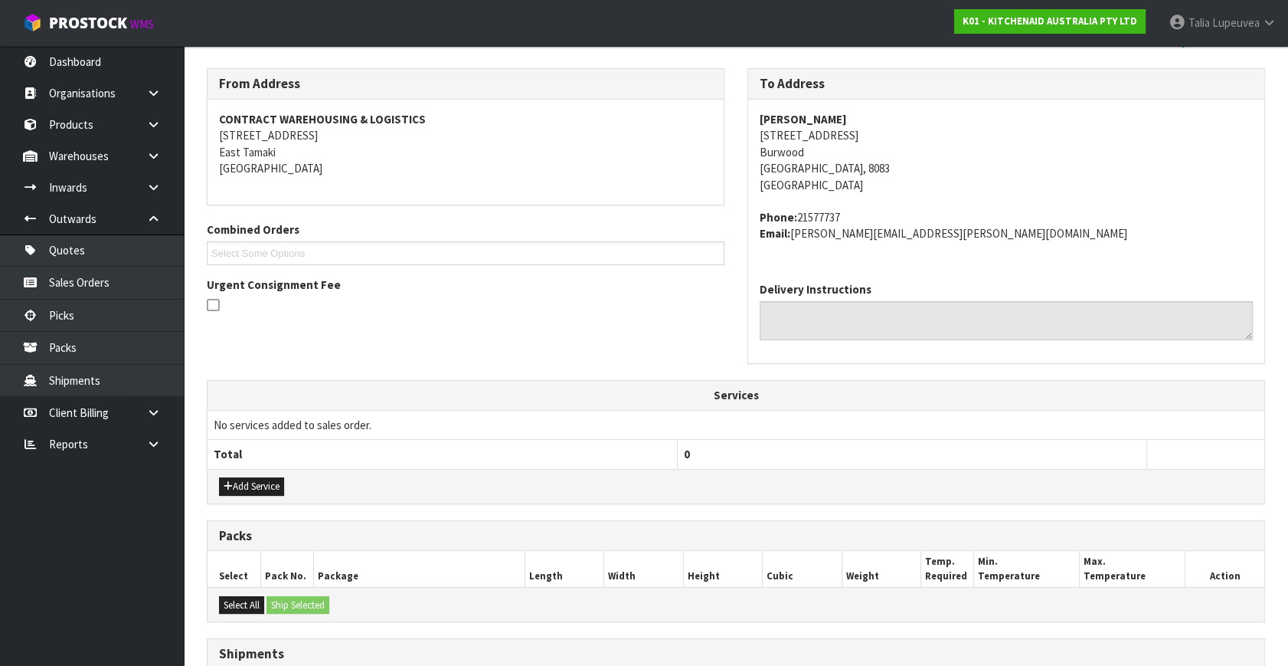
scroll to position [419, 0]
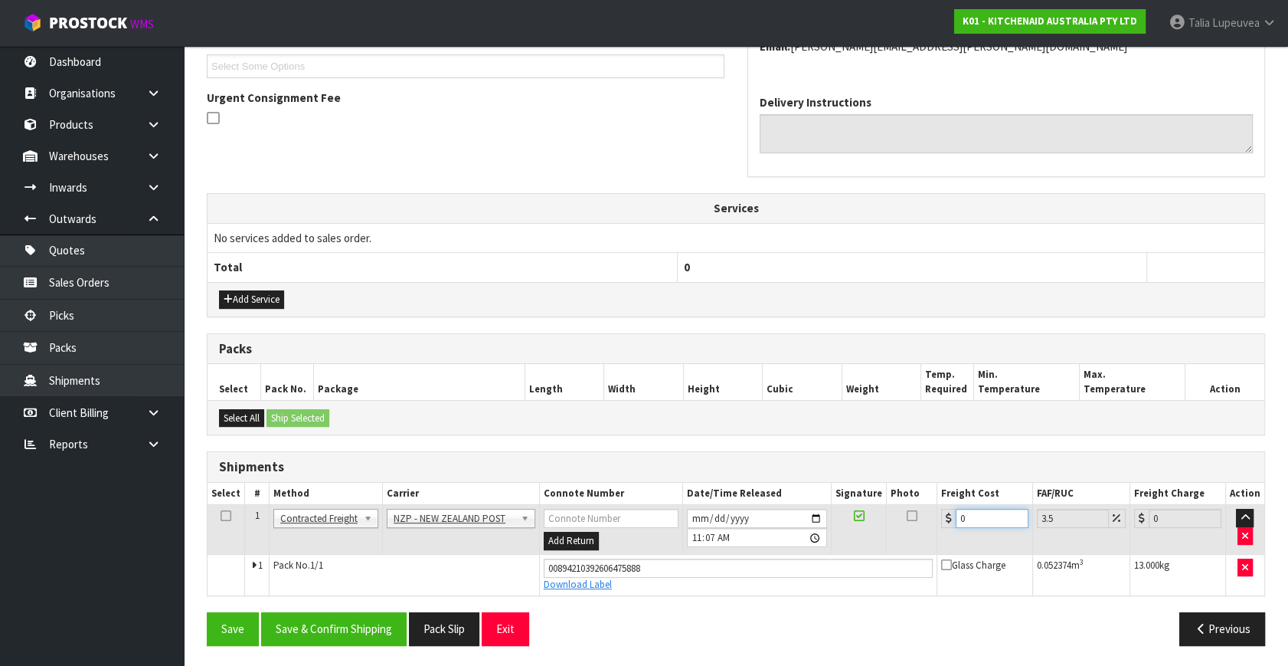
drag, startPoint x: 969, startPoint y: 515, endPoint x: 923, endPoint y: 525, distance: 47.0
click at [923, 525] on tr "1 Client Local Pickup Customer Local Pickup Company Freight Contracted Freight …" at bounding box center [736, 530] width 1057 height 50
click at [341, 627] on button "Save & Confirm Shipping" at bounding box center [334, 628] width 146 height 33
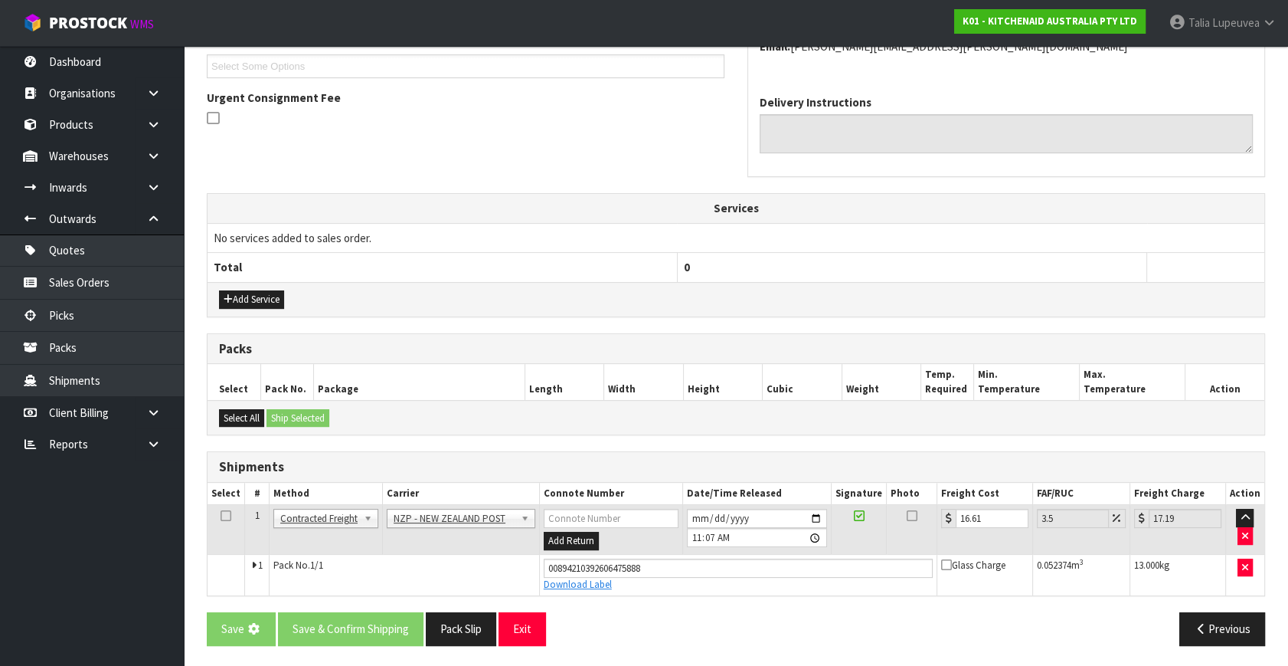
scroll to position [0, 0]
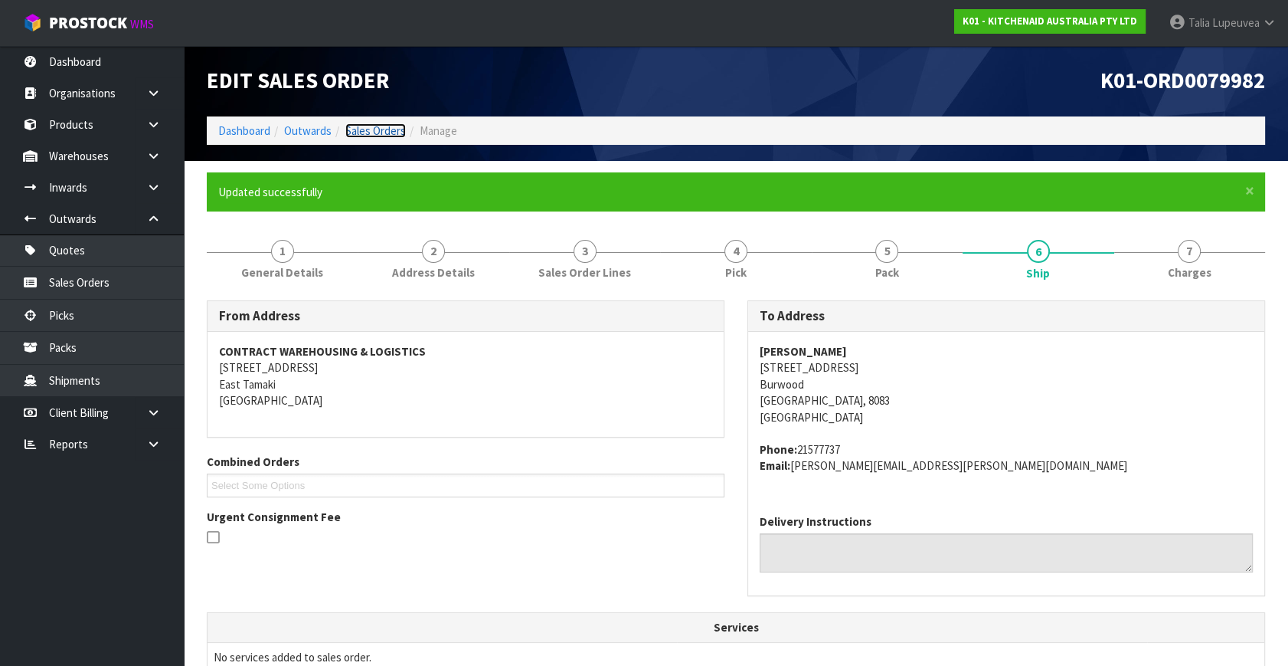
click at [382, 130] on link "Sales Orders" at bounding box center [375, 130] width 61 height 15
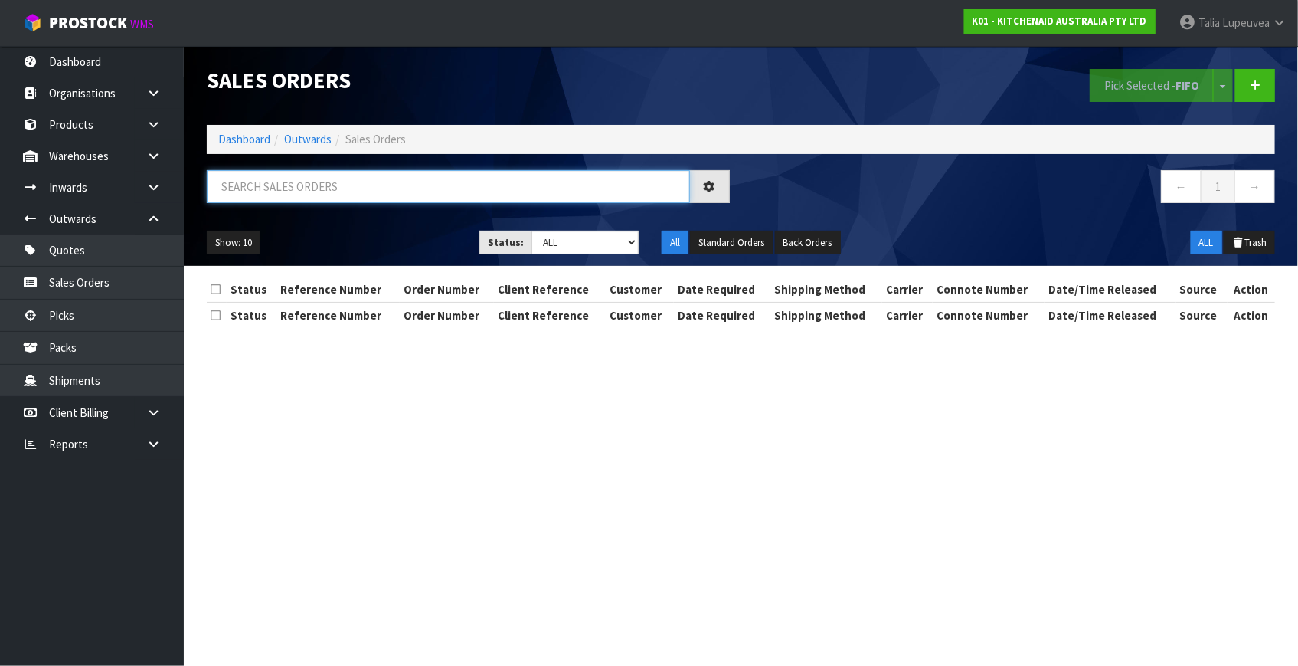
click at [376, 188] on input "text" at bounding box center [448, 186] width 483 height 33
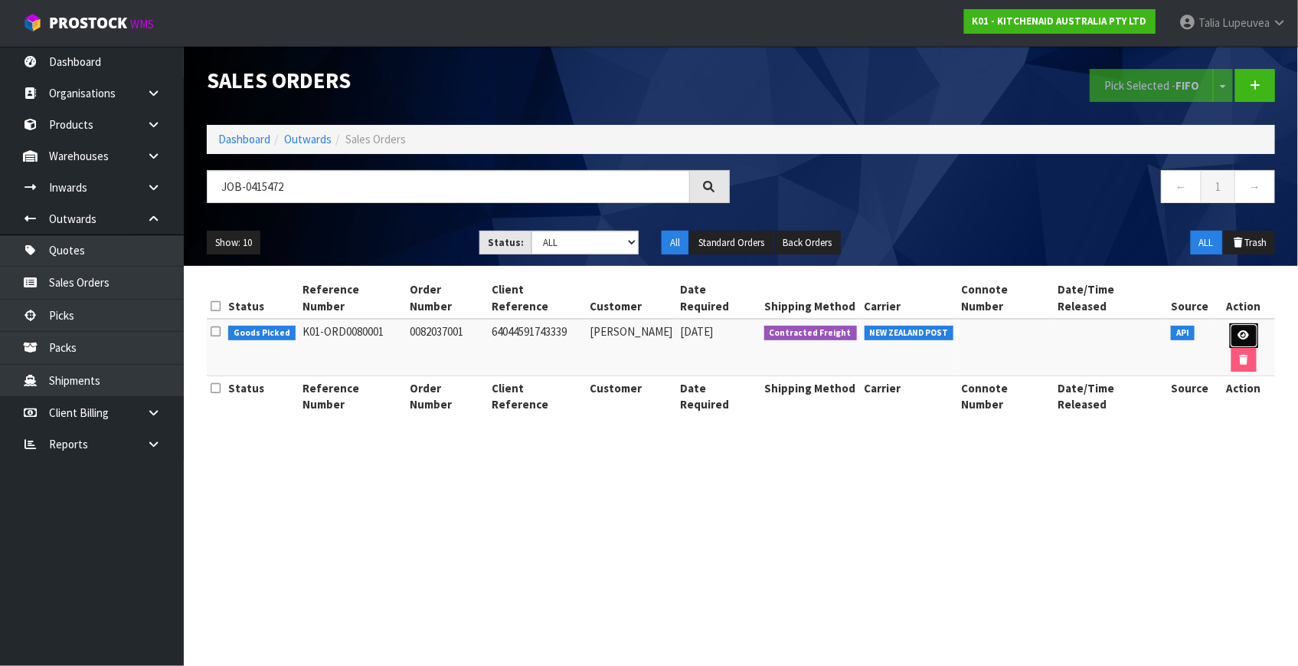
drag, startPoint x: 1228, startPoint y: 318, endPoint x: 1257, endPoint y: 306, distance: 31.3
click at [1239, 330] on icon at bounding box center [1244, 335] width 11 height 10
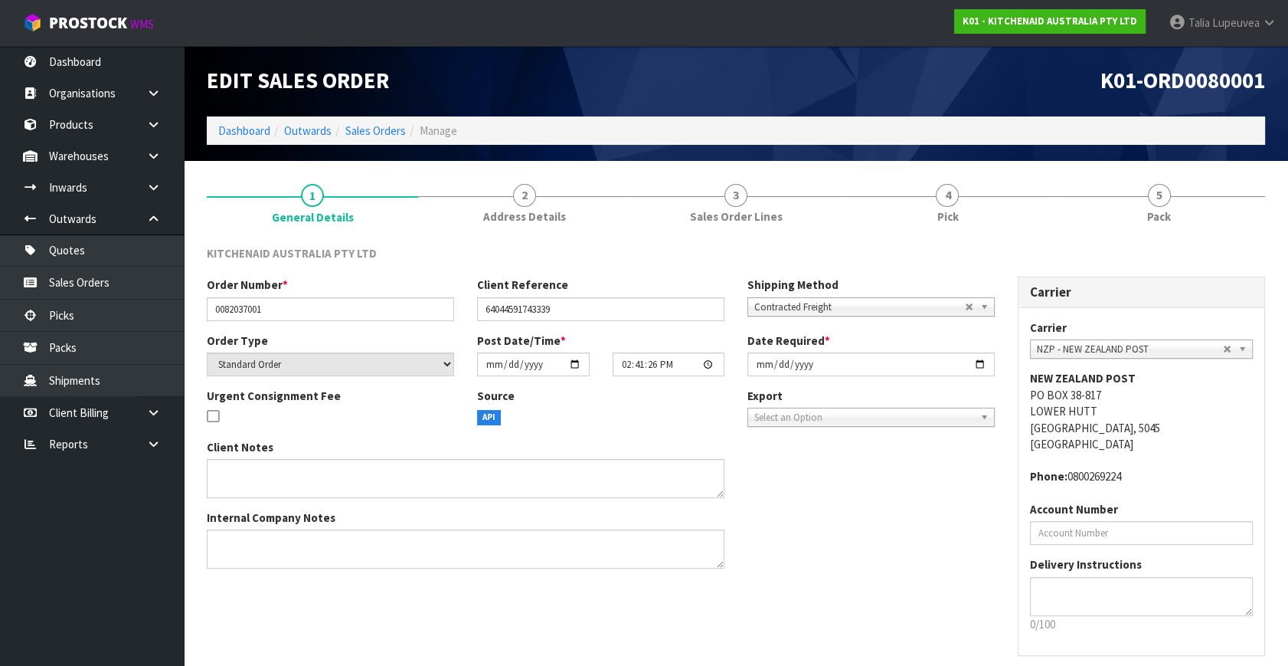
click at [1185, 233] on li "5 Pack" at bounding box center [1159, 202] width 211 height 61
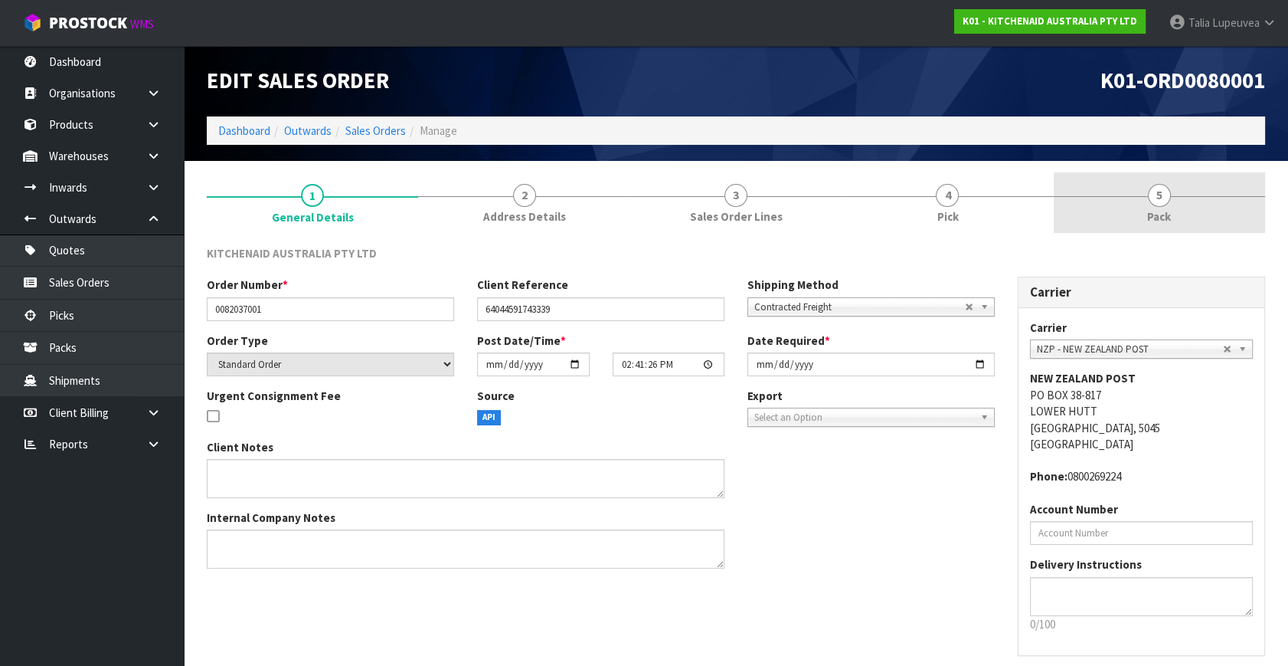
click at [1195, 199] on link "5 Pack" at bounding box center [1159, 202] width 211 height 61
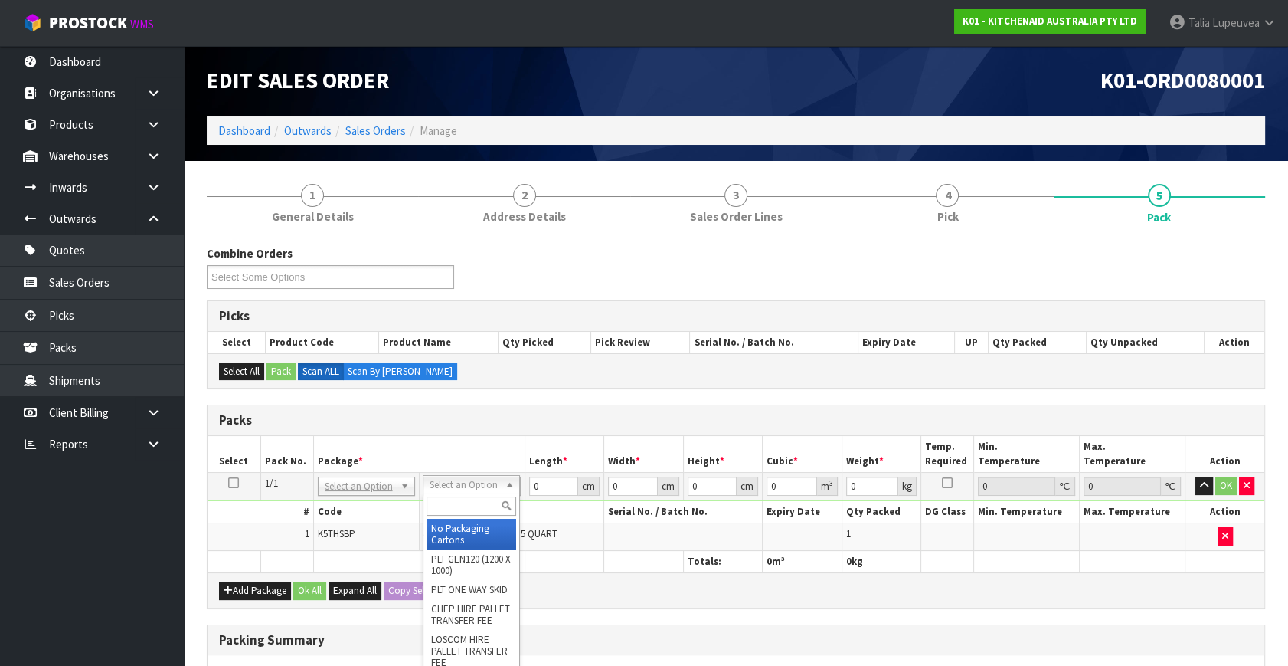
click at [453, 513] on input "text" at bounding box center [472, 505] width 90 height 19
drag, startPoint x: 470, startPoint y: 538, endPoint x: 494, endPoint y: 535, distance: 24.1
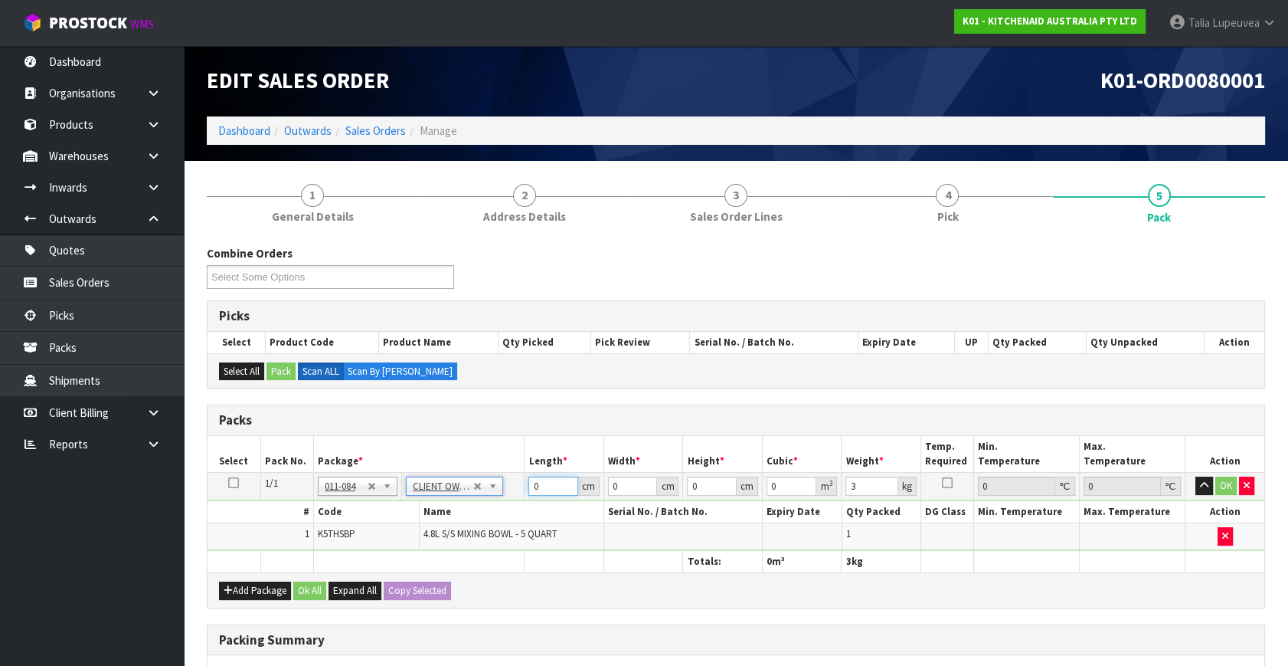
drag, startPoint x: 546, startPoint y: 483, endPoint x: 574, endPoint y: 502, distance: 34.0
click at [463, 488] on tr "1/1 NONE 007-001 007-002 007-004 007-009 007-013 007-014 007-015 007-017 007-01…" at bounding box center [736, 487] width 1057 height 28
drag, startPoint x: 1229, startPoint y: 483, endPoint x: 1067, endPoint y: 440, distance: 167.2
click at [1229, 483] on button "OK" at bounding box center [1226, 485] width 21 height 18
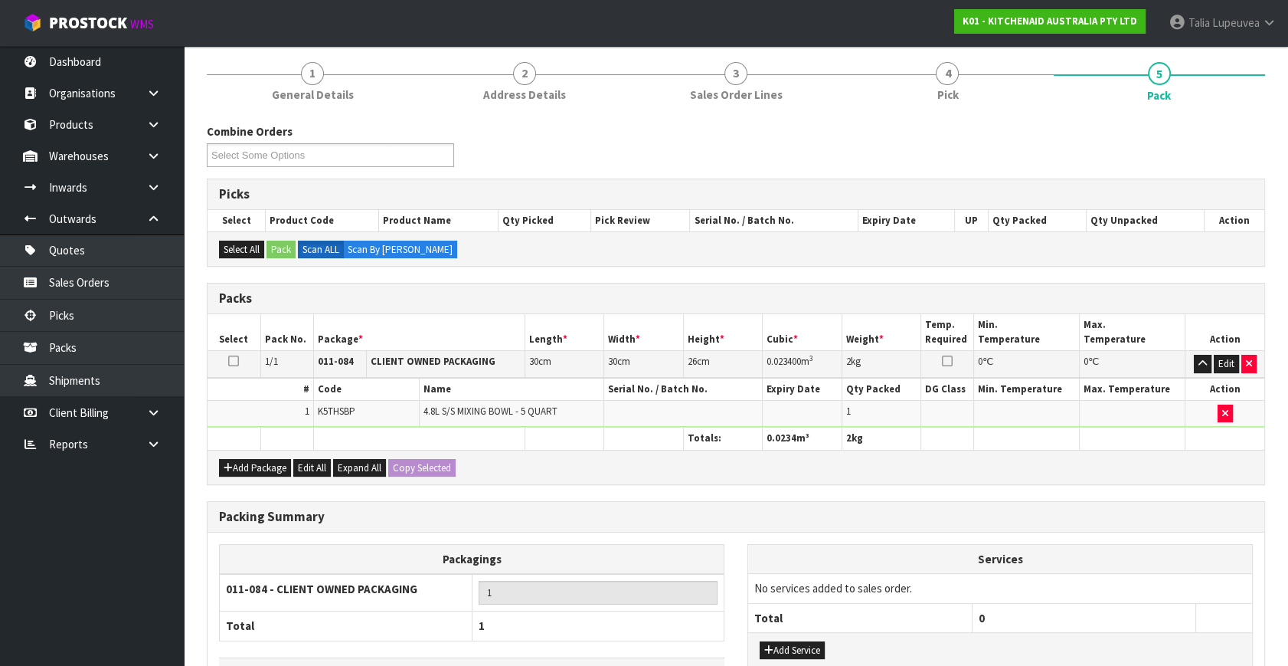
scroll to position [228, 0]
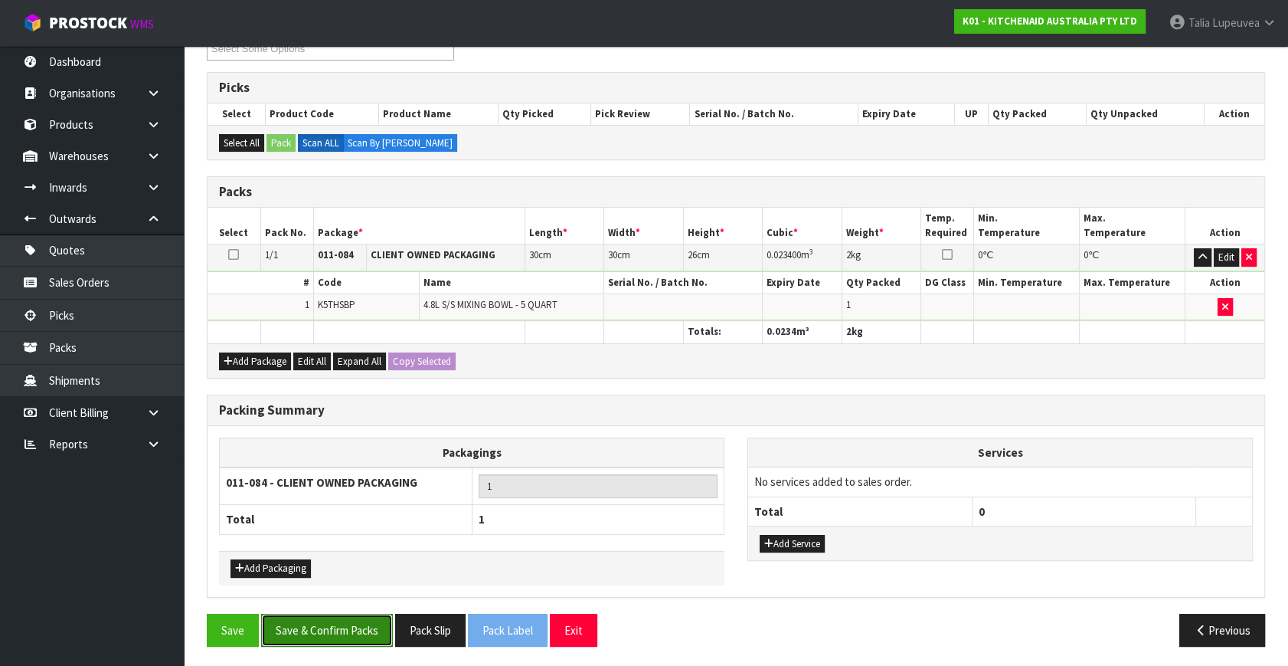
click at [381, 617] on button "Save & Confirm Packs" at bounding box center [327, 630] width 132 height 33
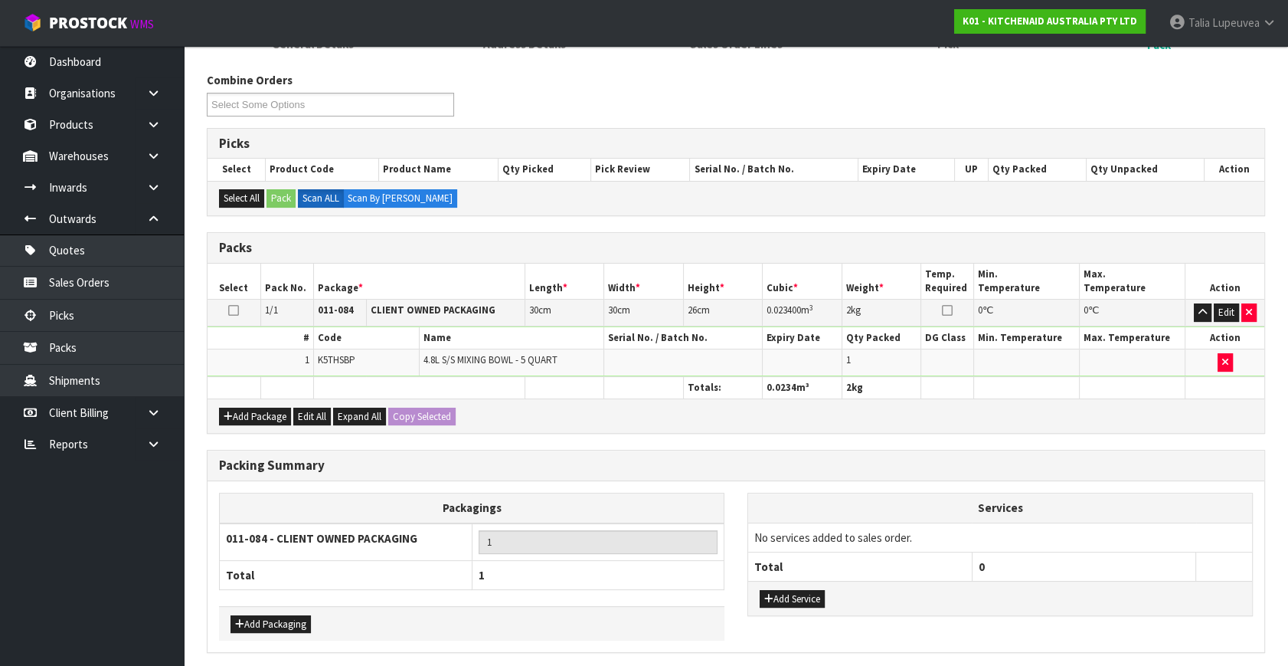
scroll to position [0, 0]
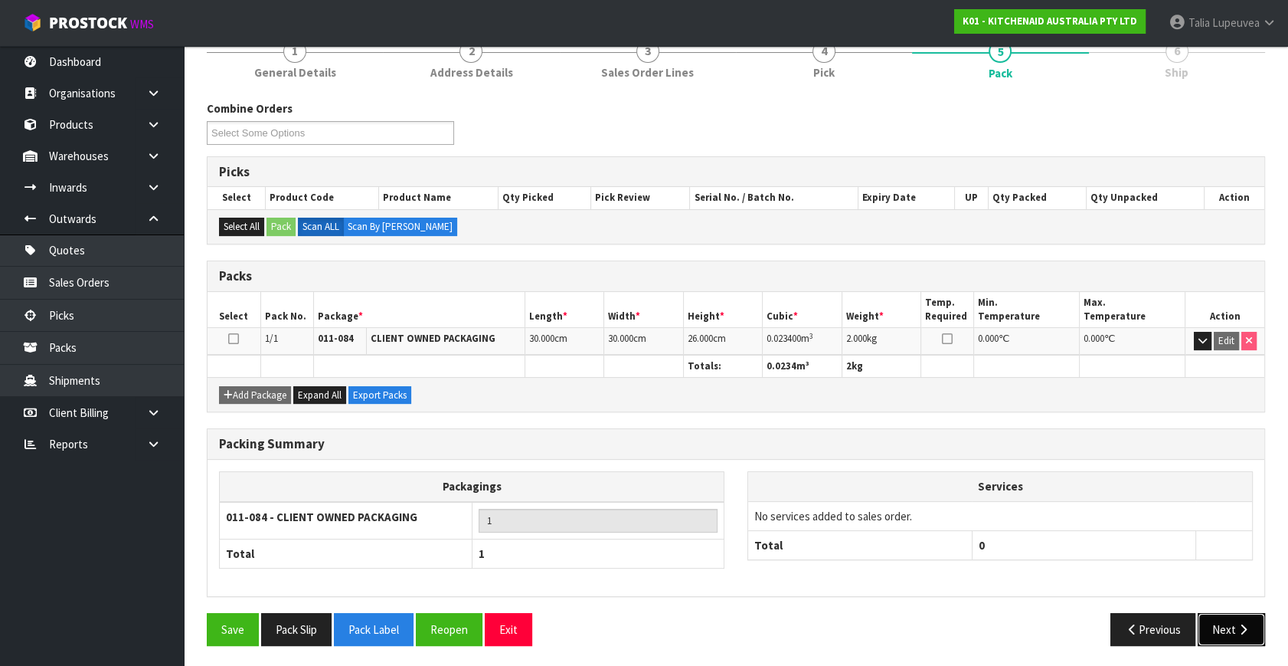
click at [1225, 622] on button "Next" at bounding box center [1231, 629] width 67 height 33
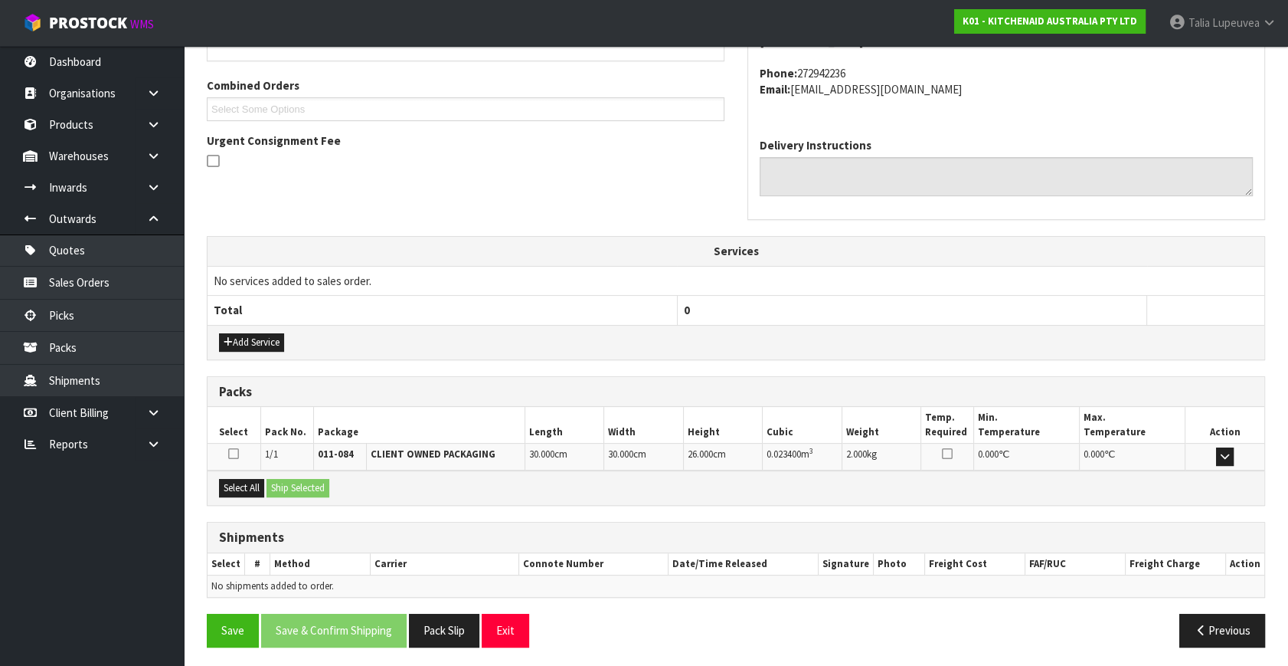
scroll to position [377, 0]
click at [239, 483] on button "Select All" at bounding box center [241, 487] width 45 height 18
click at [293, 479] on button "Ship Selected" at bounding box center [298, 487] width 63 height 18
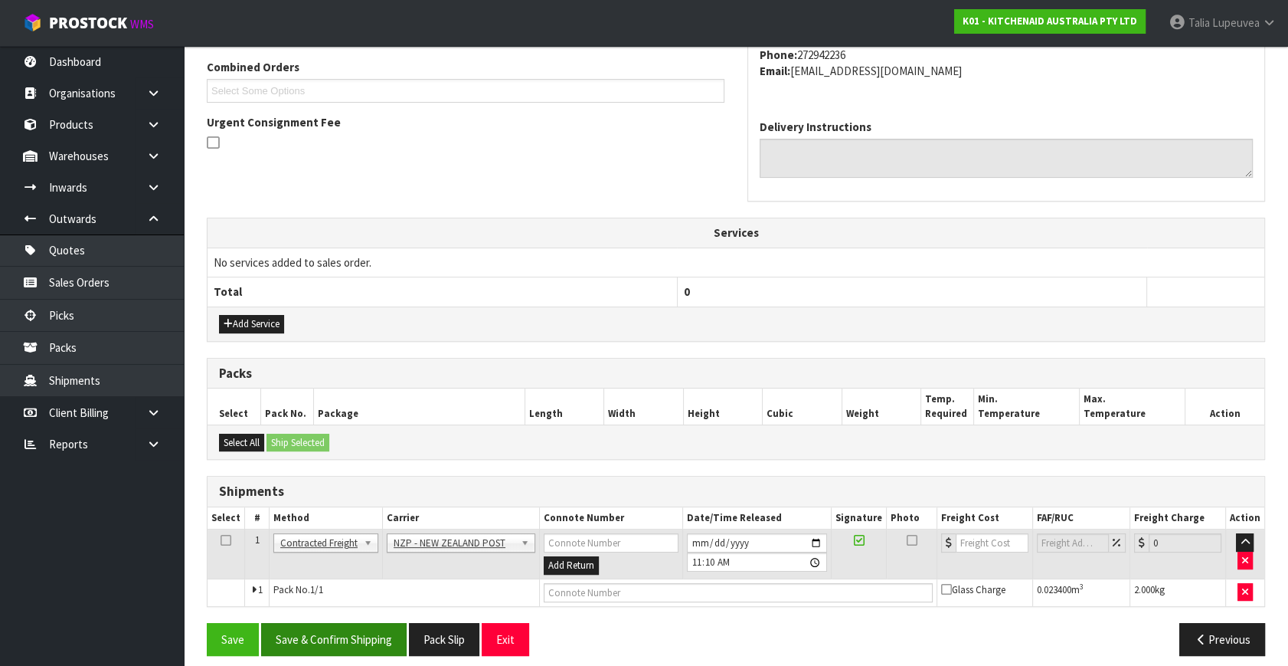
scroll to position [404, 0]
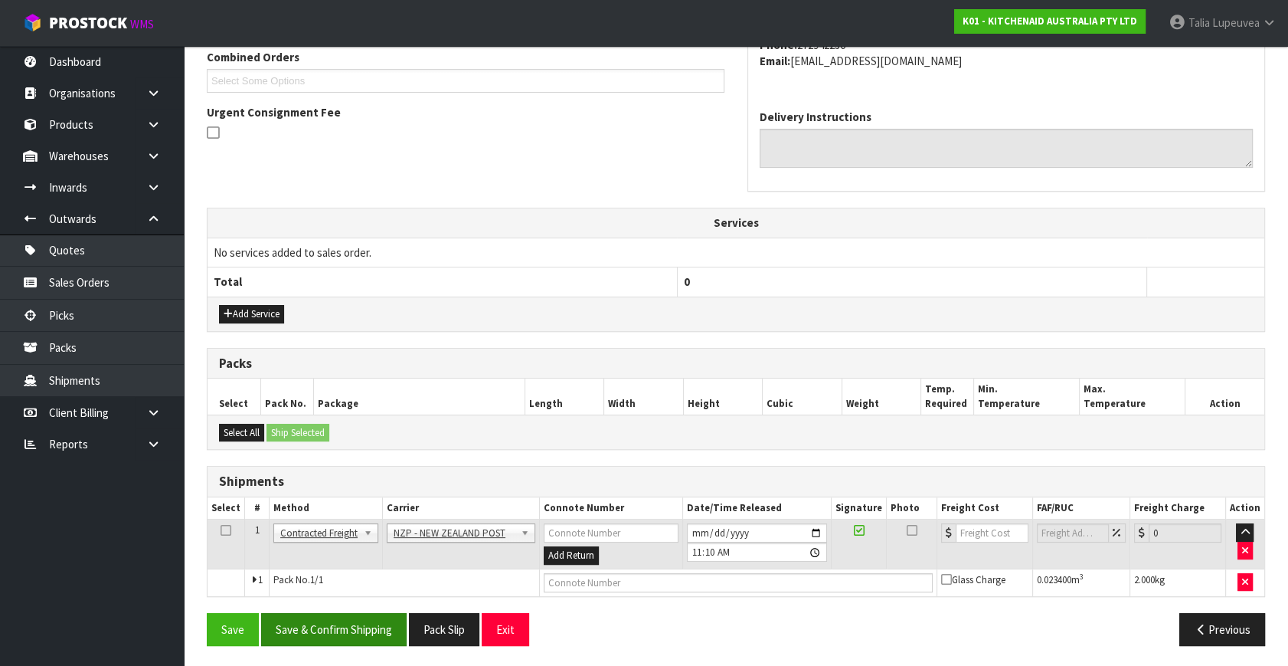
click at [370, 607] on div "From Address CONTRACT WAREHOUSING & LOGISTICS [STREET_ADDRESS] Combined Orders …" at bounding box center [736, 276] width 1059 height 761
click at [377, 633] on button "Save & Confirm Shipping" at bounding box center [334, 629] width 146 height 33
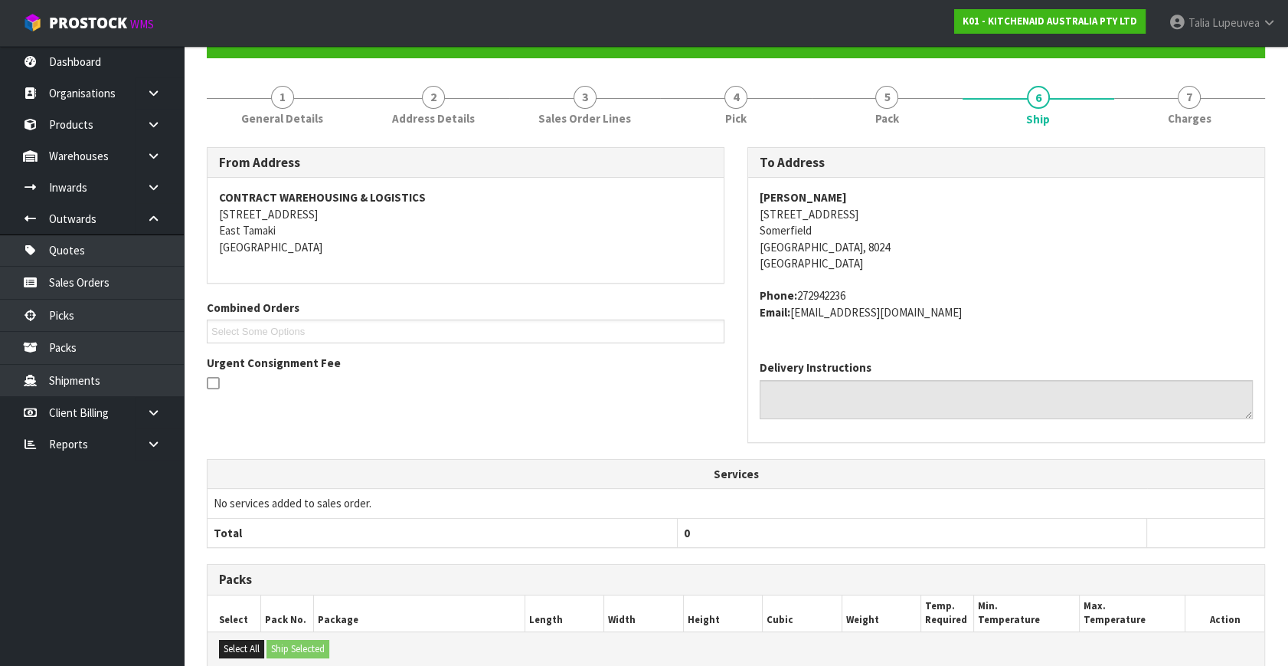
scroll to position [383, 0]
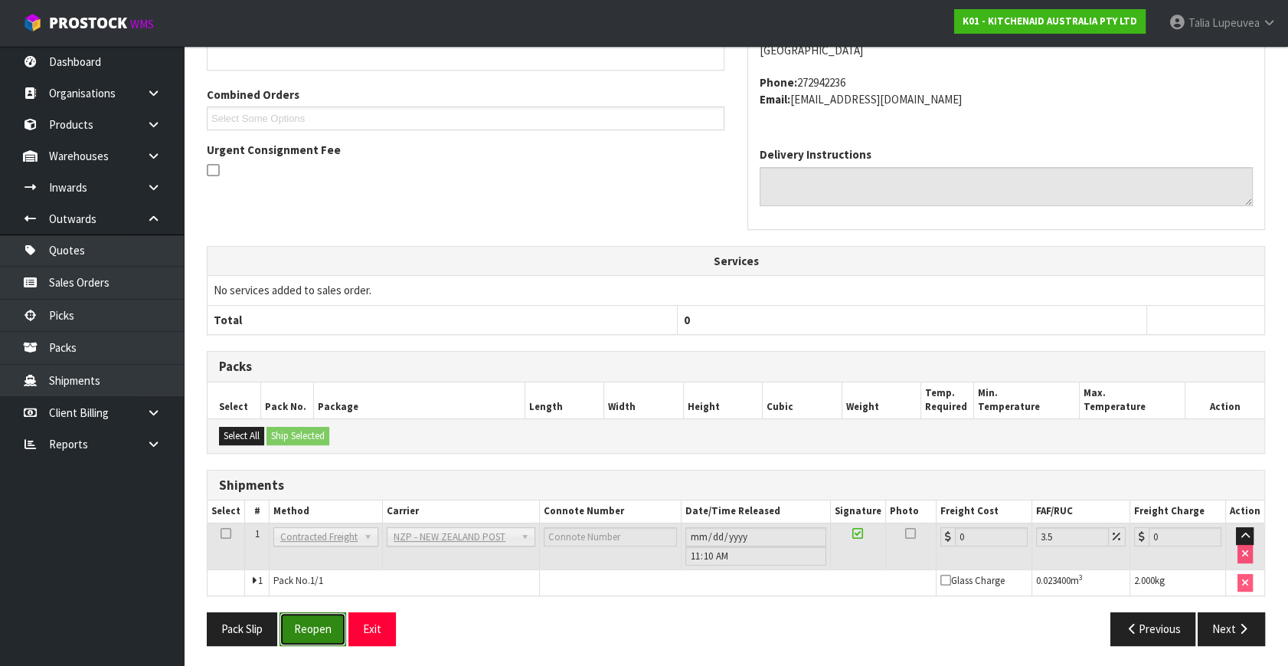
drag, startPoint x: 303, startPoint y: 623, endPoint x: 345, endPoint y: 613, distance: 43.3
click at [306, 620] on button "Reopen" at bounding box center [313, 628] width 67 height 33
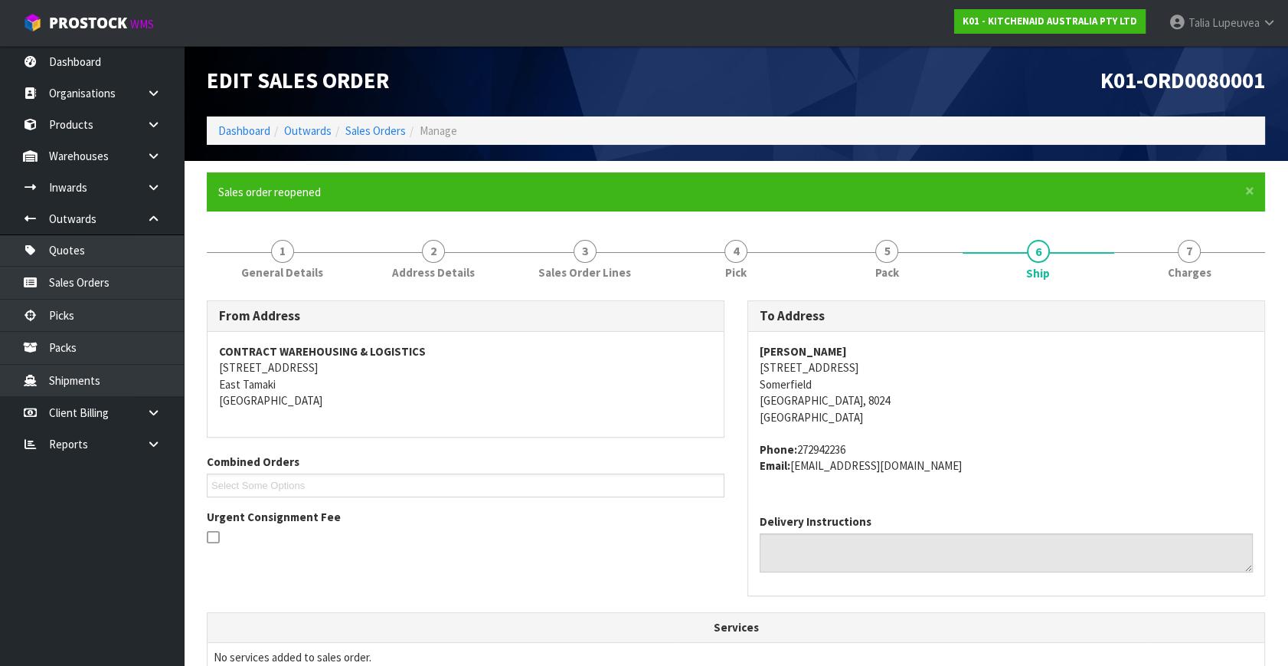
scroll to position [419, 0]
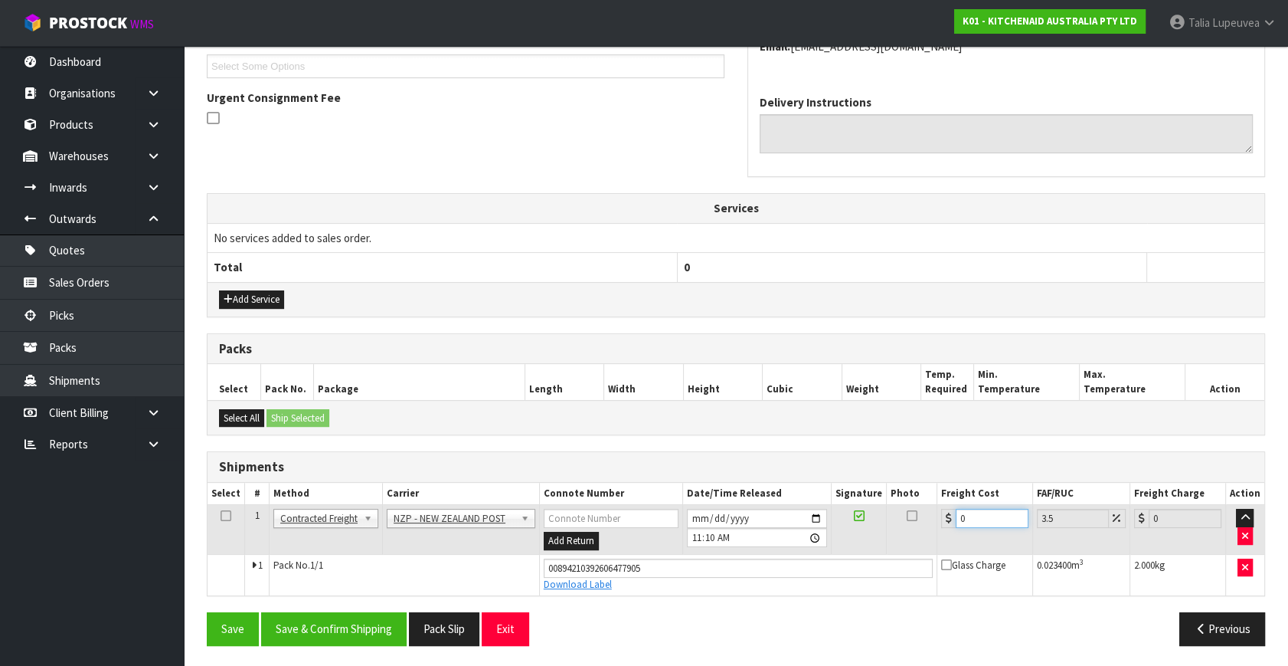
drag, startPoint x: 942, startPoint y: 527, endPoint x: 905, endPoint y: 512, distance: 40.3
click at [912, 535] on tr "1 Client Local Pickup Customer Local Pickup Company Freight Contracted Freight …" at bounding box center [736, 530] width 1057 height 50
click at [380, 615] on button "Save & Confirm Shipping" at bounding box center [334, 628] width 146 height 33
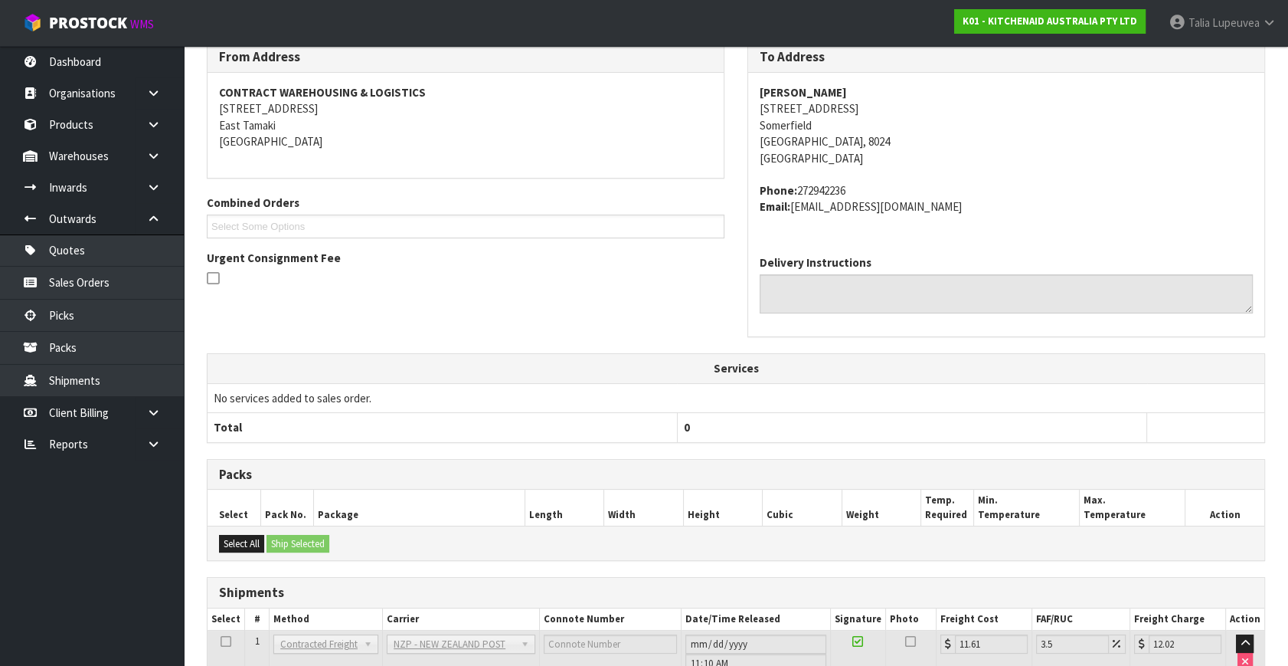
scroll to position [29, 0]
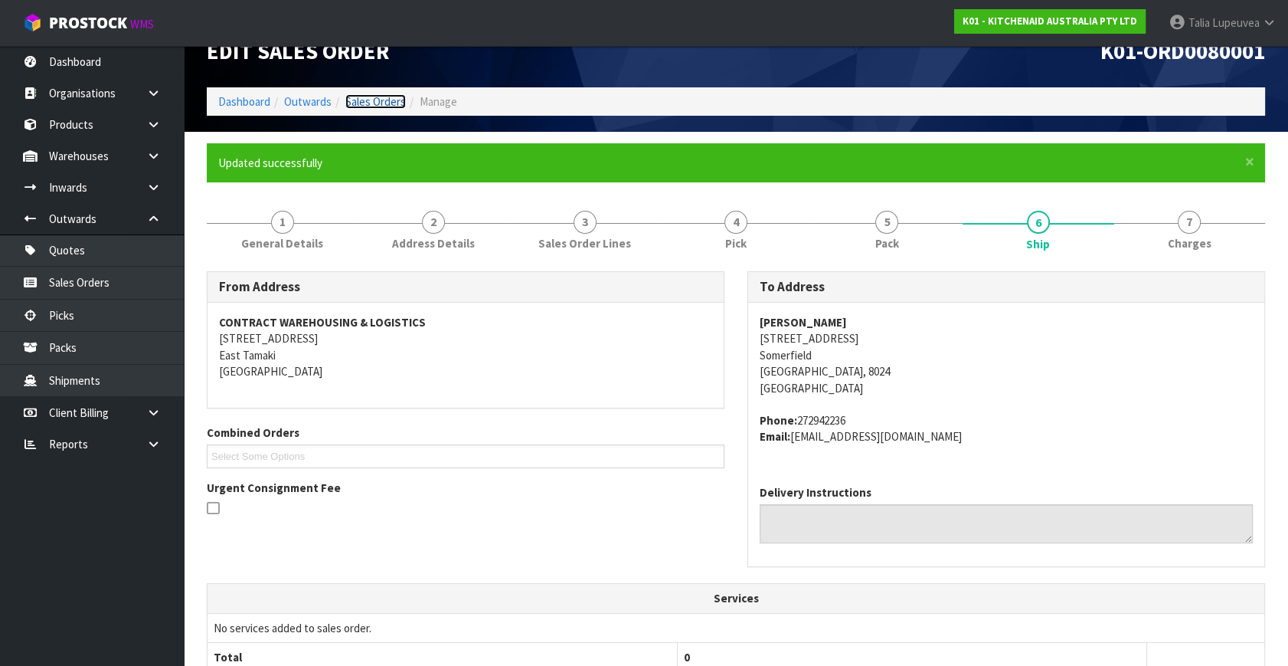
click at [364, 101] on link "Sales Orders" at bounding box center [375, 101] width 61 height 15
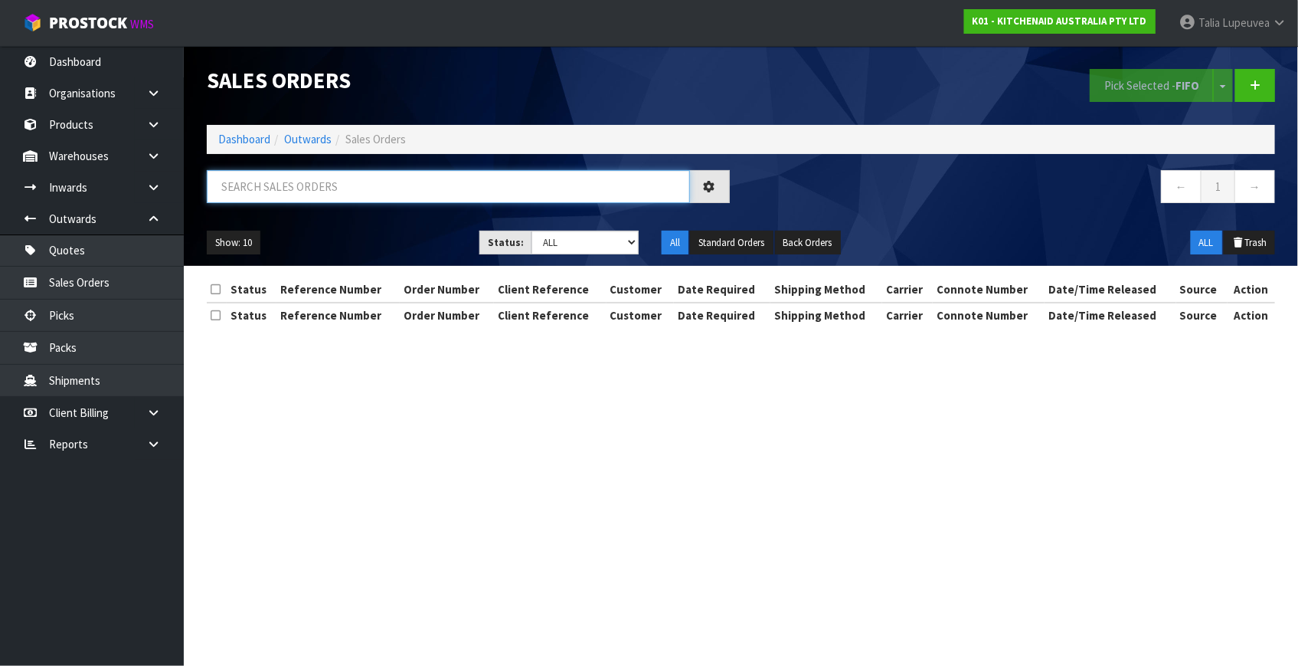
click at [391, 178] on input "text" at bounding box center [448, 186] width 483 height 33
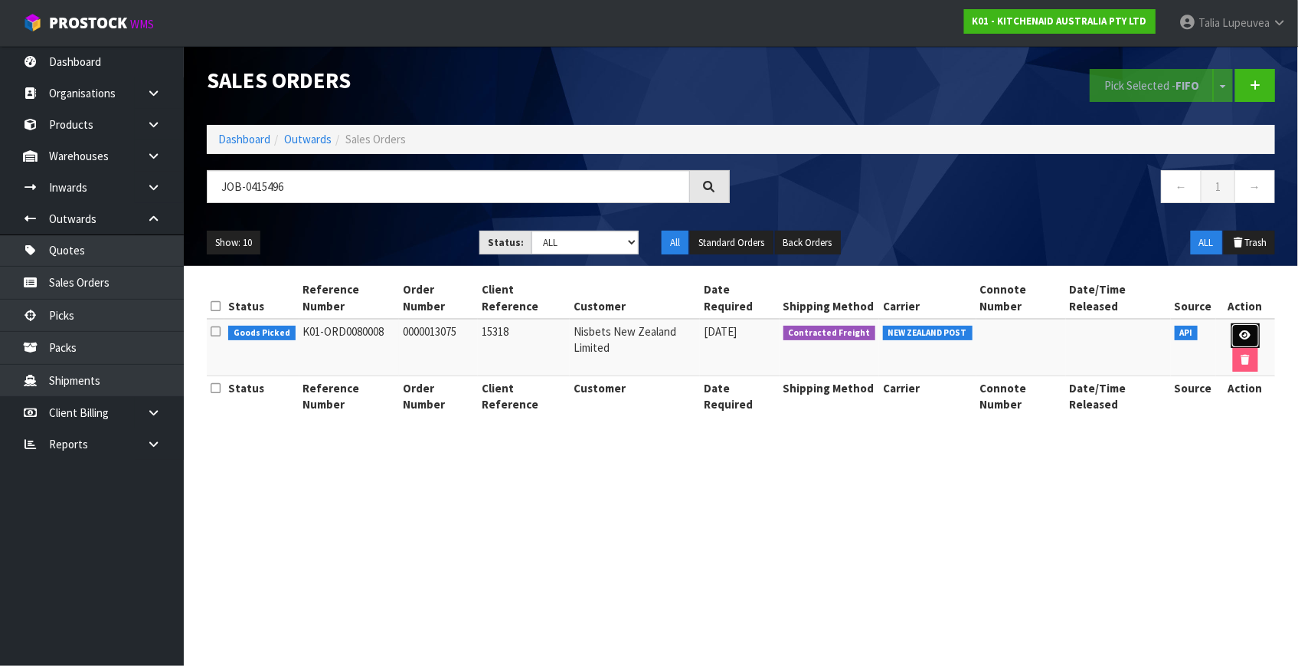
click at [1246, 337] on icon at bounding box center [1245, 335] width 11 height 10
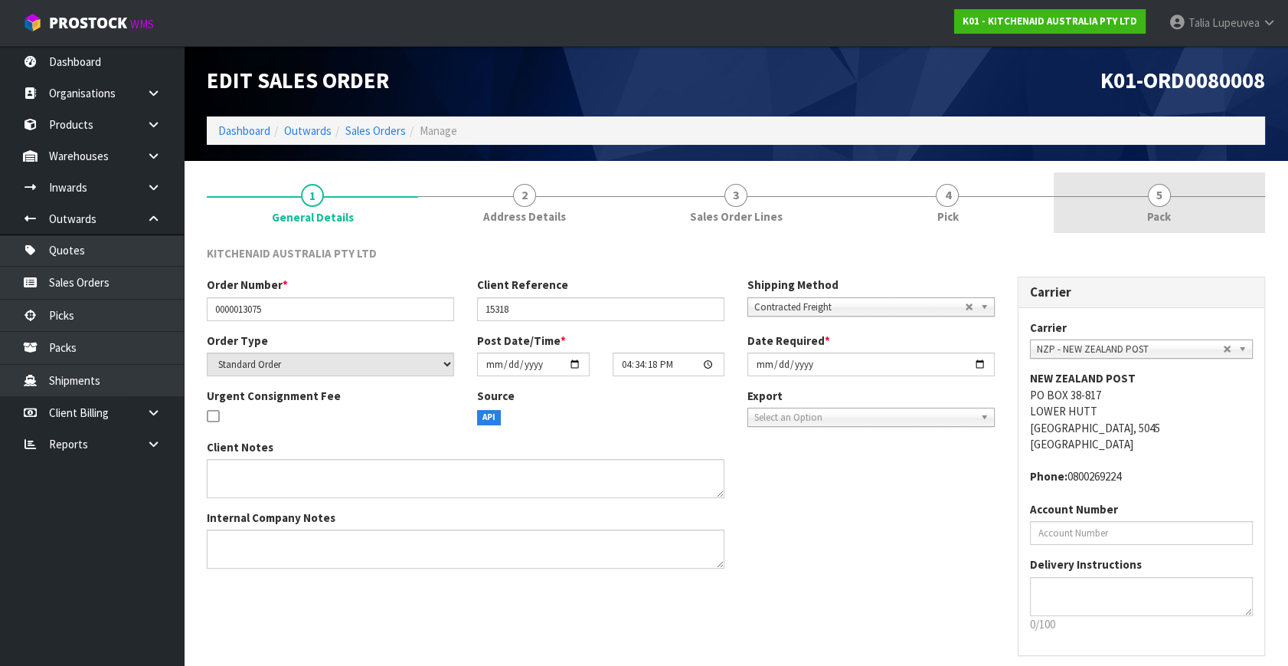
click at [1148, 224] on span "Pack" at bounding box center [1159, 216] width 24 height 16
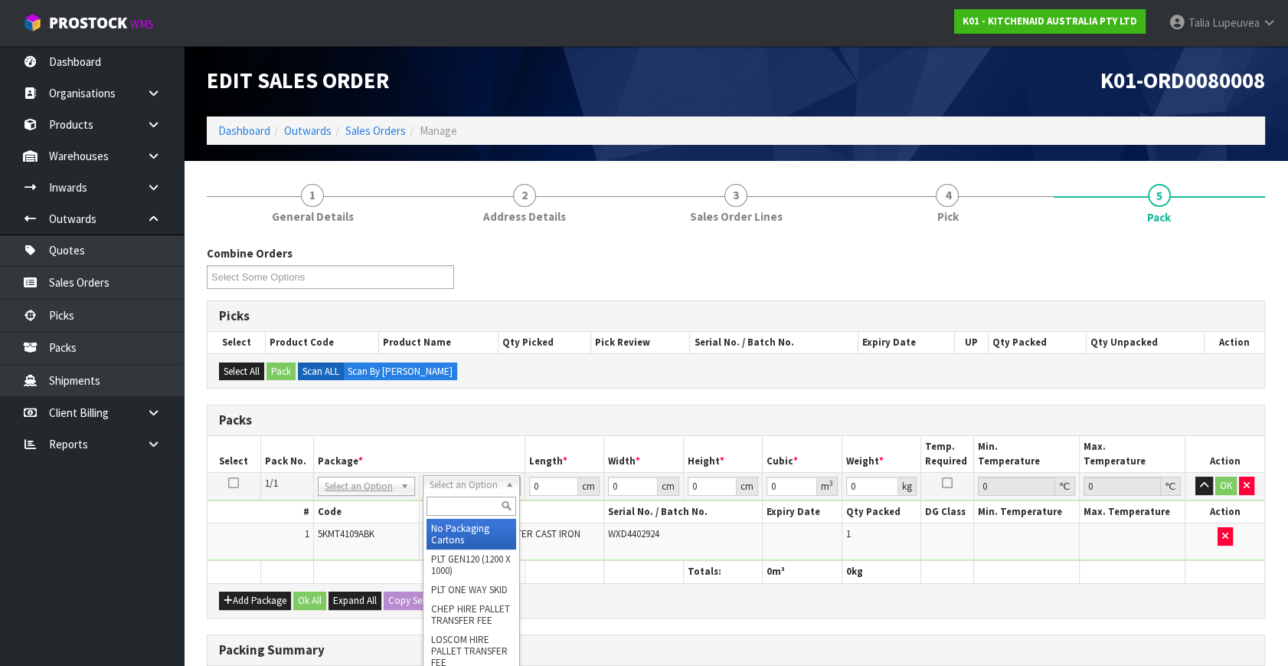
click at [486, 512] on input "text" at bounding box center [472, 505] width 90 height 19
drag, startPoint x: 479, startPoint y: 532, endPoint x: 548, endPoint y: 502, distance: 74.1
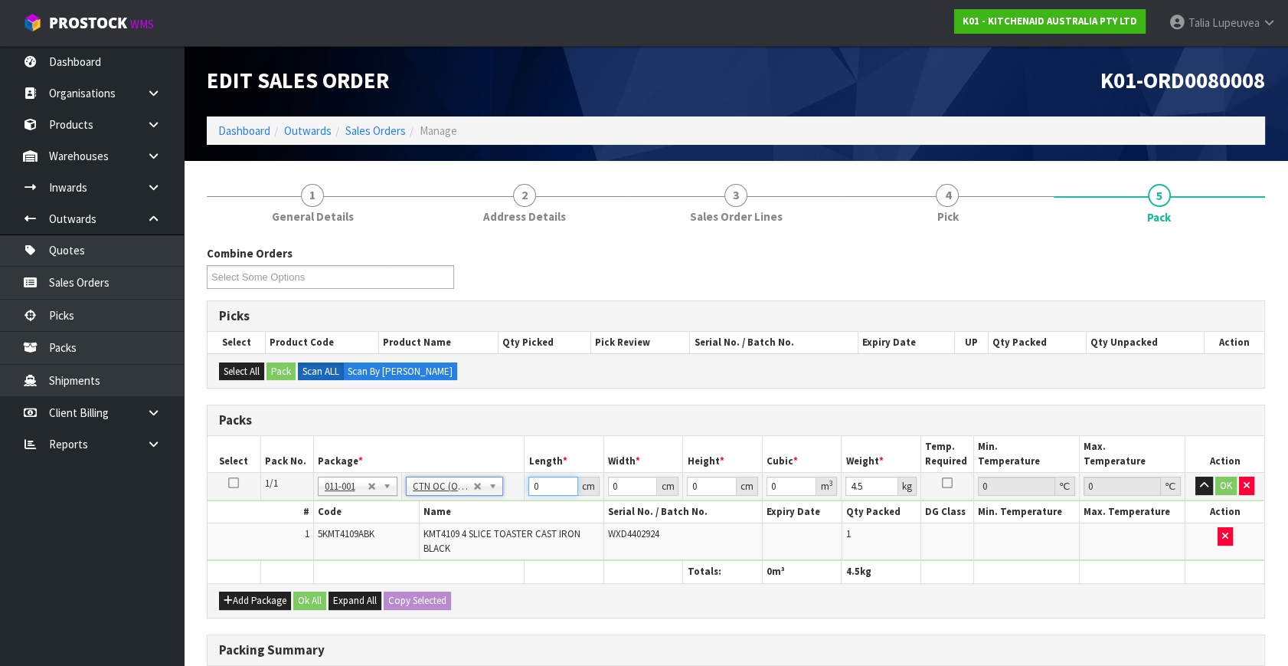
drag, startPoint x: 549, startPoint y: 484, endPoint x: 481, endPoint y: 484, distance: 68.2
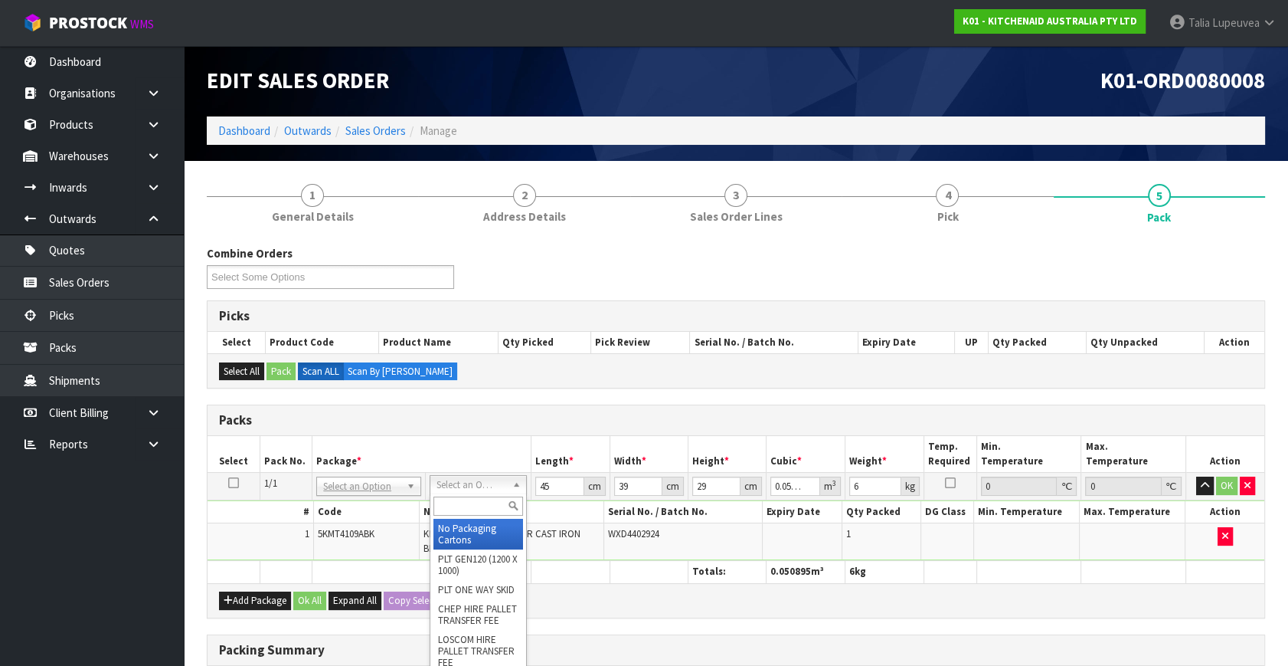
click at [499, 506] on input "text" at bounding box center [479, 505] width 90 height 19
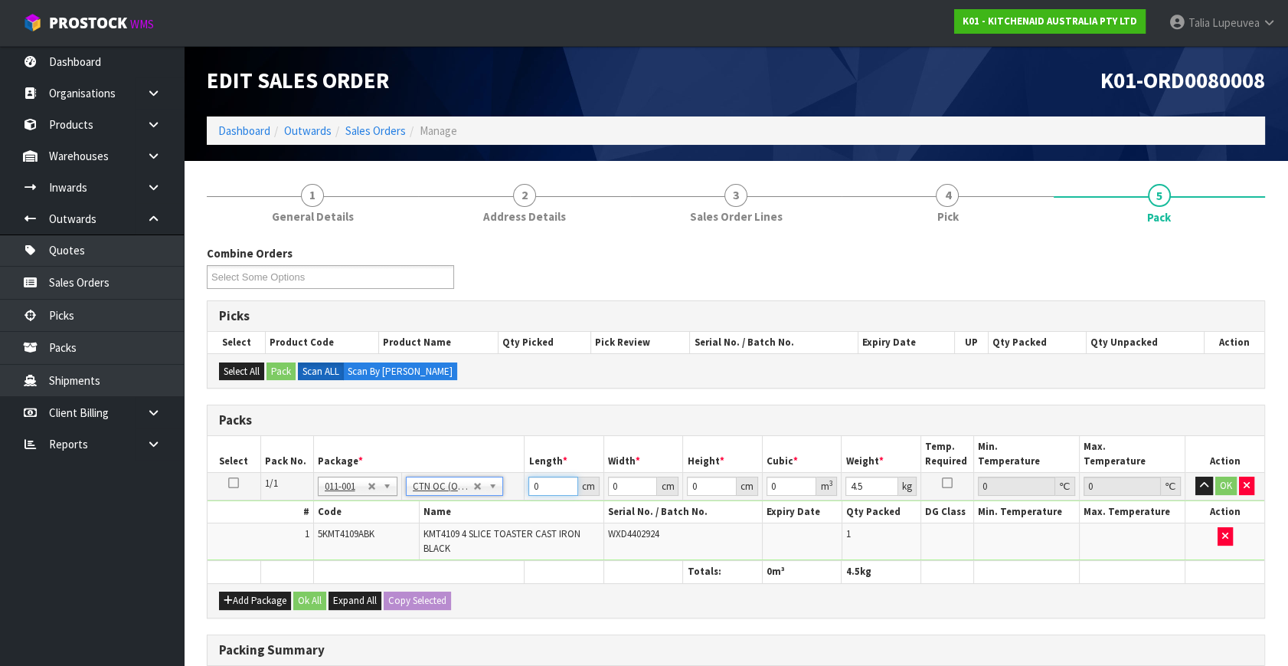
drag, startPoint x: 551, startPoint y: 491, endPoint x: 522, endPoint y: 479, distance: 30.6
click at [522, 479] on tr "1/1 NONE 007-001 007-002 007-004 007-009 007-013 007-014 007-015 007-017 007-01…" at bounding box center [736, 487] width 1057 height 28
click at [1221, 483] on button "OK" at bounding box center [1226, 485] width 21 height 18
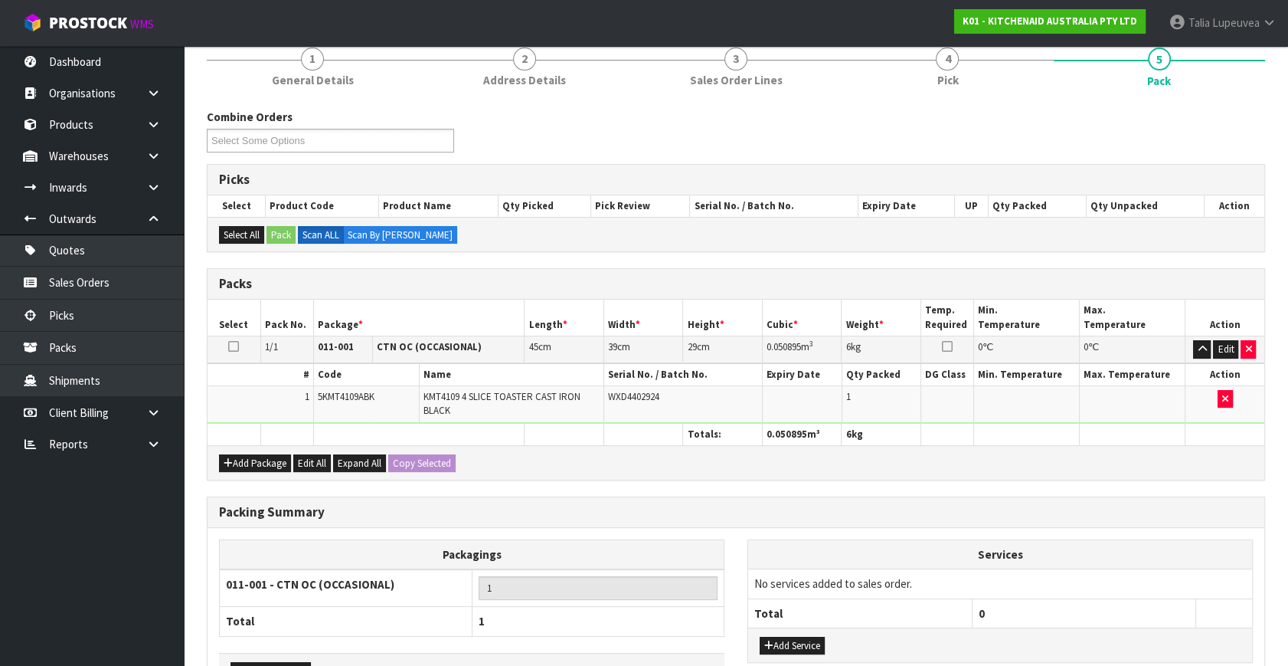
scroll to position [238, 0]
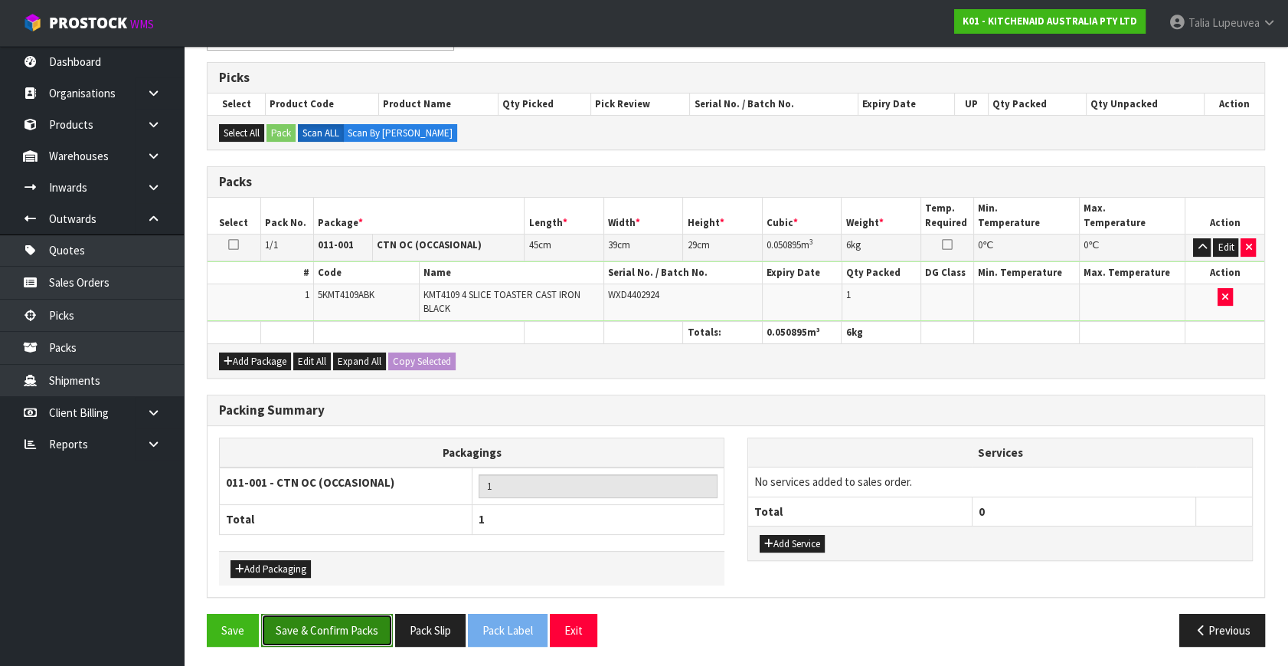
click at [358, 630] on button "Save & Confirm Packs" at bounding box center [327, 630] width 132 height 33
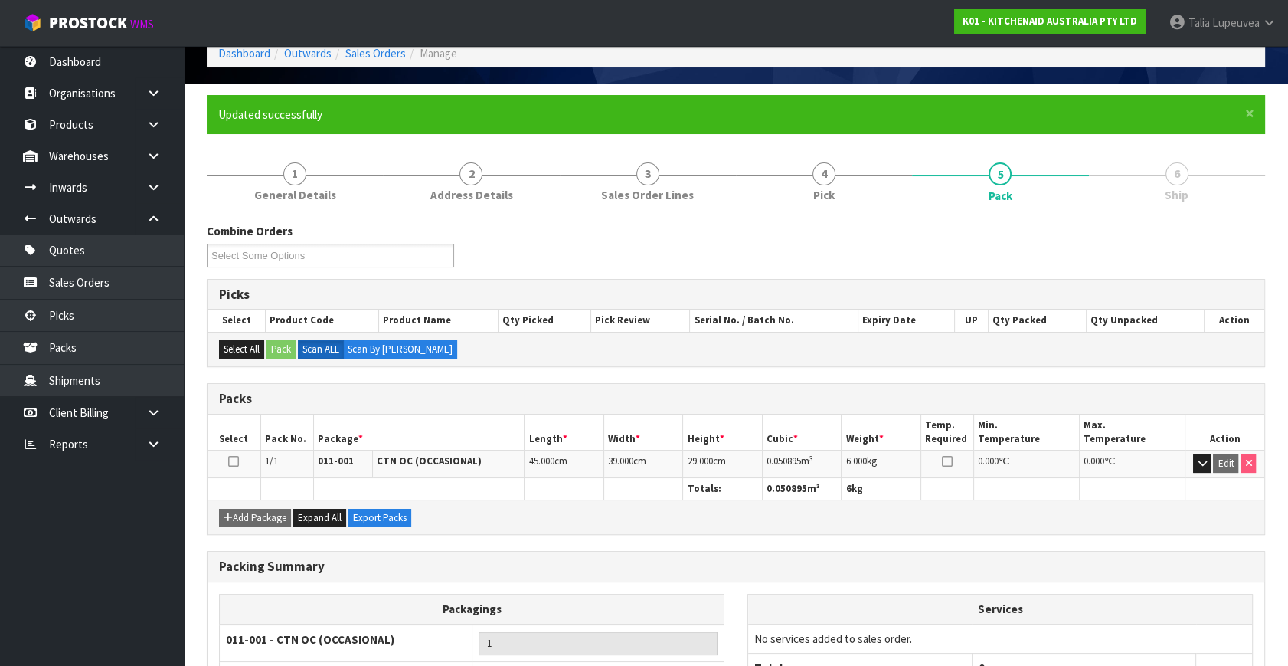
scroll to position [200, 0]
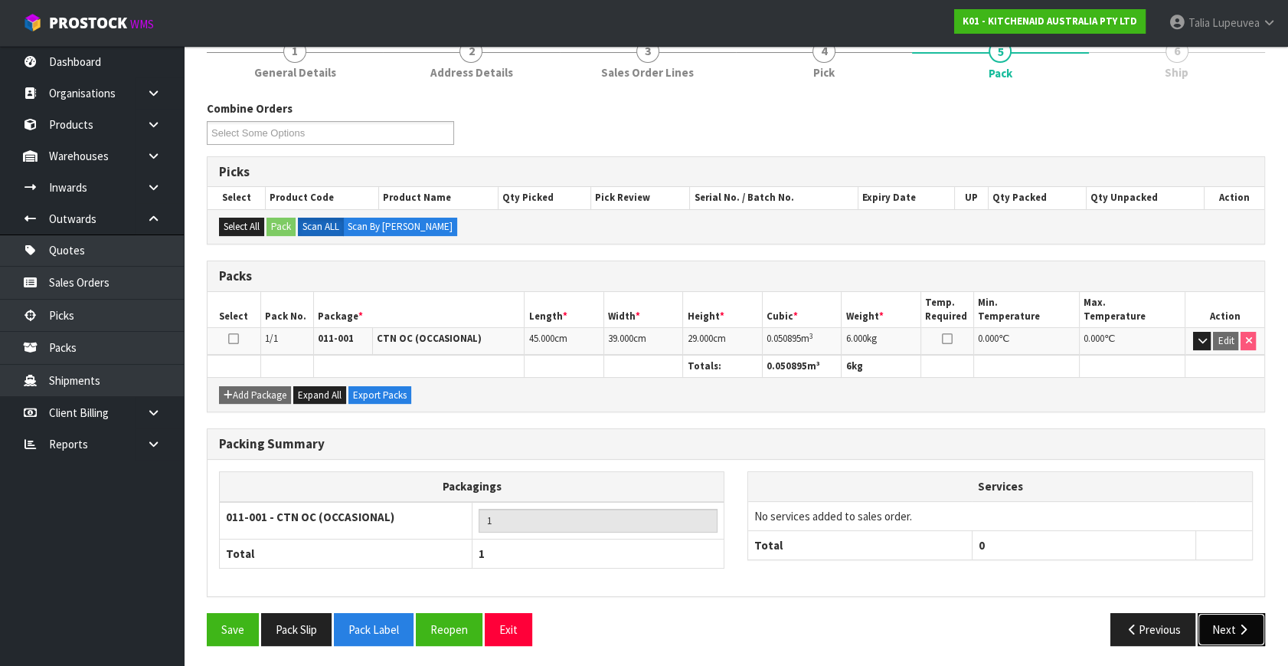
click at [1225, 622] on button "Next" at bounding box center [1231, 629] width 67 height 33
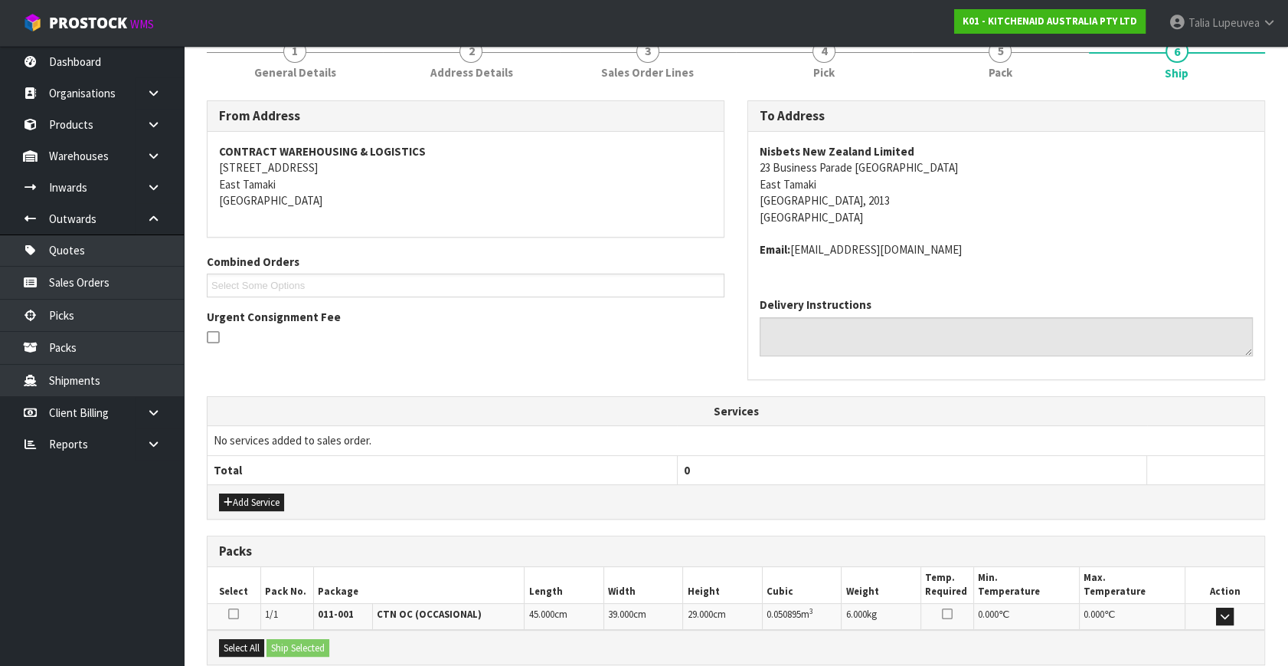
scroll to position [361, 0]
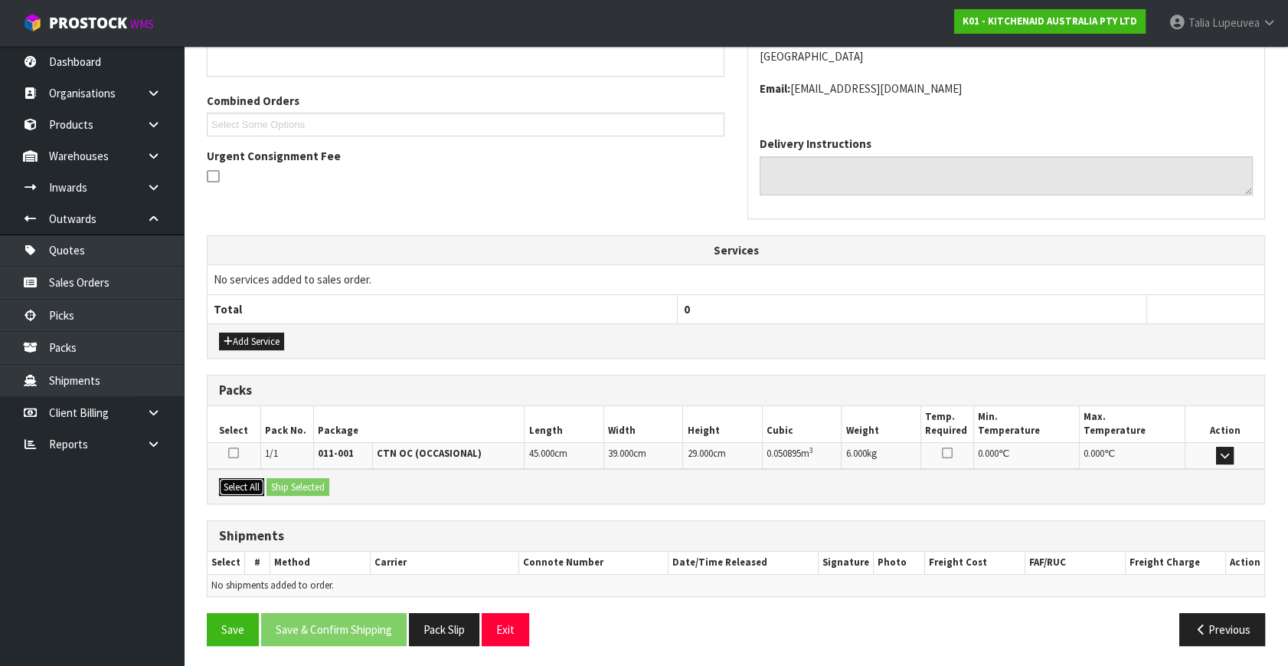
click at [263, 490] on button "Select All" at bounding box center [241, 487] width 45 height 18
click at [296, 488] on button "Ship Selected" at bounding box center [298, 487] width 63 height 18
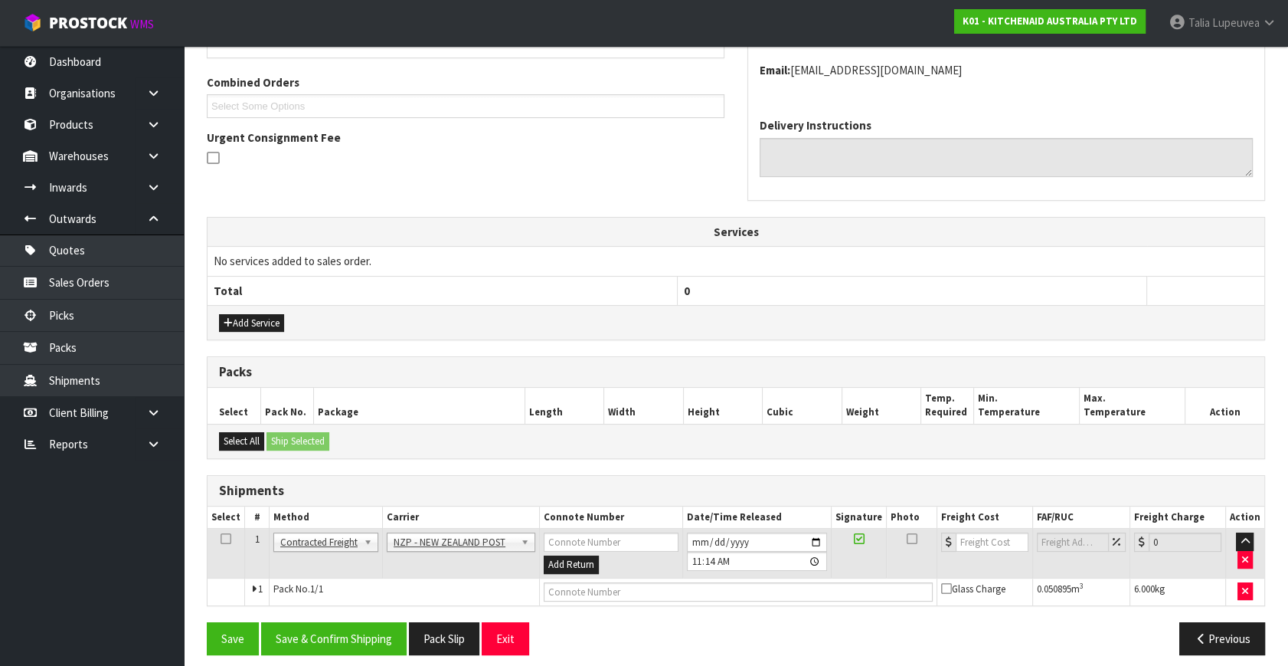
scroll to position [388, 0]
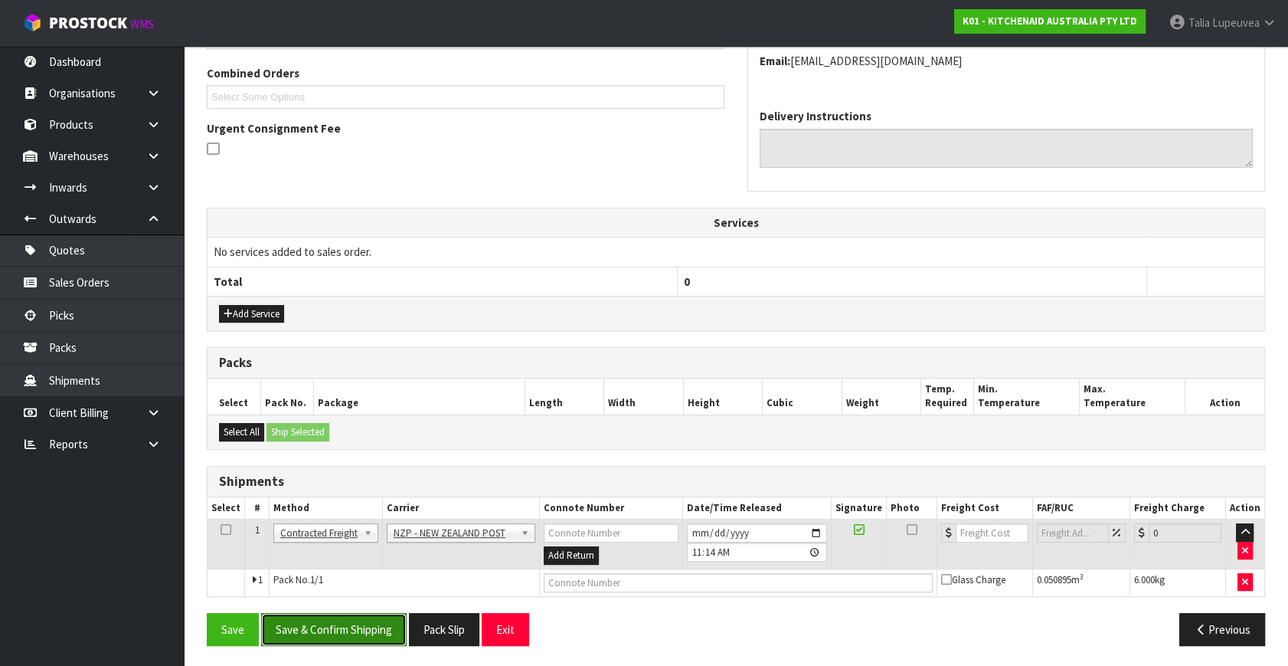
click at [346, 618] on button "Save & Confirm Shipping" at bounding box center [334, 629] width 146 height 33
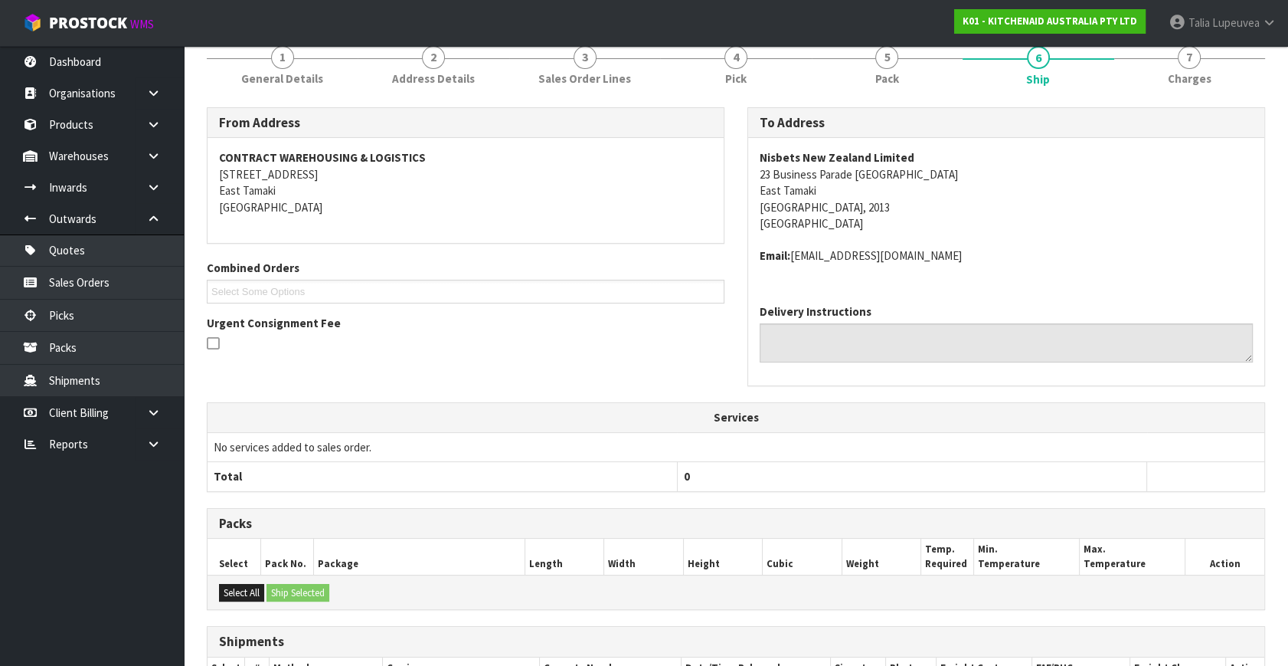
scroll to position [367, 0]
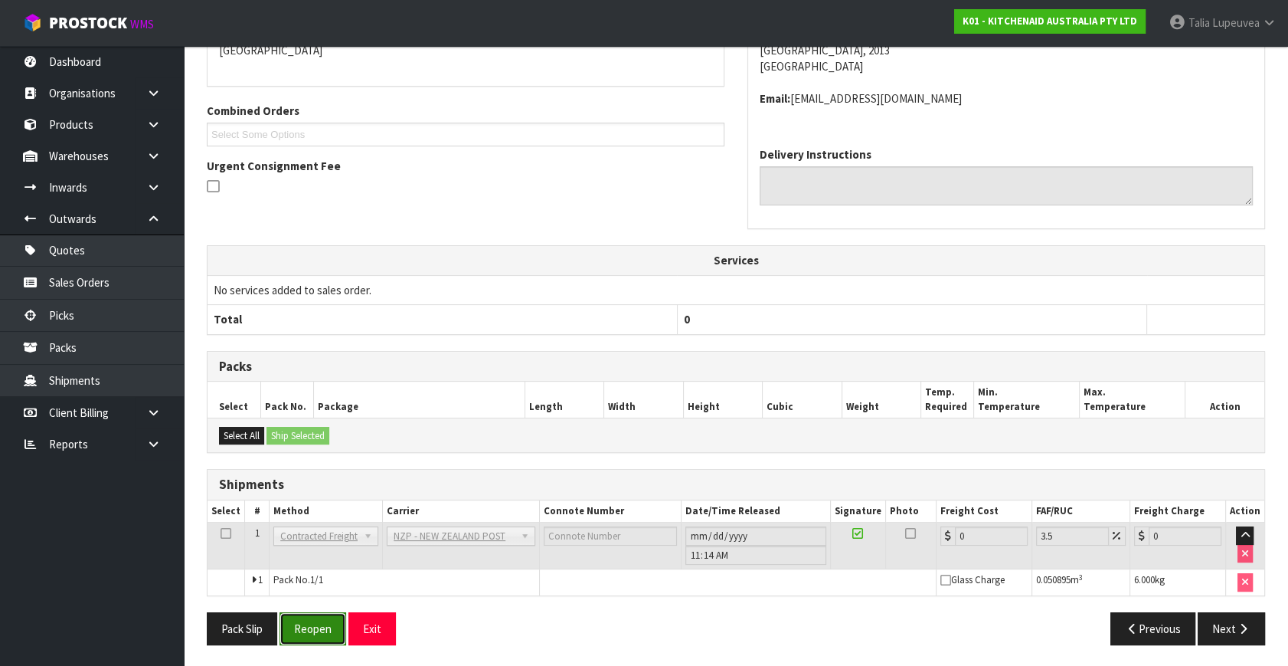
click at [319, 620] on button "Reopen" at bounding box center [313, 628] width 67 height 33
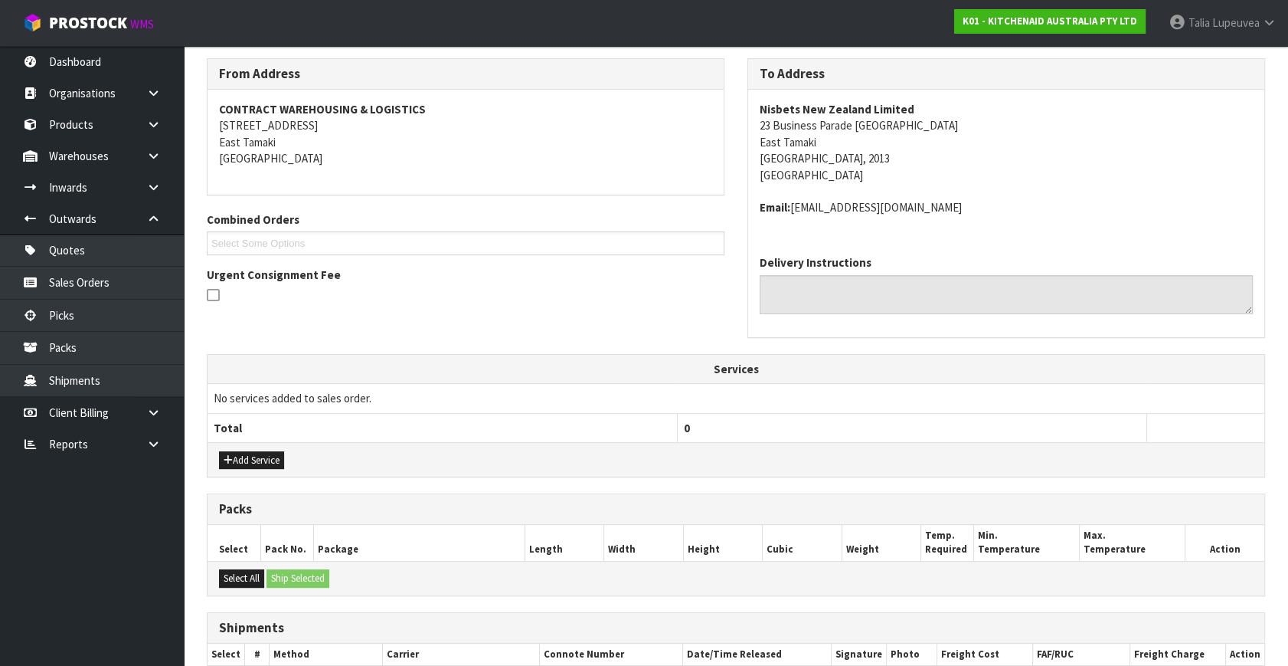
scroll to position [402, 0]
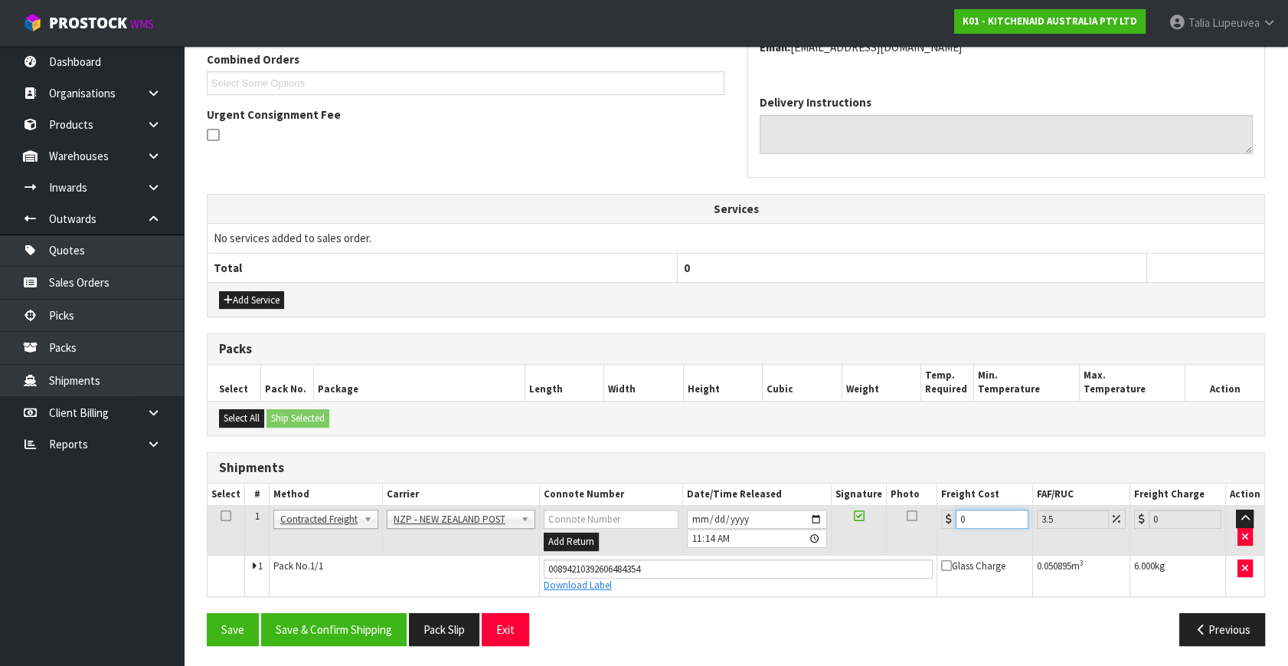
drag, startPoint x: 969, startPoint y: 519, endPoint x: 894, endPoint y: 500, distance: 77.5
click at [879, 506] on tr "1 Client Local Pickup Customer Local Pickup Company Freight Contracted Freight …" at bounding box center [736, 531] width 1057 height 50
click at [391, 636] on button "Save & Confirm Shipping" at bounding box center [334, 629] width 146 height 33
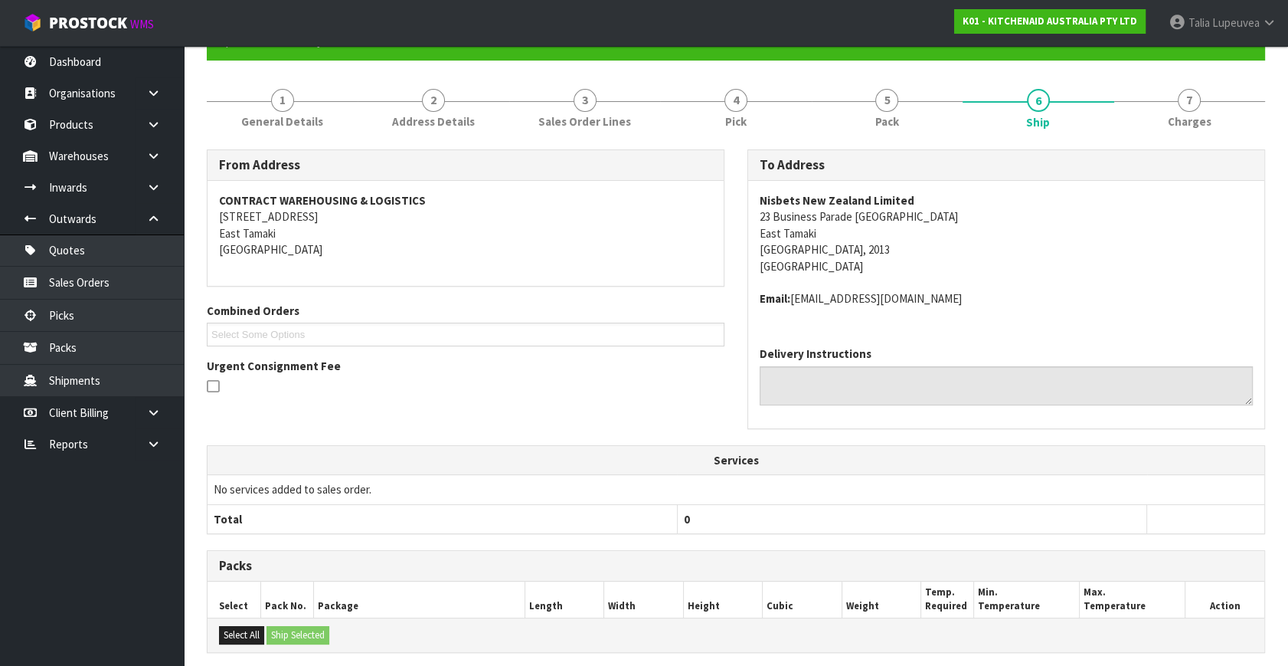
scroll to position [0, 0]
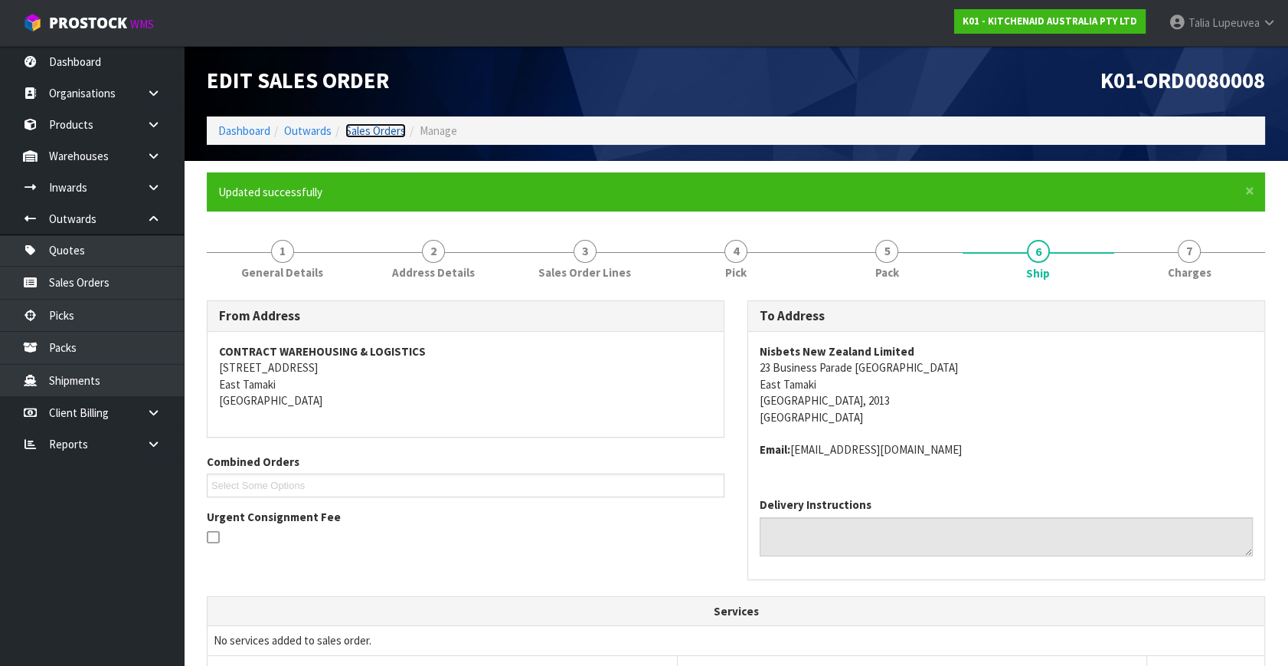
click at [400, 129] on link "Sales Orders" at bounding box center [375, 130] width 61 height 15
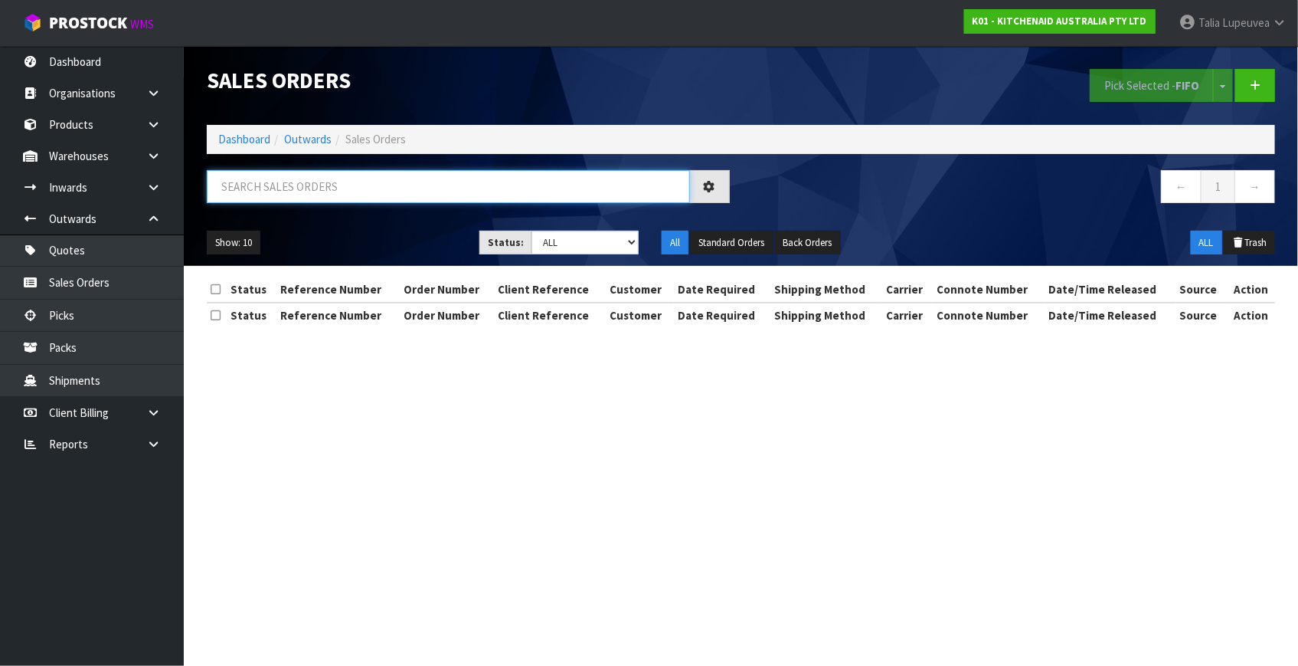
click at [384, 183] on input "text" at bounding box center [448, 186] width 483 height 33
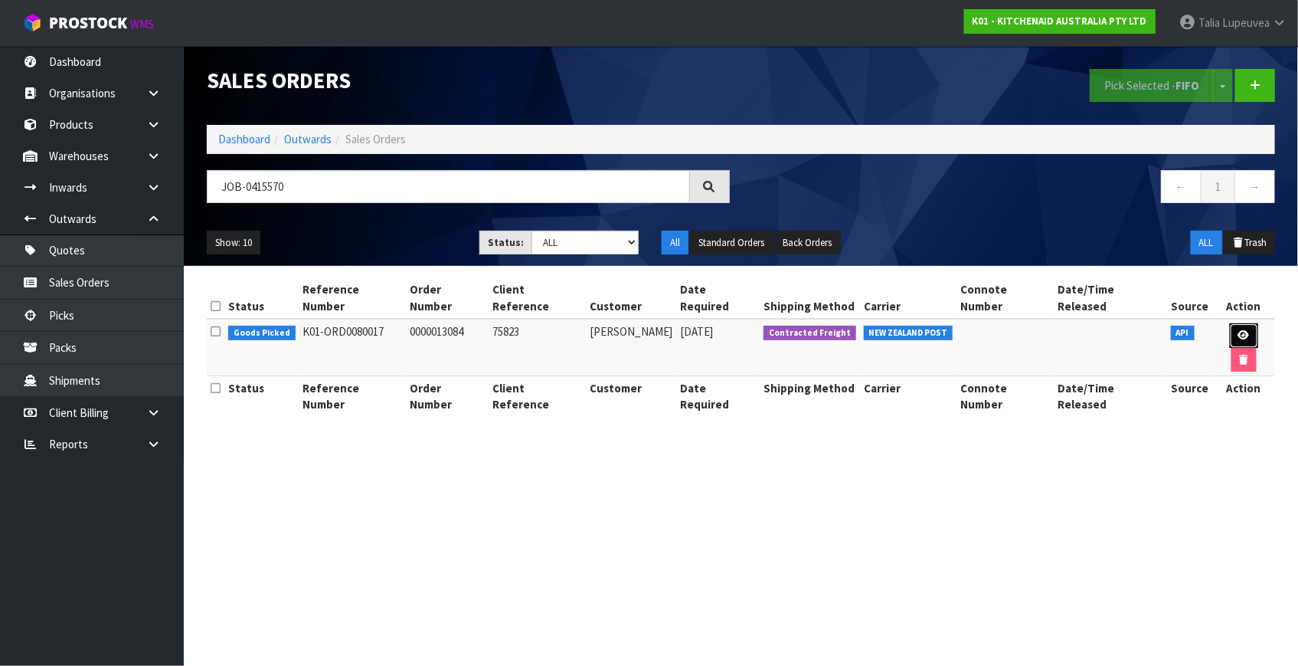
click at [1237, 323] on link at bounding box center [1244, 335] width 28 height 25
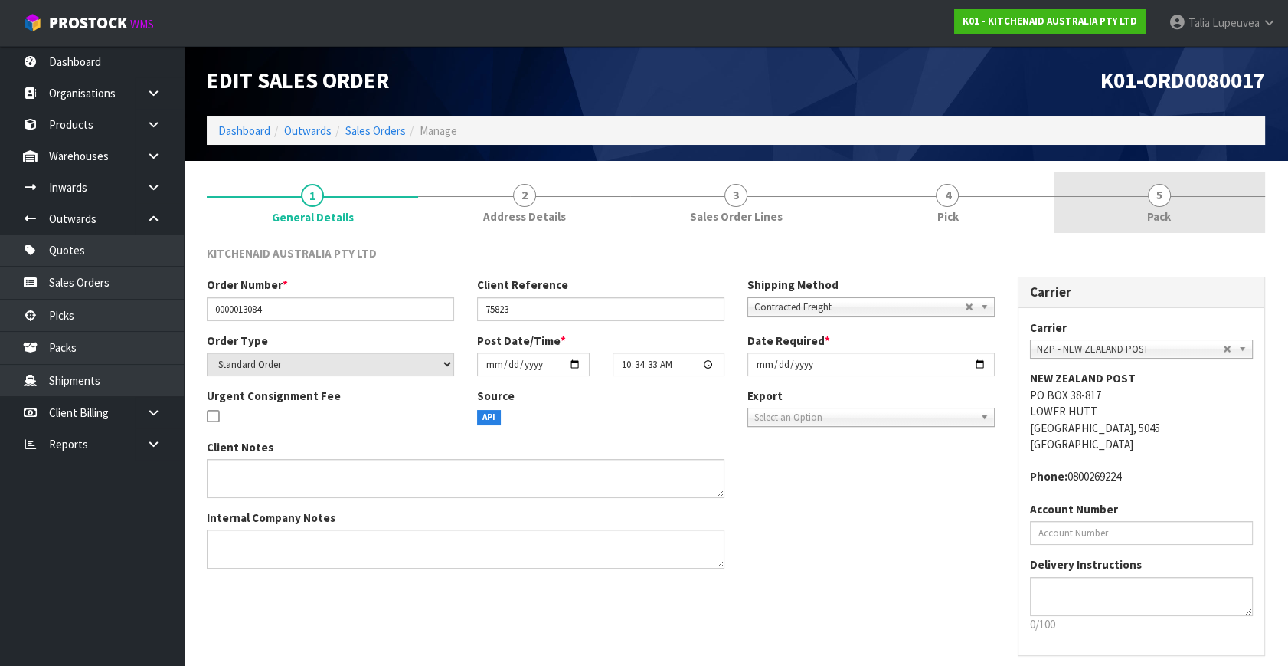
click at [1158, 211] on span "Pack" at bounding box center [1159, 216] width 24 height 16
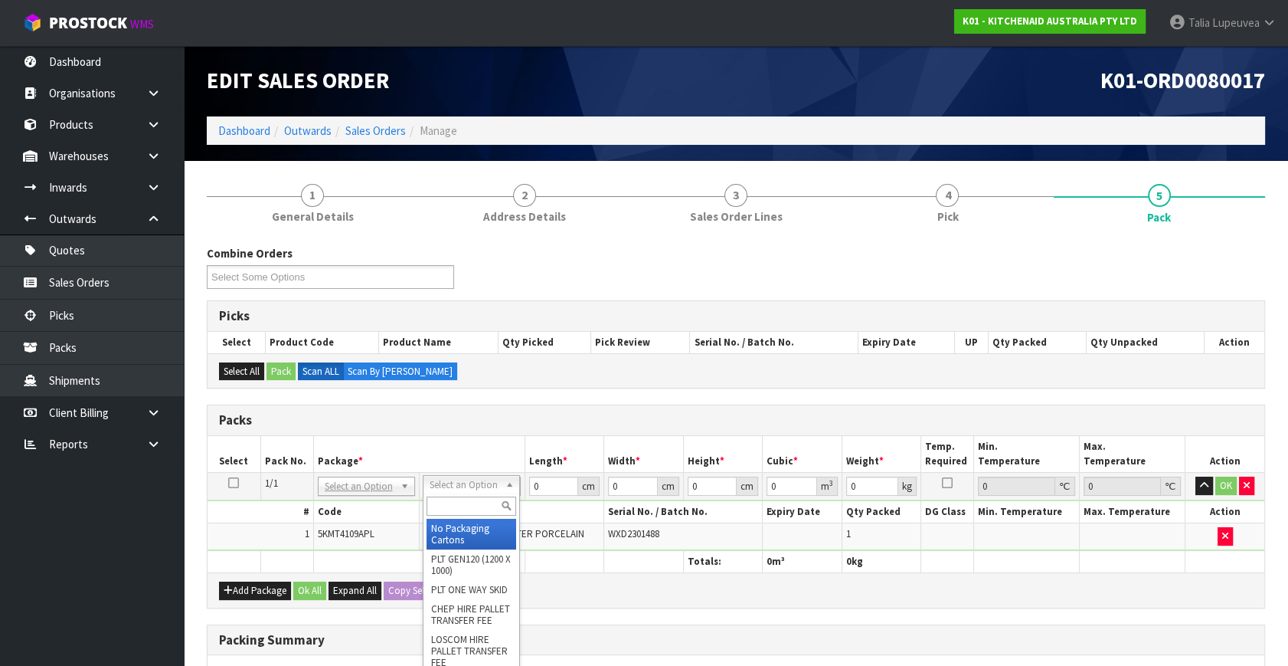
click at [483, 513] on input "text" at bounding box center [472, 505] width 90 height 19
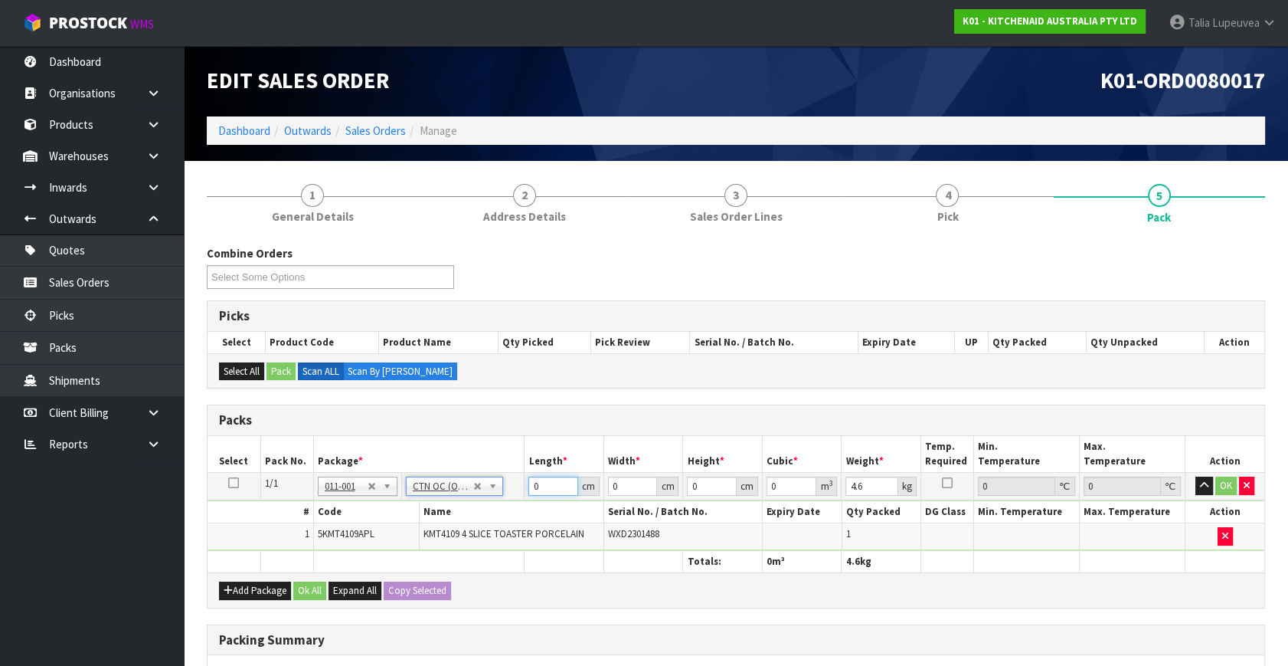
drag, startPoint x: 538, startPoint y: 482, endPoint x: 538, endPoint y: 510, distance: 28.3
click at [521, 486] on tr "1/1 NONE 007-001 007-002 007-004 007-009 007-013 007-014 007-015 007-017 007-01…" at bounding box center [736, 487] width 1057 height 28
click at [1221, 487] on button "OK" at bounding box center [1226, 485] width 21 height 18
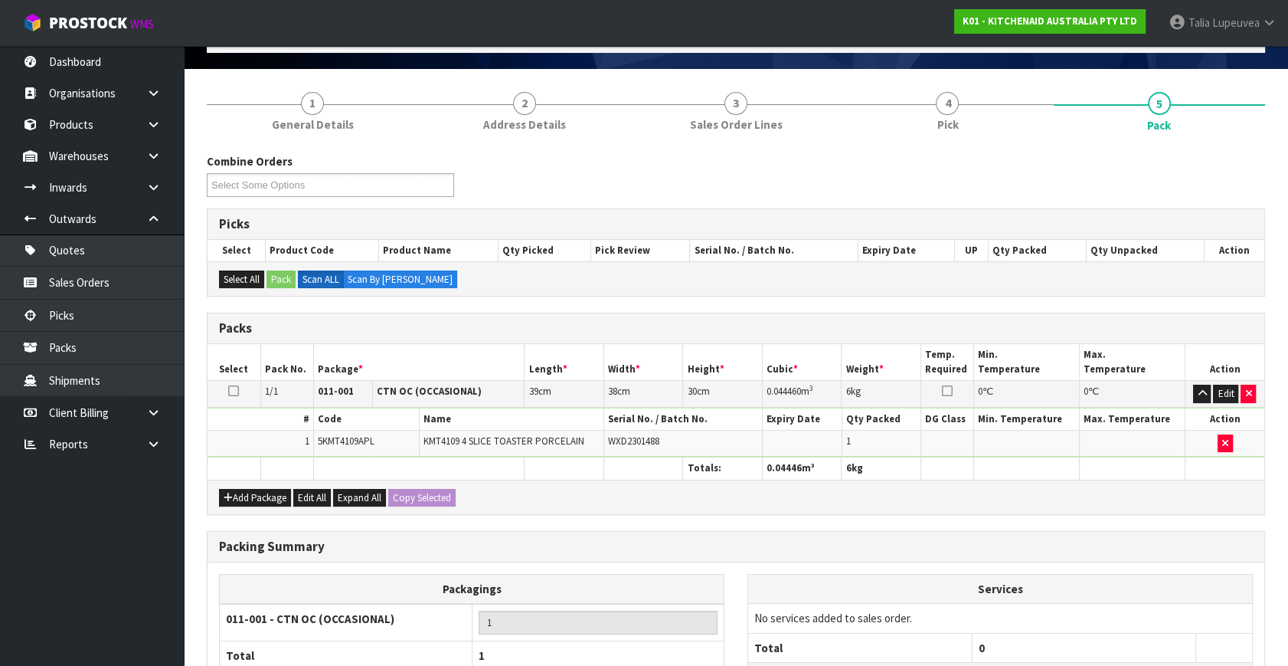
scroll to position [228, 0]
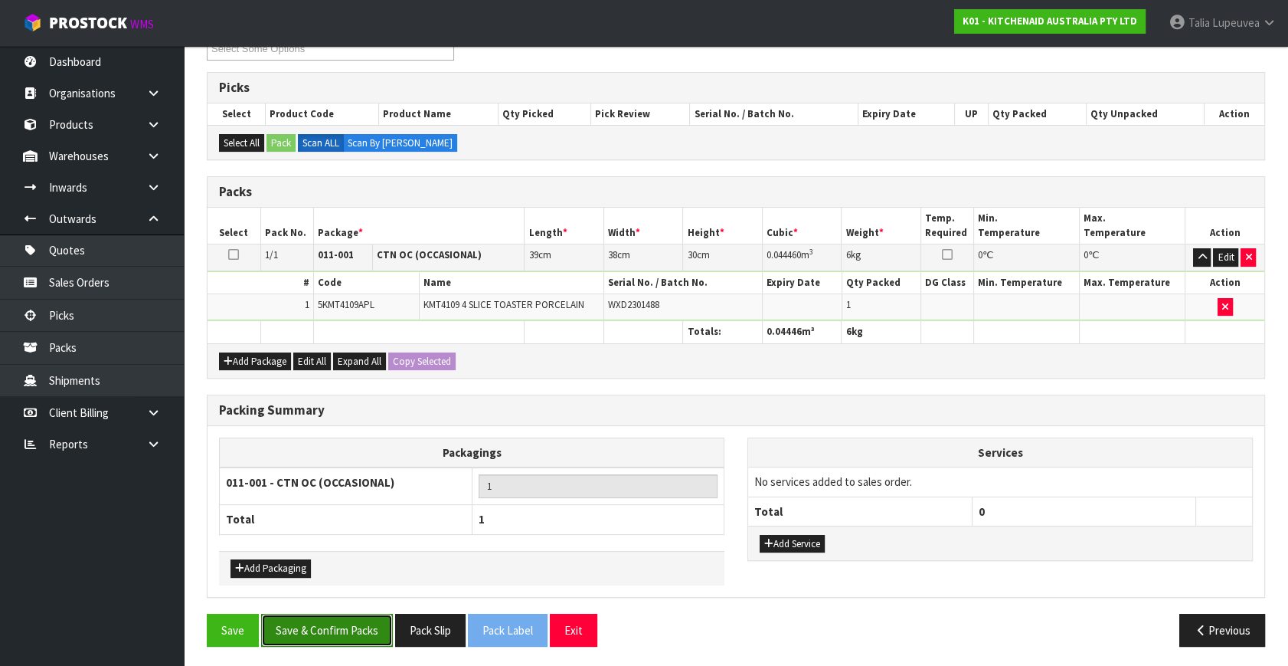
click at [335, 623] on button "Save & Confirm Packs" at bounding box center [327, 630] width 132 height 33
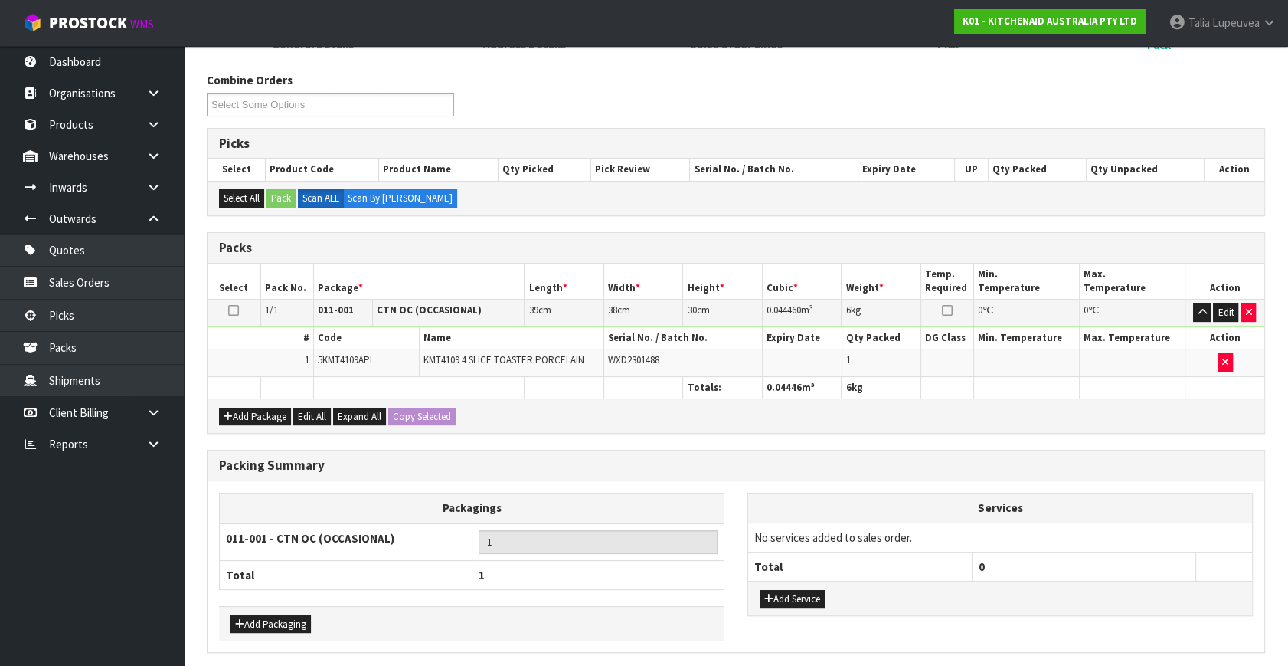
scroll to position [0, 0]
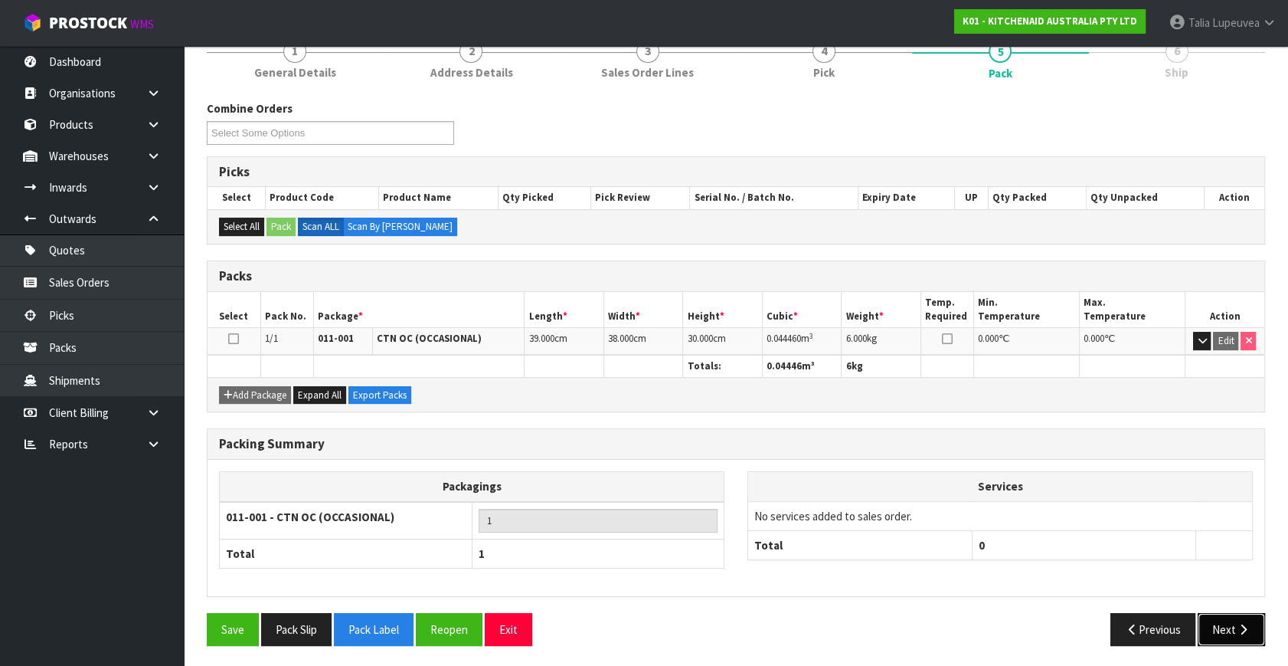
click at [1219, 614] on button "Next" at bounding box center [1231, 629] width 67 height 33
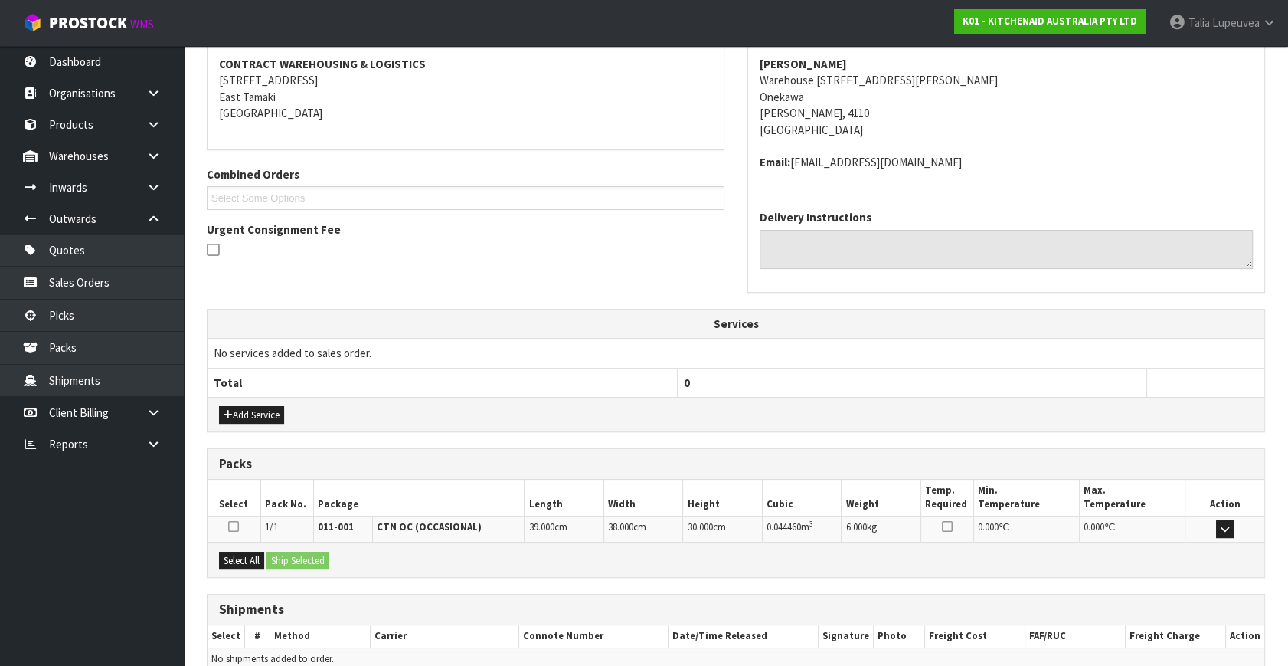
scroll to position [361, 0]
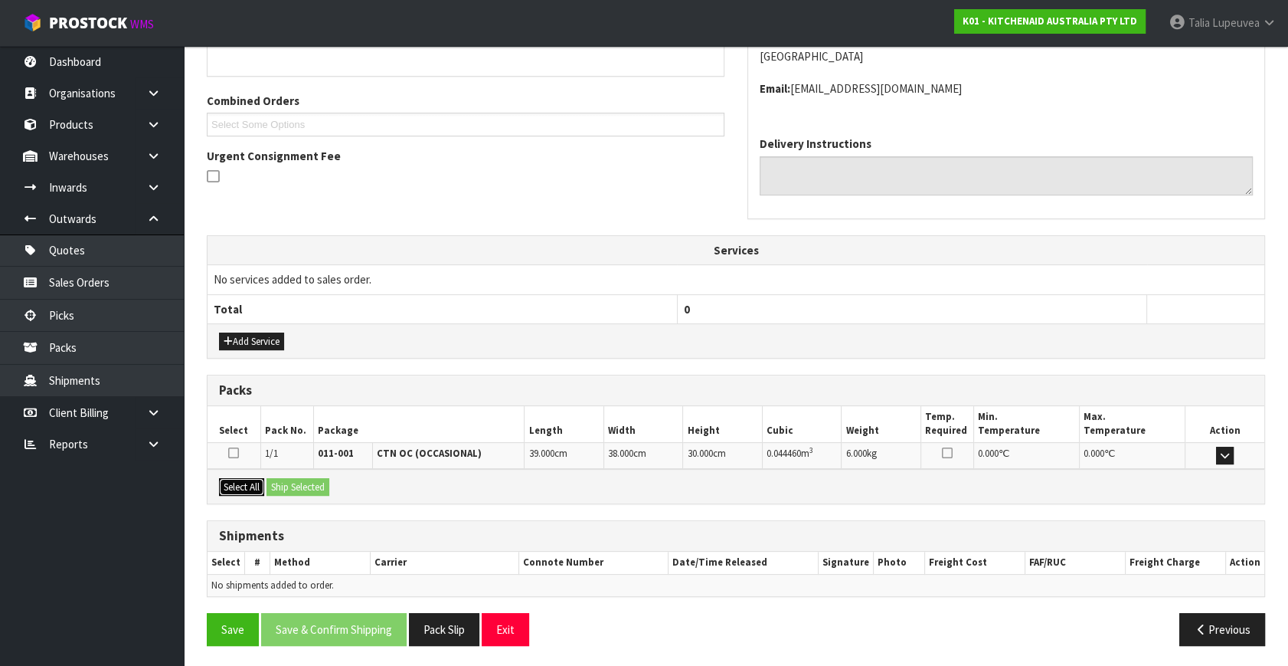
drag, startPoint x: 243, startPoint y: 480, endPoint x: 269, endPoint y: 479, distance: 26.1
click at [245, 479] on button "Select All" at bounding box center [241, 487] width 45 height 18
click at [312, 482] on button "Ship Selected" at bounding box center [298, 487] width 63 height 18
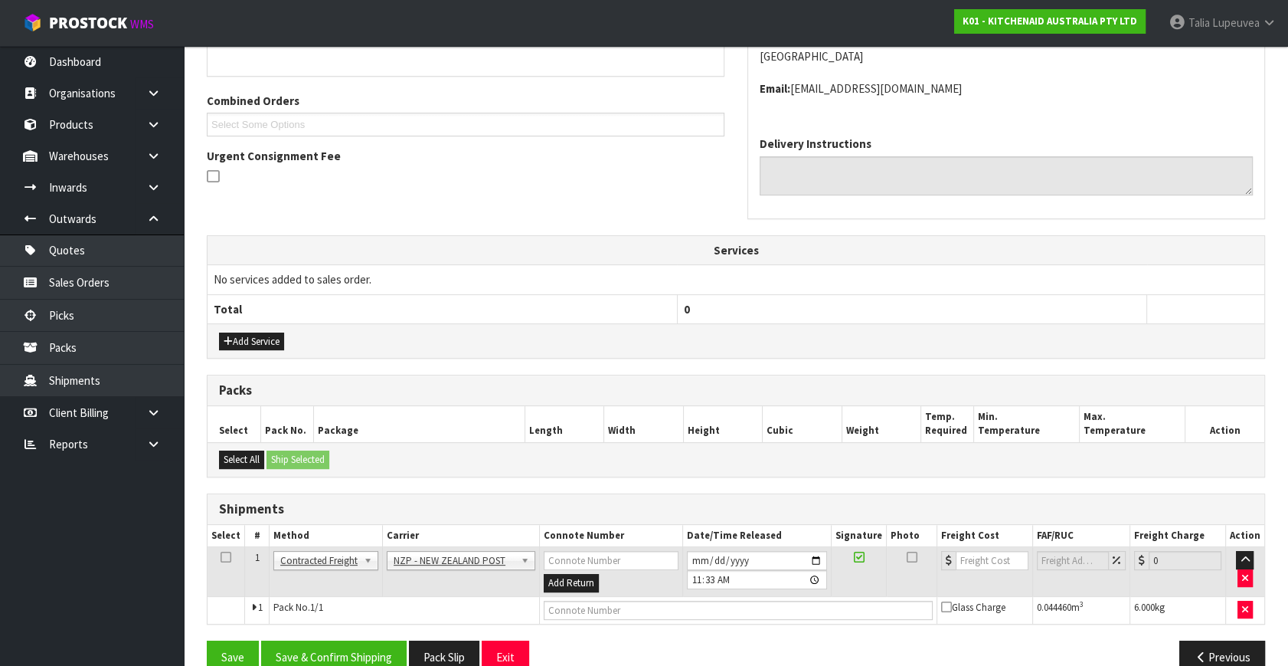
scroll to position [388, 0]
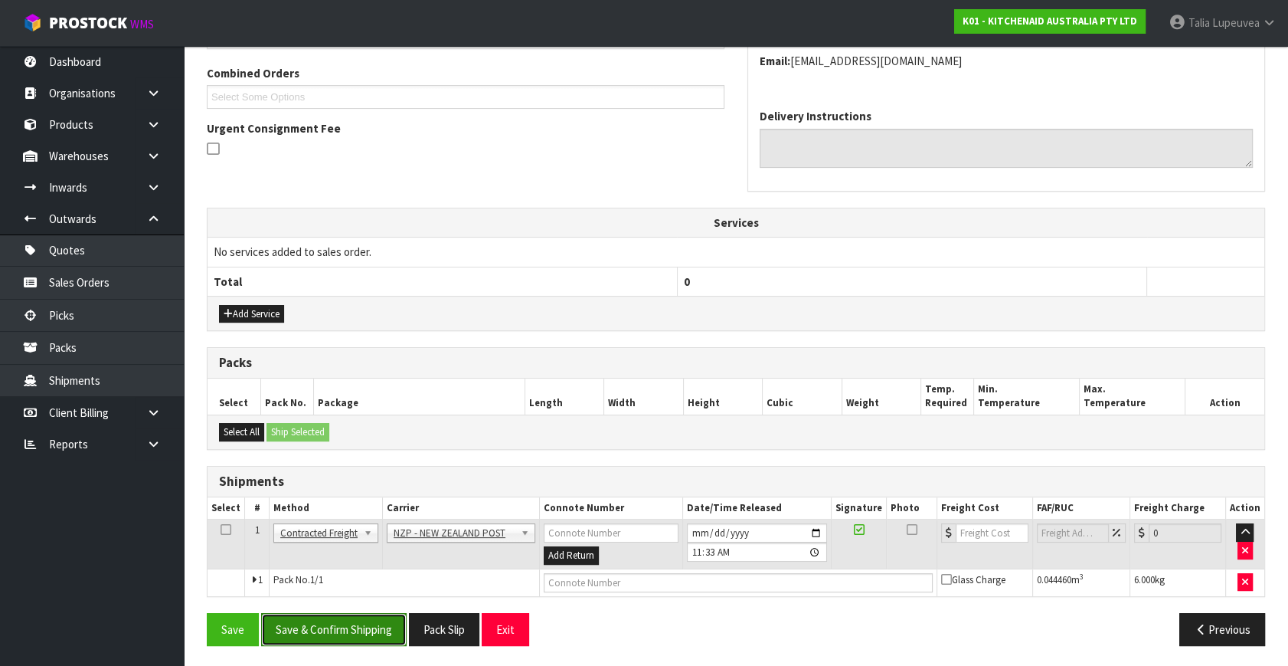
click at [339, 631] on button "Save & Confirm Shipping" at bounding box center [334, 629] width 146 height 33
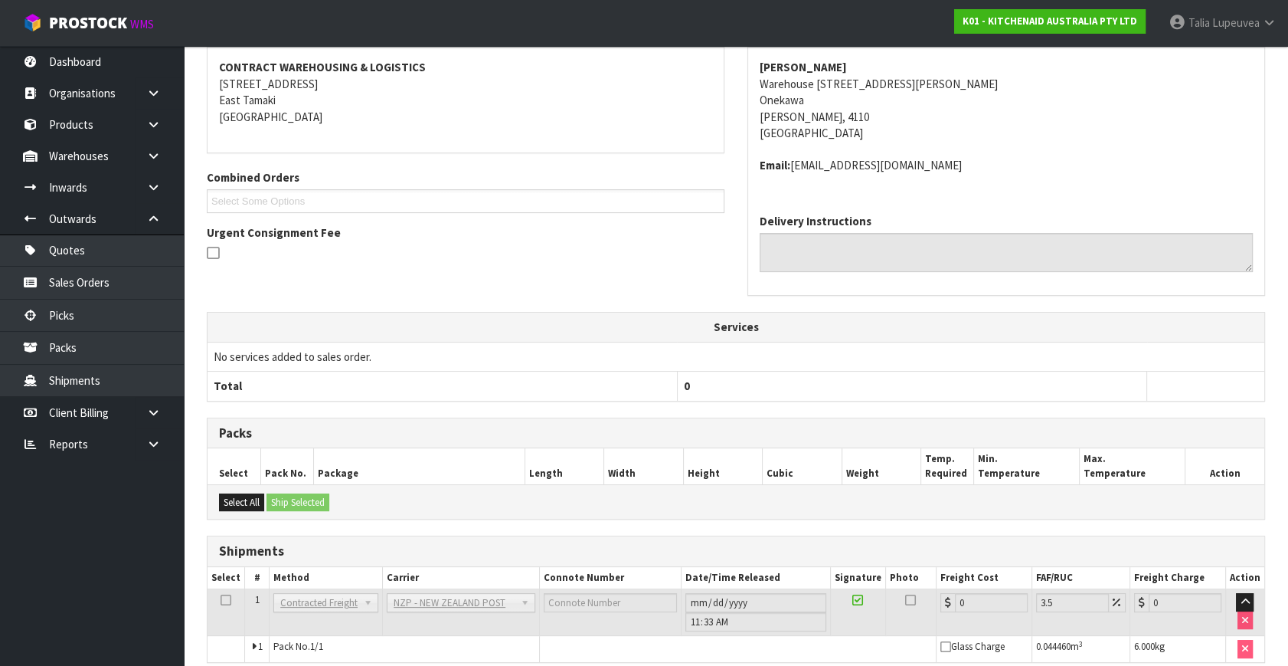
scroll to position [367, 0]
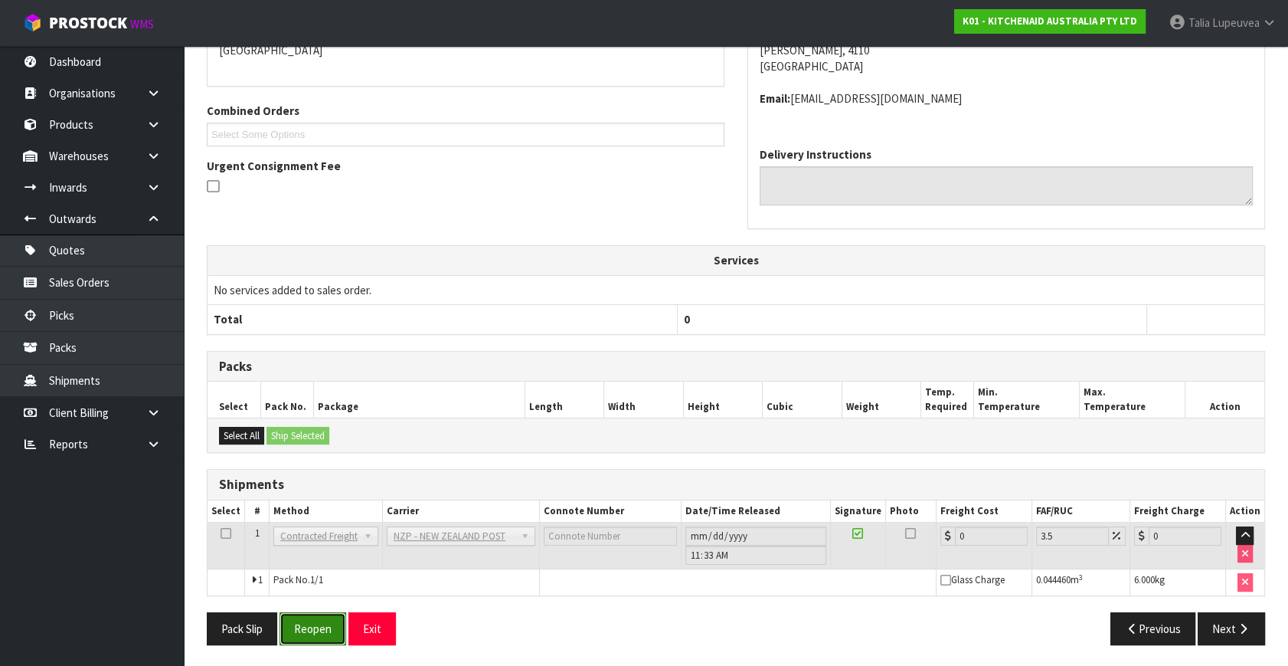
click at [339, 614] on button "Reopen" at bounding box center [313, 628] width 67 height 33
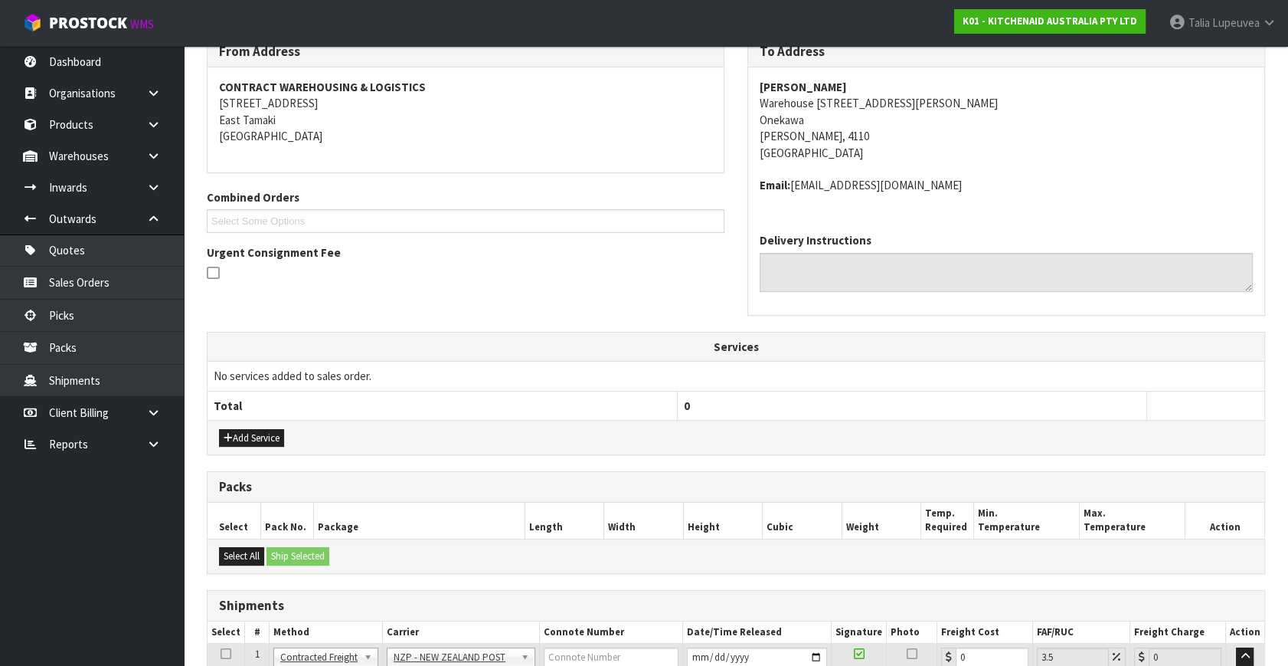
scroll to position [402, 0]
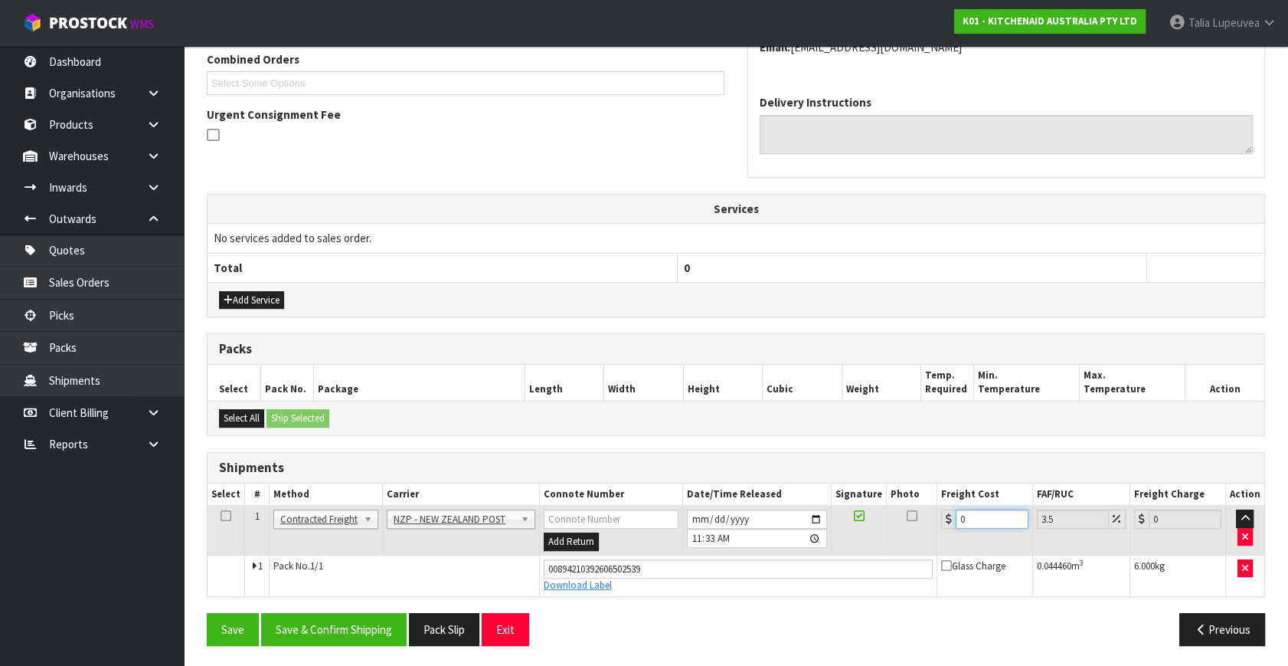
drag, startPoint x: 967, startPoint y: 518, endPoint x: 931, endPoint y: 528, distance: 37.4
click at [931, 528] on tr "1 Client Local Pickup Customer Local Pickup Company Freight Contracted Freight …" at bounding box center [736, 531] width 1057 height 50
click at [368, 633] on button "Save & Confirm Shipping" at bounding box center [334, 629] width 146 height 33
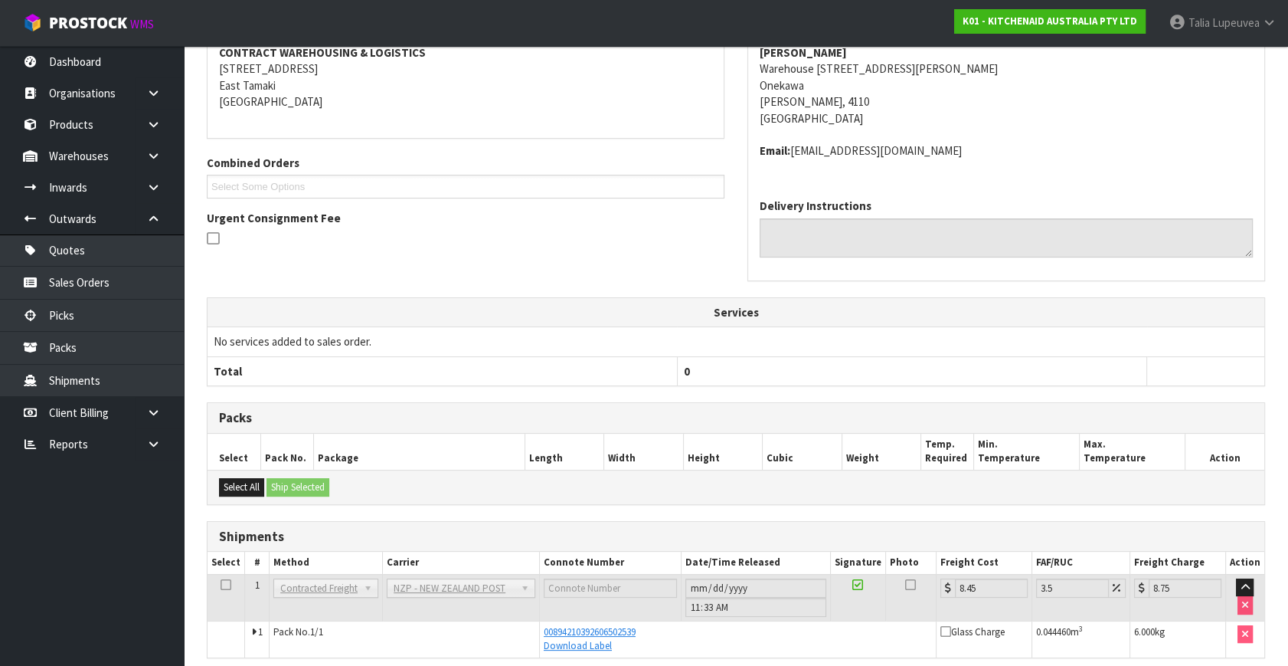
scroll to position [360, 0]
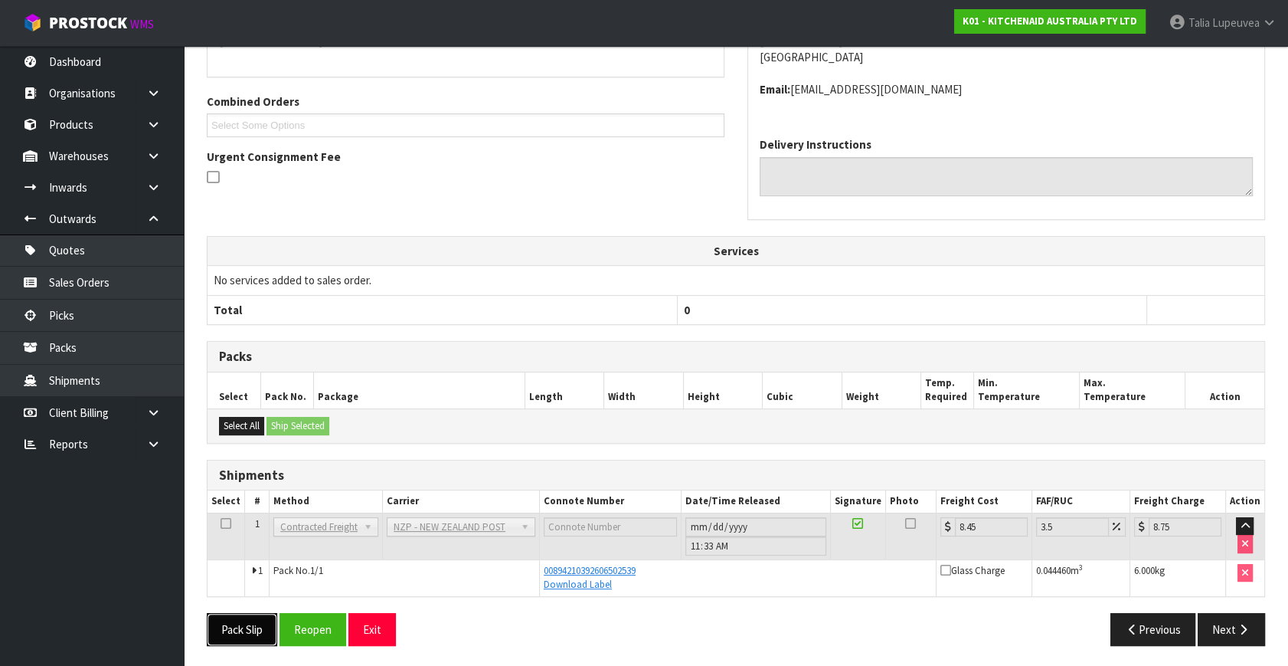
click at [253, 627] on button "Pack Slip" at bounding box center [242, 629] width 70 height 33
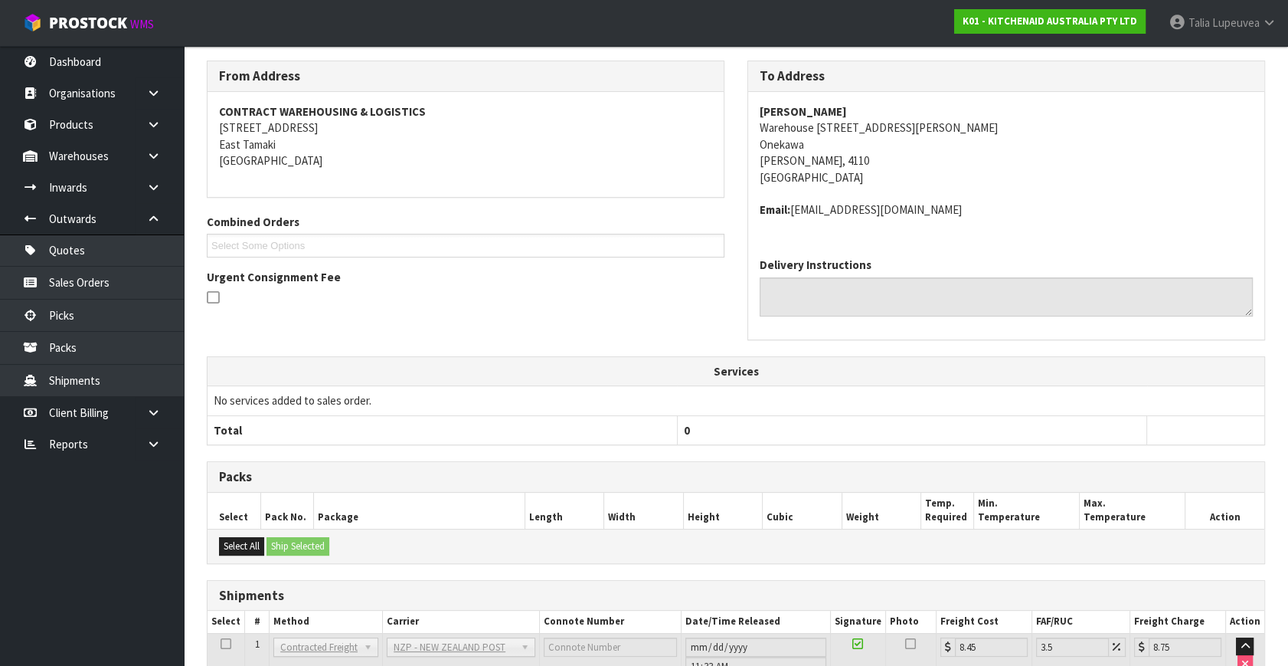
scroll to position [0, 0]
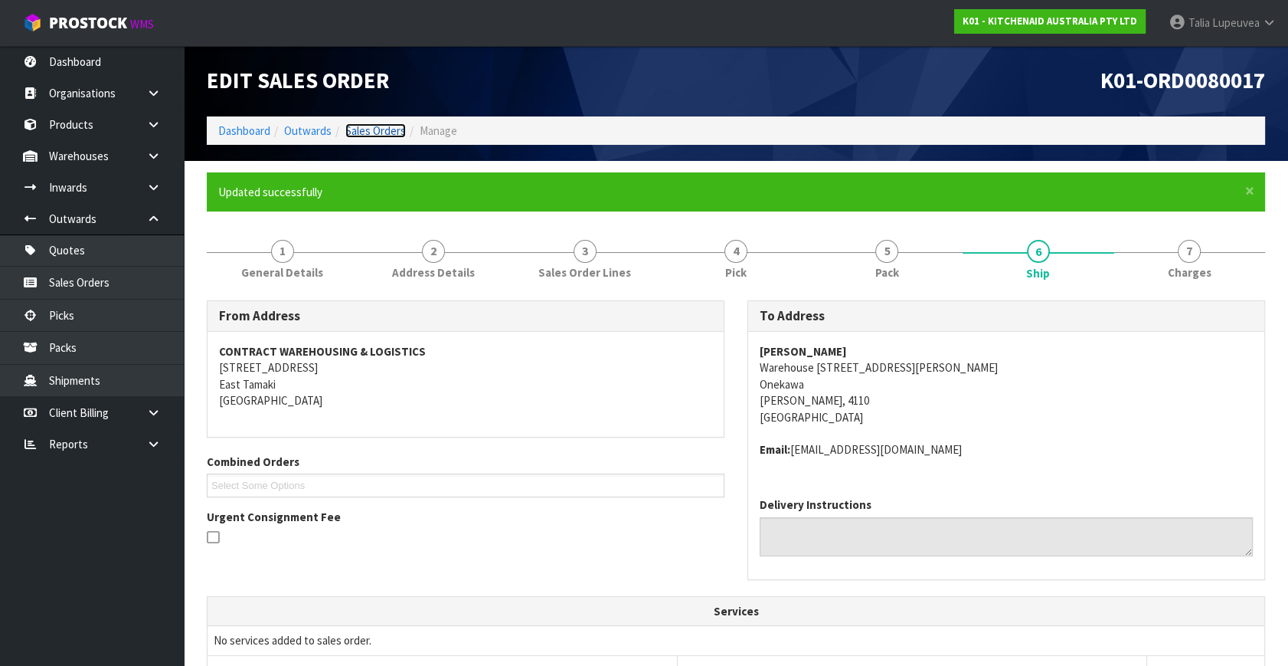
click at [375, 125] on link "Sales Orders" at bounding box center [375, 130] width 61 height 15
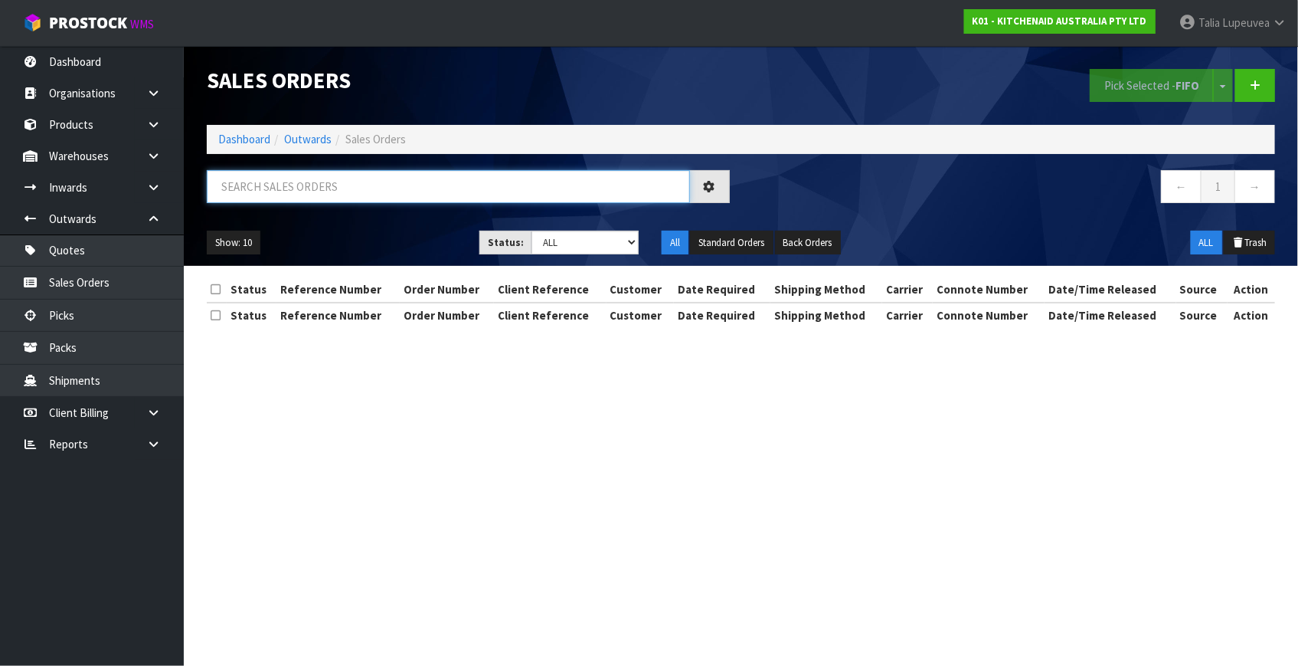
click at [370, 182] on input "text" at bounding box center [448, 186] width 483 height 33
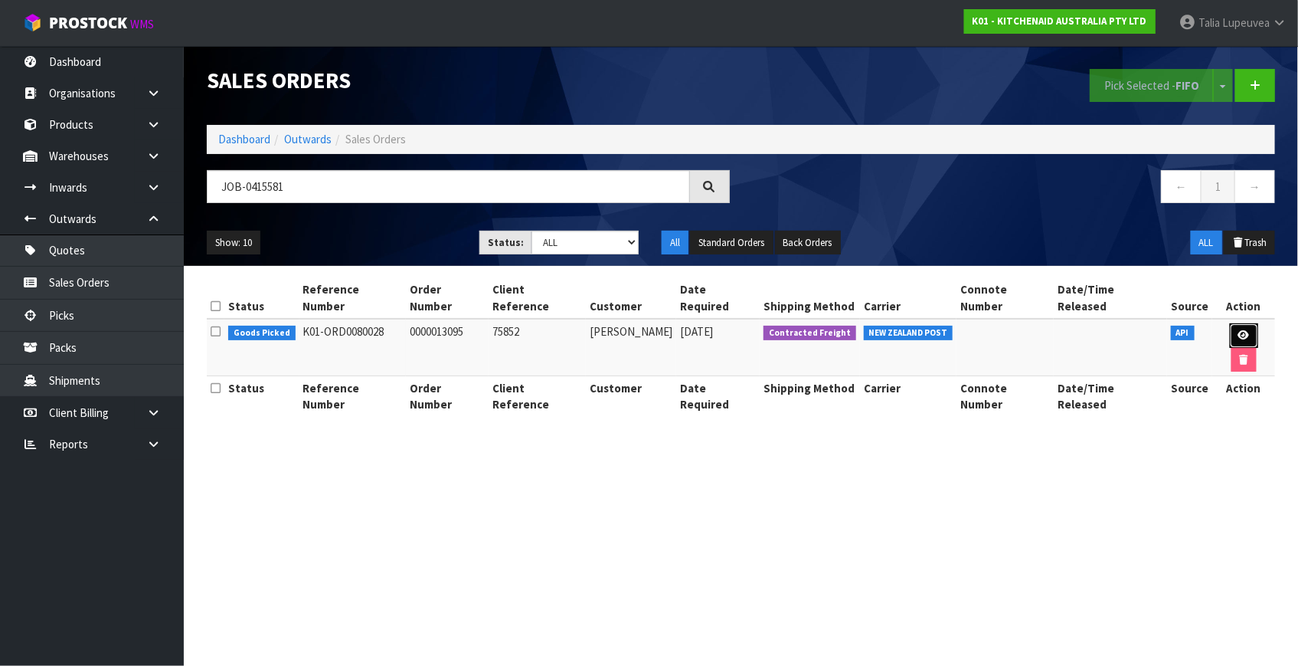
click at [1239, 330] on icon at bounding box center [1244, 335] width 11 height 10
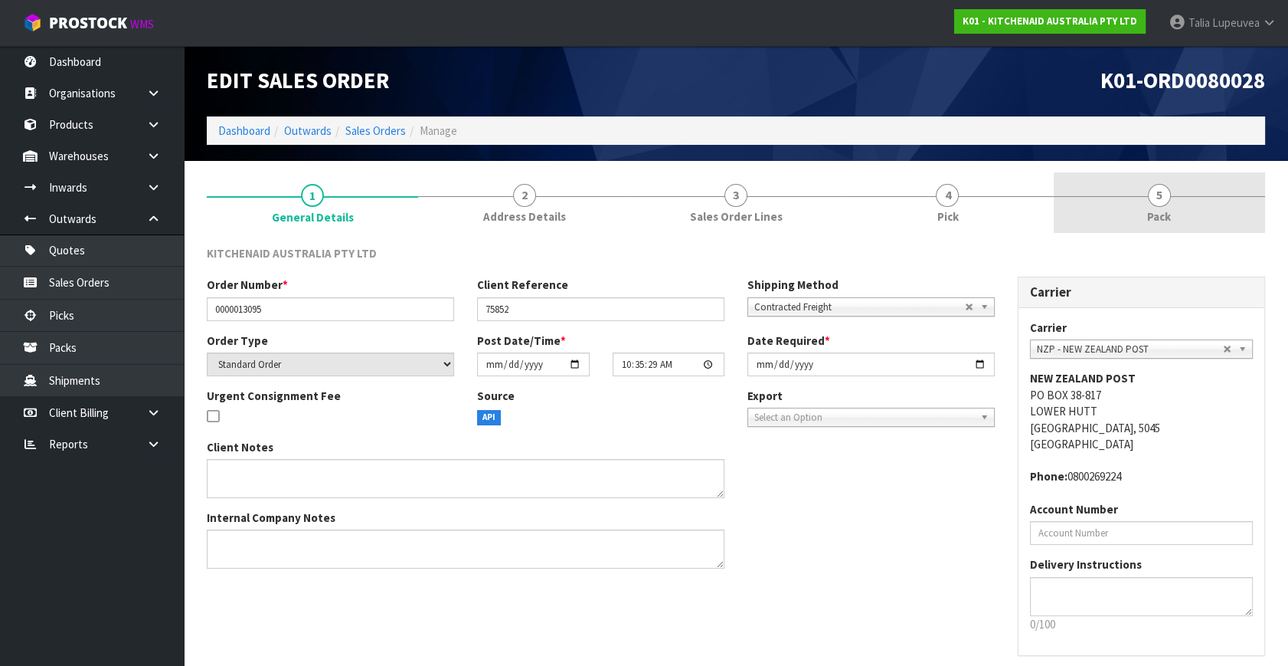
click at [1173, 229] on link "5 Pack" at bounding box center [1159, 202] width 211 height 61
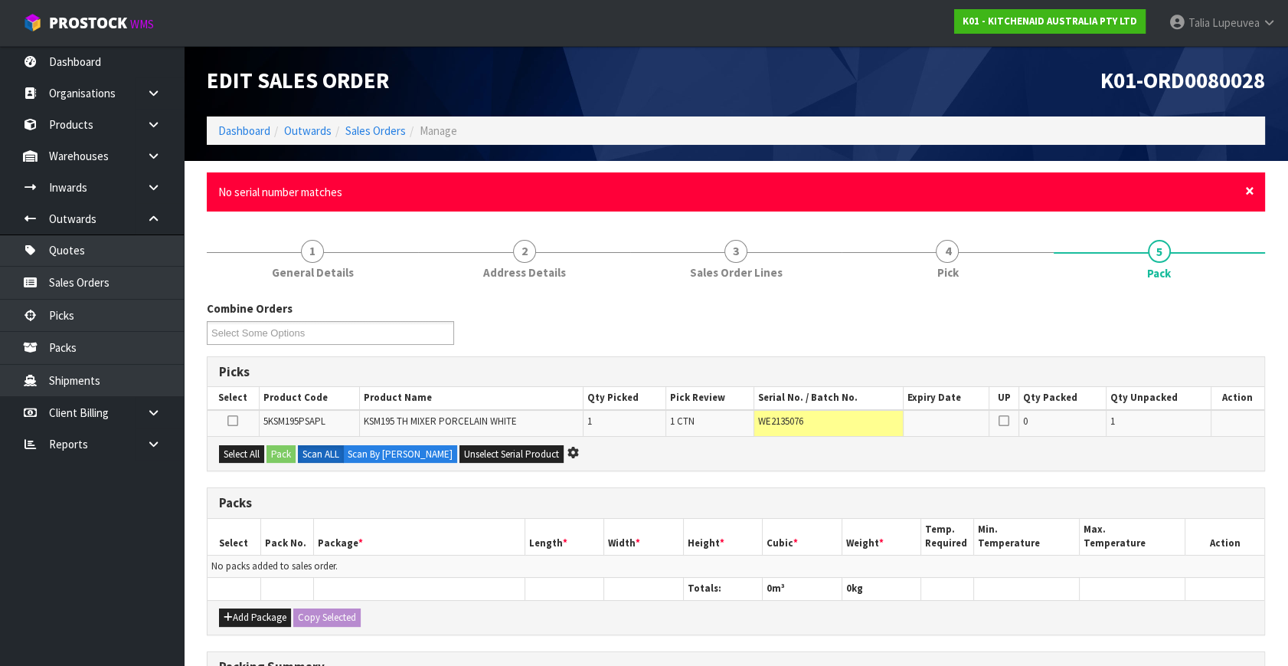
click at [1248, 188] on span "×" at bounding box center [1249, 190] width 9 height 21
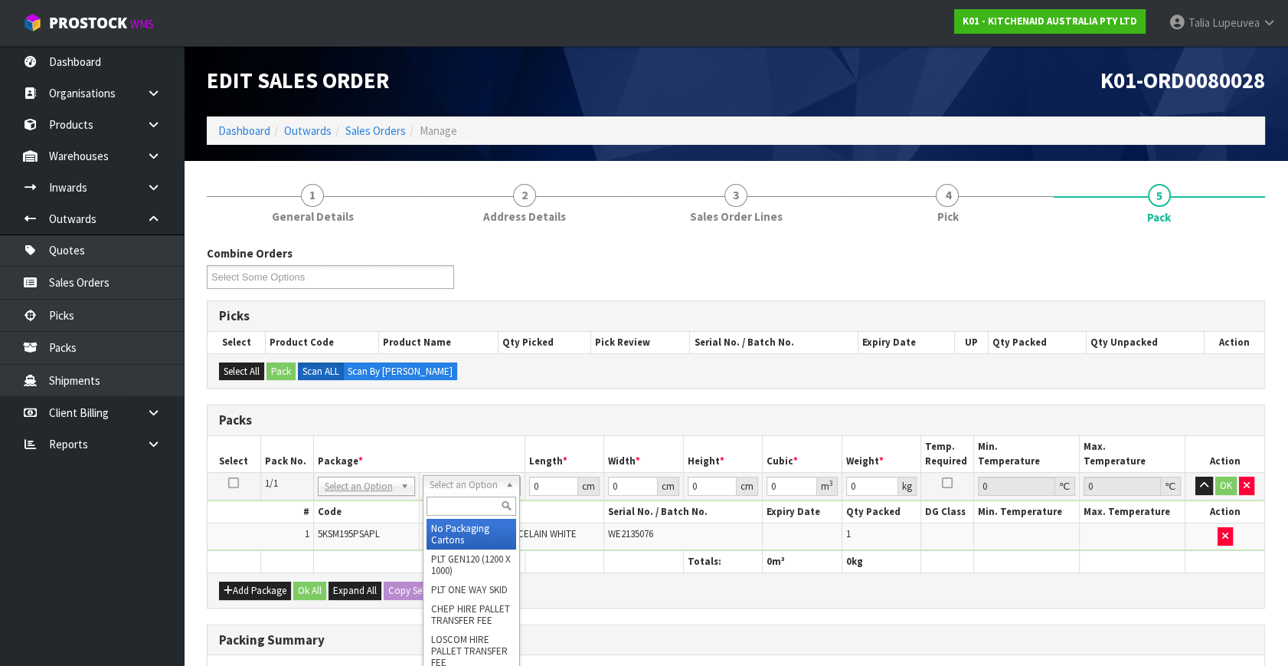
click at [459, 506] on input "text" at bounding box center [472, 505] width 90 height 19
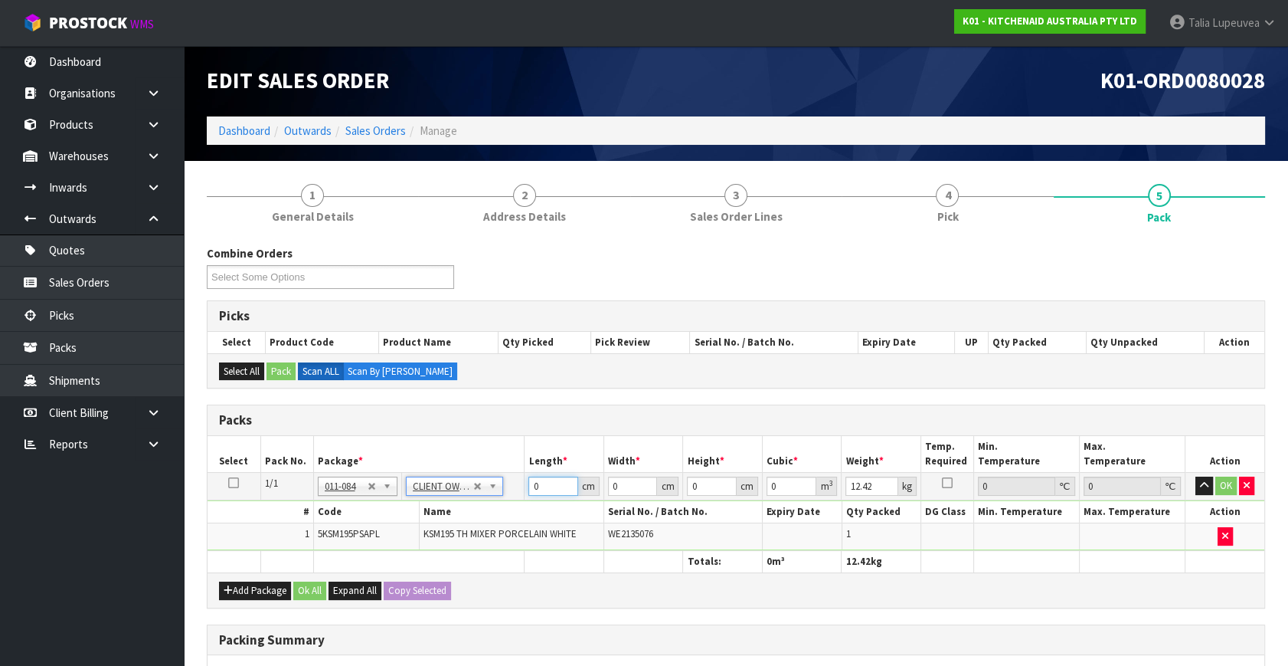
drag, startPoint x: 541, startPoint y: 480, endPoint x: 511, endPoint y: 490, distance: 31.5
click at [511, 490] on tr "1/1 NONE 007-001 007-002 007-004 007-009 007-013 007-014 007-015 007-017 007-01…" at bounding box center [736, 487] width 1057 height 28
click at [1216, 483] on button "OK" at bounding box center [1226, 485] width 21 height 18
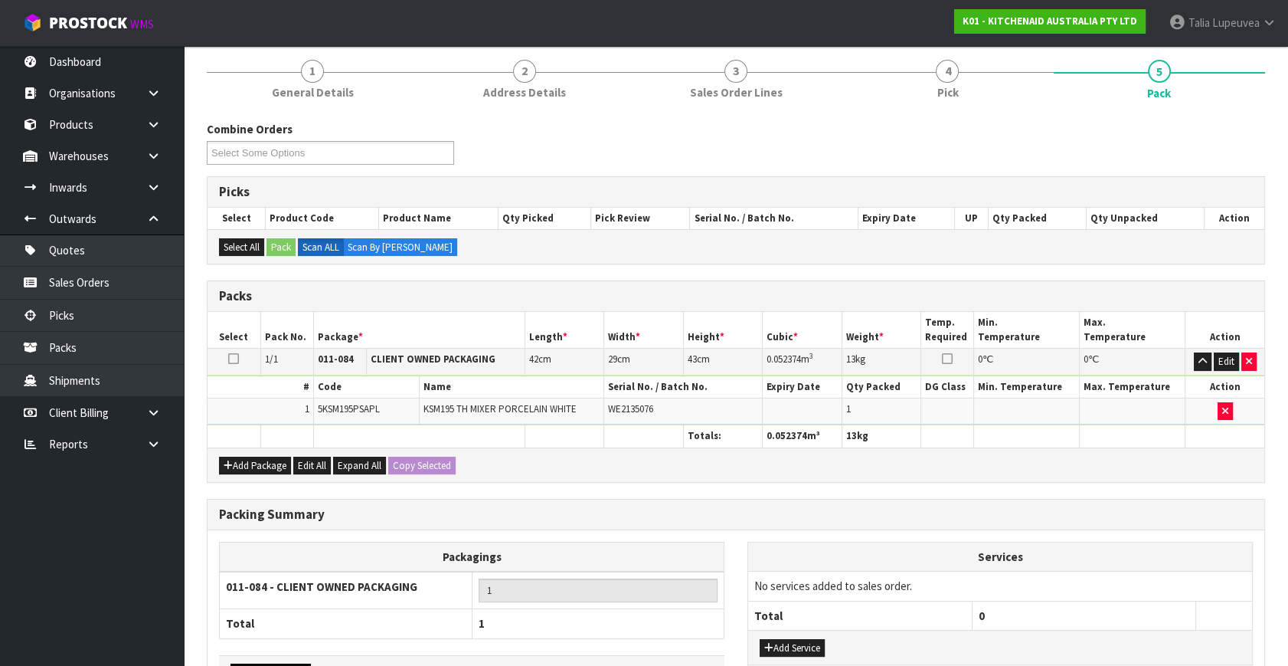
scroll to position [228, 0]
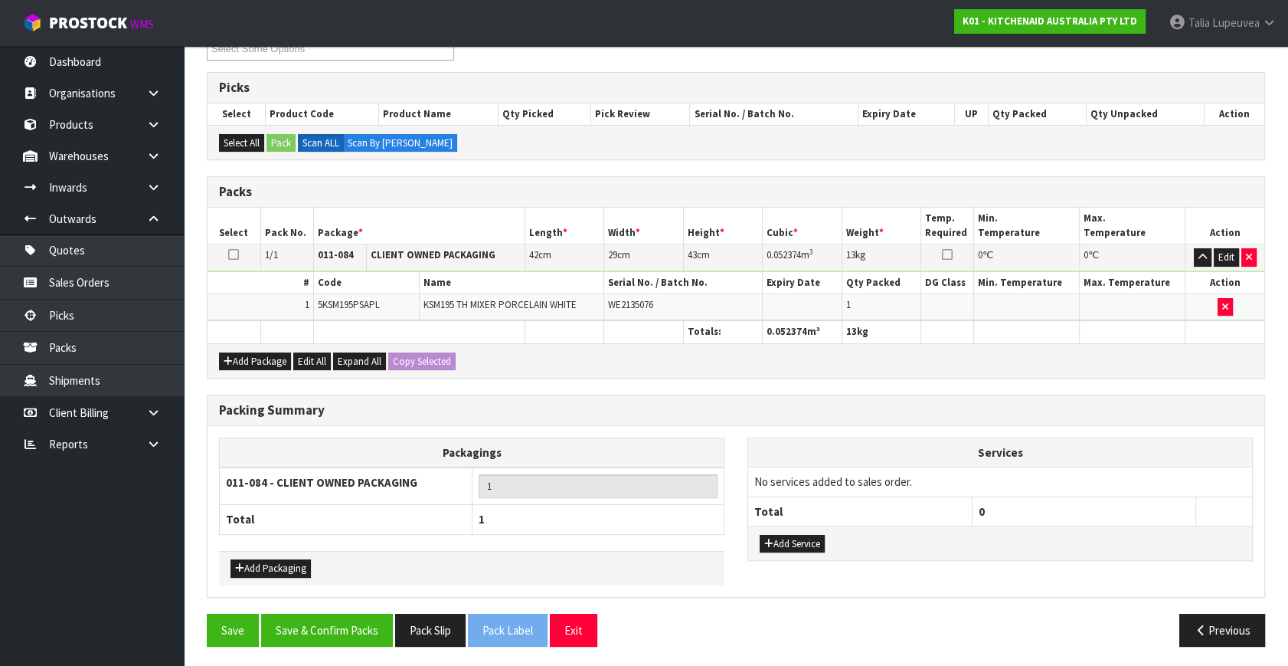
click at [337, 606] on div "Packing Summary Packagings 011-084 - CLIENT OWNED PACKAGING 1 Total 1 Add Packa…" at bounding box center [735, 503] width 1081 height 219
click at [339, 616] on button "Save & Confirm Packs" at bounding box center [327, 630] width 132 height 33
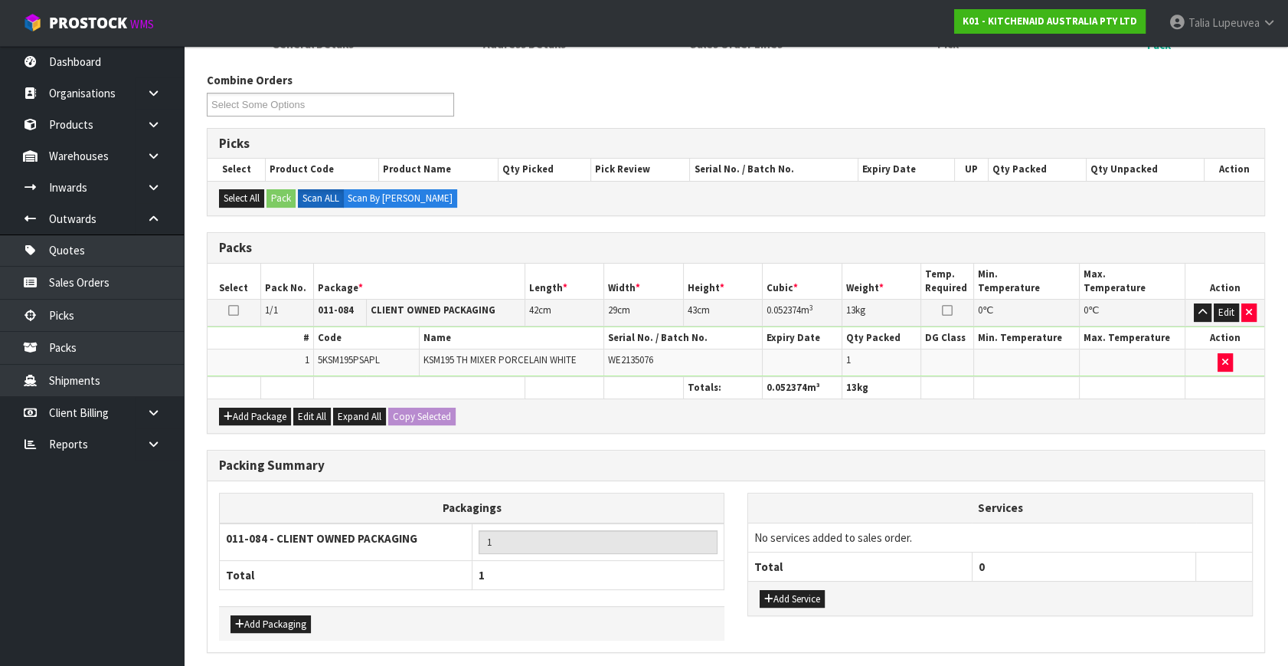
scroll to position [0, 0]
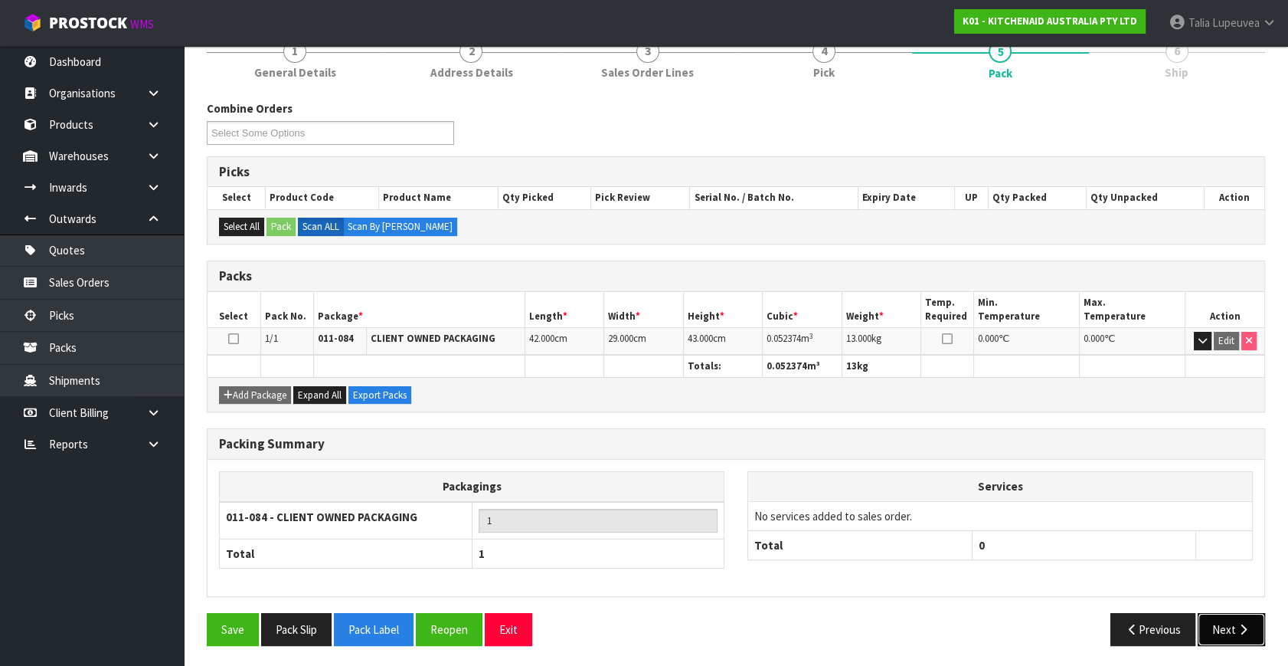
click at [1249, 613] on button "Next" at bounding box center [1231, 629] width 67 height 33
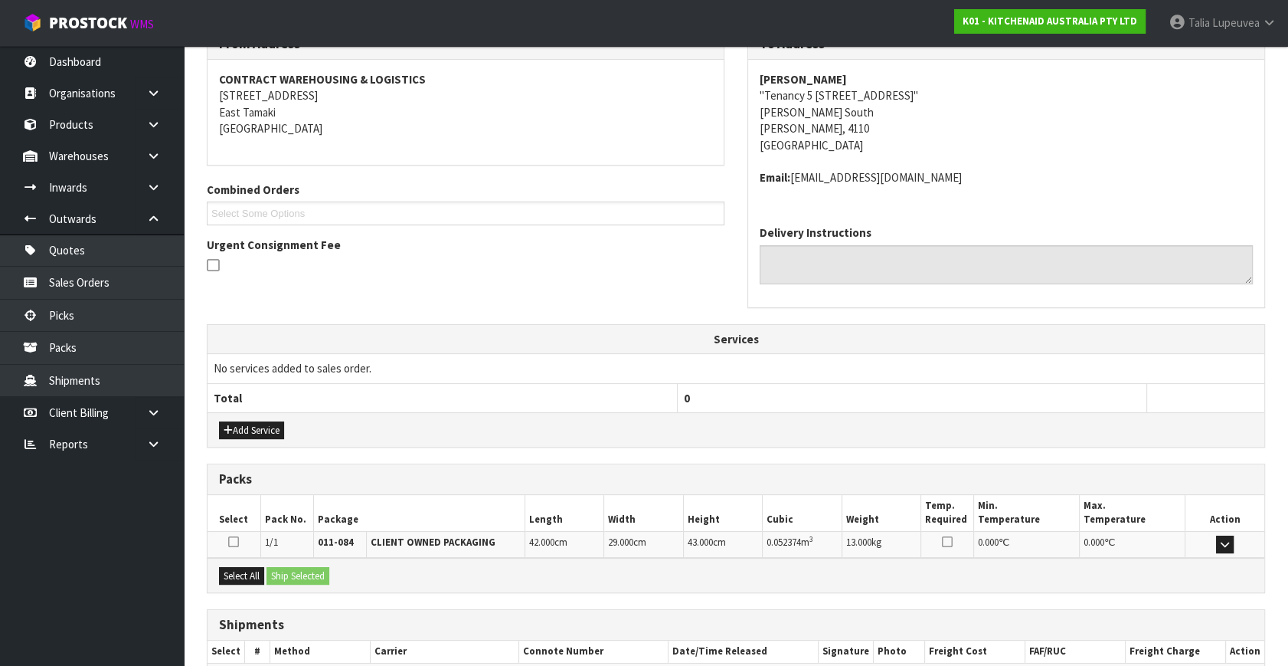
scroll to position [361, 0]
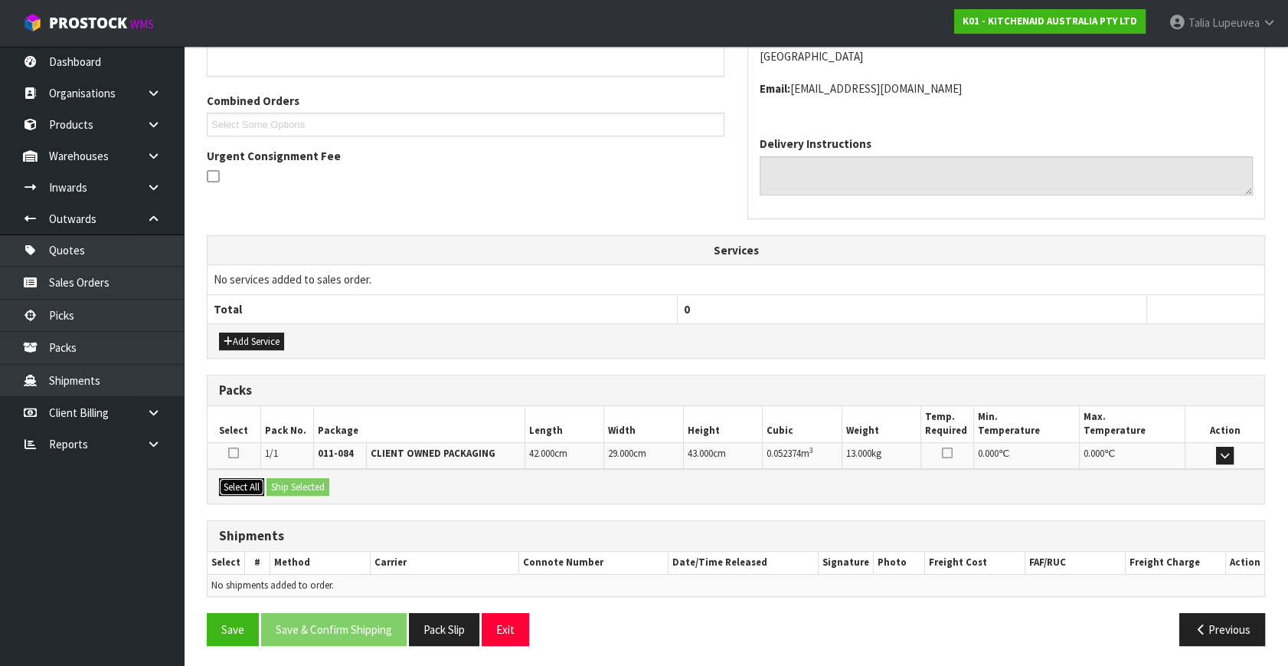
click at [259, 481] on button "Select All" at bounding box center [241, 487] width 45 height 18
click at [292, 483] on button "Ship Selected" at bounding box center [298, 487] width 63 height 18
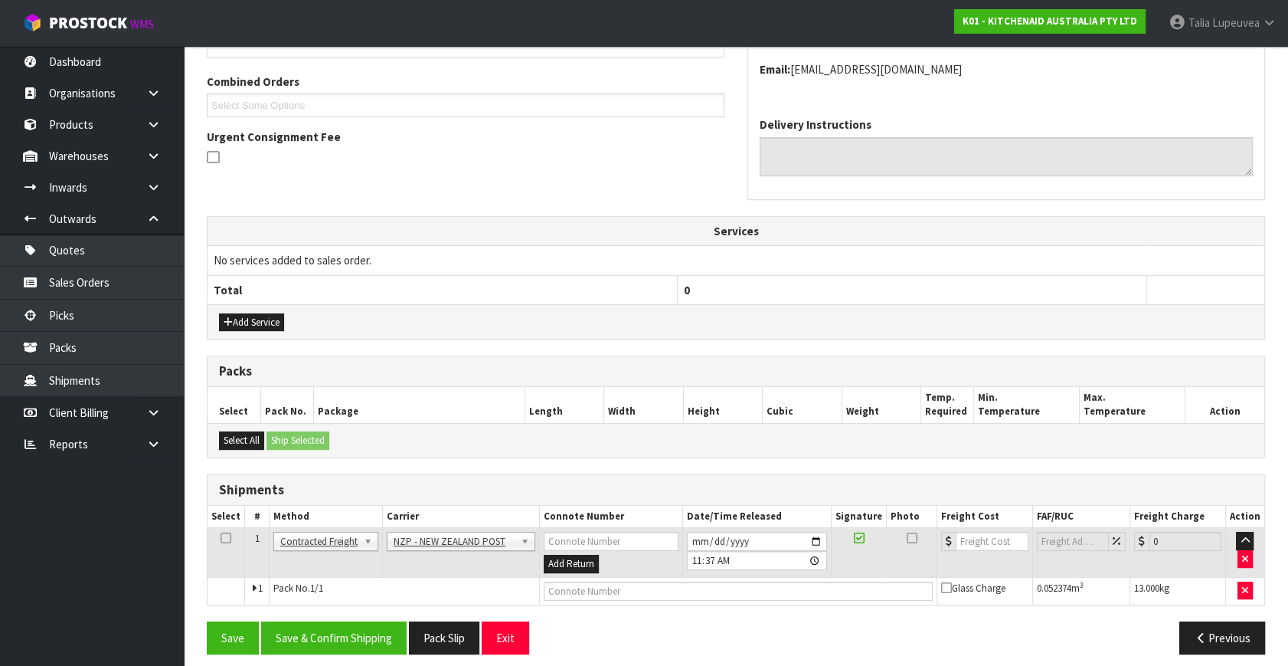
scroll to position [388, 0]
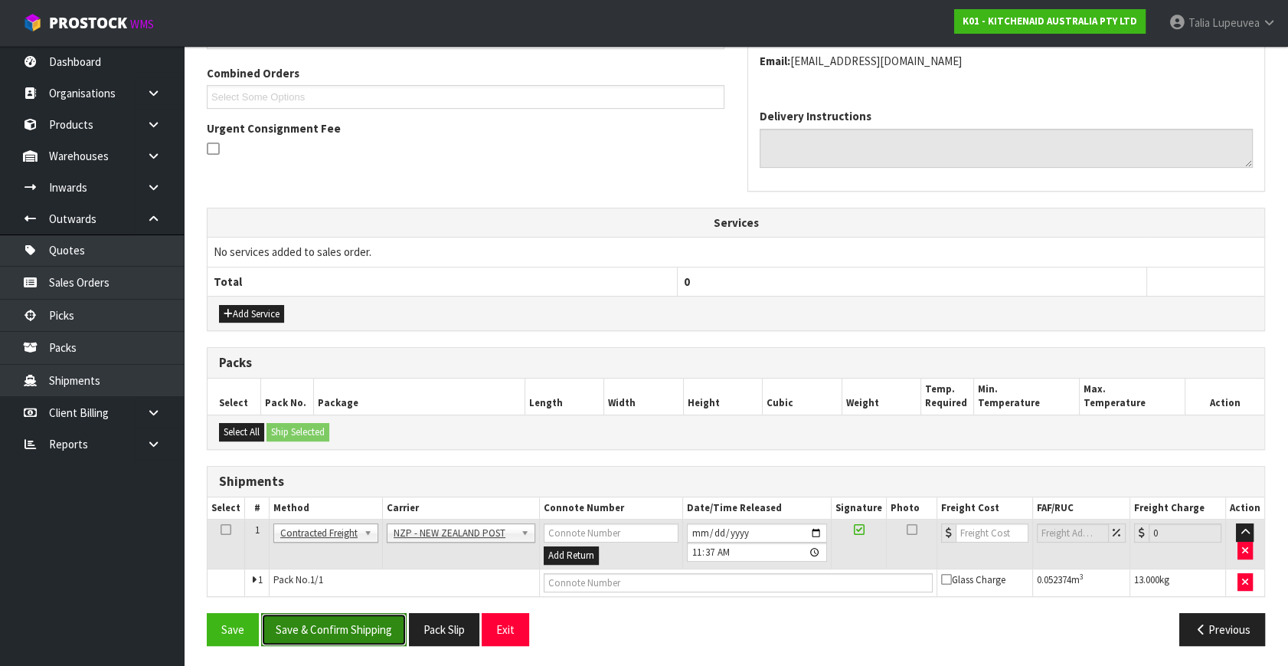
click at [366, 629] on button "Save & Confirm Shipping" at bounding box center [334, 629] width 146 height 33
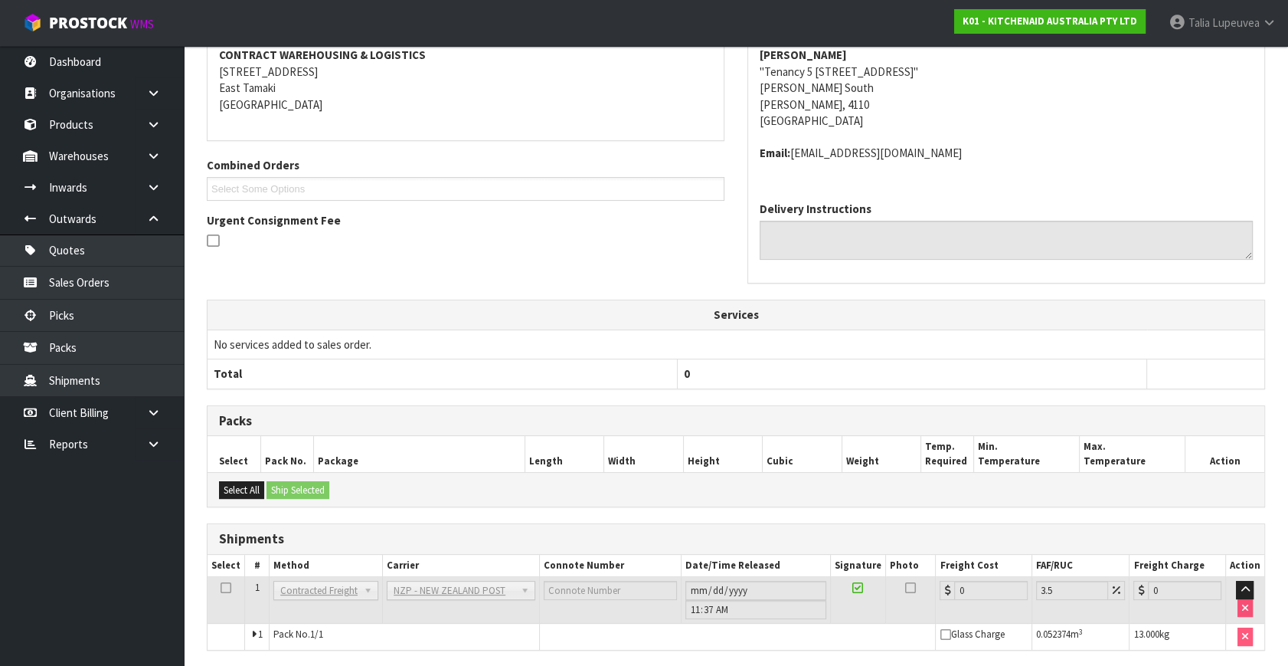
scroll to position [367, 0]
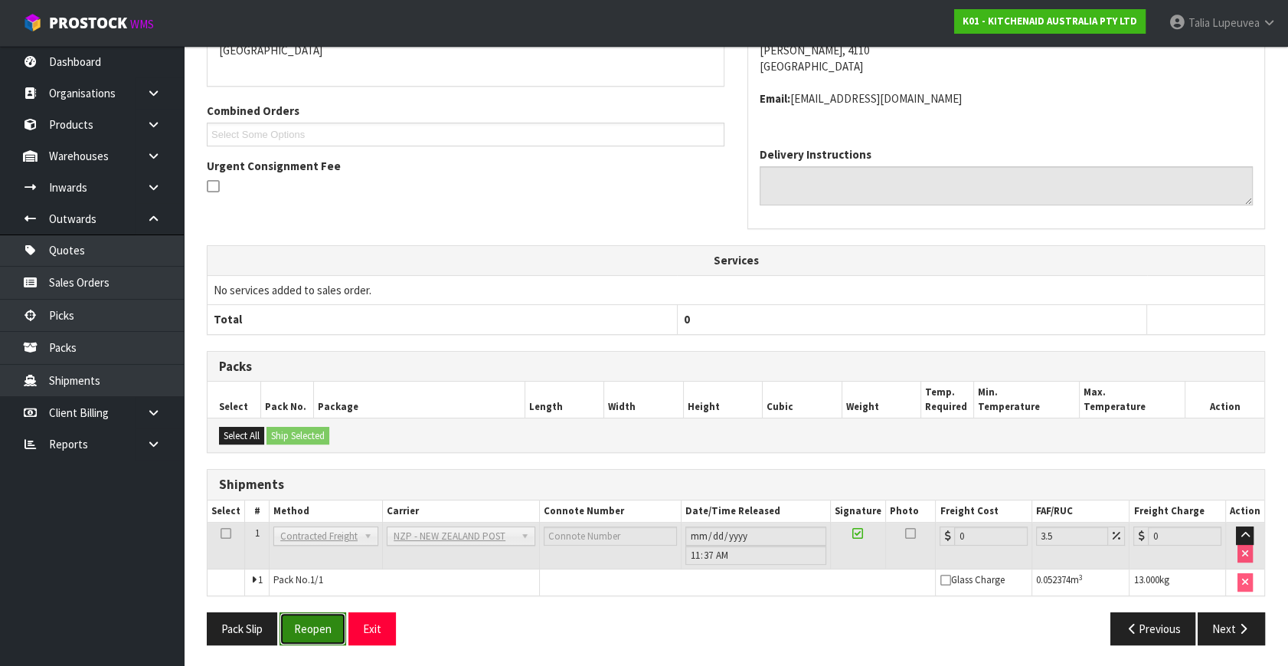
click at [332, 618] on button "Reopen" at bounding box center [313, 628] width 67 height 33
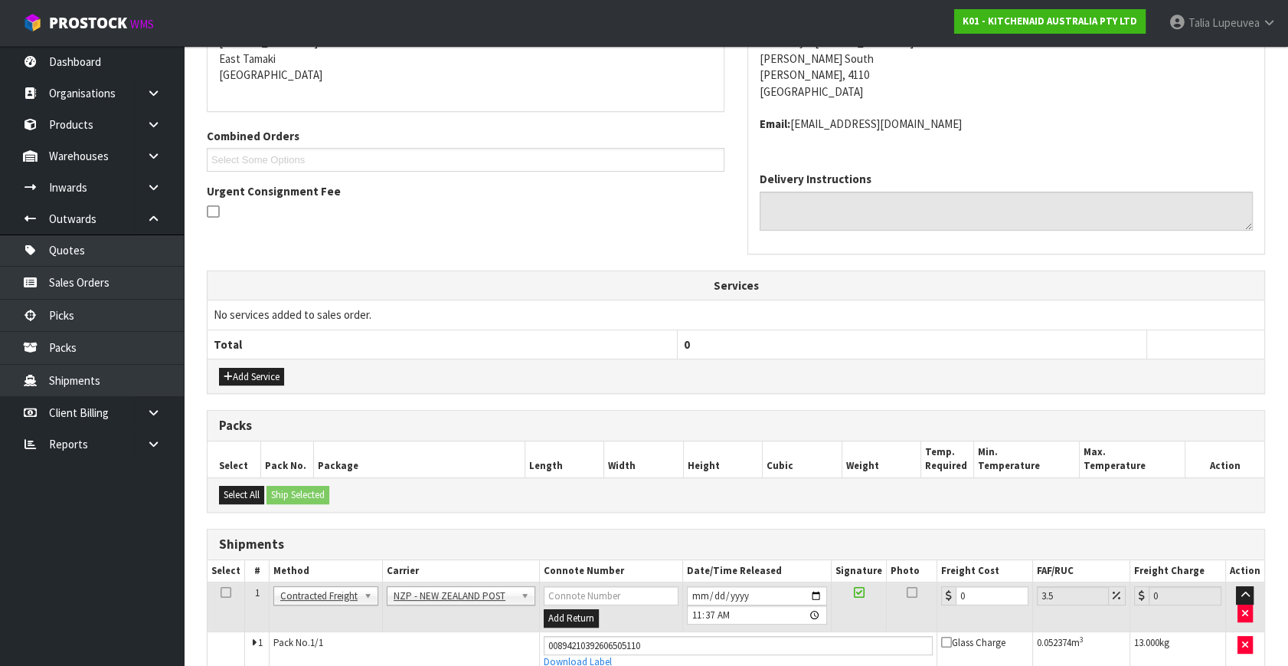
scroll to position [402, 0]
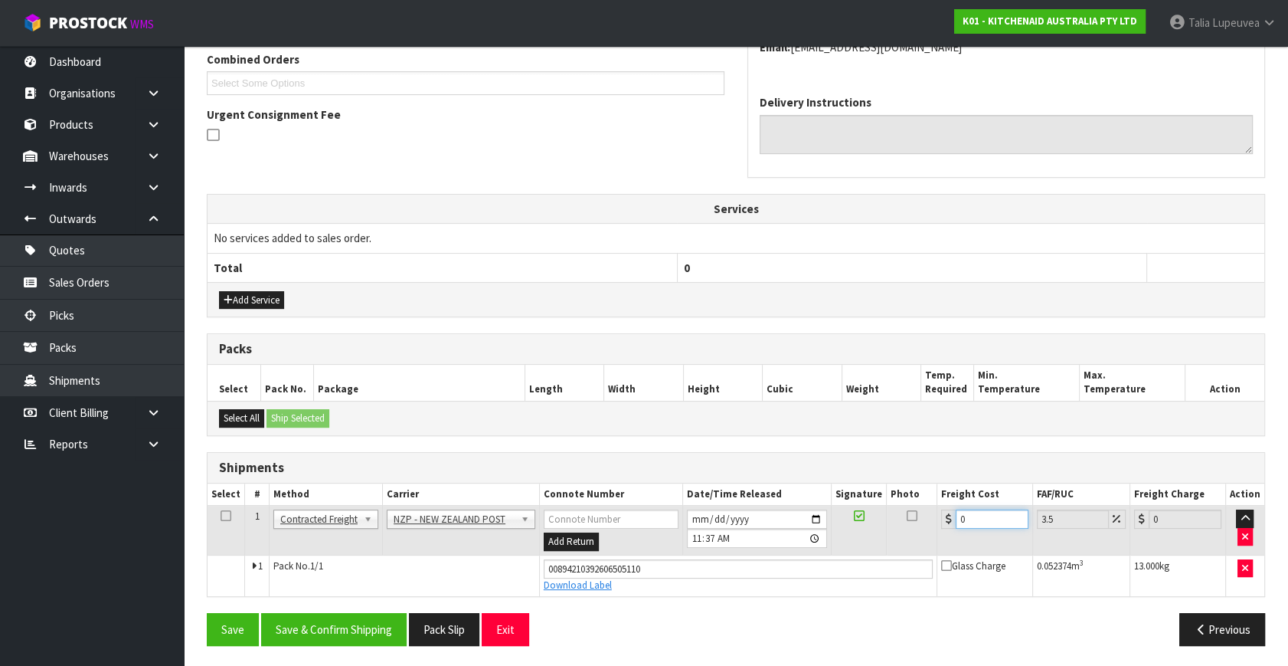
drag, startPoint x: 981, startPoint y: 512, endPoint x: 924, endPoint y: 521, distance: 58.1
click at [924, 521] on tr "1 Client Local Pickup Customer Local Pickup Company Freight Contracted Freight …" at bounding box center [736, 531] width 1057 height 50
click at [381, 628] on button "Save & Confirm Shipping" at bounding box center [334, 629] width 146 height 33
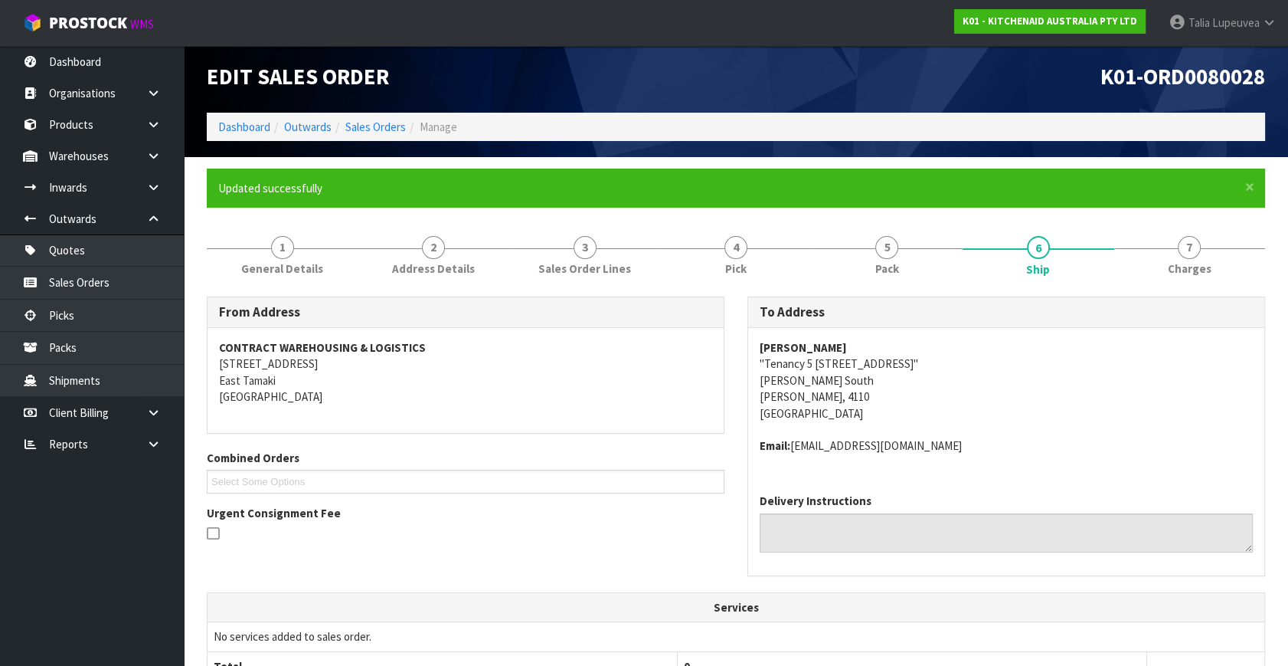
scroll to position [360, 0]
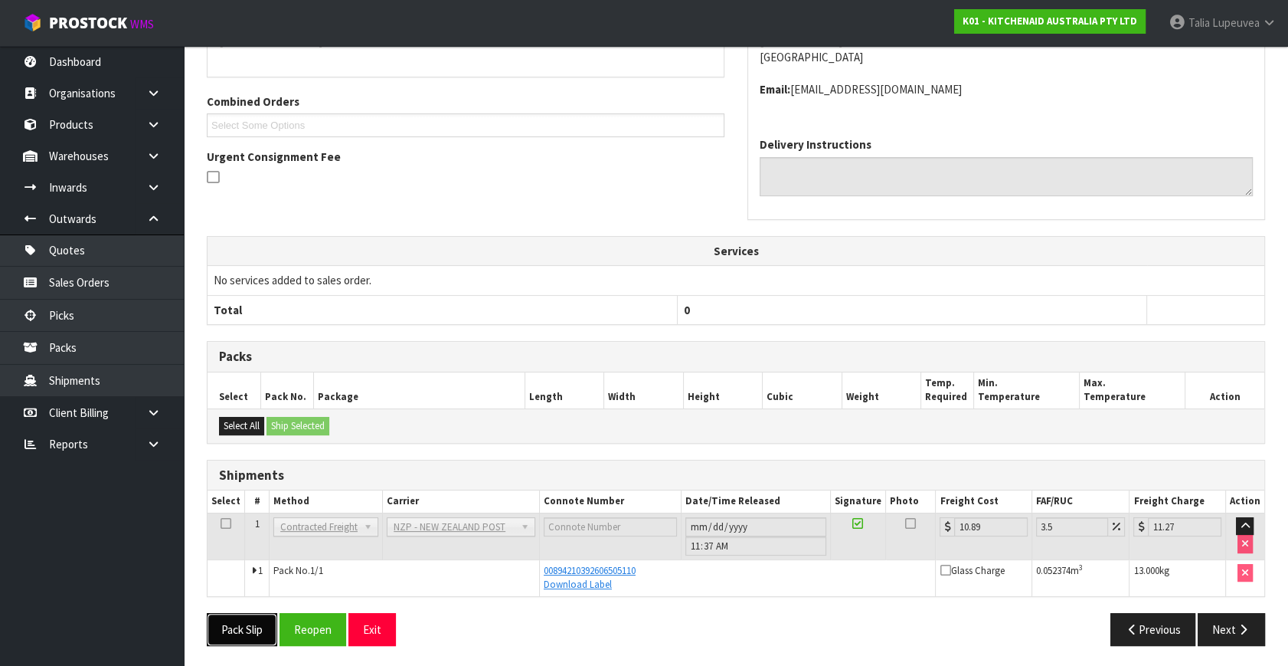
click at [241, 630] on button "Pack Slip" at bounding box center [242, 629] width 70 height 33
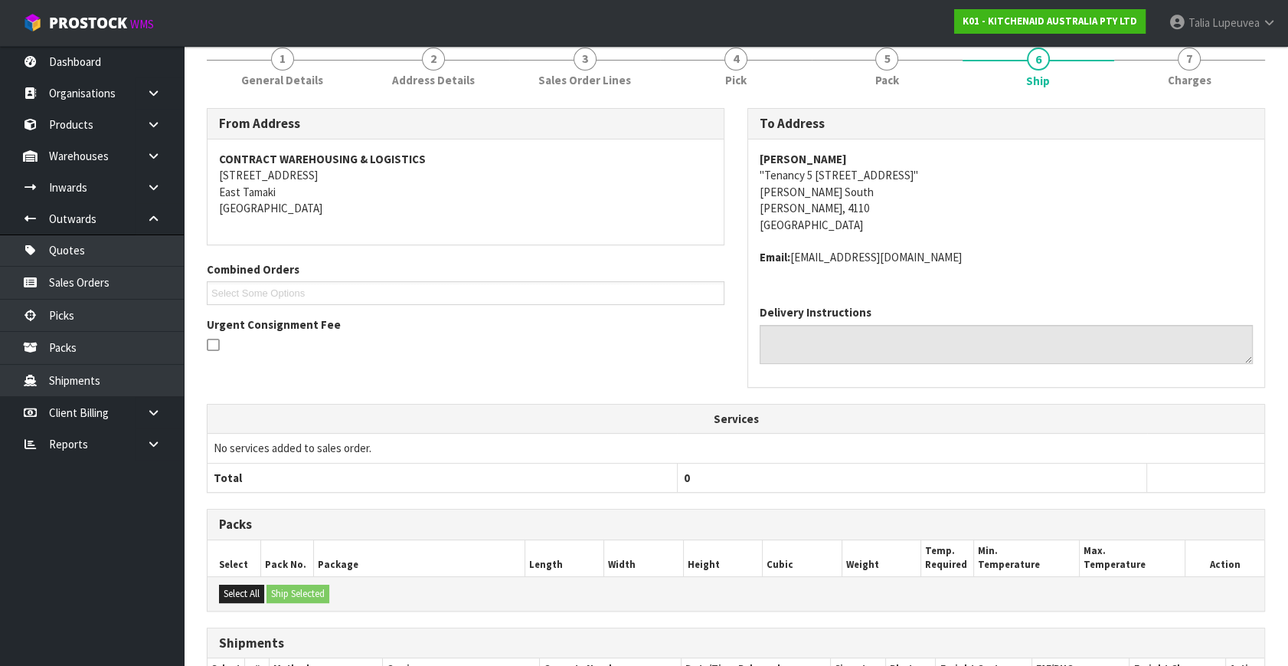
scroll to position [12, 0]
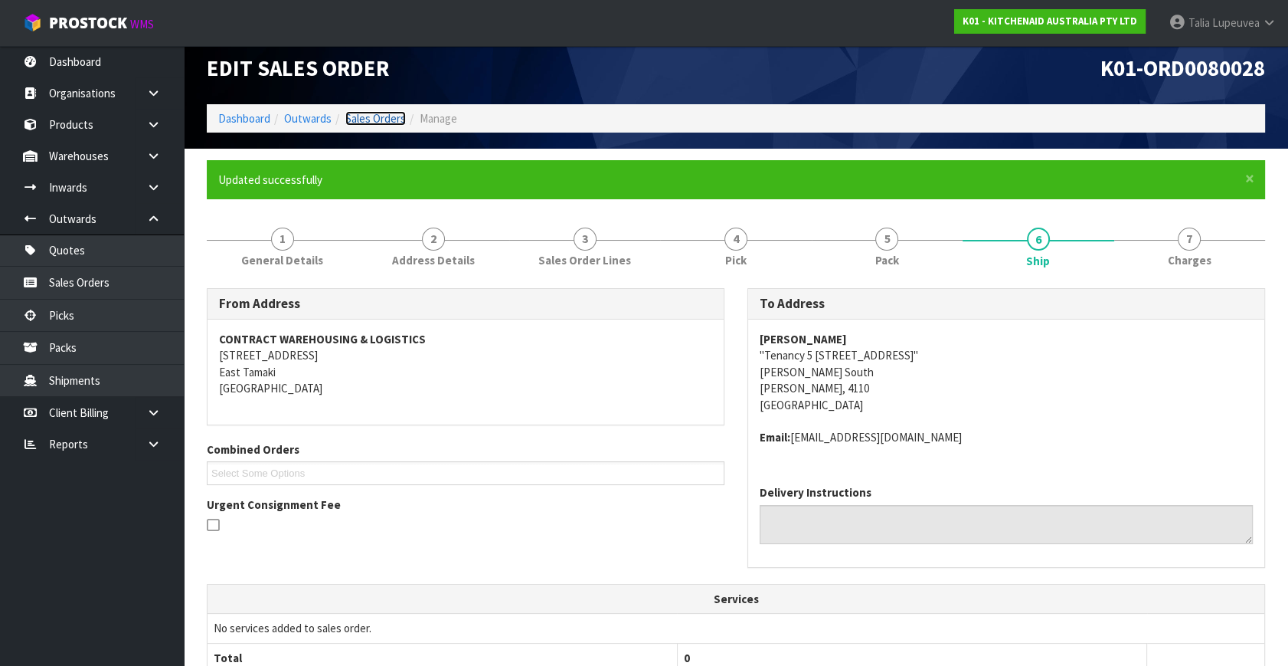
click at [388, 116] on link "Sales Orders" at bounding box center [375, 118] width 61 height 15
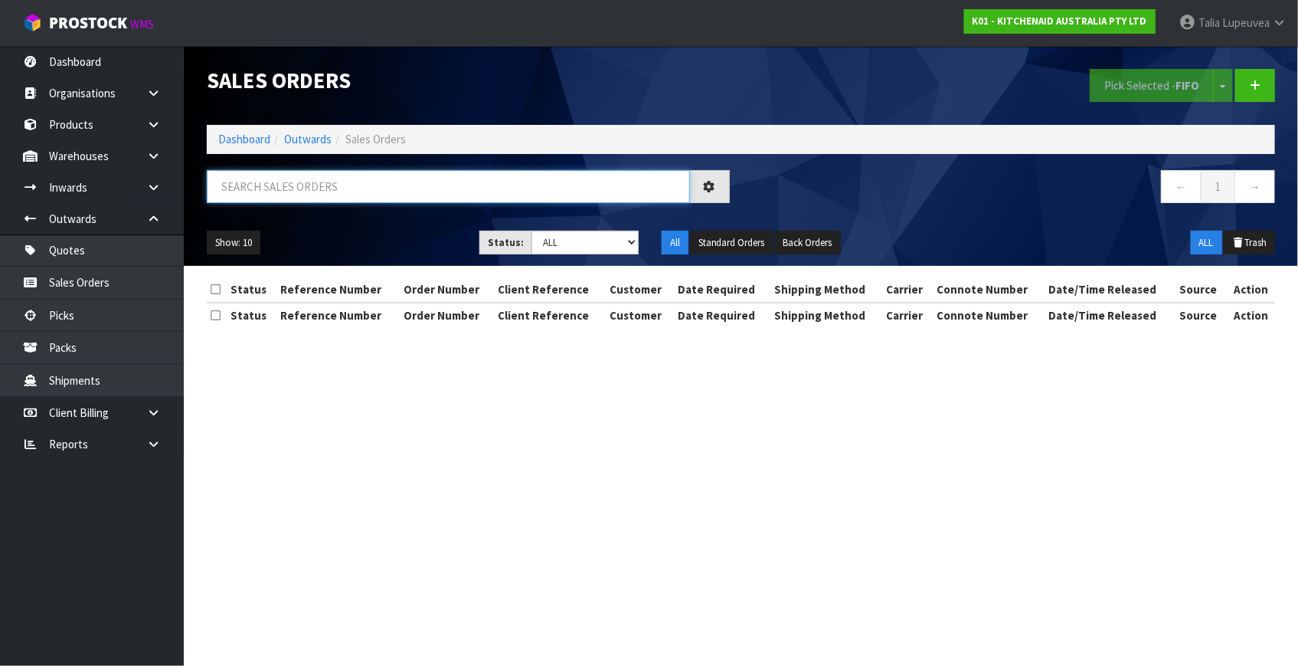
click at [414, 185] on input "text" at bounding box center [448, 186] width 483 height 33
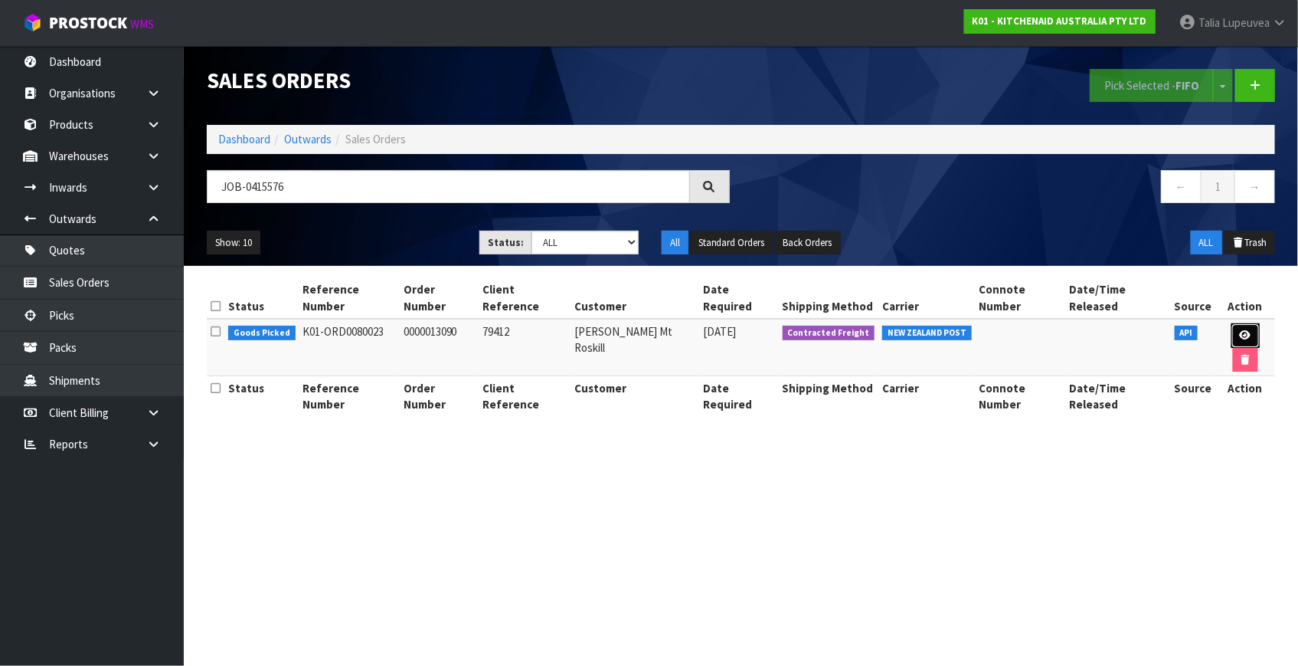
click at [1232, 323] on link at bounding box center [1246, 335] width 28 height 25
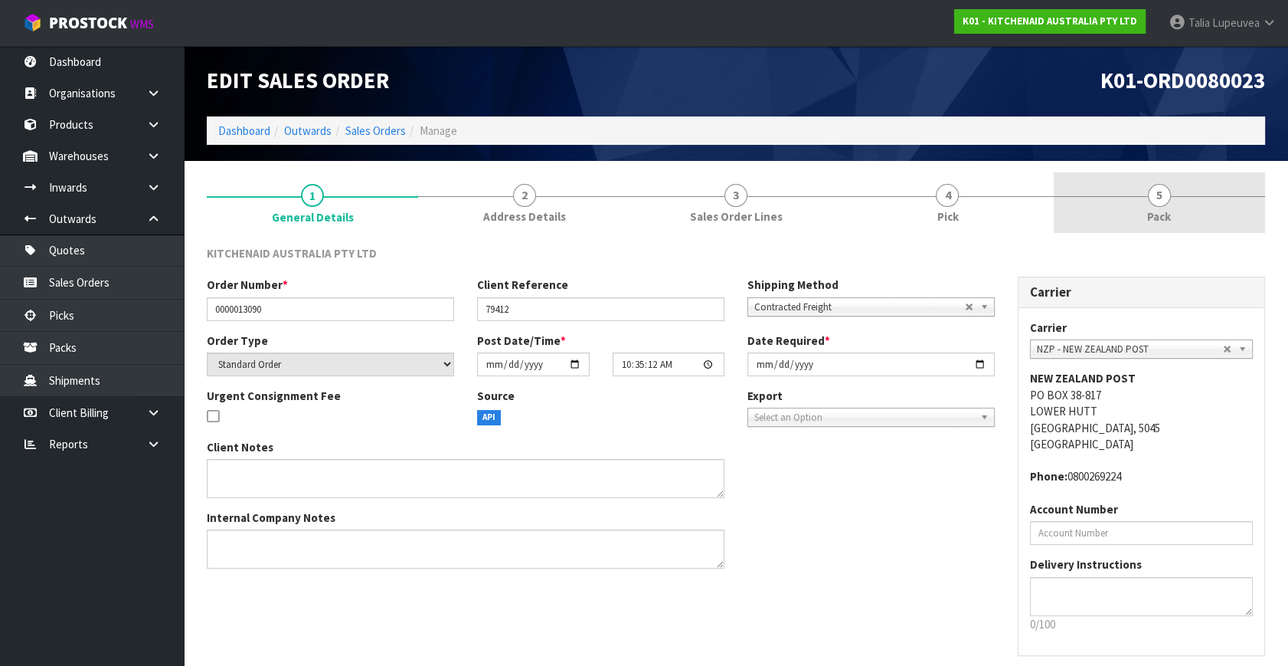
drag, startPoint x: 1191, startPoint y: 203, endPoint x: 1152, endPoint y: 221, distance: 43.2
click at [1191, 203] on link "5 Pack" at bounding box center [1159, 202] width 211 height 61
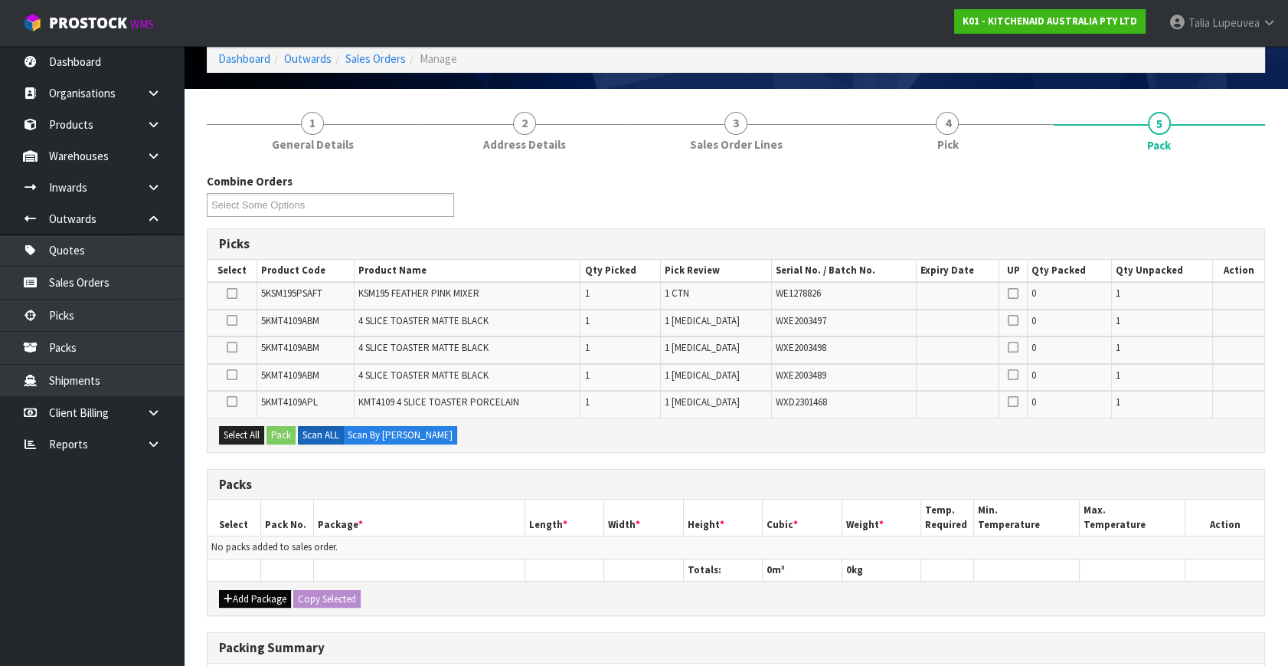
scroll to position [139, 0]
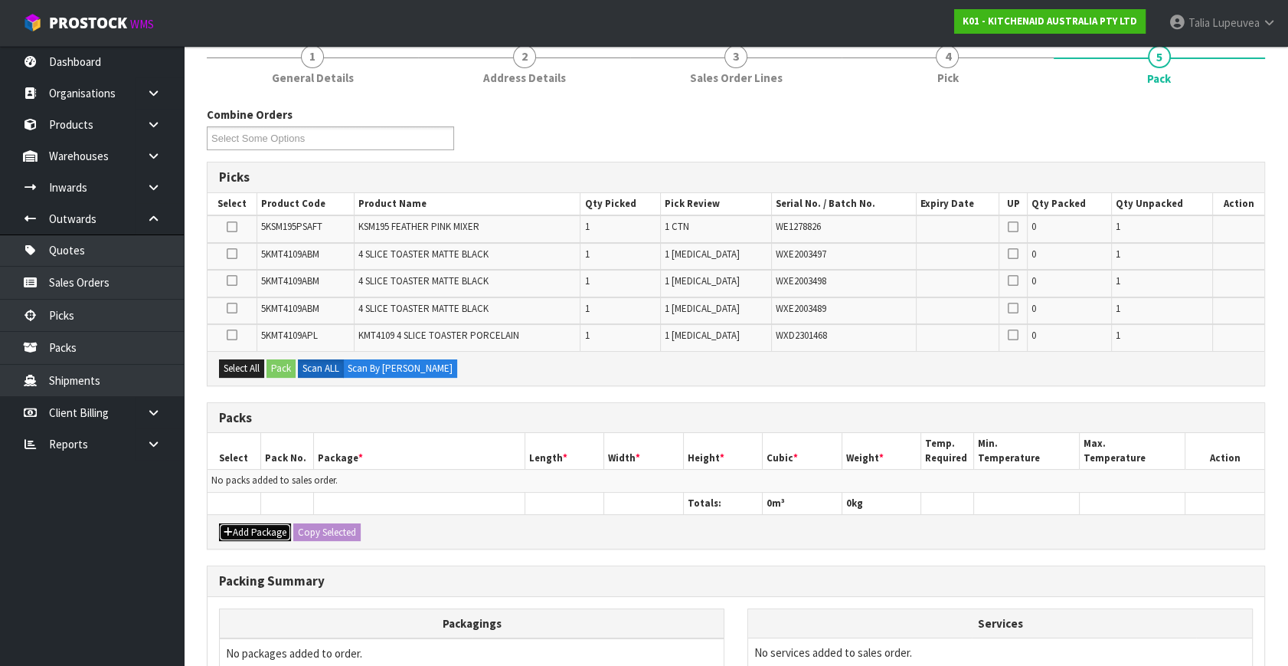
click at [250, 531] on button "Add Package" at bounding box center [255, 532] width 72 height 18
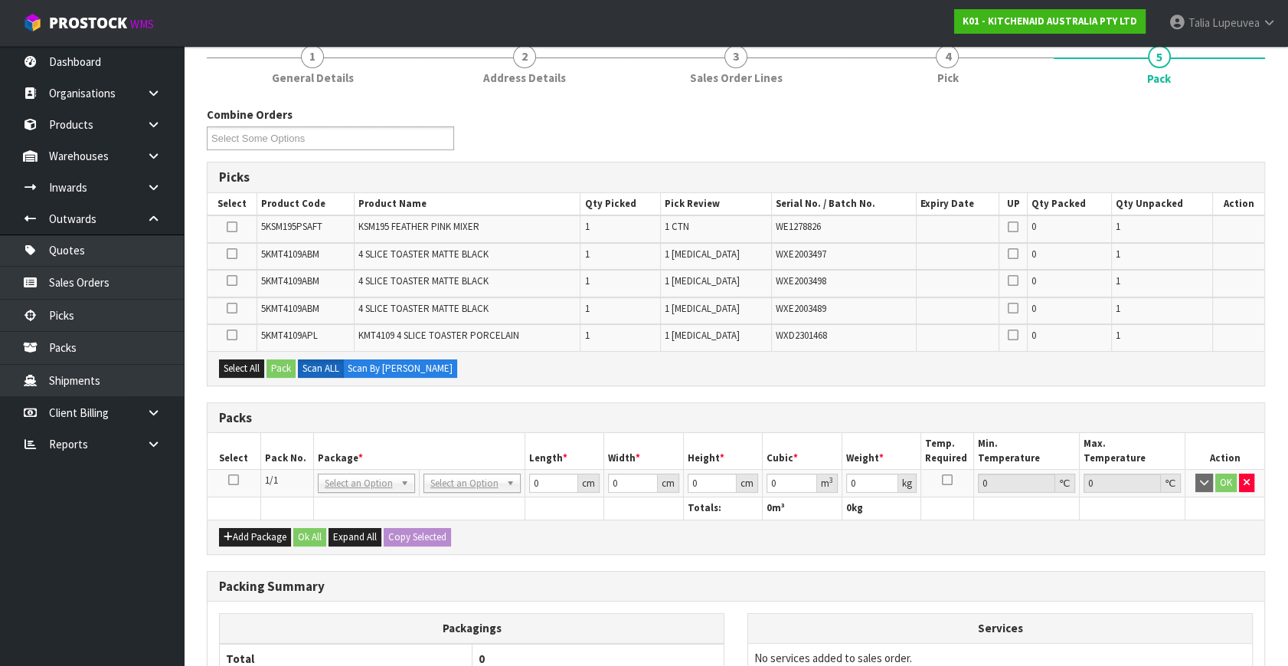
click at [235, 480] on icon at bounding box center [233, 479] width 11 height 1
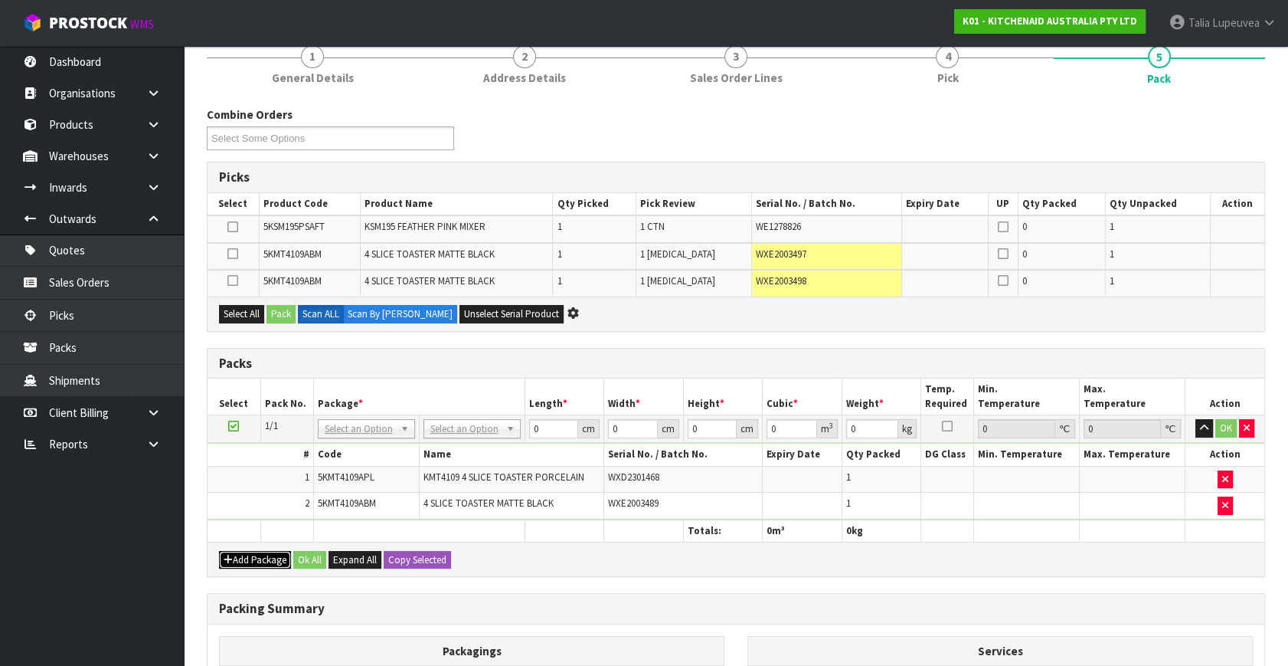
click at [258, 555] on button "Add Package" at bounding box center [255, 560] width 72 height 18
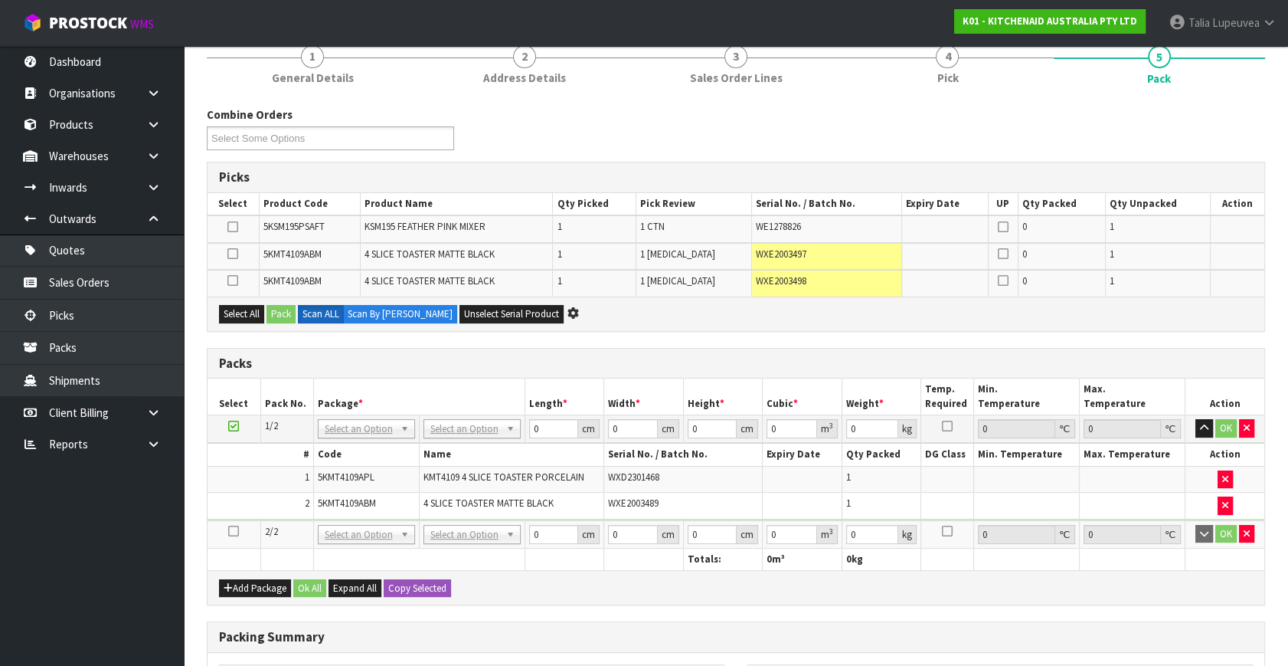
click at [234, 531] on icon at bounding box center [233, 531] width 11 height 1
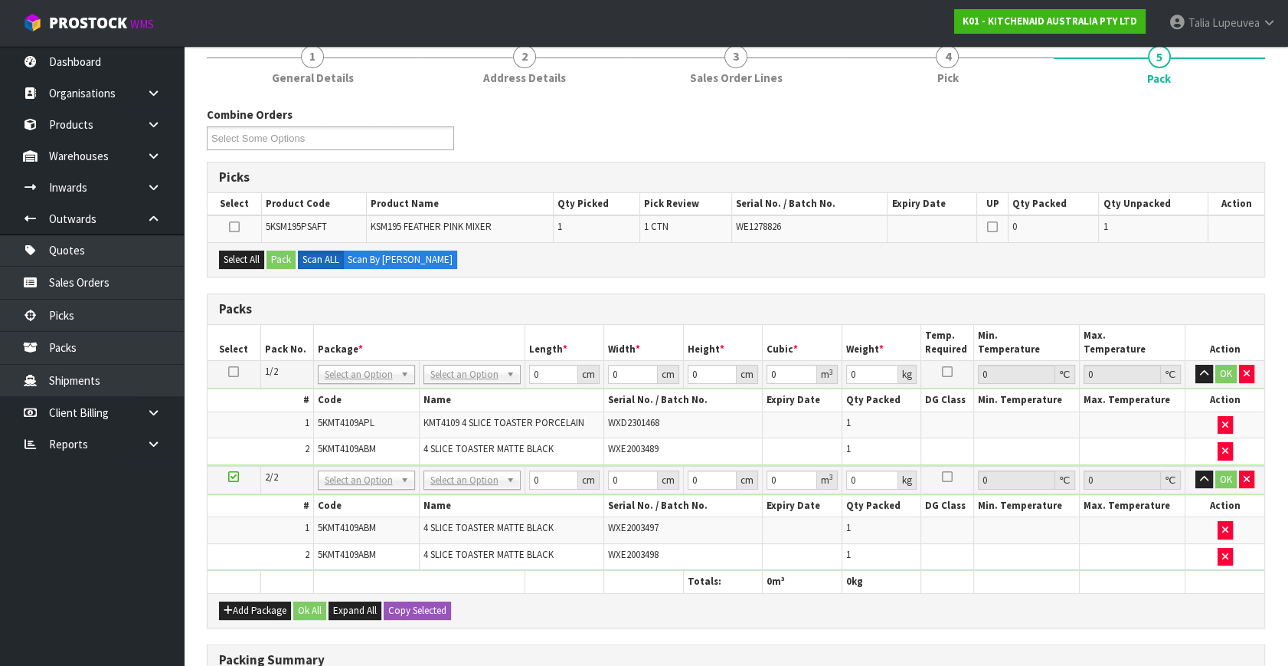
click at [234, 476] on icon at bounding box center [233, 476] width 11 height 1
